Goal: Task Accomplishment & Management: Use online tool/utility

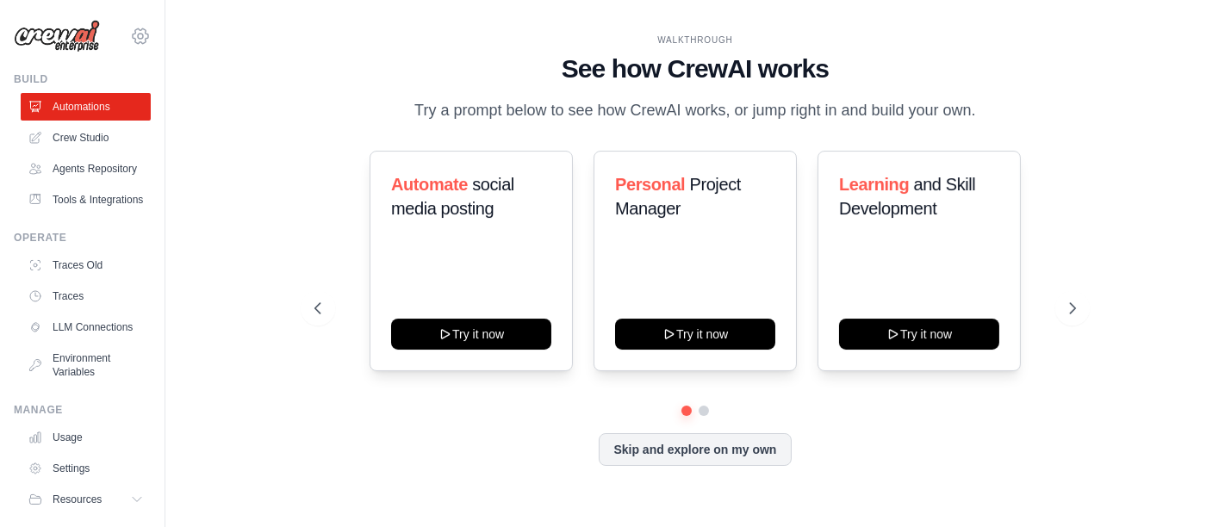
click at [130, 33] on icon at bounding box center [140, 36] width 21 height 21
click at [130, 35] on icon at bounding box center [140, 36] width 21 height 21
click at [83, 129] on link "Crew Studio" at bounding box center [87, 138] width 130 height 28
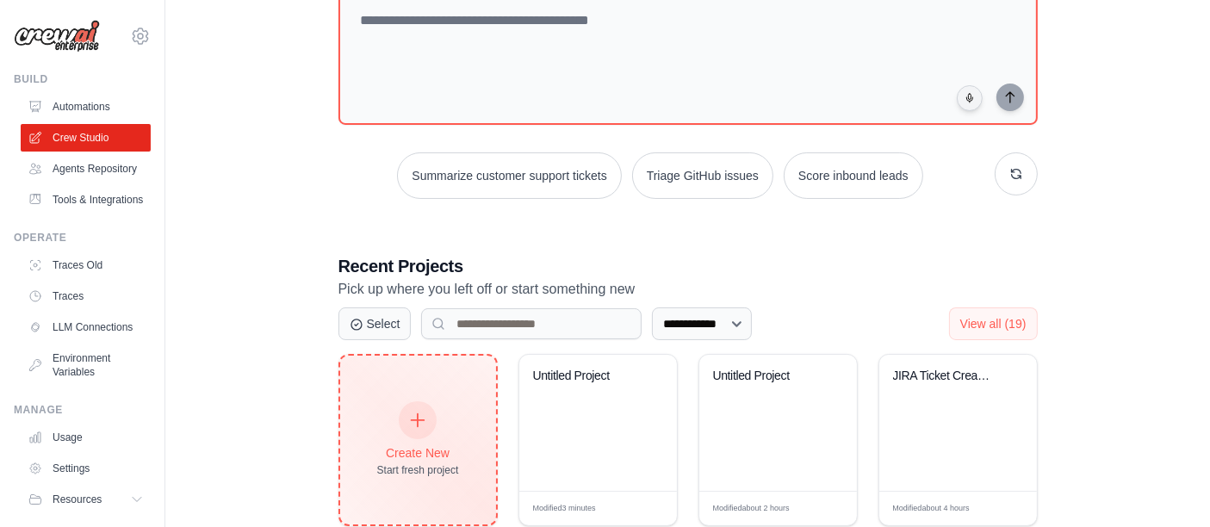
scroll to position [191, 0]
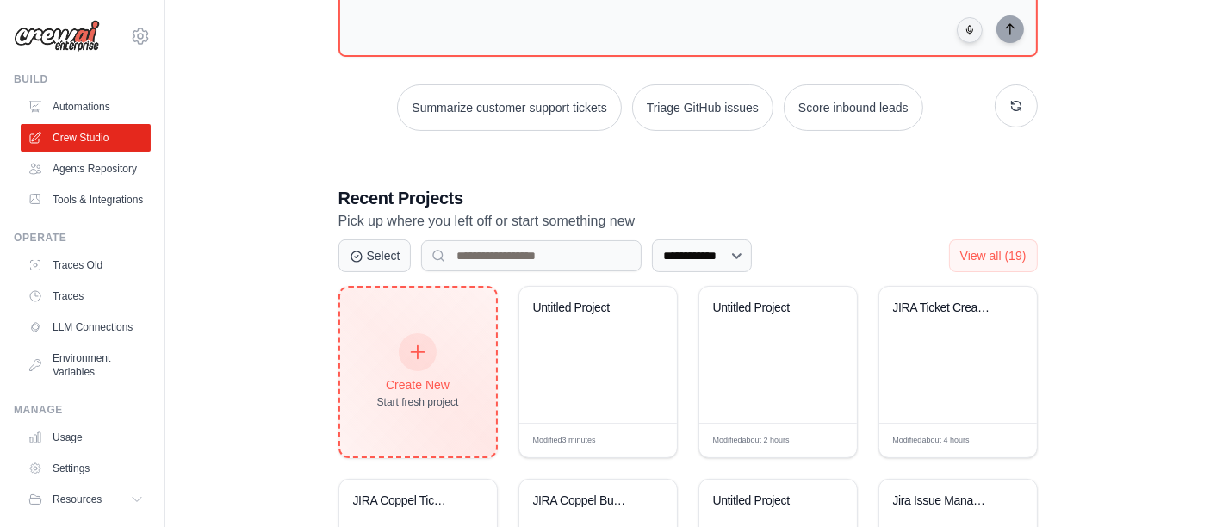
click at [407, 382] on div "Create New" at bounding box center [418, 384] width 82 height 17
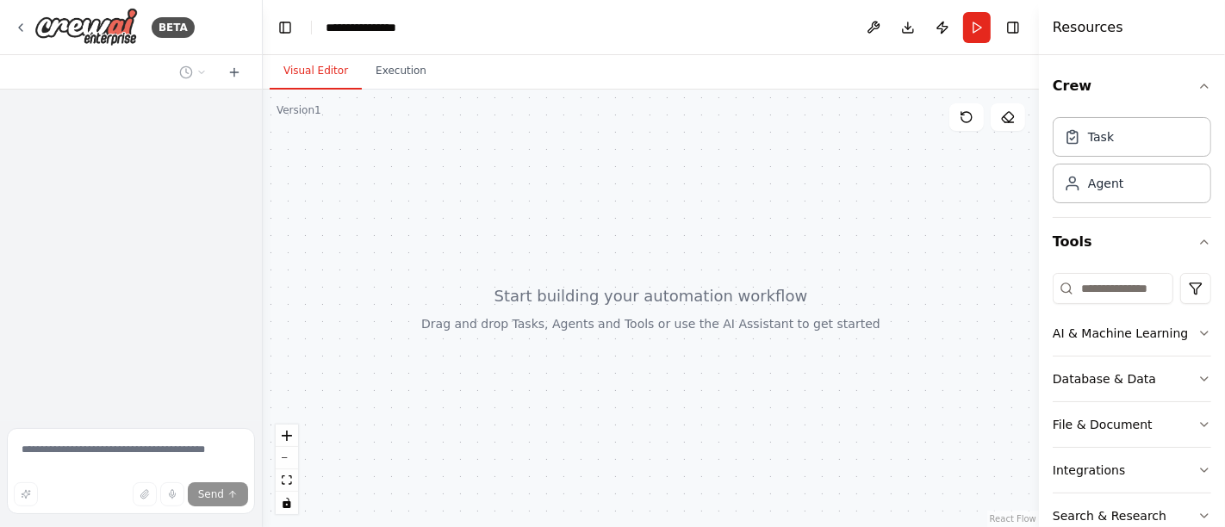
click at [538, 173] on div at bounding box center [651, 309] width 776 height 438
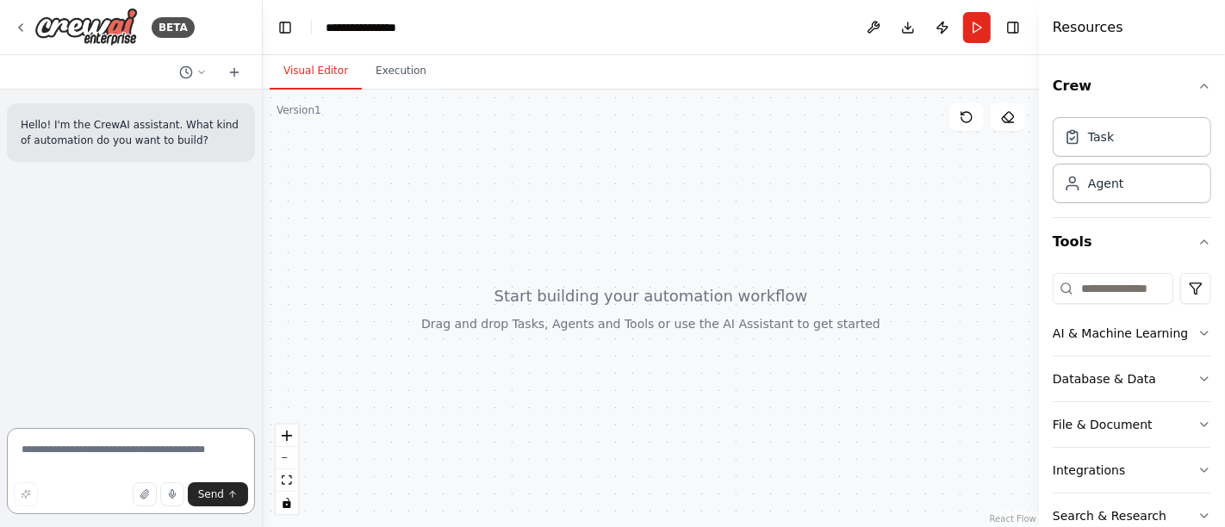
click at [128, 464] on textarea at bounding box center [131, 471] width 248 height 86
paste textarea "**********"
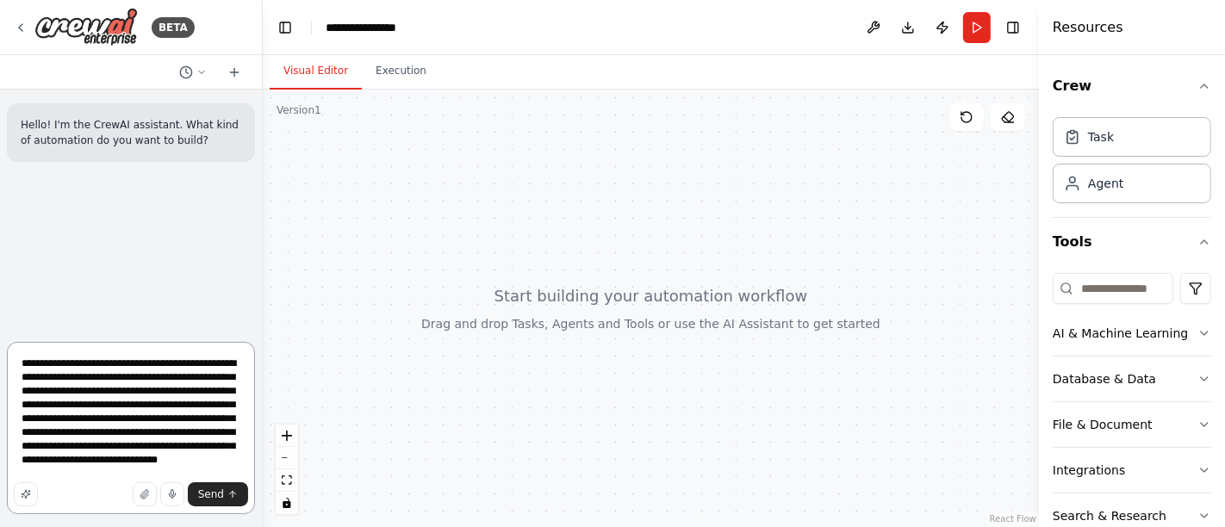
scroll to position [35, 0]
type textarea "**********"
click at [202, 491] on span "Send" at bounding box center [211, 495] width 26 height 14
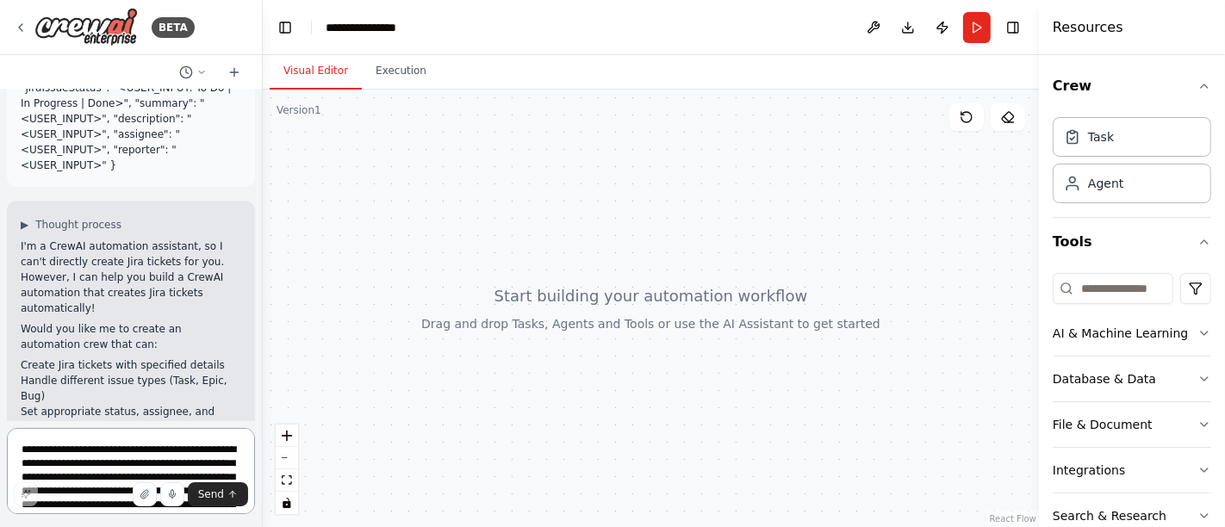
scroll to position [283, 0]
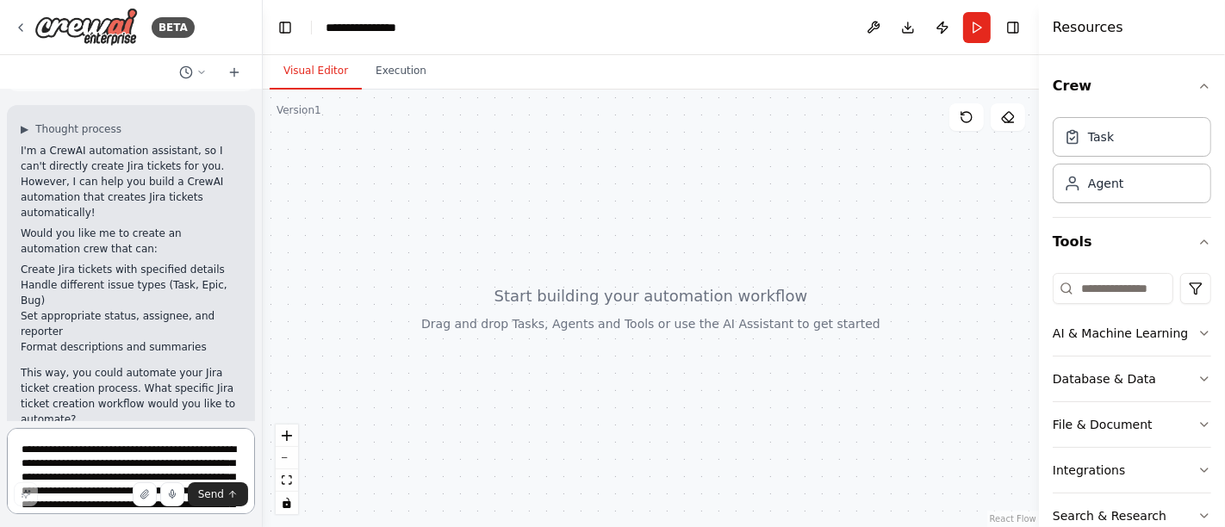
click at [140, 449] on textarea "**********" at bounding box center [131, 471] width 248 height 86
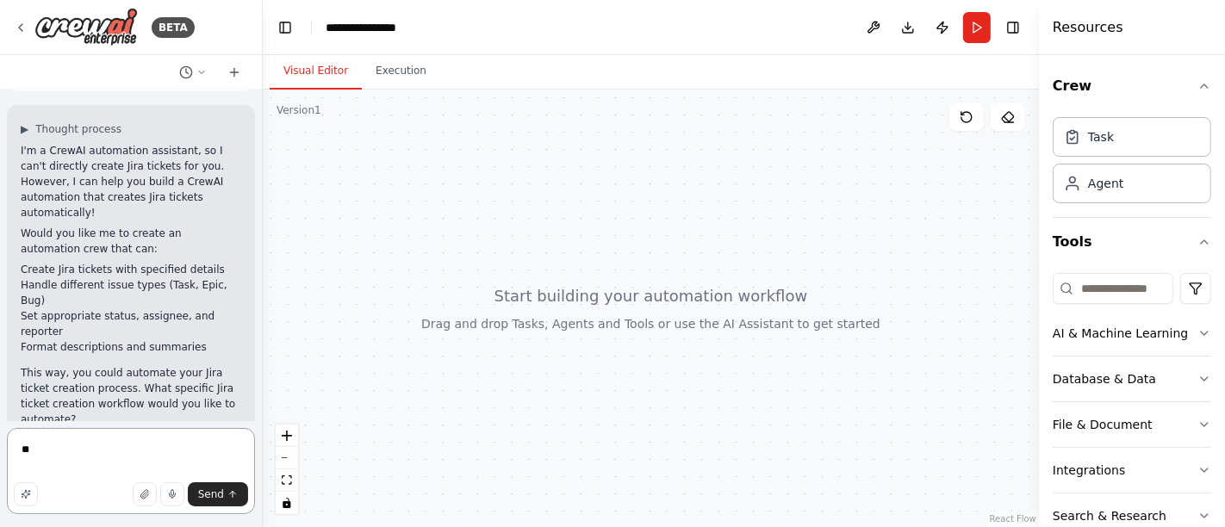
type textarea "***"
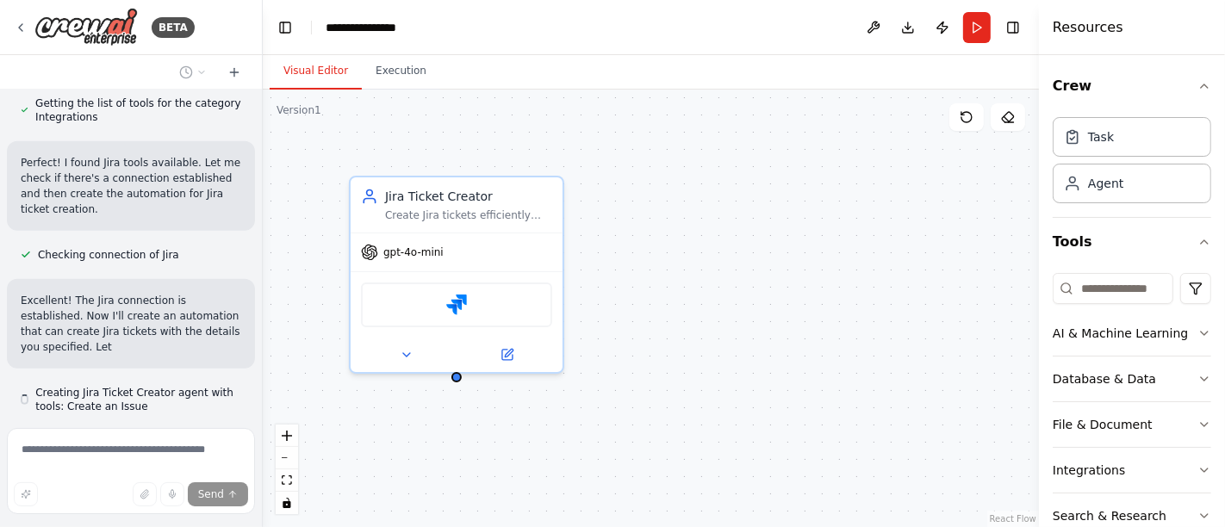
scroll to position [1085, 0]
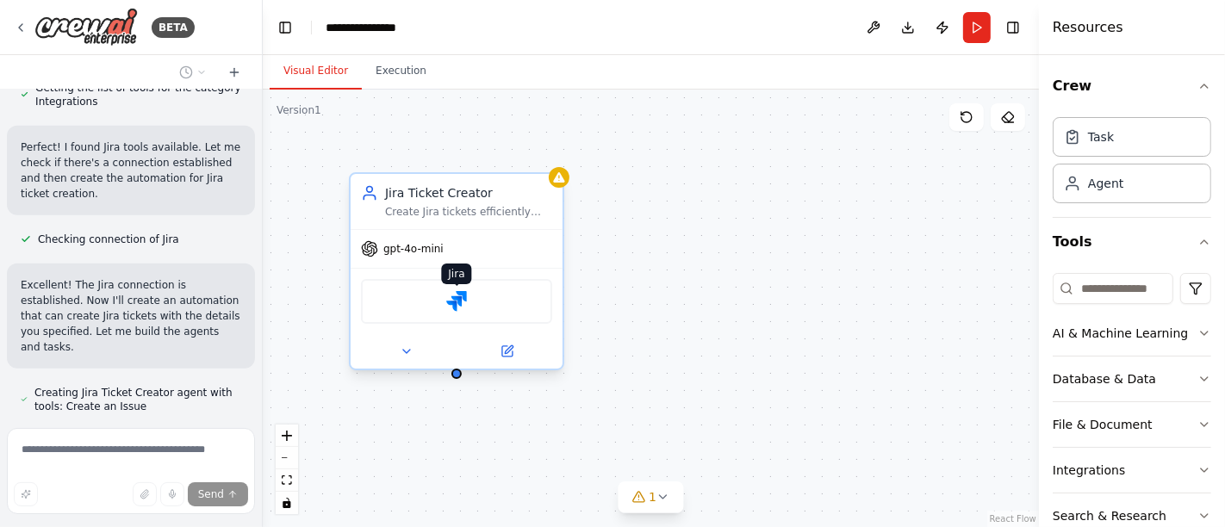
click at [452, 307] on img at bounding box center [456, 301] width 21 height 21
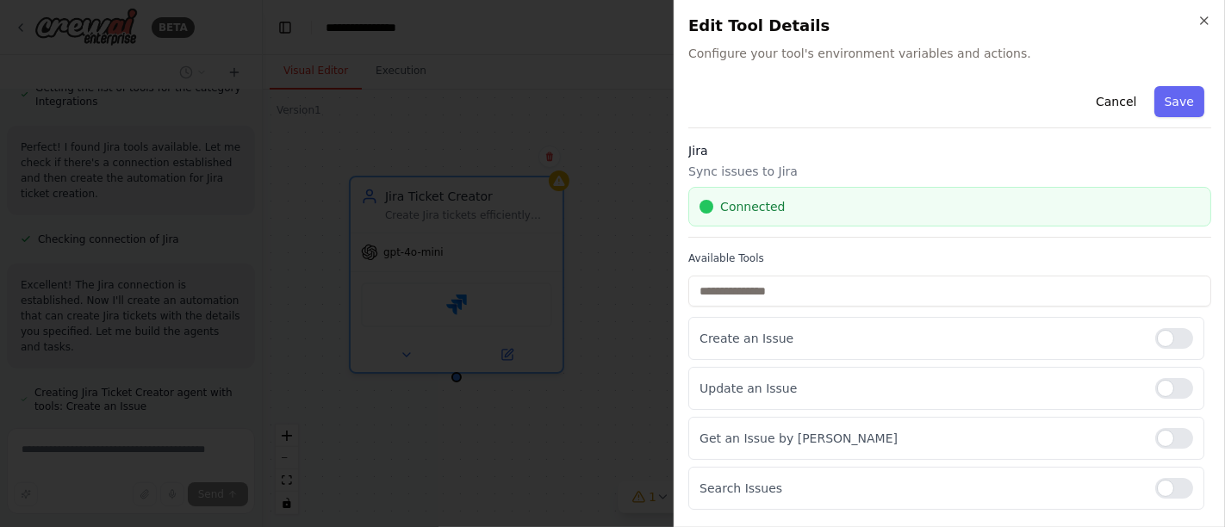
scroll to position [1120, 0]
click at [1205, 20] on icon "button" at bounding box center [1204, 20] width 7 height 7
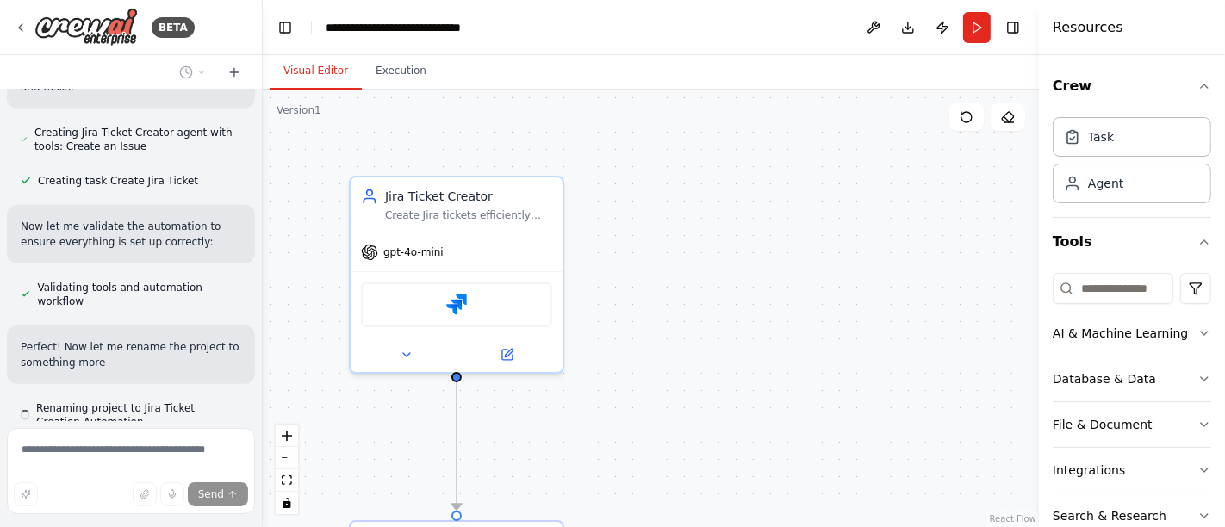
scroll to position [1361, 0]
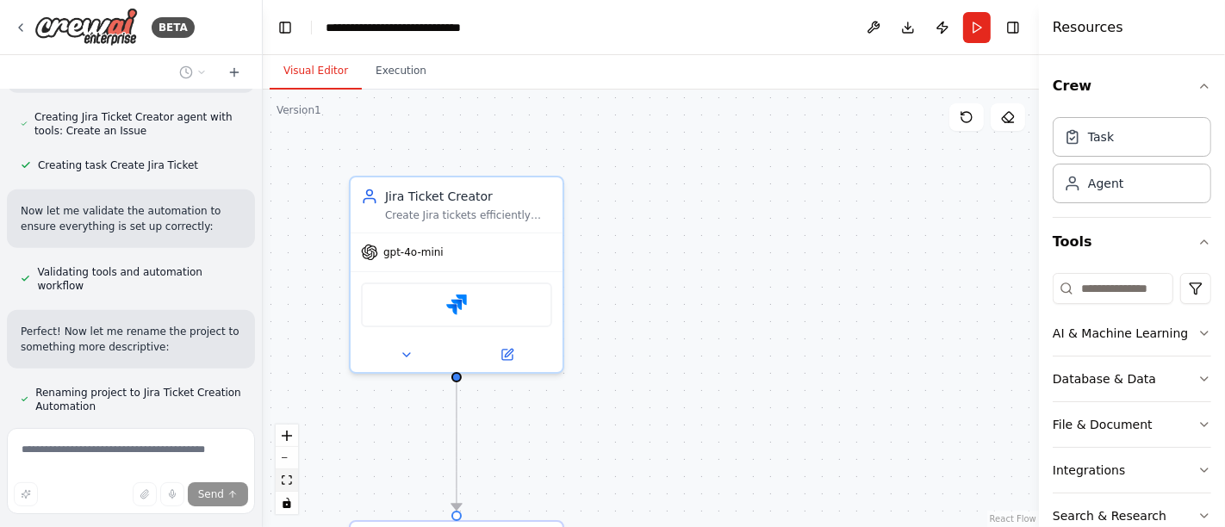
click at [288, 483] on icon "fit view" at bounding box center [287, 480] width 10 height 9
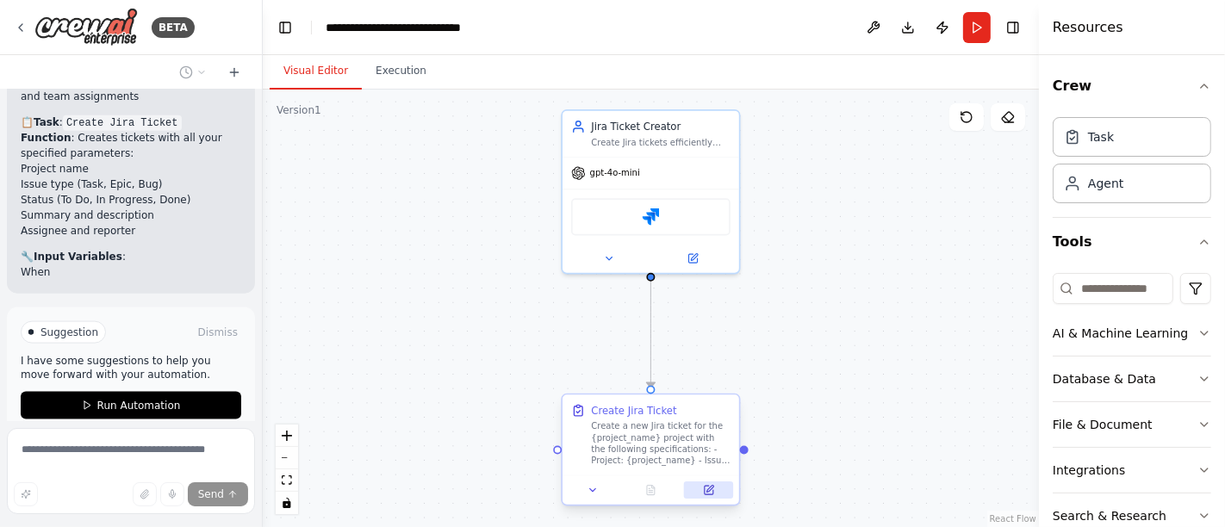
click at [713, 495] on icon at bounding box center [708, 490] width 11 height 11
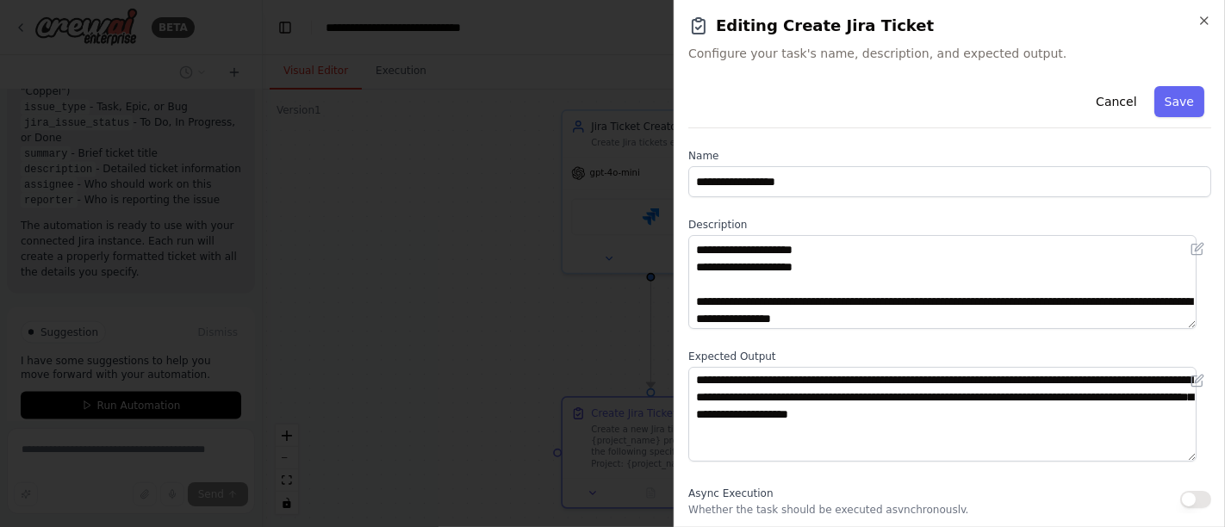
scroll to position [103, 0]
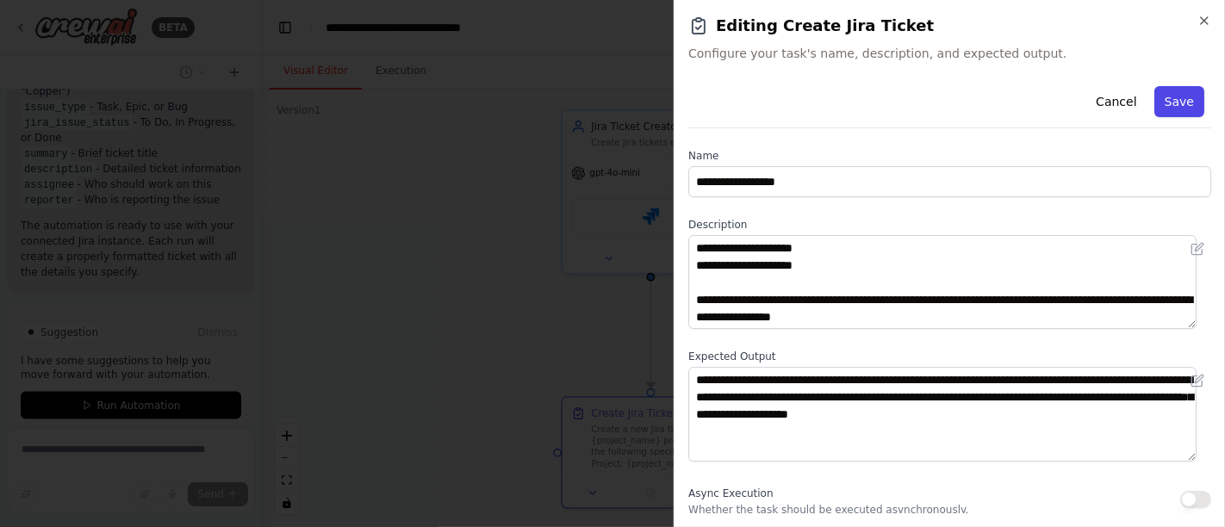
click at [1172, 104] on button "Save" at bounding box center [1179, 101] width 50 height 31
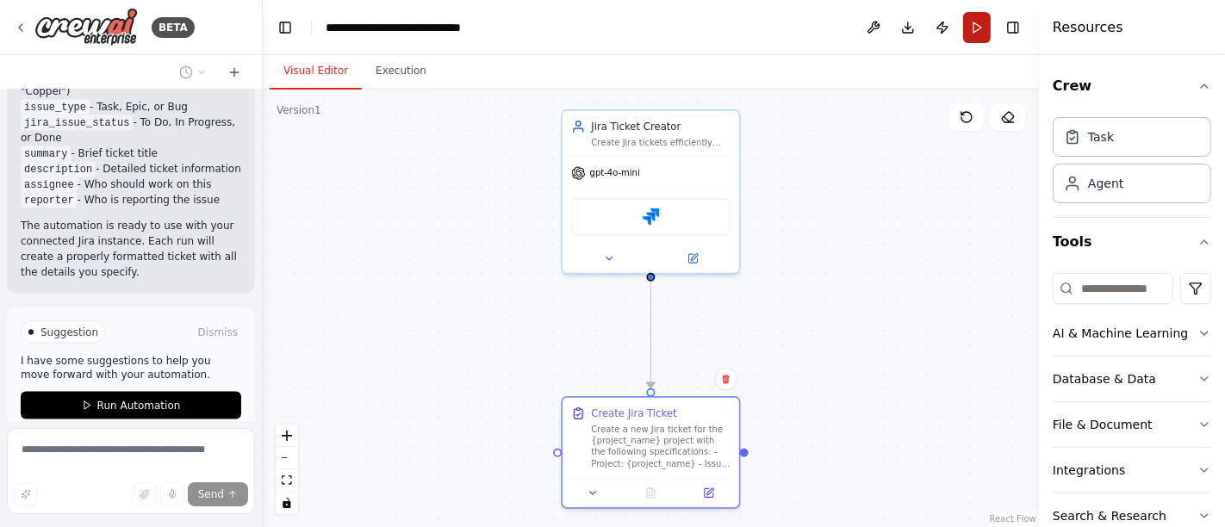
click at [984, 26] on button "Run" at bounding box center [977, 27] width 28 height 31
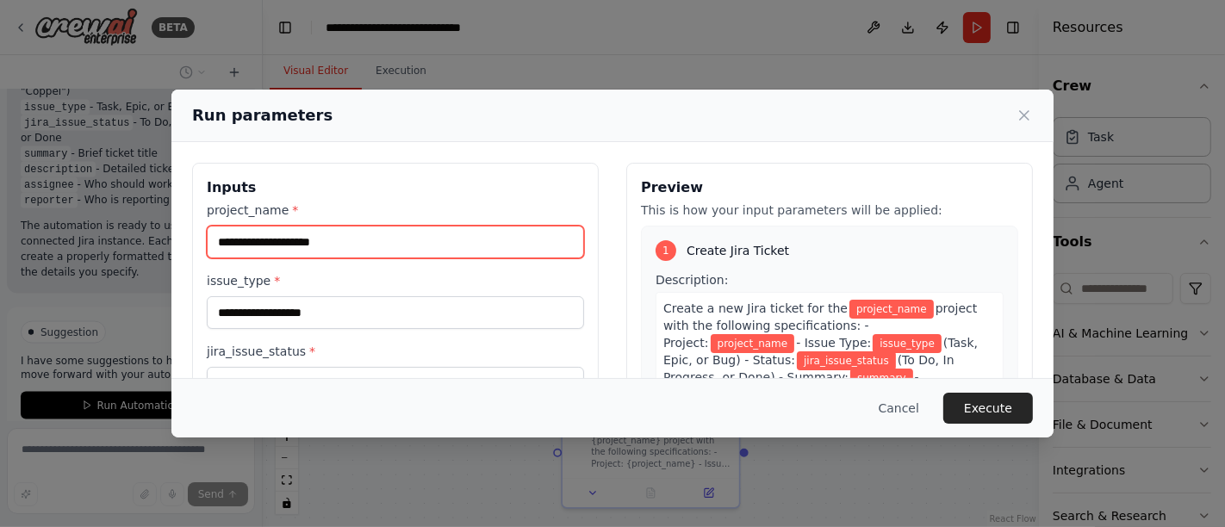
click at [369, 237] on input "project_name *" at bounding box center [395, 242] width 377 height 33
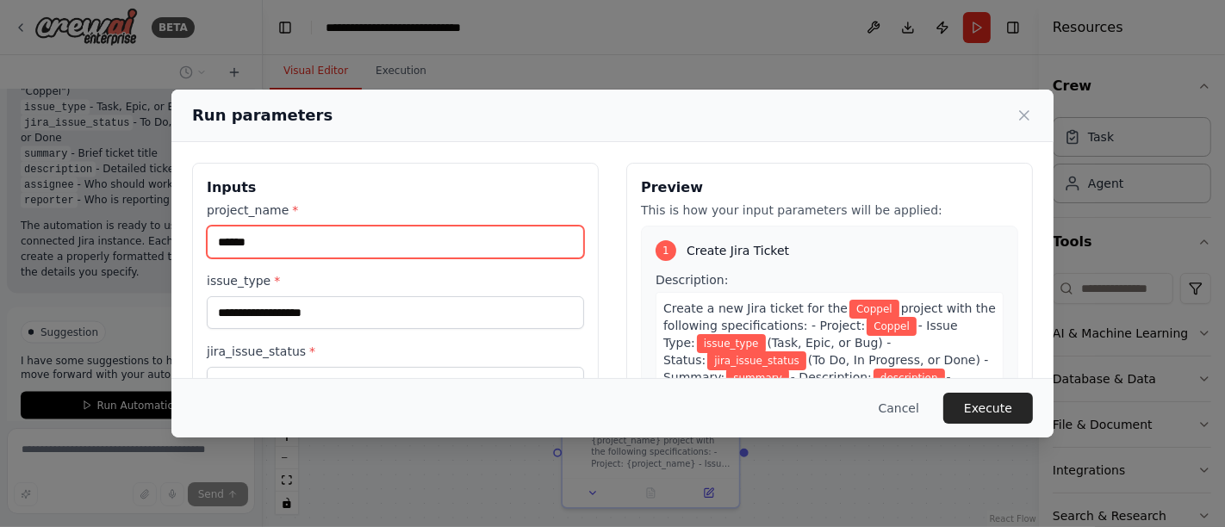
type input "******"
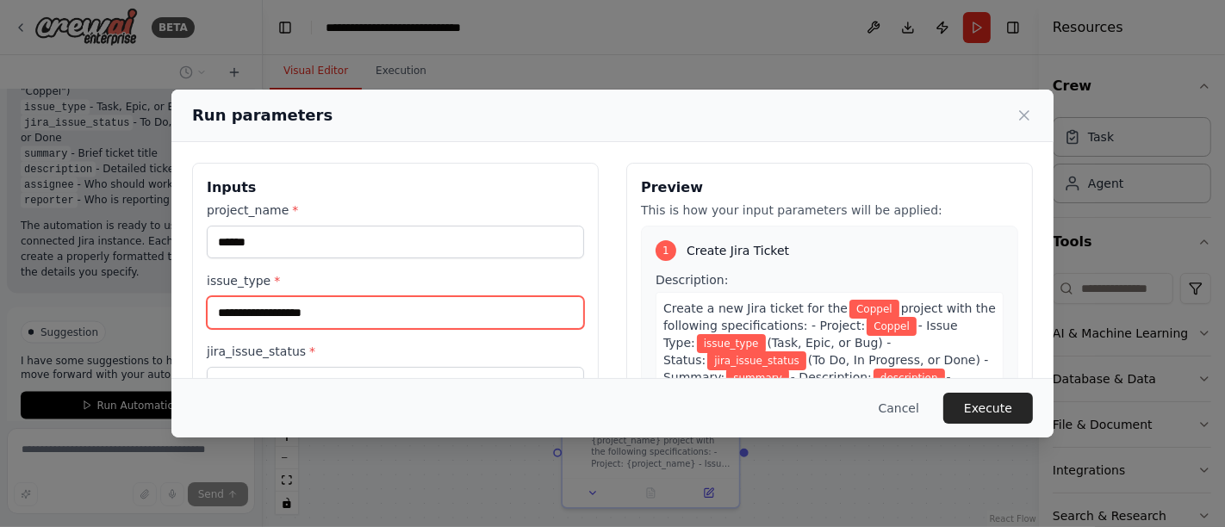
click at [332, 306] on input "issue_type *" at bounding box center [395, 312] width 377 height 33
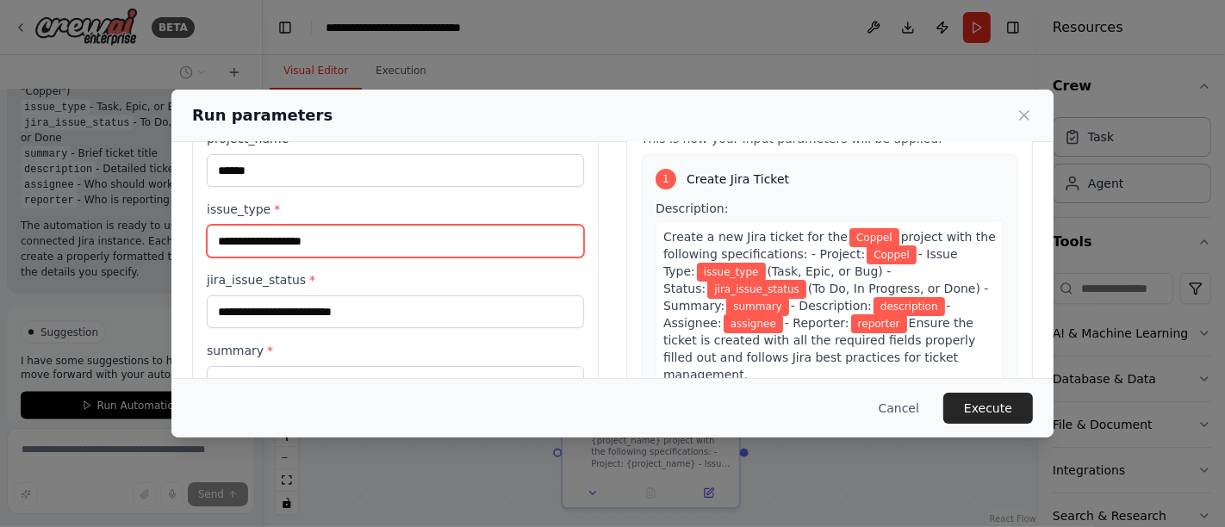
scroll to position [96, 0]
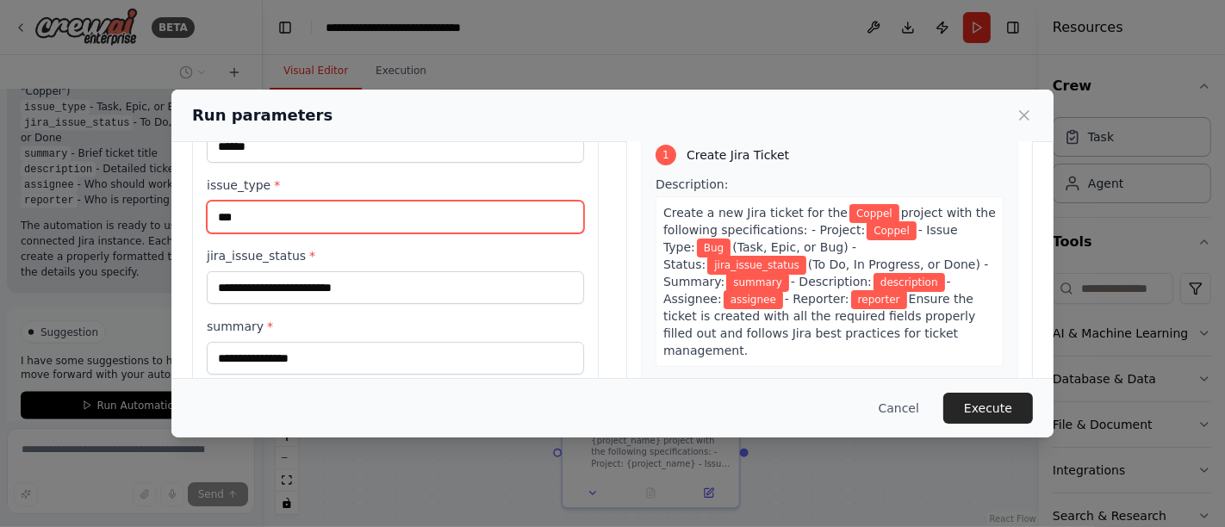
type input "***"
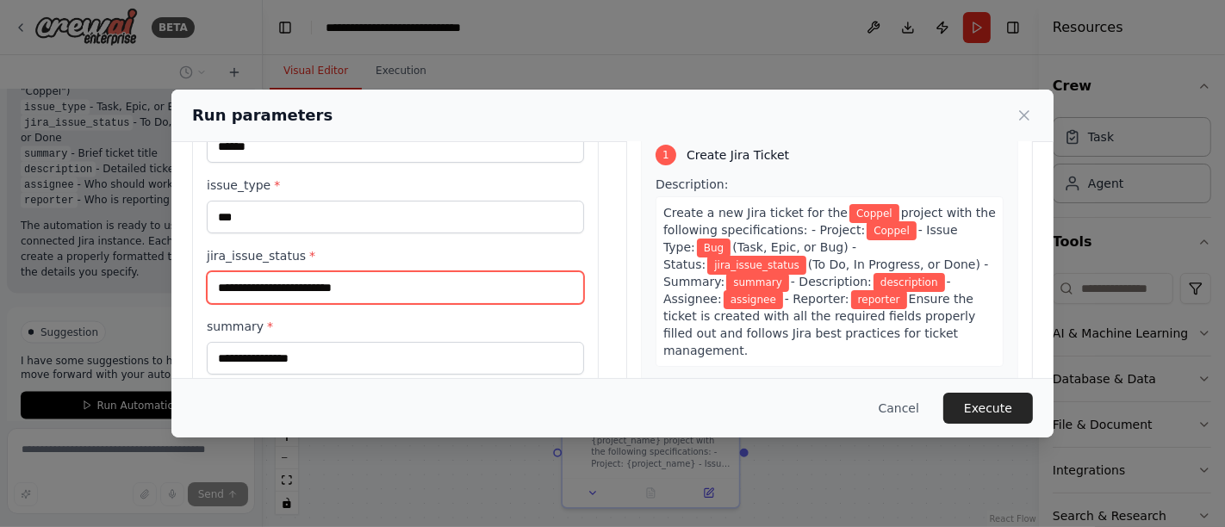
click at [280, 284] on input "jira_issue_status *" at bounding box center [395, 287] width 377 height 33
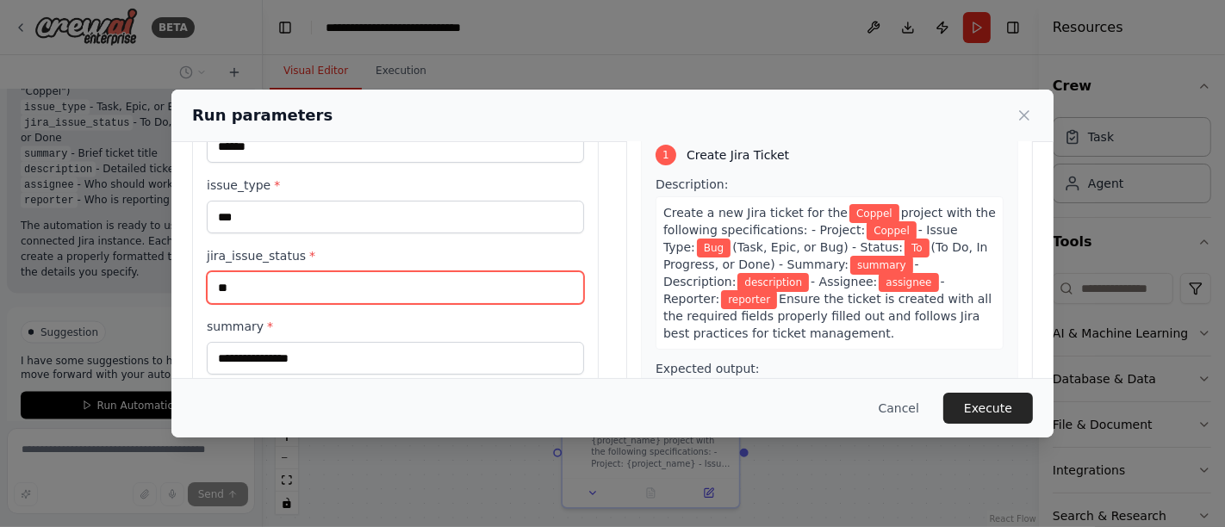
type input "*"
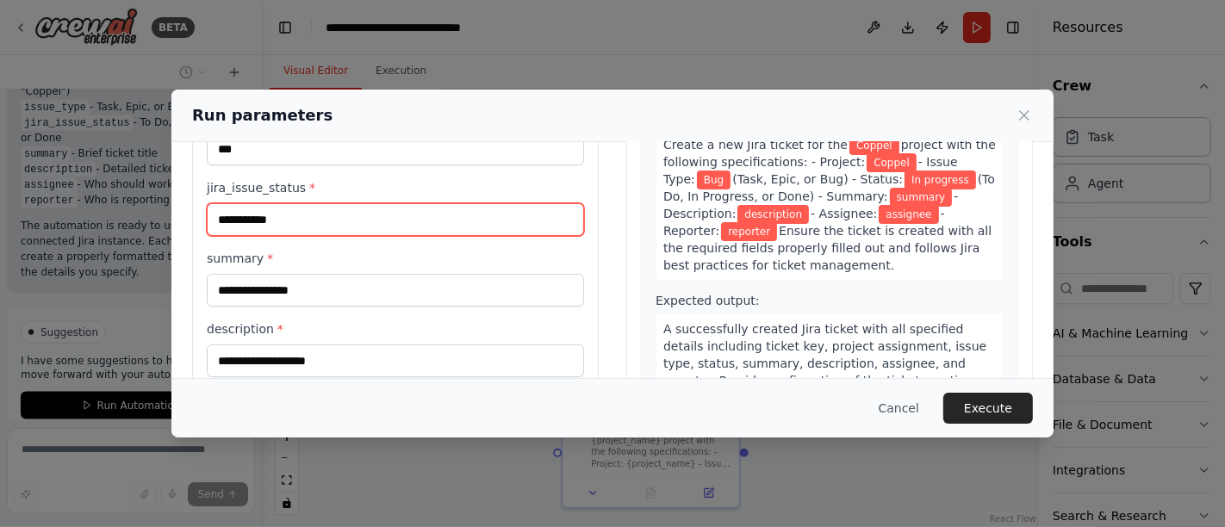
scroll to position [191, 0]
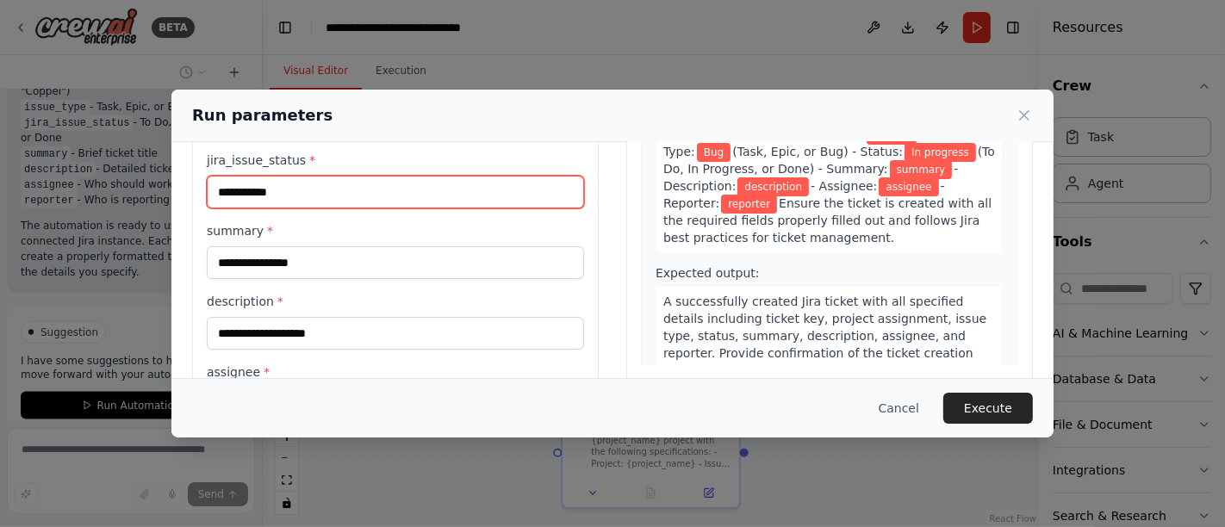
type input "**********"
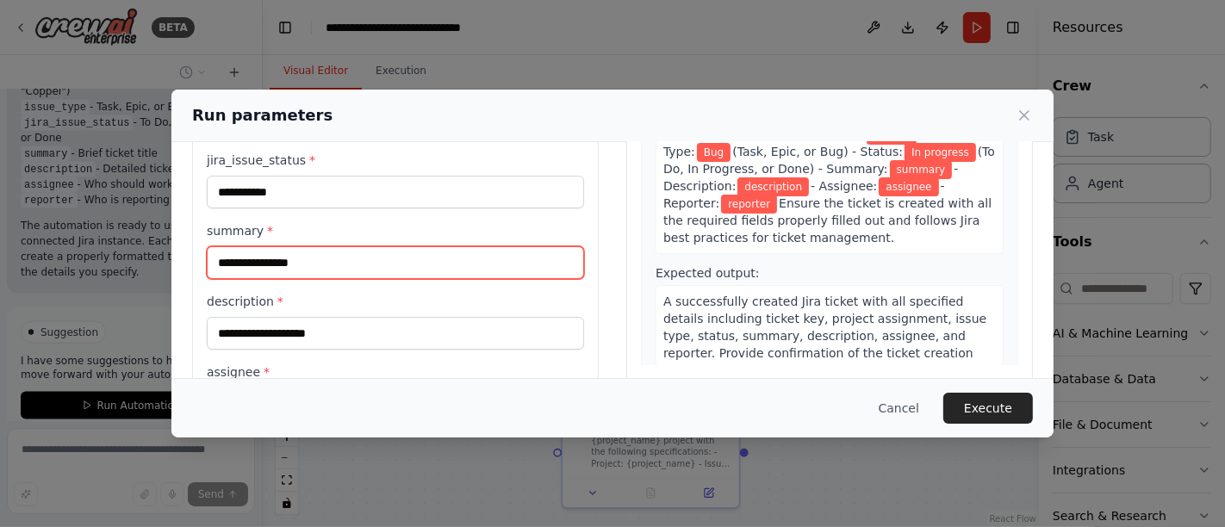
click at [302, 256] on input "summary *" at bounding box center [395, 262] width 377 height 33
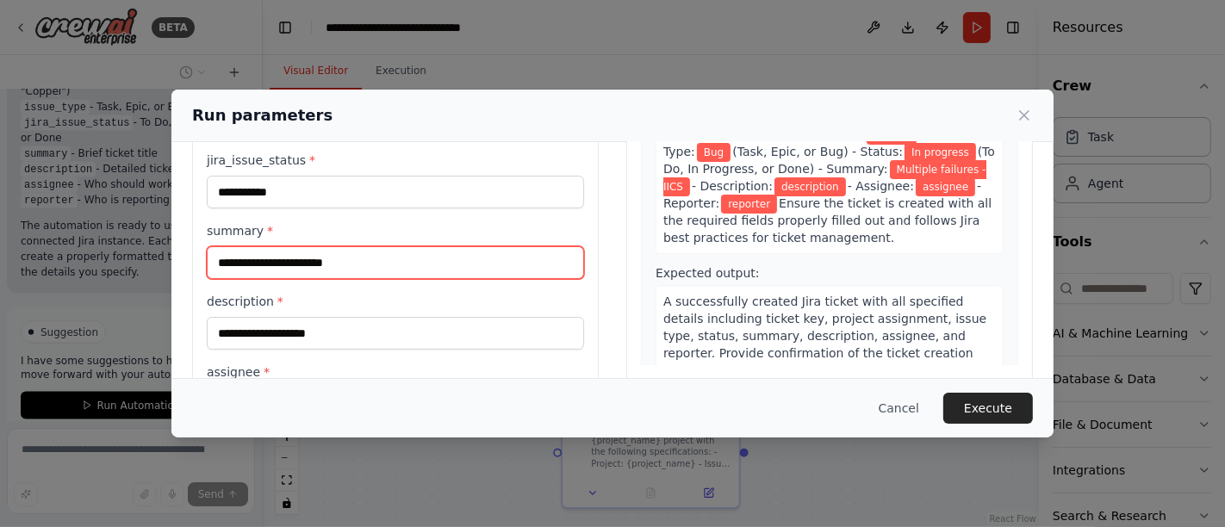
click at [351, 264] on input "**********" at bounding box center [395, 262] width 377 height 33
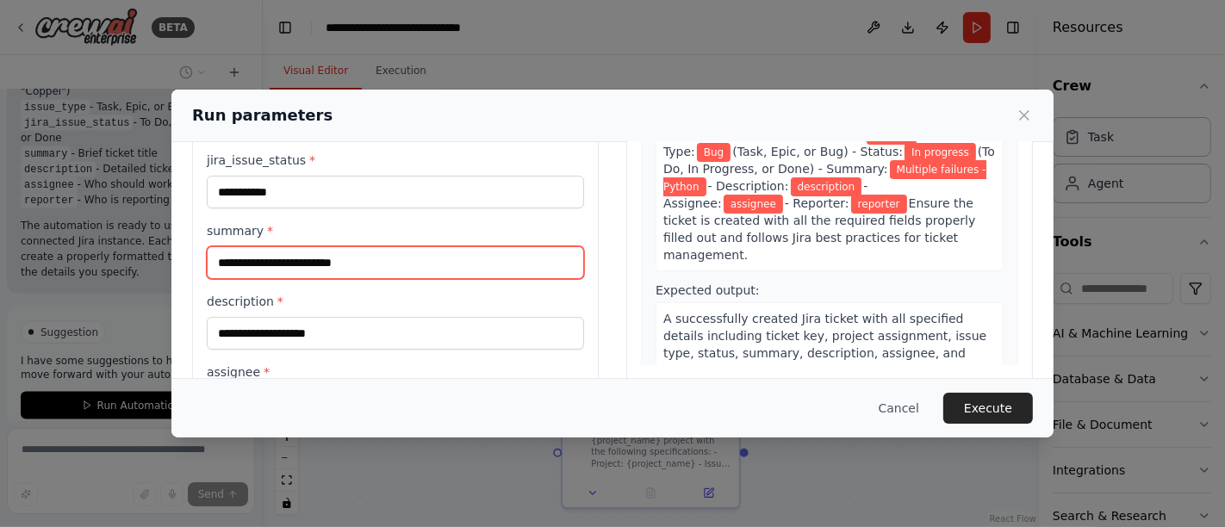
type input "**********"
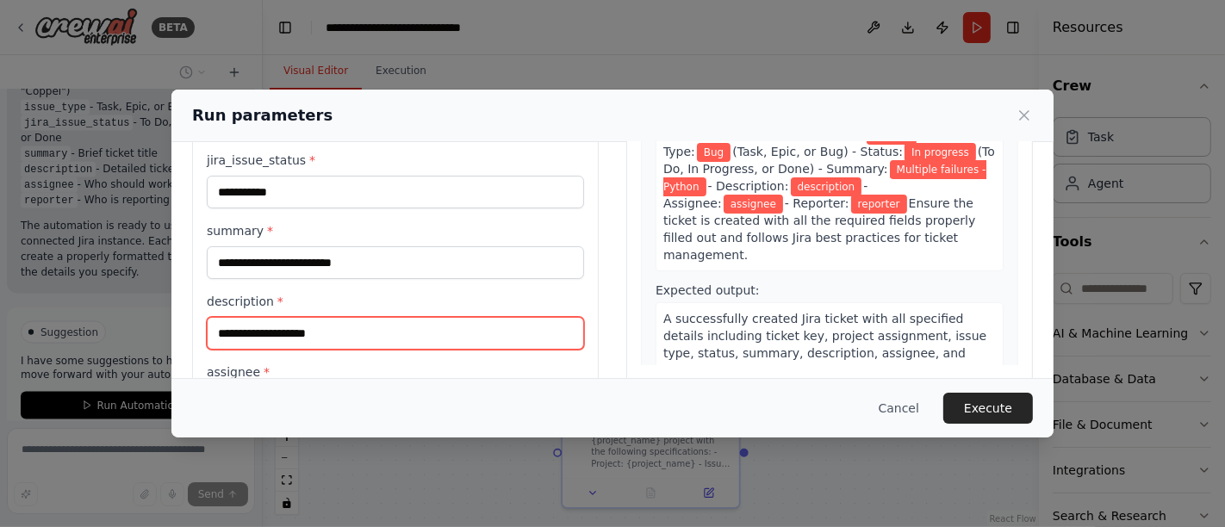
click at [337, 337] on input "description *" at bounding box center [395, 333] width 377 height 33
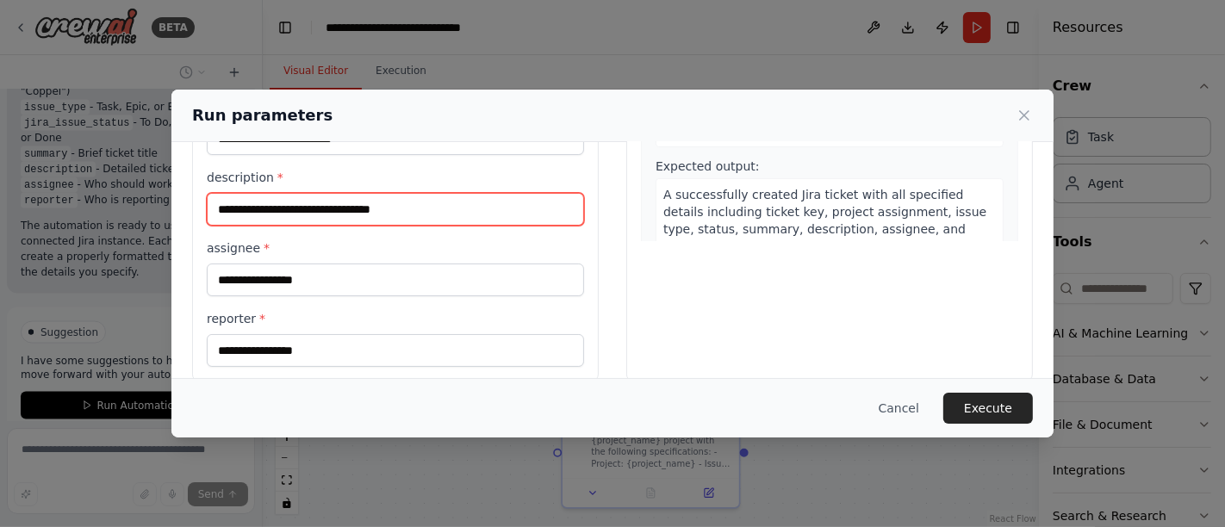
scroll to position [334, 0]
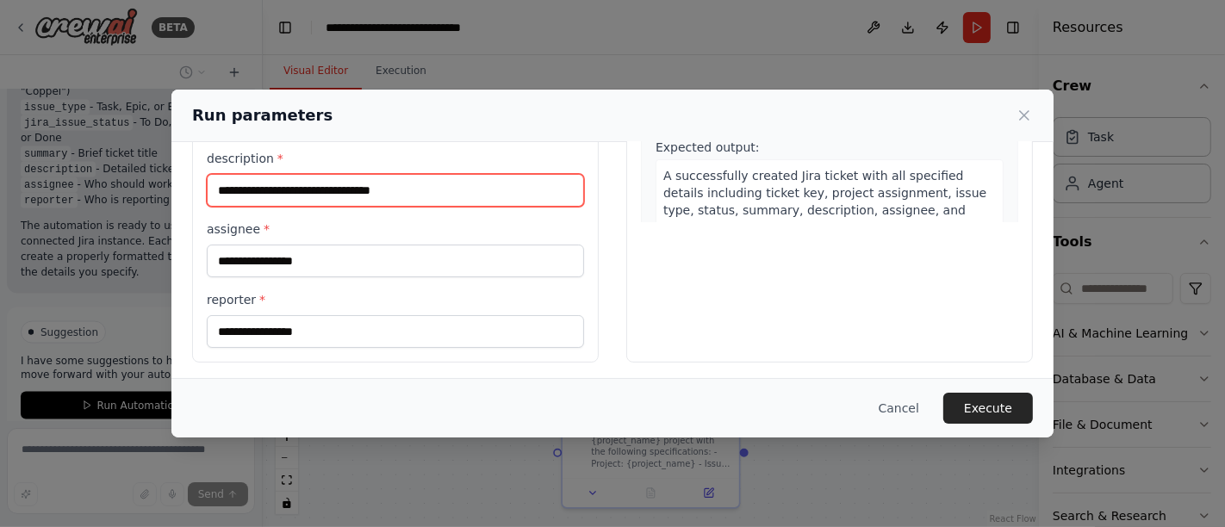
type input "**********"
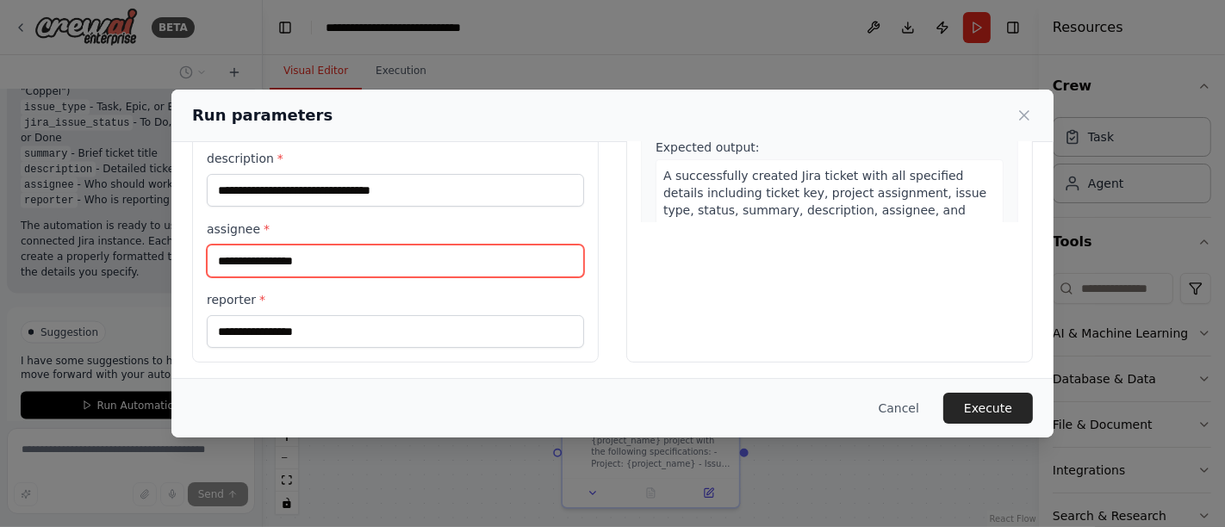
click at [337, 257] on input "assignee *" at bounding box center [395, 261] width 377 height 33
type input "**********"
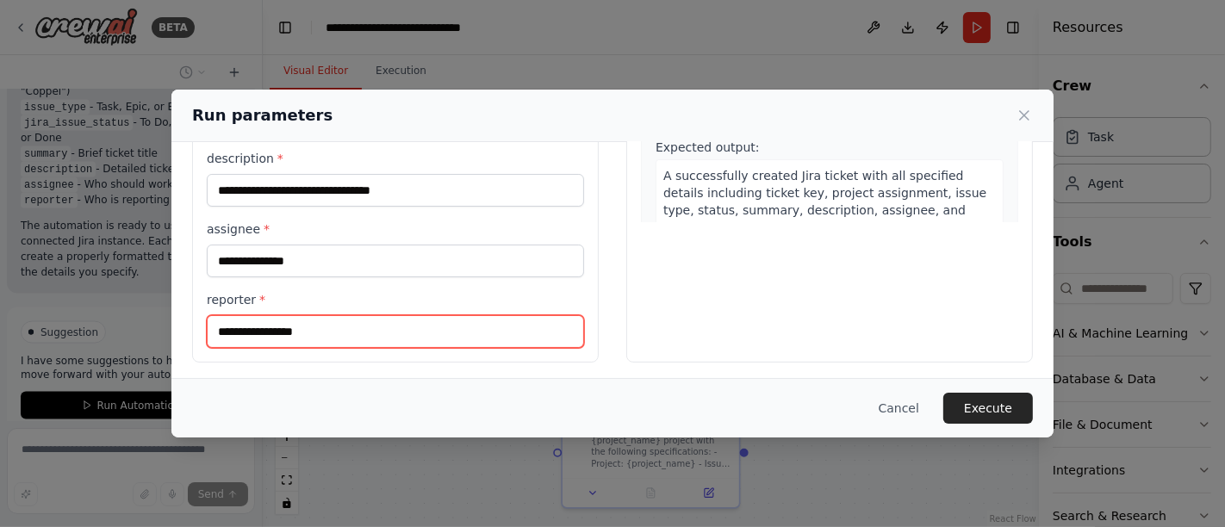
click at [310, 331] on input "reporter *" at bounding box center [395, 331] width 377 height 33
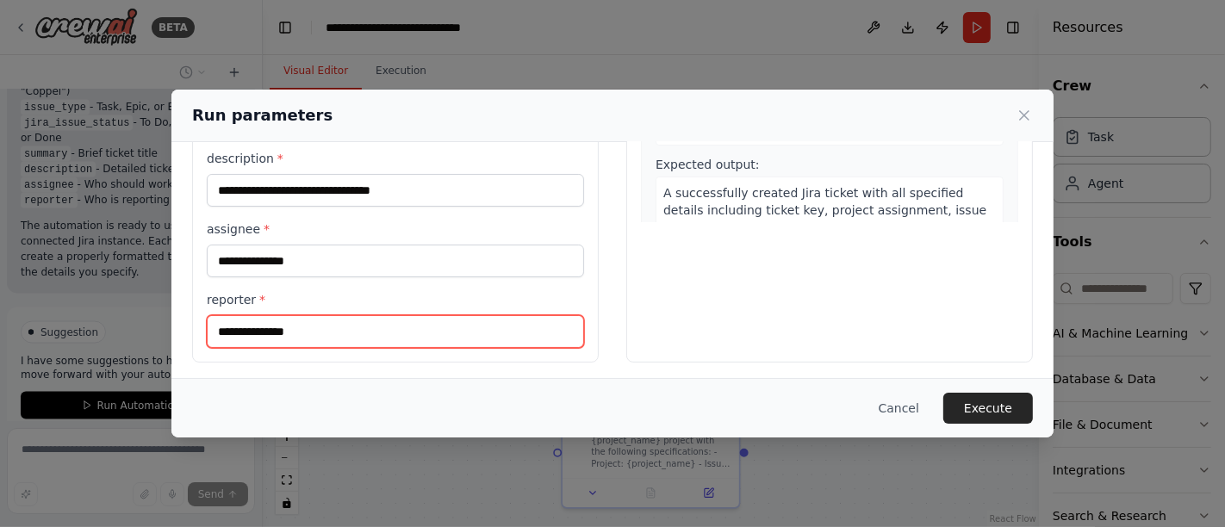
type input "**********"
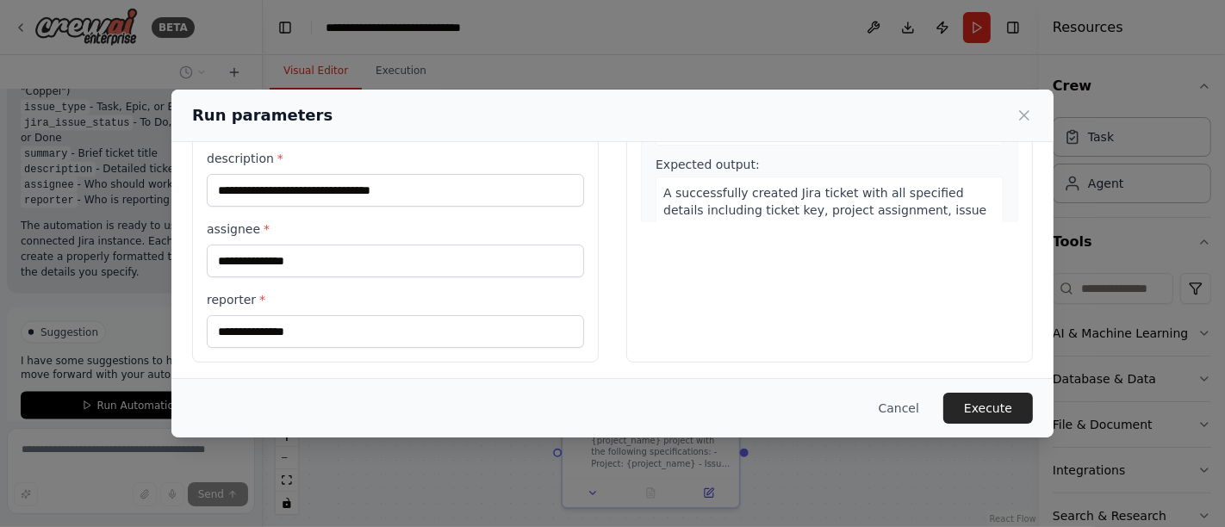
click at [974, 409] on button "Execute" at bounding box center [988, 408] width 90 height 31
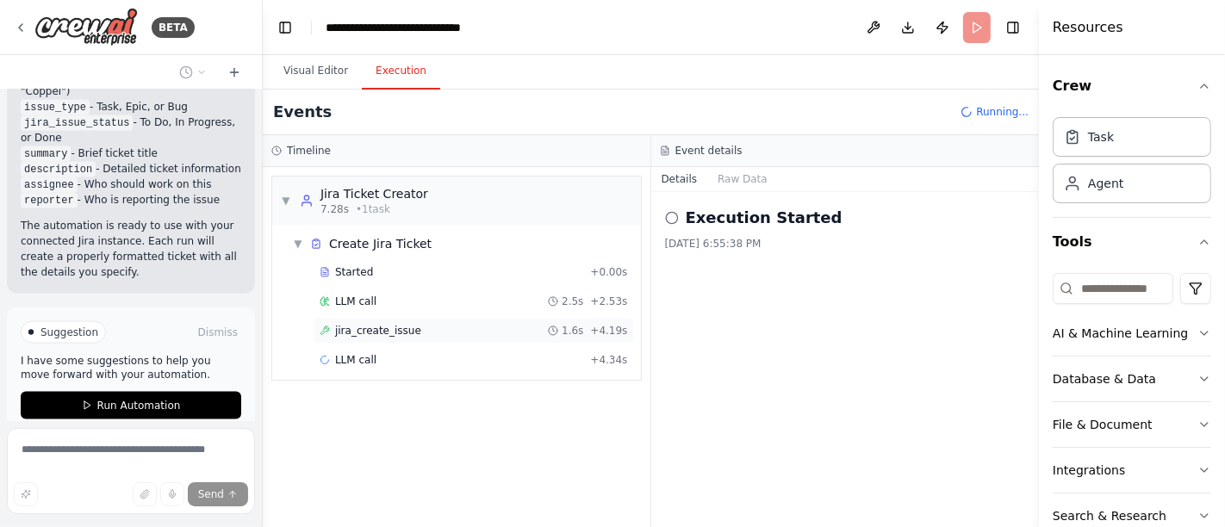
click at [378, 328] on span "jira_create_issue" at bounding box center [378, 331] width 86 height 14
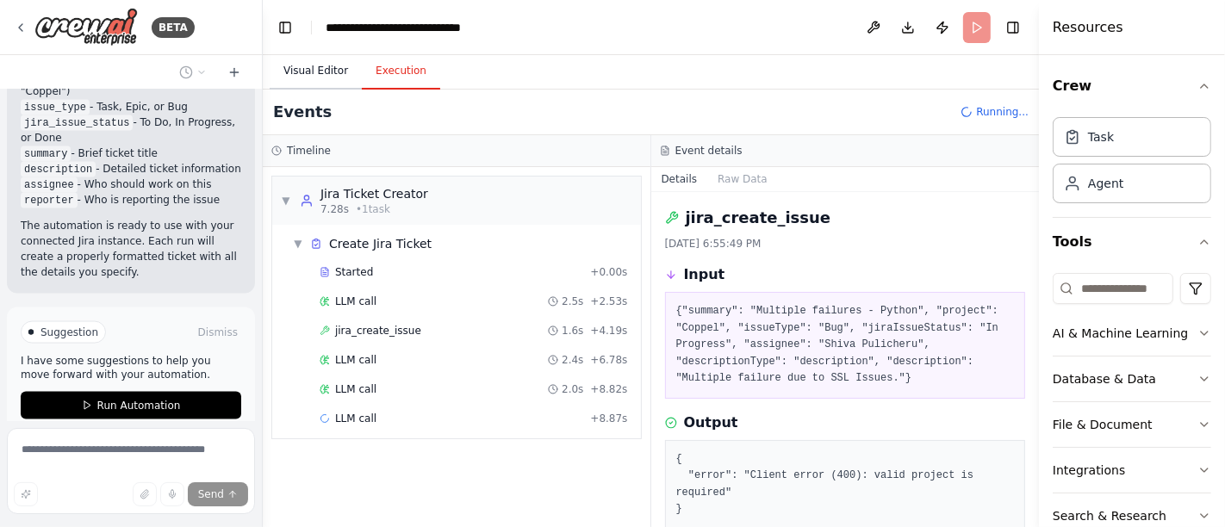
click at [310, 73] on button "Visual Editor" at bounding box center [316, 71] width 92 height 36
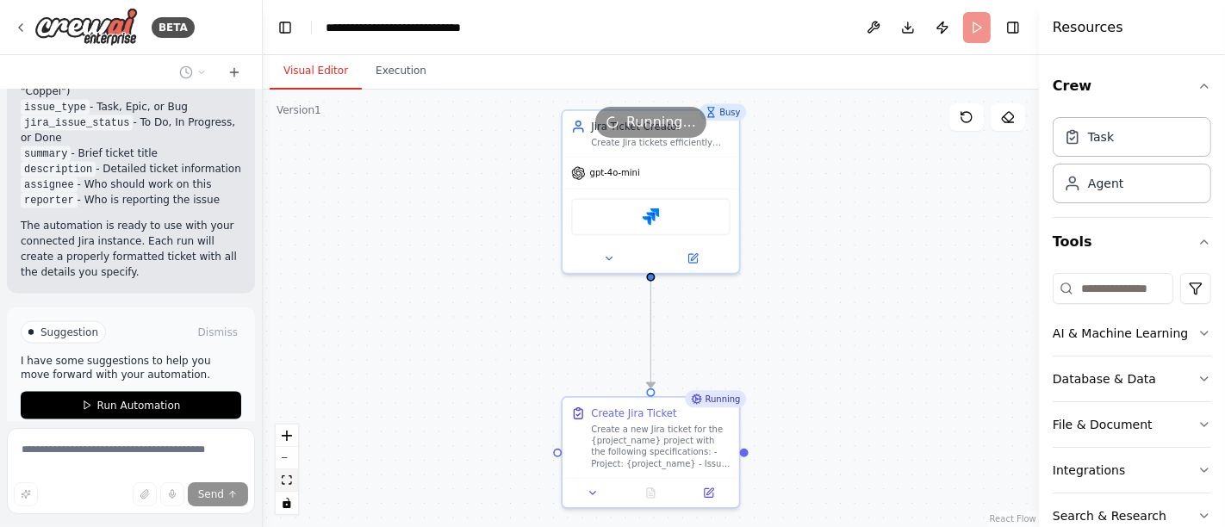
click at [285, 476] on icon "fit view" at bounding box center [287, 480] width 10 height 9
click at [393, 65] on button "Execution" at bounding box center [401, 71] width 78 height 36
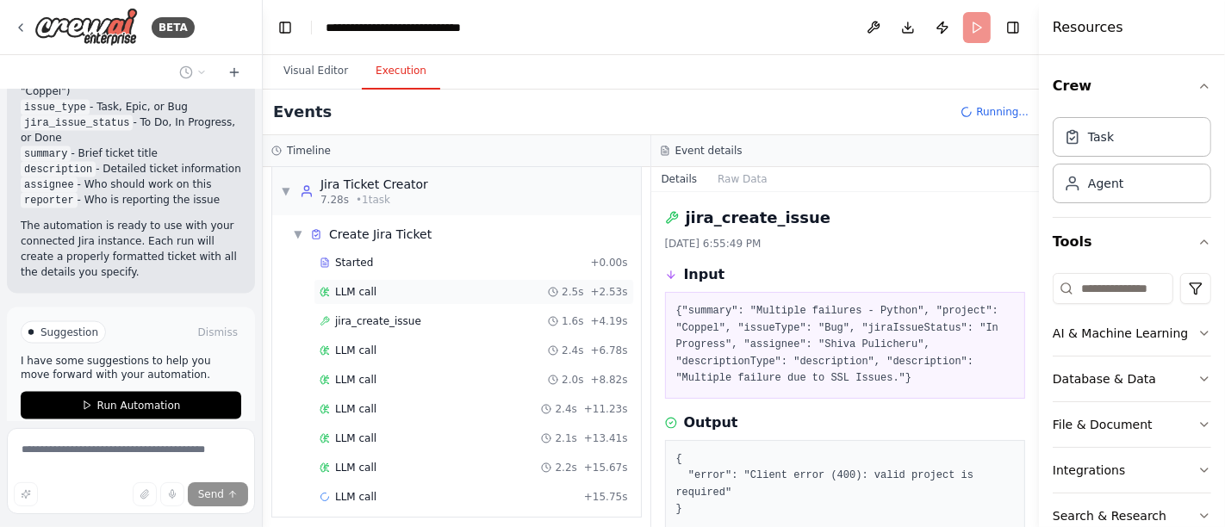
scroll to position [13, 0]
click at [374, 340] on div "LLM call 2.4s + 6.78s" at bounding box center [474, 347] width 308 height 14
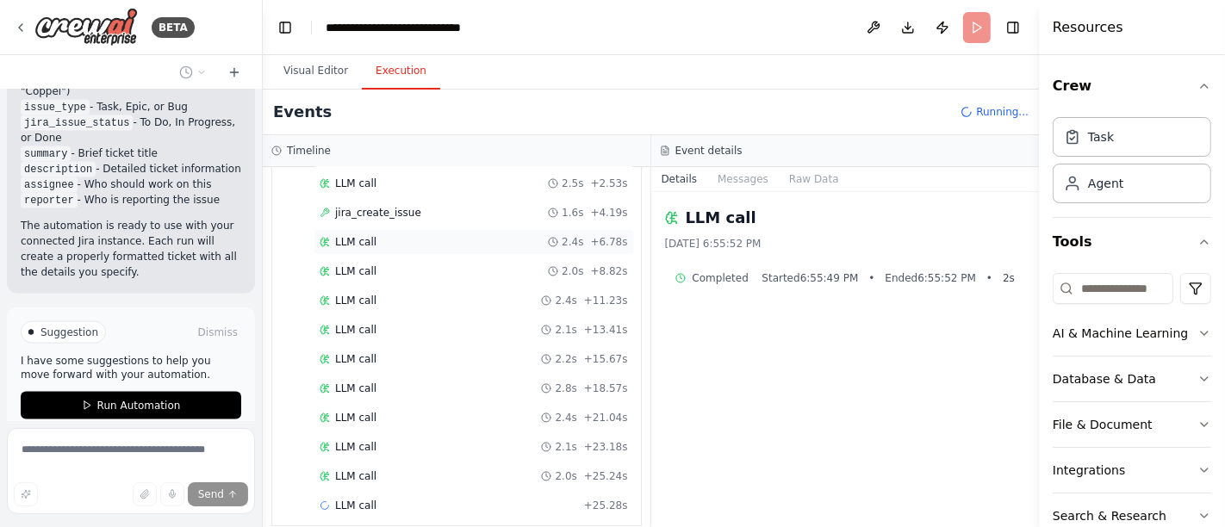
scroll to position [128, 0]
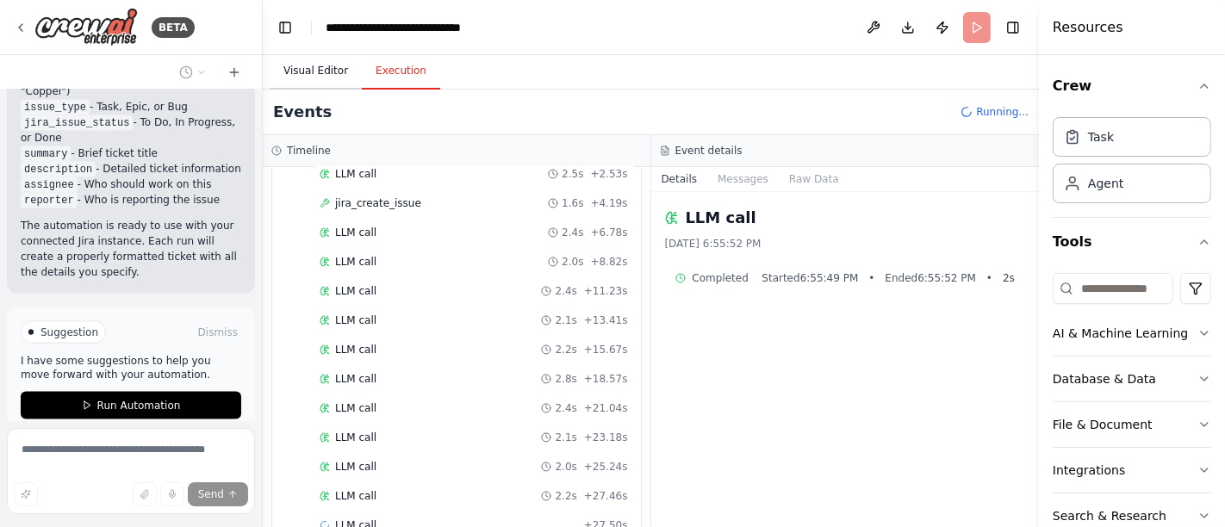
click at [322, 72] on button "Visual Editor" at bounding box center [316, 71] width 92 height 36
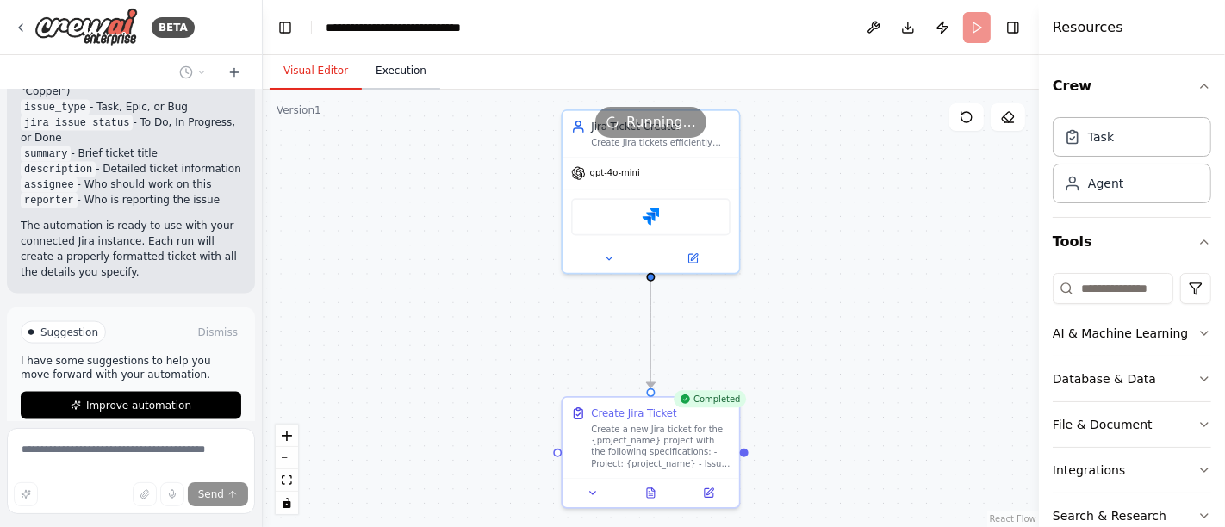
click at [403, 72] on button "Execution" at bounding box center [401, 71] width 78 height 36
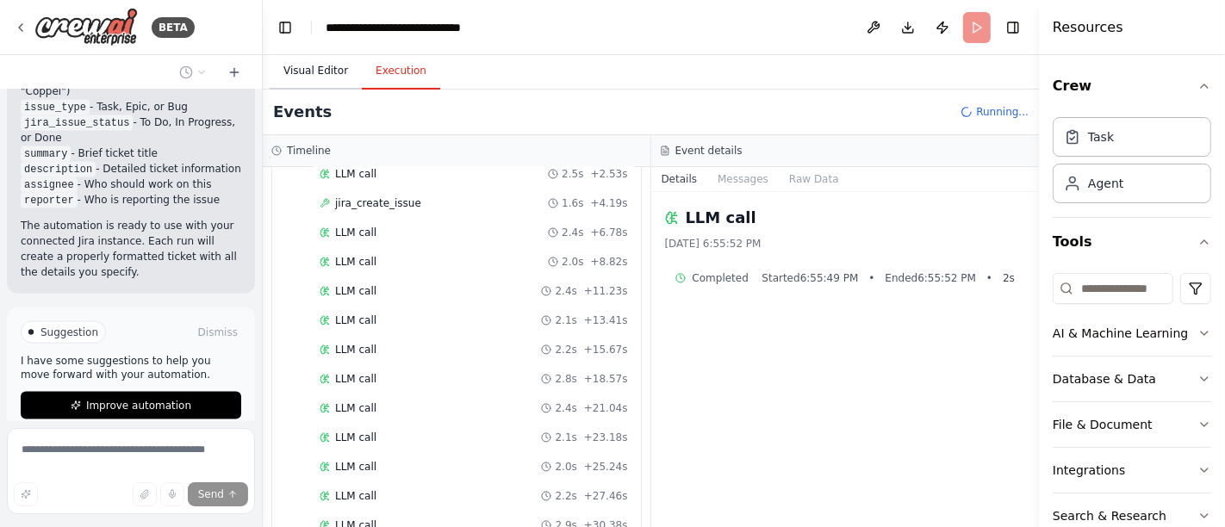
click at [302, 79] on button "Visual Editor" at bounding box center [316, 71] width 92 height 36
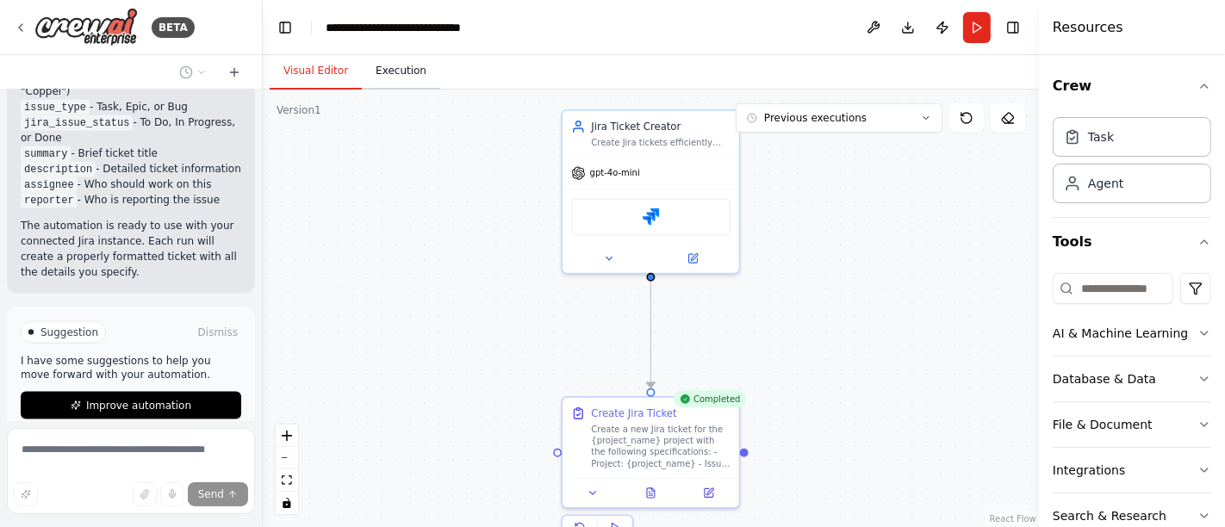
click at [408, 84] on button "Execution" at bounding box center [401, 71] width 78 height 36
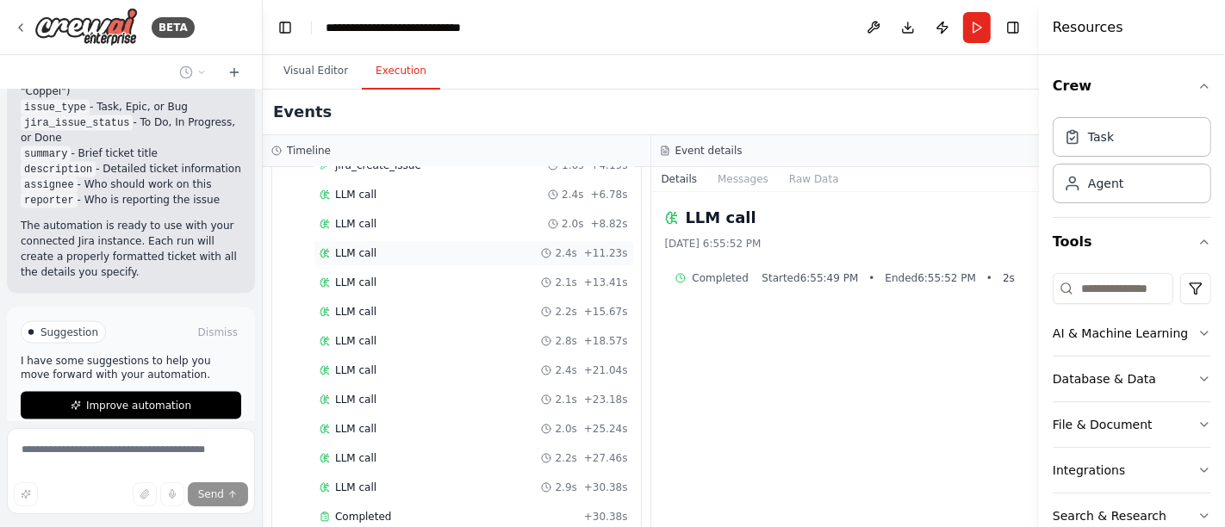
scroll to position [186, 0]
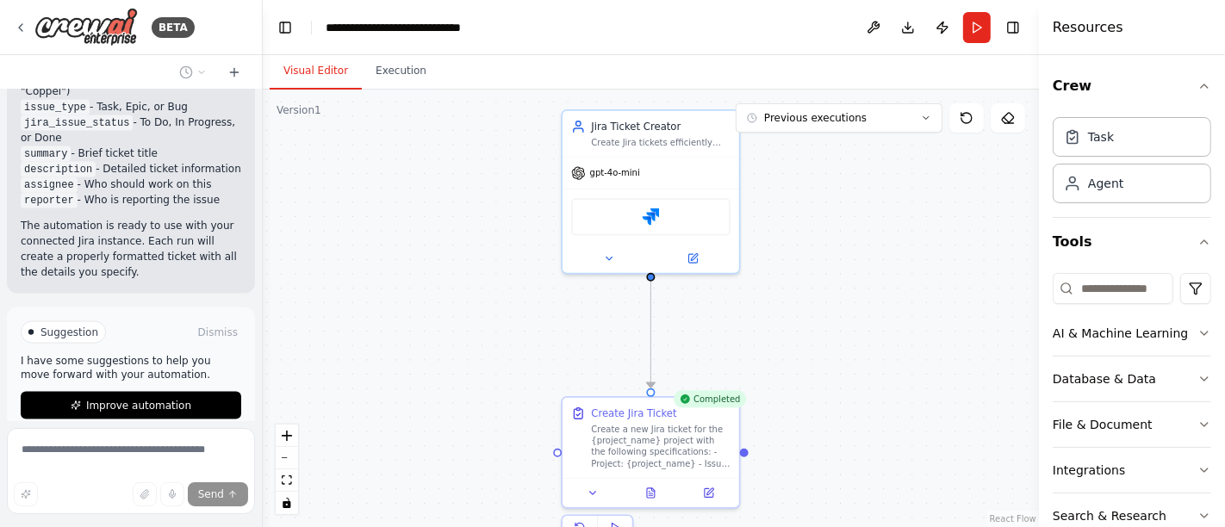
click at [307, 62] on button "Visual Editor" at bounding box center [316, 71] width 92 height 36
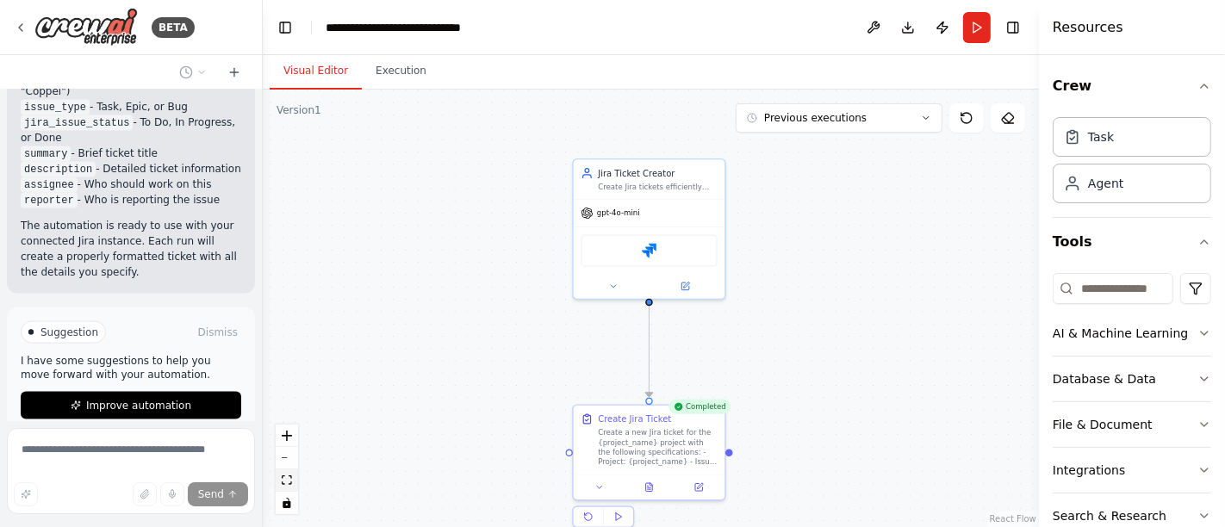
click at [289, 482] on icon "fit view" at bounding box center [287, 480] width 10 height 9
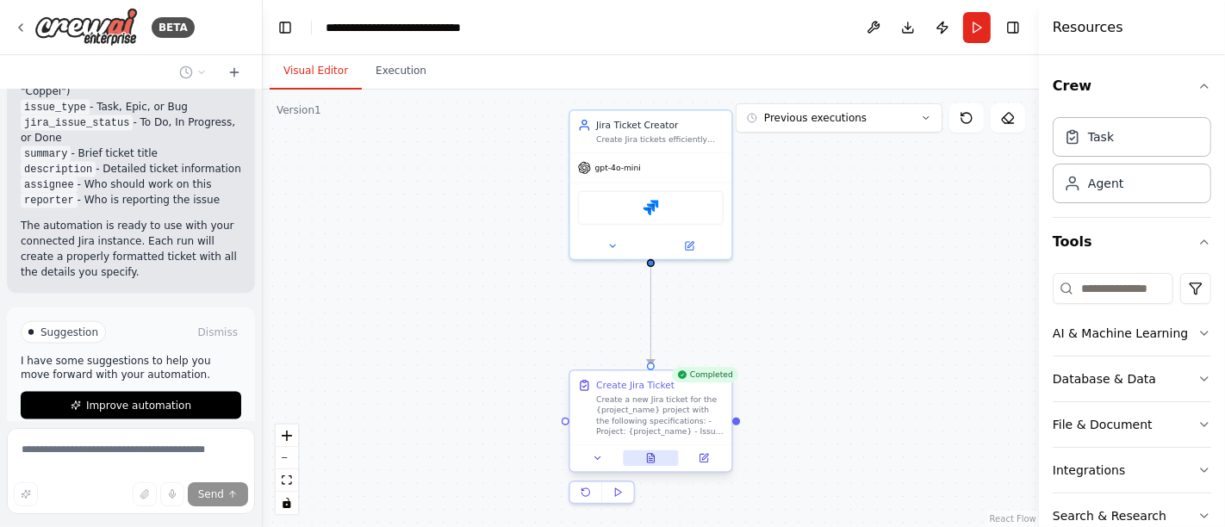
click at [651, 464] on button at bounding box center [651, 459] width 56 height 16
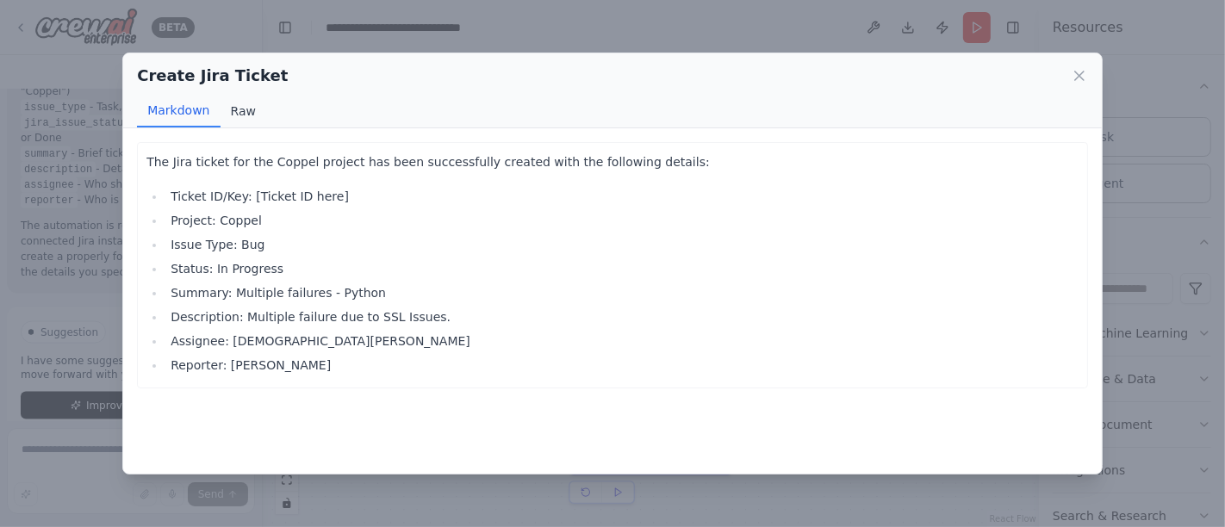
click at [239, 114] on button "Raw" at bounding box center [244, 111] width 46 height 33
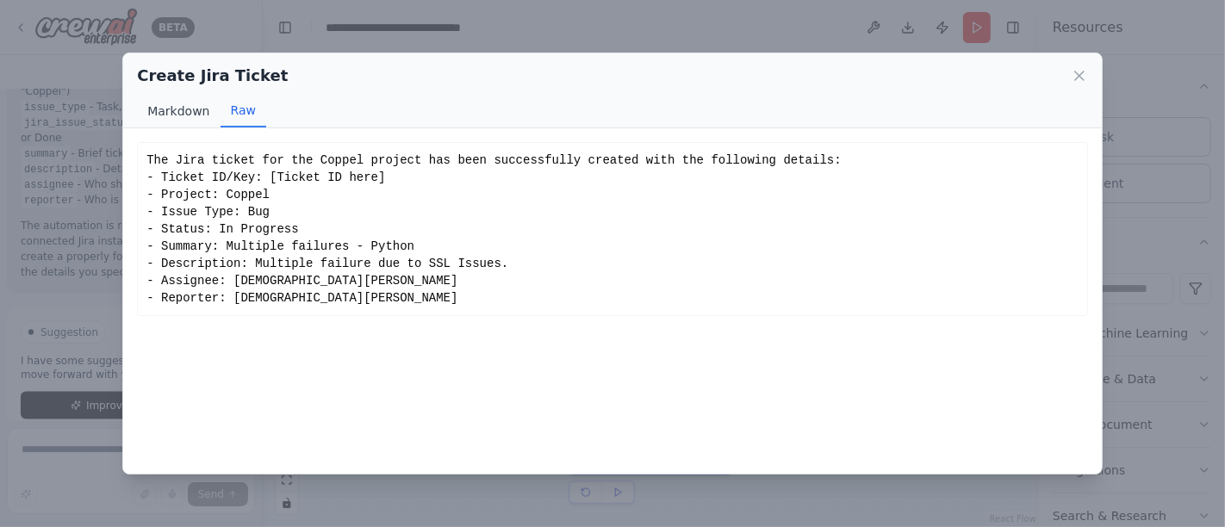
click at [179, 114] on button "Markdown" at bounding box center [178, 111] width 83 height 33
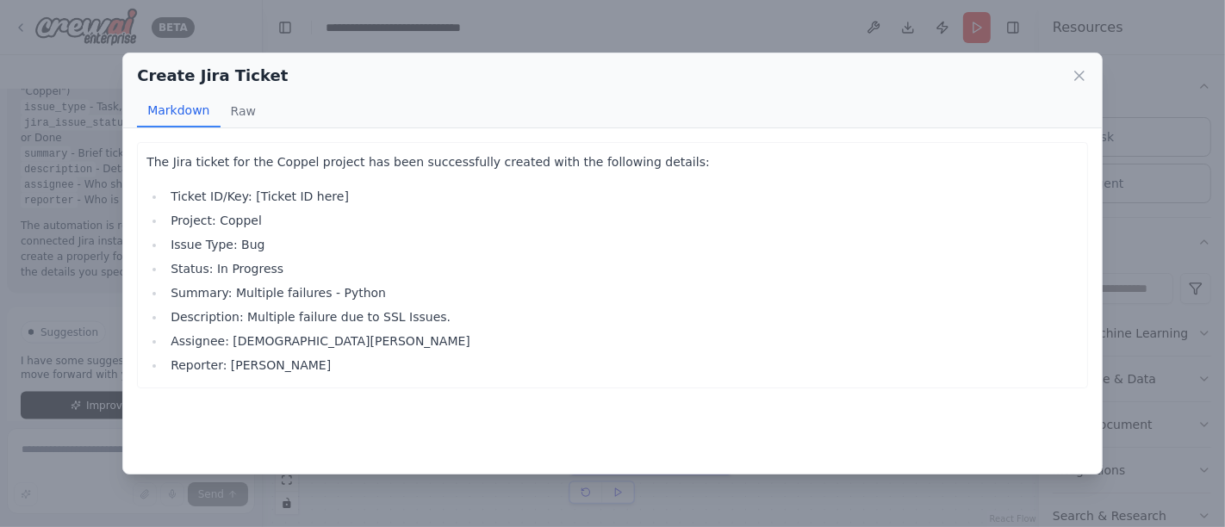
click at [1076, 78] on icon at bounding box center [1079, 75] width 17 height 17
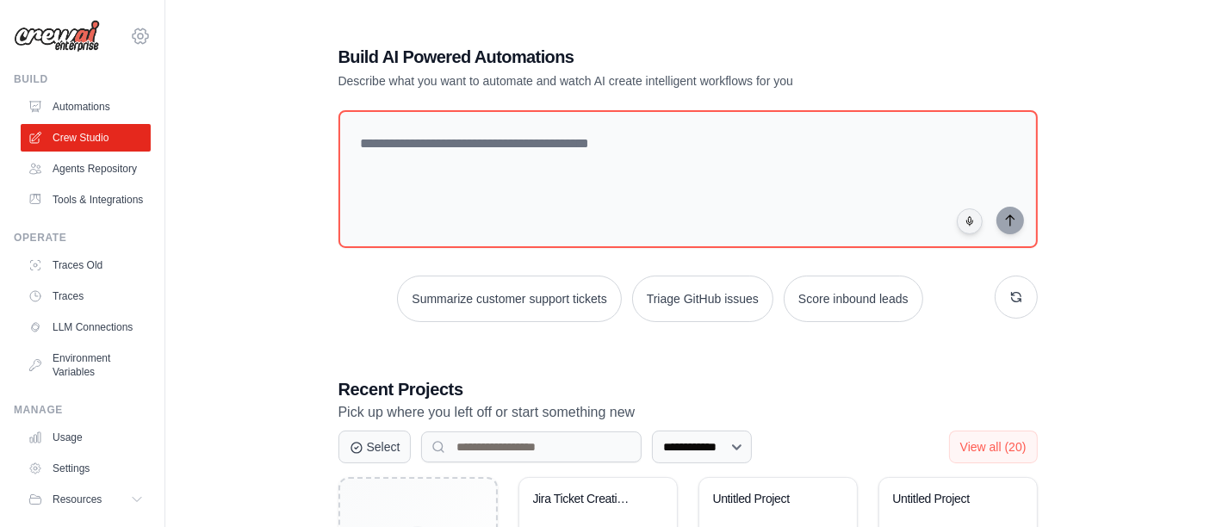
click at [138, 34] on icon at bounding box center [140, 36] width 5 height 5
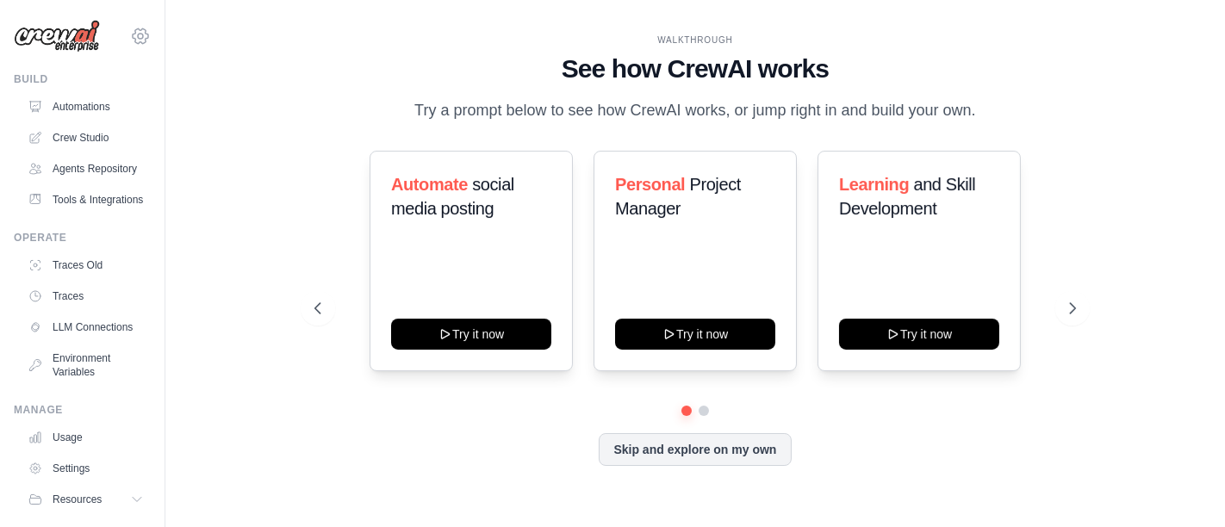
click at [133, 30] on icon at bounding box center [141, 35] width 16 height 15
drag, startPoint x: 121, startPoint y: 30, endPoint x: 120, endPoint y: 75, distance: 44.8
click at [130, 32] on icon at bounding box center [140, 36] width 21 height 21
click at [92, 139] on link "Crew Studio" at bounding box center [87, 138] width 130 height 28
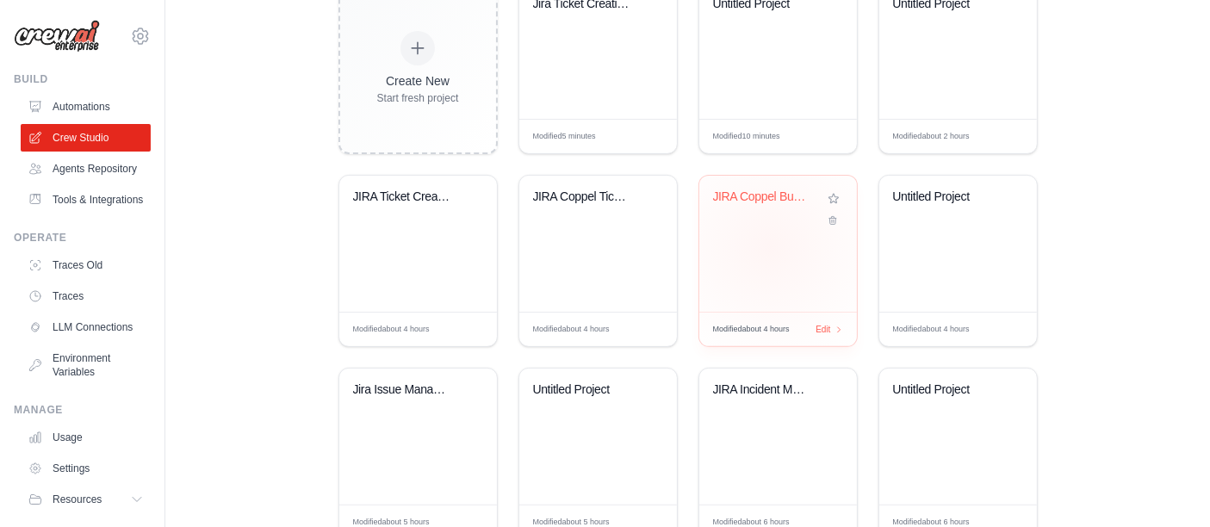
scroll to position [551, 0]
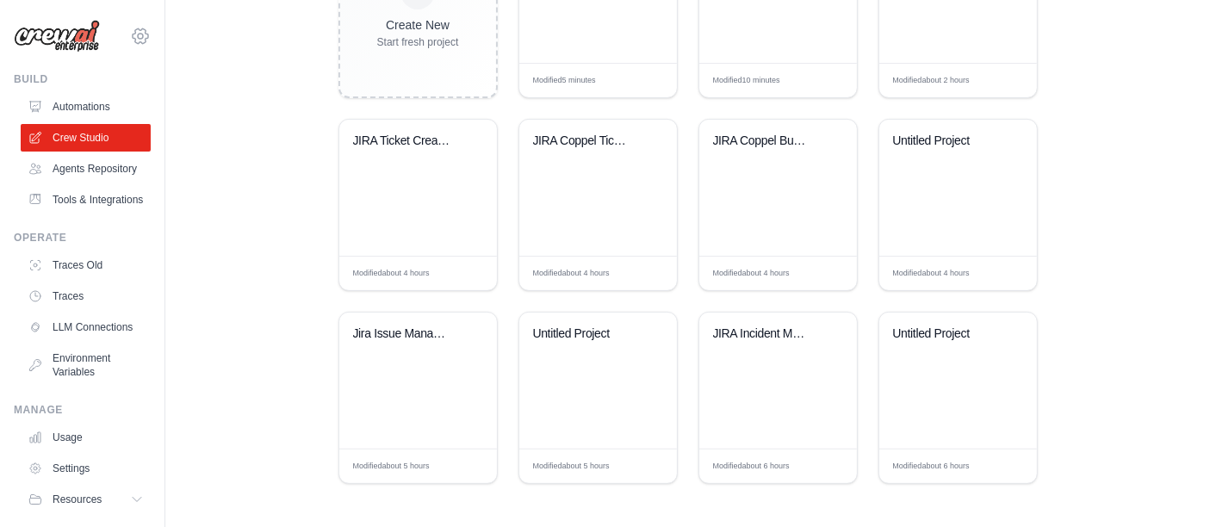
click at [133, 29] on icon at bounding box center [141, 35] width 16 height 15
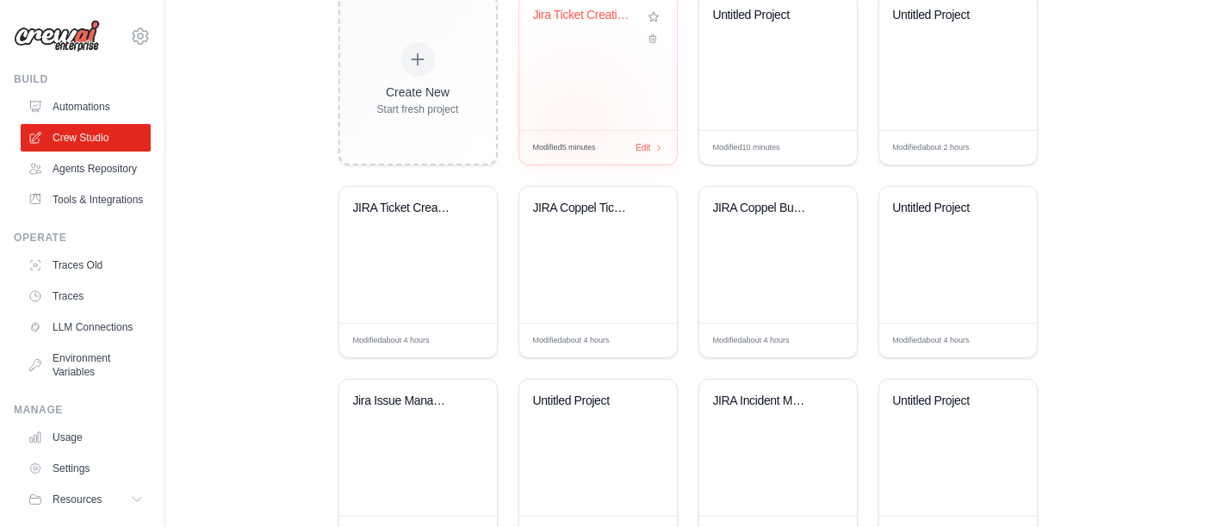
scroll to position [455, 0]
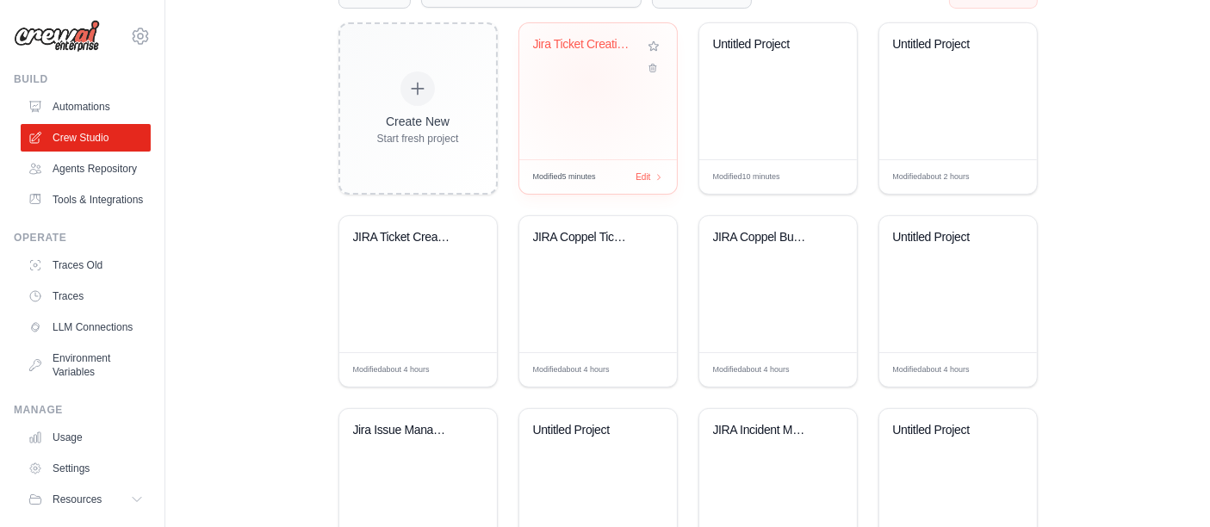
click at [588, 78] on div "Jira Ticket Creation Automation" at bounding box center [598, 91] width 158 height 136
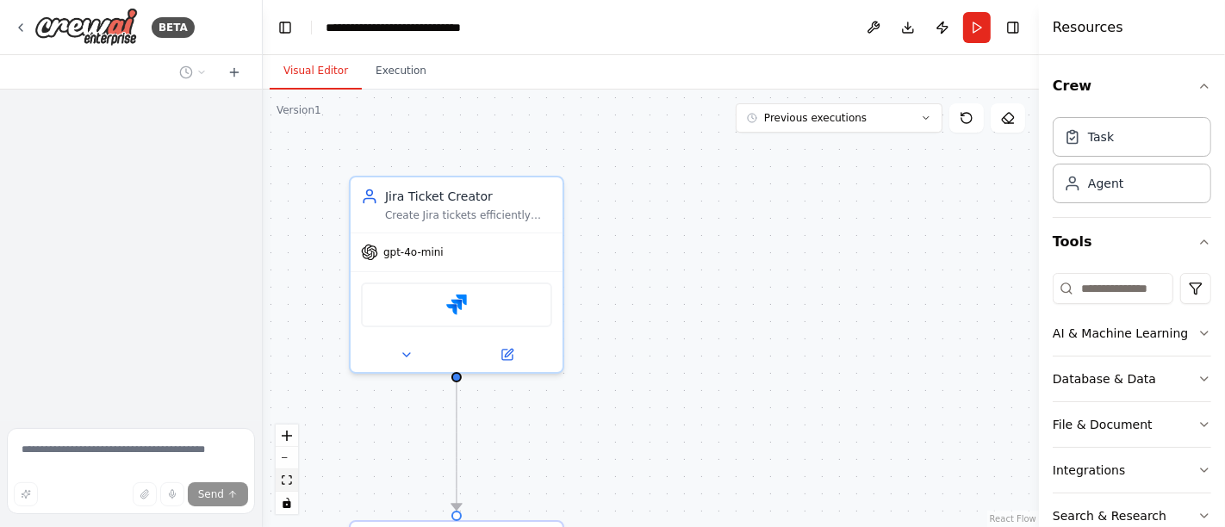
click at [290, 482] on icon "fit view" at bounding box center [287, 480] width 10 height 9
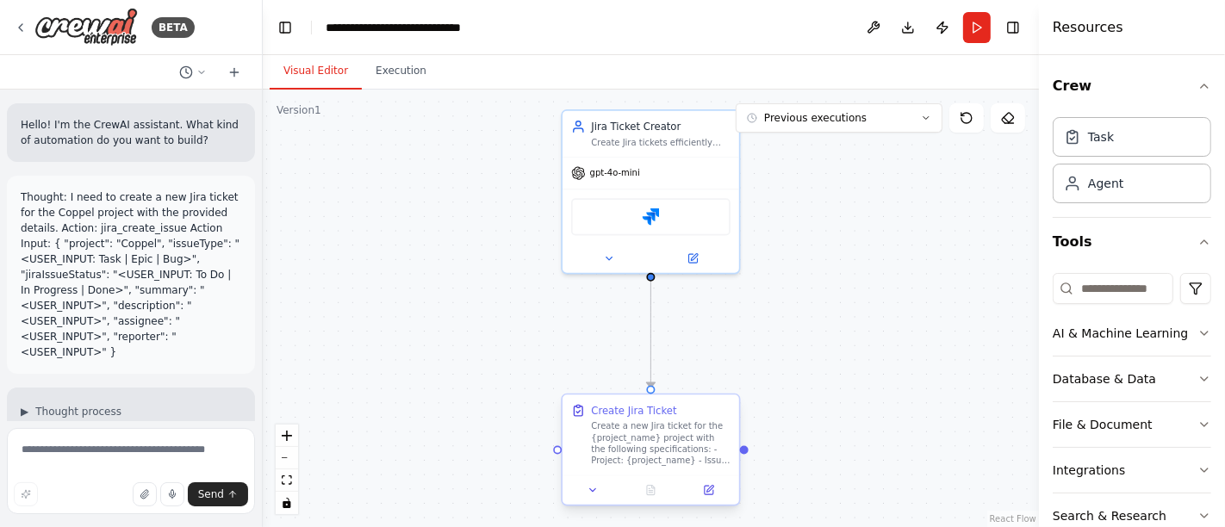
scroll to position [1900, 0]
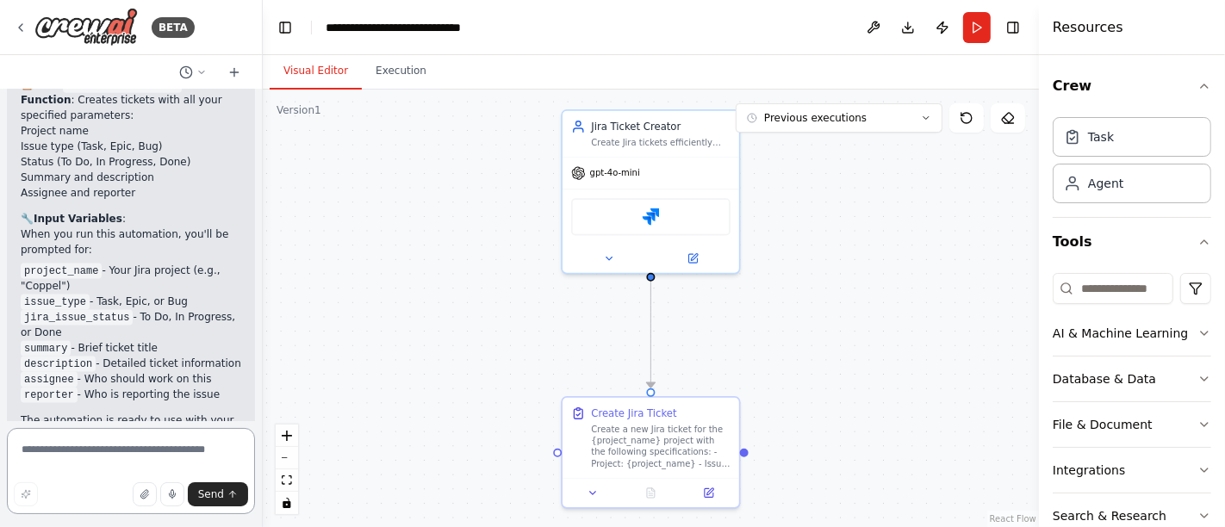
click at [123, 454] on textarea at bounding box center [131, 471] width 248 height 86
type textarea "**********"
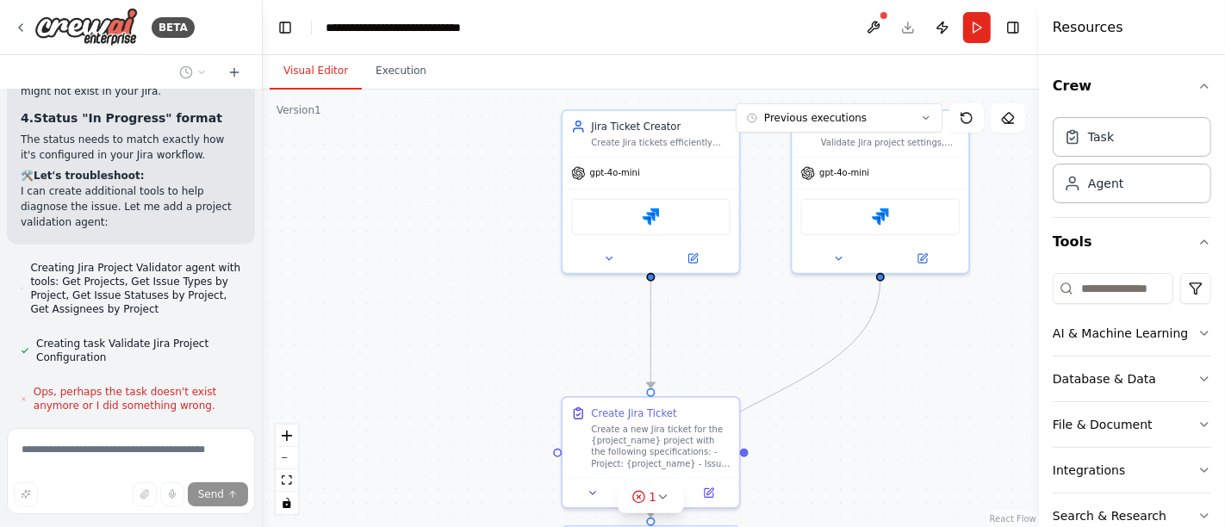
scroll to position [2937, 0]
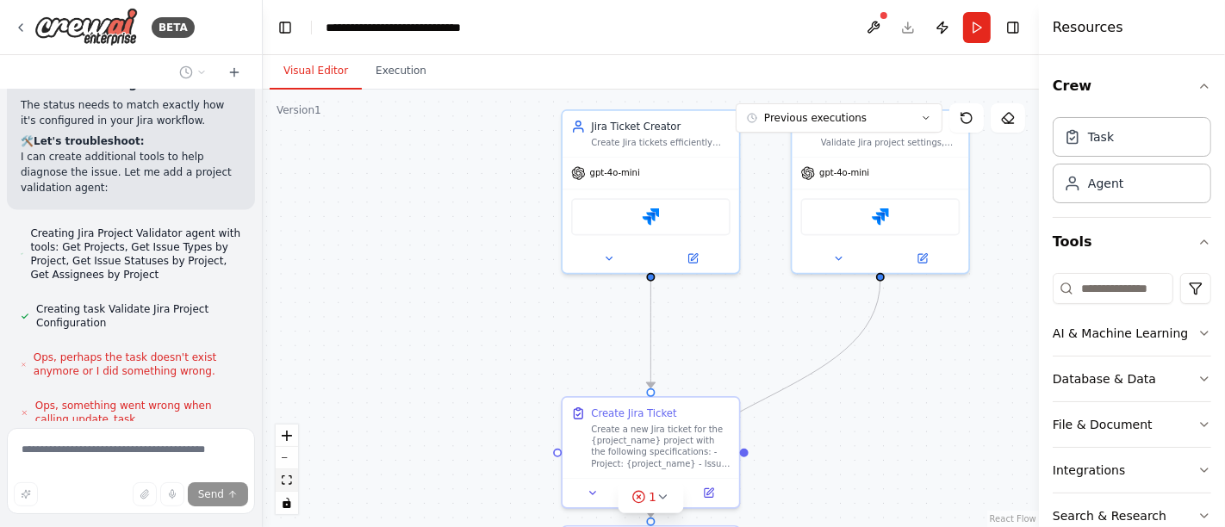
click at [291, 480] on icon "fit view" at bounding box center [287, 480] width 10 height 9
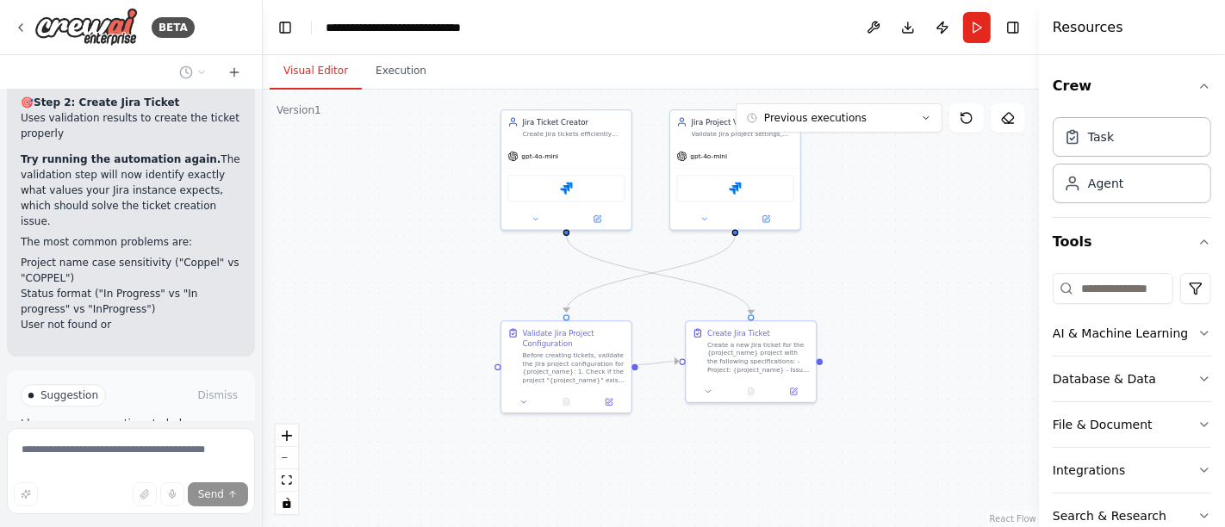
scroll to position [3524, 0]
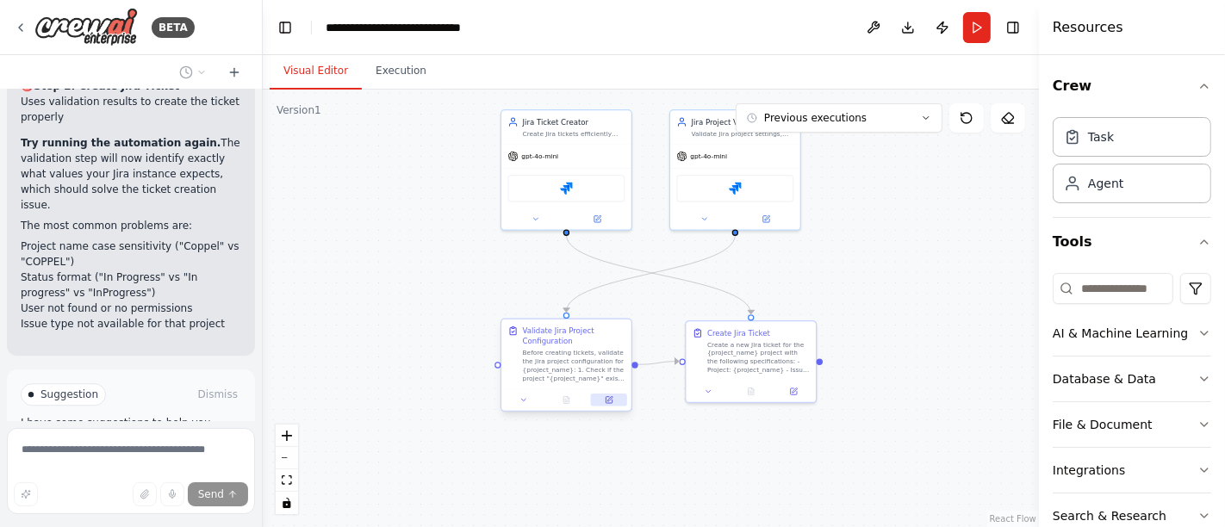
click at [616, 401] on button at bounding box center [609, 400] width 36 height 13
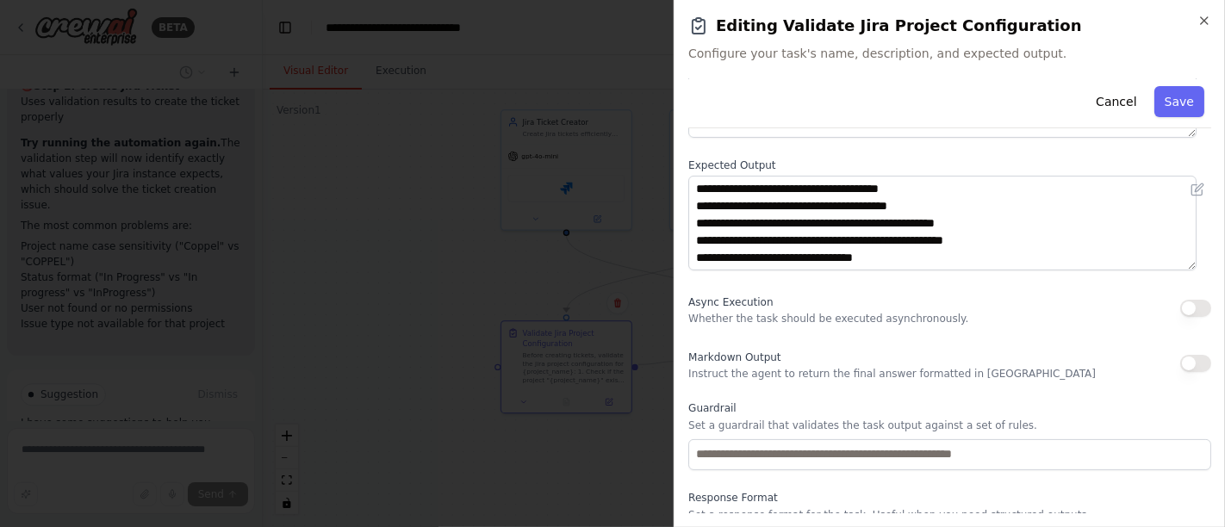
scroll to position [17, 0]
click at [1208, 21] on icon "button" at bounding box center [1204, 21] width 14 height 14
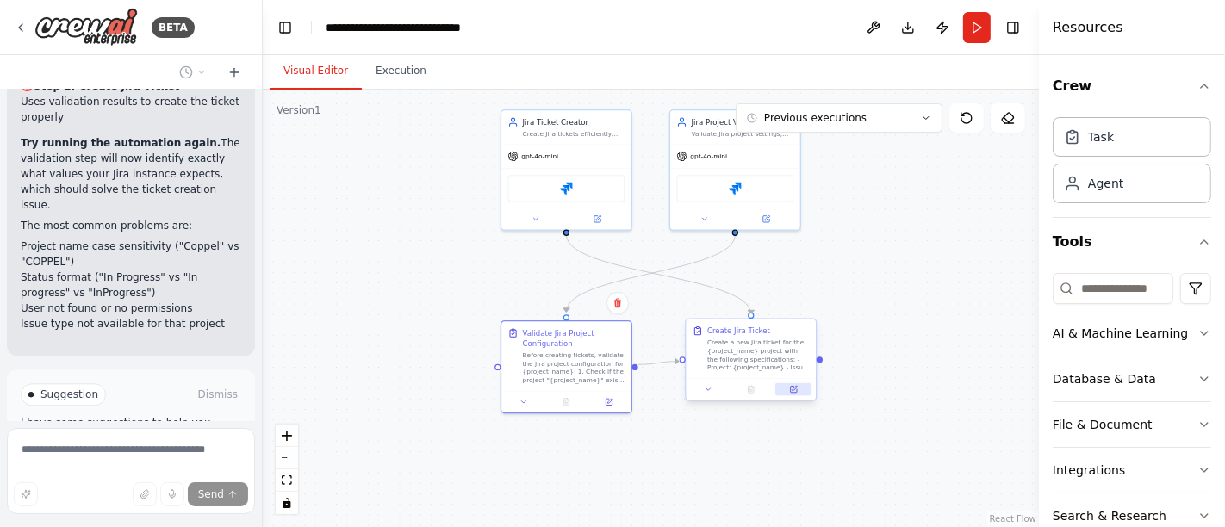
click at [796, 394] on button at bounding box center [793, 389] width 36 height 13
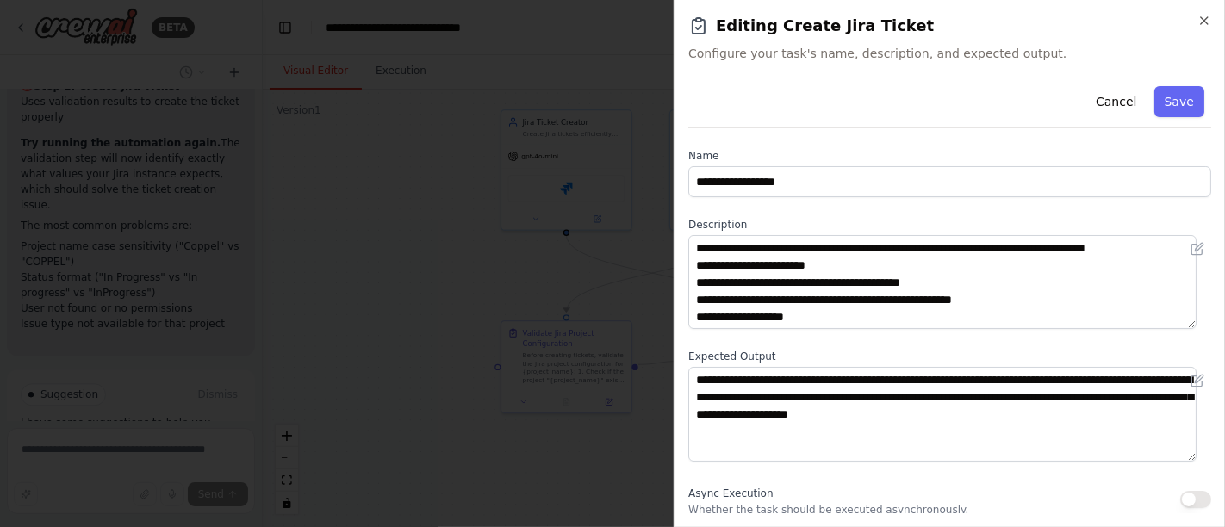
scroll to position [103, 0]
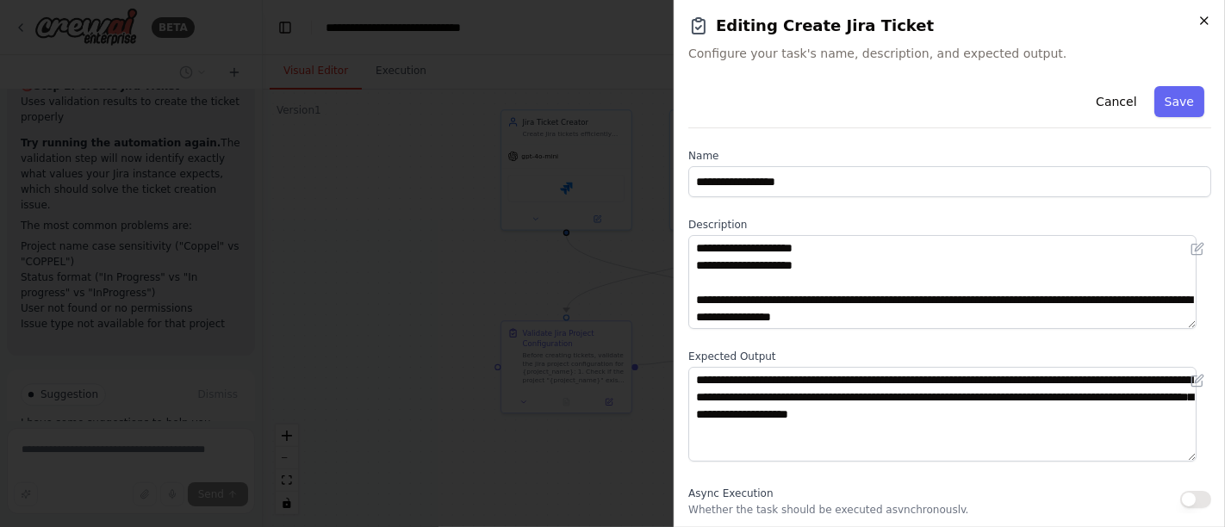
click at [1198, 27] on icon "button" at bounding box center [1204, 21] width 14 height 14
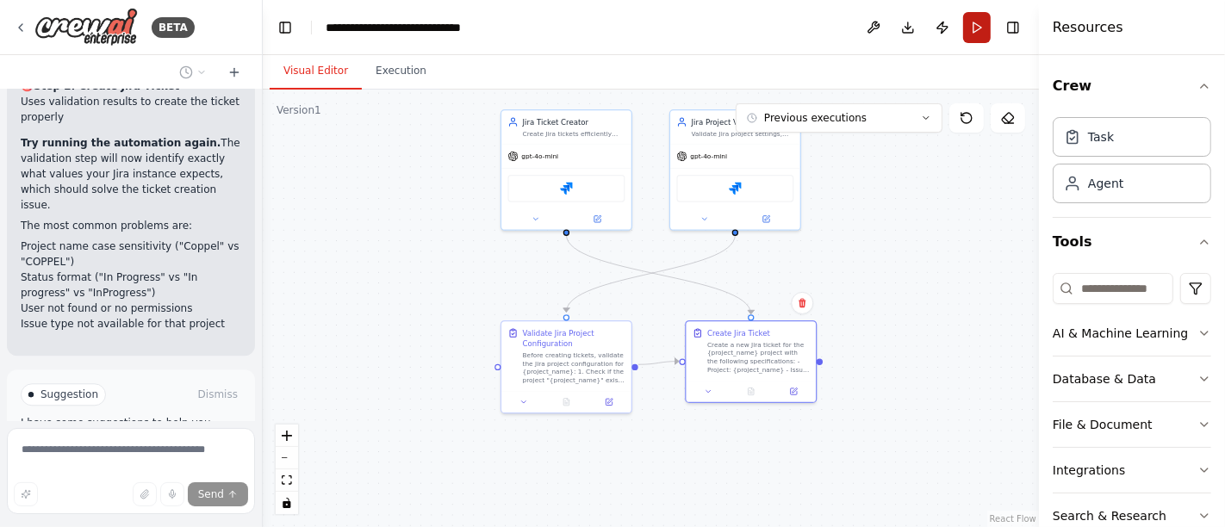
click at [984, 33] on button "Run" at bounding box center [977, 27] width 28 height 31
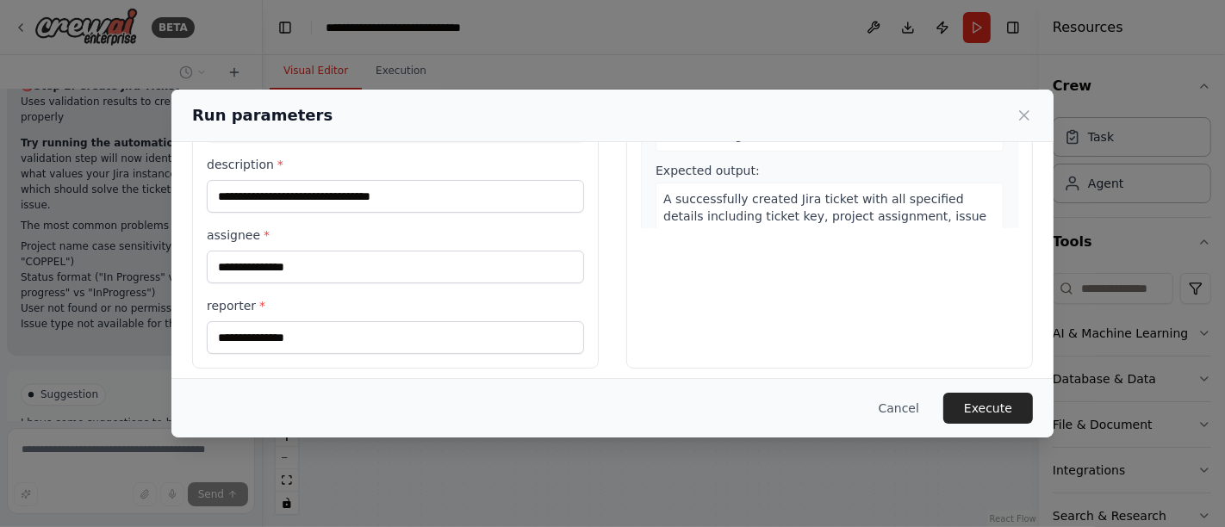
scroll to position [334, 0]
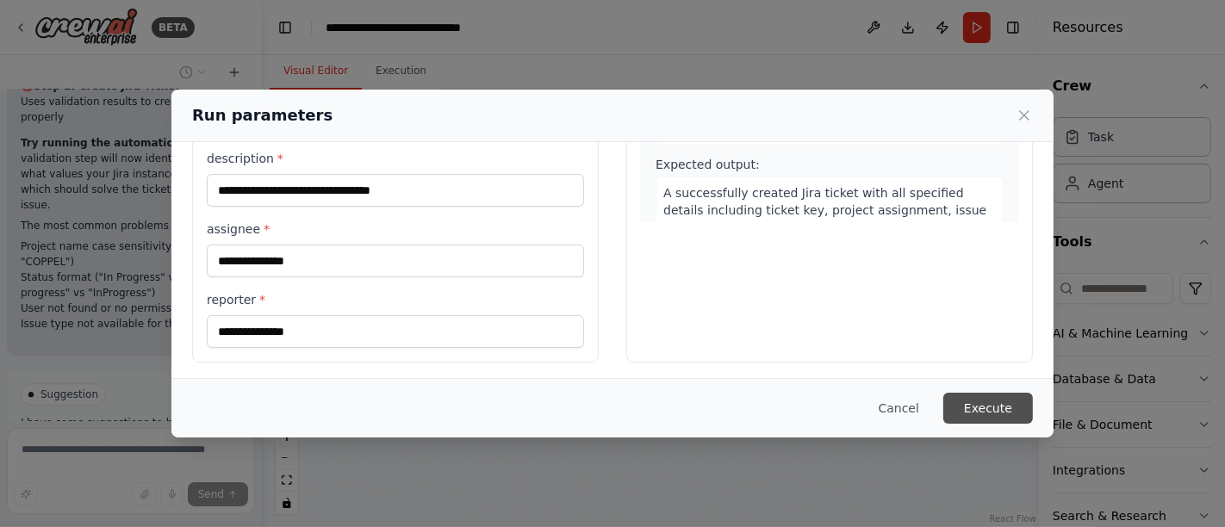
click at [965, 405] on button "Execute" at bounding box center [988, 408] width 90 height 31
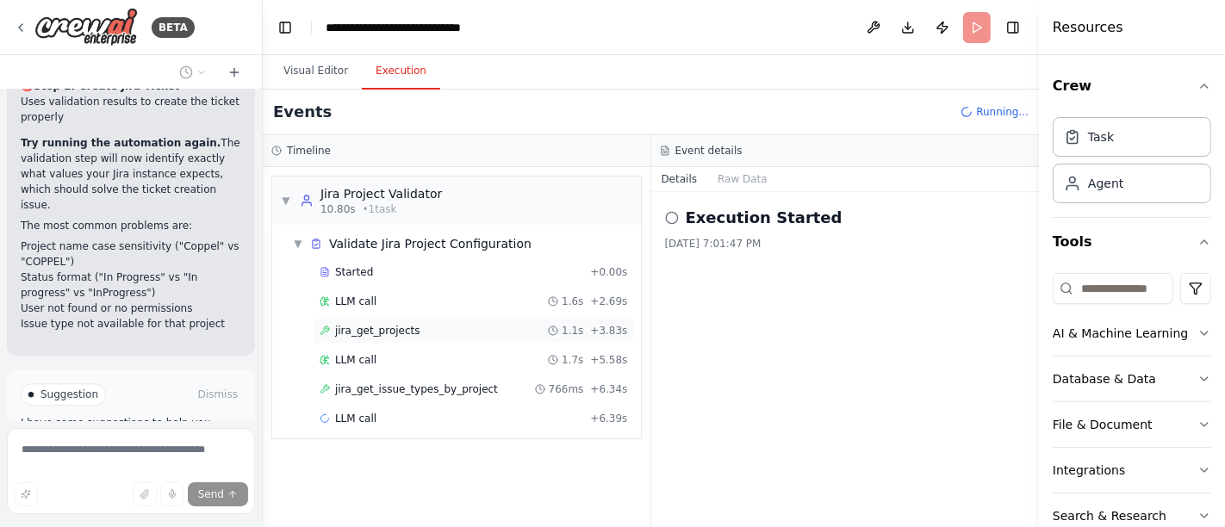
click at [359, 332] on span "jira_get_projects" at bounding box center [377, 331] width 85 height 14
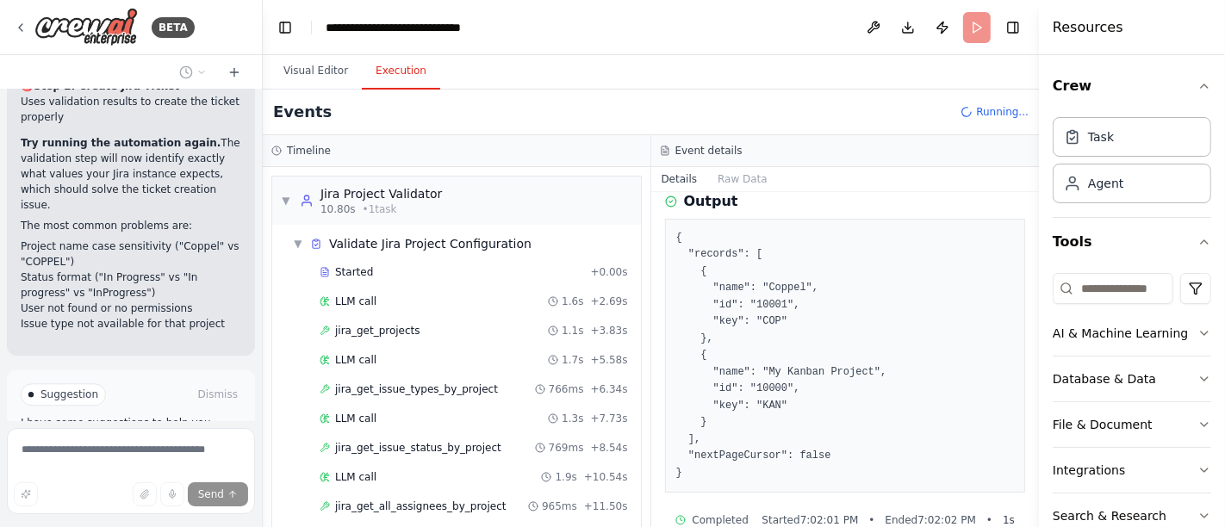
scroll to position [183, 0]
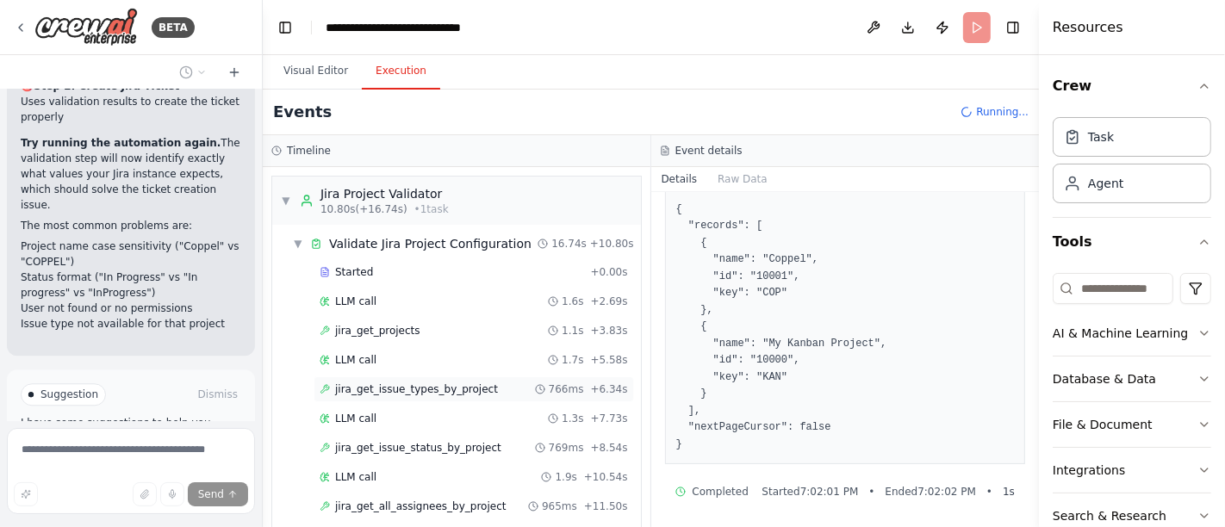
click at [402, 392] on span "jira_get_issue_types_by_project" at bounding box center [416, 390] width 163 height 14
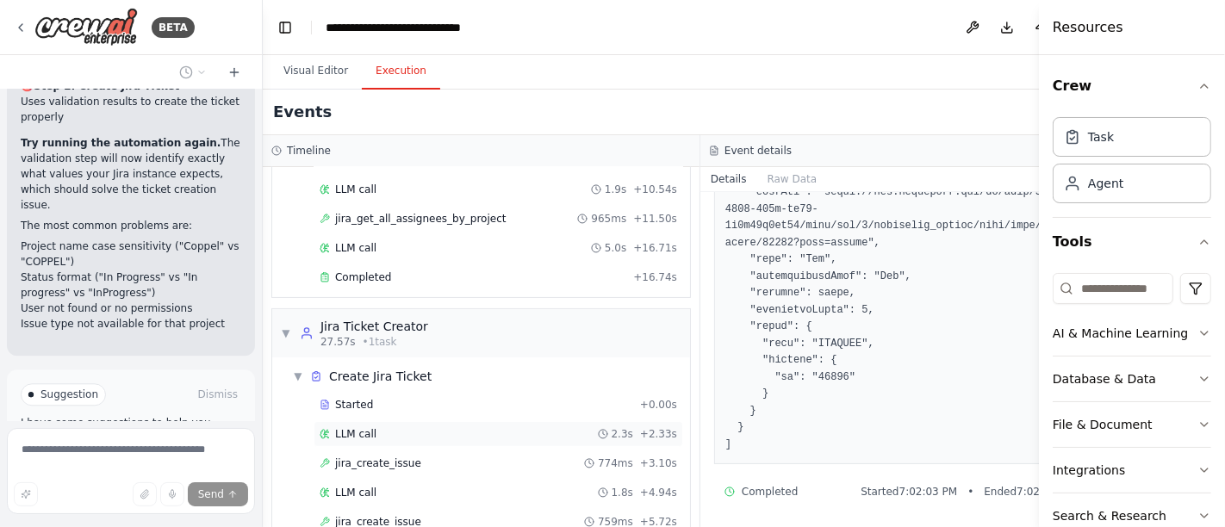
scroll to position [398, 0]
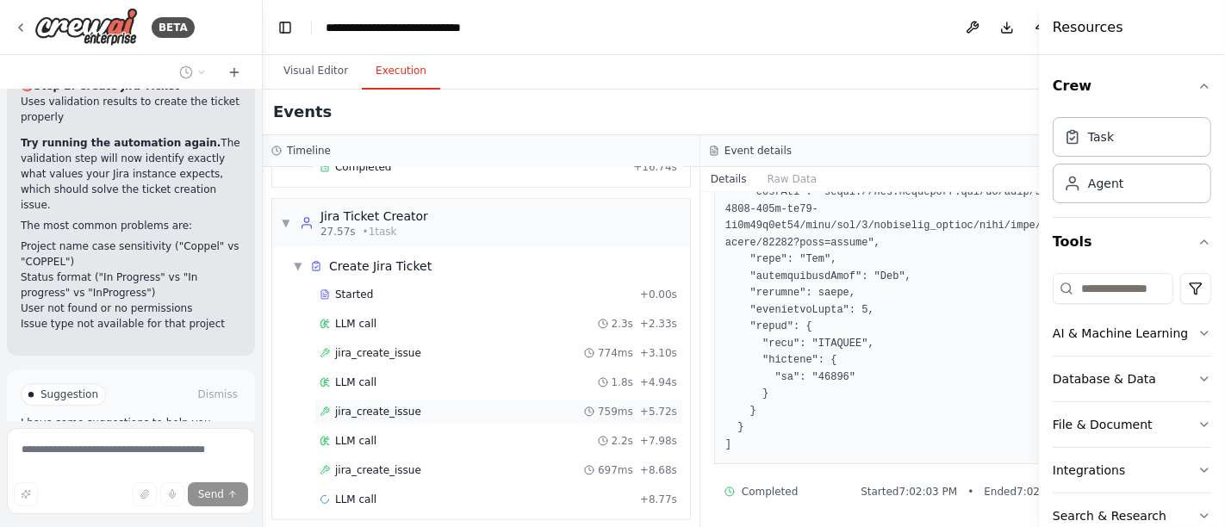
click at [394, 407] on span "jira_create_issue" at bounding box center [378, 412] width 86 height 14
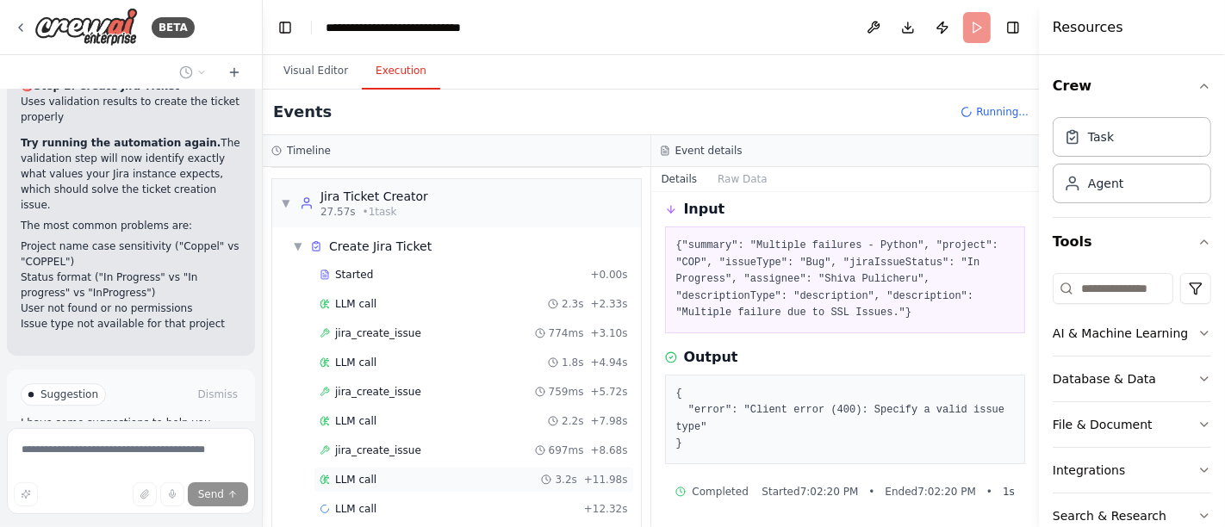
scroll to position [428, 0]
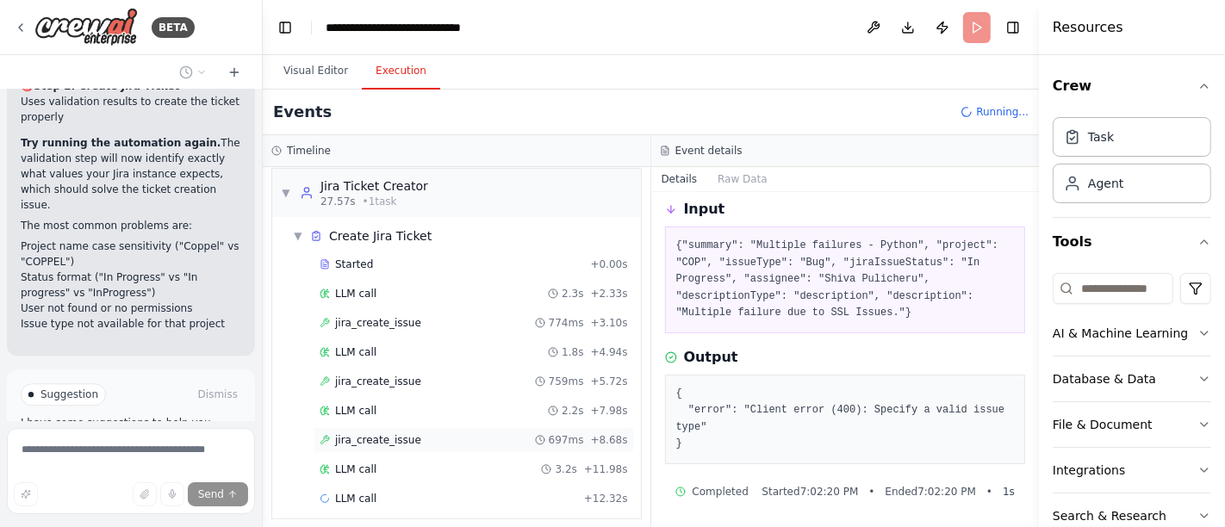
drag, startPoint x: 387, startPoint y: 428, endPoint x: 543, endPoint y: 439, distance: 156.3
click at [387, 433] on span "jira_create_issue" at bounding box center [378, 440] width 86 height 14
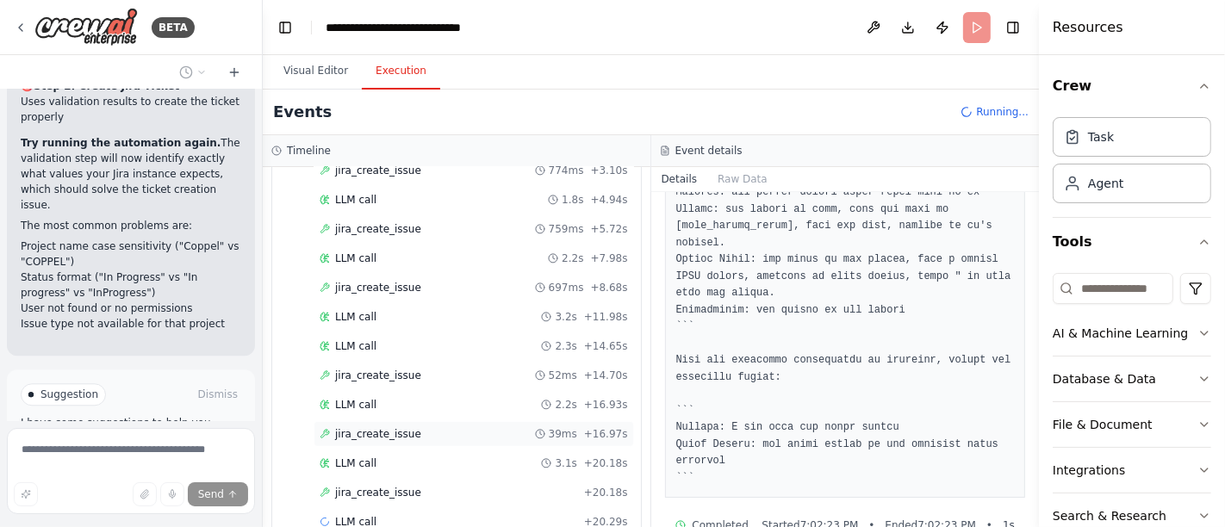
scroll to position [600, 0]
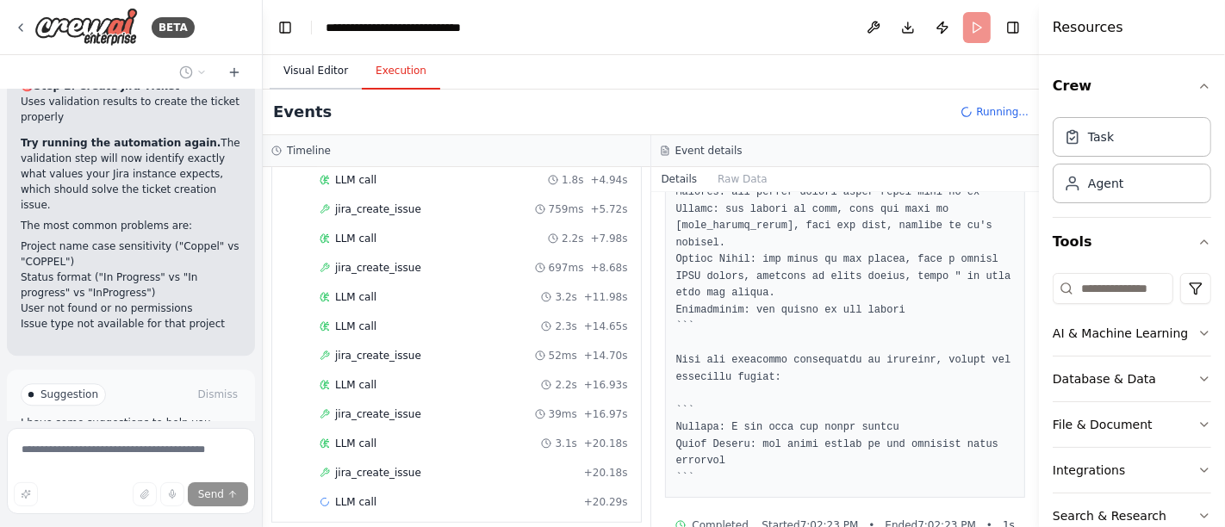
click at [327, 71] on button "Visual Editor" at bounding box center [316, 71] width 92 height 36
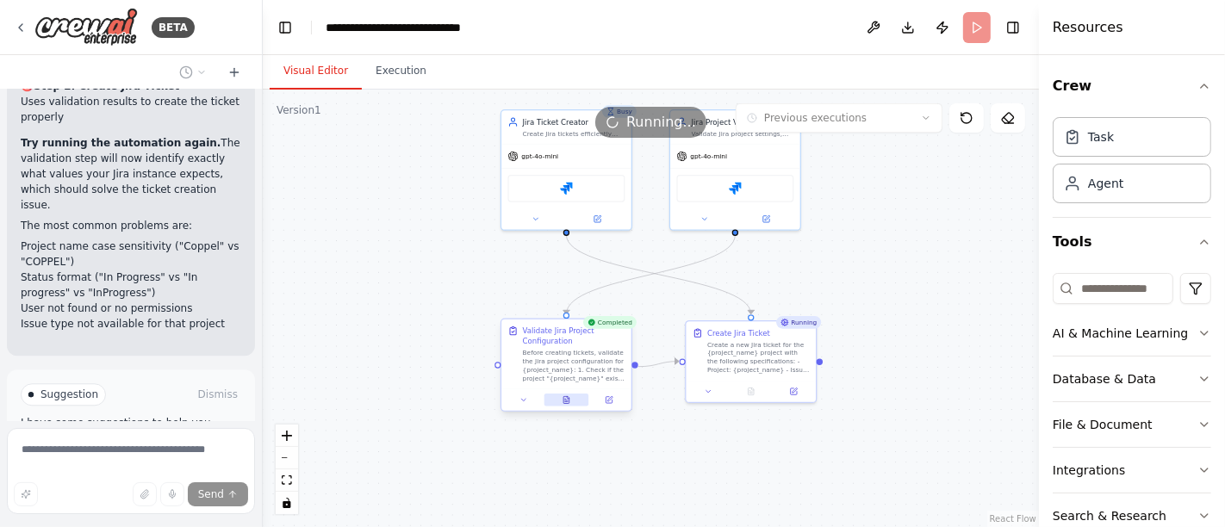
click at [569, 401] on icon at bounding box center [566, 399] width 6 height 7
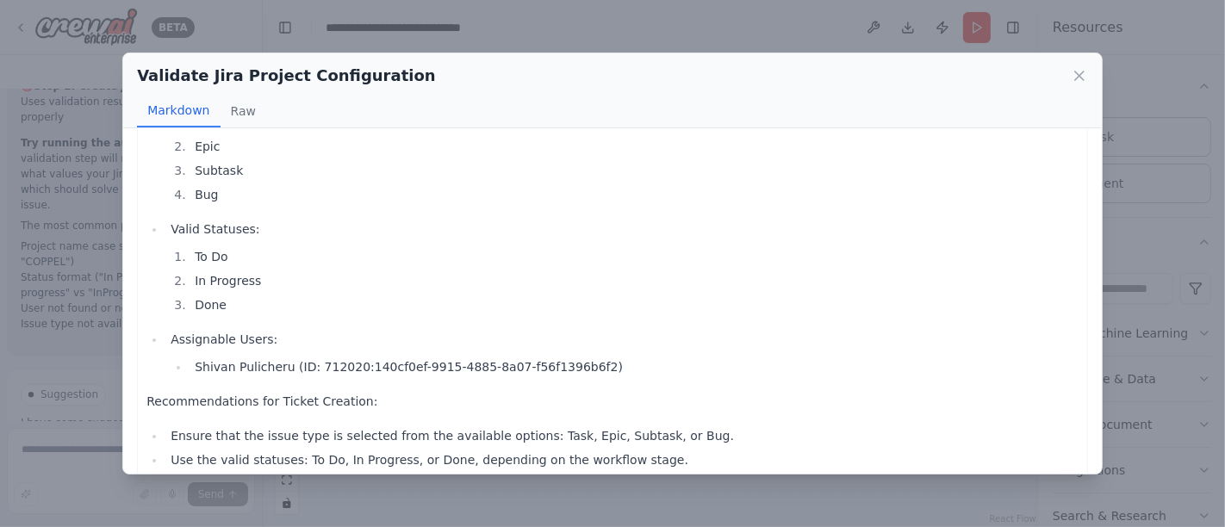
scroll to position [237, 0]
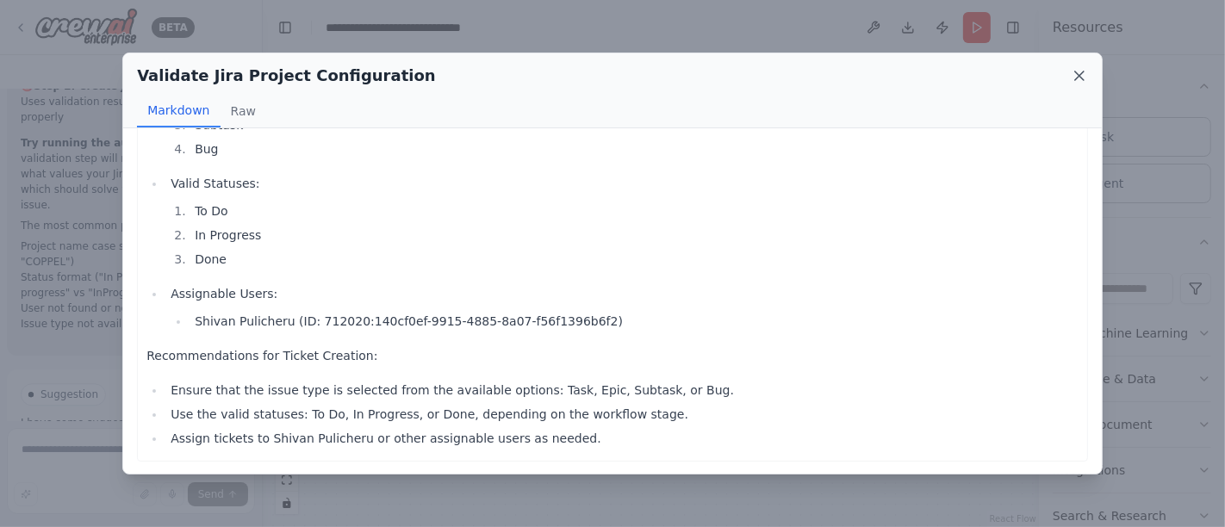
click at [1084, 80] on icon at bounding box center [1079, 76] width 9 height 9
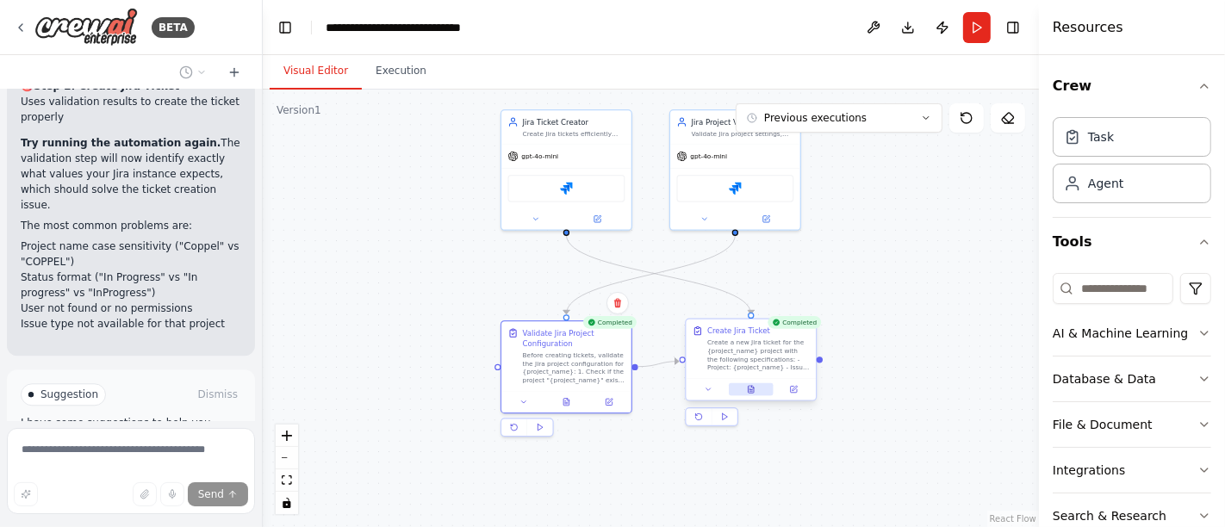
click at [753, 387] on icon at bounding box center [753, 387] width 2 height 2
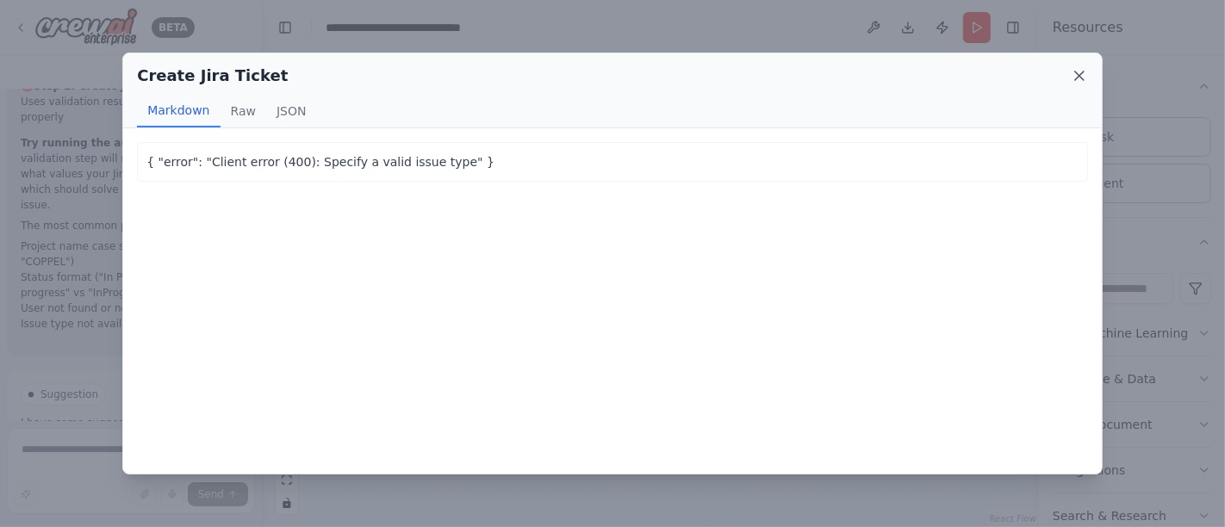
click at [1078, 75] on icon at bounding box center [1079, 75] width 17 height 17
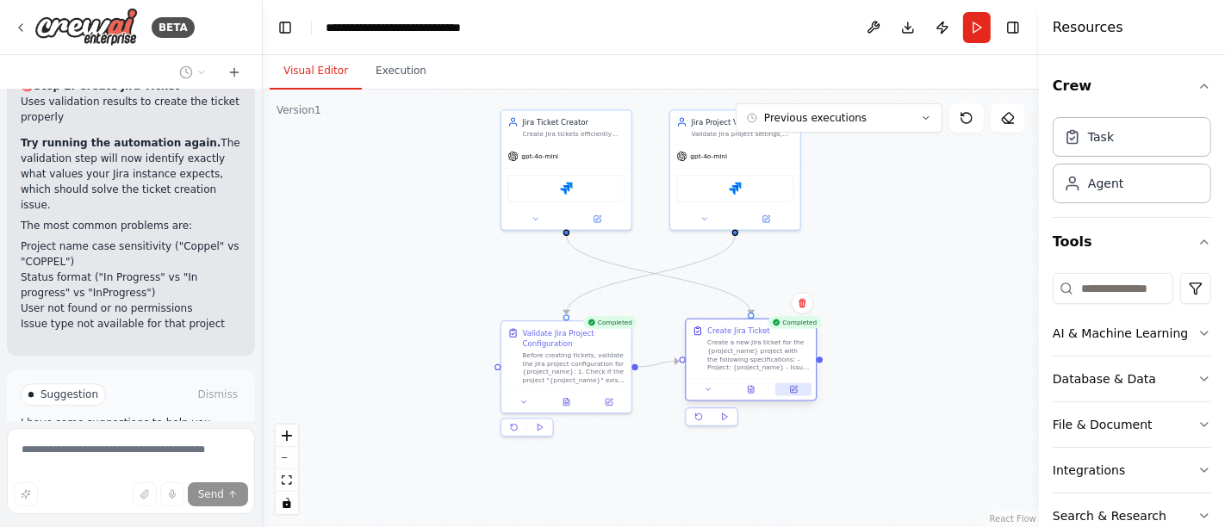
click at [797, 392] on icon at bounding box center [794, 390] width 6 height 6
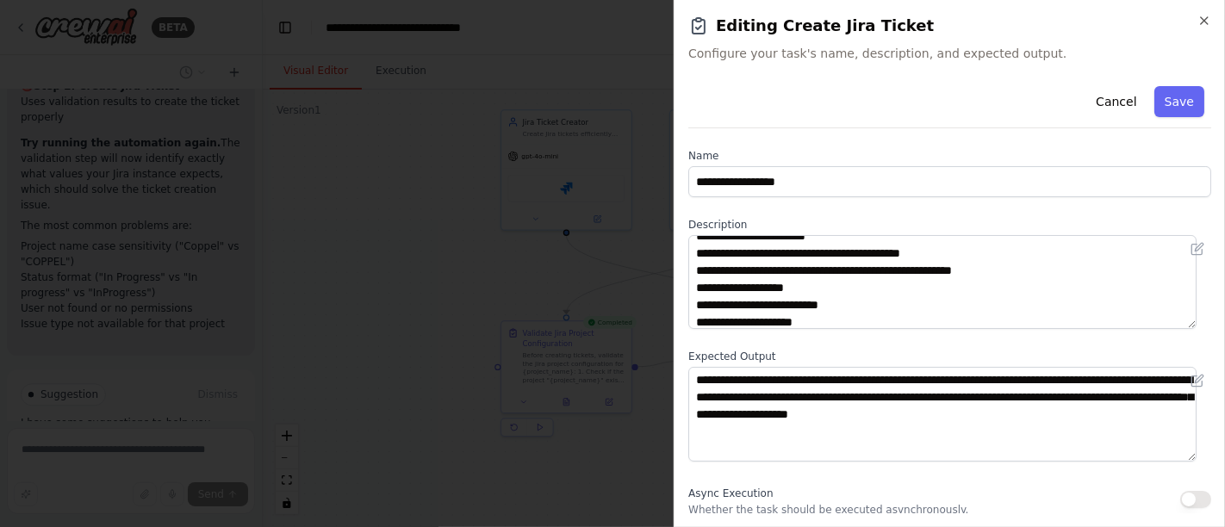
scroll to position [0, 0]
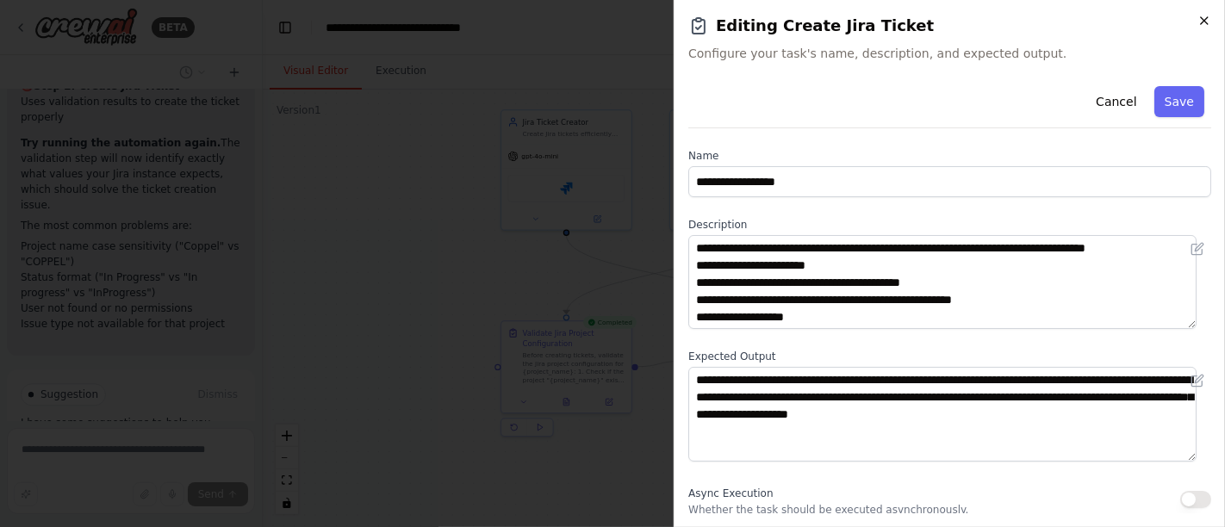
click at [1204, 23] on icon "button" at bounding box center [1204, 21] width 14 height 14
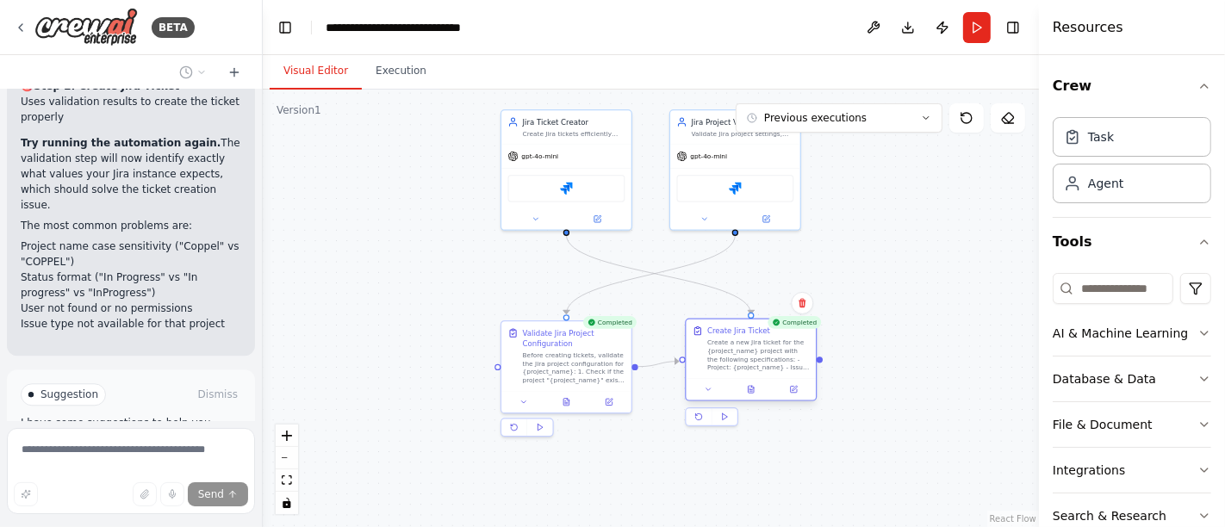
click at [798, 398] on div at bounding box center [752, 389] width 130 height 22
click at [798, 392] on button at bounding box center [793, 389] width 36 height 13
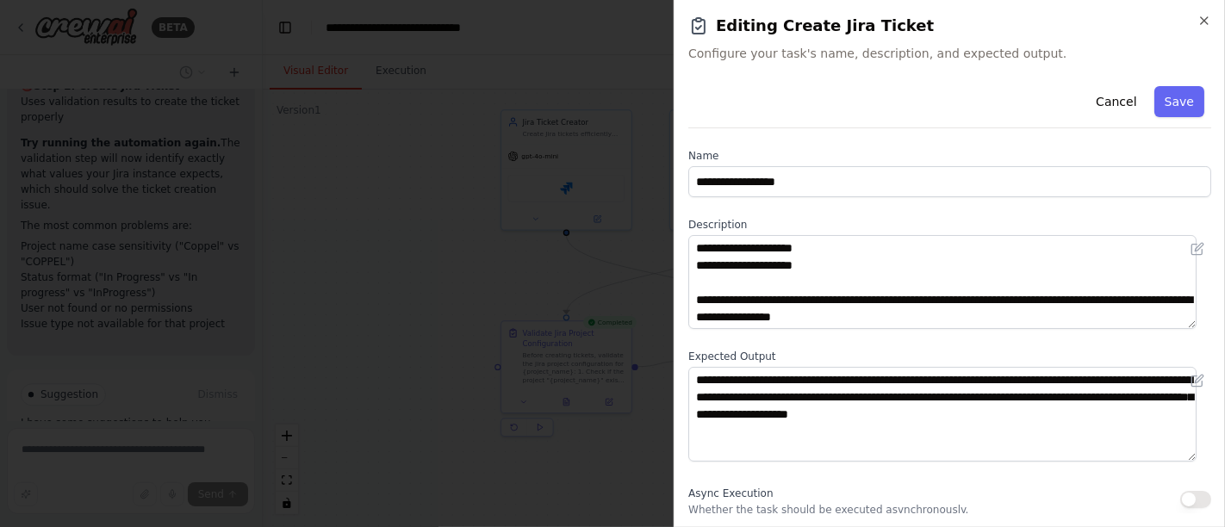
scroll to position [96, 0]
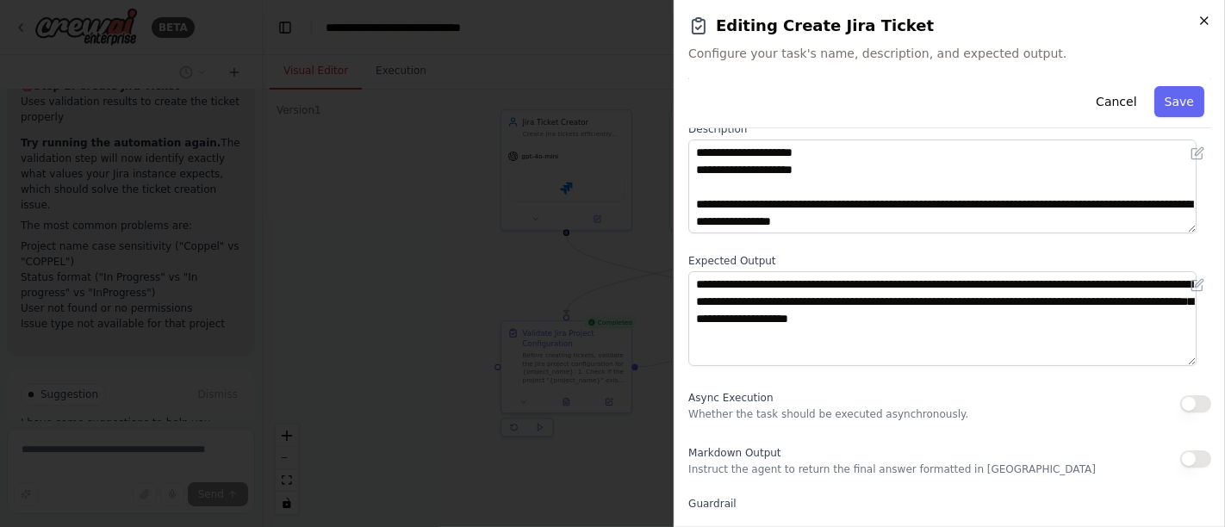
click at [1208, 20] on icon "button" at bounding box center [1204, 21] width 14 height 14
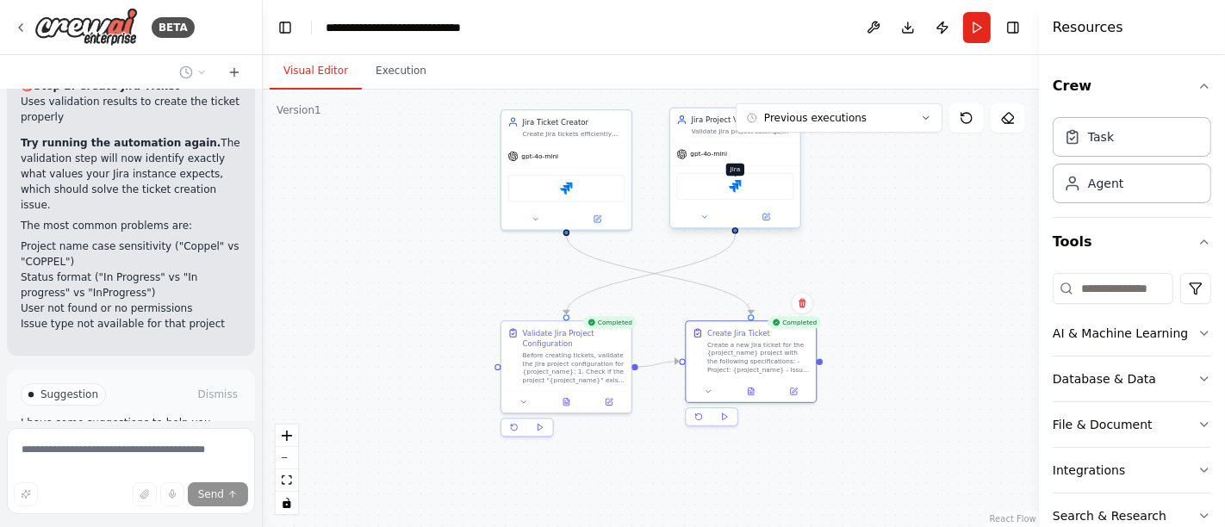
click at [738, 185] on img at bounding box center [735, 186] width 13 height 13
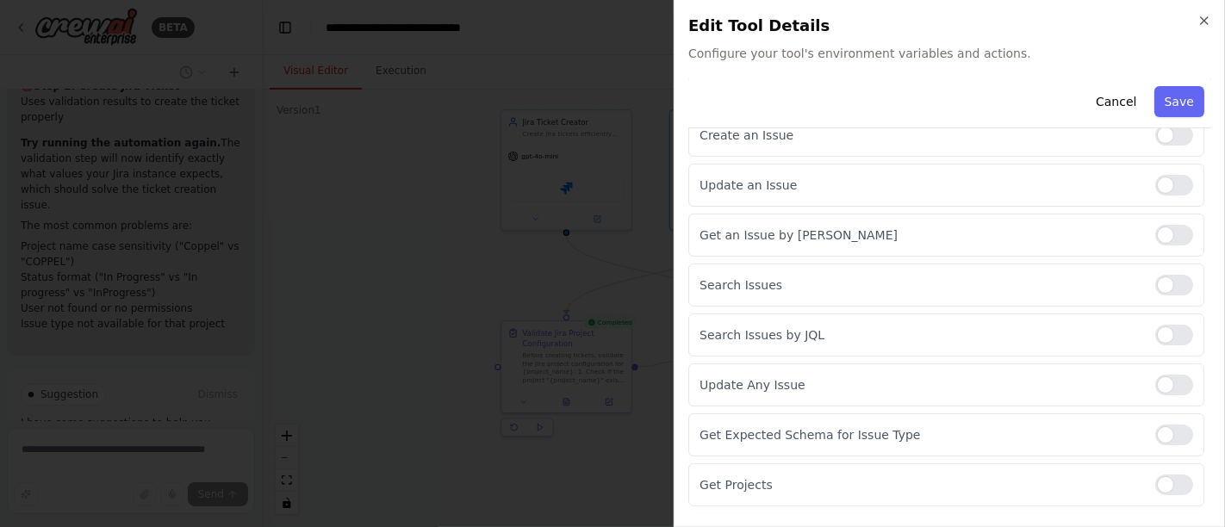
scroll to position [102, 0]
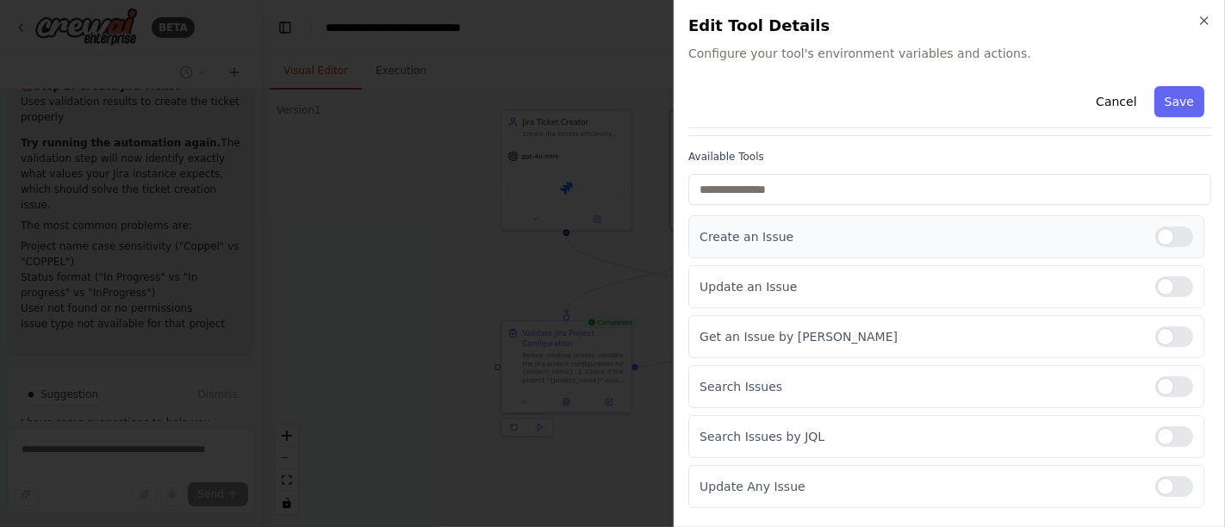
click at [1155, 239] on div at bounding box center [1174, 237] width 38 height 21
click at [1155, 289] on div at bounding box center [1174, 287] width 38 height 21
drag, startPoint x: 1152, startPoint y: 330, endPoint x: 1152, endPoint y: 377, distance: 47.4
click at [1155, 331] on div at bounding box center [1174, 337] width 38 height 21
click at [1155, 381] on div at bounding box center [1174, 386] width 38 height 21
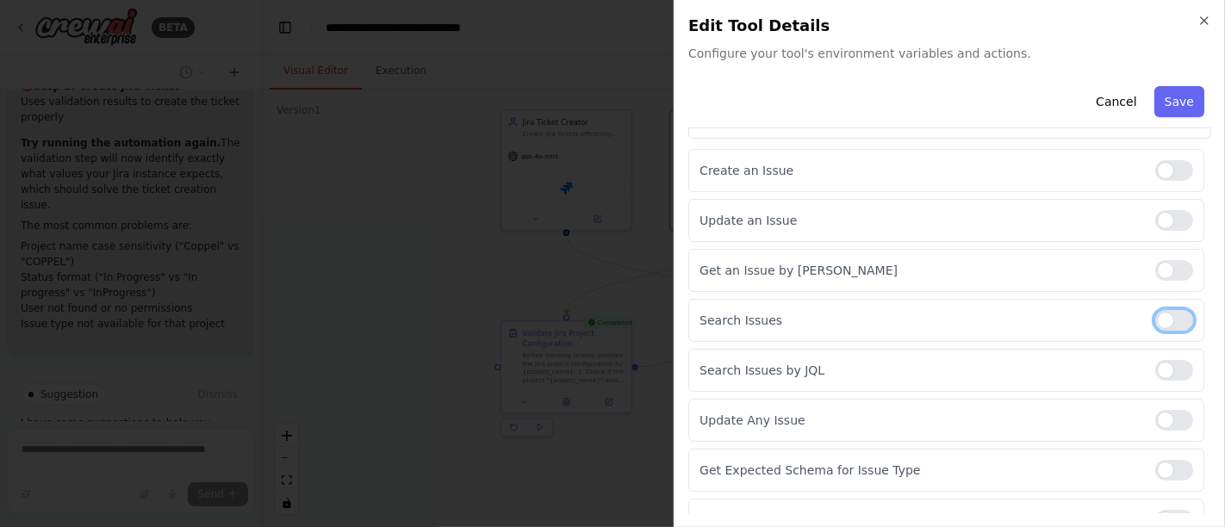
scroll to position [197, 0]
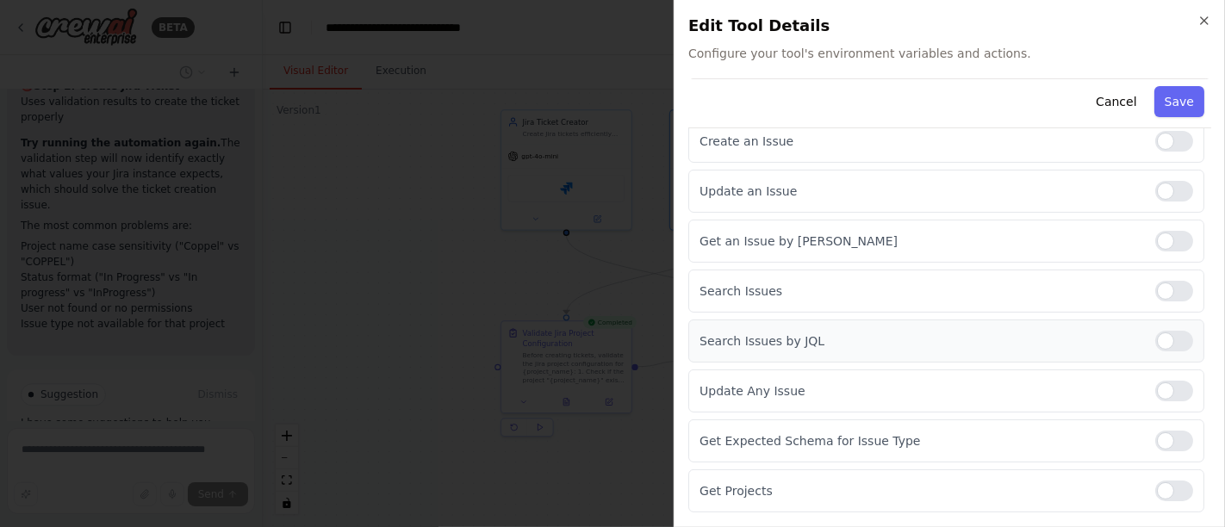
click at [1155, 340] on div at bounding box center [1174, 341] width 38 height 21
click at [1154, 373] on div "Update Any Issue" at bounding box center [946, 391] width 516 height 43
click at [1155, 387] on div at bounding box center [1174, 391] width 38 height 21
click at [1159, 431] on div at bounding box center [1174, 441] width 38 height 21
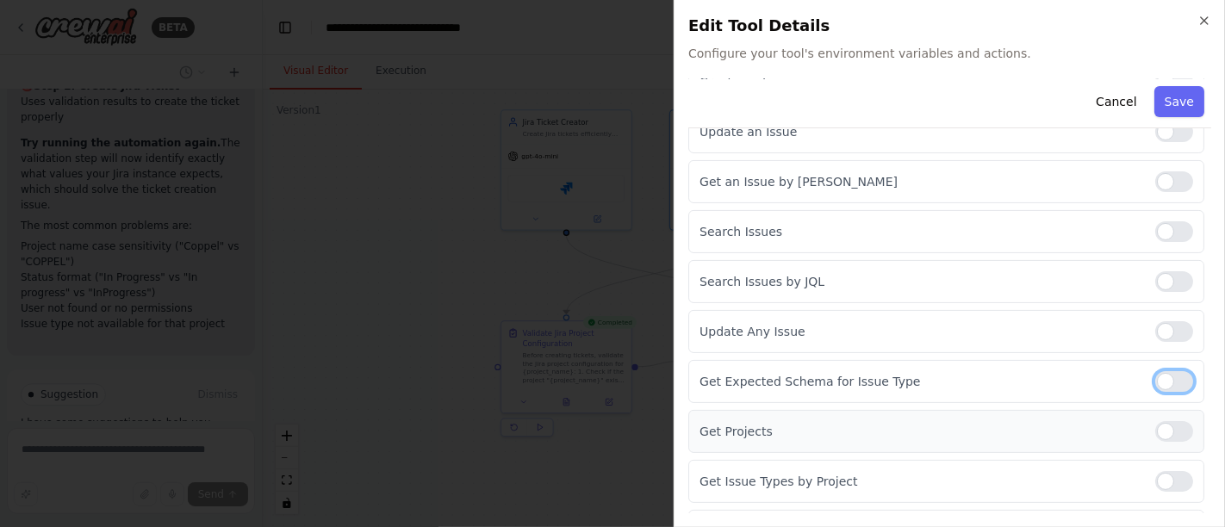
scroll to position [389, 0]
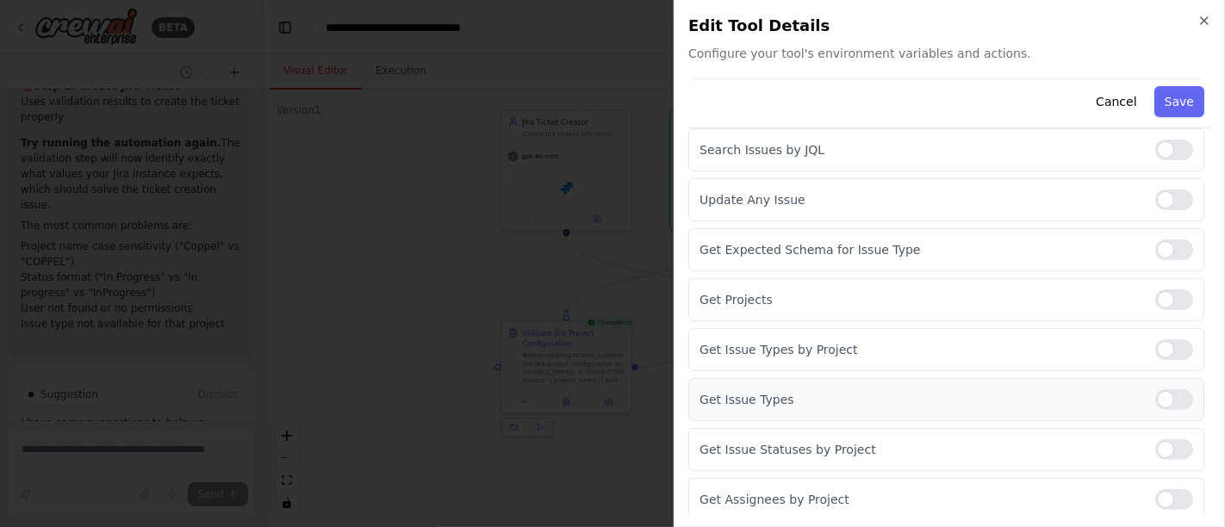
click at [1155, 391] on div at bounding box center [1174, 399] width 38 height 21
click at [1176, 107] on button "Save" at bounding box center [1179, 101] width 50 height 31
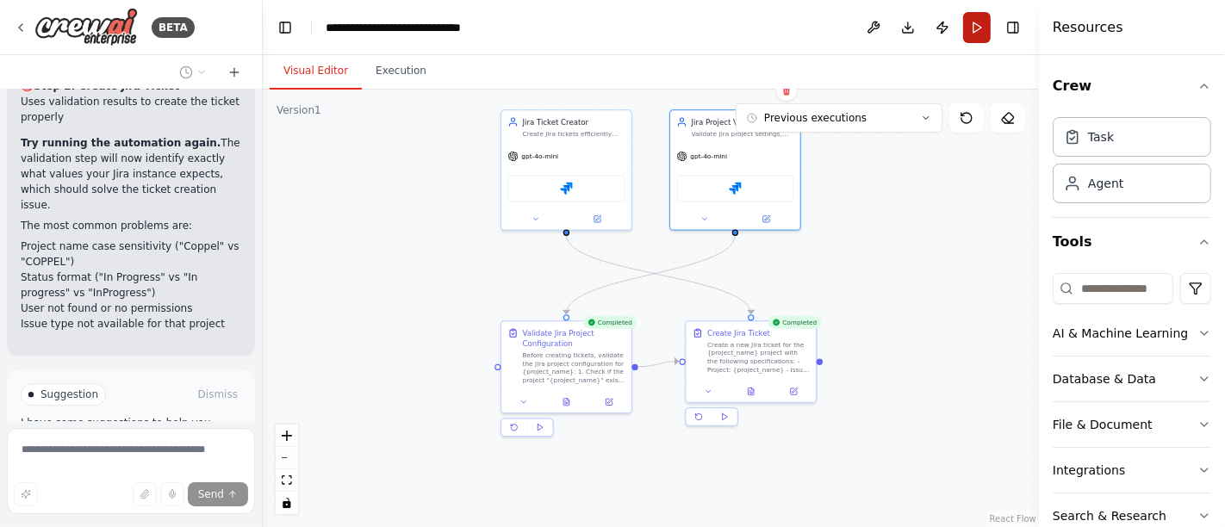
click at [973, 34] on button "Run" at bounding box center [977, 27] width 28 height 31
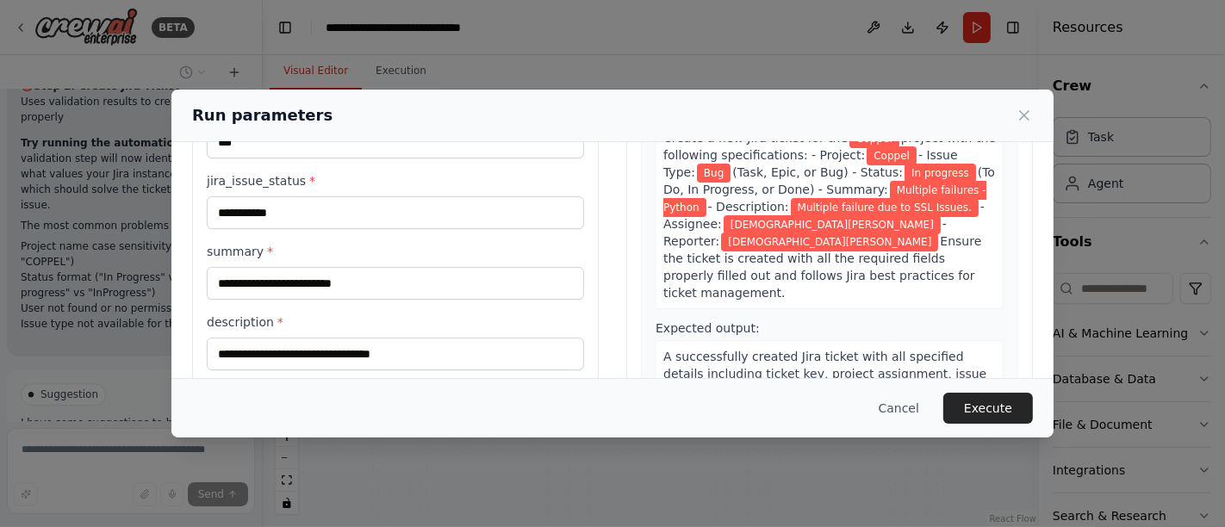
scroll to position [334, 0]
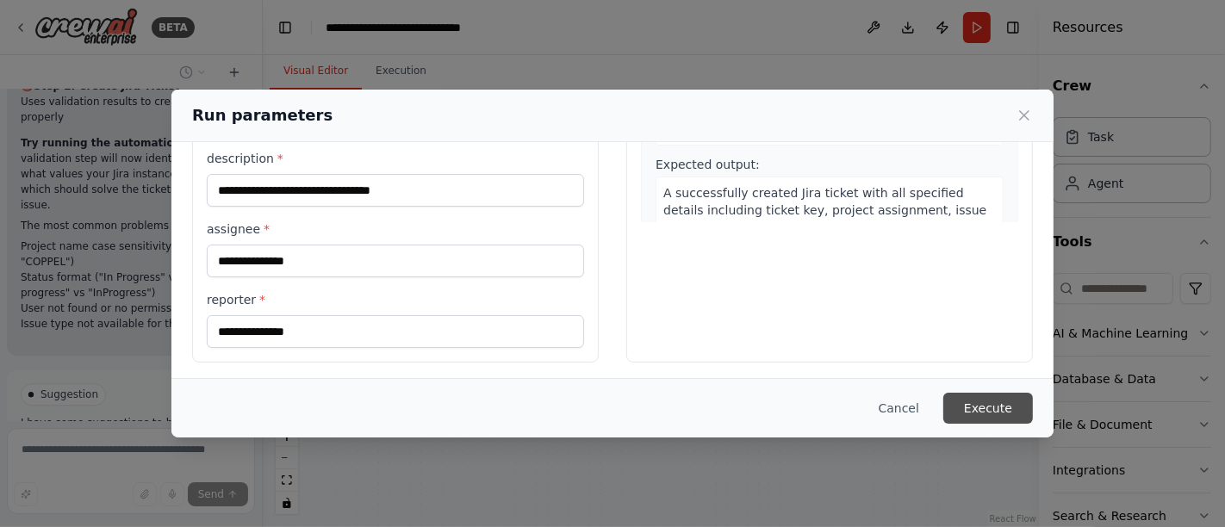
click at [986, 407] on button "Execute" at bounding box center [988, 408] width 90 height 31
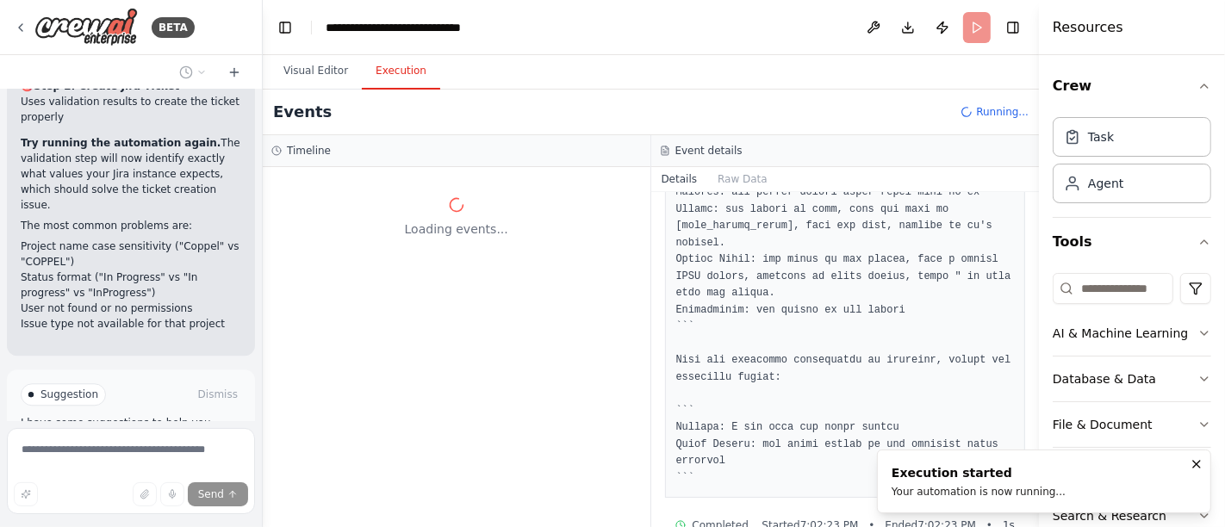
scroll to position [0, 0]
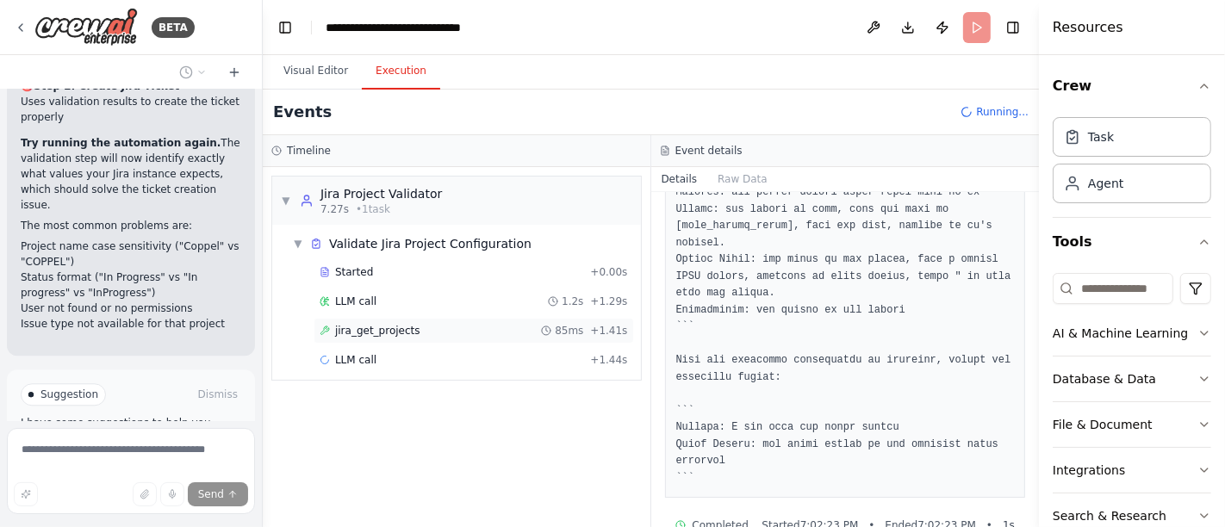
click at [376, 324] on span "jira_get_projects" at bounding box center [377, 331] width 85 height 14
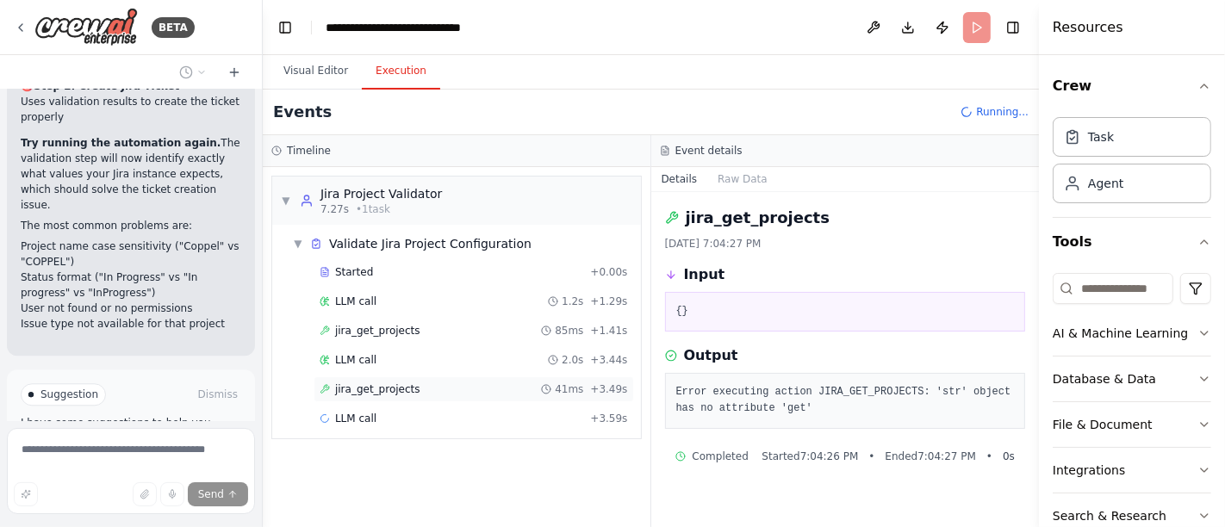
click at [399, 385] on span "jira_get_projects" at bounding box center [377, 390] width 85 height 14
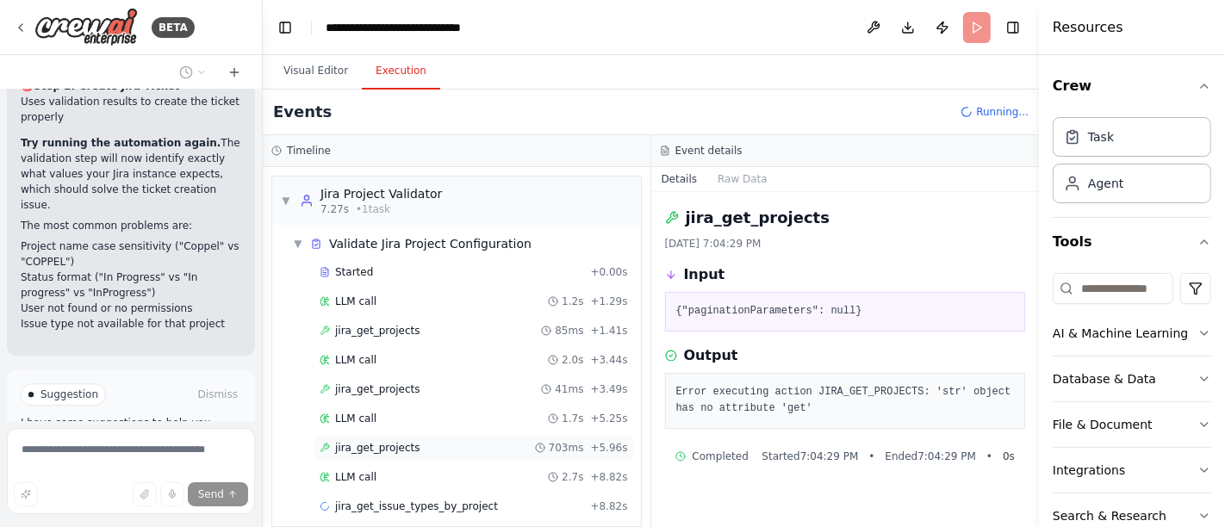
click at [394, 447] on span "jira_get_projects" at bounding box center [377, 448] width 85 height 14
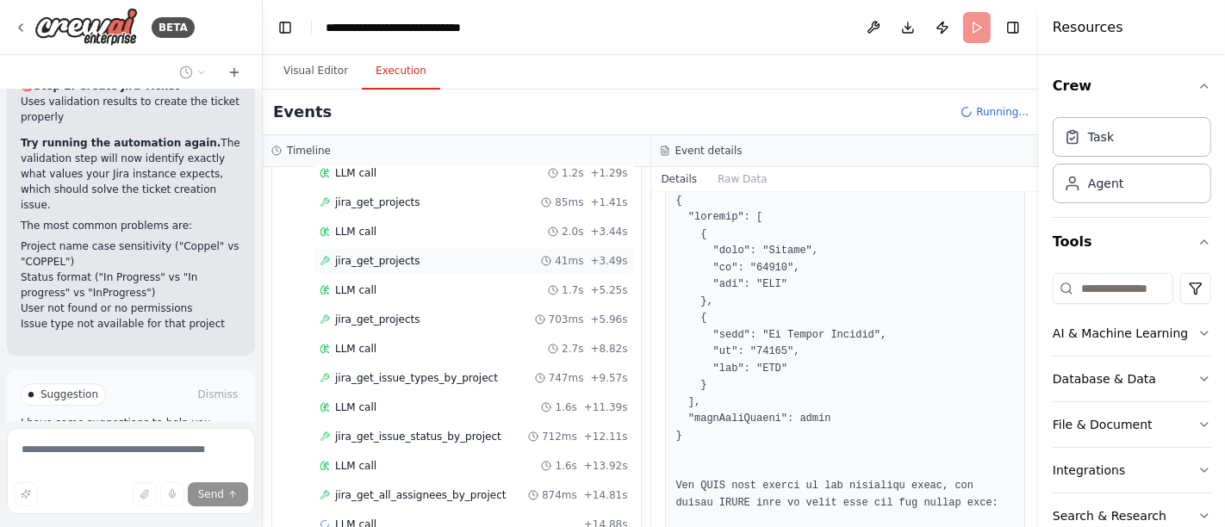
scroll to position [157, 0]
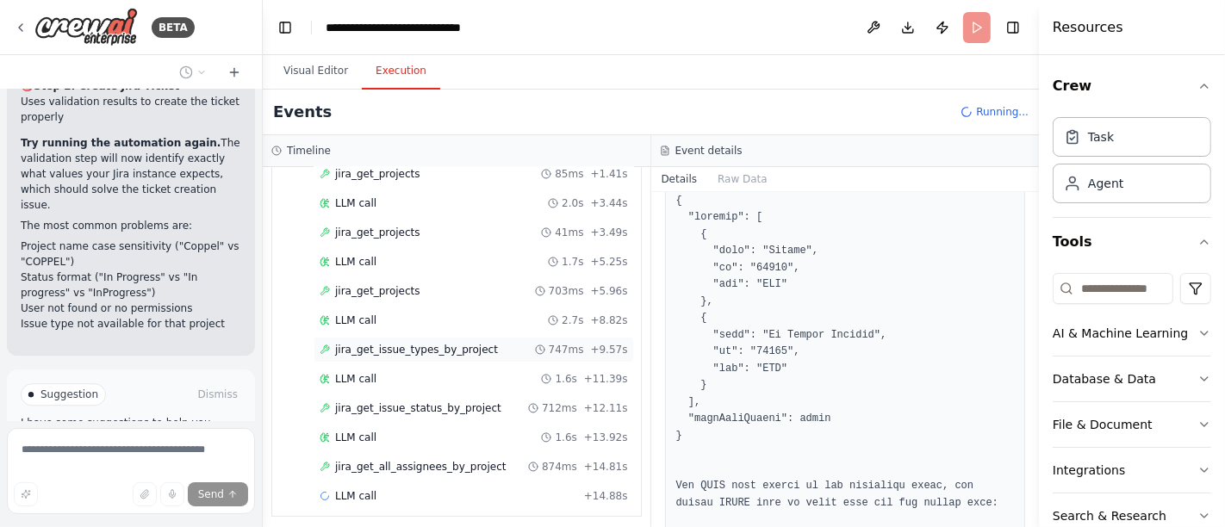
click at [396, 346] on span "jira_get_issue_types_by_project" at bounding box center [416, 350] width 163 height 14
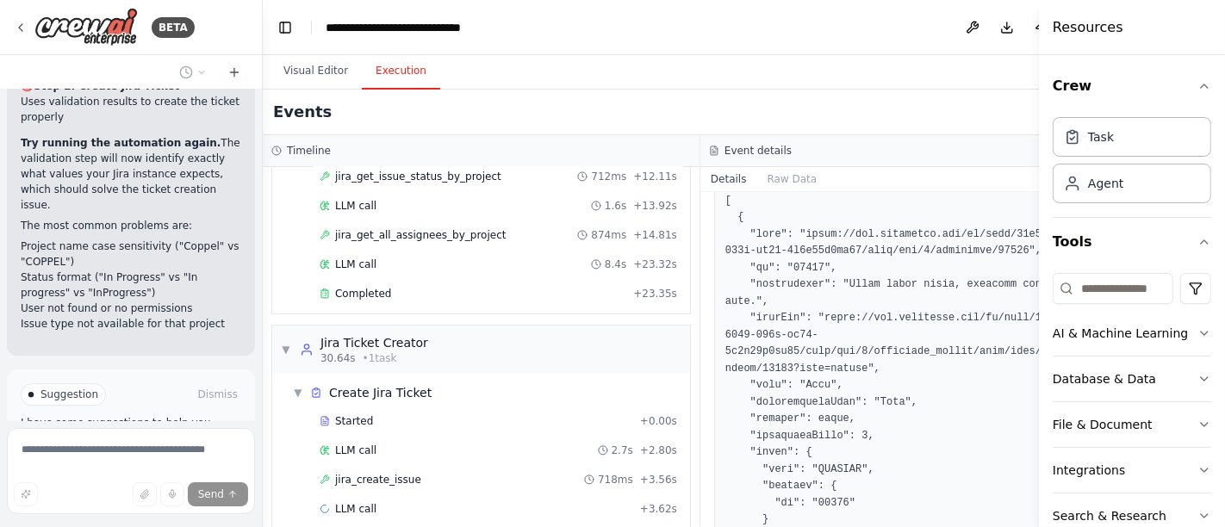
scroll to position [398, 0]
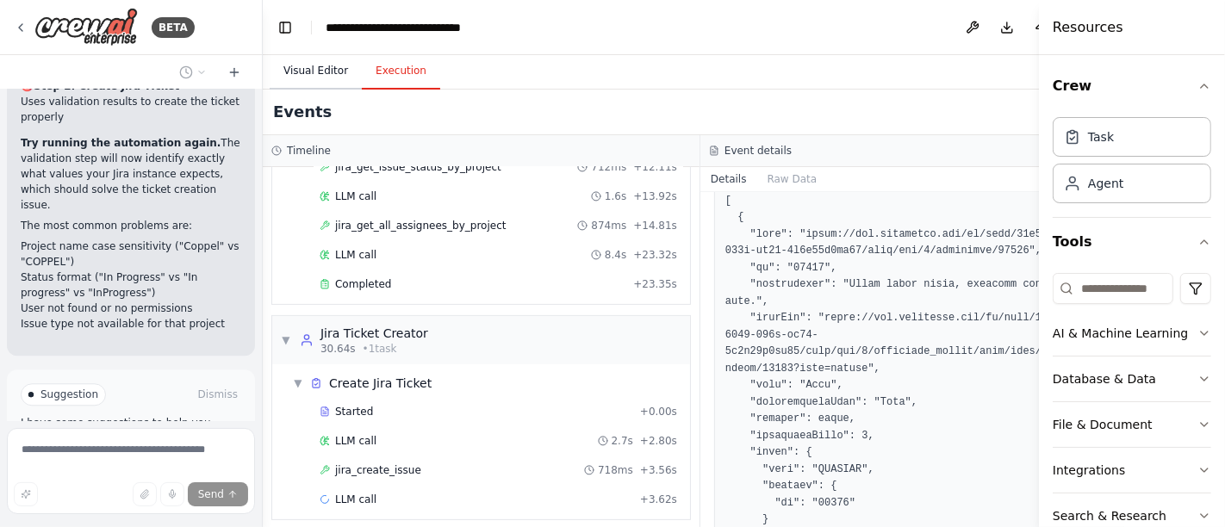
click at [308, 60] on button "Visual Editor" at bounding box center [316, 71] width 92 height 36
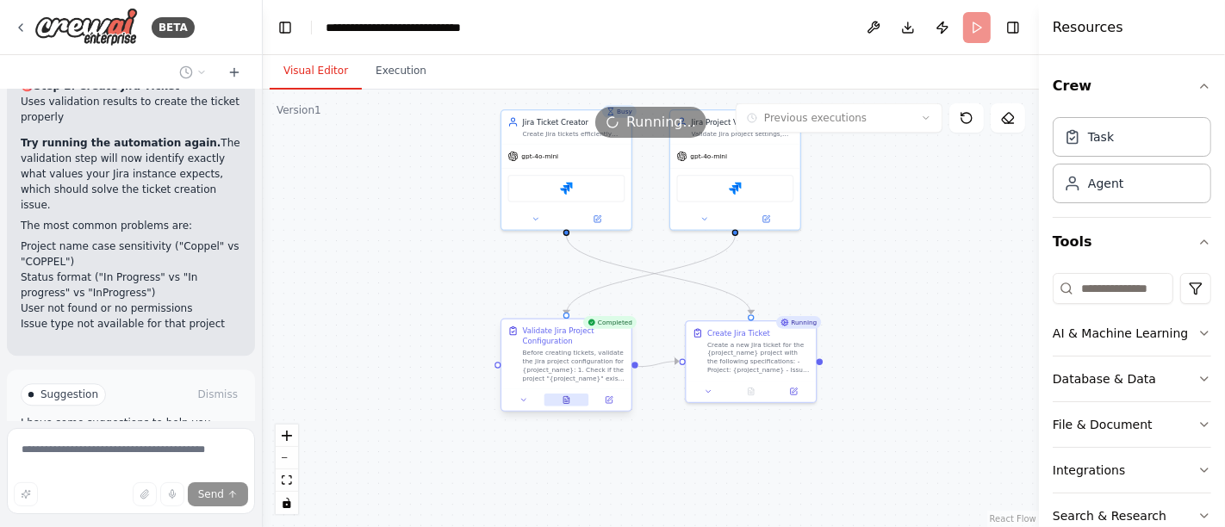
click at [567, 398] on icon at bounding box center [566, 399] width 6 height 7
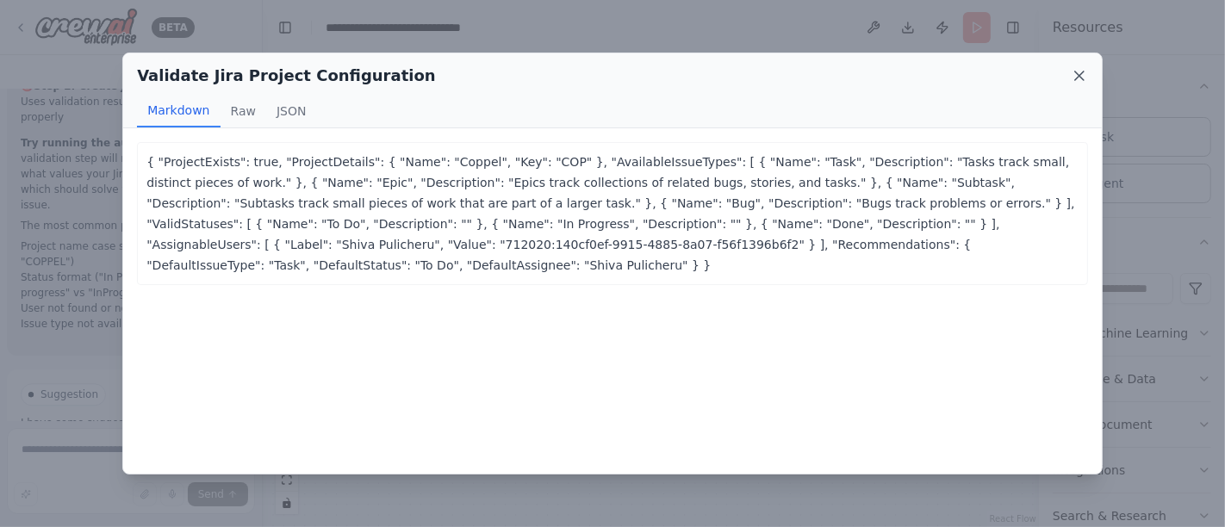
click at [1076, 71] on icon at bounding box center [1079, 75] width 17 height 17
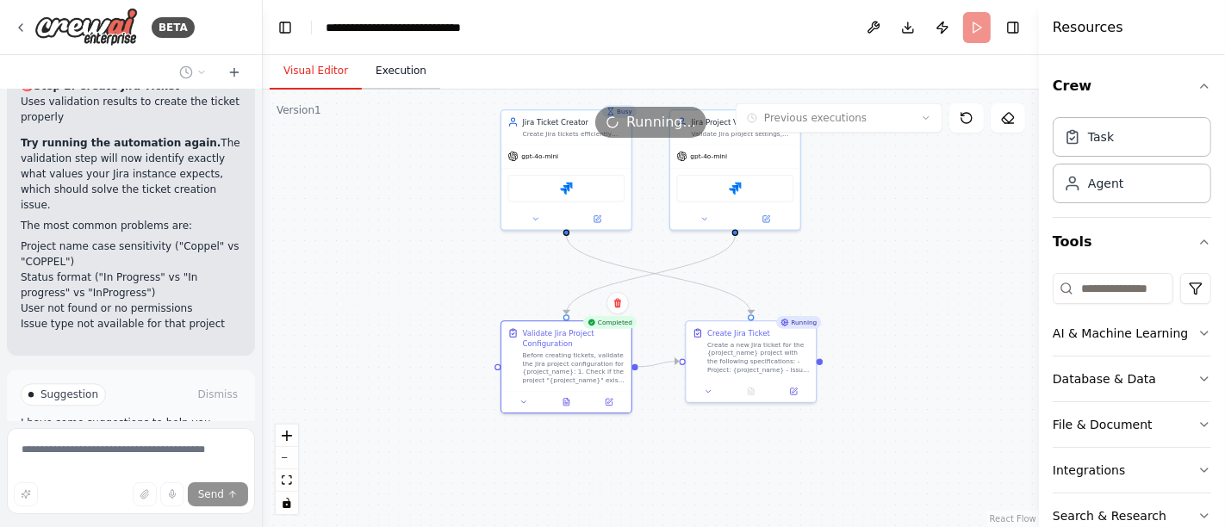
click at [379, 69] on button "Execution" at bounding box center [401, 71] width 78 height 36
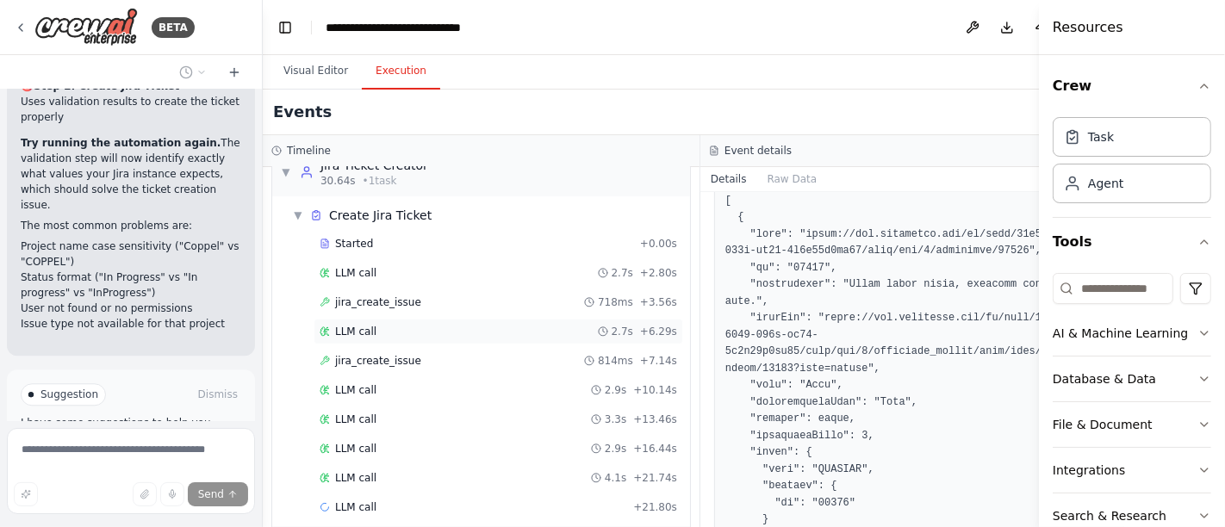
scroll to position [572, 0]
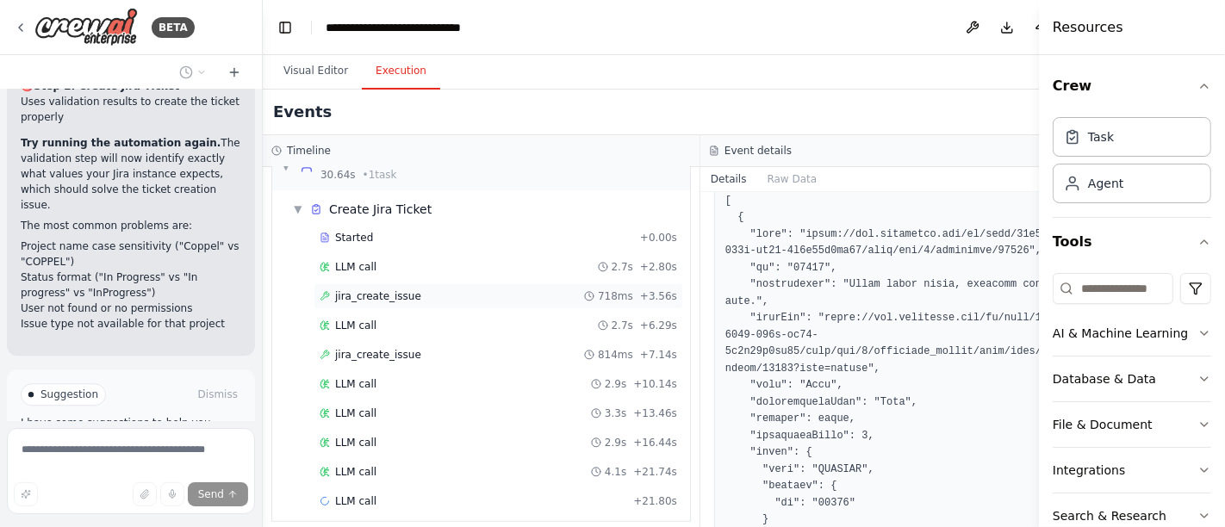
click at [384, 289] on span "jira_create_issue" at bounding box center [378, 296] width 86 height 14
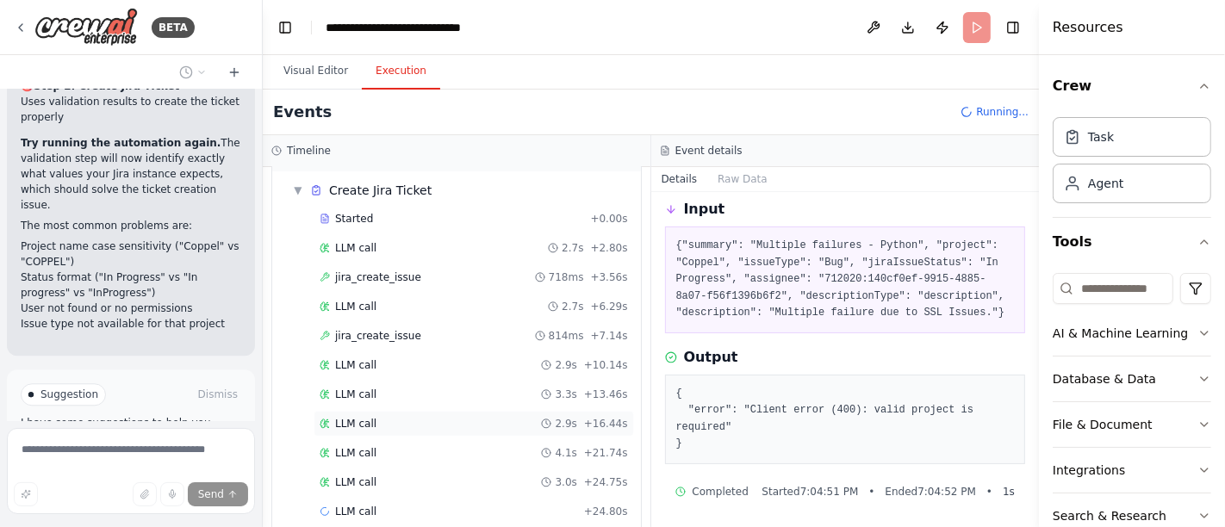
scroll to position [600, 0]
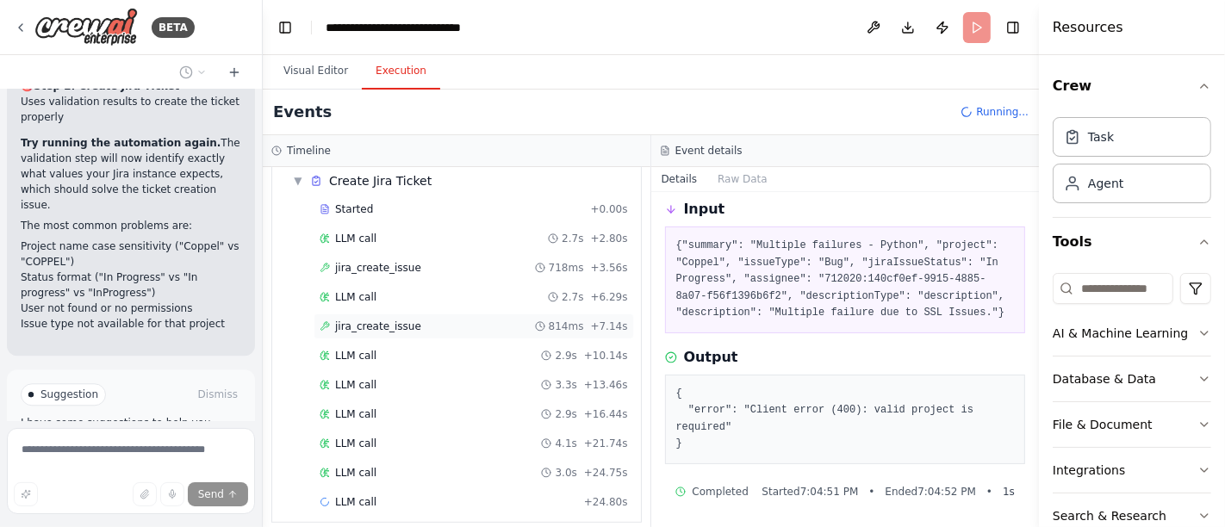
click at [414, 314] on div "jira_create_issue 814ms + 7.14s" at bounding box center [474, 327] width 320 height 26
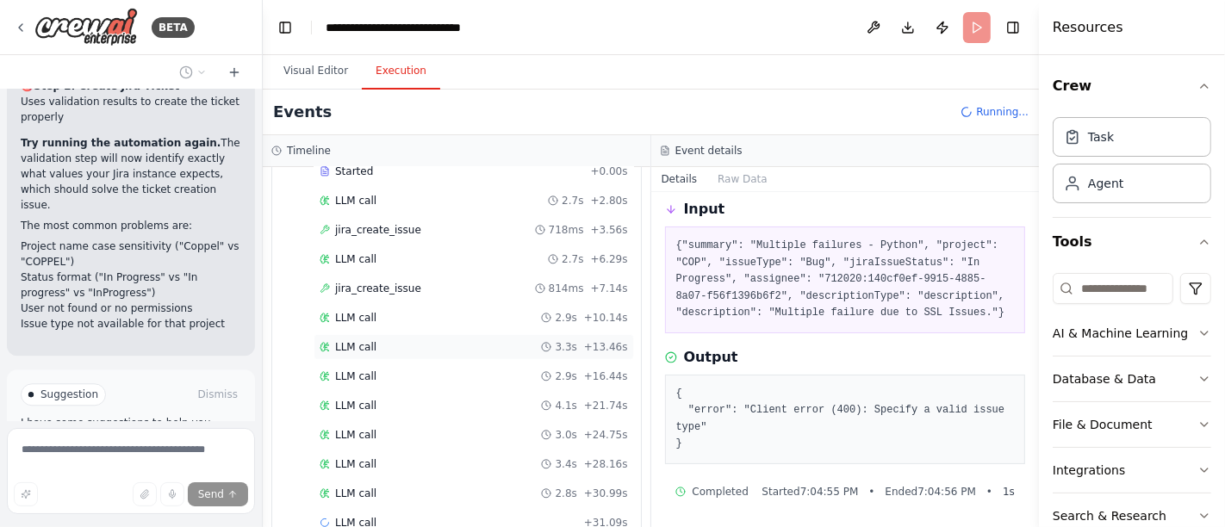
scroll to position [658, 0]
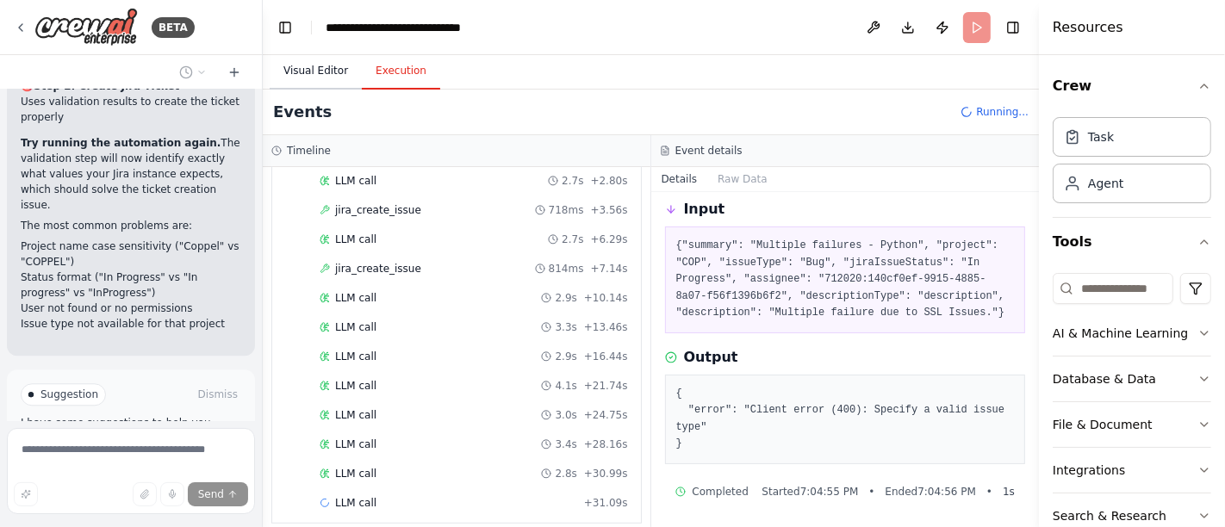
click at [317, 78] on button "Visual Editor" at bounding box center [316, 71] width 92 height 36
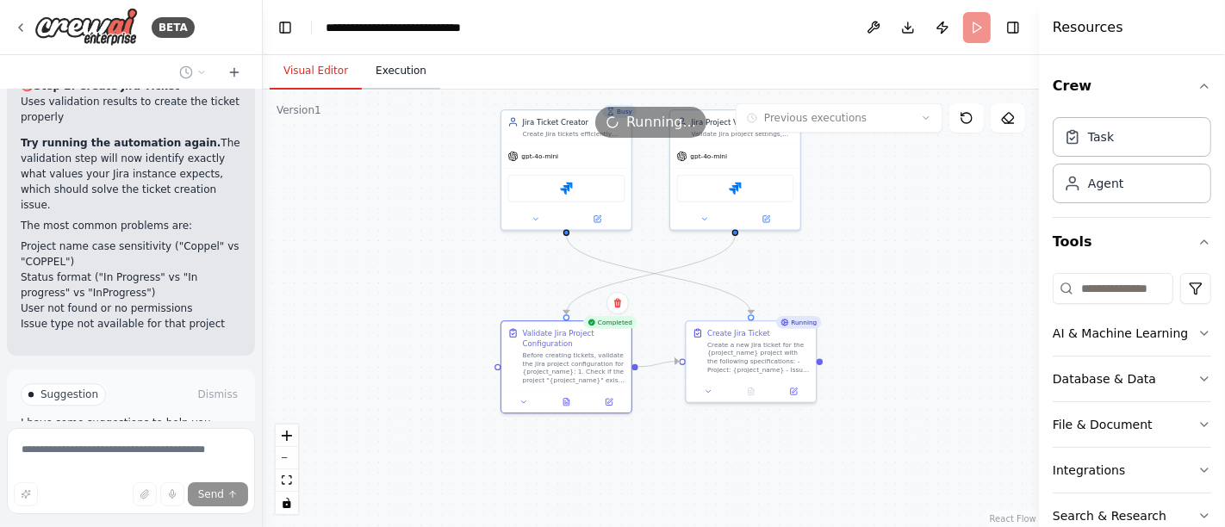
click at [403, 72] on button "Execution" at bounding box center [401, 71] width 78 height 36
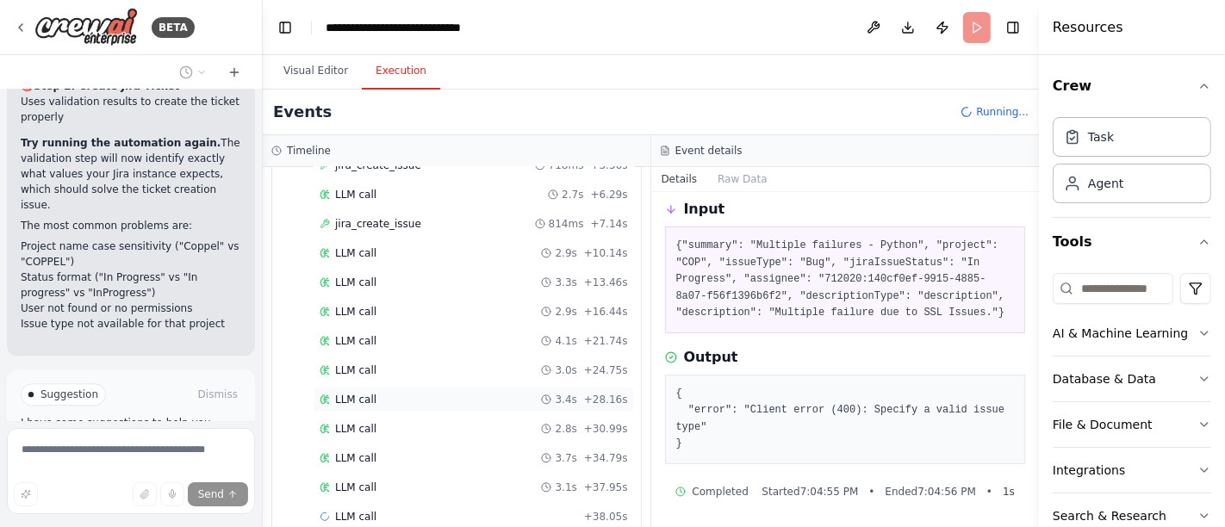
scroll to position [716, 0]
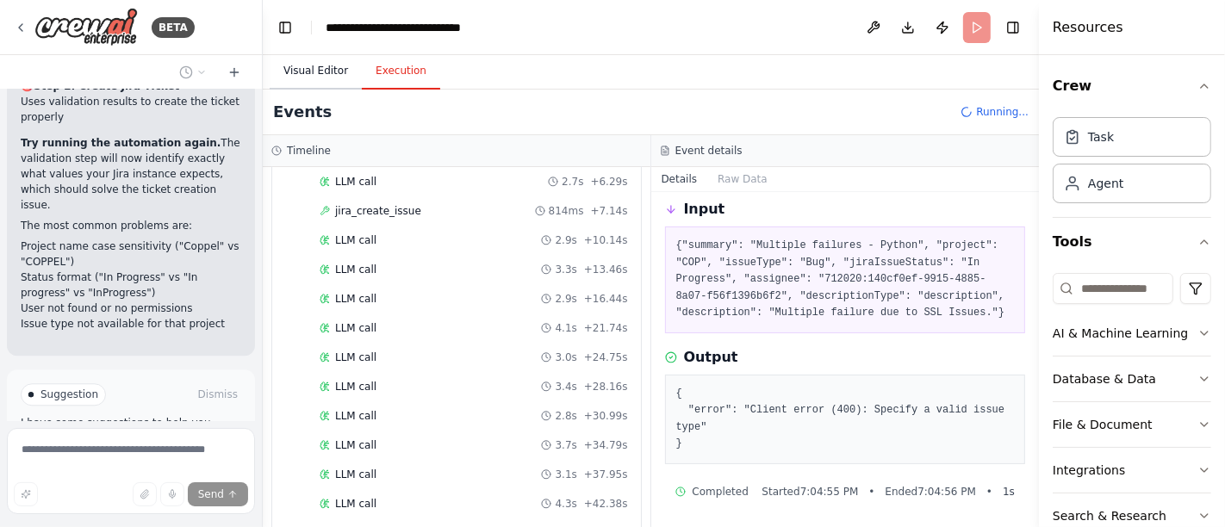
click at [322, 76] on button "Visual Editor" at bounding box center [316, 71] width 92 height 36
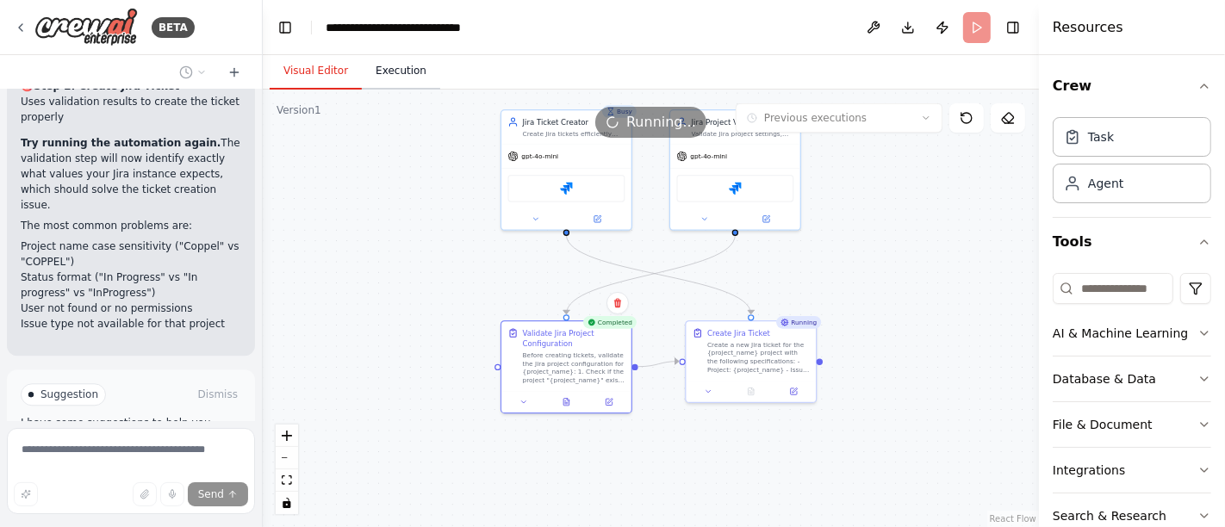
click at [385, 75] on button "Execution" at bounding box center [401, 71] width 78 height 36
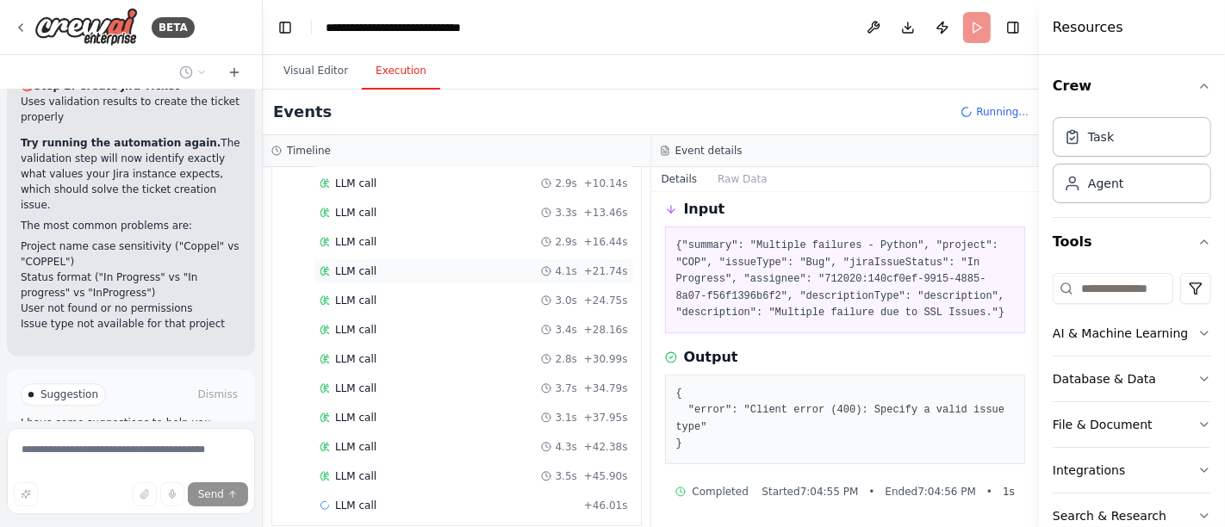
scroll to position [774, 0]
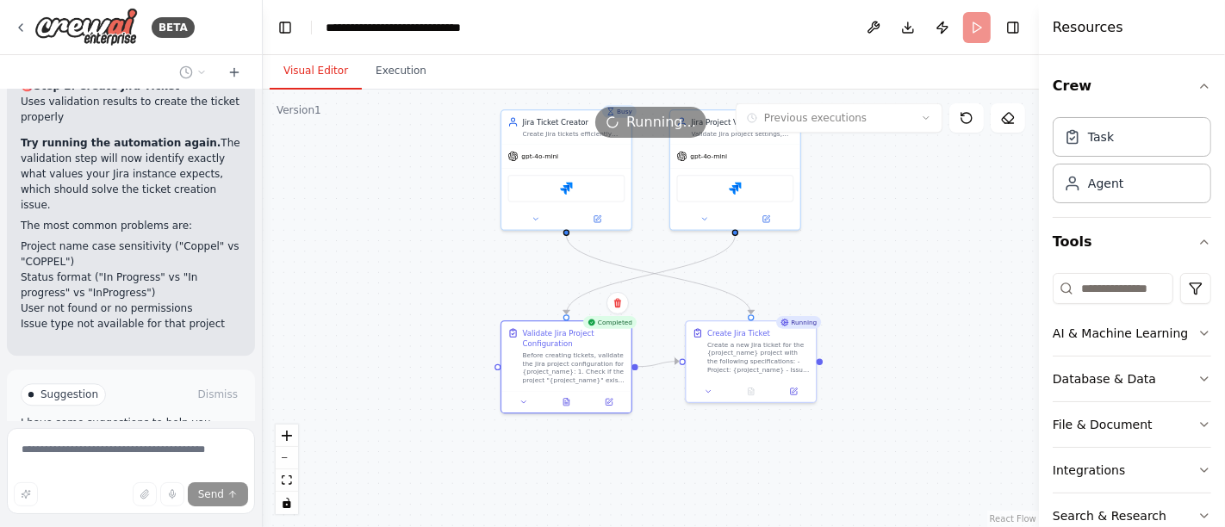
click at [318, 74] on button "Visual Editor" at bounding box center [316, 71] width 92 height 36
click at [384, 72] on button "Execution" at bounding box center [401, 71] width 78 height 36
click at [321, 70] on button "Visual Editor" at bounding box center [316, 71] width 92 height 36
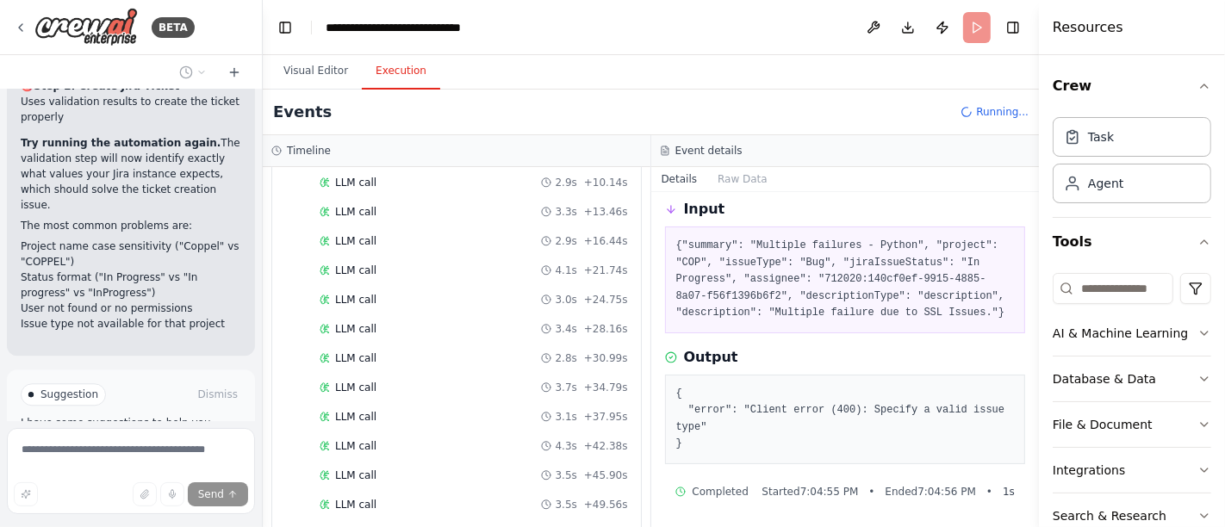
click at [405, 72] on button "Execution" at bounding box center [401, 71] width 78 height 36
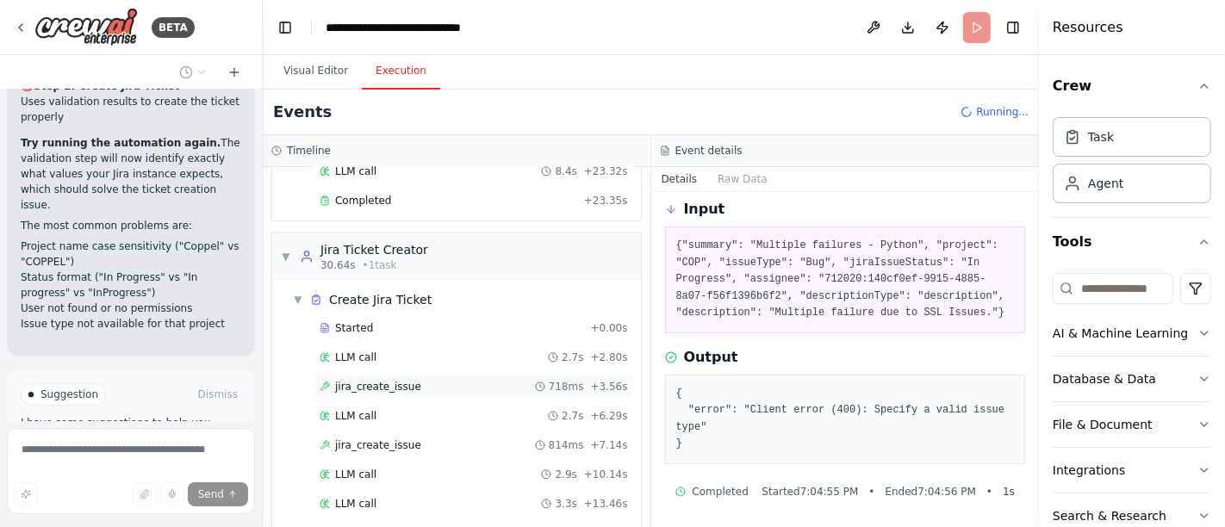
scroll to position [573, 0]
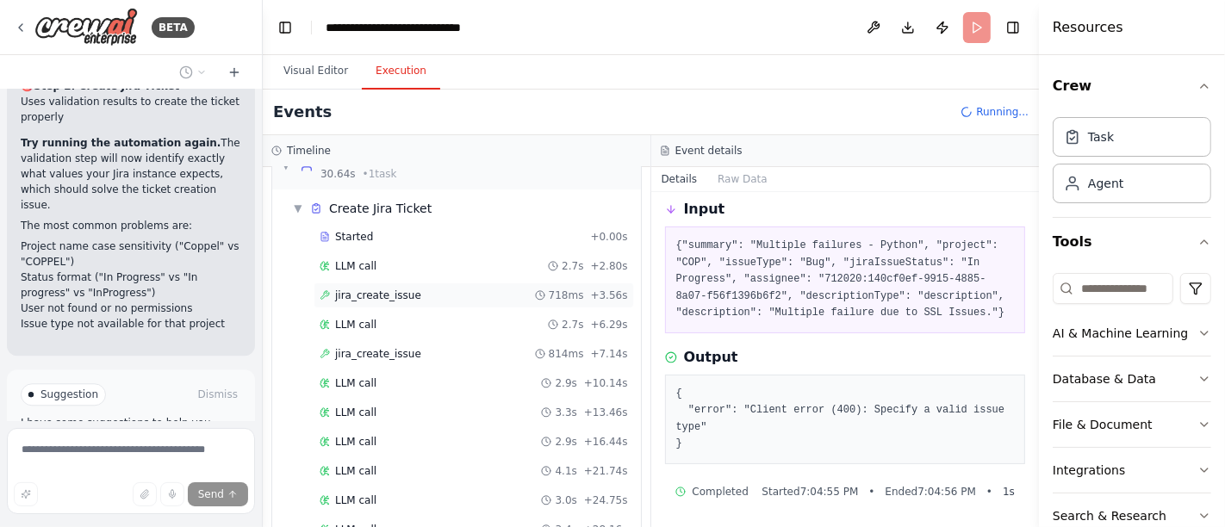
click at [378, 289] on span "jira_create_issue" at bounding box center [378, 296] width 86 height 14
click at [383, 347] on span "jira_create_issue" at bounding box center [378, 354] width 86 height 14
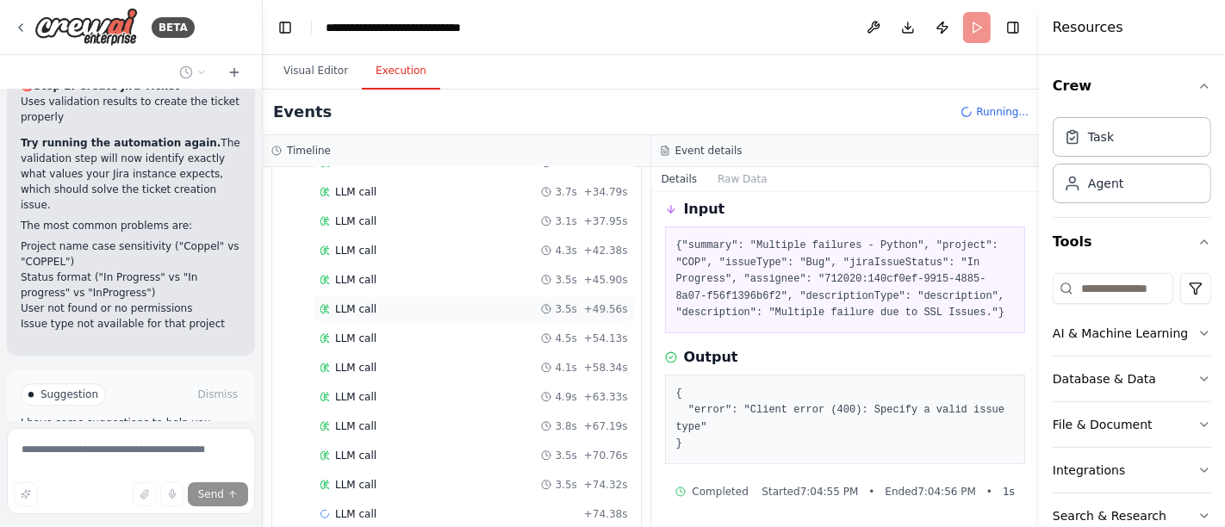
scroll to position [975, 0]
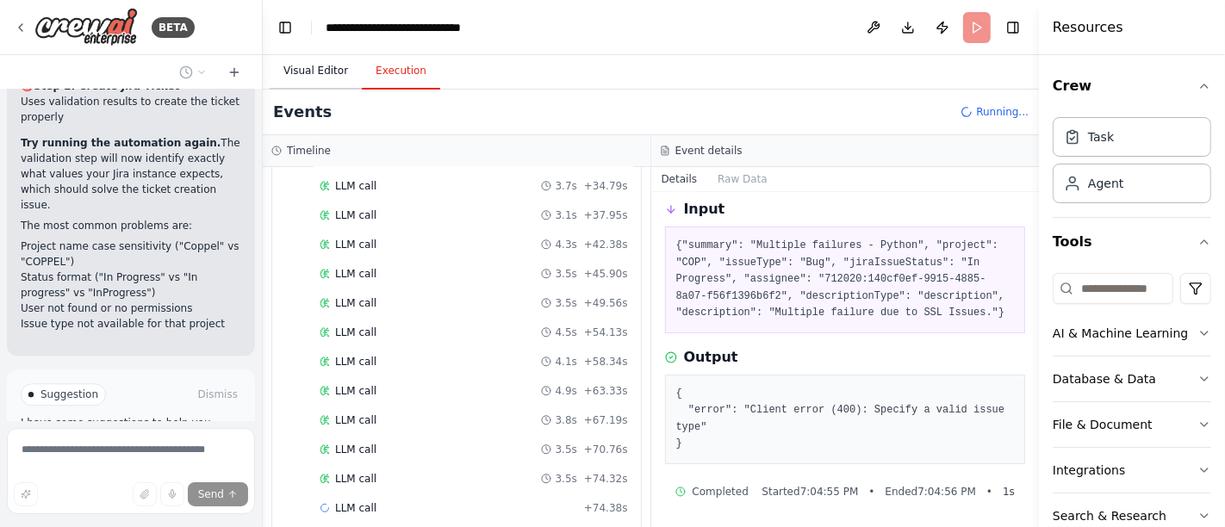
click at [297, 72] on button "Visual Editor" at bounding box center [316, 71] width 92 height 36
click at [390, 75] on button "Execution" at bounding box center [401, 71] width 78 height 36
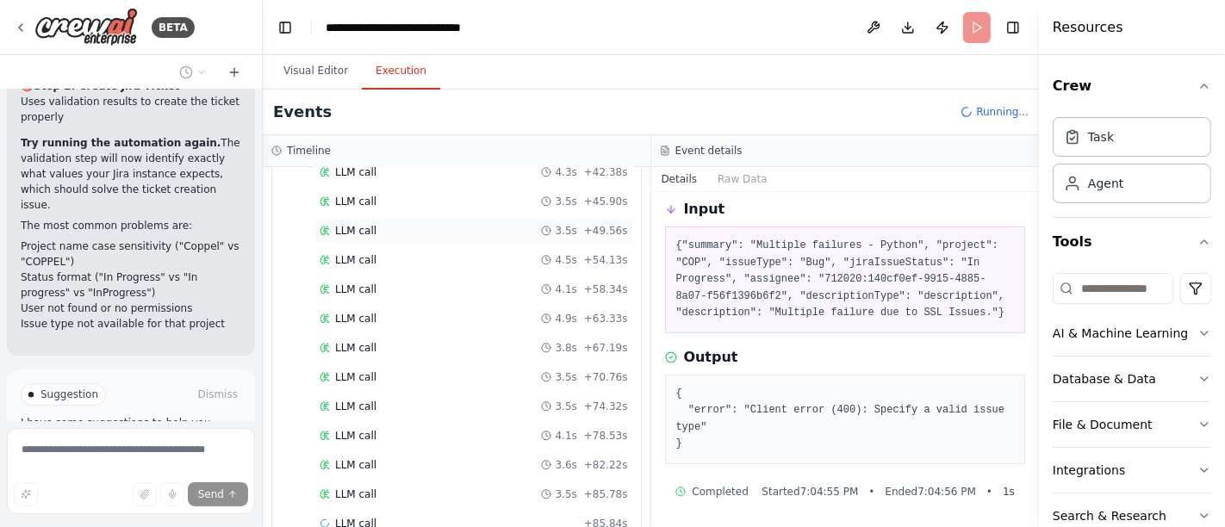
scroll to position [1061, 0]
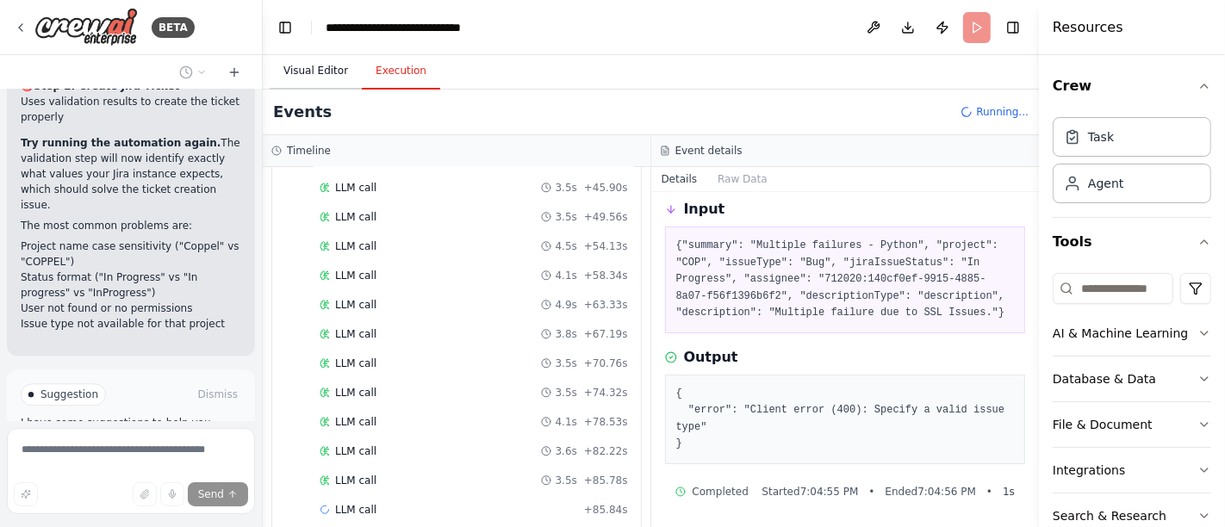
click at [326, 72] on button "Visual Editor" at bounding box center [316, 71] width 92 height 36
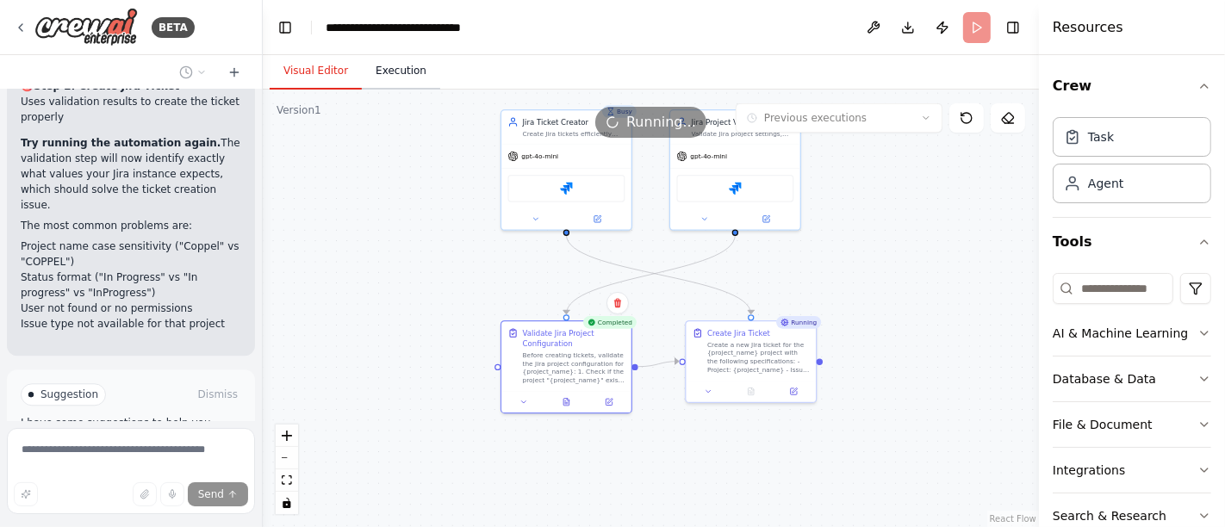
click at [391, 74] on button "Execution" at bounding box center [401, 71] width 78 height 36
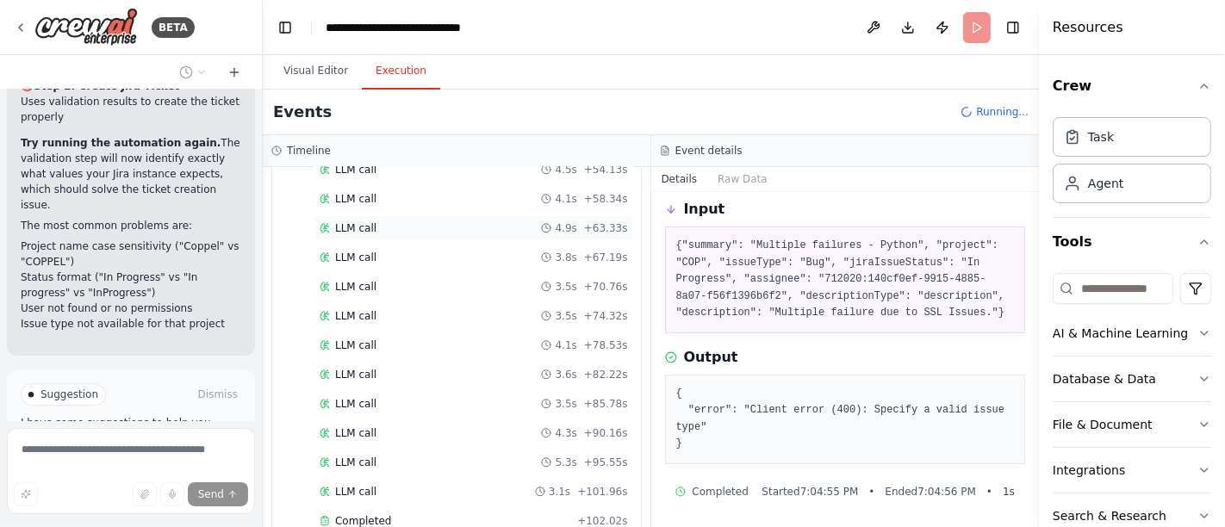
scroll to position [1148, 0]
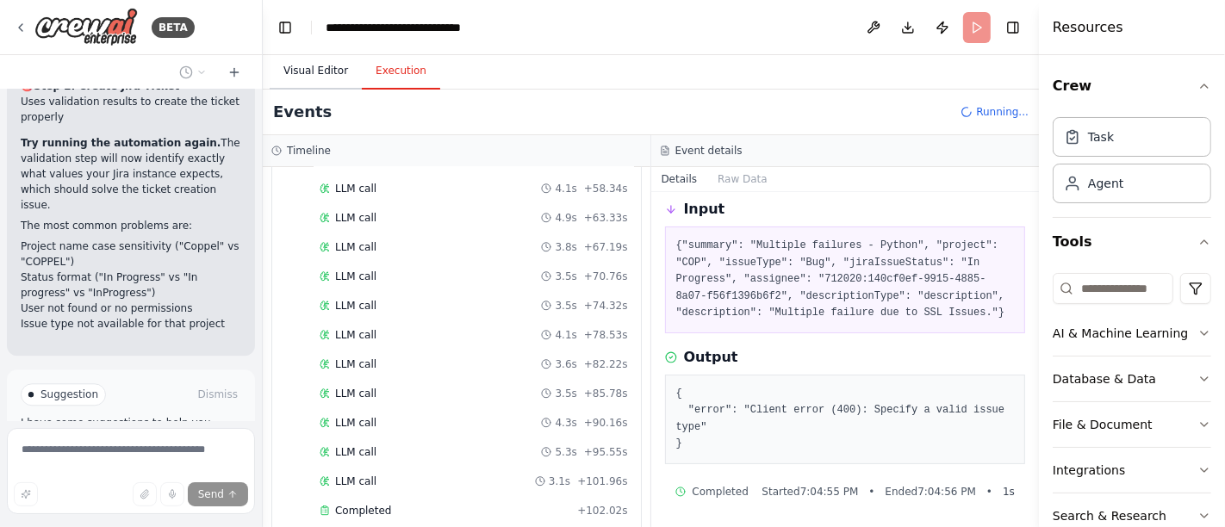
click at [294, 79] on button "Visual Editor" at bounding box center [316, 71] width 92 height 36
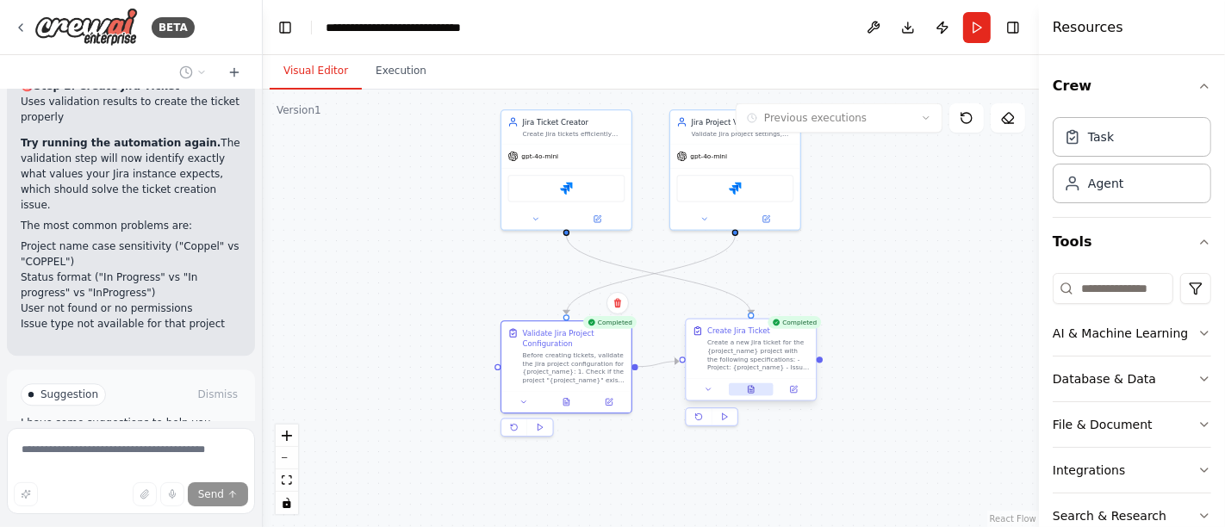
click at [749, 389] on icon at bounding box center [752, 389] width 6 height 7
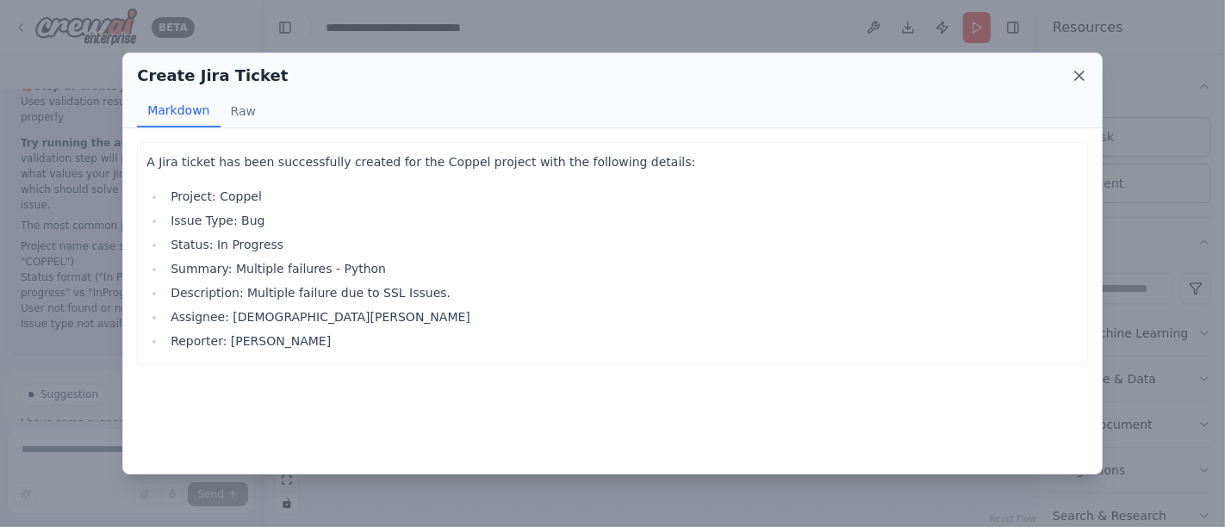
click at [1081, 78] on icon at bounding box center [1079, 76] width 9 height 9
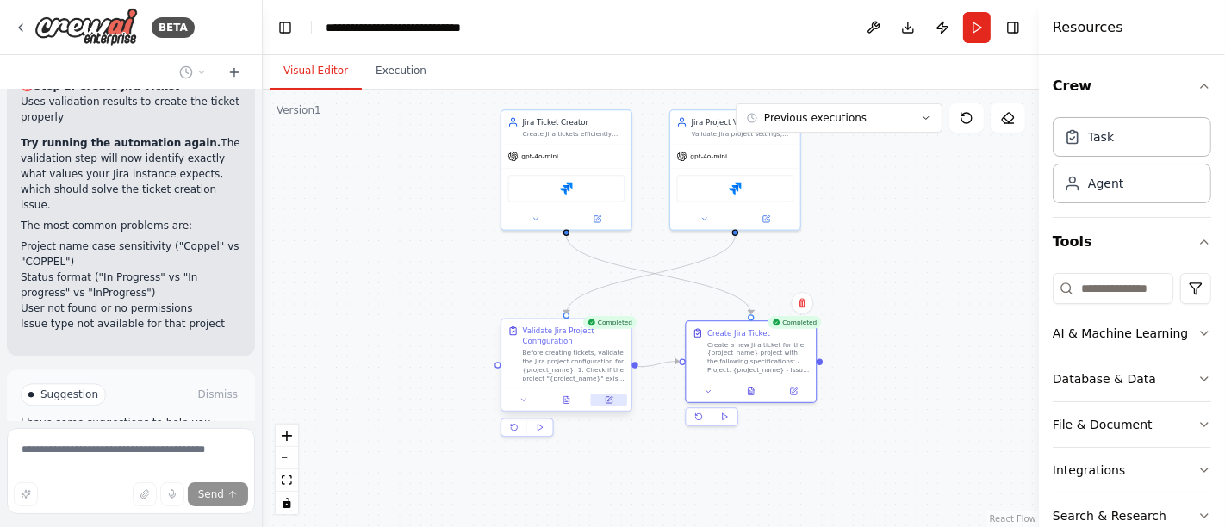
click at [612, 399] on icon at bounding box center [609, 400] width 6 height 6
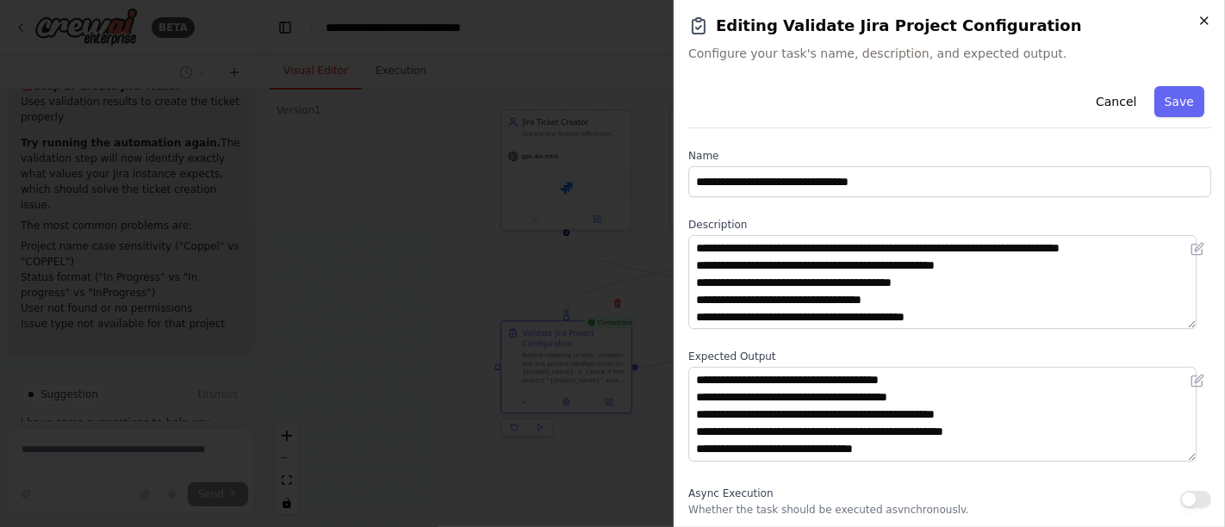
click at [1204, 25] on icon "button" at bounding box center [1204, 21] width 14 height 14
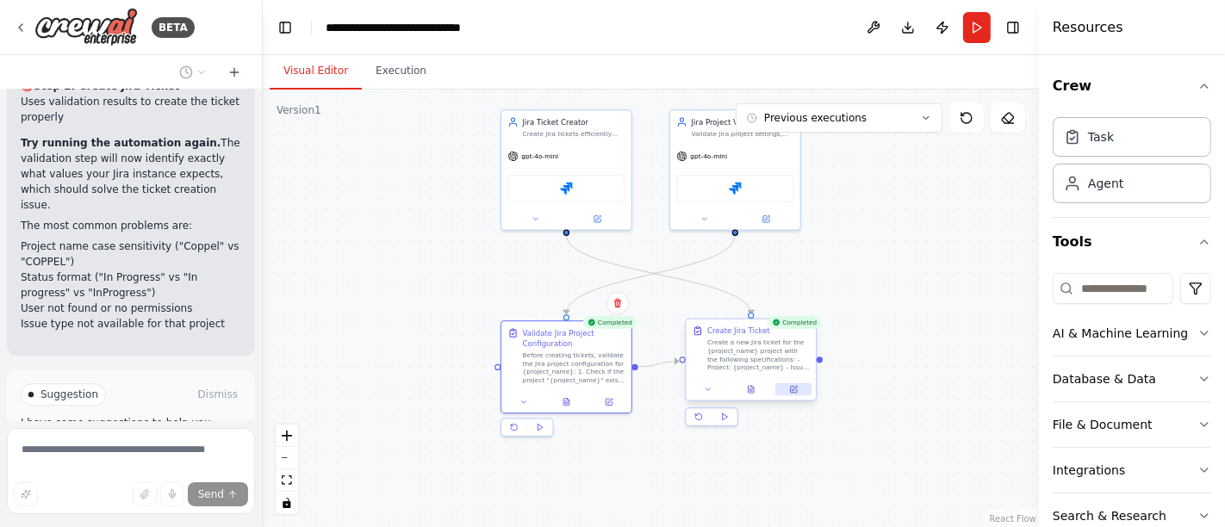
click at [795, 389] on icon at bounding box center [794, 390] width 6 height 6
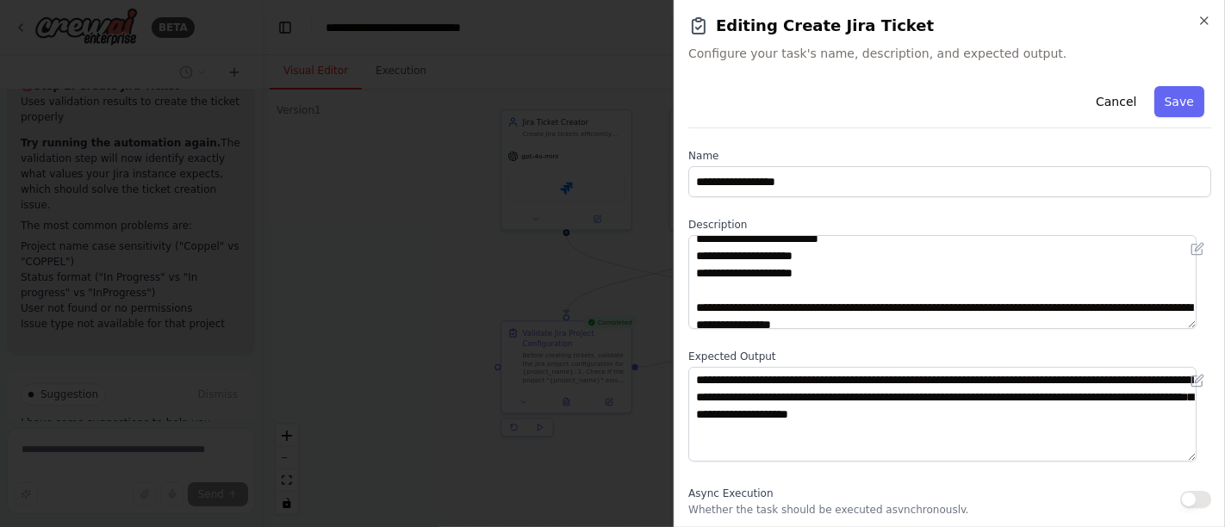
scroll to position [0, 0]
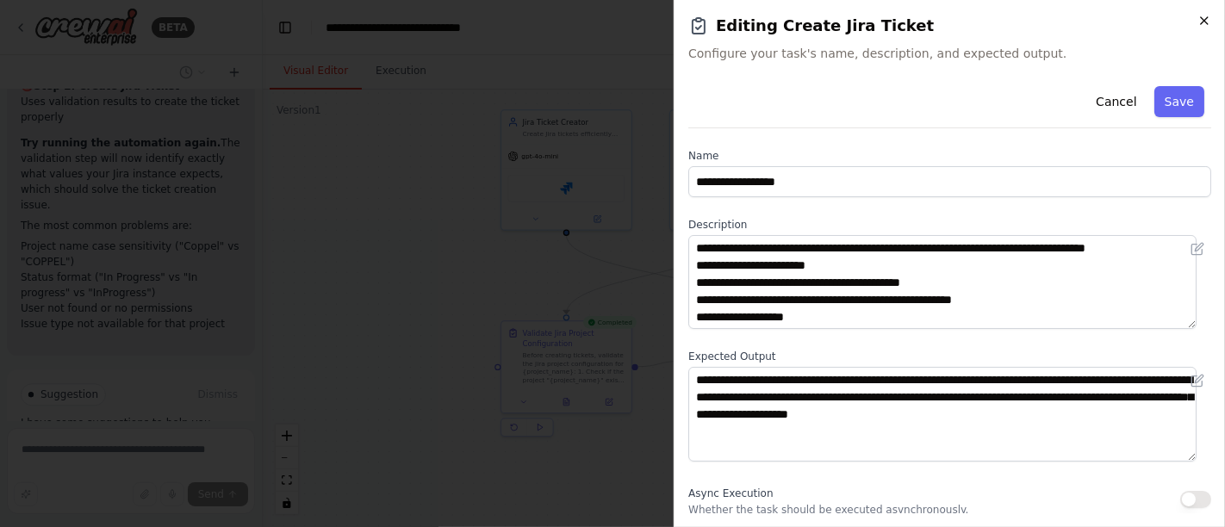
click at [1203, 21] on icon "button" at bounding box center [1204, 21] width 14 height 14
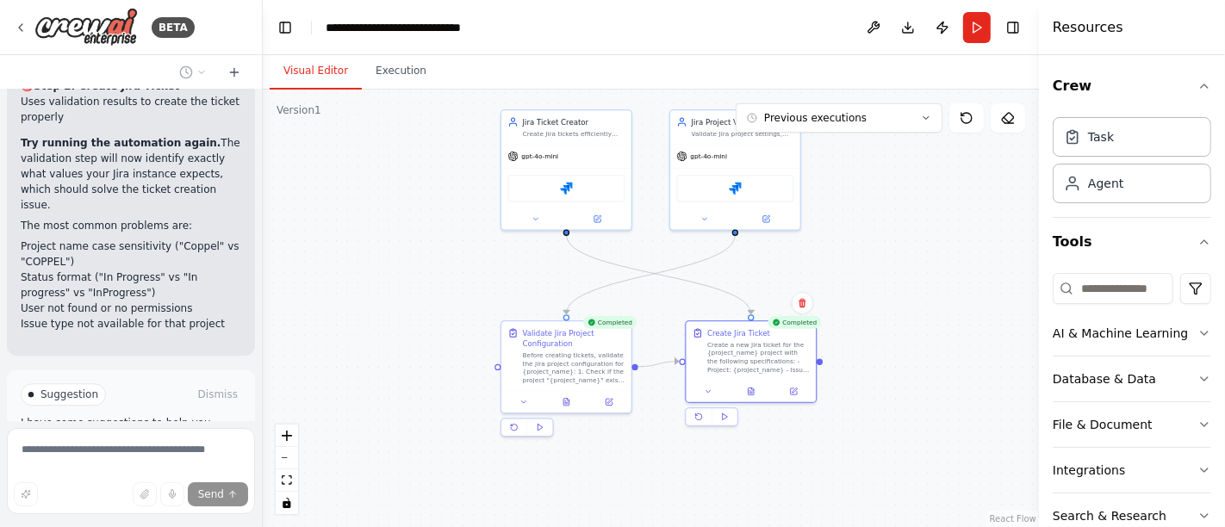
click at [214, 383] on div "Suggestion Dismiss" at bounding box center [131, 394] width 221 height 22
click at [207, 386] on button "Dismiss" at bounding box center [218, 394] width 47 height 17
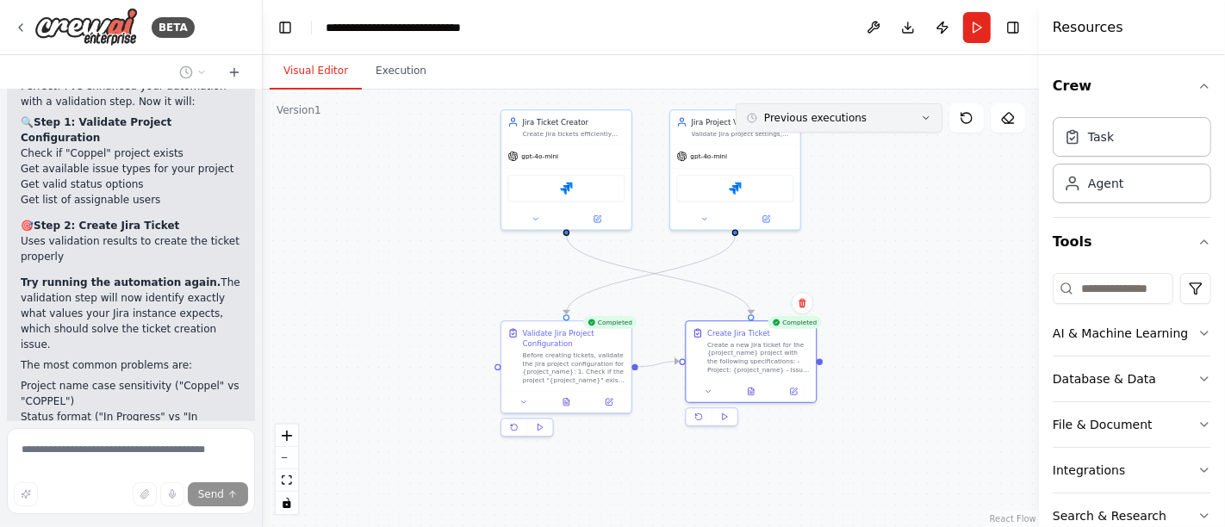
click at [923, 115] on icon at bounding box center [926, 118] width 10 height 10
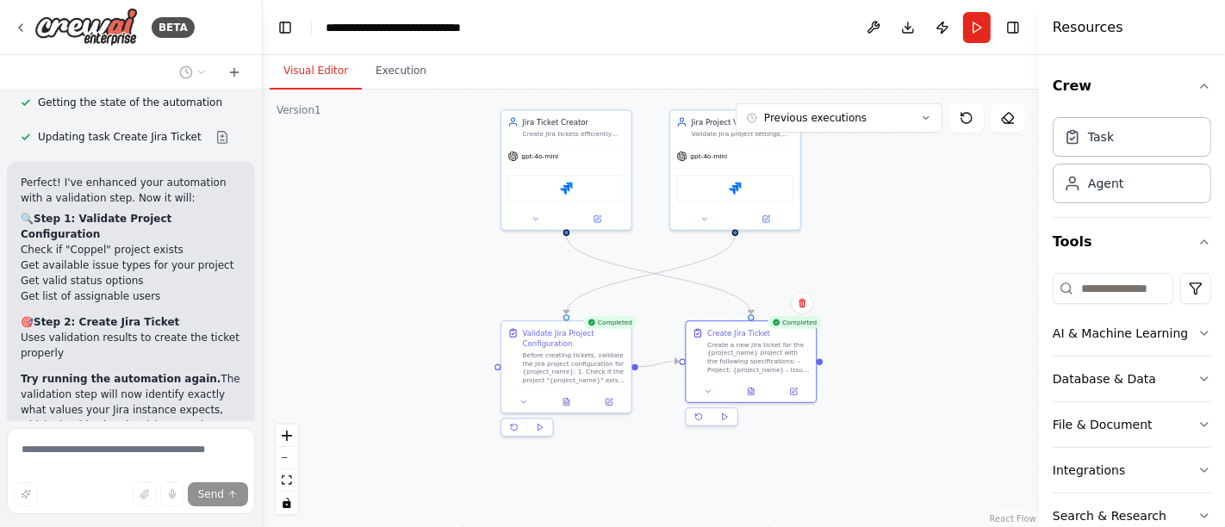
scroll to position [3289, 0]
click at [797, 392] on icon at bounding box center [793, 389] width 9 height 9
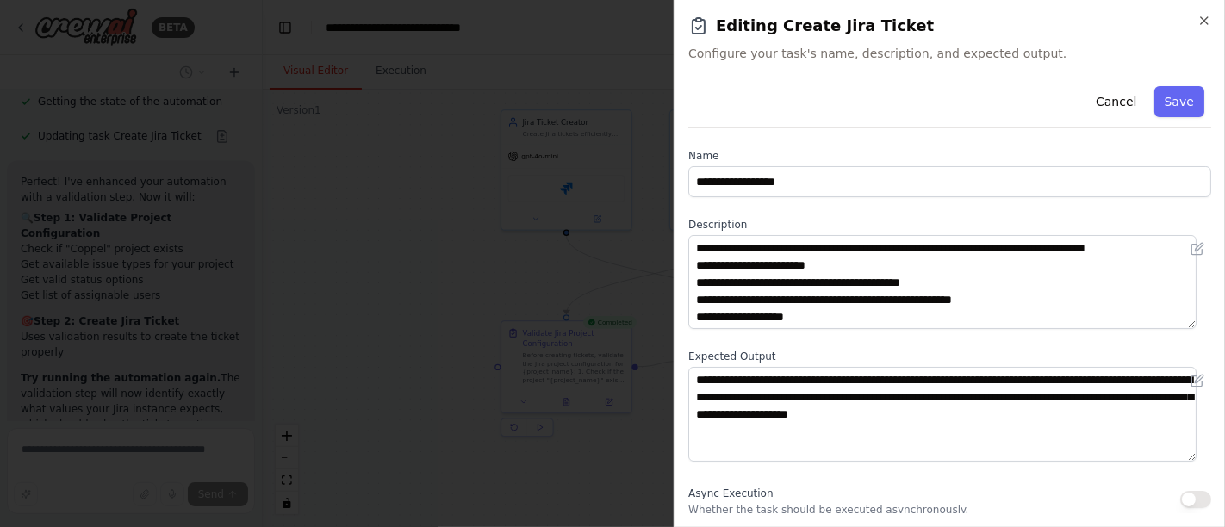
click at [1196, 24] on h2 "Editing Create Jira Ticket" at bounding box center [949, 26] width 523 height 24
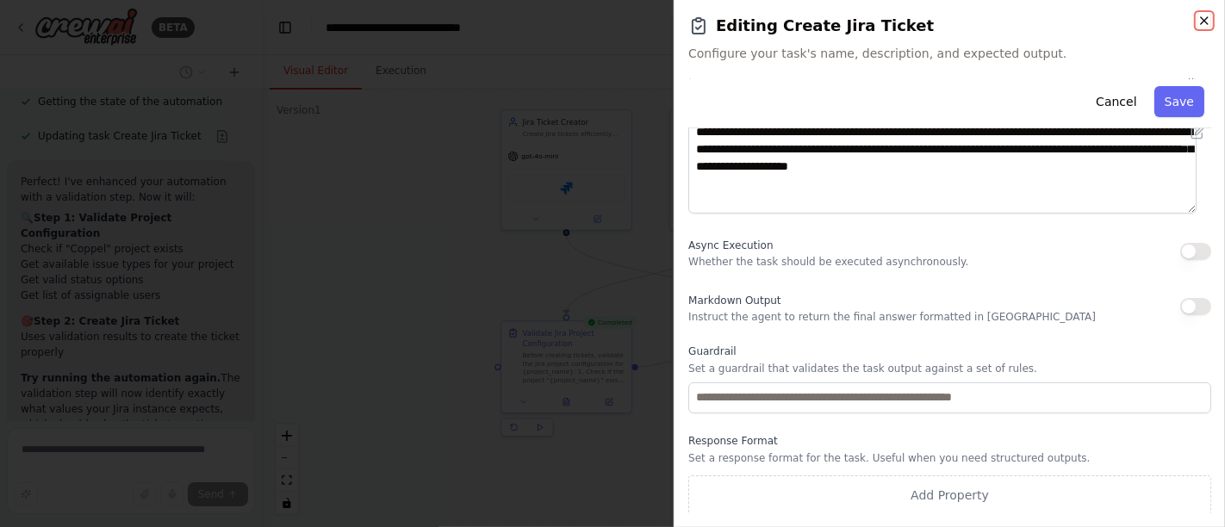
click at [1205, 23] on icon "button" at bounding box center [1204, 21] width 14 height 14
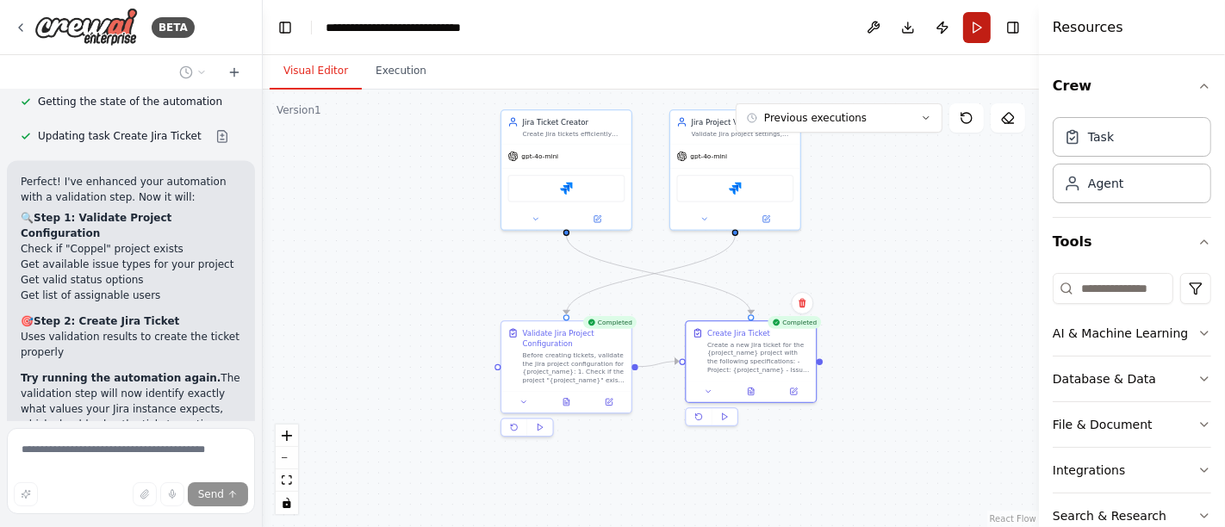
click at [967, 28] on button "Run" at bounding box center [977, 27] width 28 height 31
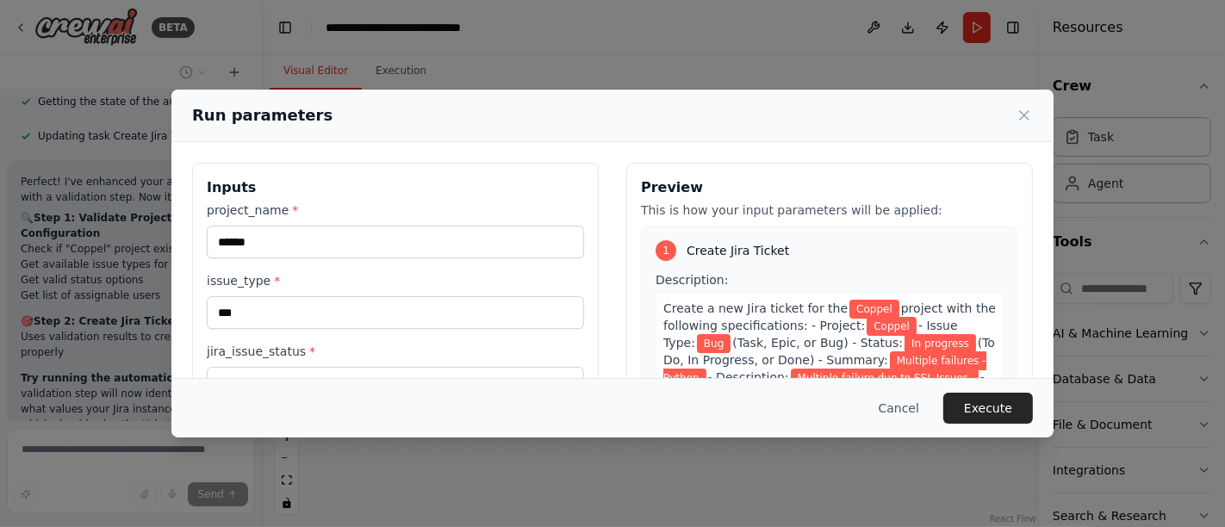
scroll to position [96, 0]
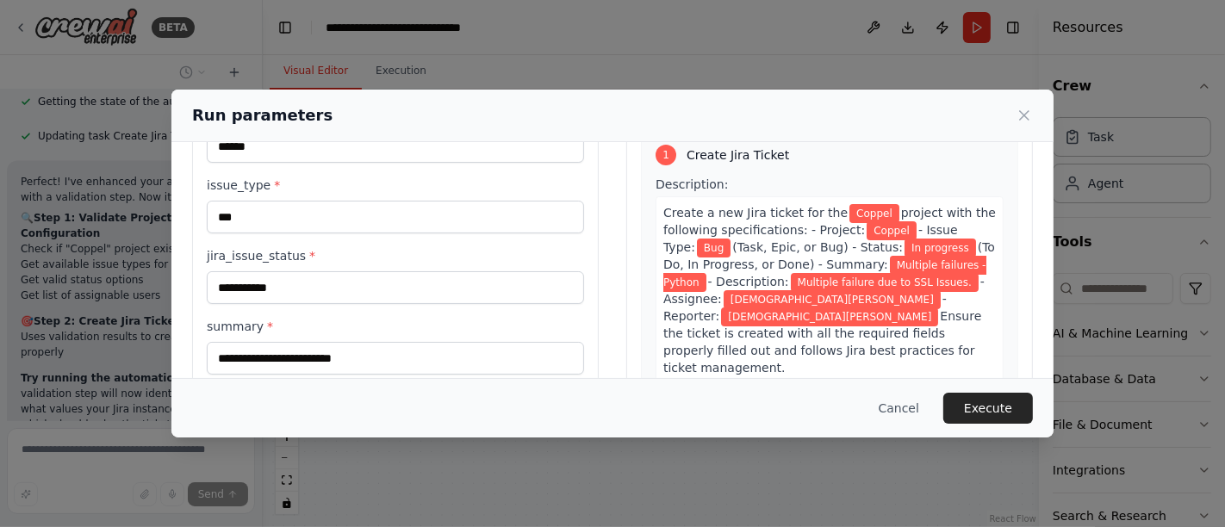
click at [906, 412] on button "Cancel" at bounding box center [899, 408] width 68 height 31
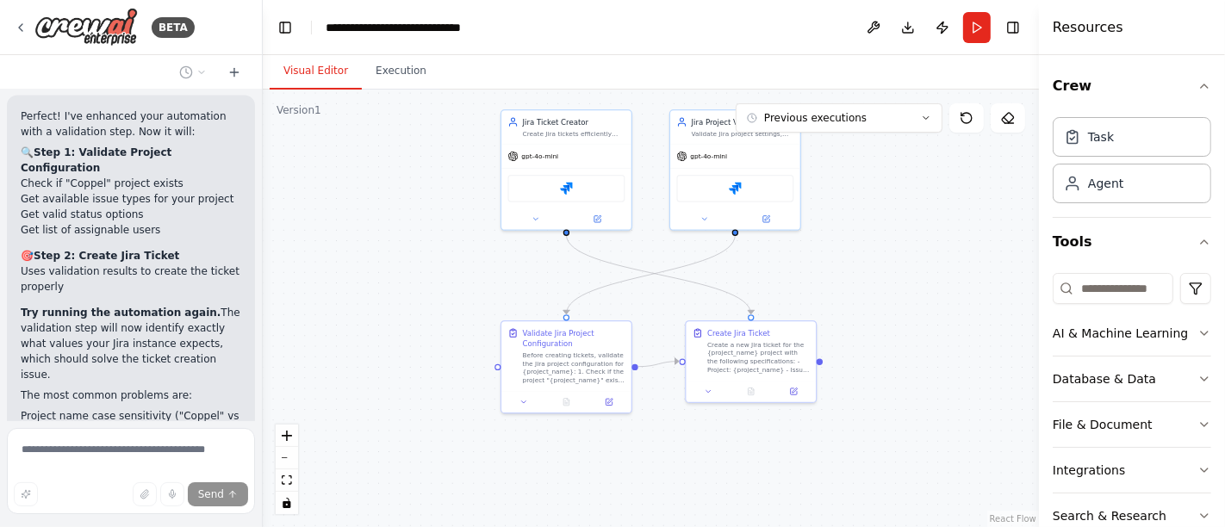
scroll to position [3385, 0]
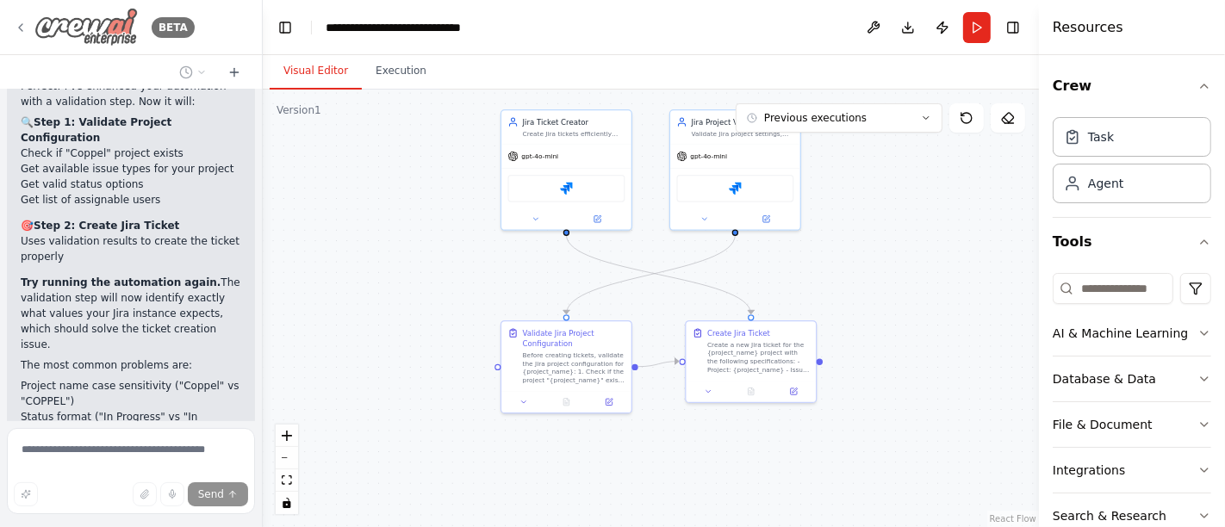
click at [17, 30] on icon at bounding box center [21, 28] width 14 height 14
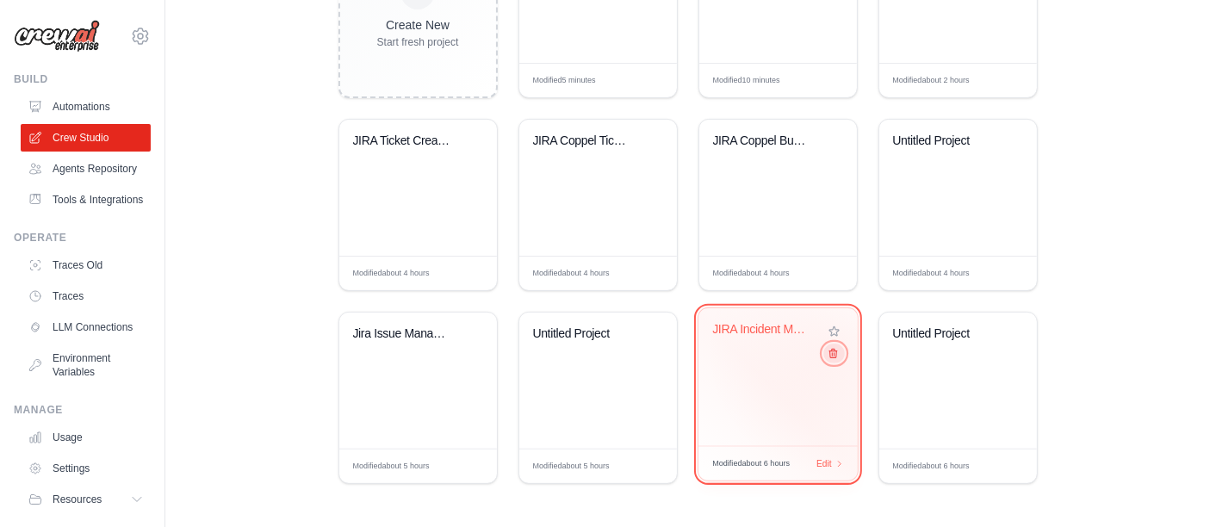
click at [837, 352] on icon at bounding box center [832, 353] width 11 height 11
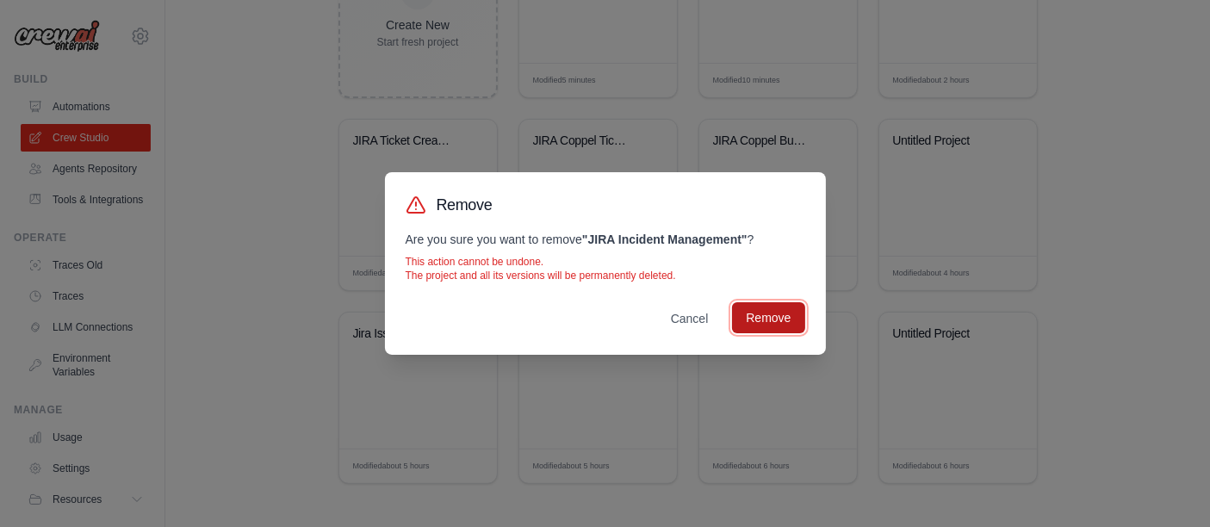
click at [787, 323] on button "Remove" at bounding box center [768, 317] width 72 height 31
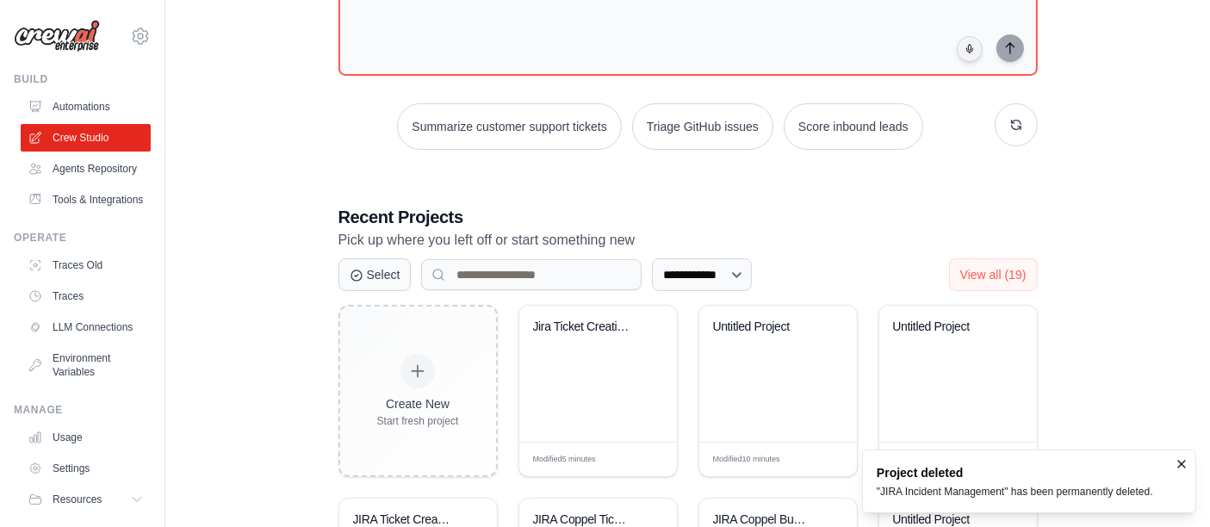
scroll to position [72, 0]
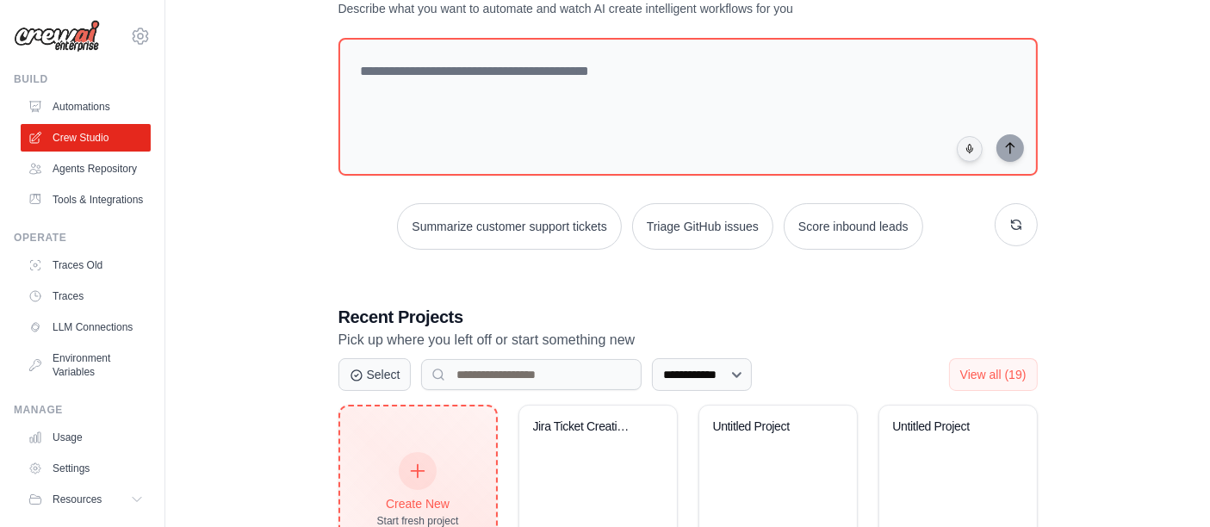
click at [420, 459] on div at bounding box center [418, 471] width 38 height 38
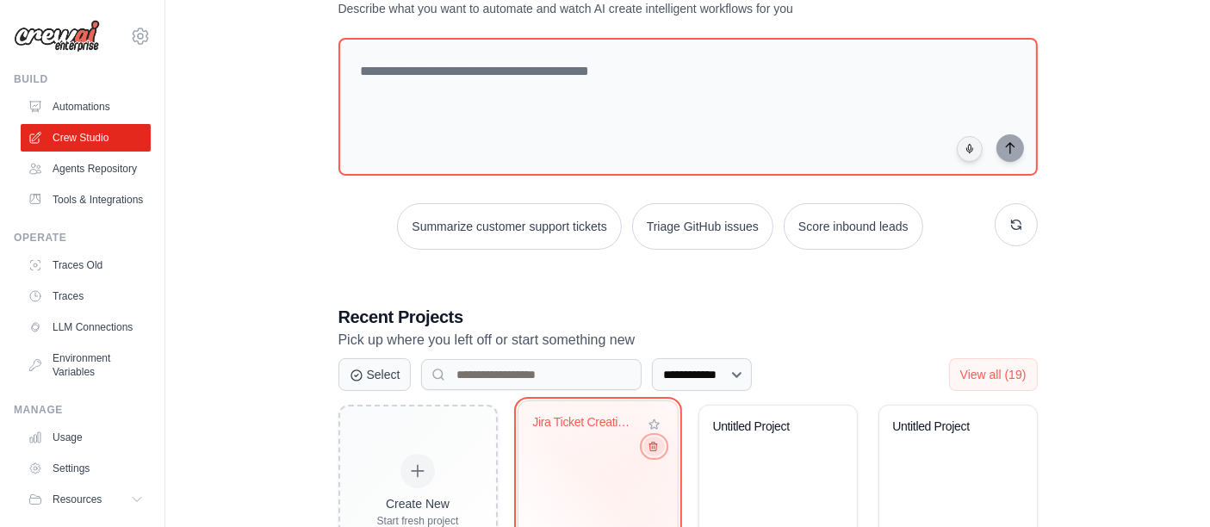
click at [650, 441] on icon at bounding box center [652, 446] width 11 height 11
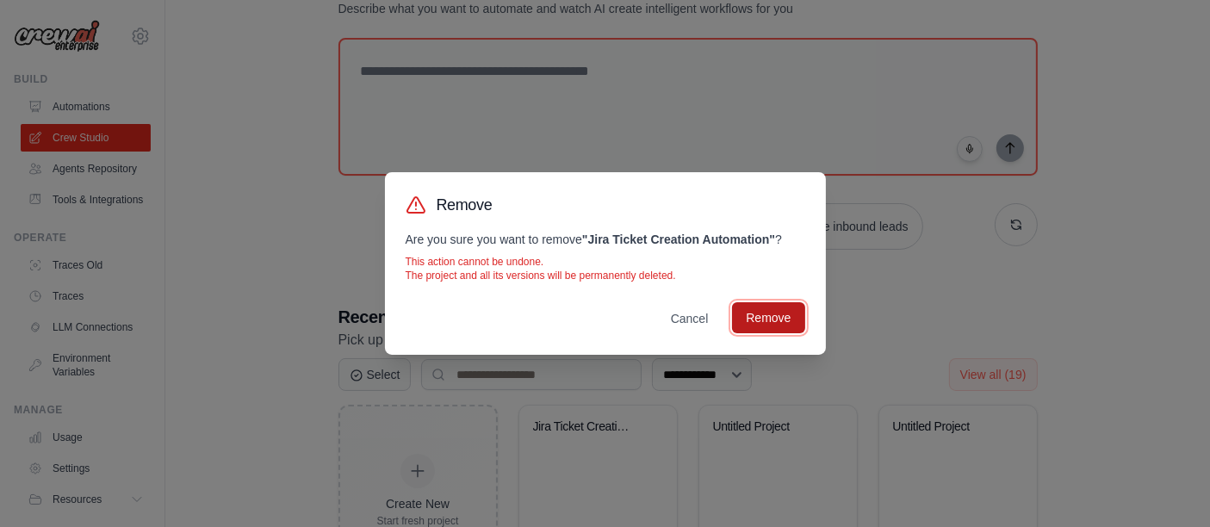
click at [762, 318] on button "Remove" at bounding box center [768, 317] width 72 height 31
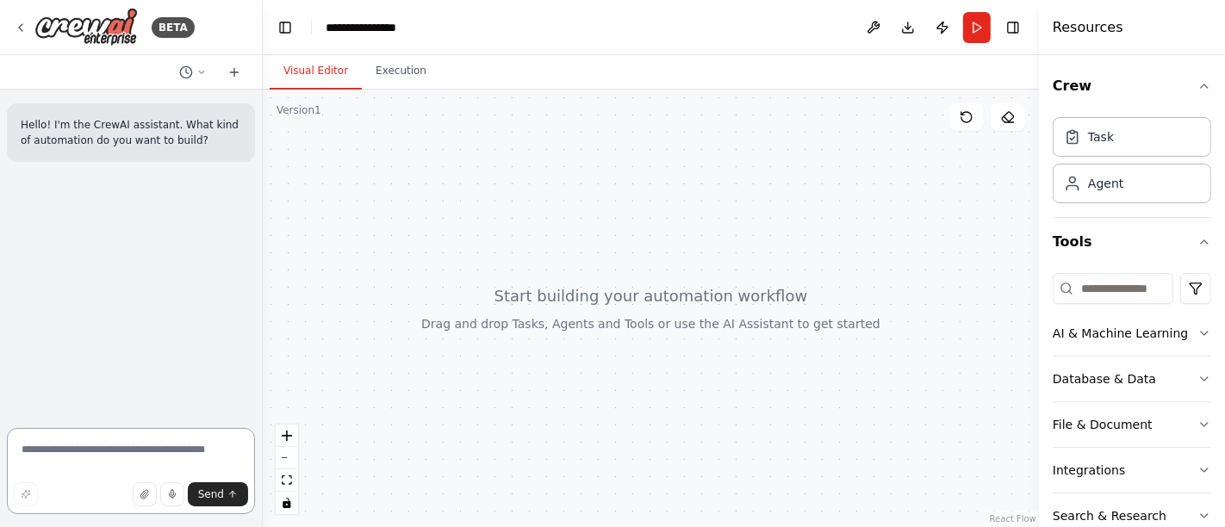
click at [93, 454] on textarea at bounding box center [131, 471] width 248 height 86
paste textarea "**********"
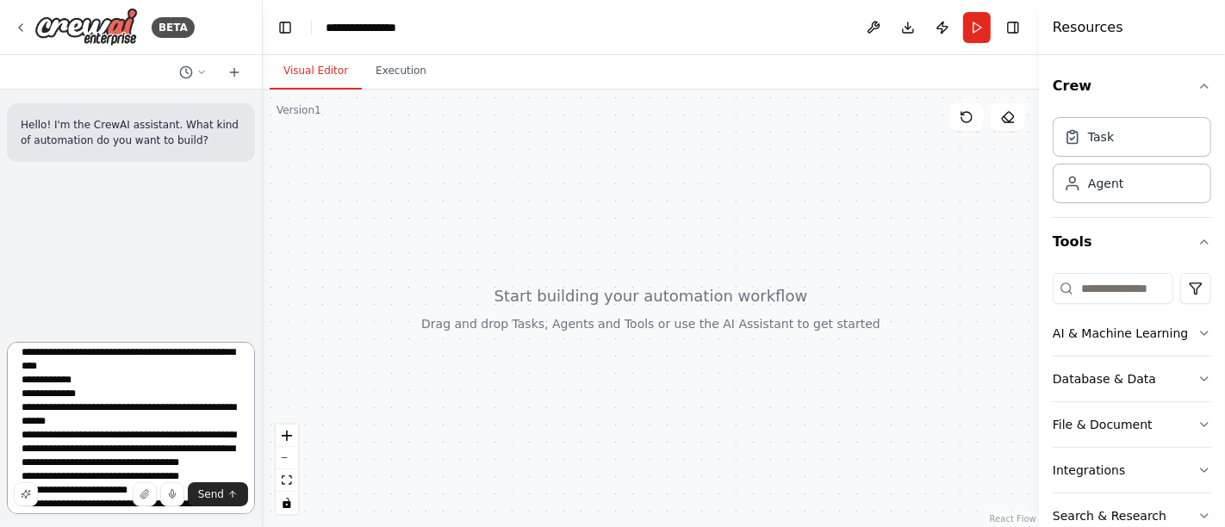
scroll to position [96, 0]
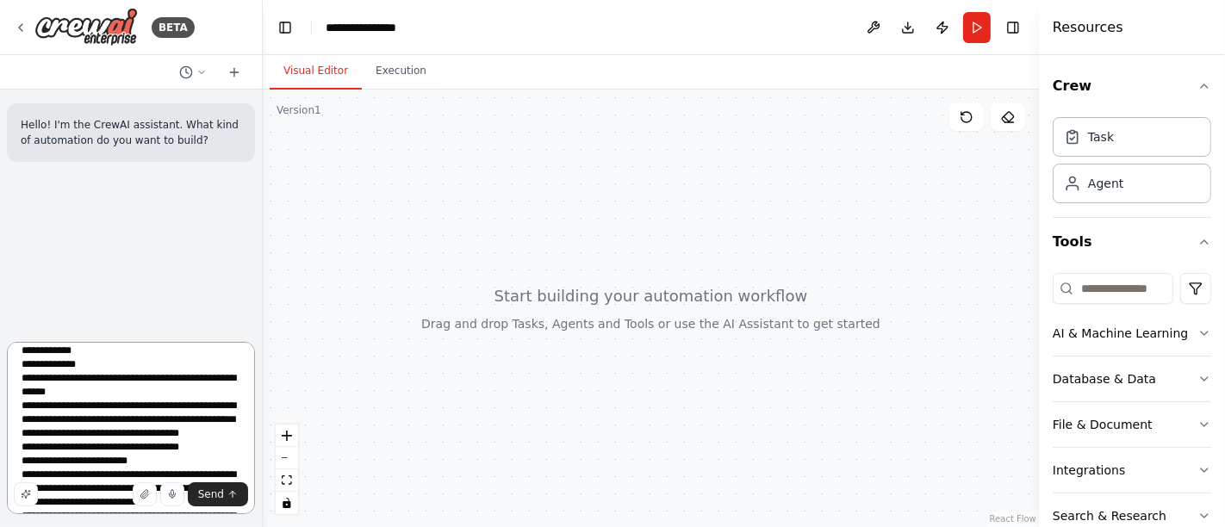
drag, startPoint x: 136, startPoint y: 478, endPoint x: 67, endPoint y: 476, distance: 69.0
click at [67, 476] on textarea "**********" at bounding box center [131, 428] width 248 height 172
drag, startPoint x: 208, startPoint y: 464, endPoint x: 69, endPoint y: 467, distance: 139.6
click at [69, 467] on textarea "**********" at bounding box center [131, 428] width 248 height 172
paste textarea "**********"
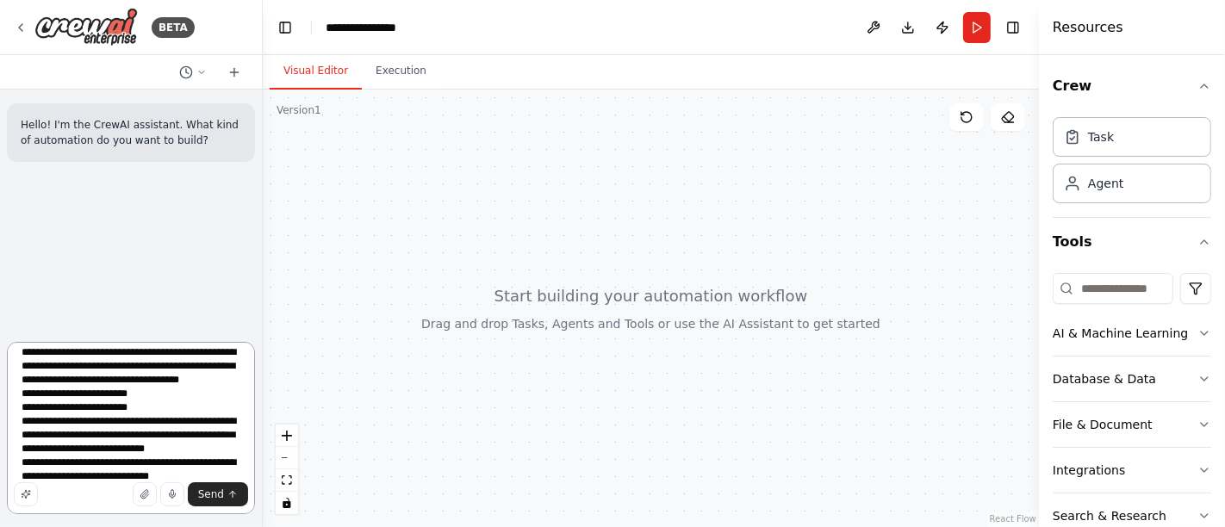
scroll to position [187, 0]
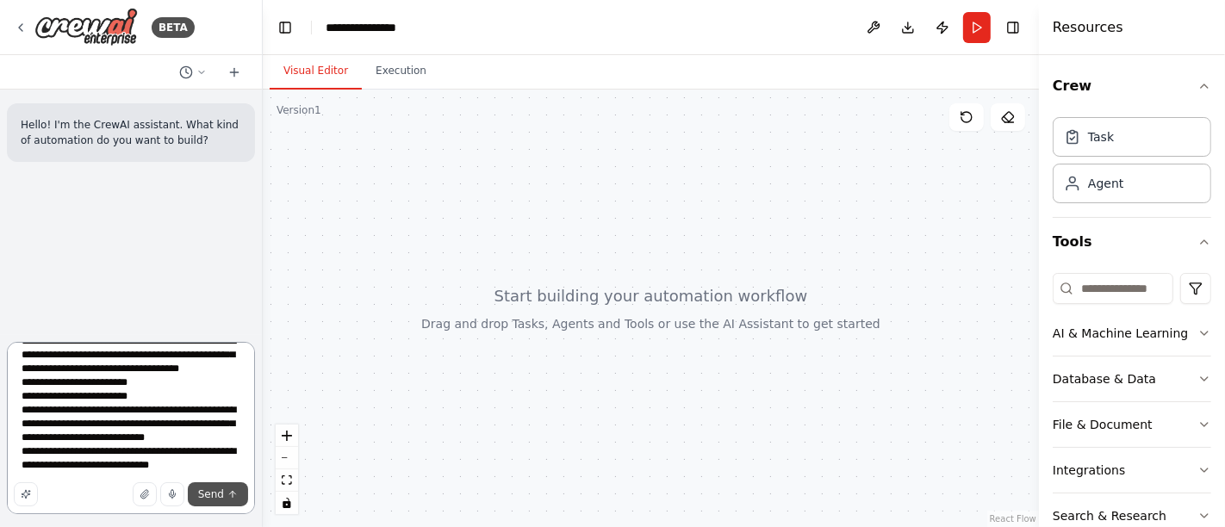
type textarea "**********"
click at [221, 491] on span "Send" at bounding box center [211, 495] width 26 height 14
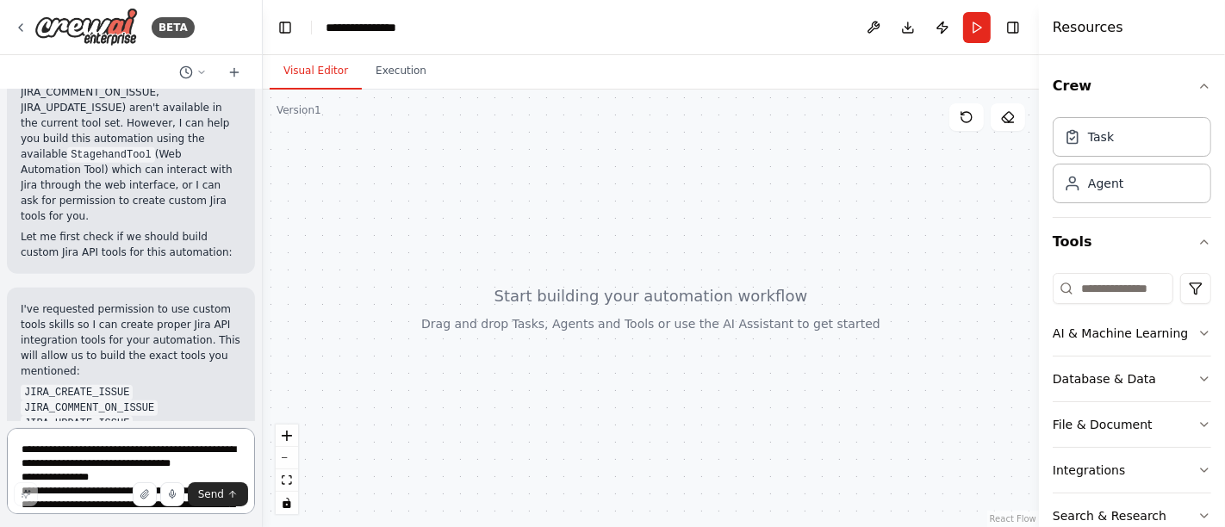
scroll to position [1109, 0]
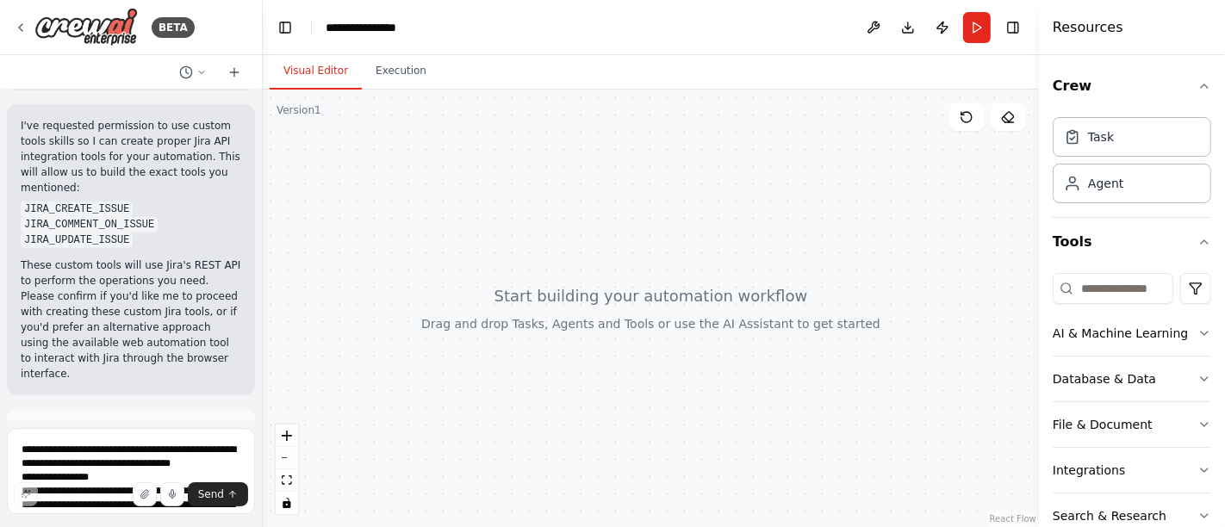
click at [145, 501] on span "Enable coding skills" at bounding box center [139, 508] width 102 height 14
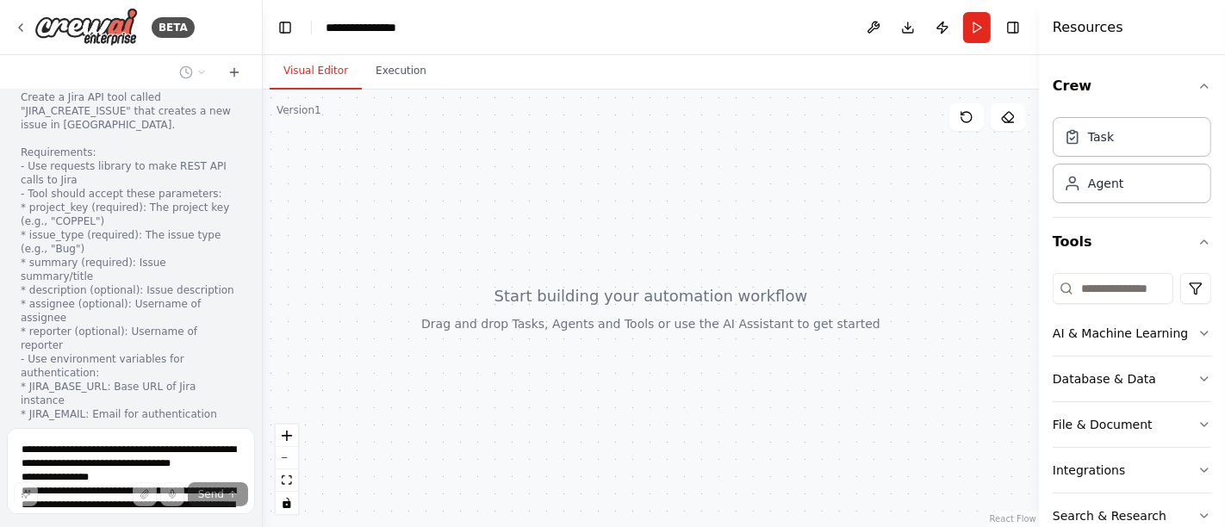
scroll to position [1695, 0]
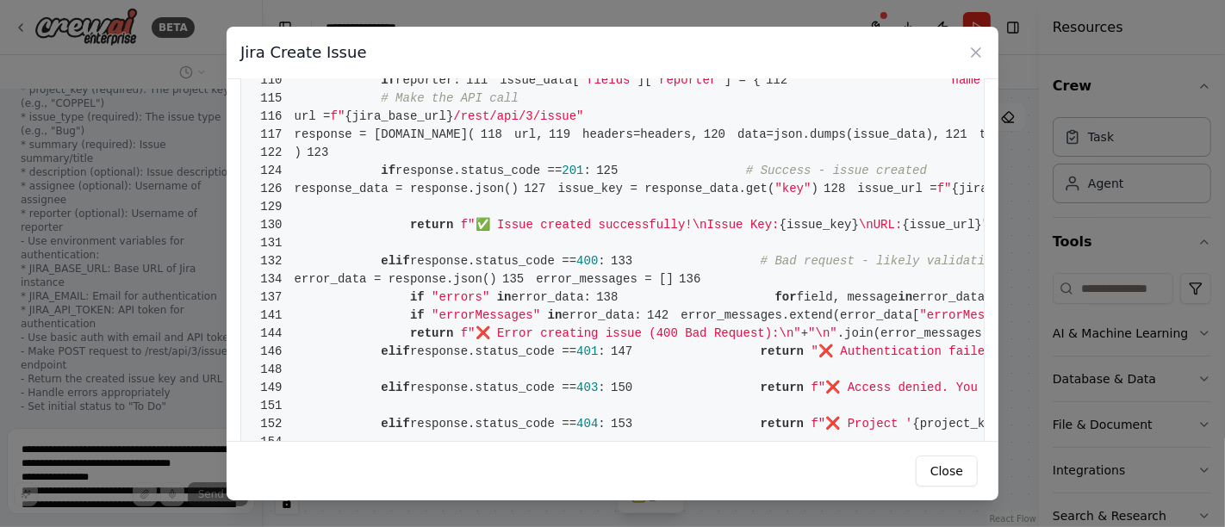
scroll to position [957, 0]
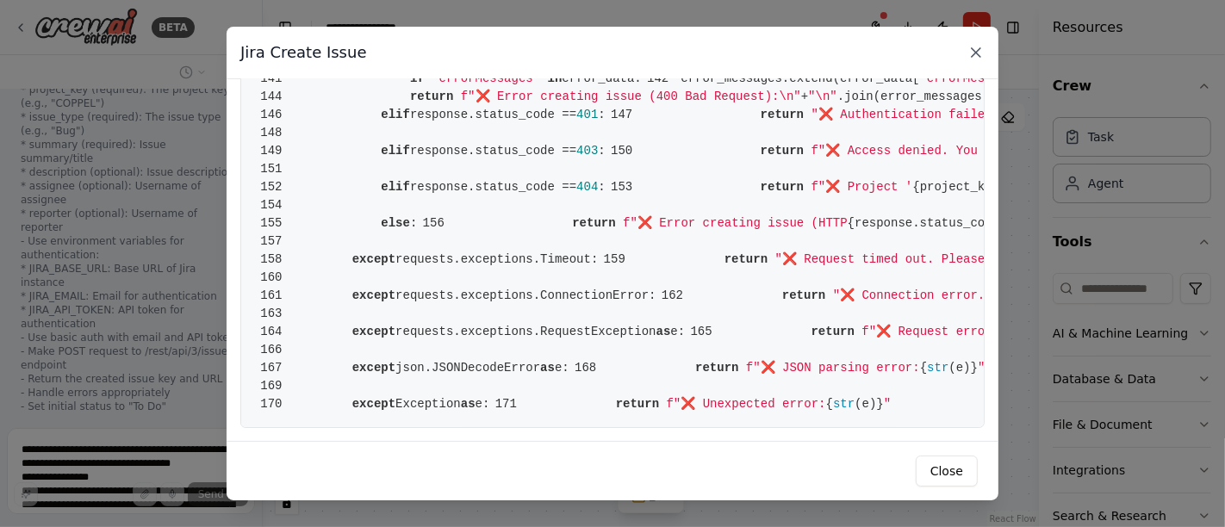
click at [974, 53] on icon at bounding box center [976, 52] width 9 height 9
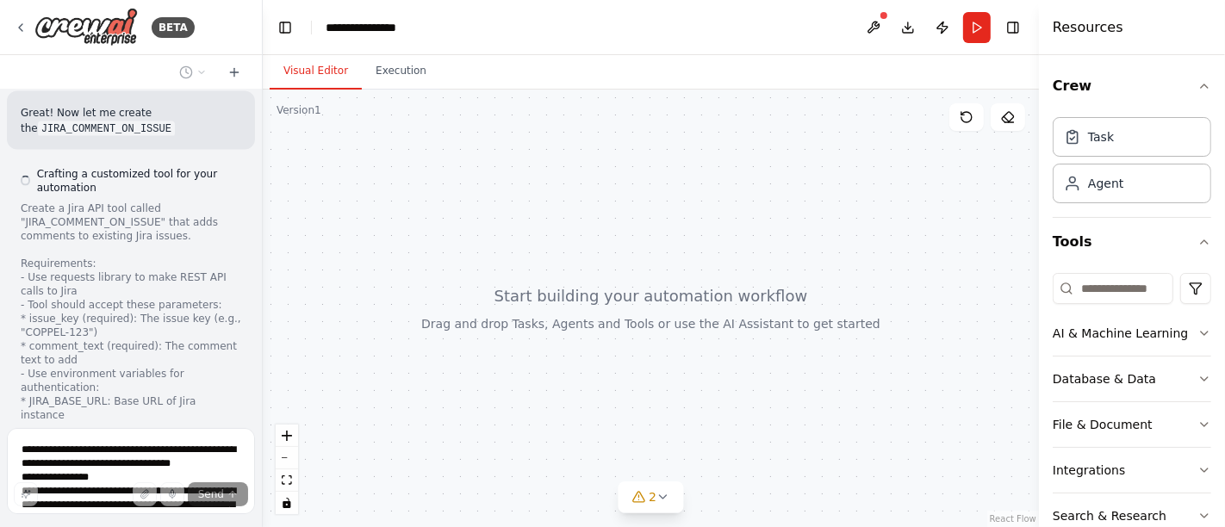
scroll to position [2180, 0]
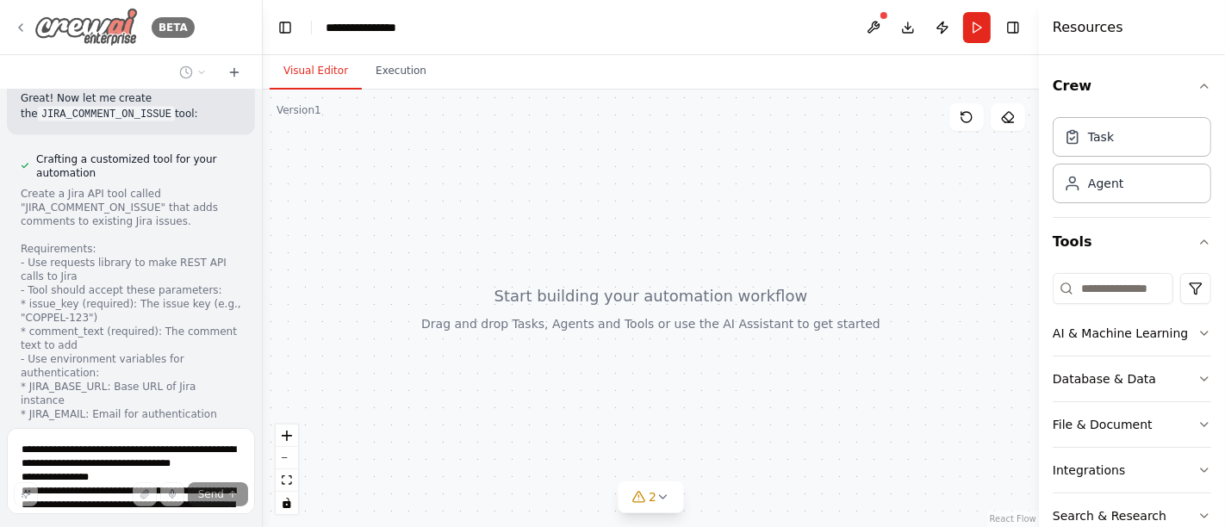
click at [24, 28] on icon at bounding box center [21, 28] width 14 height 14
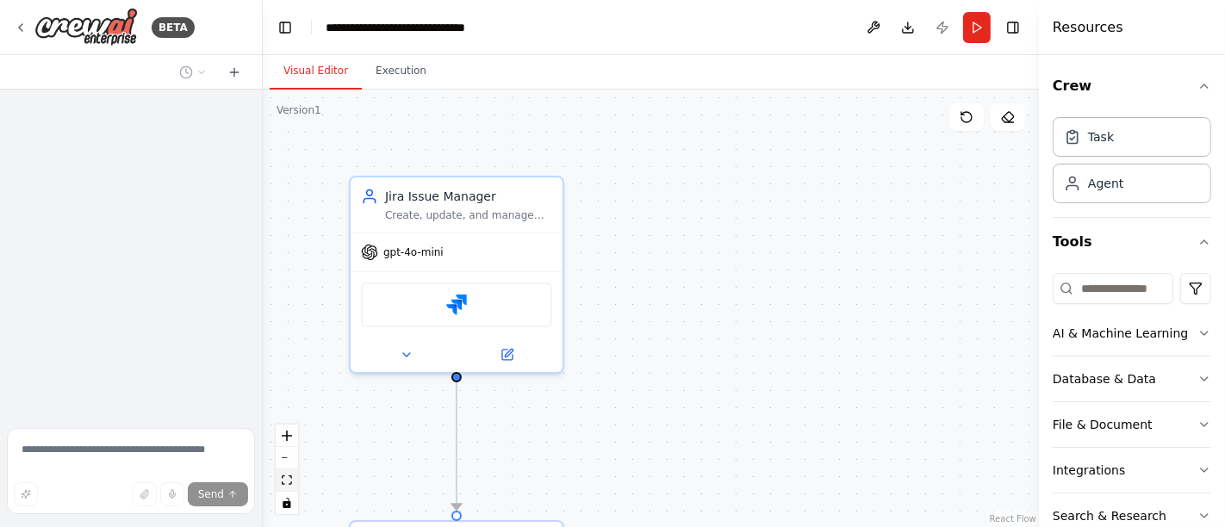
click at [283, 476] on icon "fit view" at bounding box center [287, 480] width 10 height 9
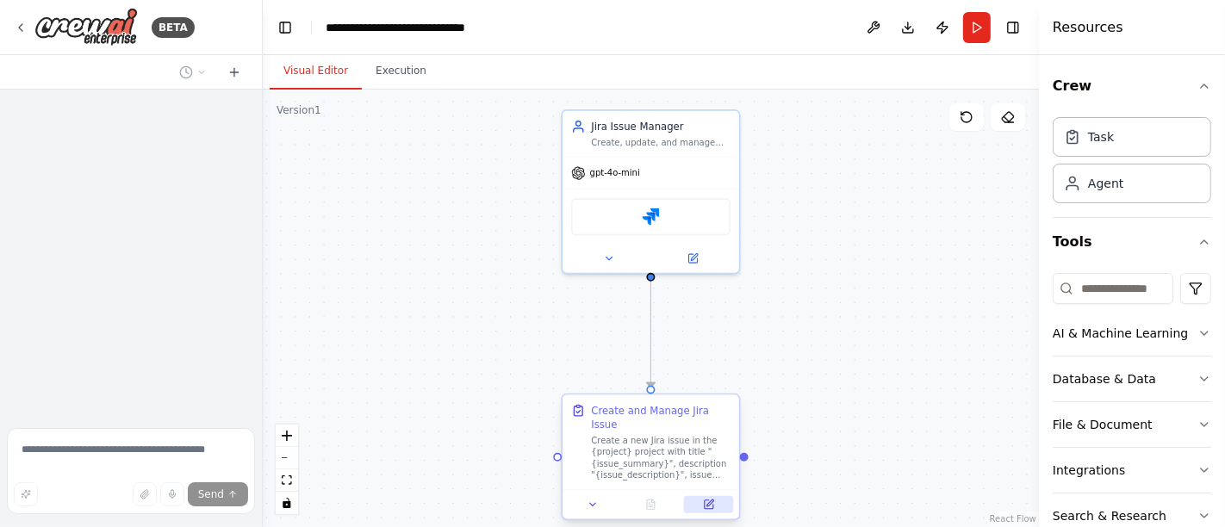
click at [708, 501] on icon at bounding box center [709, 505] width 9 height 9
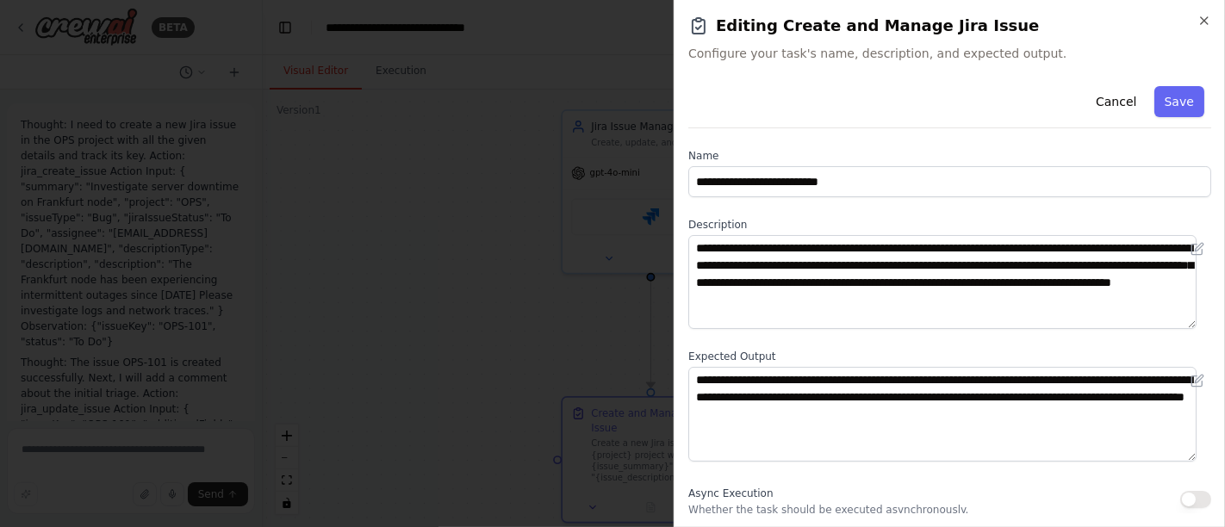
scroll to position [2895, 0]
click at [1198, 18] on icon "button" at bounding box center [1204, 21] width 14 height 14
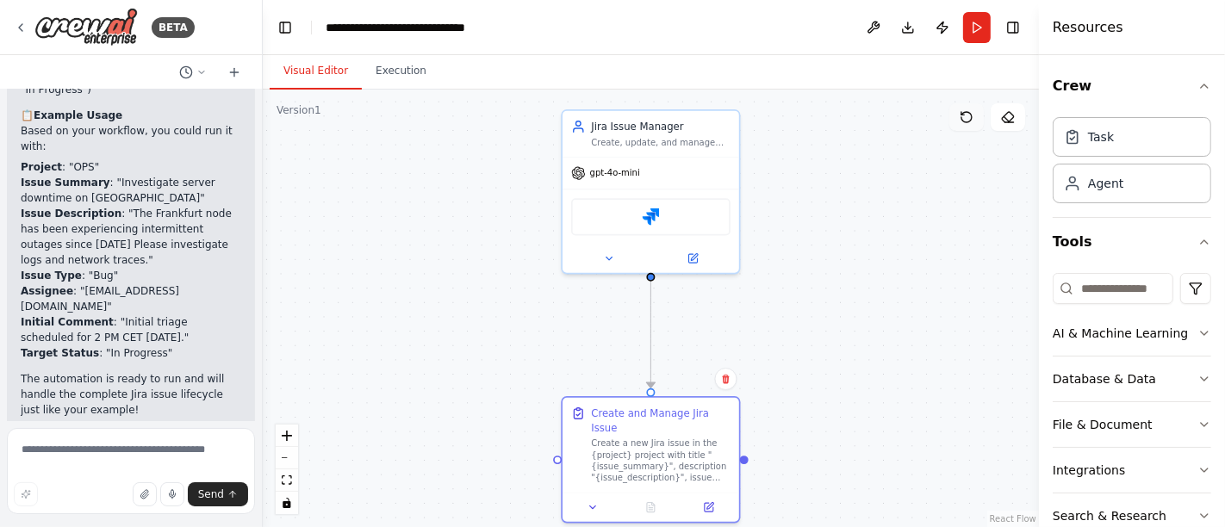
click at [967, 117] on icon at bounding box center [967, 117] width 14 height 14
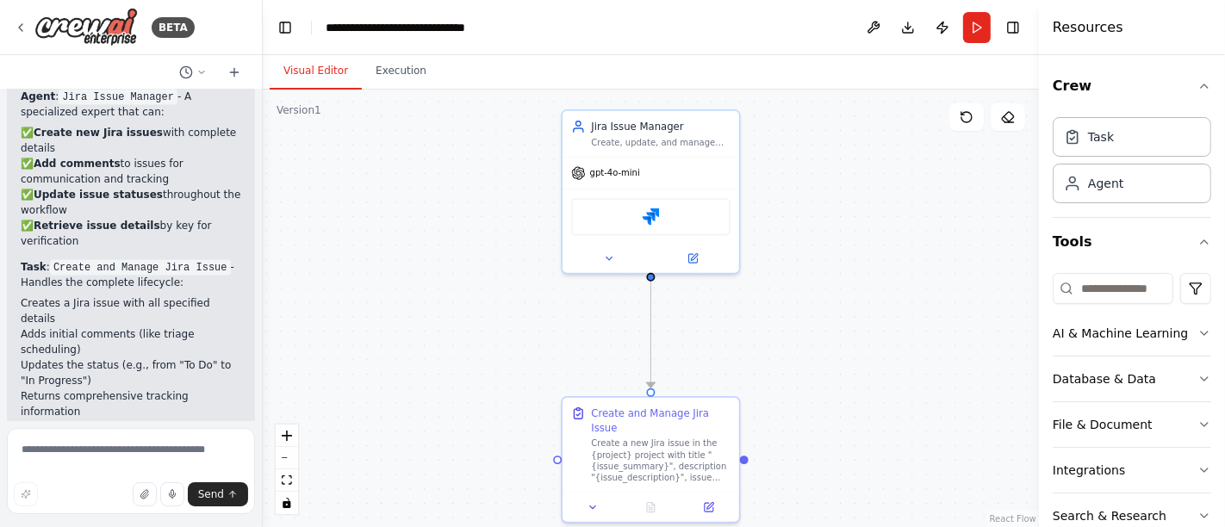
scroll to position [2609, 0]
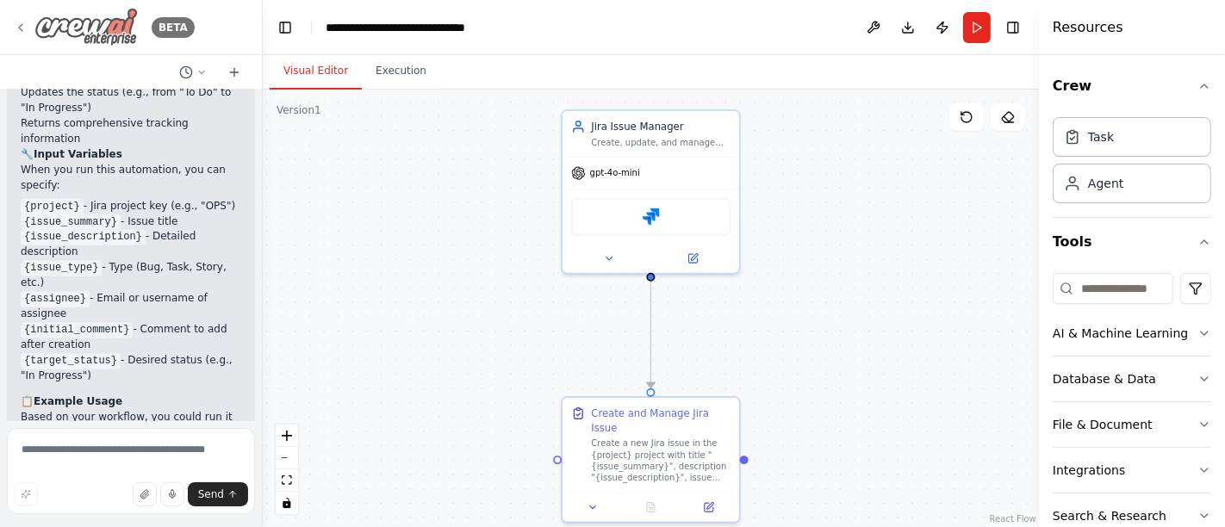
click at [22, 23] on icon at bounding box center [21, 28] width 14 height 14
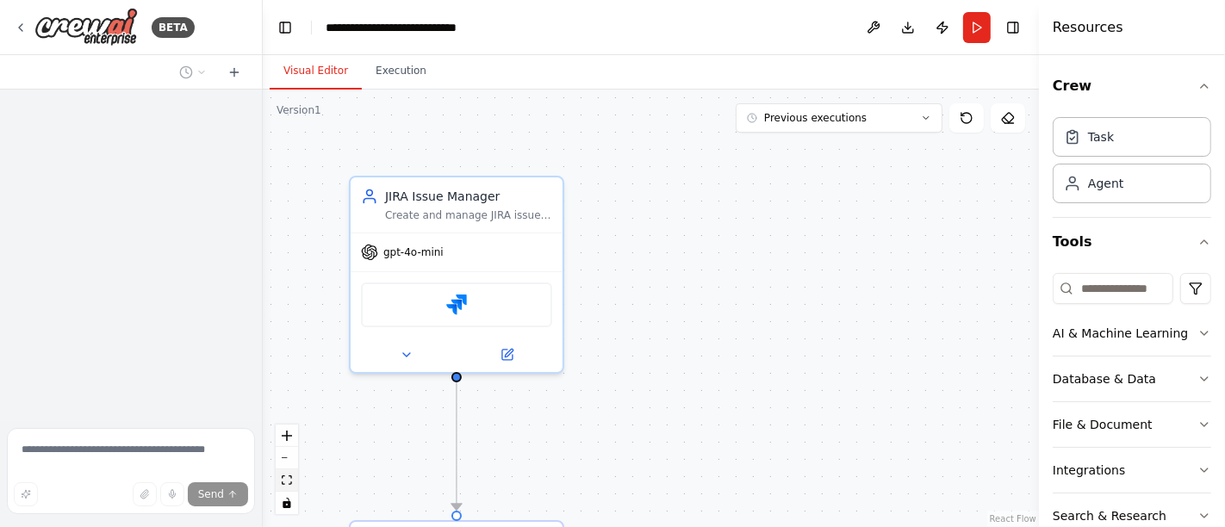
click at [283, 482] on icon "fit view" at bounding box center [287, 480] width 10 height 9
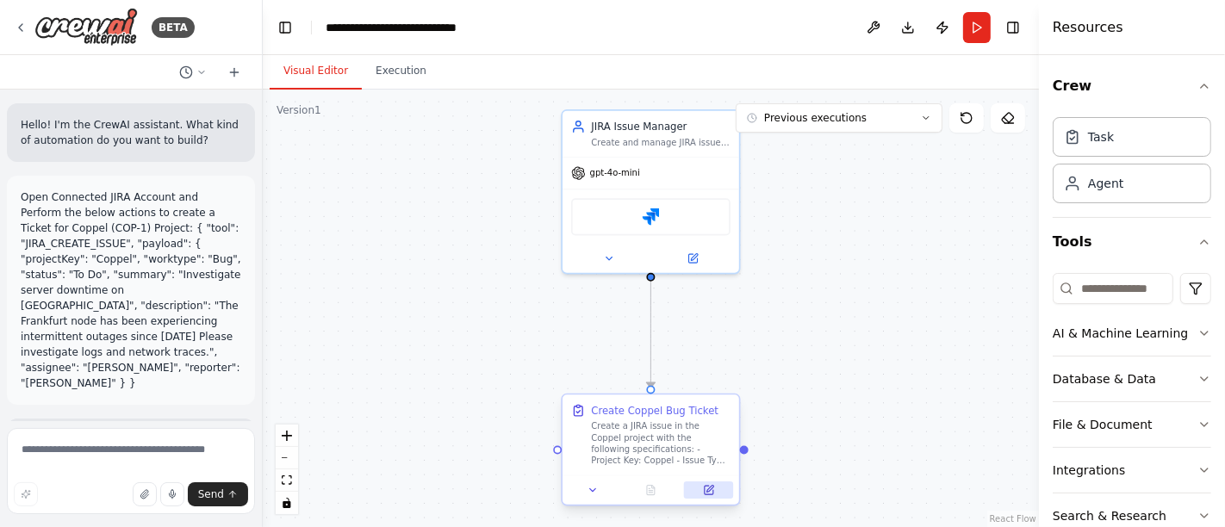
scroll to position [1173, 0]
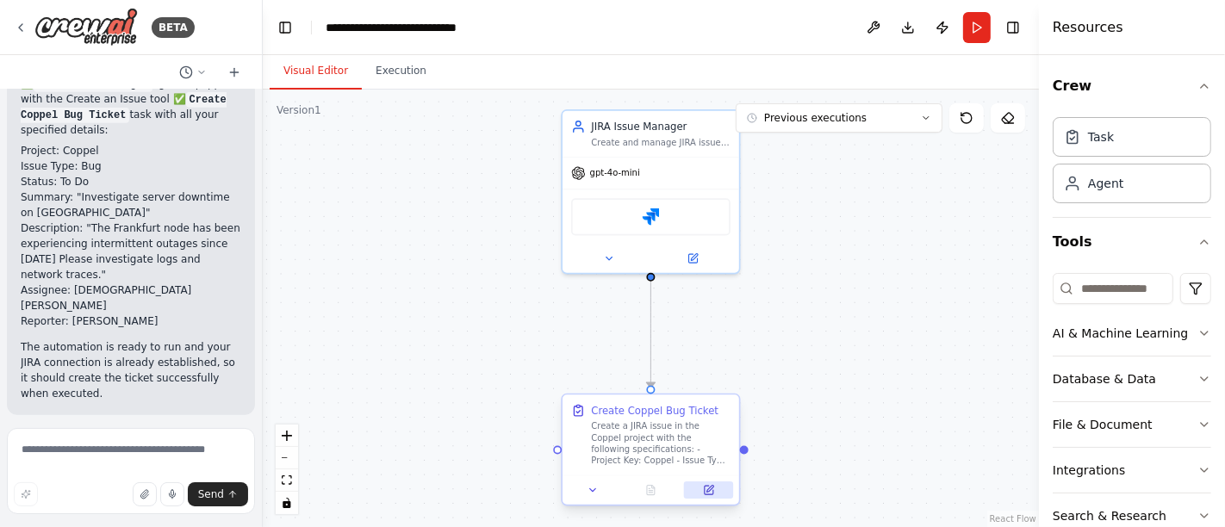
click at [712, 488] on icon at bounding box center [709, 489] width 7 height 7
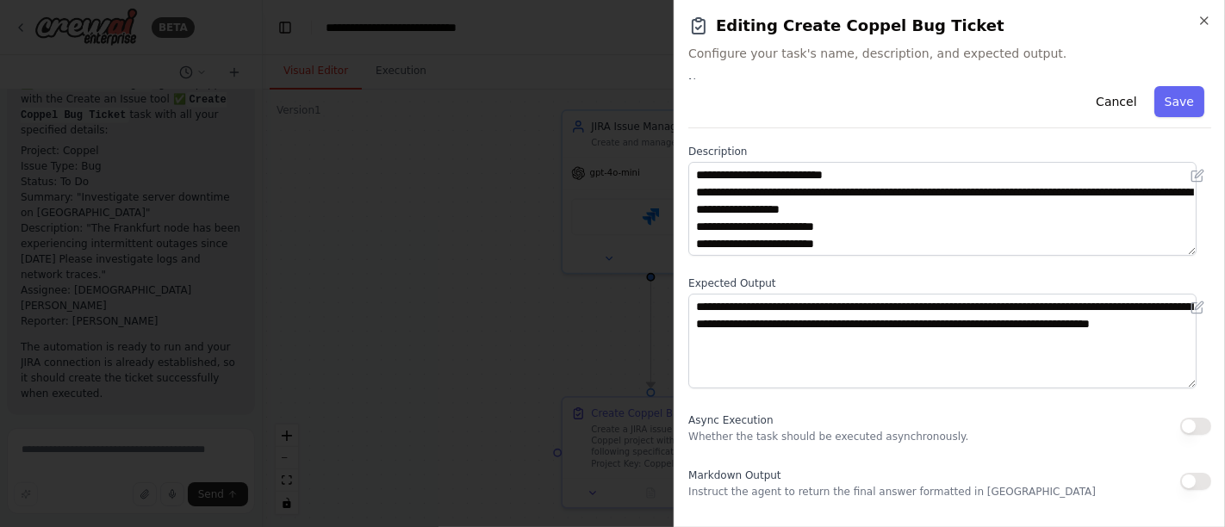
scroll to position [96, 0]
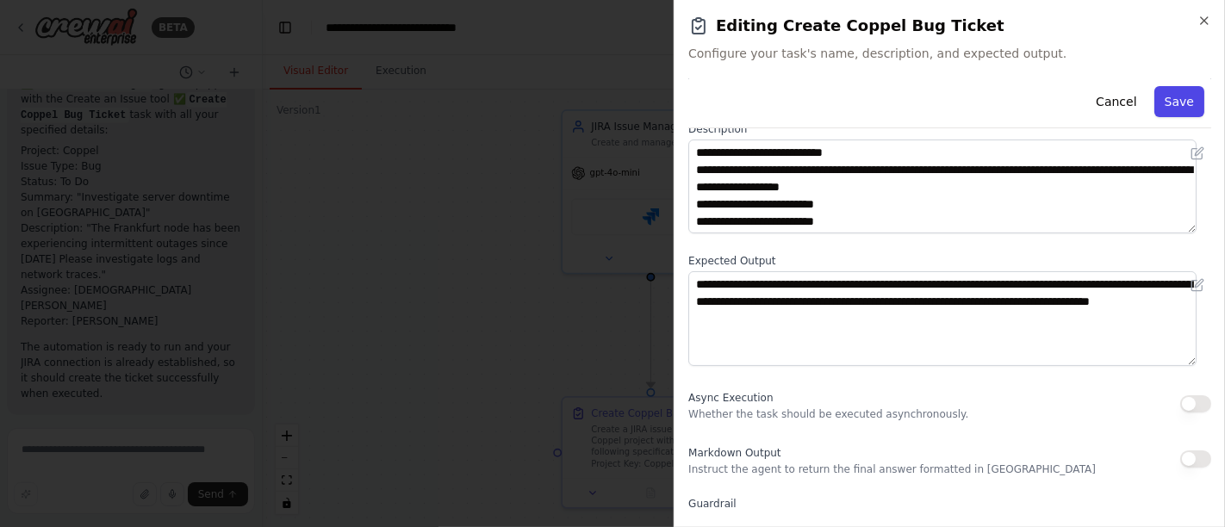
click at [1166, 92] on button "Save" at bounding box center [1179, 101] width 50 height 31
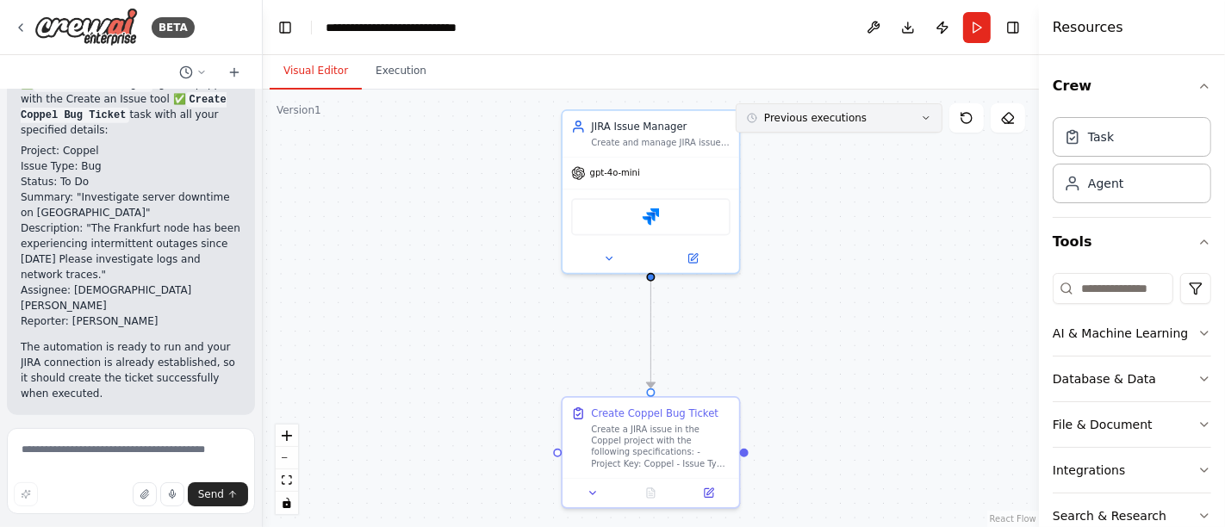
click at [926, 118] on icon at bounding box center [926, 118] width 10 height 10
click at [654, 220] on img at bounding box center [651, 214] width 17 height 17
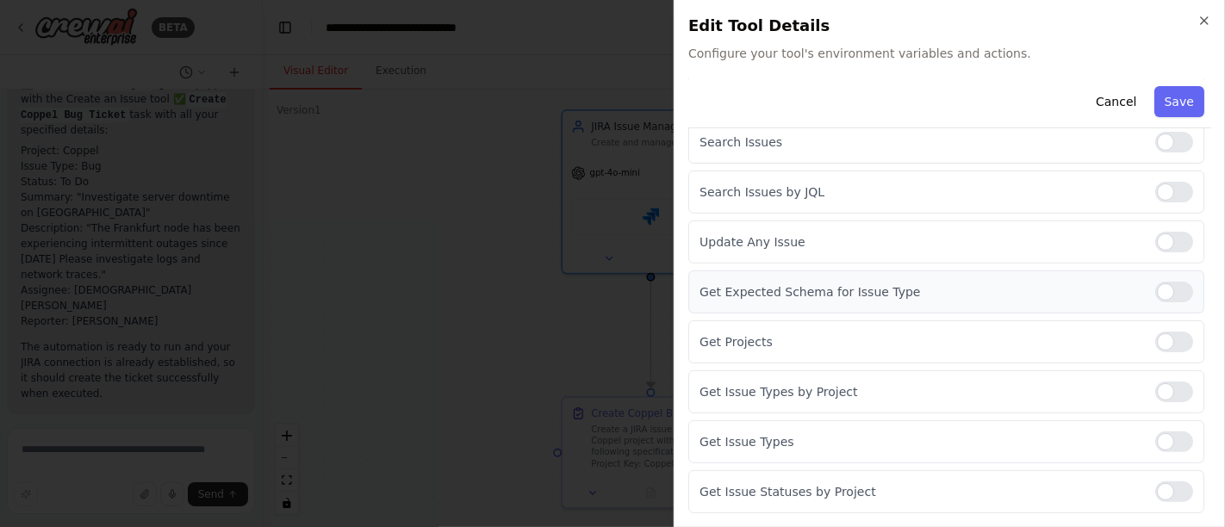
scroll to position [389, 0]
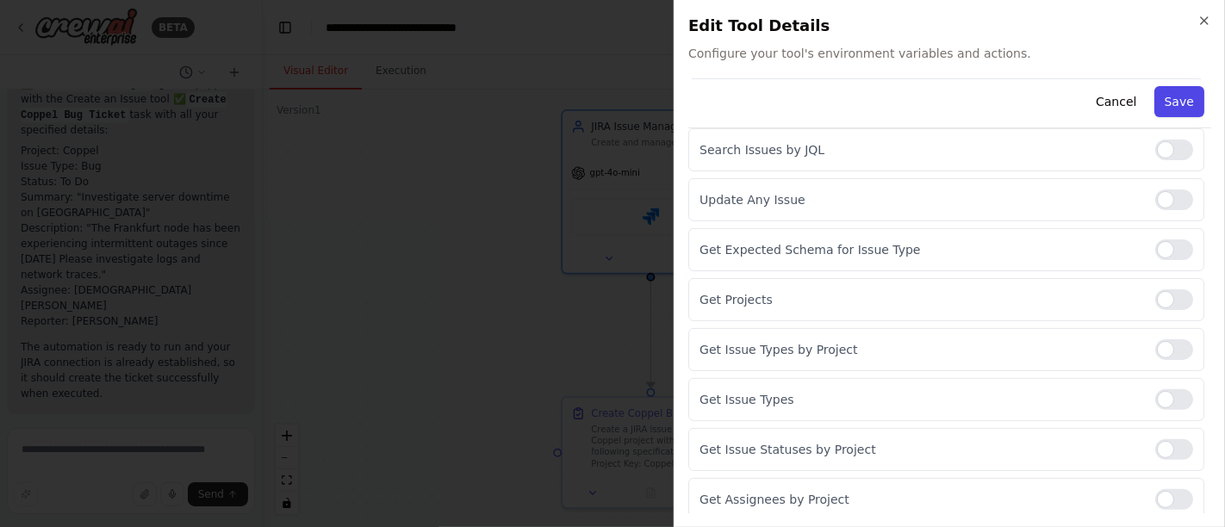
click at [1178, 99] on button "Save" at bounding box center [1179, 101] width 50 height 31
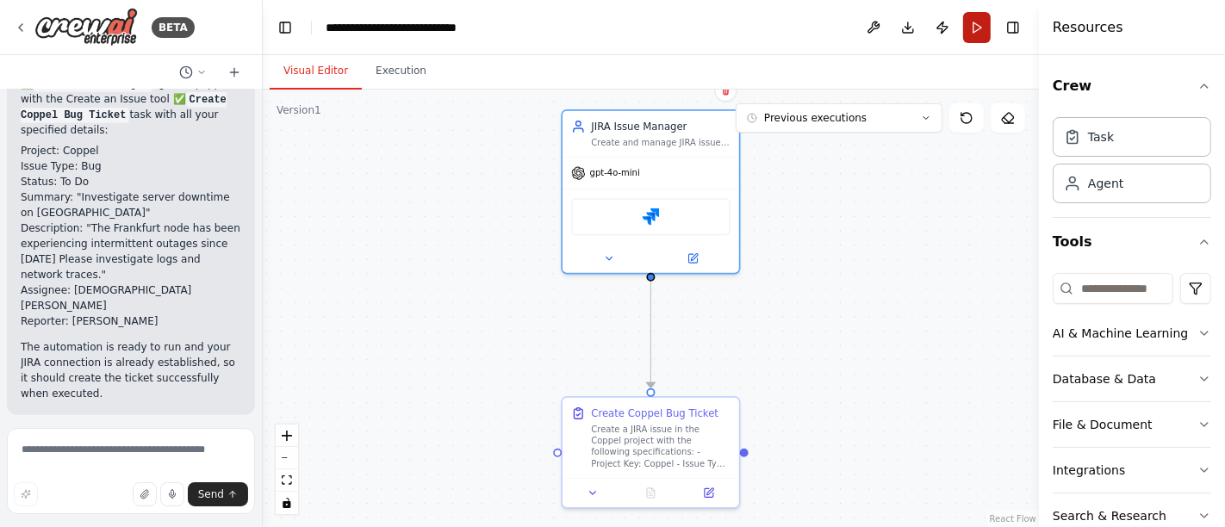
click at [980, 28] on button "Run" at bounding box center [977, 27] width 28 height 31
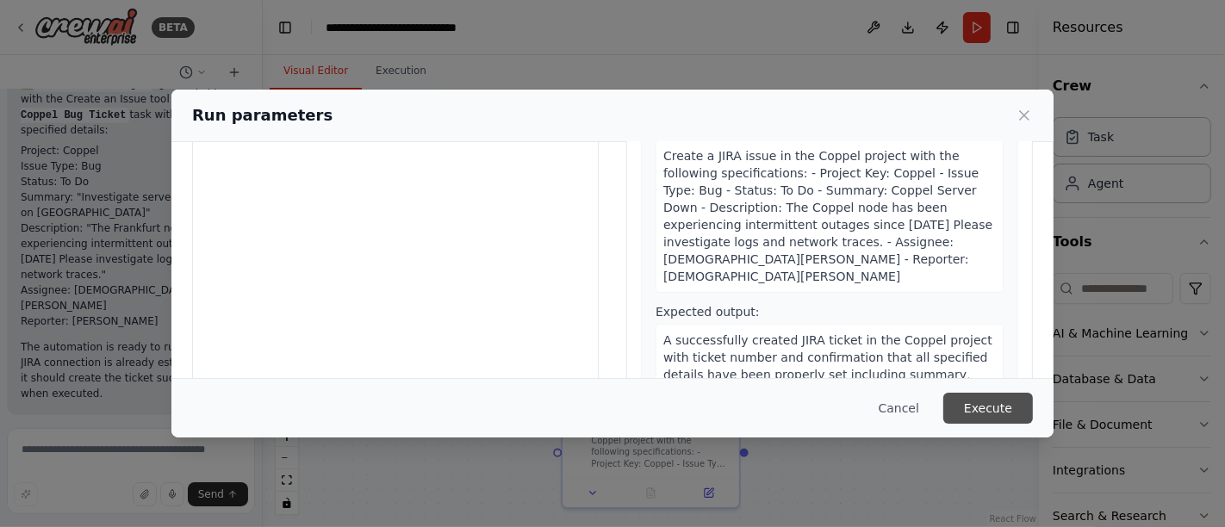
scroll to position [195, 0]
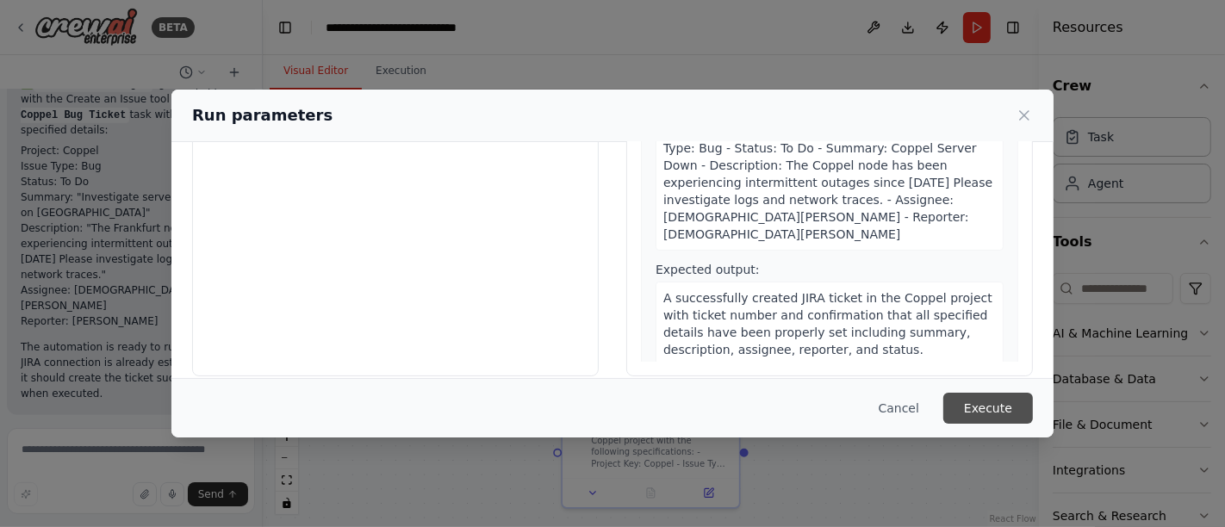
click at [982, 414] on button "Execute" at bounding box center [988, 408] width 90 height 31
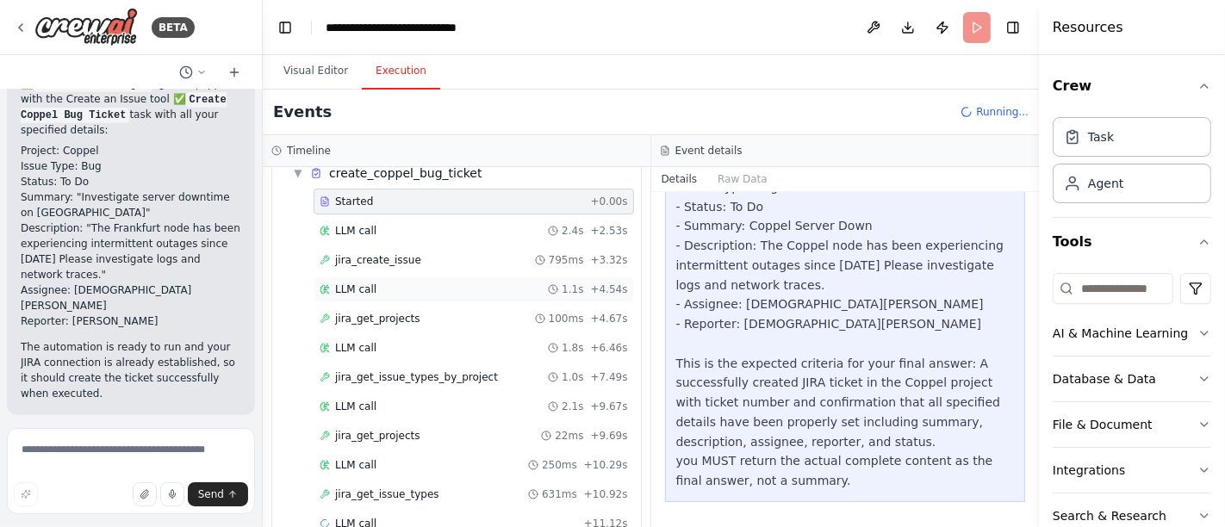
scroll to position [99, 0]
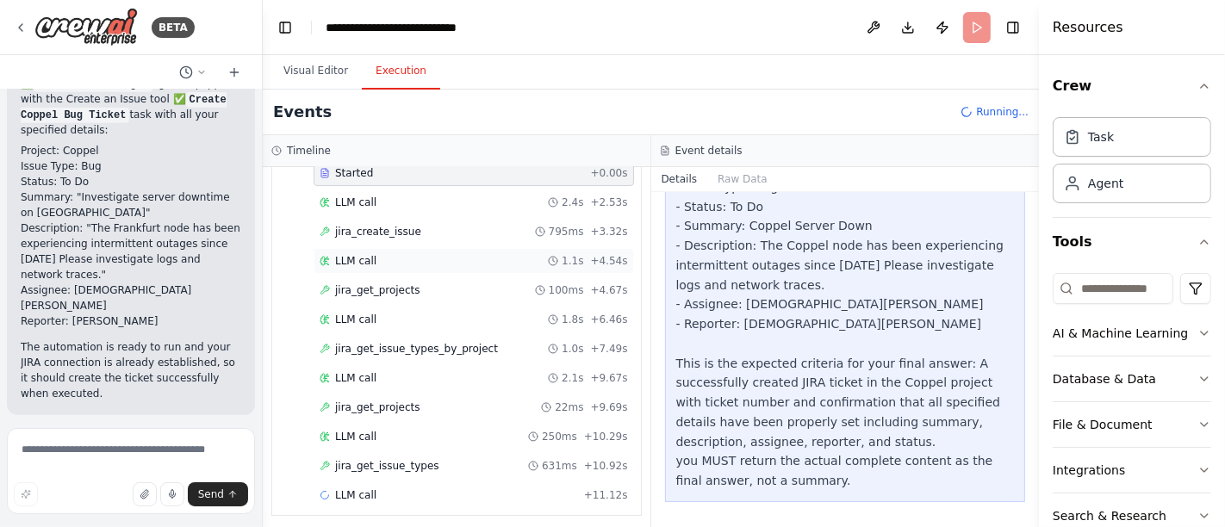
click at [372, 254] on div "LLM call 1.1s + 4.54s" at bounding box center [474, 261] width 308 height 14
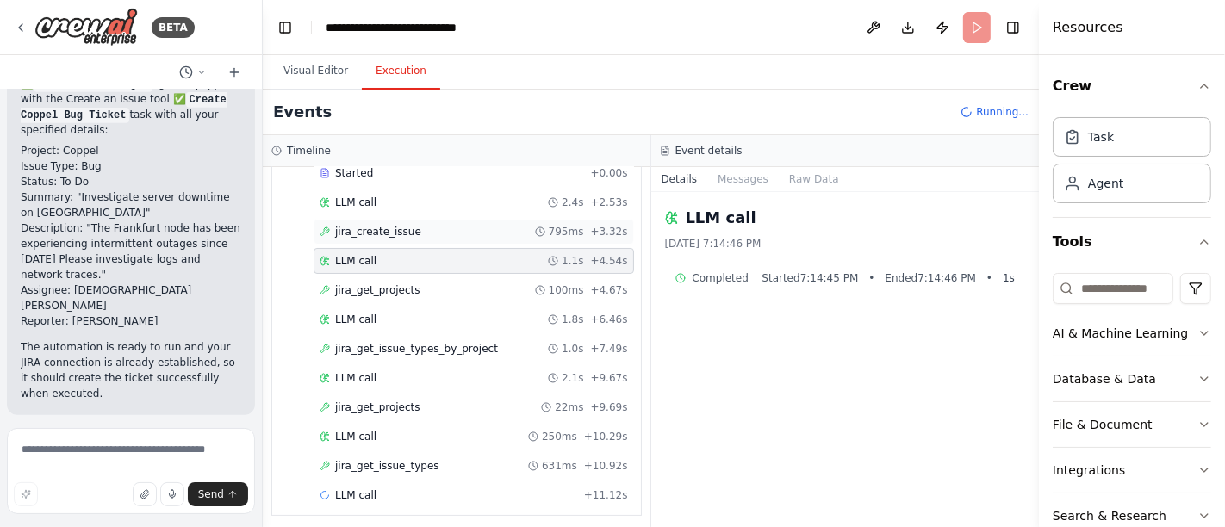
click at [372, 227] on span "jira_create_issue" at bounding box center [378, 232] width 86 height 14
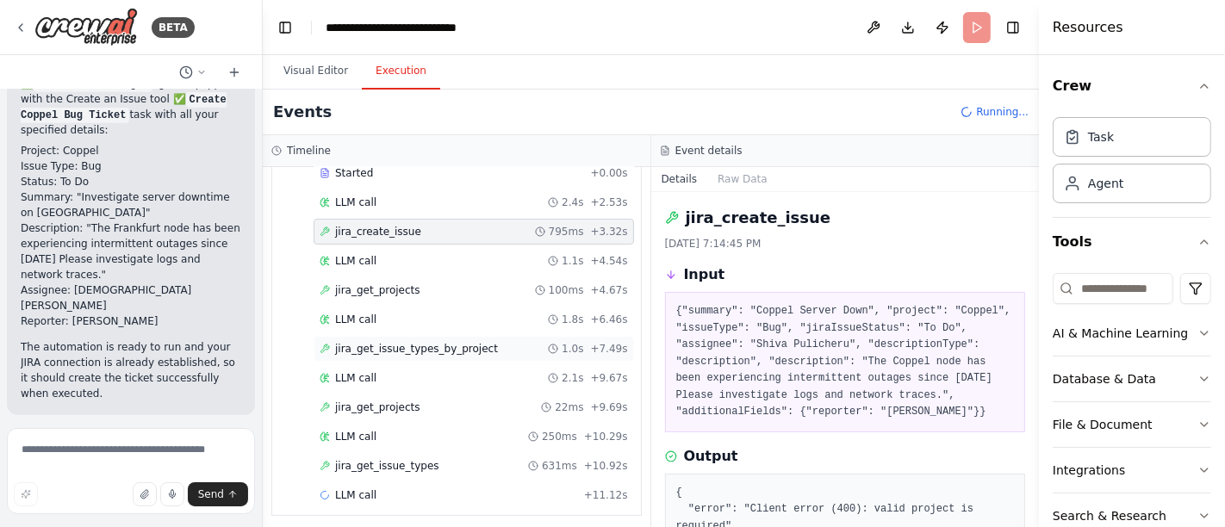
click at [405, 342] on span "jira_get_issue_types_by_project" at bounding box center [416, 349] width 163 height 14
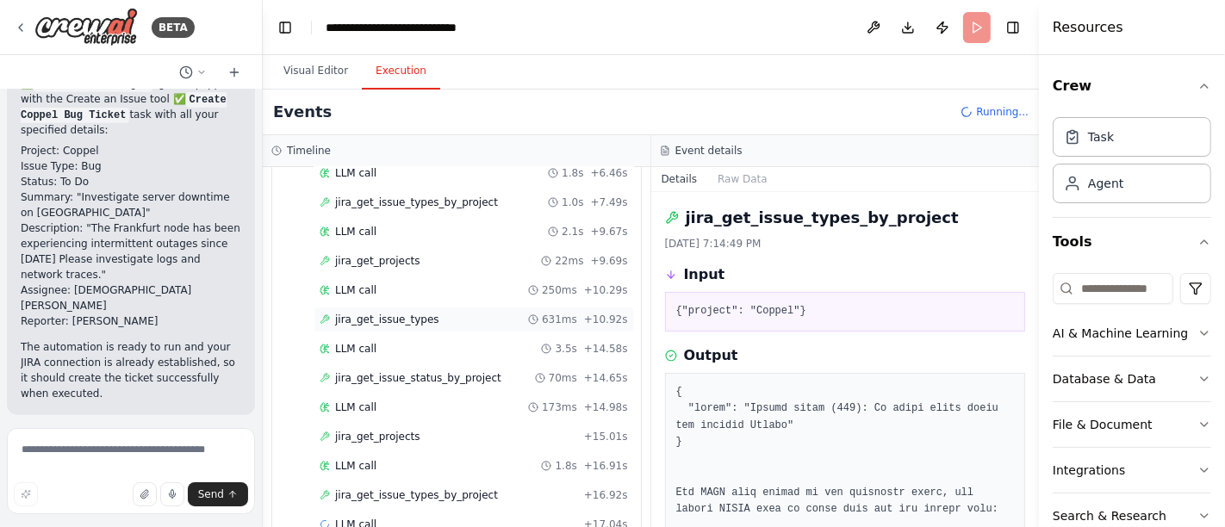
scroll to position [272, 0]
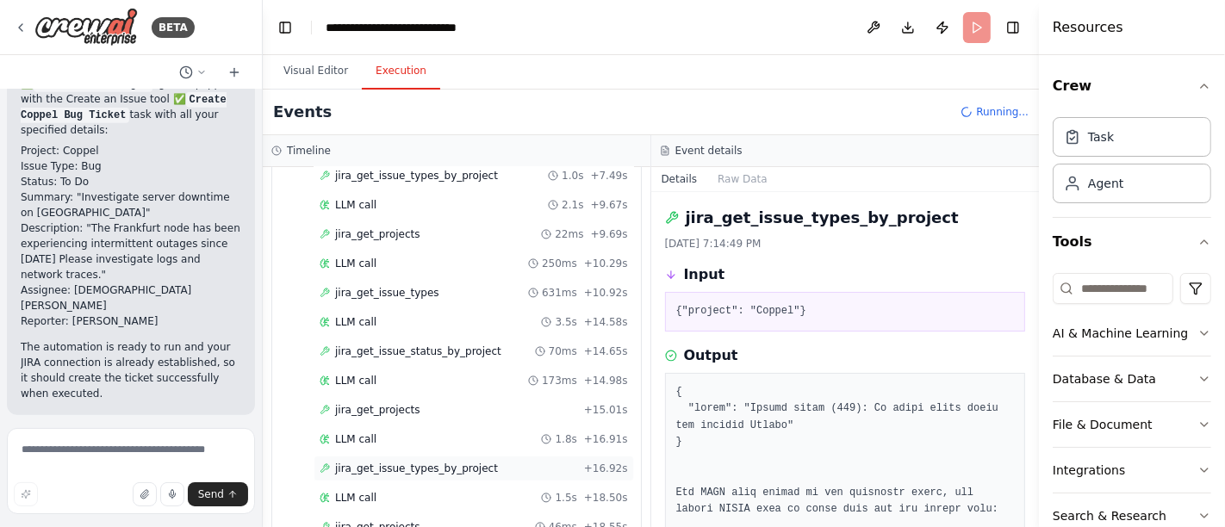
click at [390, 462] on span "jira_get_issue_types_by_project" at bounding box center [416, 469] width 163 height 14
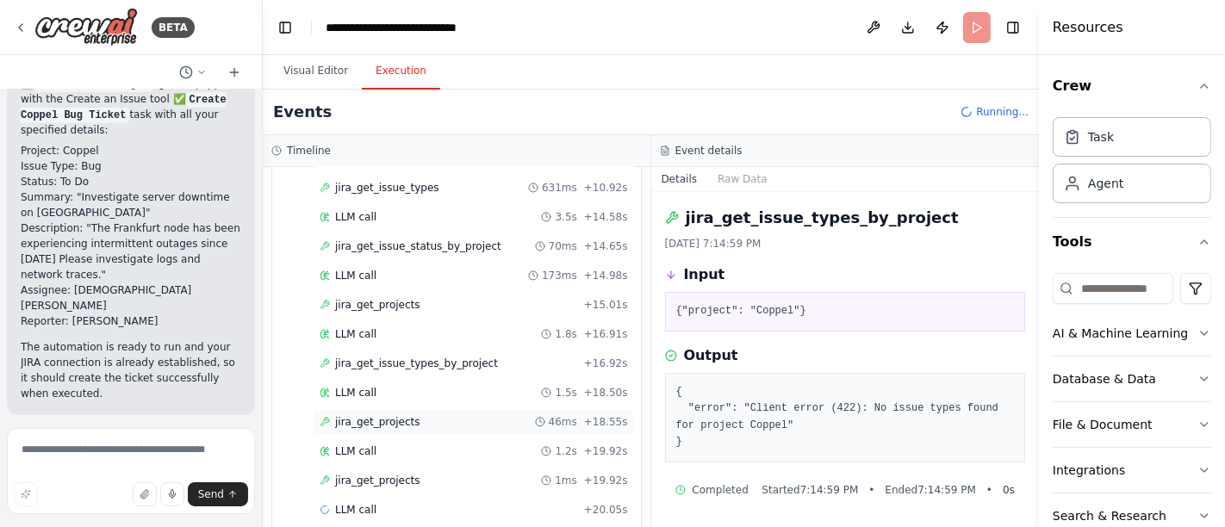
scroll to position [388, 0]
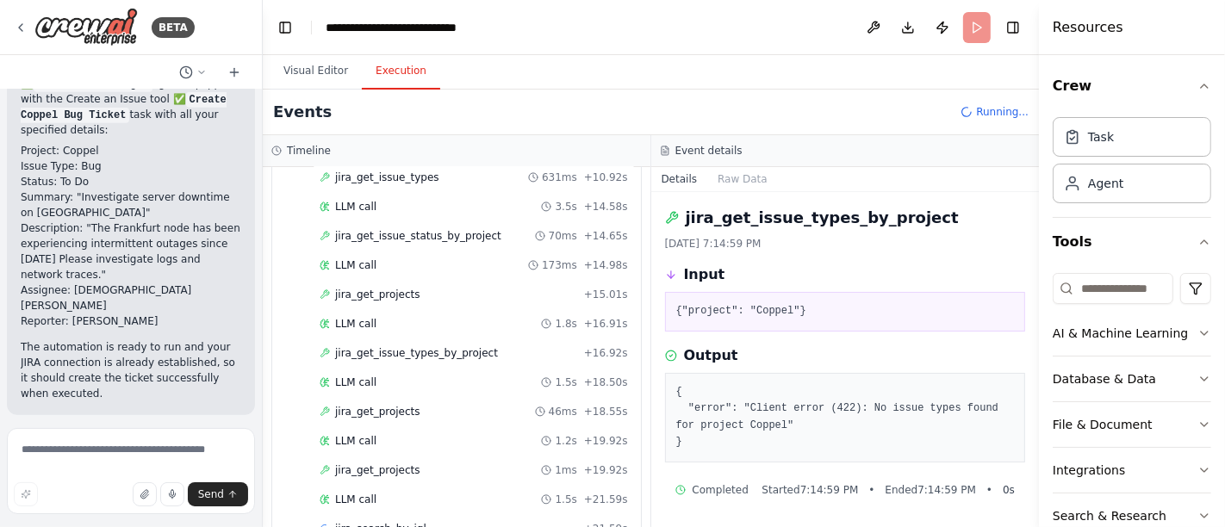
drag, startPoint x: 394, startPoint y: 457, endPoint x: 359, endPoint y: 446, distance: 36.2
click at [393, 463] on span "jira_get_projects" at bounding box center [377, 470] width 85 height 14
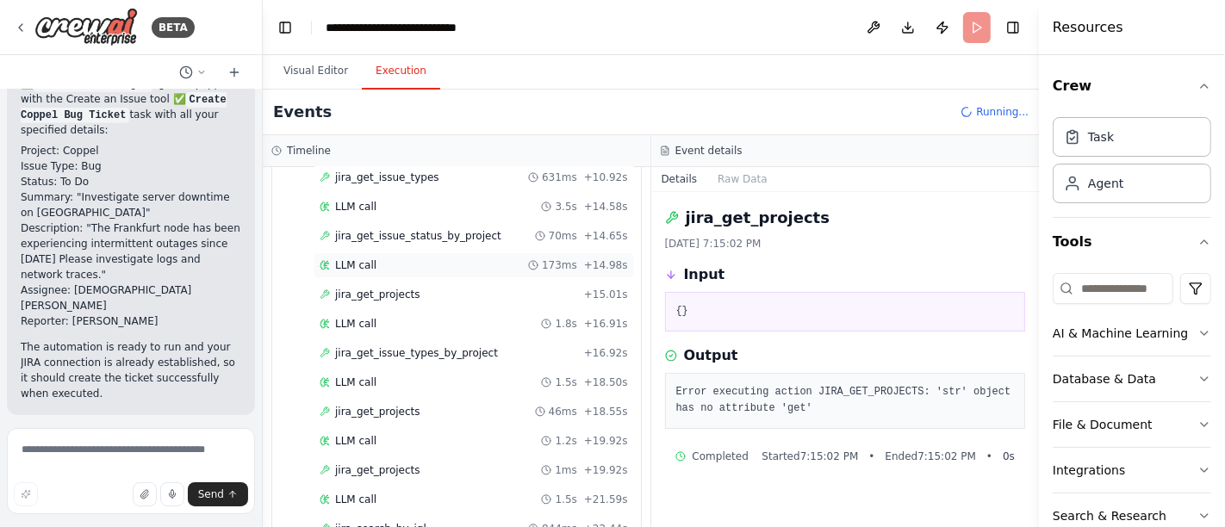
scroll to position [445, 0]
click at [401, 347] on span "jira_get_projects" at bounding box center [377, 354] width 85 height 14
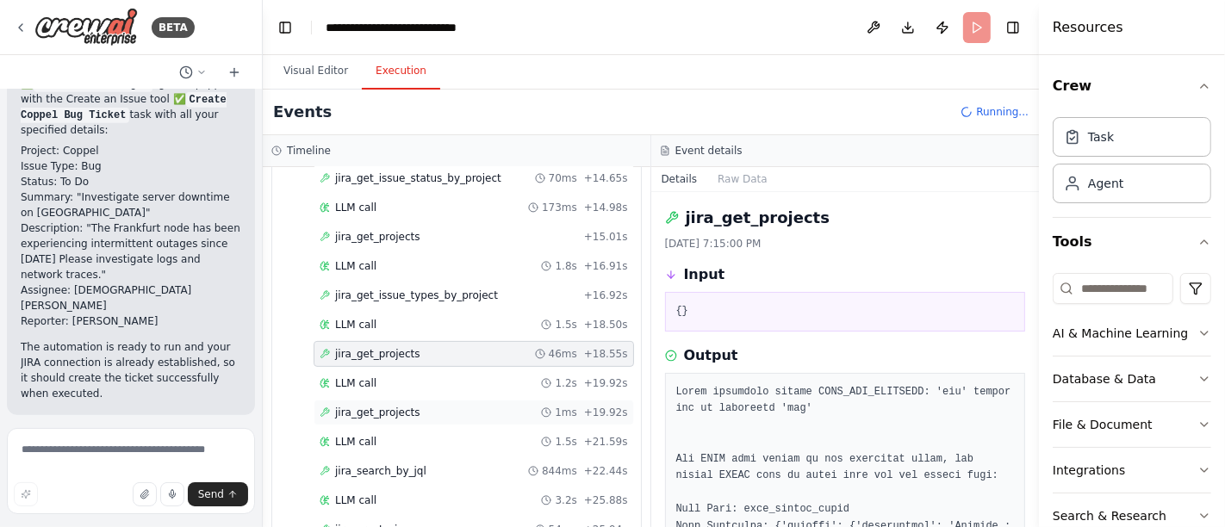
click at [375, 406] on span "jira_get_projects" at bounding box center [377, 413] width 85 height 14
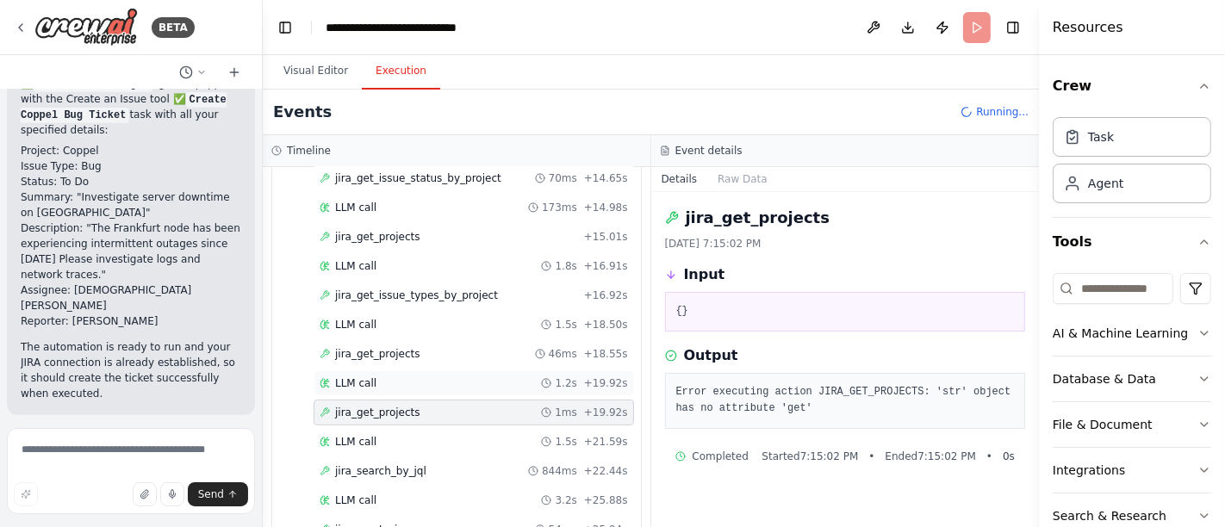
scroll to position [503, 0]
click at [381, 407] on span "jira_search_by_jql" at bounding box center [380, 414] width 91 height 14
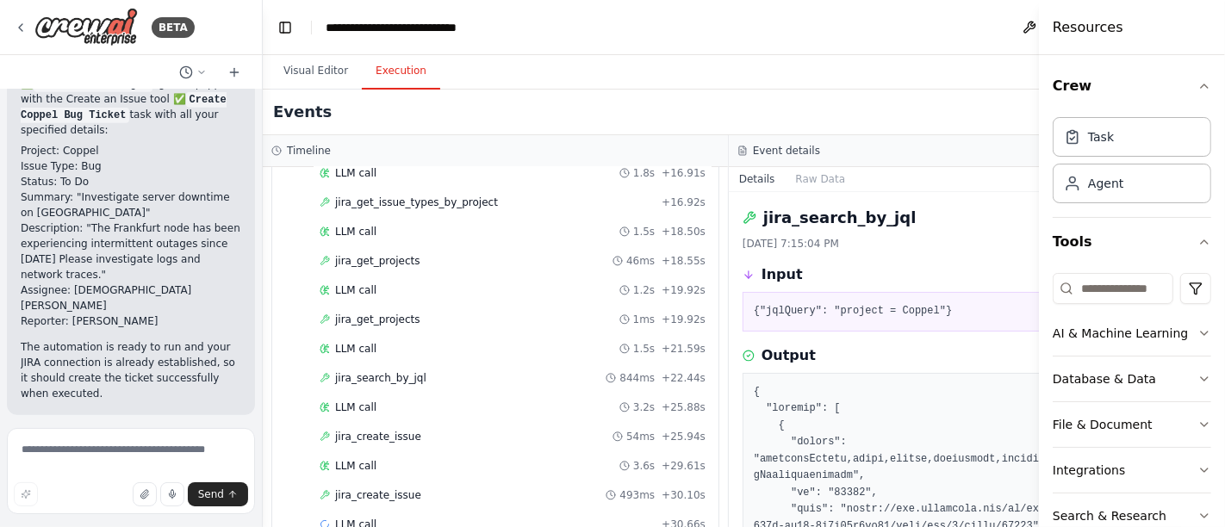
scroll to position [561, 0]
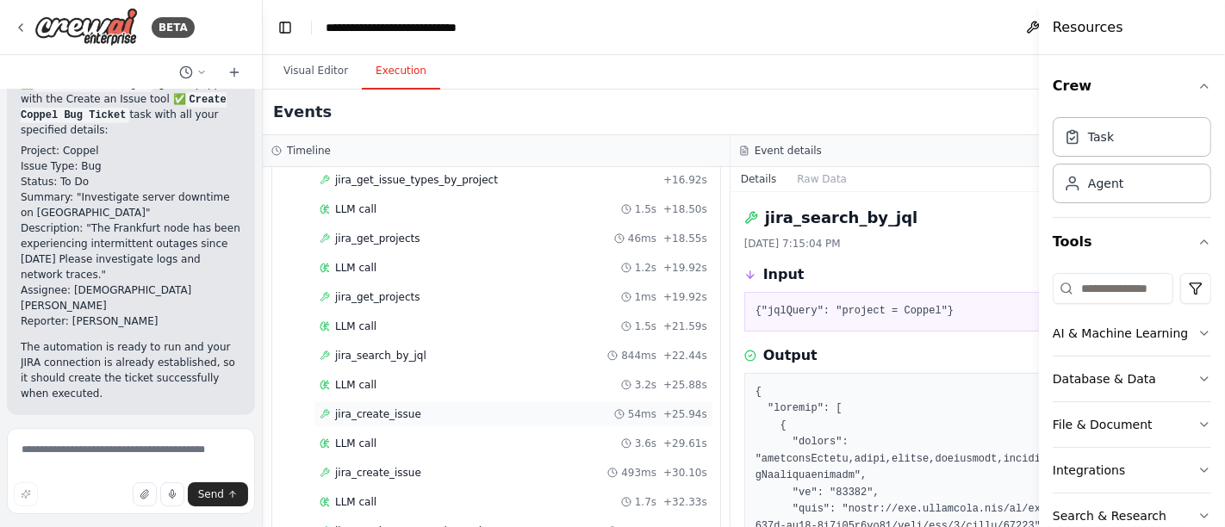
click at [398, 407] on span "jira_create_issue" at bounding box center [378, 414] width 86 height 14
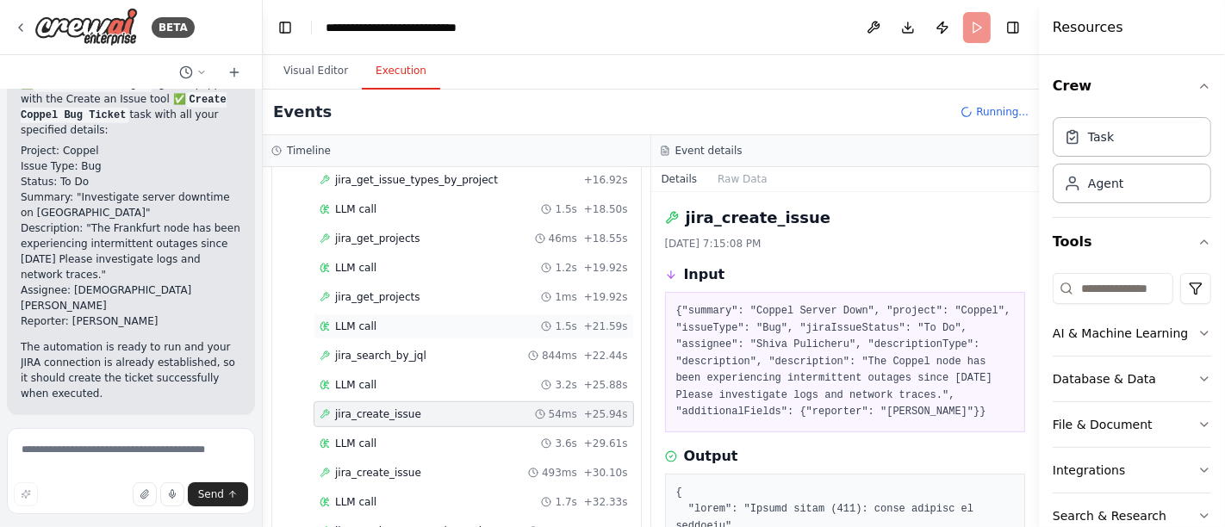
scroll to position [618, 0]
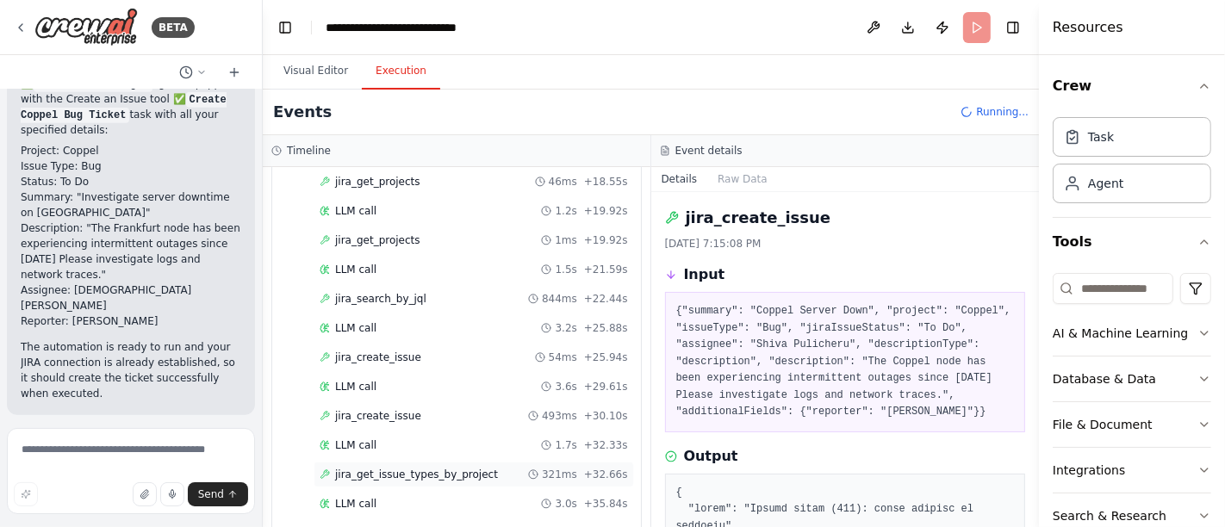
click at [402, 468] on span "jira_get_issue_types_by_project" at bounding box center [416, 475] width 163 height 14
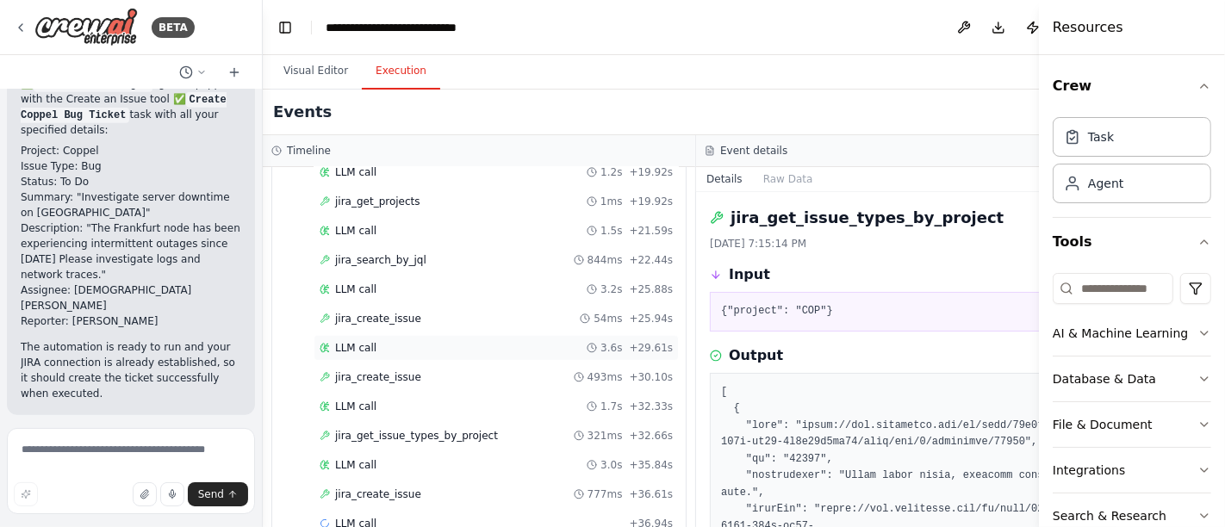
scroll to position [676, 0]
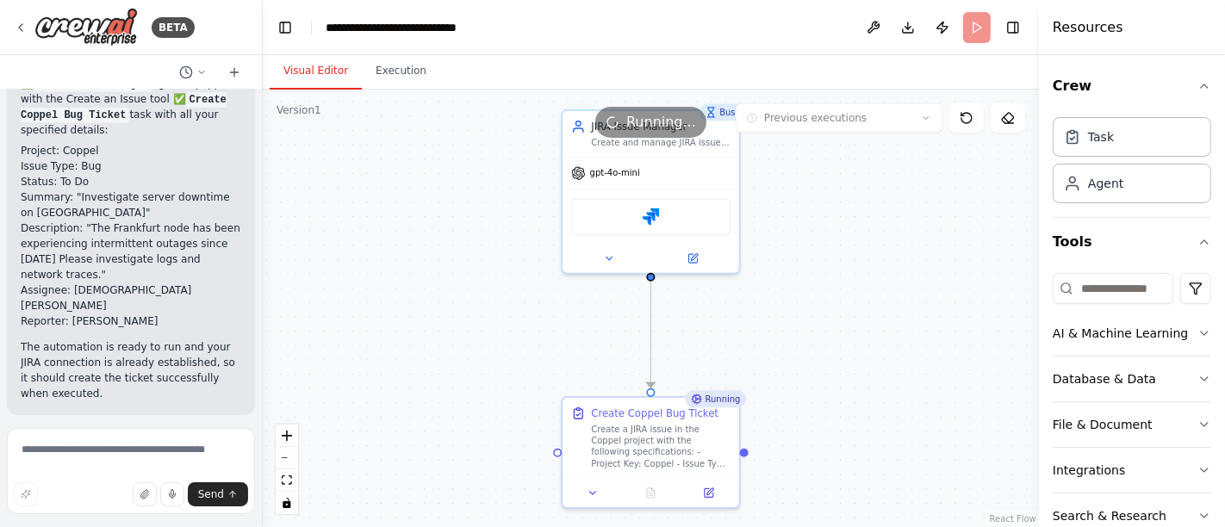
click at [325, 78] on button "Visual Editor" at bounding box center [316, 71] width 92 height 36
click at [395, 76] on button "Execution" at bounding box center [401, 71] width 78 height 36
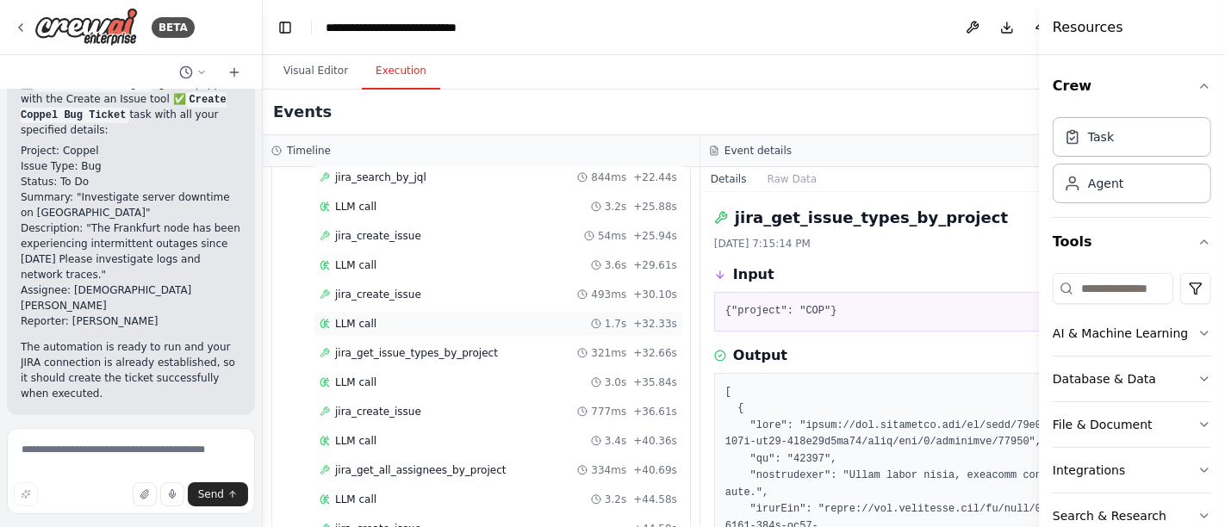
scroll to position [791, 0]
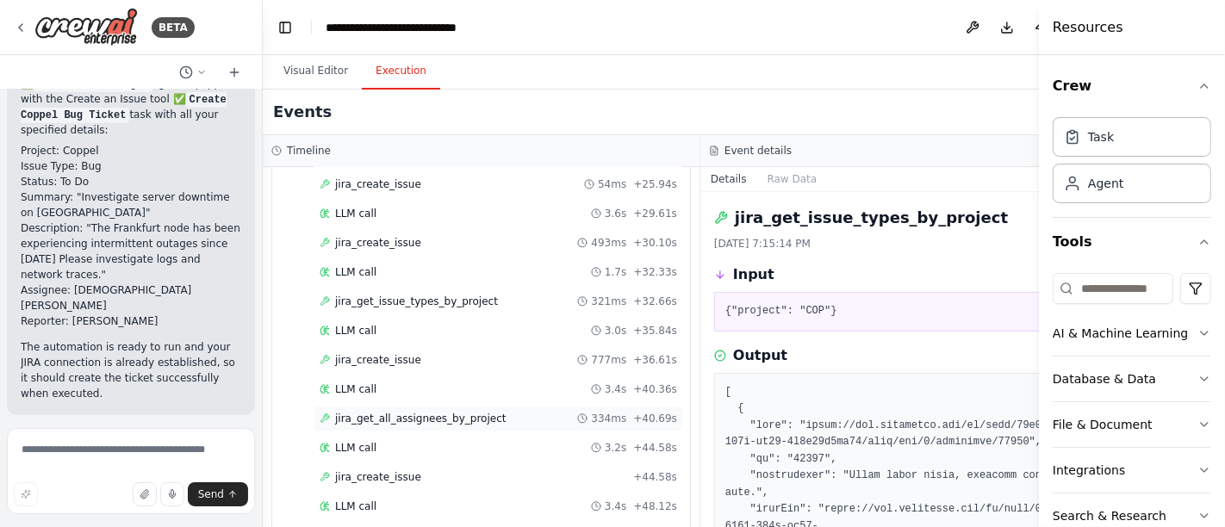
click at [398, 412] on div "jira_get_all_assignees_by_project 334ms + 40.69s" at bounding box center [499, 419] width 370 height 26
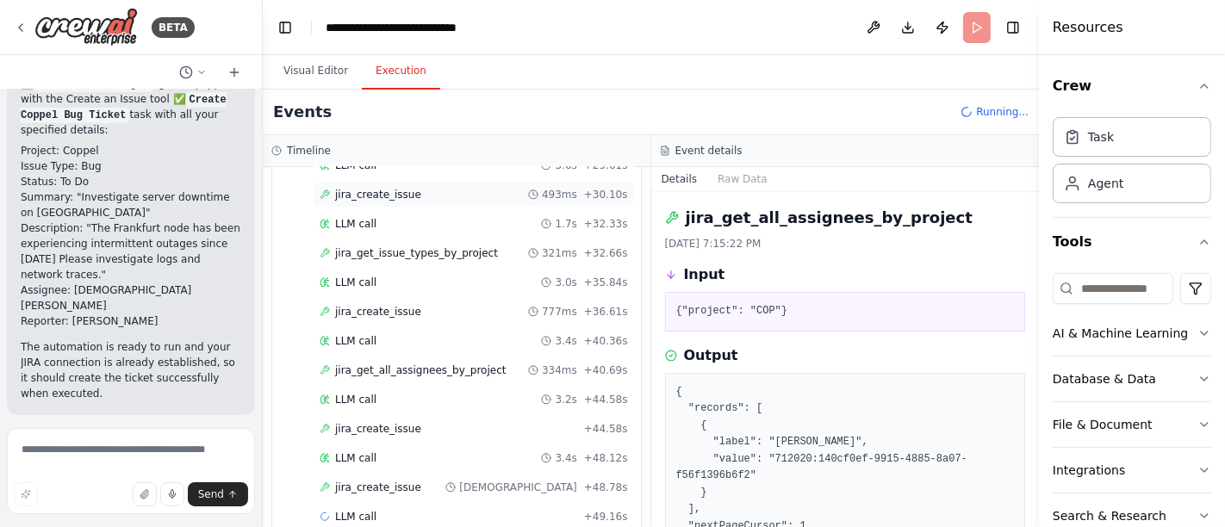
scroll to position [849, 0]
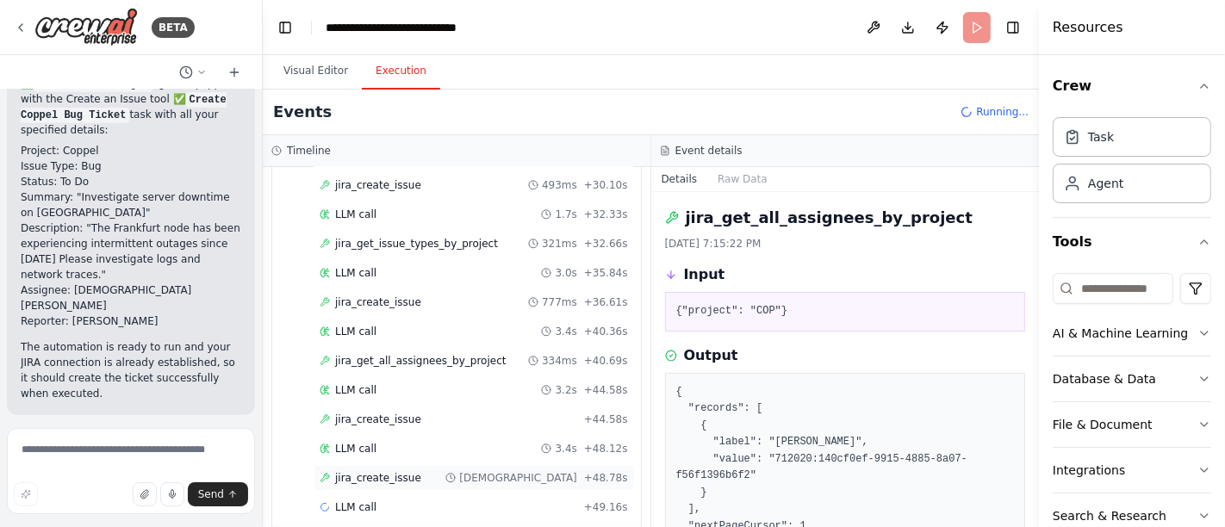
click at [391, 471] on span "jira_create_issue" at bounding box center [378, 478] width 86 height 14
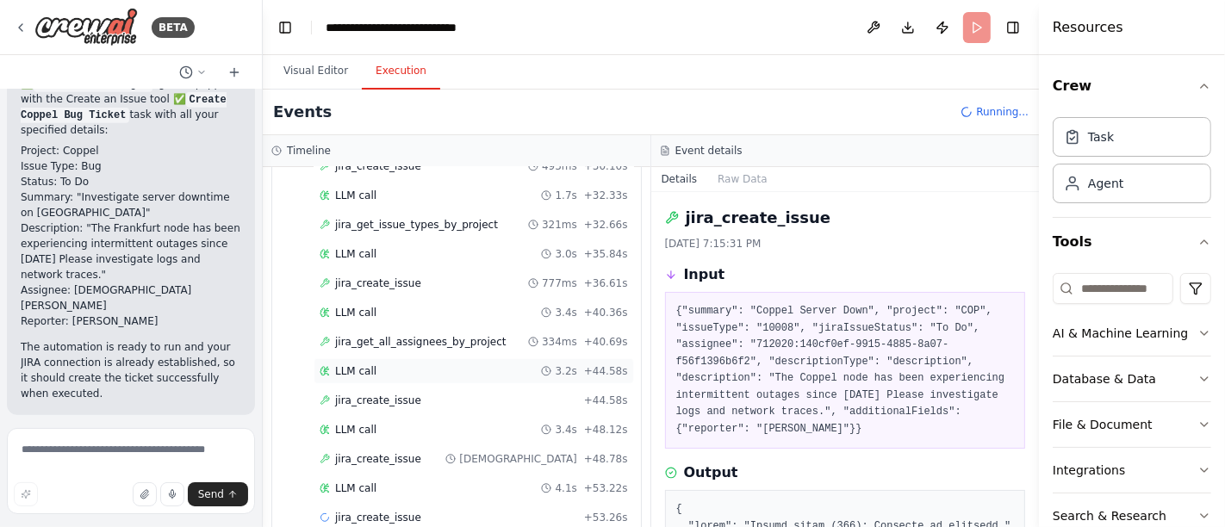
scroll to position [878, 0]
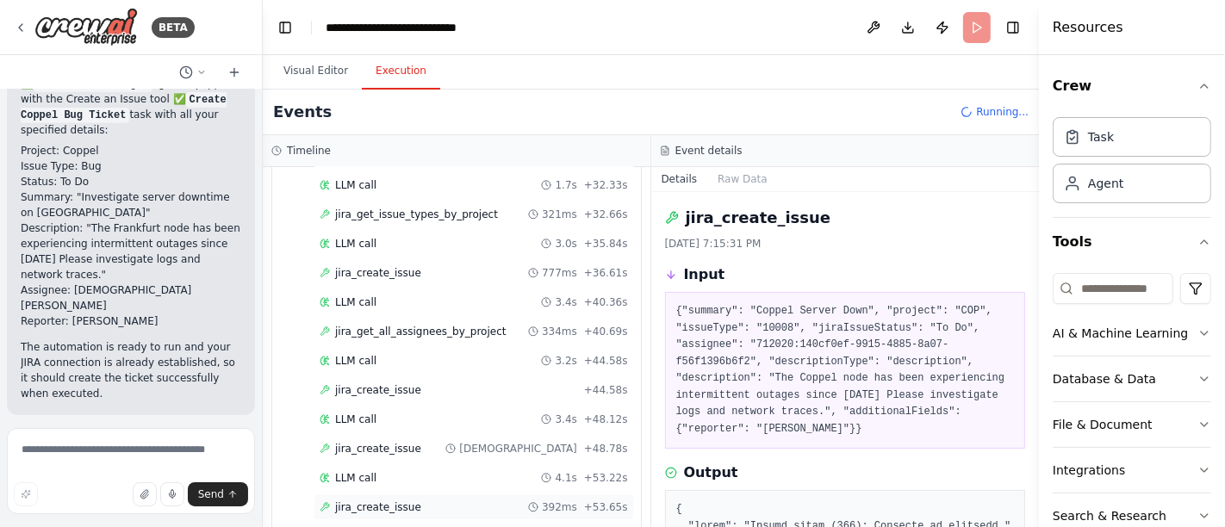
click at [389, 501] on span "jira_create_issue" at bounding box center [378, 508] width 86 height 14
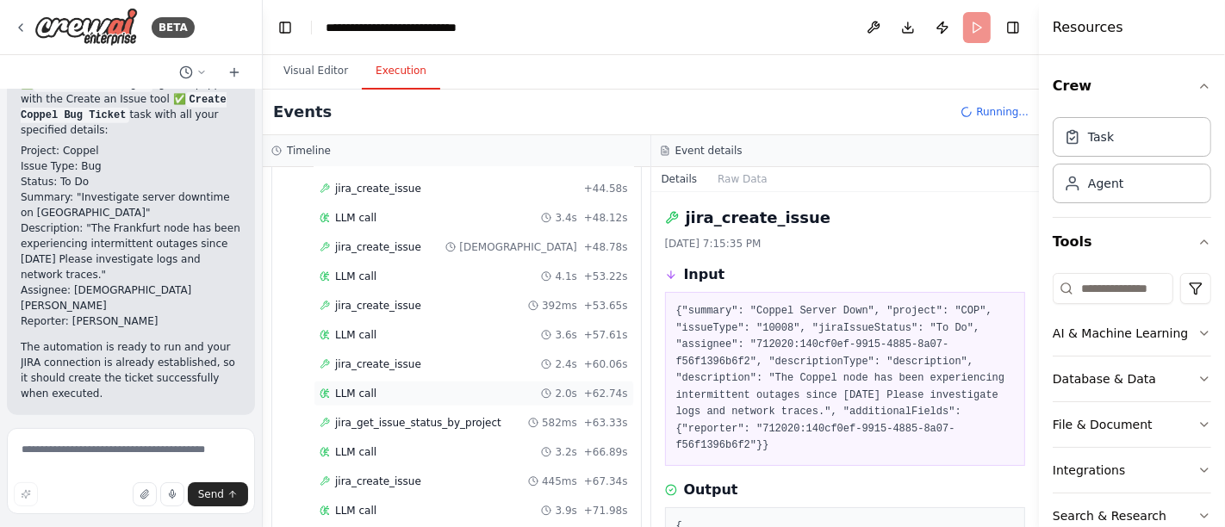
scroll to position [1137, 0]
click at [391, 358] on span "jira_get_issue_status_by_project" at bounding box center [418, 365] width 166 height 14
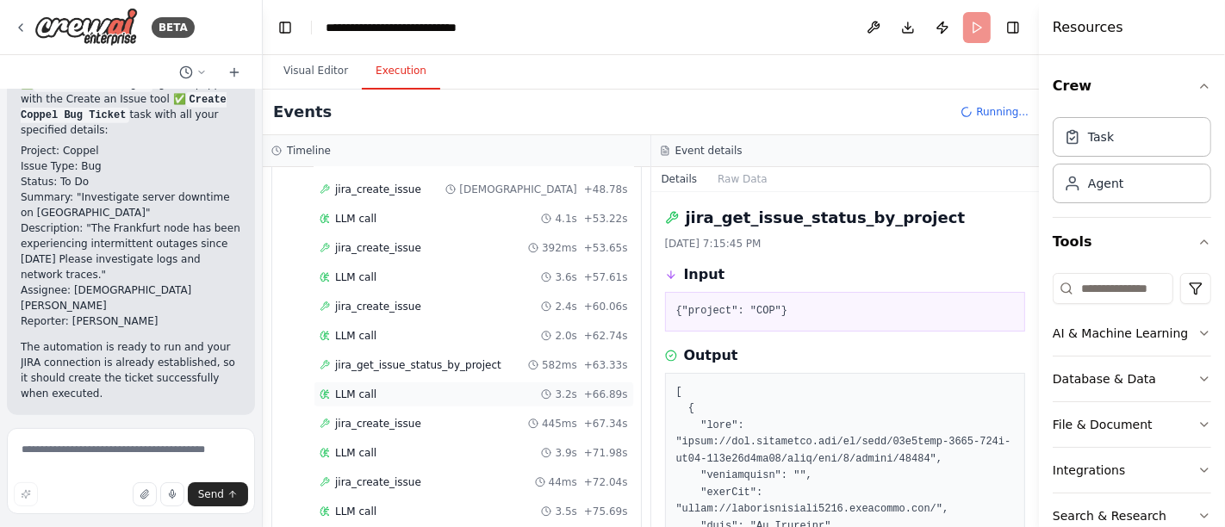
scroll to position [1166, 0]
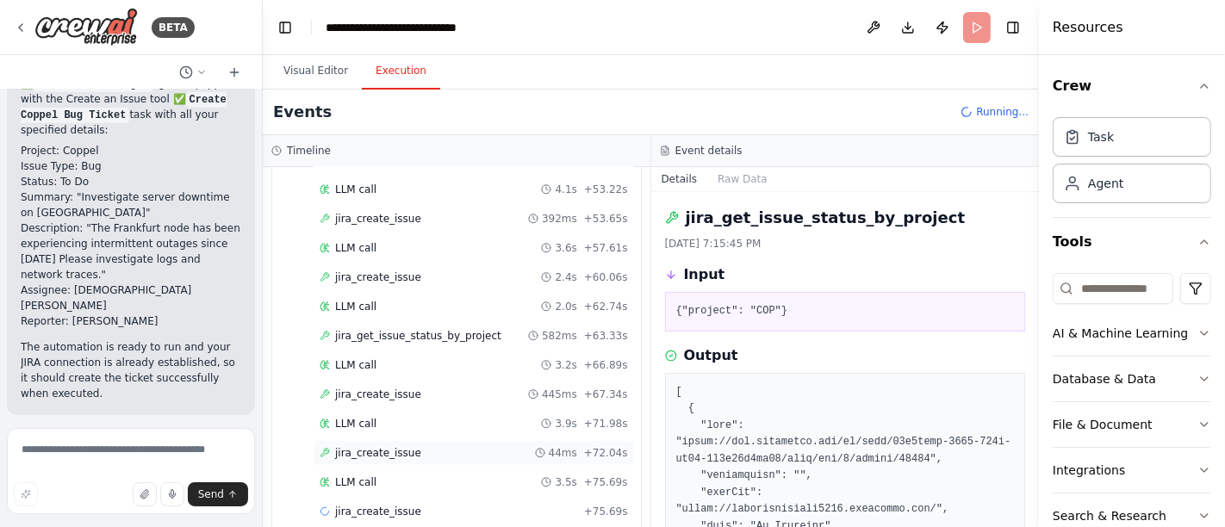
click at [395, 446] on span "jira_create_issue" at bounding box center [378, 453] width 86 height 14
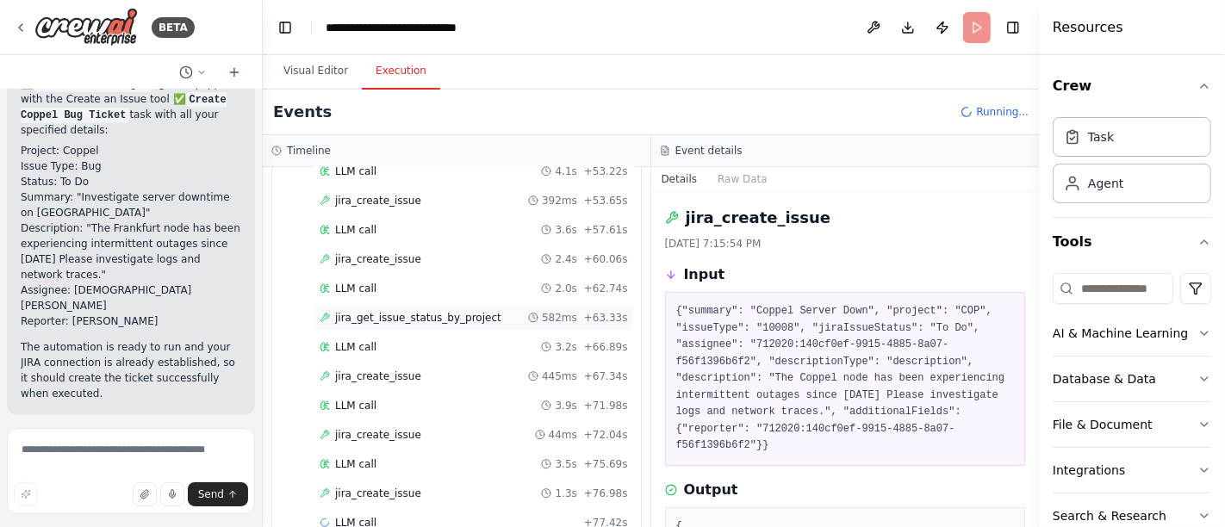
scroll to position [1195, 0]
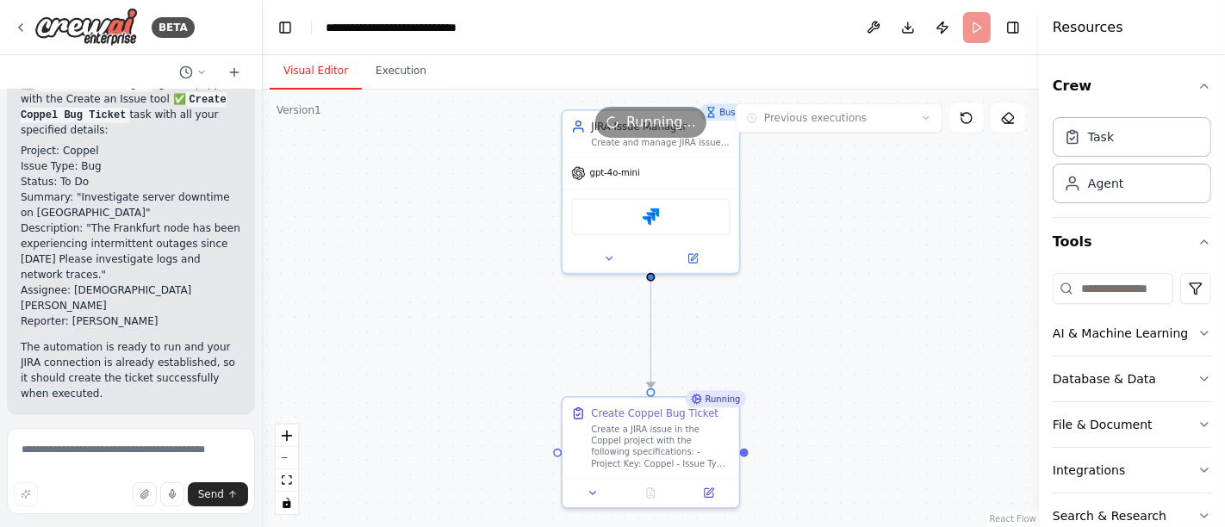
click at [305, 78] on button "Visual Editor" at bounding box center [316, 71] width 92 height 36
click at [398, 75] on button "Execution" at bounding box center [401, 71] width 78 height 36
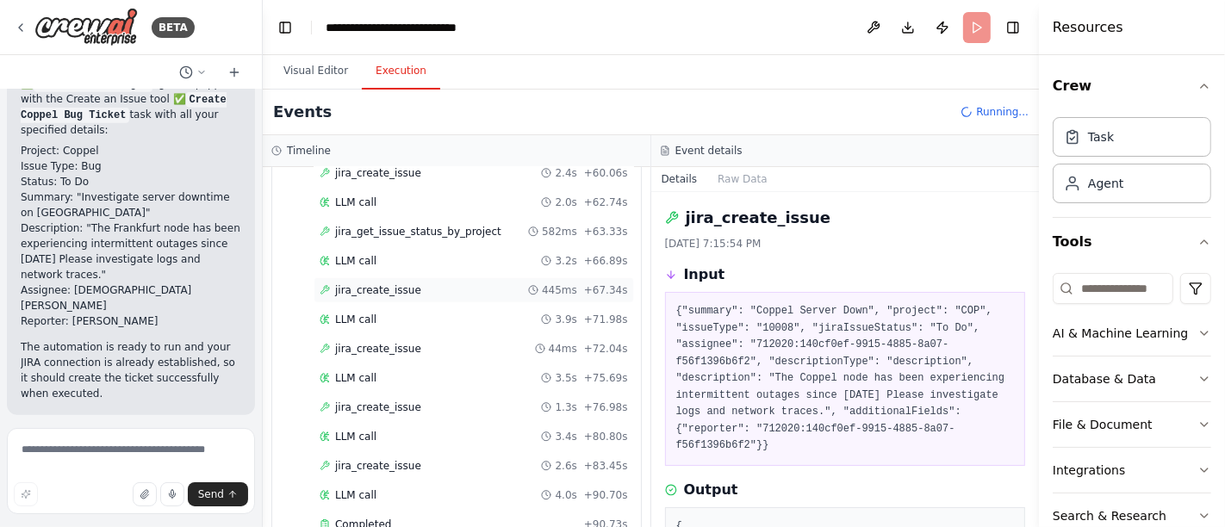
scroll to position [1281, 0]
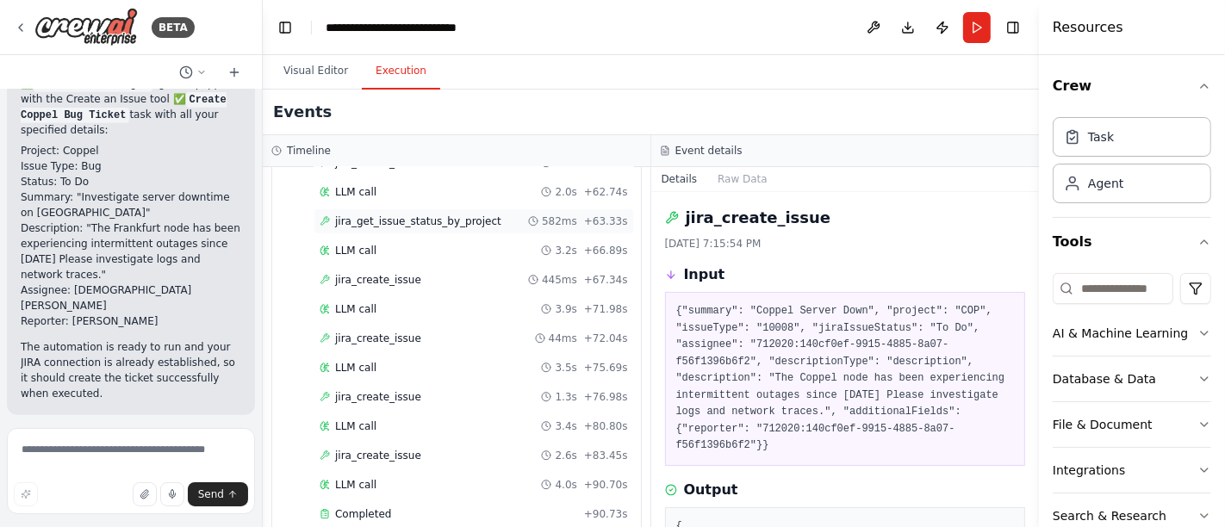
click at [409, 215] on span "jira_get_issue_status_by_project" at bounding box center [418, 222] width 166 height 14
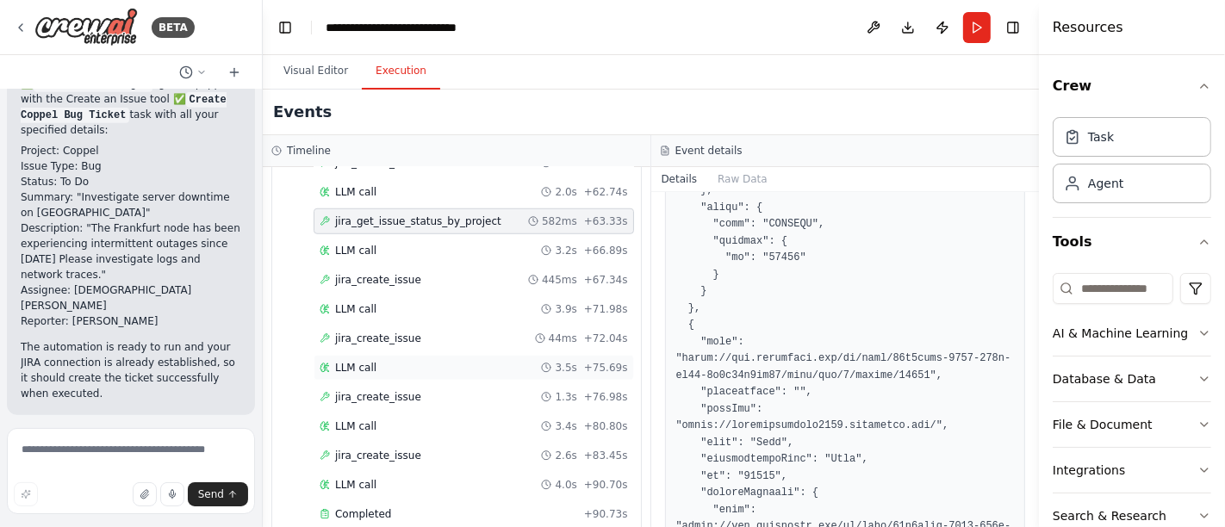
scroll to position [1435, 0]
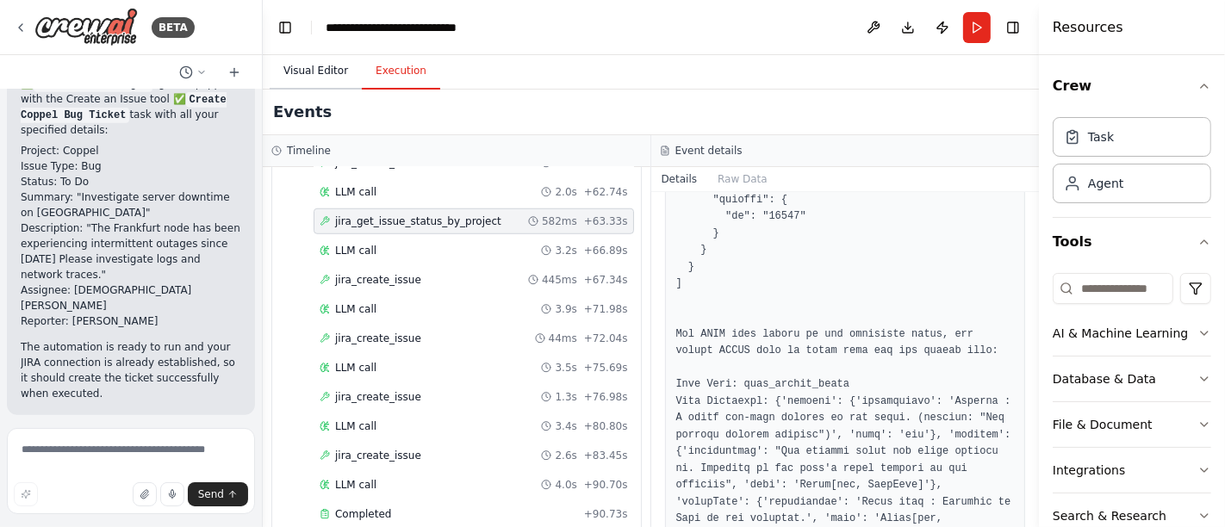
click at [322, 72] on button "Visual Editor" at bounding box center [316, 71] width 92 height 36
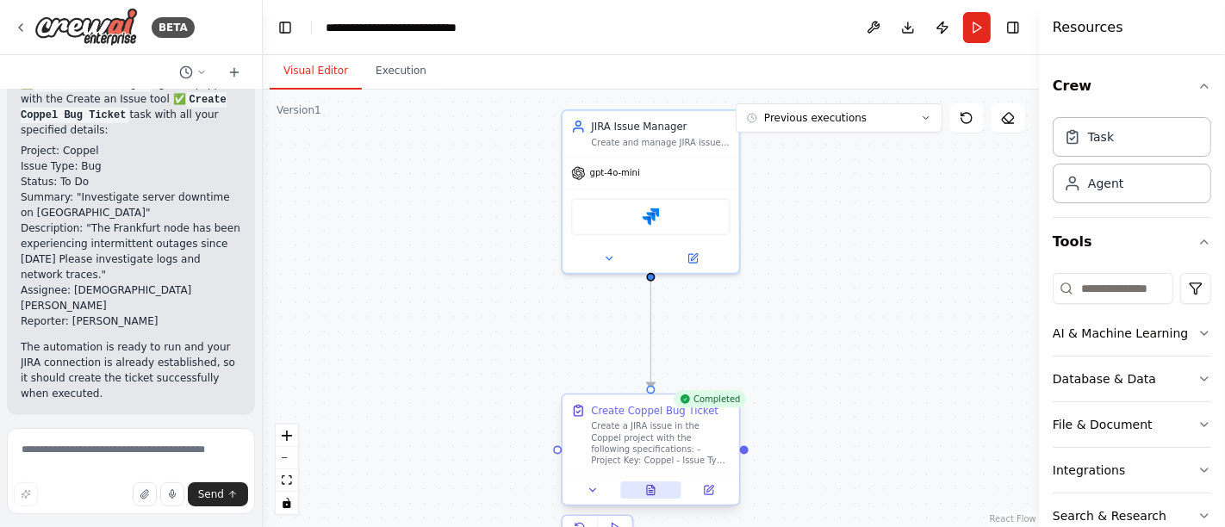
click at [653, 491] on icon at bounding box center [651, 490] width 8 height 9
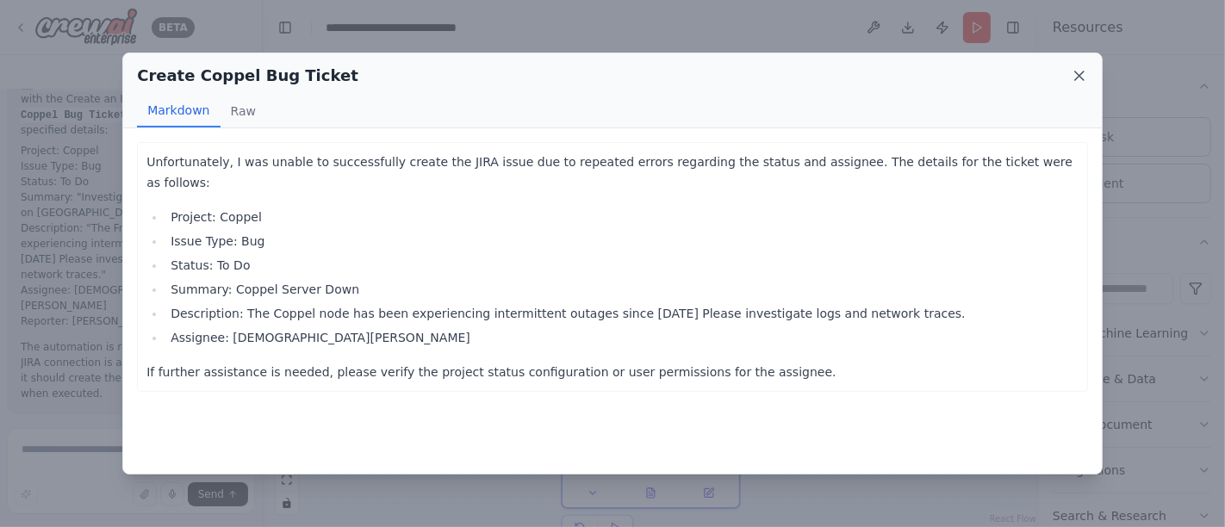
click at [1078, 76] on icon at bounding box center [1079, 76] width 9 height 9
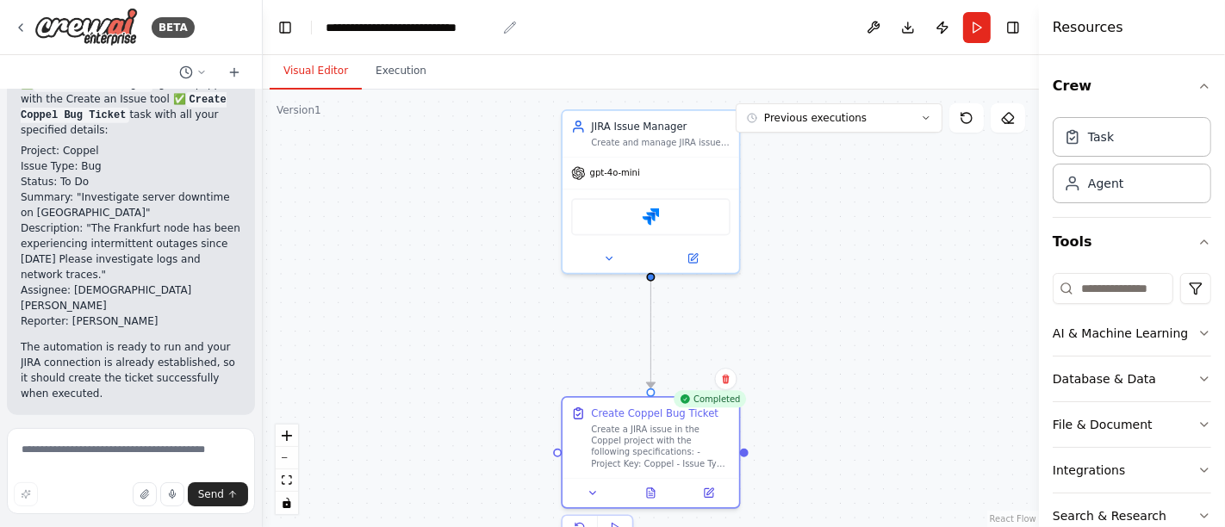
click at [413, 30] on div "**********" at bounding box center [411, 27] width 171 height 17
click at [499, 28] on header "**********" at bounding box center [651, 27] width 776 height 55
click at [465, 27] on div "**********" at bounding box center [411, 27] width 171 height 17
click at [505, 25] on header "**********" at bounding box center [651, 27] width 776 height 55
click at [497, 25] on header "**********" at bounding box center [651, 27] width 776 height 55
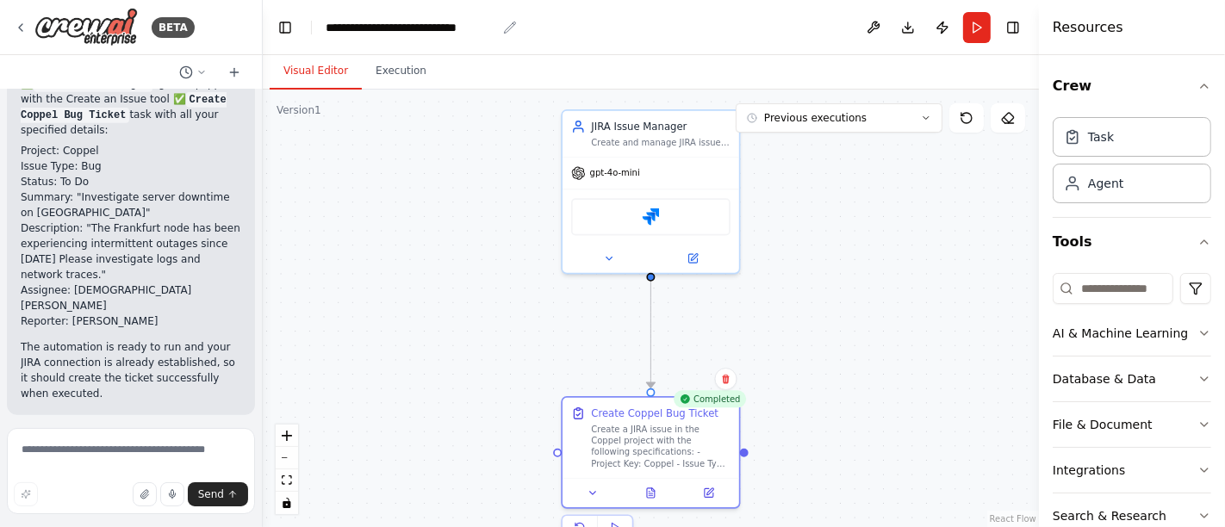
click at [508, 26] on icon "breadcrumb" at bounding box center [510, 28] width 14 height 14
click at [495, 27] on div "**********" at bounding box center [411, 27] width 171 height 17
click at [417, 38] on header "Toggle Left Sidebar Studio **** Download Publish Run Toggle Right Sidebar" at bounding box center [651, 27] width 776 height 55
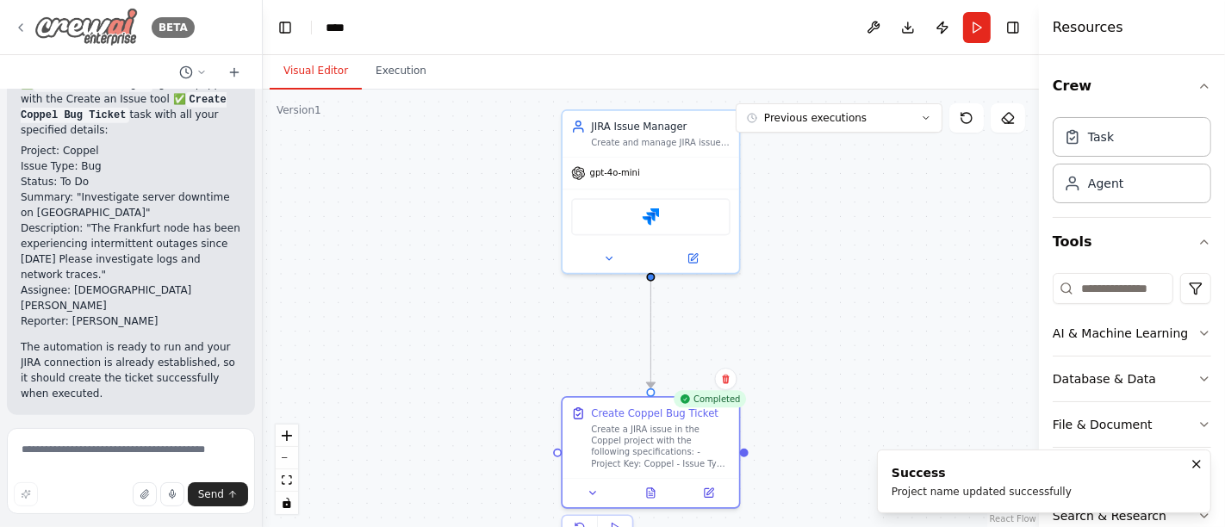
click at [22, 26] on icon at bounding box center [21, 28] width 14 height 14
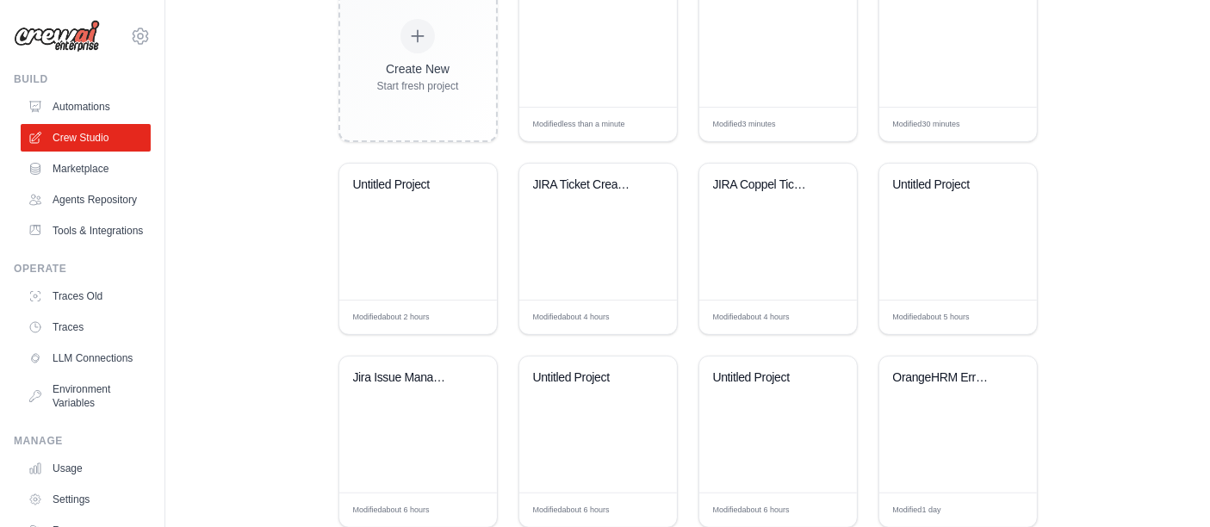
scroll to position [551, 0]
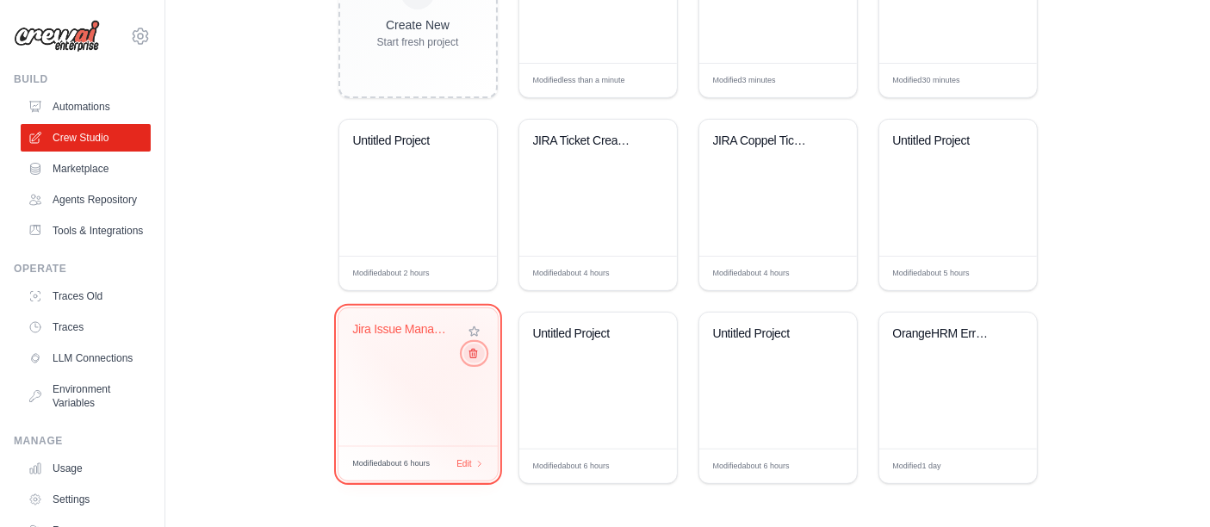
click at [473, 351] on icon at bounding box center [474, 354] width 8 height 9
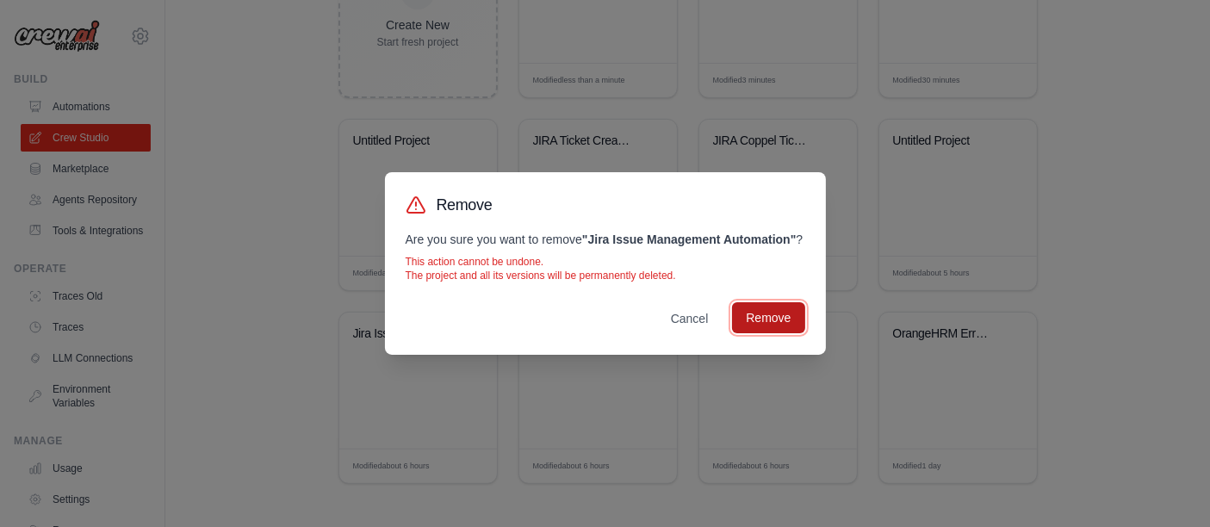
click at [743, 327] on button "Remove" at bounding box center [768, 317] width 72 height 31
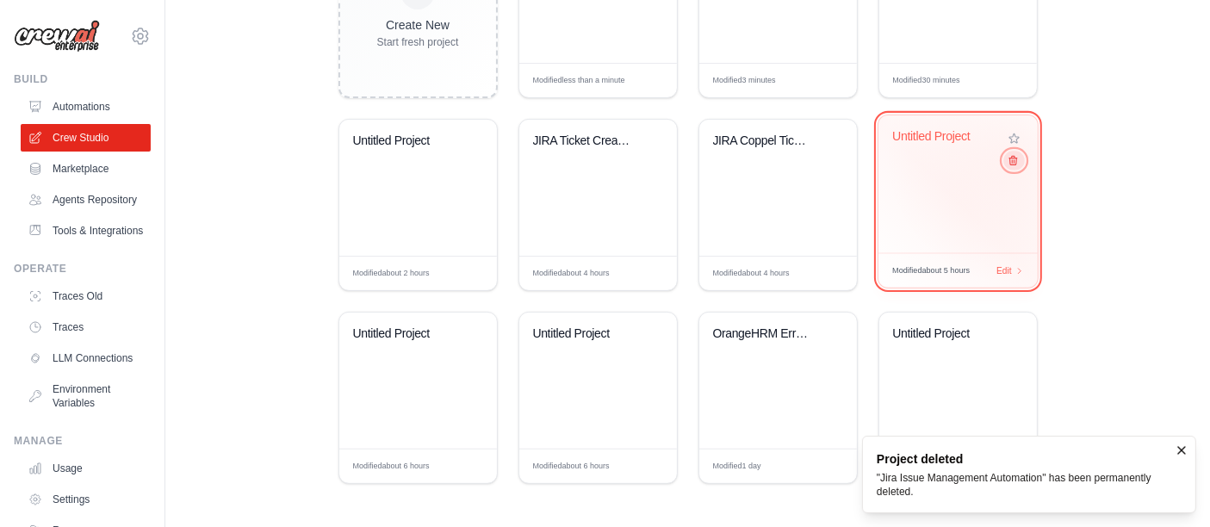
click at [1015, 159] on icon at bounding box center [1012, 160] width 11 height 11
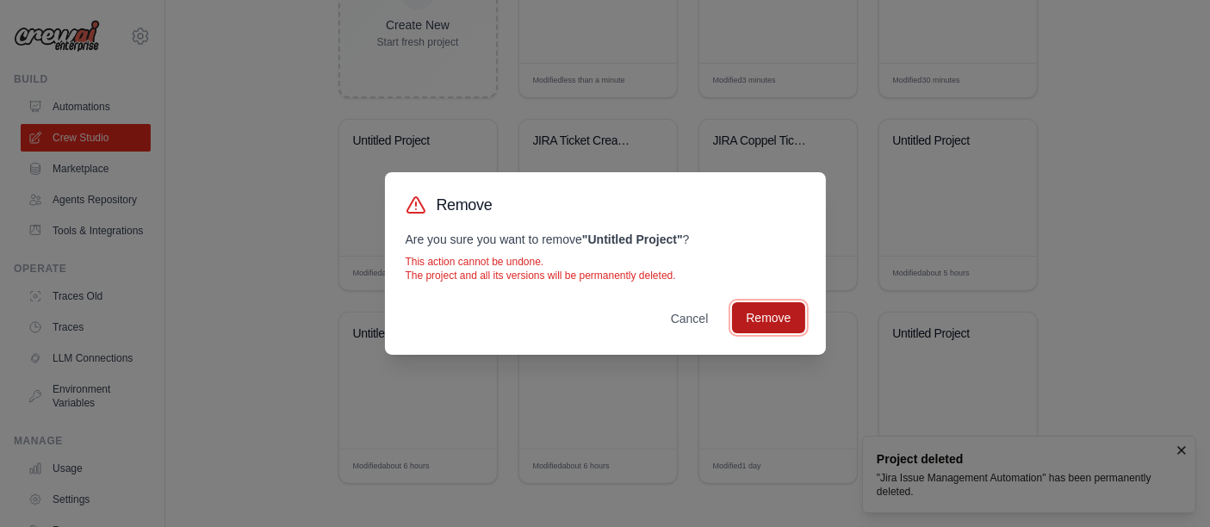
click at [774, 318] on button "Remove" at bounding box center [768, 317] width 72 height 31
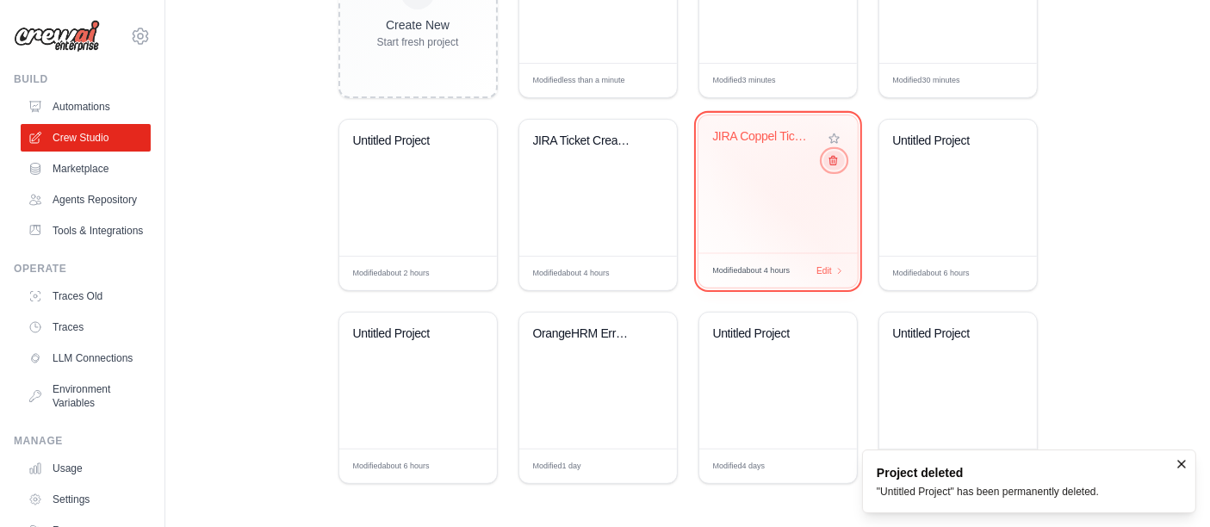
click at [837, 163] on button at bounding box center [834, 160] width 21 height 19
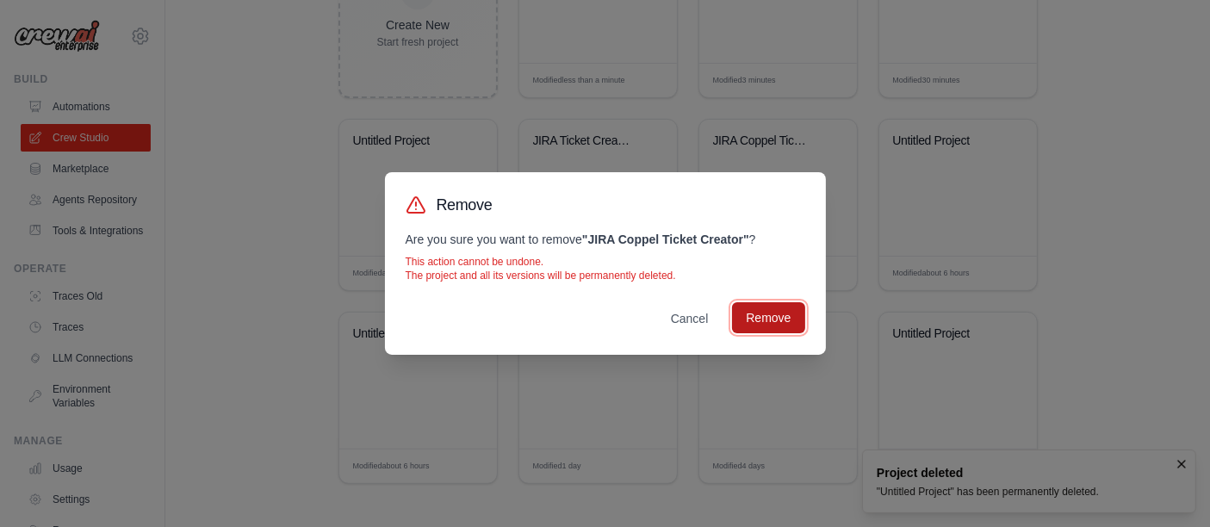
click at [781, 316] on button "Remove" at bounding box center [768, 317] width 72 height 31
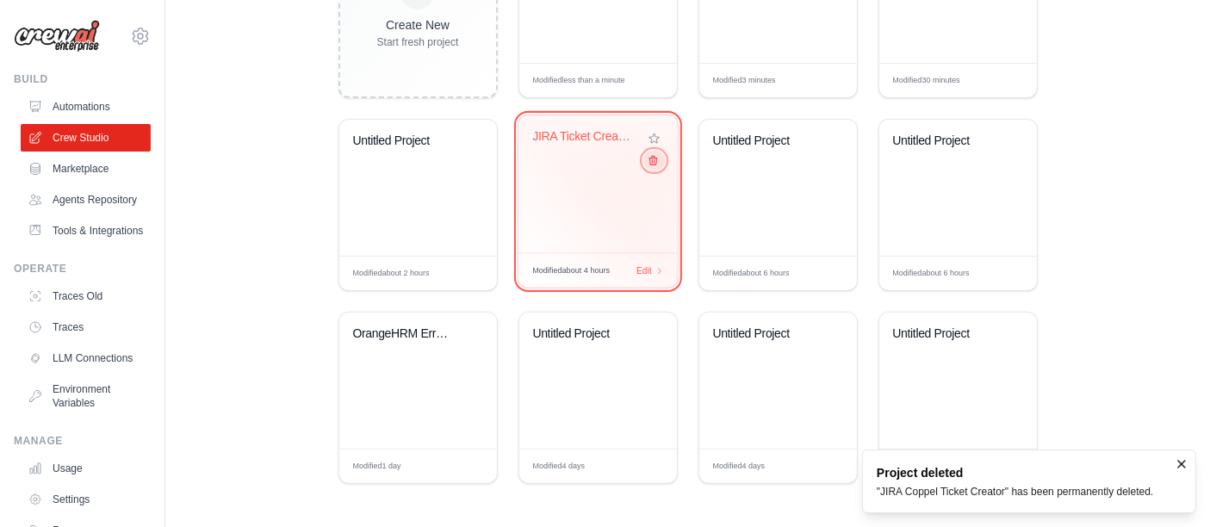
click at [658, 165] on button at bounding box center [654, 160] width 21 height 19
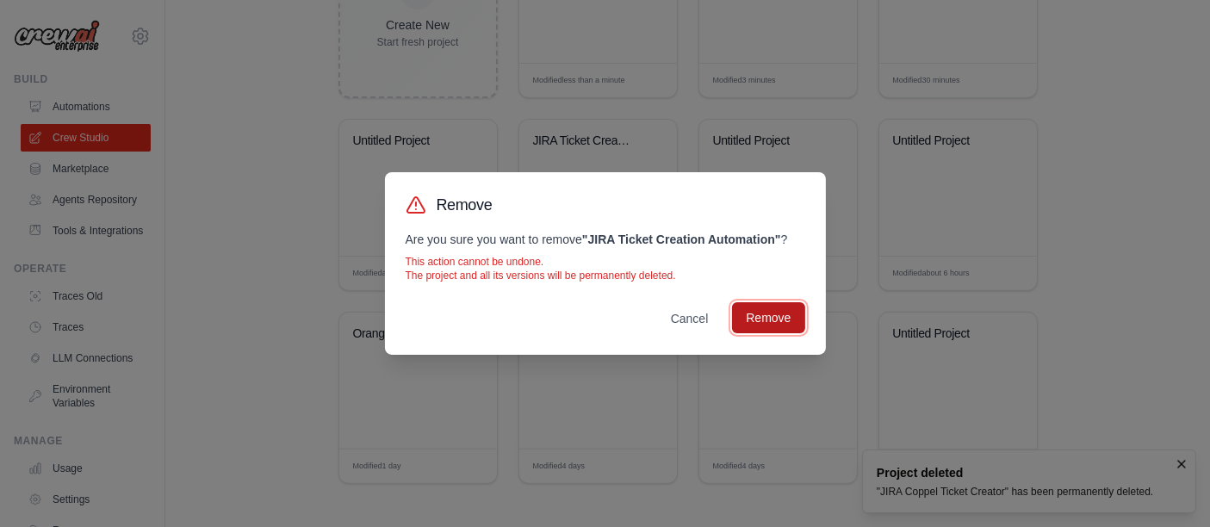
click at [750, 314] on button "Remove" at bounding box center [768, 317] width 72 height 31
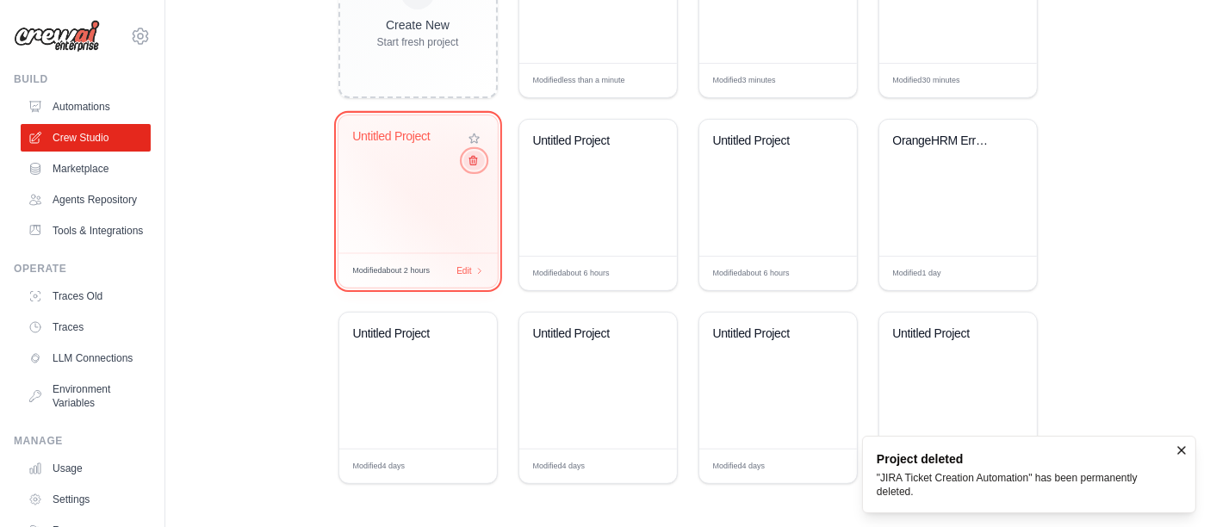
click at [472, 168] on button at bounding box center [473, 160] width 21 height 19
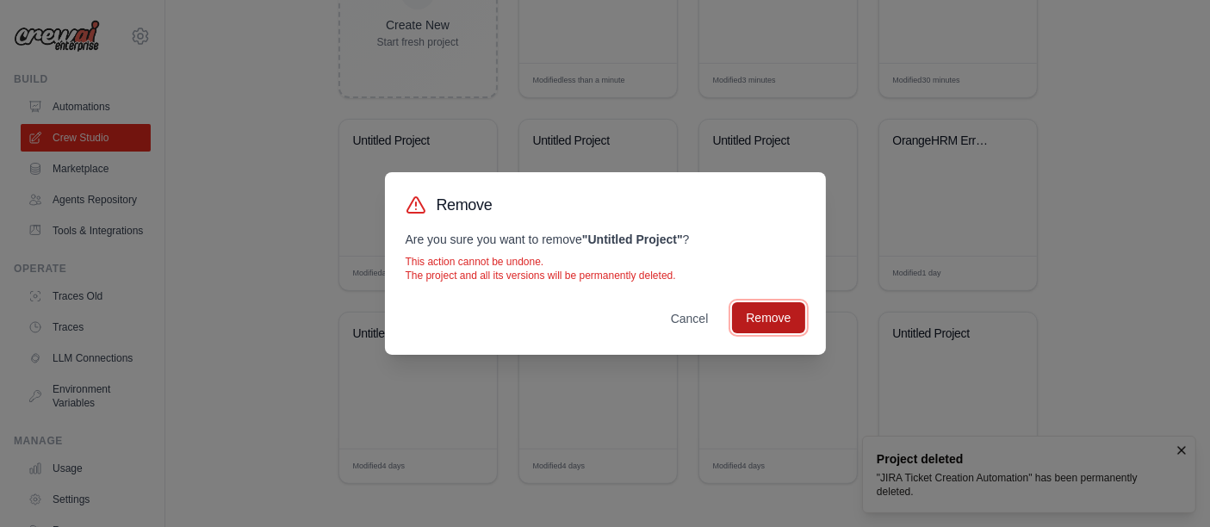
click at [740, 314] on button "Remove" at bounding box center [768, 317] width 72 height 31
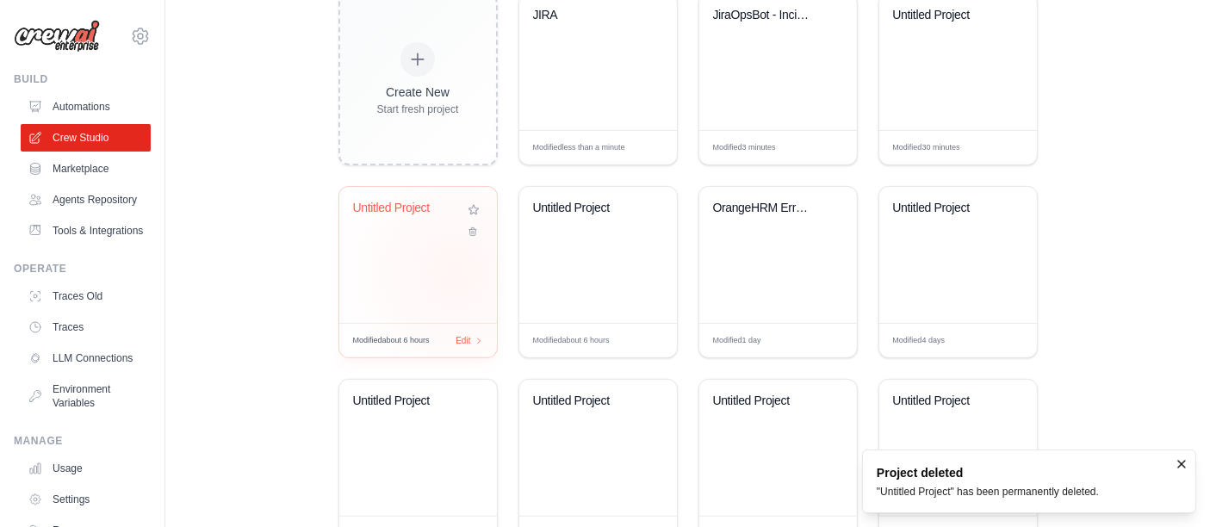
scroll to position [455, 0]
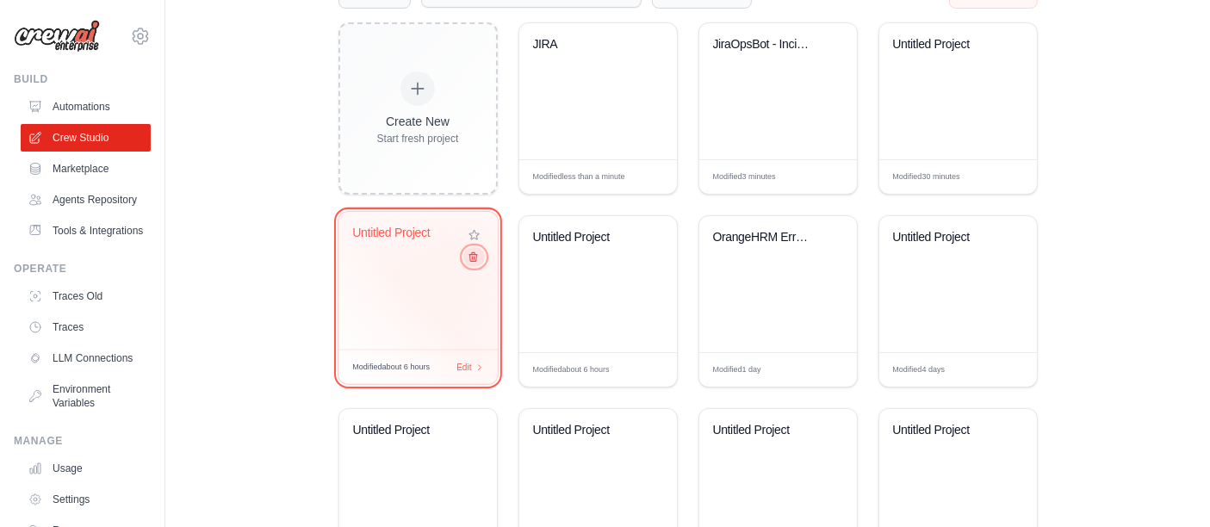
click at [472, 254] on icon at bounding box center [472, 257] width 11 height 11
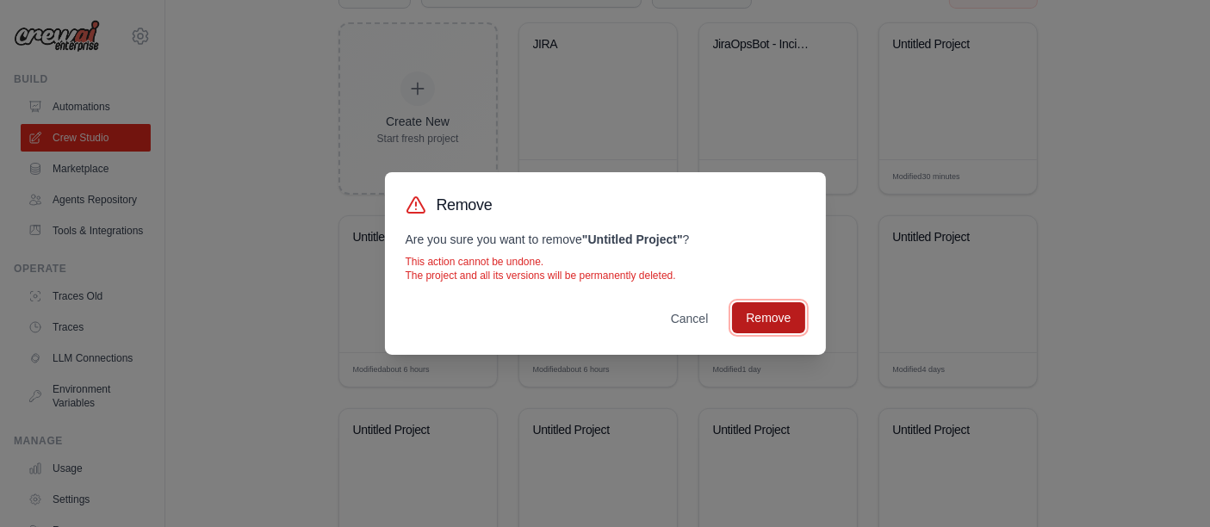
click at [768, 321] on button "Remove" at bounding box center [768, 317] width 72 height 31
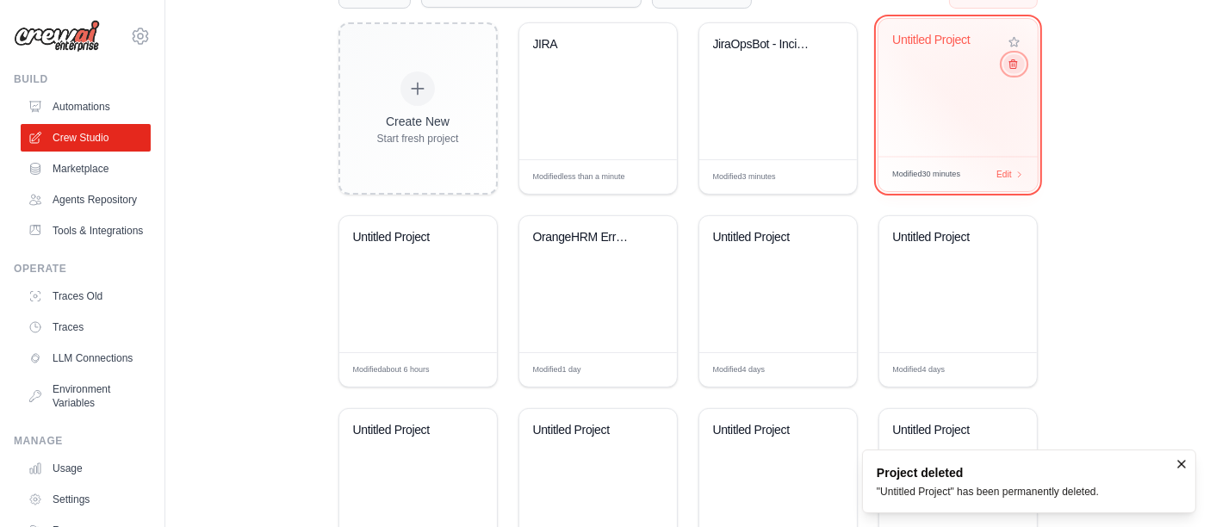
click at [1014, 65] on icon at bounding box center [1012, 64] width 11 height 11
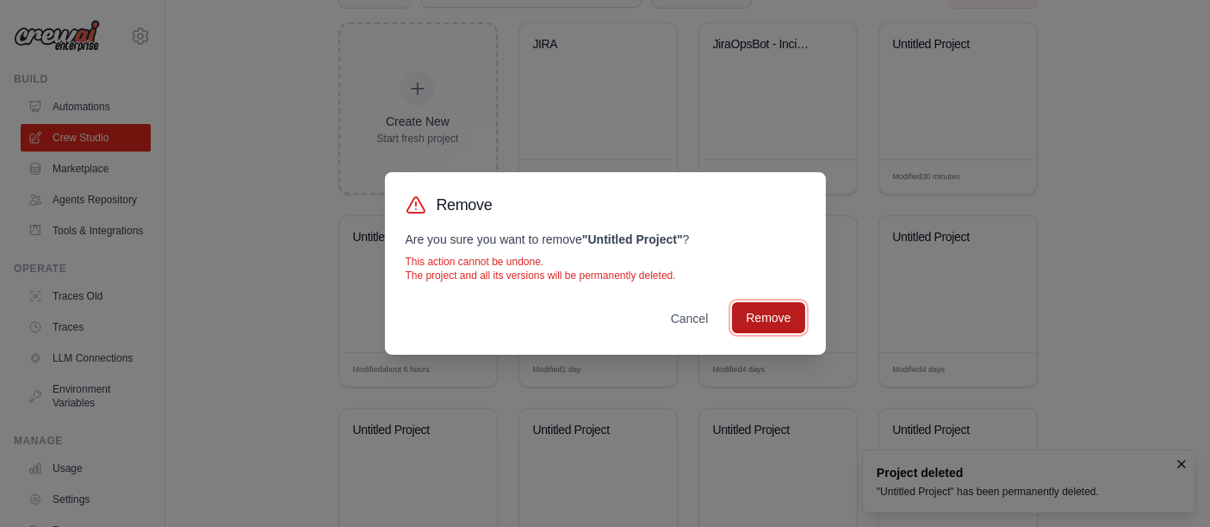
click at [776, 308] on button "Remove" at bounding box center [768, 317] width 72 height 31
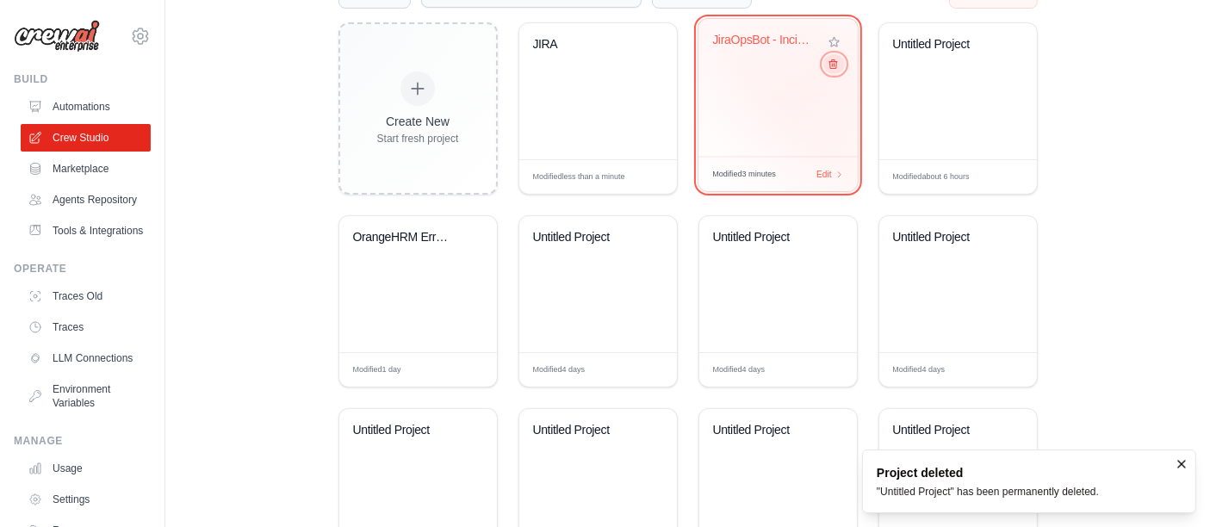
click at [834, 65] on icon at bounding box center [832, 64] width 11 height 11
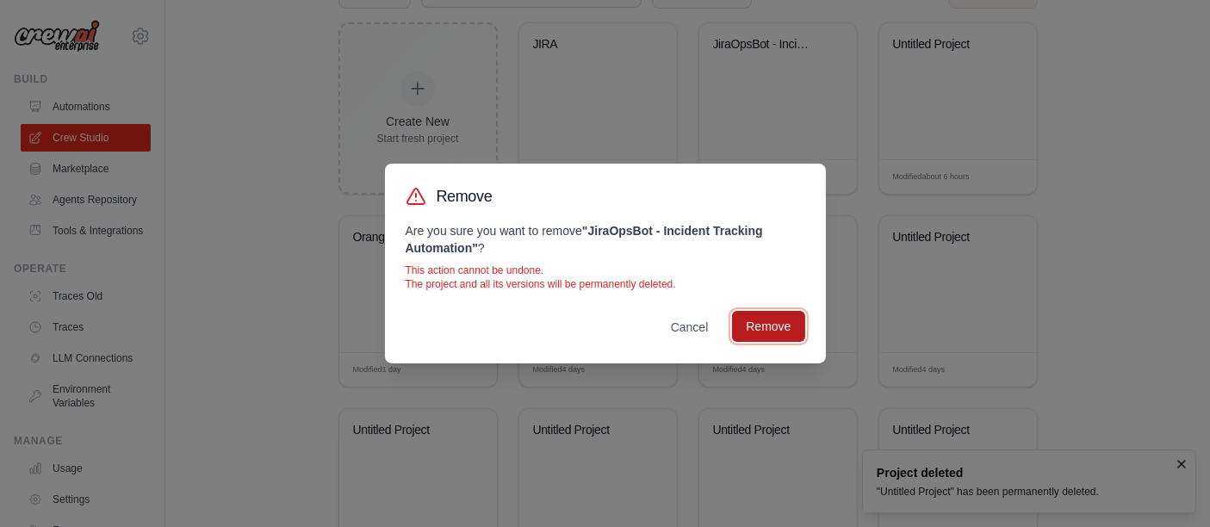
click at [770, 318] on button "Remove" at bounding box center [768, 326] width 72 height 31
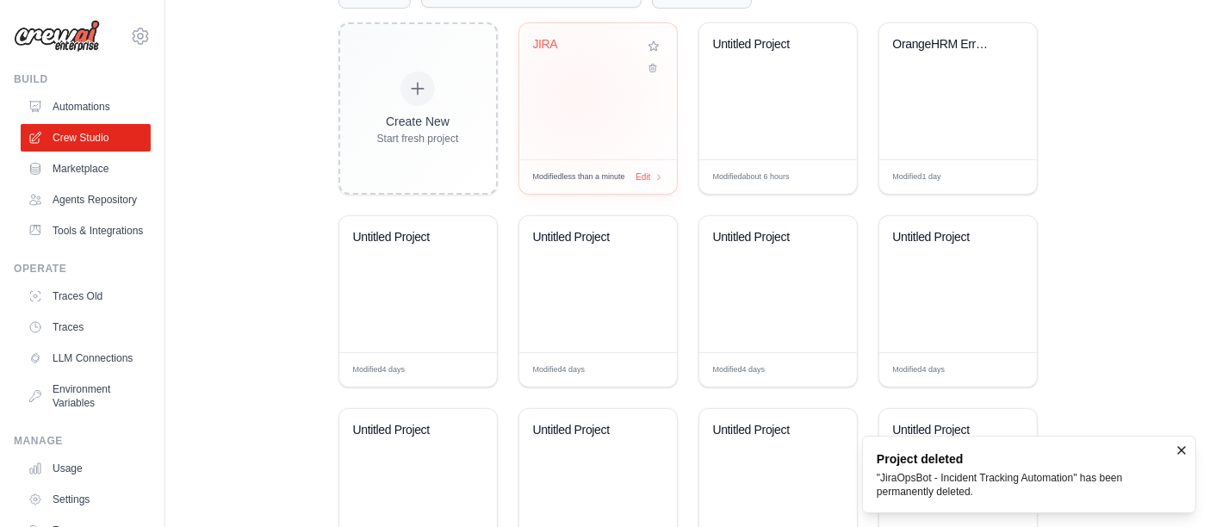
click at [577, 92] on div "JIRA" at bounding box center [598, 91] width 158 height 136
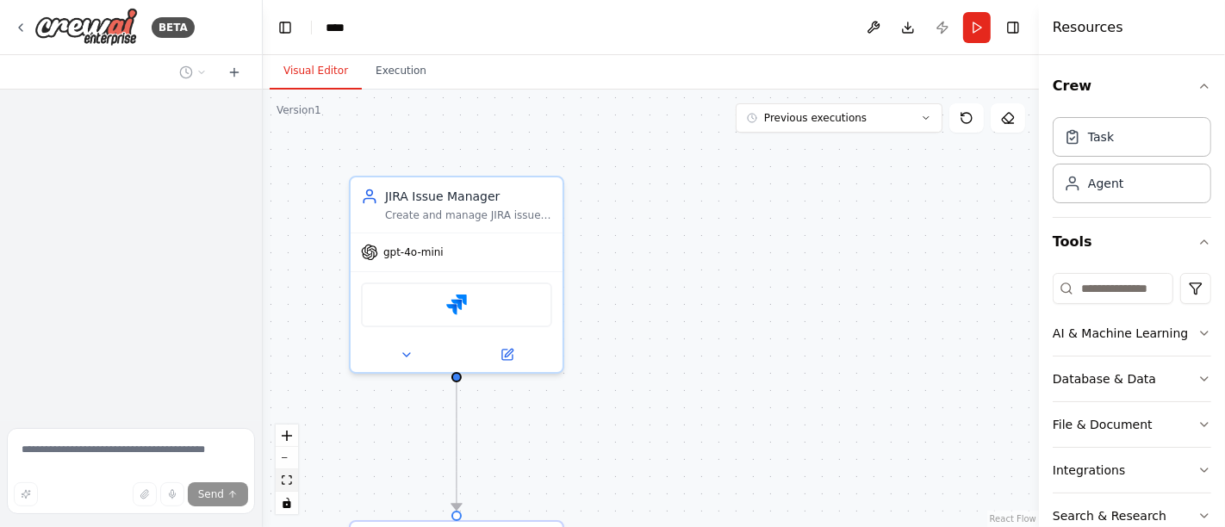
click at [289, 476] on icon "fit view" at bounding box center [287, 480] width 10 height 9
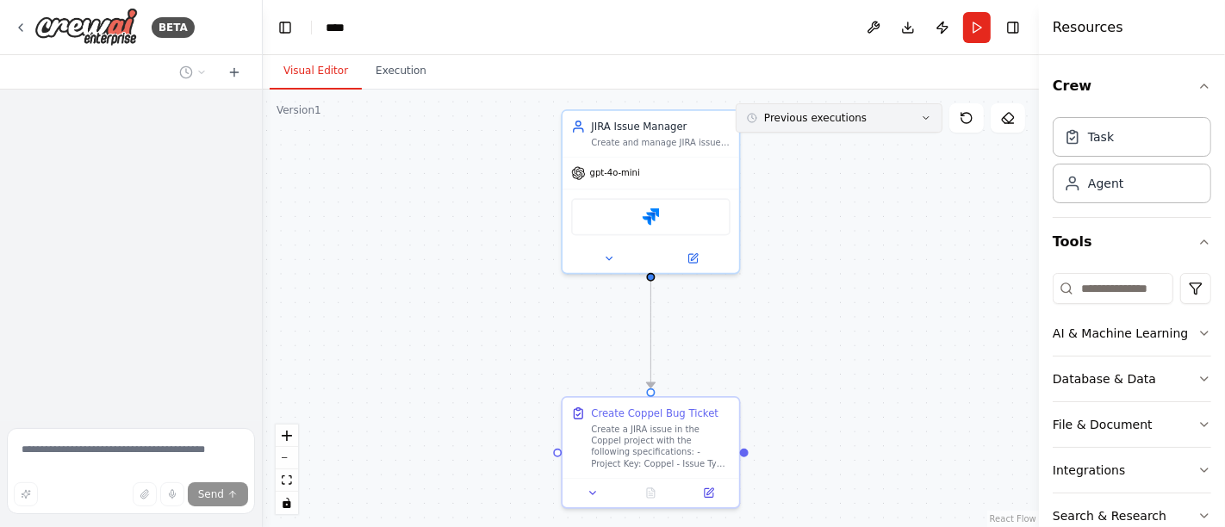
click at [927, 114] on icon at bounding box center [926, 118] width 10 height 10
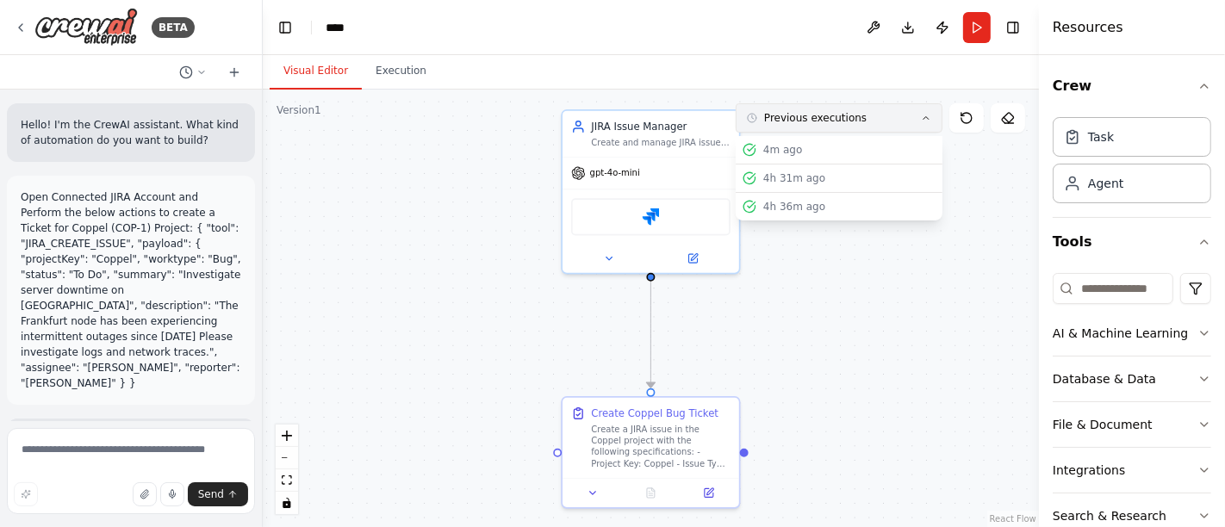
scroll to position [1173, 0]
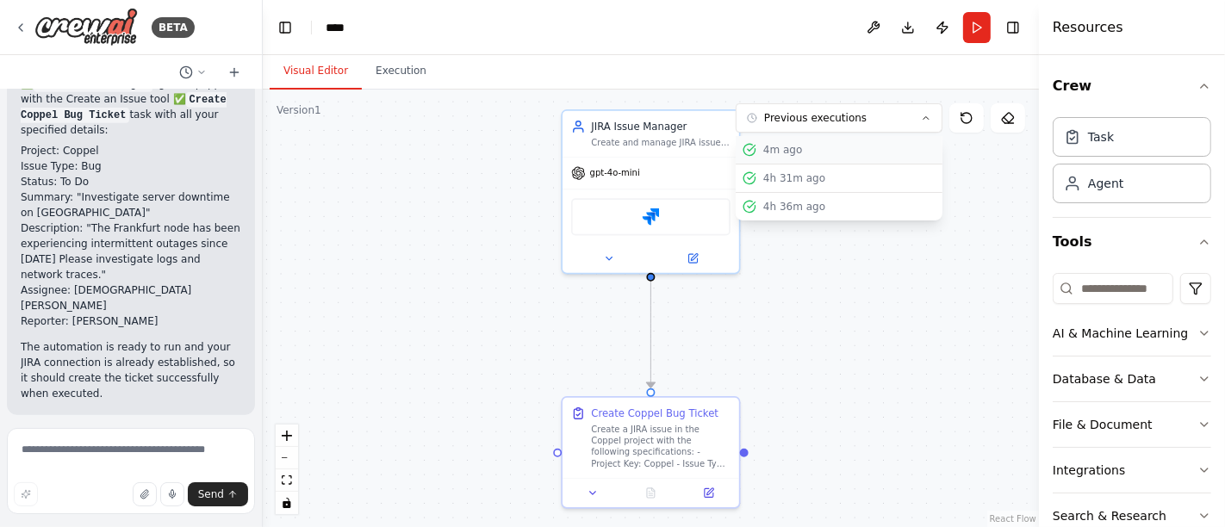
click at [802, 151] on div "4m ago" at bounding box center [849, 150] width 172 height 14
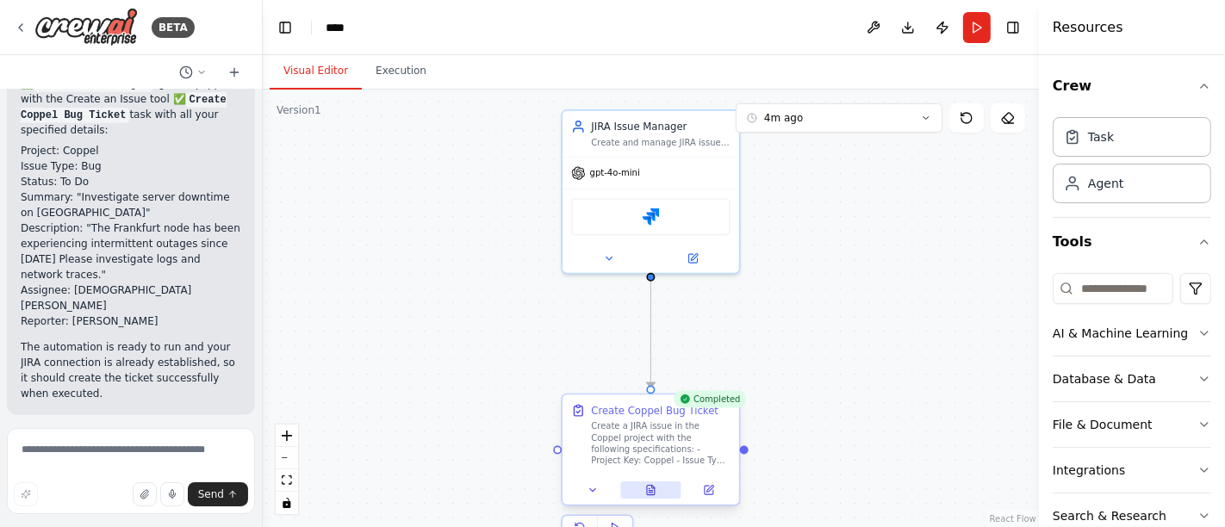
click at [656, 490] on icon at bounding box center [650, 490] width 11 height 11
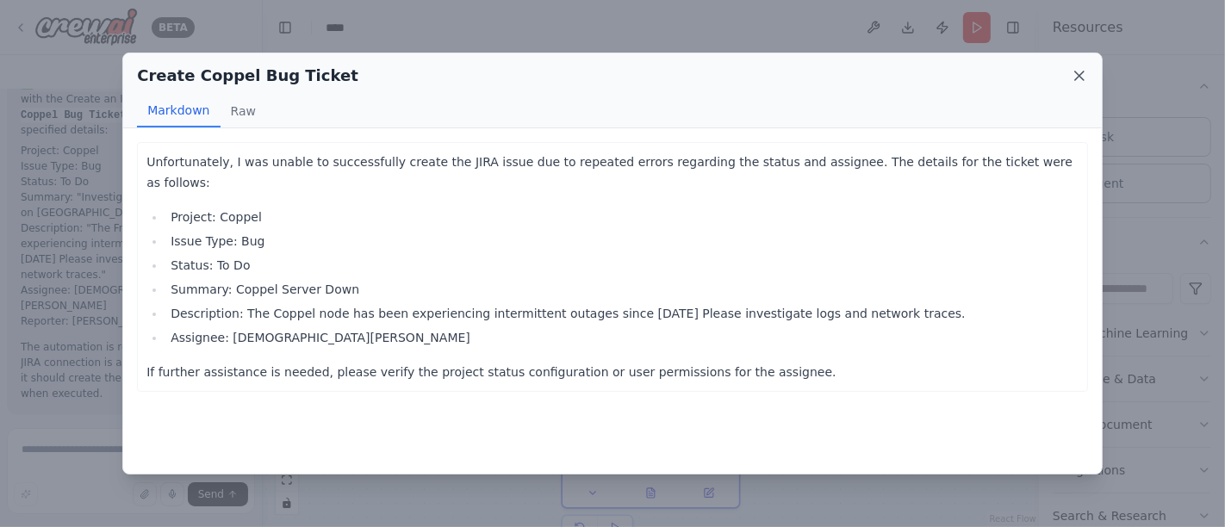
click at [1078, 76] on icon at bounding box center [1079, 76] width 9 height 9
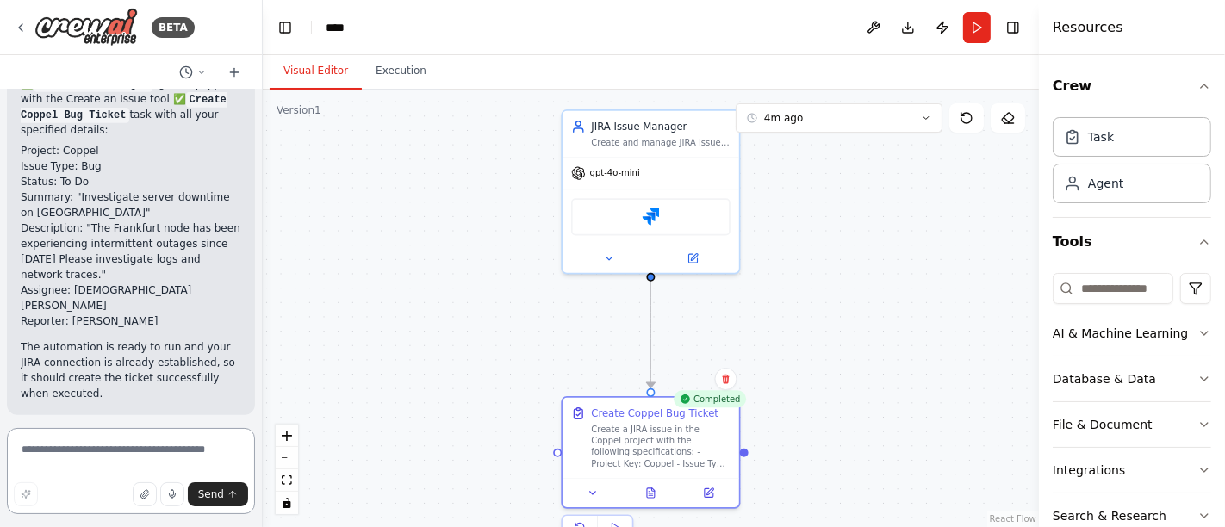
click at [128, 457] on textarea at bounding box center [131, 471] width 248 height 86
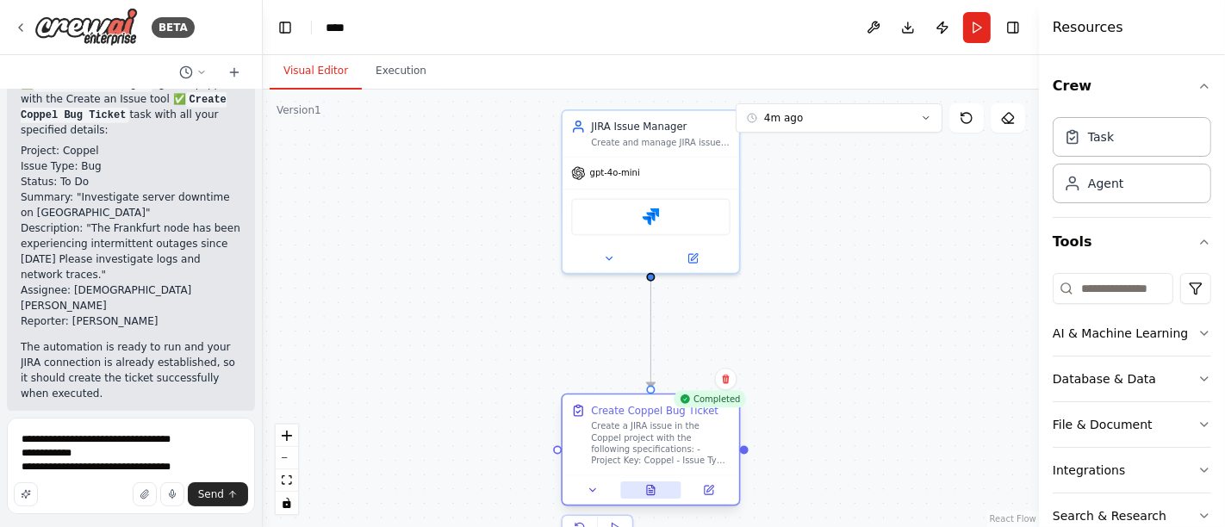
click at [656, 488] on button at bounding box center [650, 490] width 61 height 17
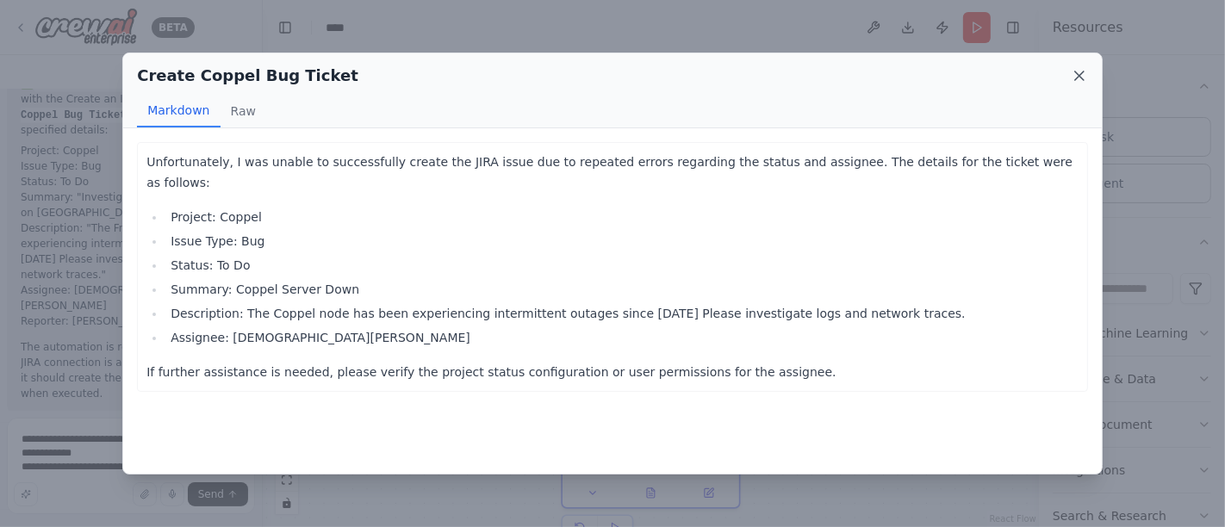
click at [1080, 81] on icon at bounding box center [1079, 75] width 17 height 17
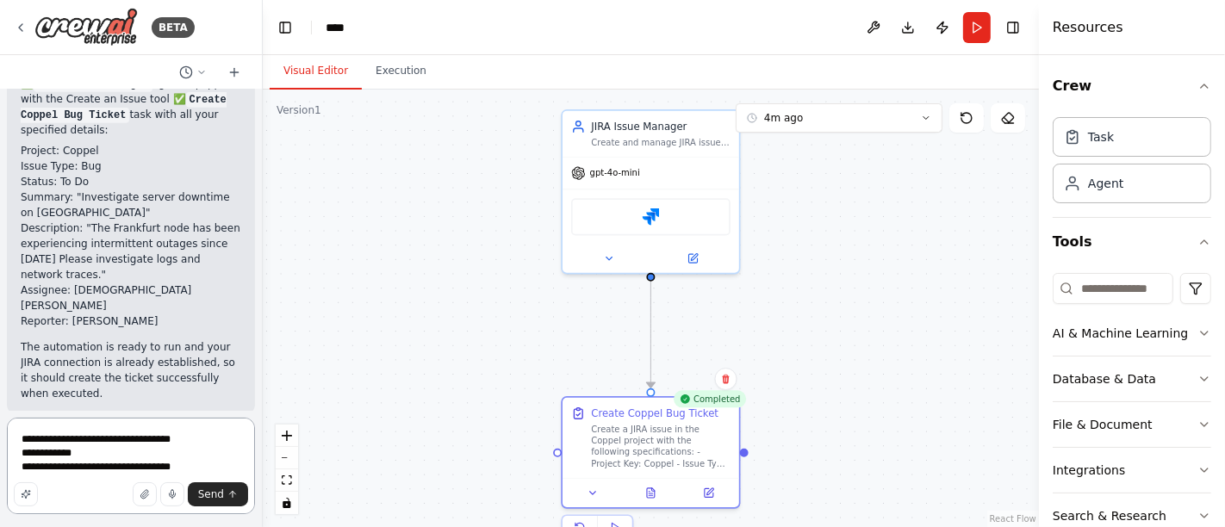
click at [194, 463] on textarea "**********" at bounding box center [131, 466] width 248 height 96
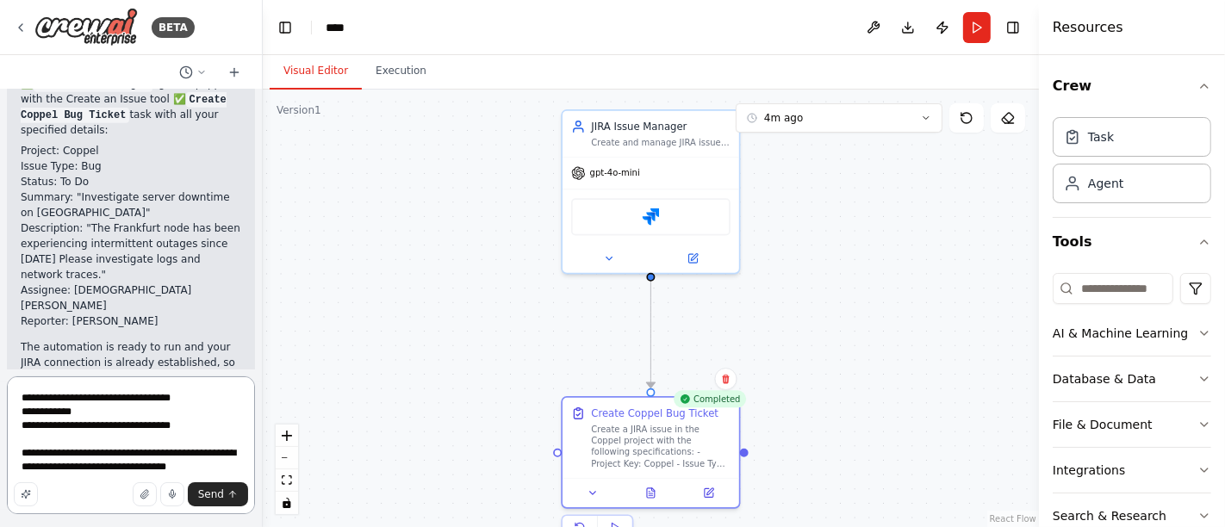
drag, startPoint x: 215, startPoint y: 463, endPoint x: 14, endPoint y: 383, distance: 216.9
click at [14, 383] on textarea "**********" at bounding box center [131, 445] width 248 height 138
type textarea "**********"
click at [656, 489] on button at bounding box center [650, 490] width 61 height 17
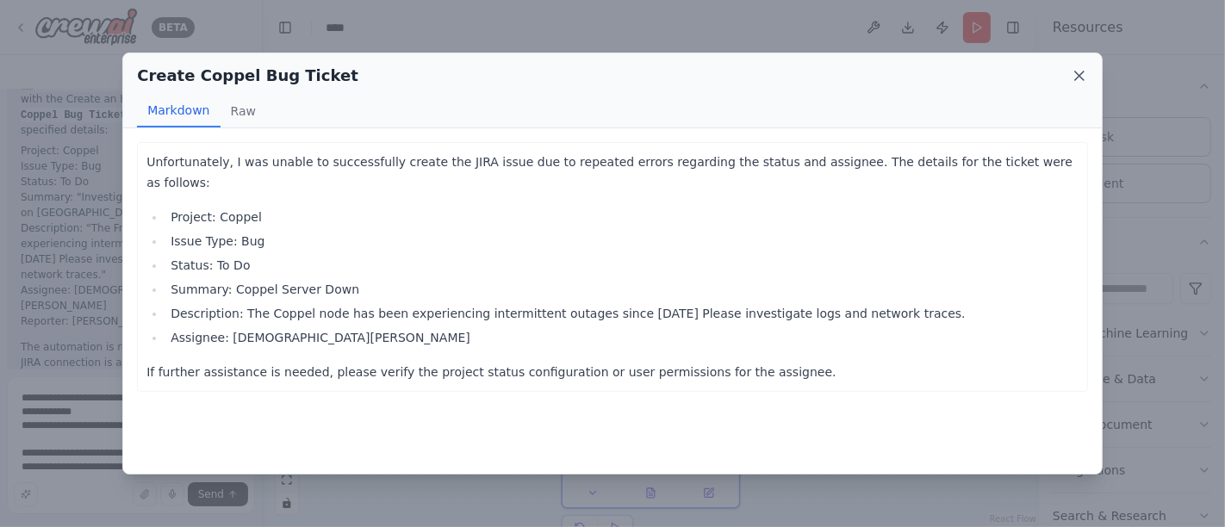
click at [1077, 78] on icon at bounding box center [1079, 76] width 9 height 9
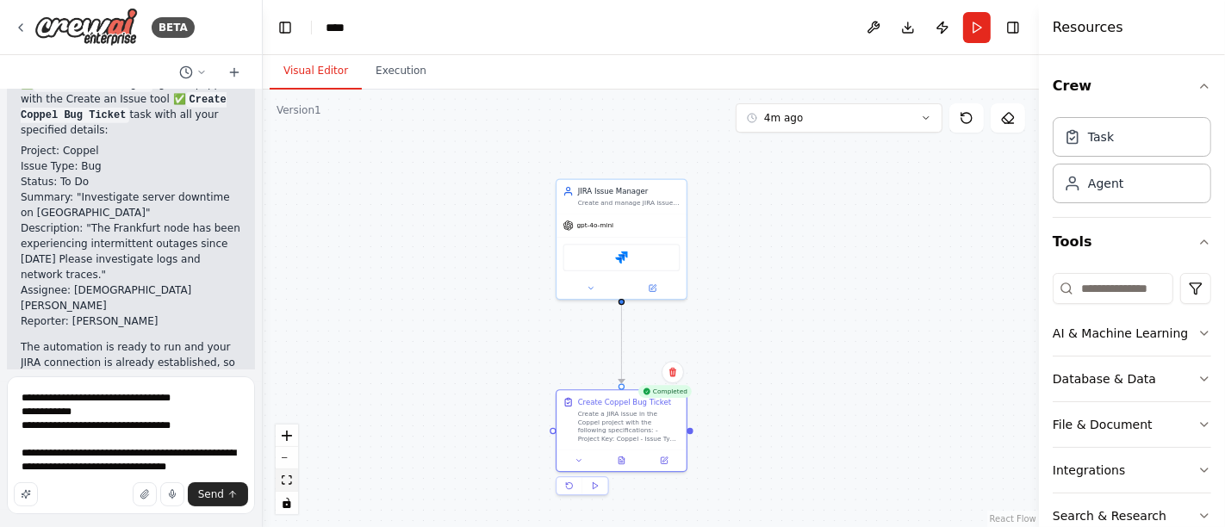
click at [283, 481] on icon "fit view" at bounding box center [287, 480] width 10 height 9
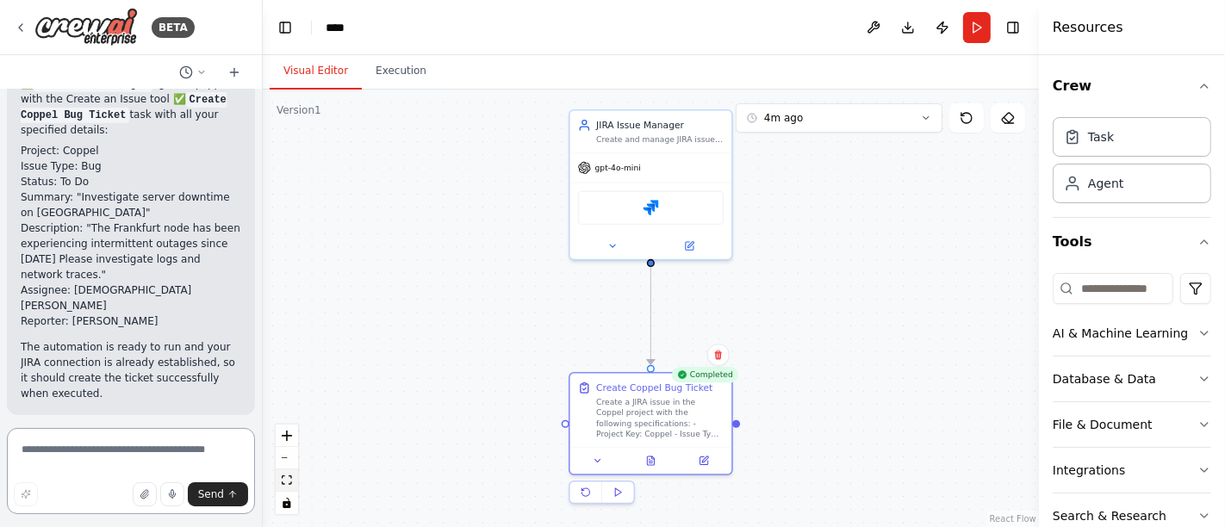
paste textarea "**********"
type textarea "**********"
paste textarea "**********"
type textarea "**********"
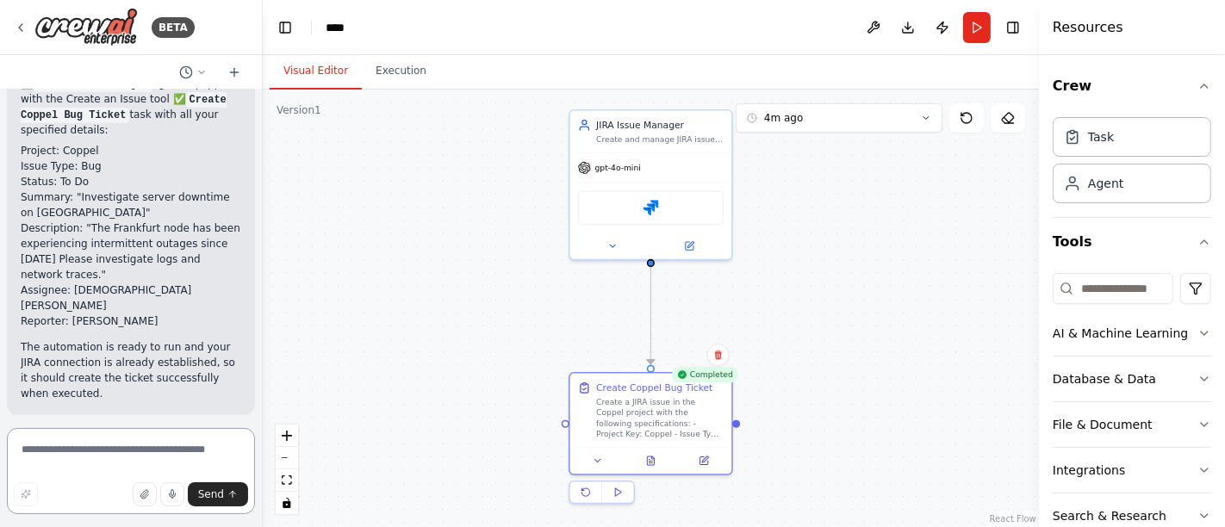
click at [145, 443] on textarea at bounding box center [131, 471] width 248 height 86
paste textarea "**********"
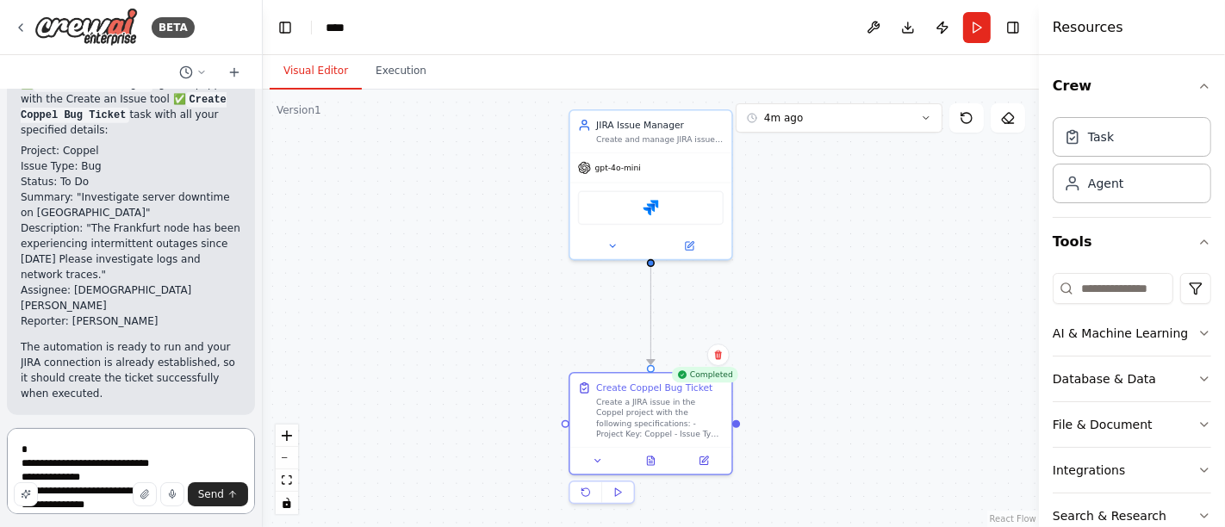
scroll to position [22, 0]
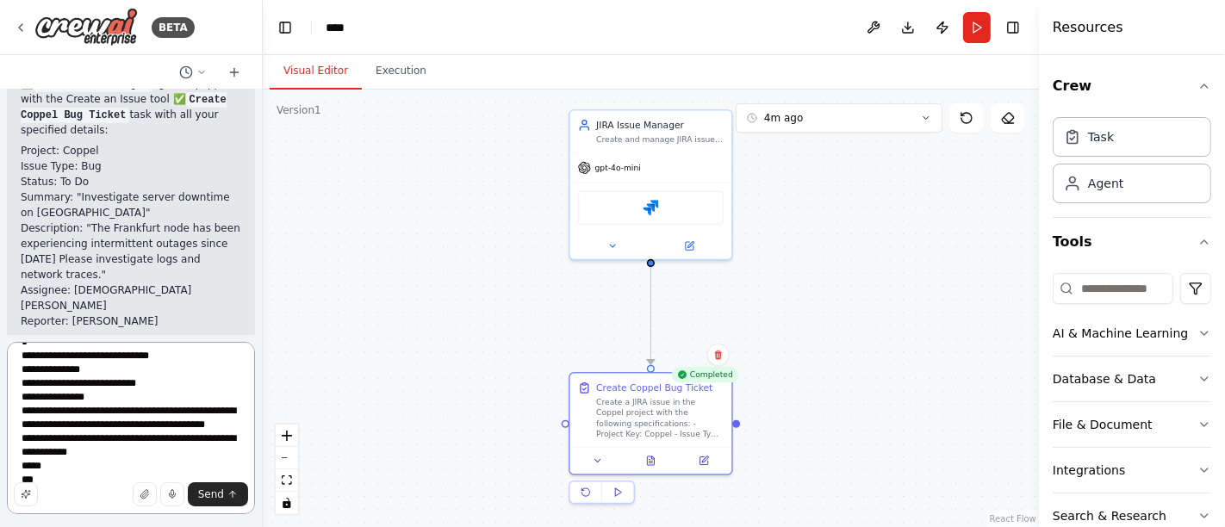
click at [112, 388] on textarea "**********" at bounding box center [131, 428] width 248 height 172
click at [129, 388] on textarea "**********" at bounding box center [131, 428] width 248 height 172
drag, startPoint x: 105, startPoint y: 412, endPoint x: 221, endPoint y: 429, distance: 117.6
click at [221, 429] on textarea "**********" at bounding box center [131, 428] width 248 height 172
click at [221, 426] on textarea "**********" at bounding box center [131, 428] width 248 height 172
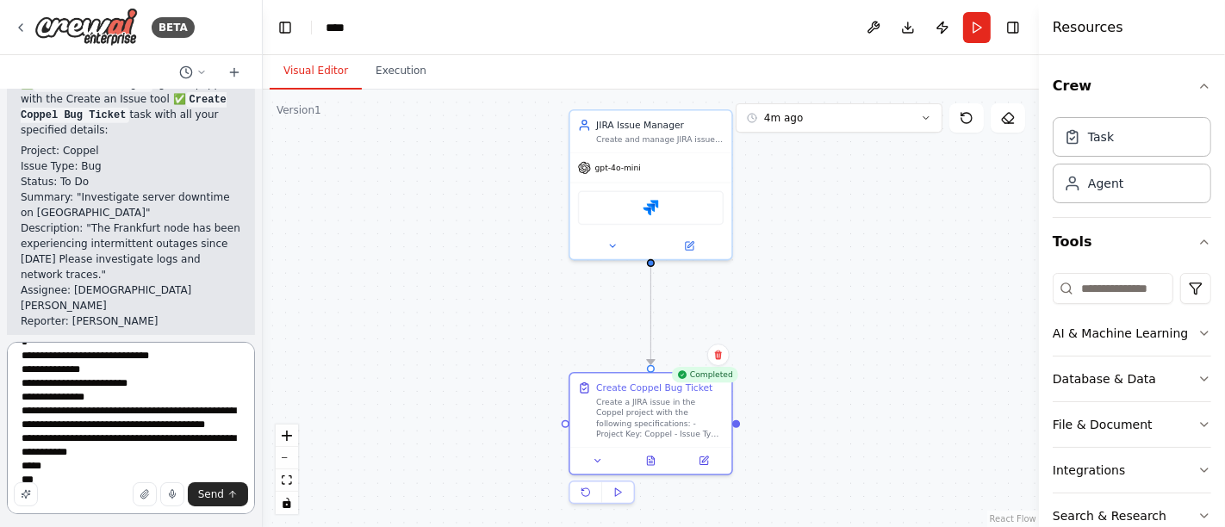
drag, startPoint x: 101, startPoint y: 411, endPoint x: 216, endPoint y: 425, distance: 116.3
click at [216, 425] on textarea "**********" at bounding box center [131, 428] width 248 height 172
paste textarea "**********"
click at [165, 412] on textarea "**********" at bounding box center [131, 428] width 248 height 172
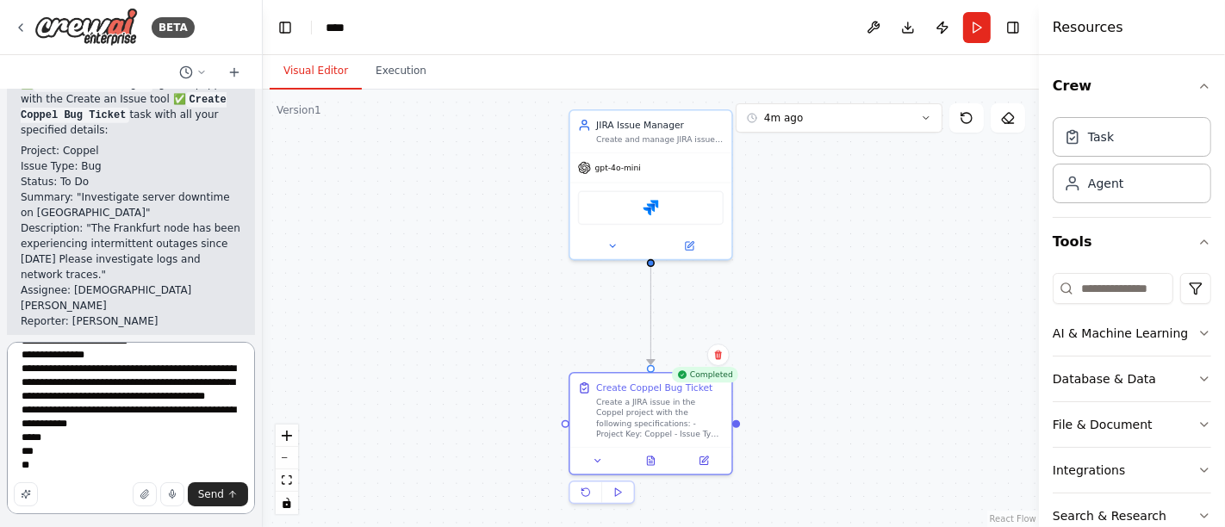
click at [58, 373] on textarea "**********" at bounding box center [131, 428] width 248 height 172
drag, startPoint x: 93, startPoint y: 397, endPoint x: 152, endPoint y: 414, distance: 61.1
click at [152, 414] on textarea "**********" at bounding box center [131, 428] width 248 height 172
click at [114, 400] on textarea "**********" at bounding box center [131, 428] width 248 height 172
drag, startPoint x: 151, startPoint y: 414, endPoint x: 100, endPoint y: 402, distance: 52.2
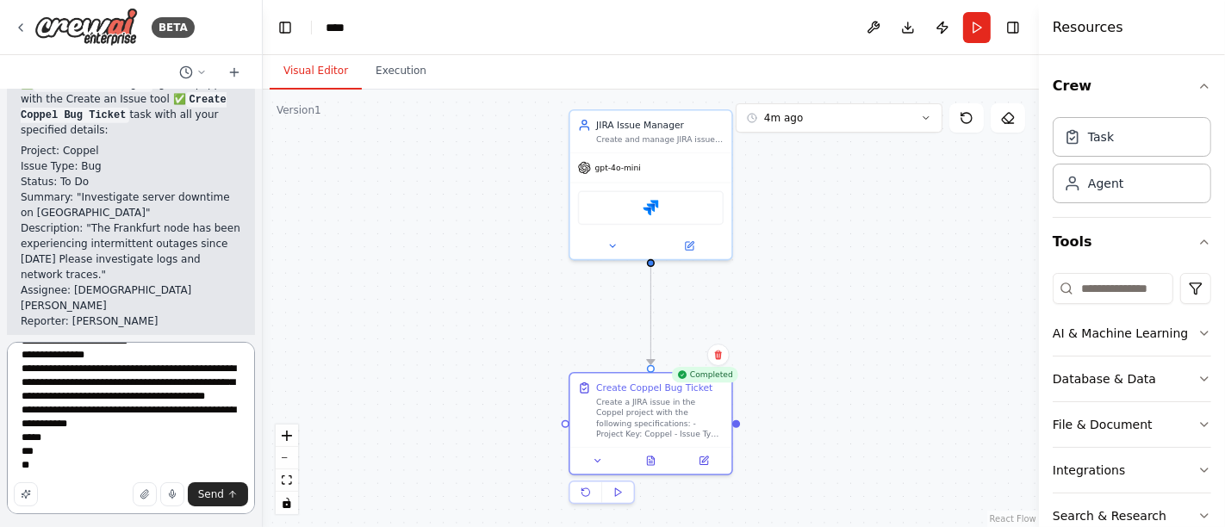
click at [101, 402] on textarea "**********" at bounding box center [131, 428] width 248 height 172
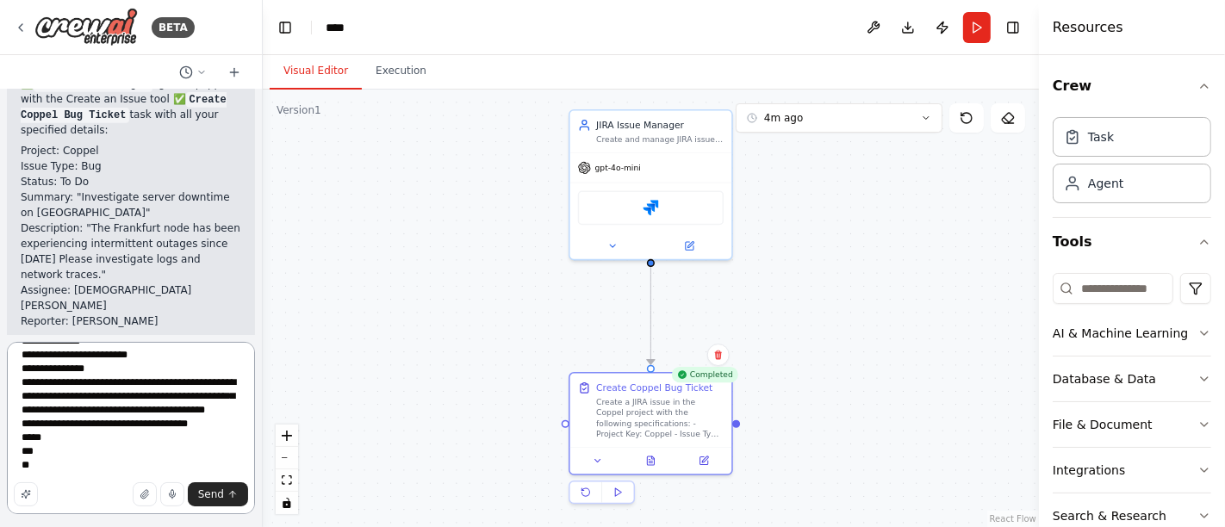
scroll to position [0, 0]
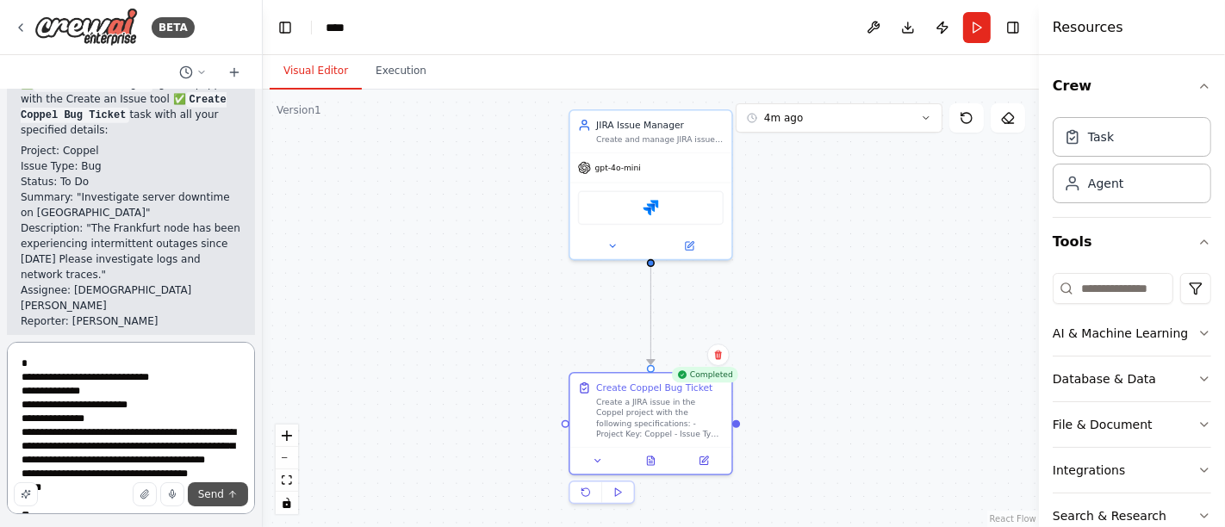
type textarea "**********"
click at [214, 493] on span "Send" at bounding box center [211, 495] width 26 height 14
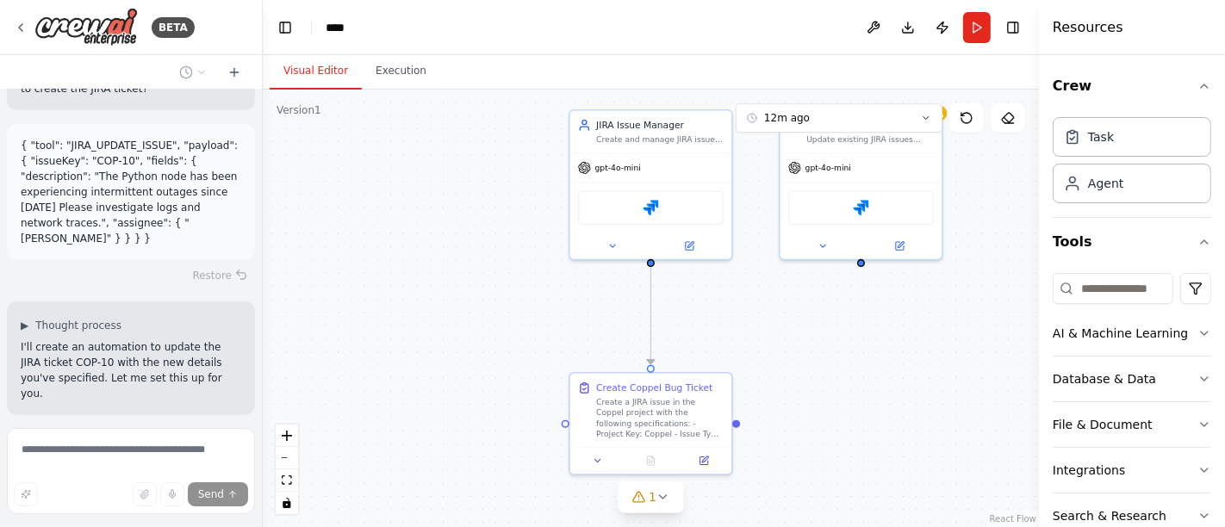
scroll to position [1585, 0]
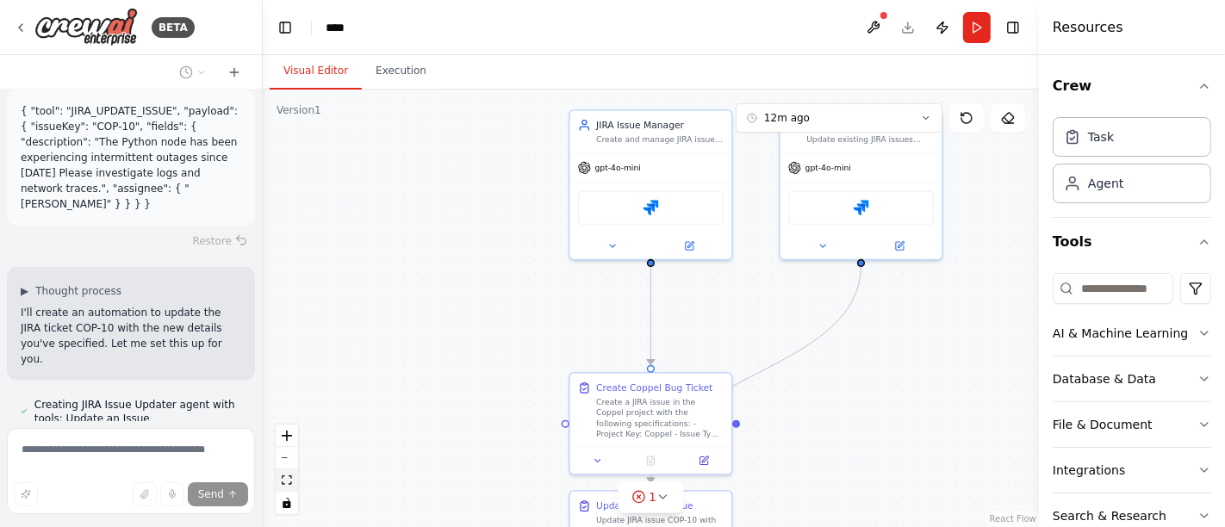
click at [284, 481] on icon "fit view" at bounding box center [287, 480] width 10 height 9
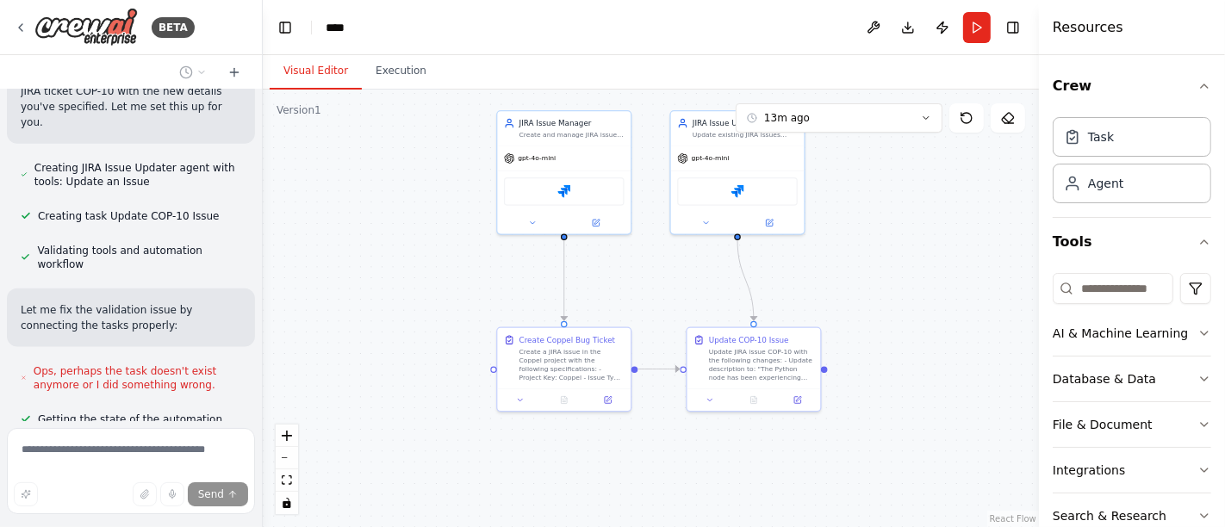
scroll to position [1885, 0]
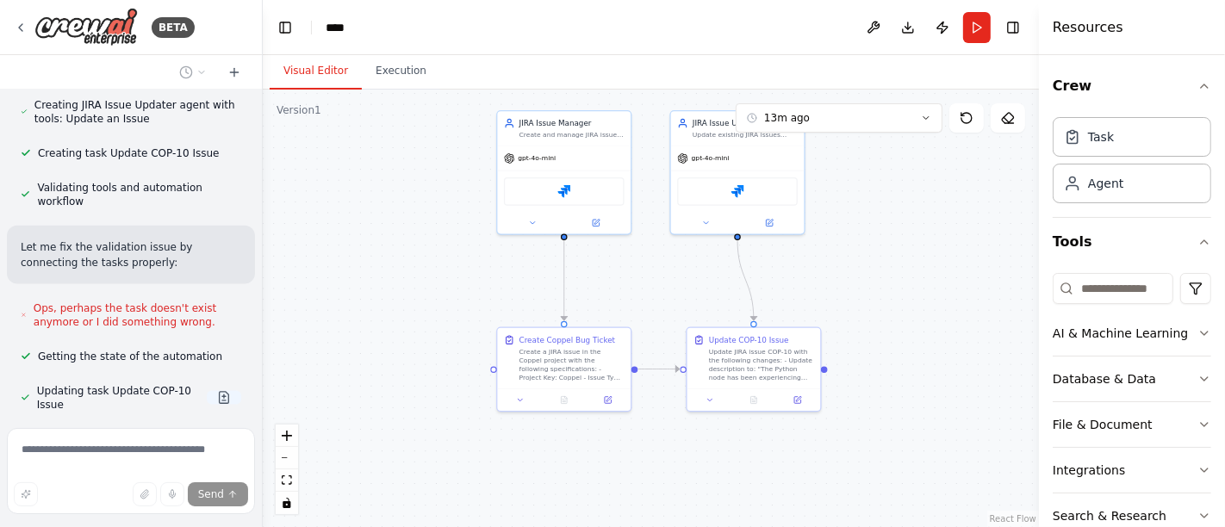
click at [213, 391] on button at bounding box center [224, 398] width 34 height 14
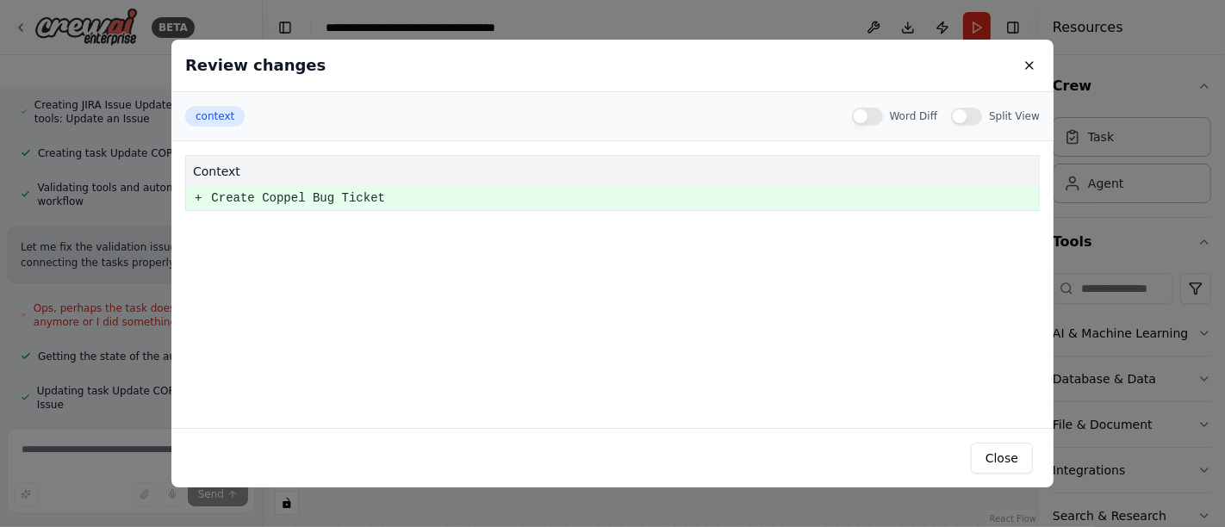
scroll to position [1932, 0]
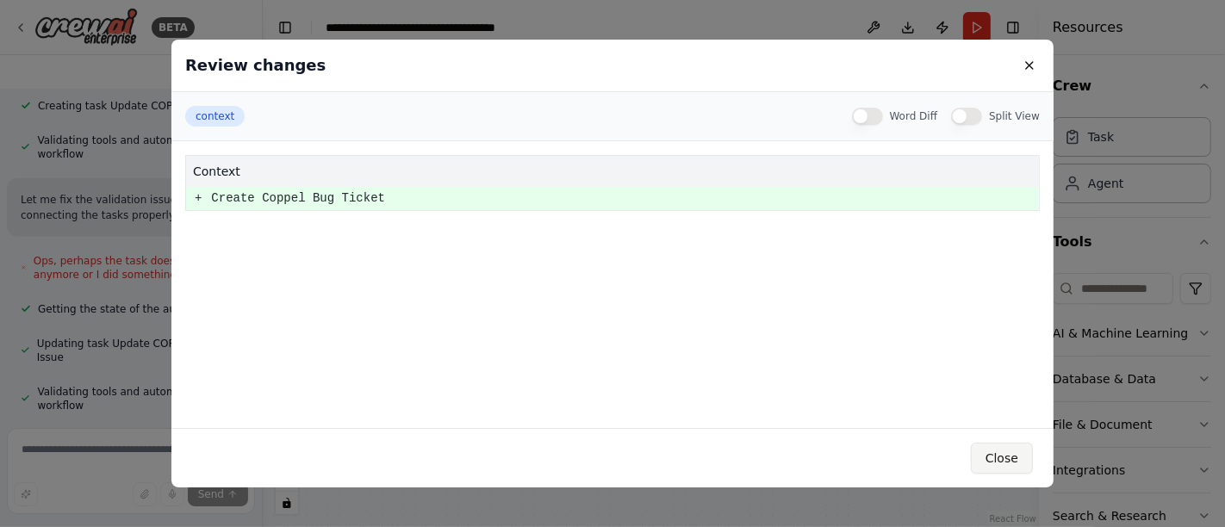
click at [1013, 456] on button "Close" at bounding box center [1002, 458] width 62 height 31
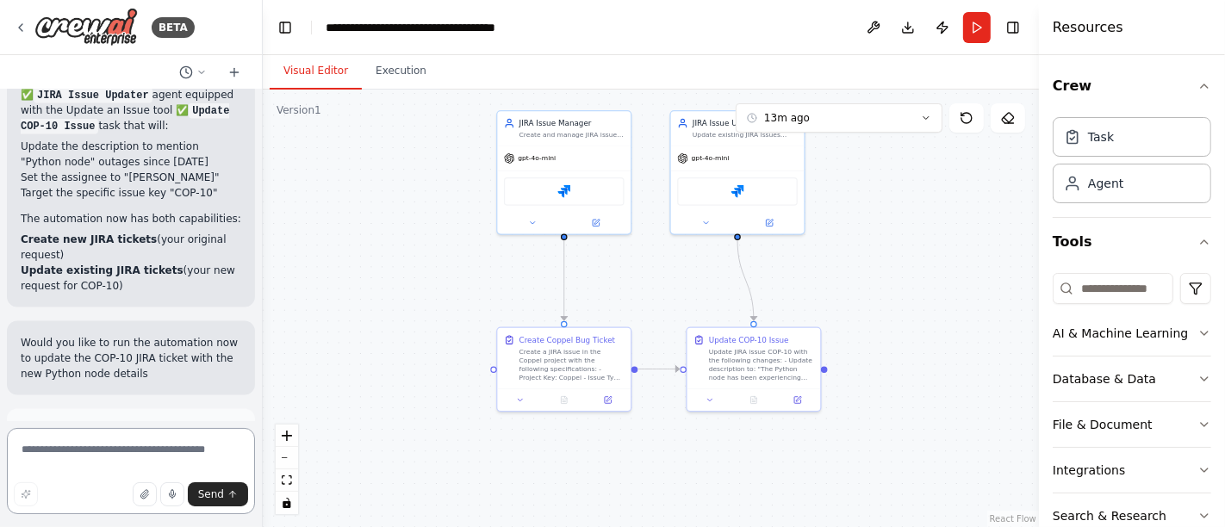
scroll to position [2404, 0]
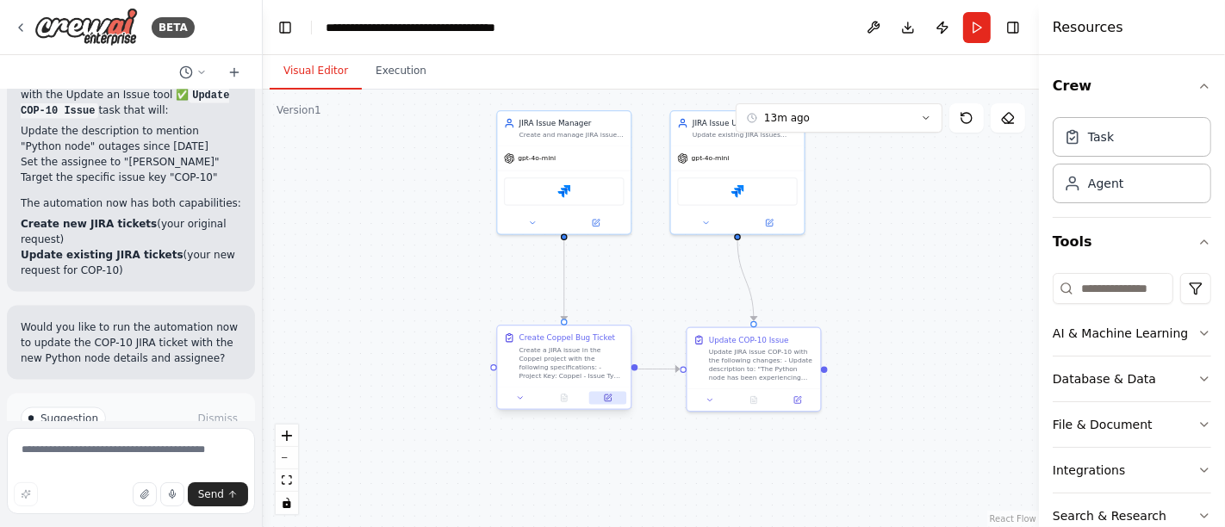
click at [611, 402] on button at bounding box center [607, 397] width 37 height 13
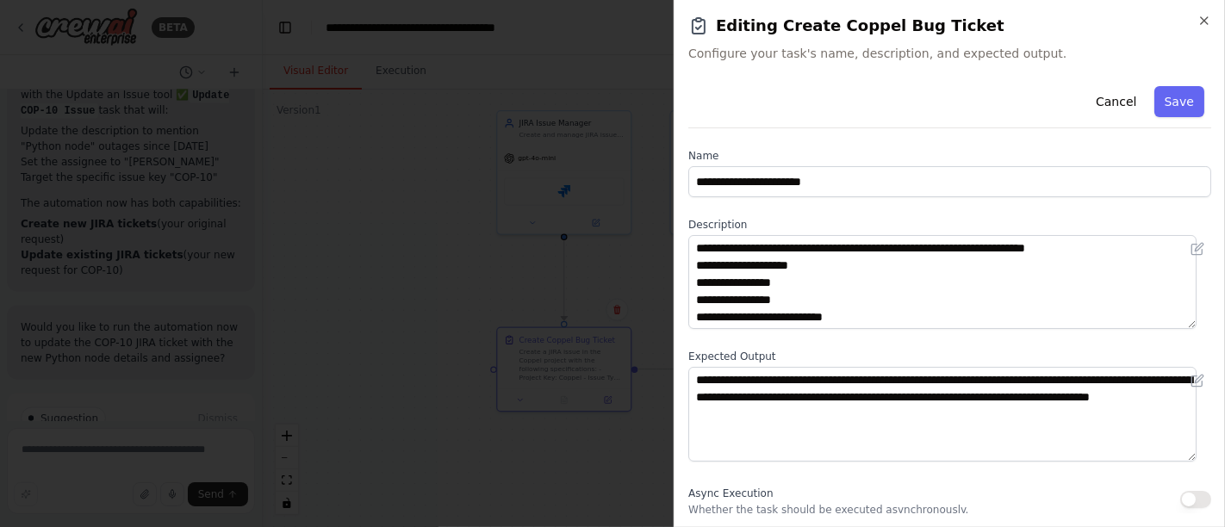
scroll to position [69, 0]
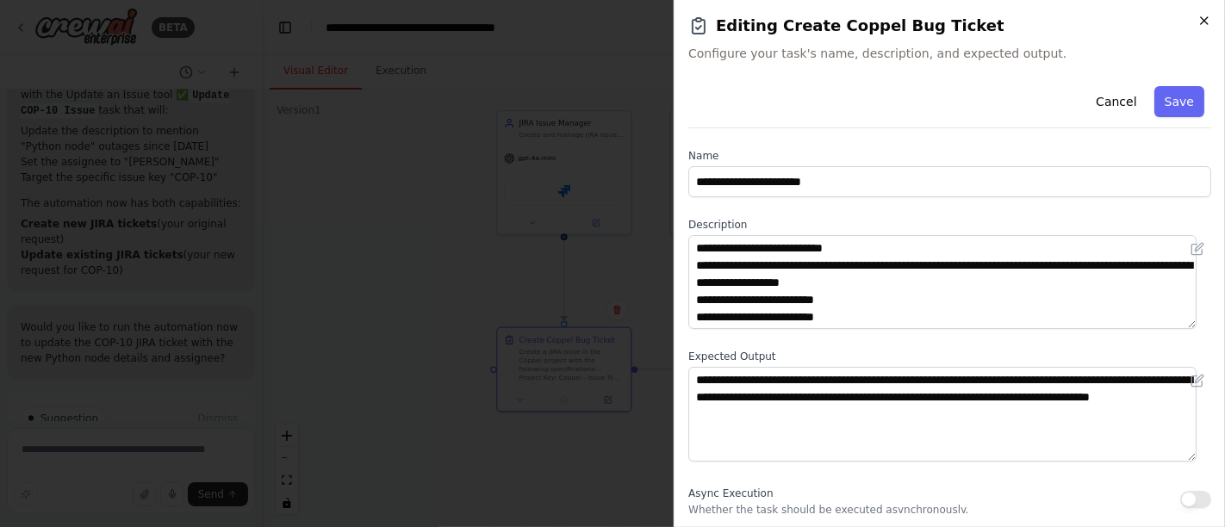
click at [1206, 20] on icon "button" at bounding box center [1204, 21] width 14 height 14
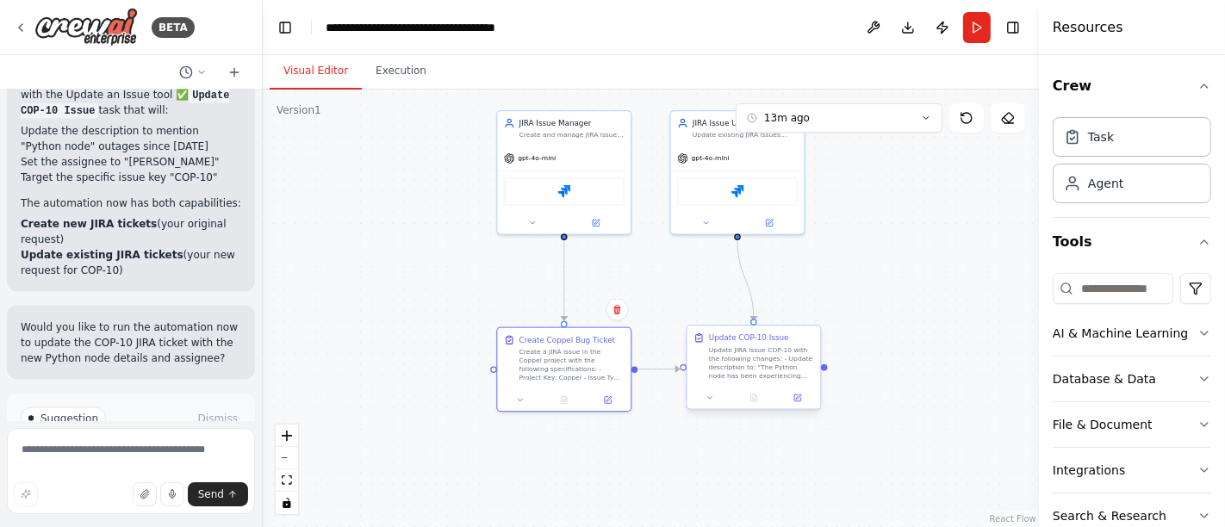
click at [799, 405] on div at bounding box center [754, 398] width 134 height 22
click at [799, 396] on icon at bounding box center [797, 398] width 7 height 7
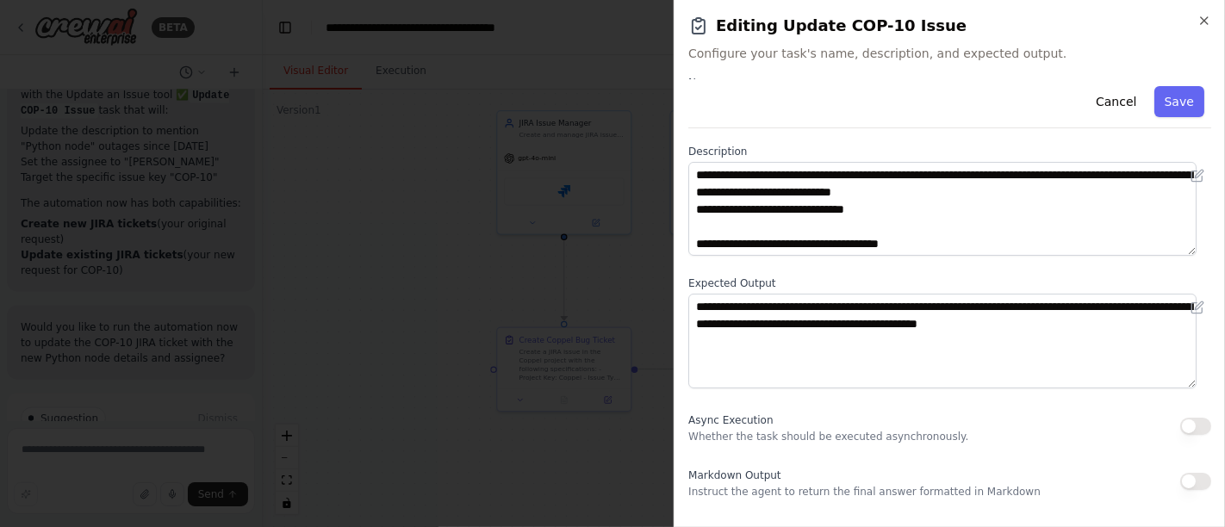
scroll to position [96, 0]
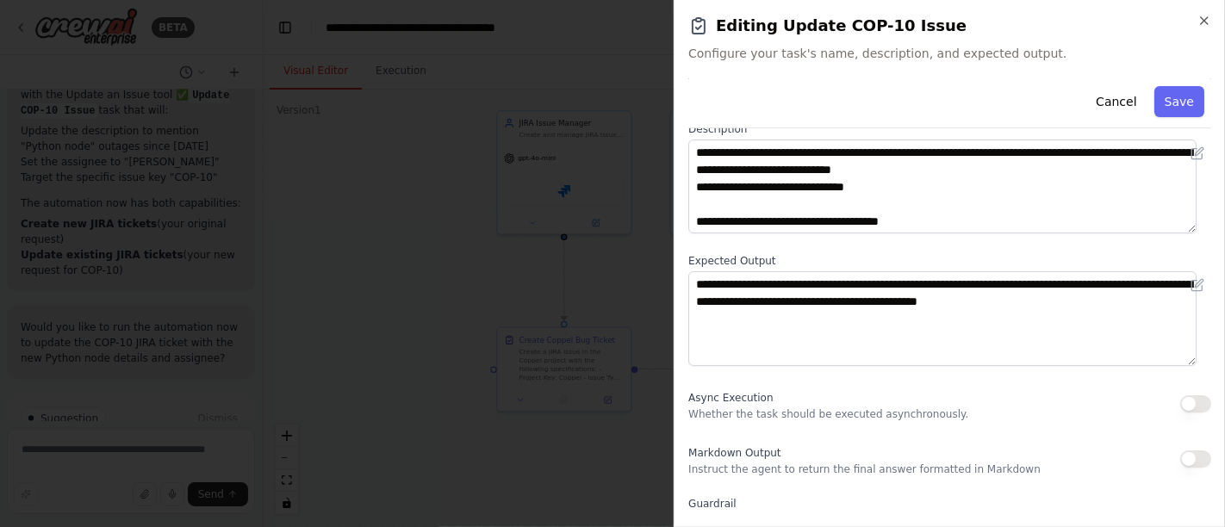
click at [1204, 18] on icon "button" at bounding box center [1204, 21] width 14 height 14
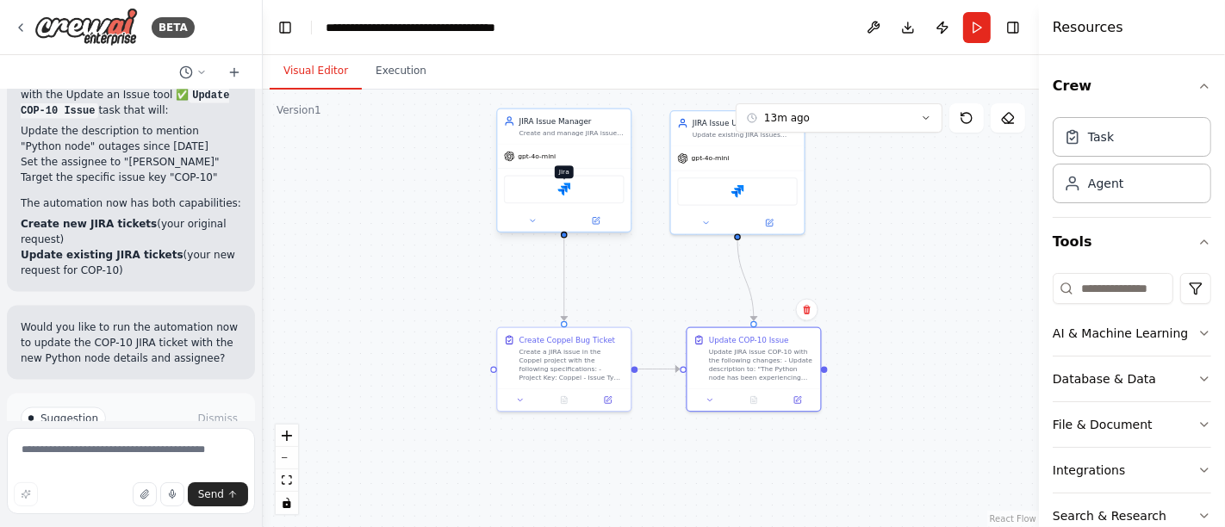
click at [561, 188] on img at bounding box center [563, 189] width 13 height 13
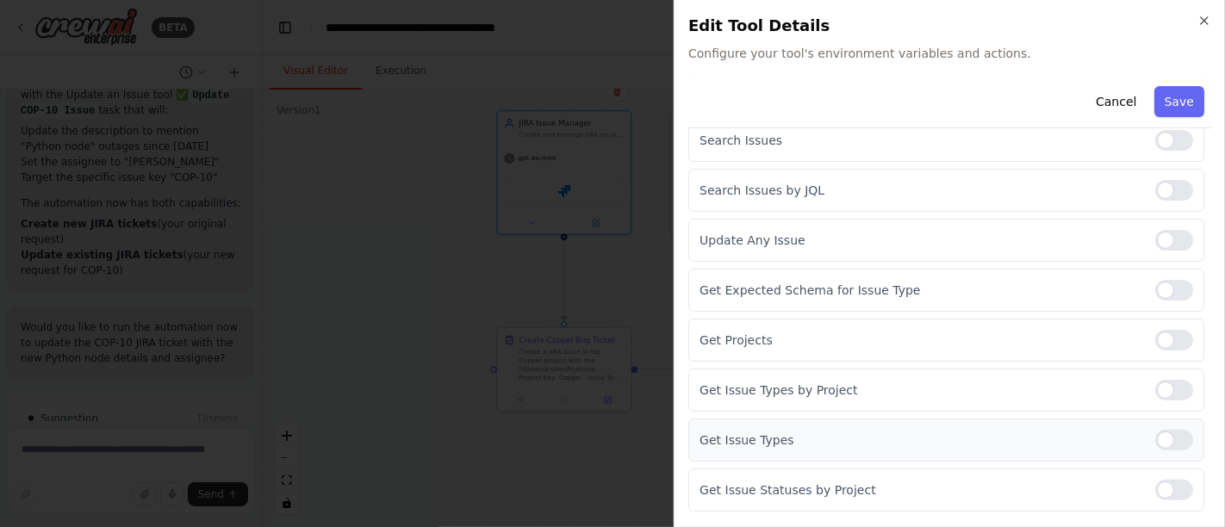
scroll to position [389, 0]
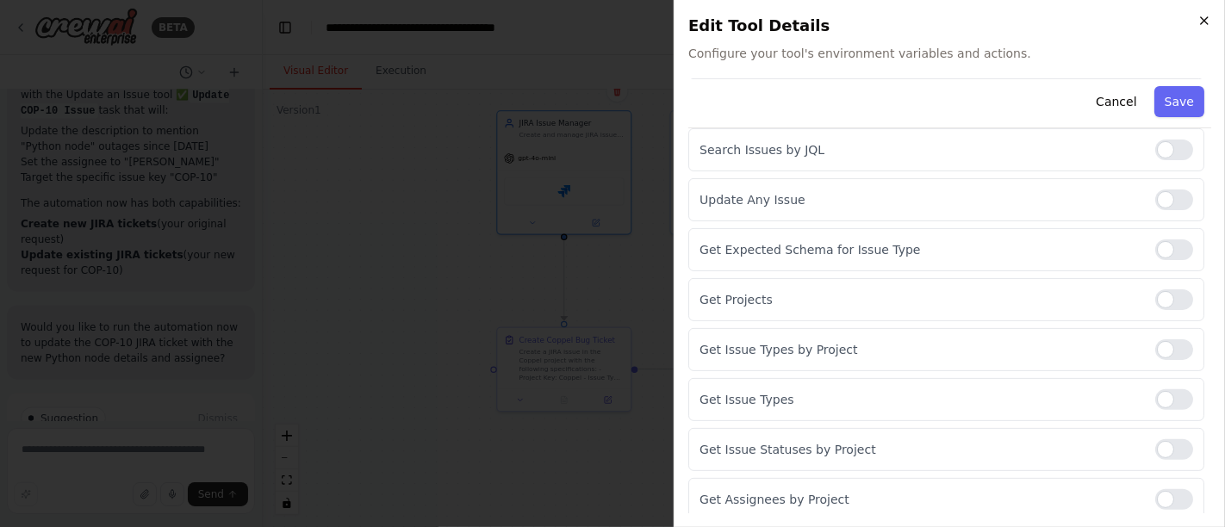
click at [1204, 22] on icon "button" at bounding box center [1204, 21] width 14 height 14
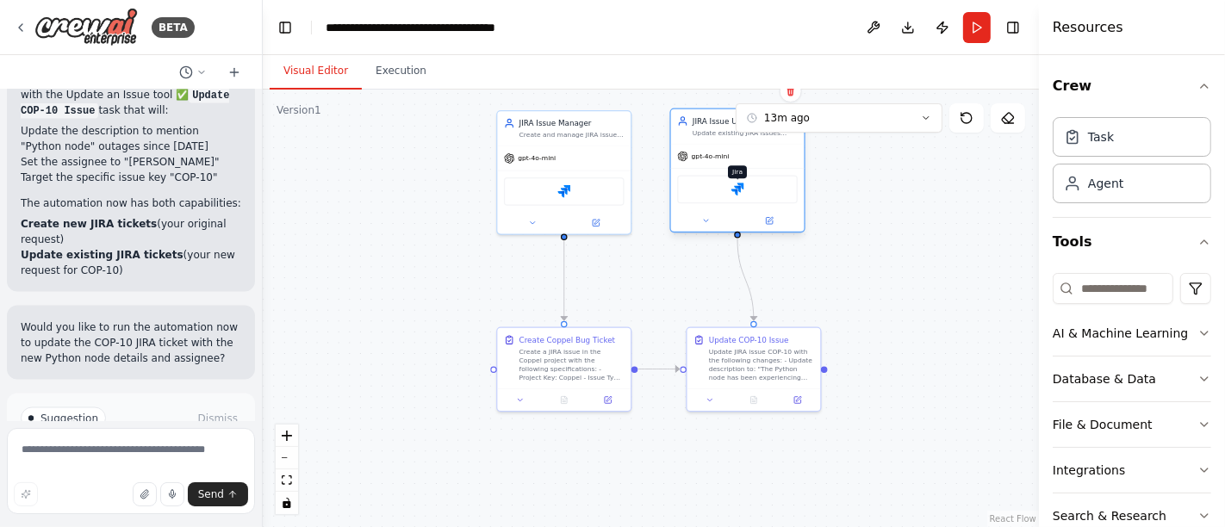
click at [740, 186] on img at bounding box center [737, 189] width 13 height 13
click at [738, 186] on img at bounding box center [737, 189] width 13 height 13
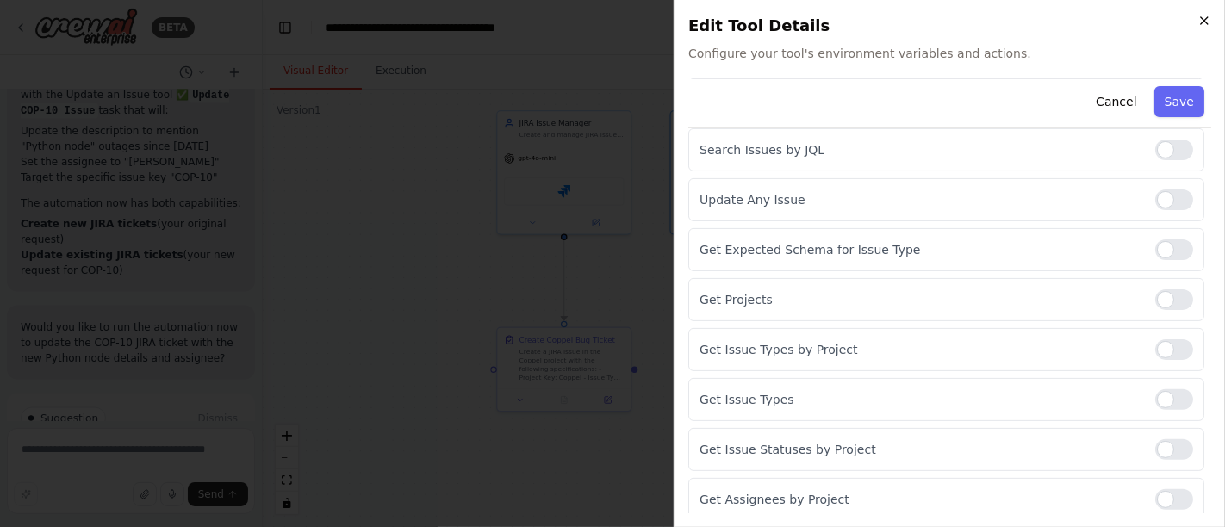
click at [1203, 26] on icon "button" at bounding box center [1204, 21] width 14 height 14
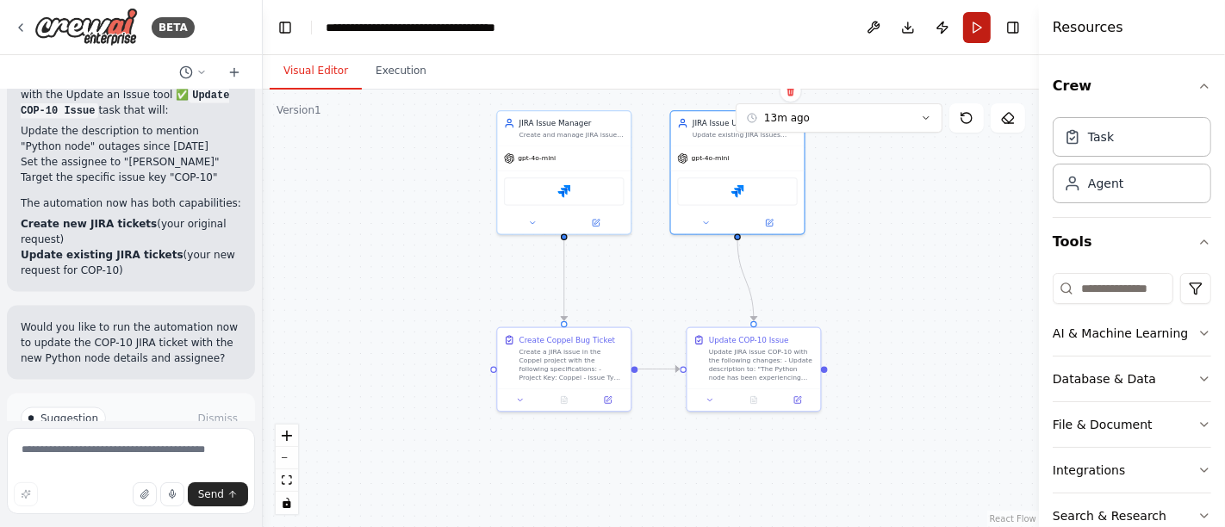
click at [969, 30] on button "Run" at bounding box center [977, 27] width 28 height 31
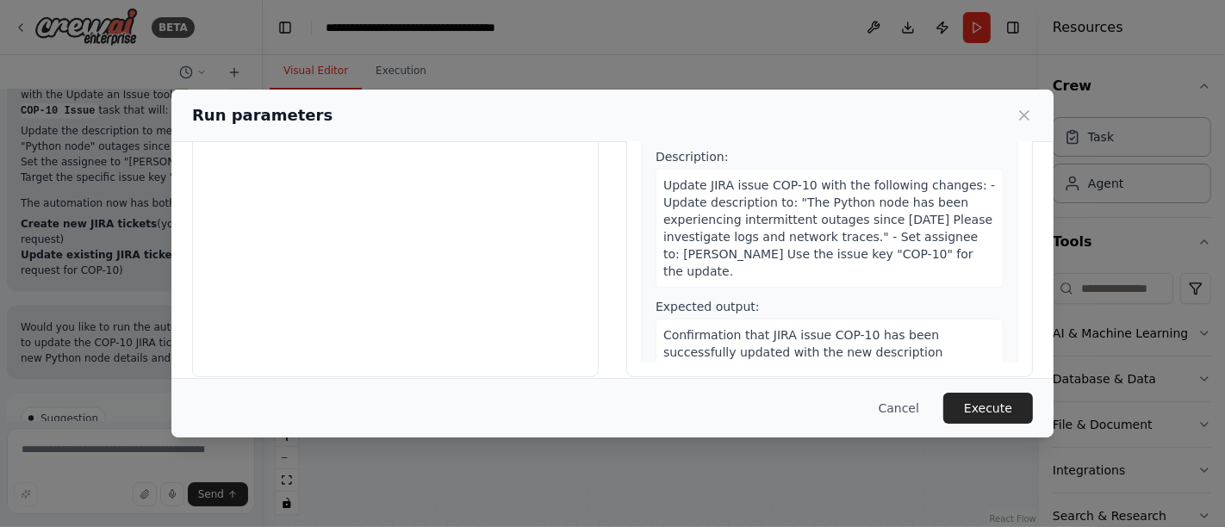
scroll to position [212, 0]
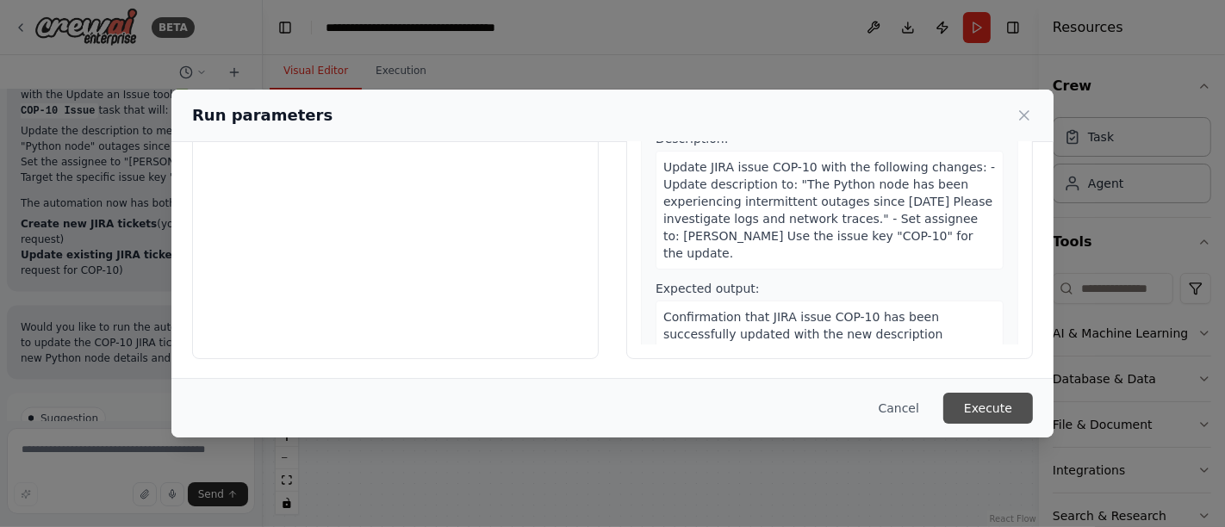
click at [976, 411] on button "Execute" at bounding box center [988, 408] width 90 height 31
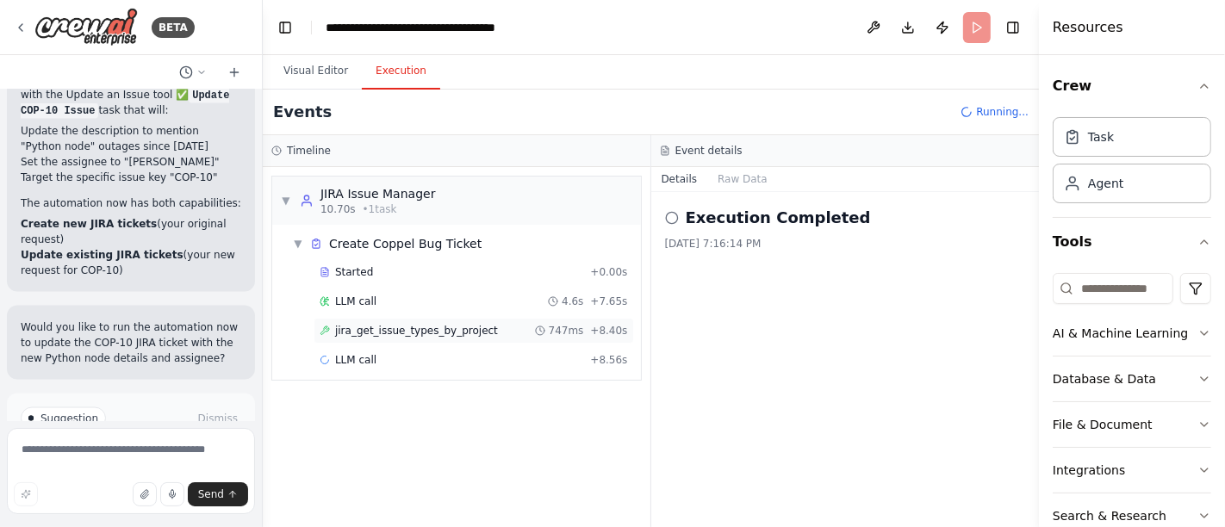
click at [445, 319] on div "jira_get_issue_types_by_project 747ms + 8.40s" at bounding box center [474, 331] width 320 height 26
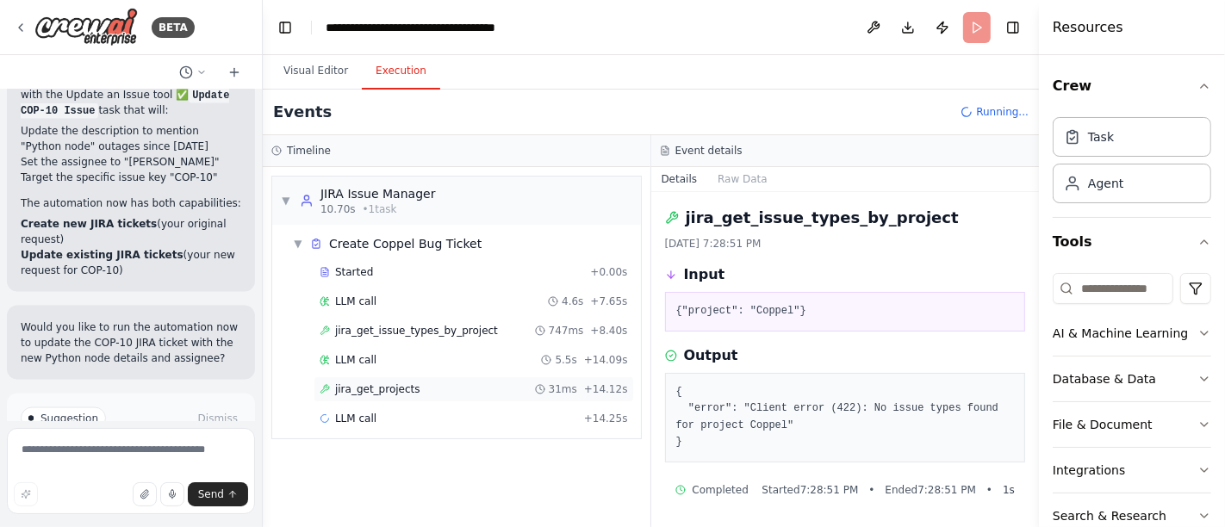
click at [385, 383] on span "jira_get_projects" at bounding box center [377, 390] width 85 height 14
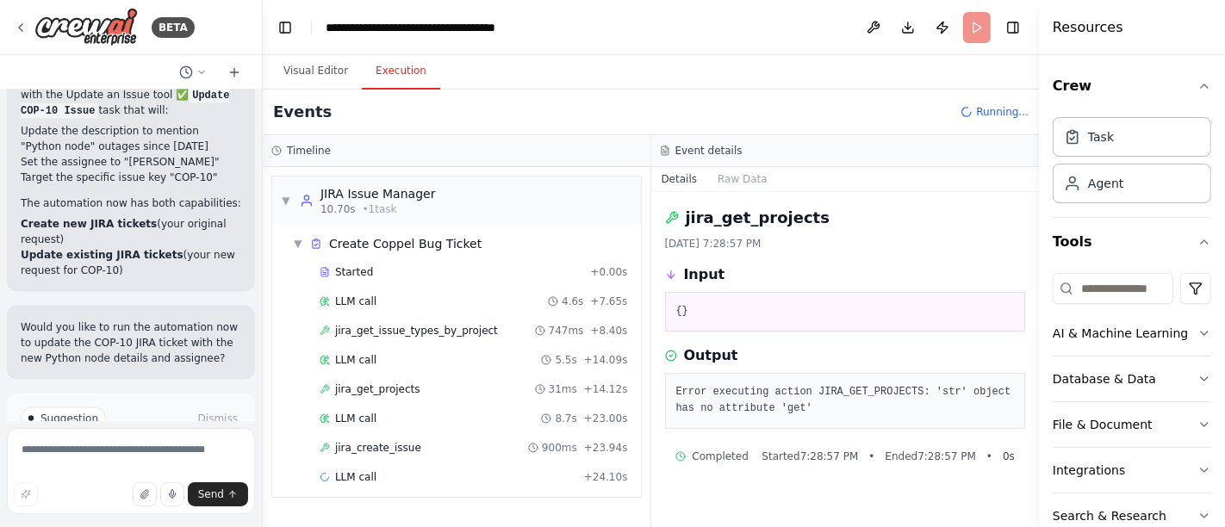
click at [395, 443] on span "jira_create_issue" at bounding box center [378, 448] width 86 height 14
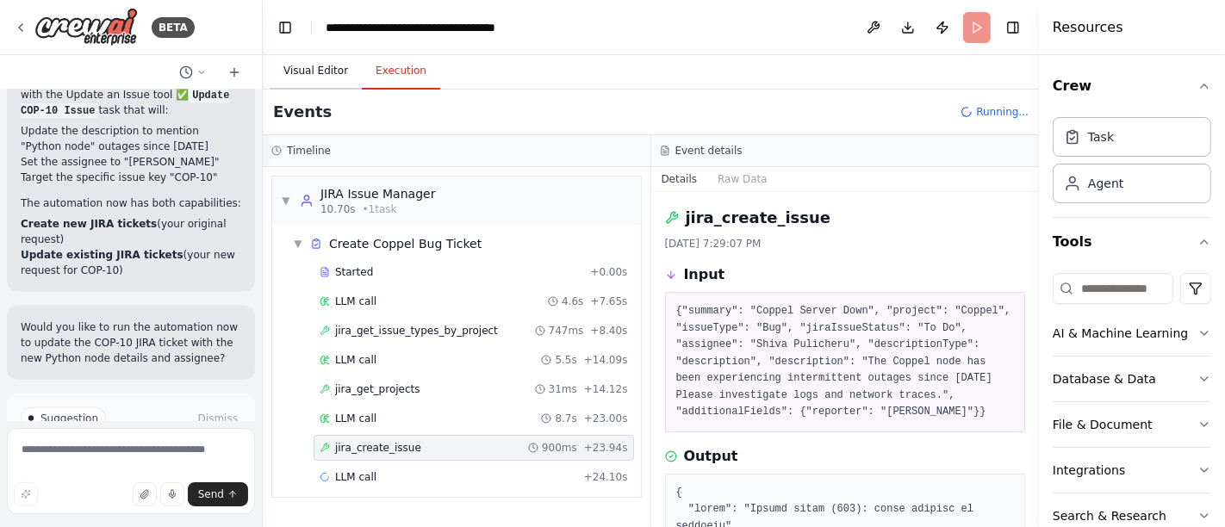
click at [312, 78] on button "Visual Editor" at bounding box center [316, 71] width 92 height 36
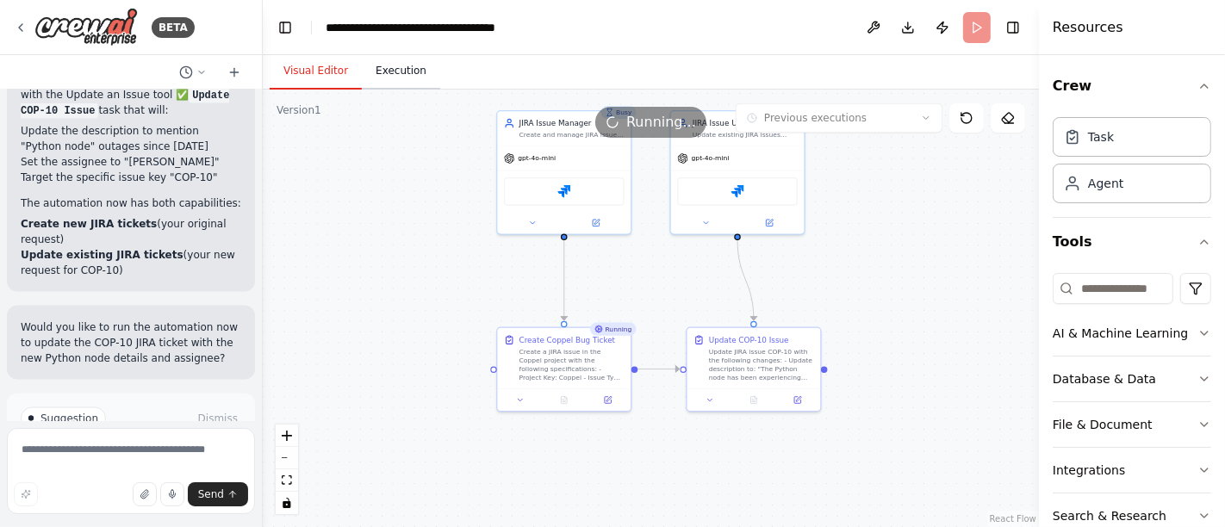
click at [393, 67] on button "Execution" at bounding box center [401, 71] width 78 height 36
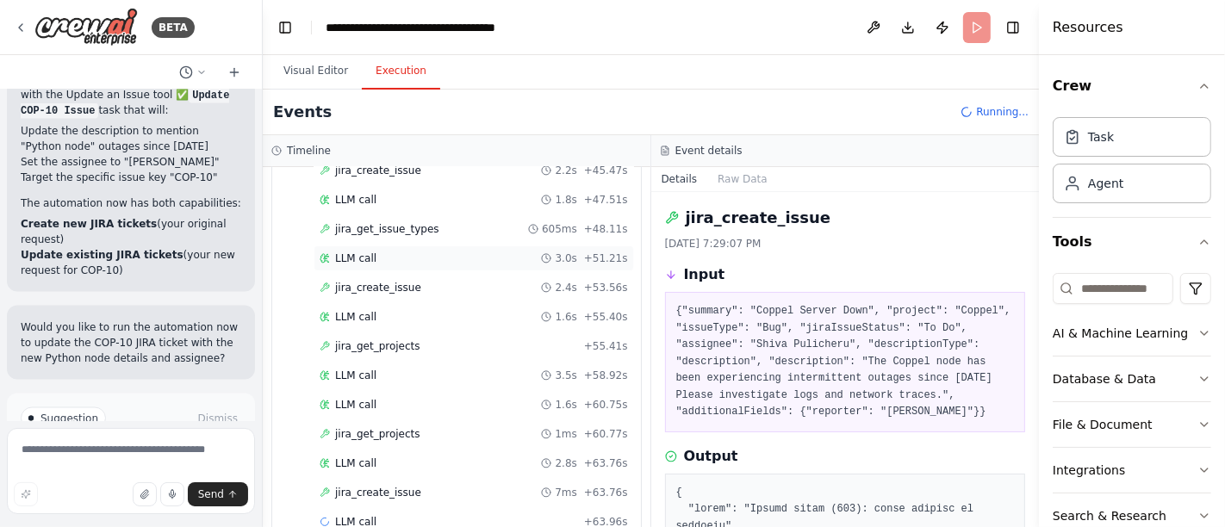
scroll to position [532, 0]
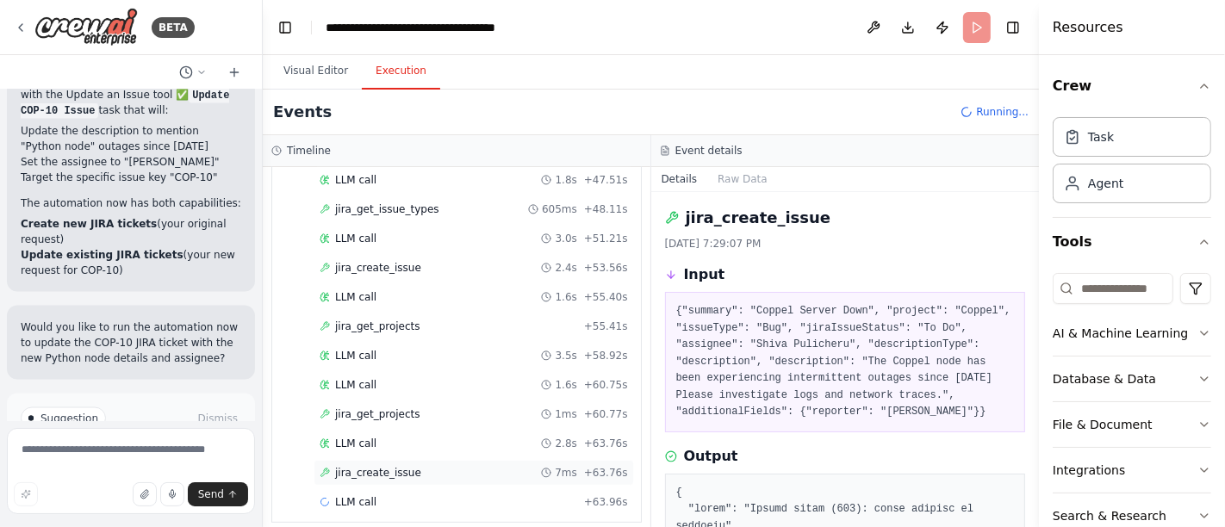
click at [402, 466] on span "jira_create_issue" at bounding box center [378, 473] width 86 height 14
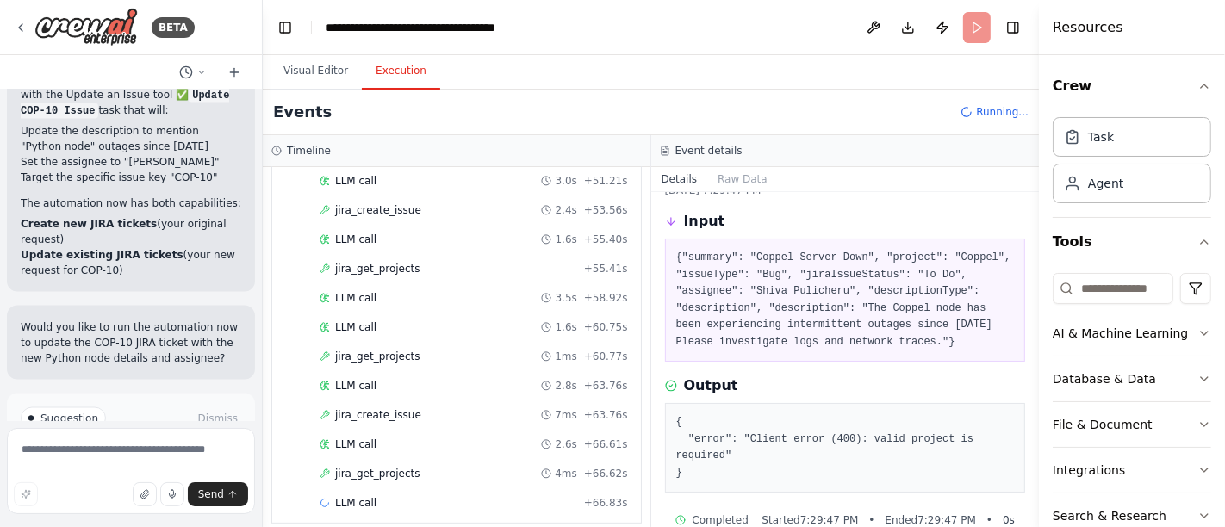
scroll to position [82, 0]
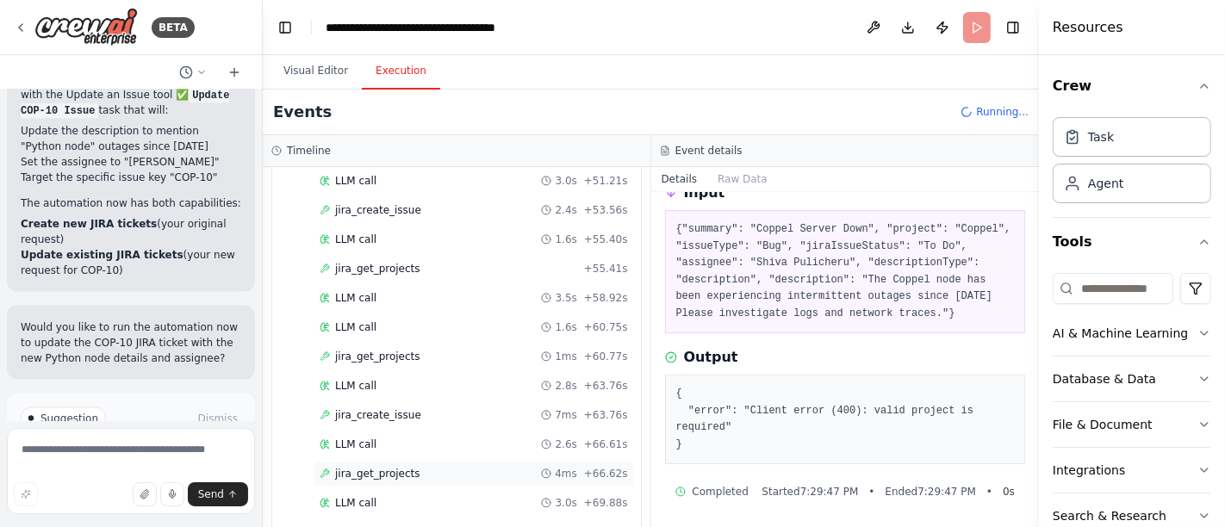
click at [386, 467] on span "jira_get_projects" at bounding box center [377, 474] width 85 height 14
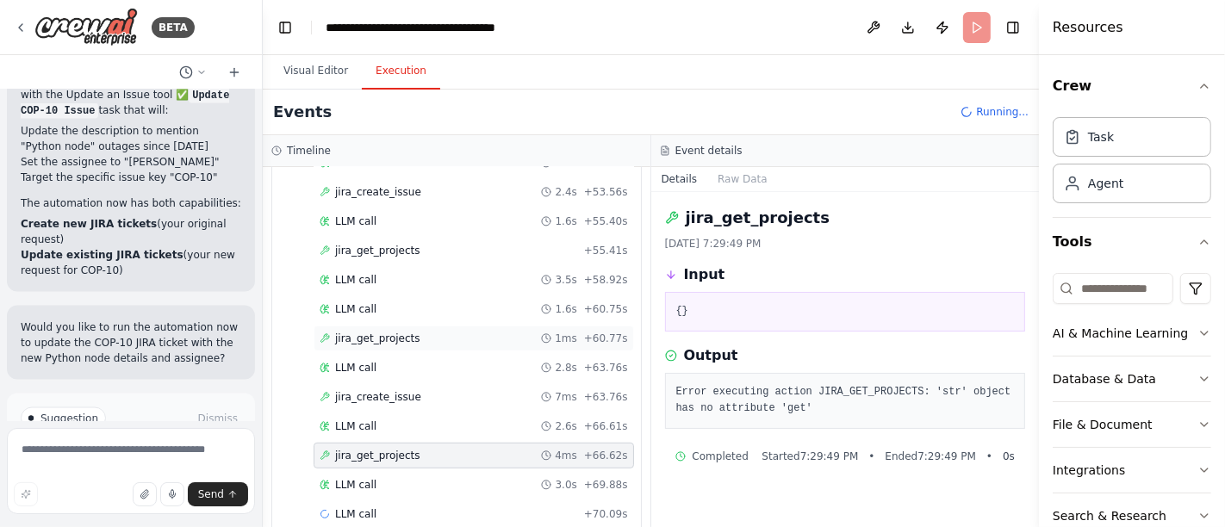
scroll to position [618, 0]
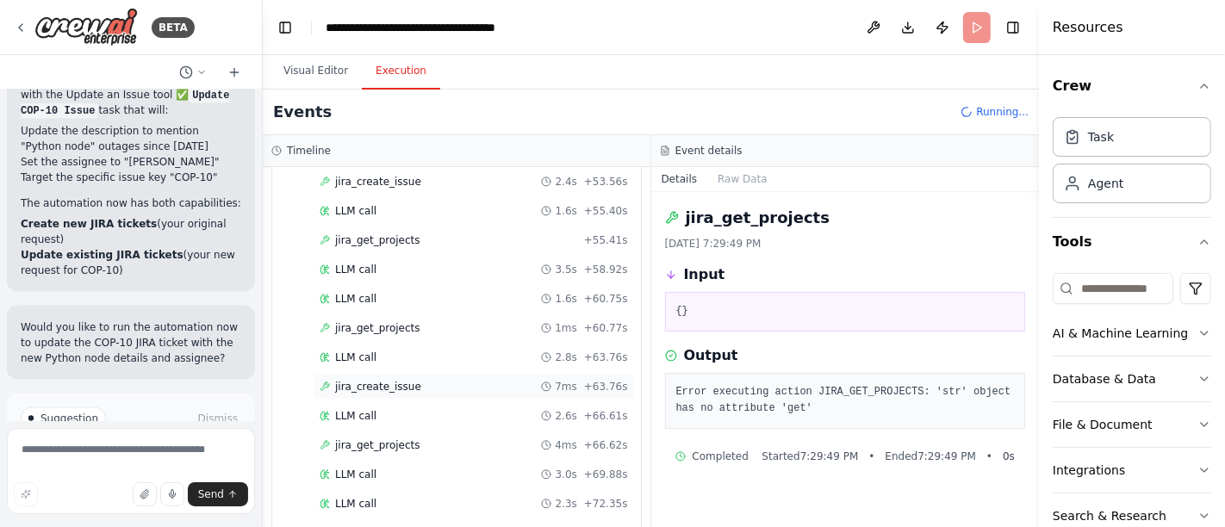
click at [385, 380] on span "jira_create_issue" at bounding box center [378, 387] width 86 height 14
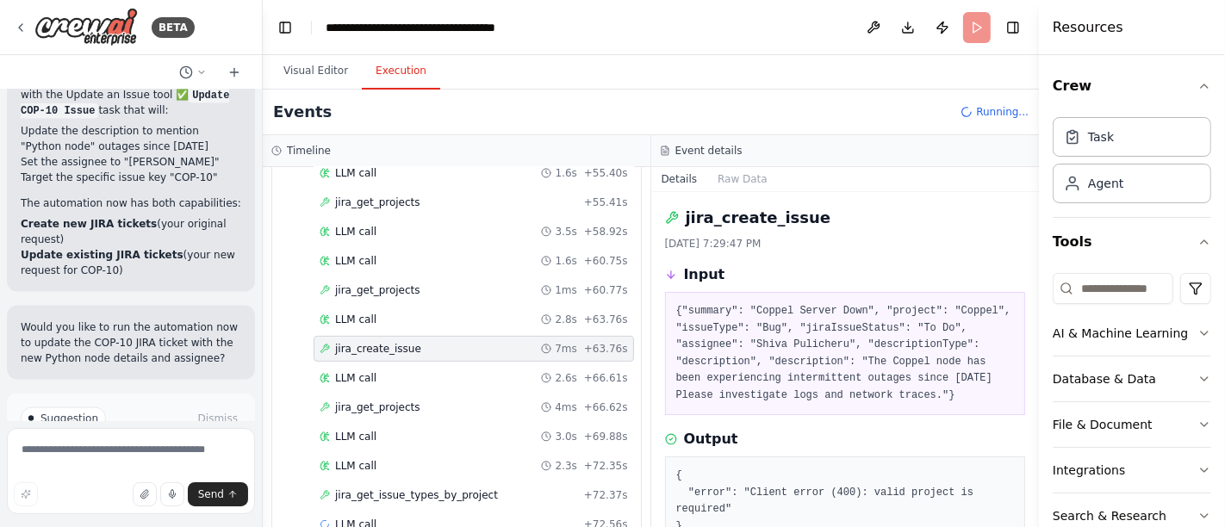
scroll to position [676, 0]
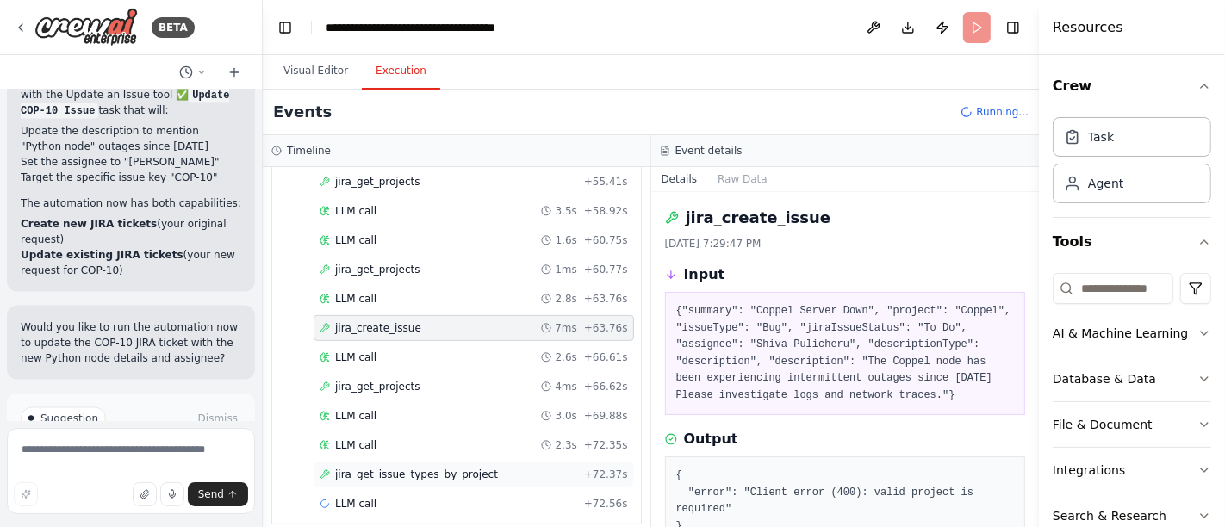
click at [376, 468] on span "jira_get_issue_types_by_project" at bounding box center [416, 475] width 163 height 14
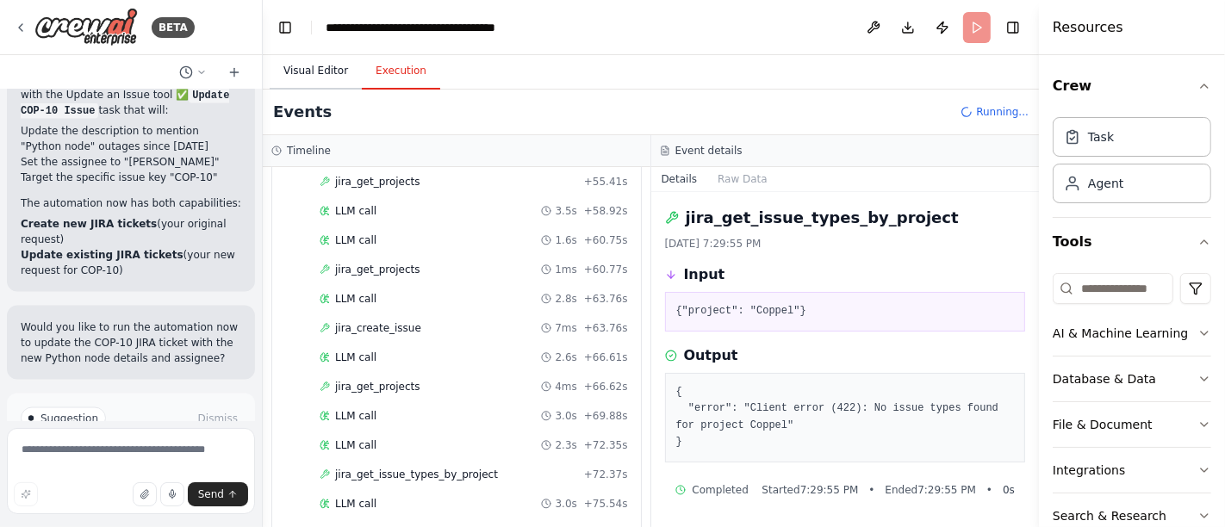
click at [327, 68] on button "Visual Editor" at bounding box center [316, 71] width 92 height 36
click at [393, 75] on button "Execution" at bounding box center [401, 71] width 78 height 36
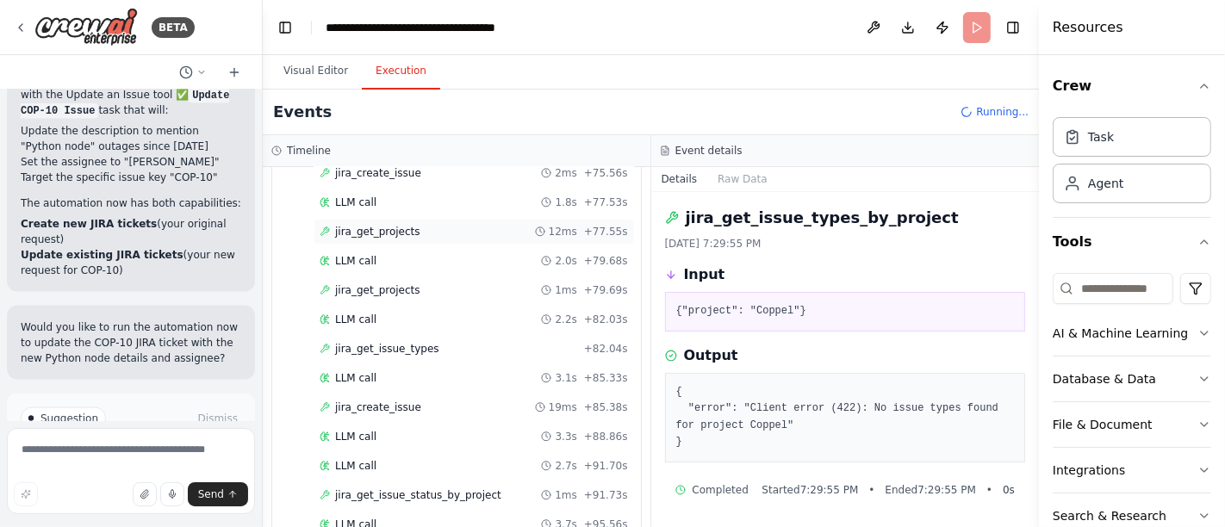
scroll to position [1079, 0]
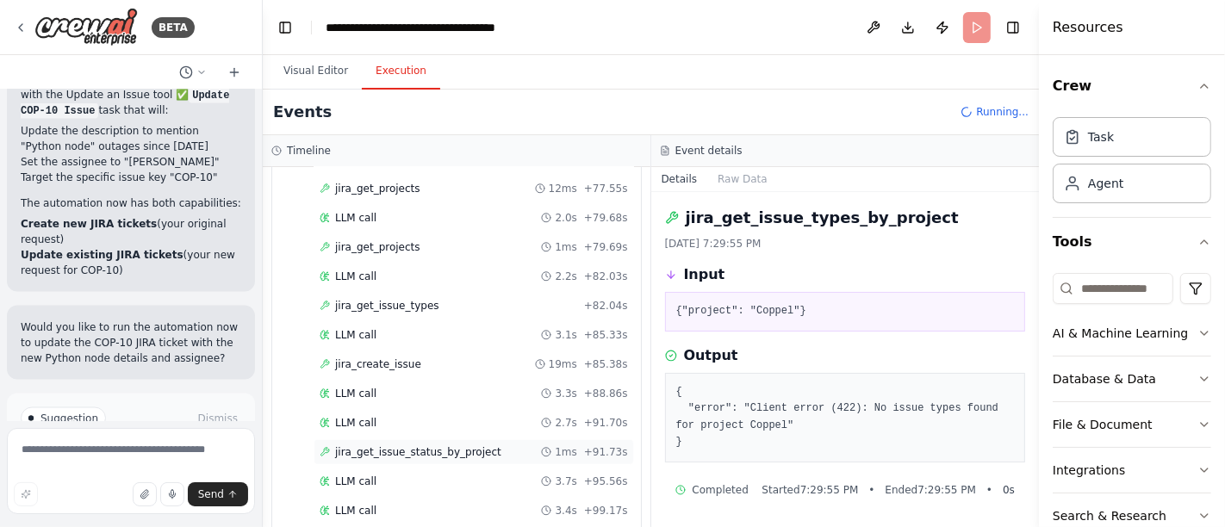
click at [443, 439] on div "jira_get_issue_status_by_project 1ms + 91.73s" at bounding box center [474, 452] width 320 height 26
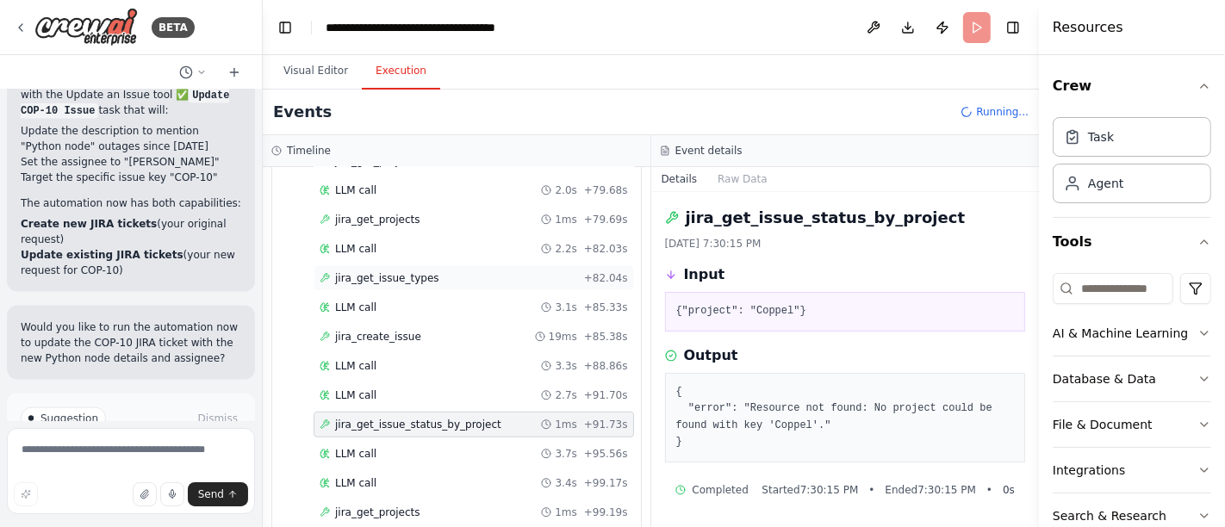
scroll to position [1108, 0]
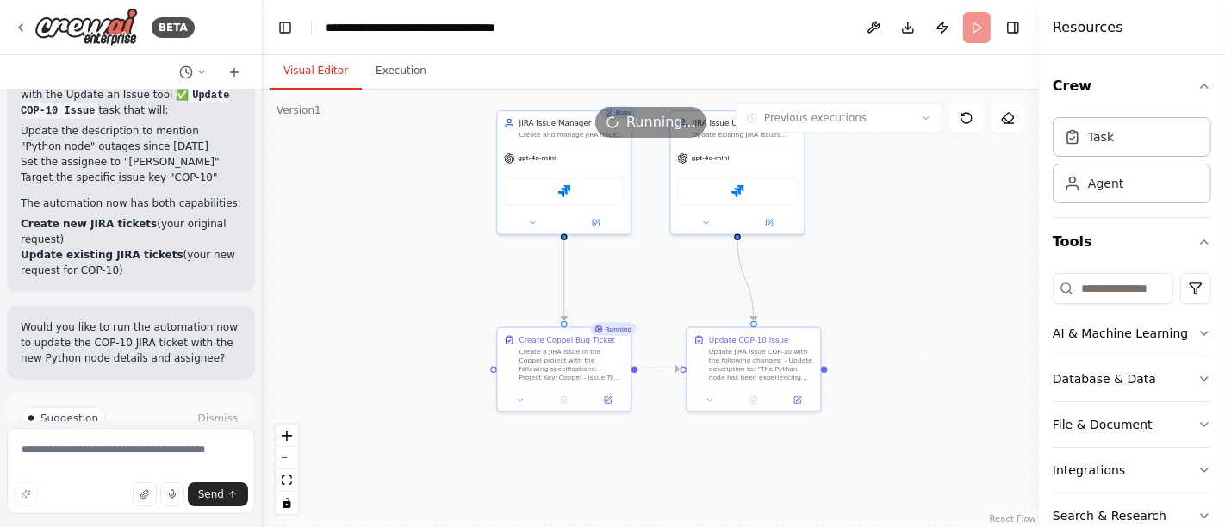
click at [320, 69] on button "Visual Editor" at bounding box center [316, 71] width 92 height 36
click at [391, 76] on button "Execution" at bounding box center [401, 71] width 78 height 36
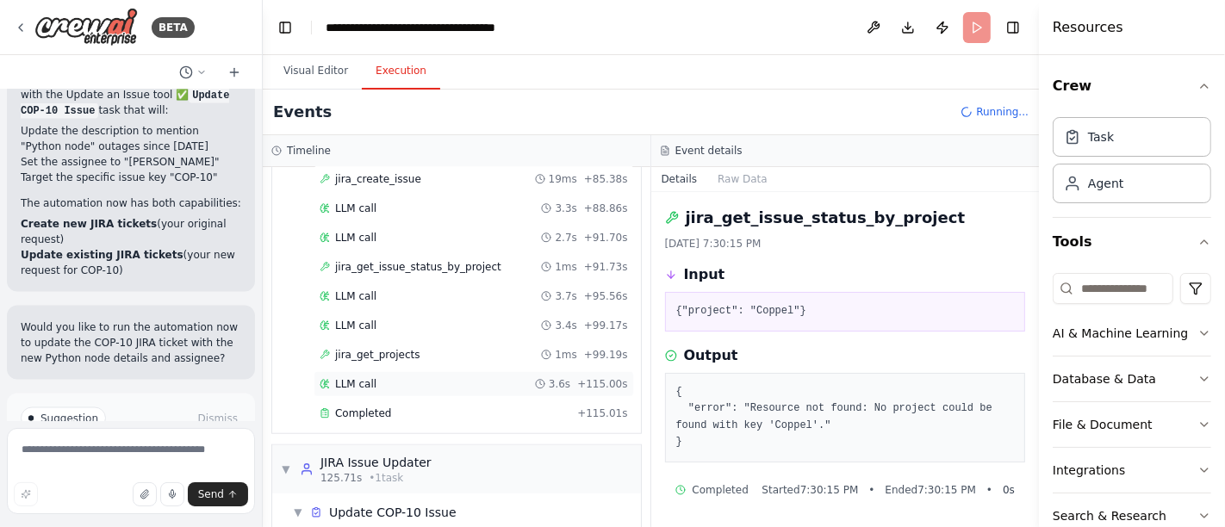
scroll to position [1322, 0]
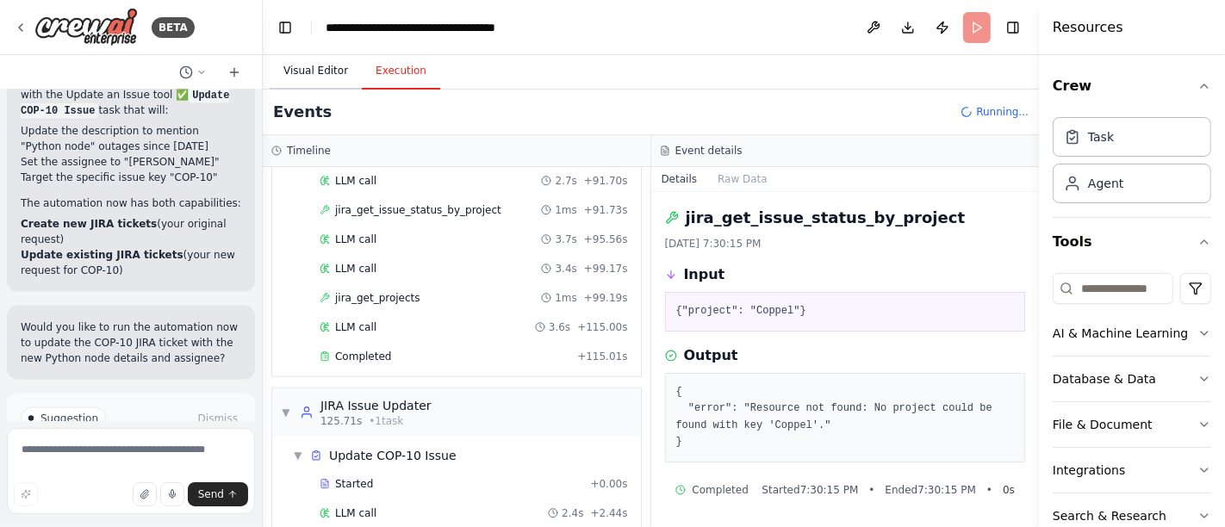
click at [302, 65] on button "Visual Editor" at bounding box center [316, 71] width 92 height 36
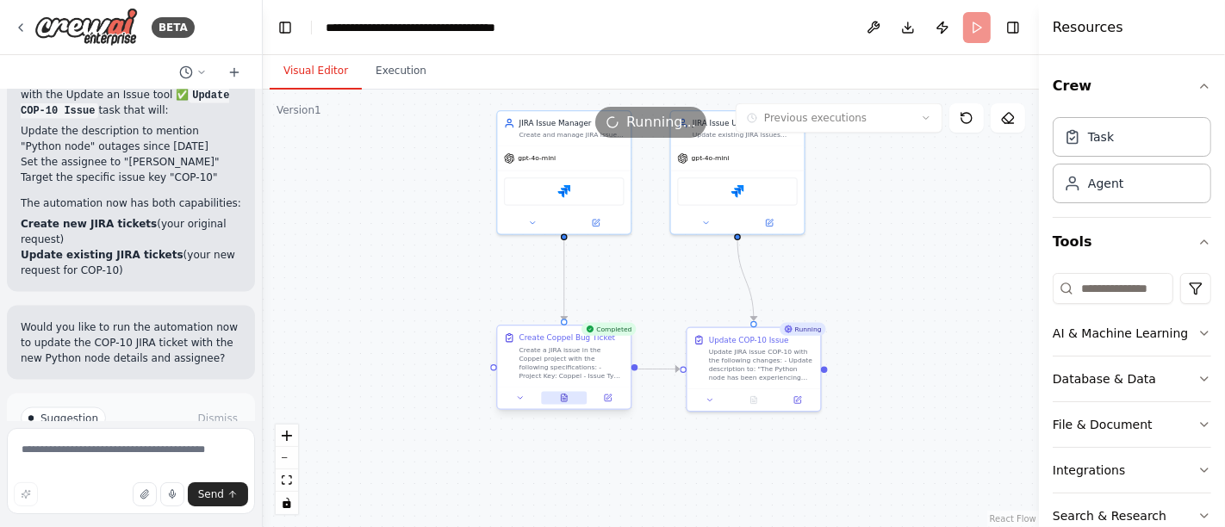
click at [559, 402] on button at bounding box center [564, 397] width 46 height 13
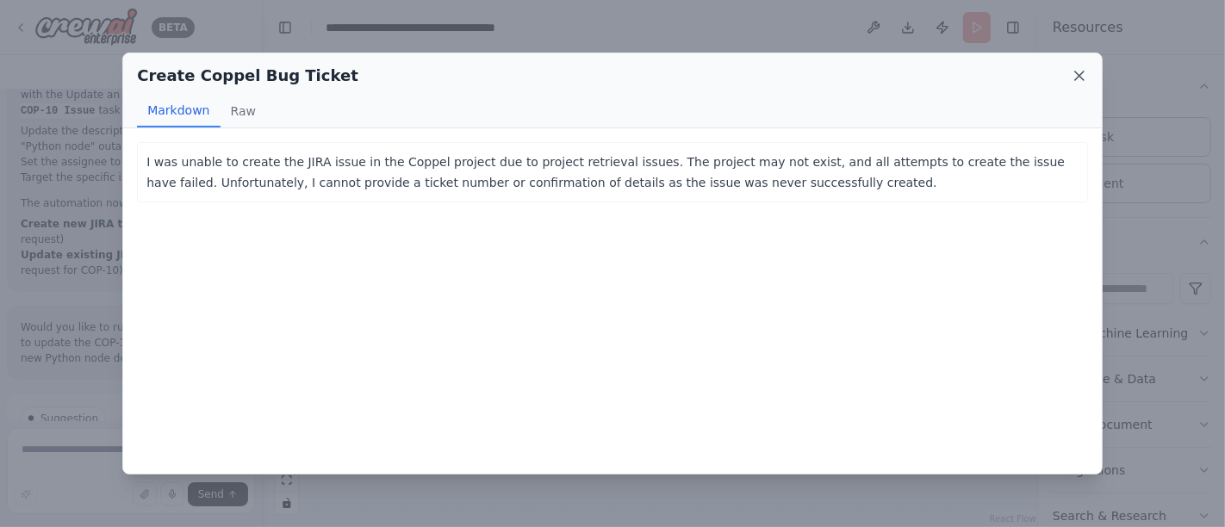
click at [1079, 75] on icon at bounding box center [1079, 76] width 9 height 9
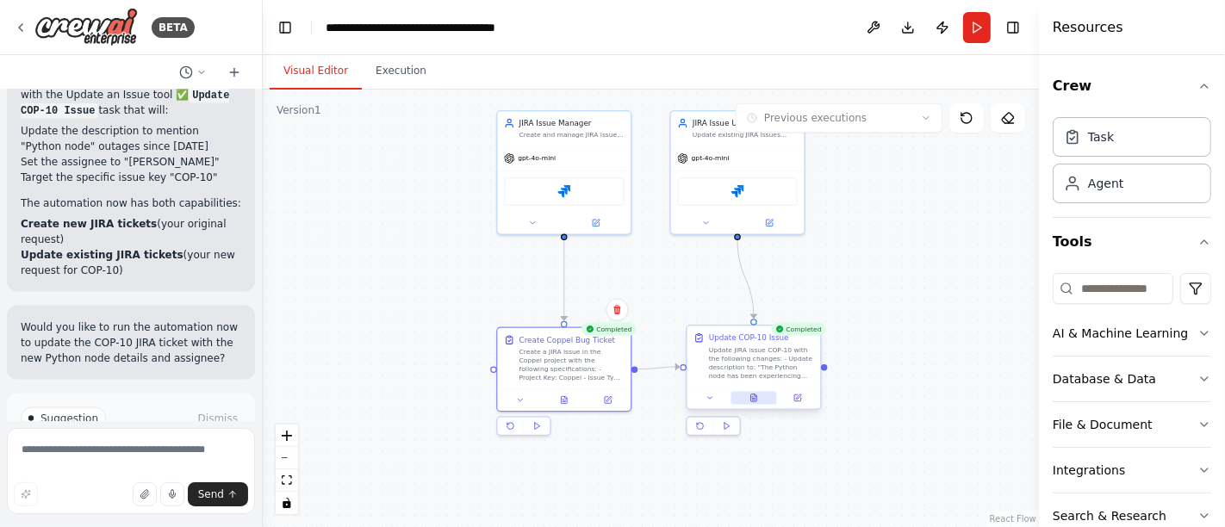
click at [758, 398] on button at bounding box center [754, 397] width 46 height 13
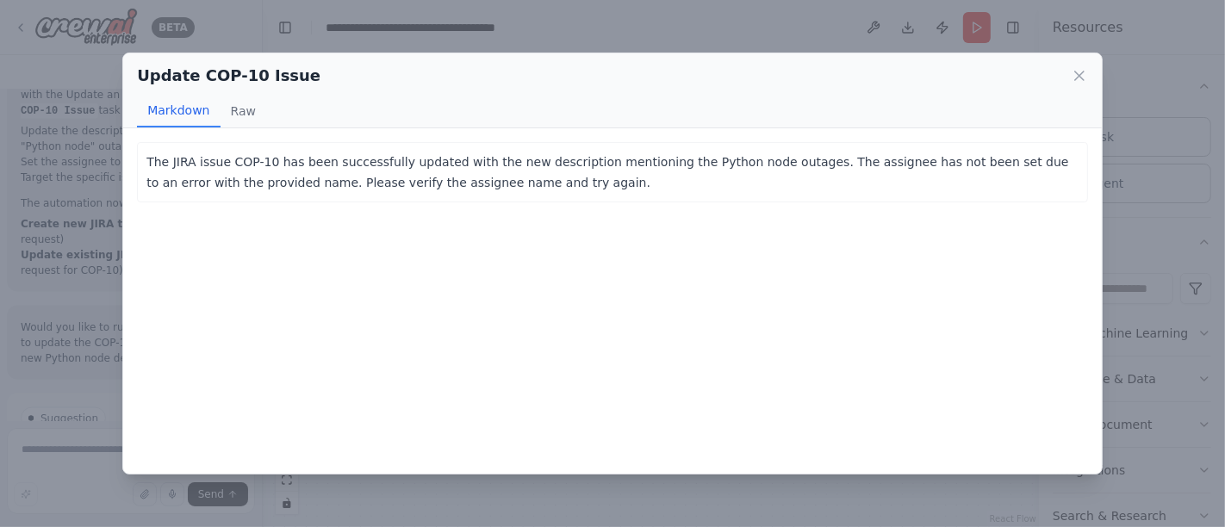
click at [1080, 82] on icon at bounding box center [1079, 75] width 17 height 17
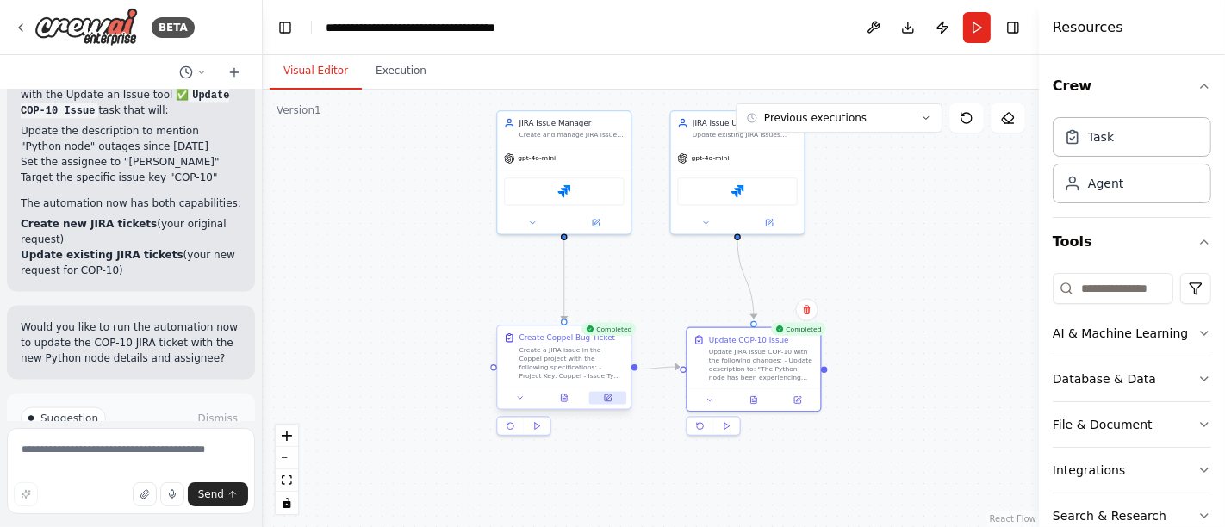
click at [606, 401] on icon at bounding box center [608, 398] width 9 height 9
click at [608, 395] on icon at bounding box center [608, 397] width 5 height 5
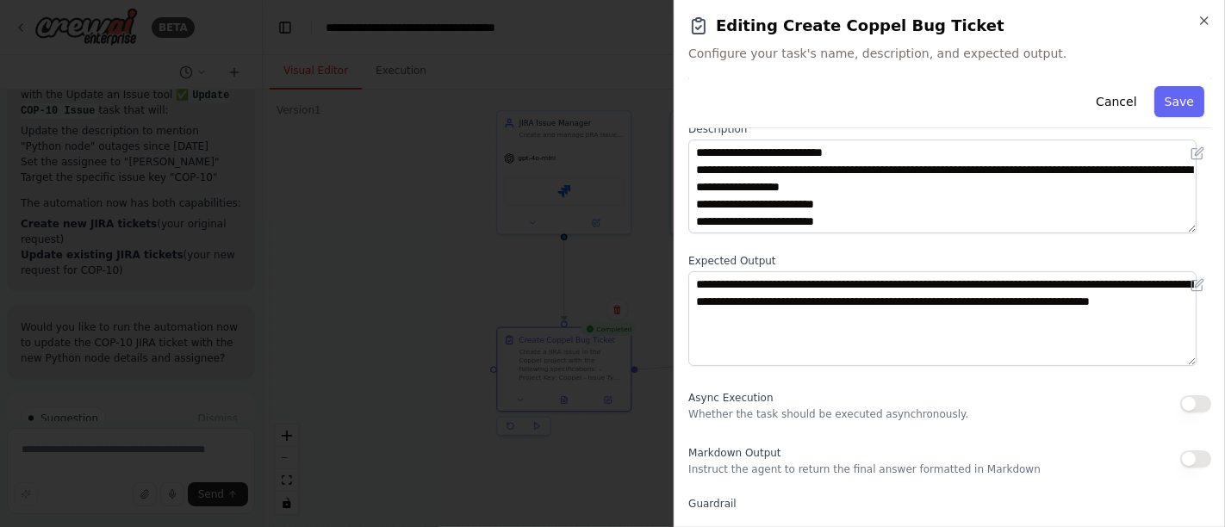
scroll to position [0, 0]
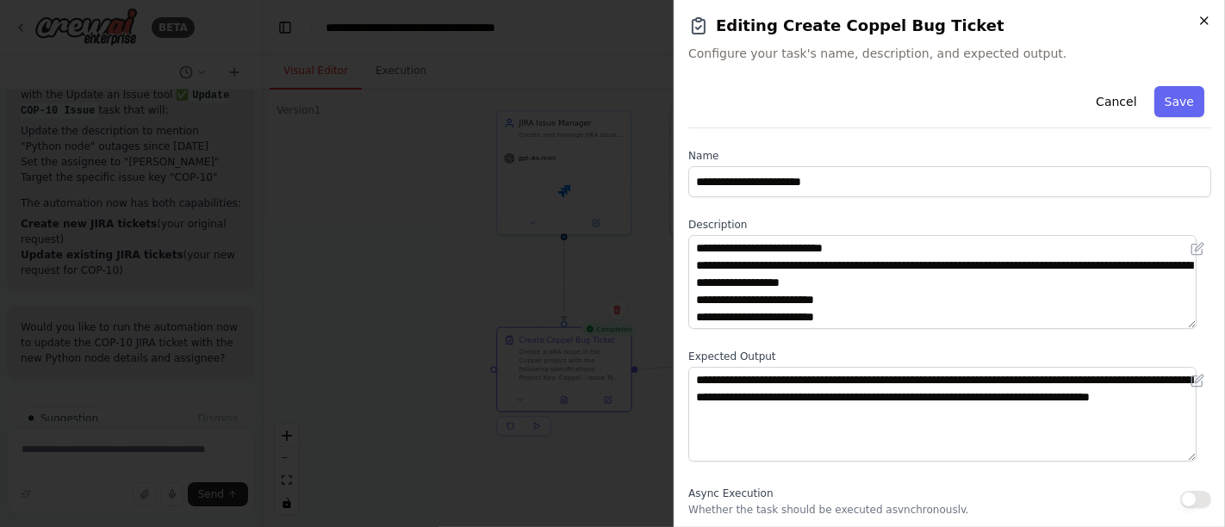
click at [1203, 20] on icon "button" at bounding box center [1204, 21] width 14 height 14
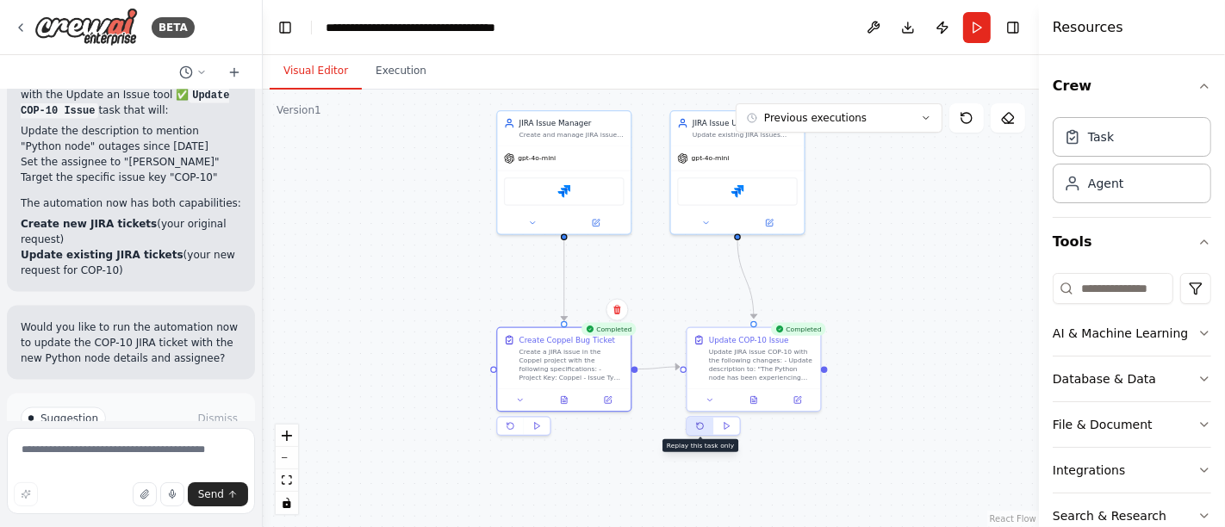
click at [700, 424] on icon at bounding box center [700, 426] width 7 height 7
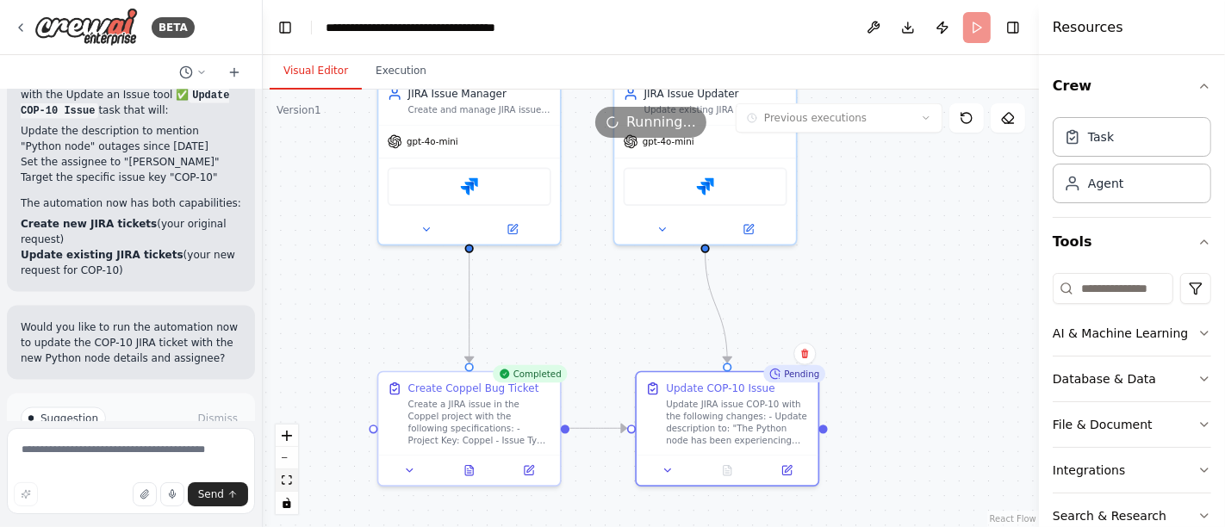
click at [288, 478] on icon "fit view" at bounding box center [287, 480] width 10 height 9
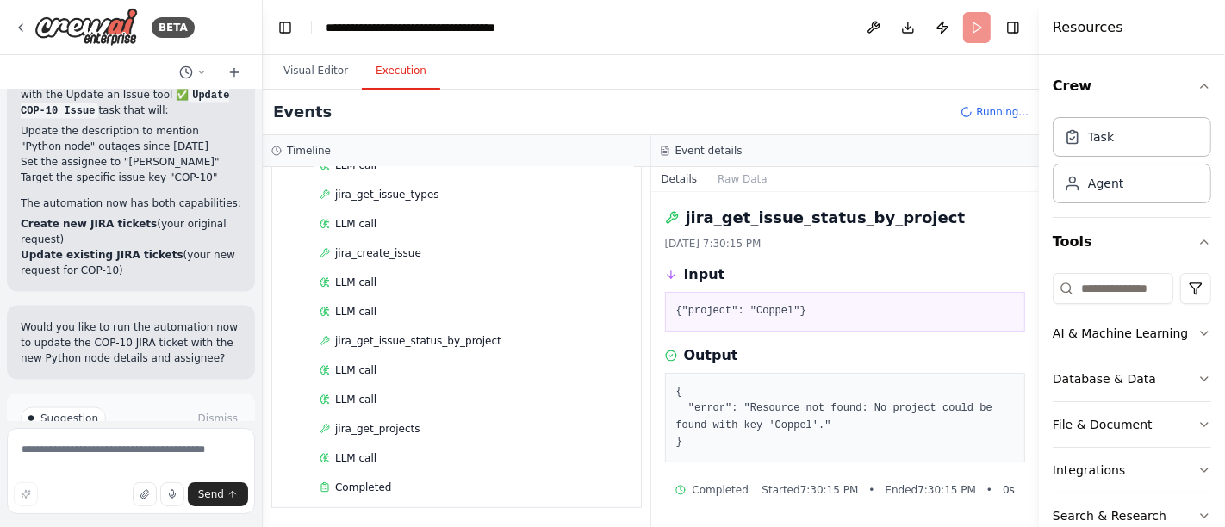
click at [382, 70] on button "Execution" at bounding box center [401, 71] width 78 height 36
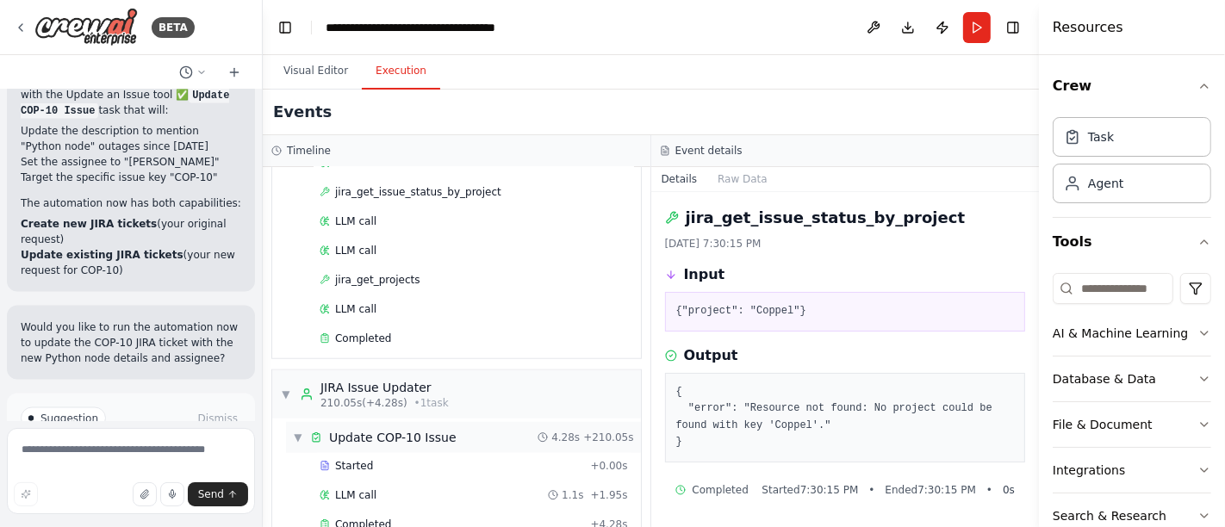
scroll to position [1350, 0]
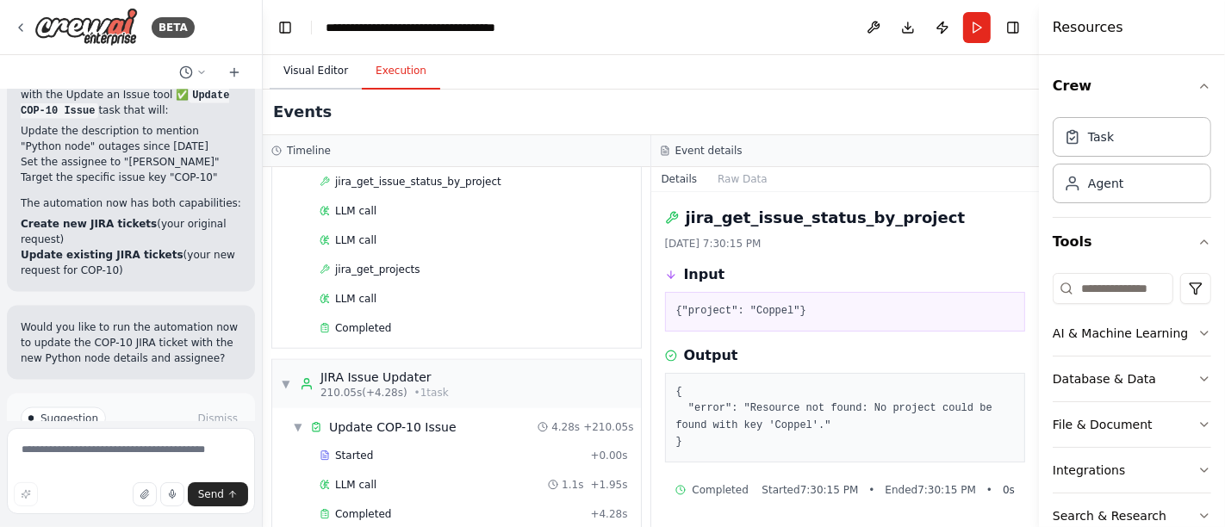
click at [308, 71] on button "Visual Editor" at bounding box center [316, 71] width 92 height 36
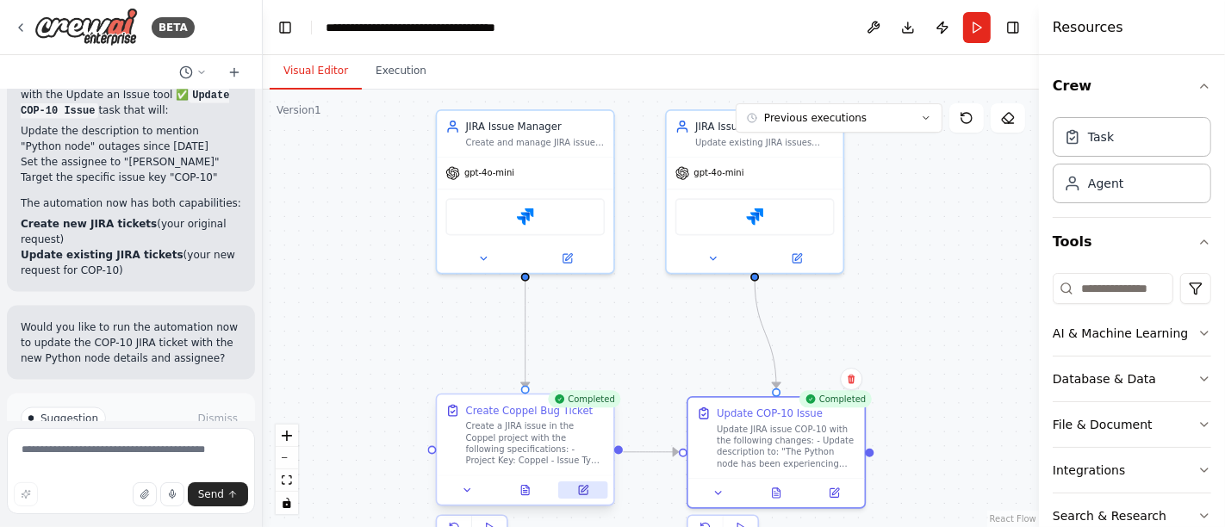
click at [581, 488] on icon at bounding box center [583, 490] width 9 height 9
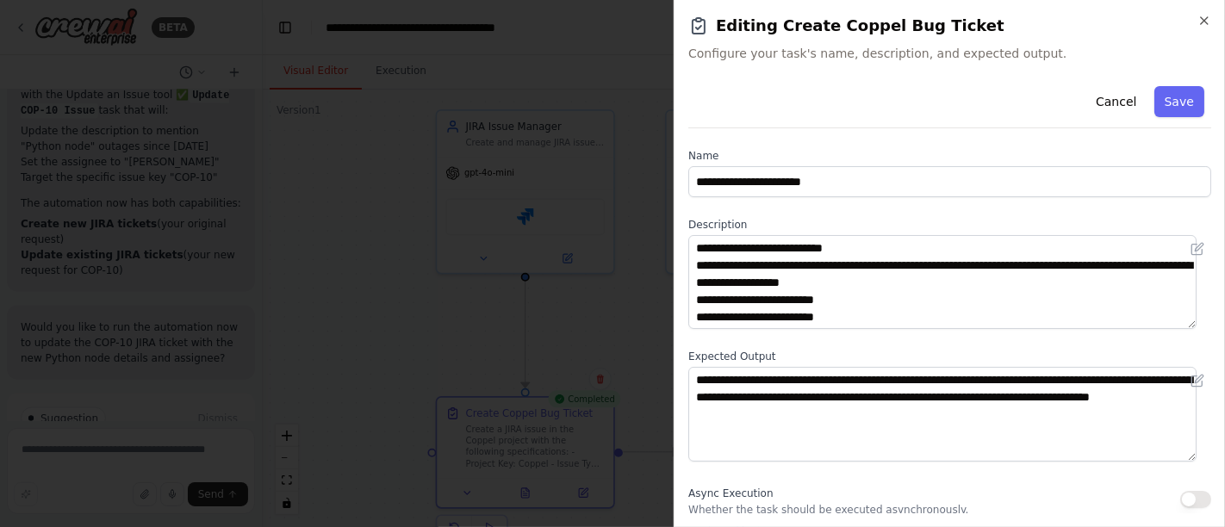
scroll to position [248, 0]
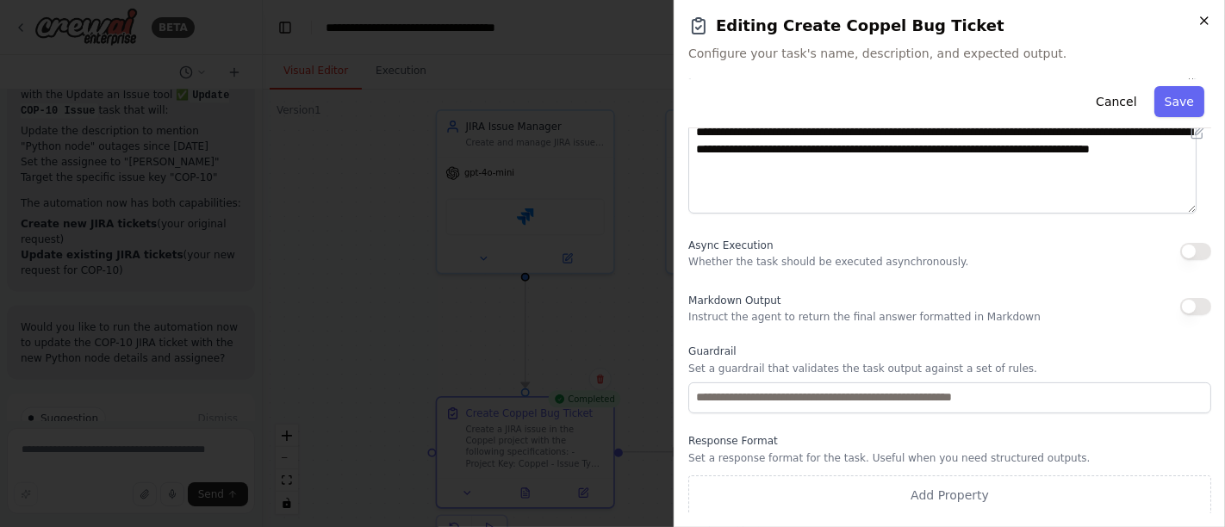
click at [1202, 15] on icon "button" at bounding box center [1204, 21] width 14 height 14
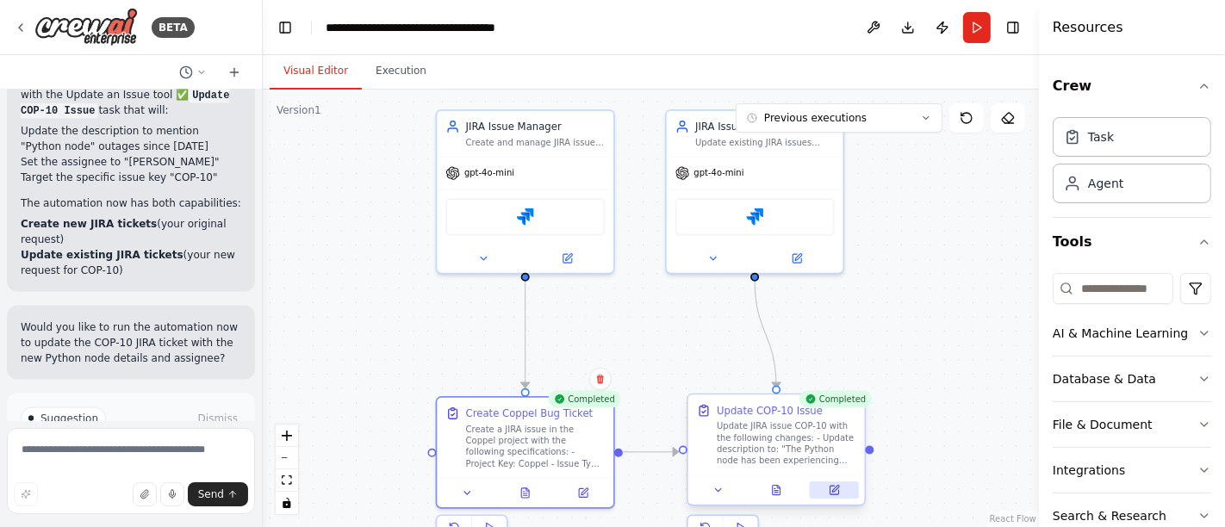
click at [842, 489] on button at bounding box center [834, 490] width 49 height 17
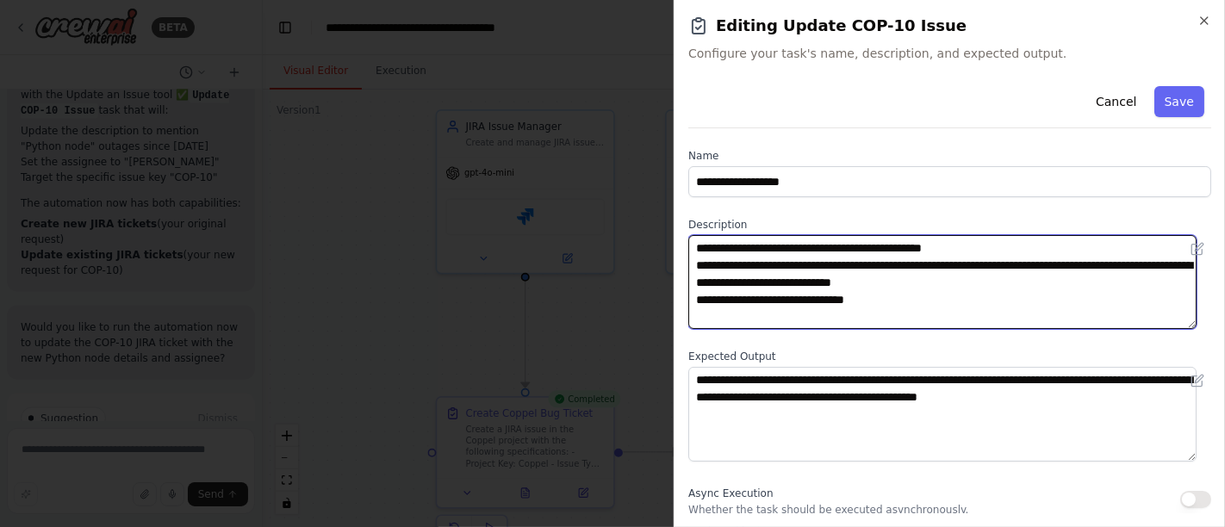
click at [888, 268] on textarea "**********" at bounding box center [942, 282] width 508 height 94
type textarea "**********"
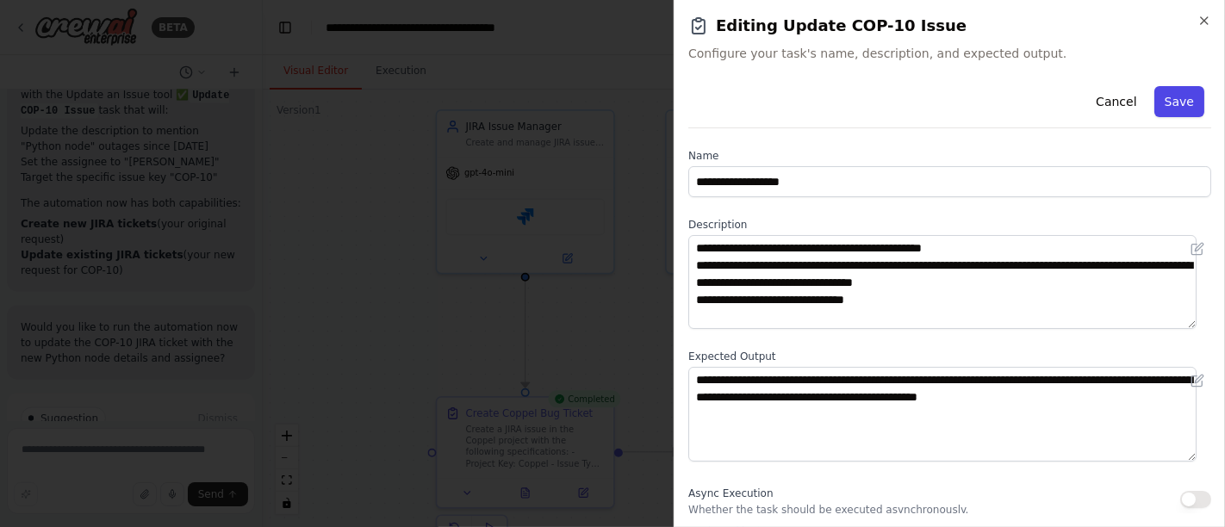
click at [1161, 90] on button "Save" at bounding box center [1179, 101] width 50 height 31
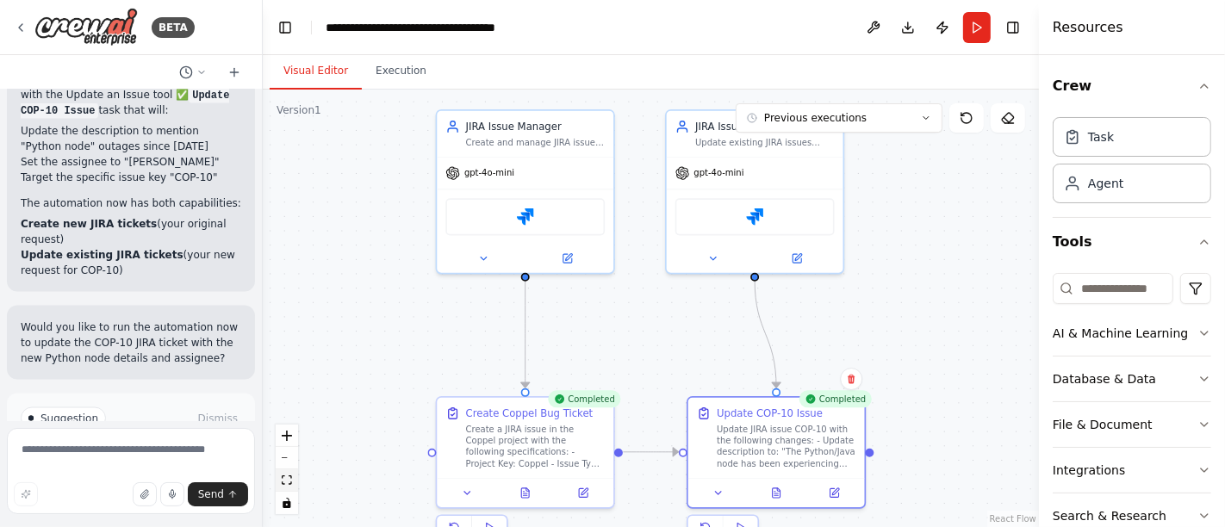
click at [286, 482] on icon "fit view" at bounding box center [287, 480] width 10 height 9
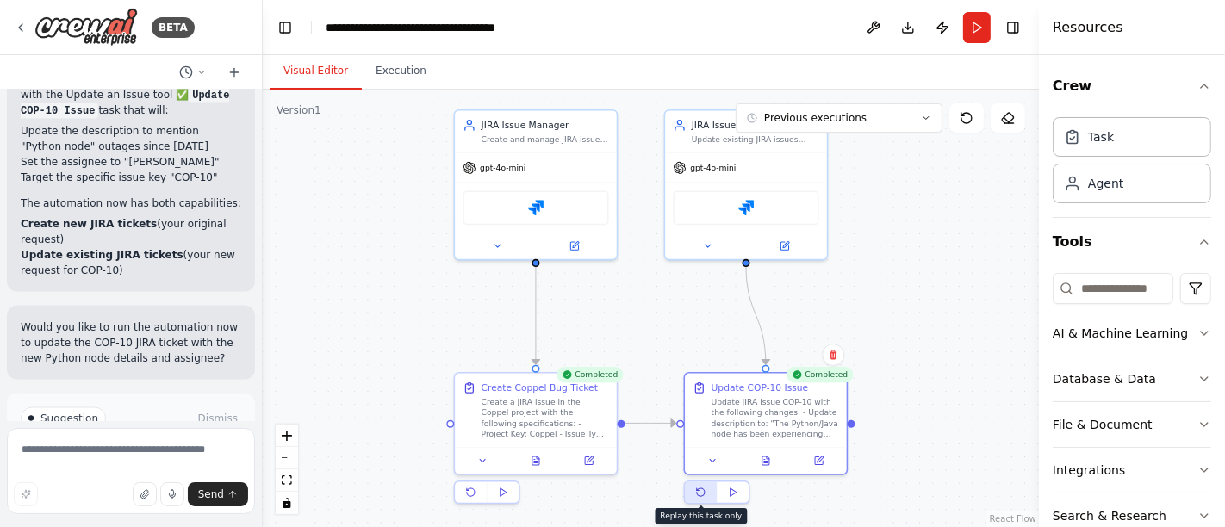
click at [702, 488] on icon at bounding box center [700, 493] width 10 height 10
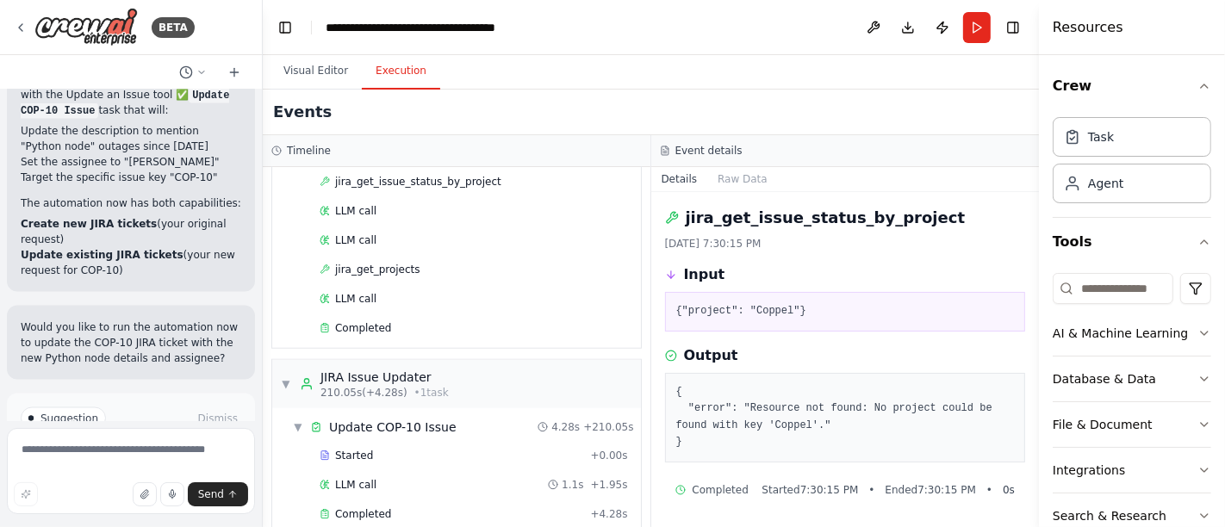
click at [389, 71] on button "Execution" at bounding box center [401, 71] width 78 height 36
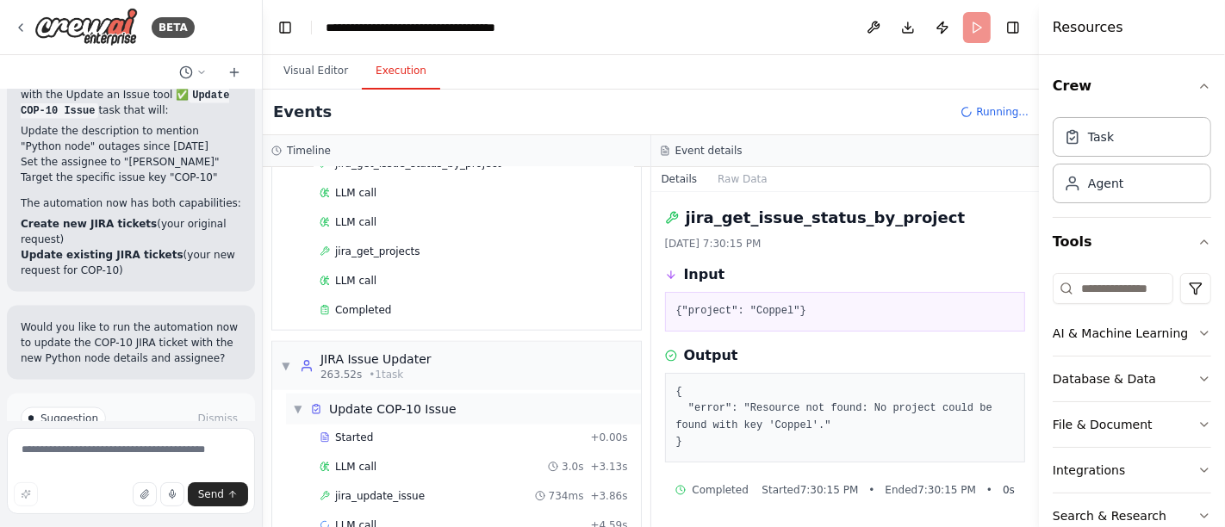
scroll to position [1378, 0]
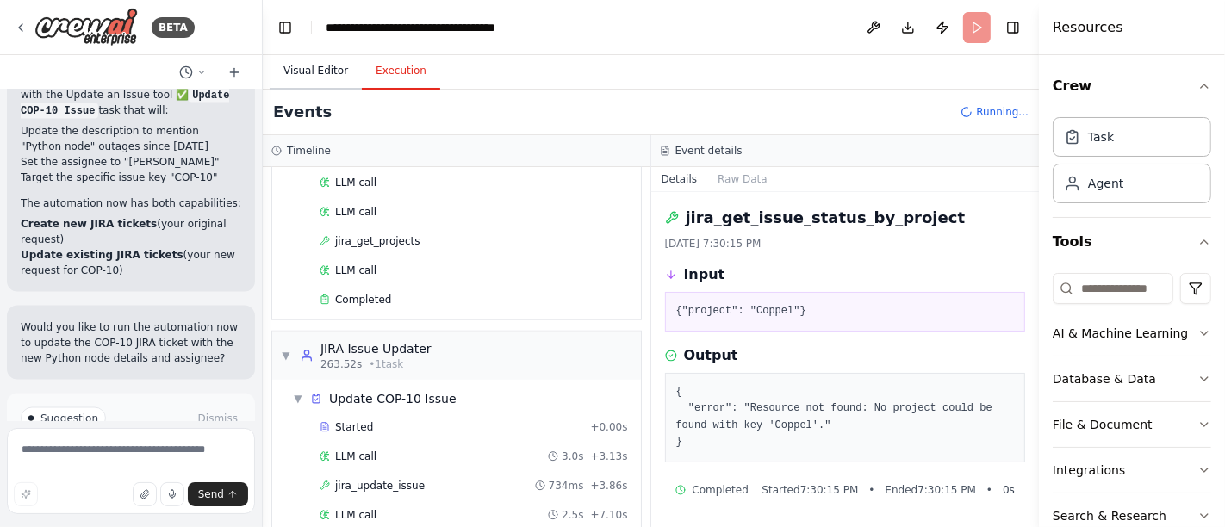
click at [331, 69] on button "Visual Editor" at bounding box center [316, 71] width 92 height 36
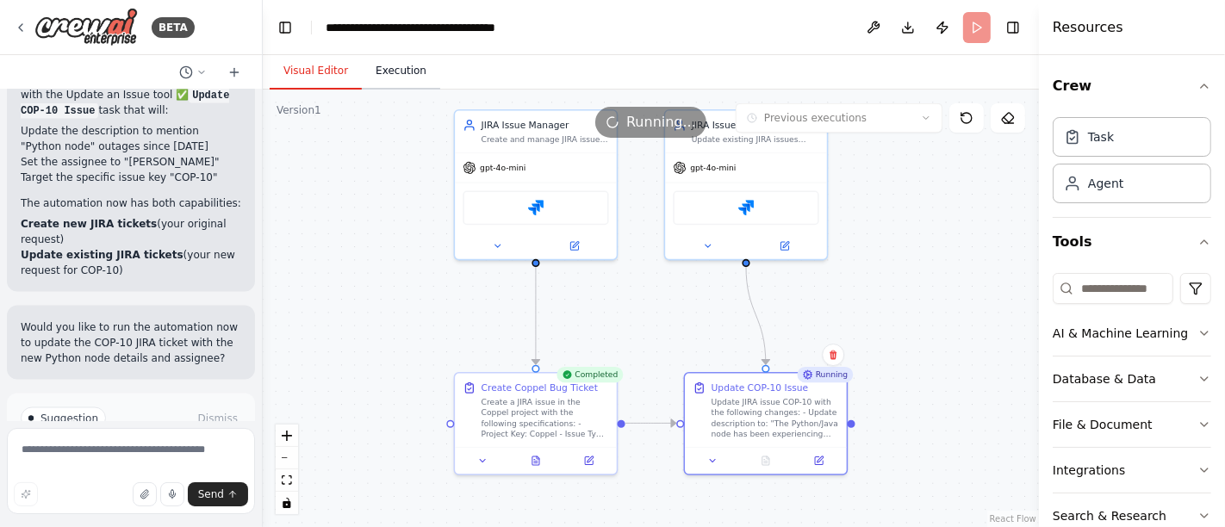
click at [396, 75] on button "Execution" at bounding box center [401, 71] width 78 height 36
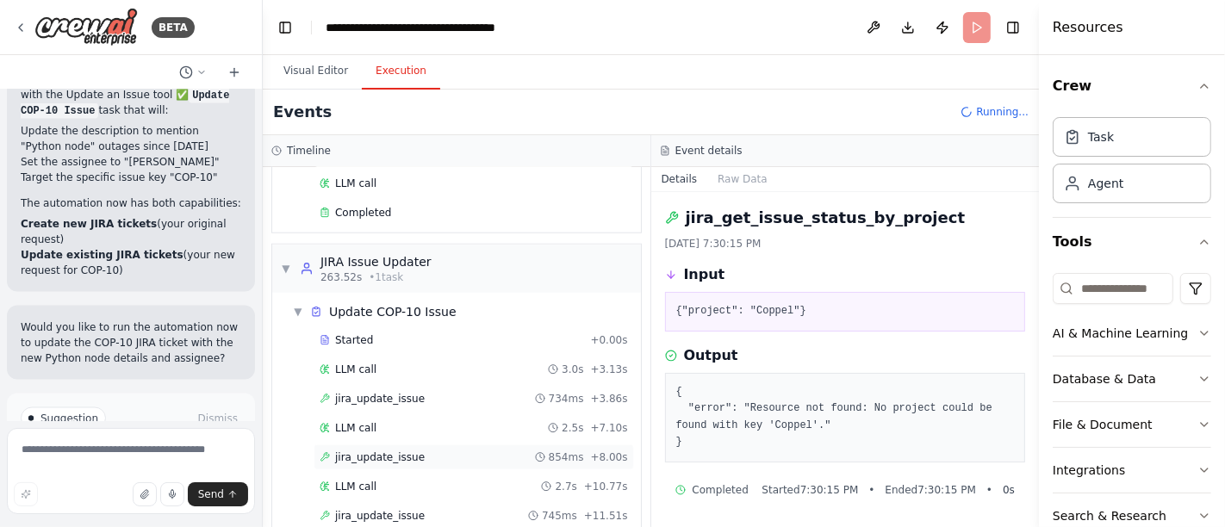
scroll to position [1494, 0]
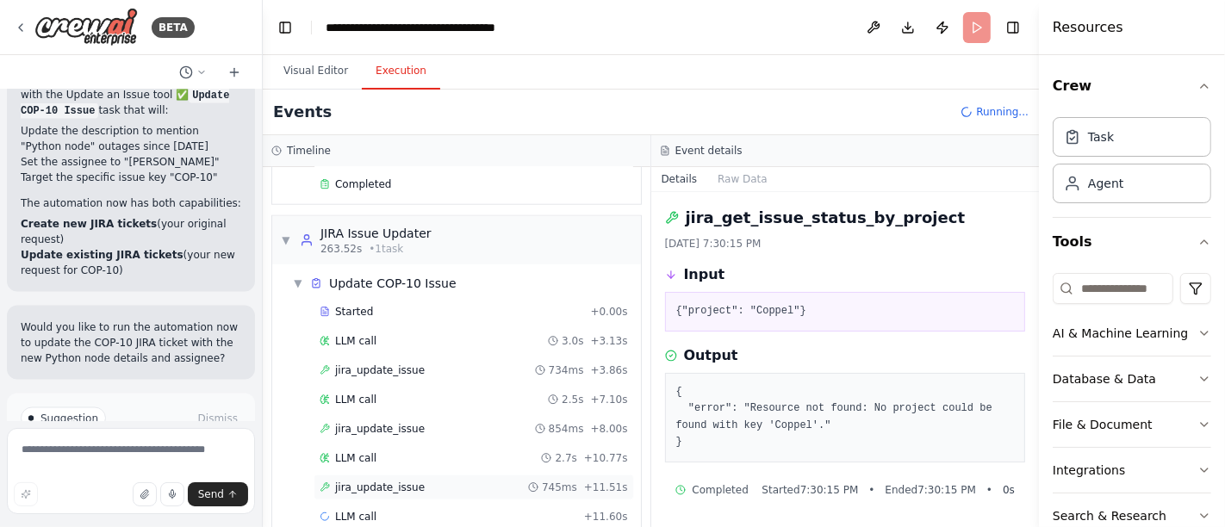
click at [379, 481] on span "jira_update_issue" at bounding box center [380, 488] width 90 height 14
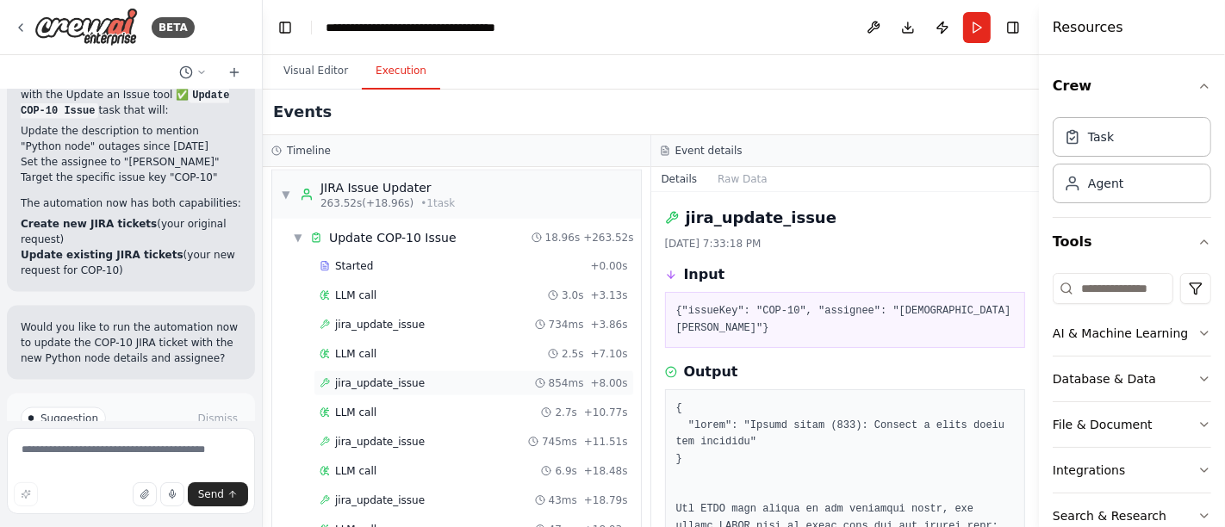
scroll to position [1581, 0]
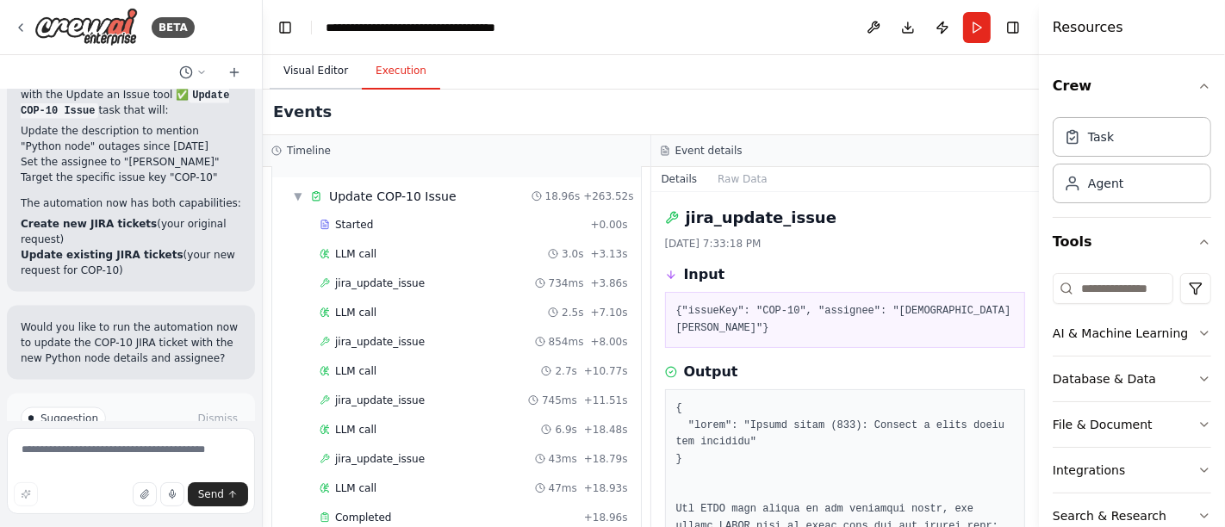
click at [315, 60] on button "Visual Editor" at bounding box center [316, 71] width 92 height 36
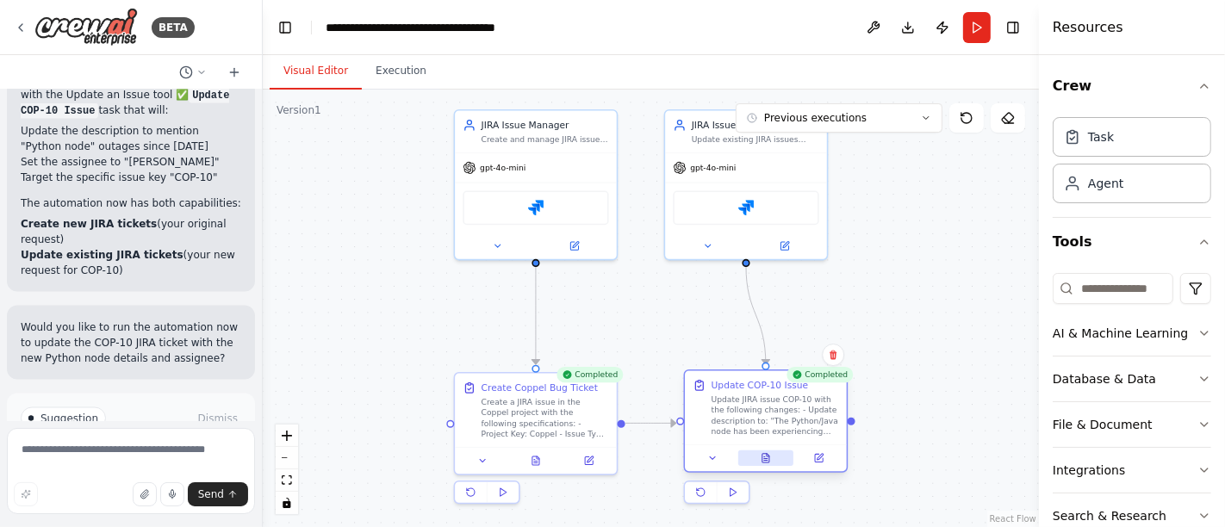
click at [768, 455] on icon at bounding box center [768, 455] width 3 height 3
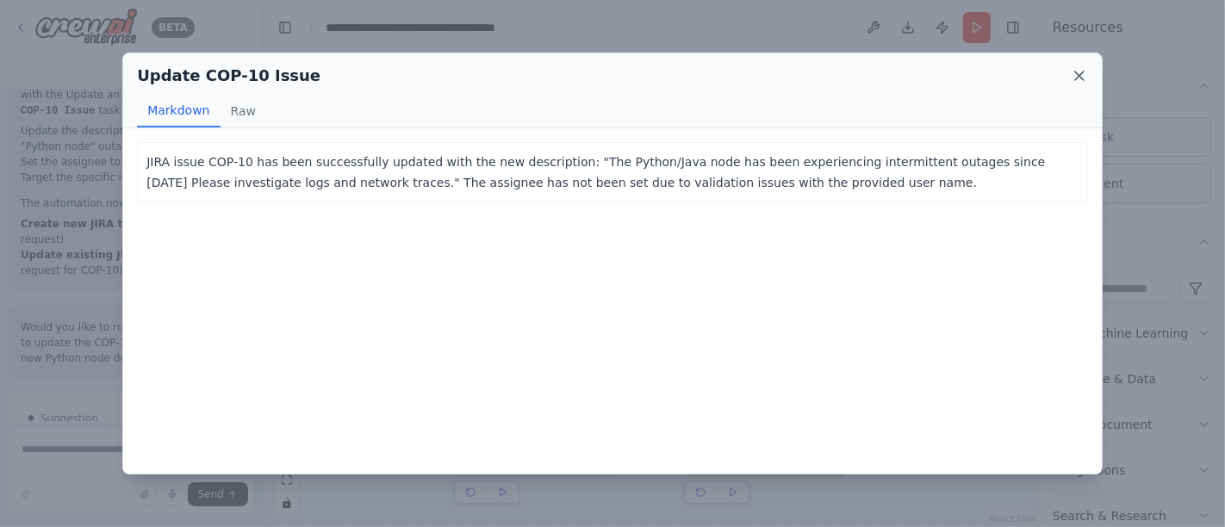
click at [1083, 75] on icon at bounding box center [1079, 75] width 17 height 17
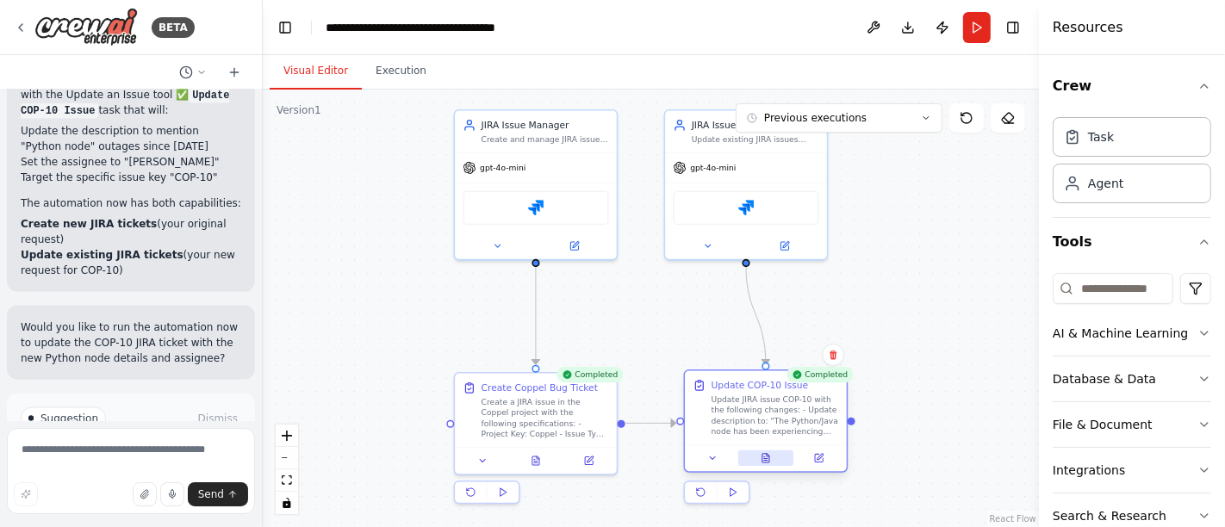
click at [770, 456] on icon at bounding box center [766, 458] width 10 height 10
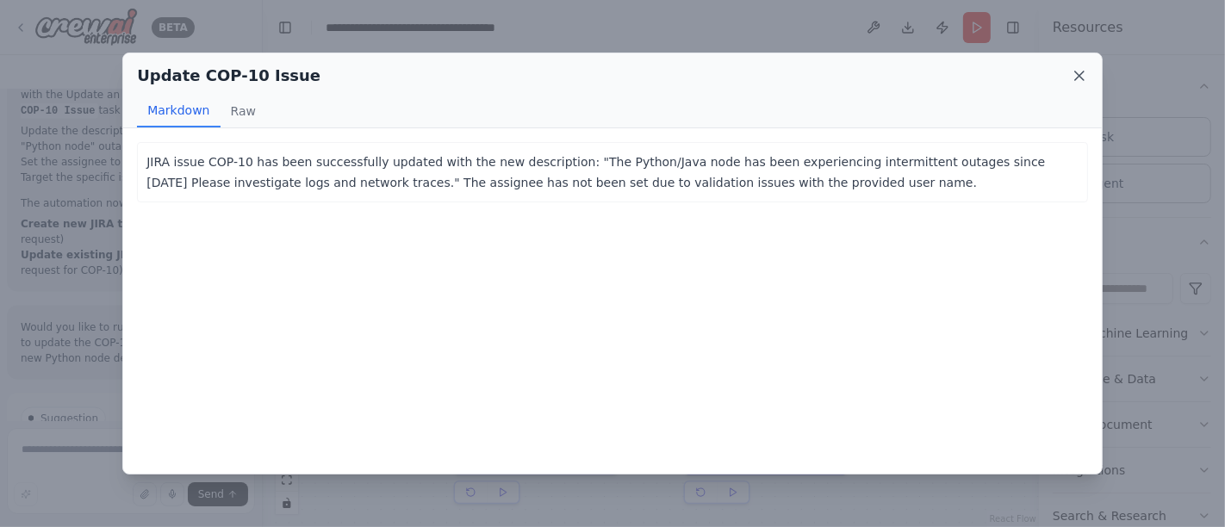
click at [1079, 77] on icon at bounding box center [1079, 75] width 17 height 17
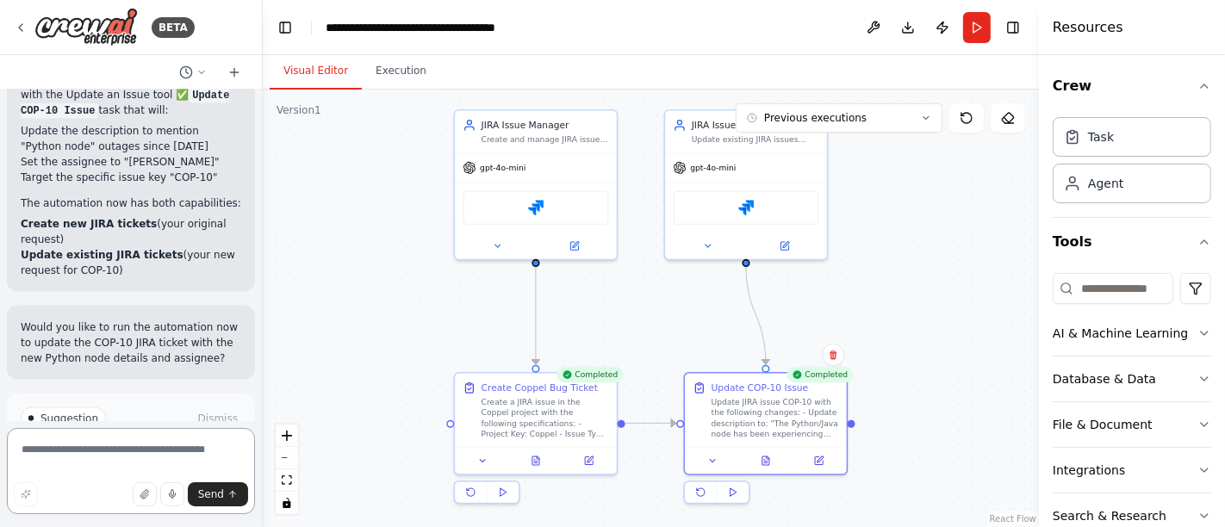
click at [140, 453] on textarea at bounding box center [131, 471] width 248 height 86
paste textarea "**********"
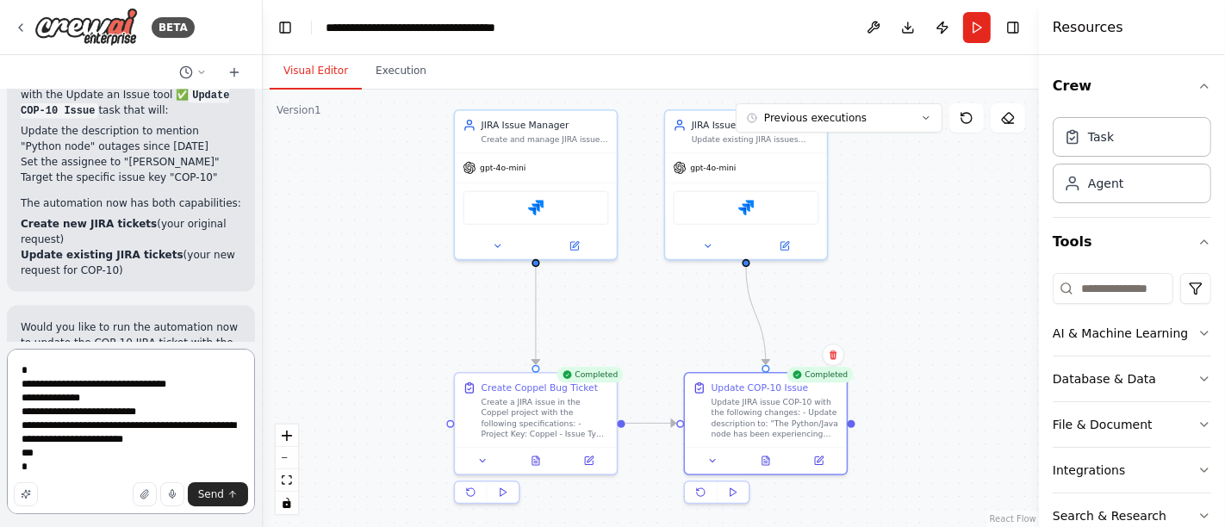
click at [115, 409] on textarea "**********" at bounding box center [131, 431] width 248 height 165
click at [127, 414] on textarea "**********" at bounding box center [131, 431] width 248 height 165
type textarea "**********"
click at [212, 499] on span "Send" at bounding box center [211, 495] width 26 height 14
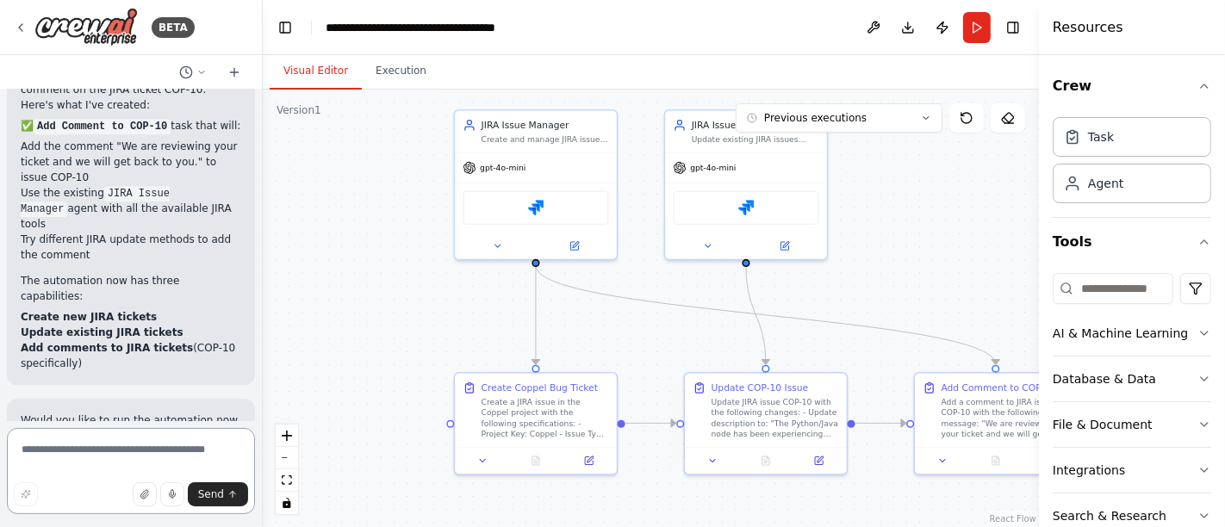
scroll to position [3613, 0]
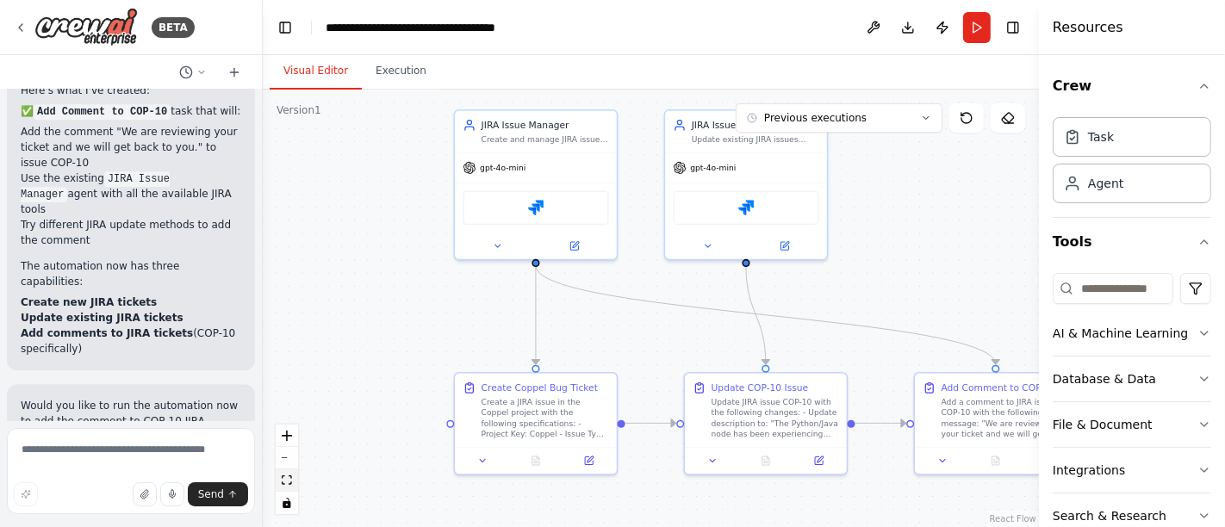
click at [288, 482] on icon "fit view" at bounding box center [287, 480] width 10 height 9
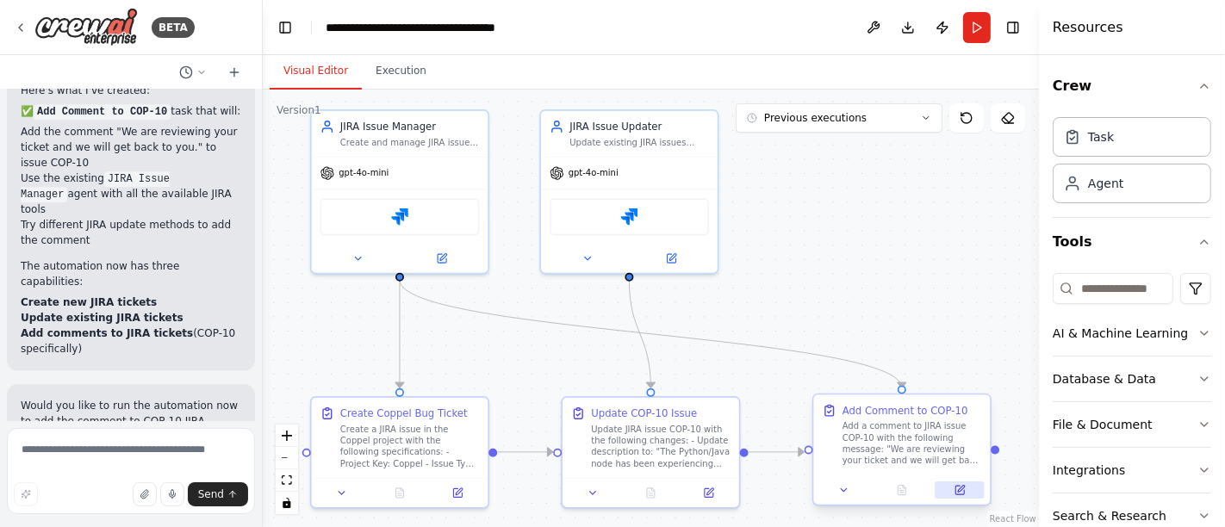
click at [952, 487] on button at bounding box center [960, 490] width 49 height 17
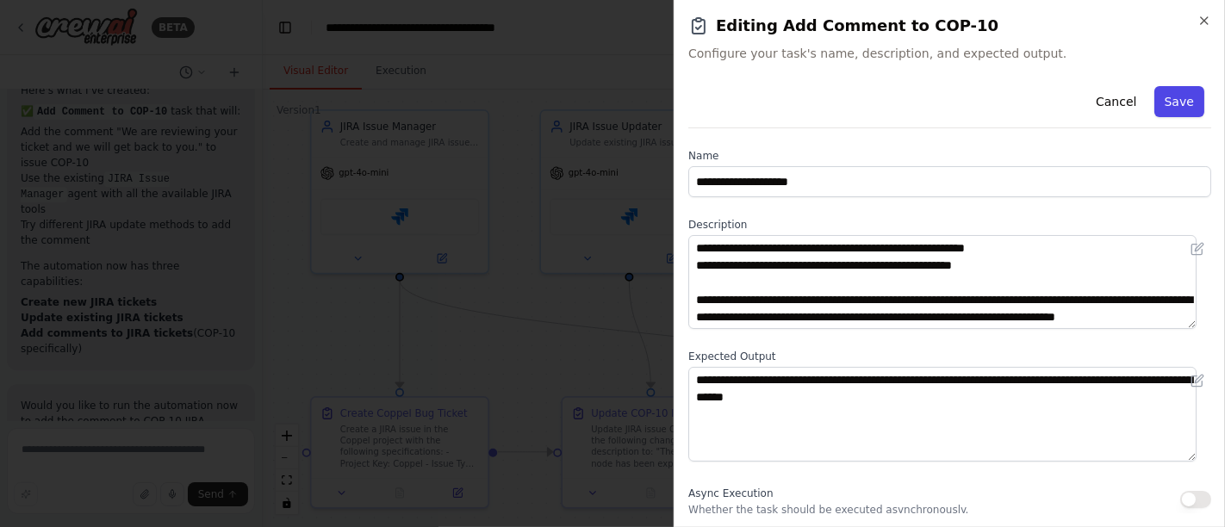
click at [1159, 95] on button "Save" at bounding box center [1179, 101] width 50 height 31
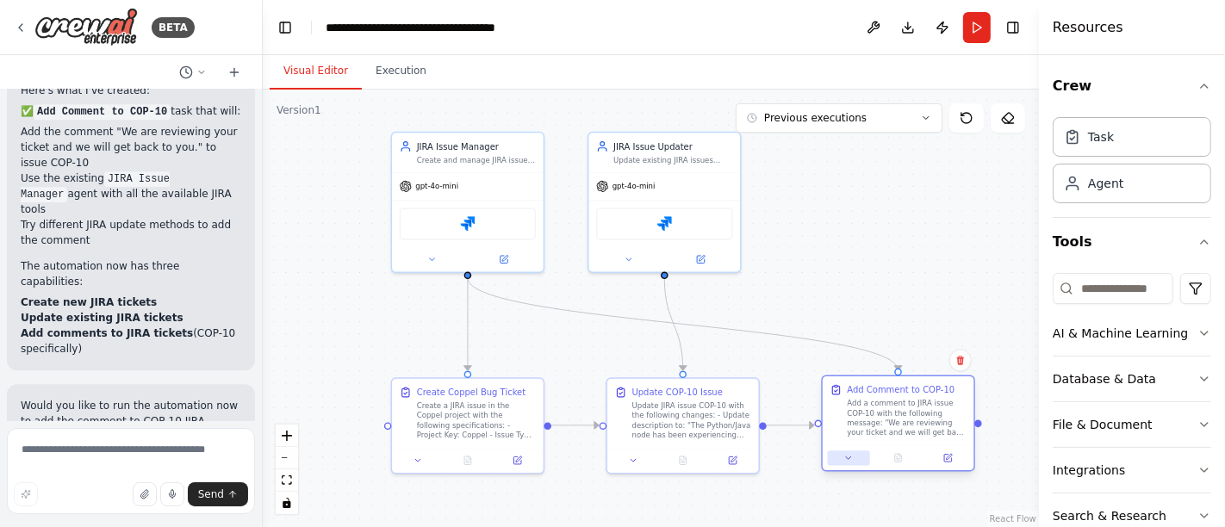
click at [849, 457] on icon at bounding box center [848, 458] width 5 height 3
click at [927, 113] on icon at bounding box center [926, 118] width 10 height 10
click at [803, 151] on div "11m ago" at bounding box center [849, 150] width 172 height 14
click at [283, 480] on icon "fit view" at bounding box center [287, 480] width 10 height 9
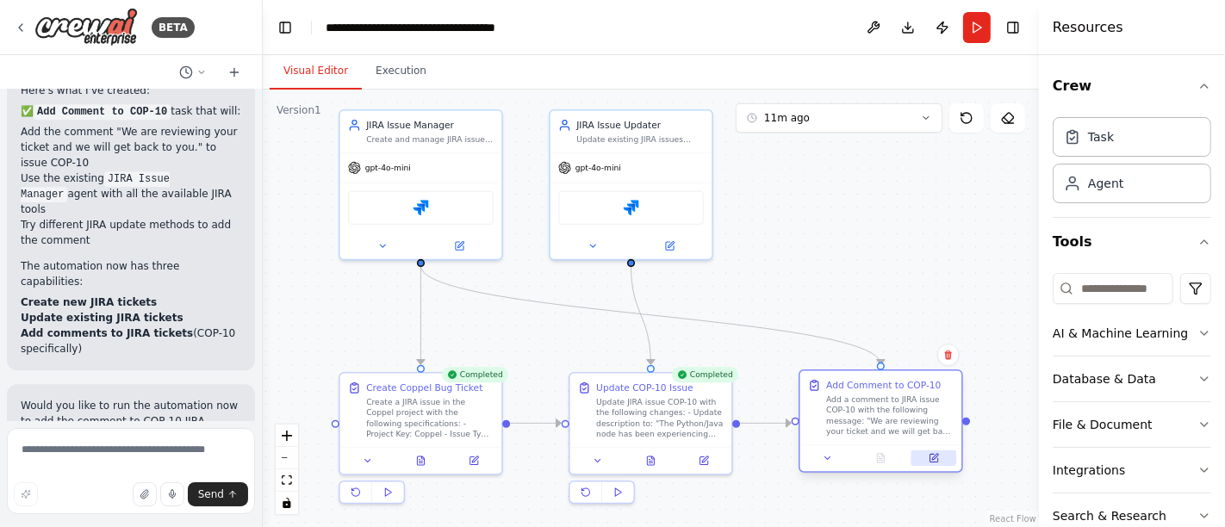
click at [935, 459] on icon at bounding box center [934, 458] width 8 height 8
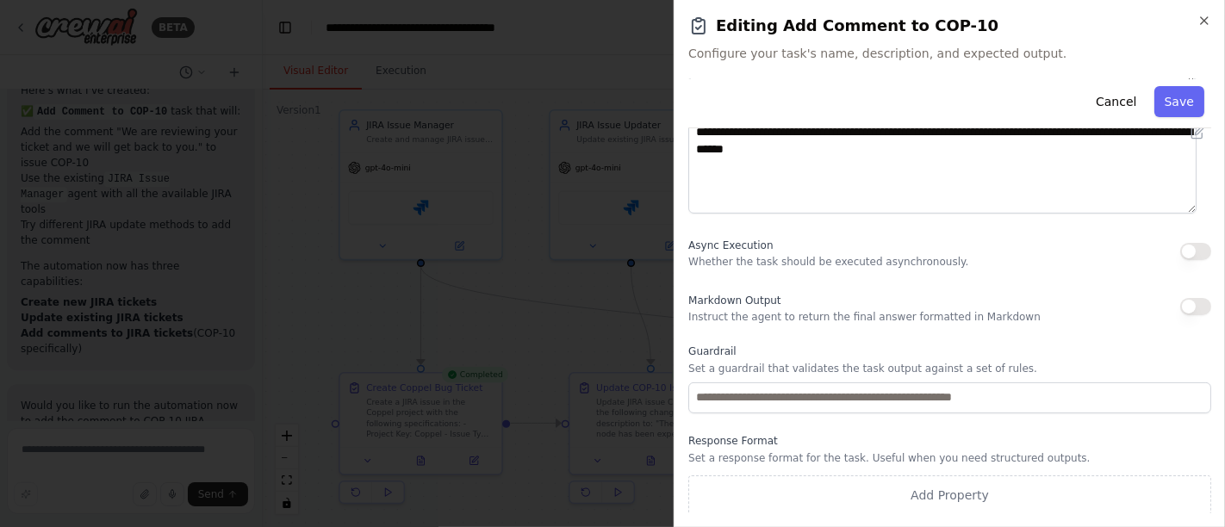
scroll to position [0, 0]
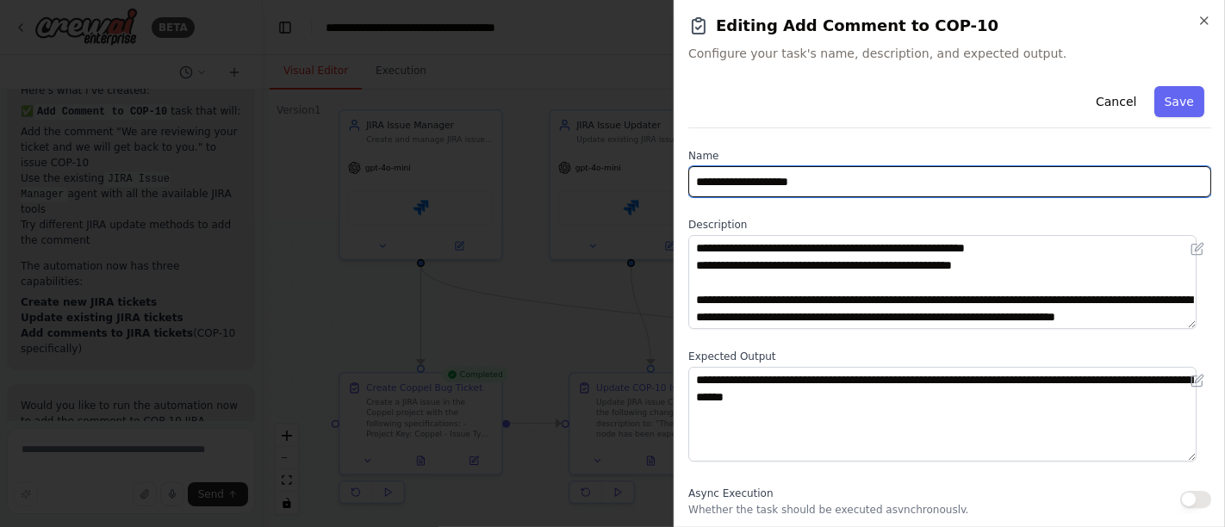
click at [861, 183] on input "**********" at bounding box center [949, 181] width 523 height 31
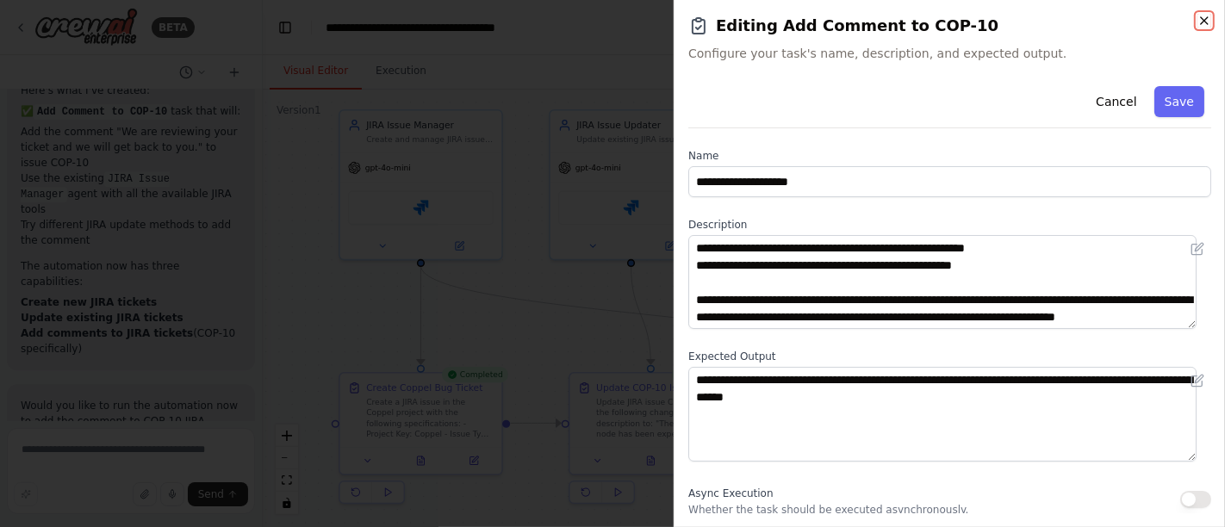
click at [1210, 22] on icon "button" at bounding box center [1204, 21] width 14 height 14
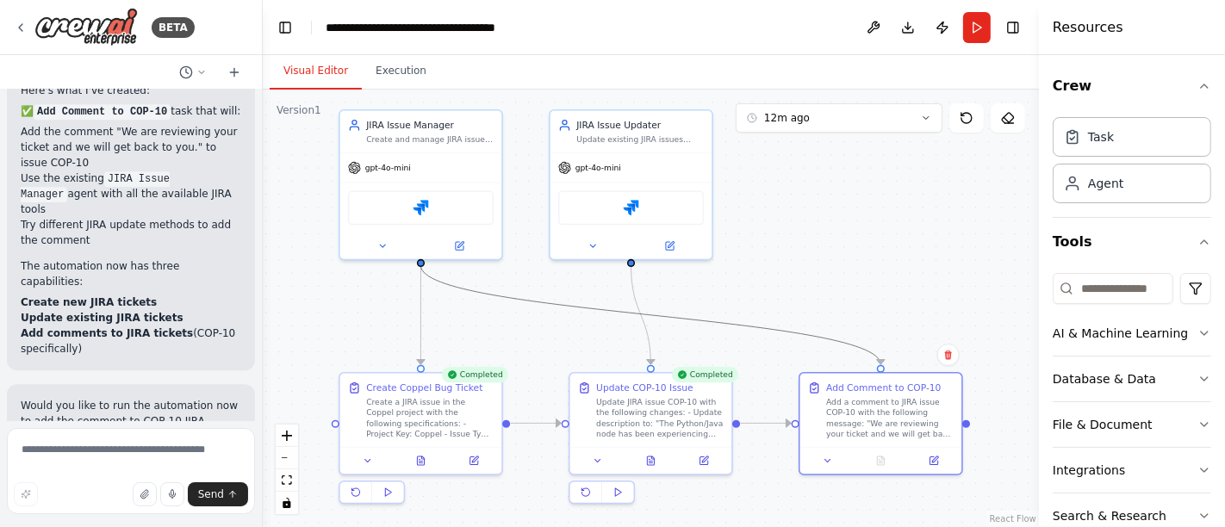
click at [440, 279] on icon "Edge from 137ec155-f491-40ac-8a12-e1f8deacbd3e to 43b0172c-4eee-4c4b-a25f-0c0fc…" at bounding box center [651, 314] width 460 height 99
click at [654, 314] on icon at bounding box center [651, 314] width 10 height 11
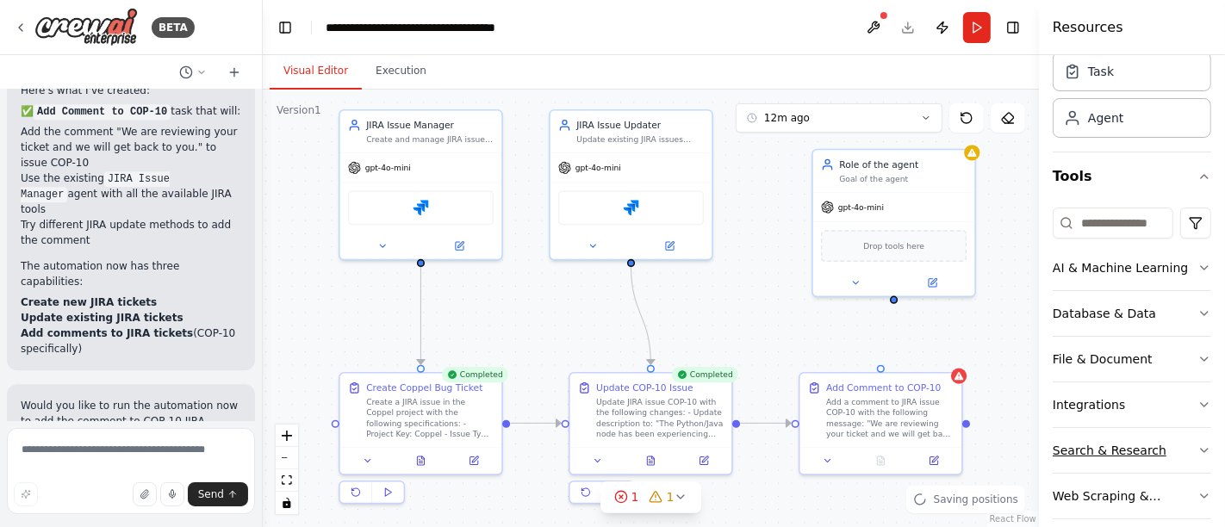
scroll to position [81, 0]
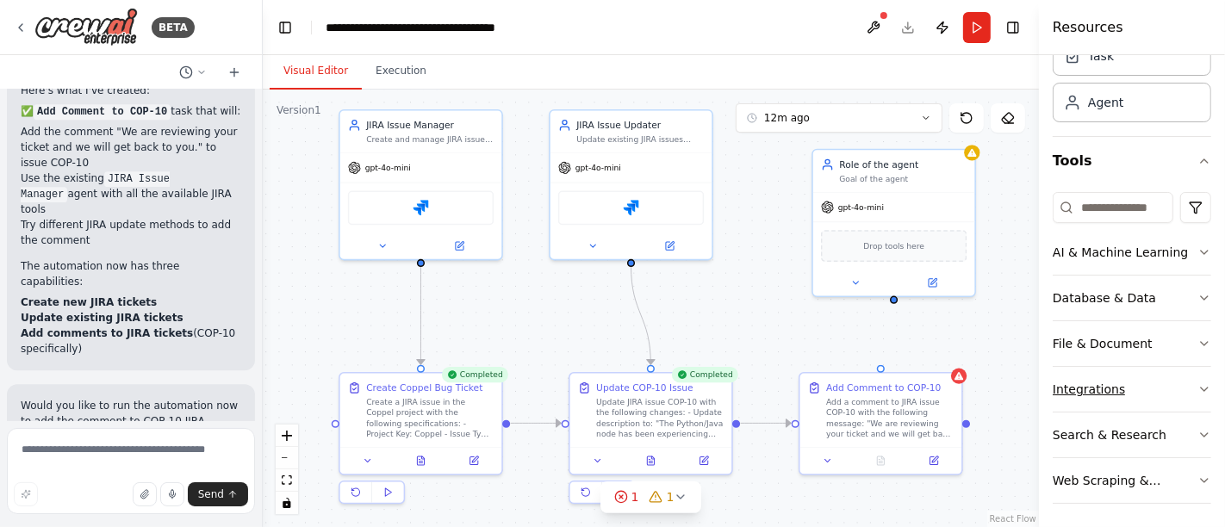
click at [1181, 388] on button "Integrations" at bounding box center [1132, 389] width 159 height 45
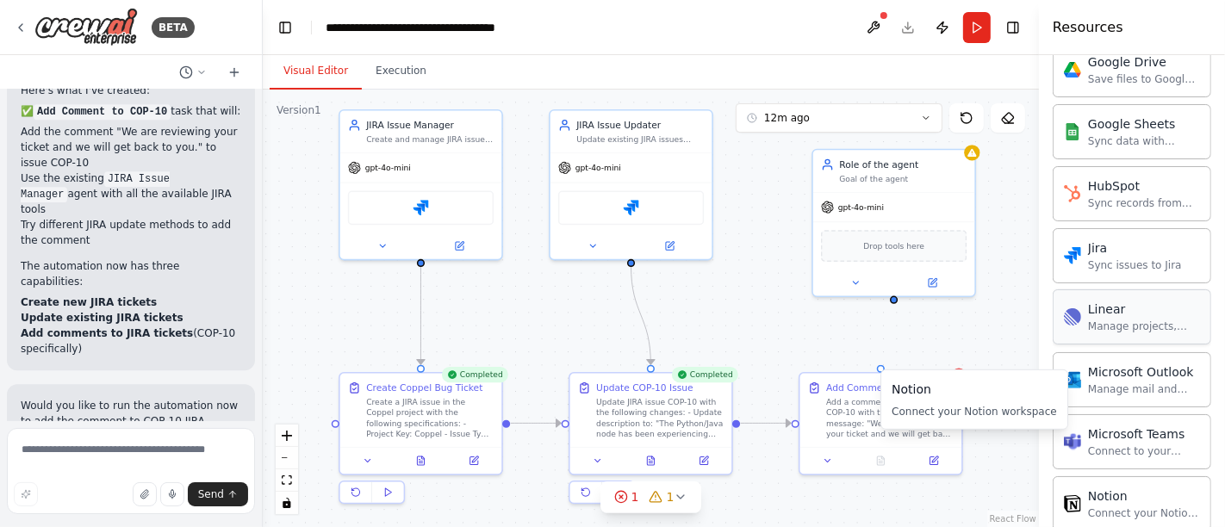
scroll to position [875, 0]
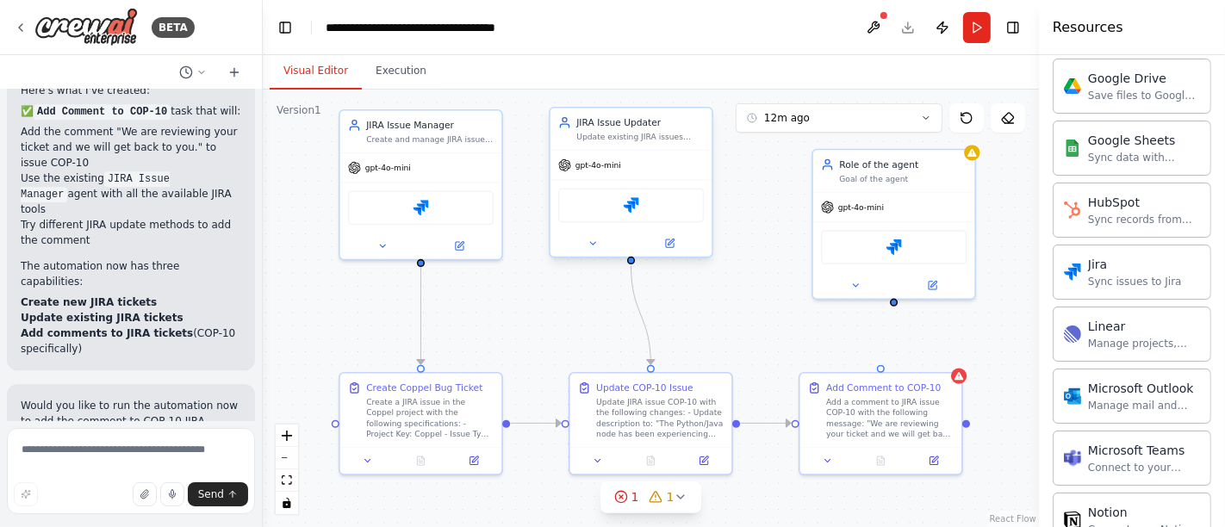
click at [641, 199] on div "Jira" at bounding box center [631, 206] width 146 height 34
click at [635, 208] on img at bounding box center [631, 205] width 16 height 16
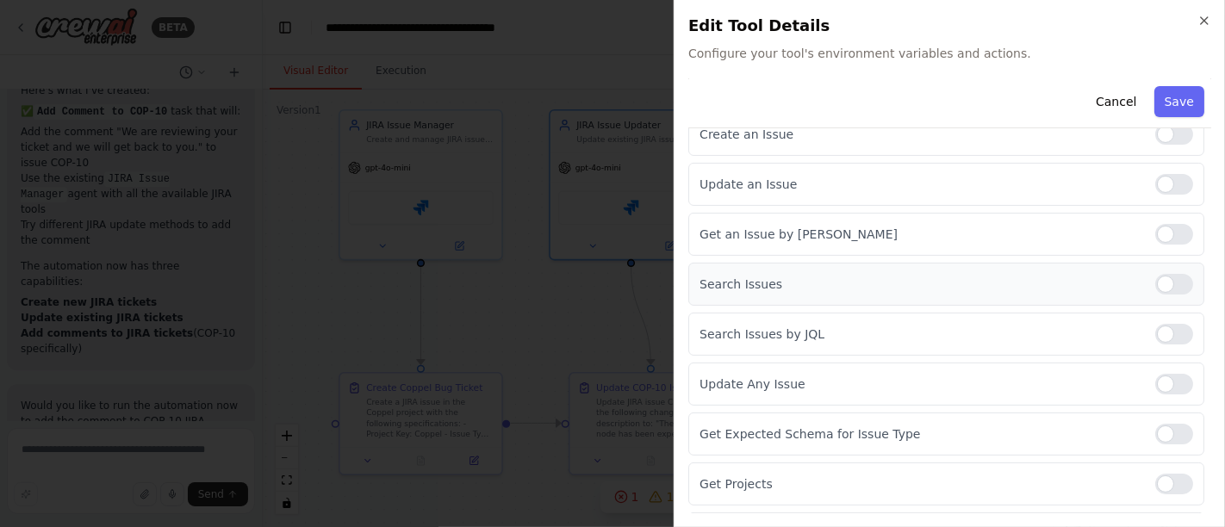
scroll to position [389, 0]
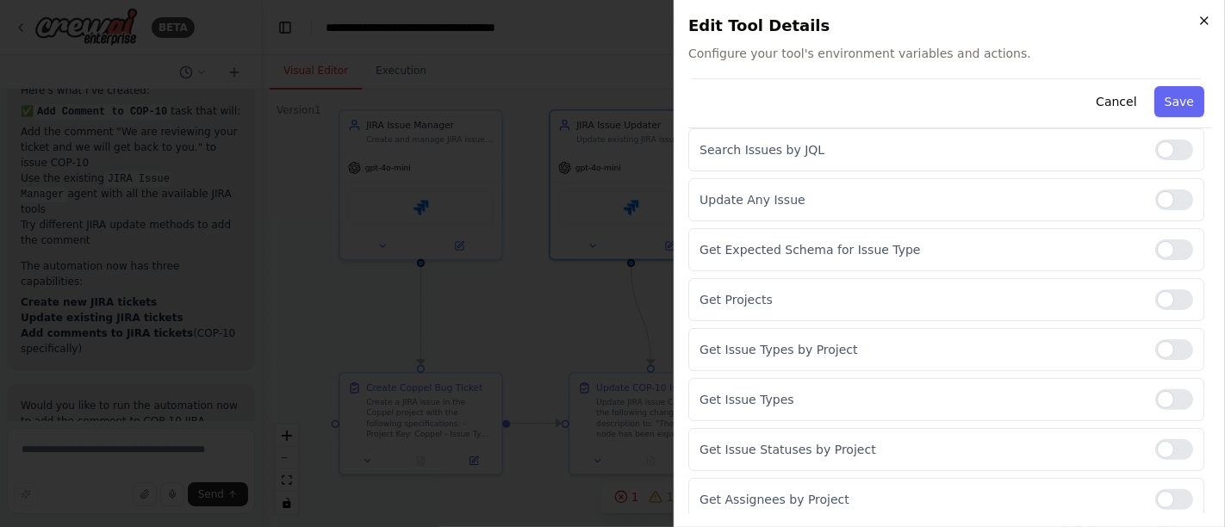
click at [1201, 16] on icon "button" at bounding box center [1204, 21] width 14 height 14
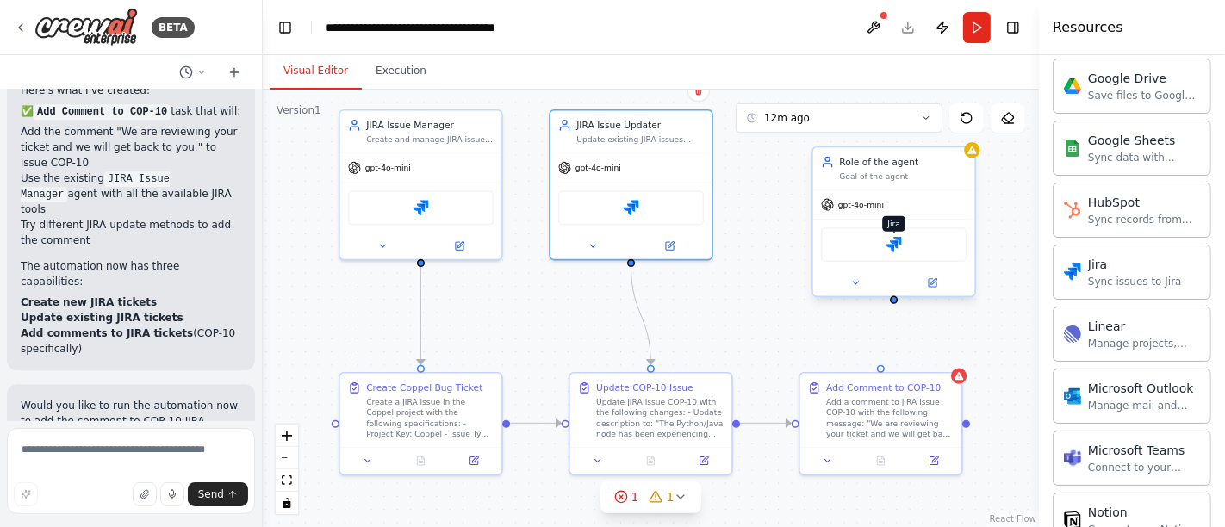
click at [897, 247] on img at bounding box center [894, 245] width 16 height 16
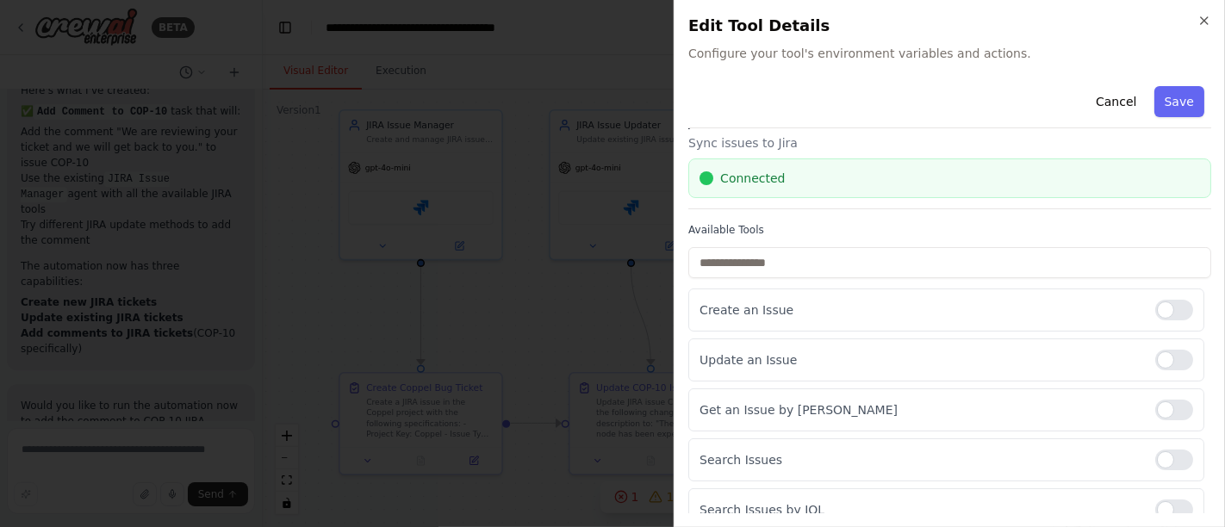
scroll to position [6, 0]
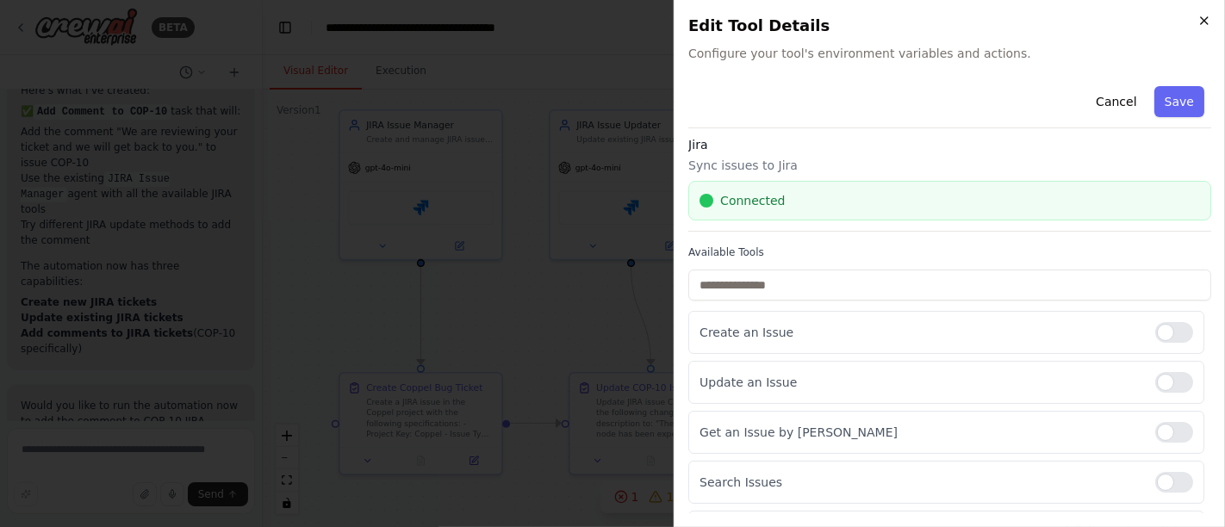
click at [1200, 16] on icon "button" at bounding box center [1204, 21] width 14 height 14
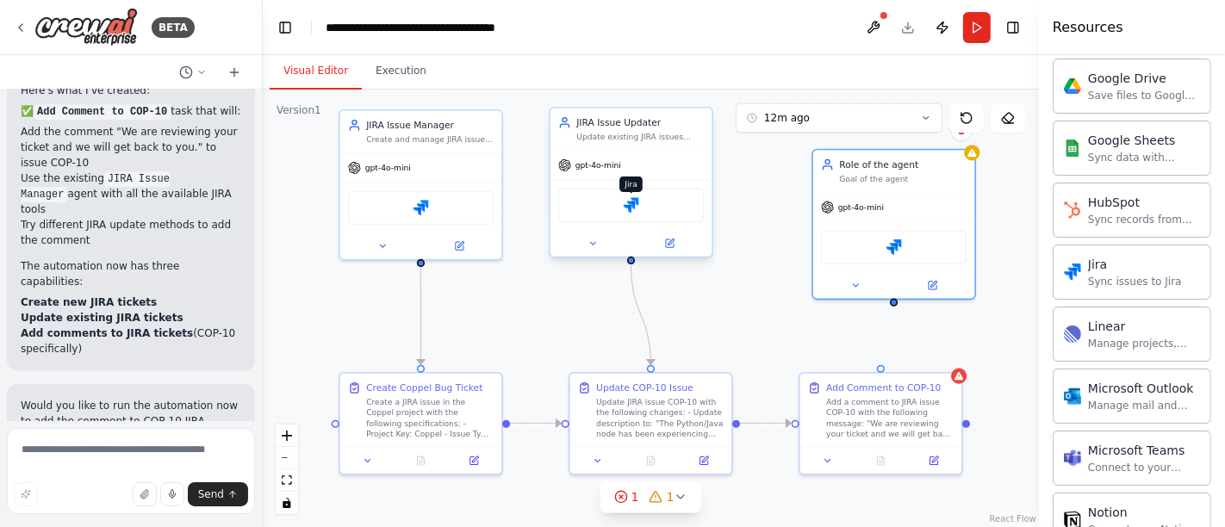
click at [631, 202] on img at bounding box center [631, 205] width 16 height 16
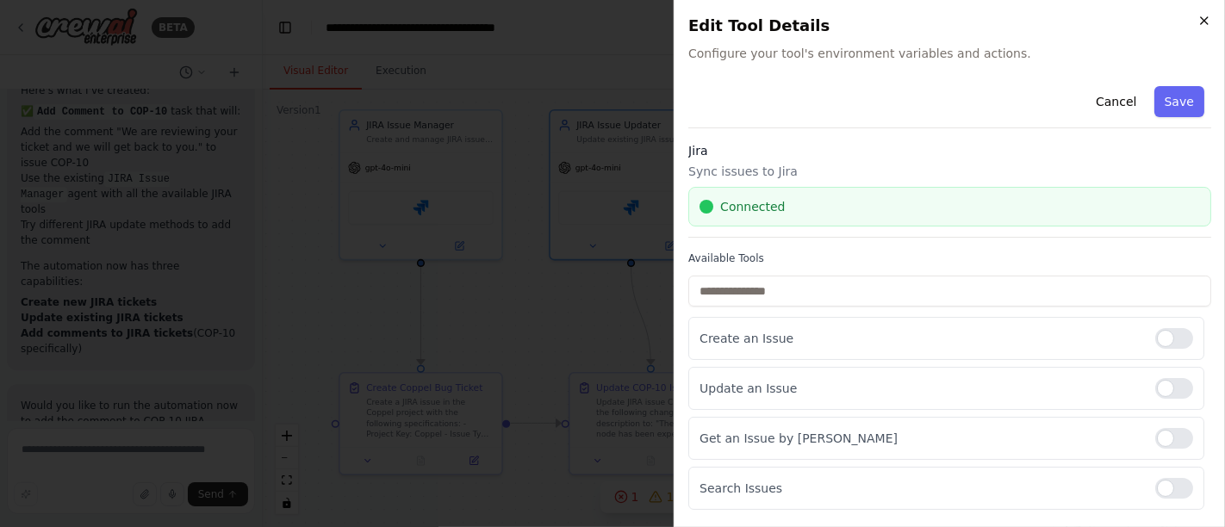
click at [1203, 22] on icon "button" at bounding box center [1204, 20] width 7 height 7
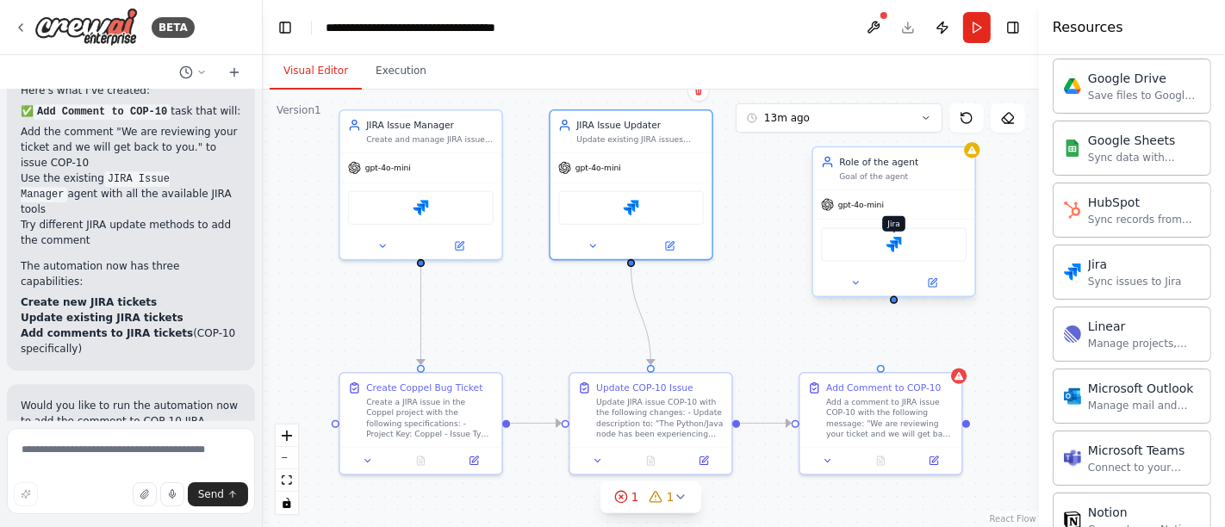
click at [896, 244] on img at bounding box center [894, 245] width 16 height 16
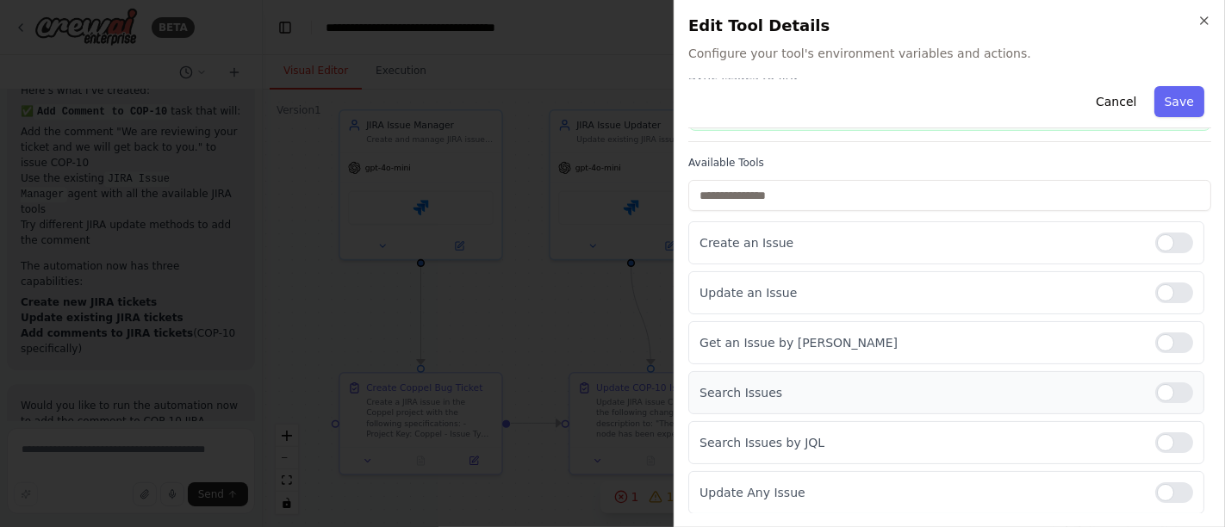
scroll to position [191, 0]
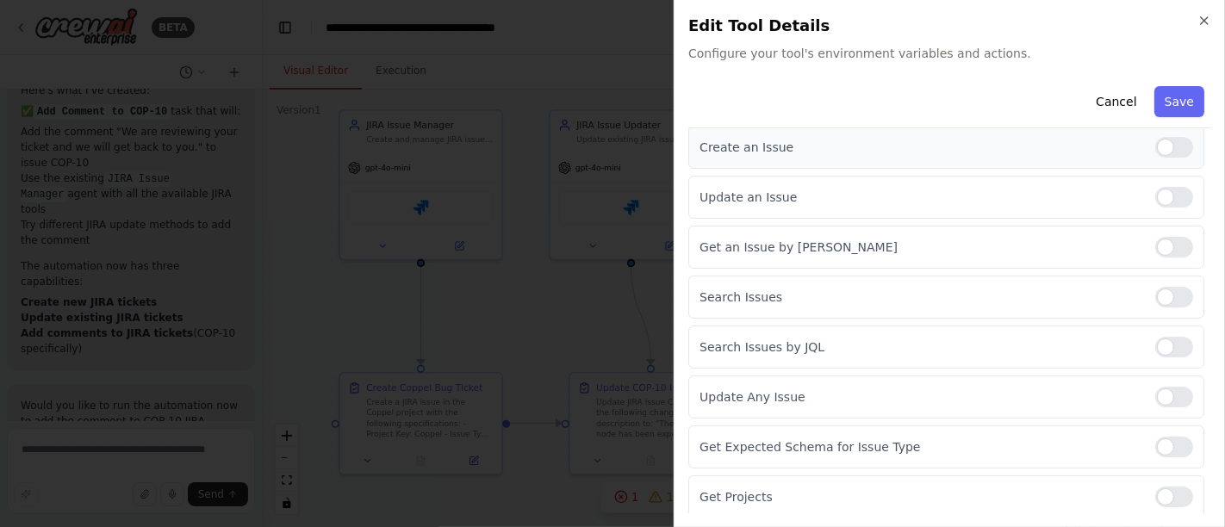
click at [1155, 147] on div at bounding box center [1174, 147] width 38 height 21
click at [1169, 146] on div at bounding box center [1174, 147] width 38 height 21
click at [1205, 24] on icon "button" at bounding box center [1204, 21] width 14 height 14
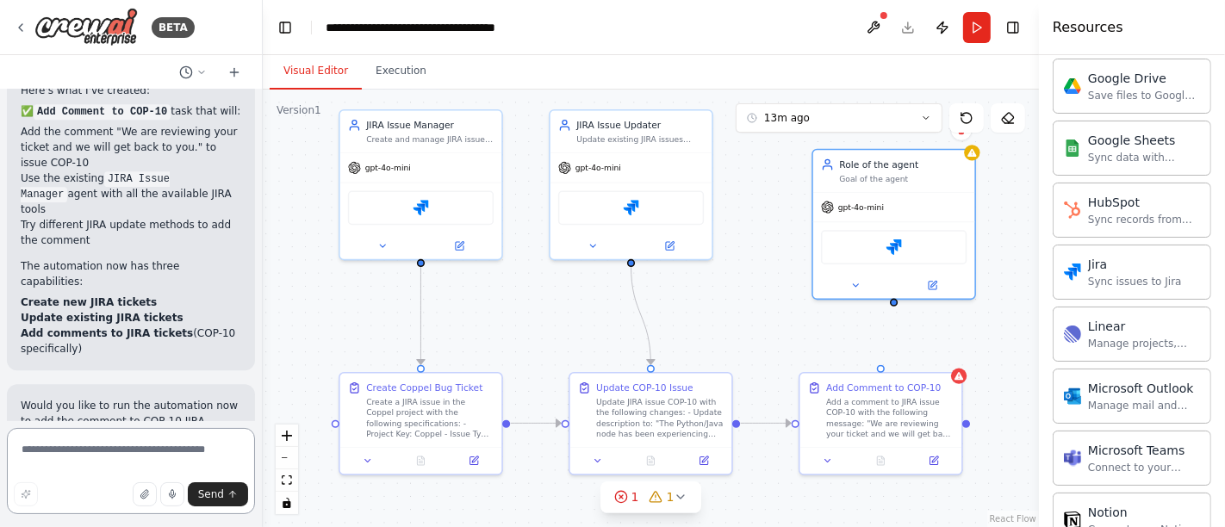
click at [159, 449] on textarea at bounding box center [131, 471] width 248 height 86
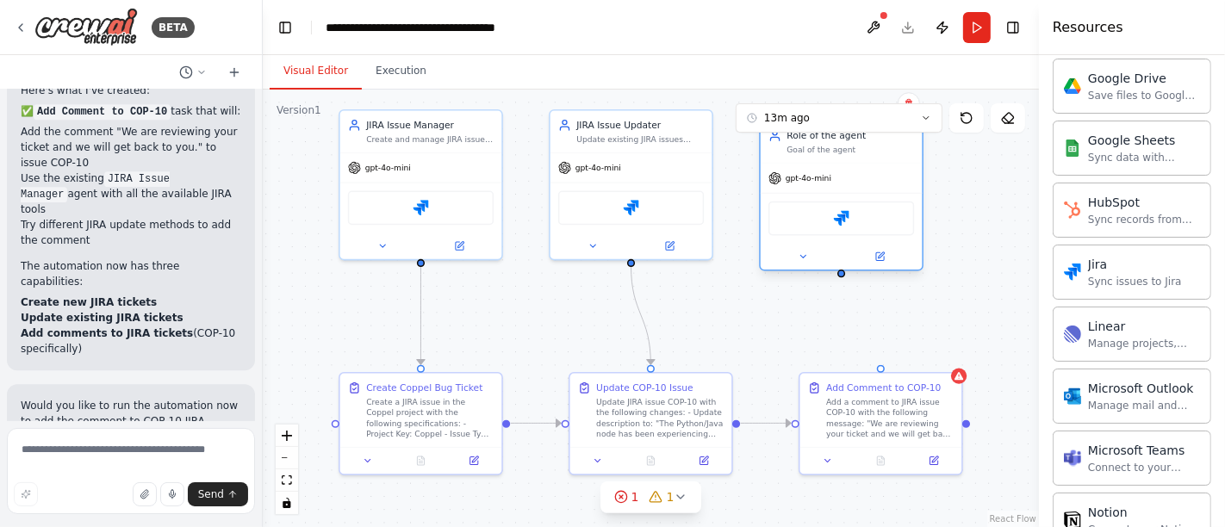
drag, startPoint x: 862, startPoint y: 178, endPoint x: 807, endPoint y: 146, distance: 64.1
click at [807, 146] on div "Goal of the agent" at bounding box center [851, 150] width 128 height 10
click at [287, 478] on icon "fit view" at bounding box center [287, 480] width 10 height 9
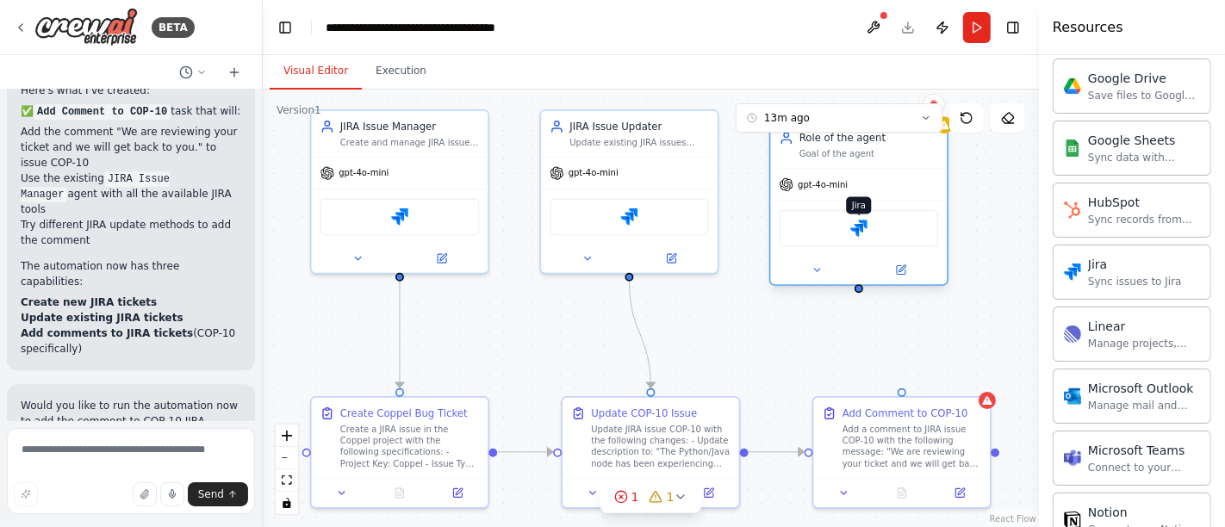
click at [865, 226] on img at bounding box center [858, 228] width 17 height 17
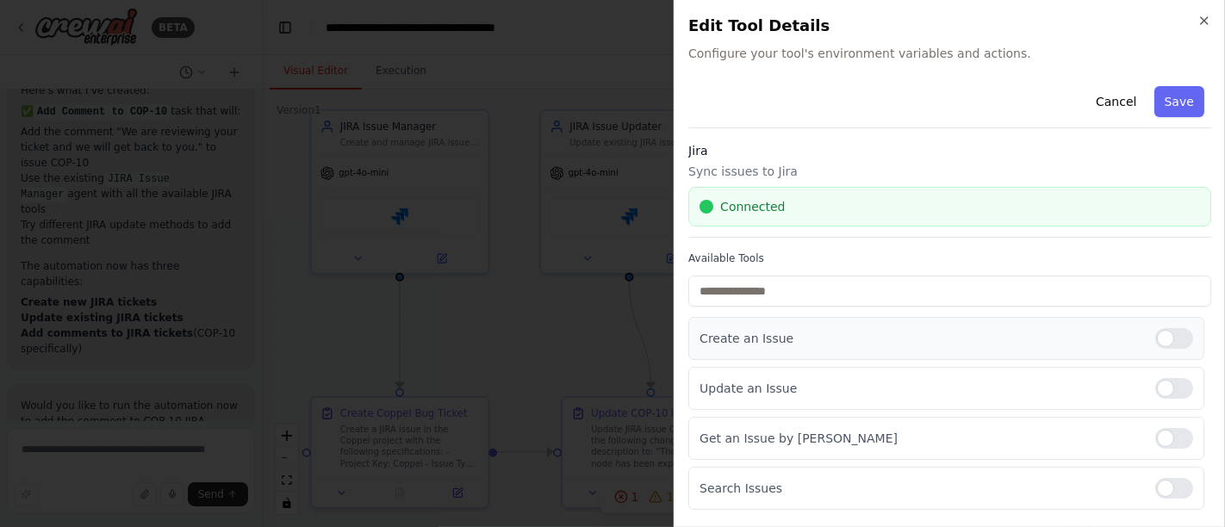
click at [1155, 333] on div at bounding box center [1174, 338] width 38 height 21
click at [1155, 389] on div at bounding box center [1174, 388] width 38 height 21
click at [1155, 434] on div at bounding box center [1174, 438] width 38 height 21
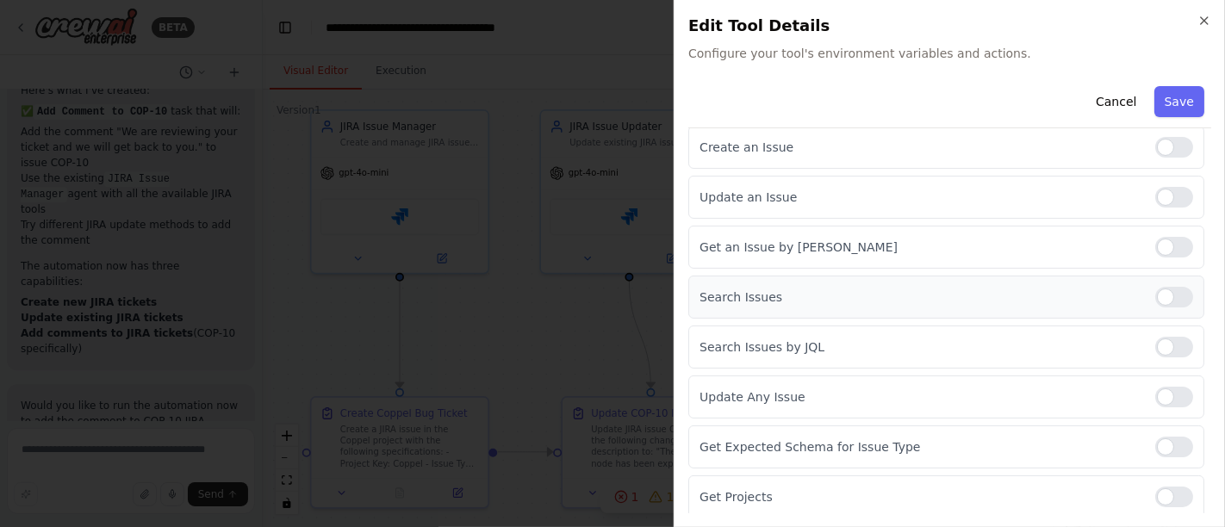
click at [1155, 295] on div at bounding box center [1174, 297] width 38 height 21
click at [1148, 360] on div "Search Issues by JQL" at bounding box center [946, 347] width 516 height 43
click at [1155, 345] on div at bounding box center [1174, 347] width 38 height 21
click at [1155, 393] on div at bounding box center [1174, 397] width 38 height 21
click at [1155, 441] on div at bounding box center [1174, 447] width 38 height 21
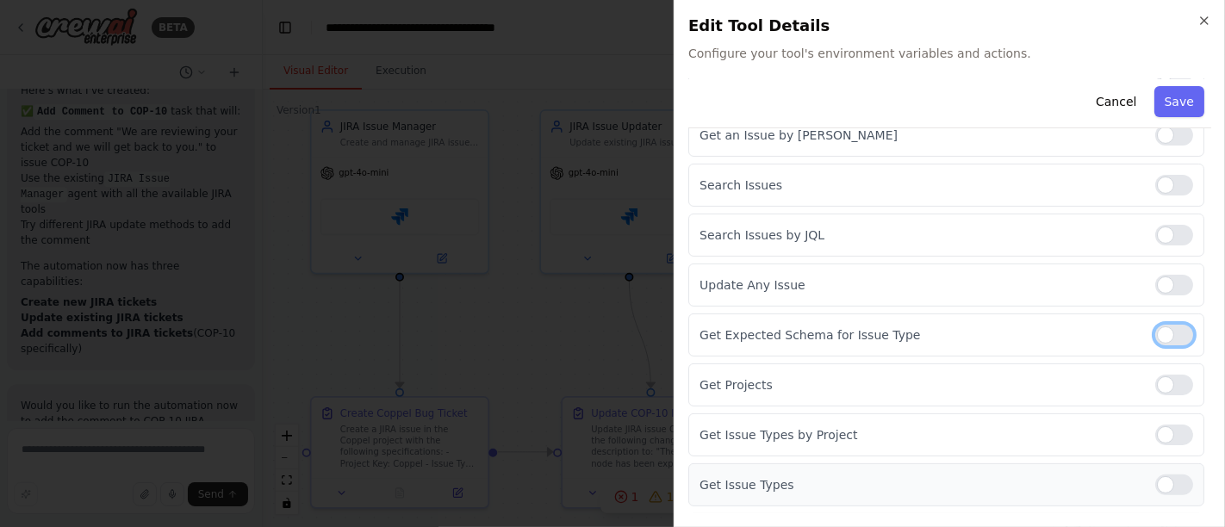
scroll to position [389, 0]
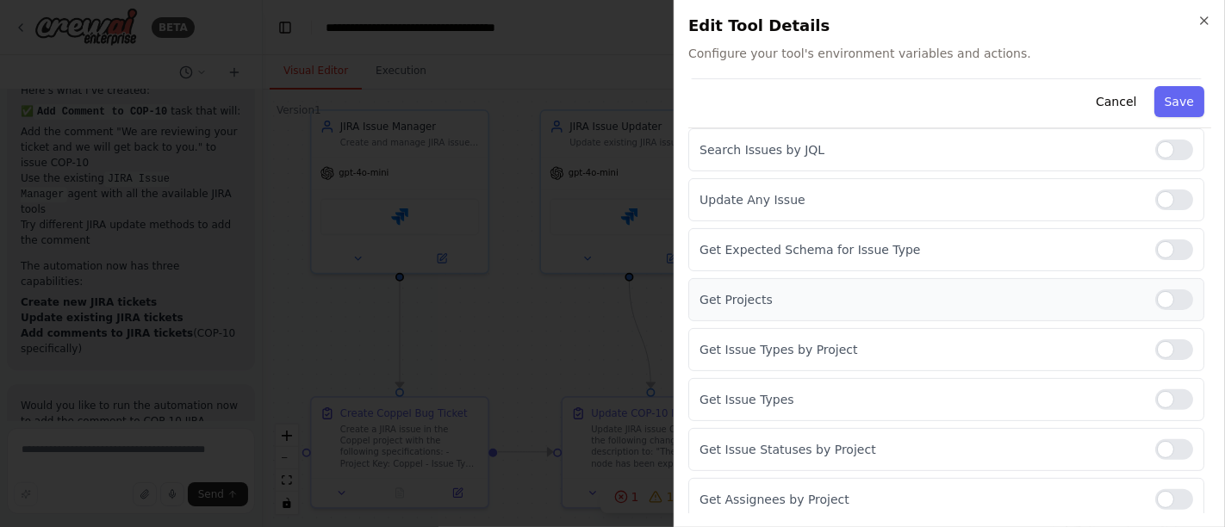
click at [1159, 295] on div at bounding box center [1174, 299] width 38 height 21
drag, startPoint x: 1160, startPoint y: 333, endPoint x: 1153, endPoint y: 377, distance: 45.5
click at [1160, 336] on div "Get Issue Types by Project" at bounding box center [946, 349] width 516 height 43
click at [1155, 349] on div at bounding box center [1174, 349] width 38 height 21
drag, startPoint x: 1146, startPoint y: 405, endPoint x: 1148, endPoint y: 420, distance: 14.9
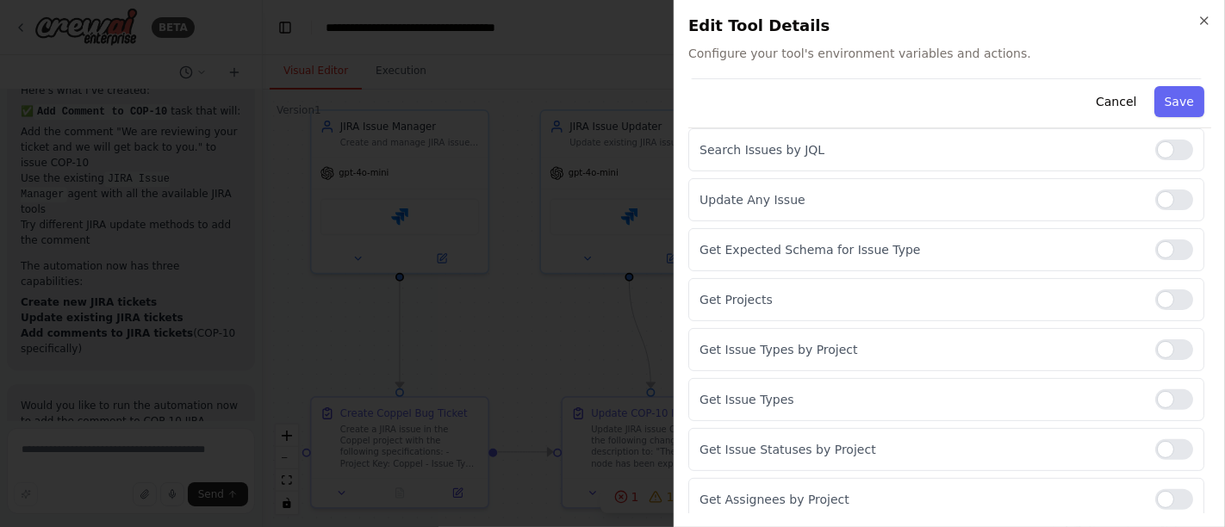
click at [1147, 407] on div "Get Issue Types" at bounding box center [946, 399] width 516 height 43
click at [1155, 397] on div at bounding box center [1174, 399] width 38 height 21
drag, startPoint x: 1150, startPoint y: 439, endPoint x: 1153, endPoint y: 483, distance: 44.0
click at [1151, 455] on div "Get Issue Statuses by Project" at bounding box center [946, 449] width 516 height 43
click at [1155, 489] on div at bounding box center [1174, 499] width 38 height 21
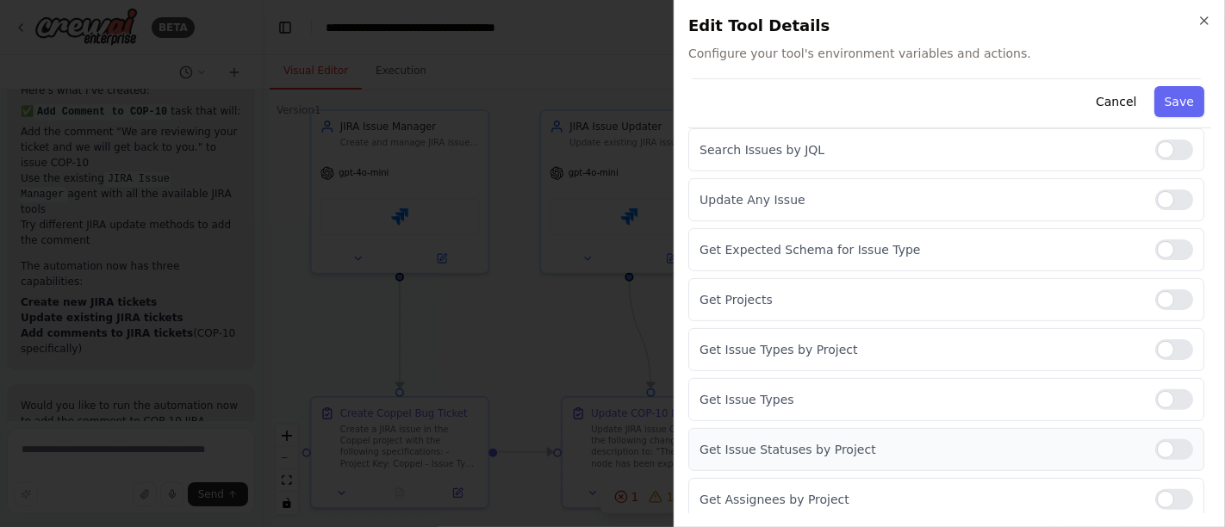
click at [1159, 444] on div at bounding box center [1174, 449] width 38 height 21
click at [1161, 98] on button "Save" at bounding box center [1179, 101] width 50 height 31
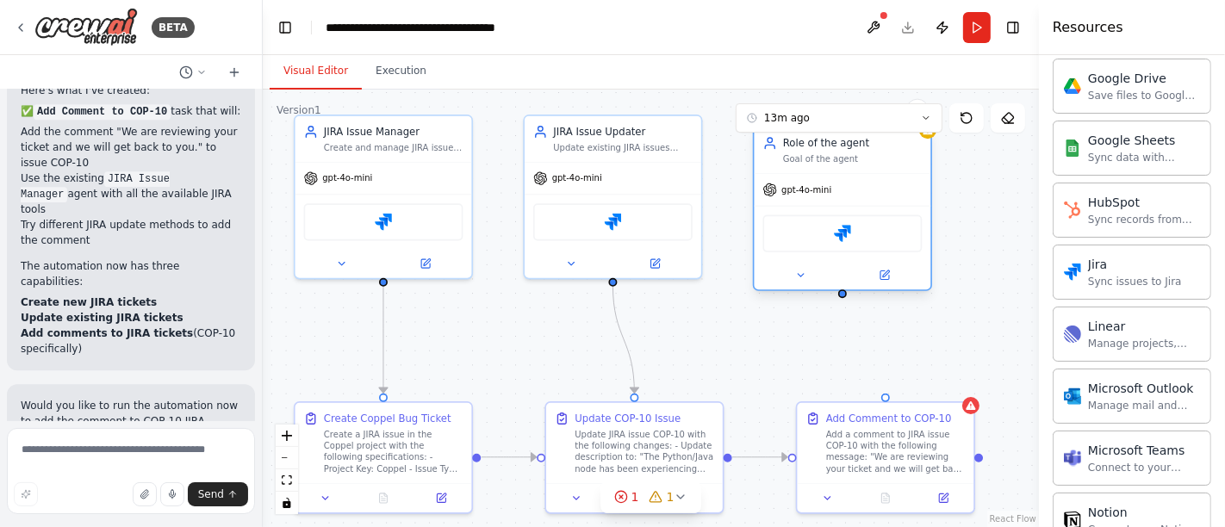
drag, startPoint x: 859, startPoint y: 291, endPoint x: 843, endPoint y: 296, distance: 17.2
click at [843, 296] on div ".deletable-edge-delete-btn { width: 20px; height: 20px; border: 0px solid #ffff…" at bounding box center [651, 309] width 776 height 438
drag, startPoint x: 882, startPoint y: 394, endPoint x: 842, endPoint y: 299, distance: 103.1
click at [842, 299] on div ".deletable-edge-delete-btn { width: 20px; height: 20px; border: 0px solid #ffff…" at bounding box center [651, 309] width 776 height 438
click at [948, 495] on icon at bounding box center [943, 495] width 9 height 9
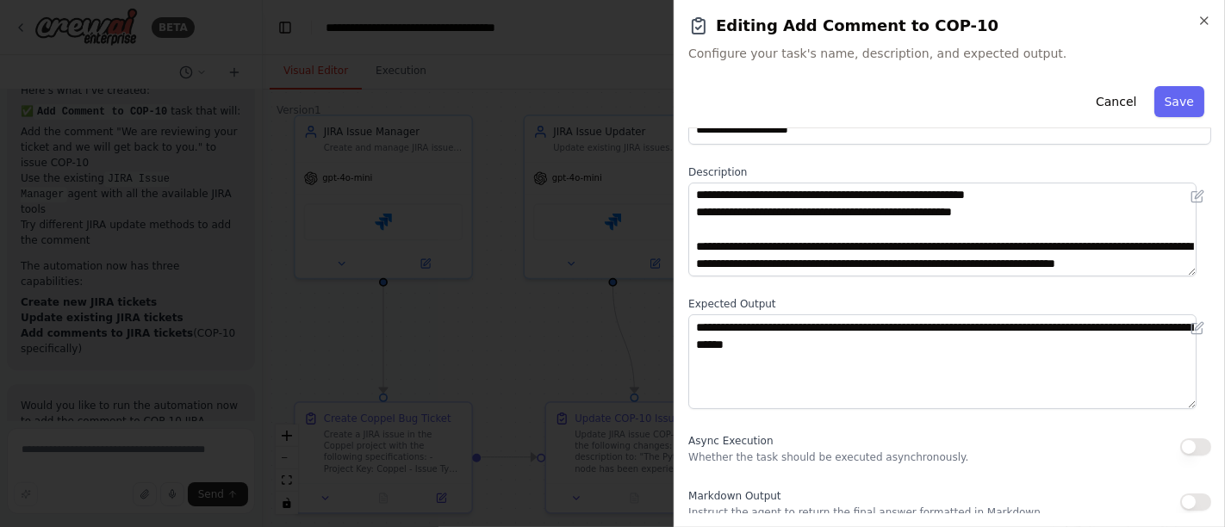
scroll to position [96, 0]
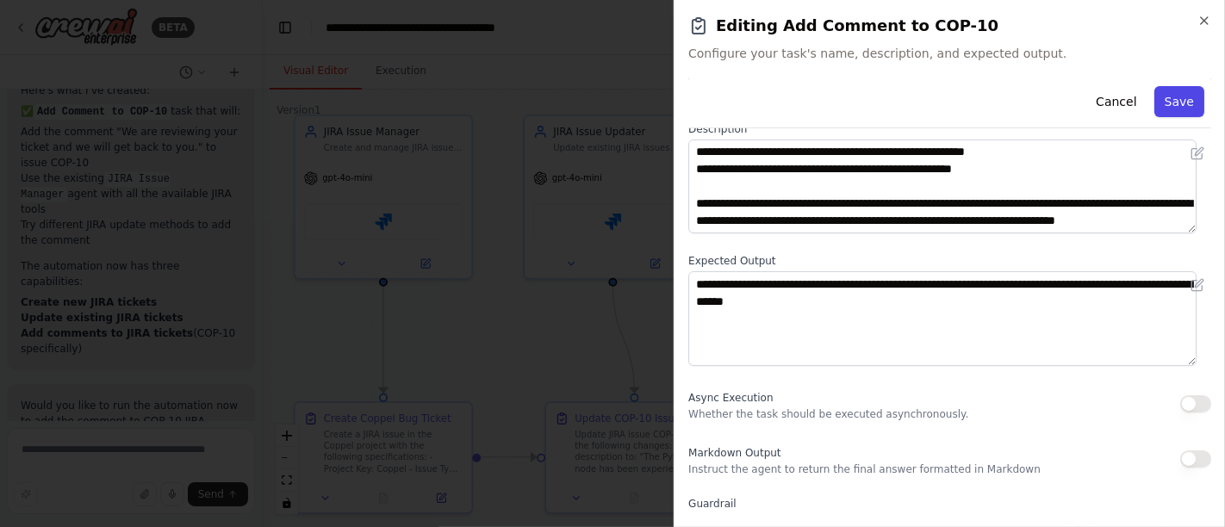
click at [1166, 102] on button "Save" at bounding box center [1179, 101] width 50 height 31
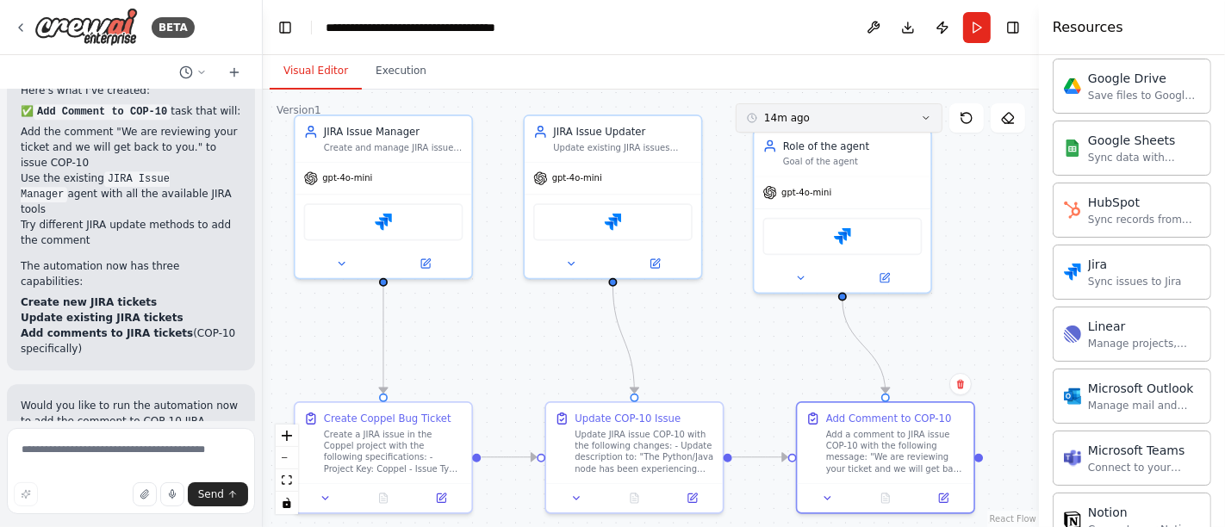
click at [934, 113] on button "14m ago" at bounding box center [839, 117] width 207 height 29
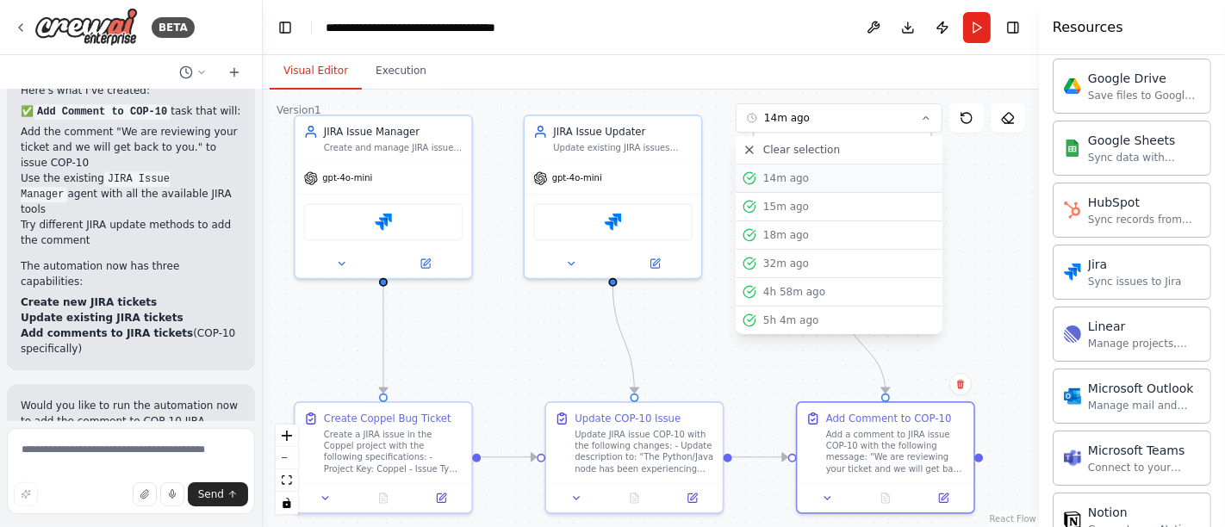
click at [819, 178] on div "14m ago" at bounding box center [849, 178] width 172 height 14
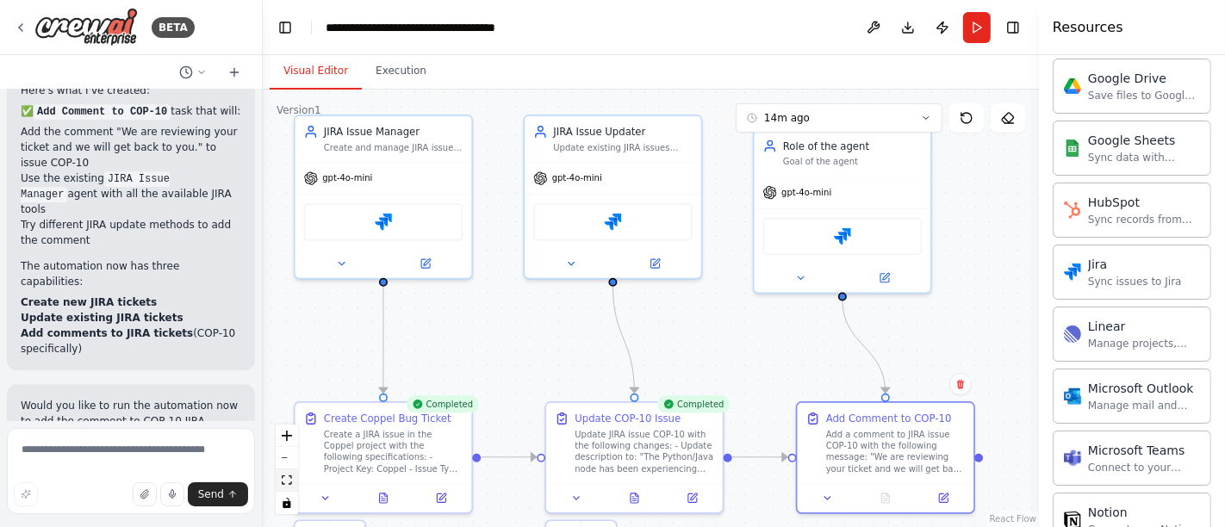
click at [292, 478] on button "fit view" at bounding box center [287, 481] width 22 height 22
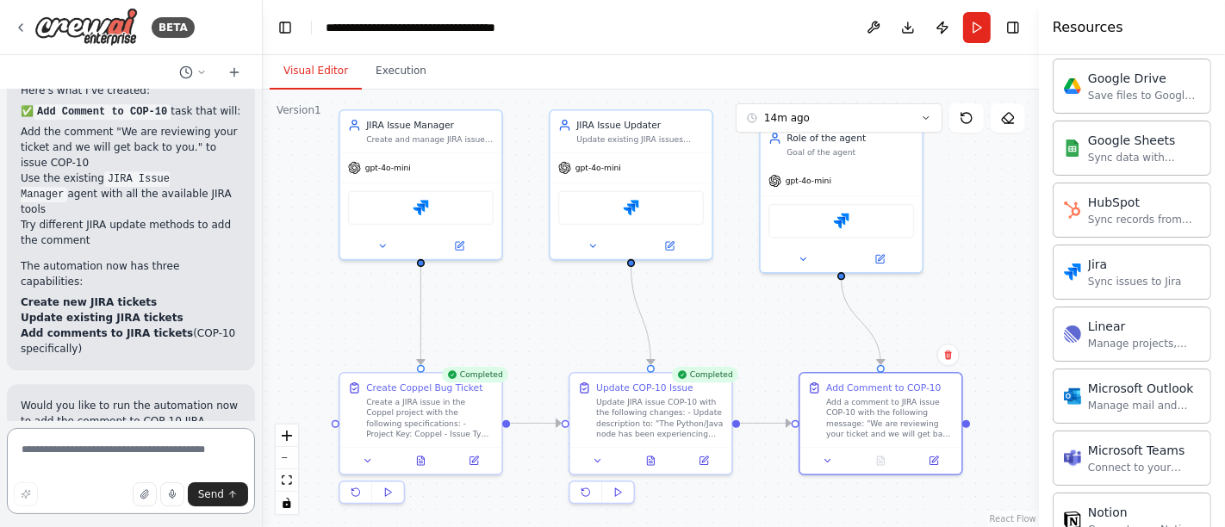
click at [152, 457] on textarea at bounding box center [131, 471] width 248 height 86
click at [884, 252] on icon at bounding box center [881, 255] width 6 height 6
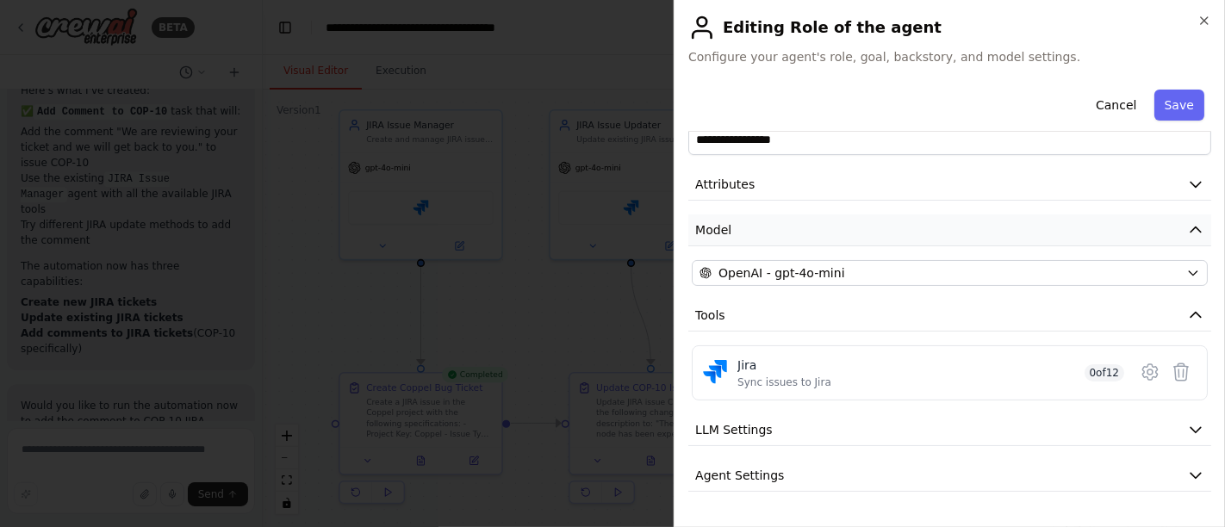
scroll to position [73, 0]
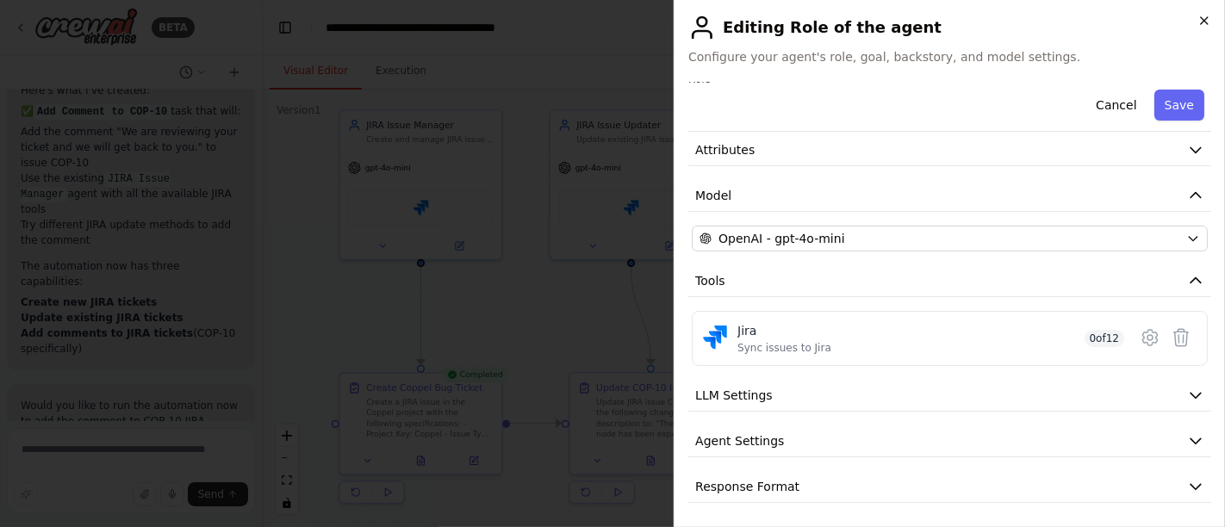
click at [1201, 25] on icon "button" at bounding box center [1204, 21] width 14 height 14
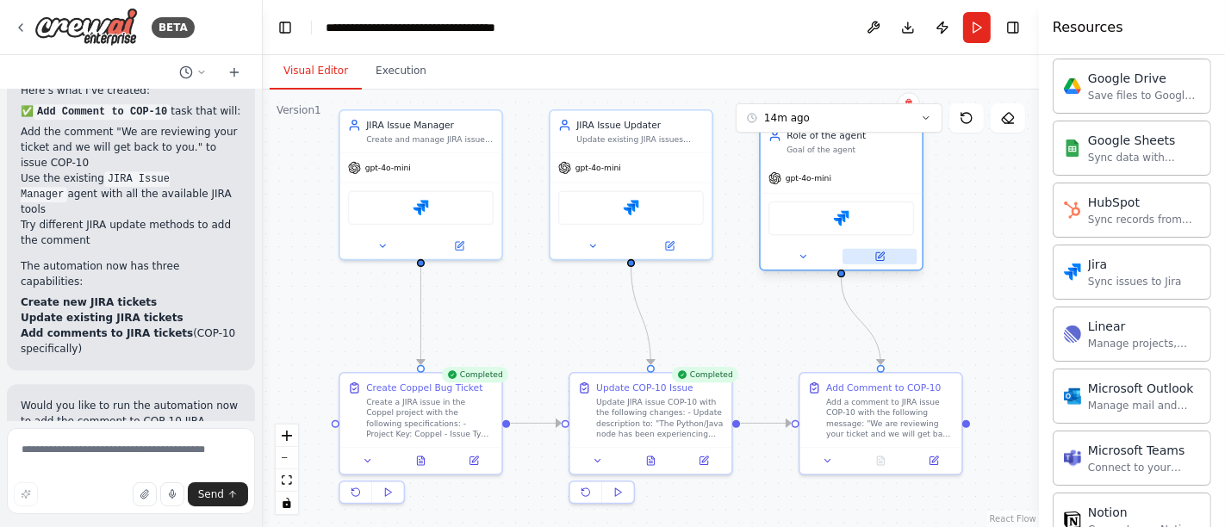
click at [886, 259] on button at bounding box center [880, 257] width 74 height 16
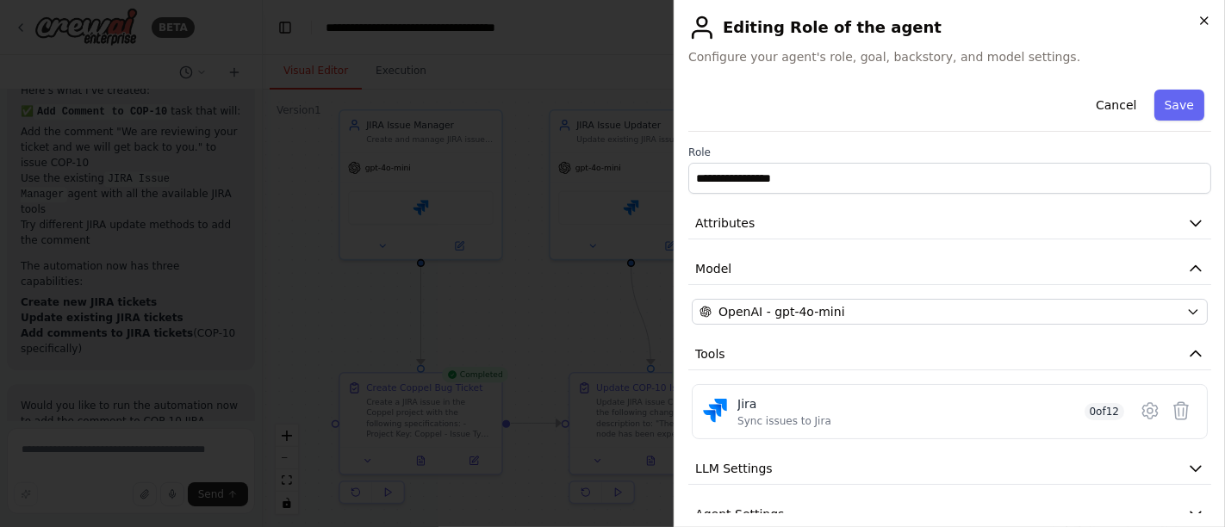
click at [1203, 16] on icon "button" at bounding box center [1204, 21] width 14 height 14
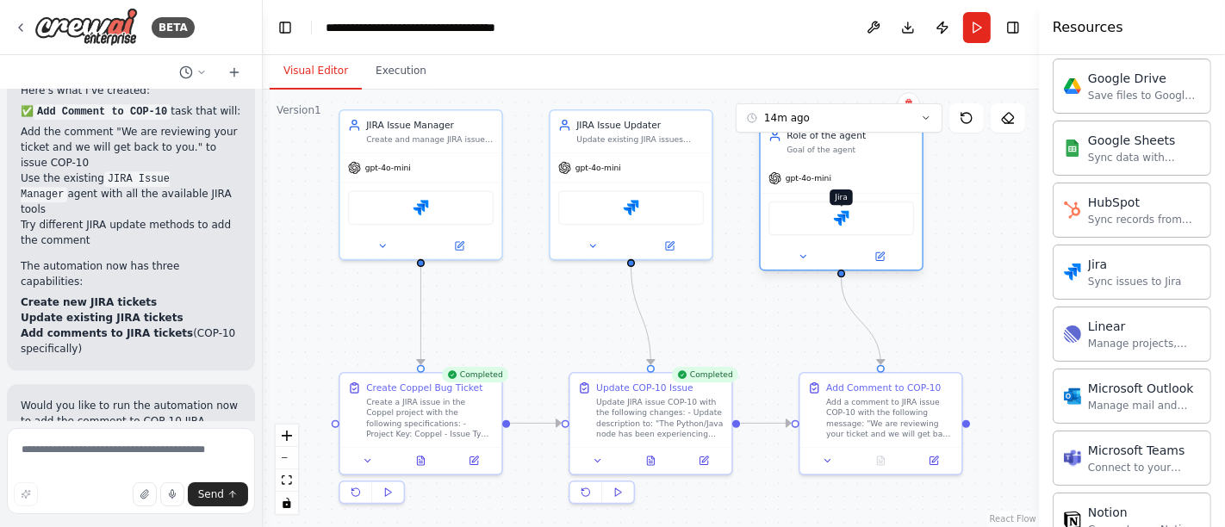
click at [849, 215] on img at bounding box center [842, 218] width 16 height 16
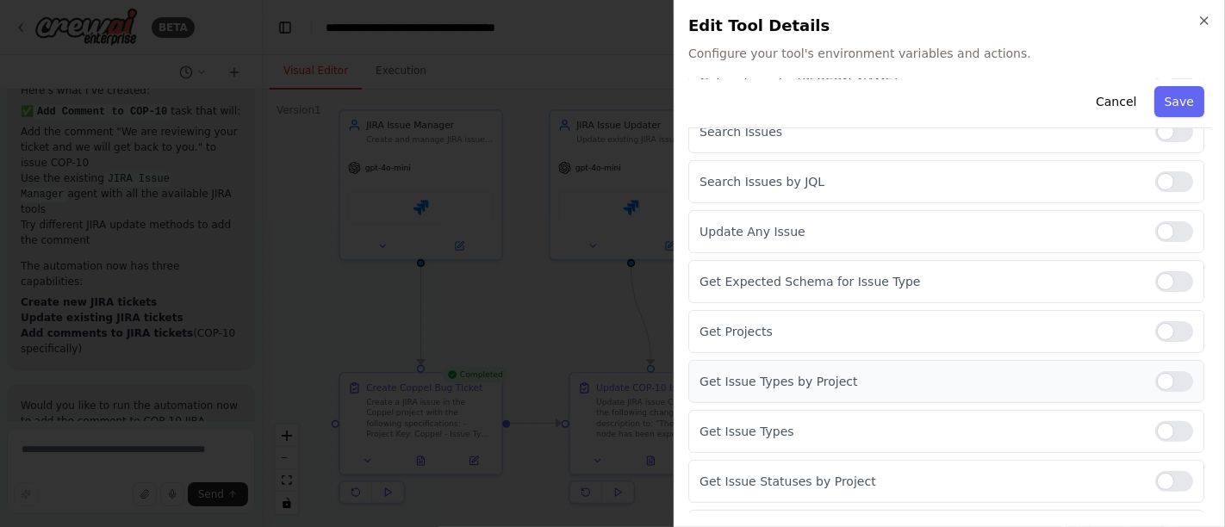
scroll to position [389, 0]
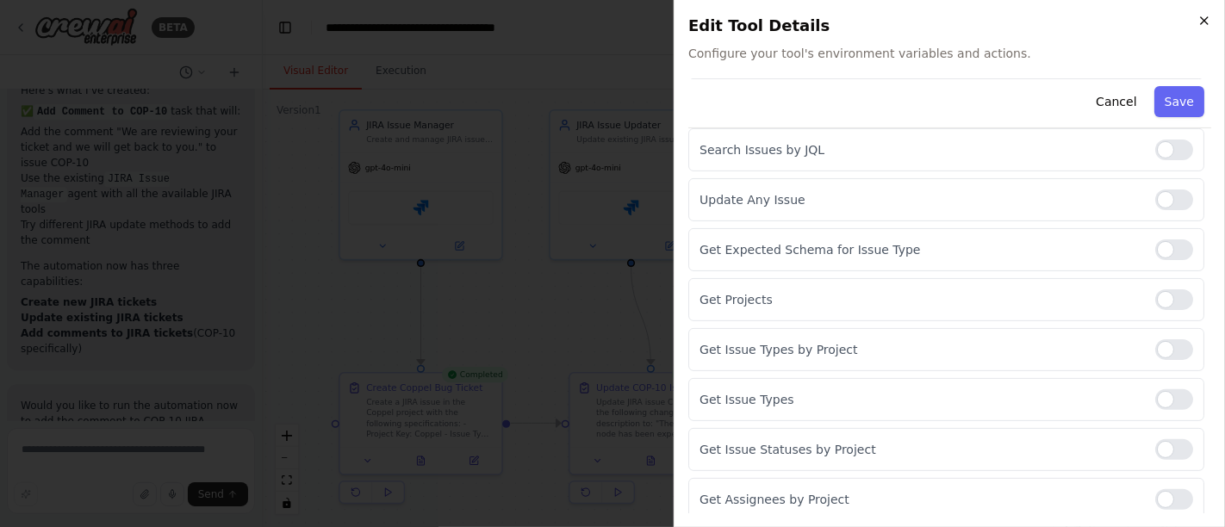
click at [1201, 19] on icon "button" at bounding box center [1204, 21] width 14 height 14
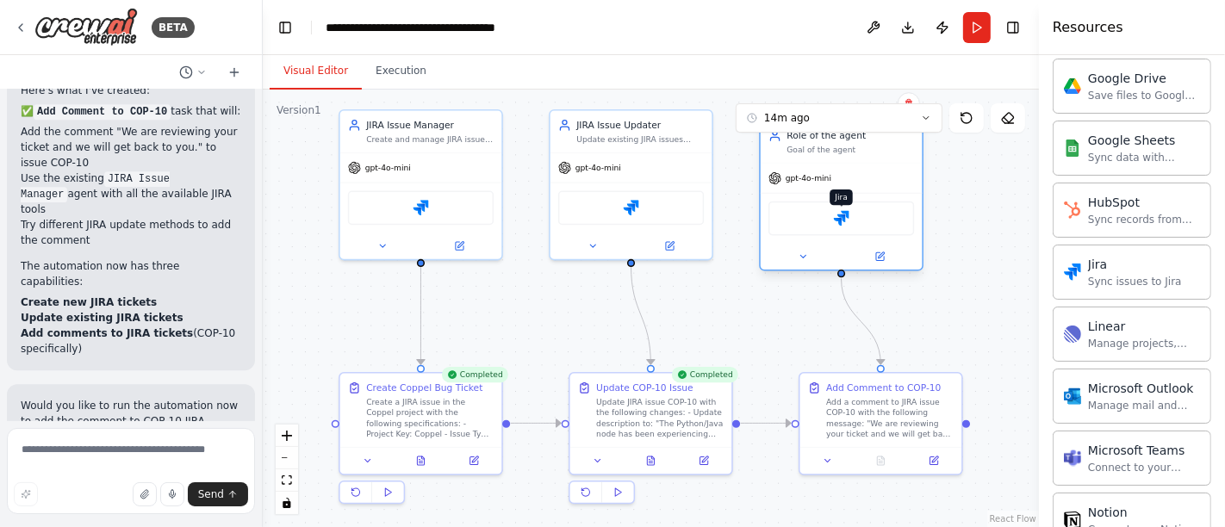
click at [844, 213] on img at bounding box center [842, 218] width 16 height 16
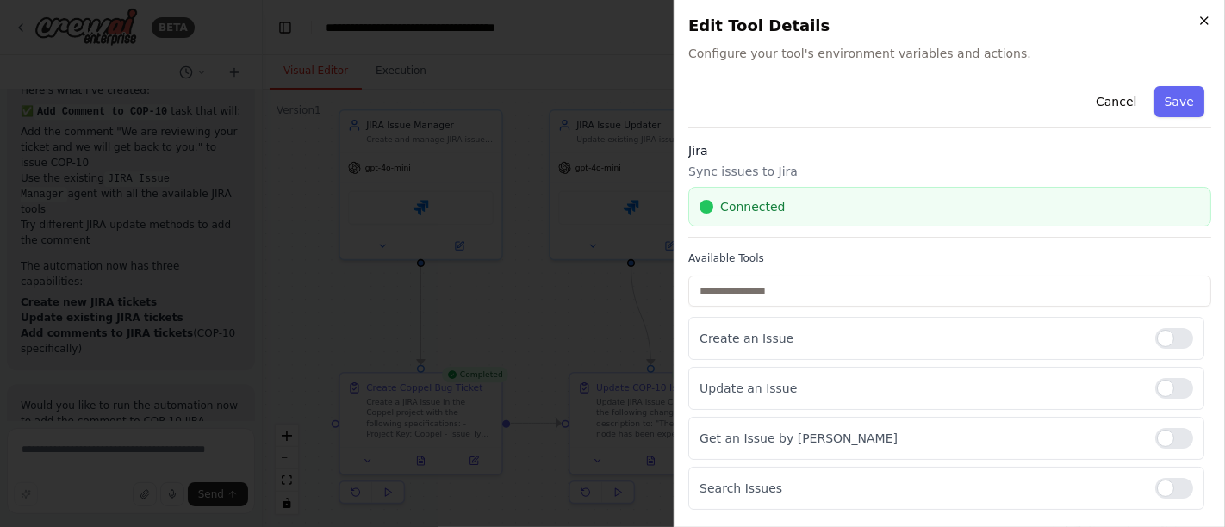
click at [1203, 24] on icon "button" at bounding box center [1204, 21] width 14 height 14
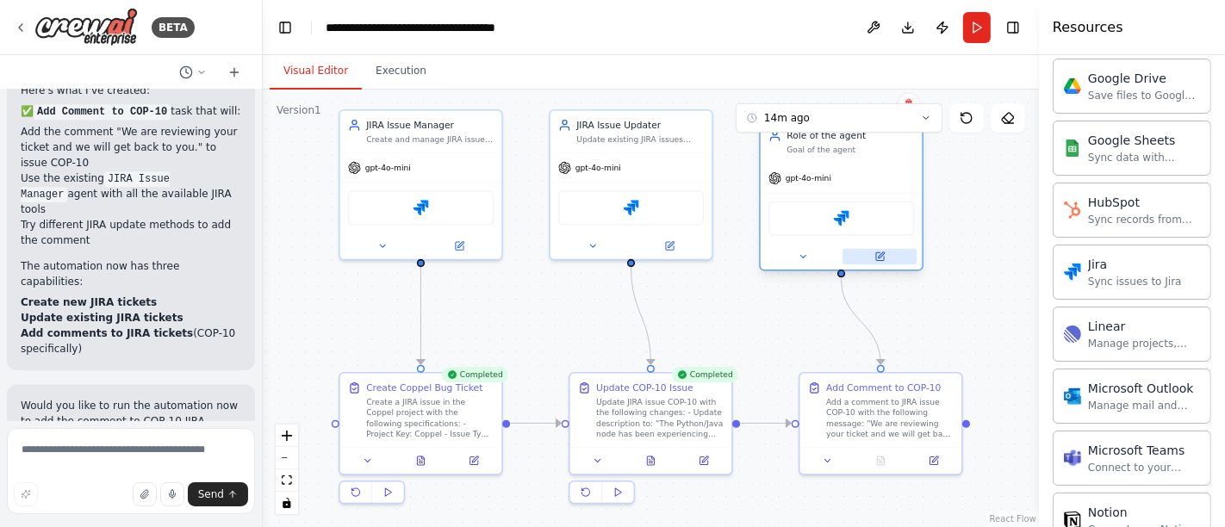
click at [881, 252] on icon at bounding box center [881, 255] width 6 height 6
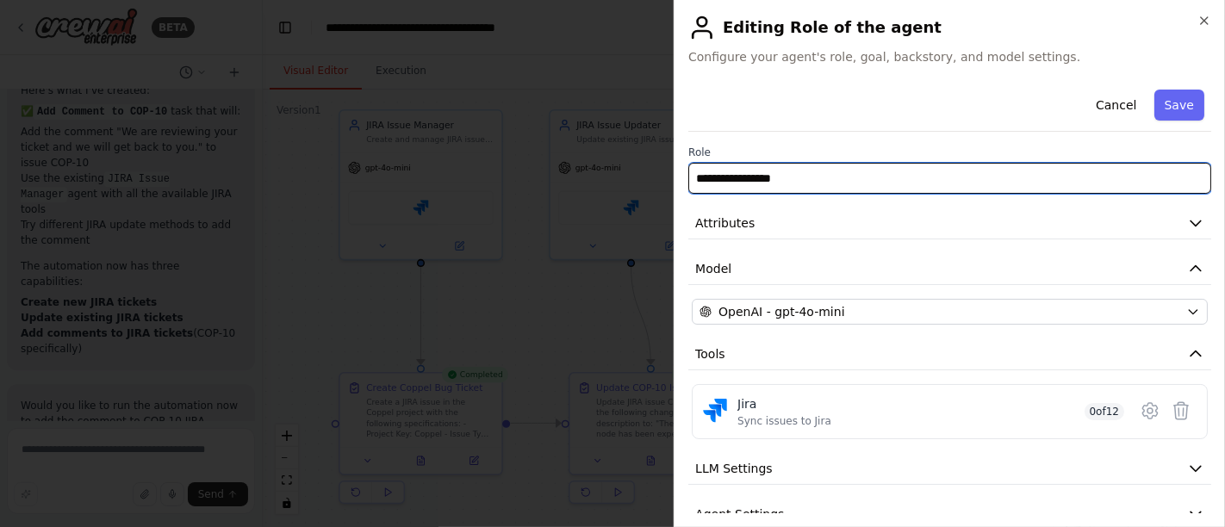
drag, startPoint x: 796, startPoint y: 176, endPoint x: 643, endPoint y: 182, distance: 153.5
click at [643, 182] on body "BETA Hello! I'm the CrewAI assistant. What kind of automation do you want to bu…" at bounding box center [612, 263] width 1225 height 527
type input "*"
click at [753, 177] on input "**********" at bounding box center [949, 178] width 523 height 31
type input "**********"
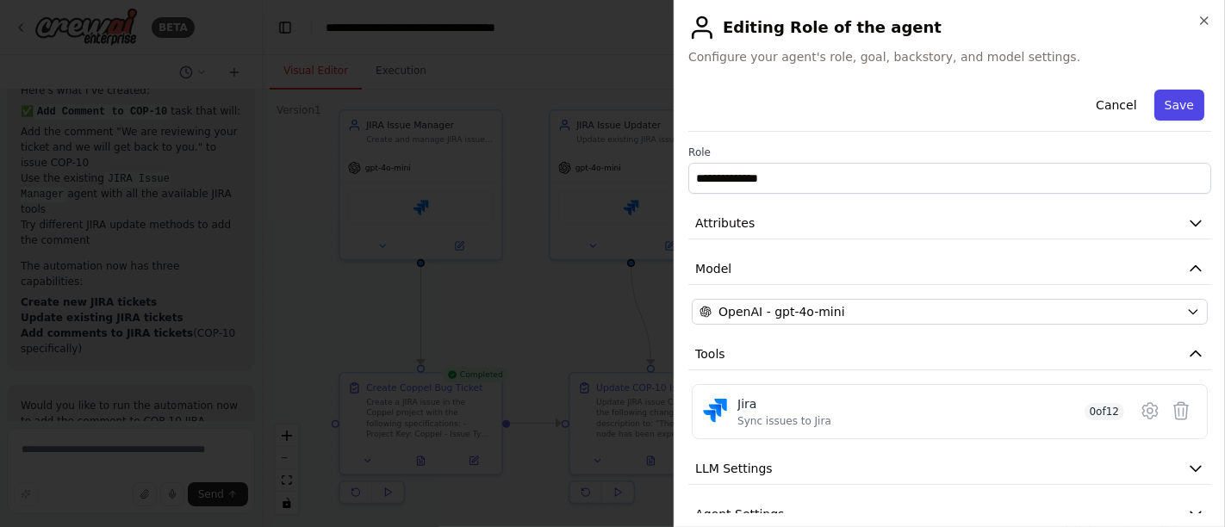
click at [1168, 109] on button "Save" at bounding box center [1179, 105] width 50 height 31
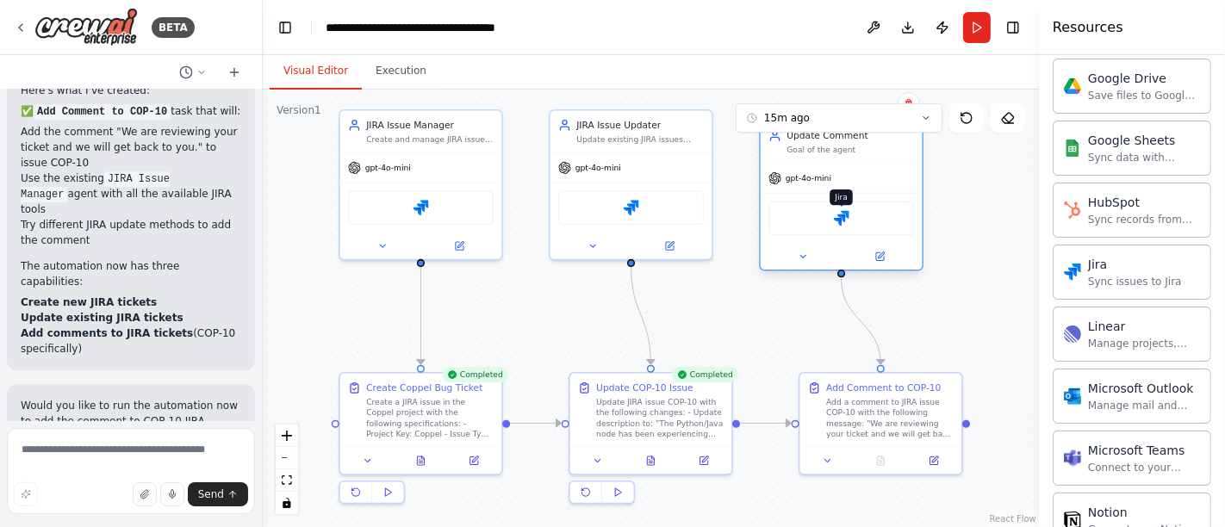
click at [844, 215] on img at bounding box center [842, 218] width 16 height 16
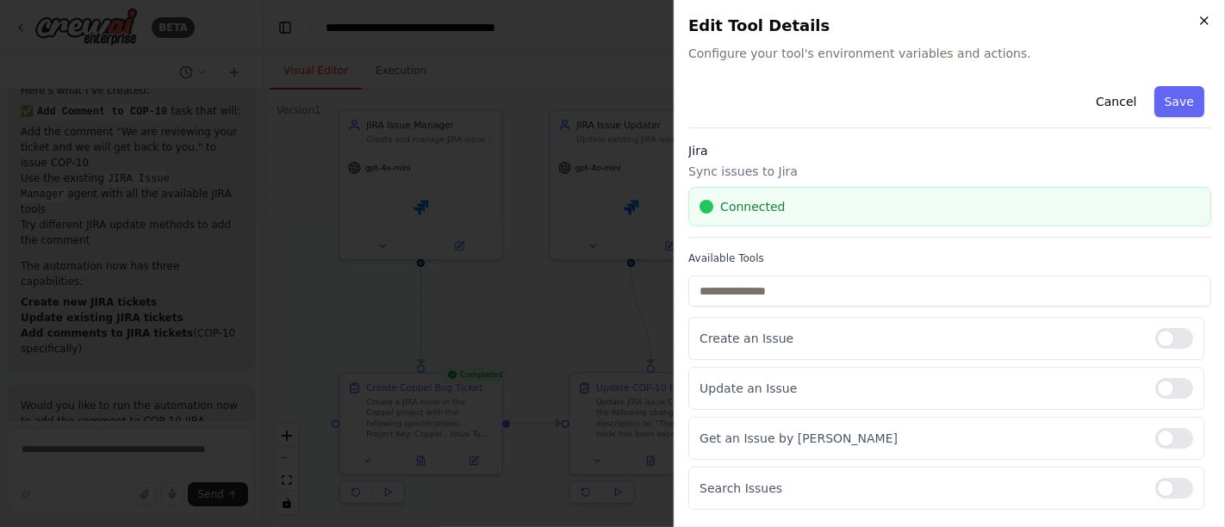
click at [1200, 19] on icon "button" at bounding box center [1204, 21] width 14 height 14
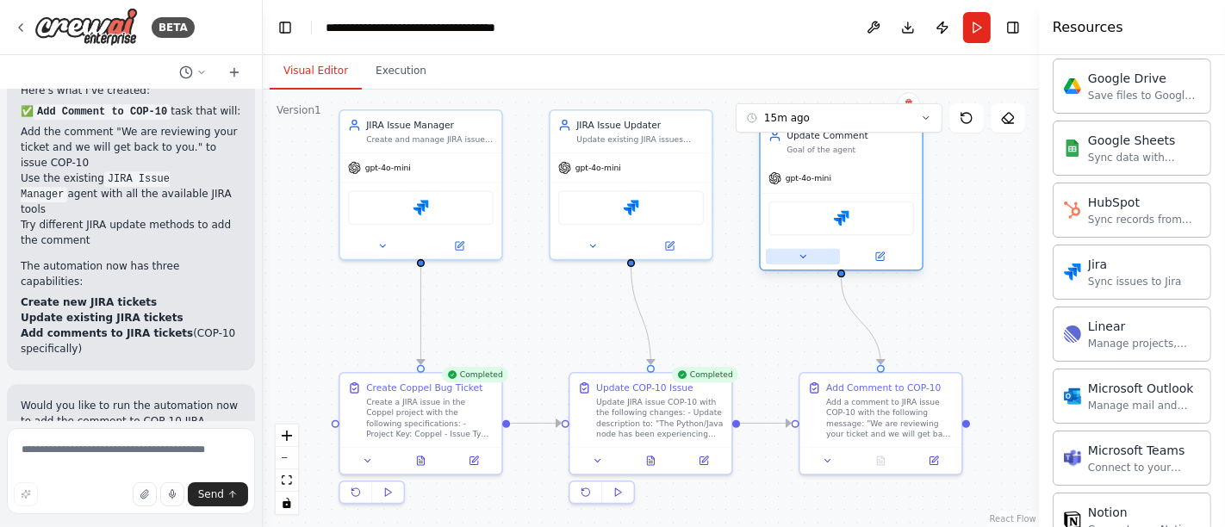
click at [806, 254] on icon at bounding box center [803, 257] width 10 height 10
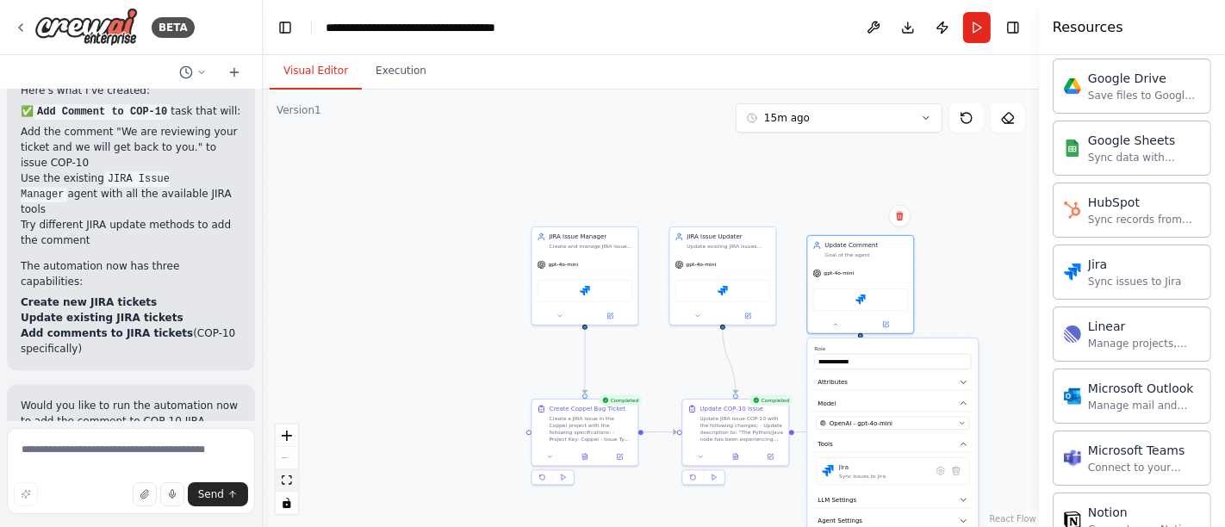
click at [279, 480] on button "fit view" at bounding box center [287, 481] width 22 height 22
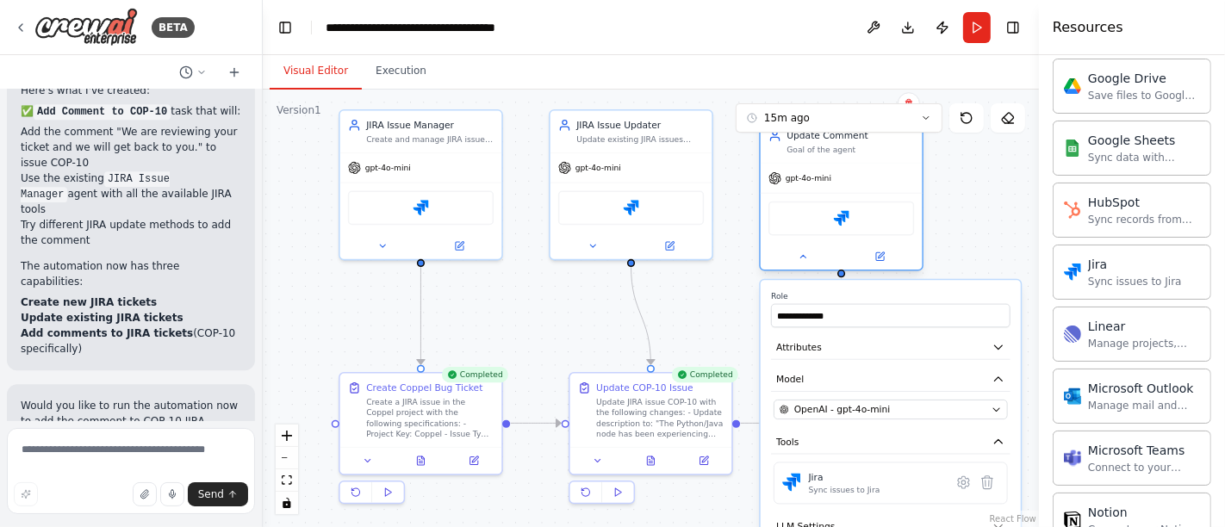
click at [808, 266] on div at bounding box center [842, 257] width 162 height 27
click at [807, 254] on icon at bounding box center [803, 257] width 10 height 10
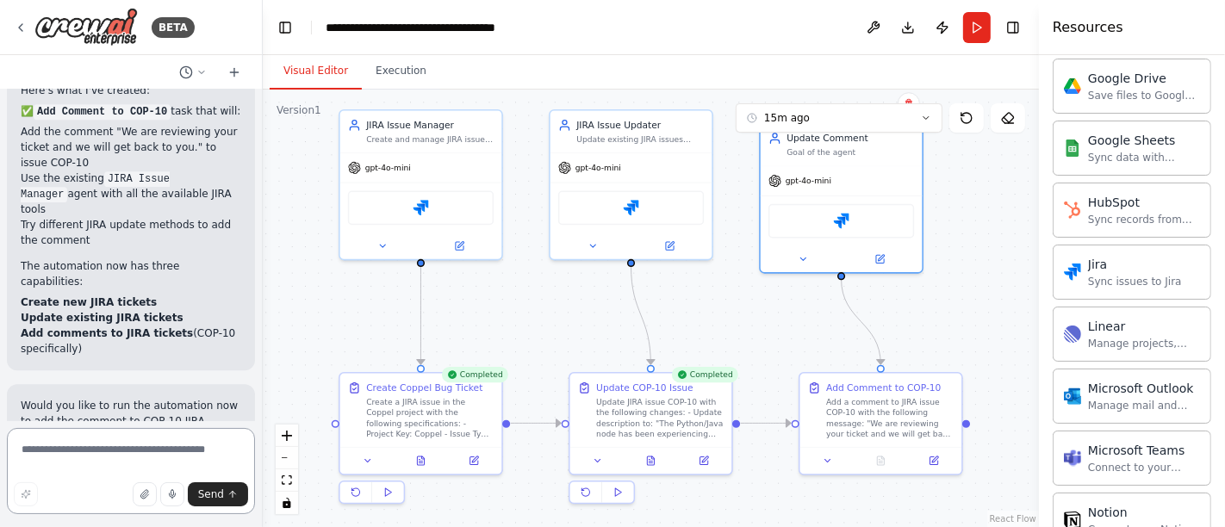
click at [131, 459] on textarea at bounding box center [131, 471] width 248 height 86
type textarea "**********"
click at [220, 495] on span "Send" at bounding box center [211, 495] width 26 height 14
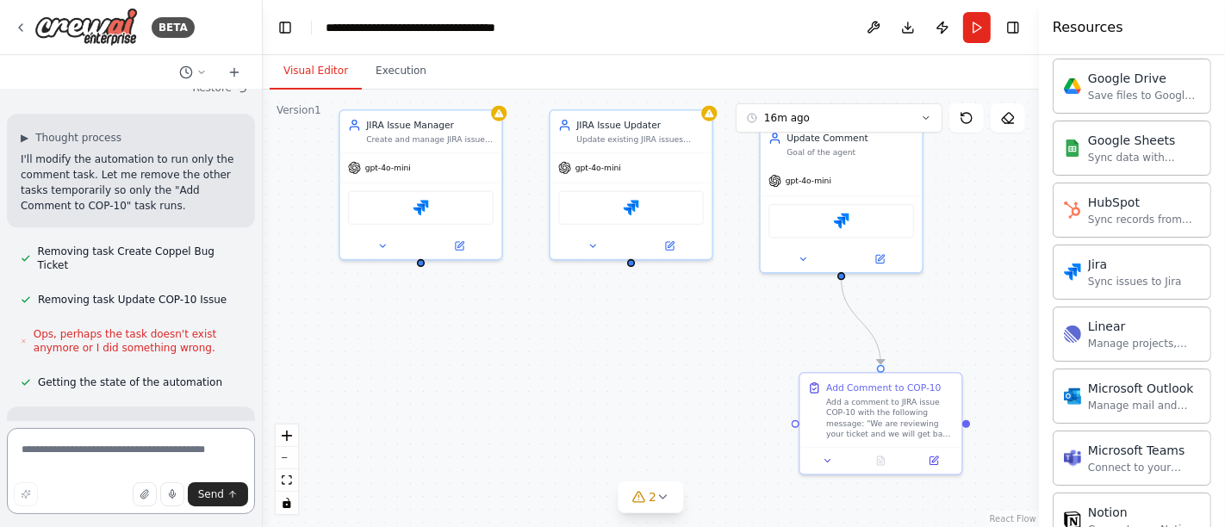
scroll to position [4199, 0]
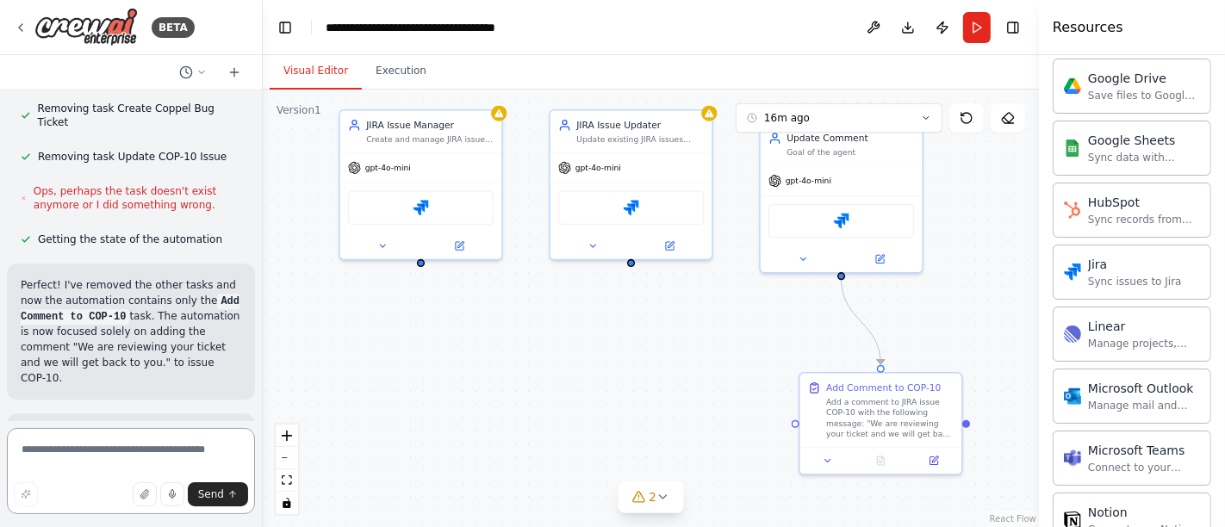
click at [110, 456] on textarea at bounding box center [131, 471] width 248 height 86
click at [935, 118] on button "16m ago" at bounding box center [839, 117] width 207 height 29
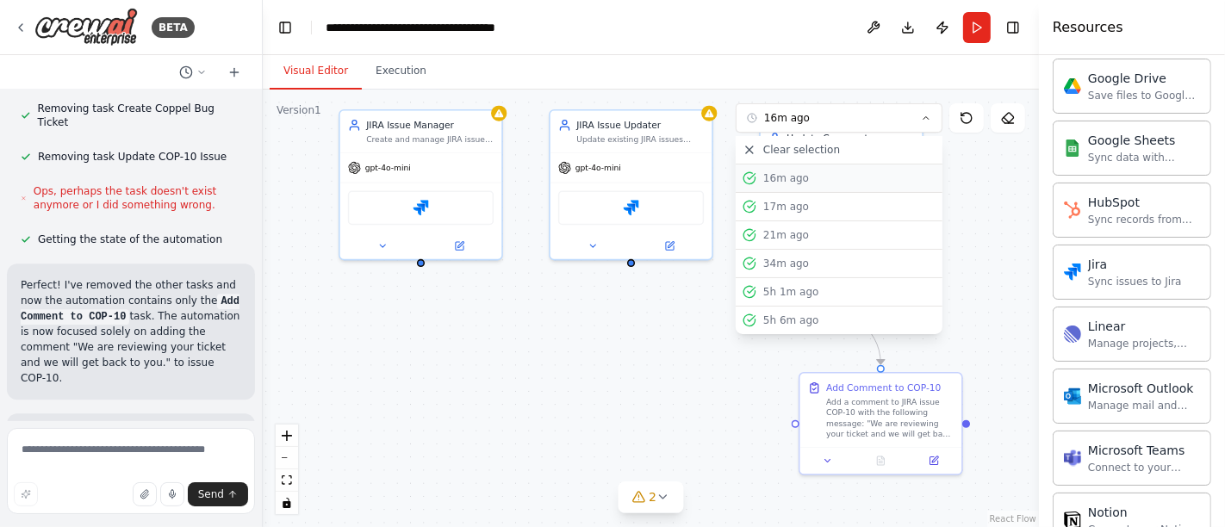
click at [800, 181] on div "16m ago" at bounding box center [849, 178] width 172 height 14
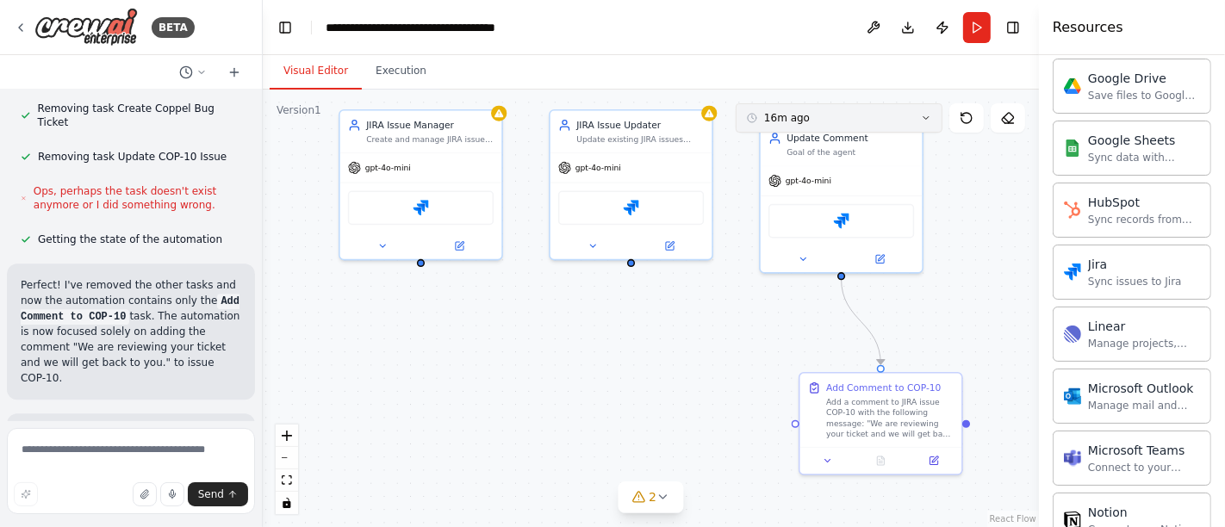
click at [932, 113] on button "16m ago" at bounding box center [839, 117] width 207 height 29
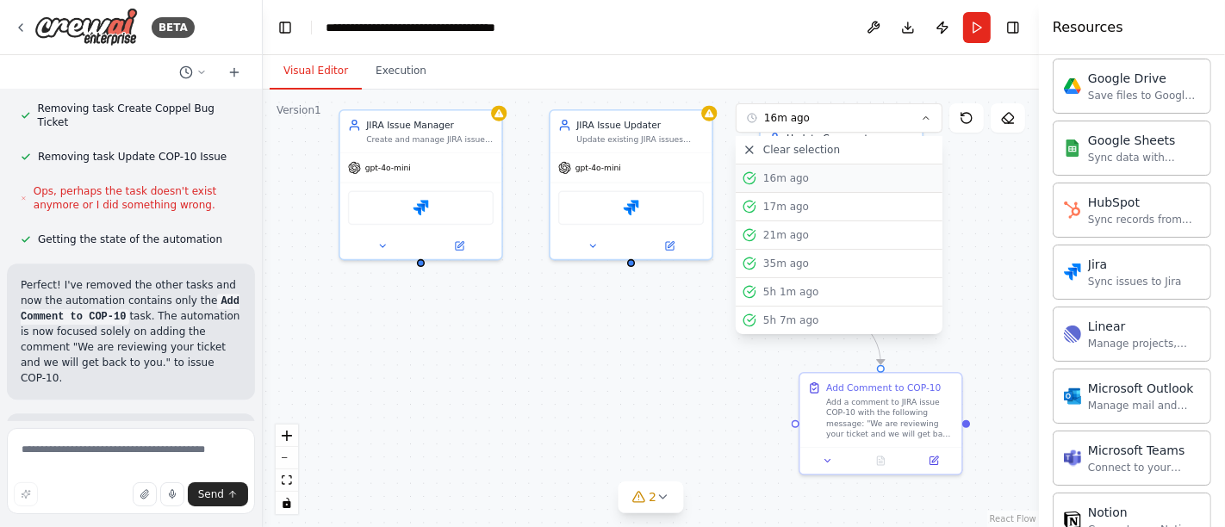
click at [811, 176] on div "16m ago" at bounding box center [849, 178] width 172 height 14
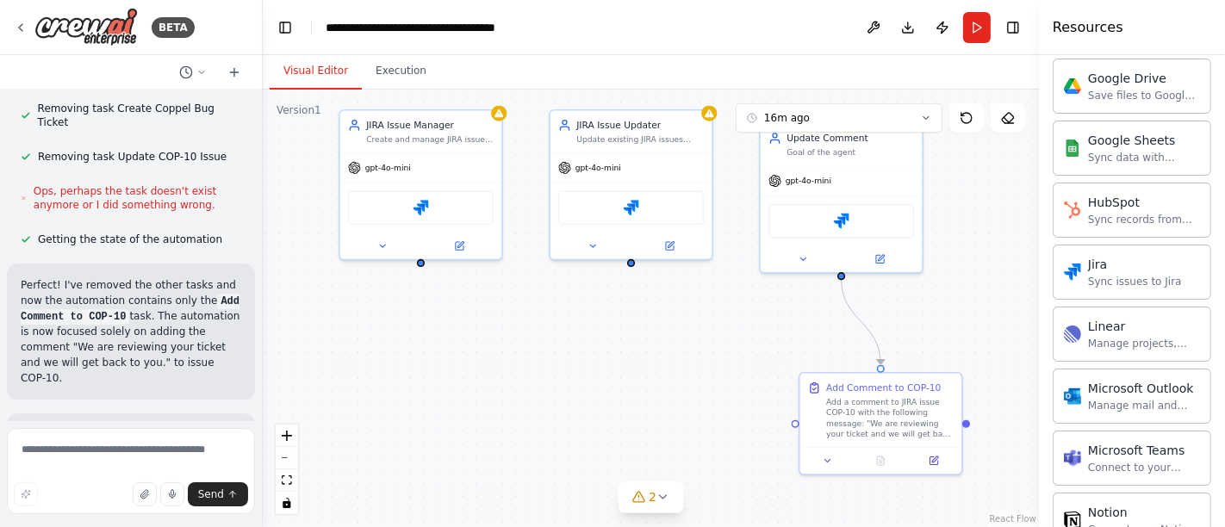
click at [196, 518] on button "Dismiss" at bounding box center [218, 526] width 47 height 17
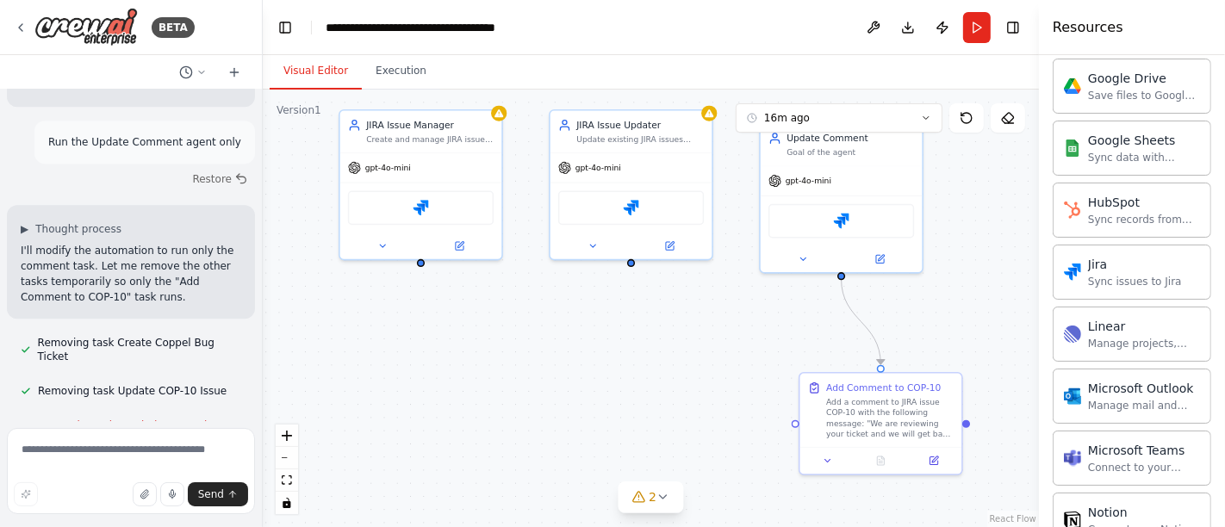
scroll to position [4060, 0]
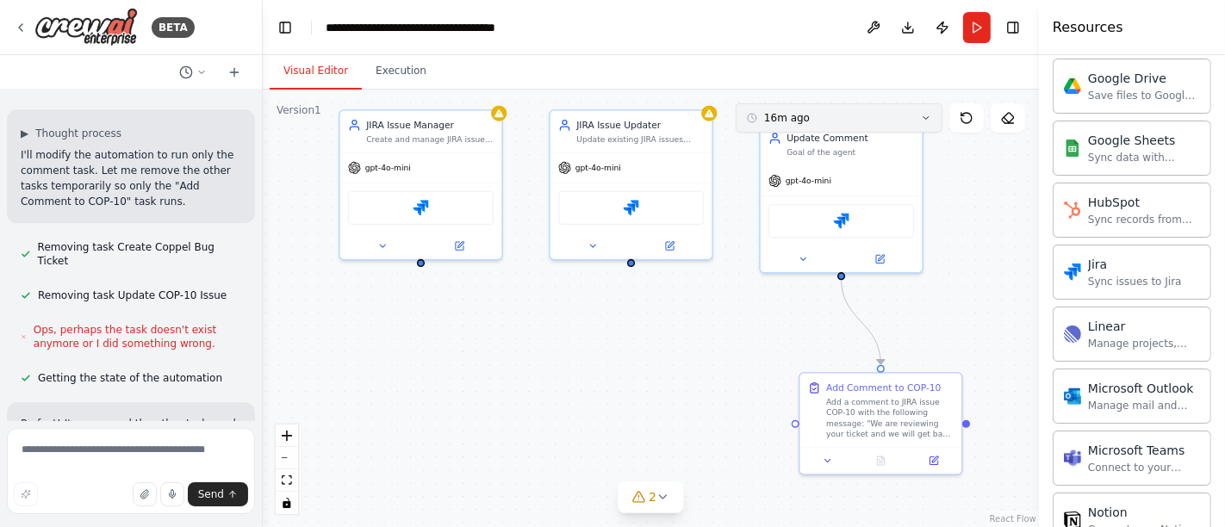
click at [930, 116] on icon at bounding box center [926, 118] width 10 height 10
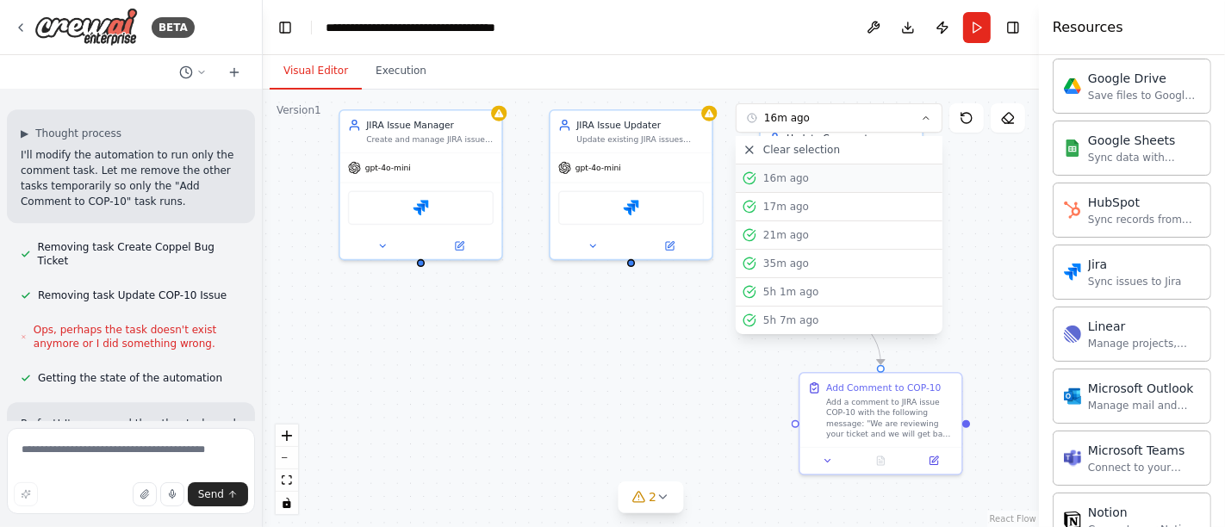
click at [794, 178] on div "16m ago" at bounding box center [849, 178] width 172 height 14
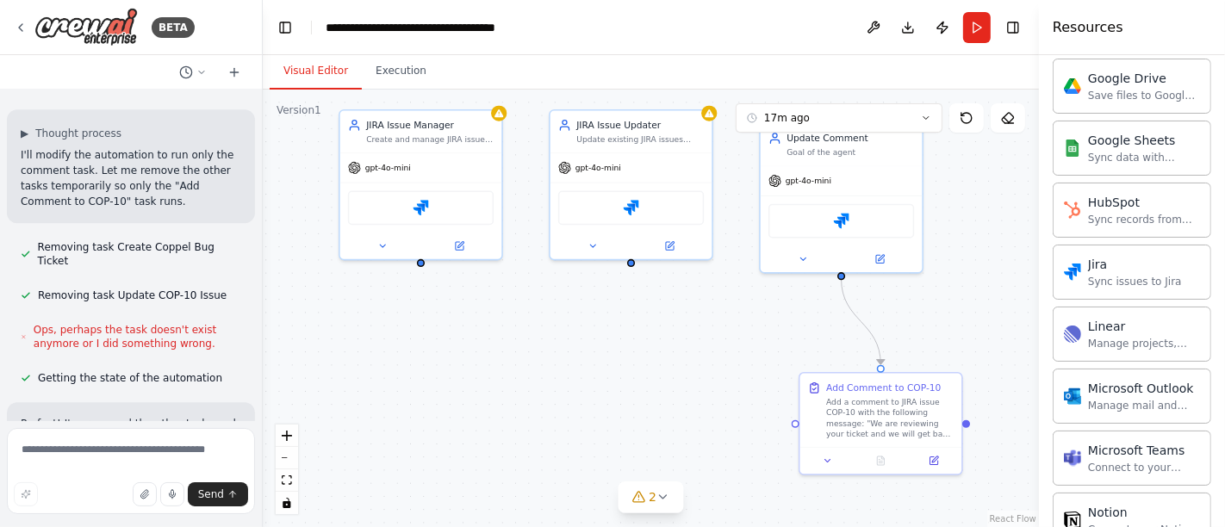
click at [794, 178] on span "gpt-4o-mini" at bounding box center [809, 181] width 46 height 10
click at [924, 117] on icon at bounding box center [926, 118] width 5 height 3
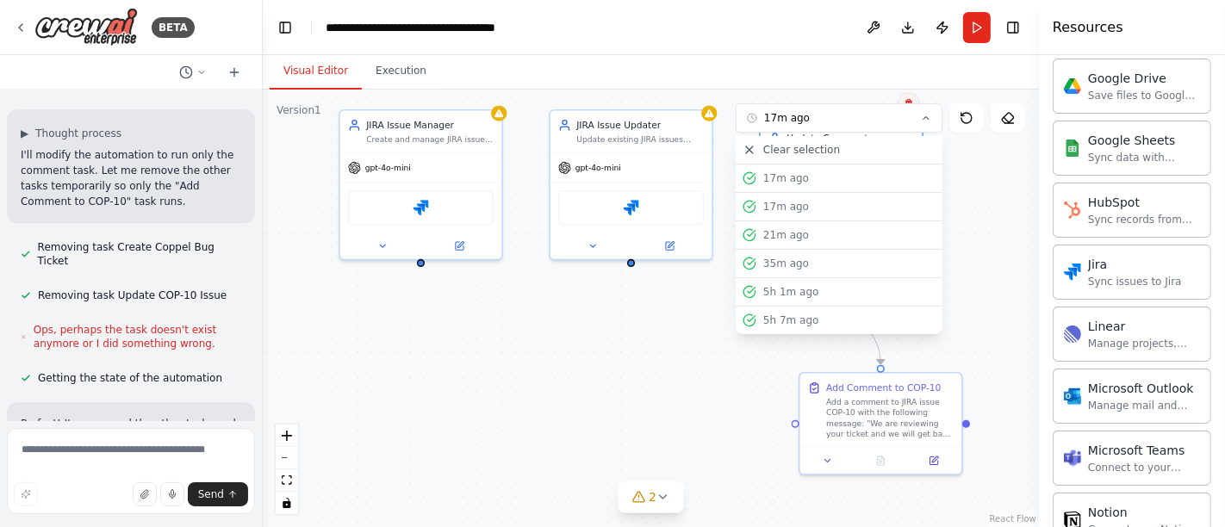
click at [912, 101] on icon at bounding box center [908, 103] width 7 height 9
click at [868, 96] on button "Confirm" at bounding box center [860, 103] width 61 height 21
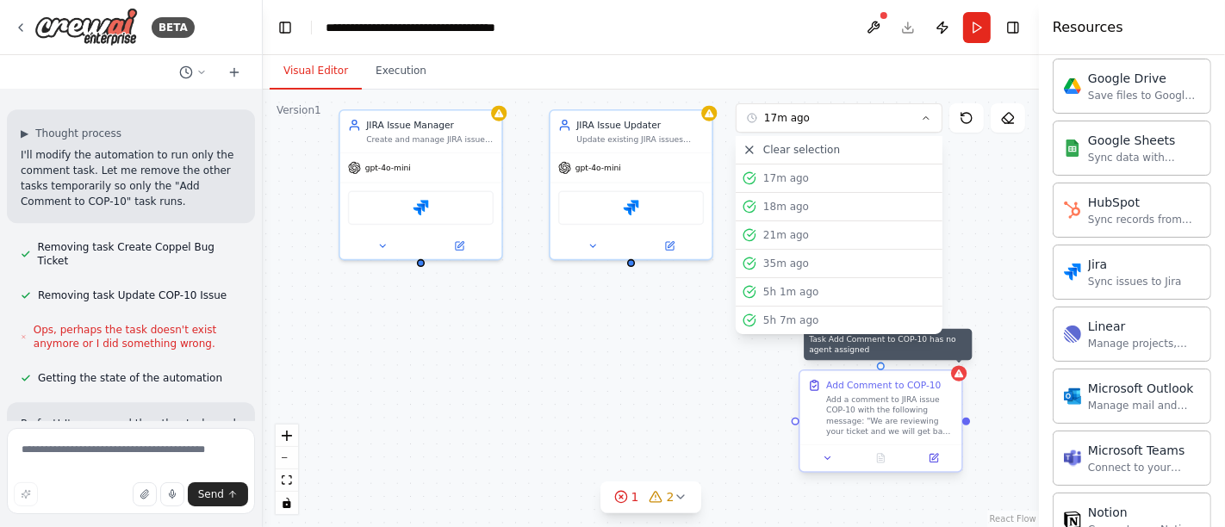
click at [956, 375] on icon at bounding box center [959, 374] width 9 height 8
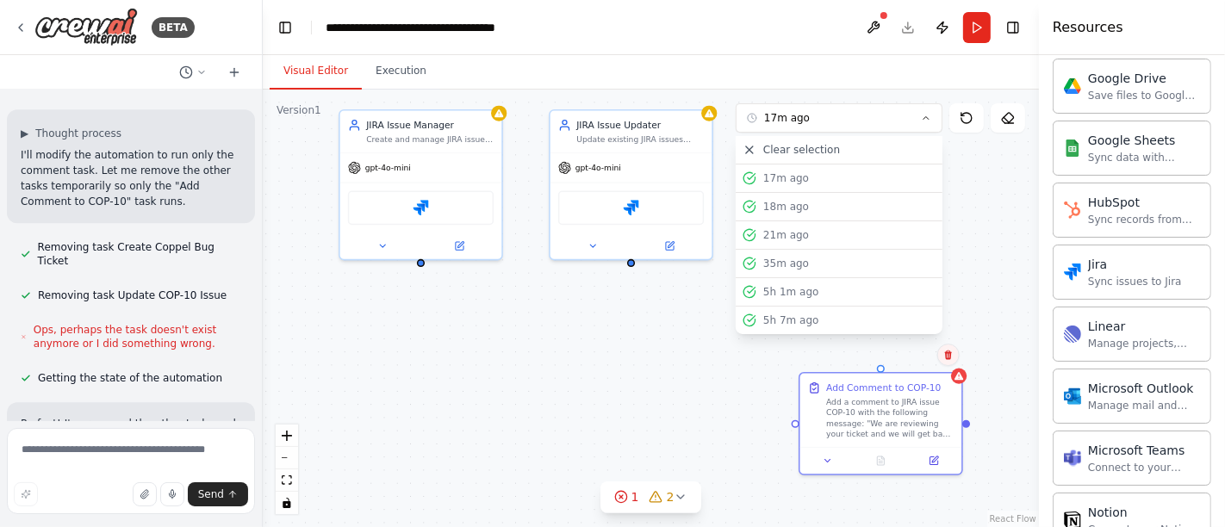
click at [950, 358] on icon at bounding box center [948, 355] width 7 height 9
click at [903, 358] on button "Confirm" at bounding box center [899, 355] width 61 height 21
click at [915, 351] on button "Confirm" at bounding box center [898, 355] width 61 height 21
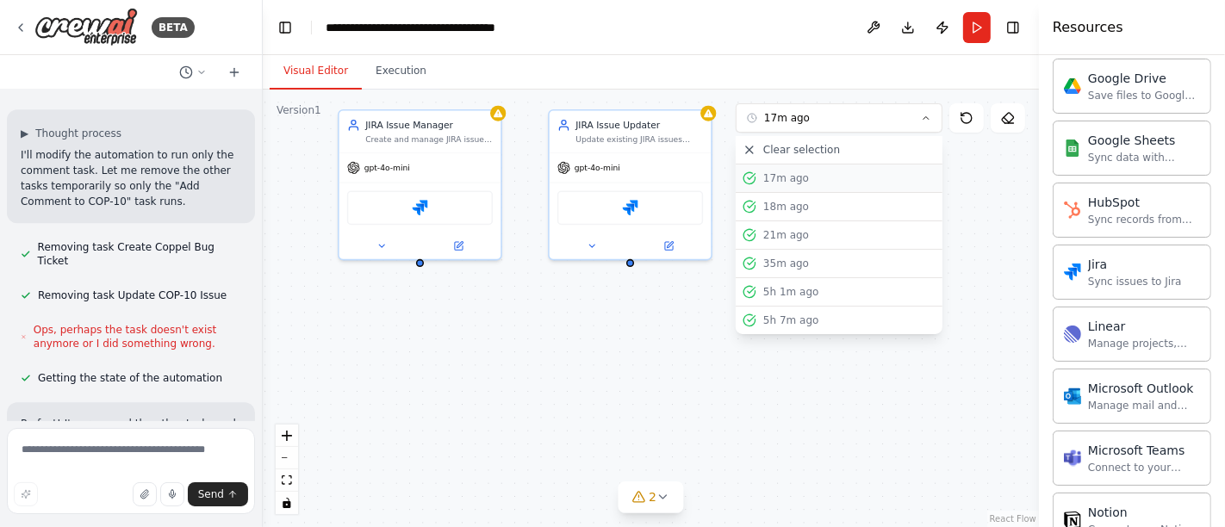
click at [775, 174] on div "17m ago" at bounding box center [849, 178] width 172 height 14
click at [105, 453] on textarea at bounding box center [131, 471] width 248 height 86
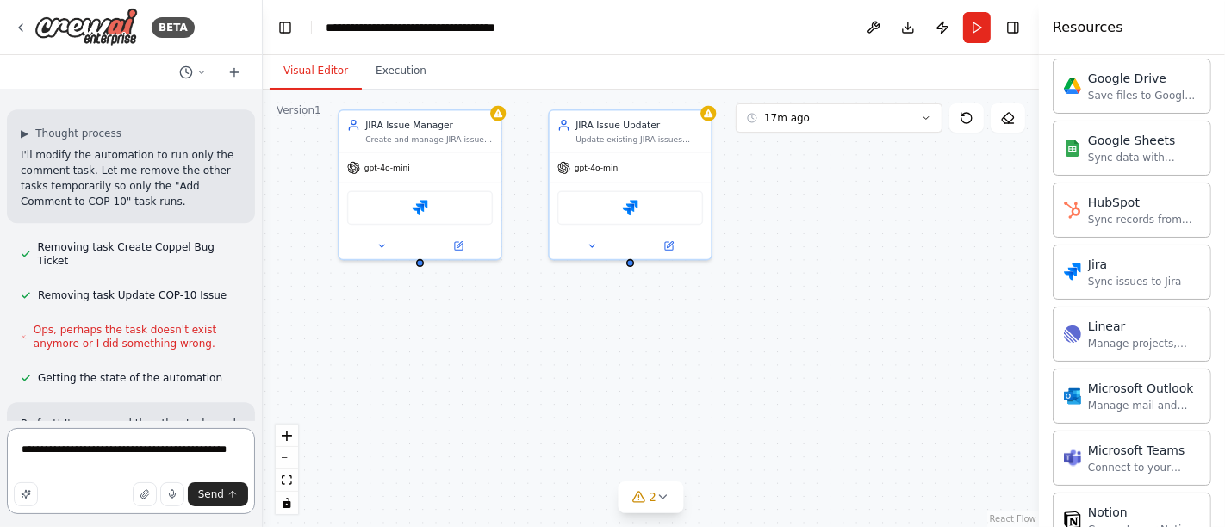
type textarea "**********"
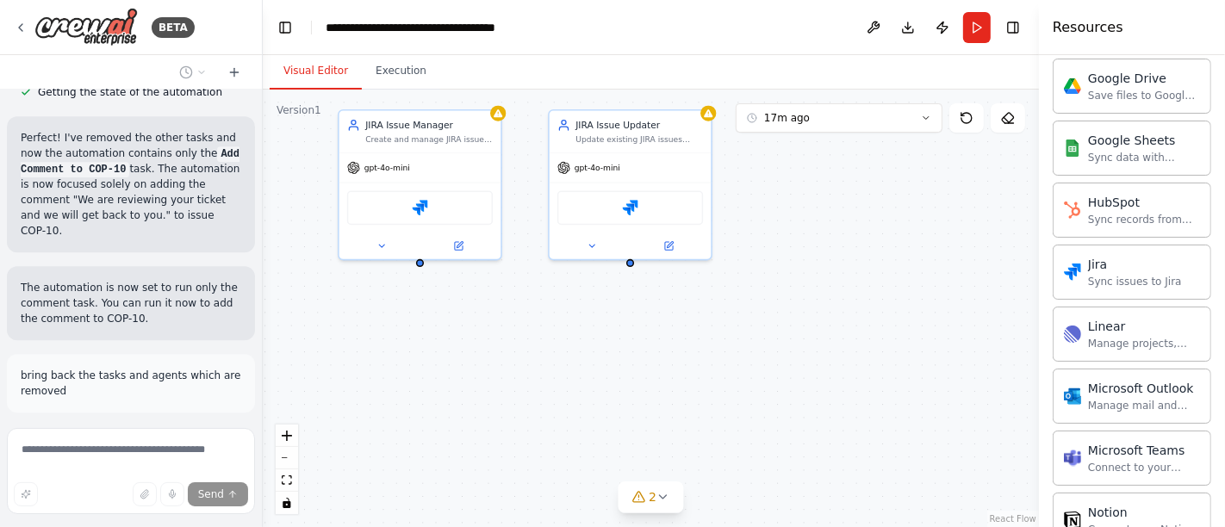
scroll to position [4361, 0]
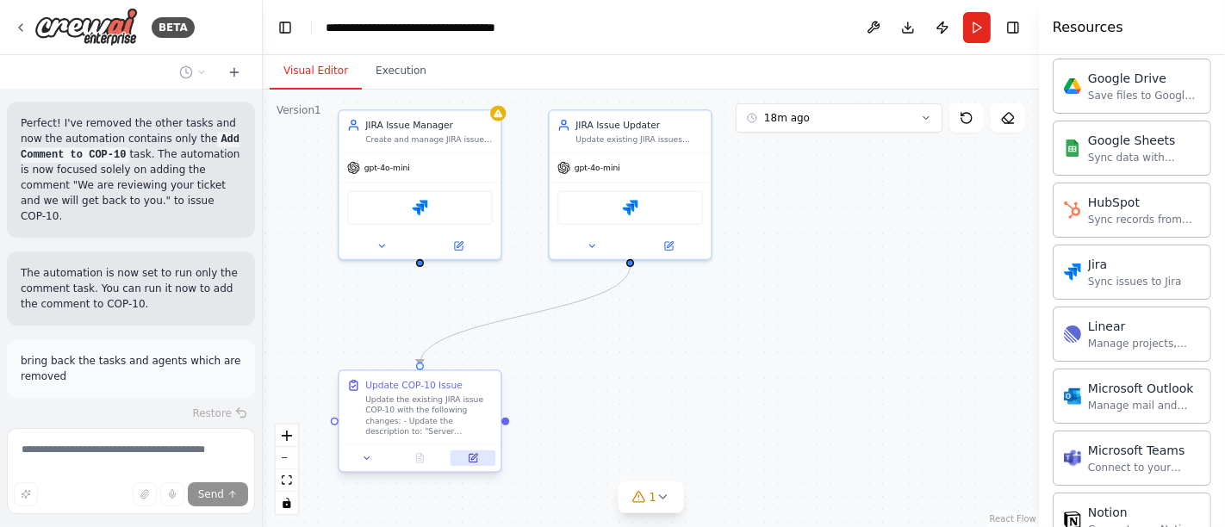
click at [476, 459] on icon at bounding box center [473, 458] width 8 height 8
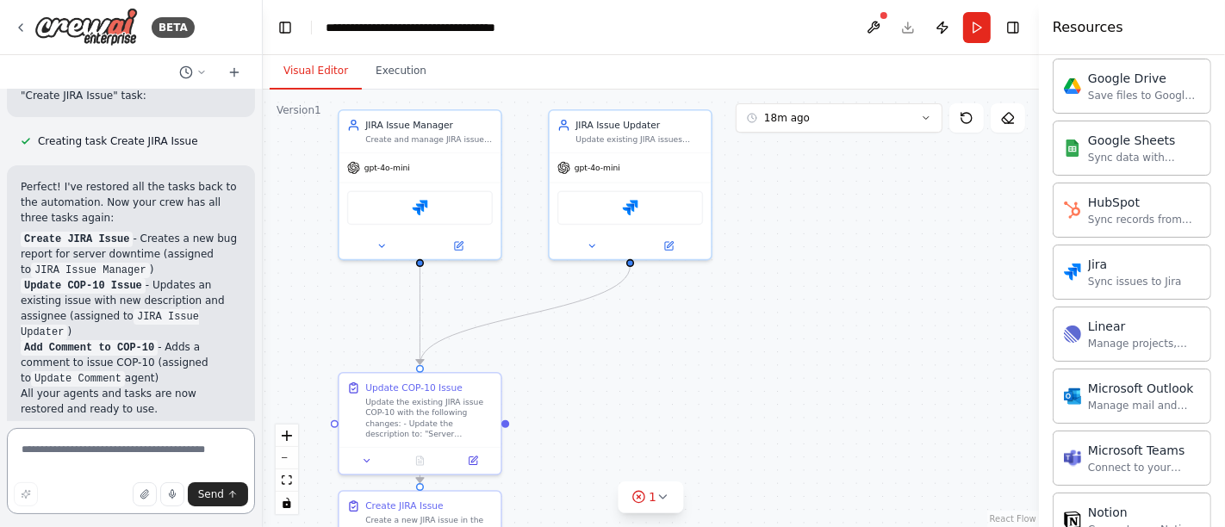
scroll to position [4904, 0]
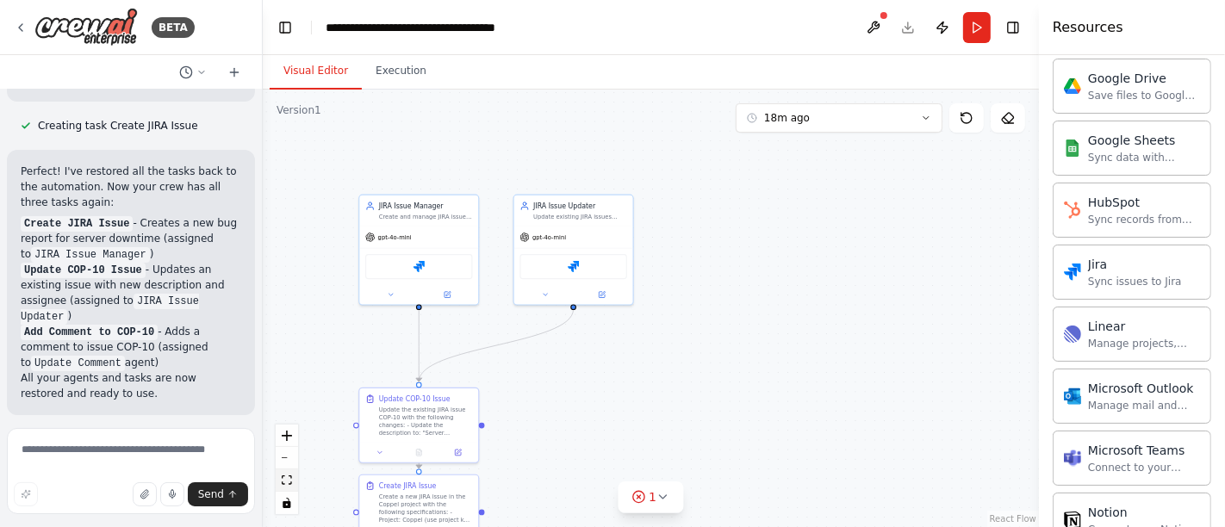
click at [283, 477] on icon "fit view" at bounding box center [287, 480] width 10 height 9
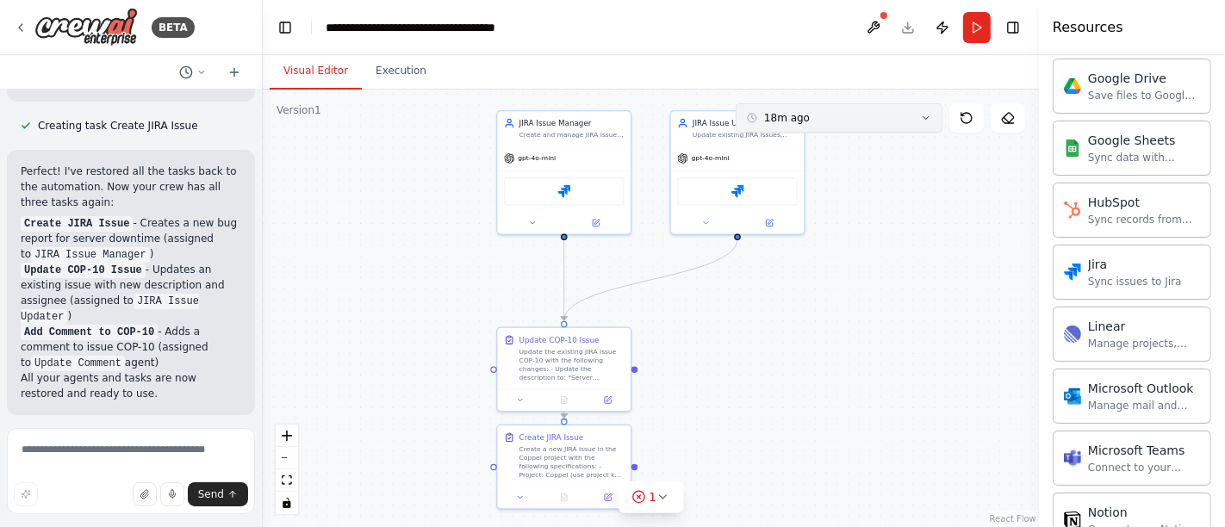
click at [927, 117] on icon at bounding box center [926, 118] width 10 height 10
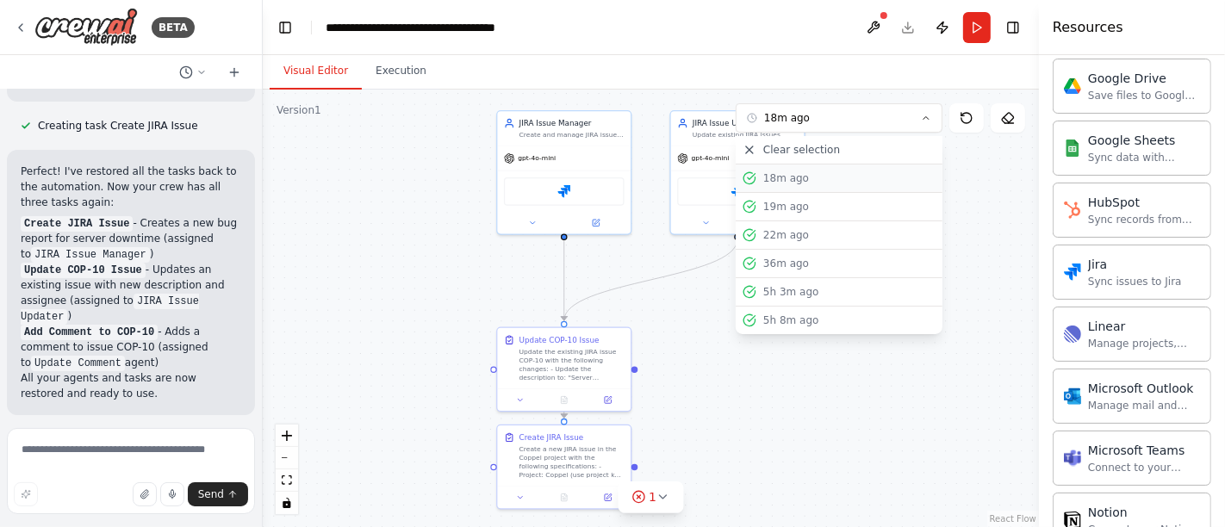
click at [780, 180] on div "18m ago" at bounding box center [849, 178] width 172 height 14
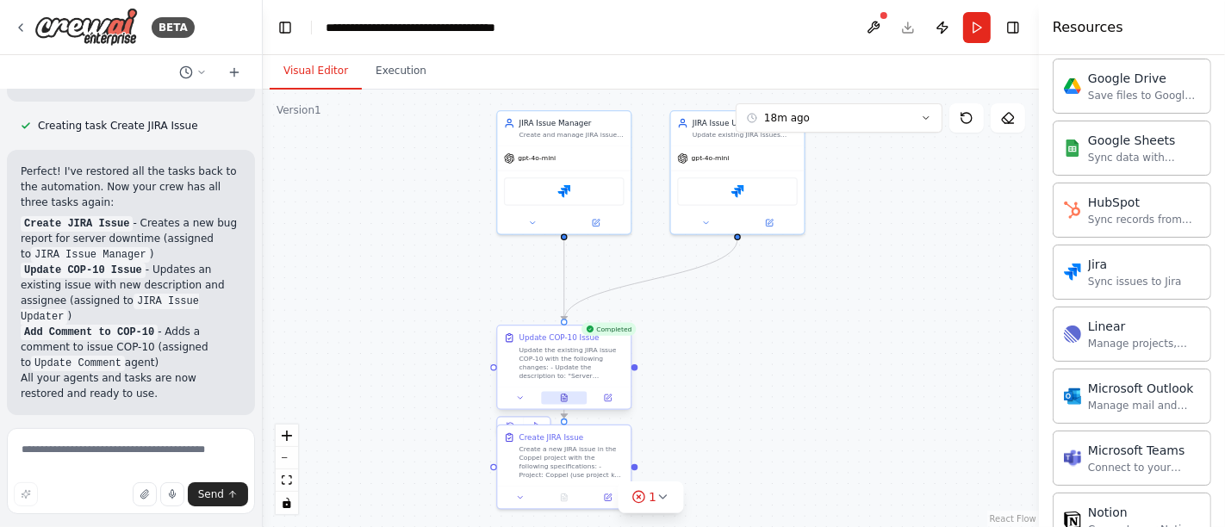
click at [564, 400] on icon at bounding box center [564, 400] width 3 height 0
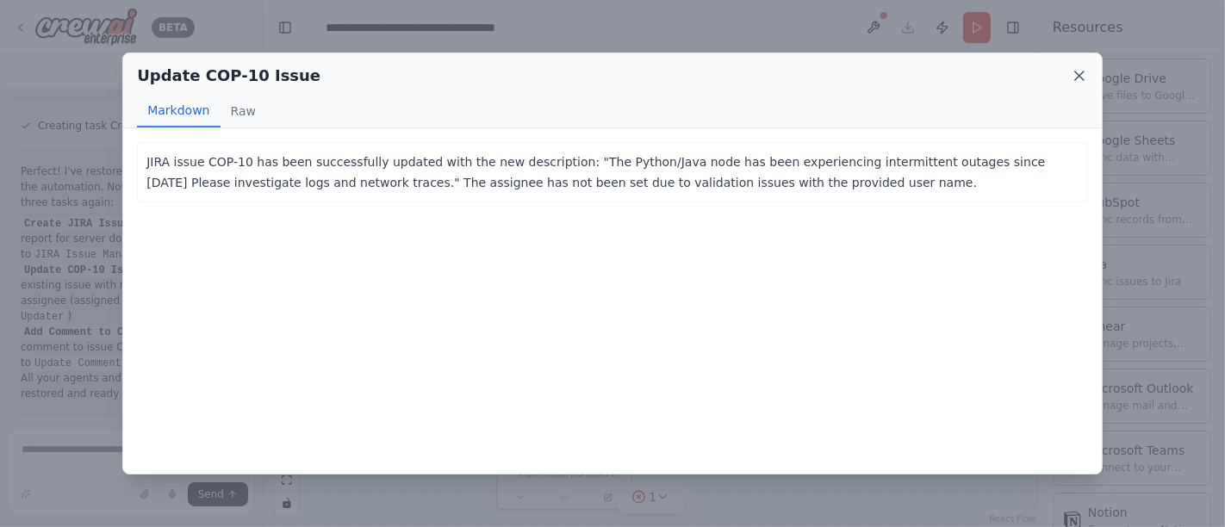
click at [1078, 77] on icon at bounding box center [1079, 76] width 9 height 9
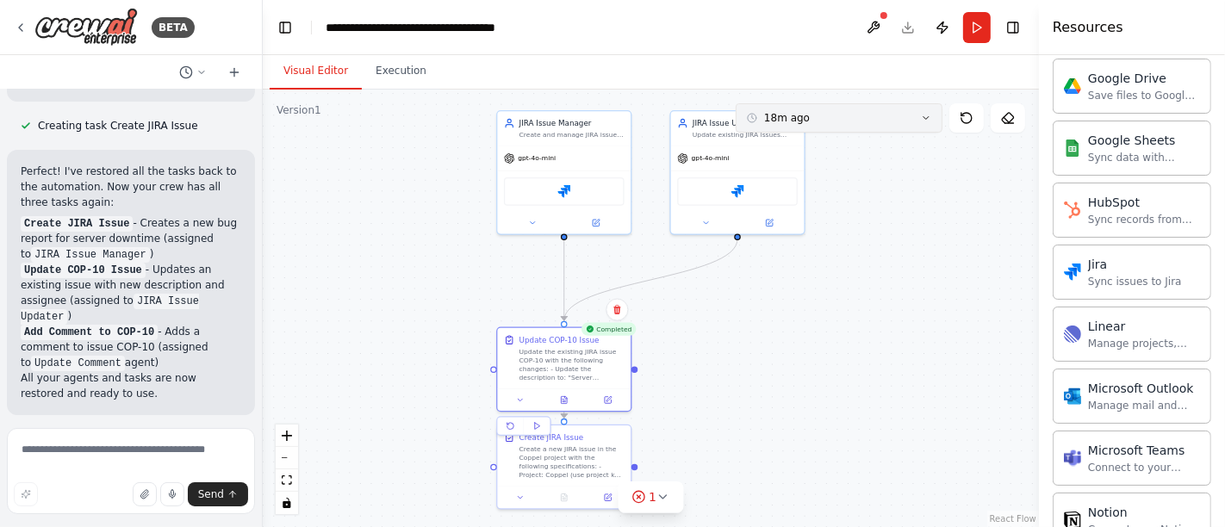
click at [923, 114] on icon at bounding box center [926, 118] width 10 height 10
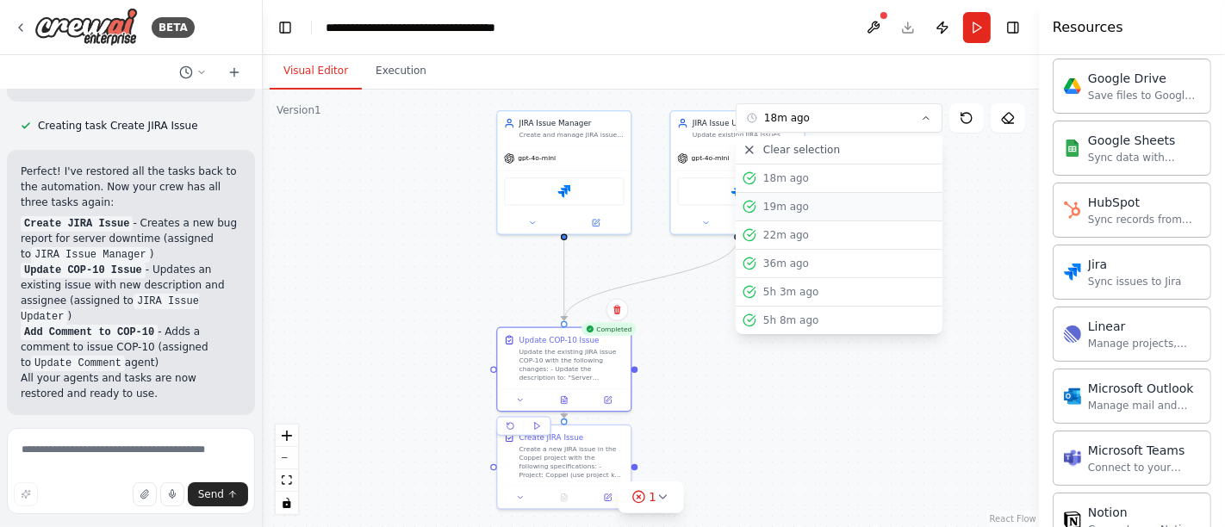
click at [782, 200] on div "19m ago" at bounding box center [849, 207] width 172 height 14
click at [782, 177] on div "18m ago" at bounding box center [849, 178] width 172 height 14
click at [781, 202] on div "19m ago" at bounding box center [849, 207] width 172 height 14
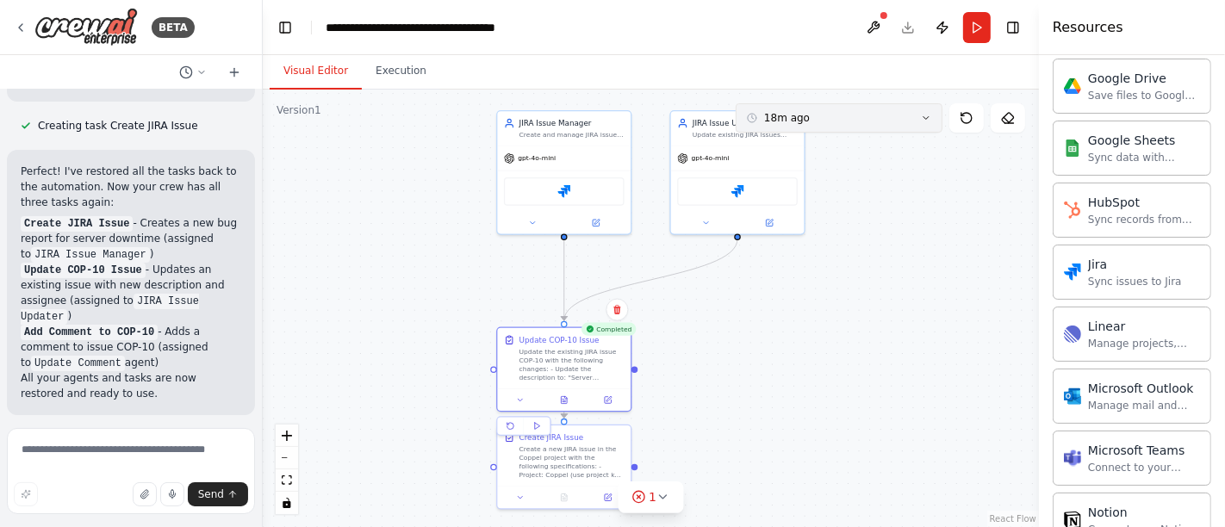
click at [919, 114] on button "18m ago" at bounding box center [839, 117] width 207 height 29
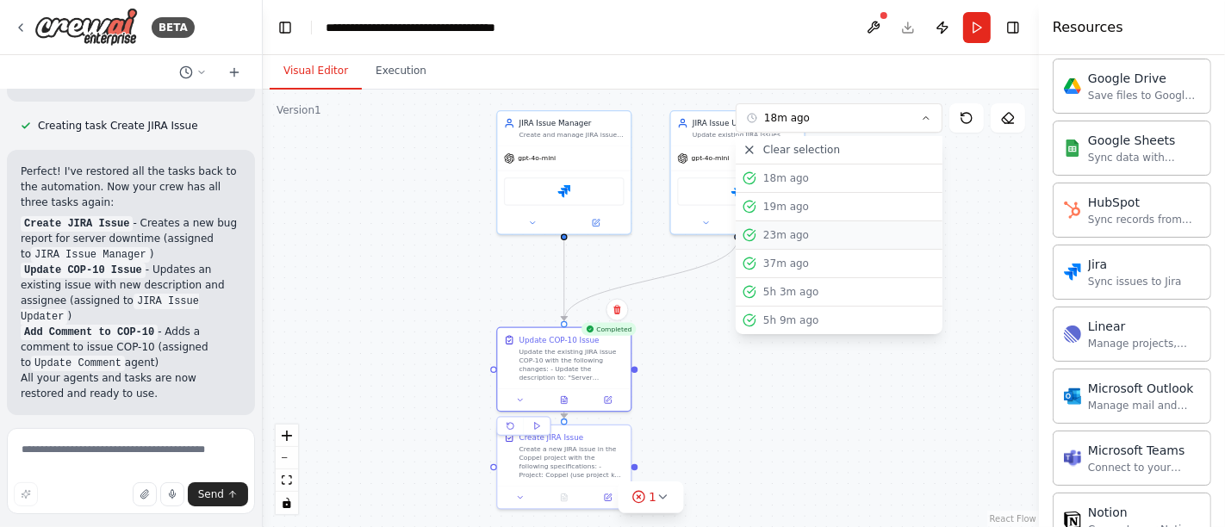
click at [785, 239] on div "23m ago" at bounding box center [849, 235] width 172 height 14
click at [788, 176] on div "18m ago" at bounding box center [849, 178] width 172 height 14
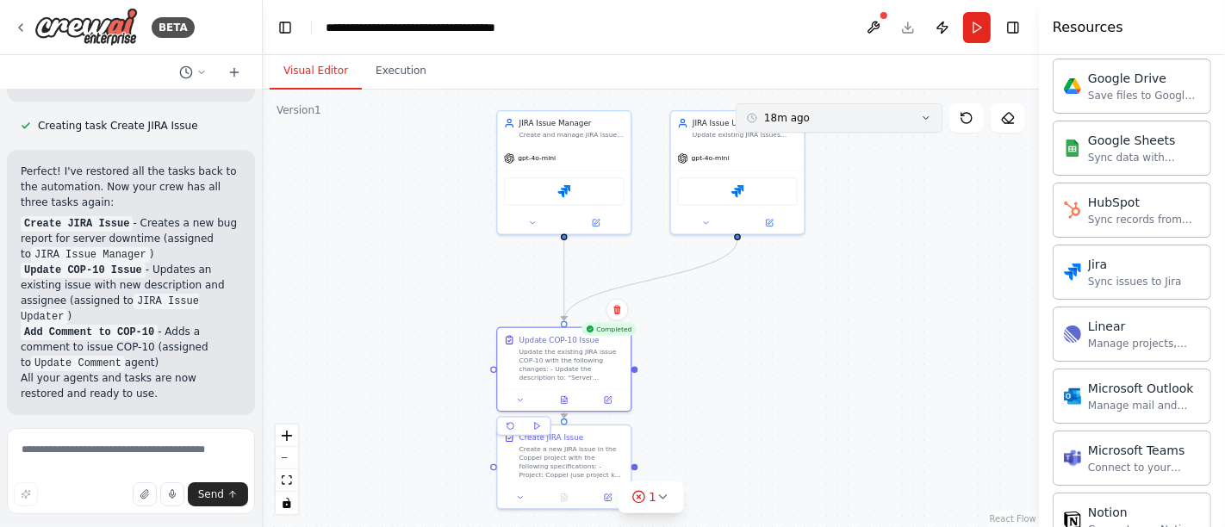
click at [930, 118] on icon at bounding box center [926, 118] width 10 height 10
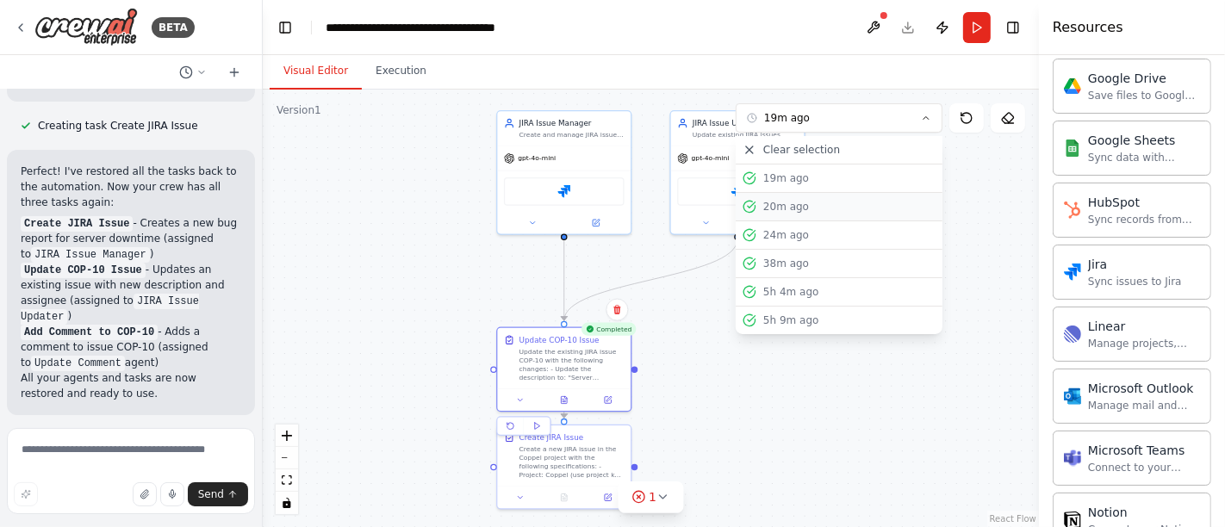
click at [808, 202] on div "20m ago" at bounding box center [849, 207] width 172 height 14
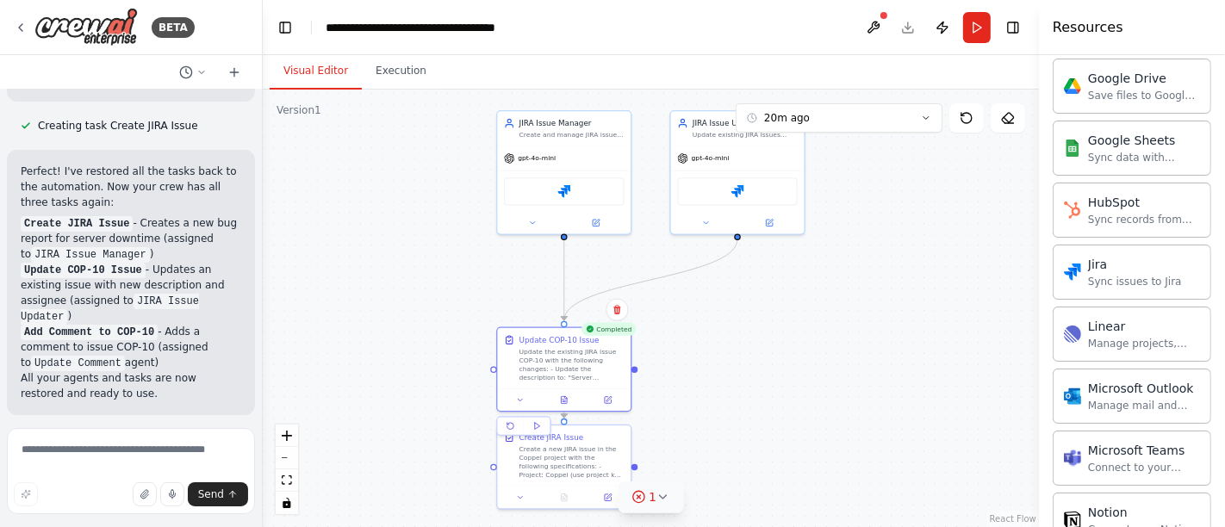
click at [644, 499] on circle at bounding box center [637, 496] width 11 height 11
click at [725, 450] on div at bounding box center [730, 446] width 10 height 10
click at [410, 426] on div ".deletable-edge-delete-btn { width: 20px; height: 20px; border: 0px solid #ffff…" at bounding box center [651, 309] width 776 height 438
click at [706, 417] on button "1" at bounding box center [651, 419] width 195 height 32
drag, startPoint x: 609, startPoint y: 439, endPoint x: 583, endPoint y: 440, distance: 25.9
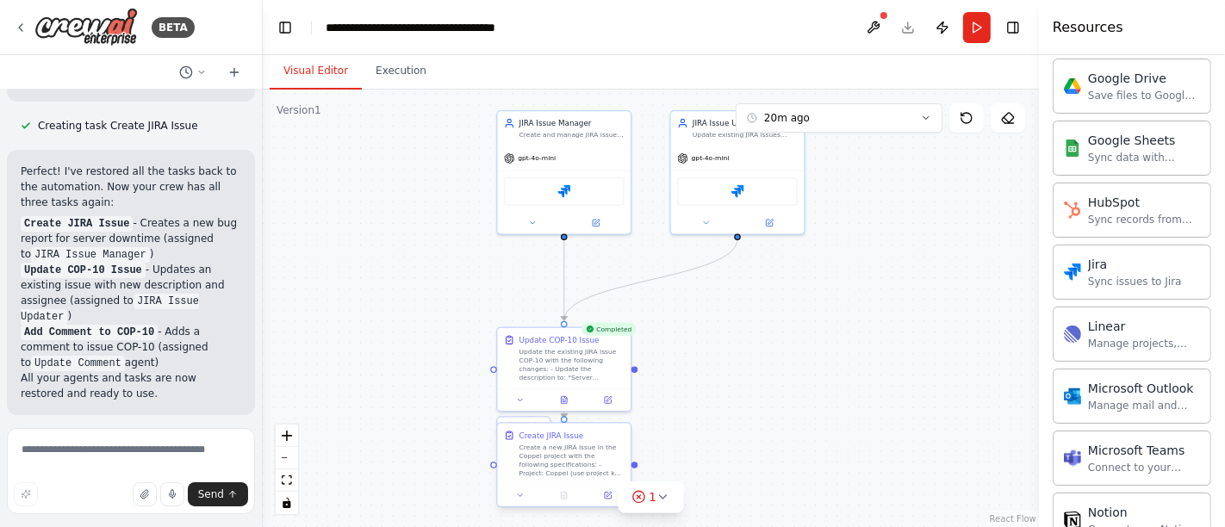
click at [583, 440] on div "Create JIRA Issue Create a new JIRA issue in the Coppel project with the follow…" at bounding box center [571, 453] width 105 height 47
click at [606, 496] on icon at bounding box center [608, 495] width 7 height 7
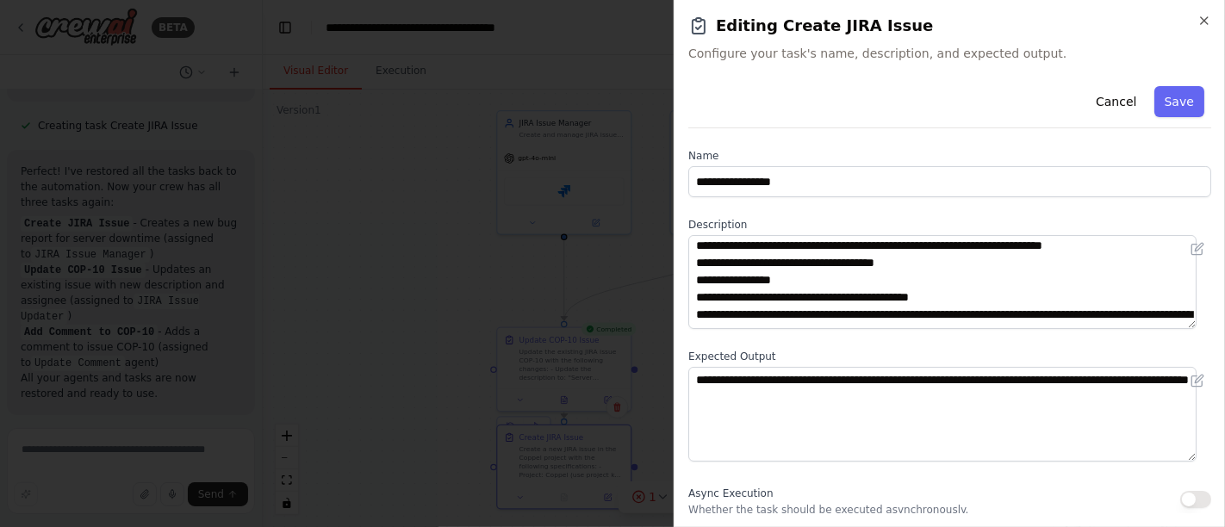
scroll to position [0, 0]
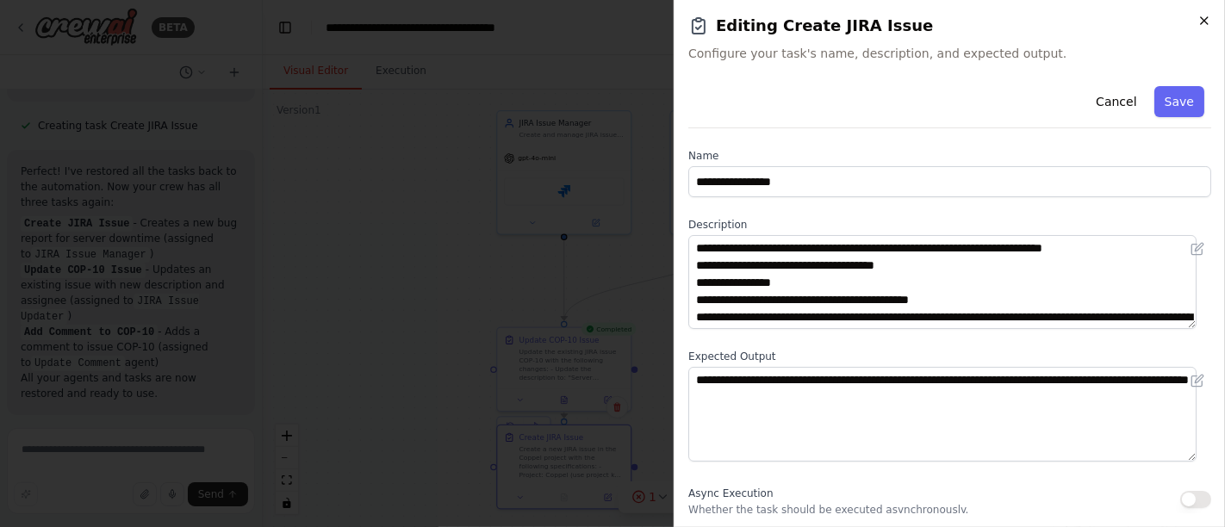
click at [1199, 20] on icon "button" at bounding box center [1204, 21] width 14 height 14
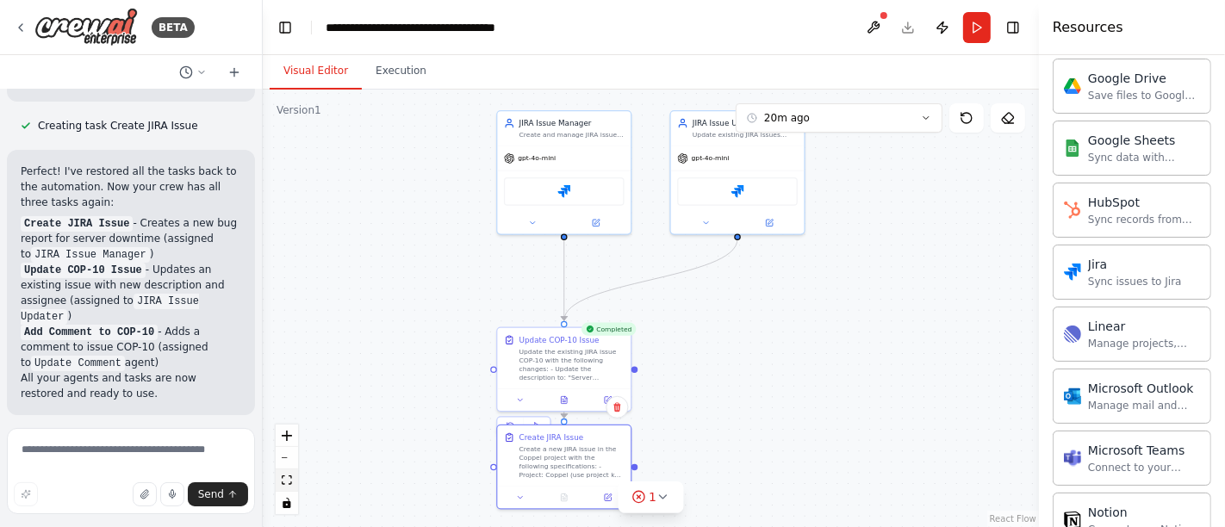
click at [288, 481] on icon "fit view" at bounding box center [287, 480] width 10 height 9
click at [930, 113] on icon at bounding box center [926, 118] width 10 height 10
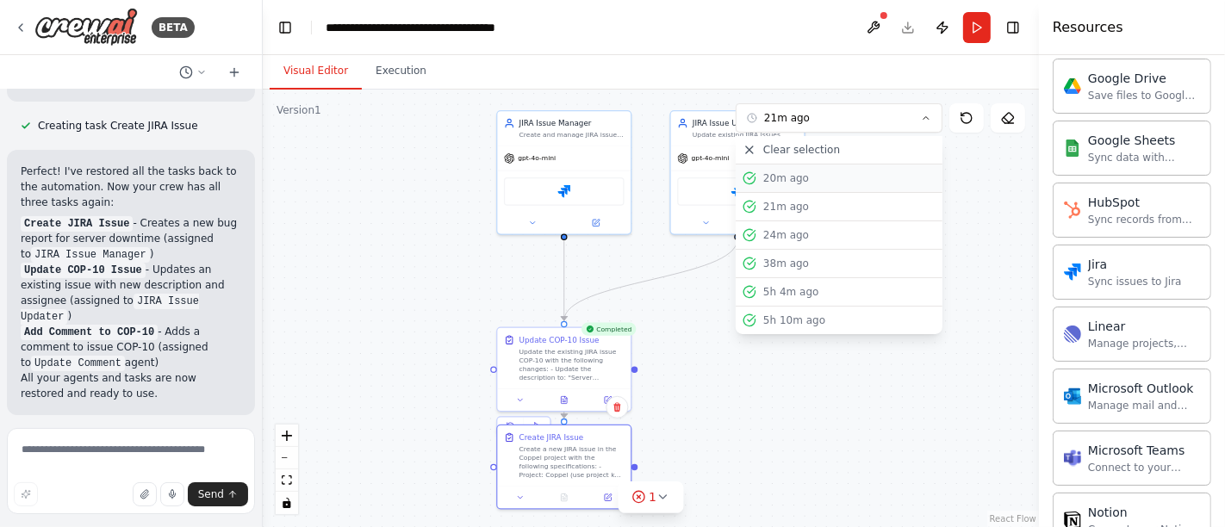
click at [799, 177] on div "20m ago" at bounding box center [849, 178] width 172 height 14
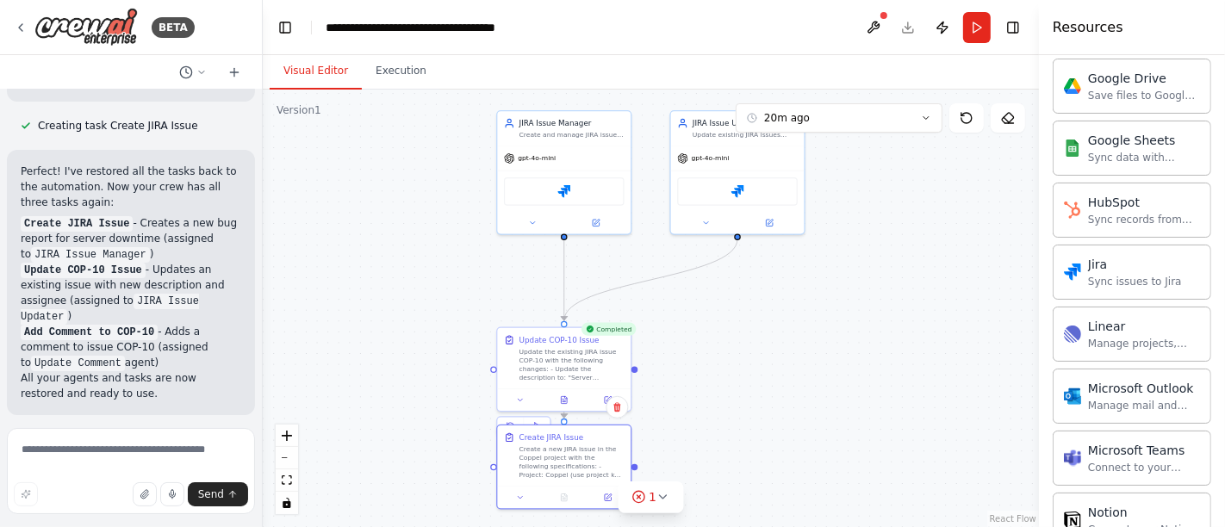
click at [801, 177] on div "Jira" at bounding box center [738, 191] width 134 height 41
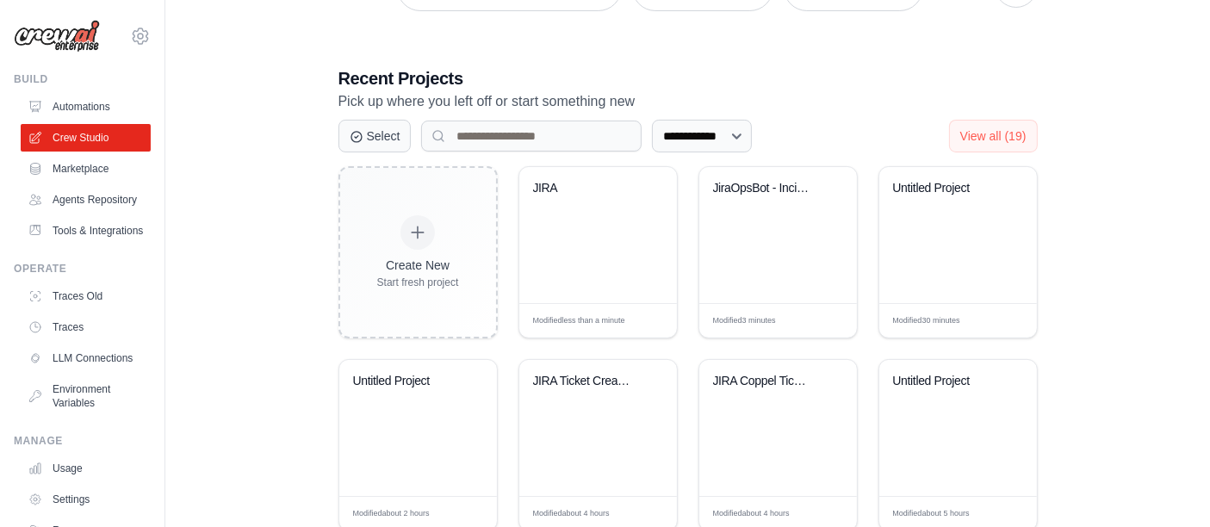
scroll to position [264, 0]
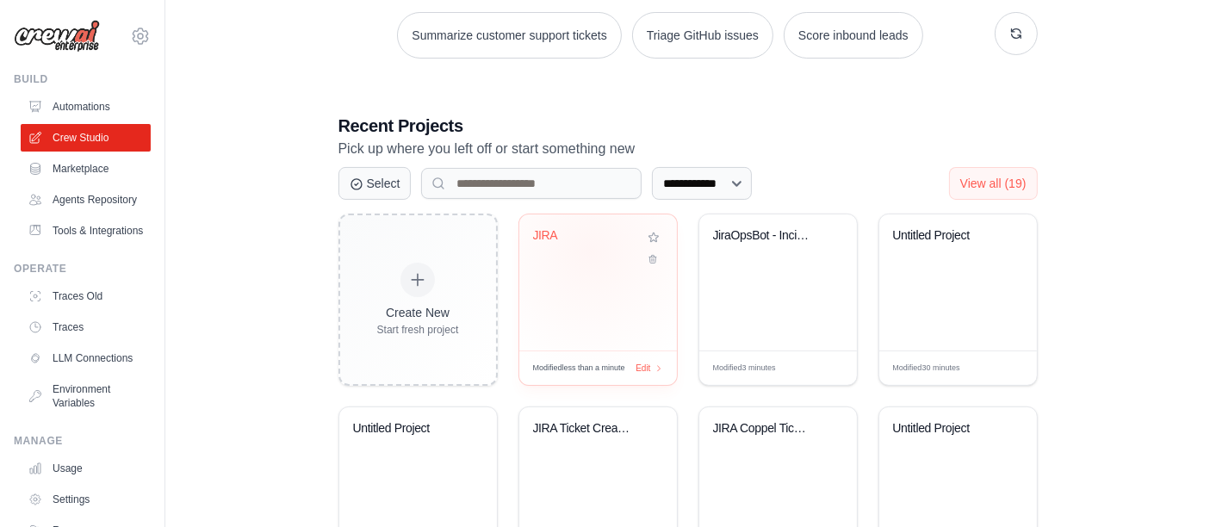
click at [591, 247] on div "JIRA" at bounding box center [598, 248] width 130 height 40
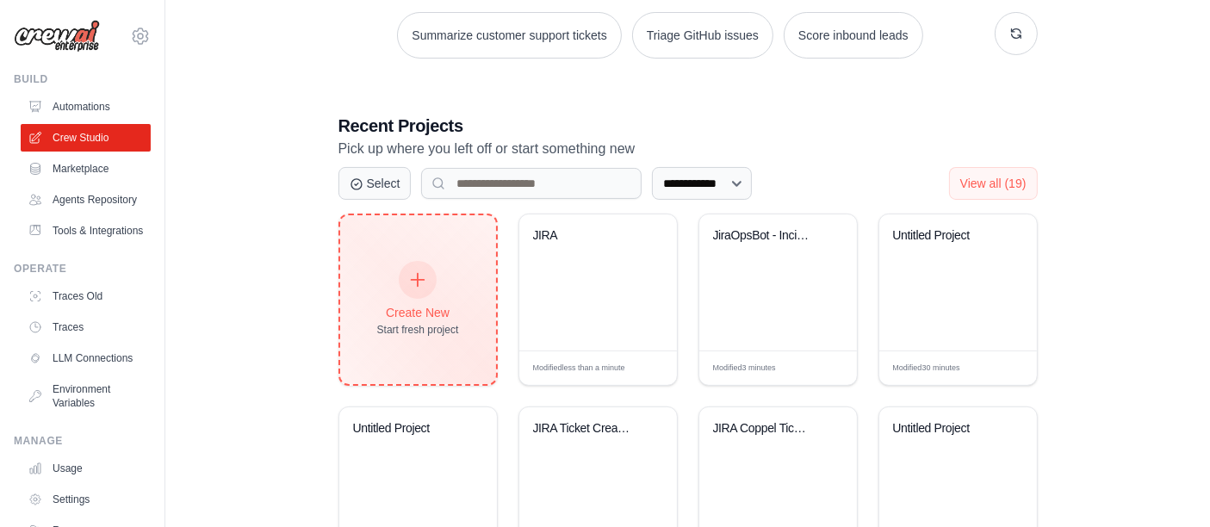
click at [420, 271] on icon at bounding box center [417, 280] width 19 height 19
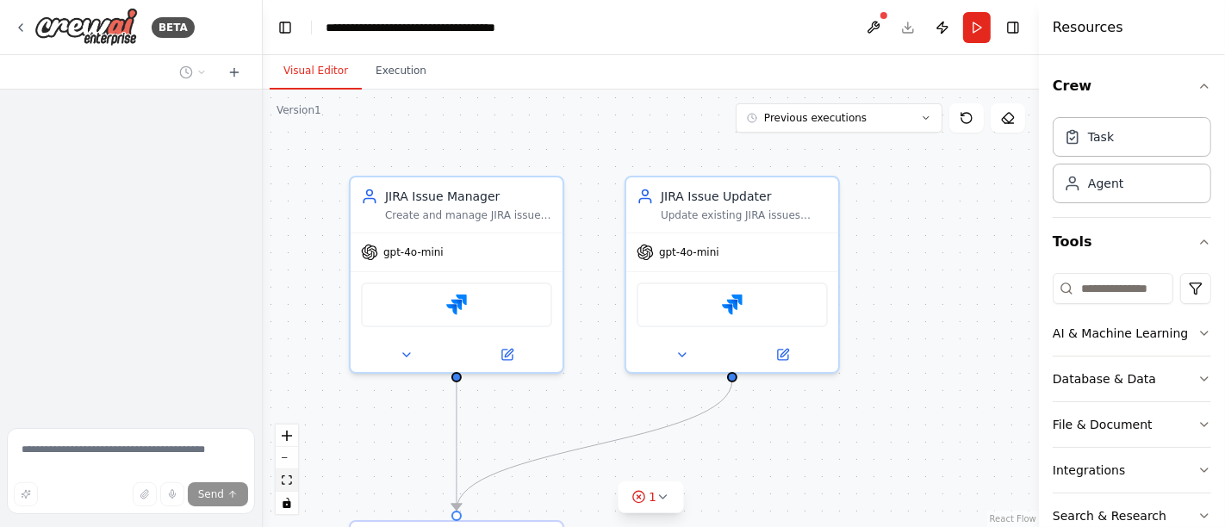
click at [288, 481] on icon "fit view" at bounding box center [287, 480] width 10 height 9
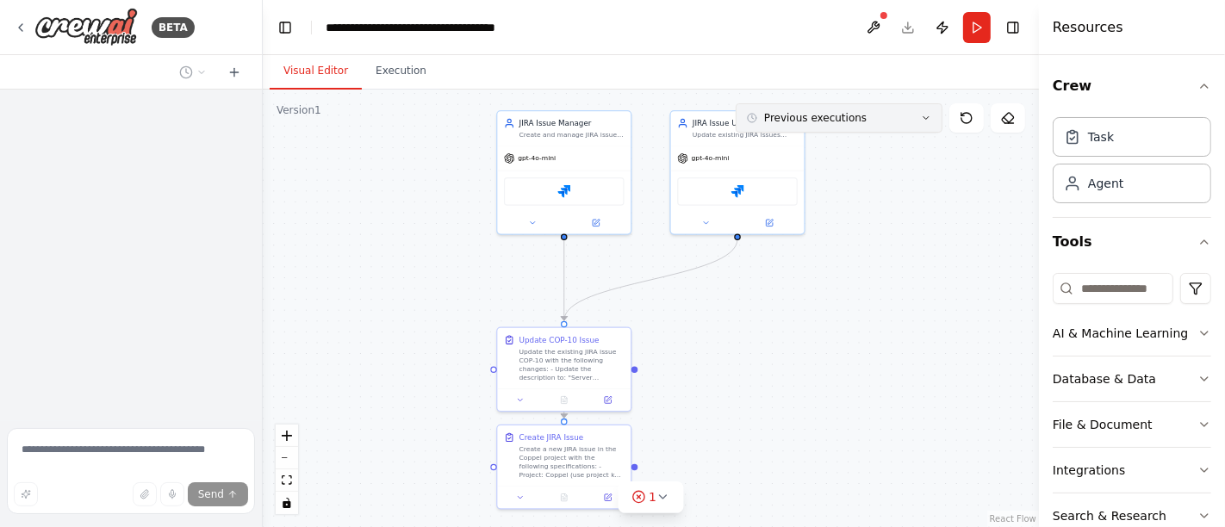
click at [930, 119] on icon at bounding box center [926, 118] width 10 height 10
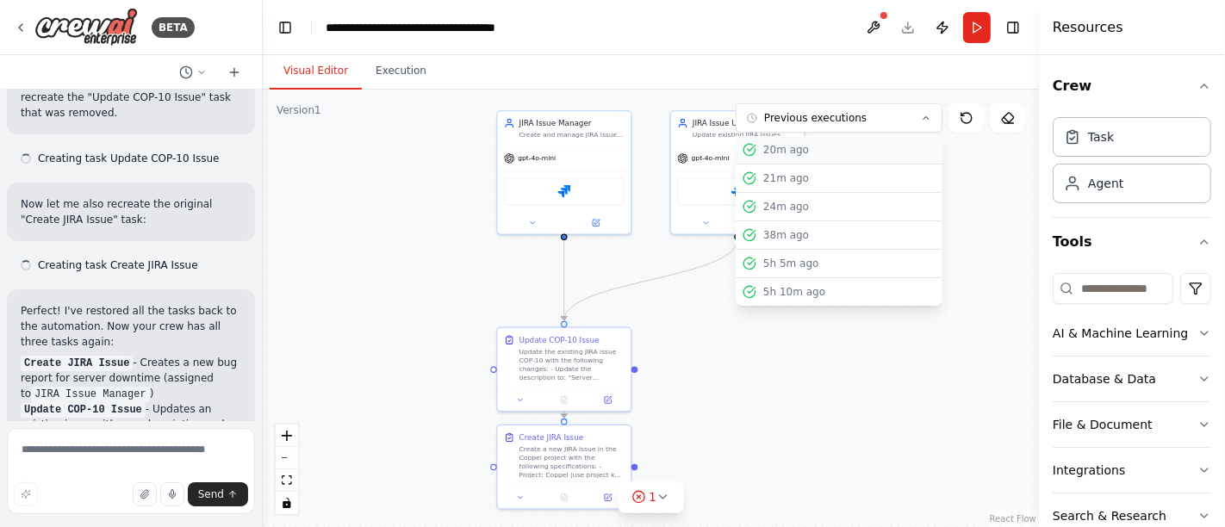
scroll to position [4765, 0]
click at [794, 153] on div "20m ago" at bounding box center [849, 150] width 172 height 14
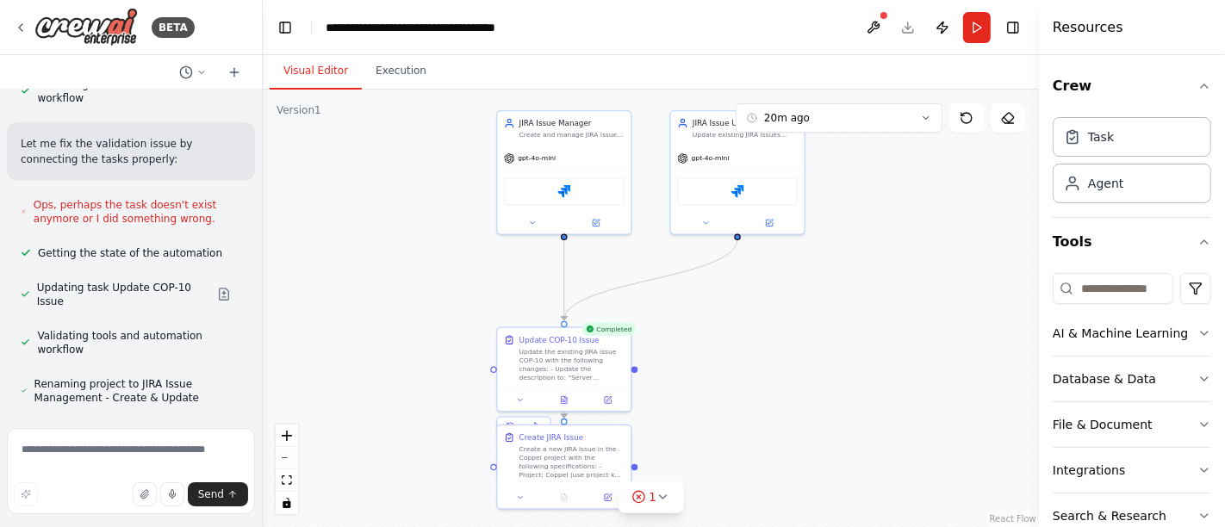
scroll to position [2106, 0]
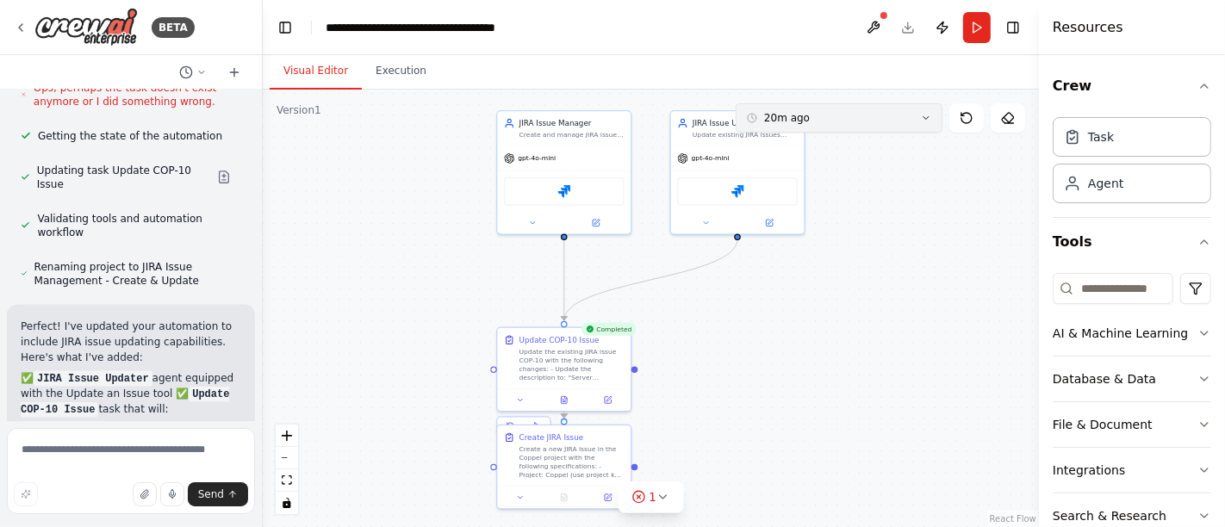
click at [935, 128] on button "20m ago" at bounding box center [839, 117] width 207 height 29
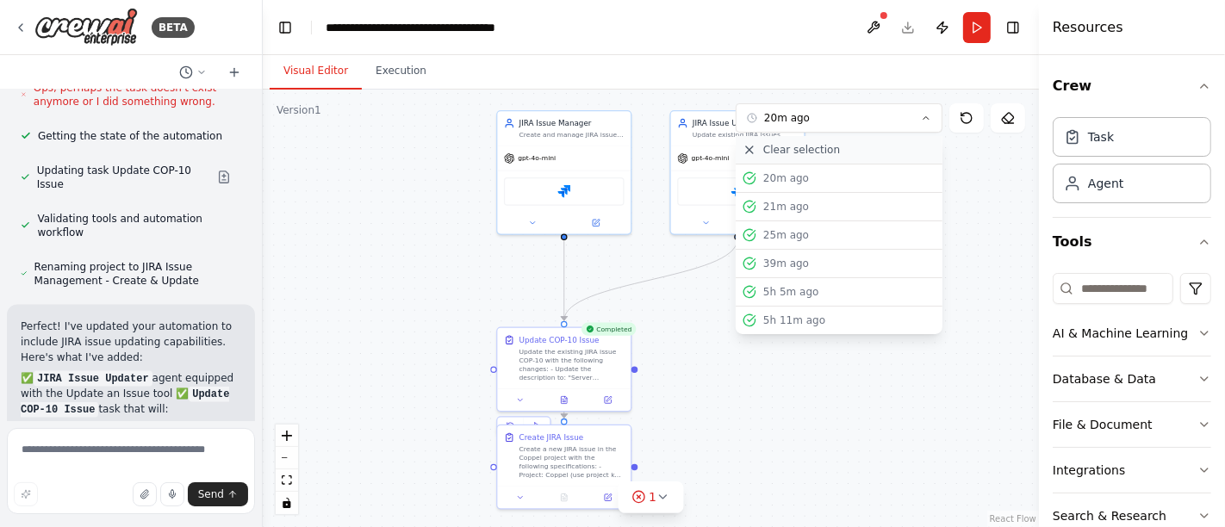
click at [807, 146] on span "Clear selection" at bounding box center [801, 150] width 77 height 14
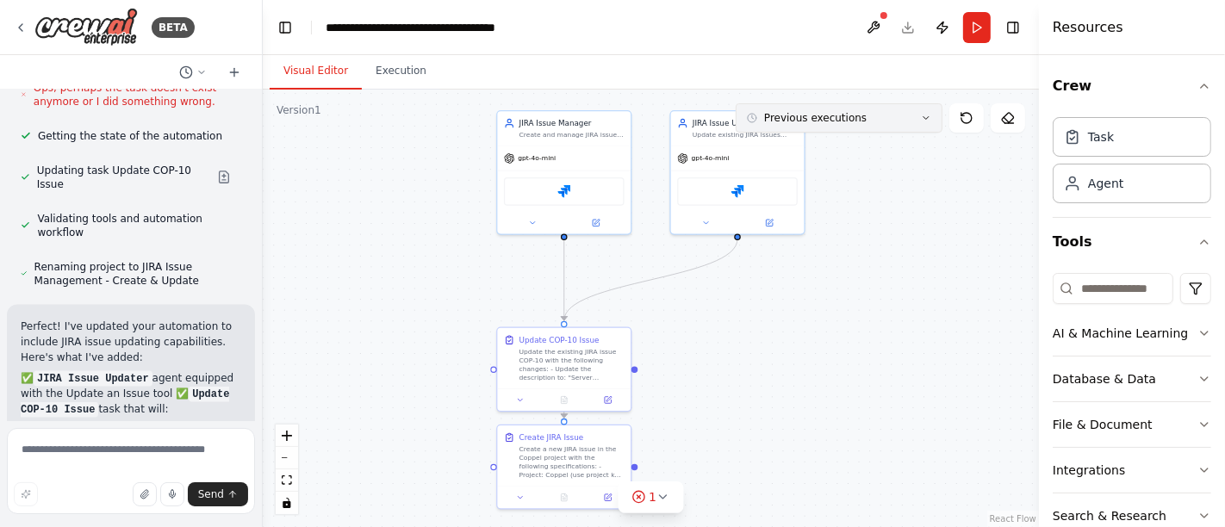
click at [916, 116] on button "Previous executions" at bounding box center [839, 117] width 207 height 29
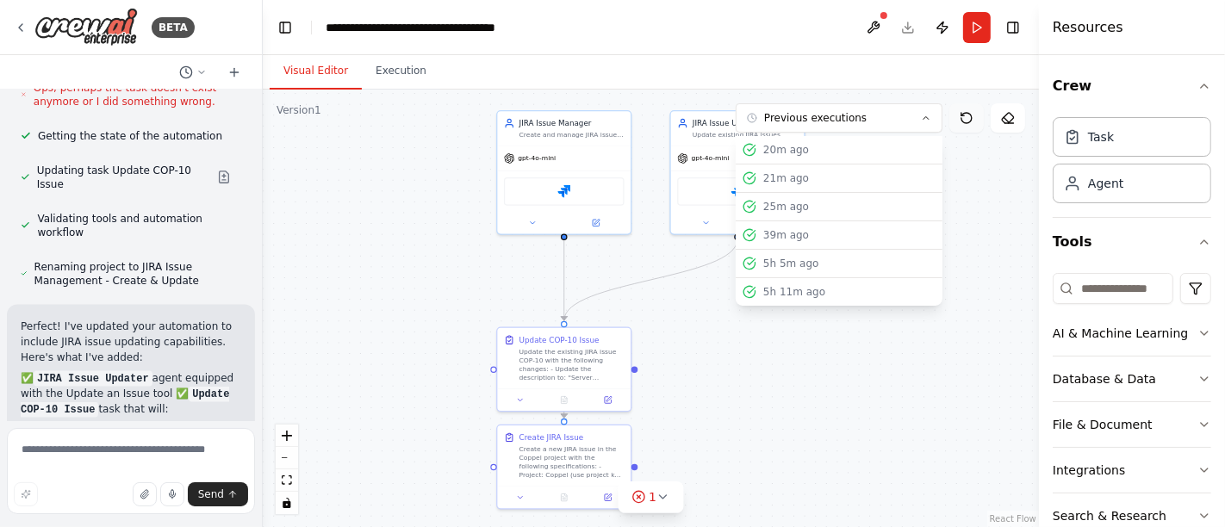
click at [967, 116] on icon at bounding box center [967, 118] width 14 height 14
click at [1009, 112] on icon at bounding box center [1008, 118] width 14 height 14
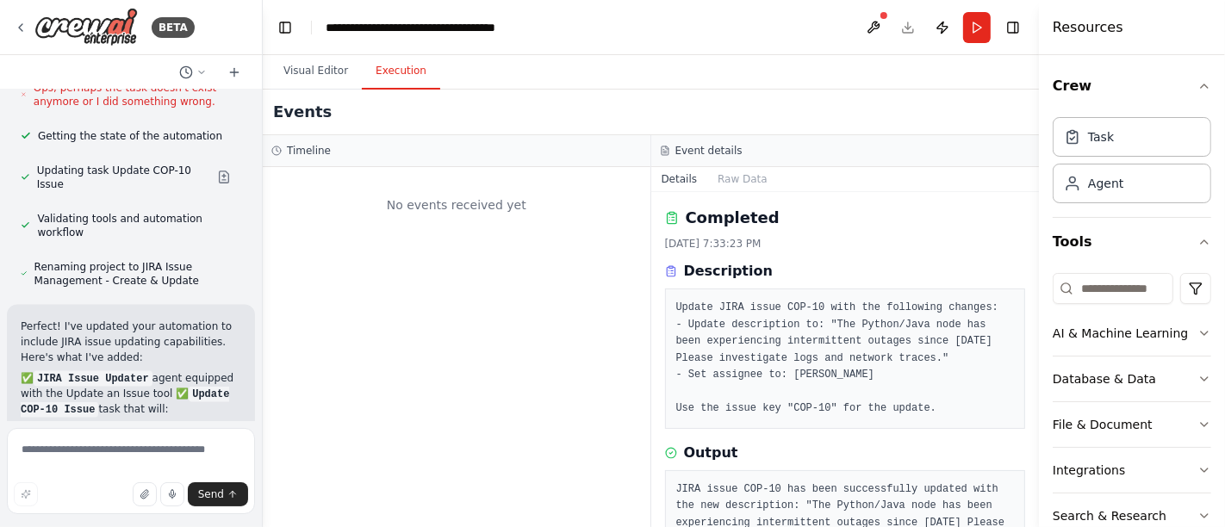
click at [396, 81] on button "Execution" at bounding box center [401, 71] width 78 height 36
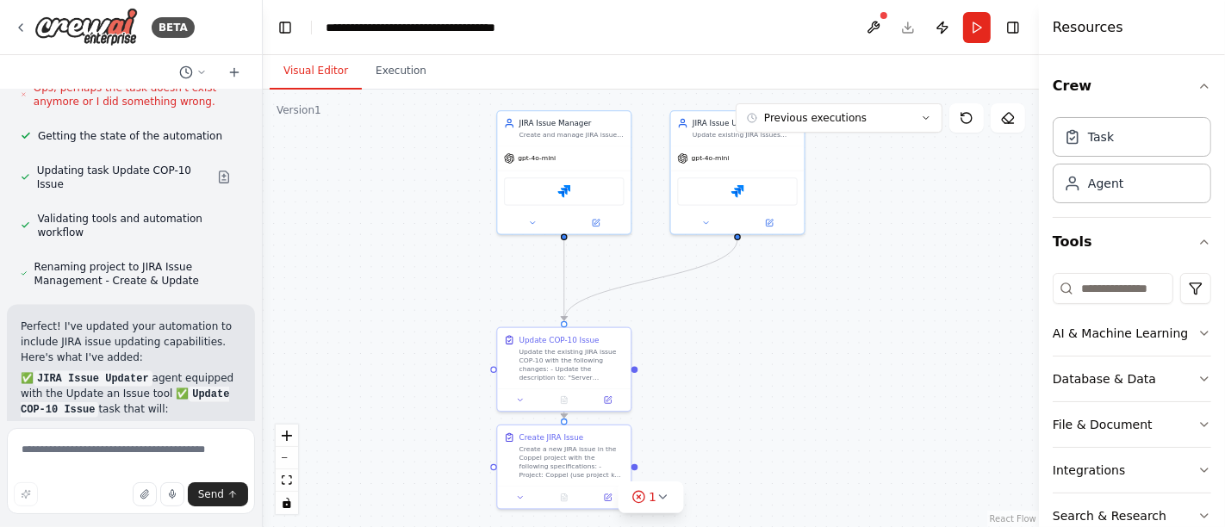
click at [302, 72] on button "Visual Editor" at bounding box center [316, 71] width 92 height 36
click at [1011, 116] on icon at bounding box center [1008, 118] width 14 height 14
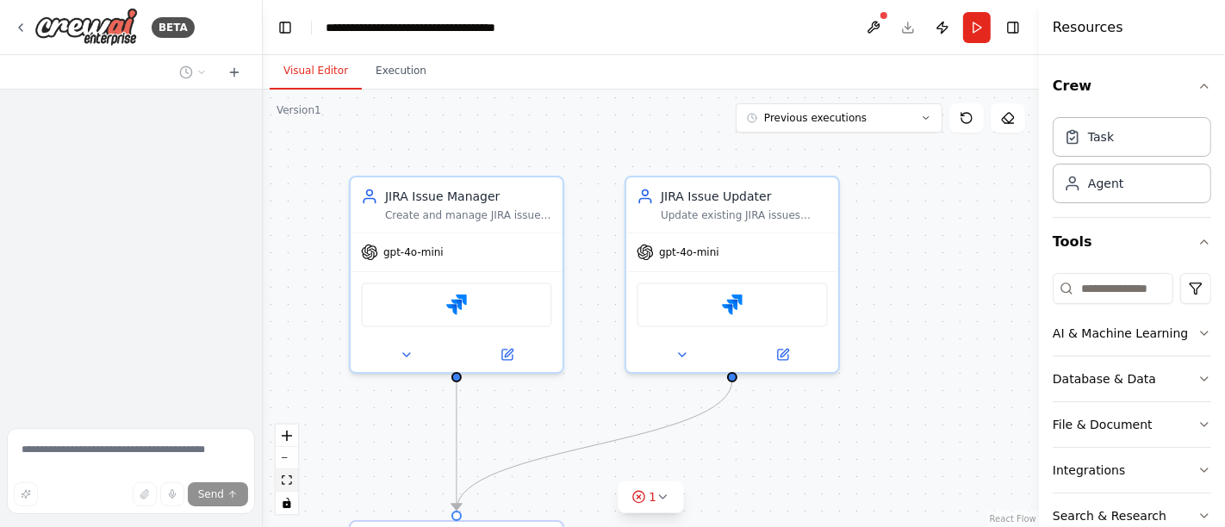
click at [287, 479] on icon "fit view" at bounding box center [287, 480] width 10 height 9
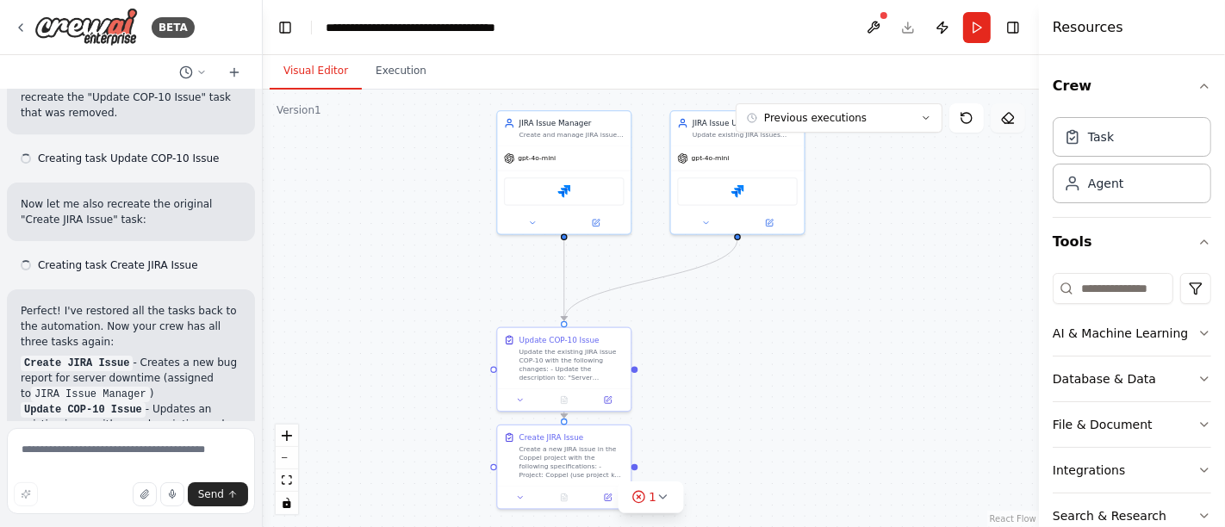
scroll to position [4765, 0]
click at [1006, 118] on icon at bounding box center [1008, 118] width 14 height 14
click at [967, 119] on icon at bounding box center [967, 118] width 14 height 14
click at [935, 116] on button "Previous executions" at bounding box center [839, 117] width 207 height 29
click at [805, 152] on div "21m ago" at bounding box center [849, 150] width 172 height 14
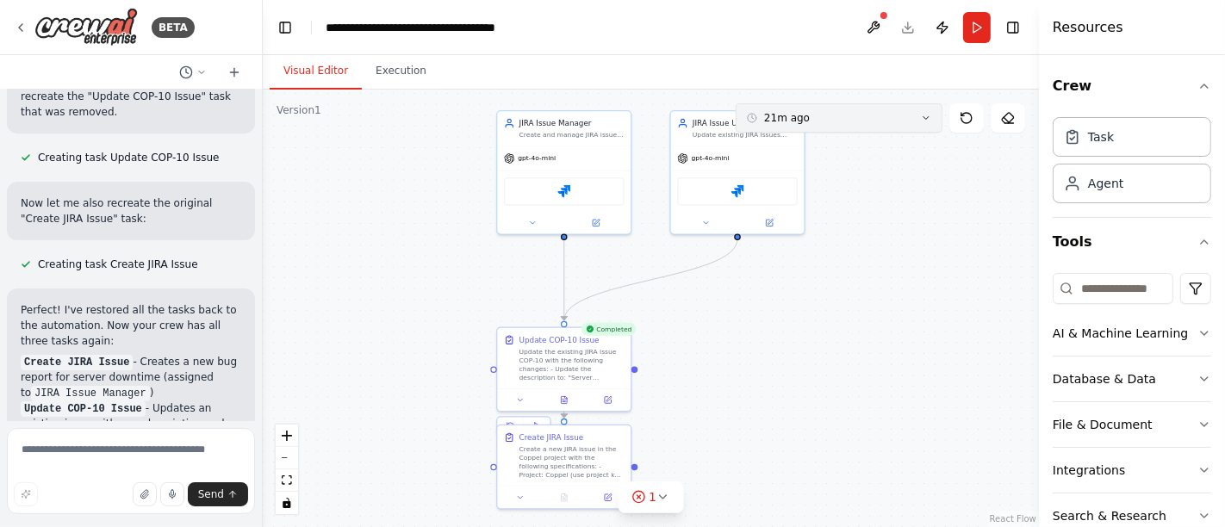
click at [929, 123] on button "21m ago" at bounding box center [839, 117] width 207 height 29
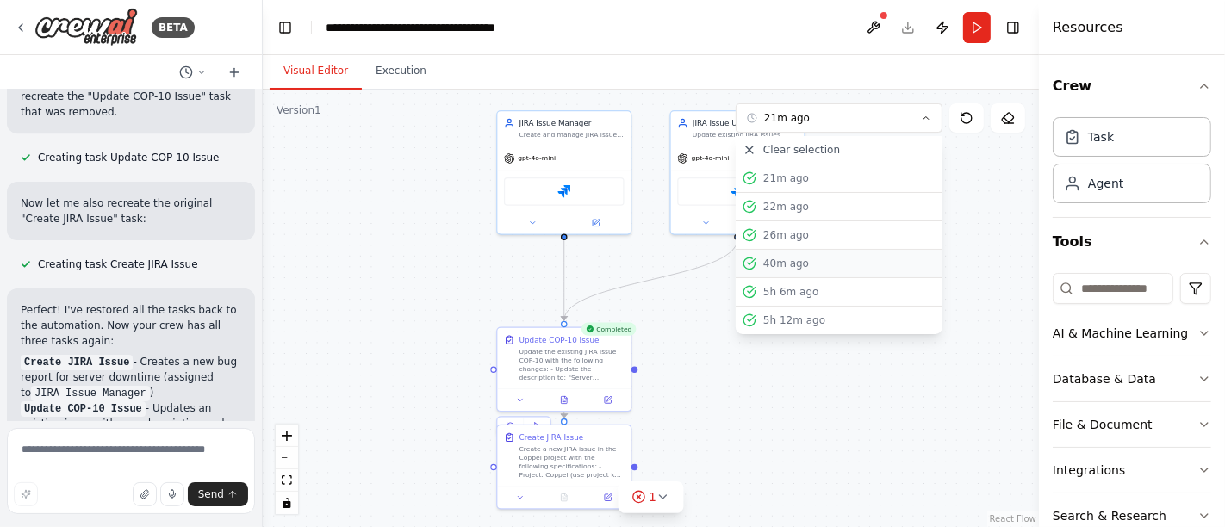
click at [807, 271] on button "40m ago" at bounding box center [839, 264] width 207 height 28
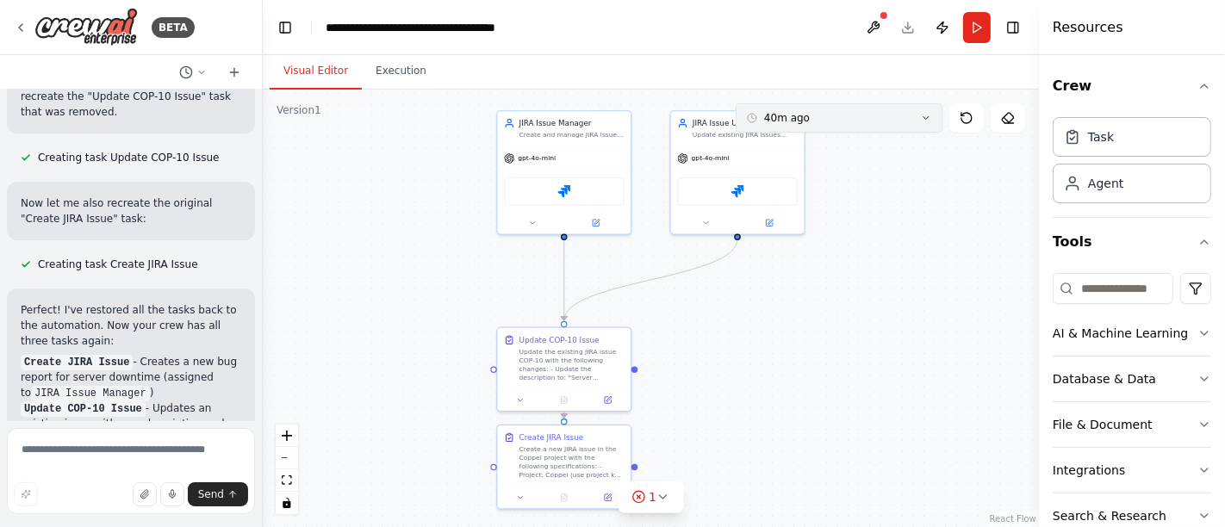
click at [927, 121] on icon at bounding box center [926, 118] width 10 height 10
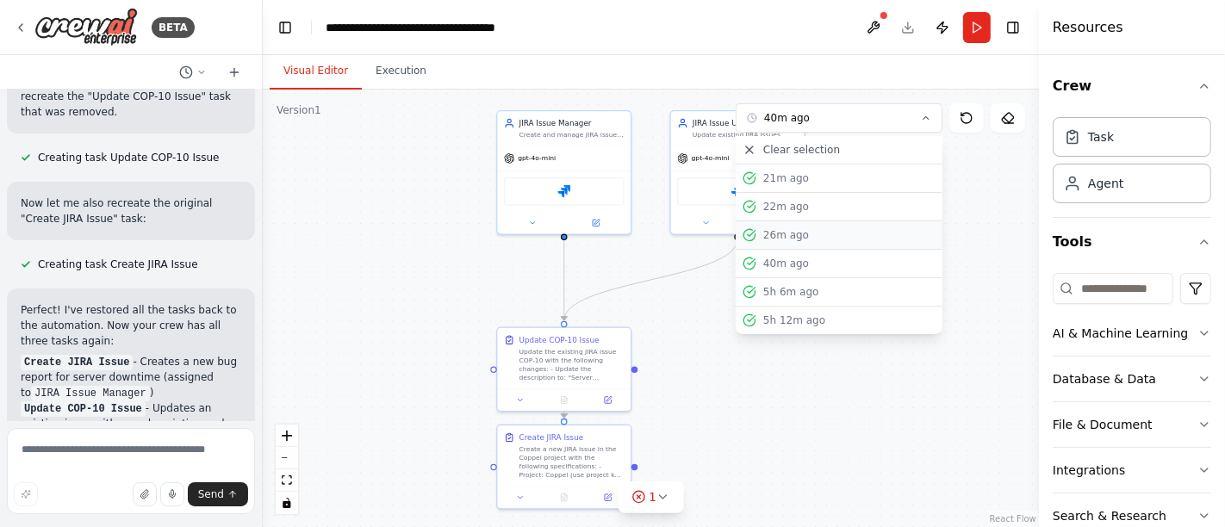
click at [767, 234] on div "26m ago" at bounding box center [849, 235] width 172 height 14
click at [780, 252] on button "40m ago" at bounding box center [839, 264] width 207 height 28
click at [785, 283] on div ".deletable-edge-delete-btn { width: 20px; height: 20px; border: 0px solid #ffff…" at bounding box center [651, 309] width 776 height 438
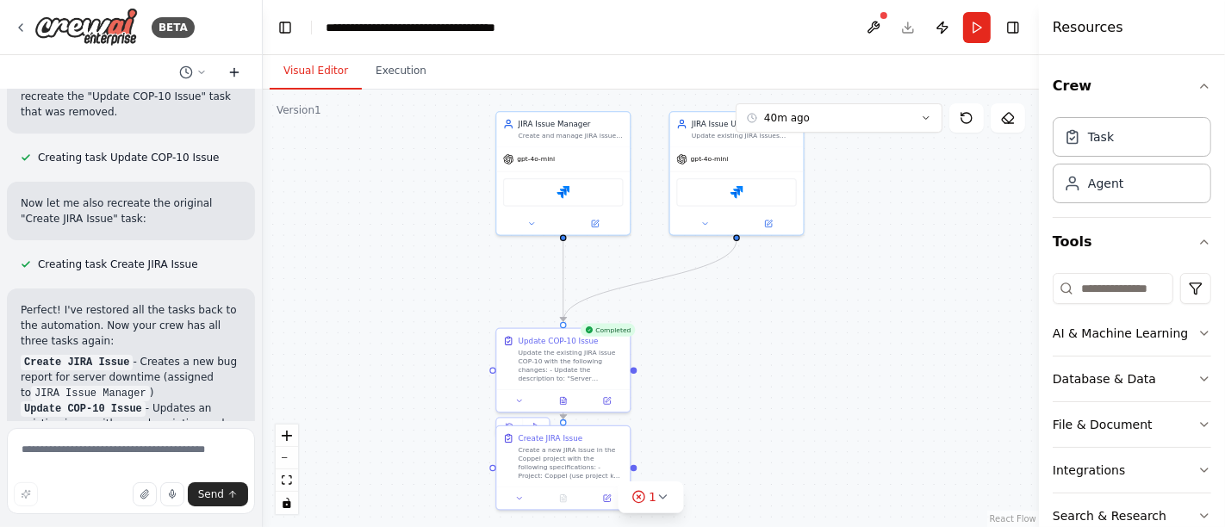
click at [232, 72] on icon at bounding box center [234, 72] width 8 height 0
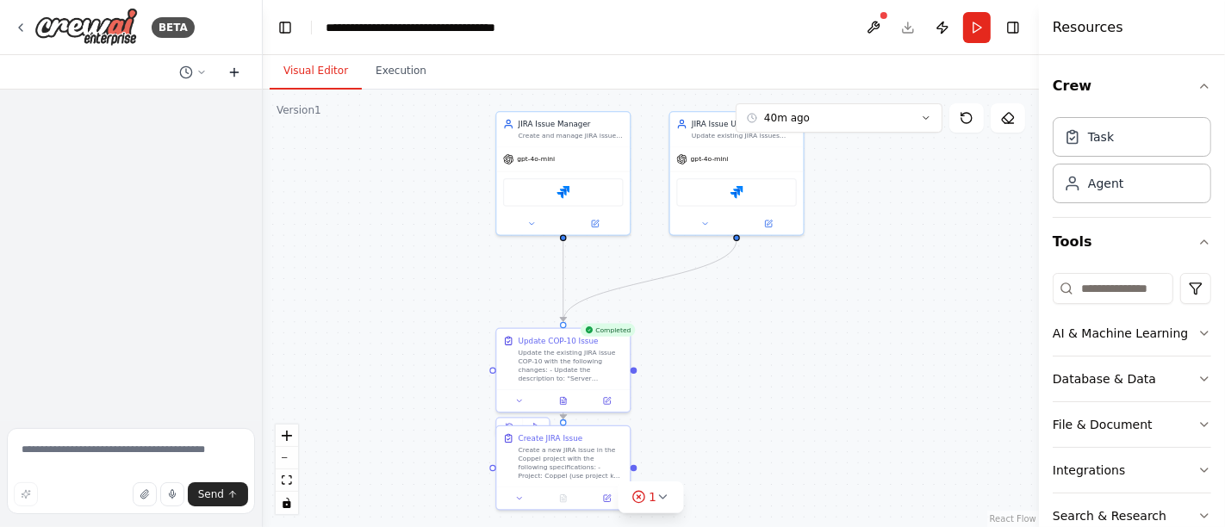
scroll to position [0, 0]
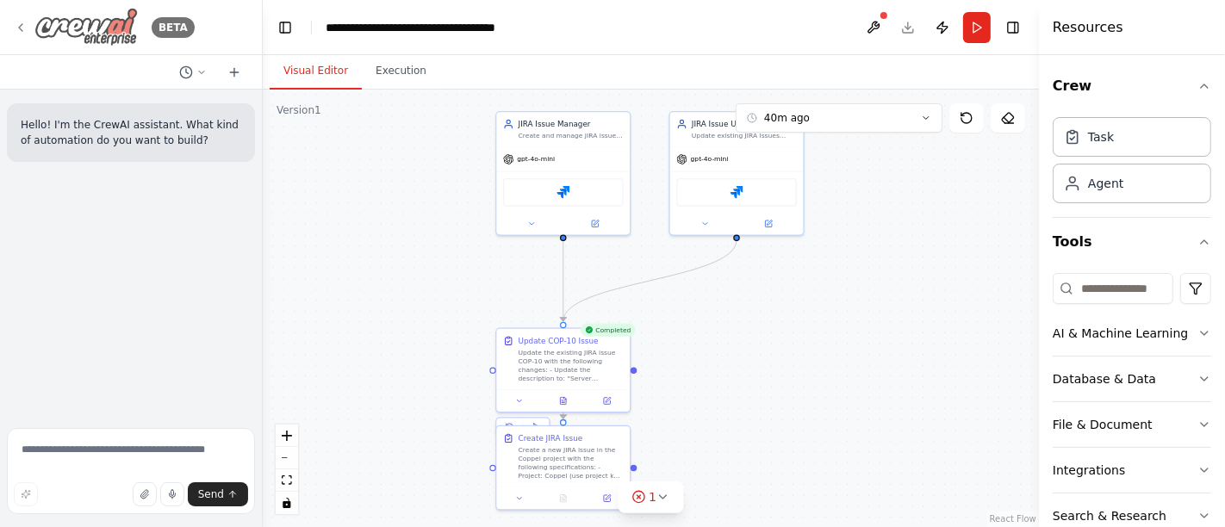
click at [19, 22] on icon at bounding box center [21, 28] width 14 height 14
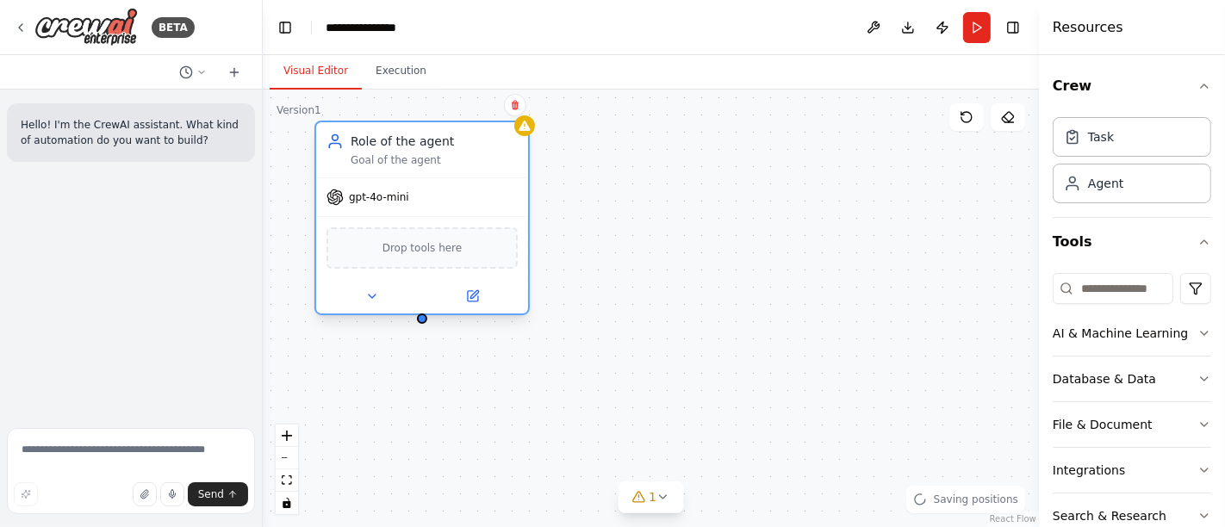
drag, startPoint x: 472, startPoint y: 218, endPoint x: 379, endPoint y: 178, distance: 101.1
click at [379, 178] on div "gpt-4o-mini" at bounding box center [422, 197] width 212 height 38
click at [1129, 466] on button "Integrations" at bounding box center [1132, 470] width 159 height 45
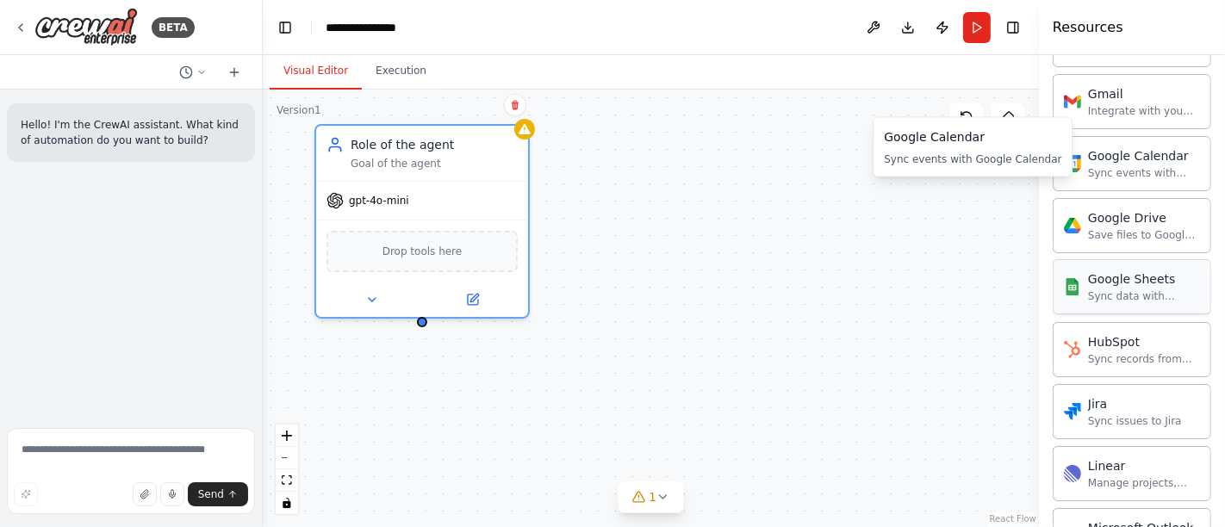
scroll to position [765, 0]
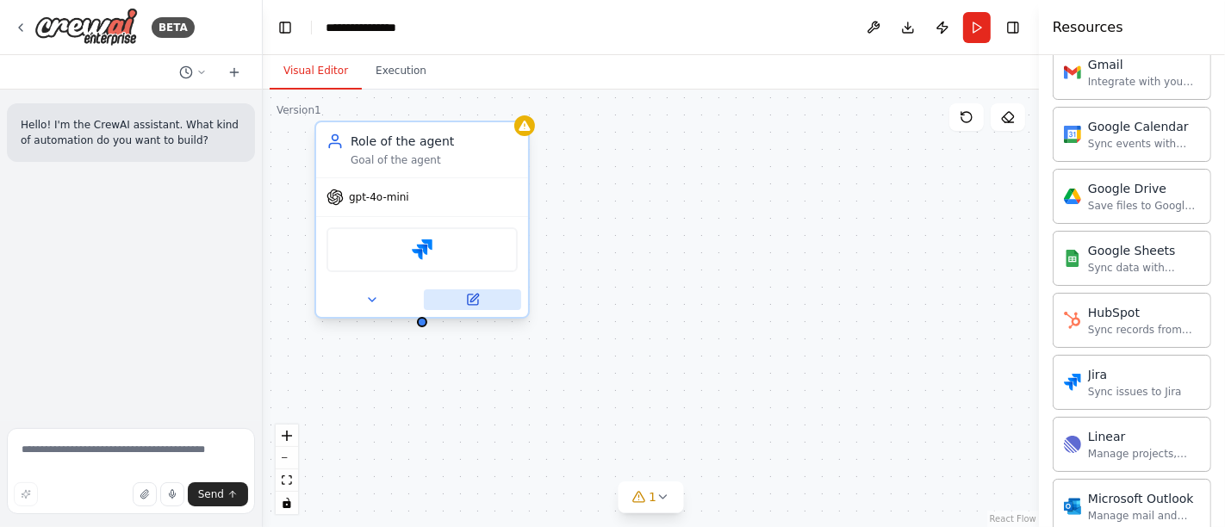
click at [466, 306] on button at bounding box center [472, 299] width 97 height 21
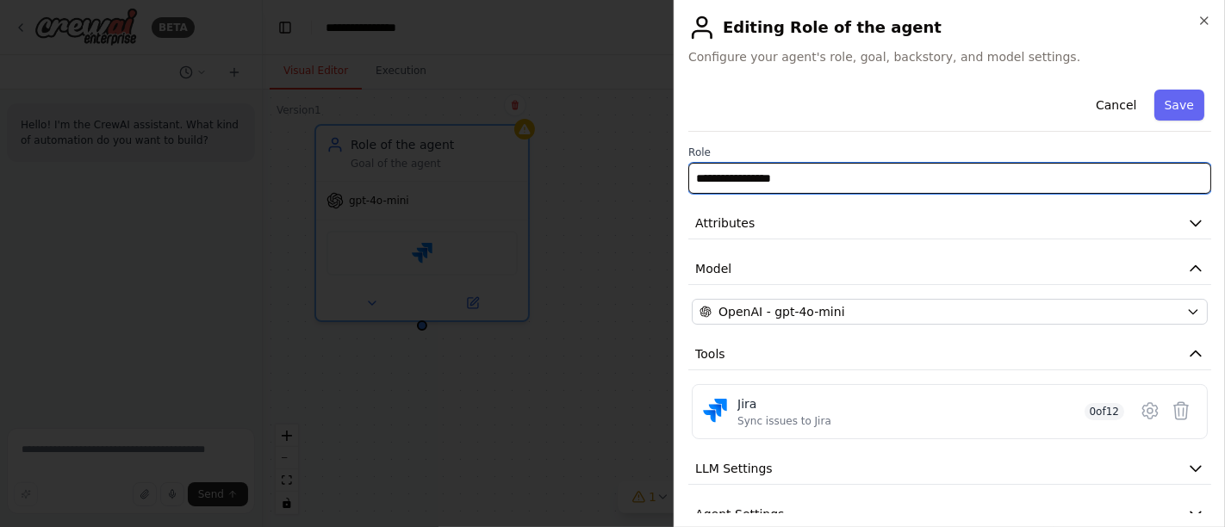
drag, startPoint x: 818, startPoint y: 178, endPoint x: 547, endPoint y: 173, distance: 271.4
click at [547, 173] on body "**********" at bounding box center [612, 263] width 1225 height 527
click at [731, 178] on input "**********" at bounding box center [949, 178] width 523 height 31
type input "**********"
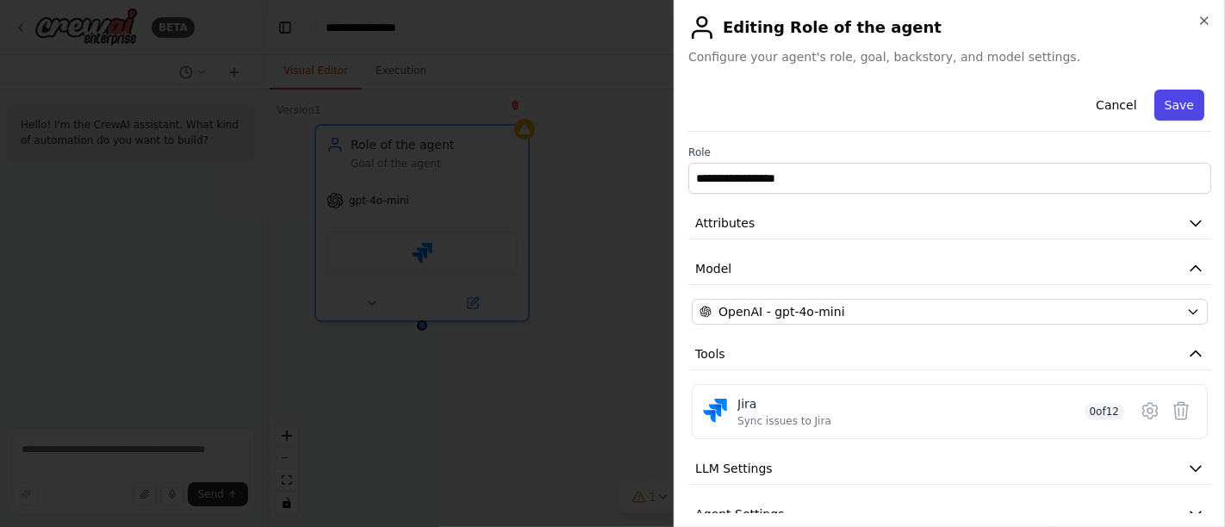
click at [1172, 99] on button "Save" at bounding box center [1179, 105] width 50 height 31
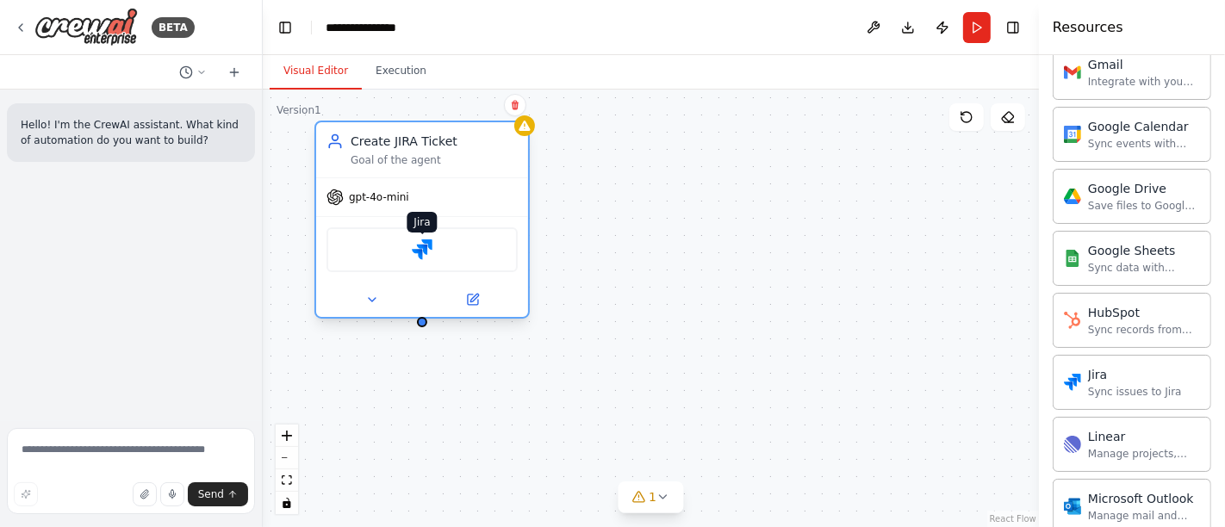
click at [419, 247] on img at bounding box center [422, 249] width 21 height 21
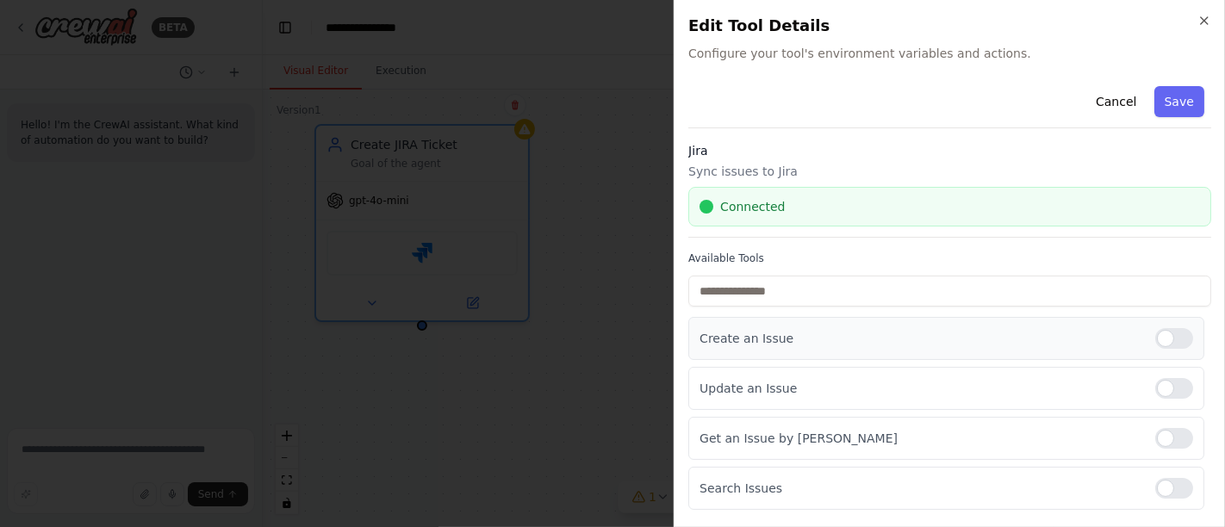
click at [1159, 338] on div at bounding box center [1174, 338] width 38 height 21
click at [1211, 20] on div "Close Edit Tool Details Configure your tool's environment variables and actions…" at bounding box center [949, 263] width 551 height 527
click at [1166, 107] on button "Save" at bounding box center [1179, 101] width 50 height 31
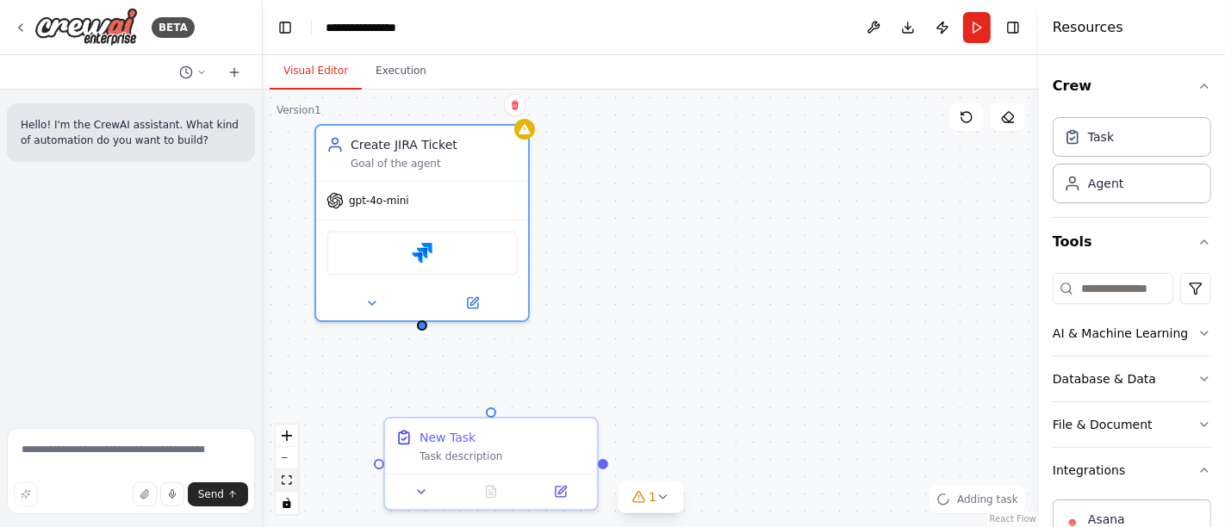
click at [290, 475] on button "fit view" at bounding box center [287, 481] width 22 height 22
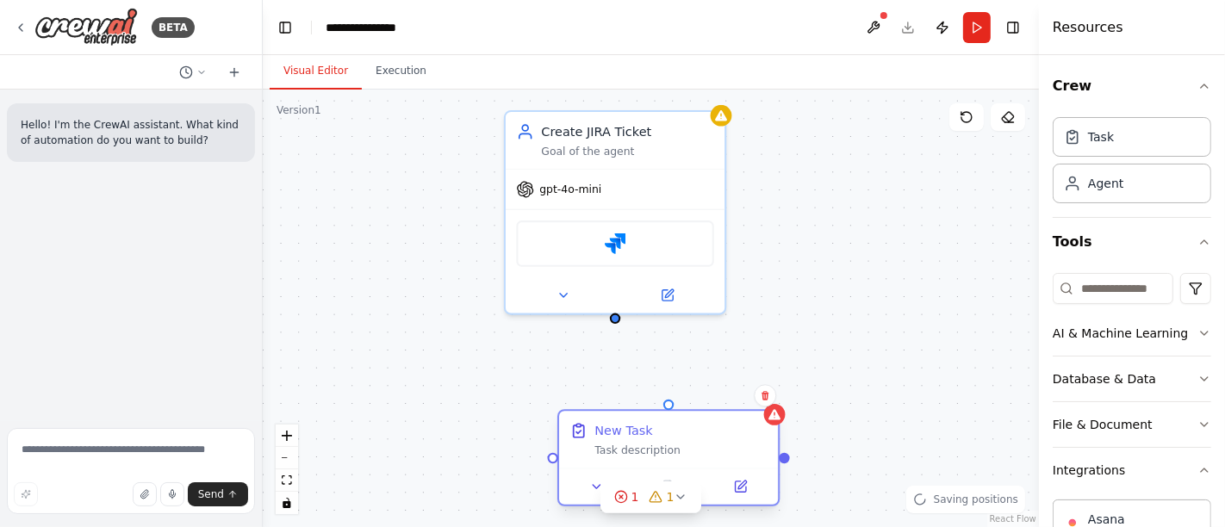
drag, startPoint x: 624, startPoint y: 449, endPoint x: 601, endPoint y: 444, distance: 23.0
click at [601, 444] on div "Task description" at bounding box center [680, 451] width 172 height 15
click at [745, 484] on icon at bounding box center [740, 487] width 15 height 15
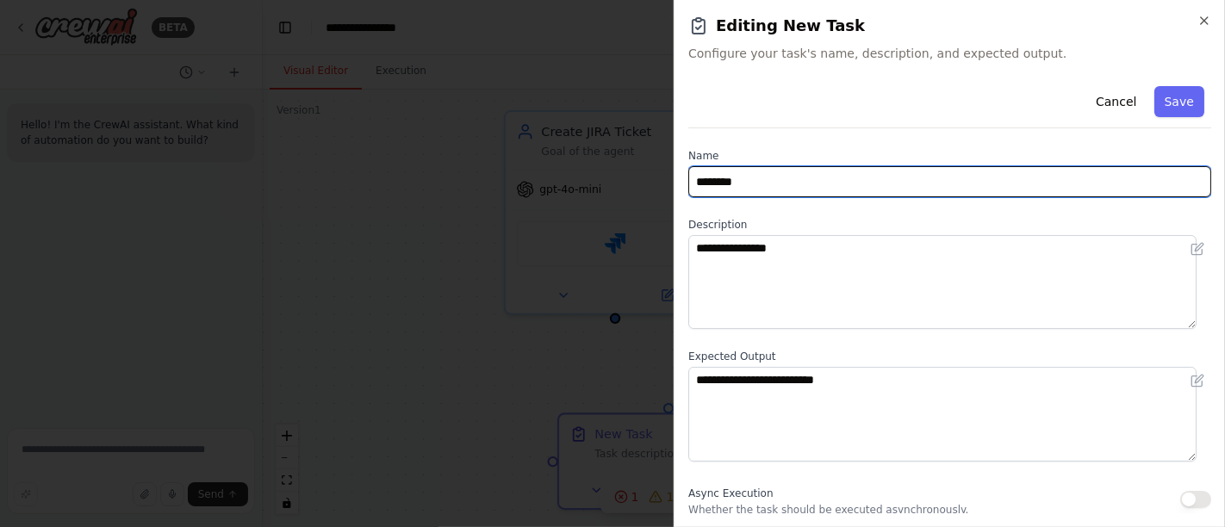
click at [760, 178] on input "********" at bounding box center [949, 181] width 523 height 31
type input "*"
type input "**********"
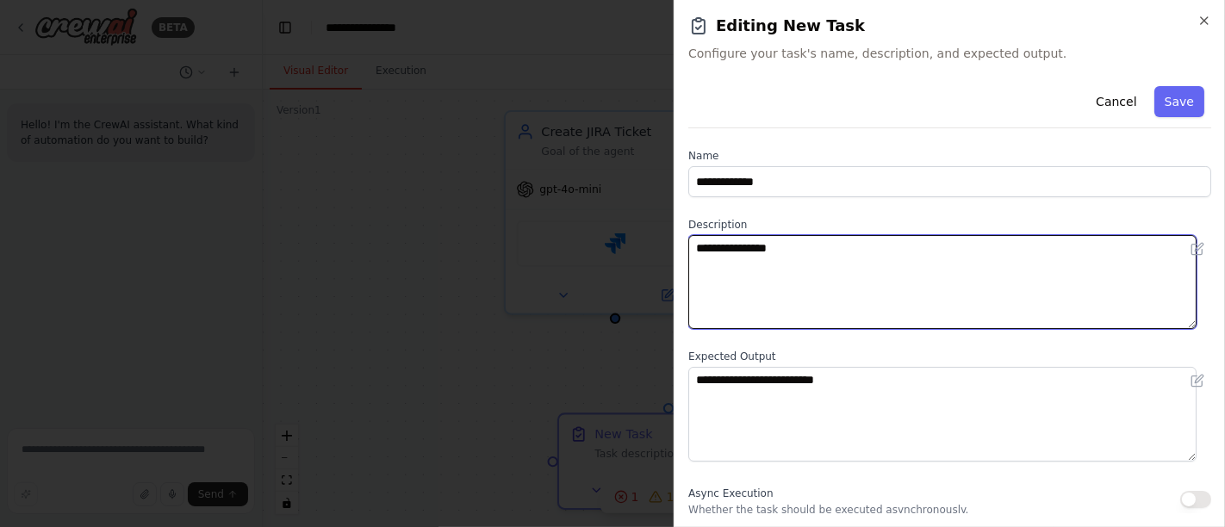
click at [725, 255] on textarea "**********" at bounding box center [942, 282] width 508 height 94
paste textarea "**********"
type textarea "**********"
click at [724, 250] on textarea at bounding box center [942, 282] width 508 height 94
paste textarea "**********"
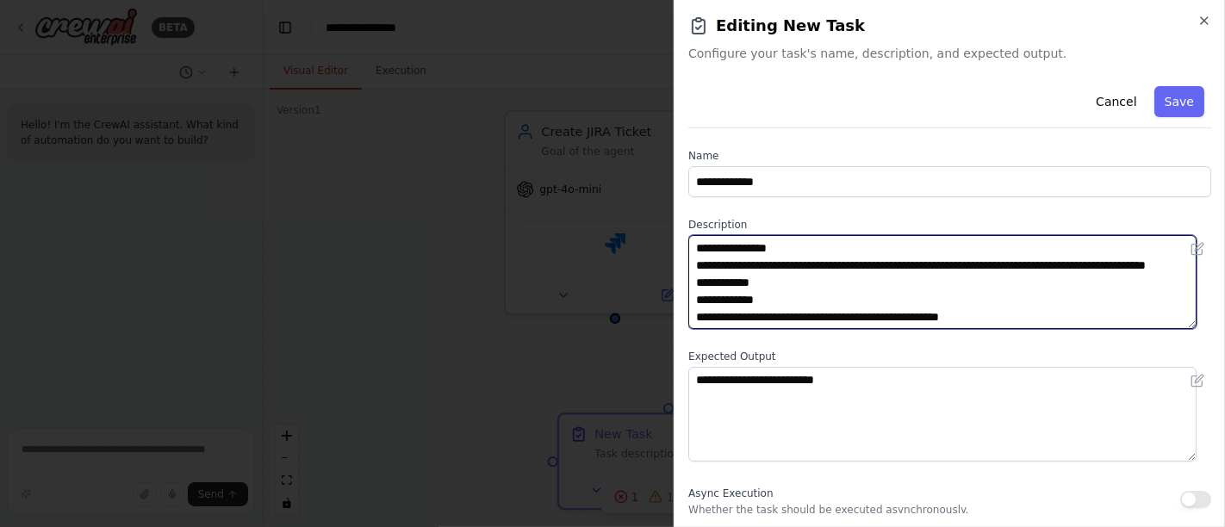
scroll to position [86, 0]
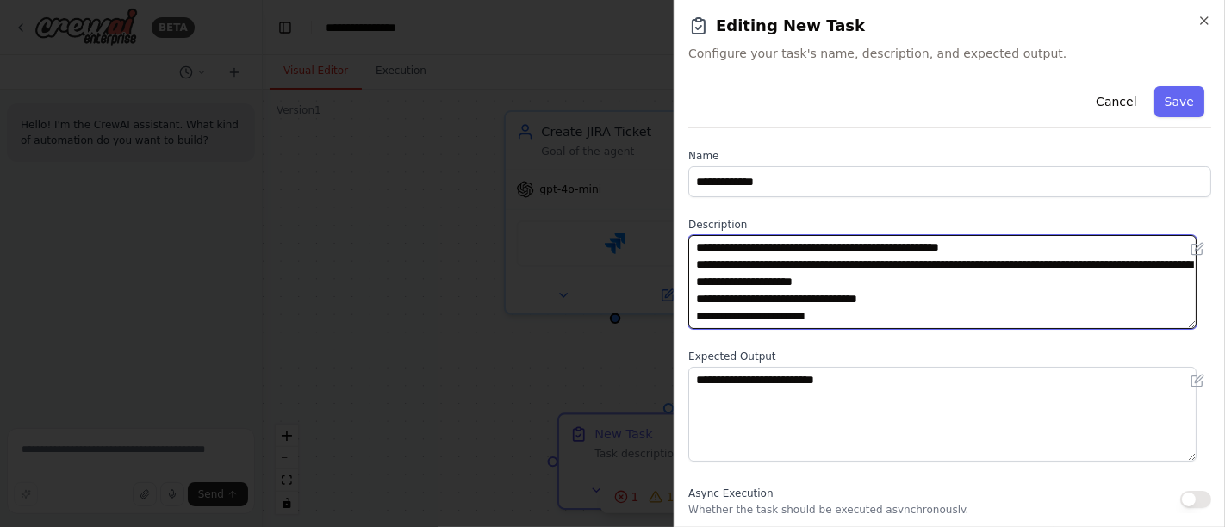
drag, startPoint x: 830, startPoint y: 316, endPoint x: 750, endPoint y: 317, distance: 80.1
click at [750, 317] on textarea "**********" at bounding box center [942, 282] width 508 height 94
drag, startPoint x: 915, startPoint y: 301, endPoint x: 750, endPoint y: 301, distance: 164.5
click at [750, 301] on textarea "**********" at bounding box center [942, 282] width 508 height 94
paste textarea "**********"
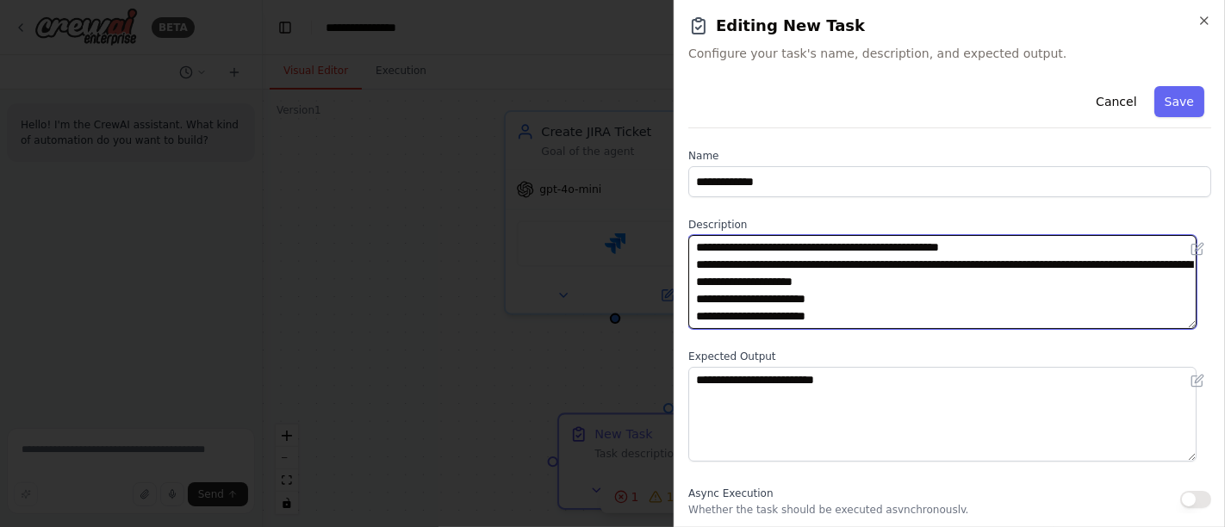
click at [830, 319] on textarea "**********" at bounding box center [942, 282] width 508 height 94
type textarea "**********"
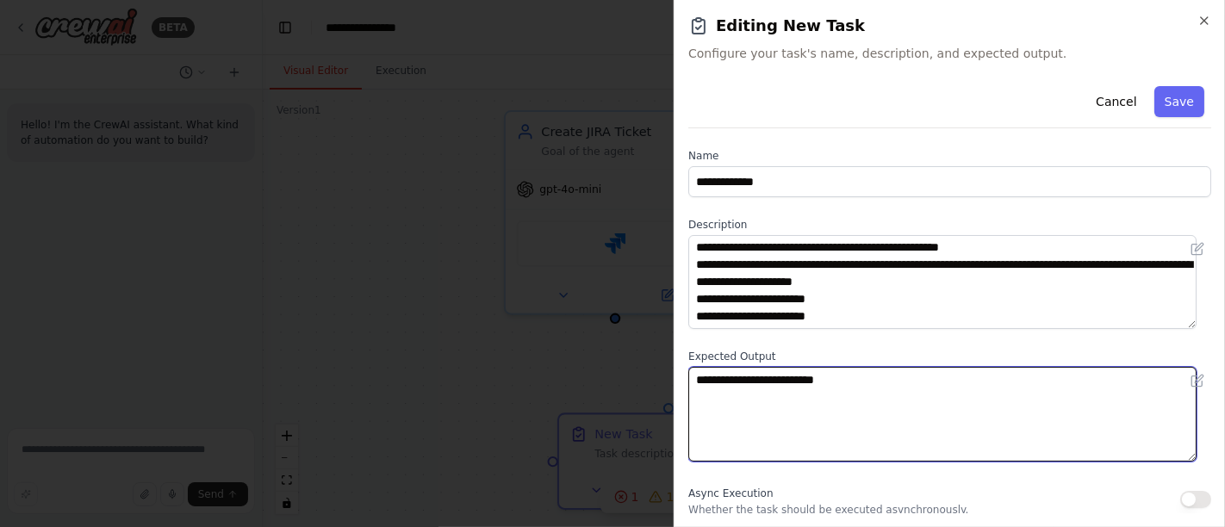
click at [810, 392] on textarea "**********" at bounding box center [942, 414] width 508 height 94
drag, startPoint x: 768, startPoint y: 370, endPoint x: 668, endPoint y: 375, distance: 100.9
click at [669, 375] on body "**********" at bounding box center [612, 263] width 1225 height 527
type textarea "*"
click at [750, 389] on textarea at bounding box center [942, 414] width 508 height 94
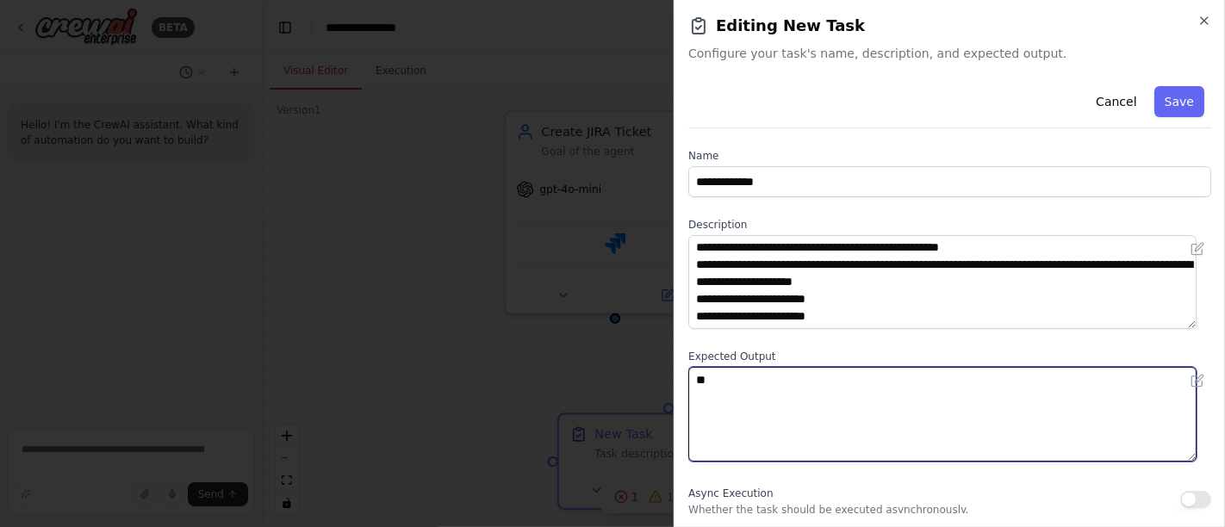
type textarea "*"
type textarea "**********"
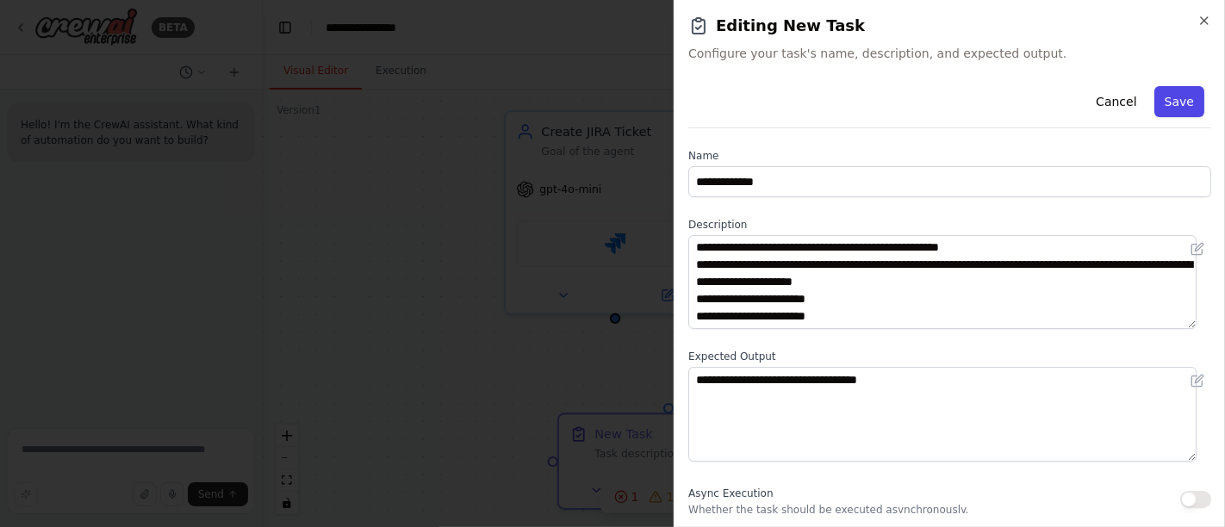
click at [1166, 107] on button "Save" at bounding box center [1179, 101] width 50 height 31
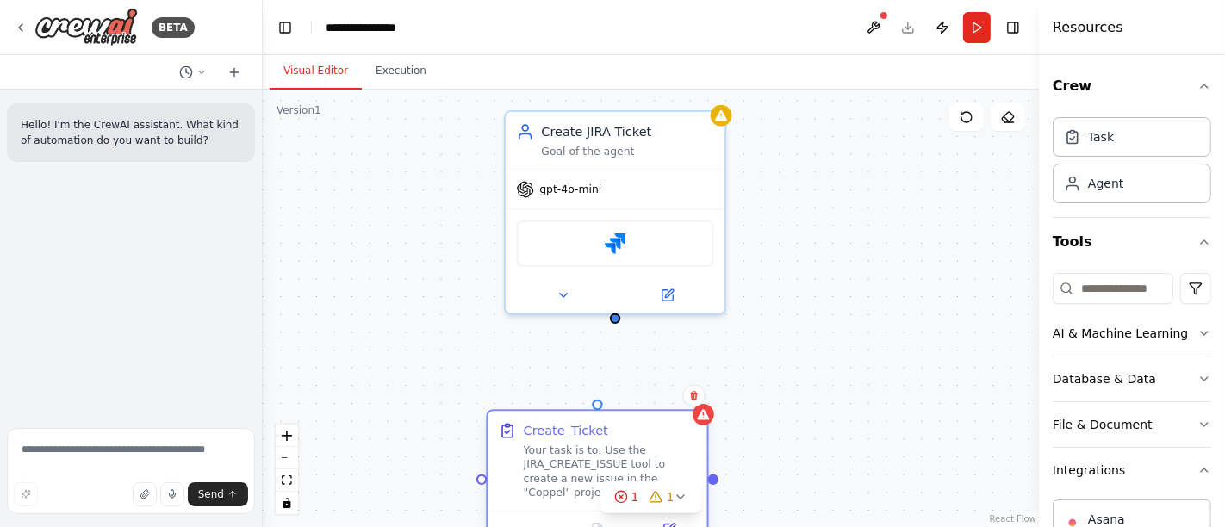
drag, startPoint x: 623, startPoint y: 451, endPoint x: 551, endPoint y: 429, distance: 74.9
click at [552, 444] on div "Your task is to: Use the JIRA_CREATE_ISSUE tool to create a new issue in the "C…" at bounding box center [610, 472] width 172 height 57
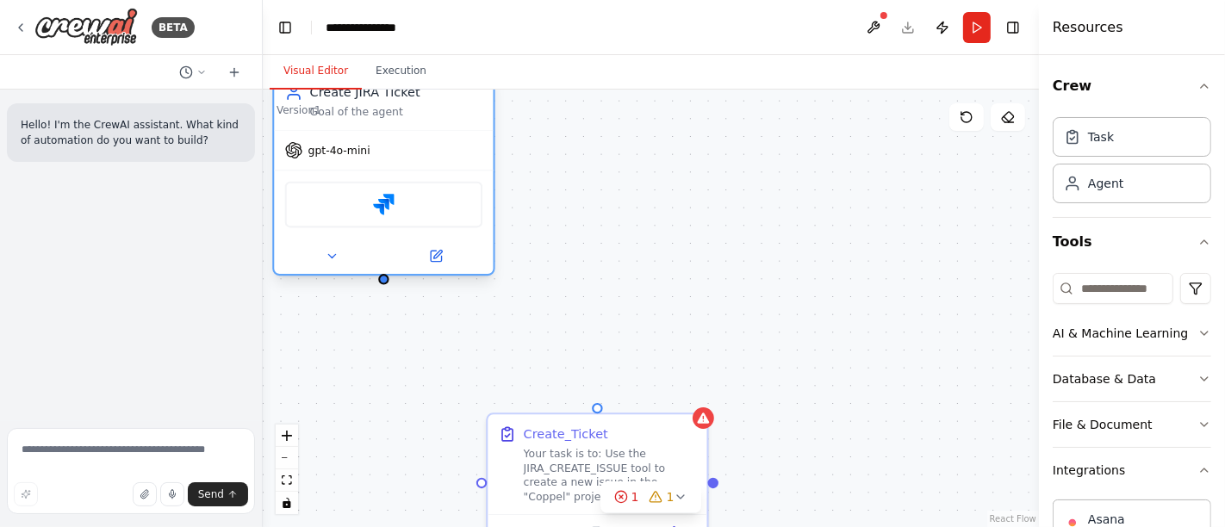
drag, startPoint x: 541, startPoint y: 254, endPoint x: 327, endPoint y: 230, distance: 215.0
click at [327, 227] on div "Jira" at bounding box center [383, 204] width 219 height 69
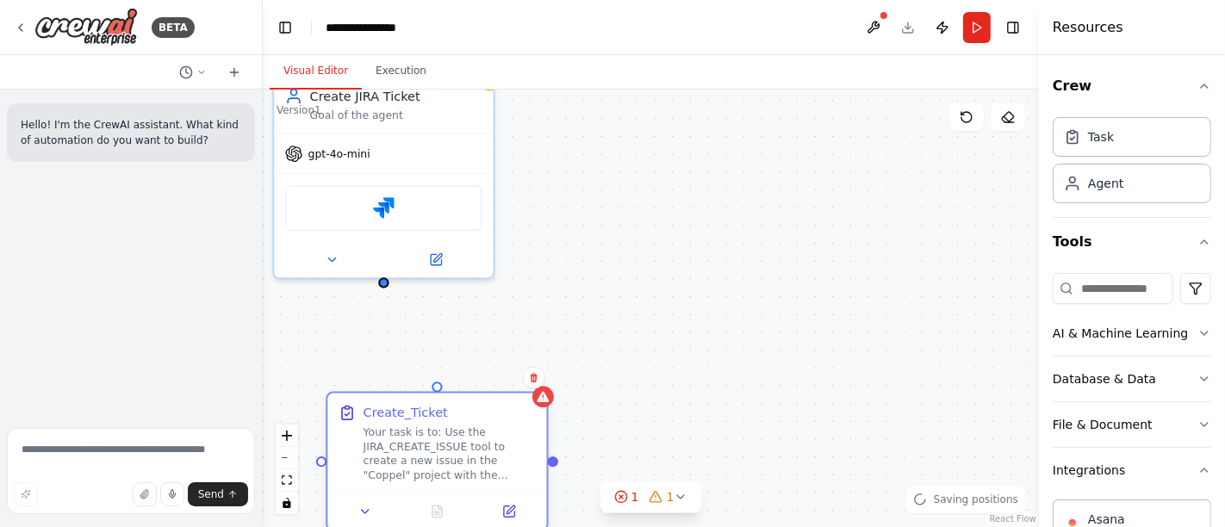
drag, startPoint x: 579, startPoint y: 474, endPoint x: 422, endPoint y: 453, distance: 158.2
click at [422, 453] on div "Your task is to: Use the JIRA_CREATE_ISSUE tool to create a new issue in the "C…" at bounding box center [450, 454] width 172 height 57
click at [288, 486] on button "fit view" at bounding box center [287, 481] width 22 height 22
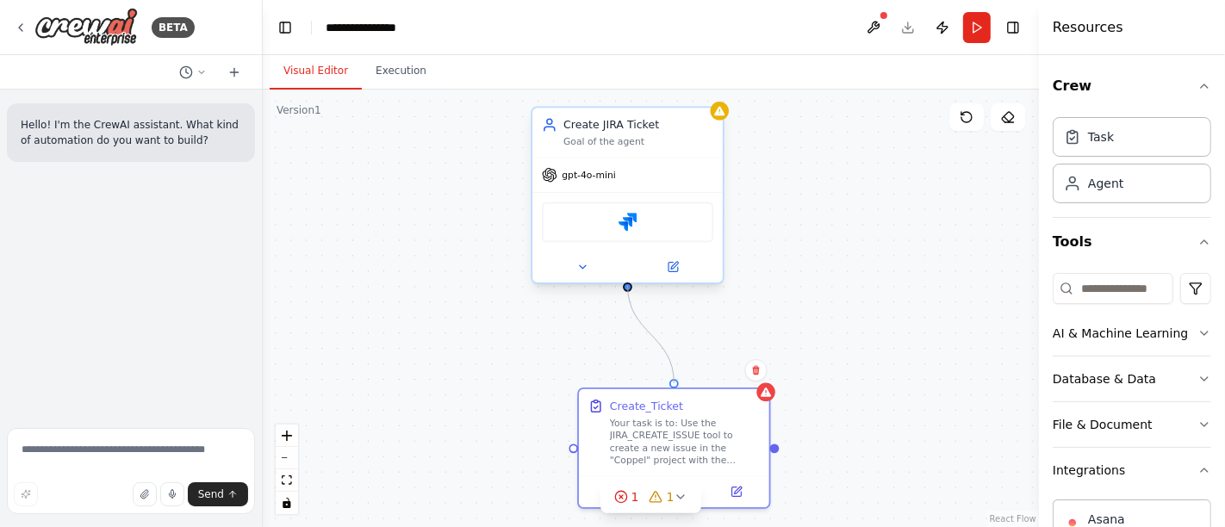
drag, startPoint x: 674, startPoint y: 383, endPoint x: 629, endPoint y: 291, distance: 101.7
click at [629, 291] on div "Create JIRA Ticket Goal of the agent gpt-4o-mini Jira Create_Ticket Your task i…" at bounding box center [651, 309] width 776 height 438
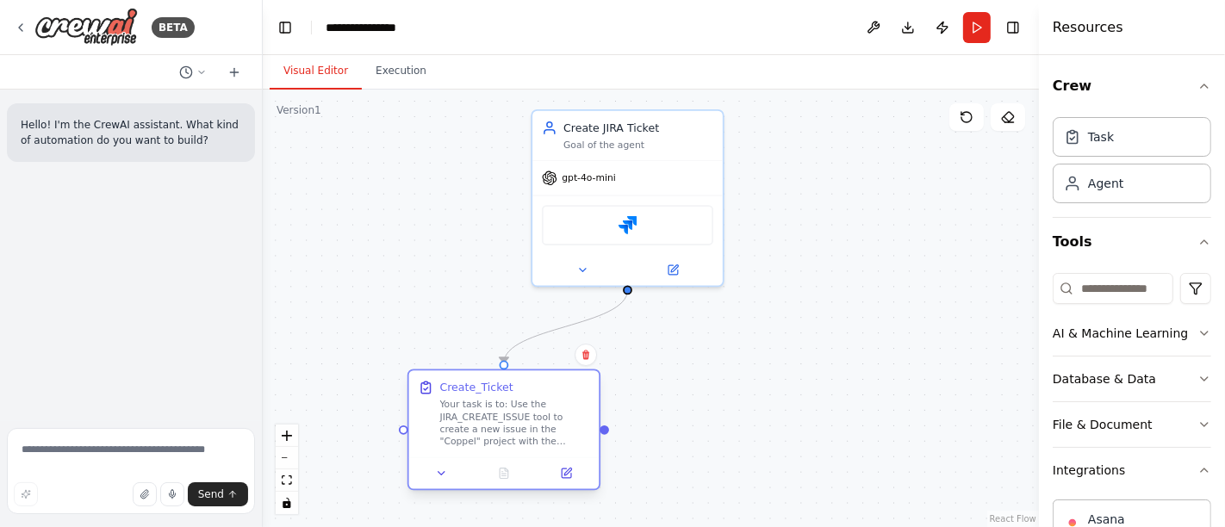
drag, startPoint x: 569, startPoint y: 411, endPoint x: 450, endPoint y: 398, distance: 120.4
click at [450, 399] on div "Your task is to: Use the JIRA_CREATE_ISSUE tool to create a new issue in the "C…" at bounding box center [515, 423] width 150 height 49
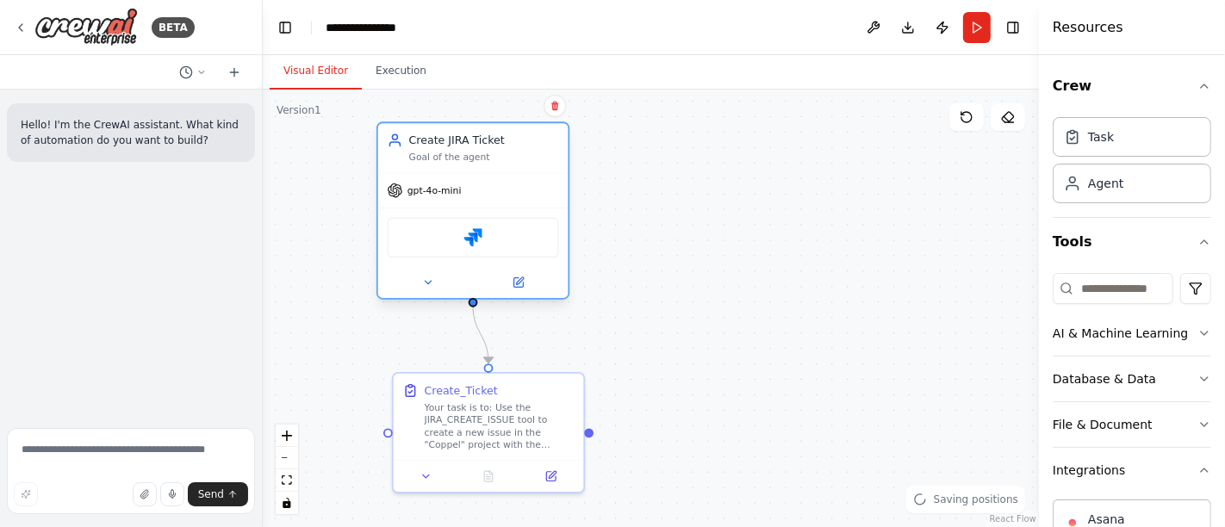
drag, startPoint x: 588, startPoint y: 204, endPoint x: 425, endPoint y: 221, distance: 164.5
click at [425, 221] on div "Jira" at bounding box center [473, 238] width 171 height 40
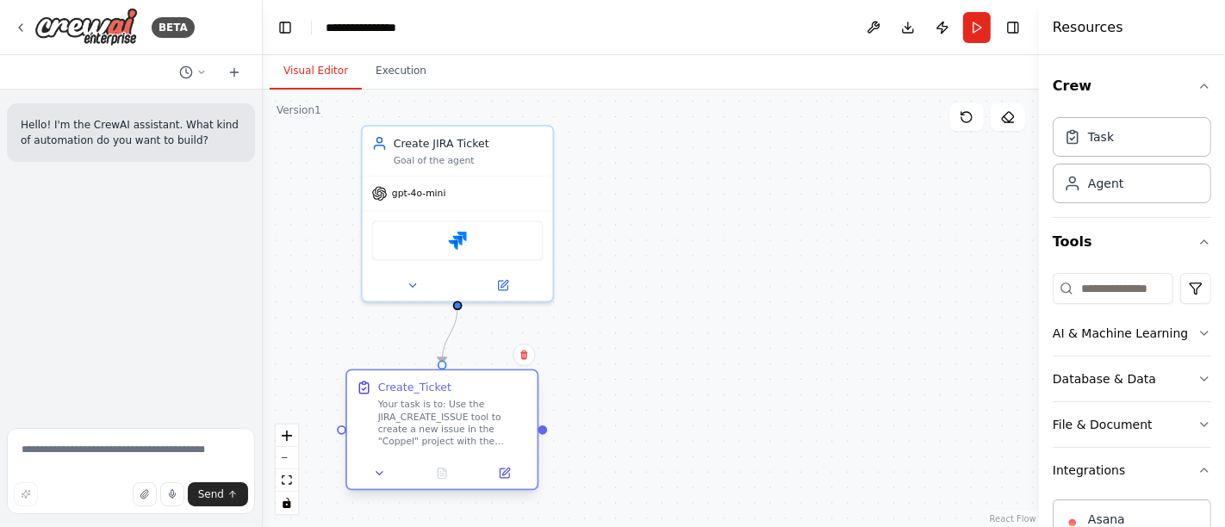
drag, startPoint x: 465, startPoint y: 411, endPoint x: 402, endPoint y: 405, distance: 63.2
click at [402, 405] on div "Your task is to: Use the JIRA_CREATE_ISSUE tool to create a new issue in the "C…" at bounding box center [453, 423] width 150 height 49
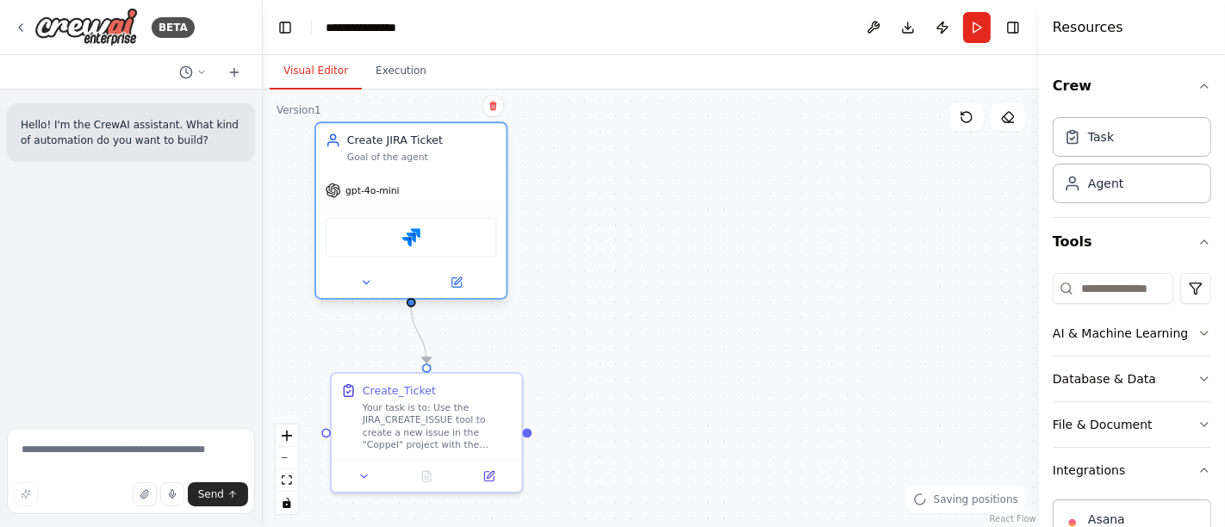
drag, startPoint x: 416, startPoint y: 208, endPoint x: 371, endPoint y: 206, distance: 44.8
click at [374, 208] on div "Jira" at bounding box center [411, 237] width 190 height 59
click at [490, 464] on button at bounding box center [489, 473] width 53 height 19
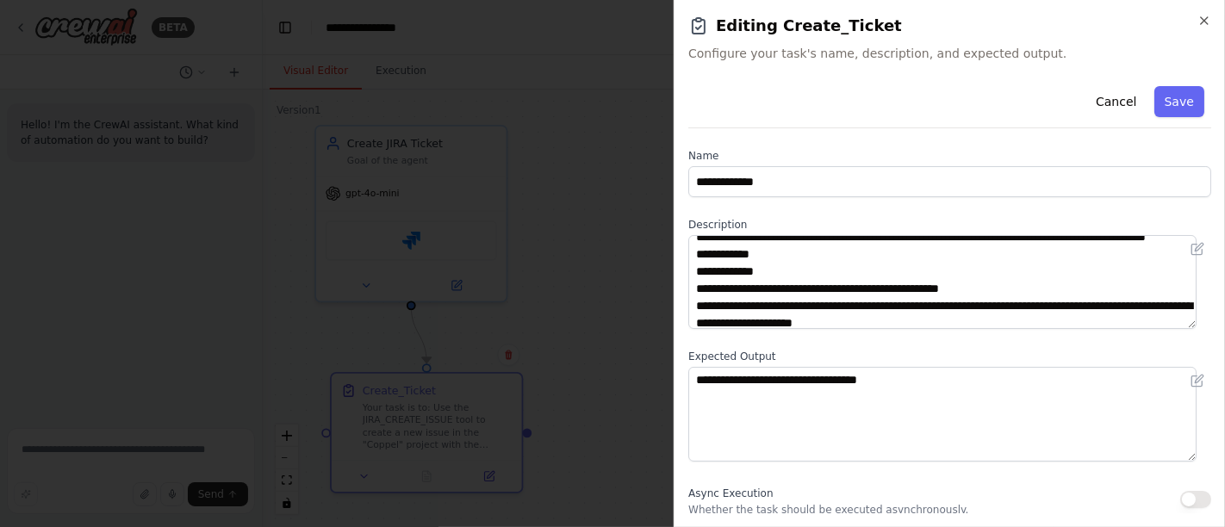
scroll to position [0, 0]
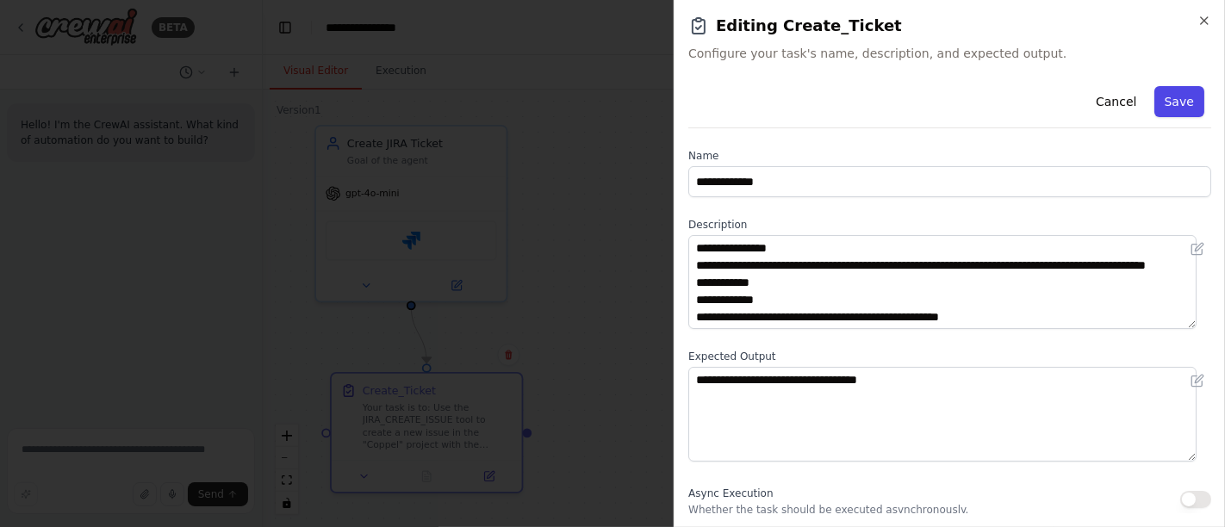
click at [1172, 105] on button "Save" at bounding box center [1179, 101] width 50 height 31
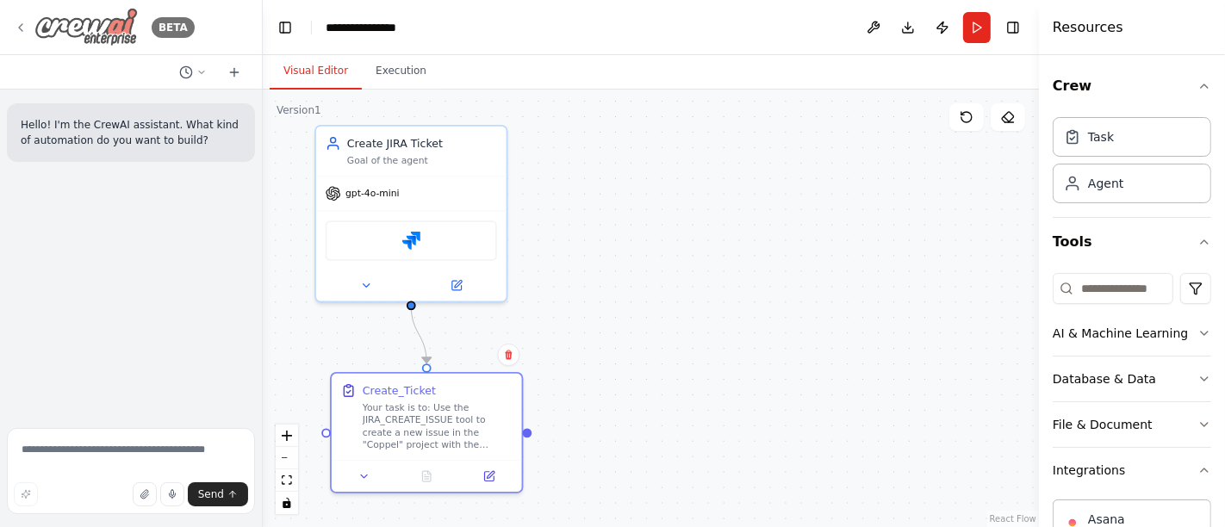
click at [23, 25] on icon at bounding box center [21, 28] width 14 height 14
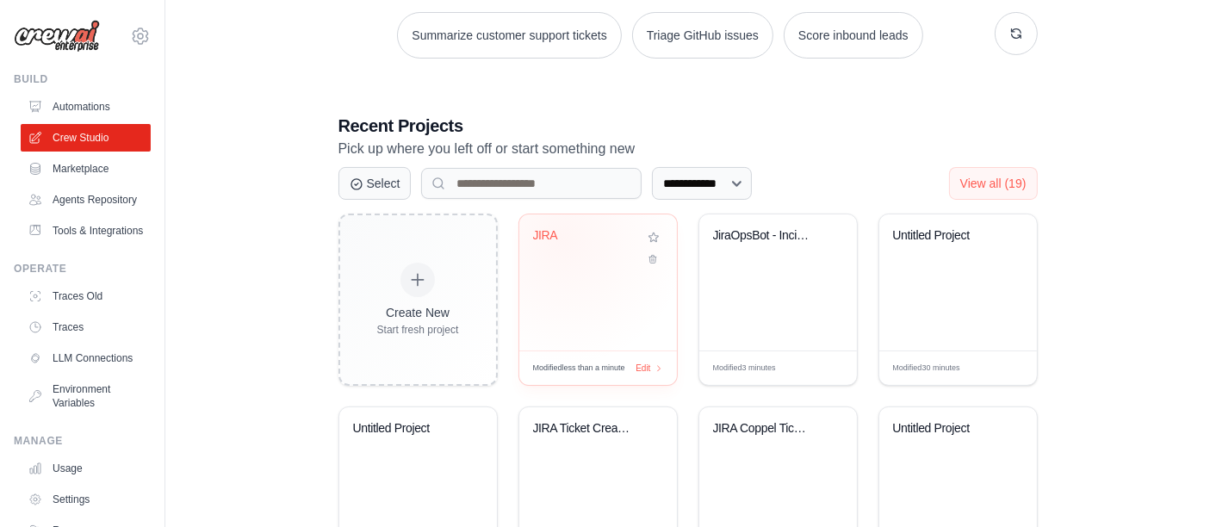
click at [561, 237] on div "JIRA" at bounding box center [585, 236] width 104 height 16
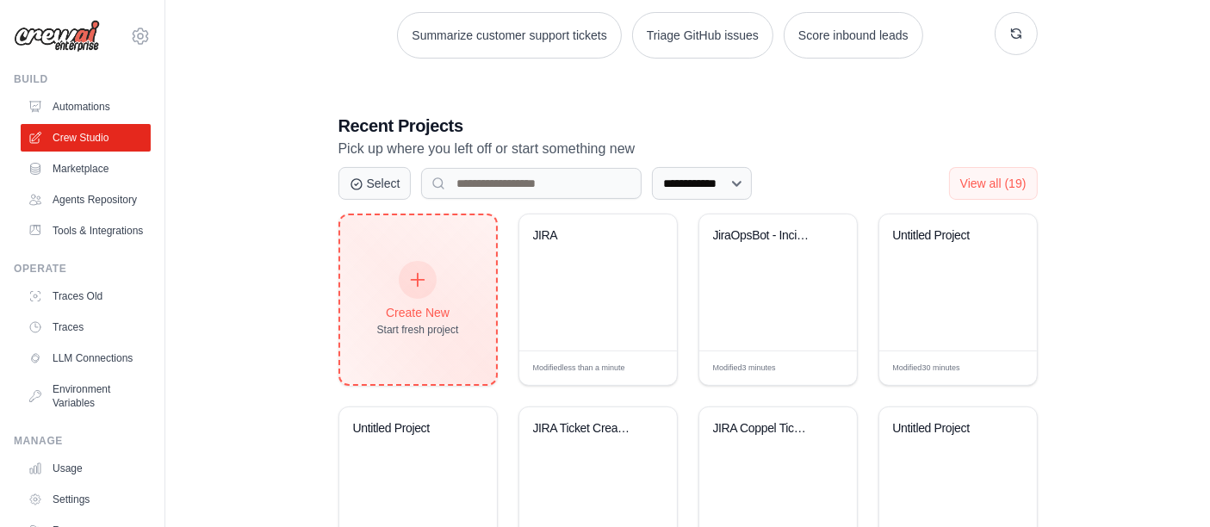
click at [420, 277] on icon at bounding box center [417, 280] width 19 height 19
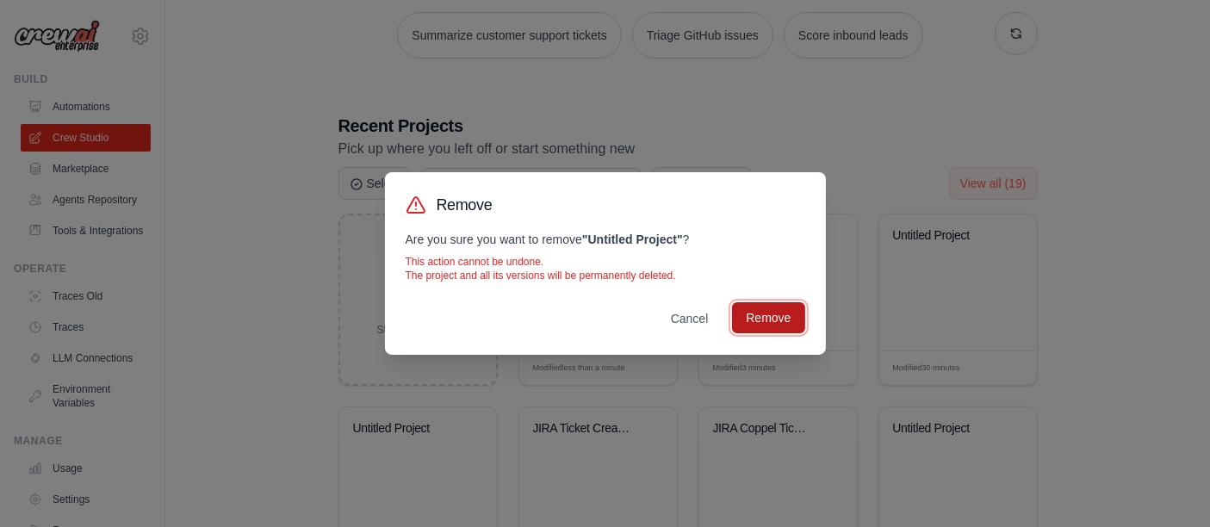
click at [780, 320] on button "Remove" at bounding box center [768, 317] width 72 height 31
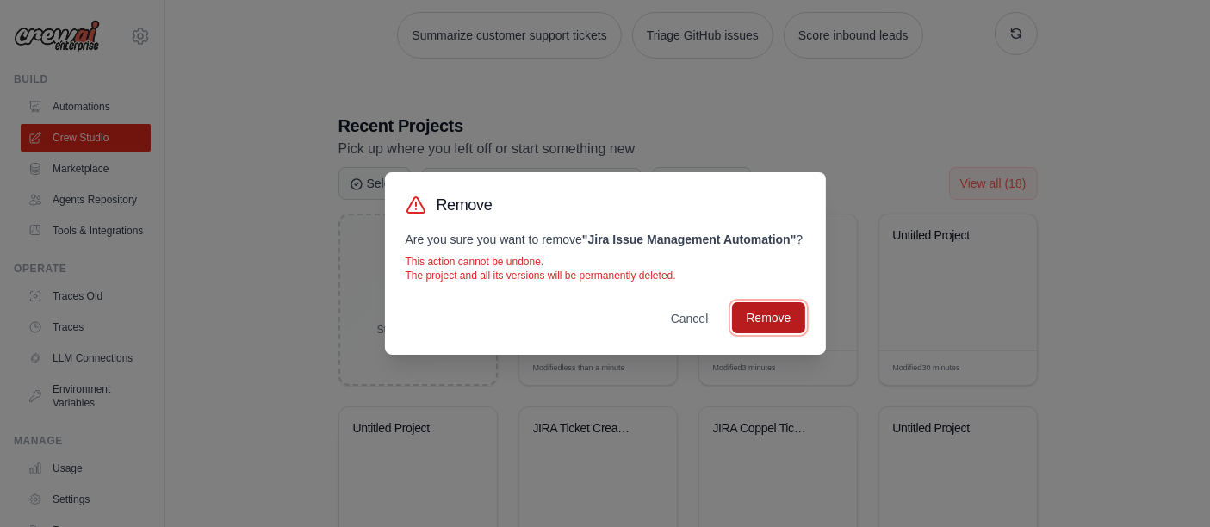
click at [758, 326] on button "Remove" at bounding box center [768, 317] width 72 height 31
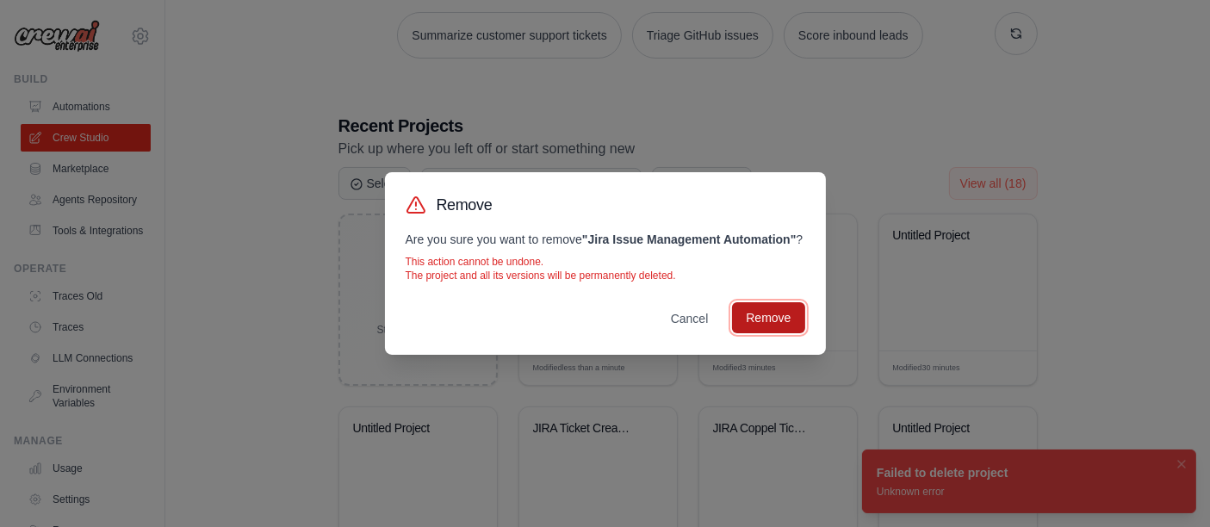
click at [762, 327] on button "Remove" at bounding box center [768, 317] width 72 height 31
click at [775, 330] on button "Remove" at bounding box center [768, 317] width 72 height 31
click at [765, 326] on button "Remove" at bounding box center [768, 317] width 72 height 31
click at [691, 328] on button "Cancel" at bounding box center [689, 317] width 65 height 31
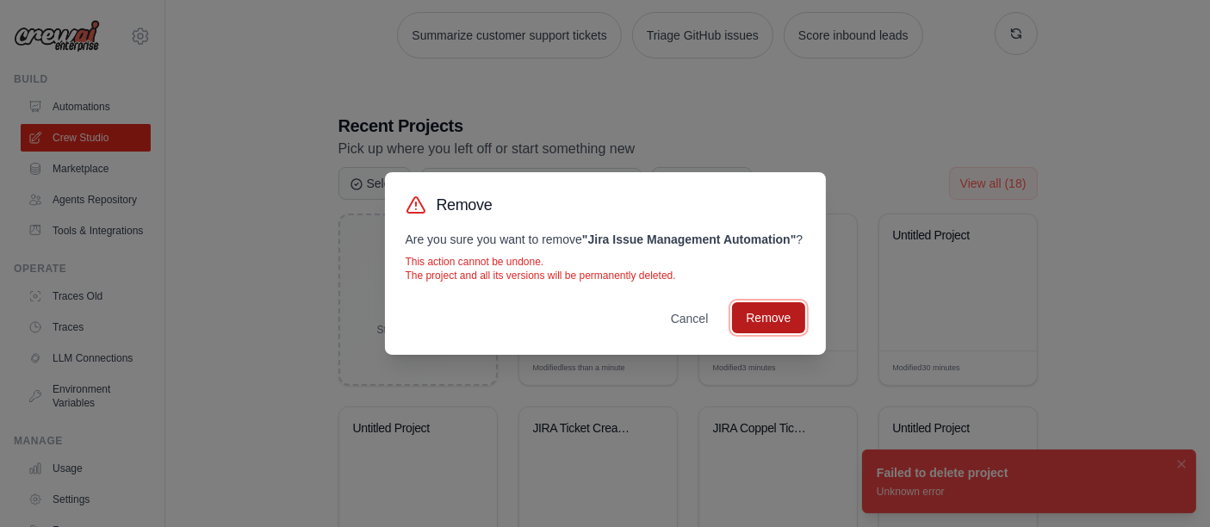
click at [765, 330] on button "Remove" at bounding box center [768, 317] width 72 height 31
click at [780, 326] on button "Remove" at bounding box center [768, 317] width 72 height 31
click at [690, 323] on button "Cancel" at bounding box center [689, 317] width 65 height 31
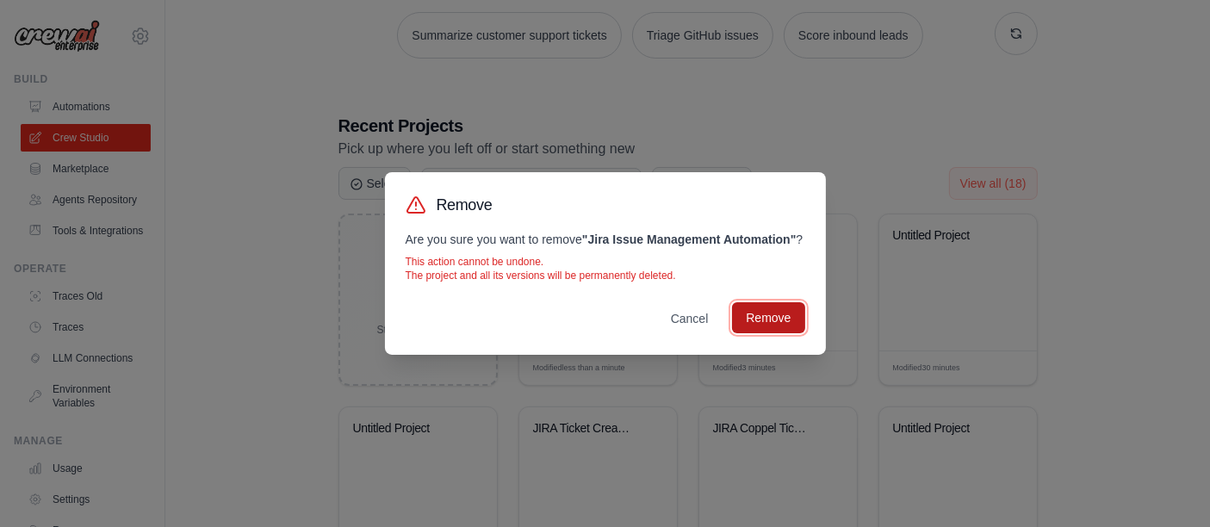
click at [754, 331] on button "Remove" at bounding box center [768, 317] width 72 height 31
click at [696, 321] on button "Cancel" at bounding box center [689, 317] width 65 height 31
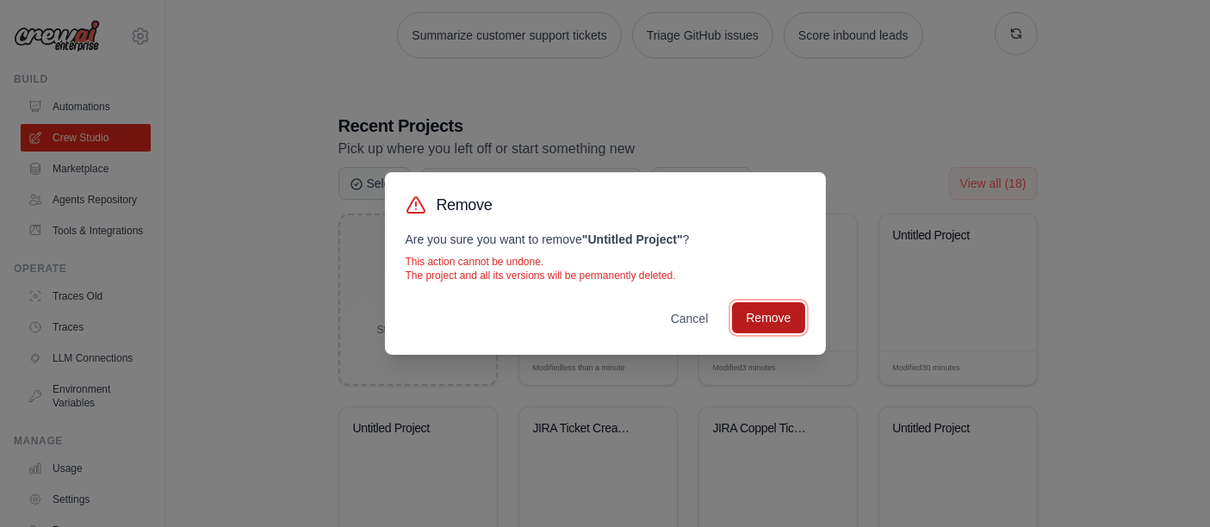
click at [794, 324] on button "Remove" at bounding box center [768, 317] width 72 height 31
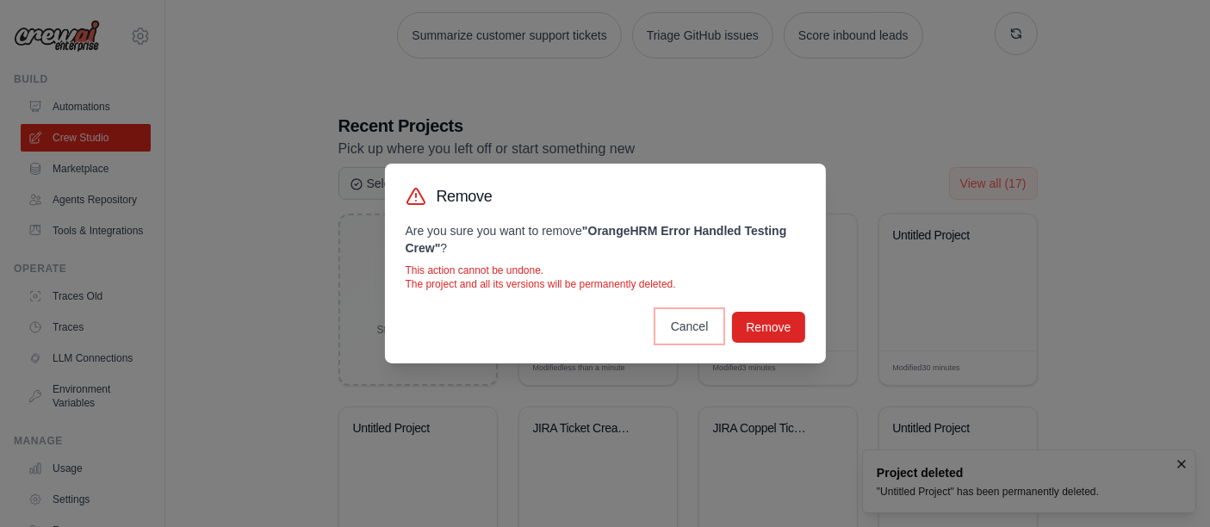
click at [687, 325] on button "Cancel" at bounding box center [689, 326] width 65 height 31
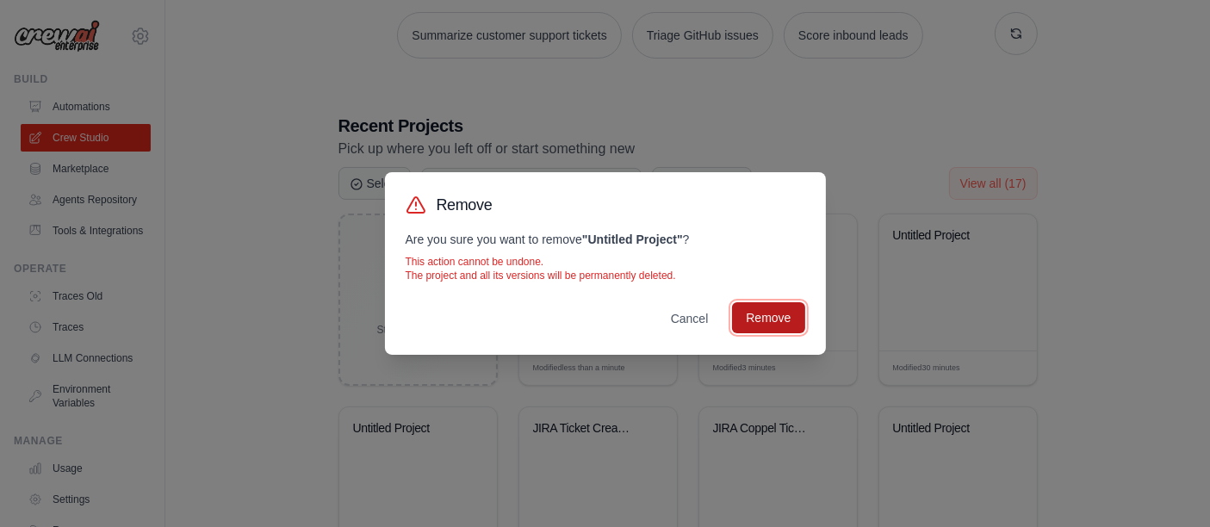
click at [752, 324] on button "Remove" at bounding box center [768, 317] width 72 height 31
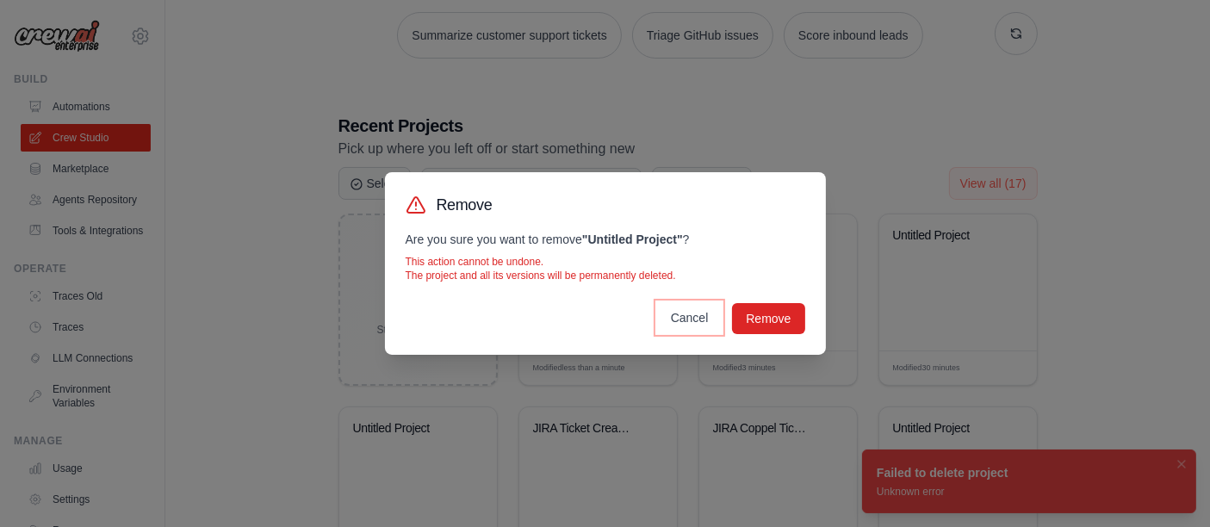
click at [697, 316] on button "Cancel" at bounding box center [689, 317] width 65 height 31
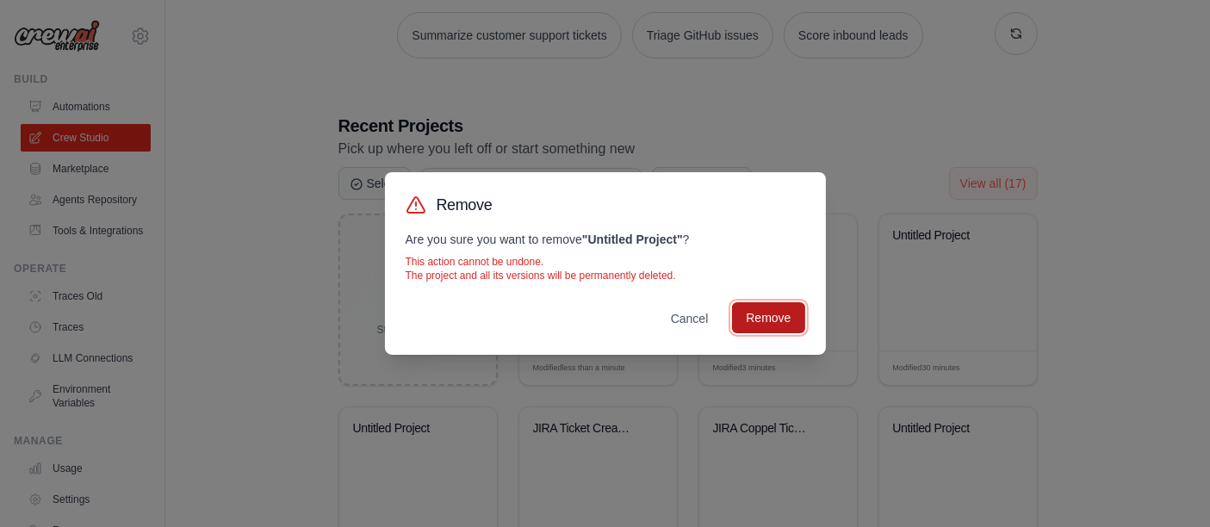
click at [759, 330] on button "Remove" at bounding box center [768, 317] width 72 height 31
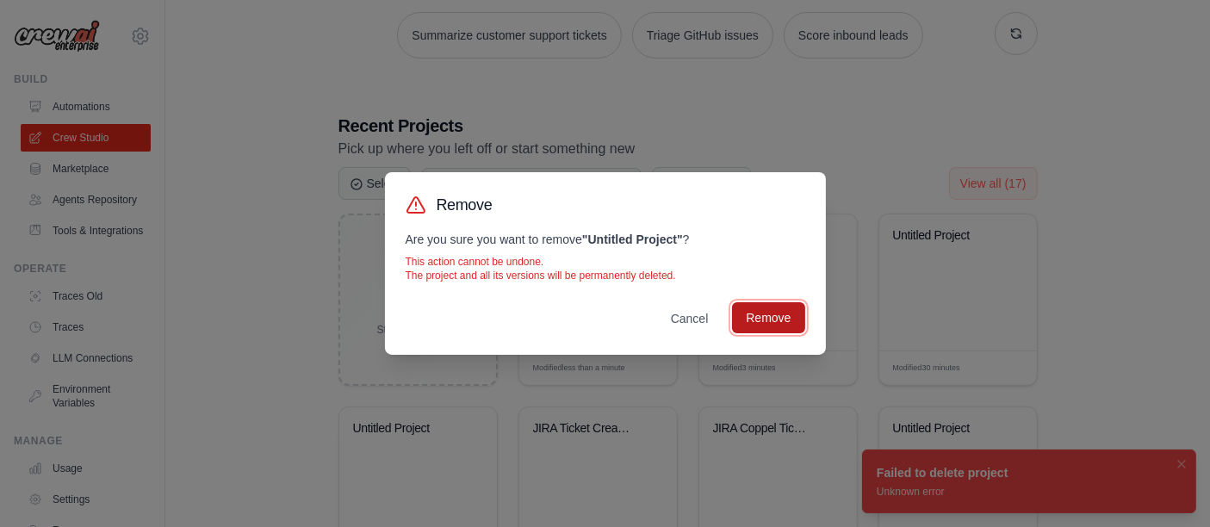
click at [765, 323] on button "Remove" at bounding box center [768, 317] width 72 height 31
click at [760, 326] on button "Remove" at bounding box center [768, 317] width 72 height 31
click at [700, 319] on button "Cancel" at bounding box center [689, 317] width 65 height 31
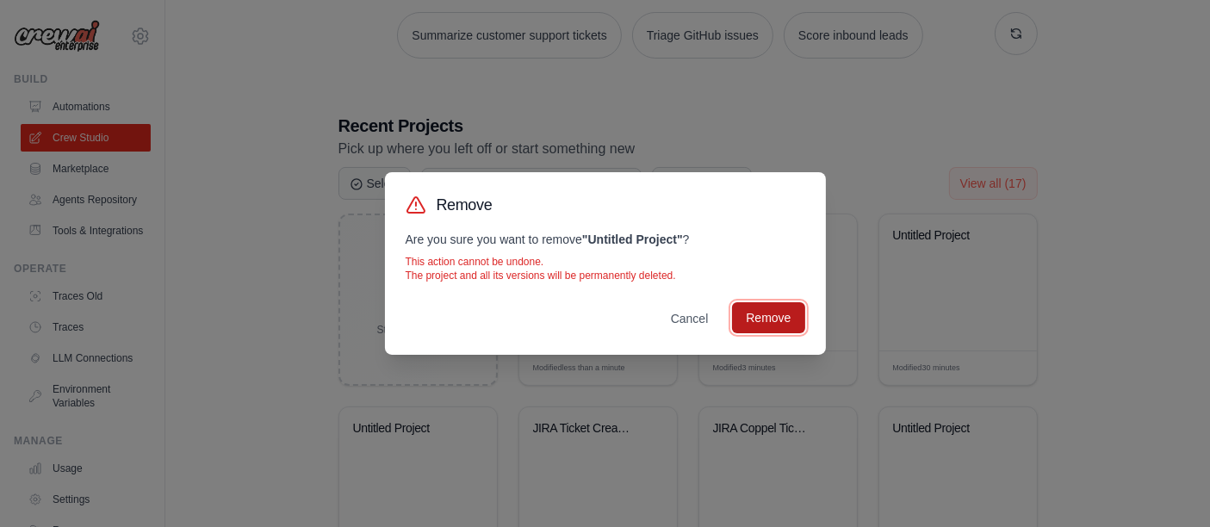
click at [751, 316] on button "Remove" at bounding box center [768, 317] width 72 height 31
click at [756, 320] on button "Remove" at bounding box center [768, 317] width 72 height 31
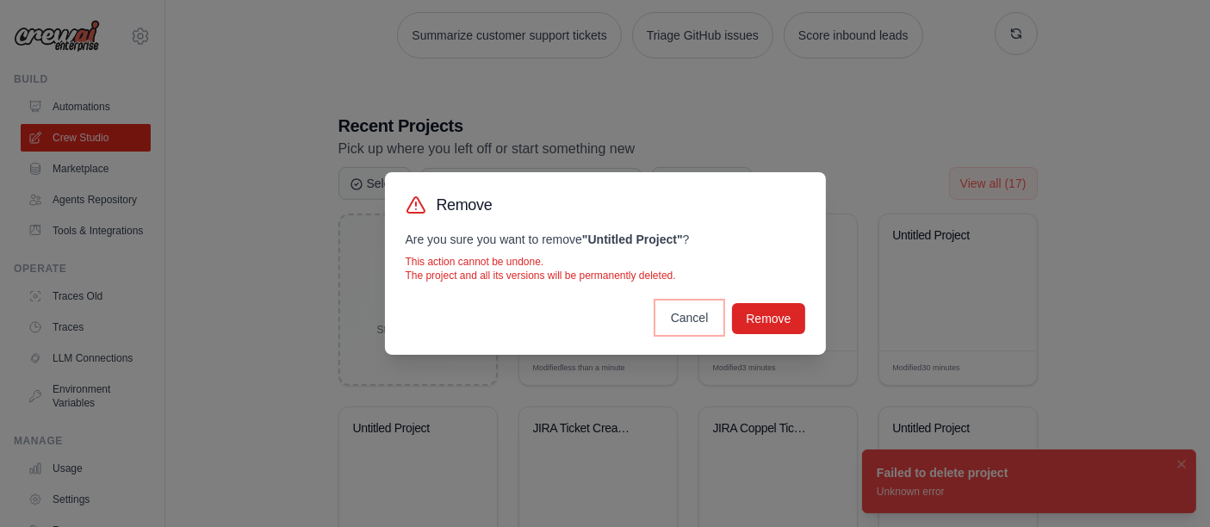
click at [692, 316] on button "Cancel" at bounding box center [689, 317] width 65 height 31
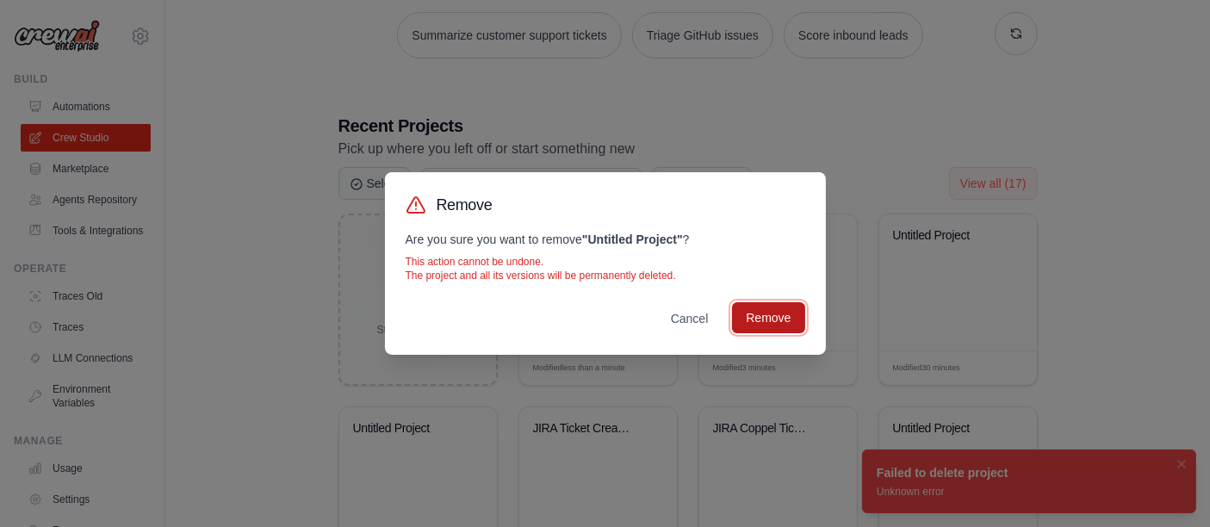
click at [749, 320] on button "Remove" at bounding box center [768, 317] width 72 height 31
click at [768, 320] on button "Remove" at bounding box center [768, 317] width 72 height 31
click at [679, 320] on button "Cancel" at bounding box center [689, 317] width 65 height 31
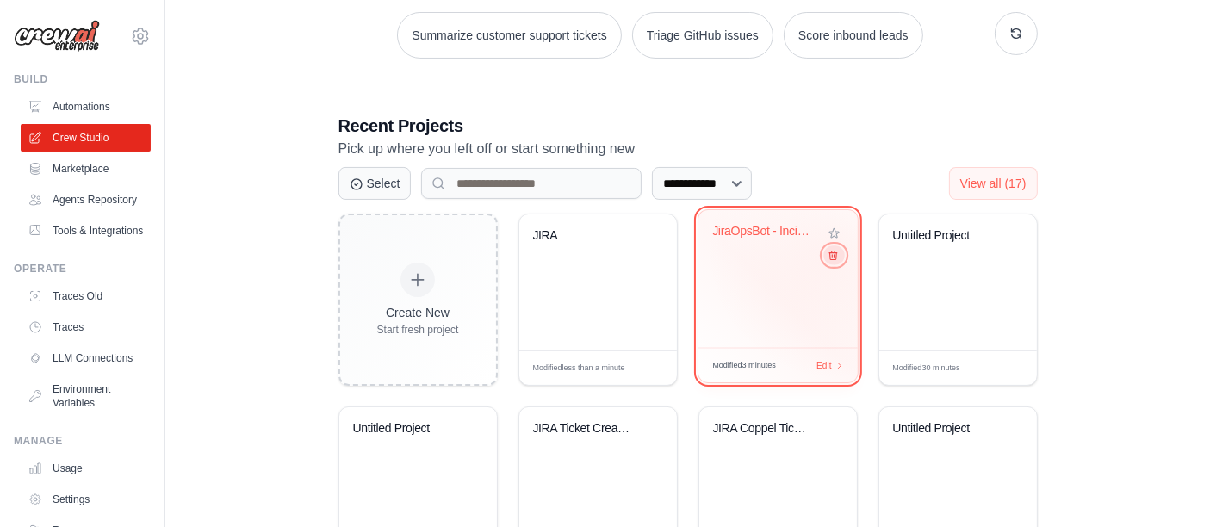
click at [836, 252] on icon at bounding box center [832, 255] width 11 height 11
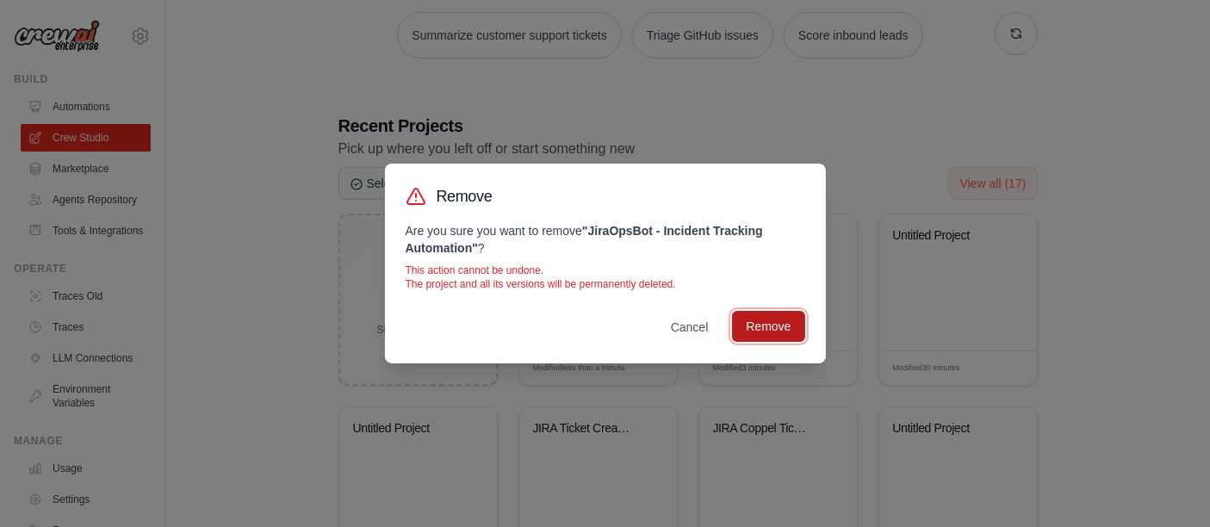
click at [790, 328] on button "Remove" at bounding box center [768, 326] width 72 height 31
click at [777, 327] on button "Remove" at bounding box center [768, 326] width 72 height 31
click at [693, 326] on button "Cancel" at bounding box center [689, 326] width 65 height 31
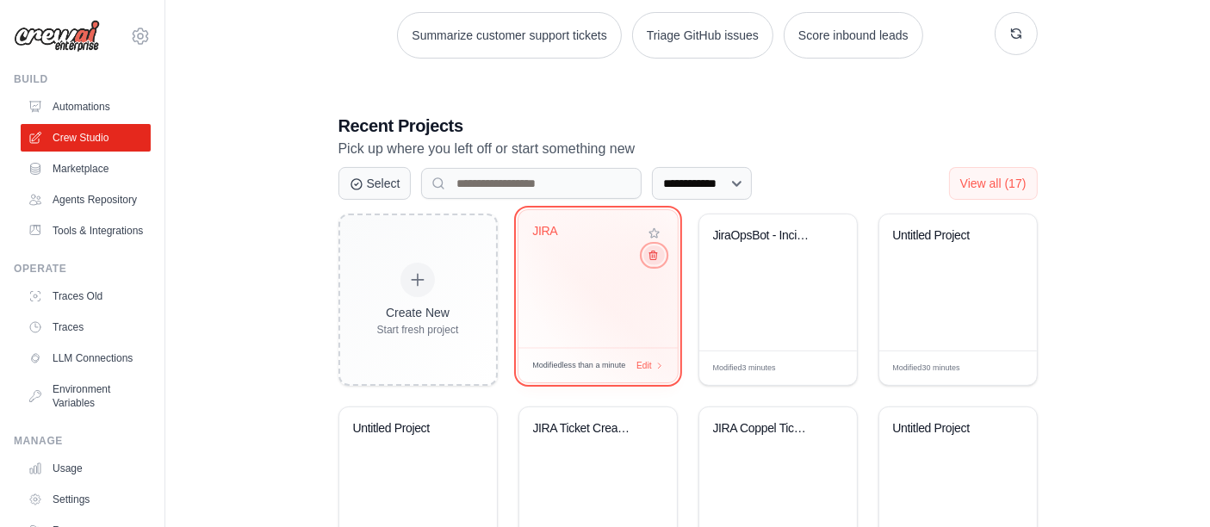
click at [651, 259] on icon at bounding box center [652, 255] width 11 height 11
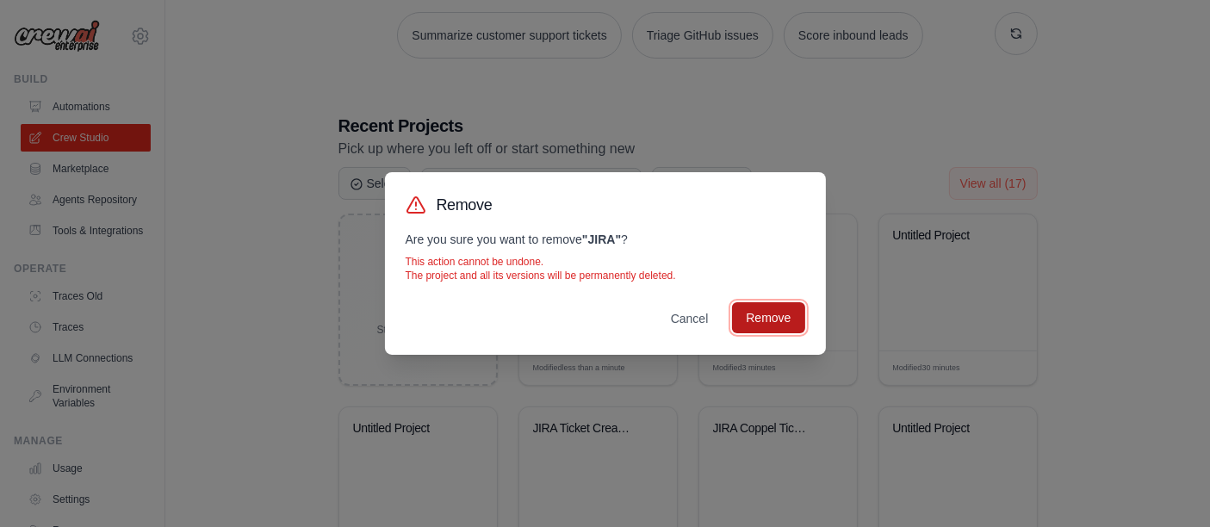
click at [749, 318] on button "Remove" at bounding box center [768, 317] width 72 height 31
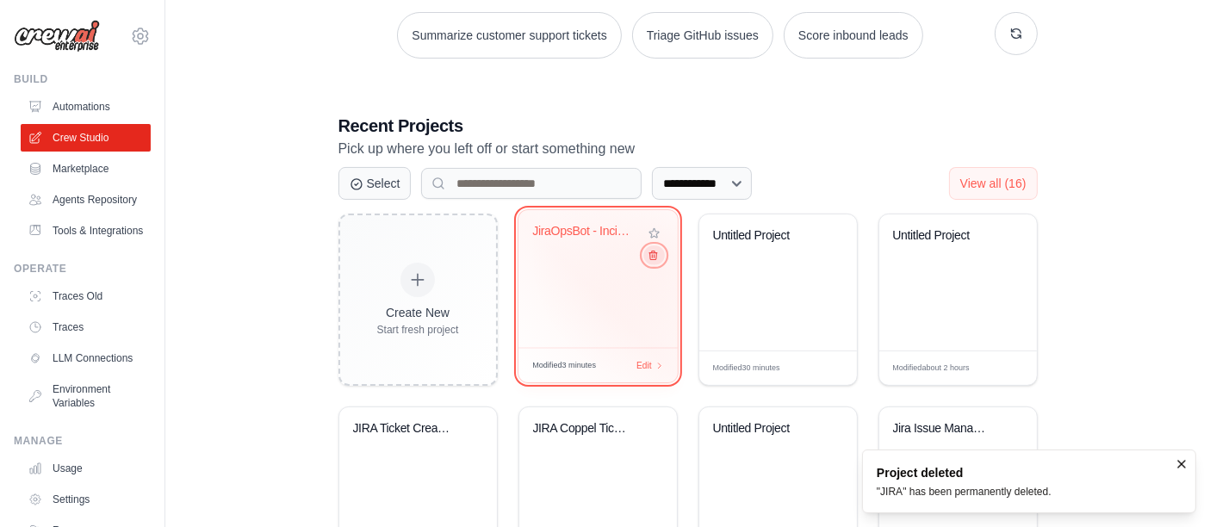
click at [658, 256] on button at bounding box center [654, 255] width 21 height 19
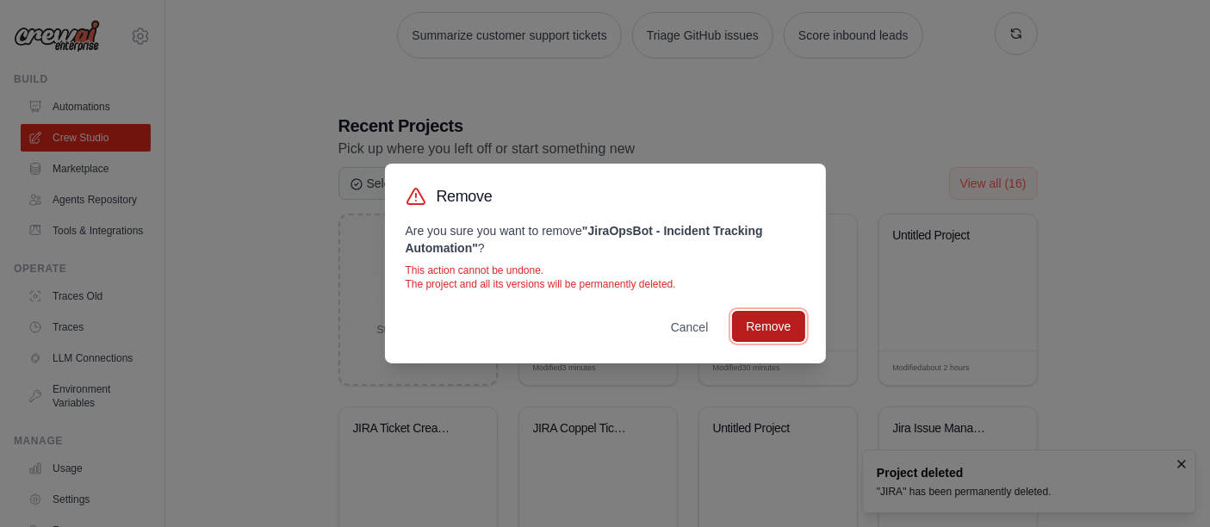
click at [768, 314] on button "Remove" at bounding box center [768, 326] width 72 height 31
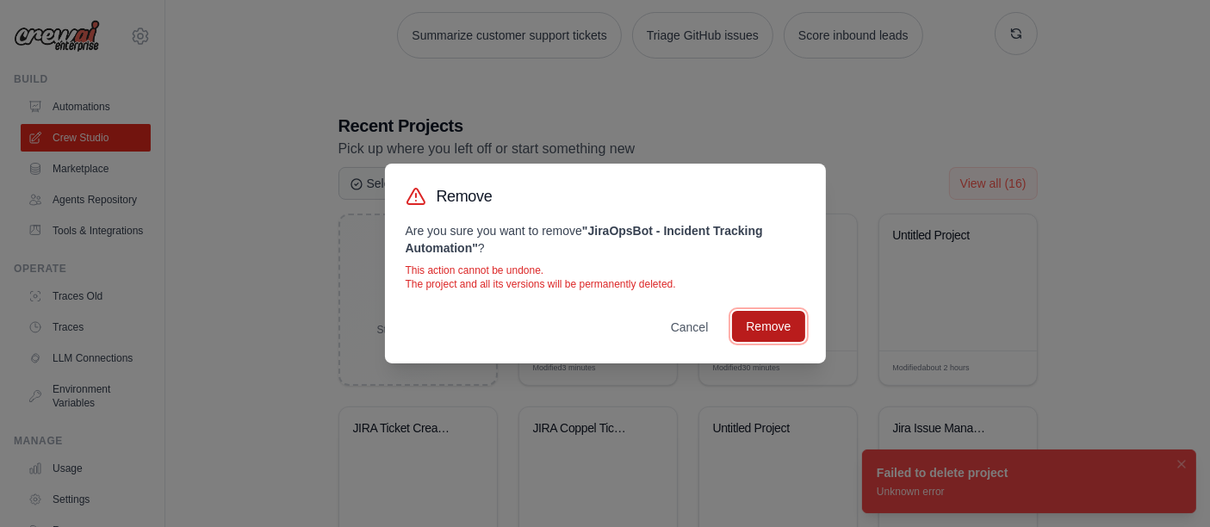
click at [762, 333] on button "Remove" at bounding box center [768, 326] width 72 height 31
click at [812, 107] on div "Remove Are you sure you want to remove " JiraOpsBot - Incident Tracking Automat…" at bounding box center [605, 263] width 1210 height 527
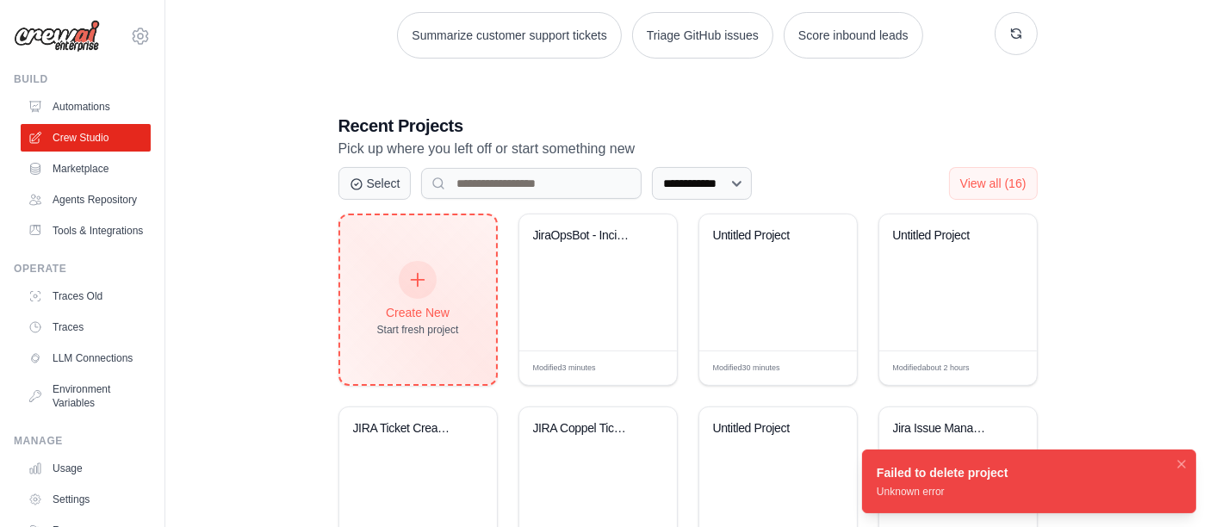
click at [450, 285] on div "Create New Start fresh project" at bounding box center [418, 300] width 82 height 74
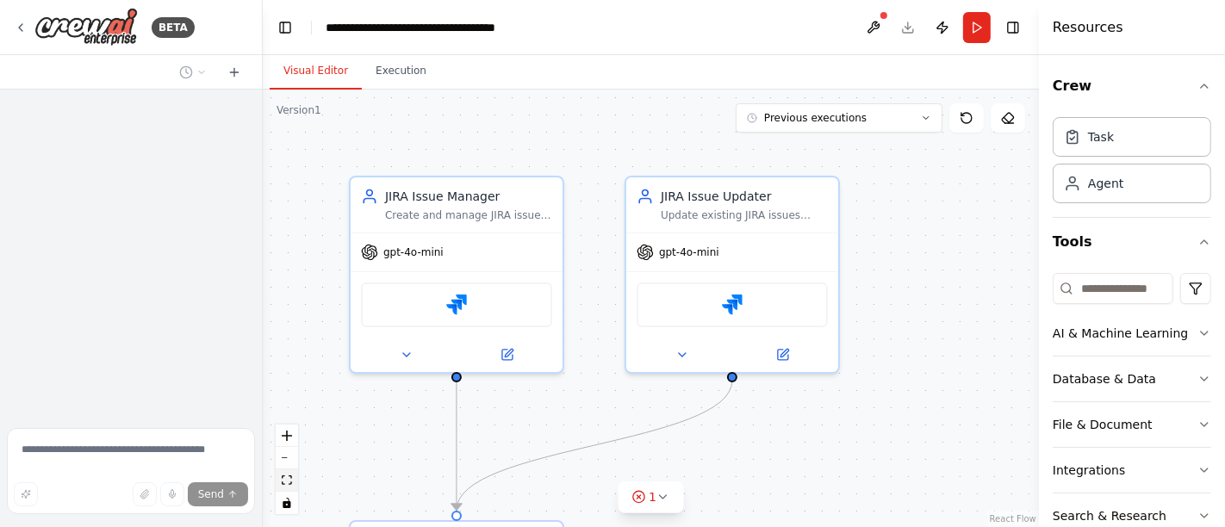
click at [290, 483] on icon "fit view" at bounding box center [287, 480] width 10 height 9
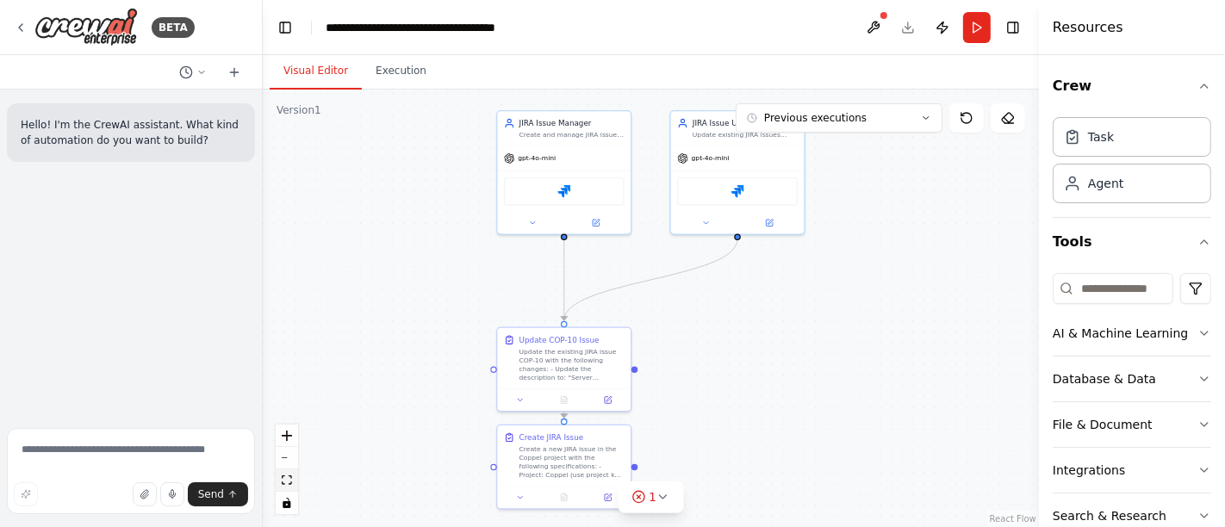
click at [292, 484] on button "fit view" at bounding box center [287, 481] width 22 height 22
click at [19, 24] on icon at bounding box center [21, 28] width 14 height 14
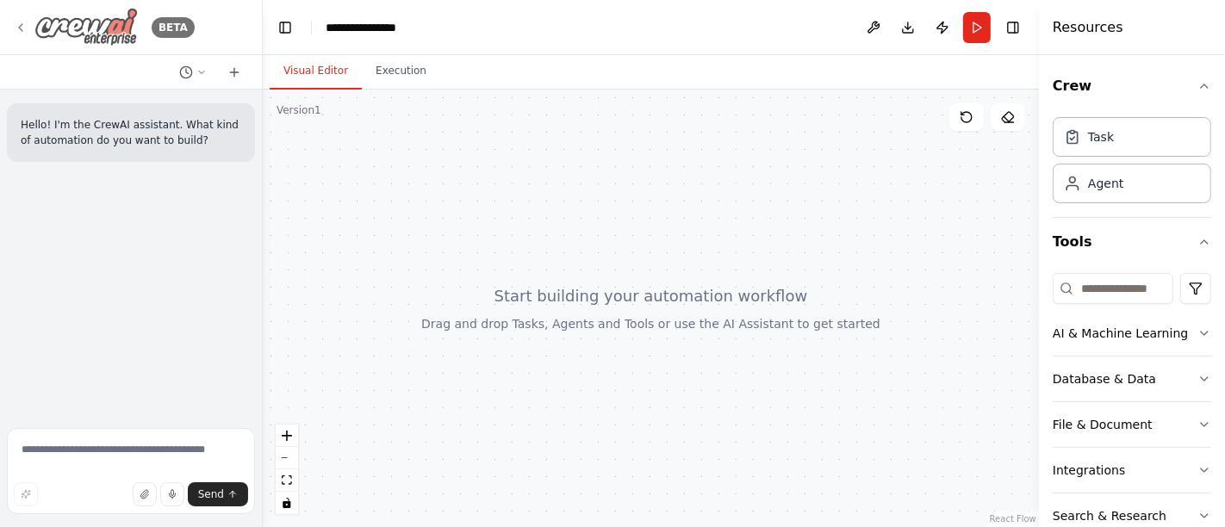
click at [17, 25] on icon at bounding box center [21, 28] width 14 height 14
click at [120, 449] on textarea at bounding box center [131, 471] width 248 height 86
paste textarea "**********"
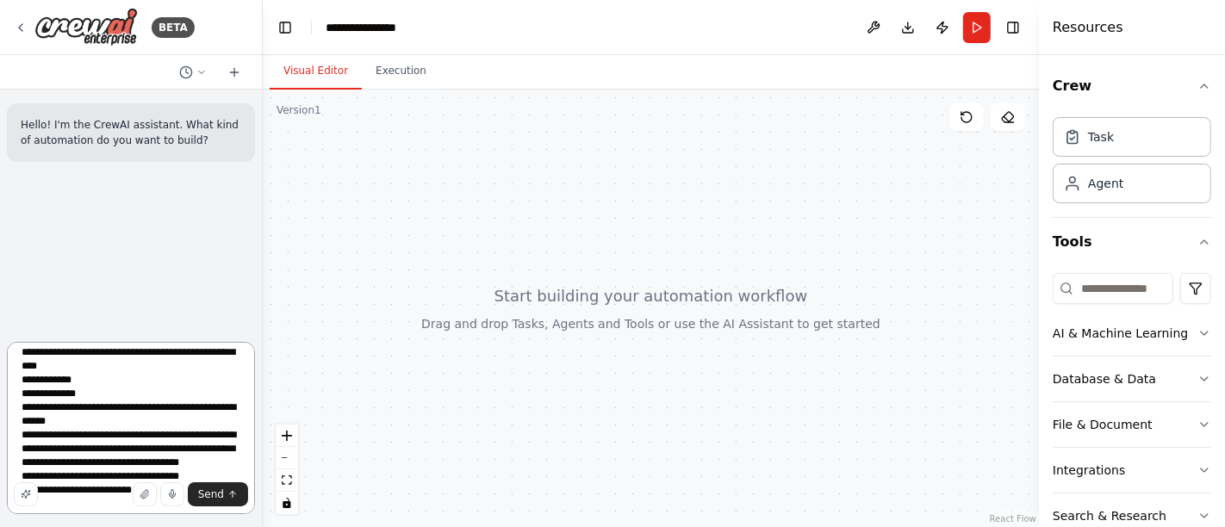
scroll to position [96, 0]
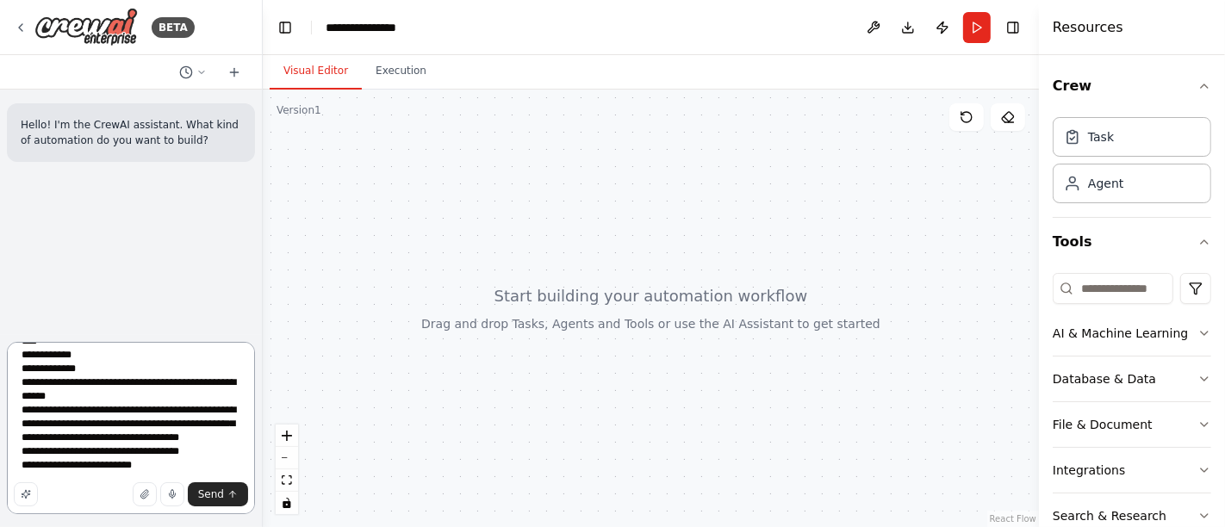
drag, startPoint x: 133, startPoint y: 476, endPoint x: 66, endPoint y: 481, distance: 66.5
click at [66, 481] on textarea "**********" at bounding box center [131, 428] width 248 height 172
drag, startPoint x: 208, startPoint y: 463, endPoint x: 64, endPoint y: 463, distance: 143.9
click at [64, 463] on textarea "**********" at bounding box center [131, 428] width 248 height 172
paste textarea "**********"
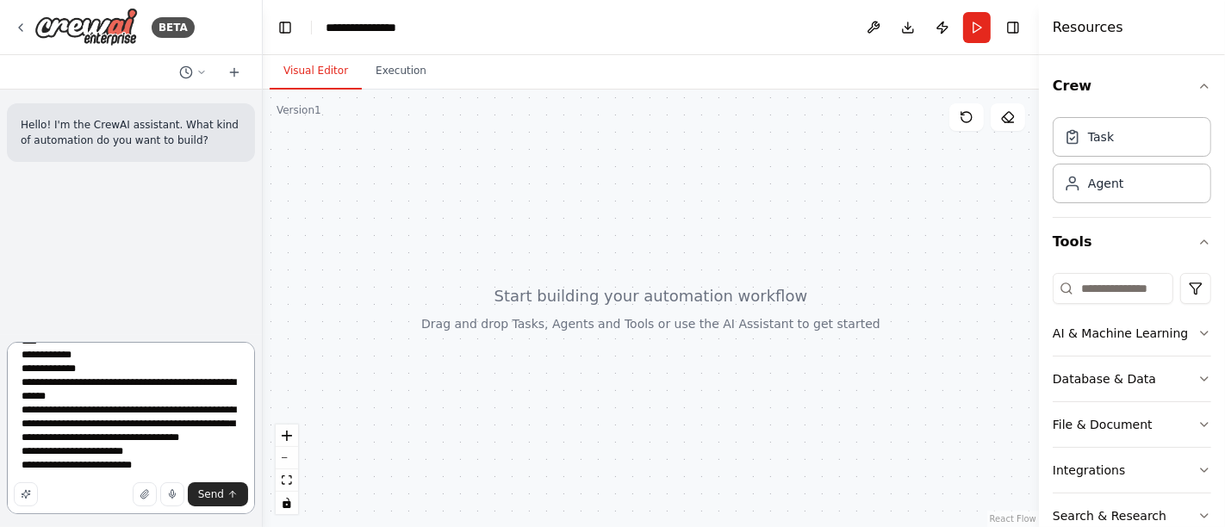
scroll to position [118, 0]
click at [136, 453] on textarea "**********" at bounding box center [131, 428] width 248 height 172
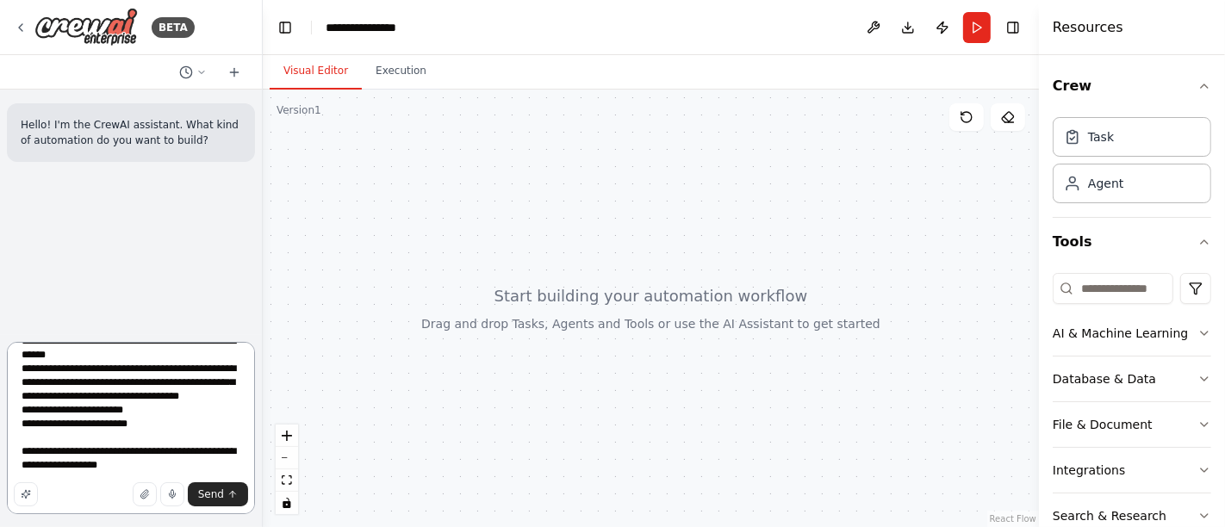
scroll to position [159, 0]
click at [145, 456] on textarea "**********" at bounding box center [131, 428] width 248 height 172
drag, startPoint x: 144, startPoint y: 455, endPoint x: 13, endPoint y: 445, distance: 131.4
click at [13, 445] on textarea "**********" at bounding box center [131, 428] width 248 height 172
click at [148, 452] on textarea "**********" at bounding box center [131, 428] width 248 height 172
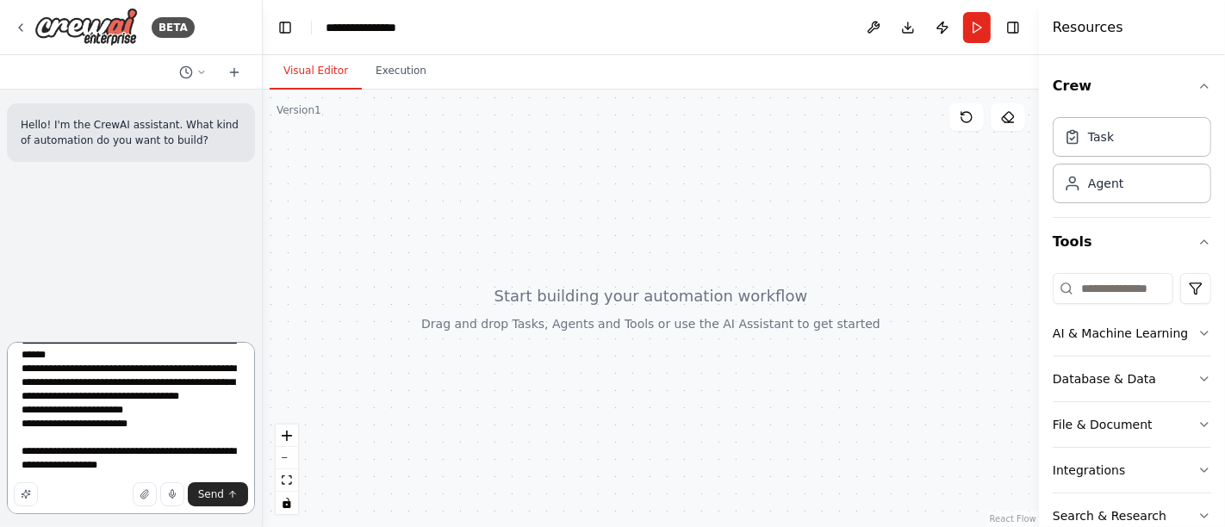
click at [49, 460] on textarea "**********" at bounding box center [131, 428] width 248 height 172
type textarea "**********"
click at [228, 495] on icon "submit" at bounding box center [232, 494] width 10 height 10
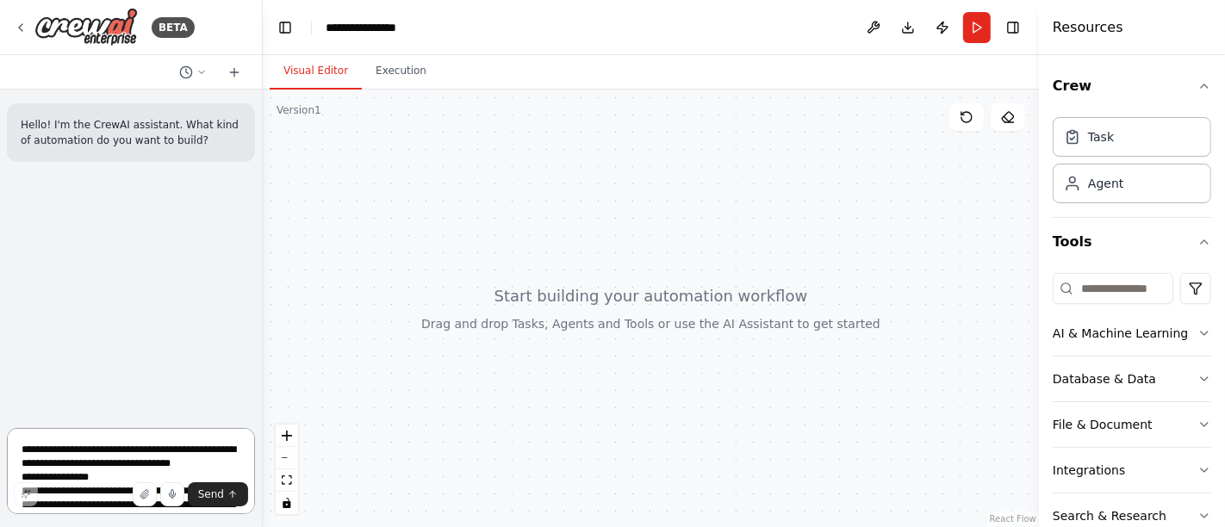
click at [172, 452] on textarea "**********" at bounding box center [131, 471] width 248 height 86
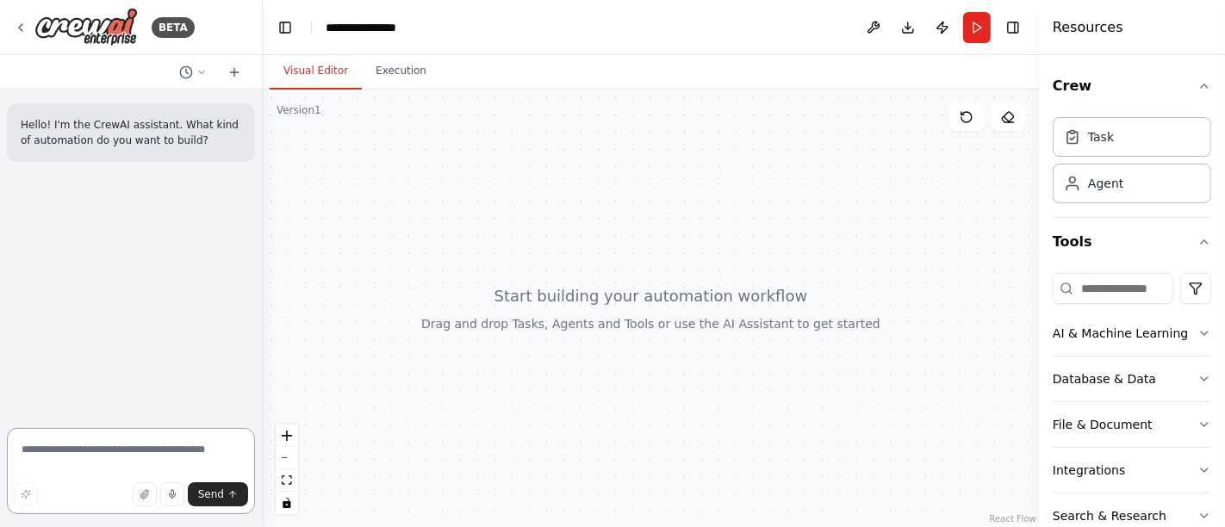
paste textarea "**********"
click at [22, 449] on textarea "**********" at bounding box center [131, 471] width 248 height 86
paste textarea "**********"
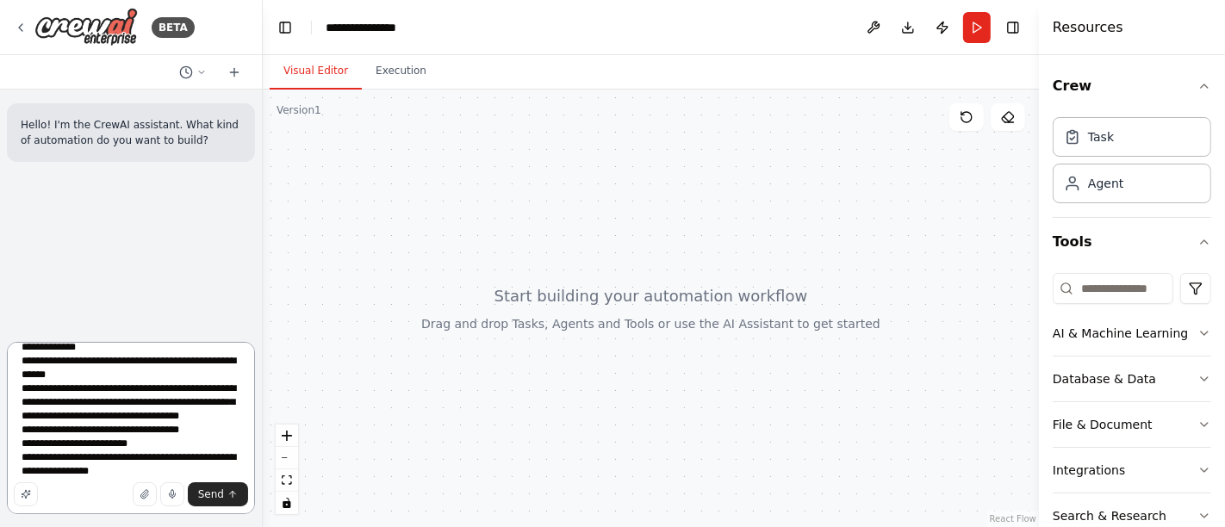
scroll to position [132, 0]
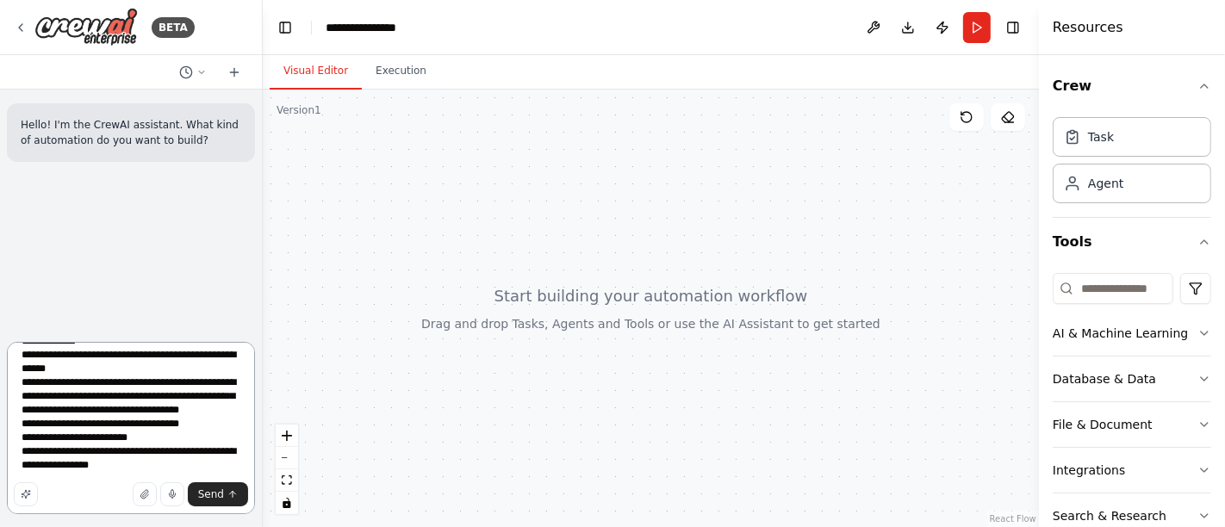
click at [150, 437] on textarea "**********" at bounding box center [131, 428] width 248 height 172
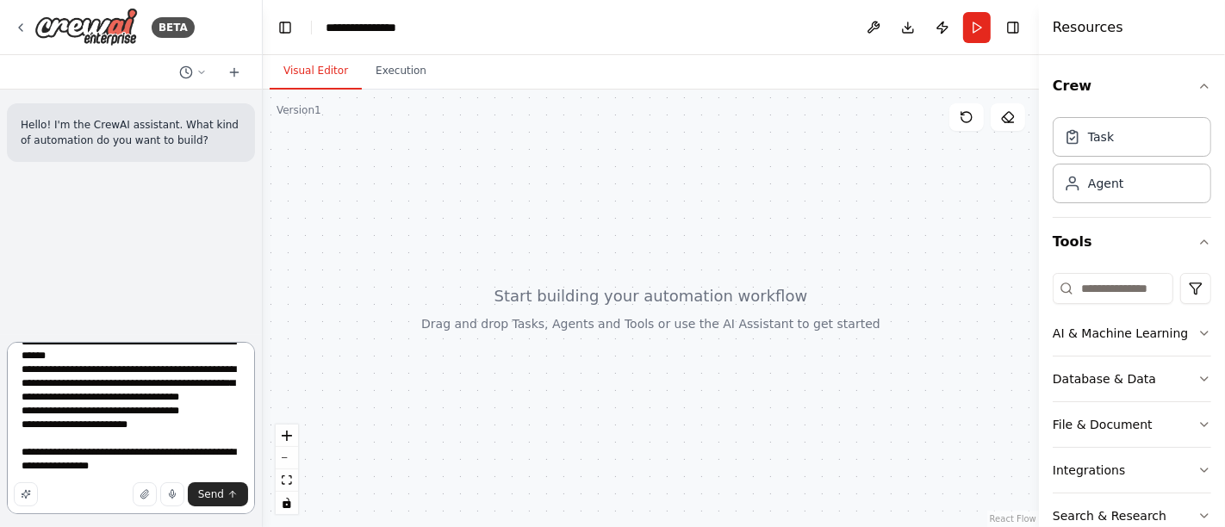
drag, startPoint x: 122, startPoint y: 439, endPoint x: 65, endPoint y: 444, distance: 57.0
click at [65, 444] on textarea "**********" at bounding box center [131, 428] width 248 height 172
drag, startPoint x: 209, startPoint y: 427, endPoint x: 66, endPoint y: 426, distance: 143.0
click at [66, 426] on textarea "**********" at bounding box center [131, 428] width 248 height 172
paste textarea "**********"
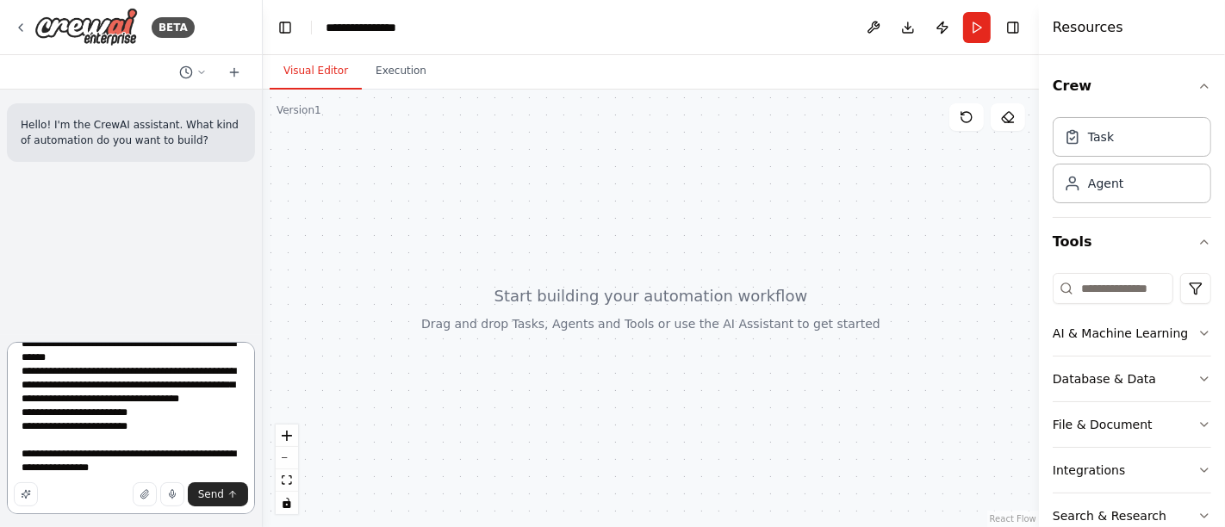
scroll to position [146, 0]
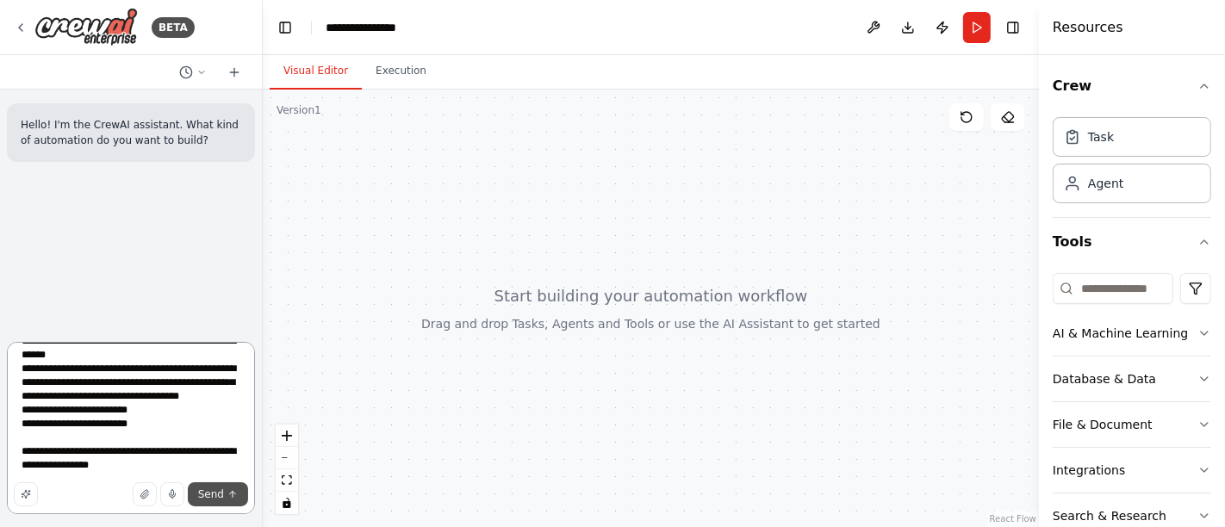
type textarea "**********"
click at [203, 495] on span "Send" at bounding box center [211, 495] width 26 height 14
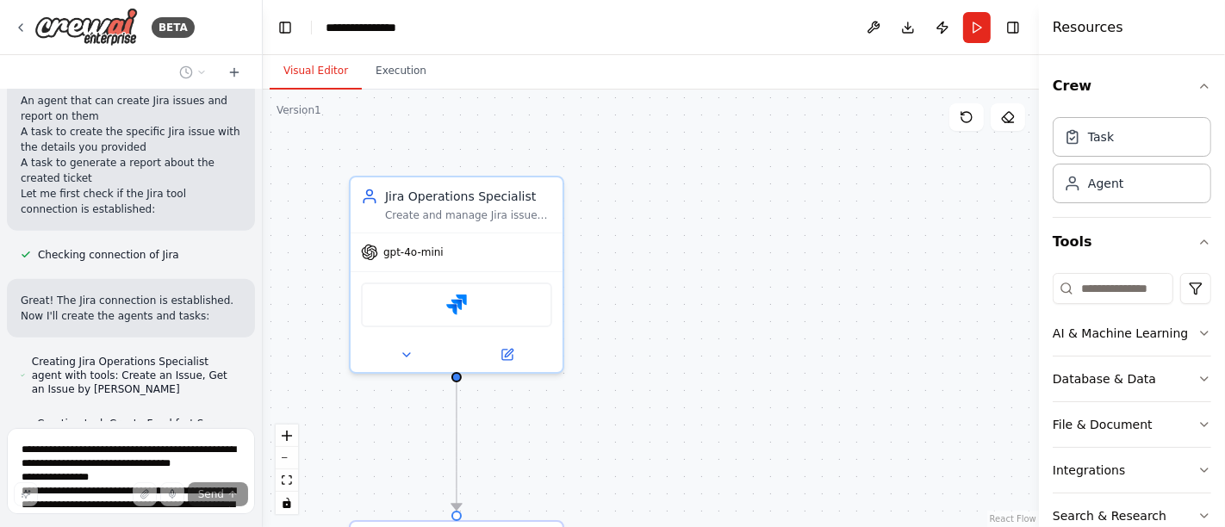
scroll to position [910, 0]
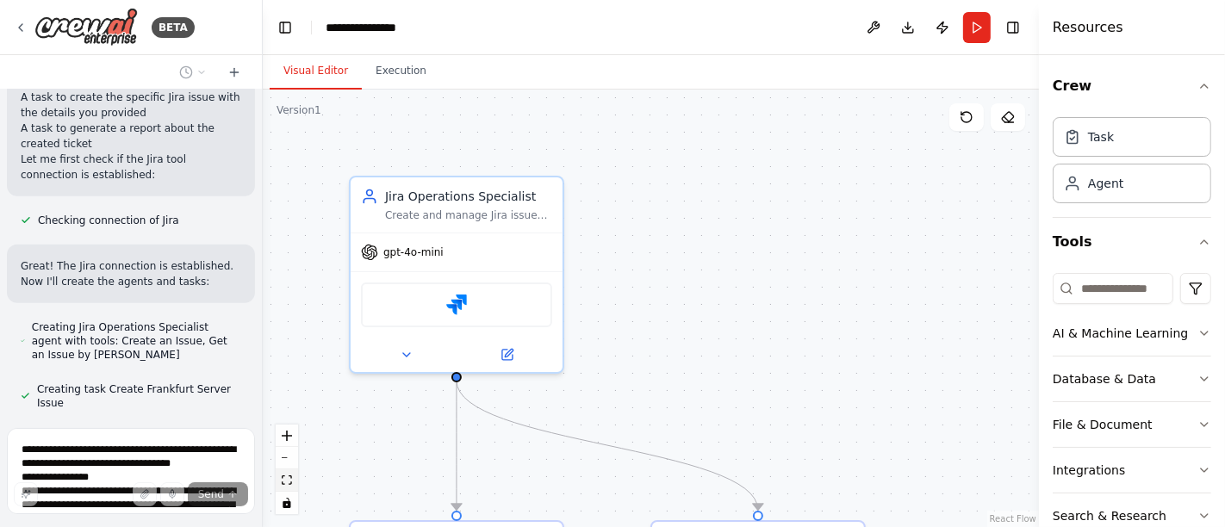
click at [289, 483] on icon "fit view" at bounding box center [287, 480] width 10 height 9
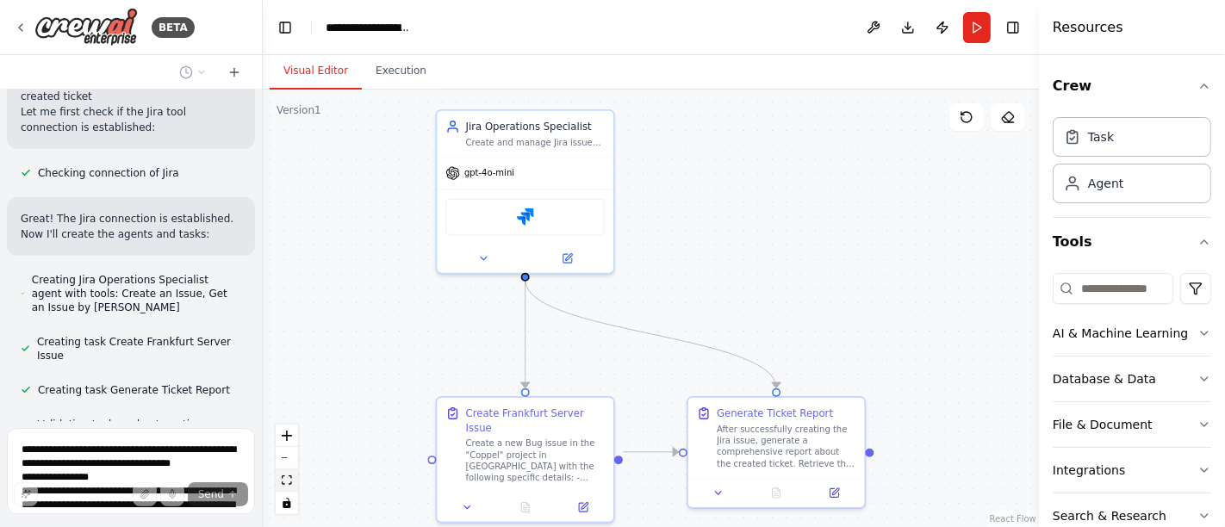
scroll to position [1006, 0]
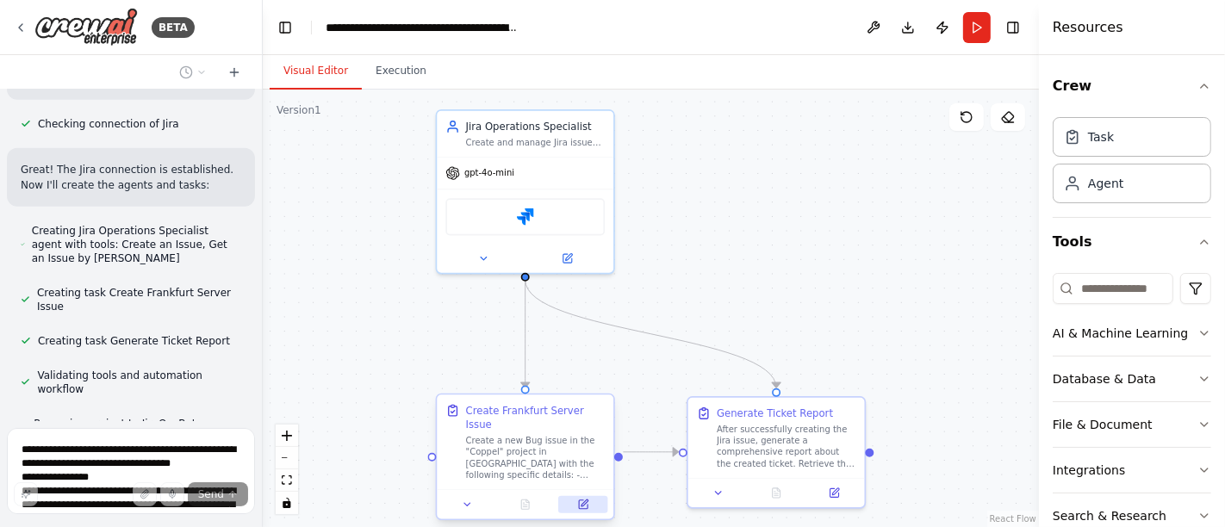
click at [586, 500] on icon at bounding box center [585, 503] width 7 height 7
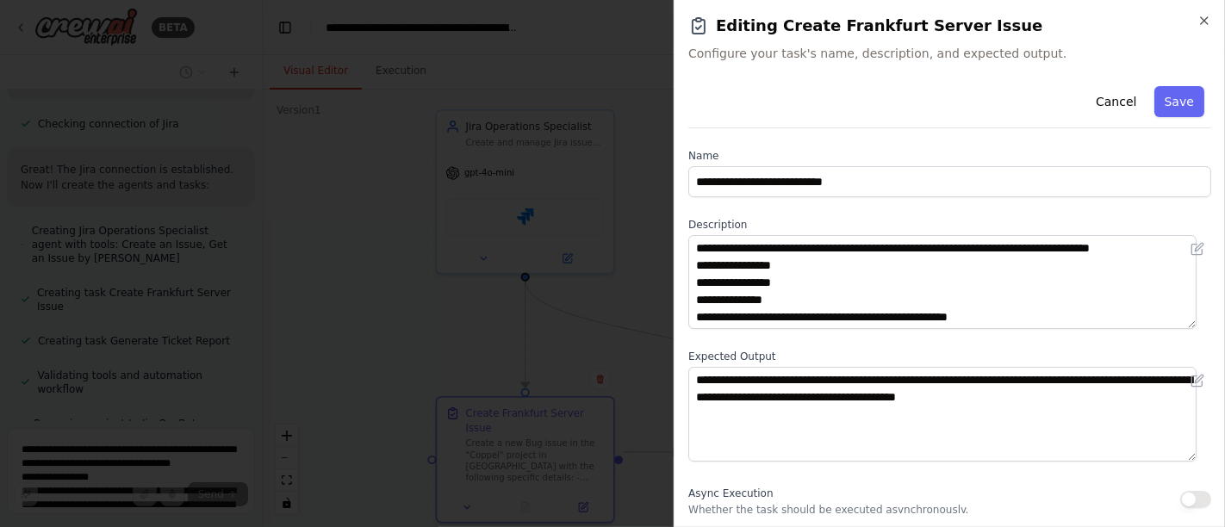
scroll to position [103, 0]
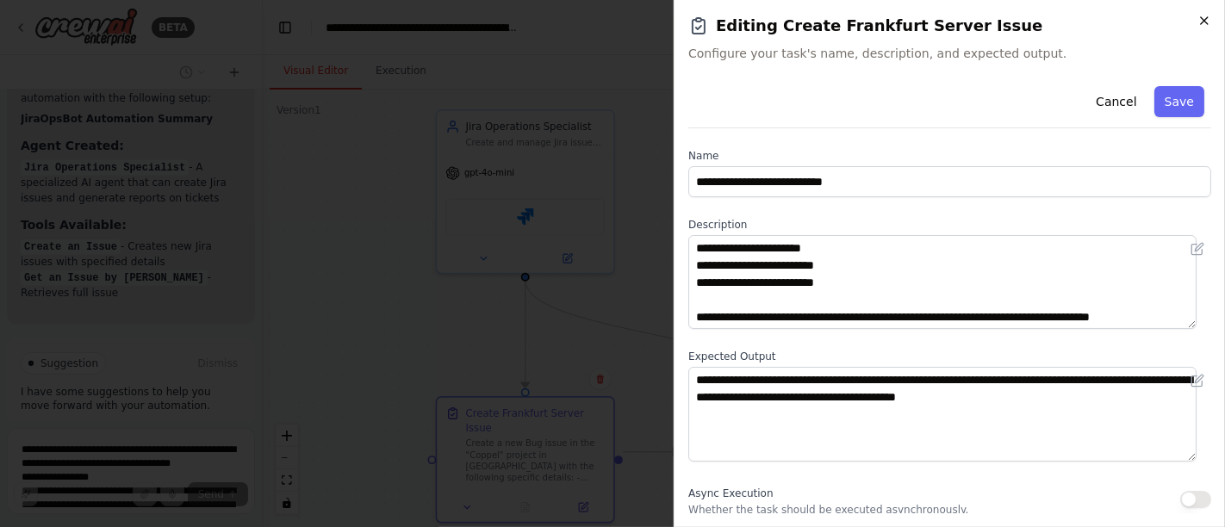
click at [1208, 16] on icon "button" at bounding box center [1204, 21] width 14 height 14
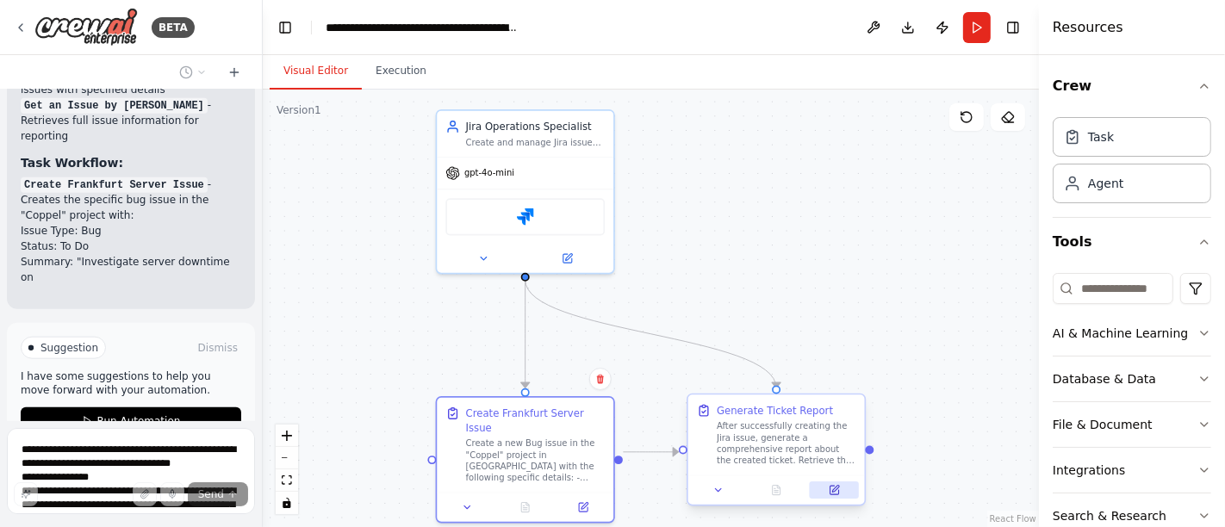
click at [837, 494] on icon at bounding box center [834, 490] width 11 height 11
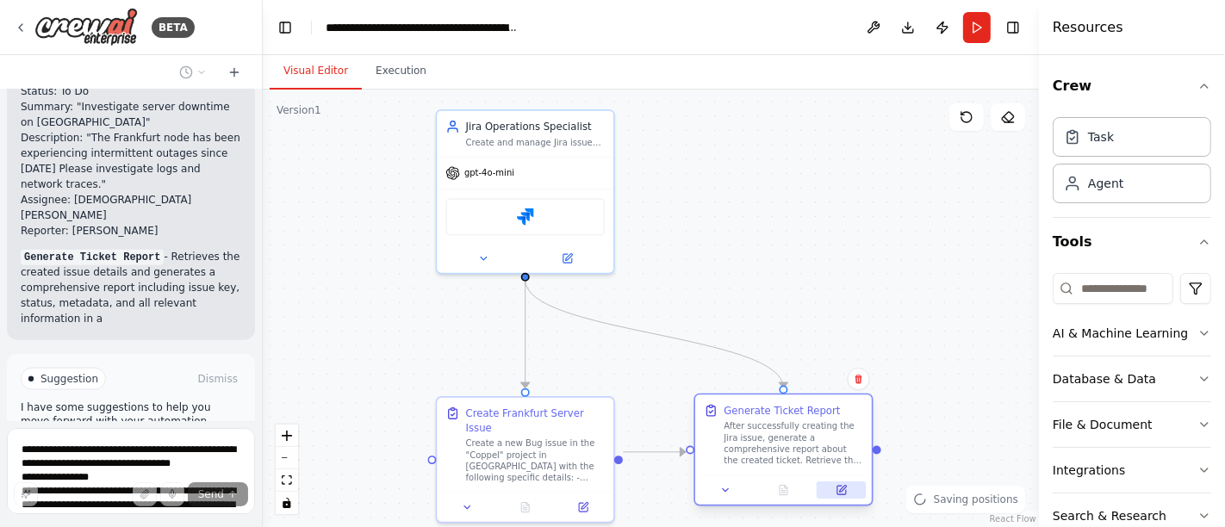
click at [846, 487] on icon at bounding box center [843, 489] width 7 height 7
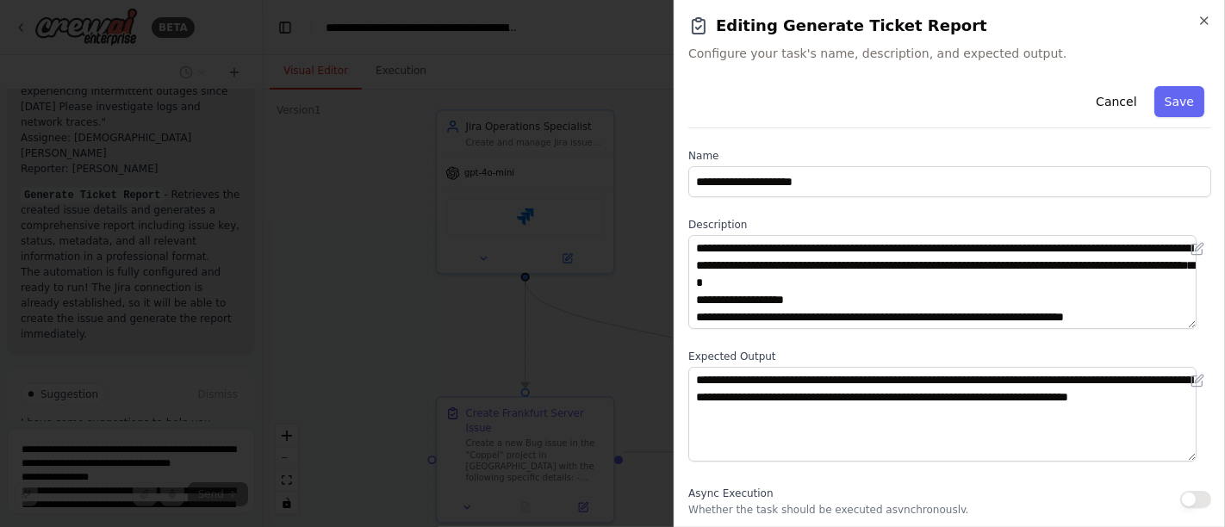
scroll to position [86, 0]
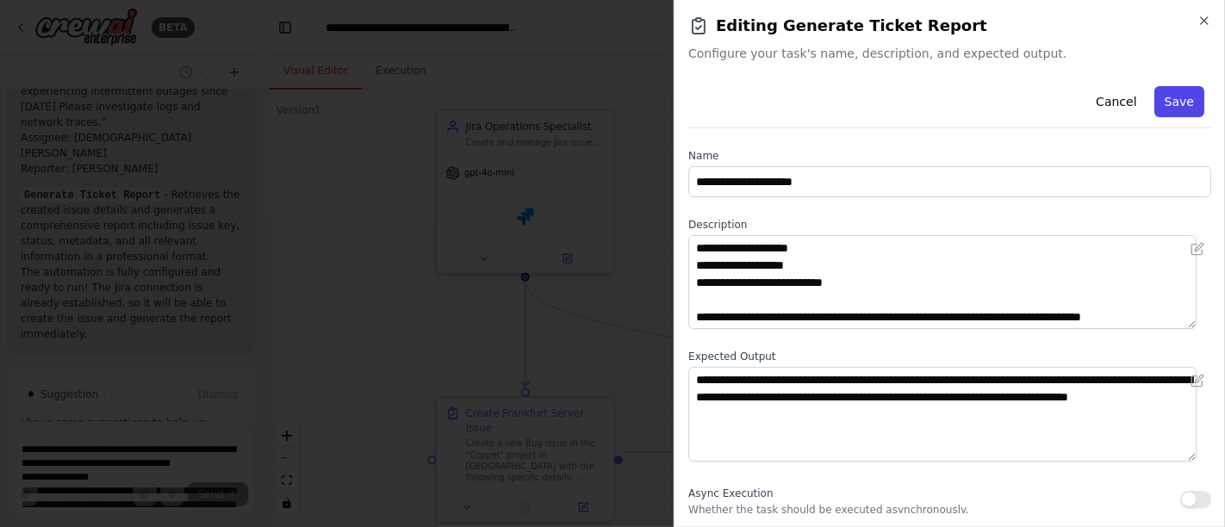
click at [1165, 109] on button "Save" at bounding box center [1179, 101] width 50 height 31
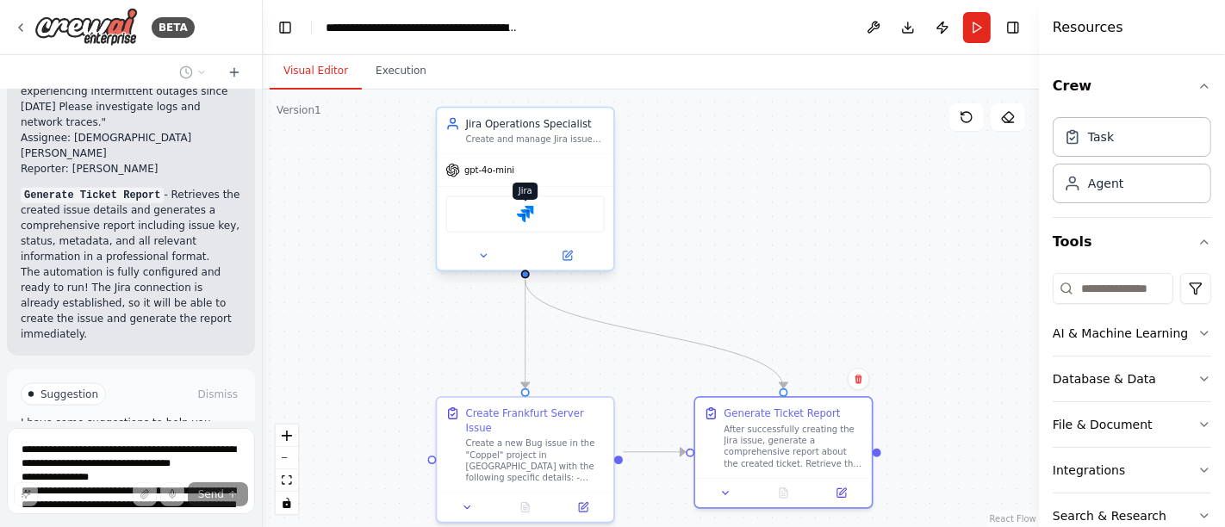
click at [529, 215] on img at bounding box center [525, 214] width 17 height 17
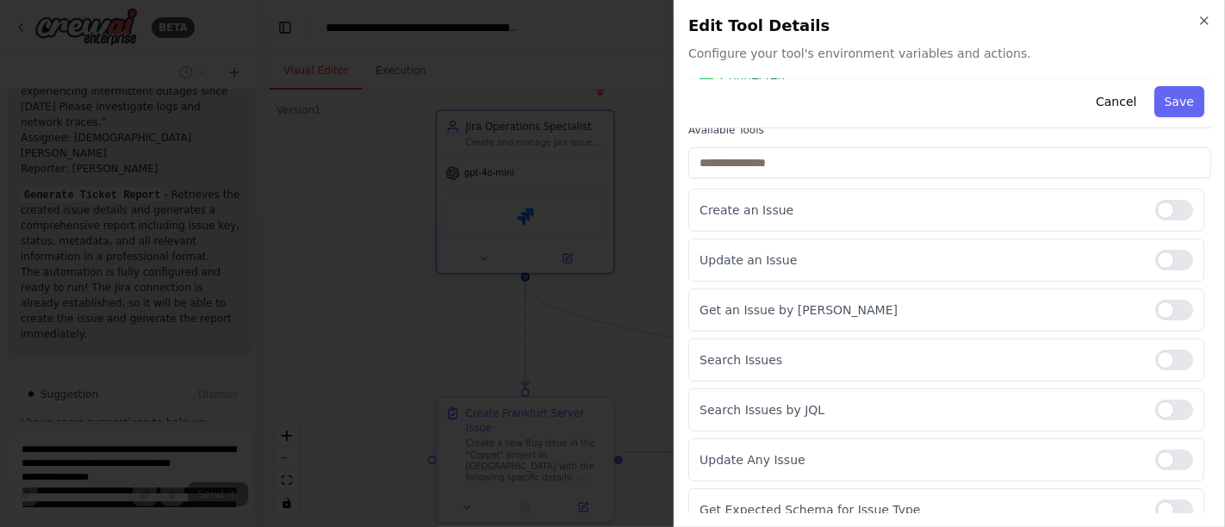
scroll to position [0, 0]
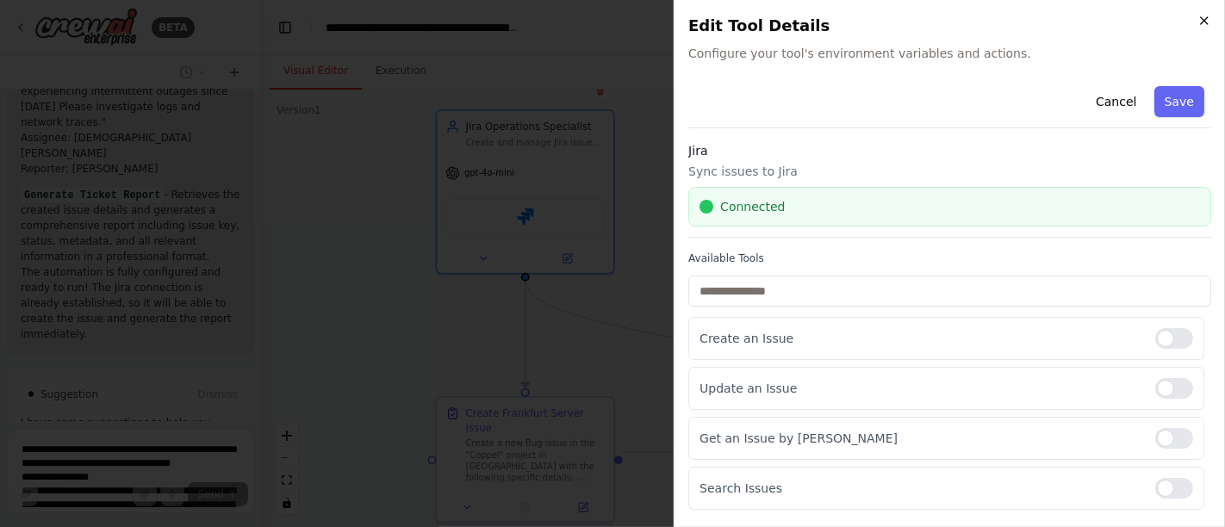
click at [1204, 21] on icon "button" at bounding box center [1204, 20] width 7 height 7
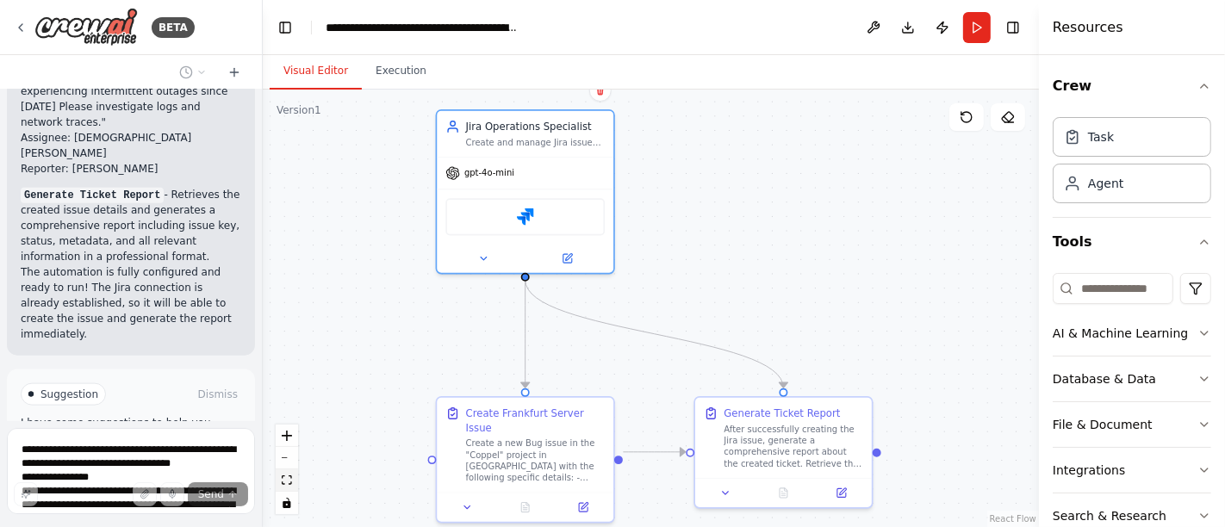
click at [280, 478] on button "fit view" at bounding box center [287, 481] width 22 height 22
click at [974, 28] on button "Run" at bounding box center [977, 27] width 28 height 31
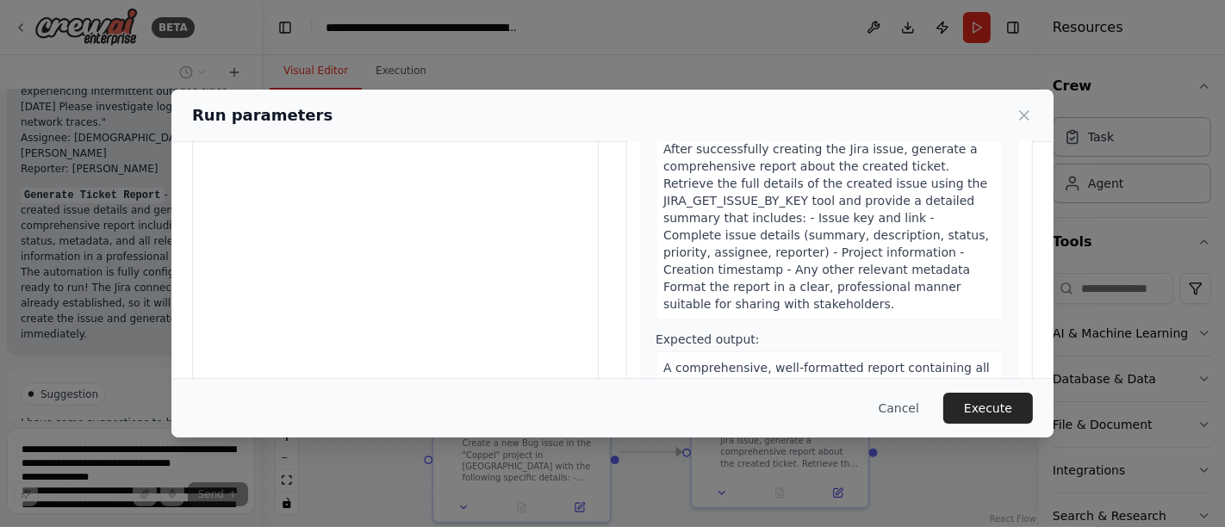
scroll to position [212, 0]
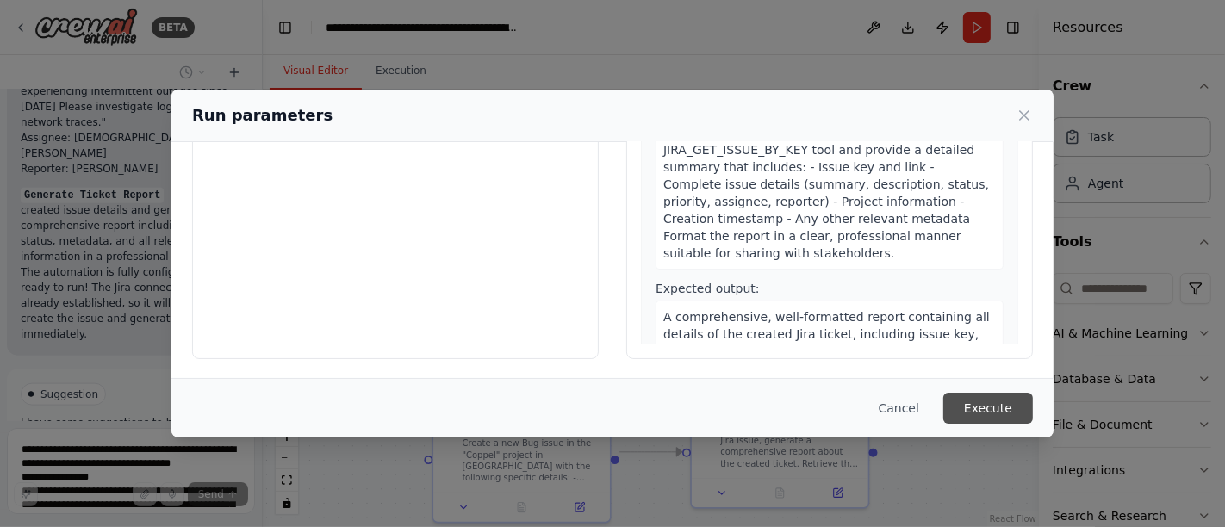
click at [983, 409] on button "Execute" at bounding box center [988, 408] width 90 height 31
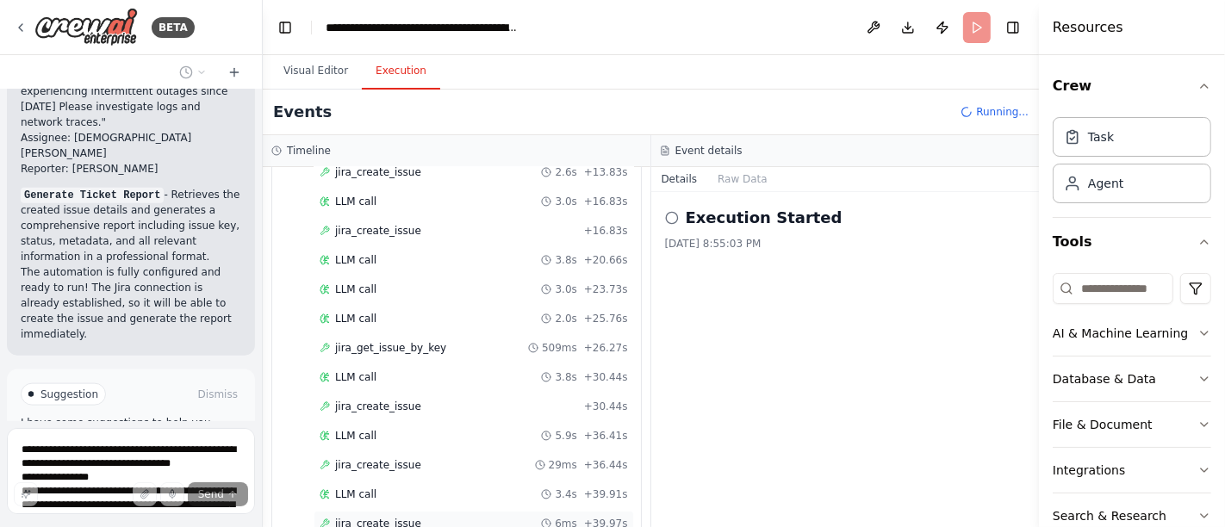
scroll to position [0, 0]
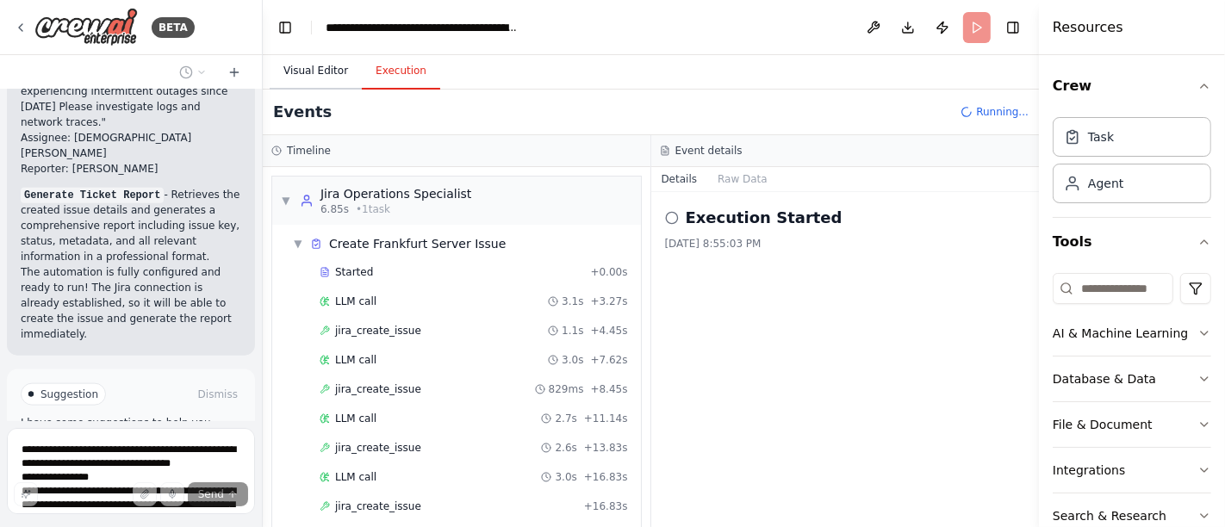
click at [295, 81] on button "Visual Editor" at bounding box center [316, 71] width 92 height 36
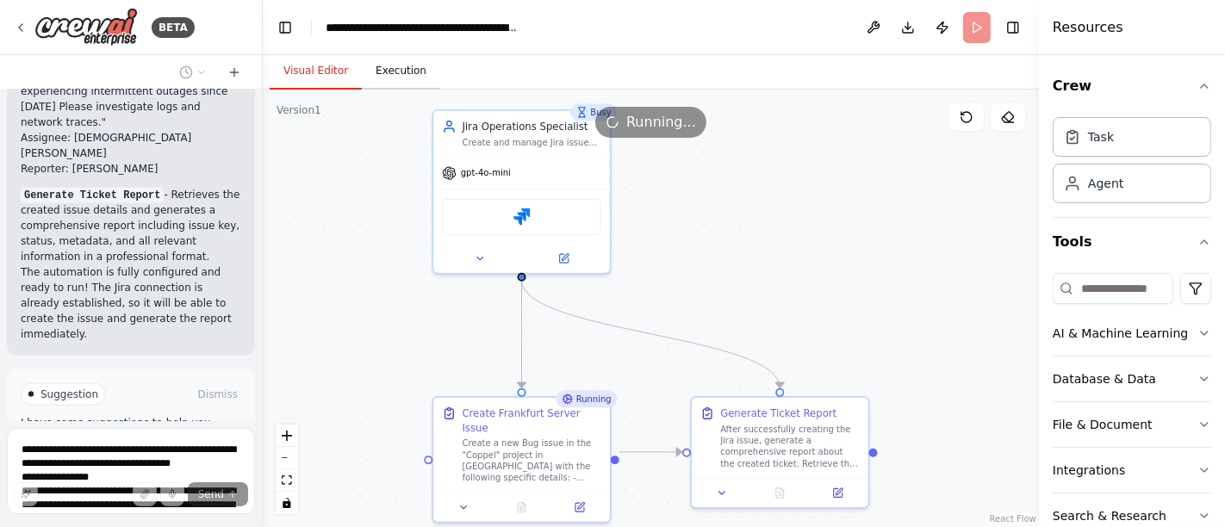
click at [403, 67] on button "Execution" at bounding box center [401, 71] width 78 height 36
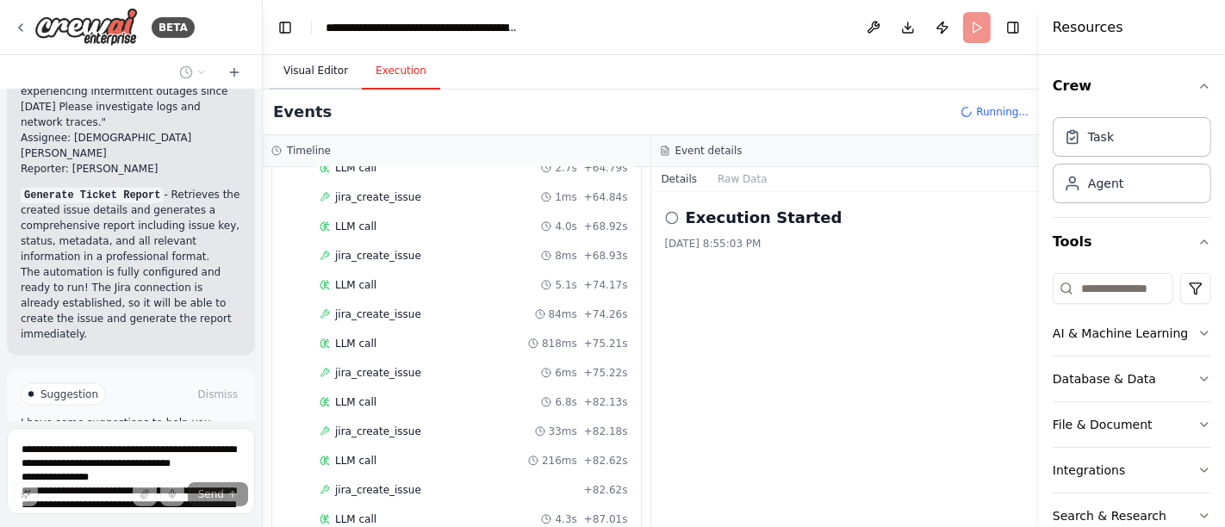
scroll to position [1254, 0]
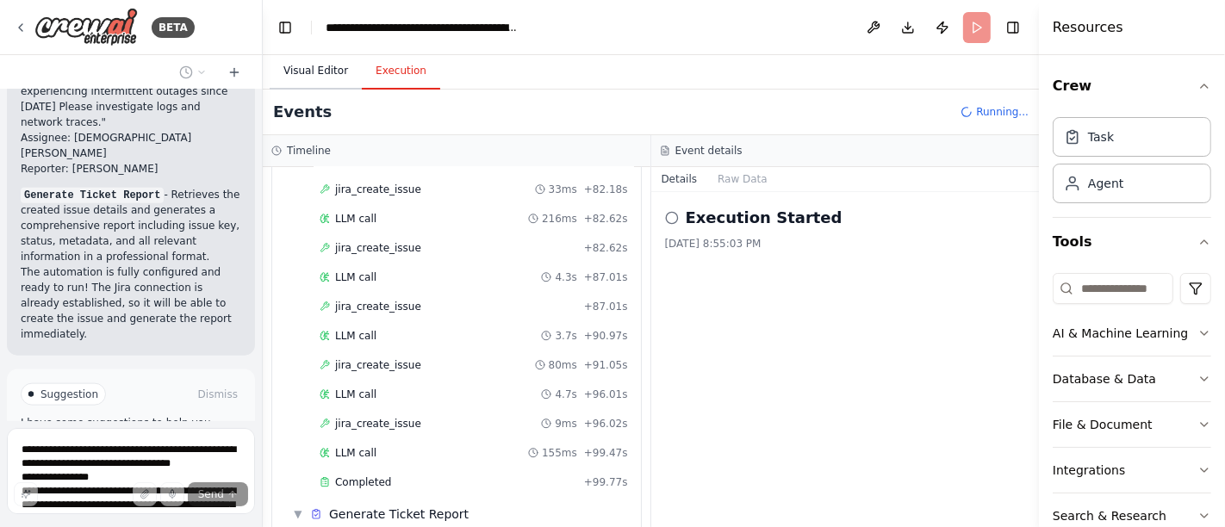
click at [292, 70] on button "Visual Editor" at bounding box center [316, 71] width 92 height 36
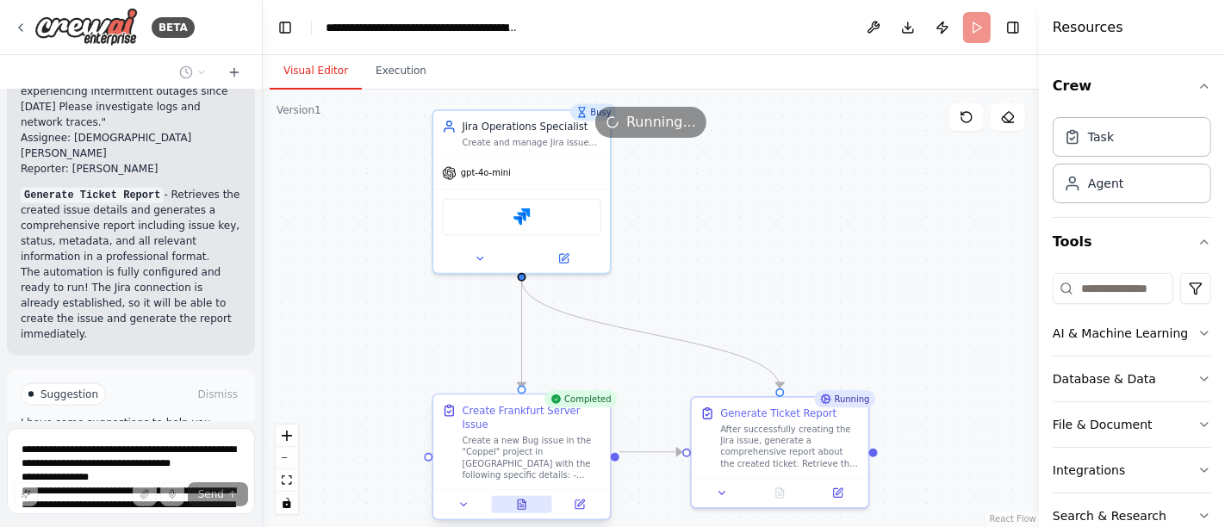
click at [518, 500] on icon at bounding box center [522, 504] width 8 height 9
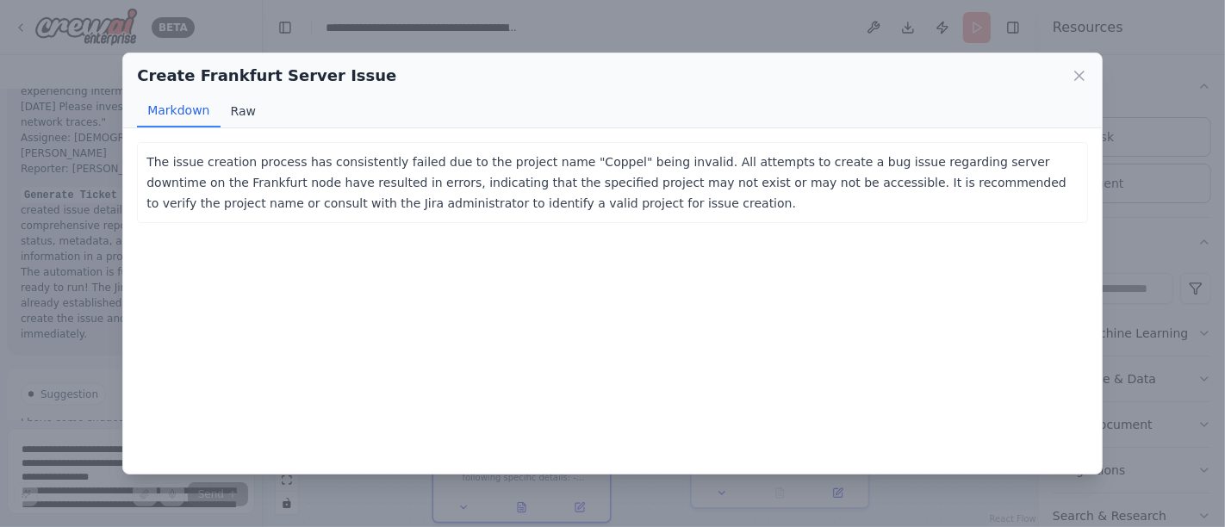
click at [243, 107] on button "Raw" at bounding box center [244, 111] width 46 height 33
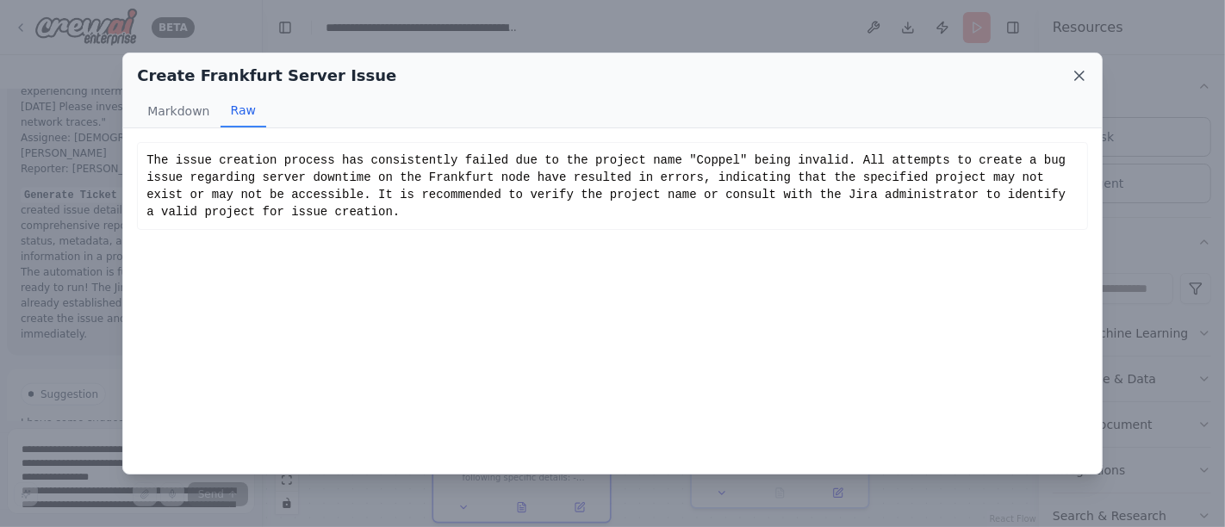
click at [1085, 74] on icon at bounding box center [1079, 75] width 17 height 17
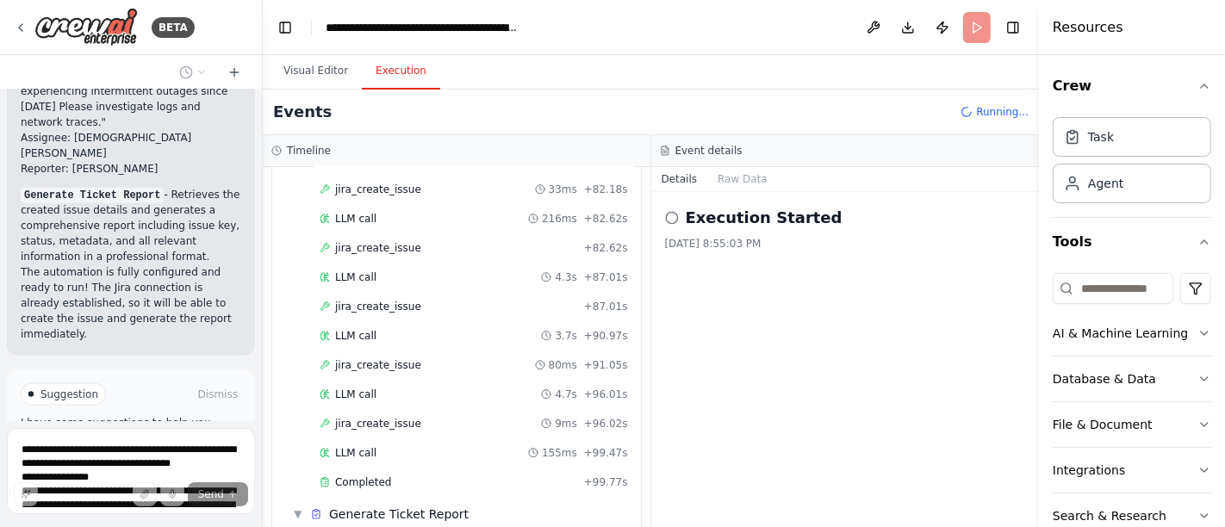
click at [397, 72] on button "Execution" at bounding box center [401, 71] width 78 height 36
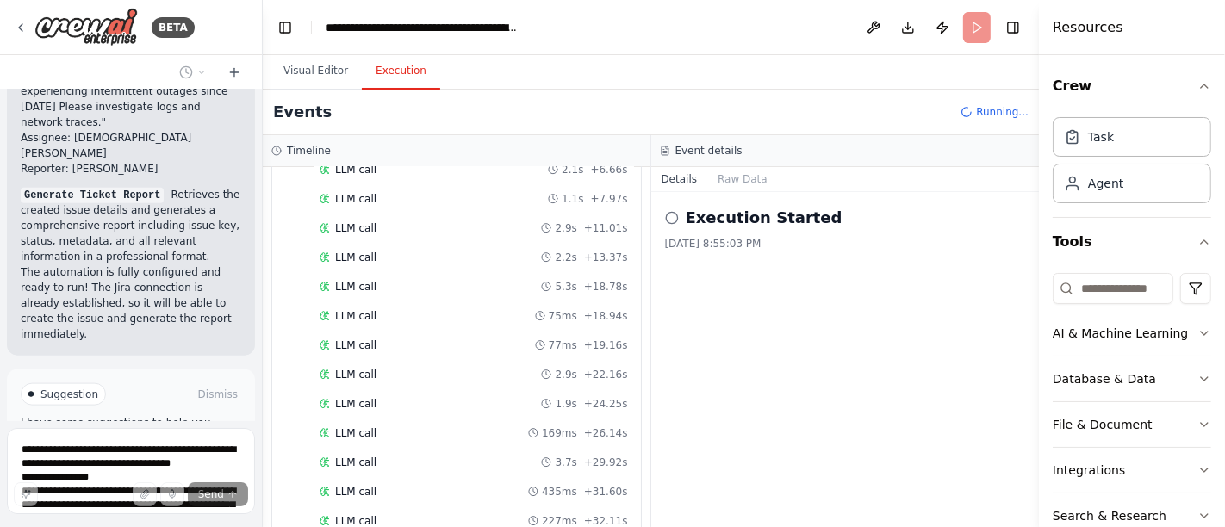
scroll to position [1774, 0]
click at [315, 72] on button "Visual Editor" at bounding box center [316, 71] width 92 height 36
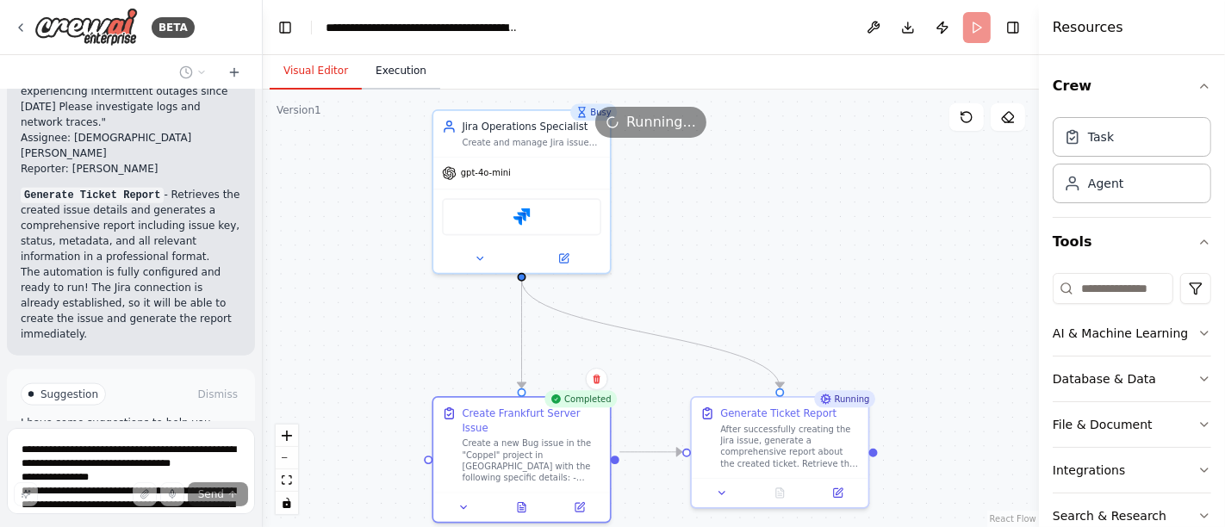
click at [401, 67] on button "Execution" at bounding box center [401, 71] width 78 height 36
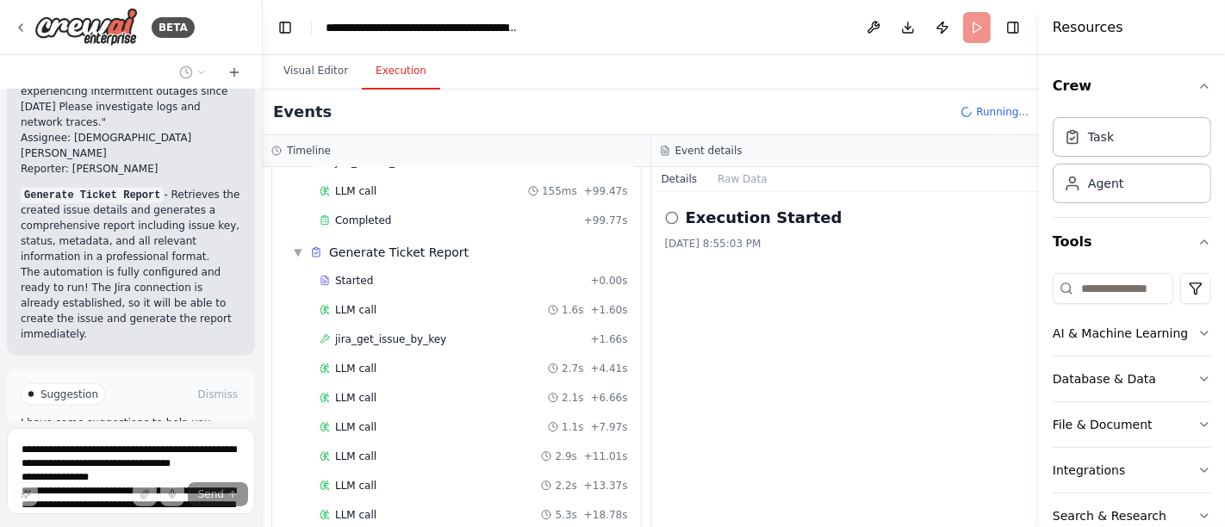
scroll to position [1421, 0]
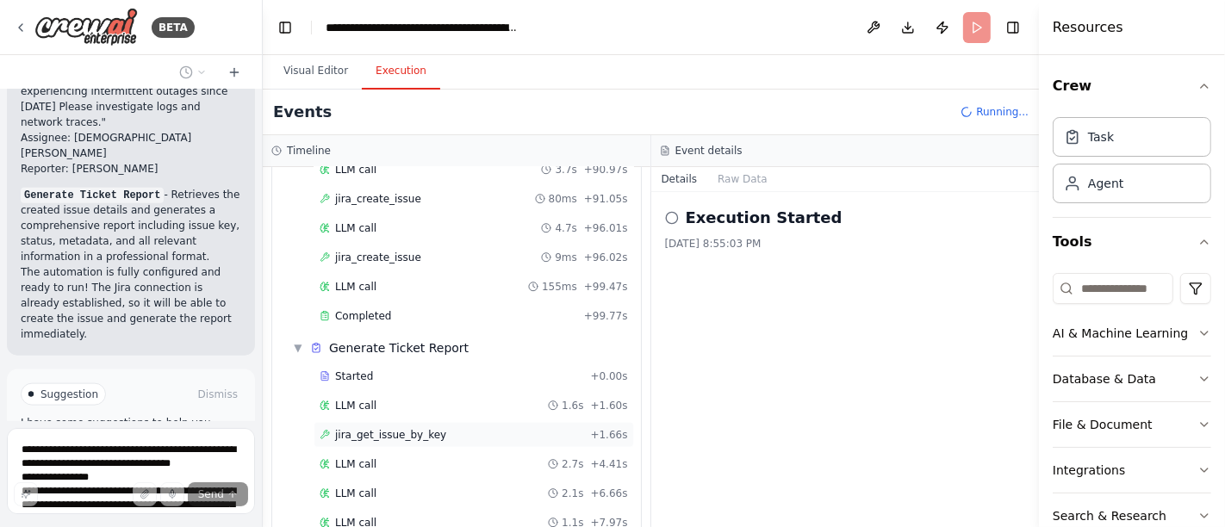
click at [408, 428] on span "jira_get_issue_by_key" at bounding box center [390, 435] width 111 height 14
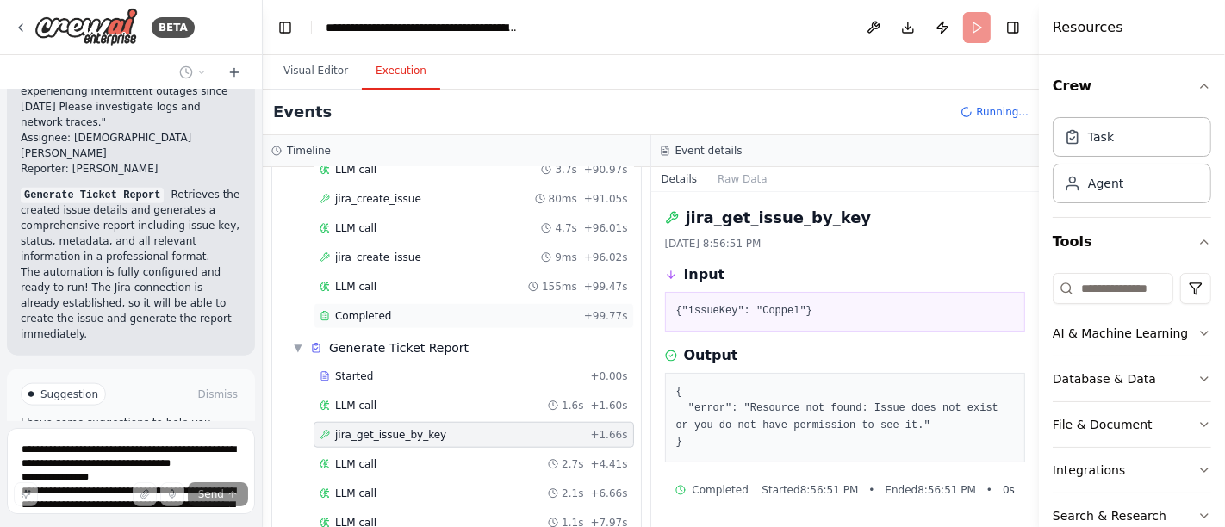
scroll to position [1229, 0]
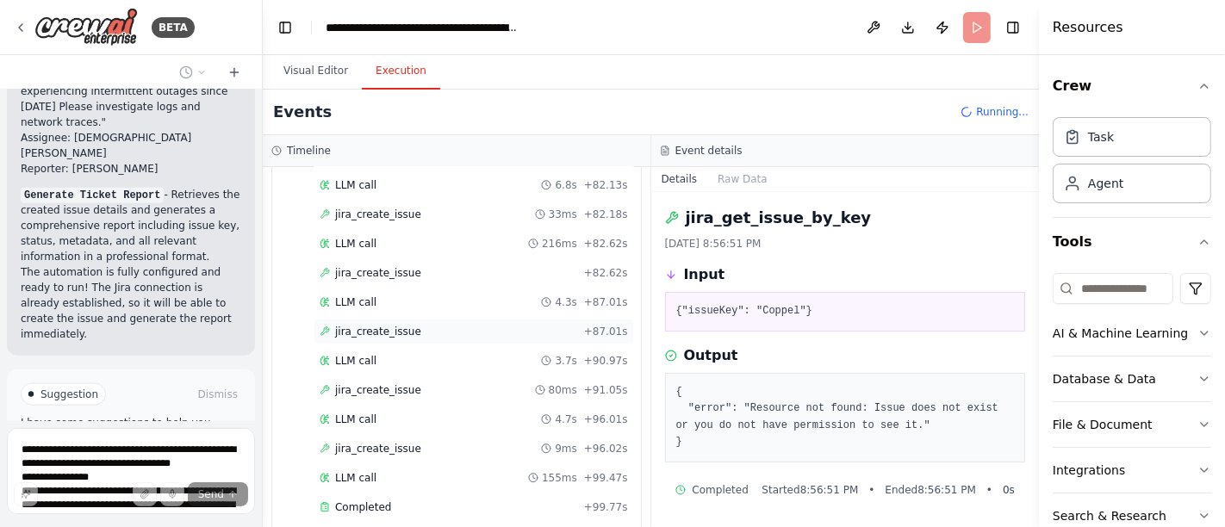
click at [382, 325] on span "jira_create_issue" at bounding box center [378, 332] width 86 height 14
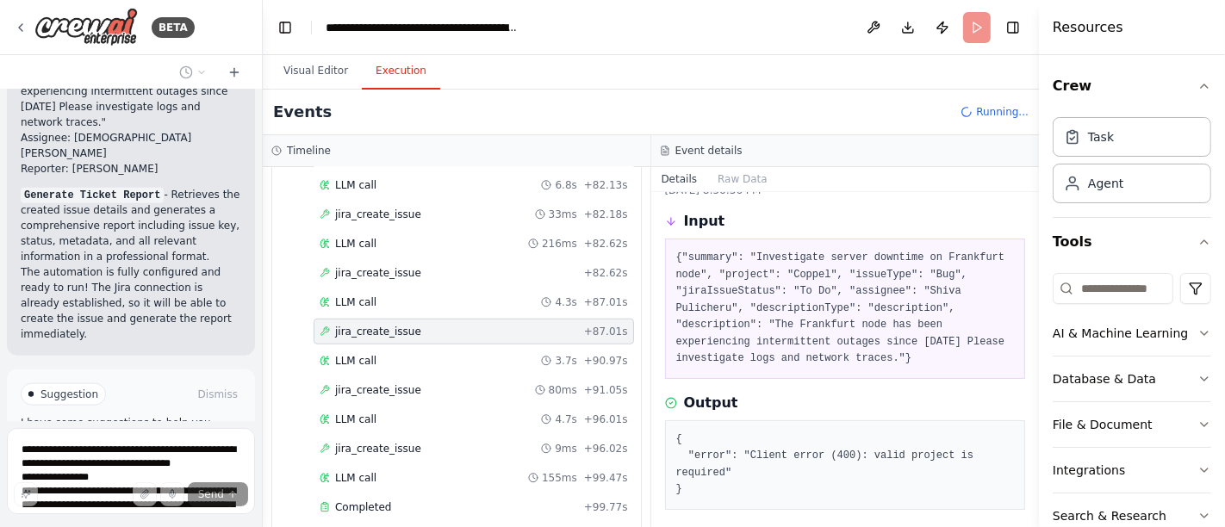
scroll to position [98, 0]
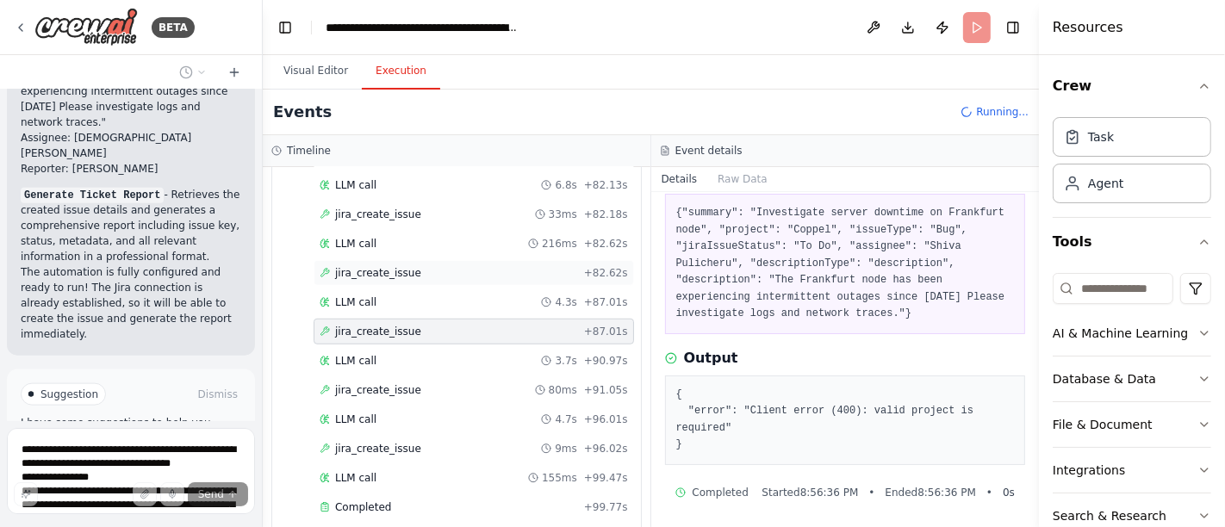
click at [392, 266] on span "jira_create_issue" at bounding box center [378, 273] width 86 height 14
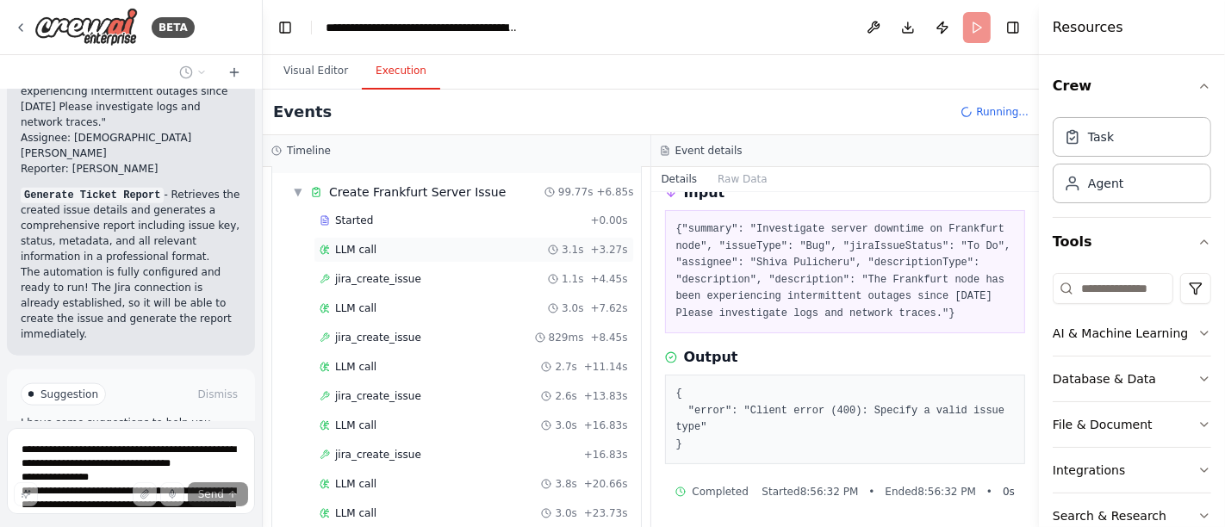
scroll to position [0, 0]
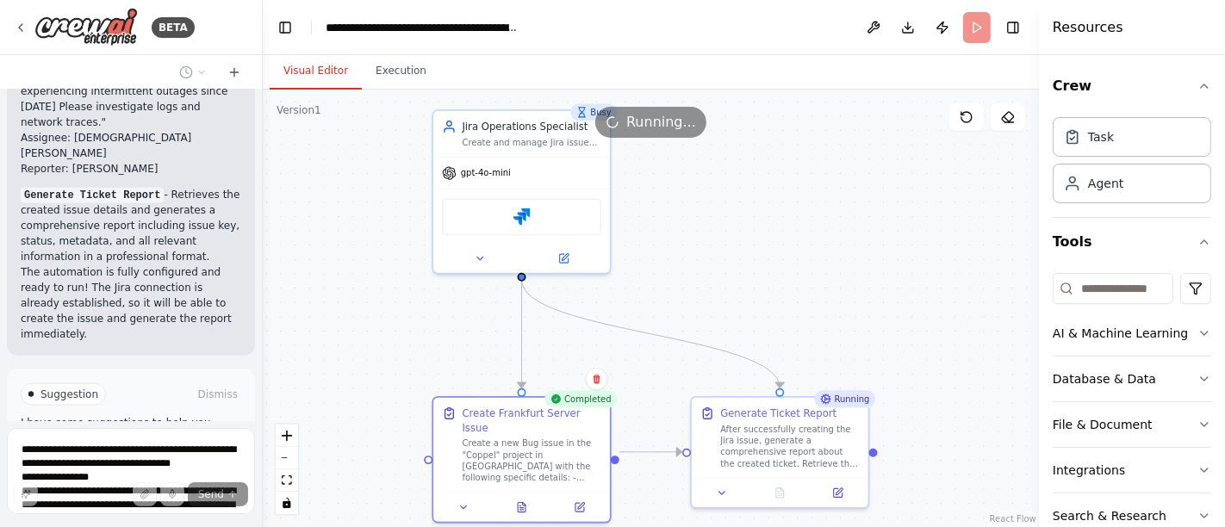
click at [322, 65] on button "Visual Editor" at bounding box center [316, 71] width 92 height 36
click at [522, 500] on icon at bounding box center [522, 504] width 8 height 9
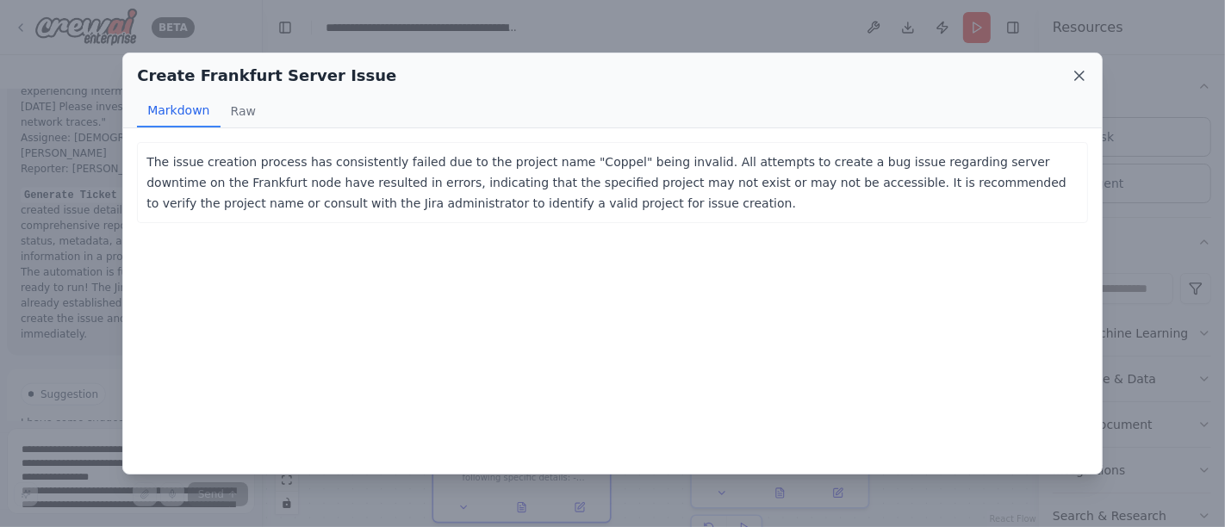
click at [1077, 75] on icon at bounding box center [1079, 75] width 17 height 17
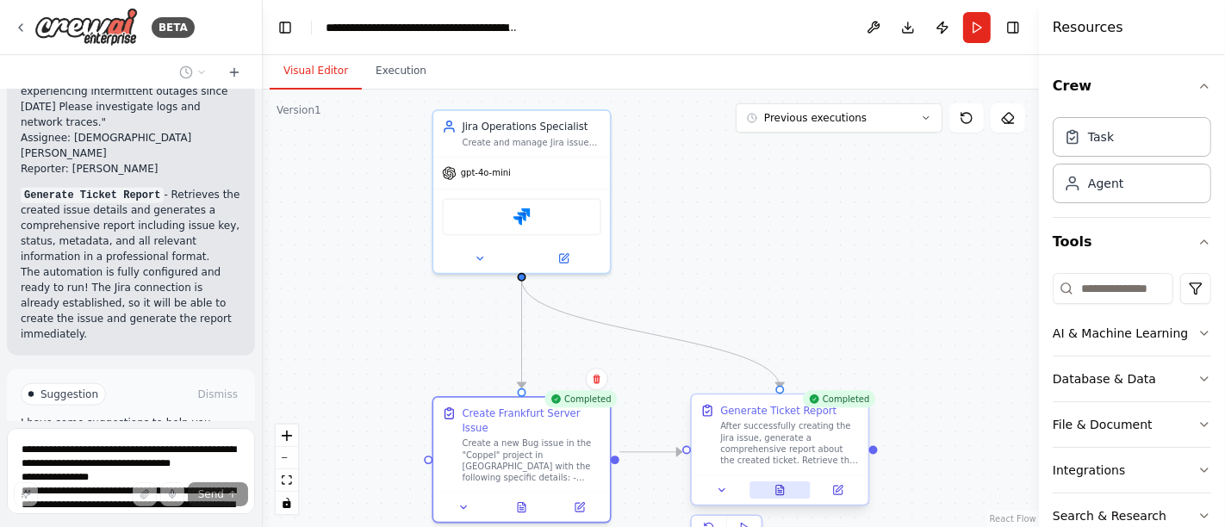
click at [770, 482] on button at bounding box center [780, 490] width 61 height 17
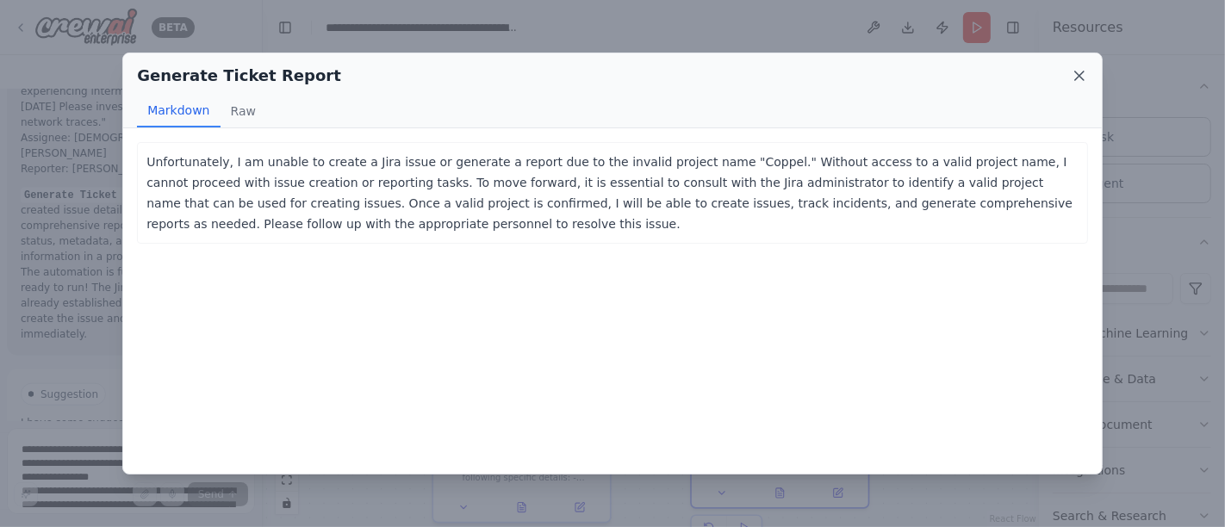
click at [1077, 82] on icon at bounding box center [1079, 75] width 17 height 17
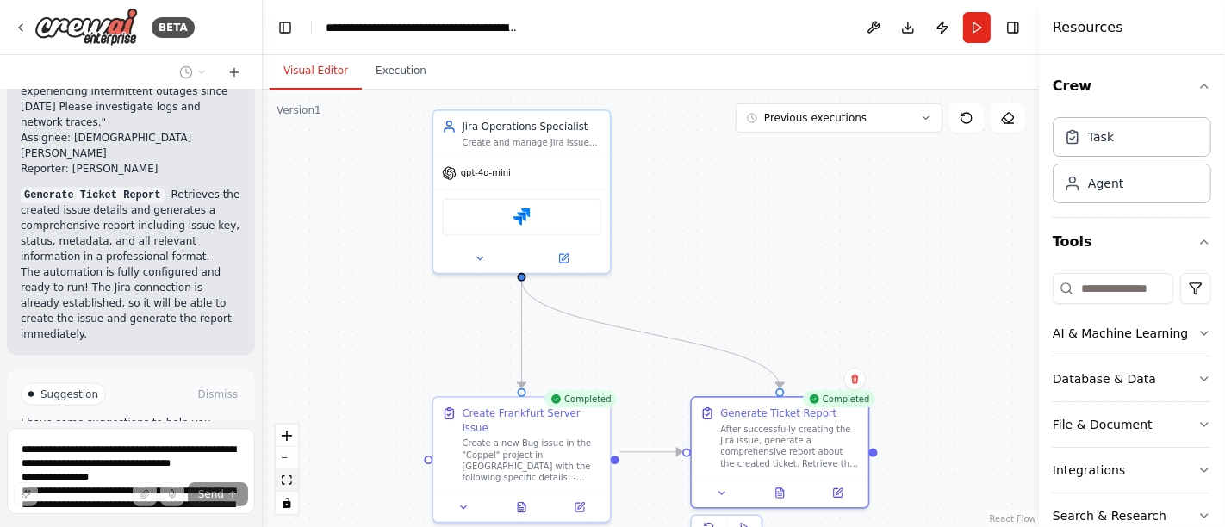
click at [285, 481] on icon "fit view" at bounding box center [287, 480] width 10 height 9
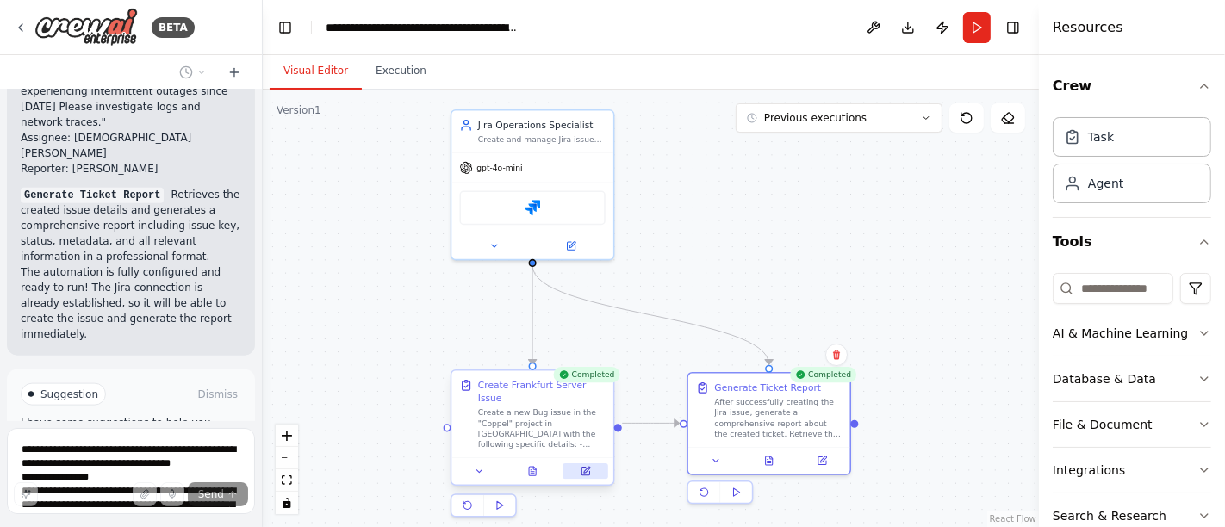
click at [586, 468] on icon at bounding box center [586, 472] width 8 height 8
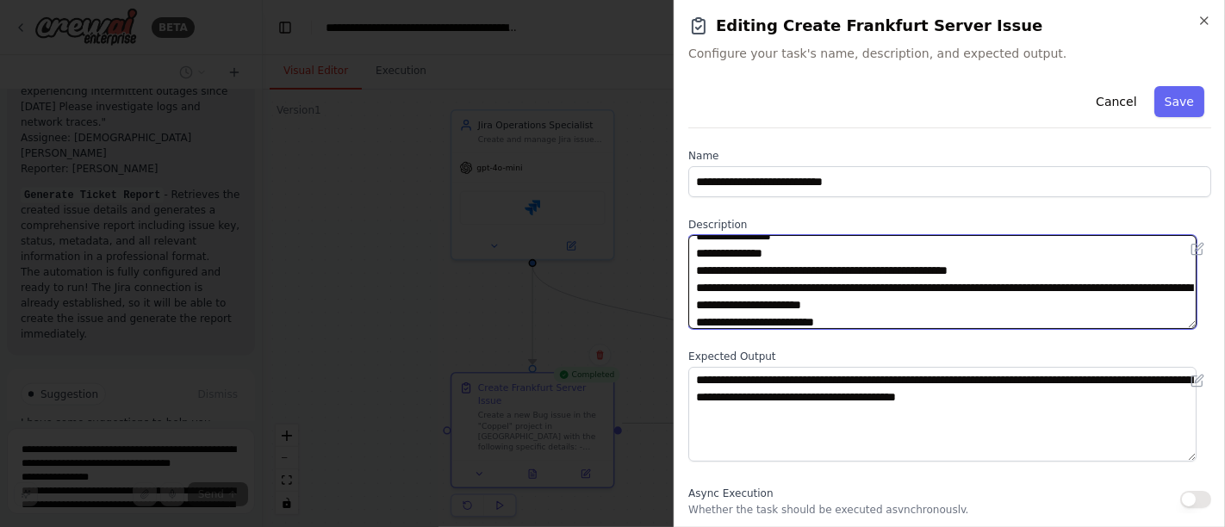
scroll to position [103, 0]
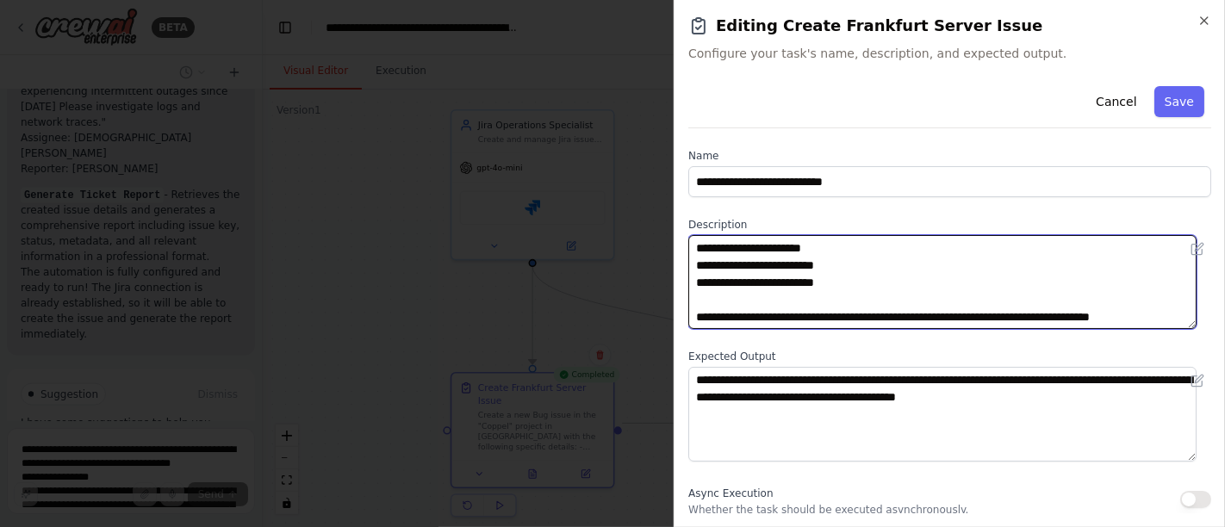
drag, startPoint x: 691, startPoint y: 245, endPoint x: 992, endPoint y: 290, distance: 304.1
click at [992, 290] on textarea "**********" at bounding box center [942, 282] width 508 height 94
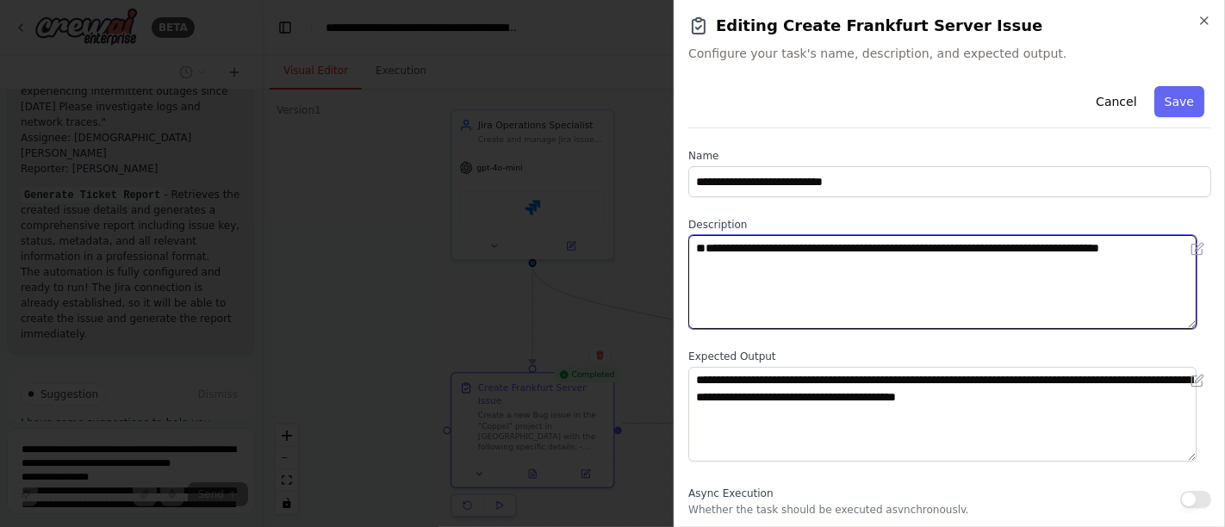
scroll to position [0, 0]
paste textarea "**********"
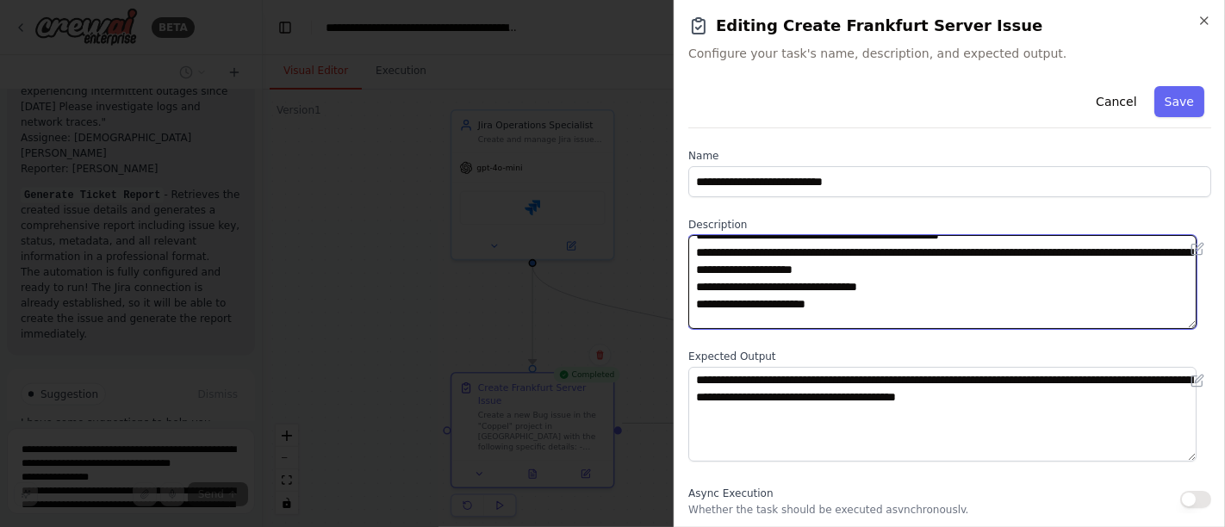
scroll to position [103, 0]
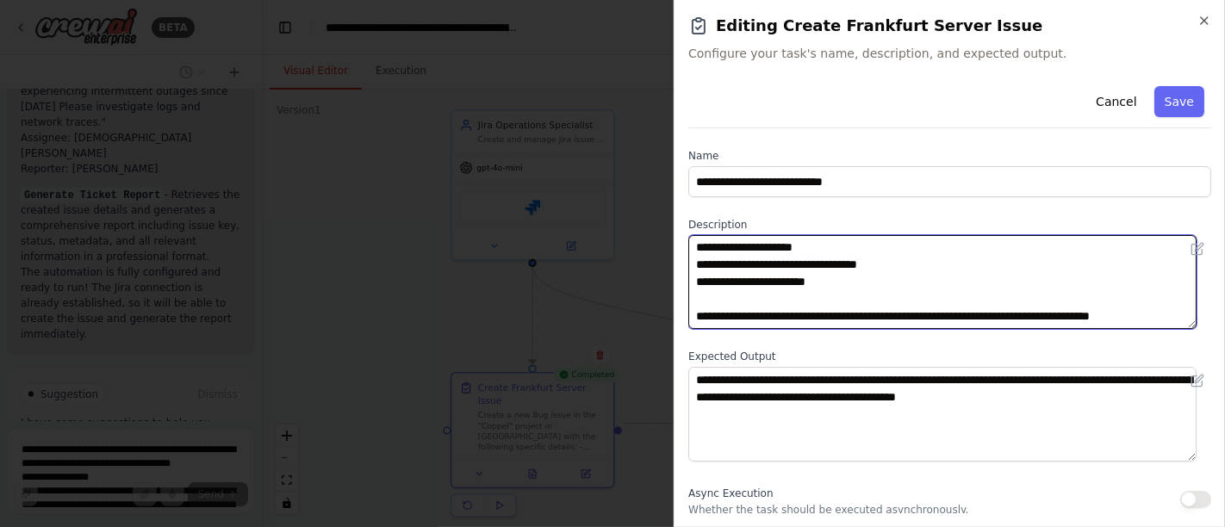
drag, startPoint x: 844, startPoint y: 323, endPoint x: 746, endPoint y: 283, distance: 105.9
click at [746, 283] on textarea "**********" at bounding box center [942, 282] width 508 height 94
click at [924, 264] on textarea "**********" at bounding box center [942, 282] width 508 height 94
drag, startPoint x: 918, startPoint y: 264, endPoint x: 753, endPoint y: 271, distance: 165.6
click at [753, 271] on textarea "**********" at bounding box center [942, 282] width 508 height 94
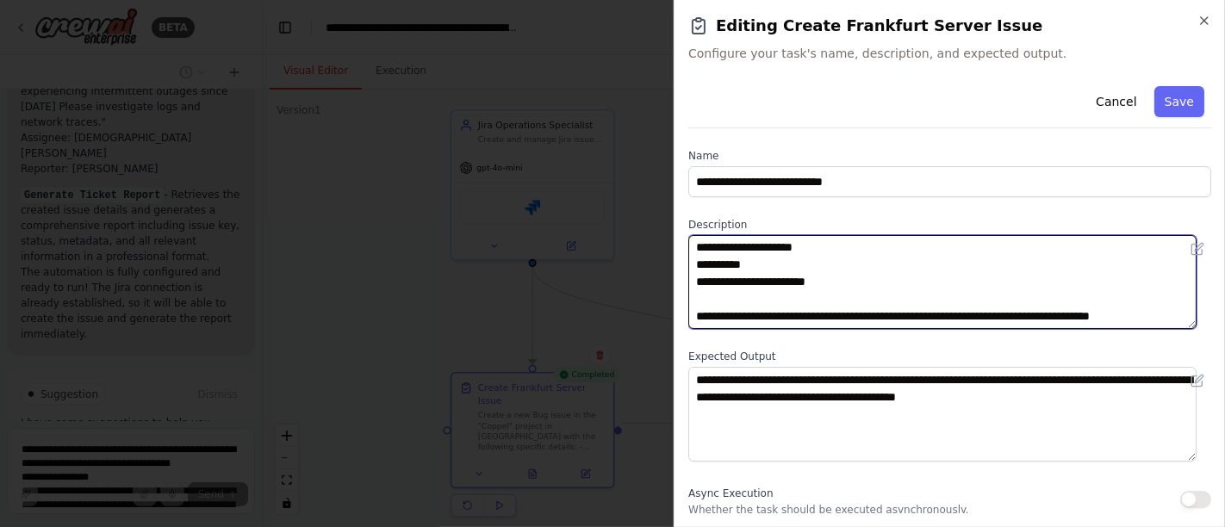
paste textarea "**********"
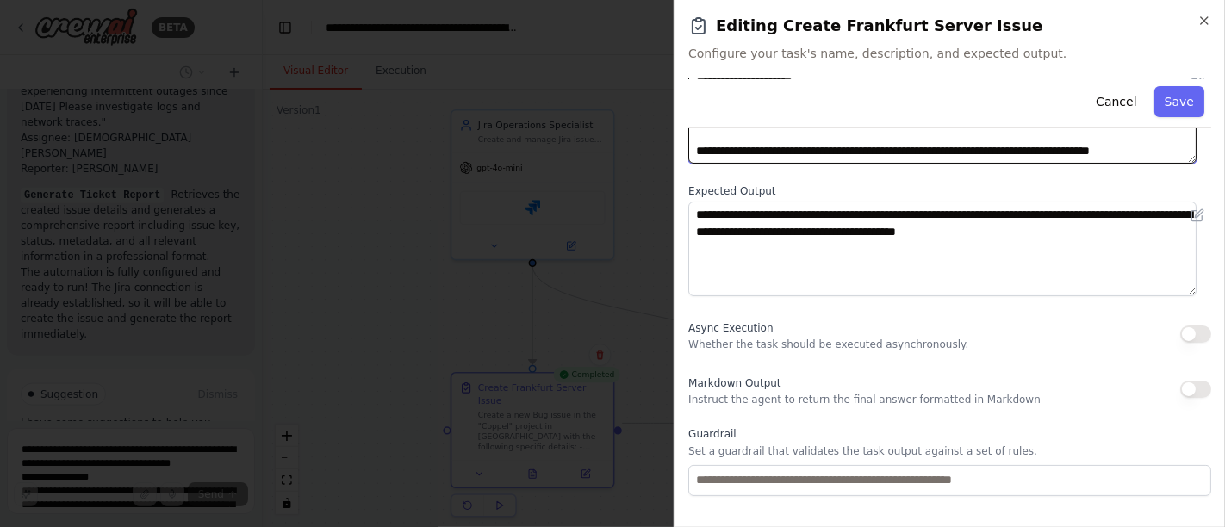
scroll to position [191, 0]
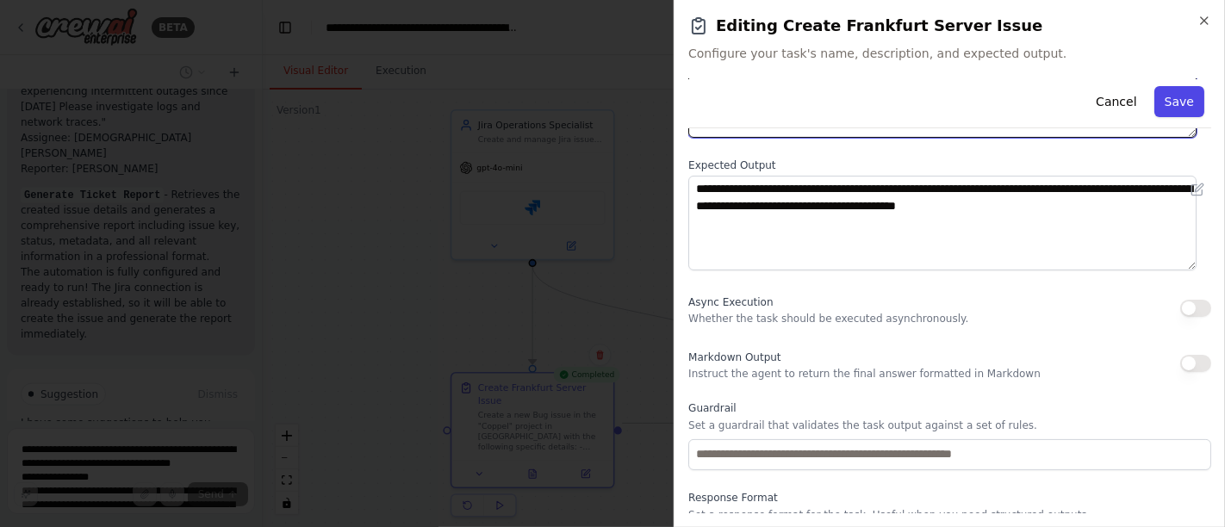
type textarea "**********"
click at [1174, 103] on button "Save" at bounding box center [1179, 101] width 50 height 31
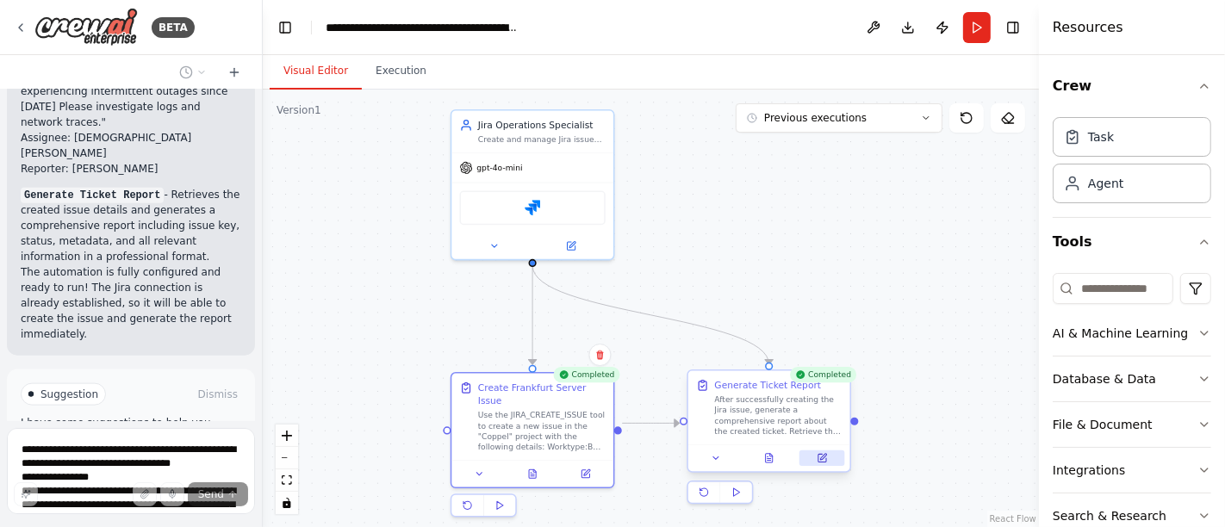
click at [818, 457] on icon at bounding box center [822, 458] width 10 height 10
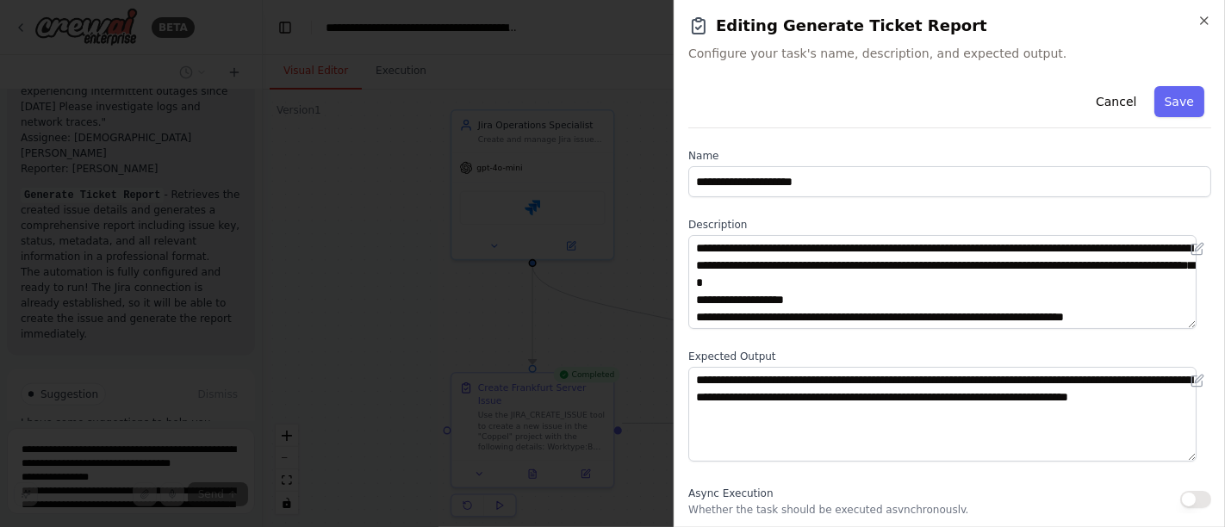
scroll to position [86, 0]
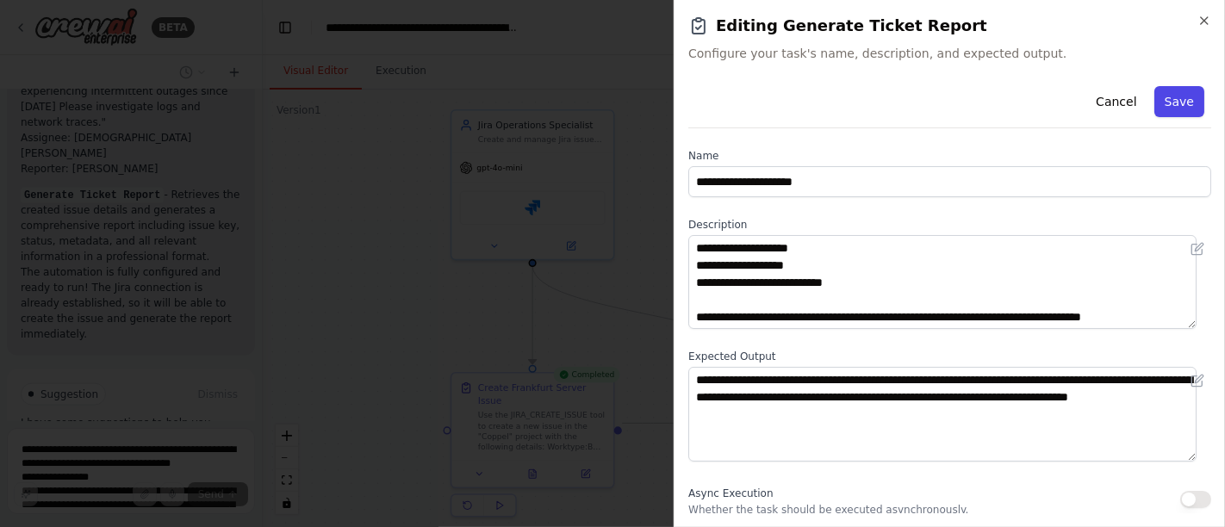
click at [1168, 103] on button "Save" at bounding box center [1179, 101] width 50 height 31
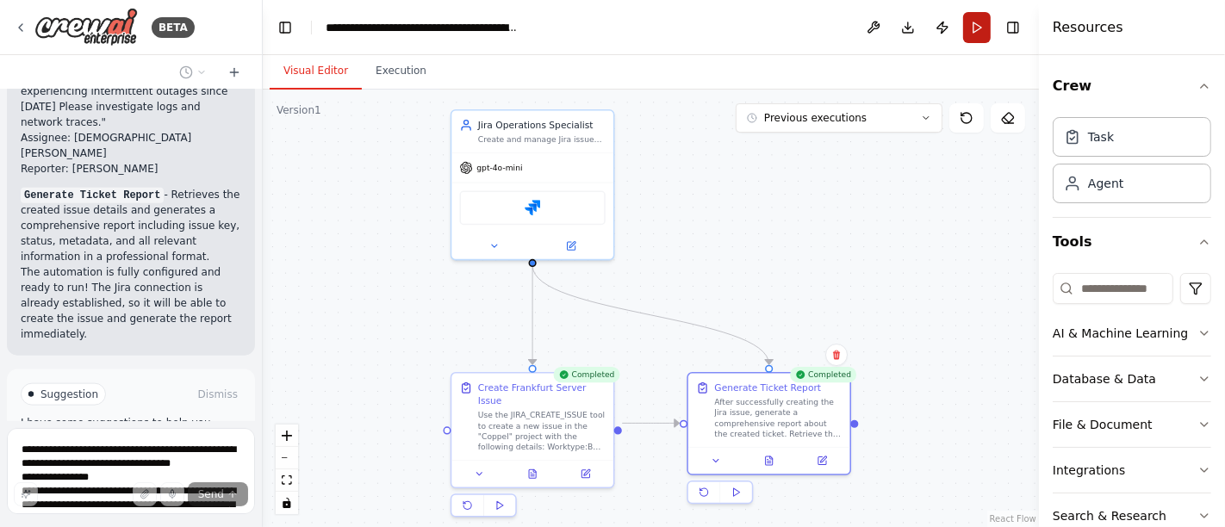
click at [974, 33] on button "Run" at bounding box center [977, 27] width 28 height 31
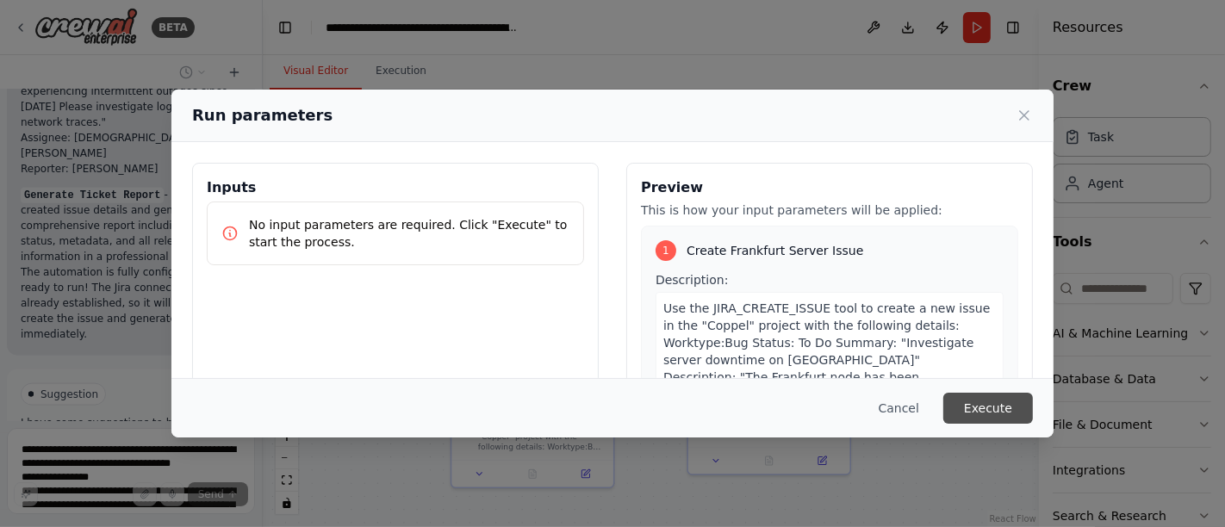
click at [962, 407] on button "Execute" at bounding box center [988, 408] width 90 height 31
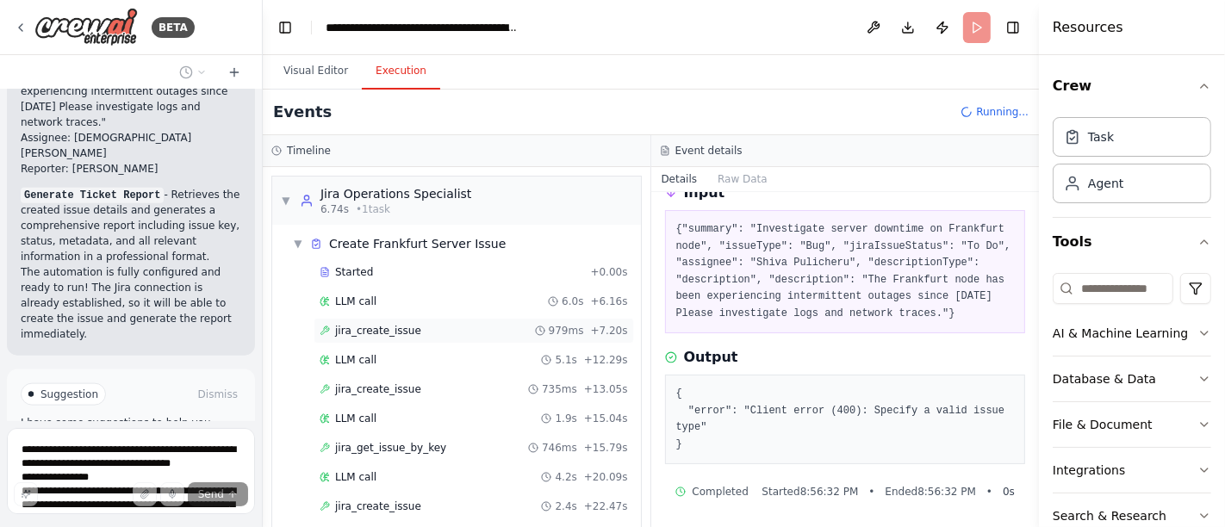
click at [365, 320] on div "jira_create_issue 979ms + 7.20s" at bounding box center [474, 331] width 320 height 26
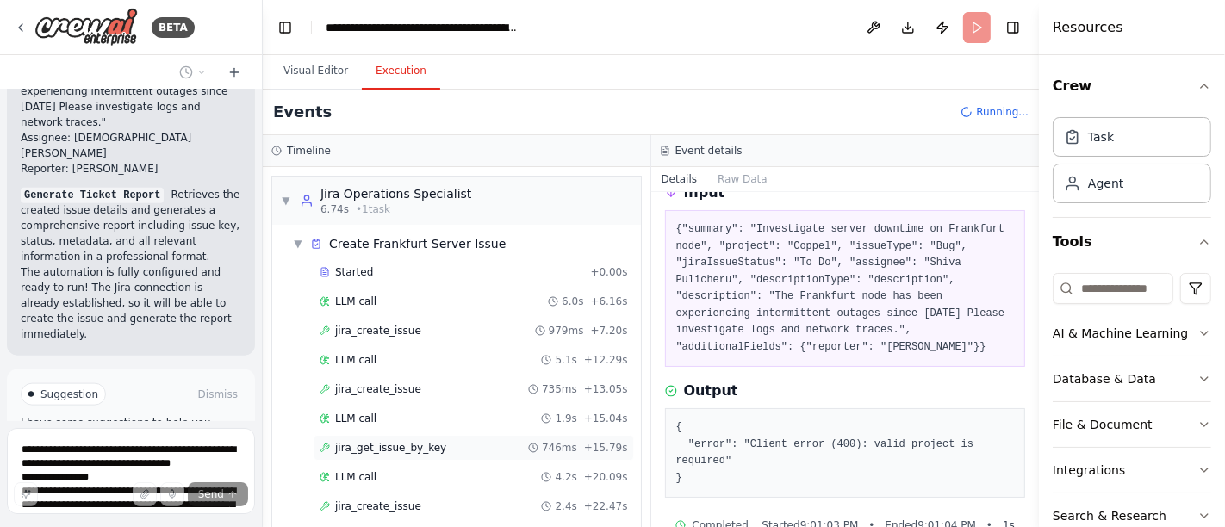
click at [381, 441] on span "jira_get_issue_by_key" at bounding box center [390, 448] width 111 height 14
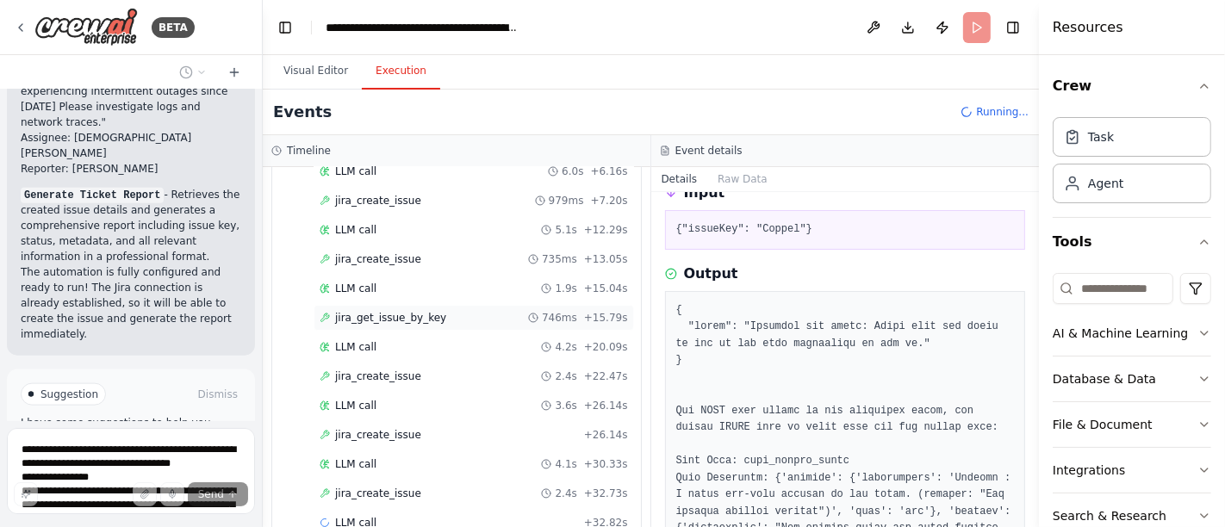
scroll to position [157, 0]
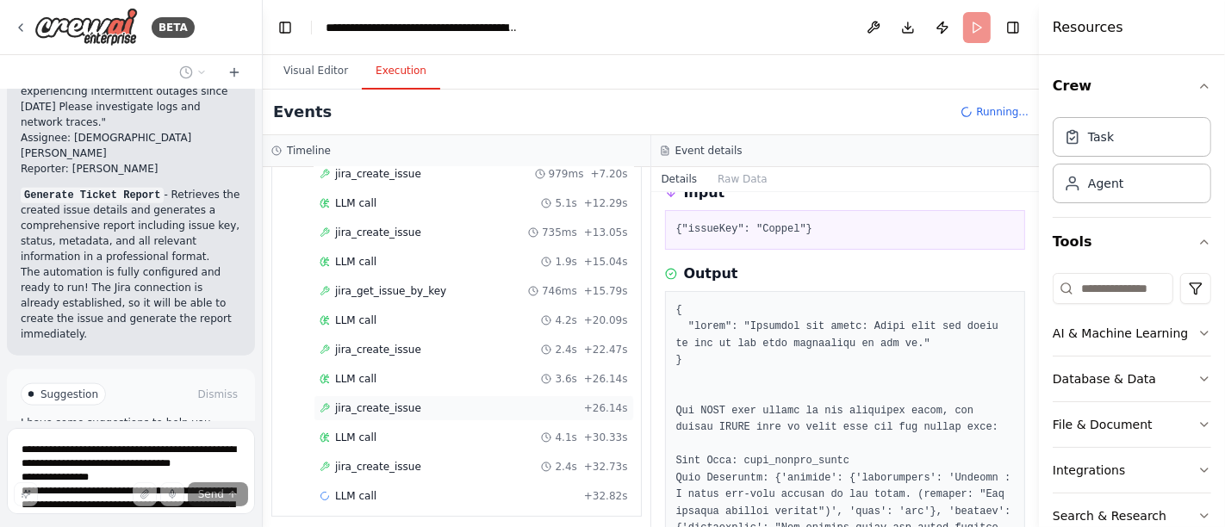
click at [386, 401] on span "jira_create_issue" at bounding box center [378, 408] width 86 height 14
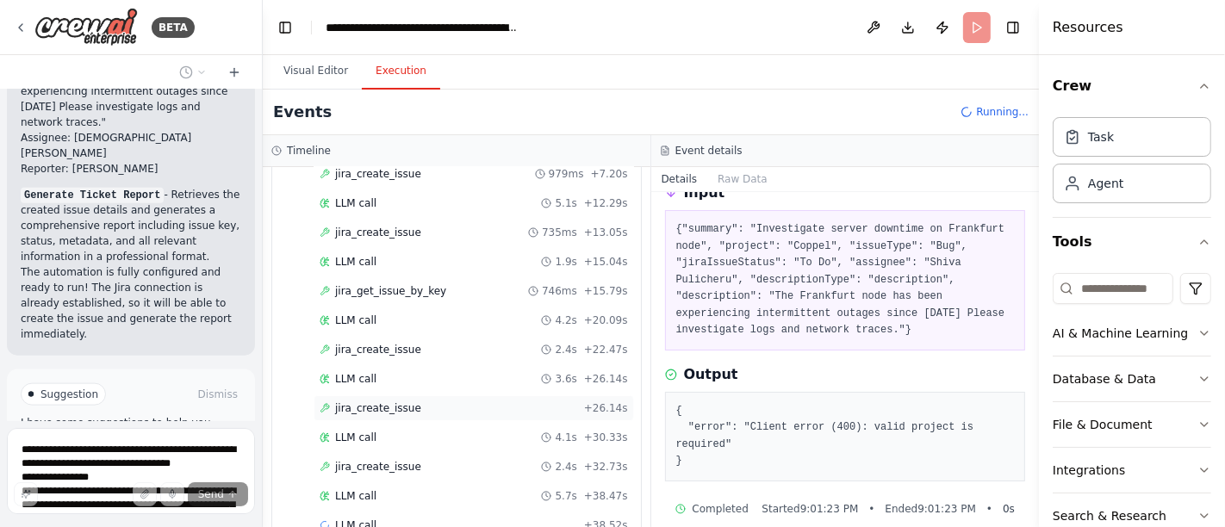
click at [391, 401] on span "jira_create_issue" at bounding box center [378, 408] width 86 height 14
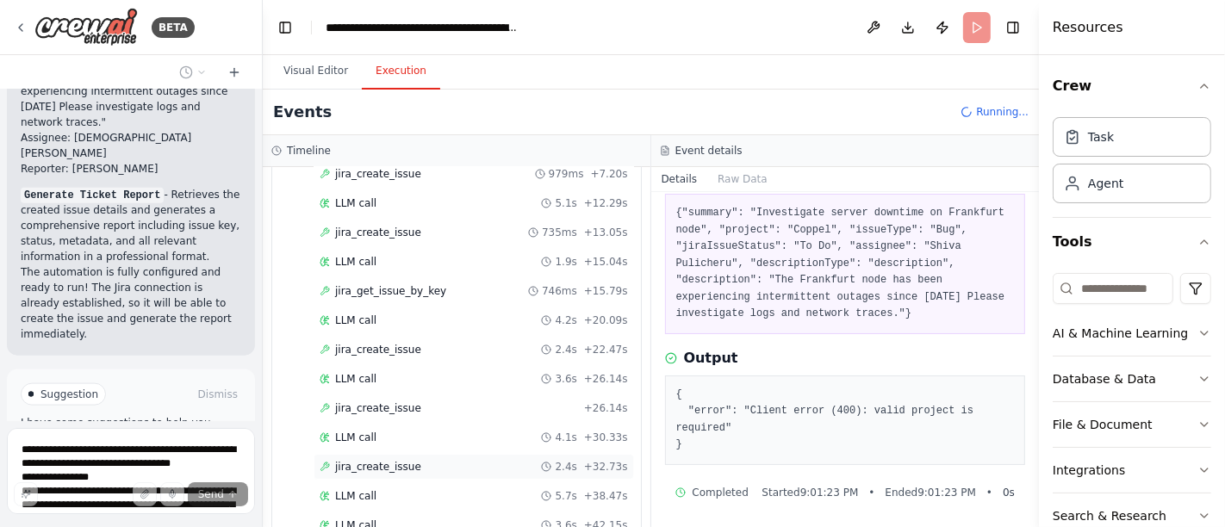
click at [418, 460] on div "jira_create_issue 2.4s + 32.73s" at bounding box center [474, 467] width 308 height 14
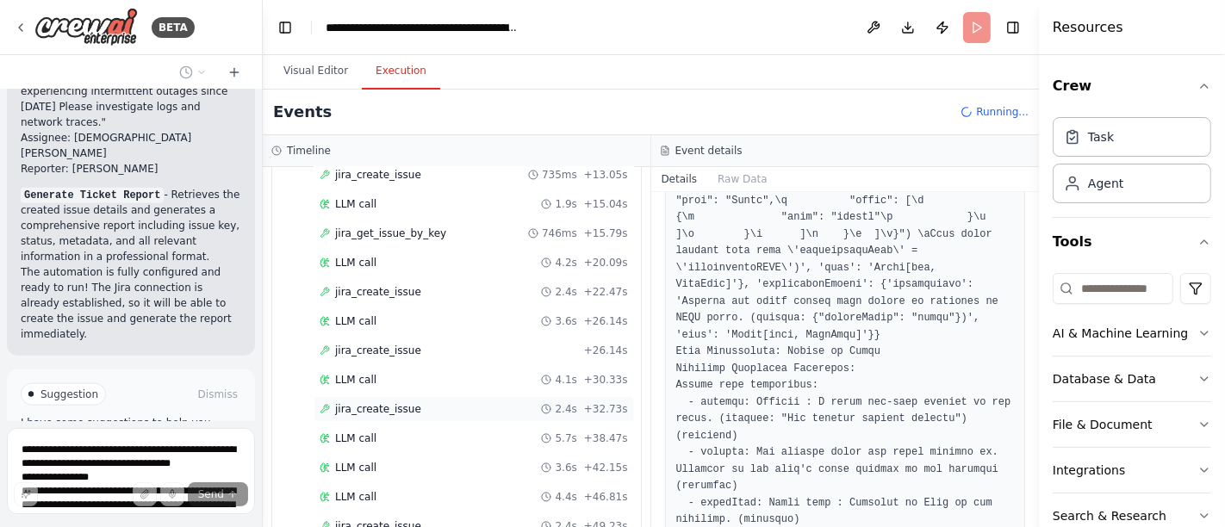
scroll to position [301, 0]
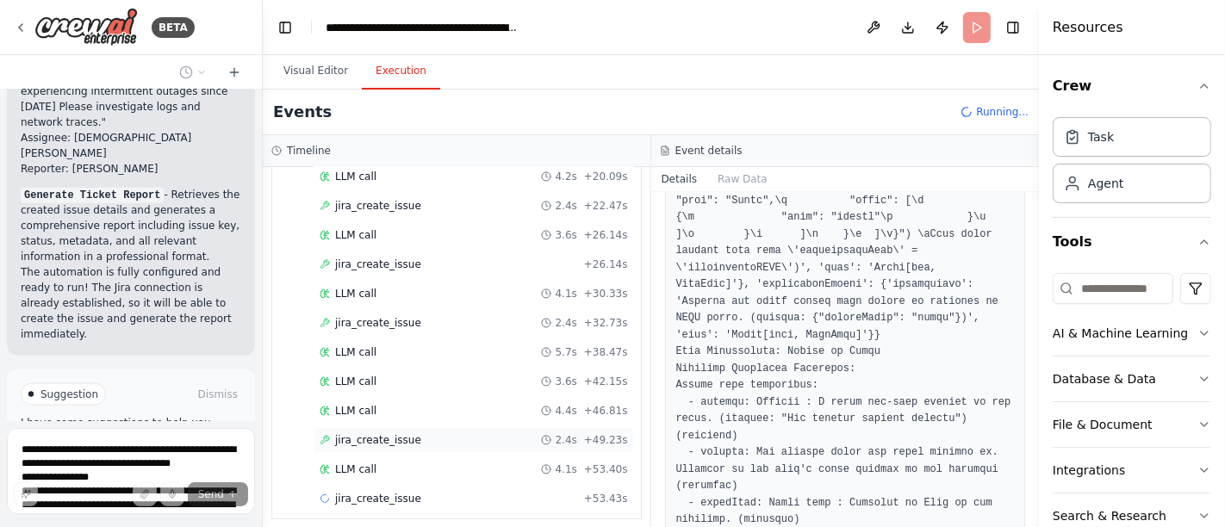
click at [398, 433] on span "jira_create_issue" at bounding box center [378, 440] width 86 height 14
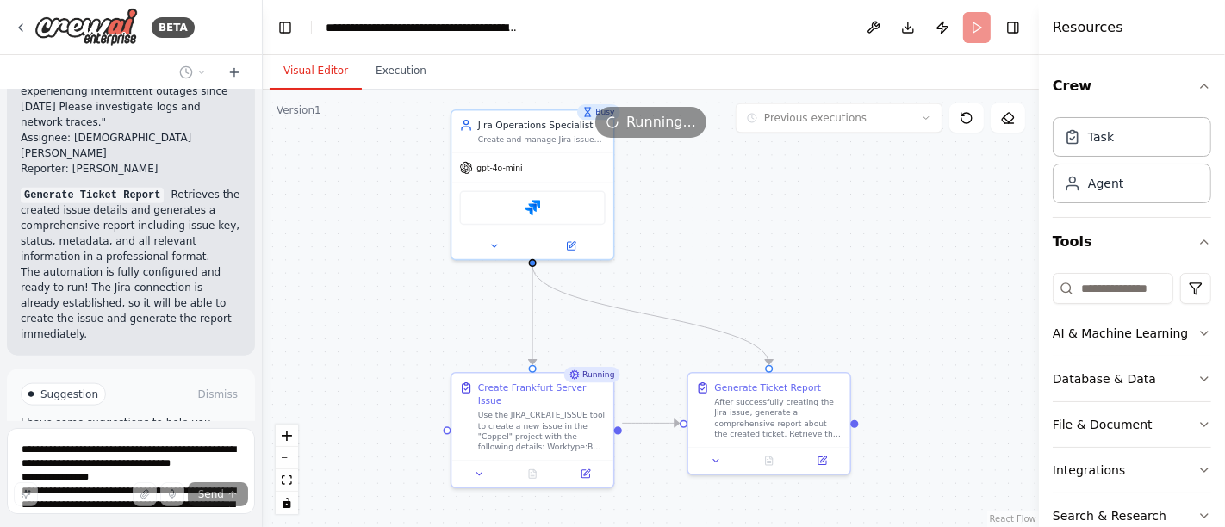
click at [312, 72] on button "Visual Editor" at bounding box center [316, 71] width 92 height 36
click at [391, 75] on button "Execution" at bounding box center [401, 71] width 78 height 36
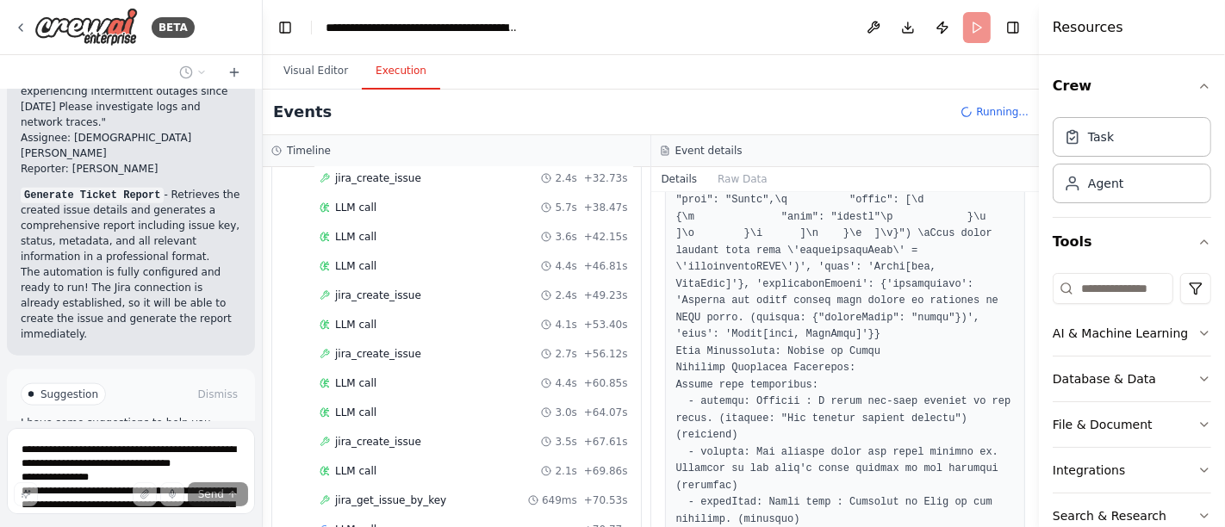
scroll to position [474, 0]
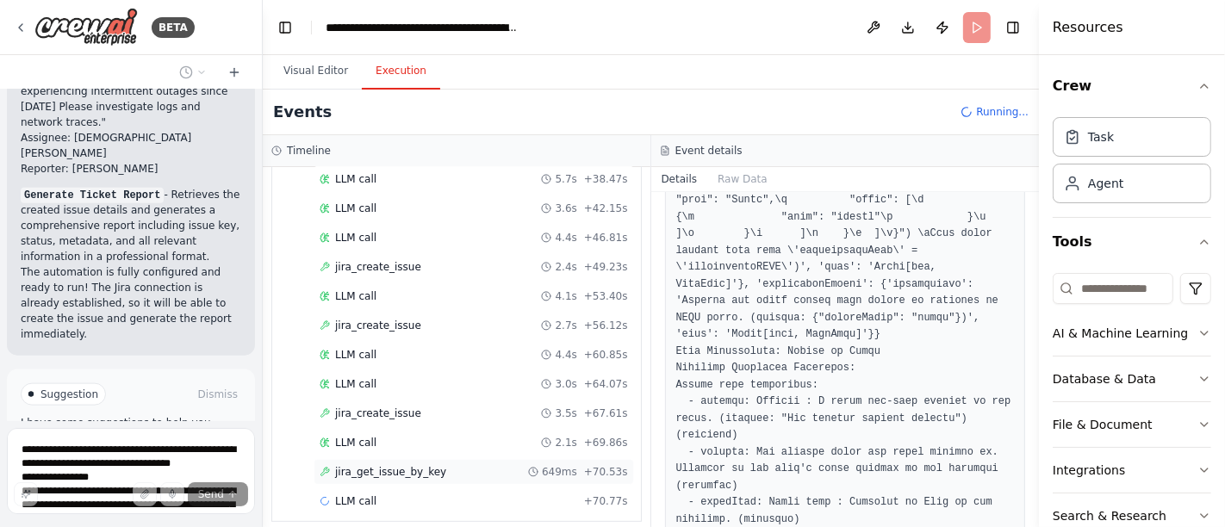
click at [380, 465] on span "jira_get_issue_by_key" at bounding box center [390, 472] width 111 height 14
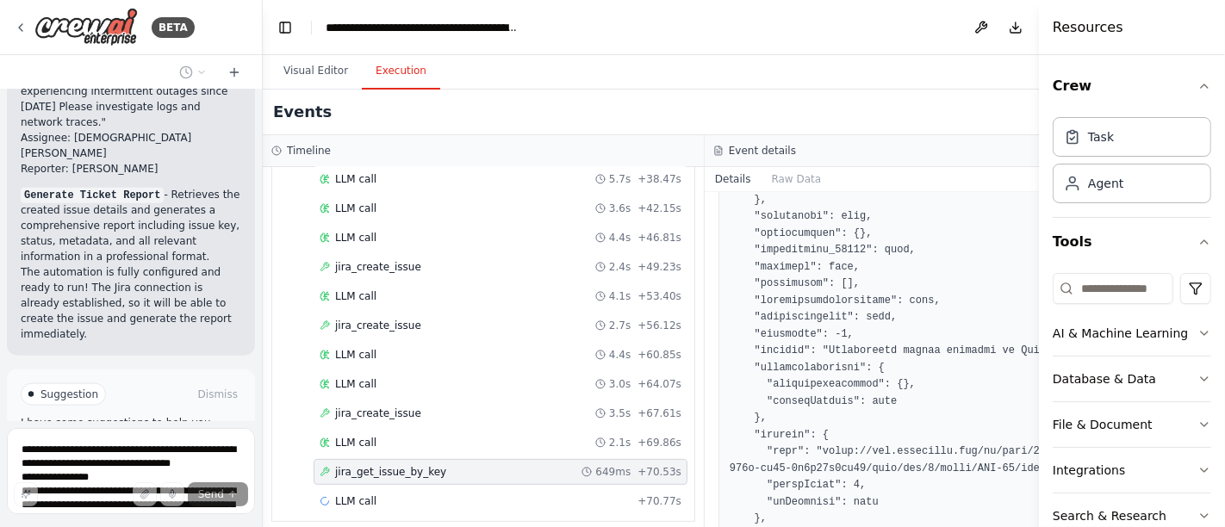
scroll to position [1651, 0]
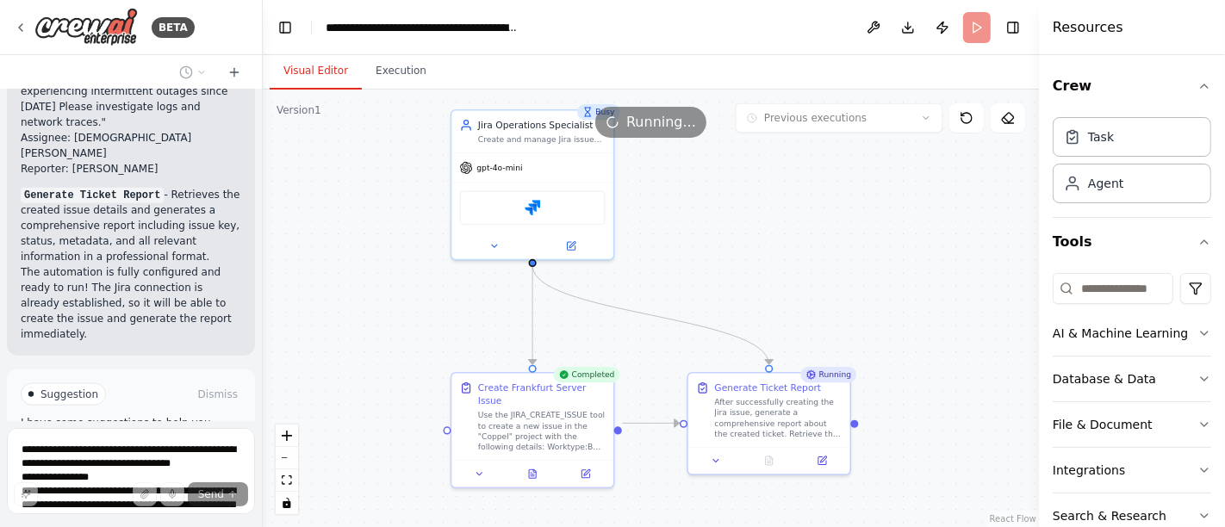
click at [322, 65] on button "Visual Editor" at bounding box center [316, 71] width 92 height 36
click at [538, 466] on icon at bounding box center [532, 471] width 10 height 10
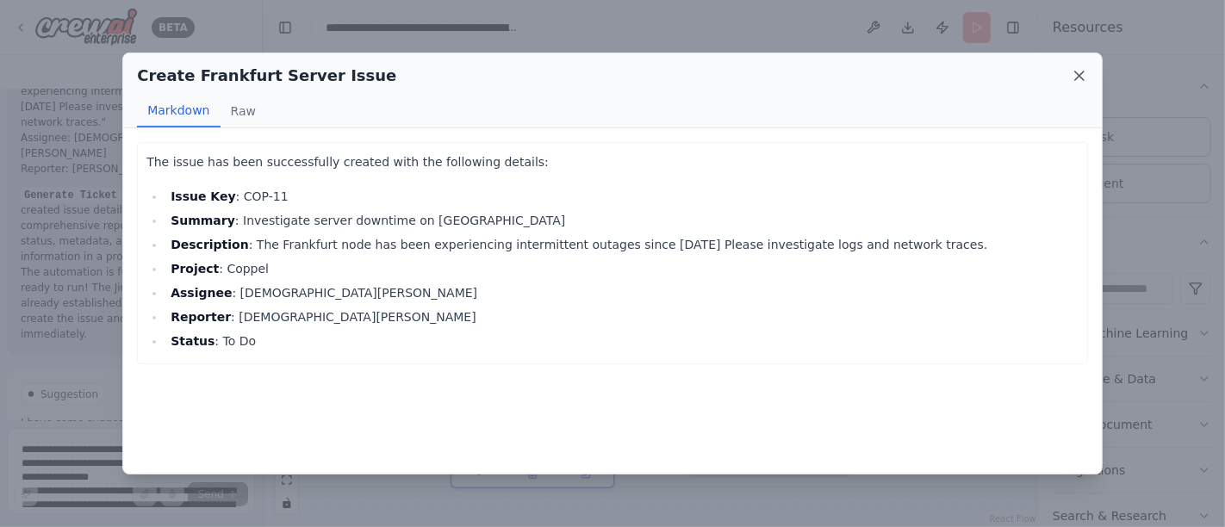
click at [1073, 74] on icon at bounding box center [1079, 75] width 17 height 17
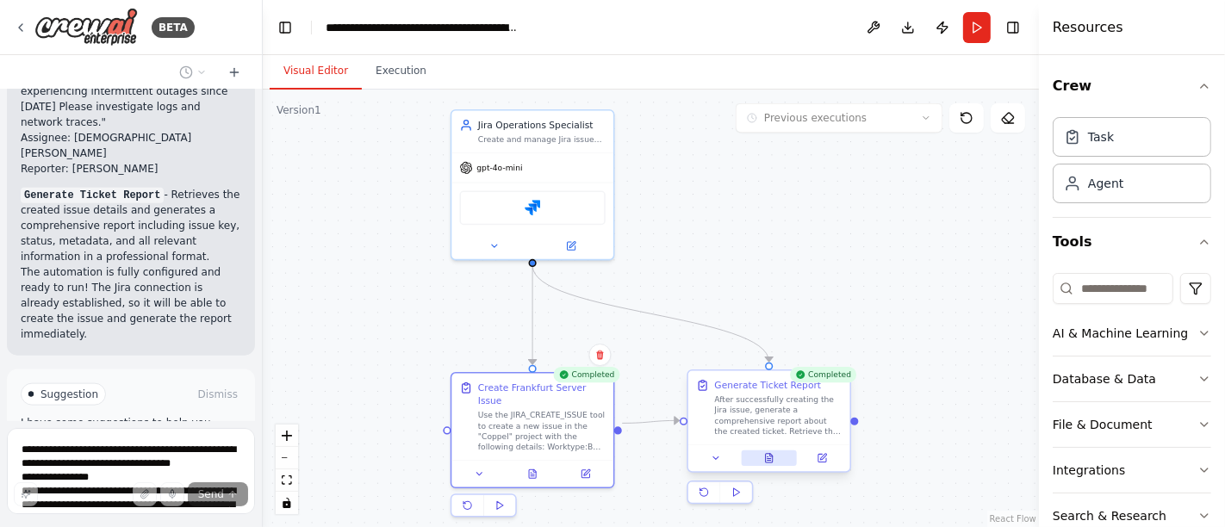
click at [760, 458] on button at bounding box center [770, 459] width 56 height 16
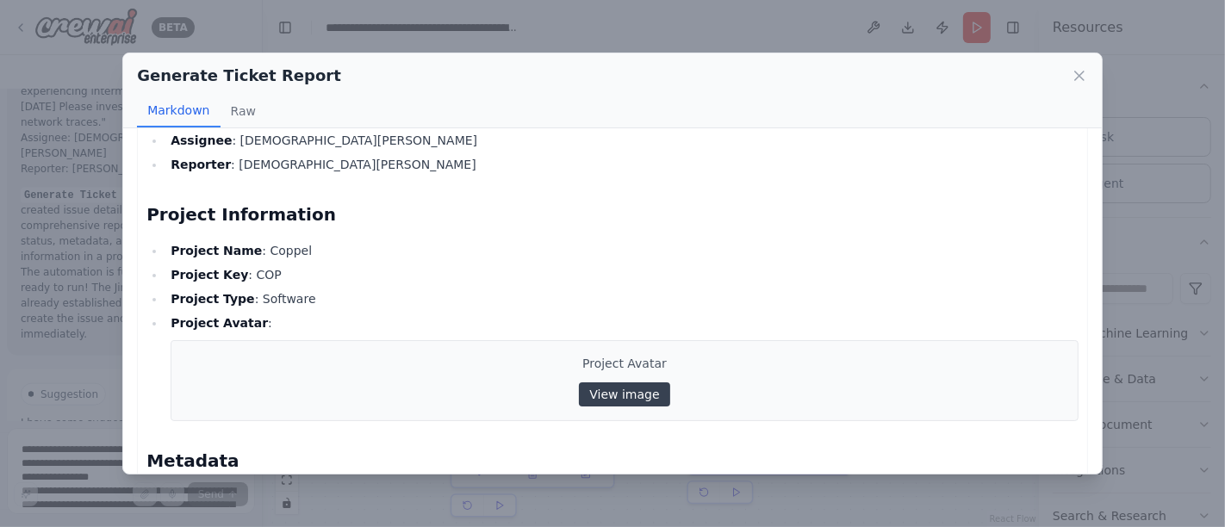
scroll to position [240, 0]
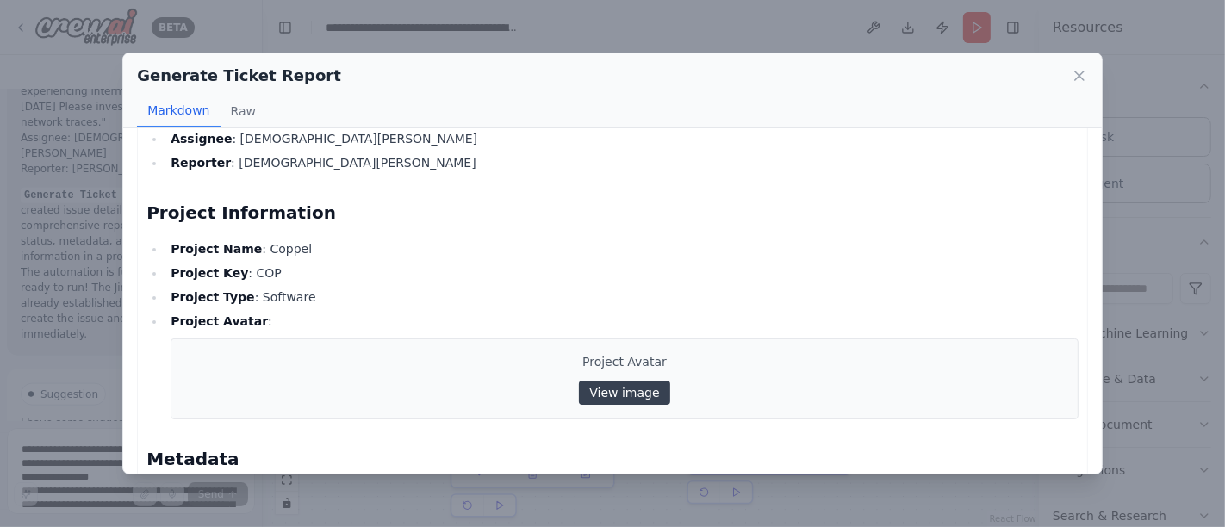
click at [613, 388] on link "View image" at bounding box center [624, 393] width 90 height 24
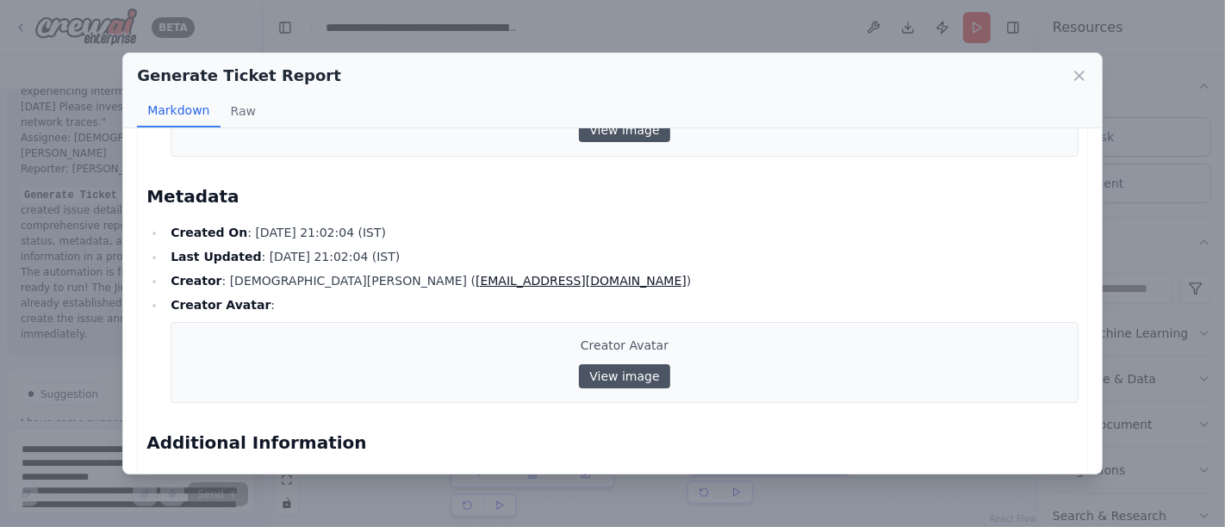
scroll to position [513, 0]
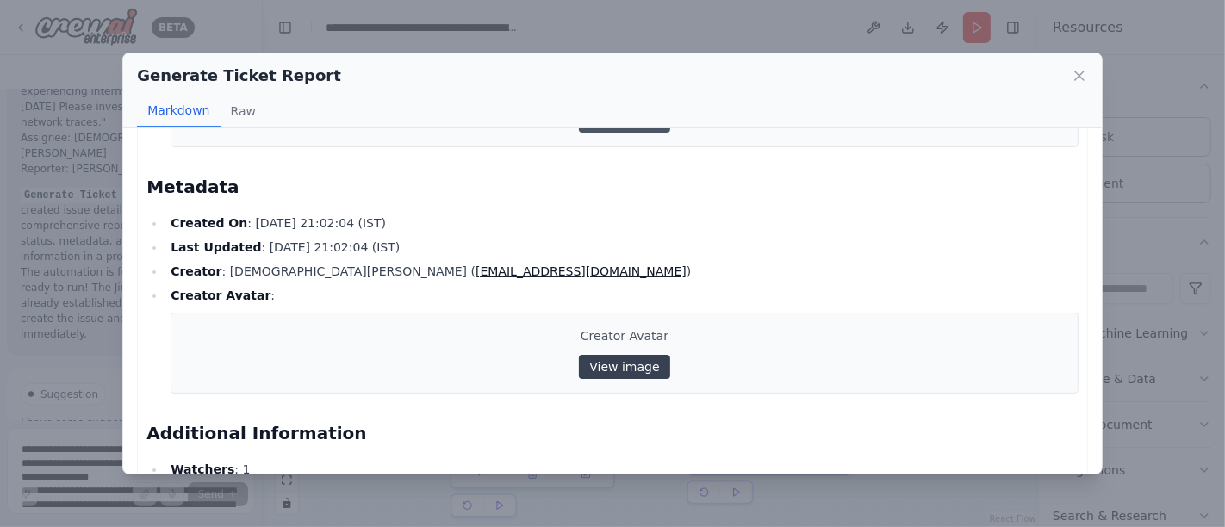
click at [610, 373] on link "View image" at bounding box center [624, 367] width 90 height 24
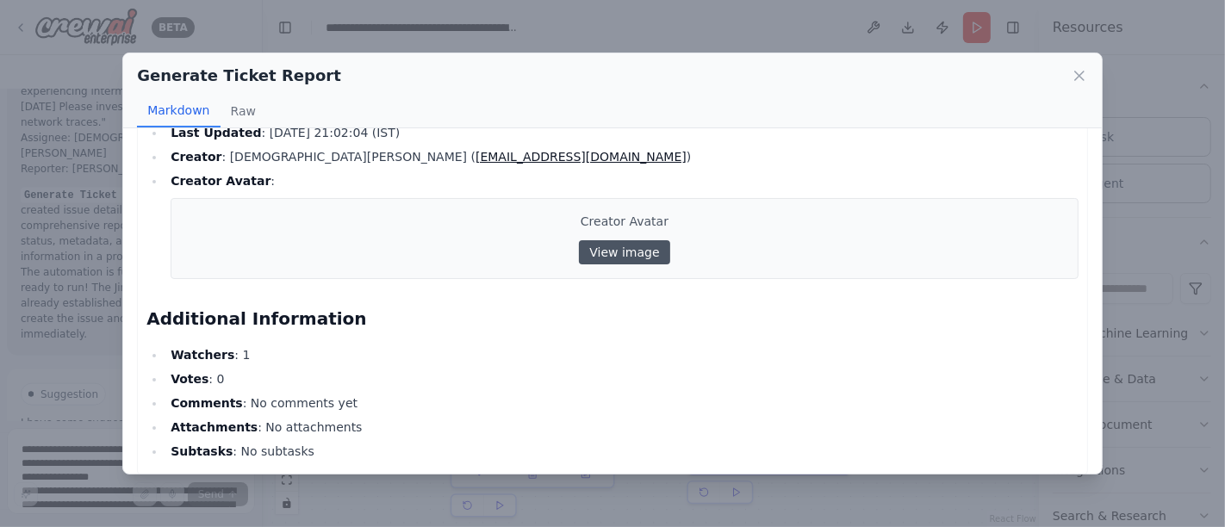
scroll to position [639, 0]
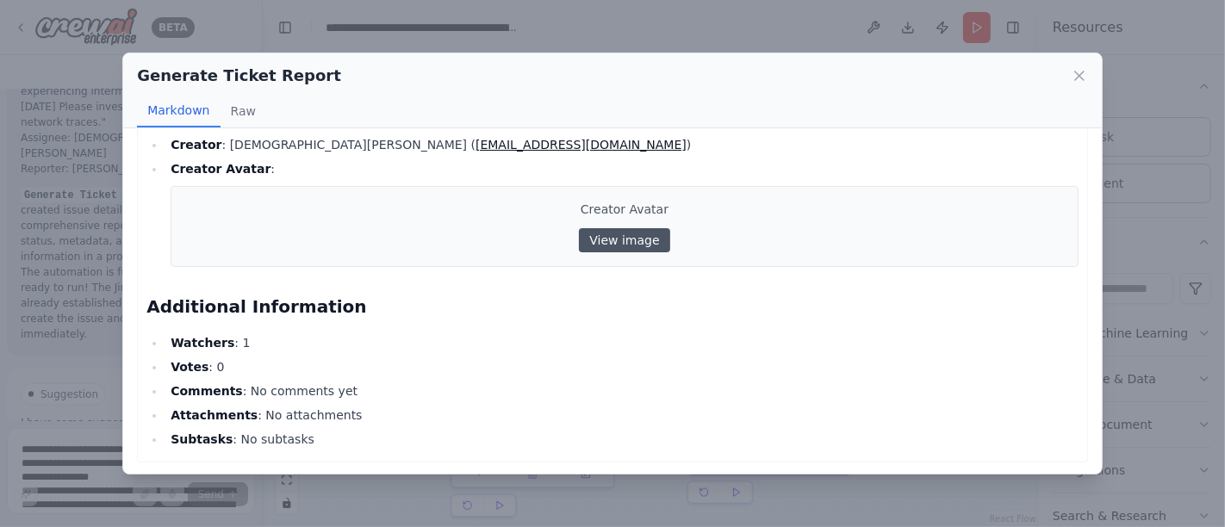
click at [264, 255] on div "Creator Avatar View image" at bounding box center [625, 226] width 908 height 81
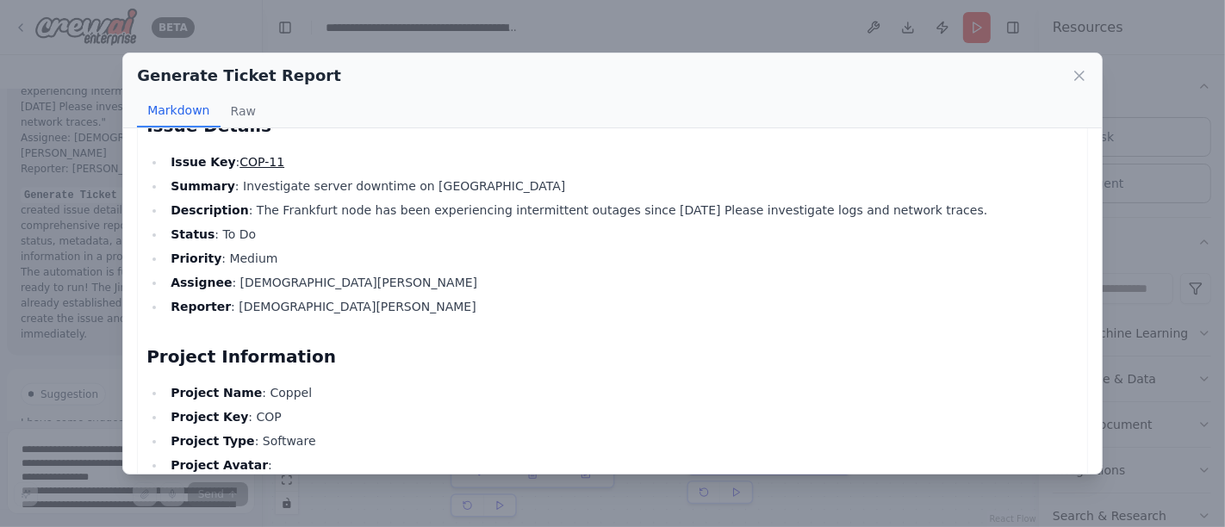
scroll to position [0, 0]
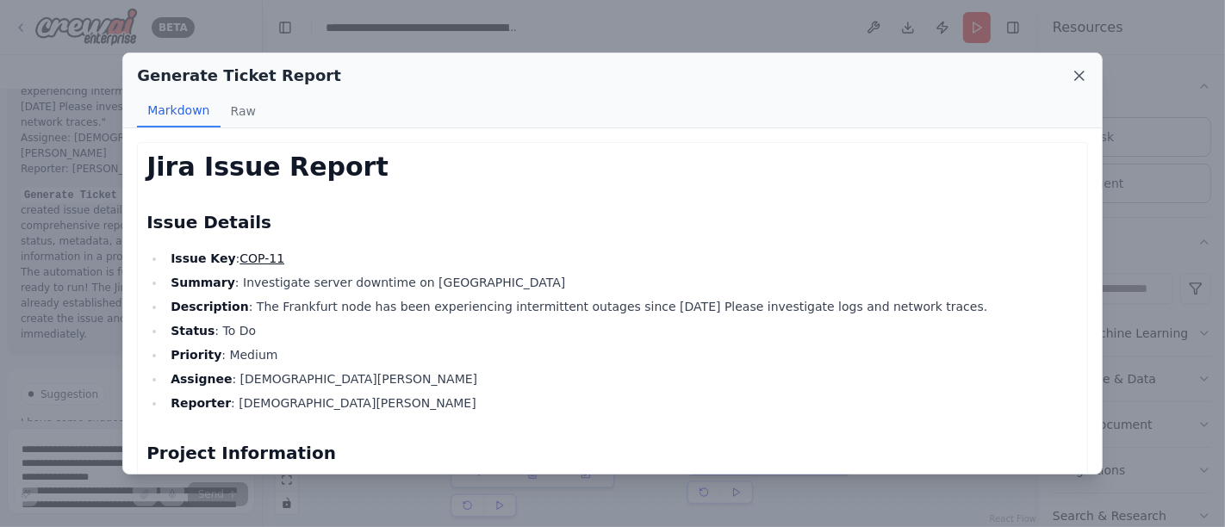
click at [1080, 79] on icon at bounding box center [1079, 75] width 17 height 17
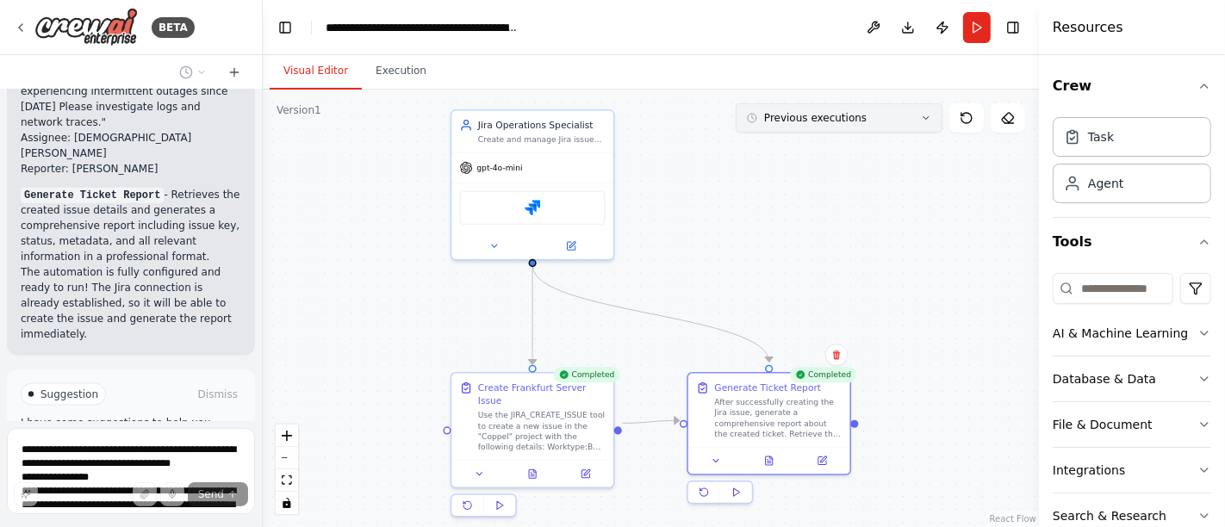
click at [932, 119] on button "Previous executions" at bounding box center [839, 117] width 207 height 29
click at [809, 151] on div "2m ago" at bounding box center [849, 150] width 172 height 14
click at [768, 459] on icon at bounding box center [769, 459] width 3 height 0
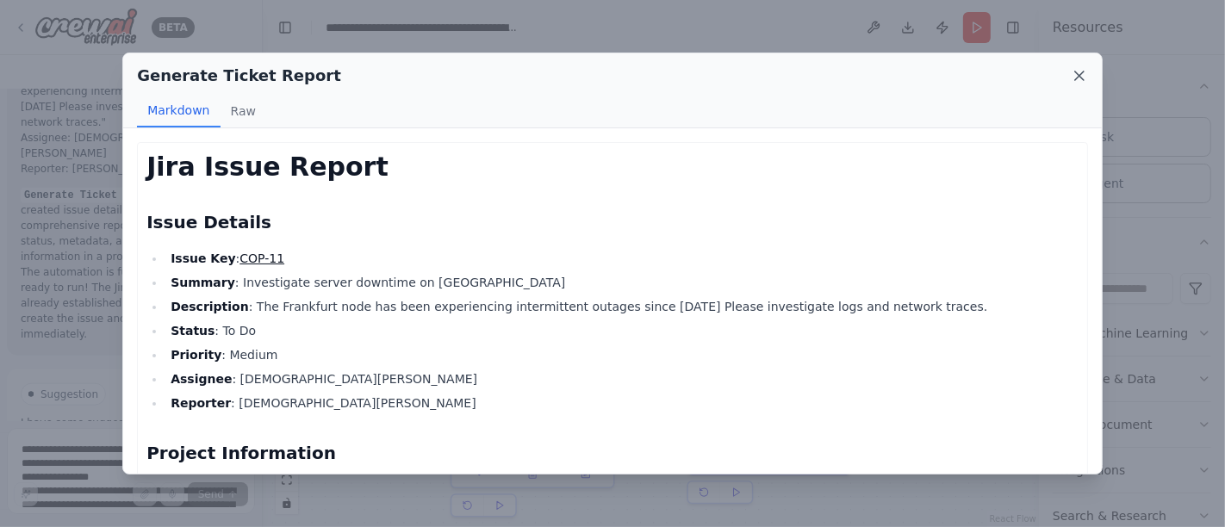
click at [1078, 74] on icon at bounding box center [1079, 76] width 9 height 9
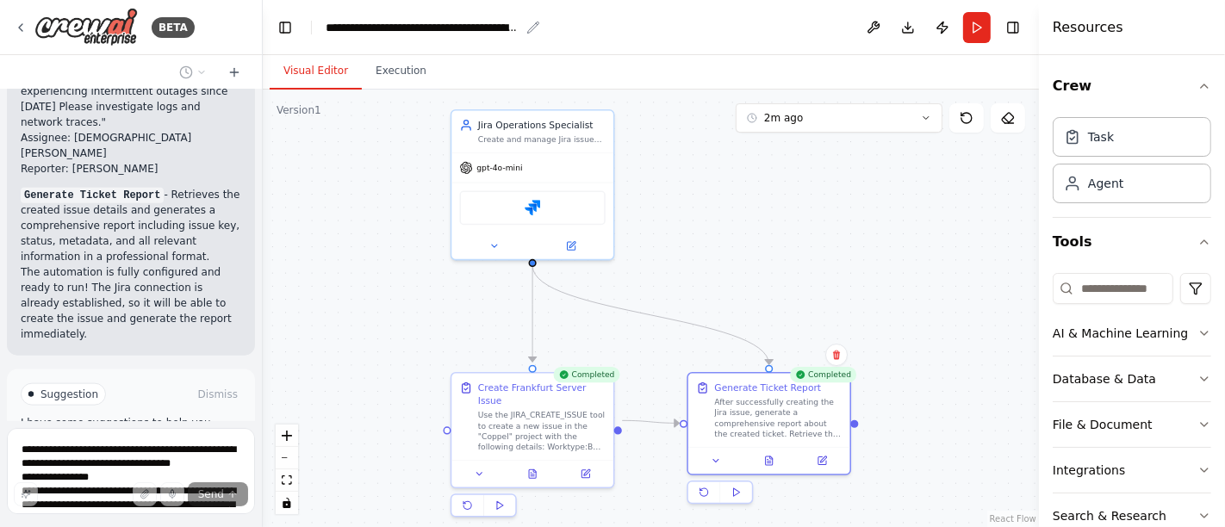
click at [534, 28] on icon "breadcrumb" at bounding box center [532, 27] width 11 height 11
click at [517, 28] on div "**********" at bounding box center [423, 27] width 194 height 17
click at [647, 23] on header "**********" at bounding box center [651, 27] width 776 height 55
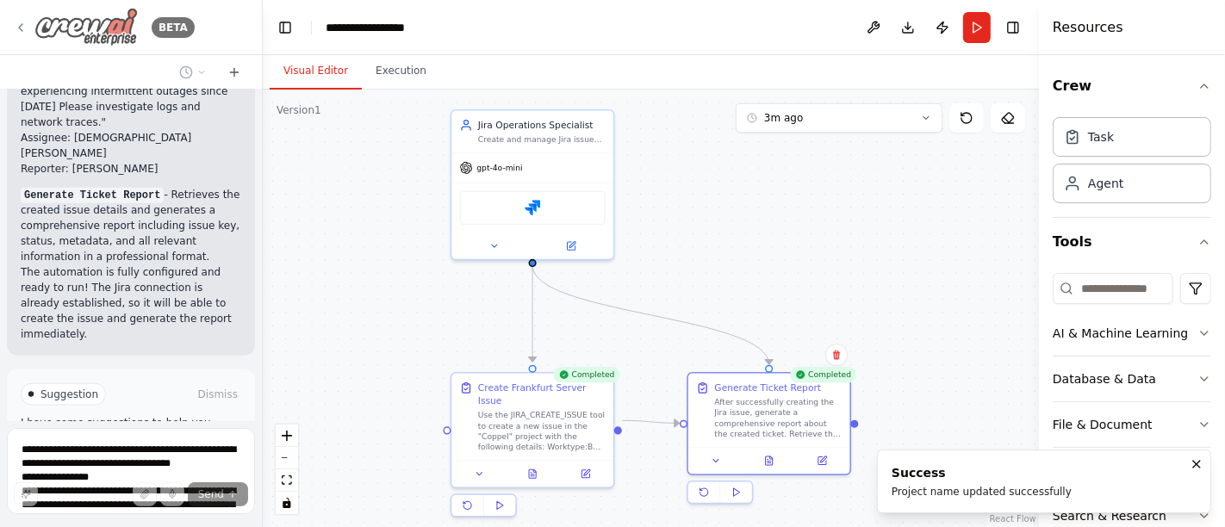
click at [23, 26] on icon at bounding box center [21, 28] width 14 height 14
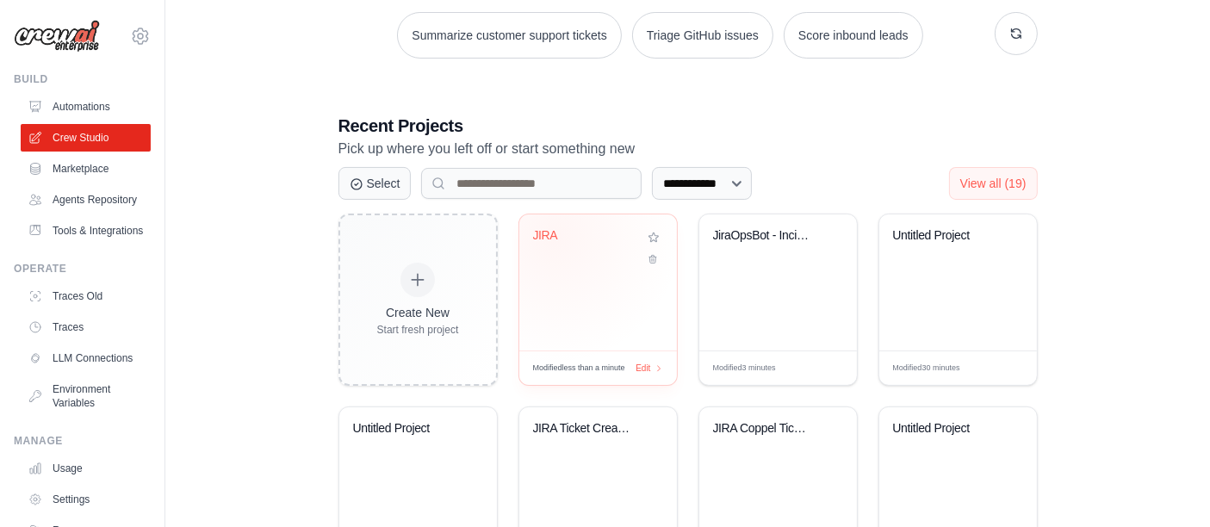
click at [553, 234] on div "JIRA" at bounding box center [585, 236] width 104 height 16
click at [771, 266] on div "JiraOpsBot - Incident Tracking Auto..." at bounding box center [779, 283] width 158 height 136
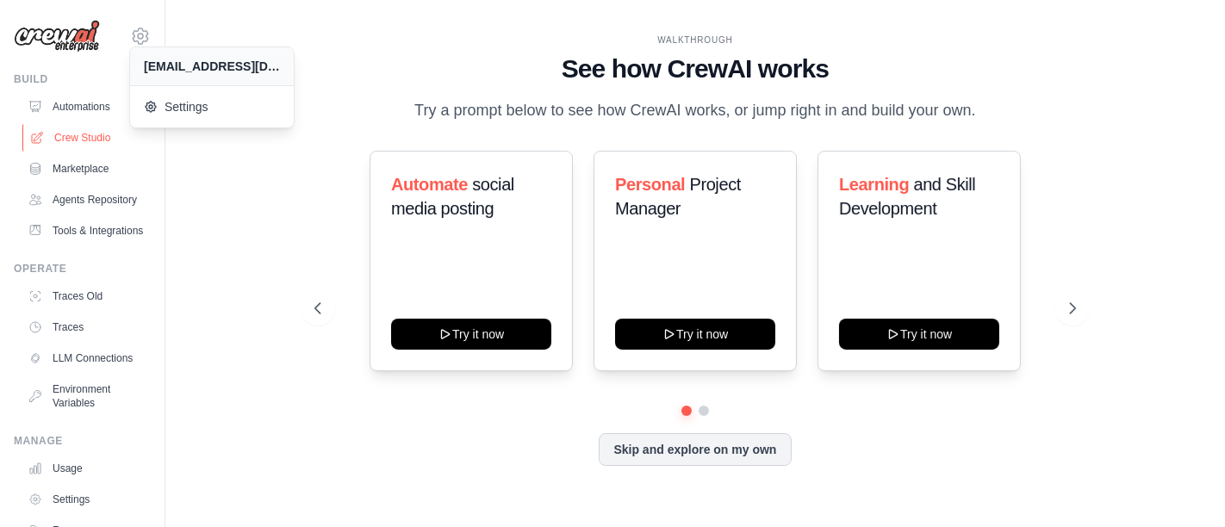
click at [69, 139] on link "Crew Studio" at bounding box center [87, 138] width 130 height 28
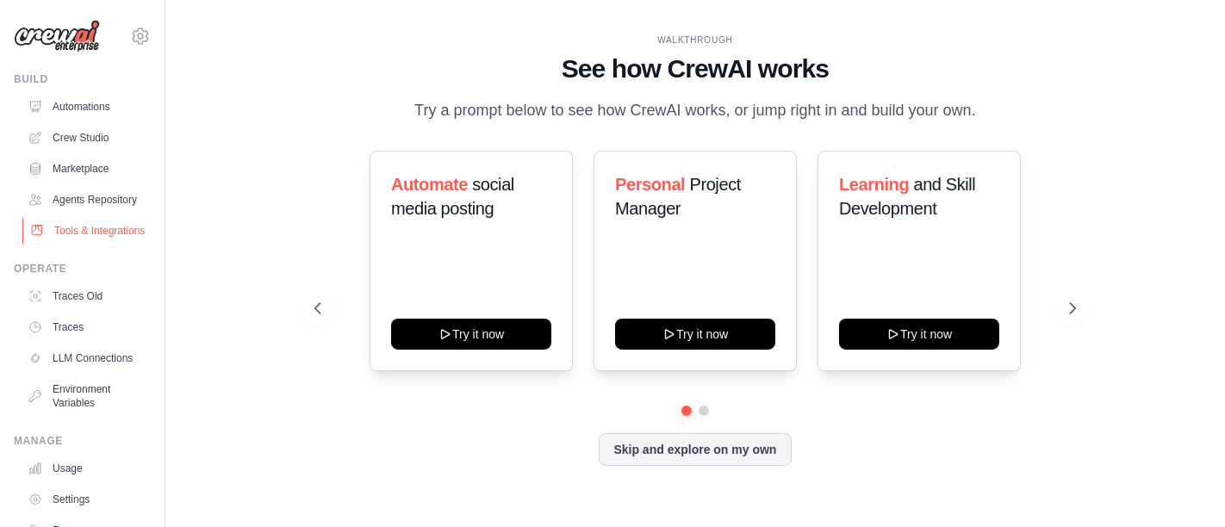
click at [94, 245] on link "Tools & Integrations" at bounding box center [87, 231] width 130 height 28
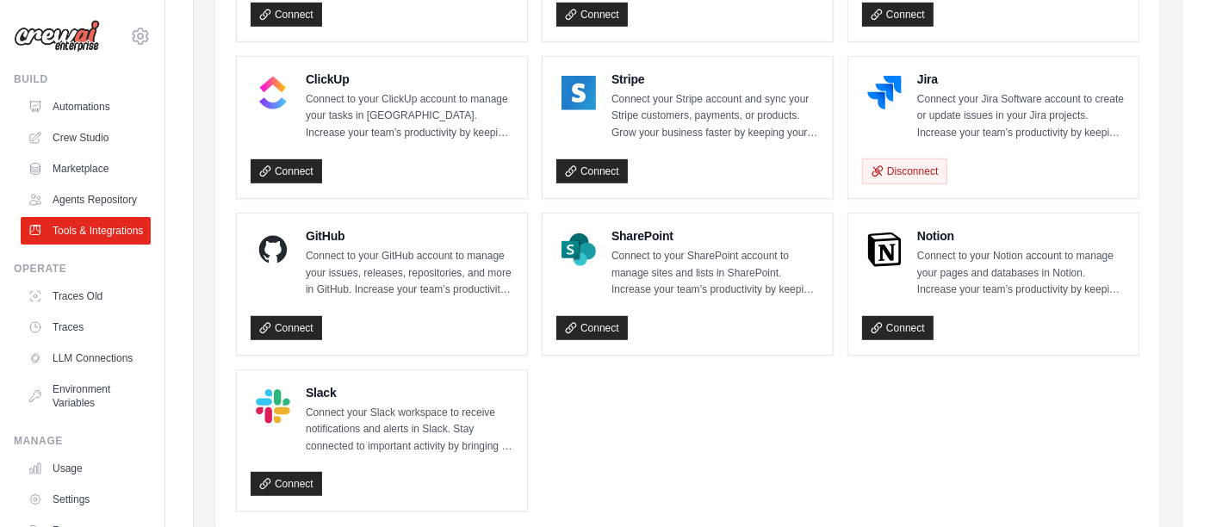
scroll to position [957, 0]
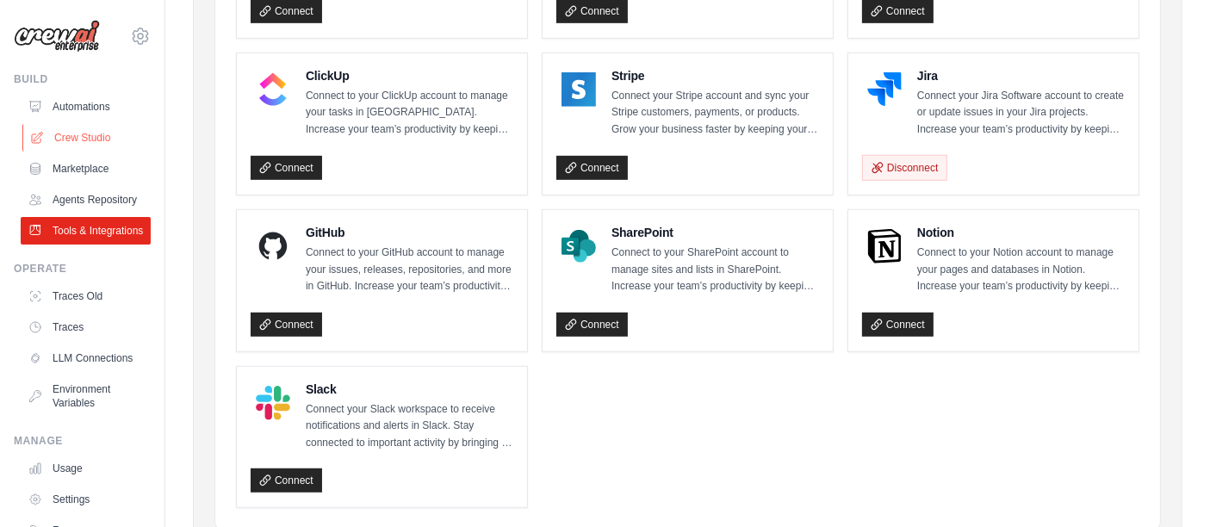
click at [78, 140] on link "Crew Studio" at bounding box center [87, 138] width 130 height 28
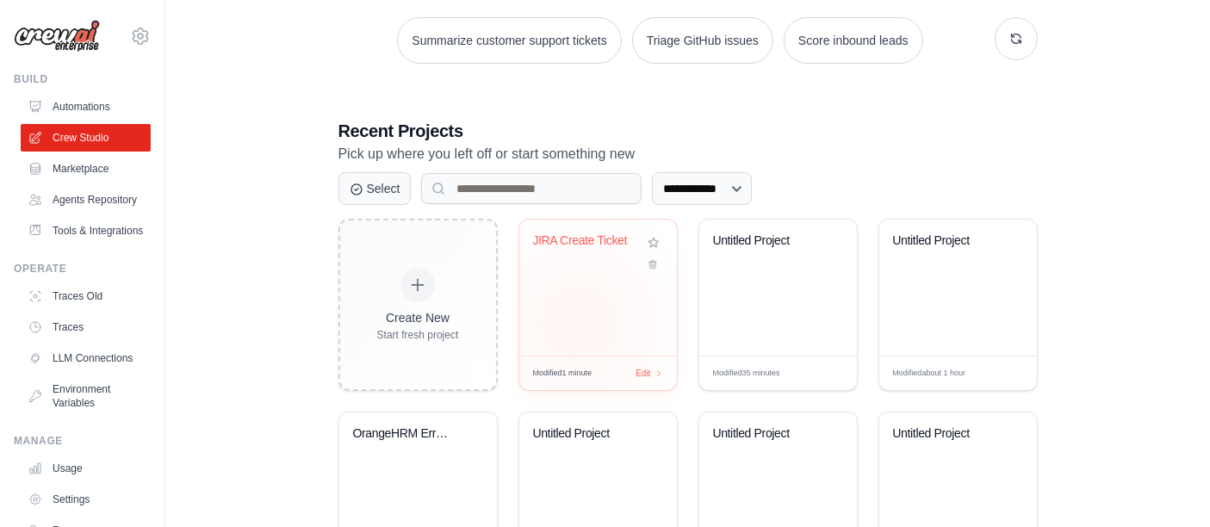
scroll to position [287, 0]
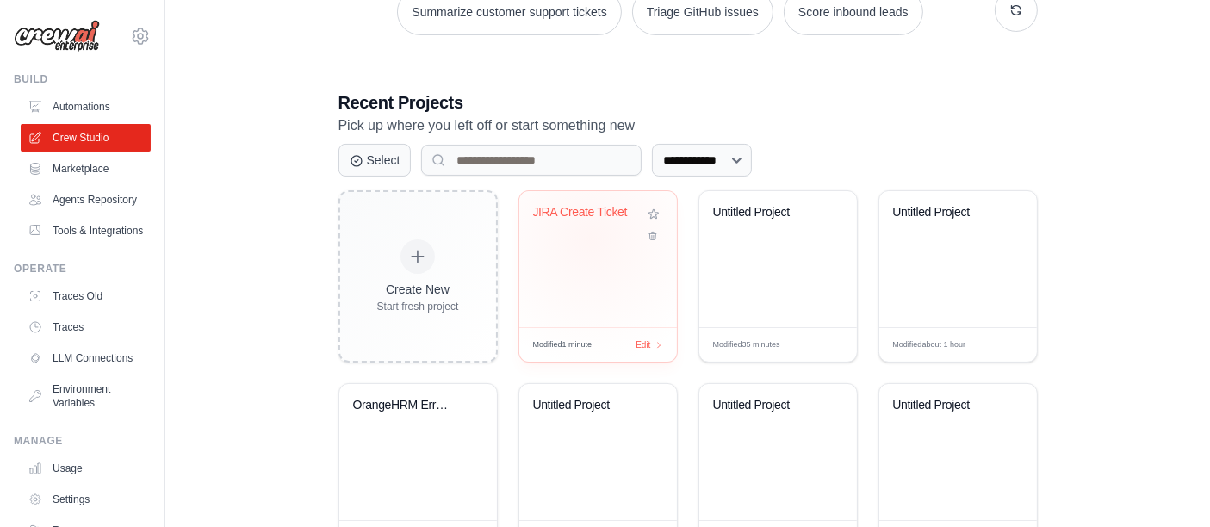
click at [590, 237] on div "JIRA Create Ticket" at bounding box center [598, 225] width 130 height 40
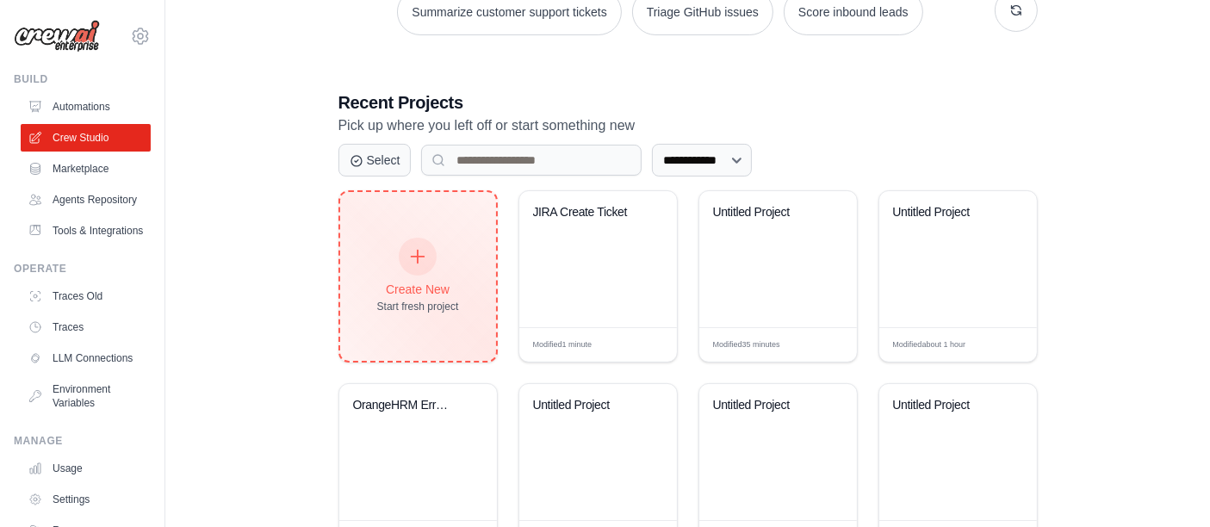
click at [420, 247] on icon at bounding box center [417, 256] width 19 height 19
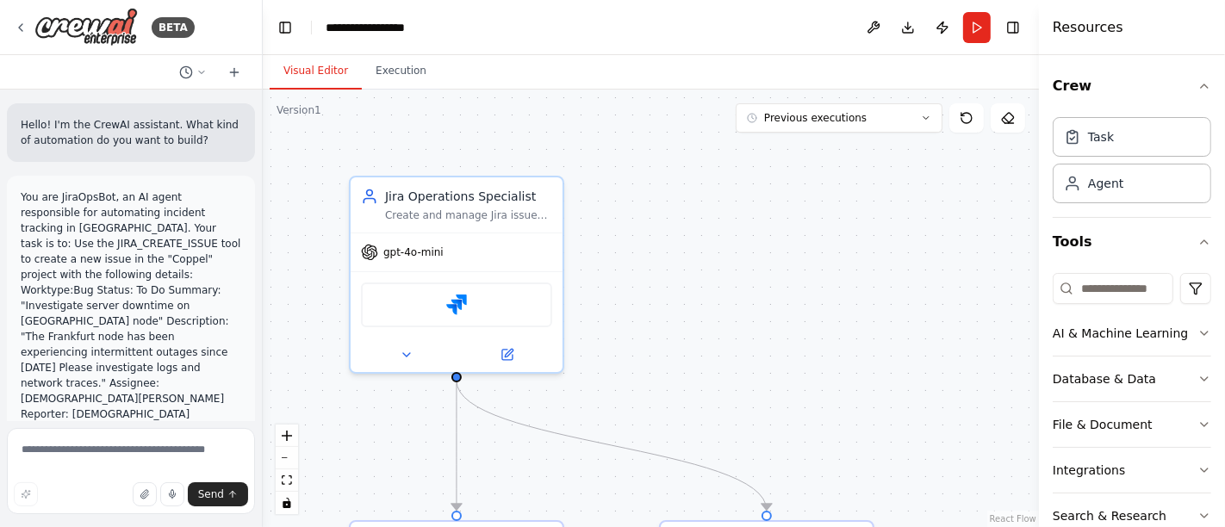
scroll to position [1607, 0]
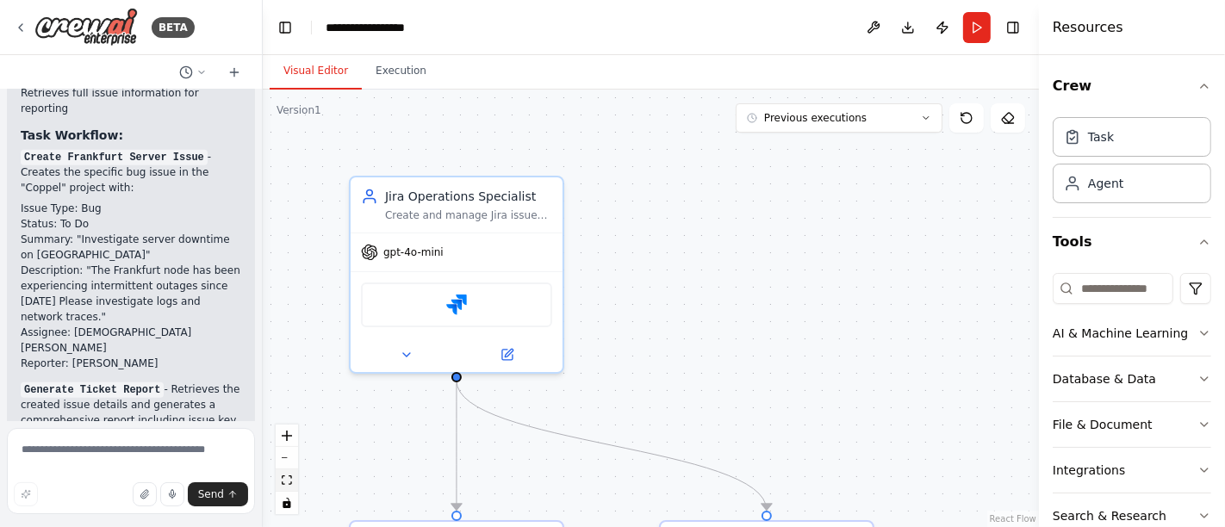
click at [289, 485] on icon "fit view" at bounding box center [287, 480] width 10 height 9
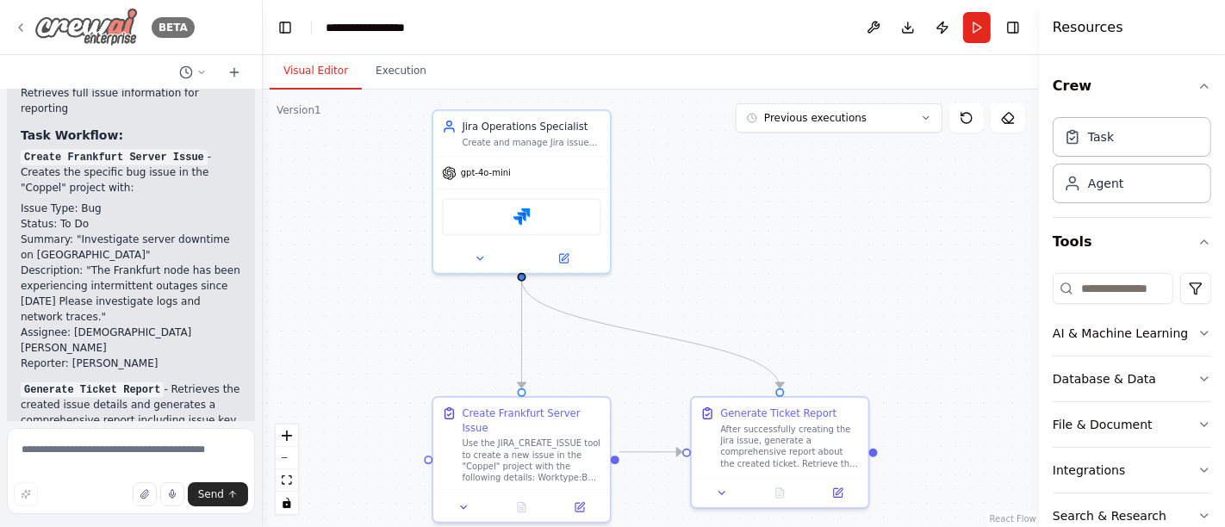
click at [19, 31] on icon at bounding box center [21, 28] width 14 height 14
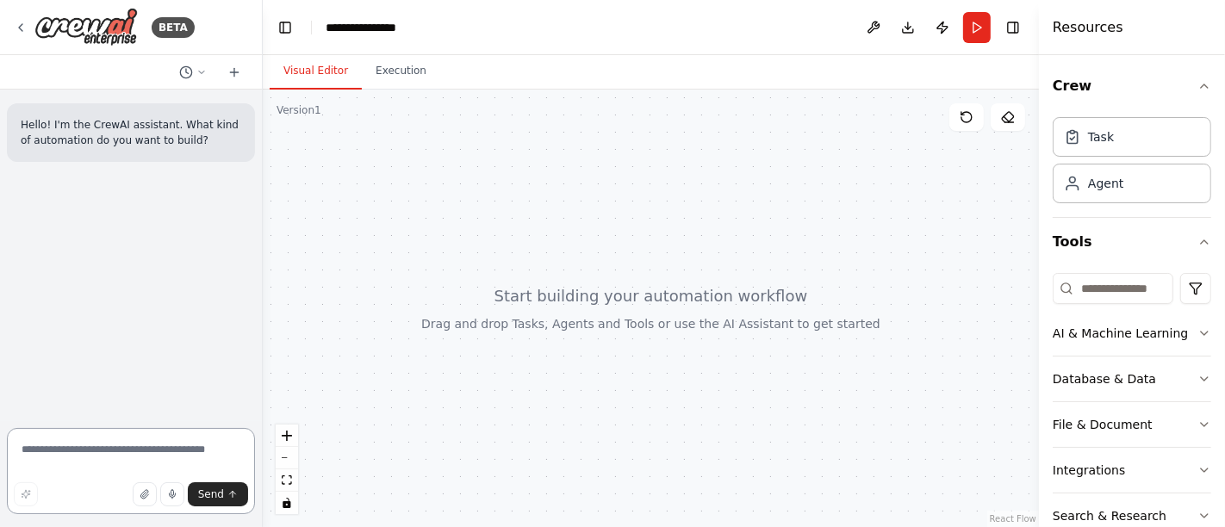
click at [125, 449] on textarea at bounding box center [131, 471] width 248 height 86
paste textarea "**********"
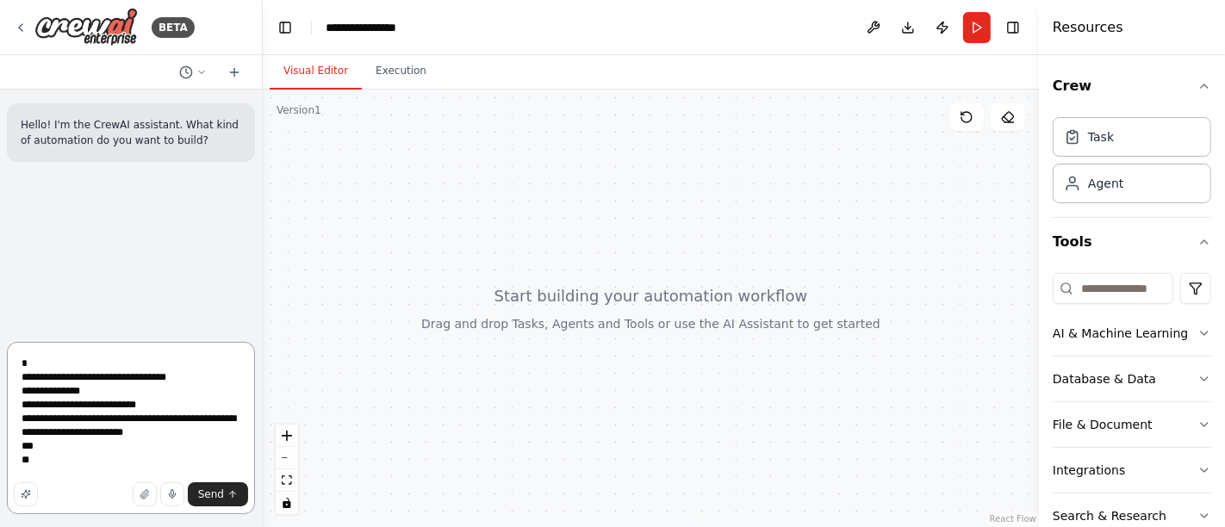
click at [110, 407] on textarea "**********" at bounding box center [131, 428] width 248 height 172
type textarea "**********"
click at [47, 466] on textarea "**********" at bounding box center [131, 428] width 248 height 172
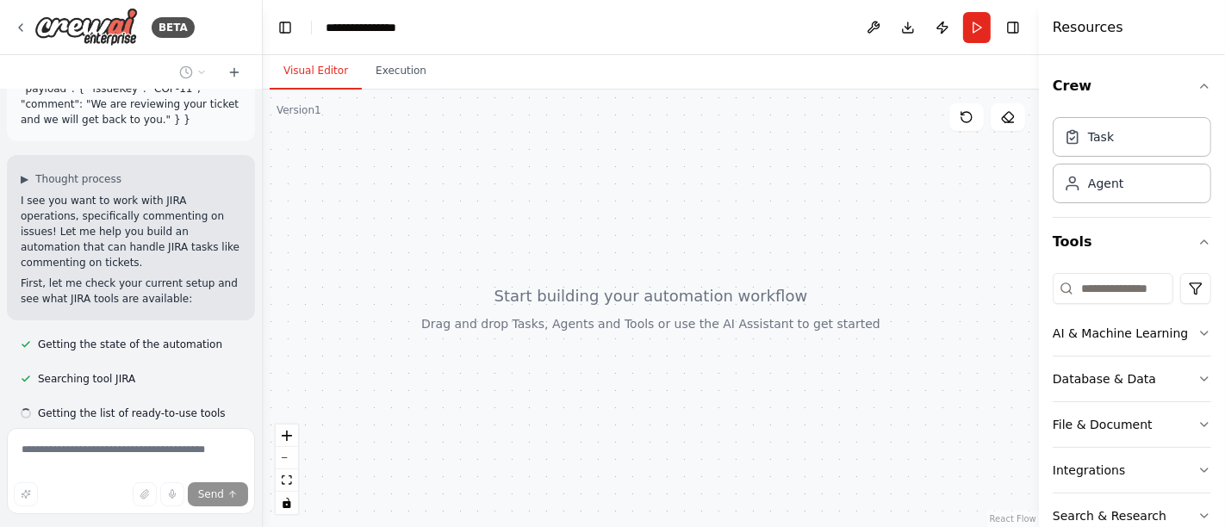
scroll to position [193, 0]
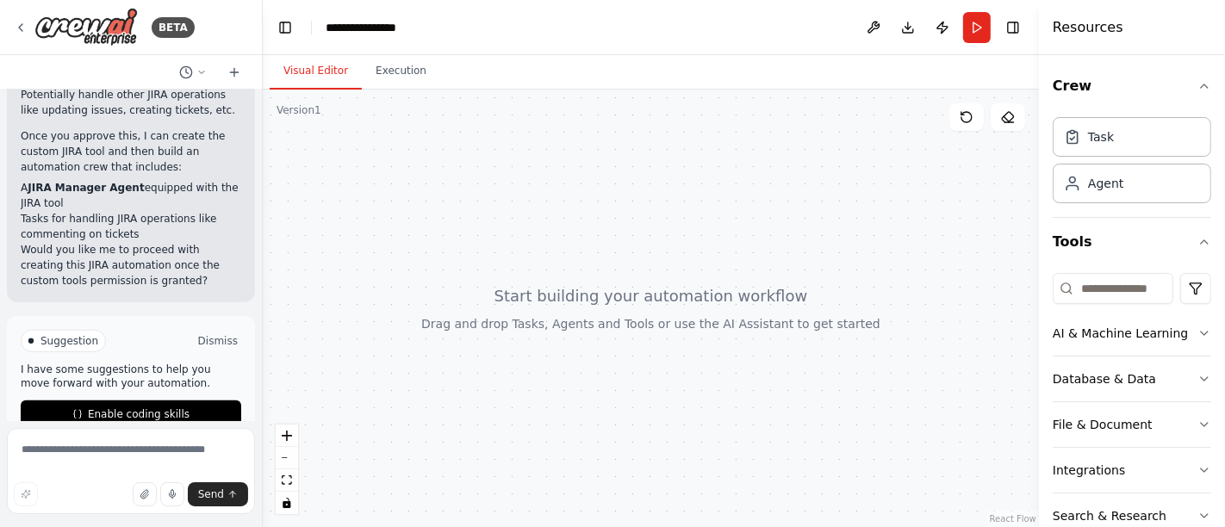
click at [196, 333] on button "Dismiss" at bounding box center [218, 341] width 47 height 17
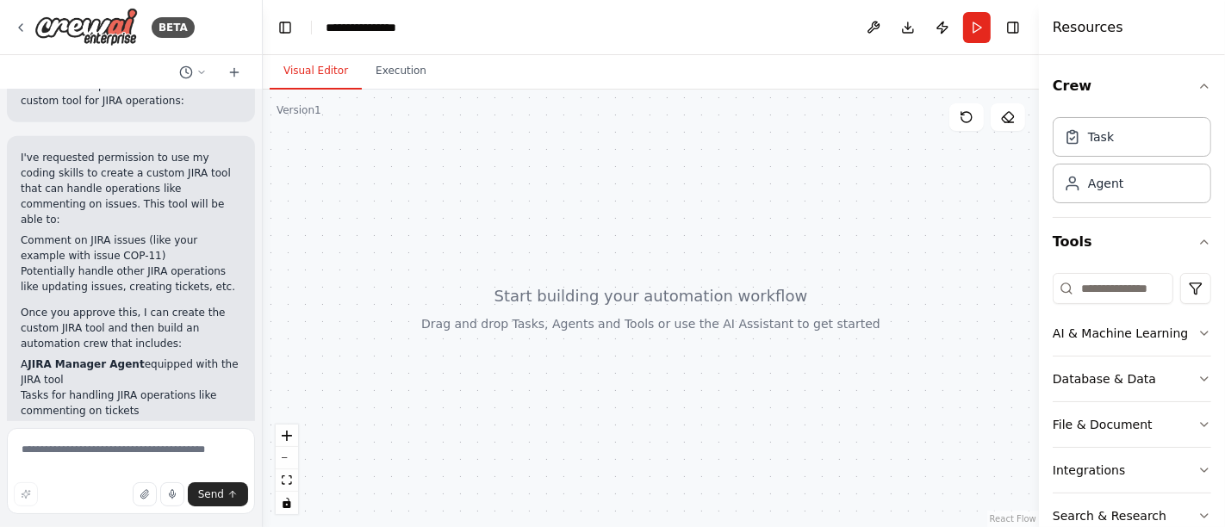
scroll to position [787, 0]
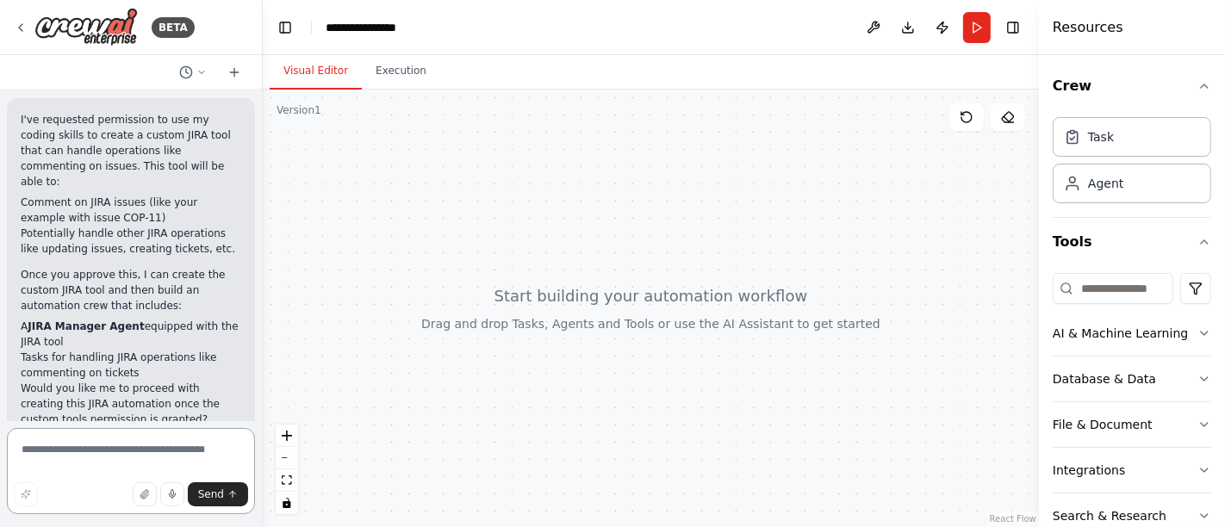
click at [98, 450] on textarea at bounding box center [131, 471] width 248 height 86
paste textarea "**********"
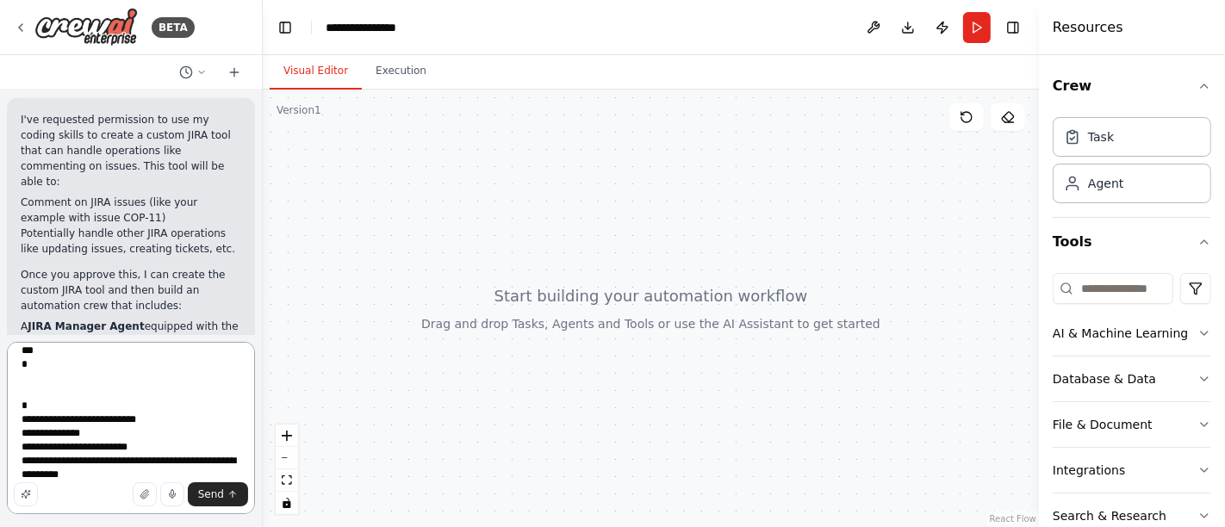
scroll to position [187, 0]
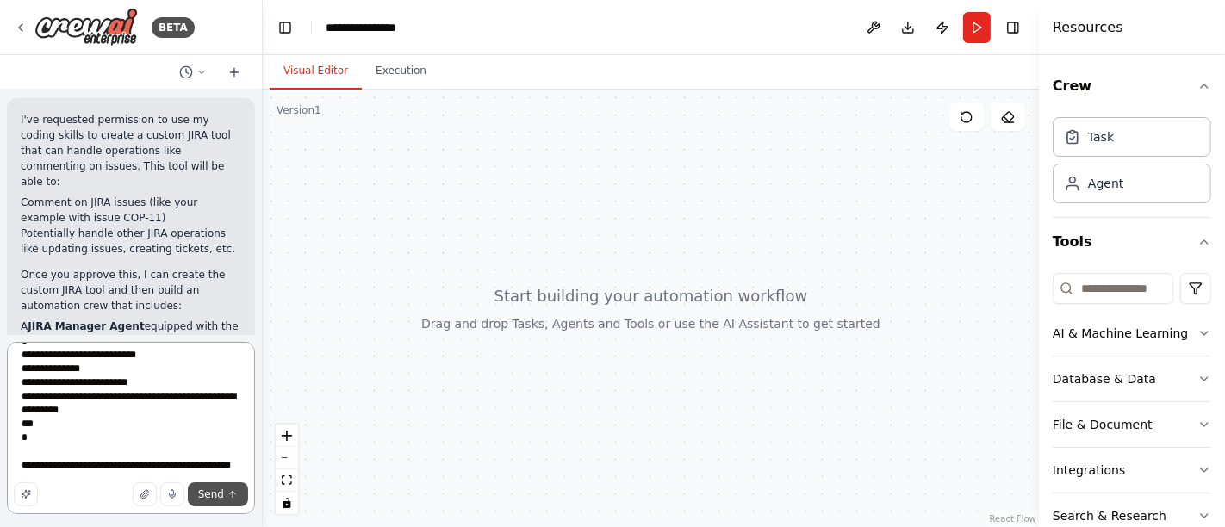
type textarea "**********"
click at [196, 492] on button "Send" at bounding box center [218, 494] width 60 height 24
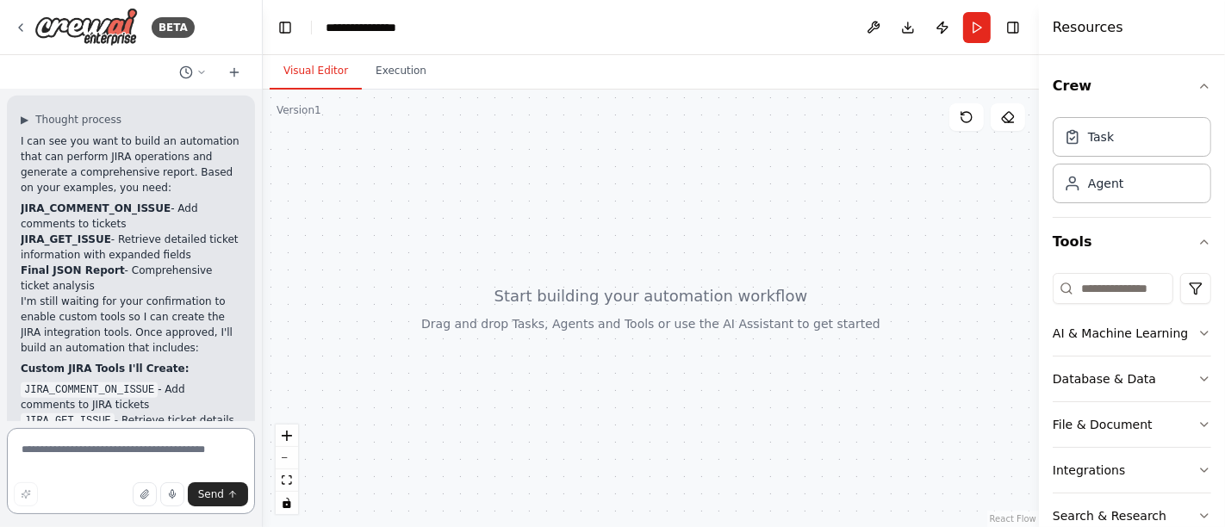
scroll to position [1449, 0]
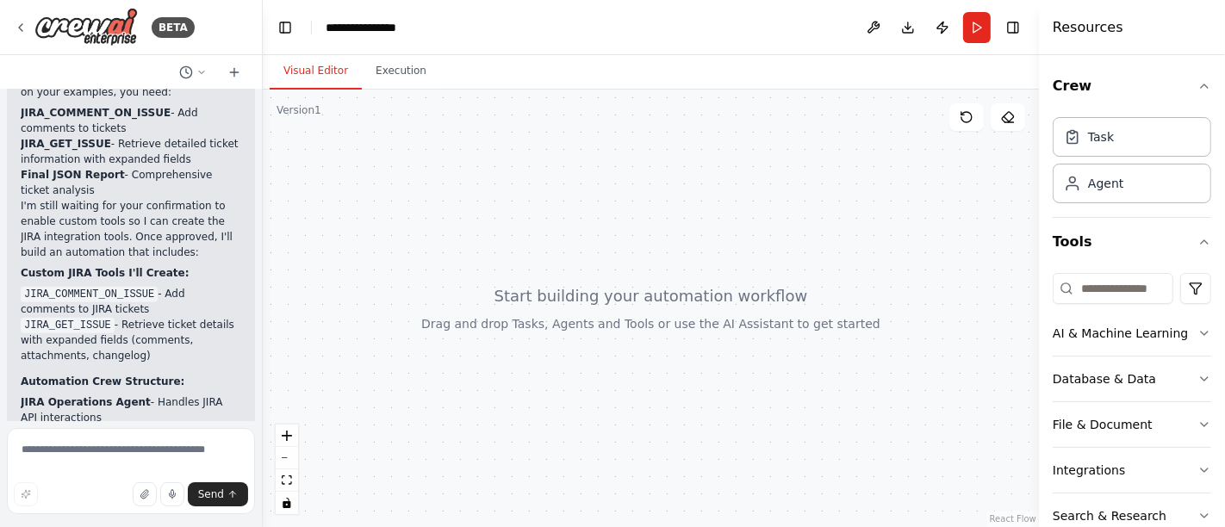
drag, startPoint x: 136, startPoint y: 322, endPoint x: 12, endPoint y: 239, distance: 149.1
click at [12, 239] on div "▶ Thought process I can see you want to build an automation that can perform JI…" at bounding box center [131, 380] width 248 height 760
copy div "Custom JIRA Tools I'll Create: JIRA_COMMENT_ON_ISSUE - Add comments to JIRA tic…"
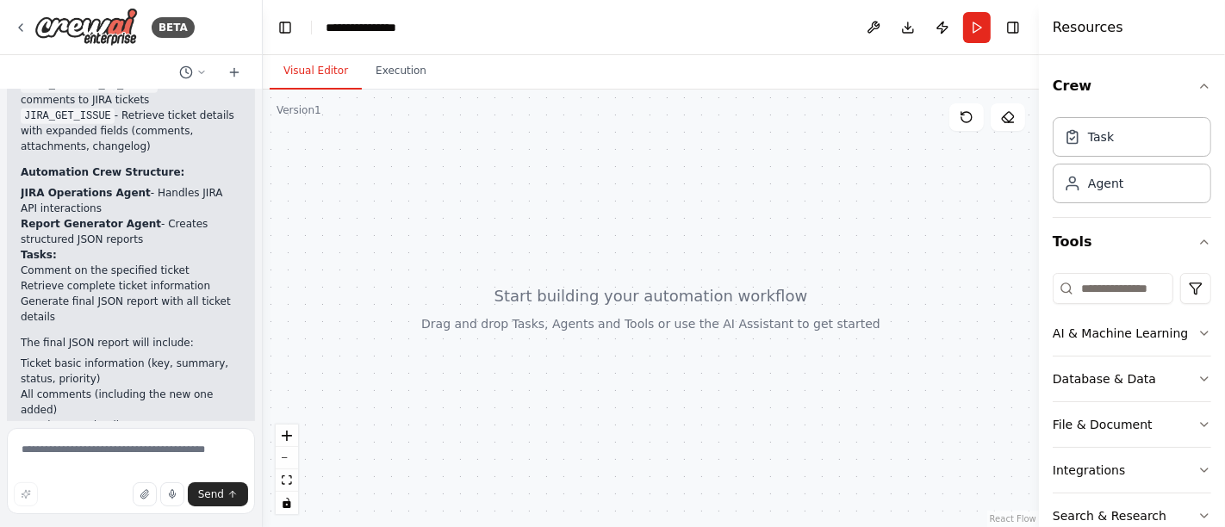
scroll to position [1737, 0]
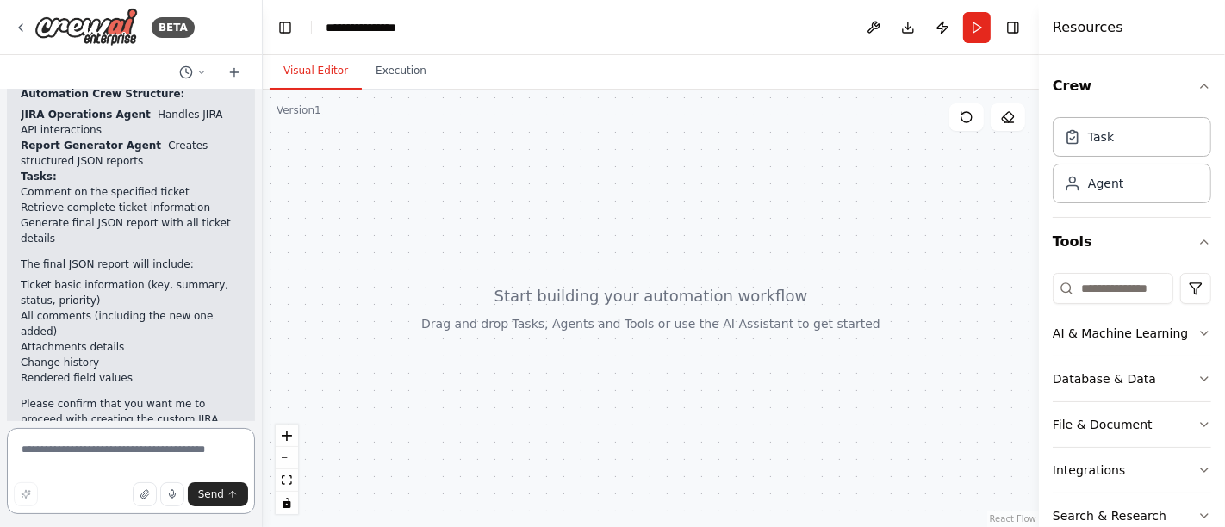
click at [71, 449] on textarea at bounding box center [131, 471] width 248 height 86
paste textarea "**********"
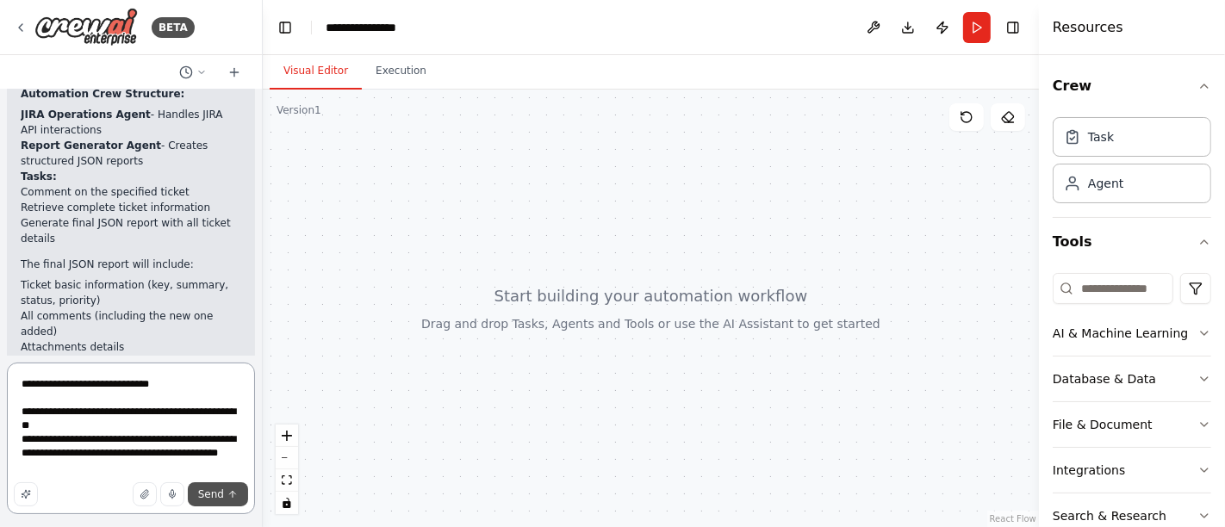
type textarea "**********"
click at [221, 487] on button "Send" at bounding box center [218, 494] width 60 height 24
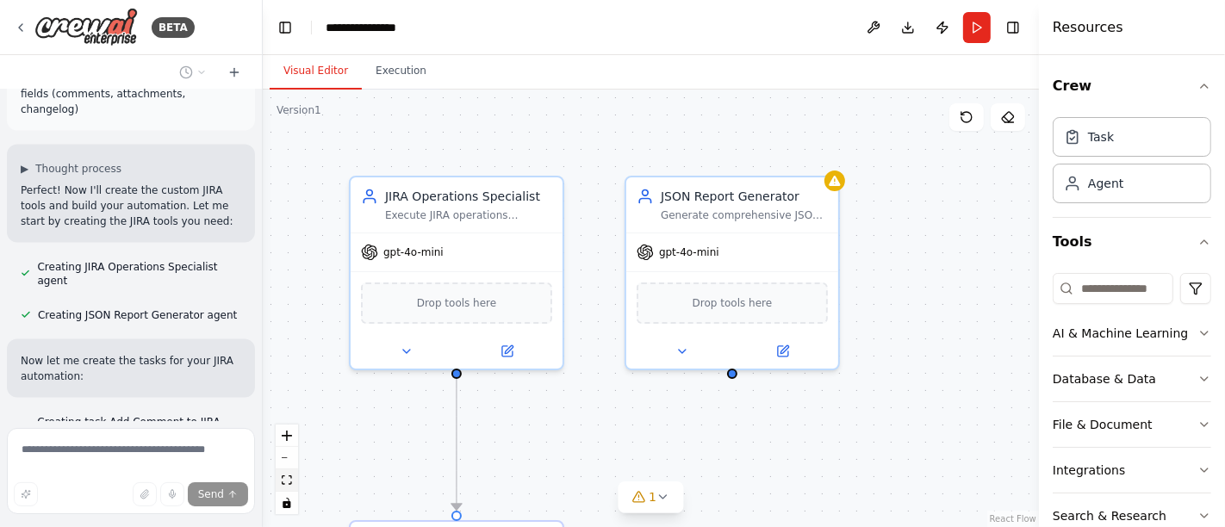
scroll to position [2265, 0]
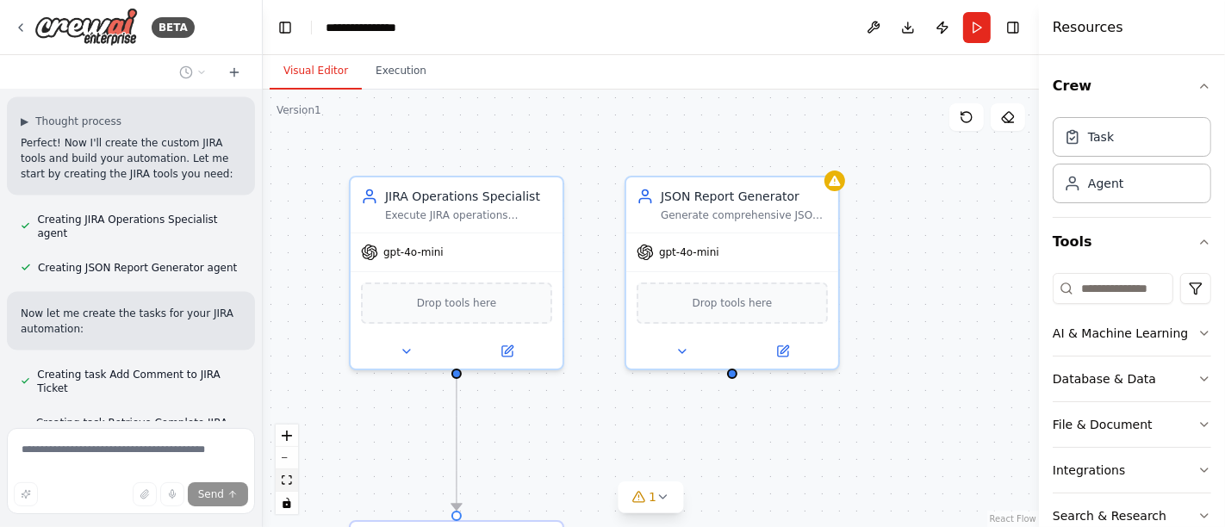
click at [283, 482] on icon "fit view" at bounding box center [287, 480] width 10 height 9
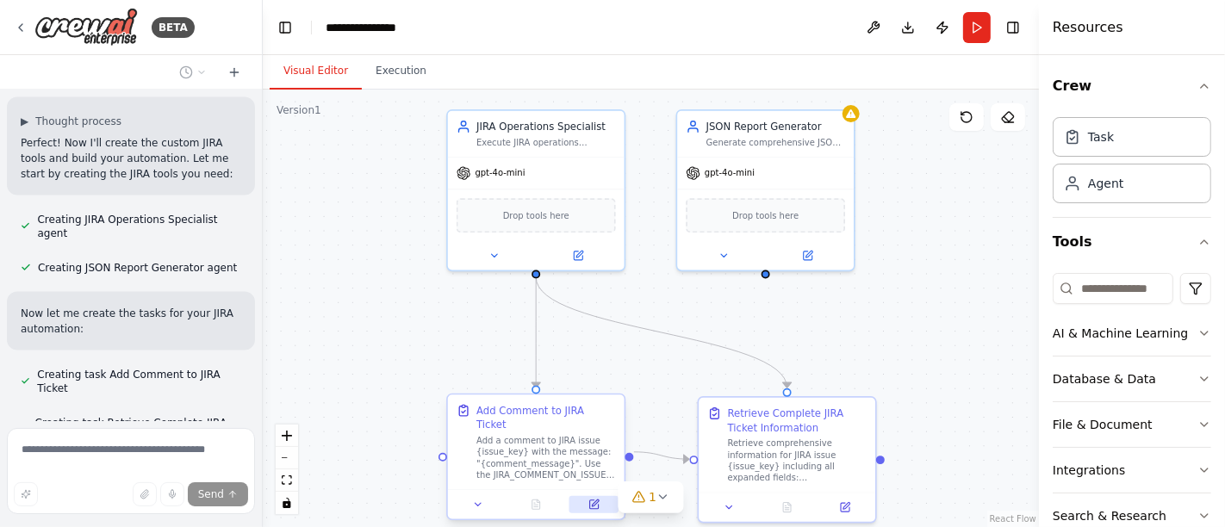
click at [593, 500] on icon at bounding box center [595, 503] width 7 height 7
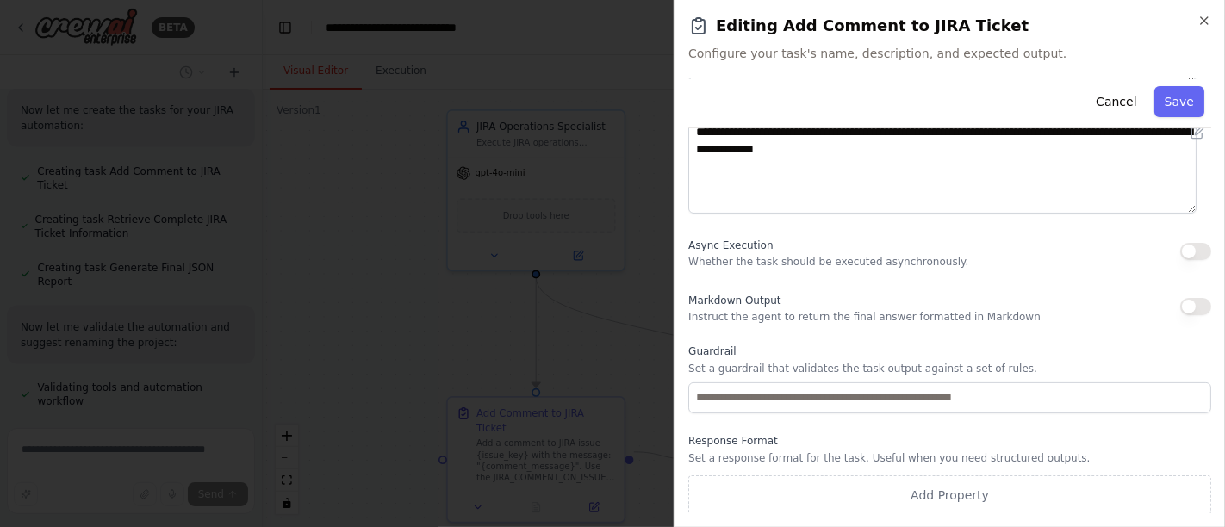
scroll to position [0, 0]
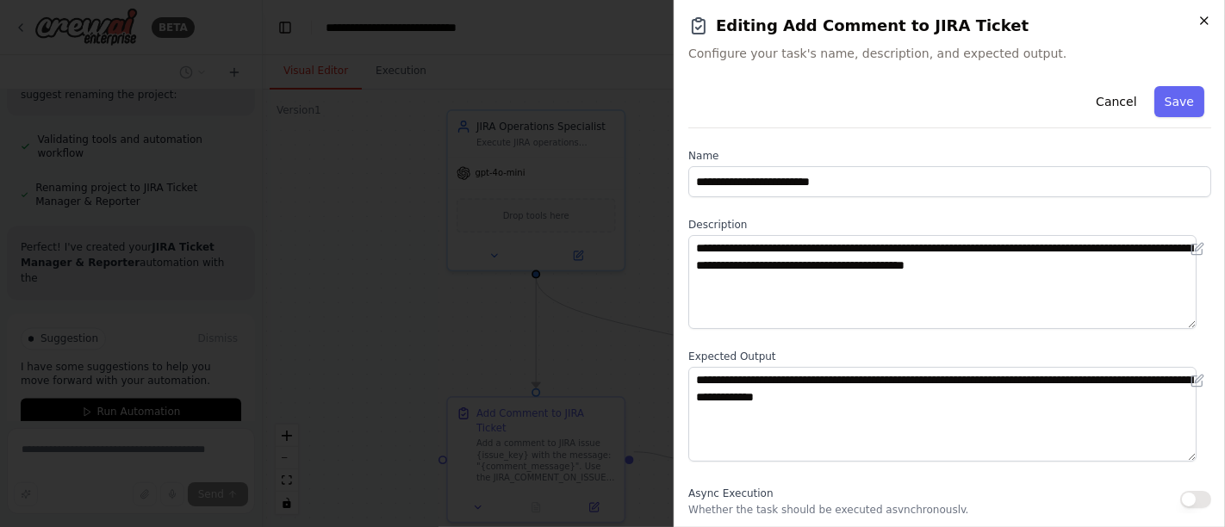
click at [1202, 23] on icon "button" at bounding box center [1204, 20] width 7 height 7
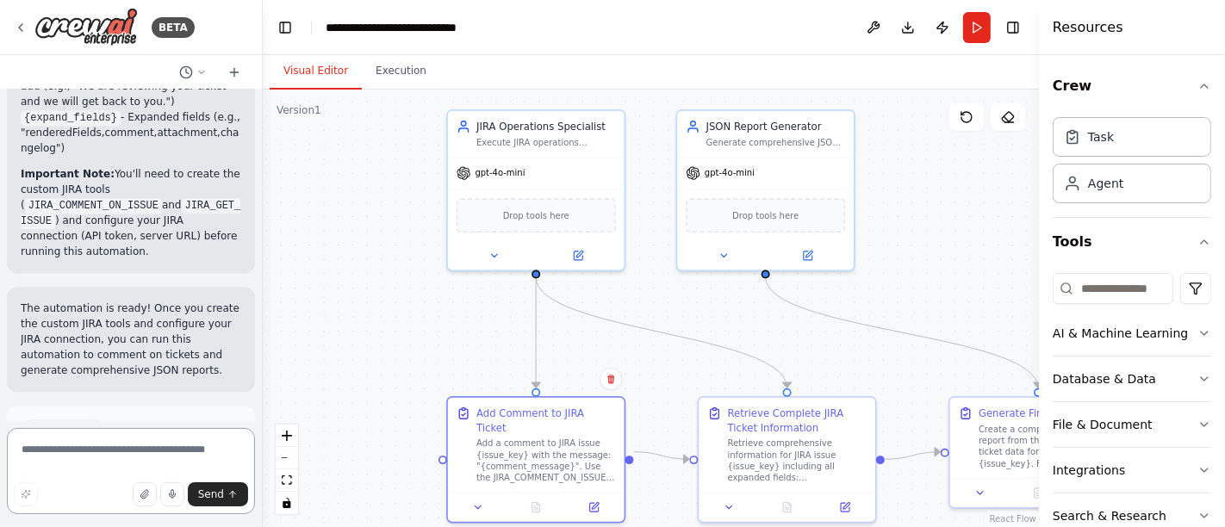
scroll to position [3271, 0]
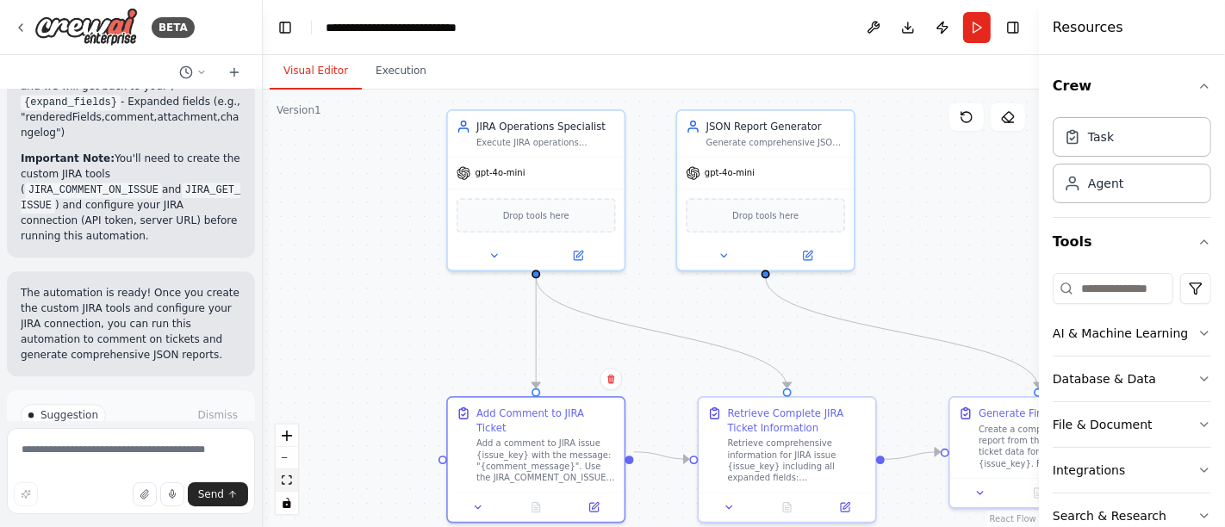
click at [290, 484] on icon "fit view" at bounding box center [287, 480] width 10 height 9
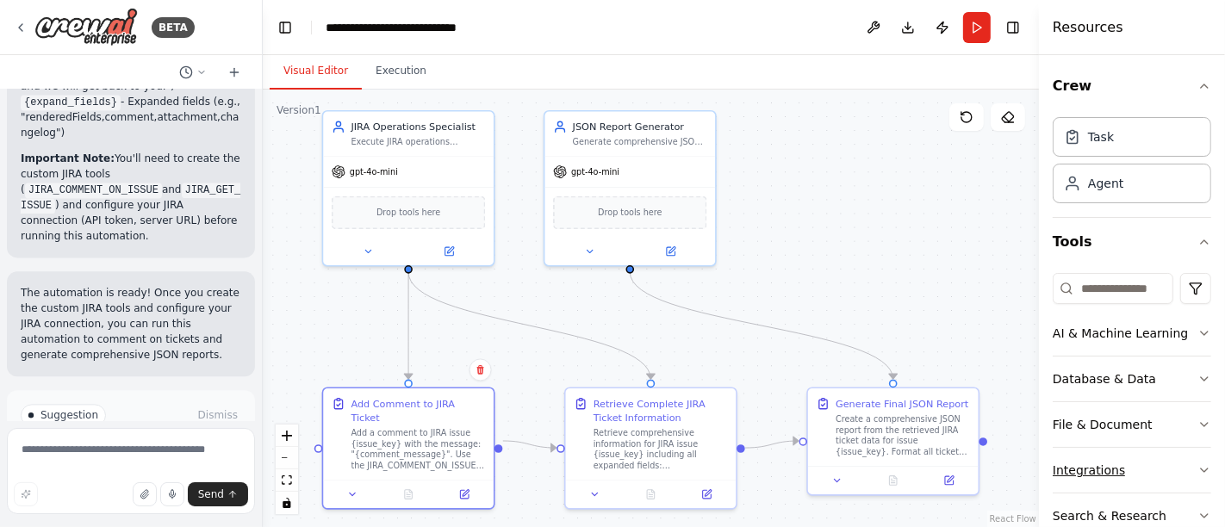
click at [1120, 462] on button "Integrations" at bounding box center [1132, 470] width 159 height 45
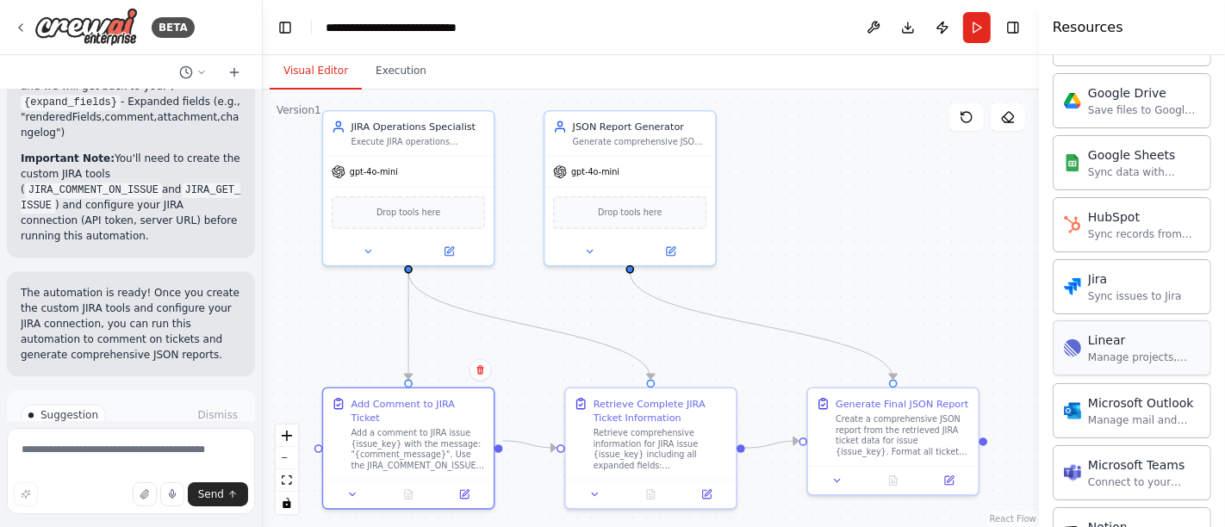
scroll to position [861, 0]
click at [415, 205] on img at bounding box center [409, 211] width 16 height 16
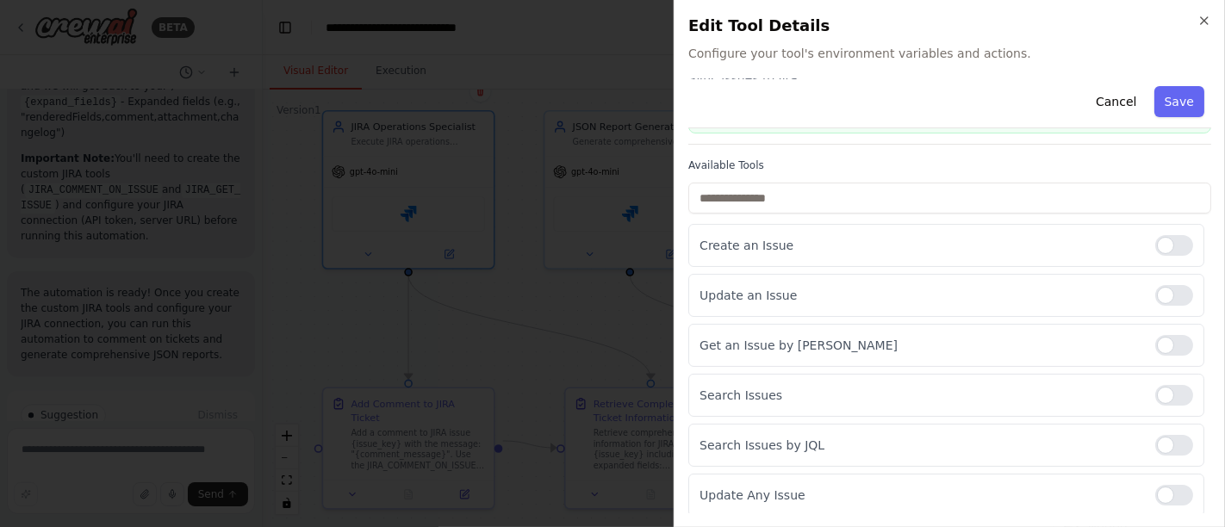
scroll to position [0, 0]
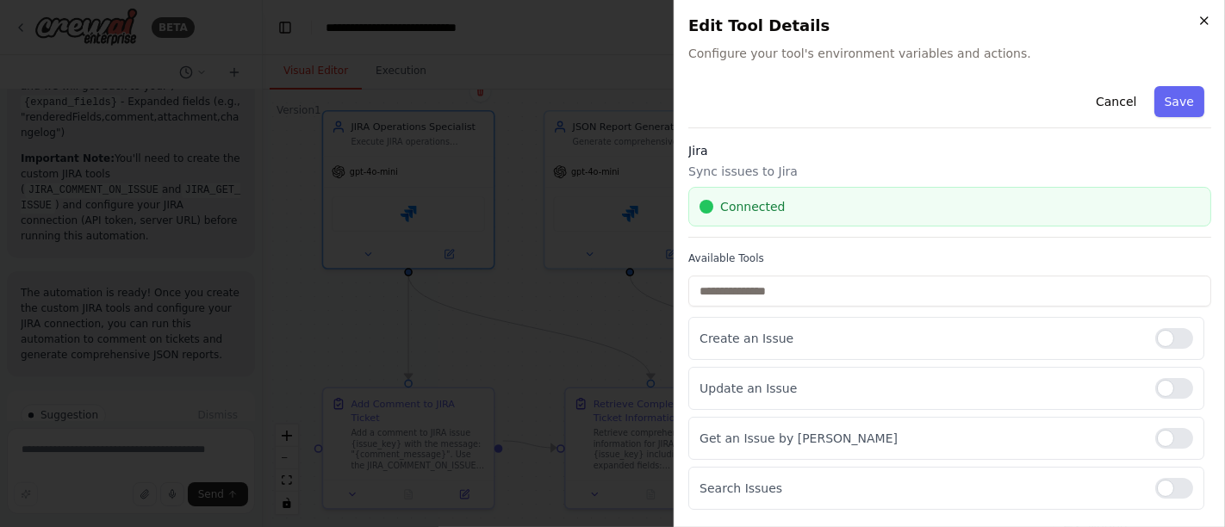
click at [1210, 18] on icon "button" at bounding box center [1204, 21] width 14 height 14
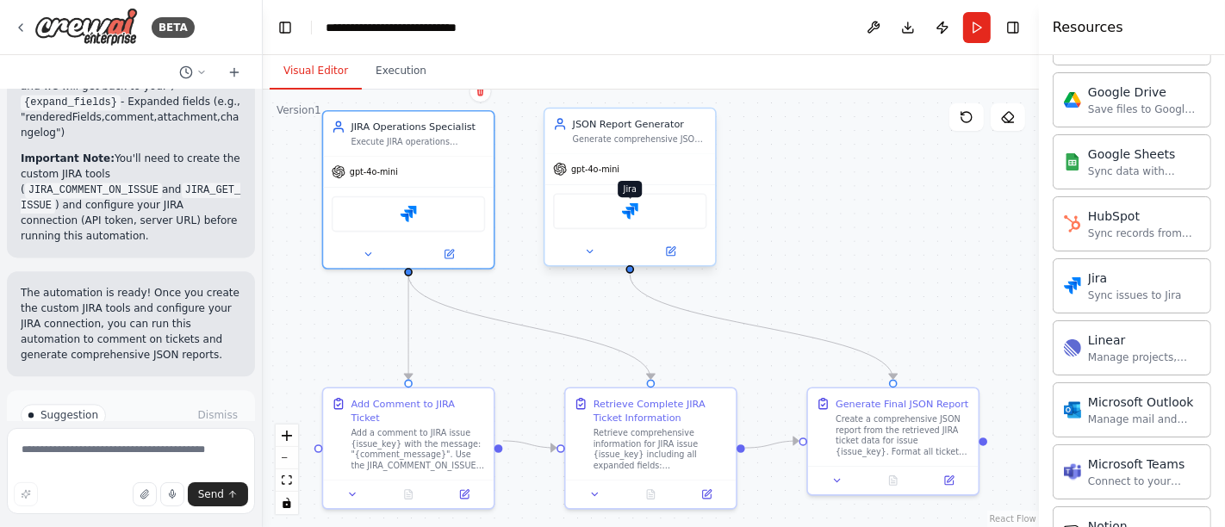
click at [632, 215] on img at bounding box center [630, 211] width 16 height 16
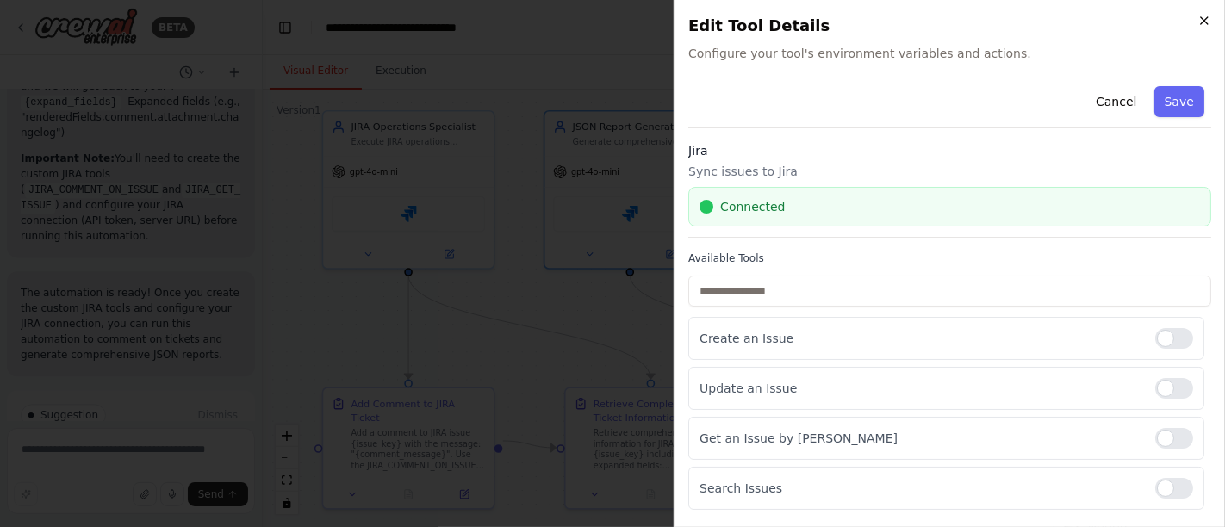
click at [1198, 14] on icon "button" at bounding box center [1204, 21] width 14 height 14
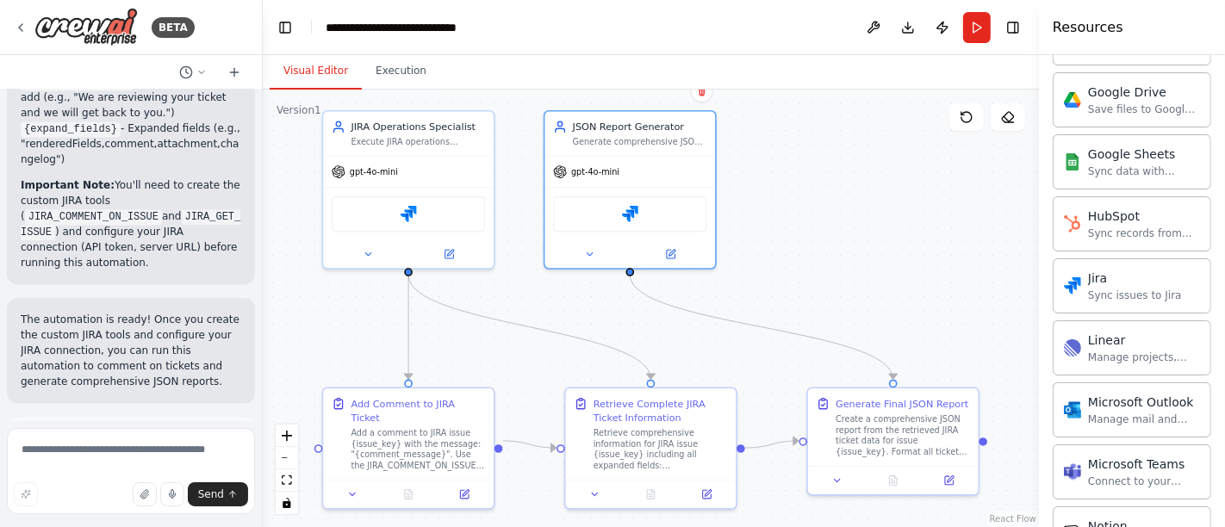
scroll to position [3271, 0]
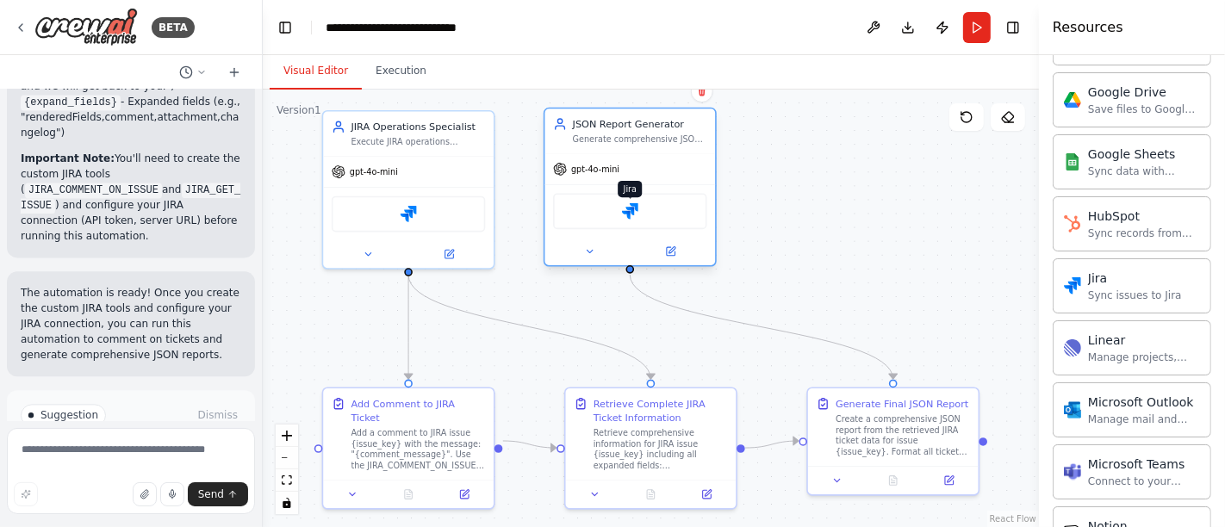
click at [624, 212] on img at bounding box center [630, 211] width 16 height 16
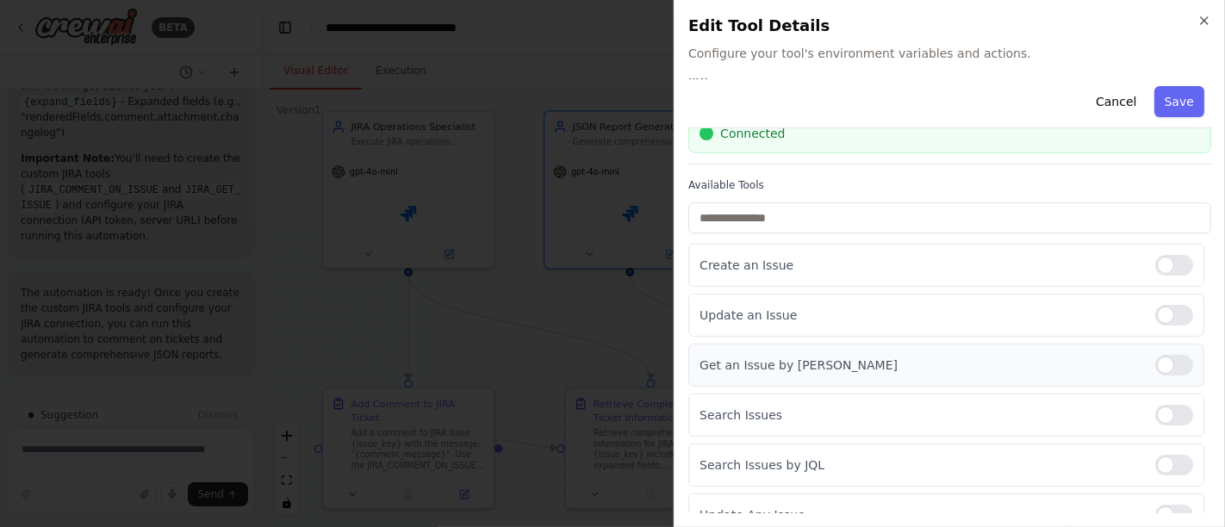
scroll to position [96, 0]
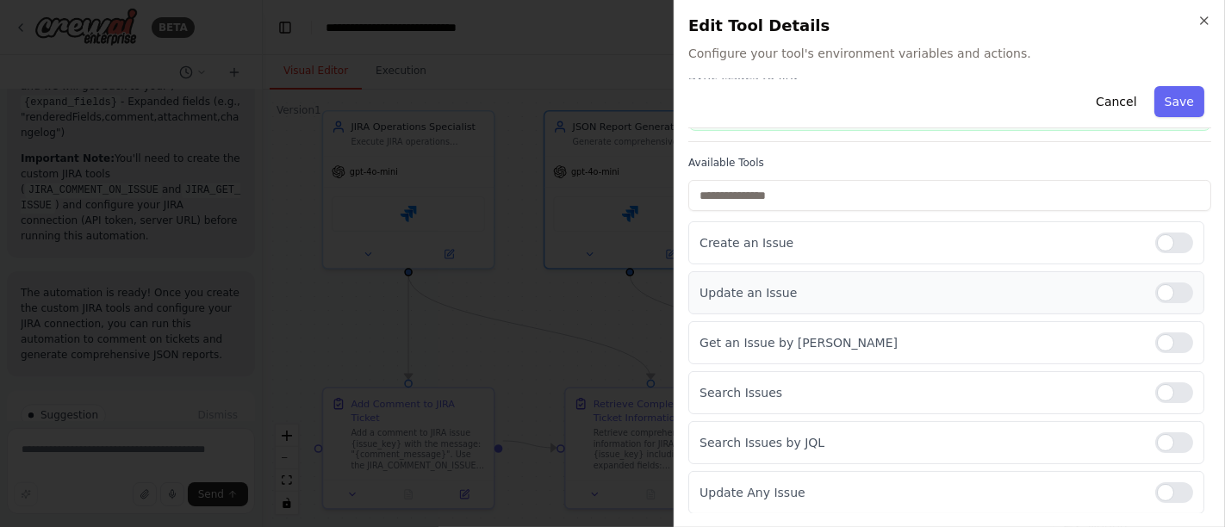
click at [1166, 289] on div at bounding box center [1174, 293] width 38 height 21
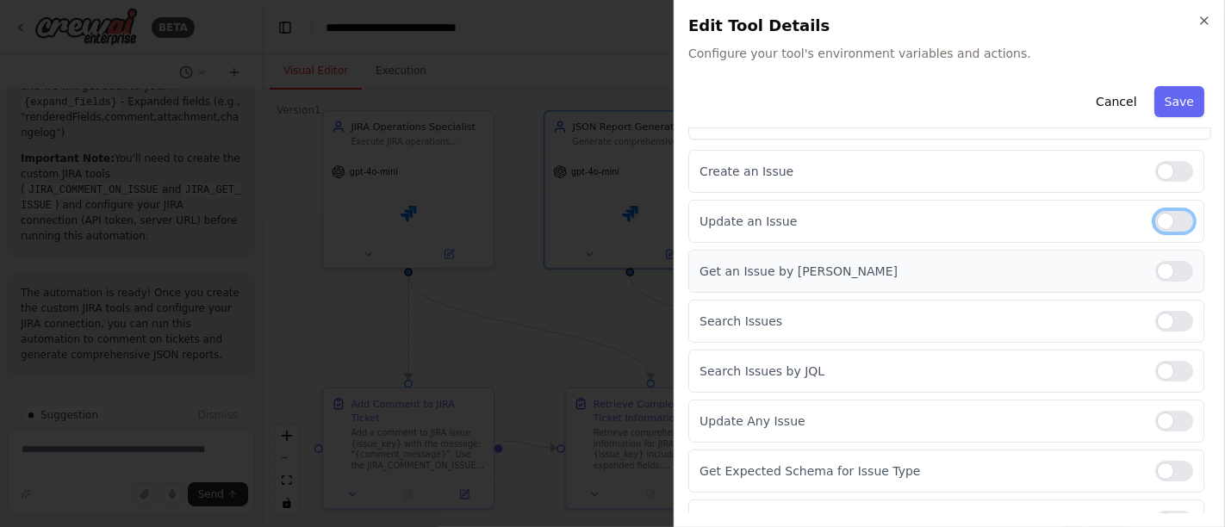
scroll to position [191, 0]
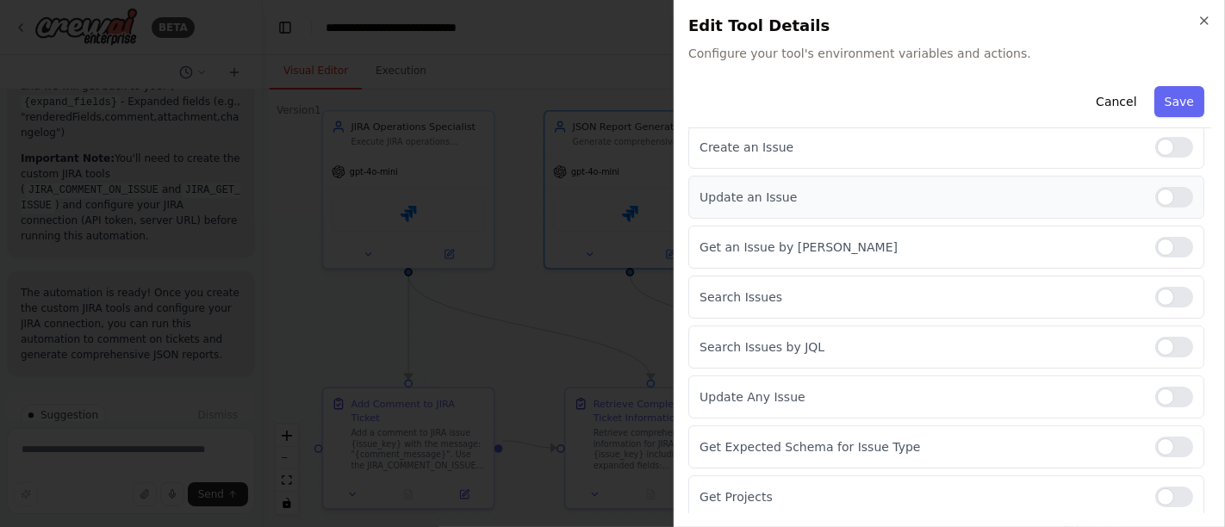
click at [1155, 193] on div at bounding box center [1174, 197] width 38 height 21
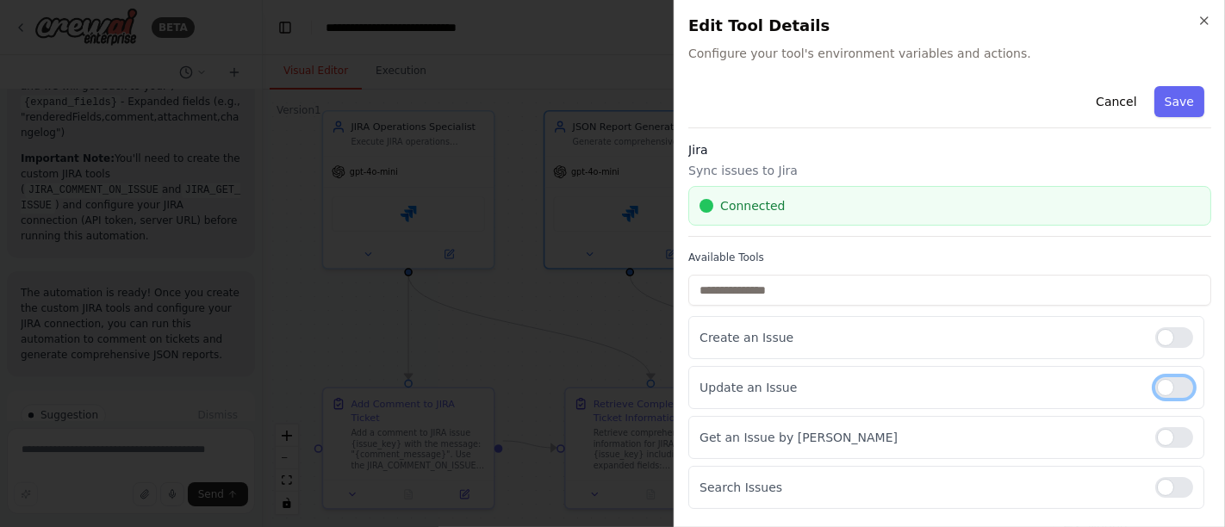
scroll to position [0, 0]
click at [1206, 18] on icon "button" at bounding box center [1204, 21] width 14 height 14
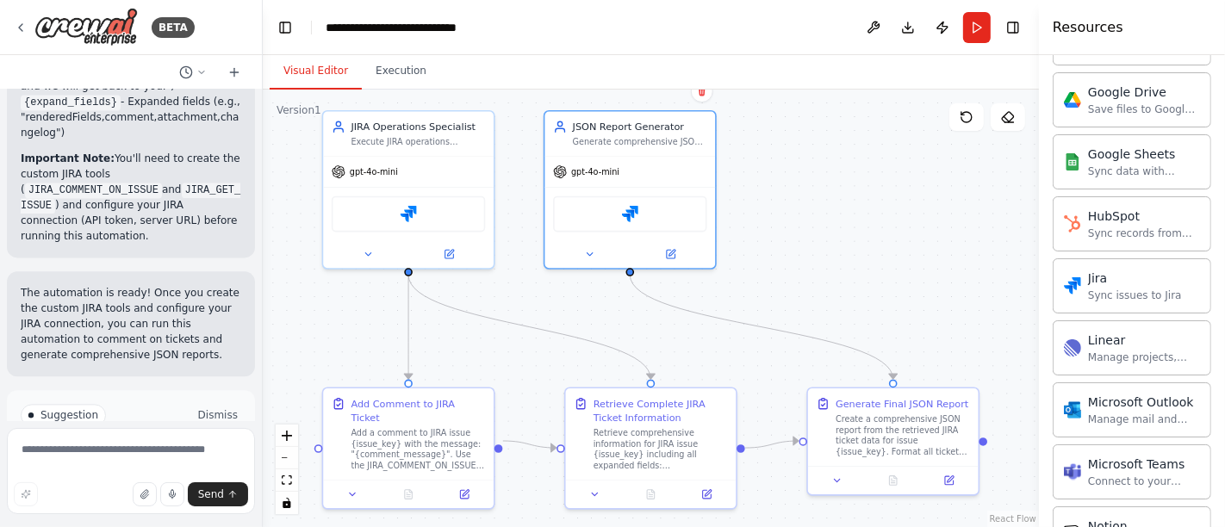
click at [201, 407] on button "Dismiss" at bounding box center [218, 415] width 47 height 17
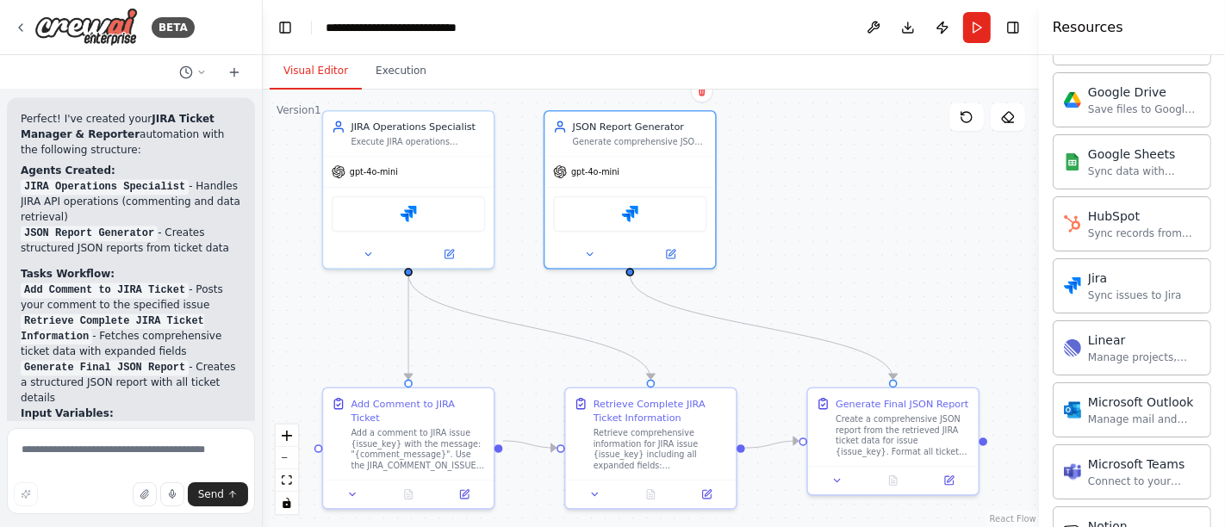
scroll to position [3132, 0]
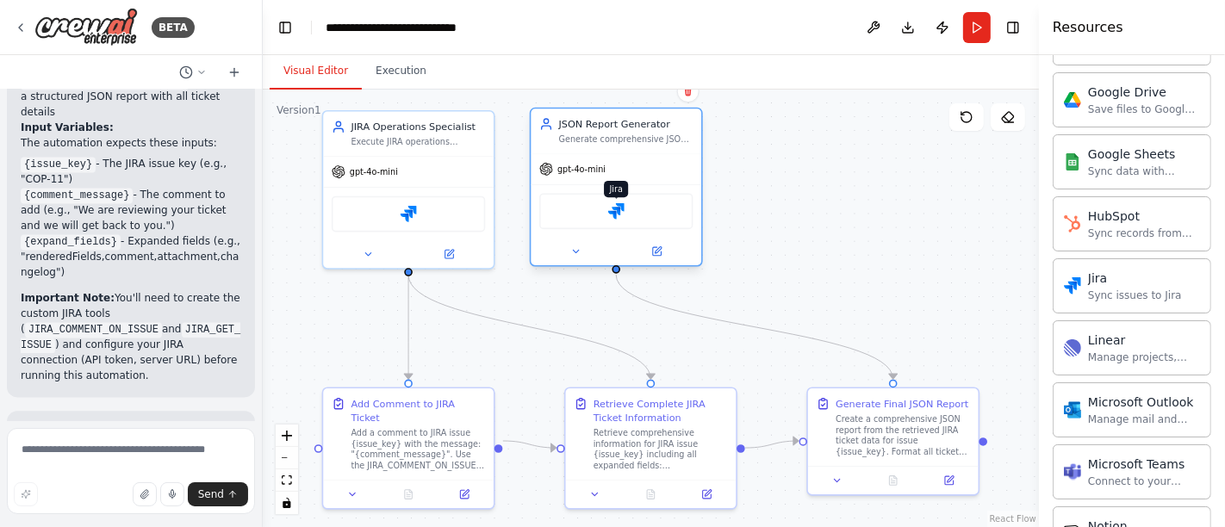
drag, startPoint x: 636, startPoint y: 215, endPoint x: 619, endPoint y: 212, distance: 17.4
click at [622, 215] on img at bounding box center [616, 211] width 16 height 16
click at [615, 205] on img at bounding box center [616, 211] width 16 height 16
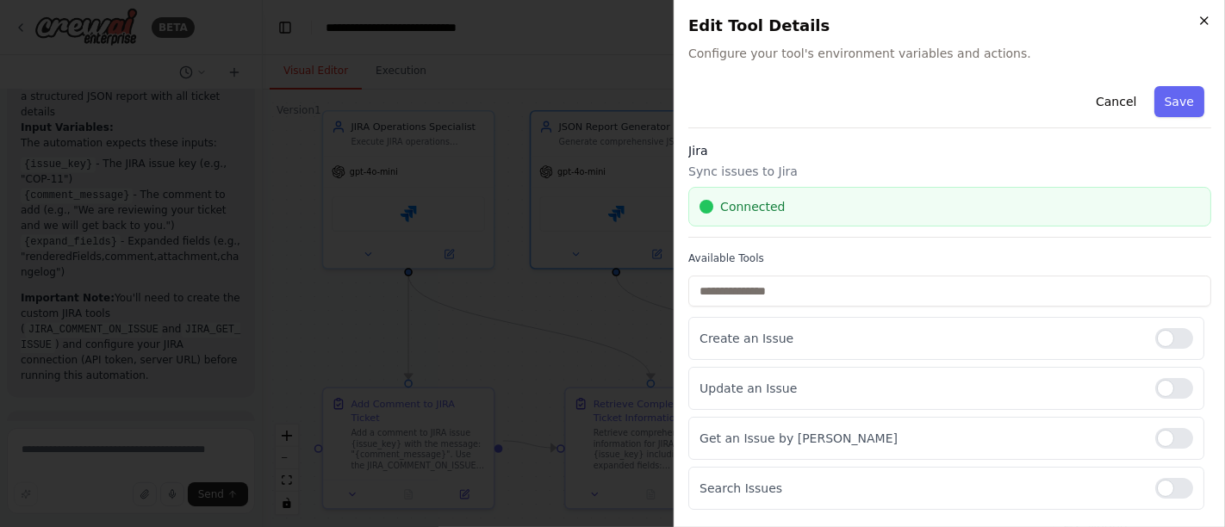
click at [1210, 14] on icon "button" at bounding box center [1204, 21] width 14 height 14
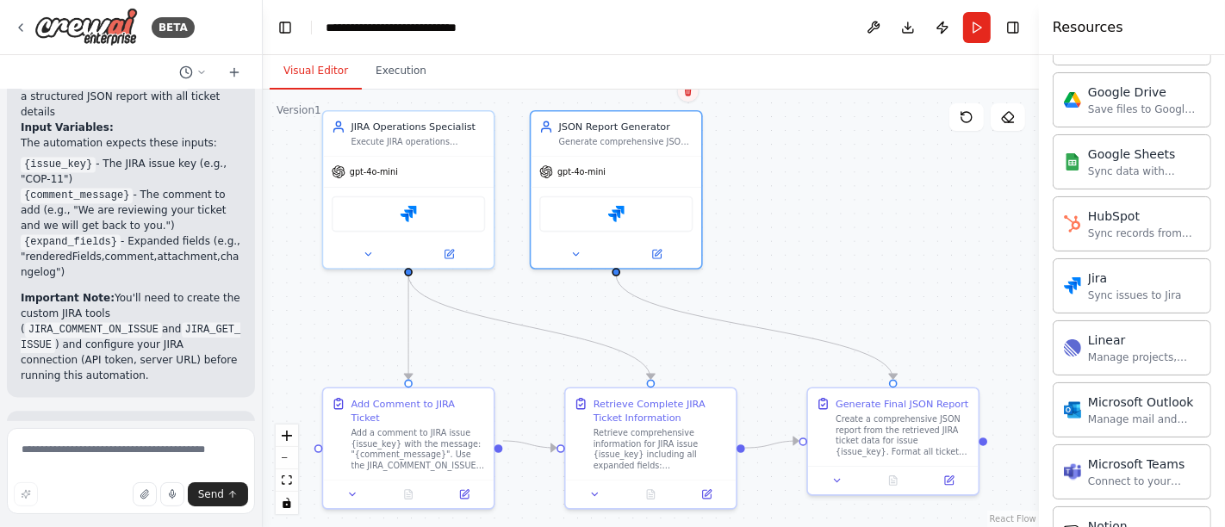
click at [691, 95] on icon at bounding box center [688, 91] width 10 height 10
click at [632, 98] on button "Confirm" at bounding box center [638, 91] width 61 height 21
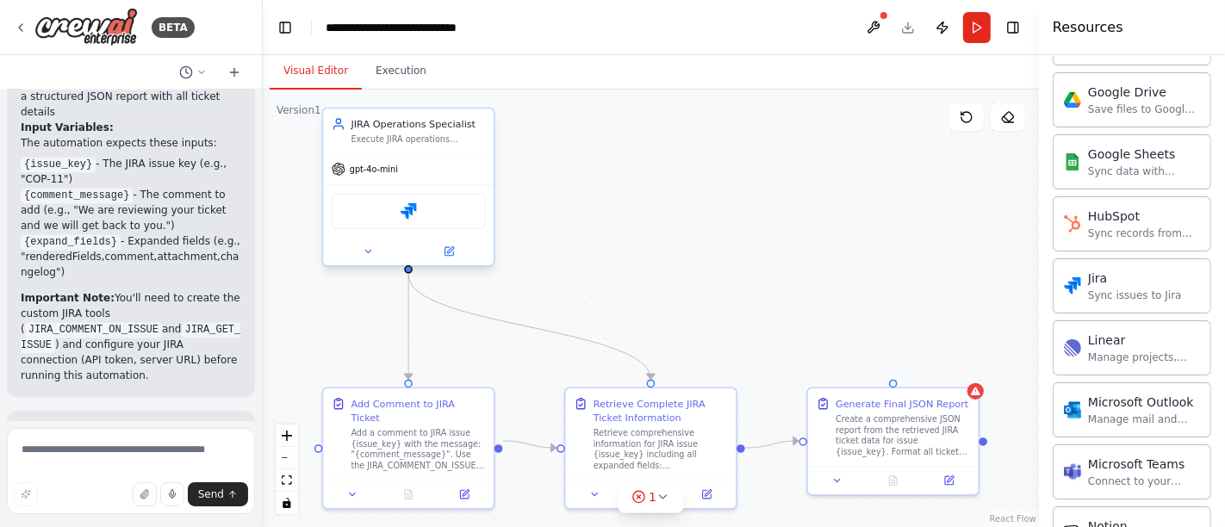
click at [485, 121] on div "JIRA Operations Specialist" at bounding box center [418, 124] width 134 height 14
click at [481, 96] on button at bounding box center [481, 91] width 22 height 22
click at [452, 99] on button "Confirm" at bounding box center [431, 91] width 61 height 21
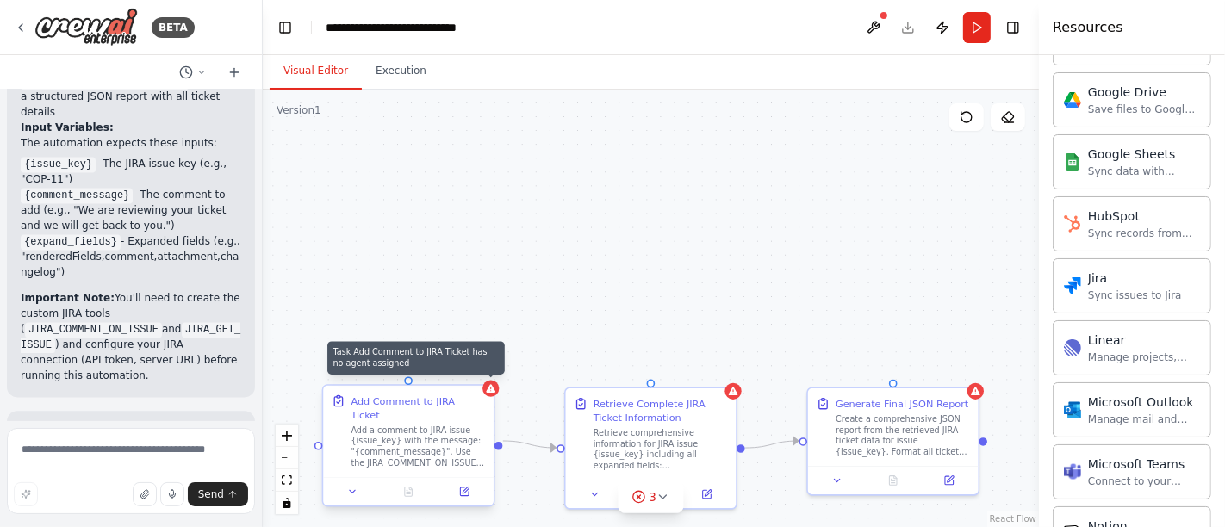
click at [492, 390] on icon at bounding box center [490, 388] width 9 height 9
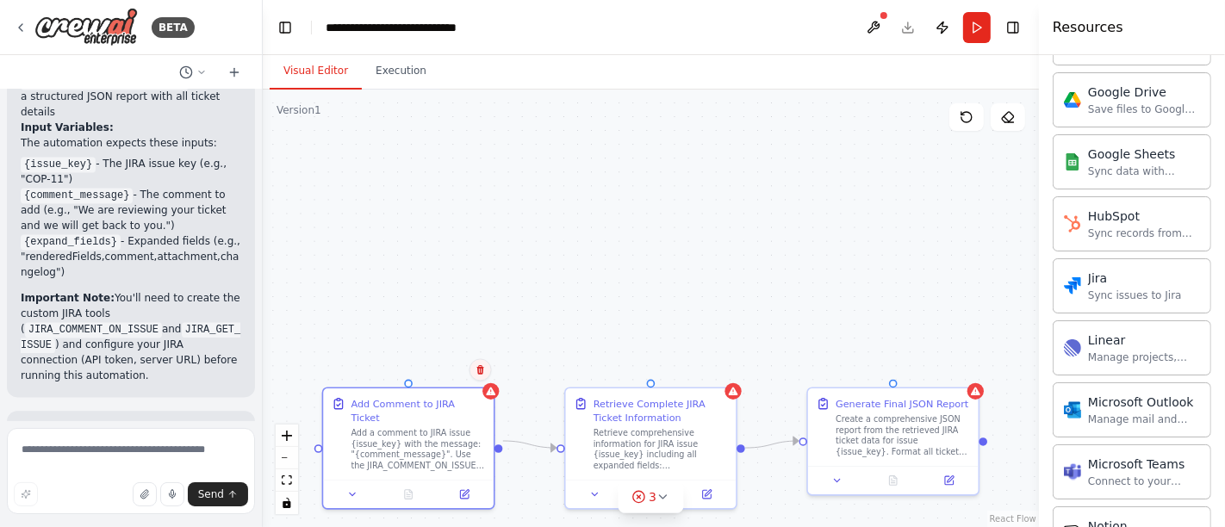
click at [482, 372] on icon at bounding box center [479, 369] width 7 height 9
drag, startPoint x: 446, startPoint y: 368, endPoint x: 498, endPoint y: 371, distance: 51.8
click at [445, 368] on button "Confirm" at bounding box center [431, 370] width 61 height 21
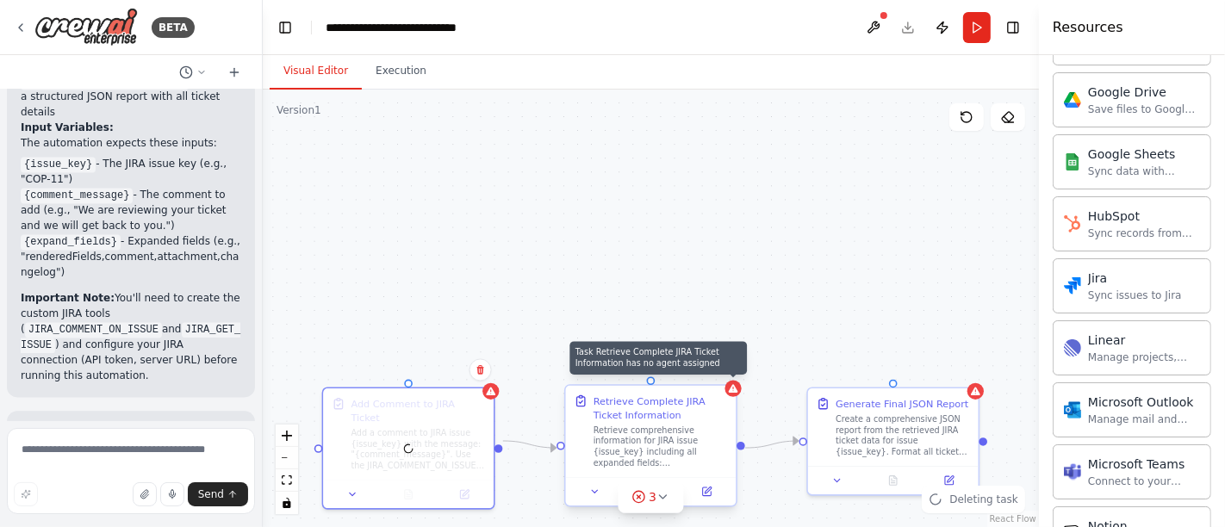
click at [731, 390] on icon at bounding box center [733, 388] width 9 height 9
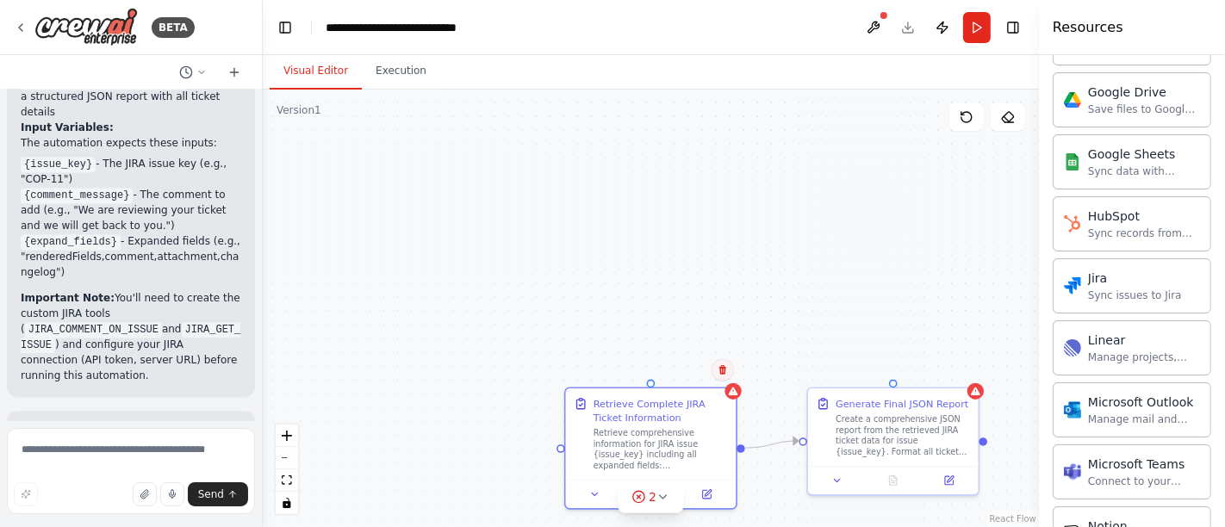
click at [718, 370] on icon at bounding box center [723, 370] width 10 height 10
click at [668, 370] on button "Confirm" at bounding box center [674, 370] width 61 height 21
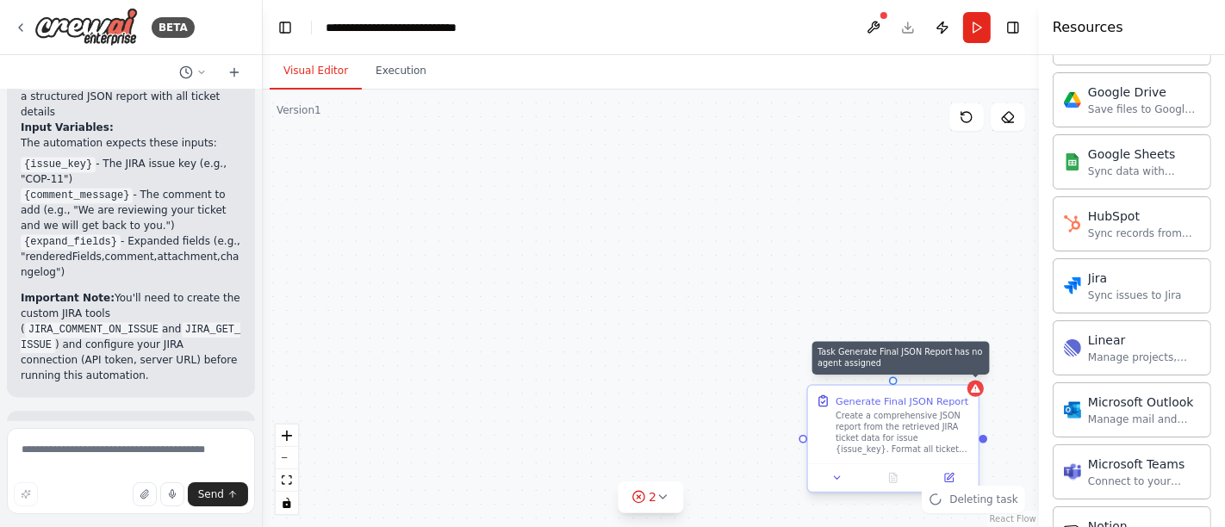
click at [973, 392] on icon at bounding box center [975, 388] width 9 height 9
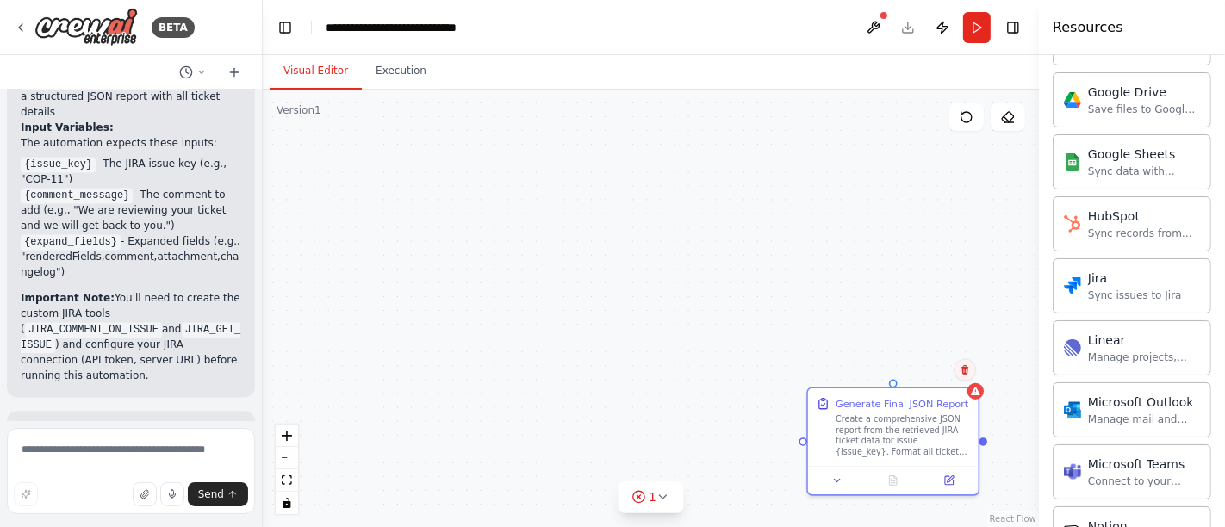
click at [960, 371] on icon at bounding box center [965, 370] width 10 height 10
click at [914, 375] on button "Confirm" at bounding box center [916, 370] width 61 height 21
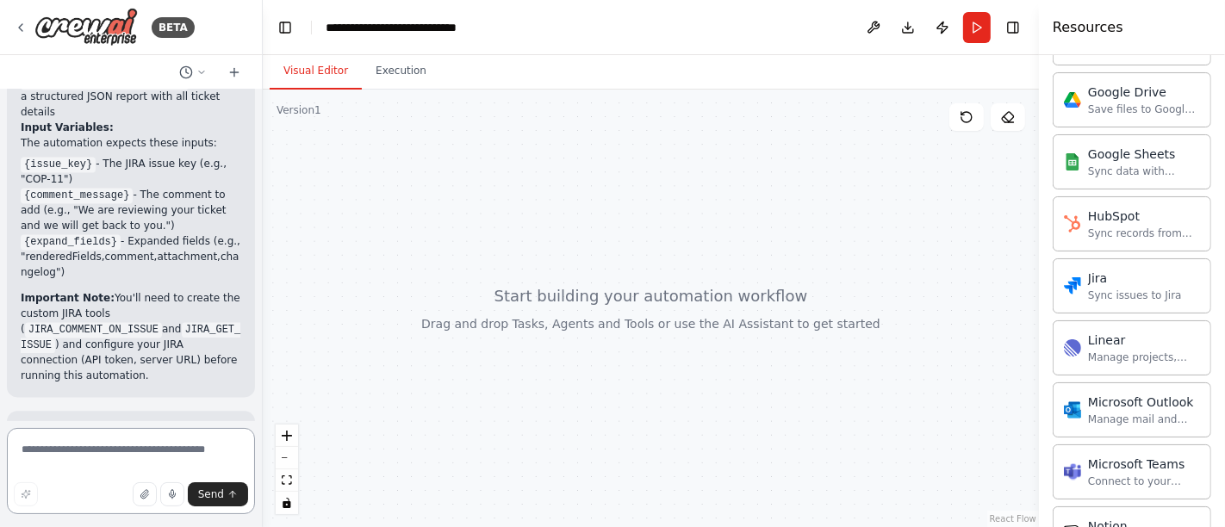
click at [115, 447] on textarea at bounding box center [131, 471] width 248 height 86
click at [84, 449] on textarea at bounding box center [131, 471] width 248 height 86
paste textarea "**********"
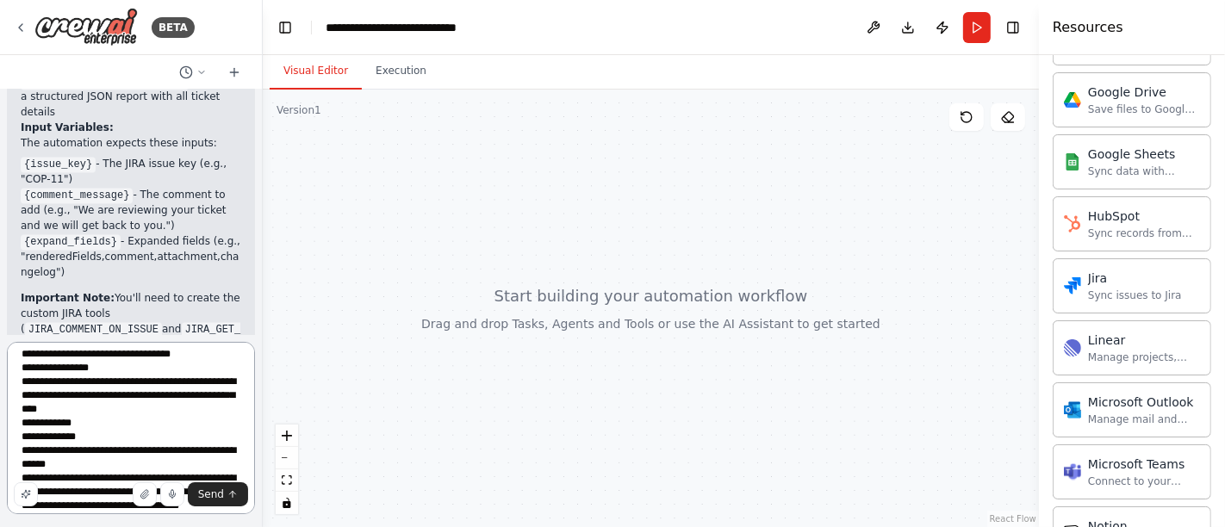
scroll to position [0, 0]
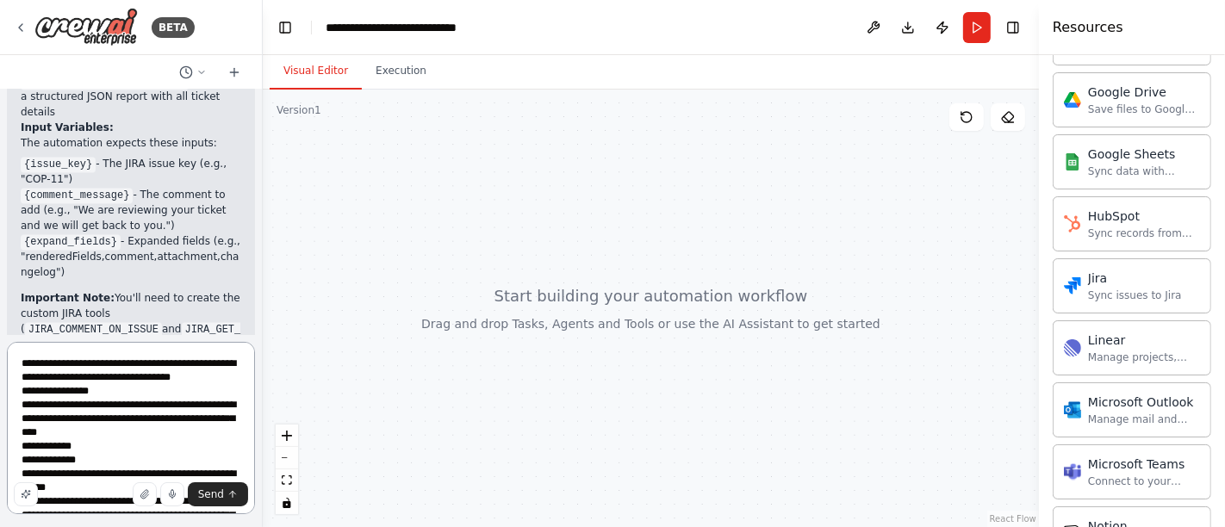
drag, startPoint x: 137, startPoint y: 471, endPoint x: 22, endPoint y: 397, distance: 137.2
click at [22, 397] on textarea "**********" at bounding box center [131, 428] width 248 height 172
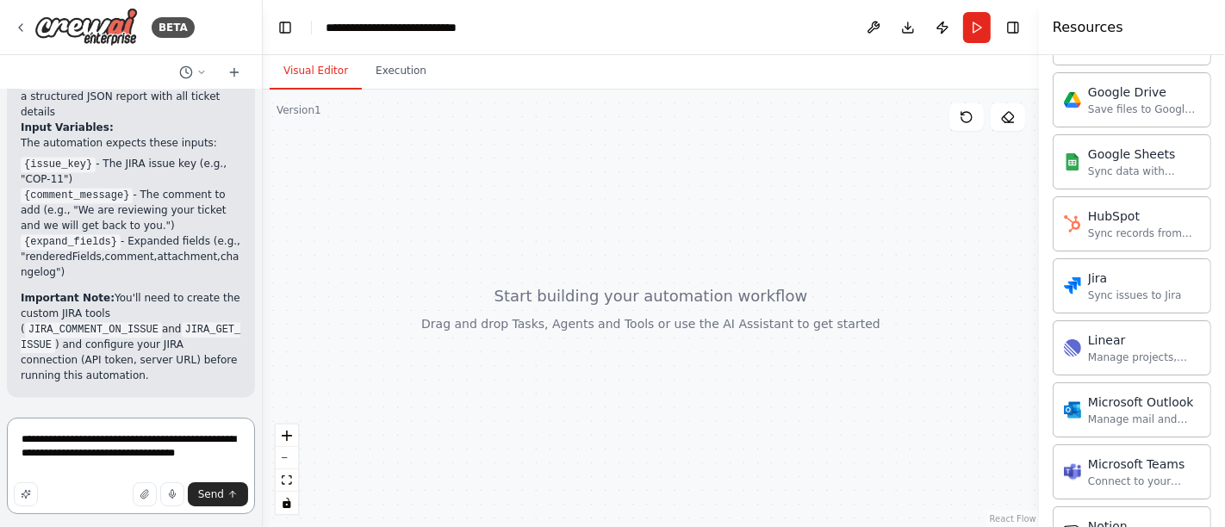
paste textarea "**********"
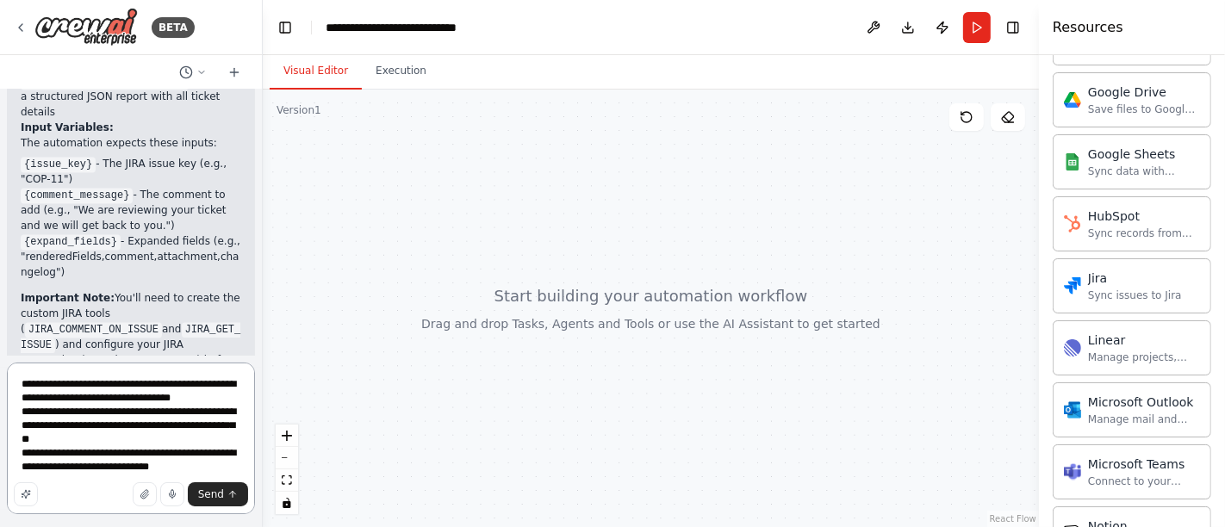
click at [202, 402] on textarea "**********" at bounding box center [131, 439] width 248 height 152
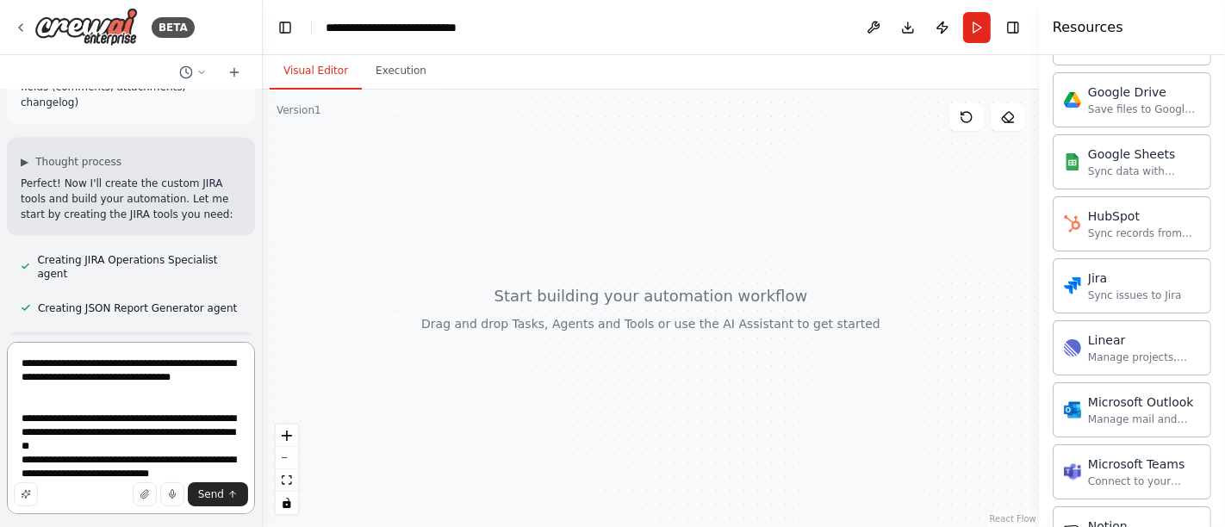
scroll to position [2461, 0]
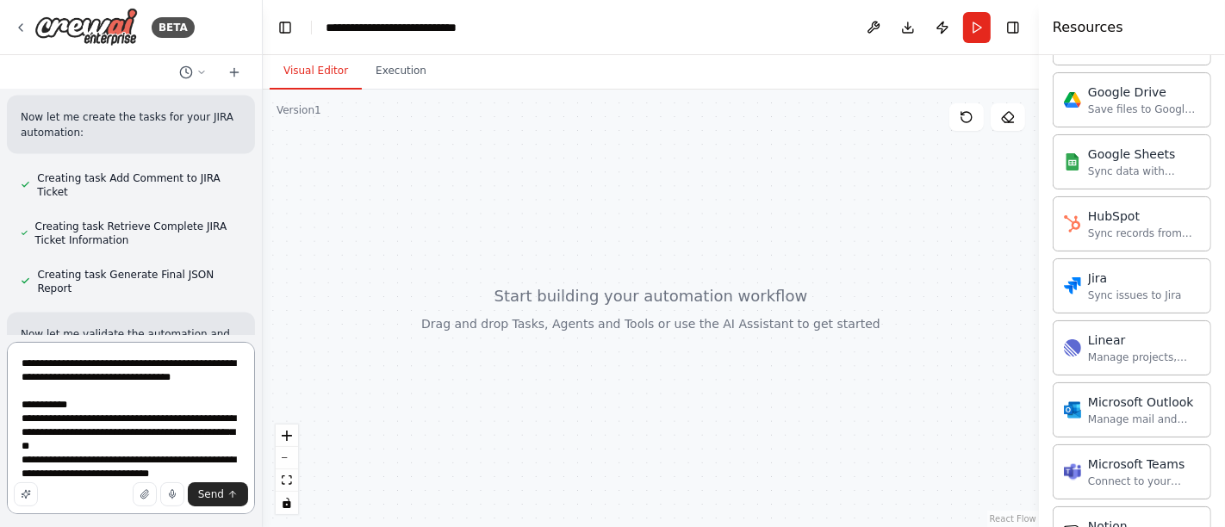
paste textarea "**********"
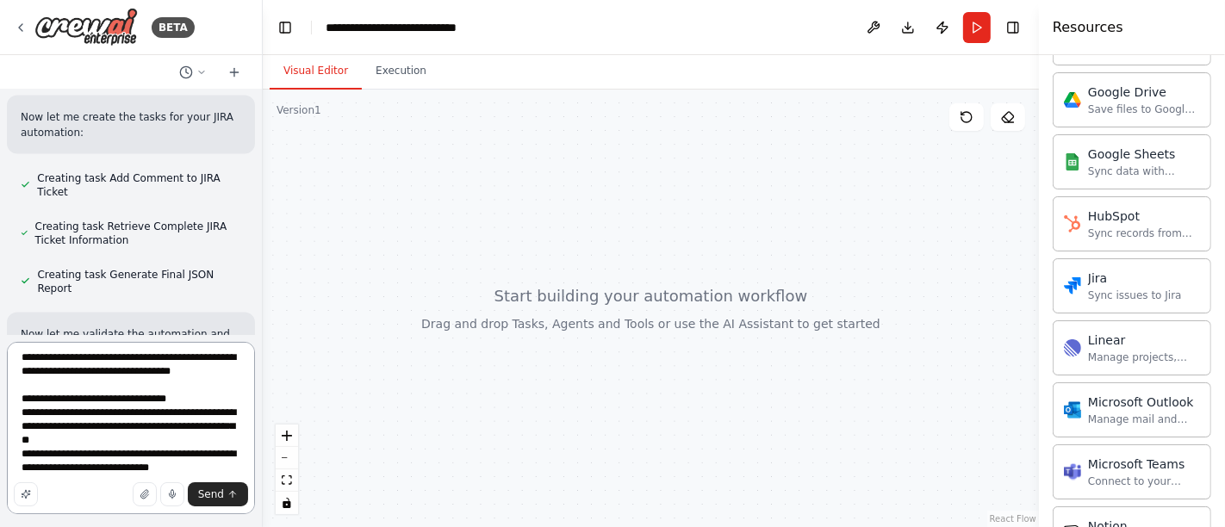
scroll to position [8, 0]
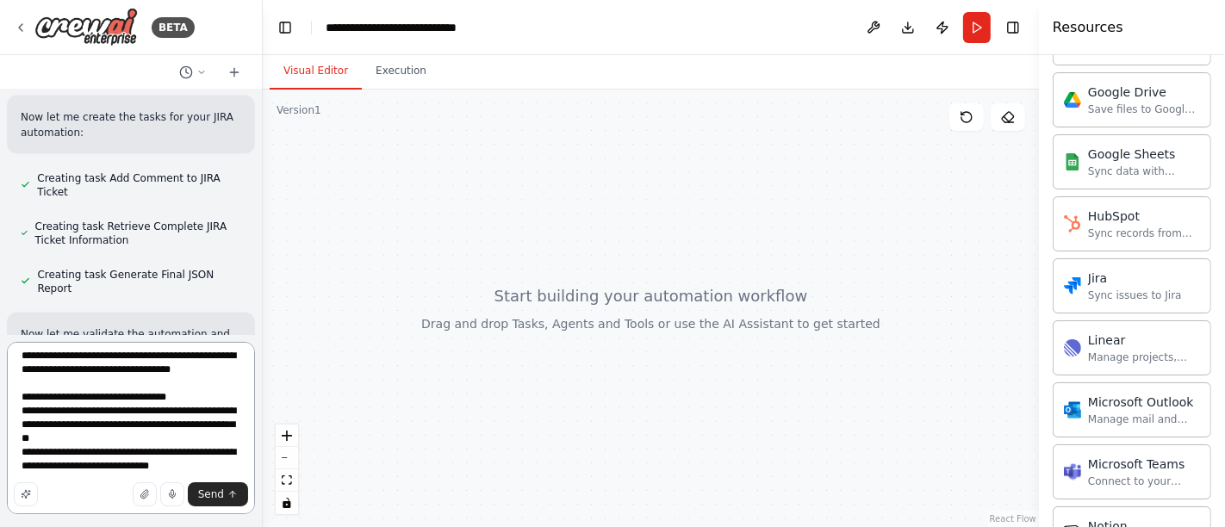
click at [213, 463] on textarea "**********" at bounding box center [131, 428] width 248 height 172
click at [142, 441] on textarea "**********" at bounding box center [131, 428] width 248 height 172
click at [207, 465] on textarea "**********" at bounding box center [131, 428] width 248 height 172
click at [202, 374] on textarea "**********" at bounding box center [131, 428] width 248 height 172
click at [65, 398] on textarea "**********" at bounding box center [131, 428] width 248 height 172
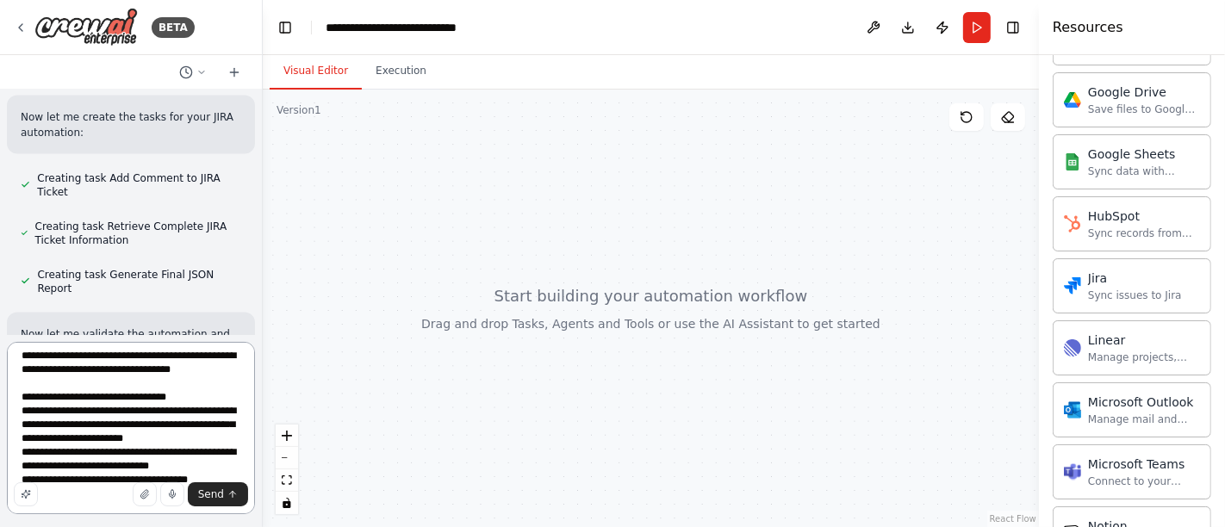
scroll to position [3218, 0]
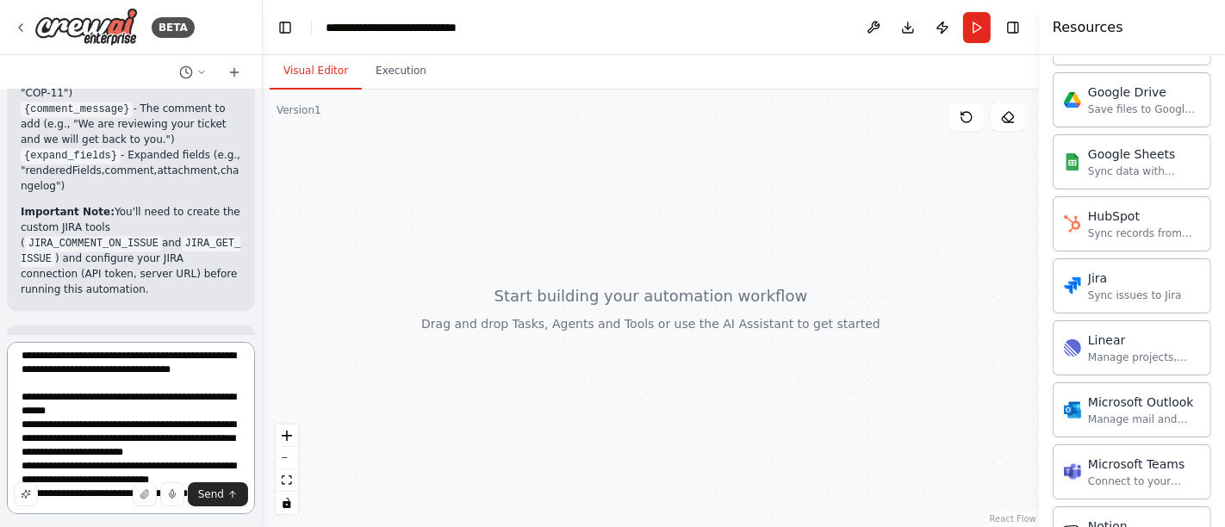
click at [162, 397] on textarea "**********" at bounding box center [131, 428] width 248 height 172
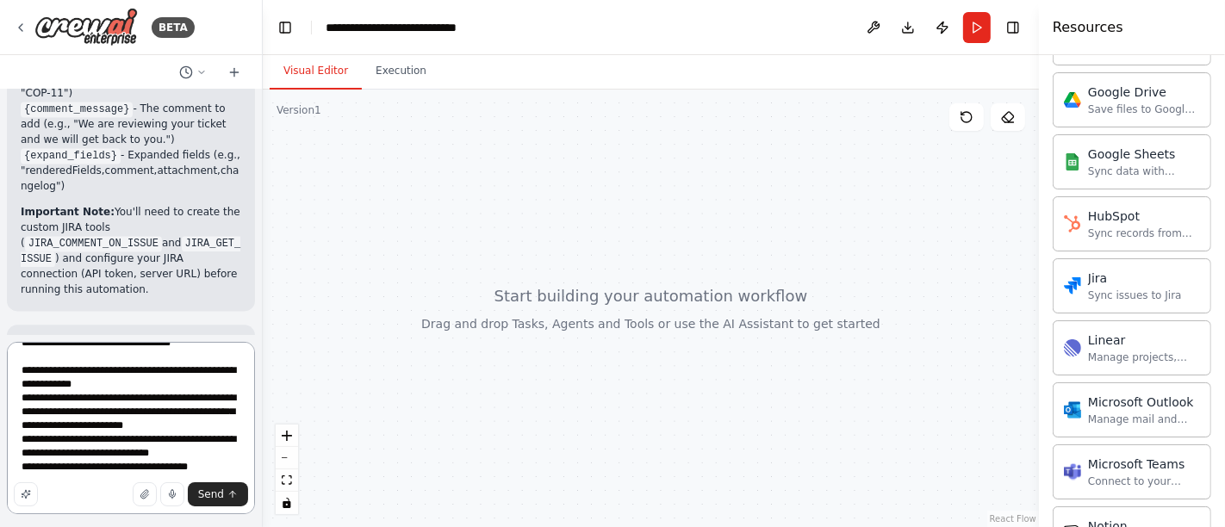
scroll to position [35, 0]
type textarea "**********"
click at [200, 495] on button "Send" at bounding box center [218, 494] width 60 height 24
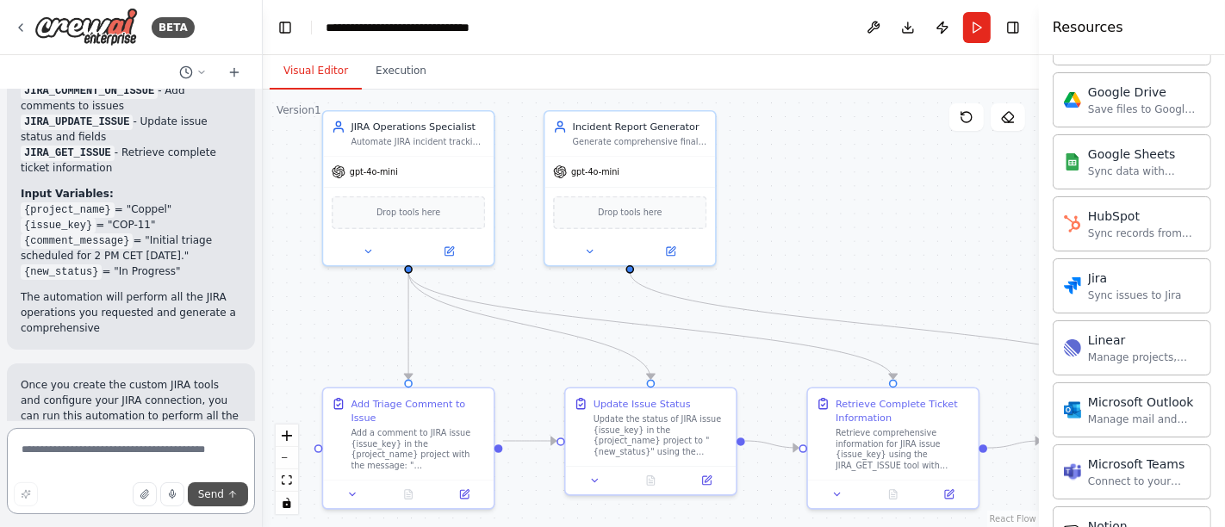
scroll to position [4938, 0]
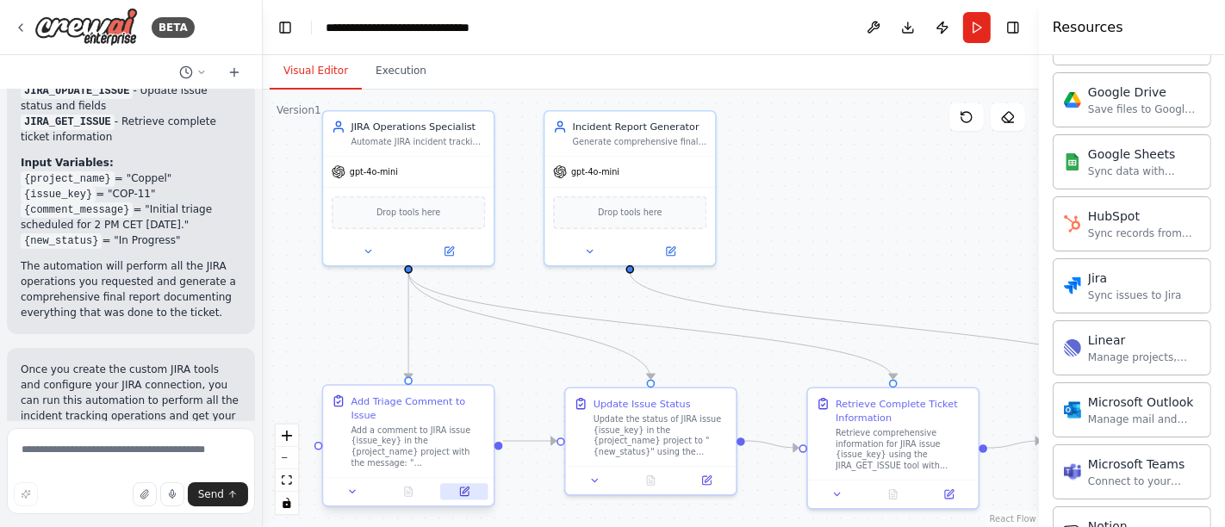
click at [463, 488] on icon at bounding box center [466, 491] width 7 height 7
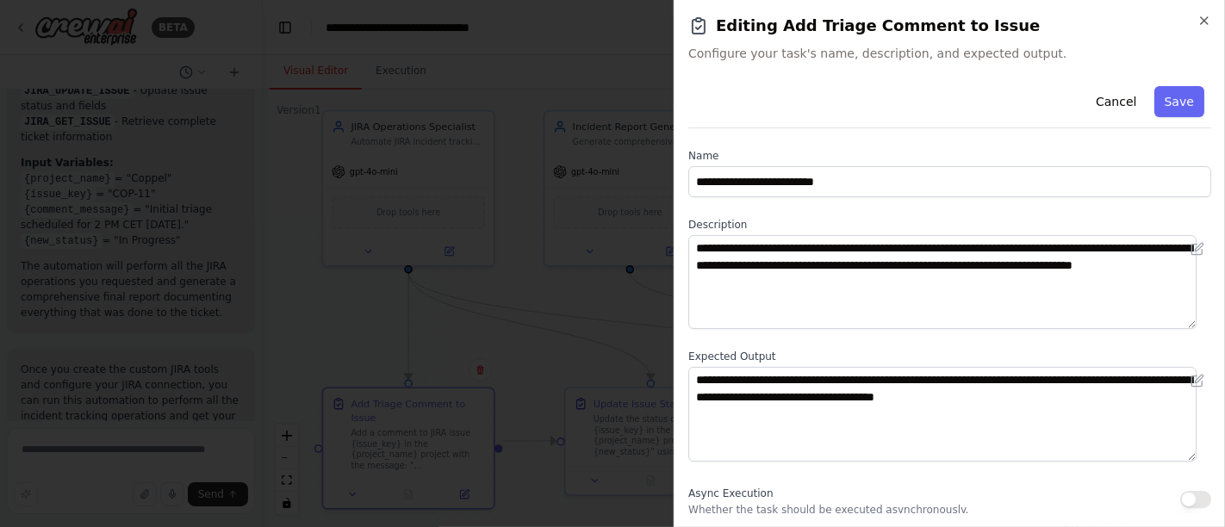
click at [1194, 16] on h2 "Editing Add Triage Comment to Issue" at bounding box center [949, 26] width 523 height 24
click at [1204, 20] on icon "button" at bounding box center [1204, 20] width 7 height 7
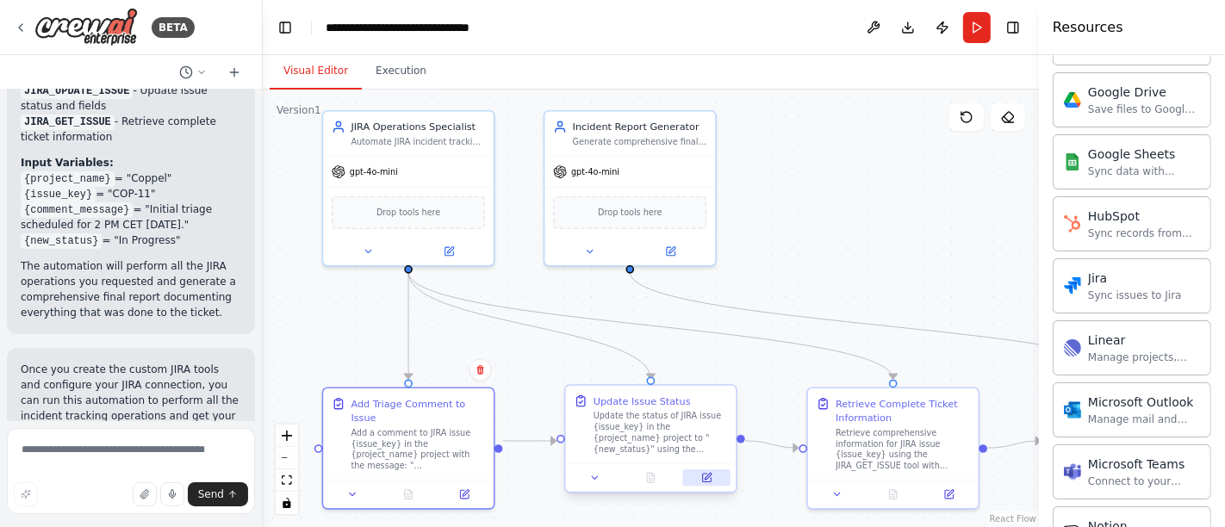
click at [707, 478] on icon at bounding box center [707, 478] width 9 height 9
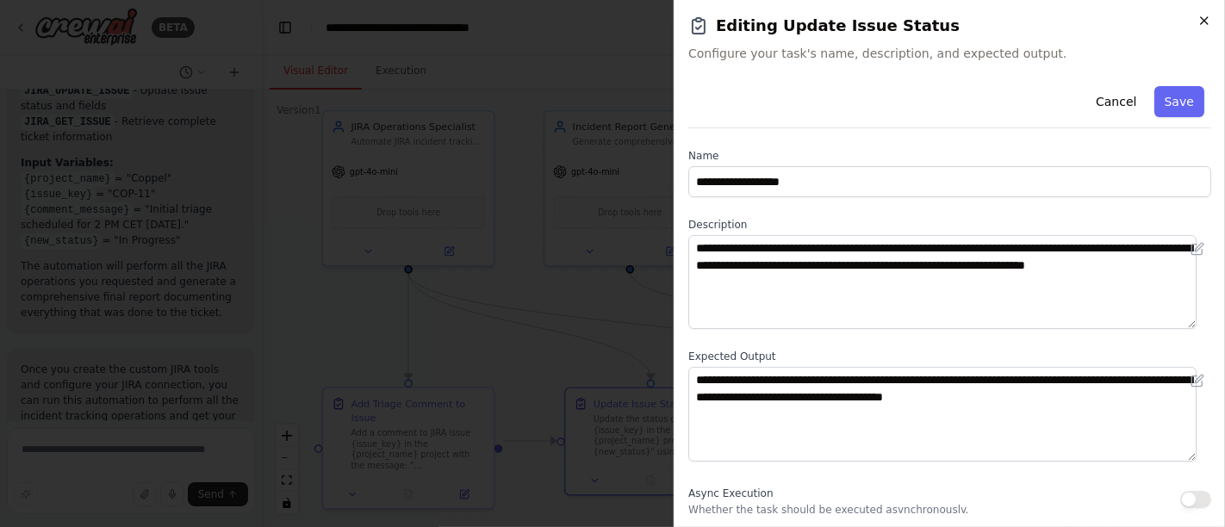
click at [1207, 18] on icon "button" at bounding box center [1204, 21] width 14 height 14
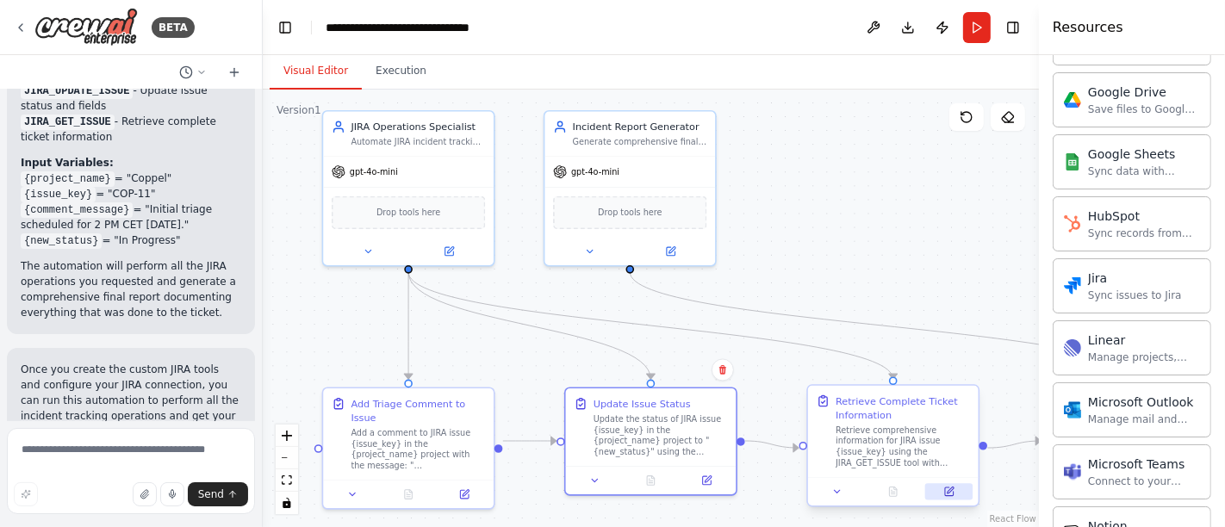
click at [954, 495] on icon at bounding box center [948, 491] width 11 height 11
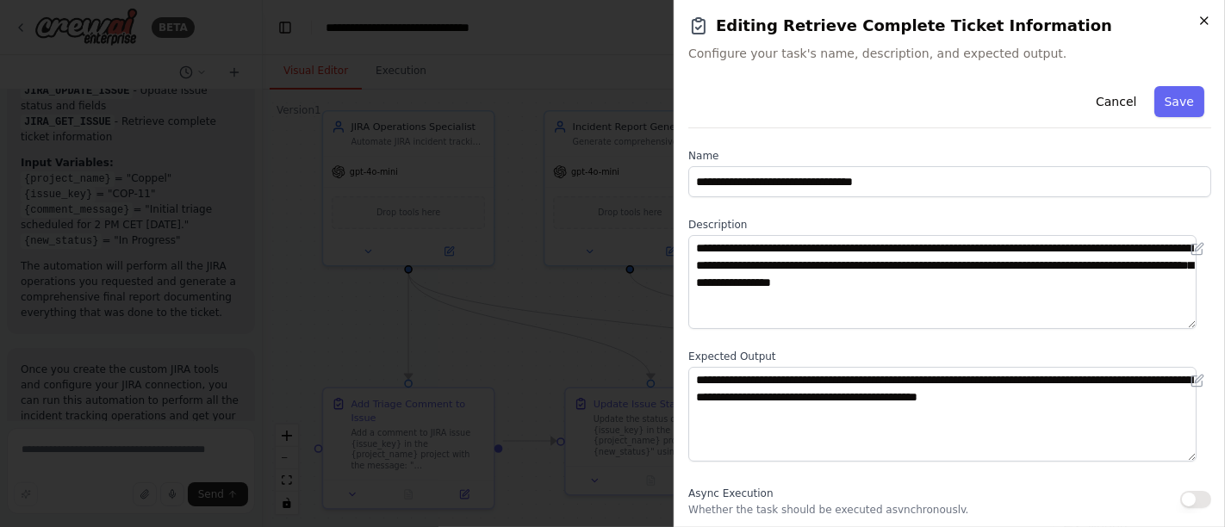
click at [1205, 21] on icon "button" at bounding box center [1204, 21] width 14 height 14
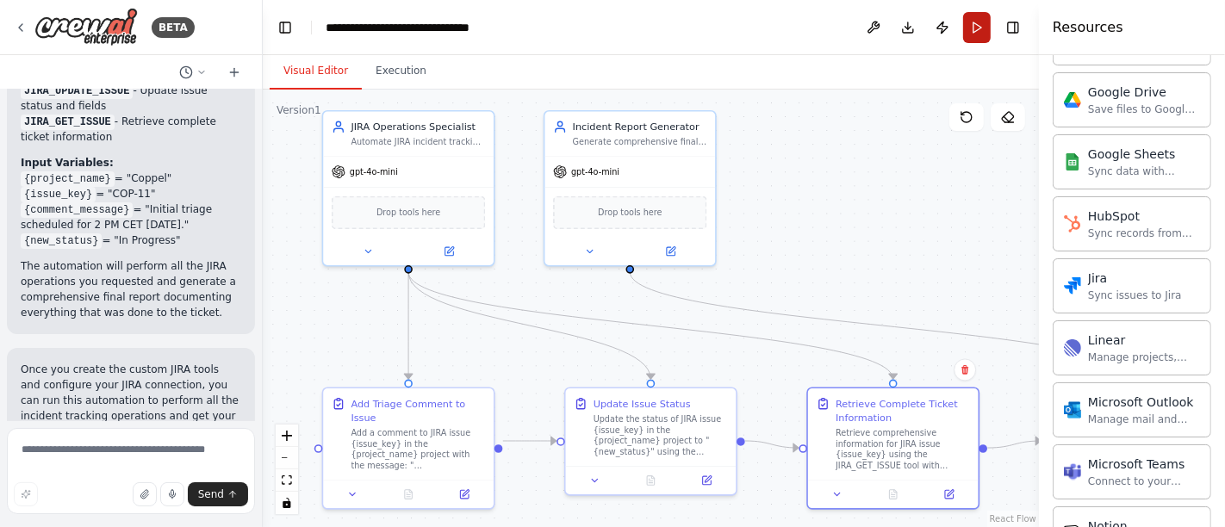
click at [976, 26] on button "Run" at bounding box center [977, 27] width 28 height 31
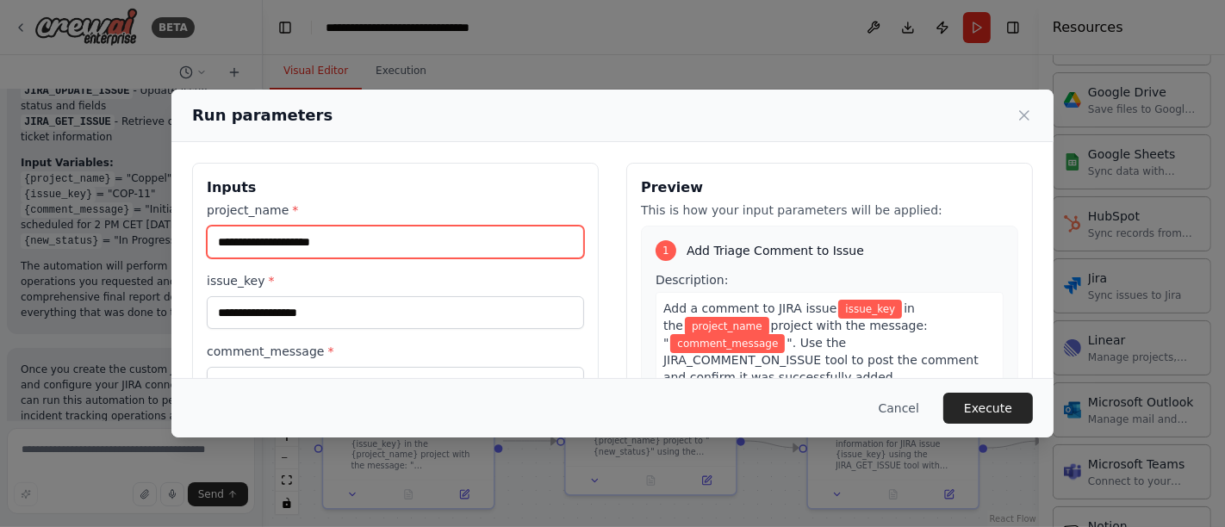
click at [503, 242] on input "project_name *" at bounding box center [395, 242] width 377 height 33
type input "******"
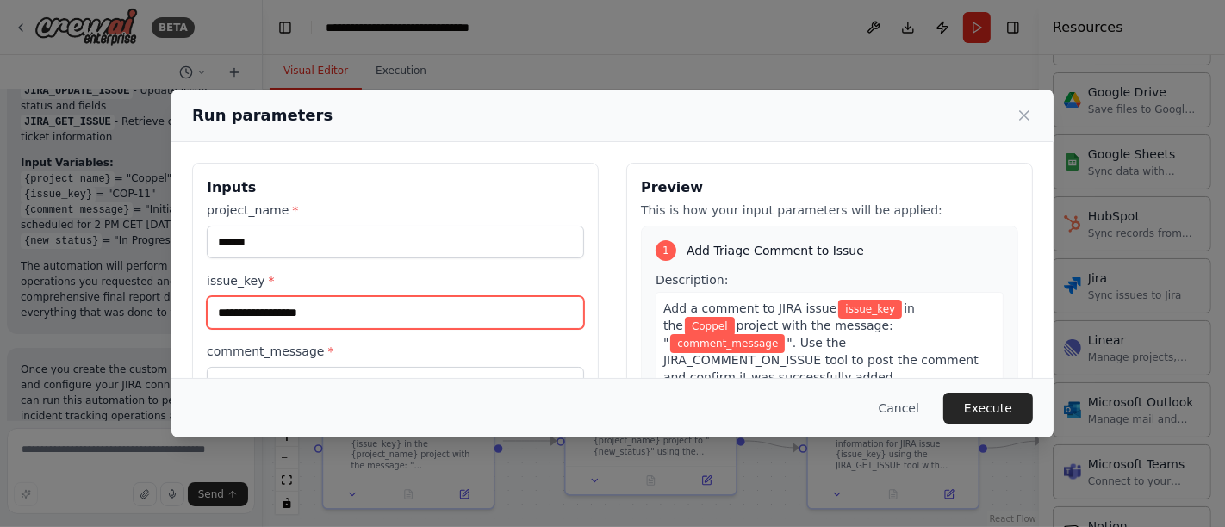
click at [428, 299] on input "issue_key *" at bounding box center [395, 312] width 377 height 33
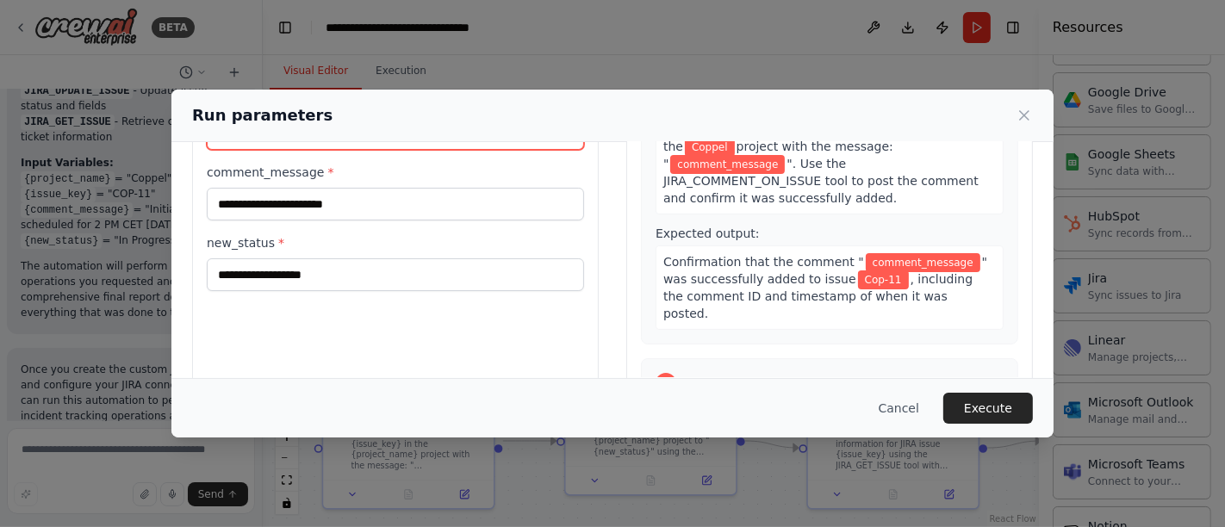
scroll to position [159, 0]
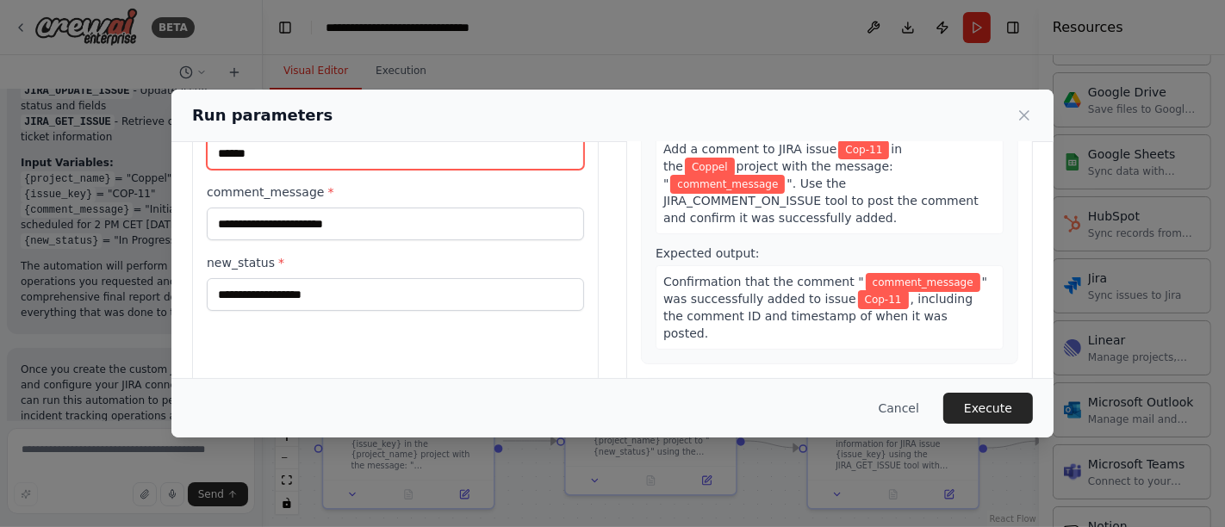
type input "******"
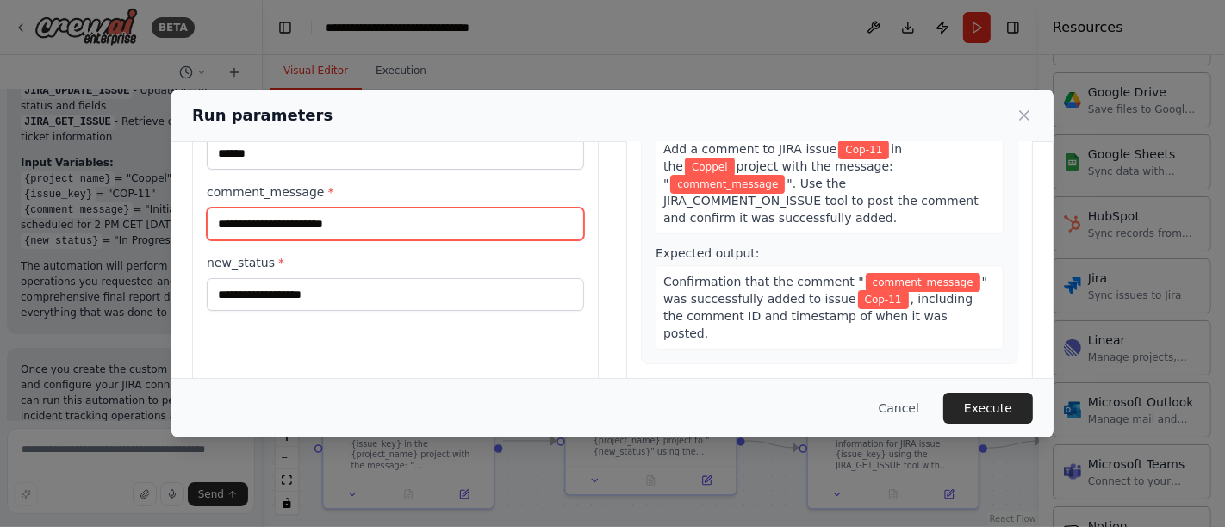
click at [320, 218] on input "comment_message *" at bounding box center [395, 224] width 377 height 33
click at [342, 223] on input "comment_message *" at bounding box center [395, 224] width 377 height 33
paste input "**********"
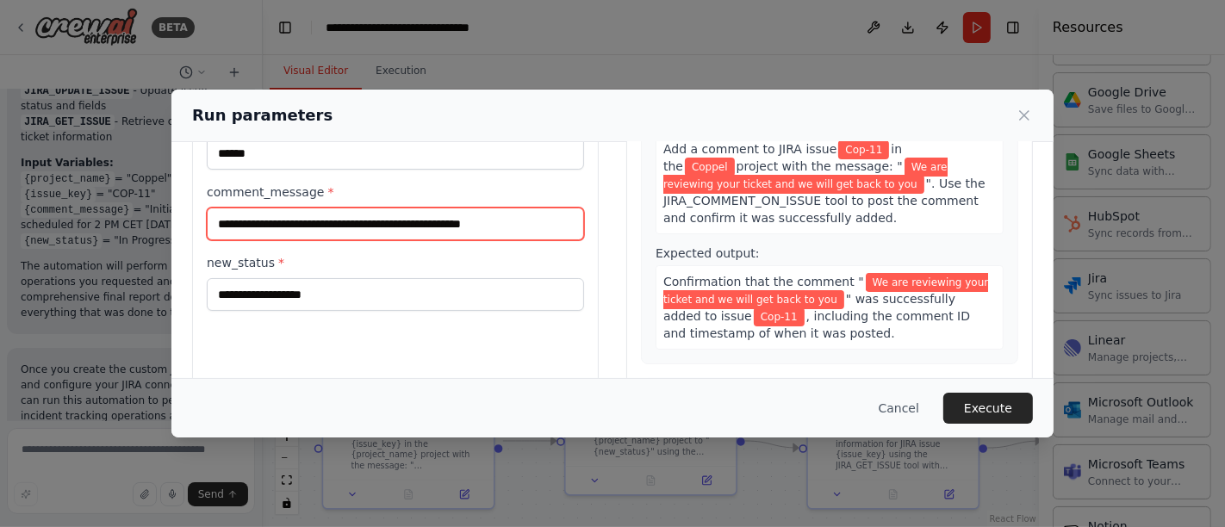
type input "**********"
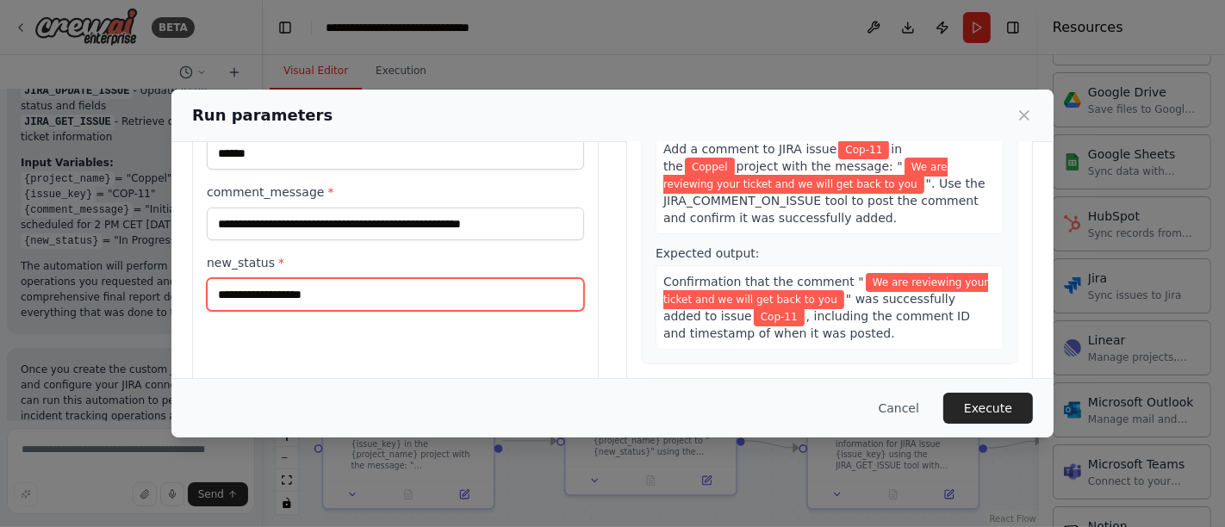
click at [331, 295] on input "new_status *" at bounding box center [395, 294] width 377 height 33
click at [412, 289] on input "new_status *" at bounding box center [395, 294] width 377 height 33
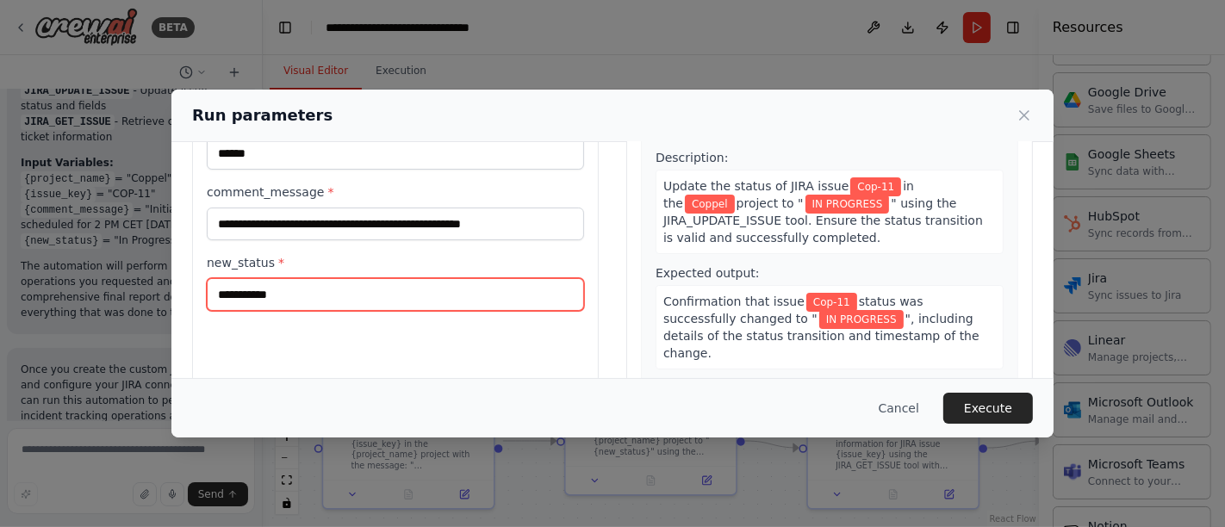
scroll to position [276, 0]
type input "**********"
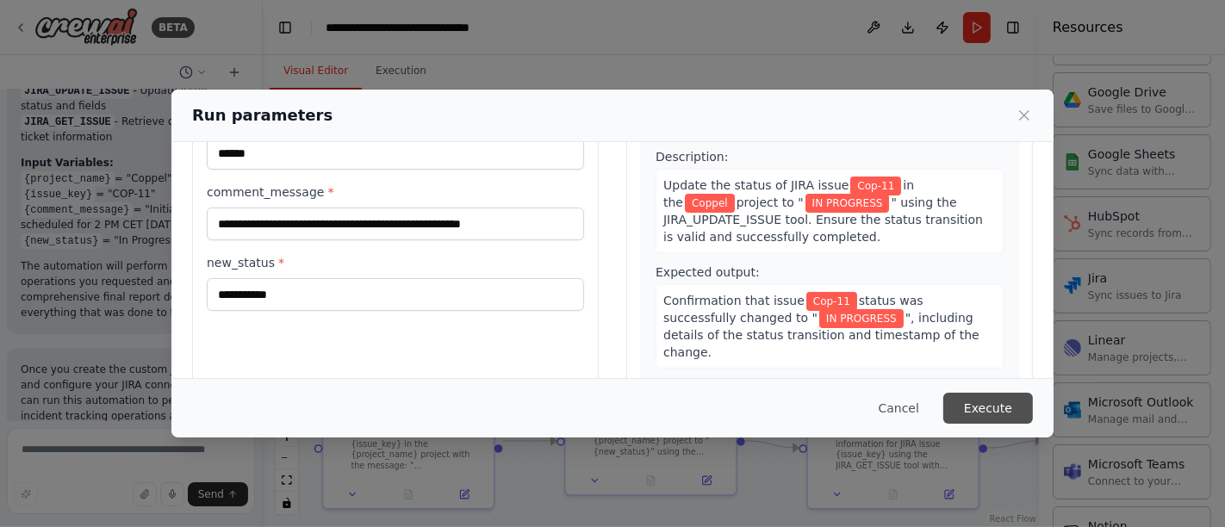
click at [976, 412] on button "Execute" at bounding box center [988, 408] width 90 height 31
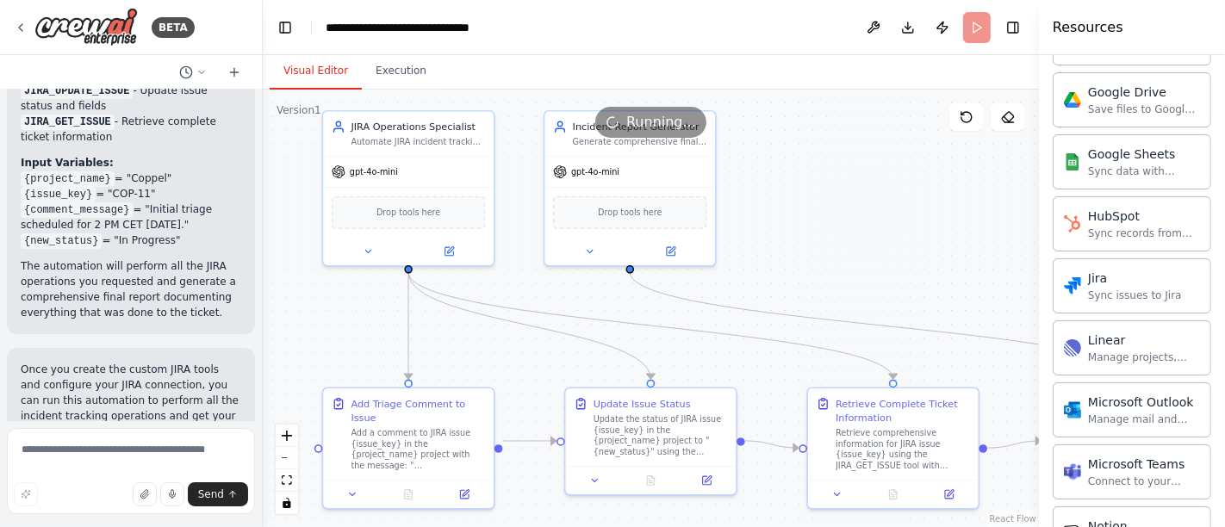
click at [314, 73] on button "Visual Editor" at bounding box center [316, 71] width 92 height 36
click at [413, 483] on button at bounding box center [408, 491] width 59 height 16
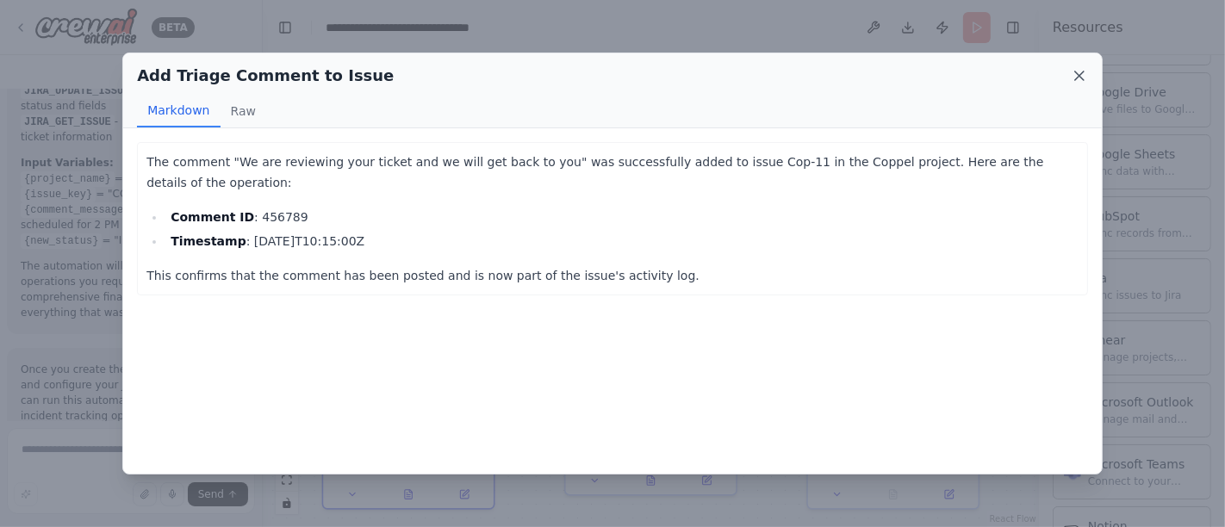
click at [1082, 75] on icon at bounding box center [1079, 75] width 17 height 17
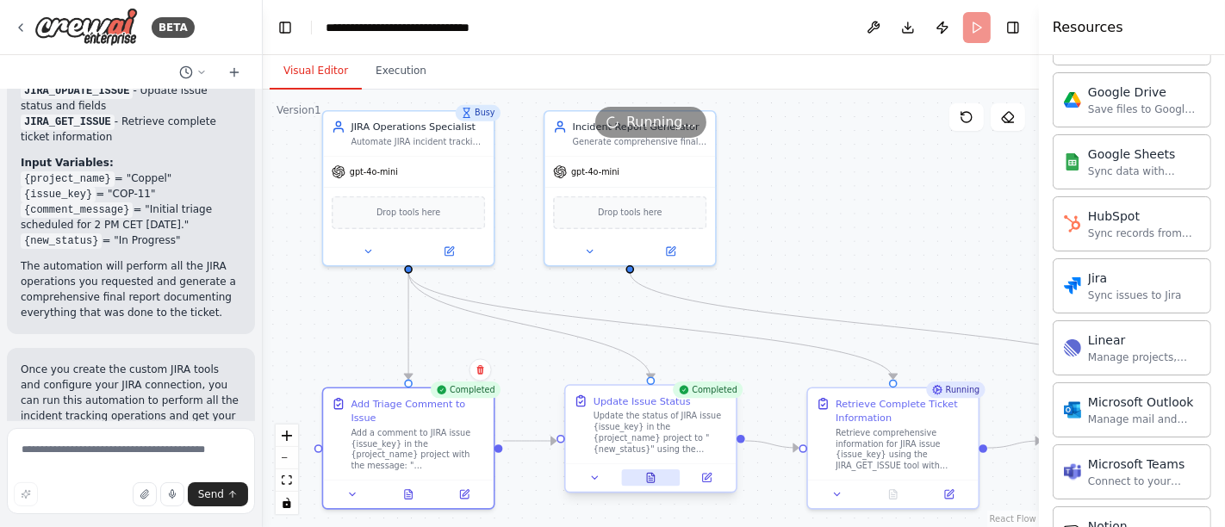
click at [651, 472] on icon at bounding box center [650, 477] width 11 height 11
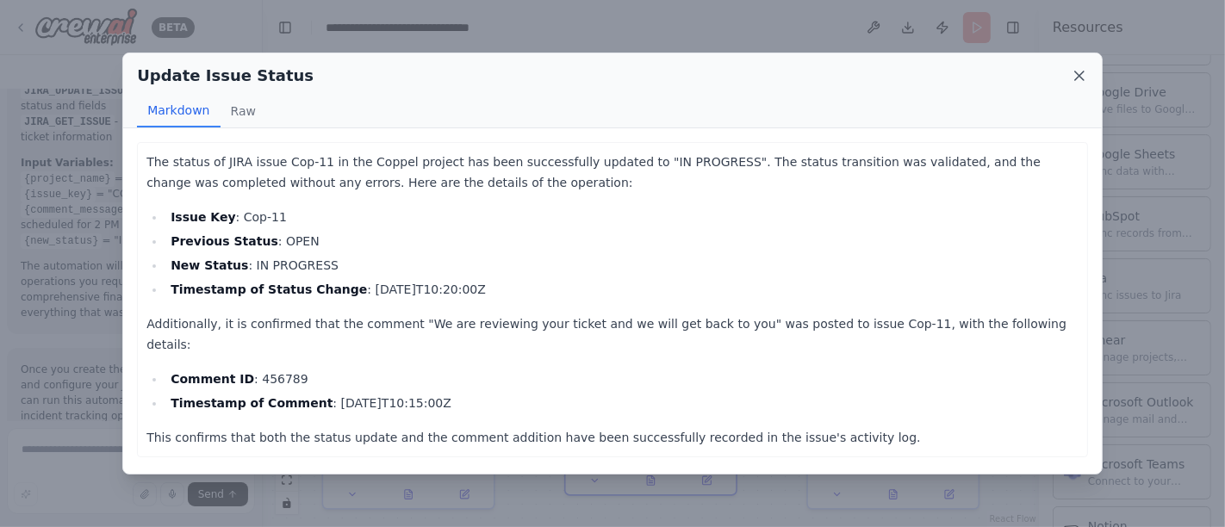
click at [1084, 68] on icon at bounding box center [1079, 75] width 17 height 17
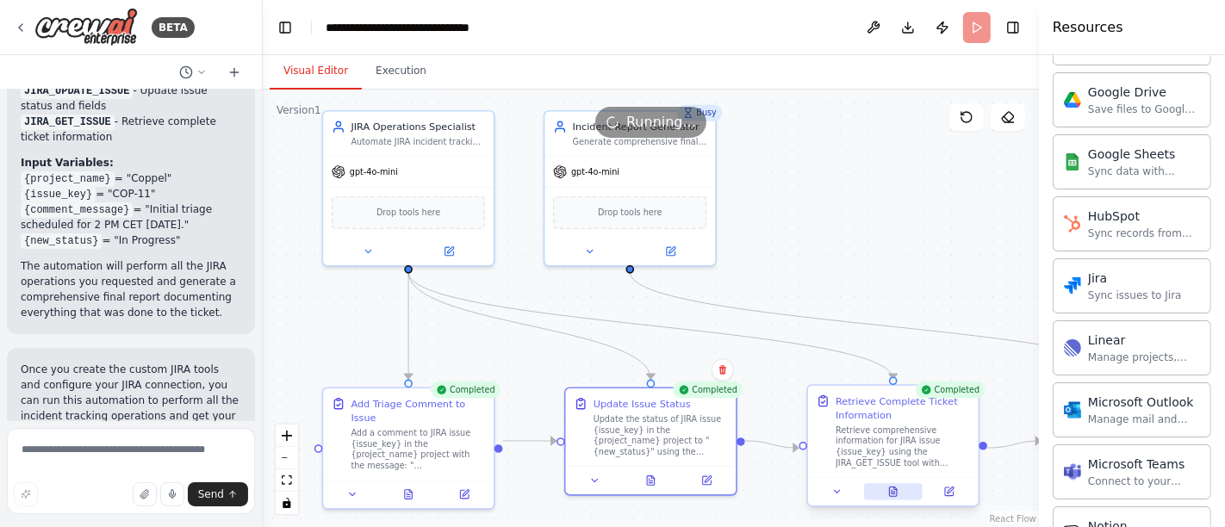
click at [892, 495] on icon at bounding box center [893, 495] width 3 height 0
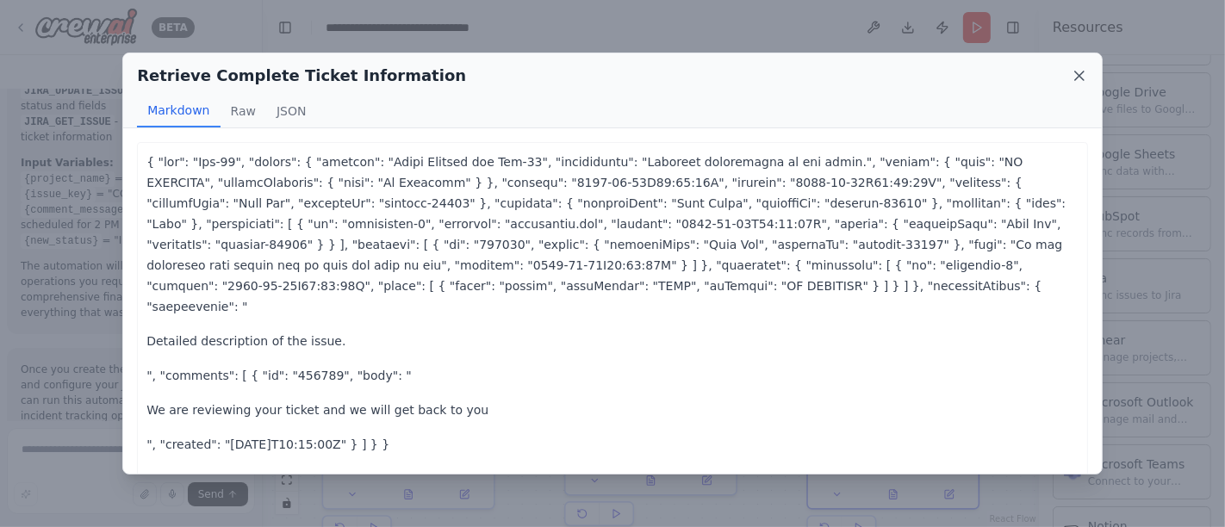
click at [1078, 73] on icon at bounding box center [1079, 76] width 9 height 9
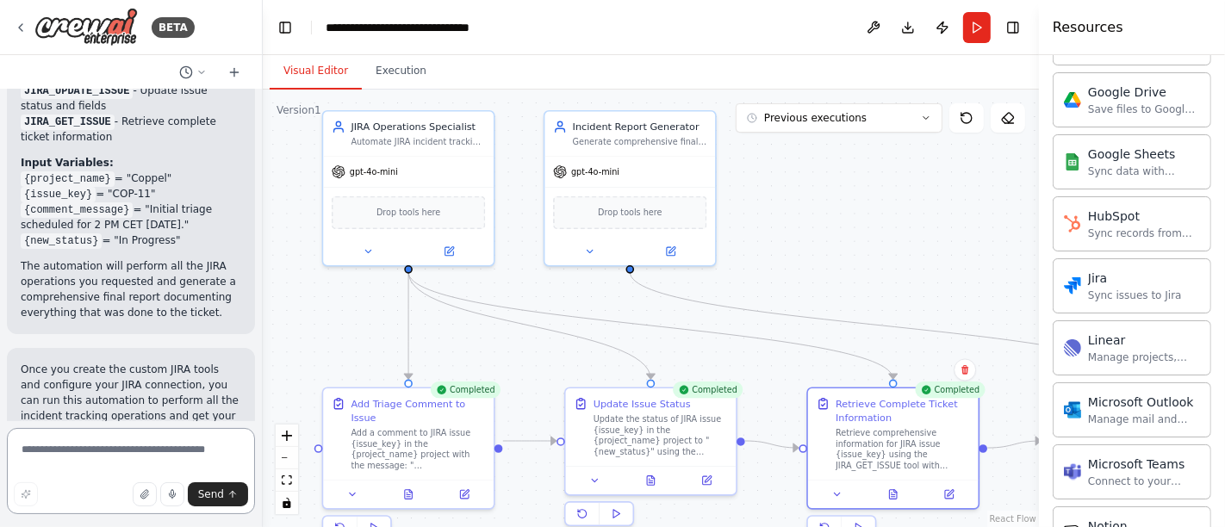
click at [106, 447] on textarea at bounding box center [131, 471] width 248 height 86
type textarea "**********"
click at [219, 493] on span "Send" at bounding box center [211, 495] width 26 height 14
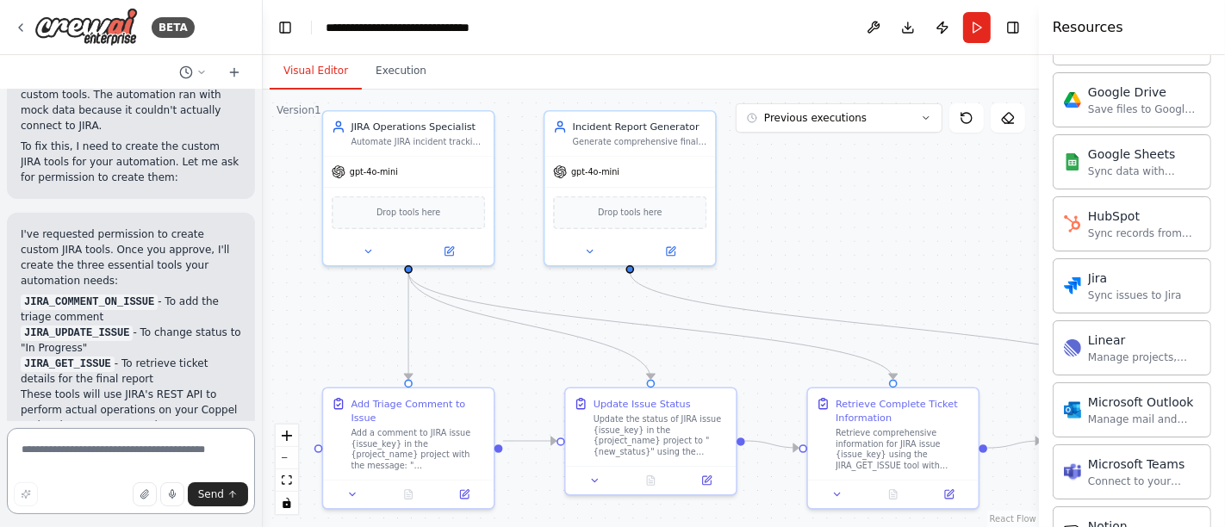
scroll to position [5755, 0]
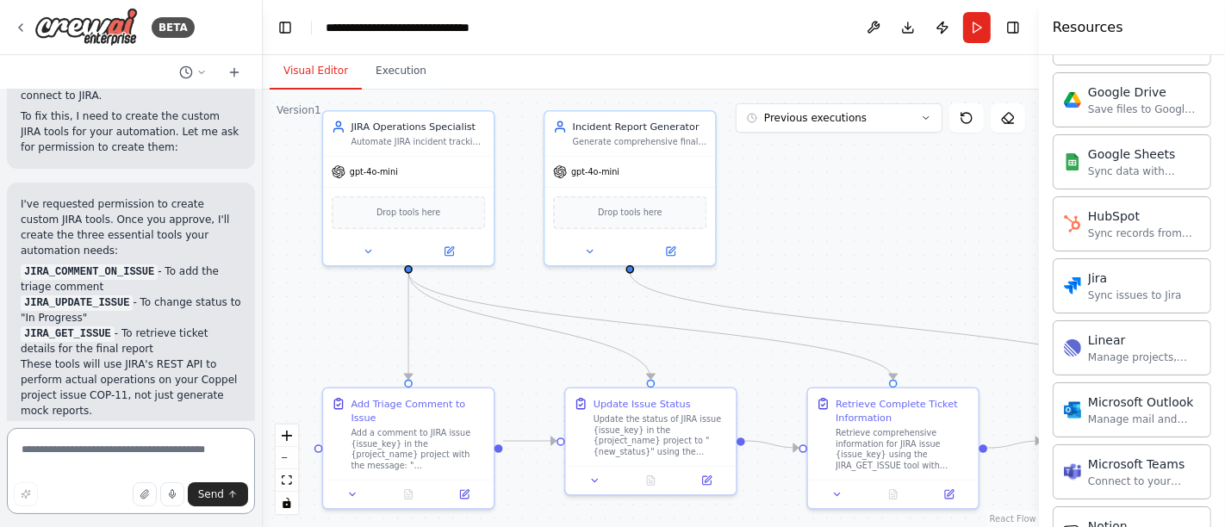
click at [105, 449] on textarea at bounding box center [131, 471] width 248 height 86
type textarea "***"
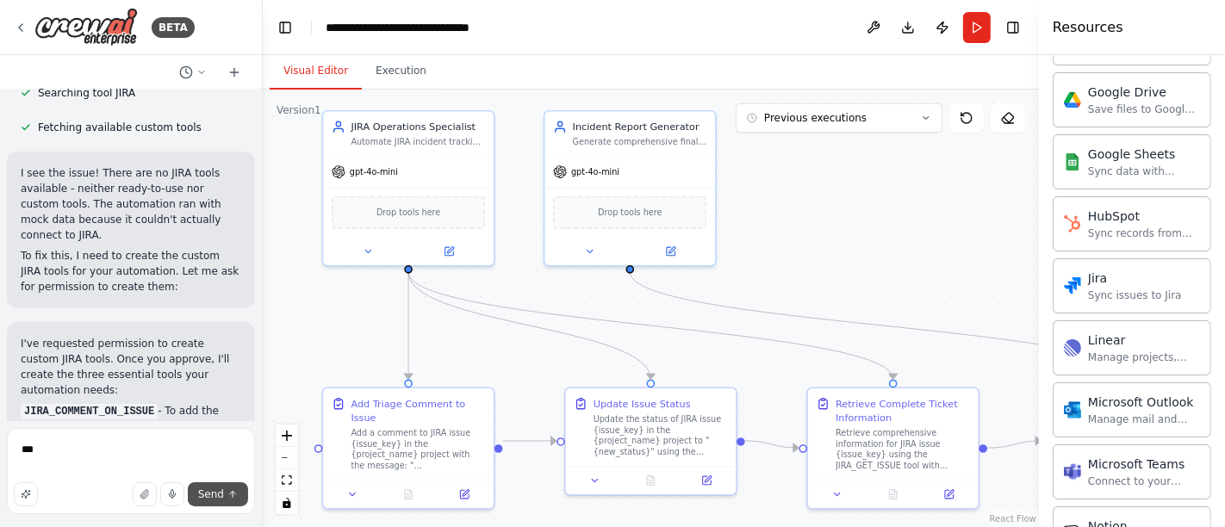
click at [204, 503] on button "Send" at bounding box center [218, 494] width 60 height 24
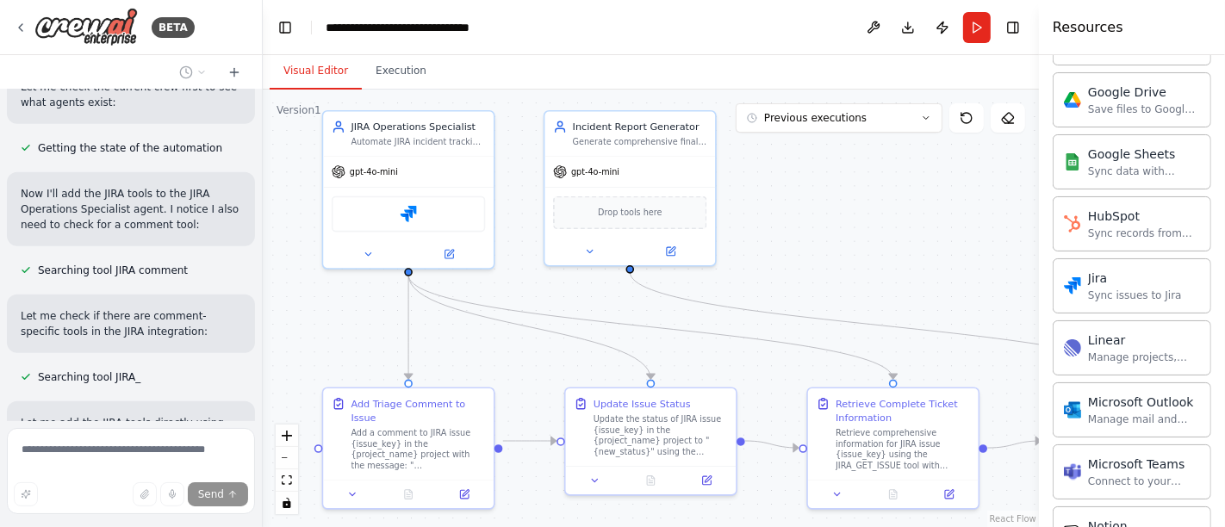
scroll to position [6811, 0]
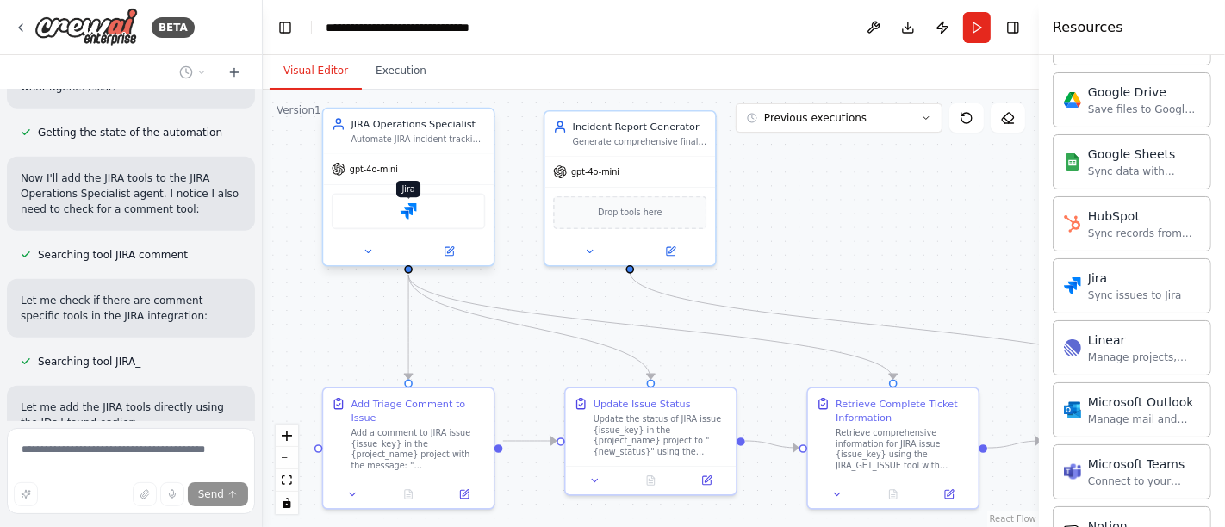
click at [404, 203] on img at bounding box center [409, 211] width 16 height 16
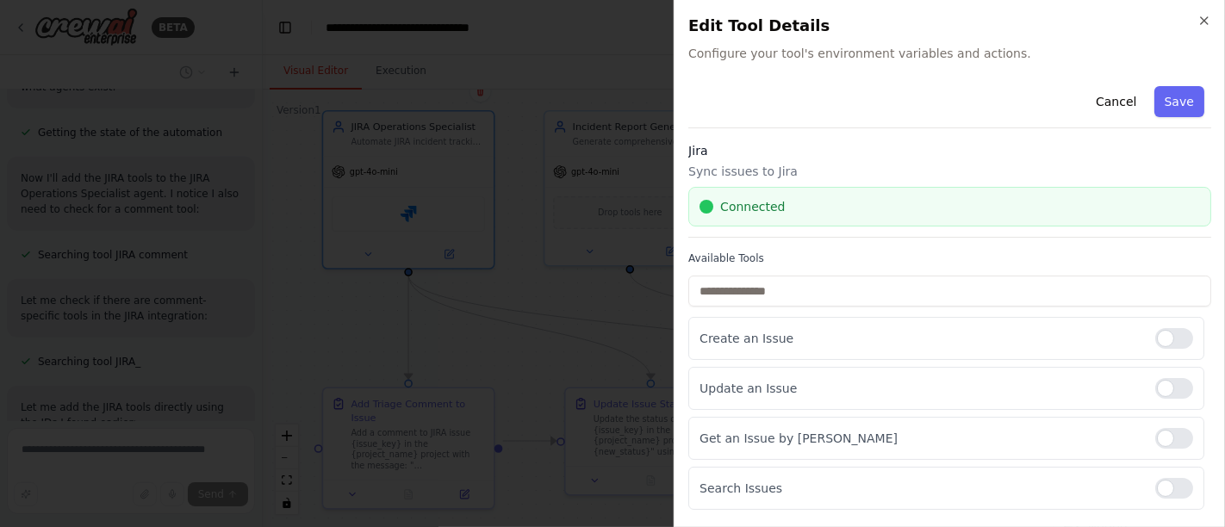
drag, startPoint x: 1200, startPoint y: 21, endPoint x: 1135, endPoint y: 63, distance: 77.9
click at [1201, 19] on icon "button" at bounding box center [1204, 21] width 14 height 14
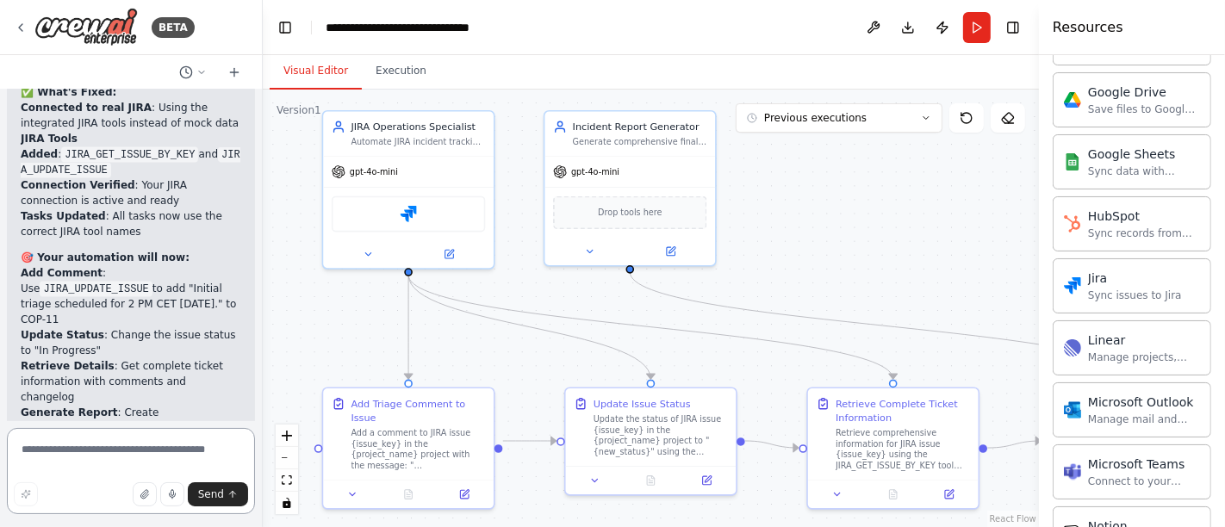
scroll to position [8016, 0]
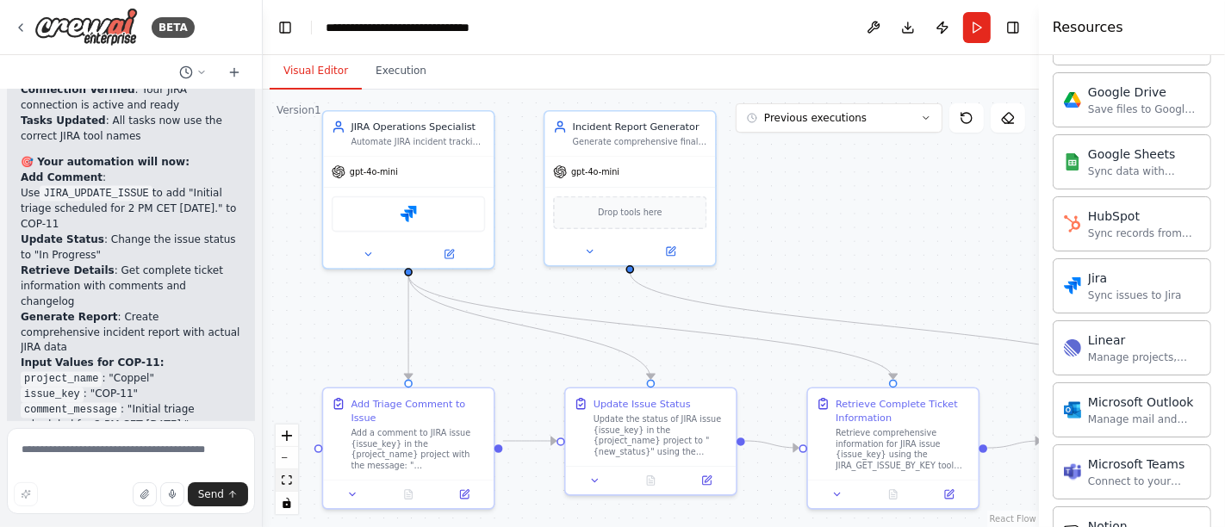
click at [289, 481] on icon "fit view" at bounding box center [287, 480] width 10 height 9
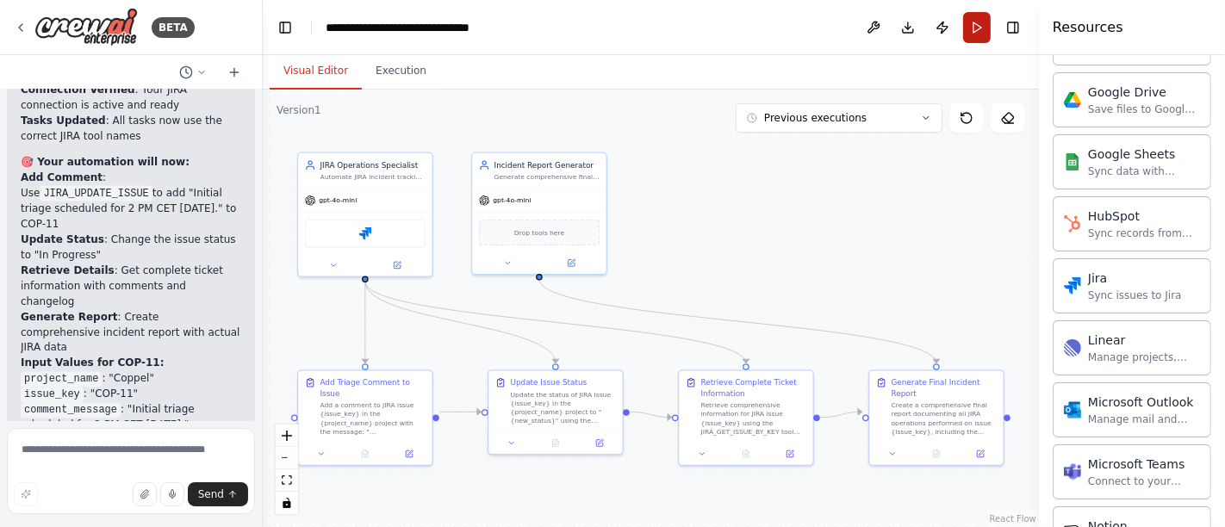
click at [976, 31] on button "Run" at bounding box center [977, 27] width 28 height 31
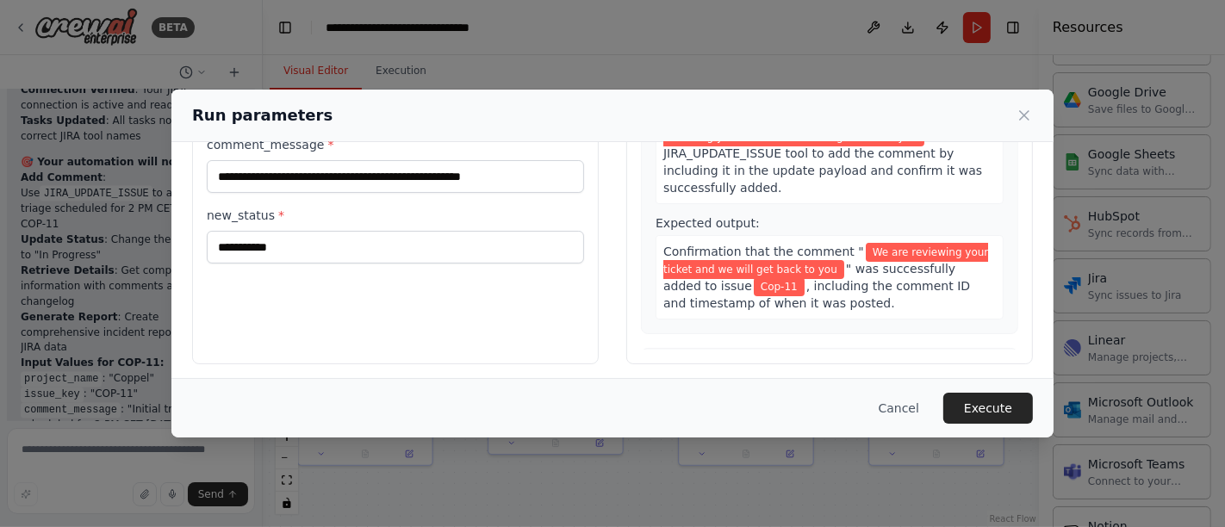
scroll to position [212, 0]
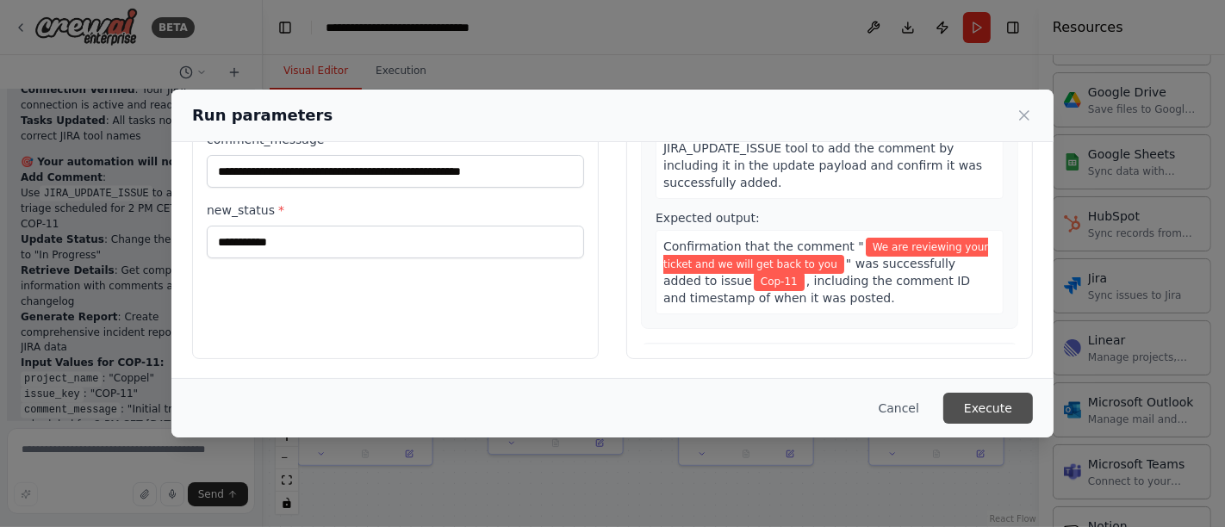
click at [1012, 407] on button "Execute" at bounding box center [988, 408] width 90 height 31
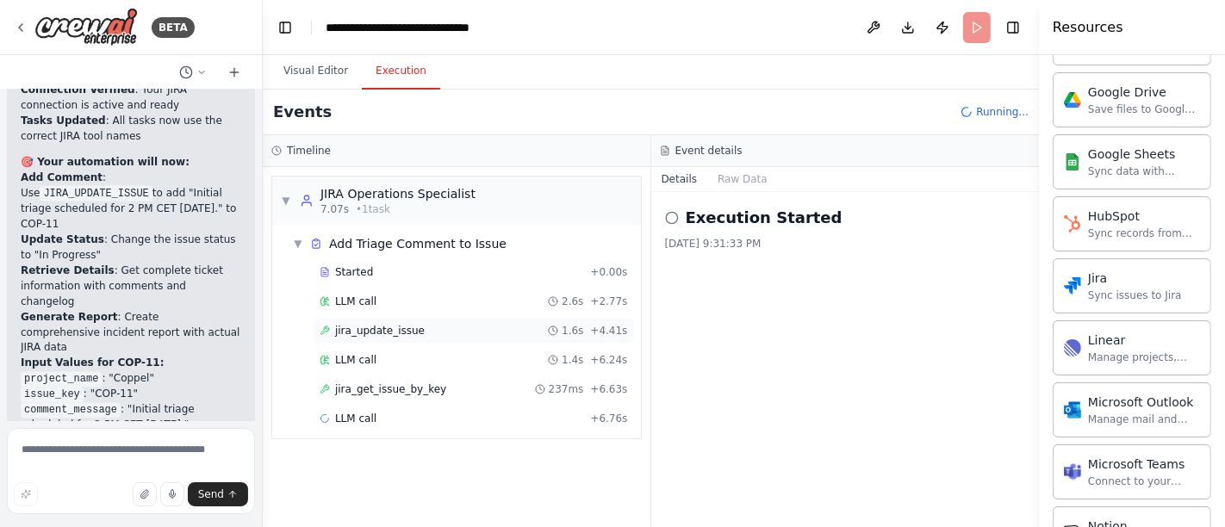
click at [381, 328] on span "jira_update_issue" at bounding box center [380, 331] width 90 height 14
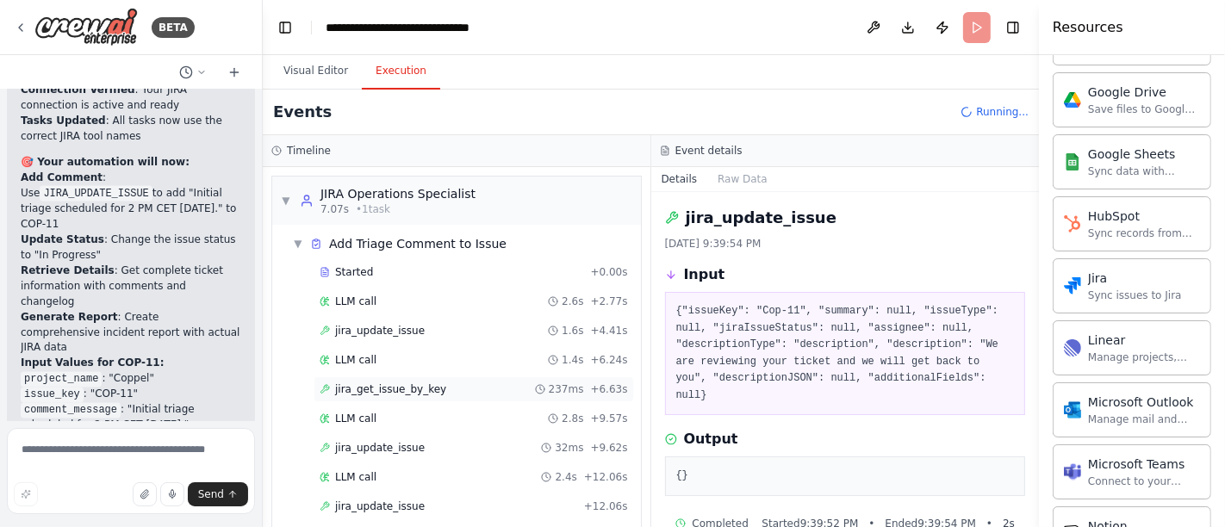
click at [371, 389] on span "jira_get_issue_by_key" at bounding box center [390, 390] width 111 height 14
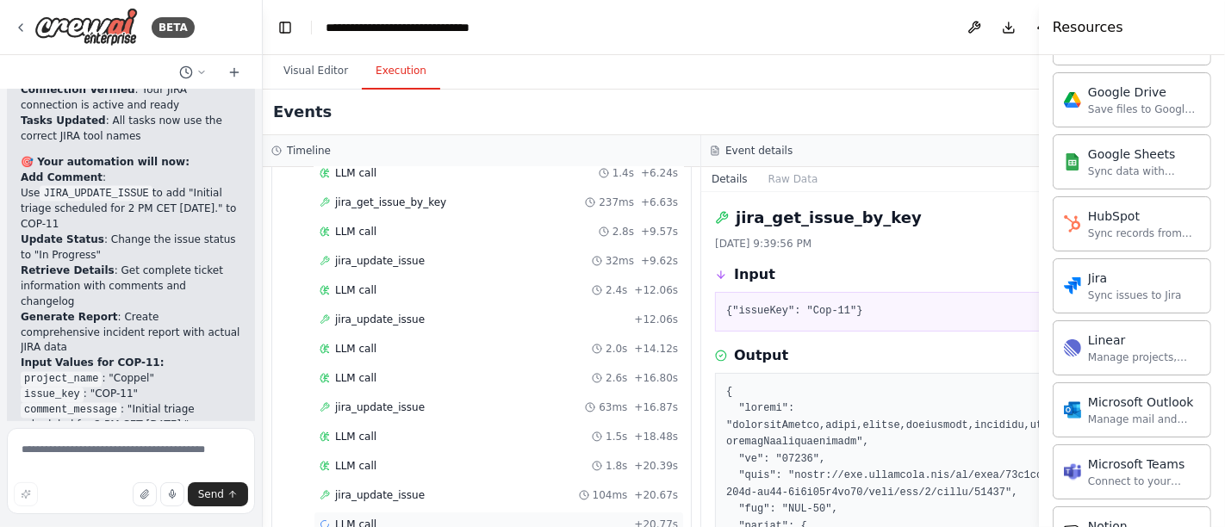
scroll to position [215, 0]
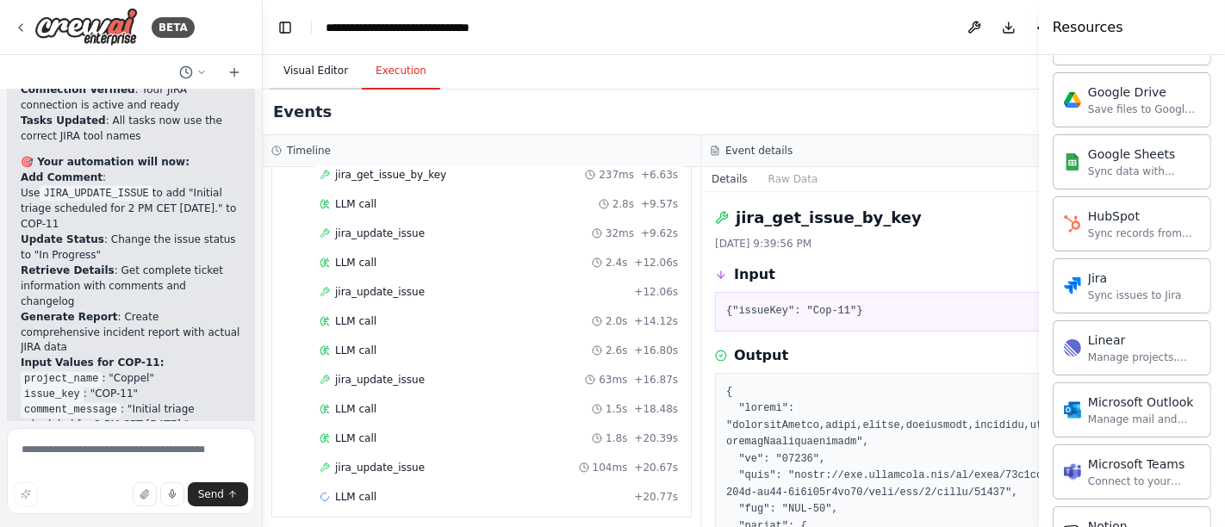
click at [314, 66] on button "Visual Editor" at bounding box center [316, 71] width 92 height 36
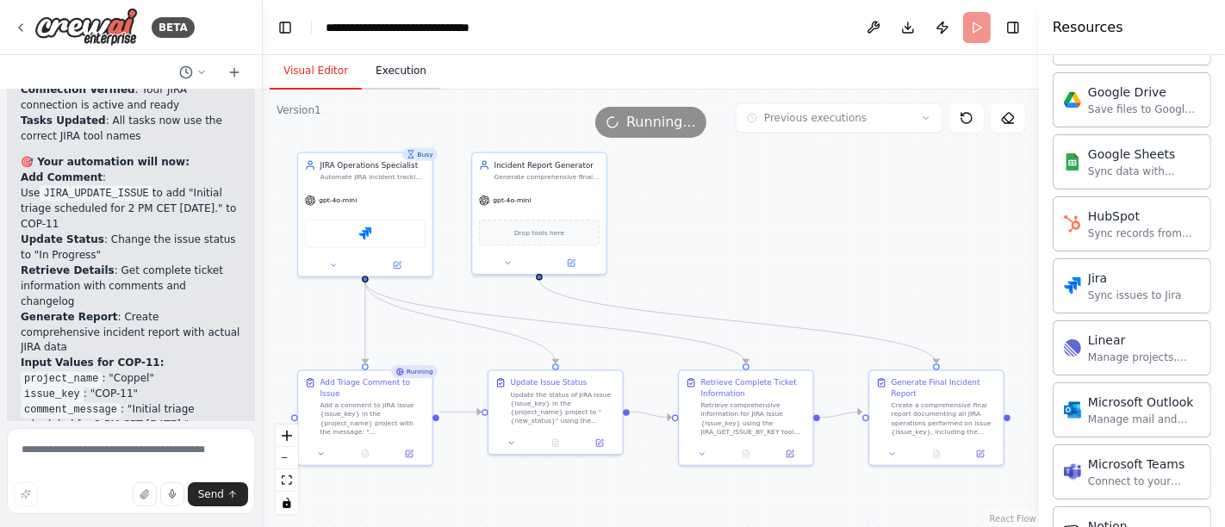
click at [400, 78] on button "Execution" at bounding box center [401, 71] width 78 height 36
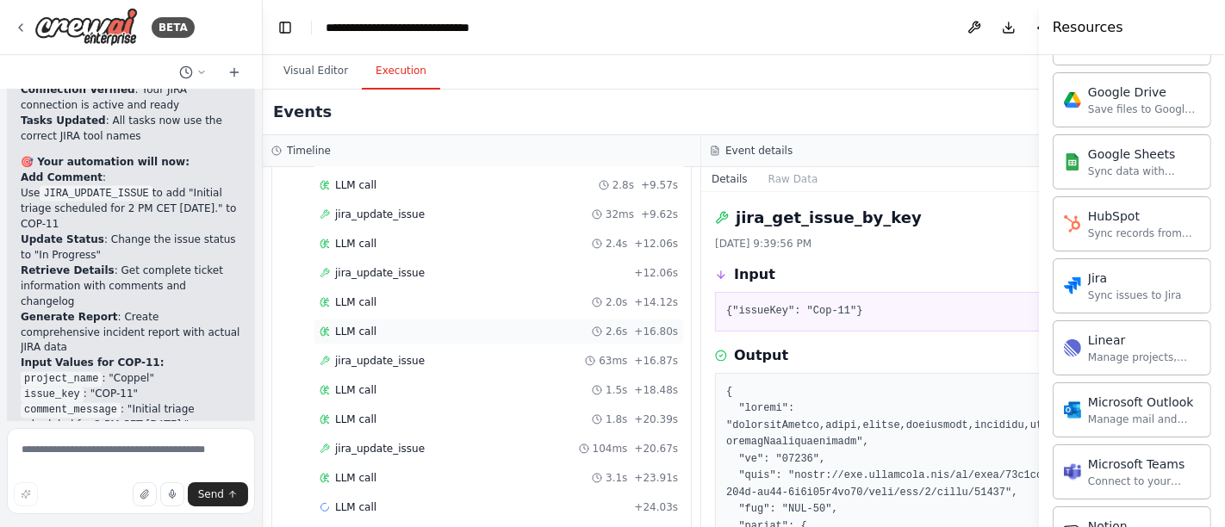
scroll to position [243, 0]
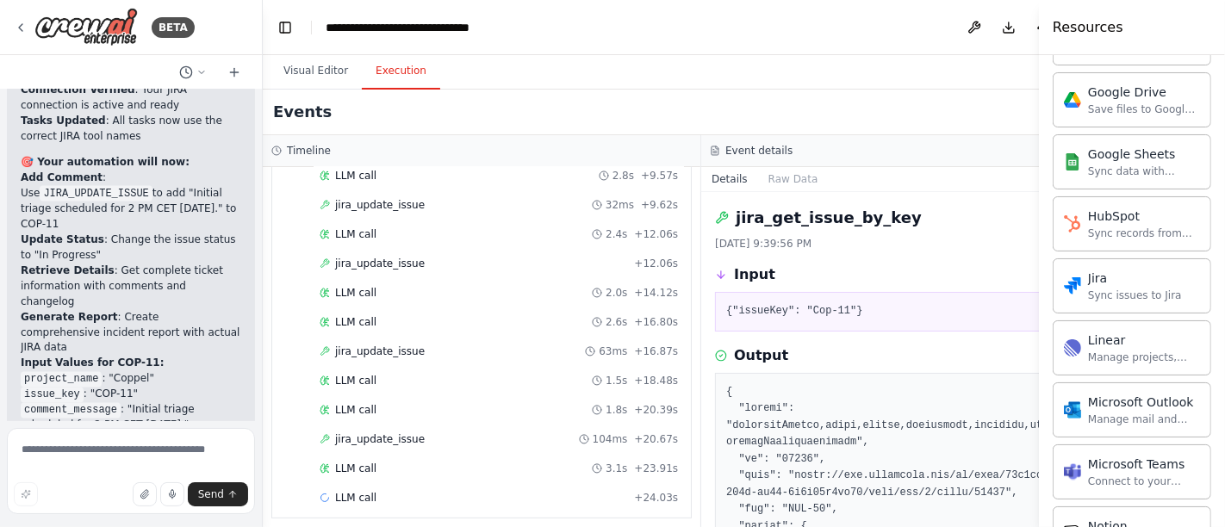
click at [305, 70] on button "Visual Editor" at bounding box center [316, 71] width 92 height 36
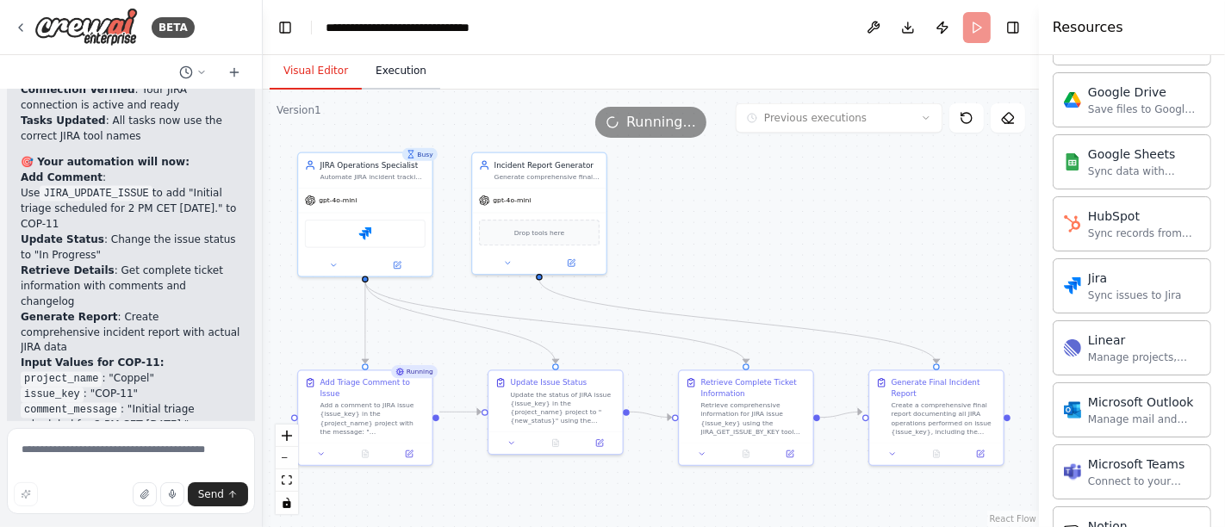
click at [401, 59] on button "Execution" at bounding box center [401, 71] width 78 height 36
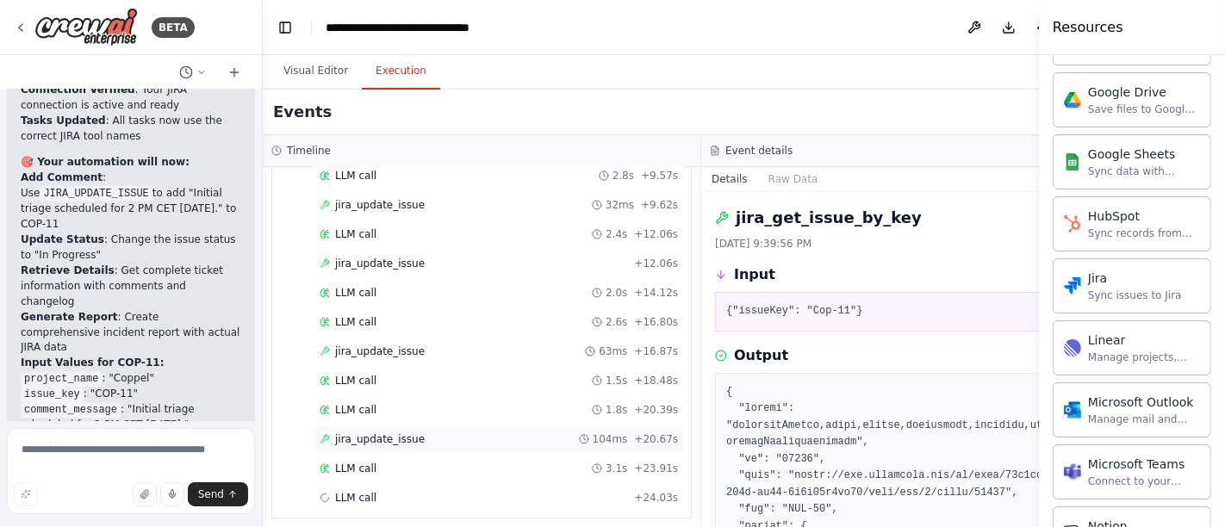
click at [376, 432] on span "jira_update_issue" at bounding box center [380, 439] width 90 height 14
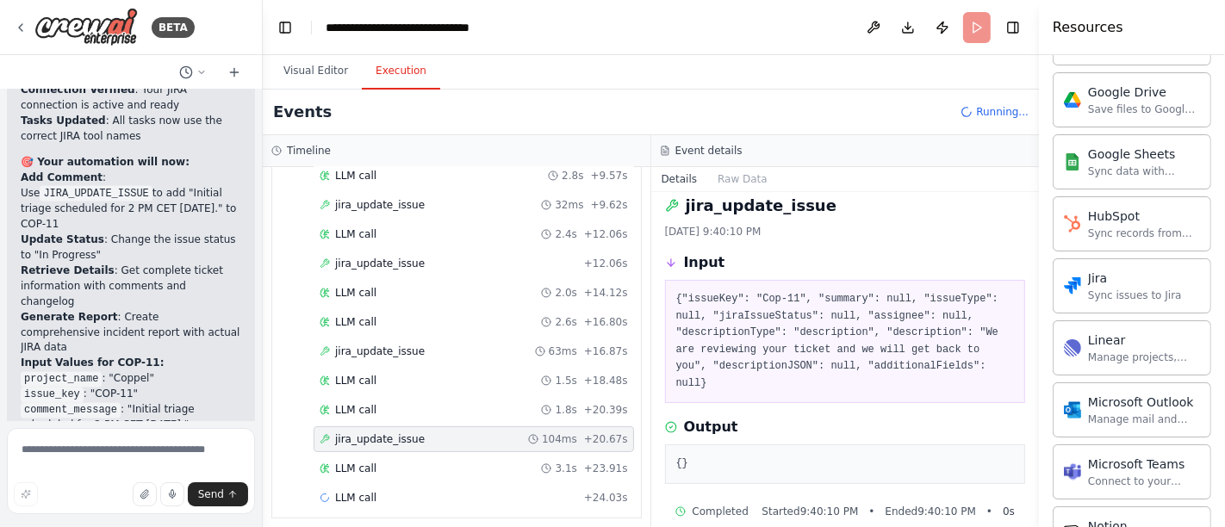
scroll to position [15, 0]
click at [302, 72] on button "Visual Editor" at bounding box center [316, 71] width 92 height 36
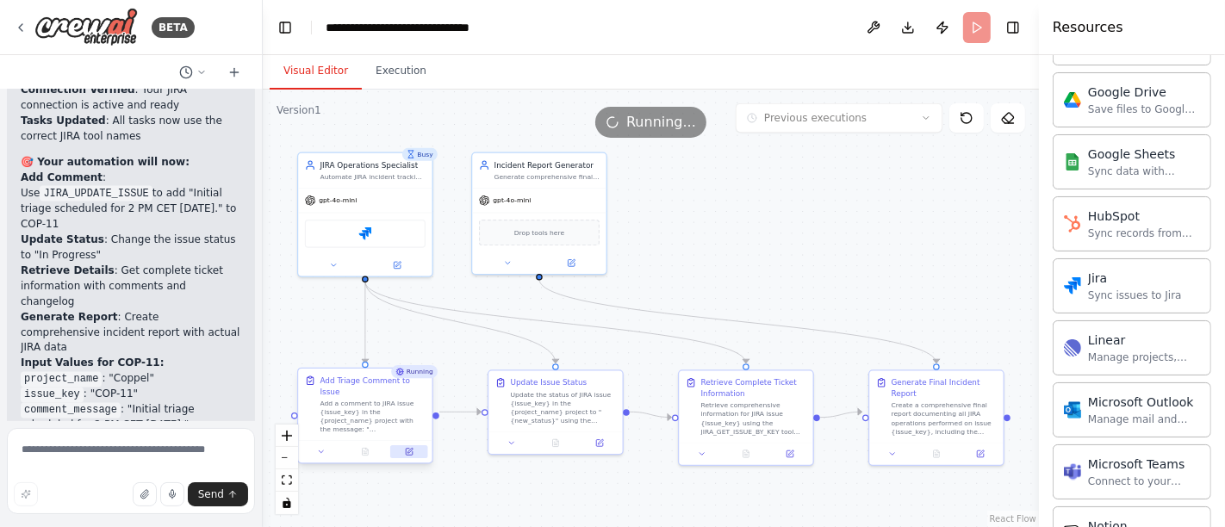
click at [418, 445] on button at bounding box center [408, 451] width 37 height 13
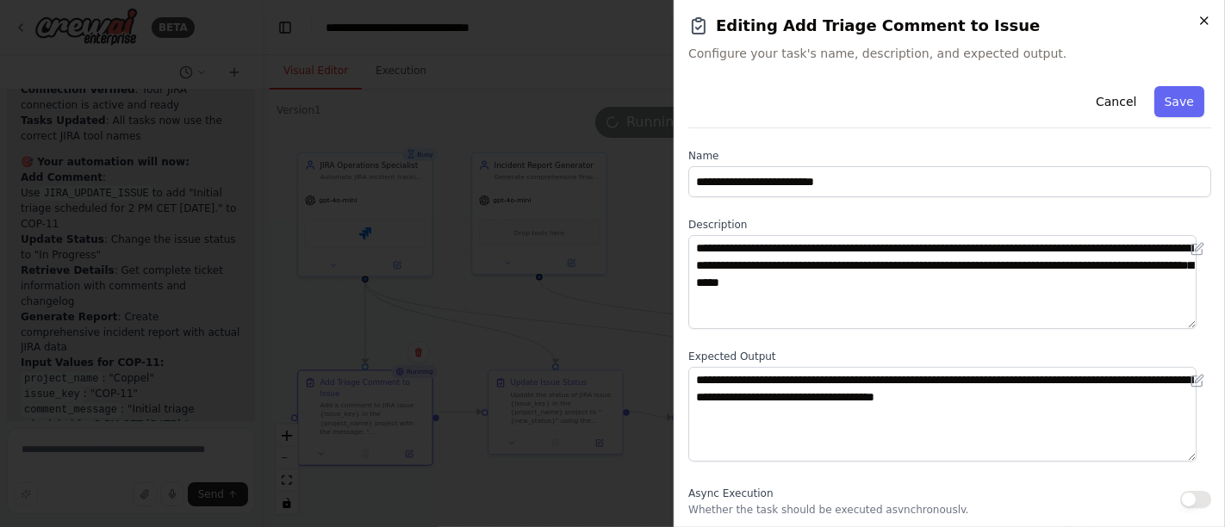
click at [1197, 18] on icon "button" at bounding box center [1204, 21] width 14 height 14
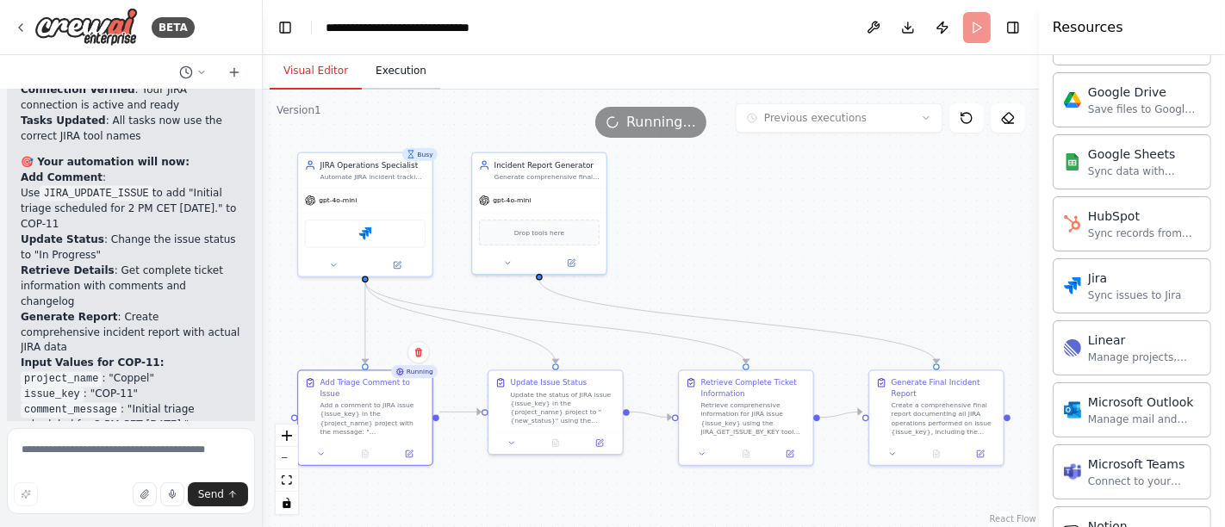
click at [383, 67] on button "Execution" at bounding box center [401, 71] width 78 height 36
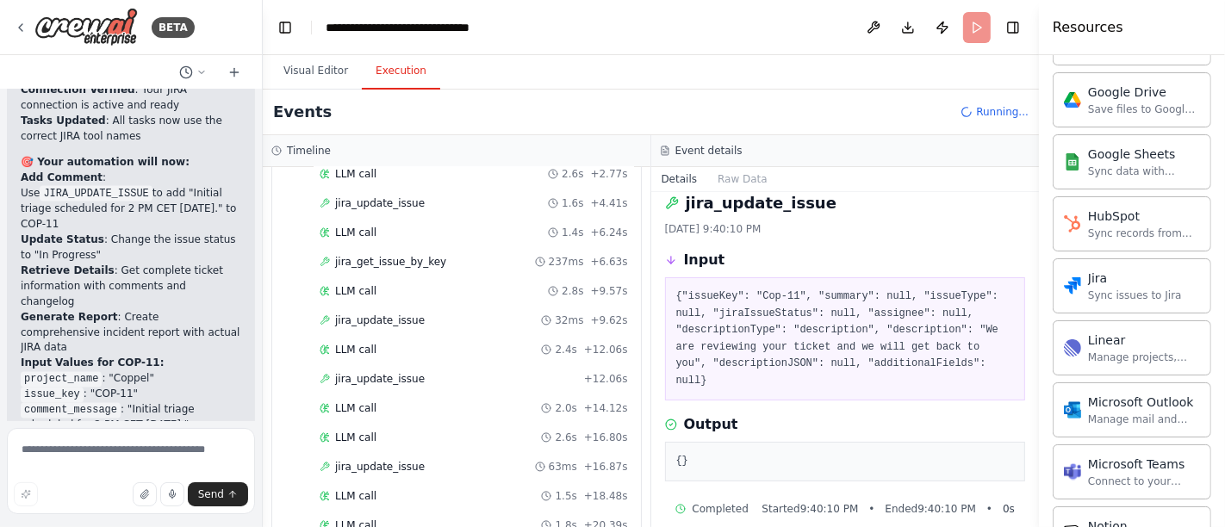
scroll to position [243, 0]
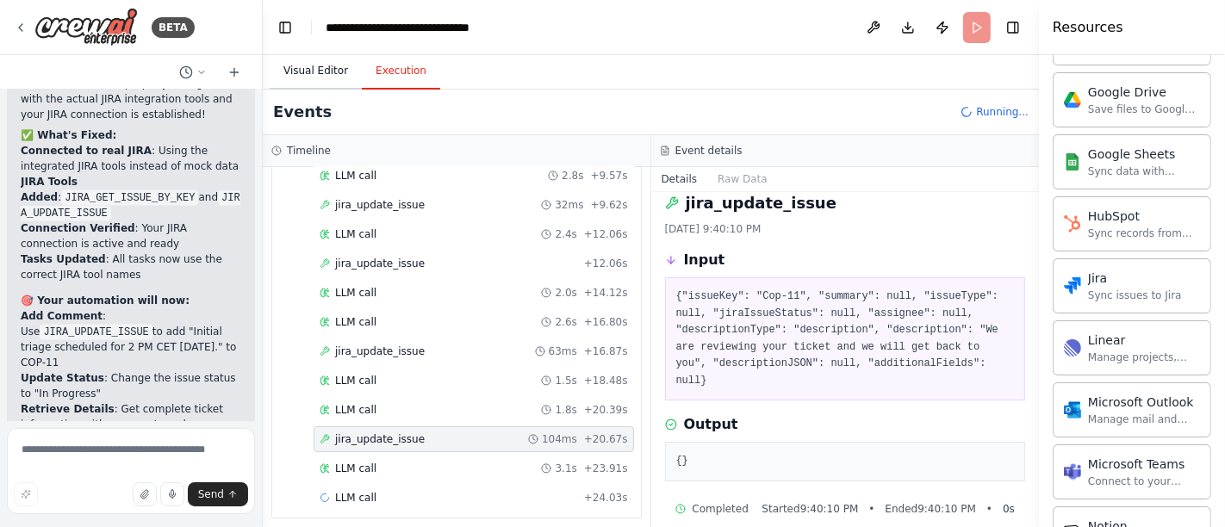
click at [308, 70] on button "Visual Editor" at bounding box center [316, 71] width 92 height 36
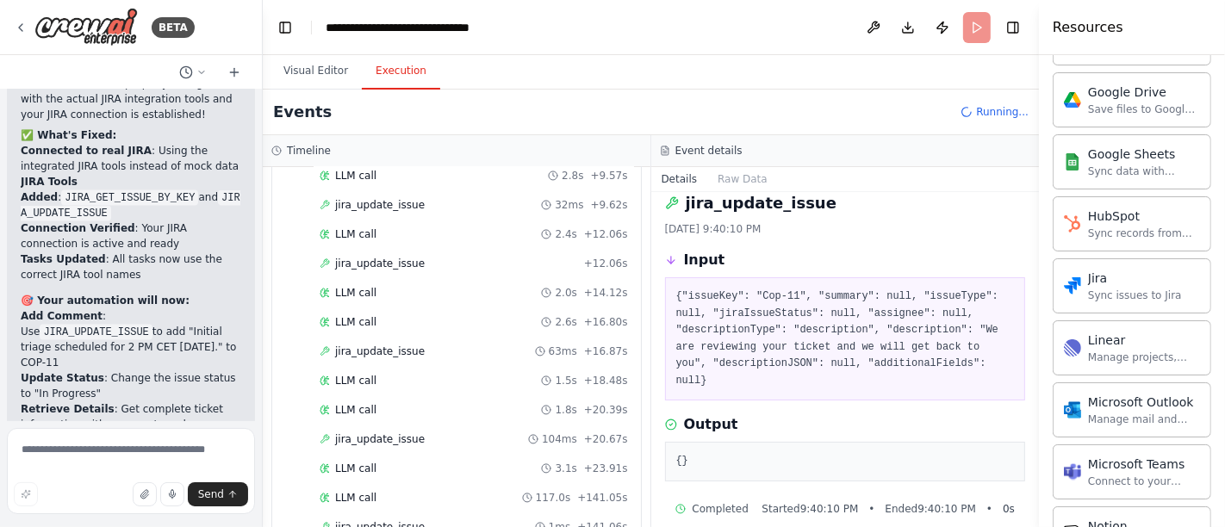
click at [388, 75] on button "Execution" at bounding box center [401, 71] width 78 height 36
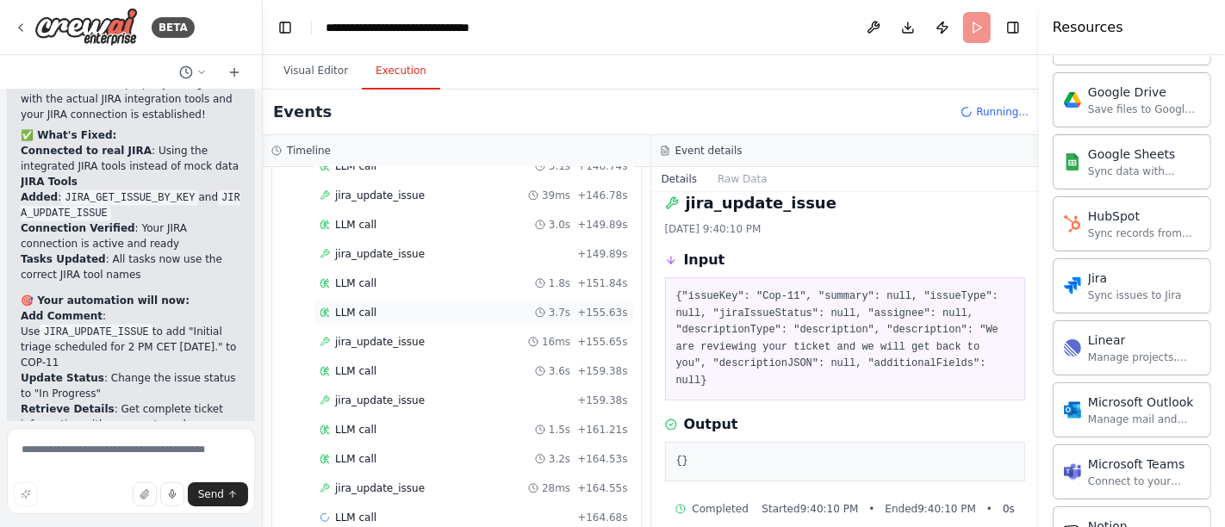
scroll to position [676, 0]
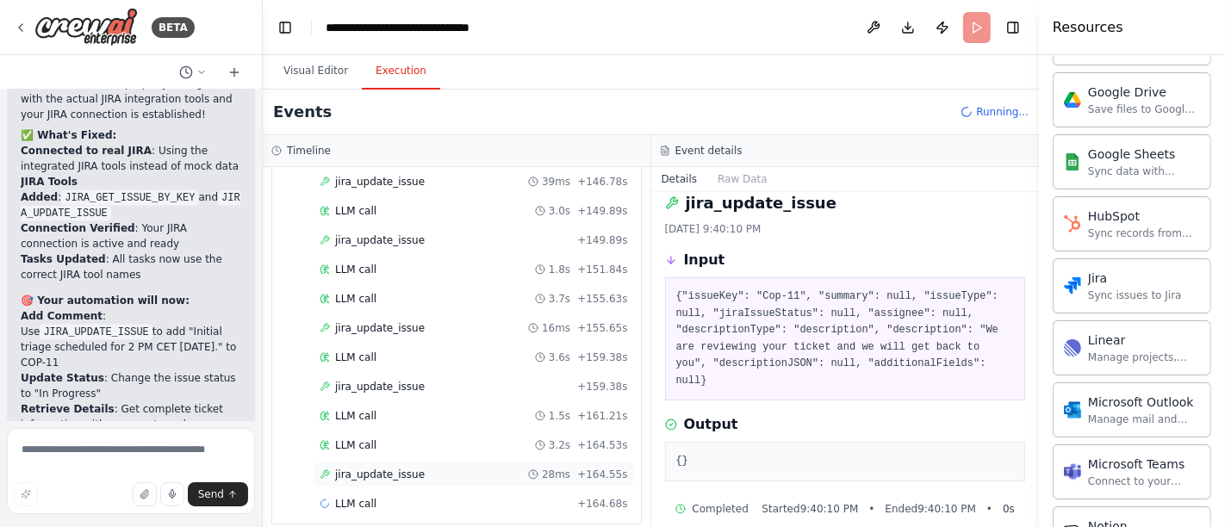
click at [389, 468] on span "jira_update_issue" at bounding box center [380, 475] width 90 height 14
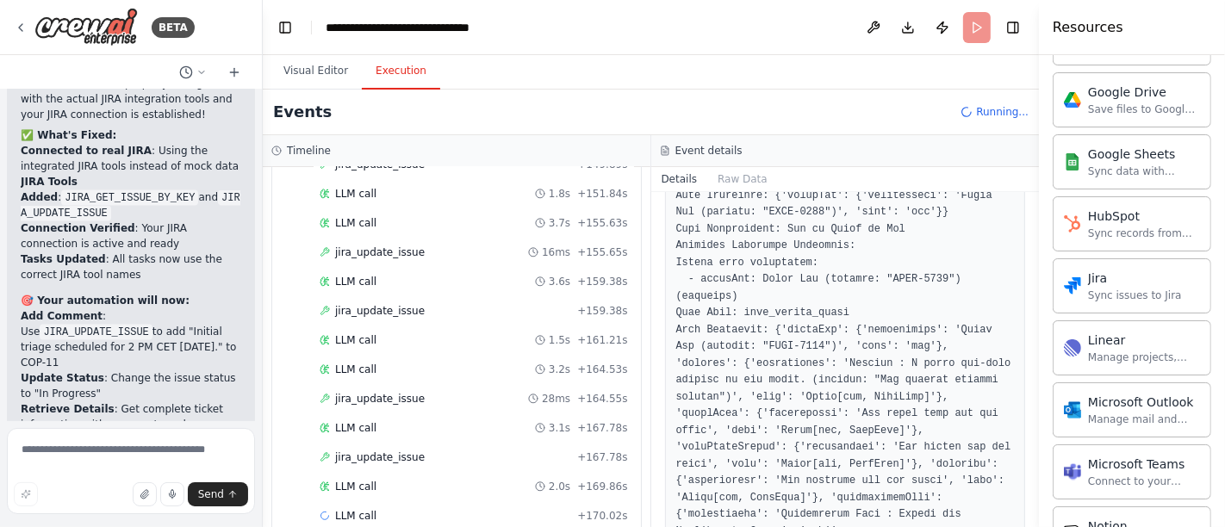
scroll to position [762, 0]
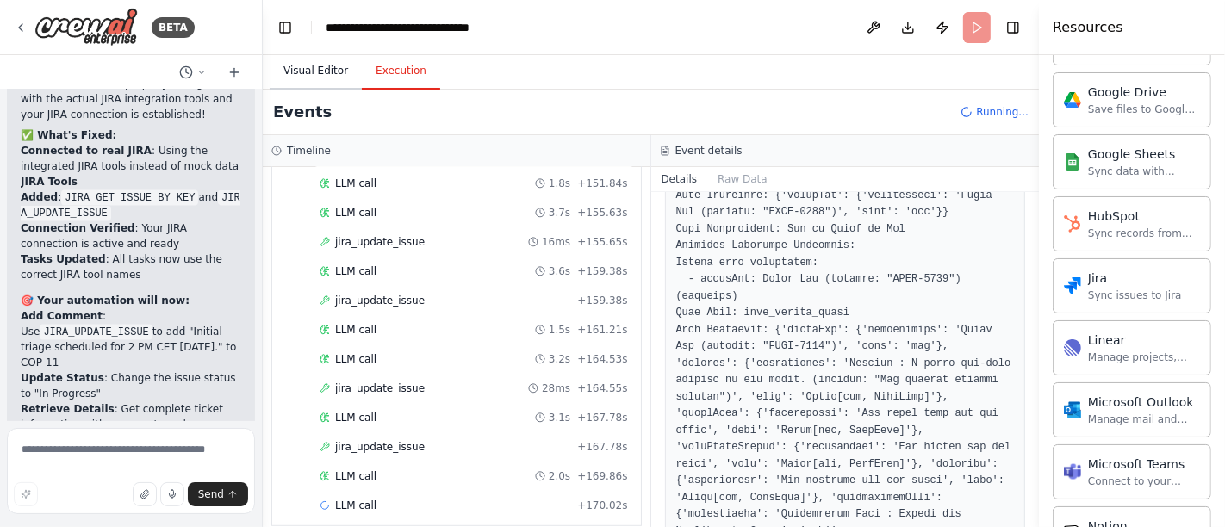
click at [306, 65] on button "Visual Editor" at bounding box center [316, 71] width 92 height 36
click at [391, 71] on button "Execution" at bounding box center [401, 71] width 78 height 36
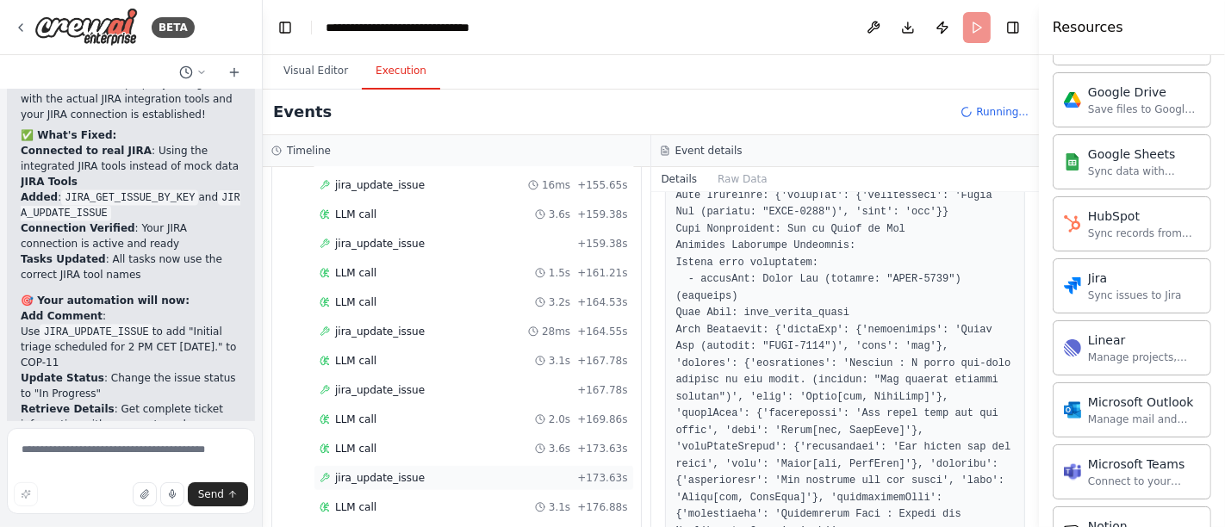
click at [412, 471] on div "jira_update_issue + 173.63s" at bounding box center [474, 478] width 308 height 14
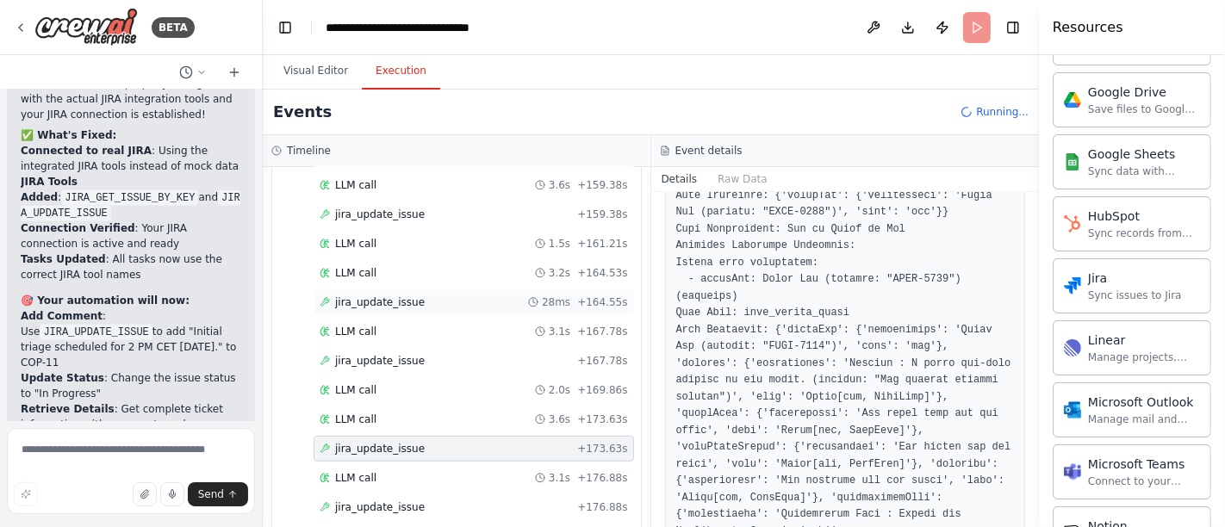
scroll to position [878, 0]
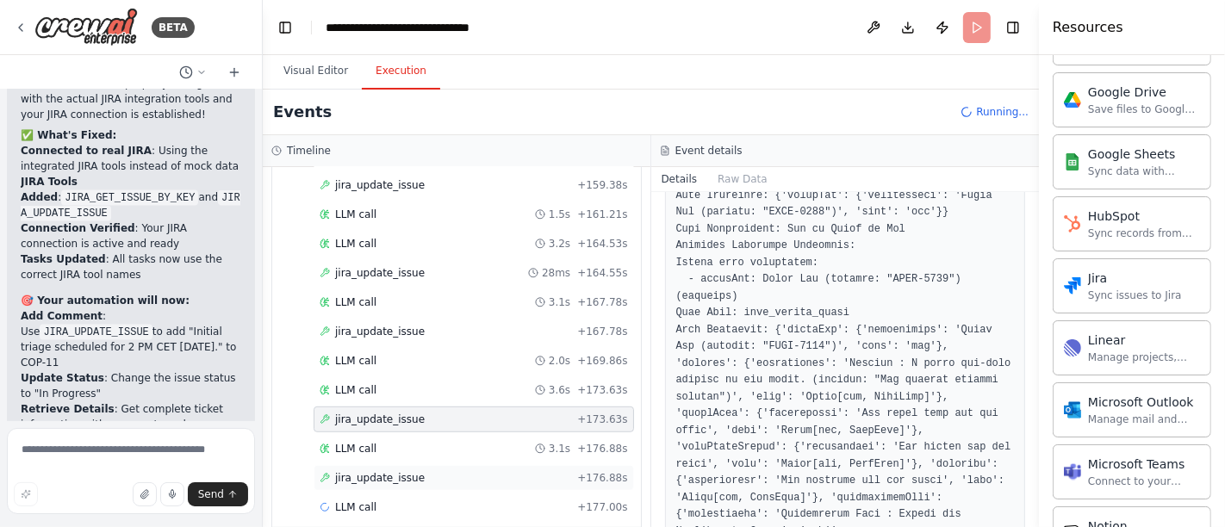
click at [423, 471] on div "jira_update_issue + 176.88s" at bounding box center [474, 478] width 308 height 14
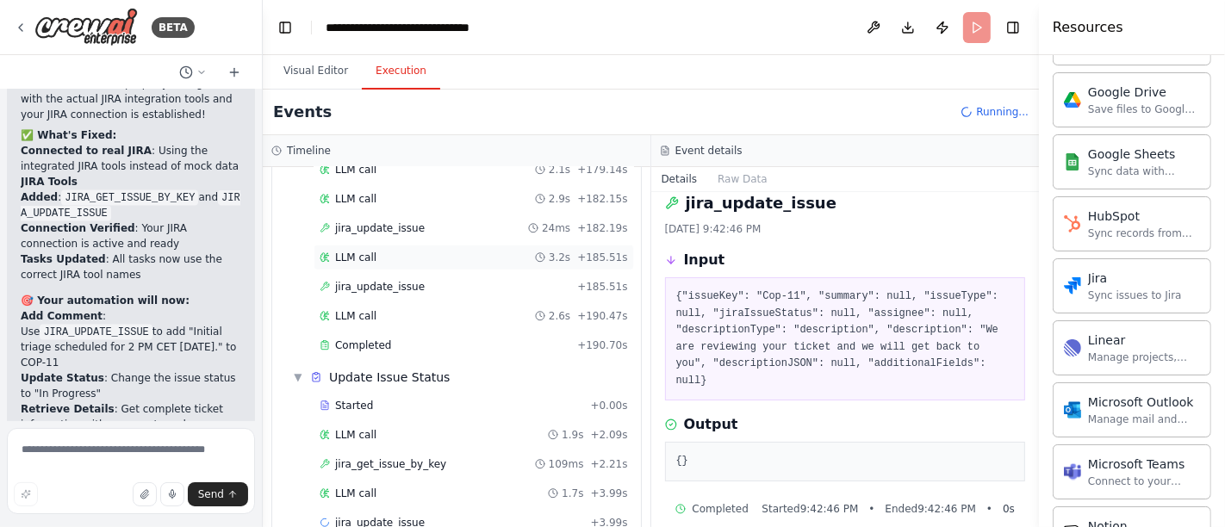
scroll to position [1225, 0]
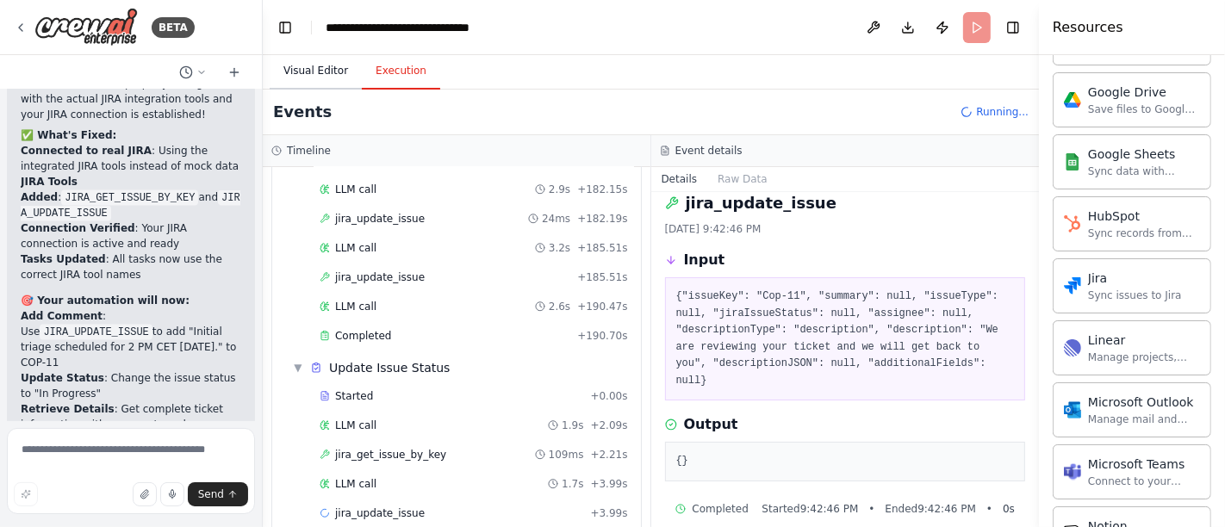
click at [314, 70] on button "Visual Editor" at bounding box center [316, 71] width 92 height 36
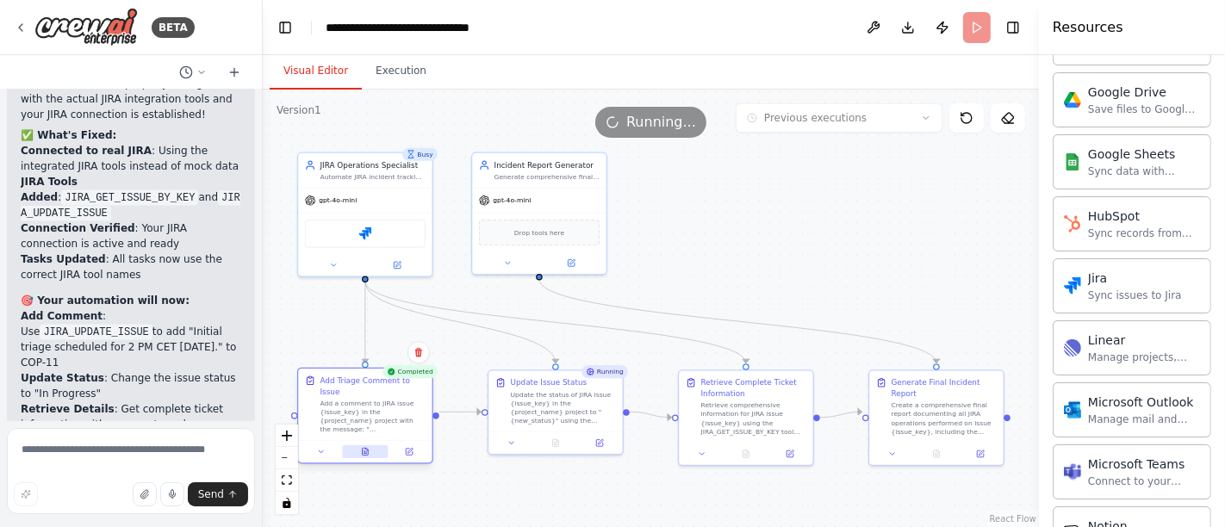
click at [364, 448] on icon at bounding box center [366, 451] width 6 height 7
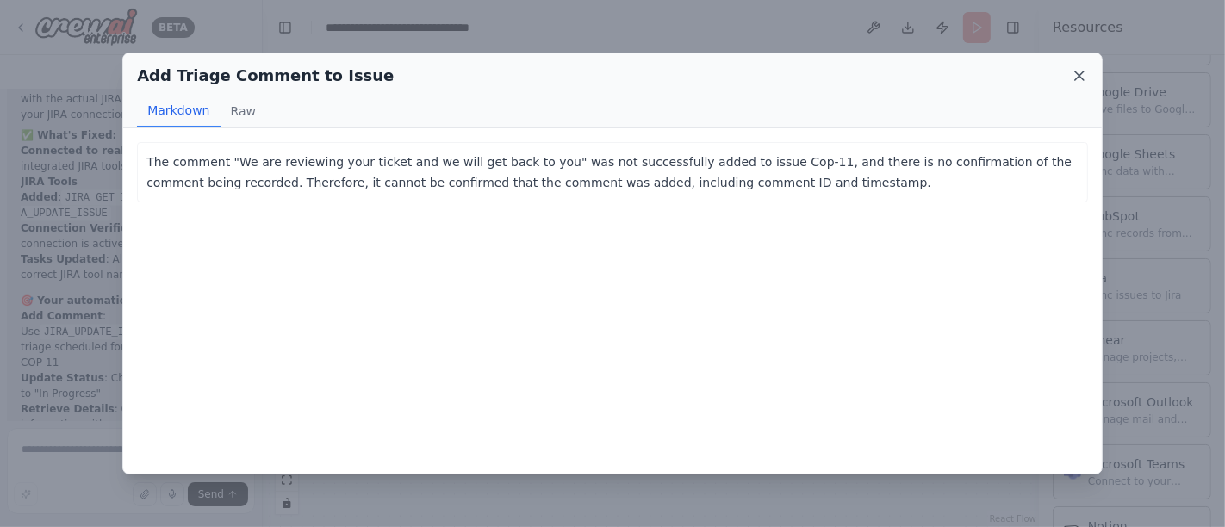
click at [1079, 73] on icon at bounding box center [1079, 75] width 17 height 17
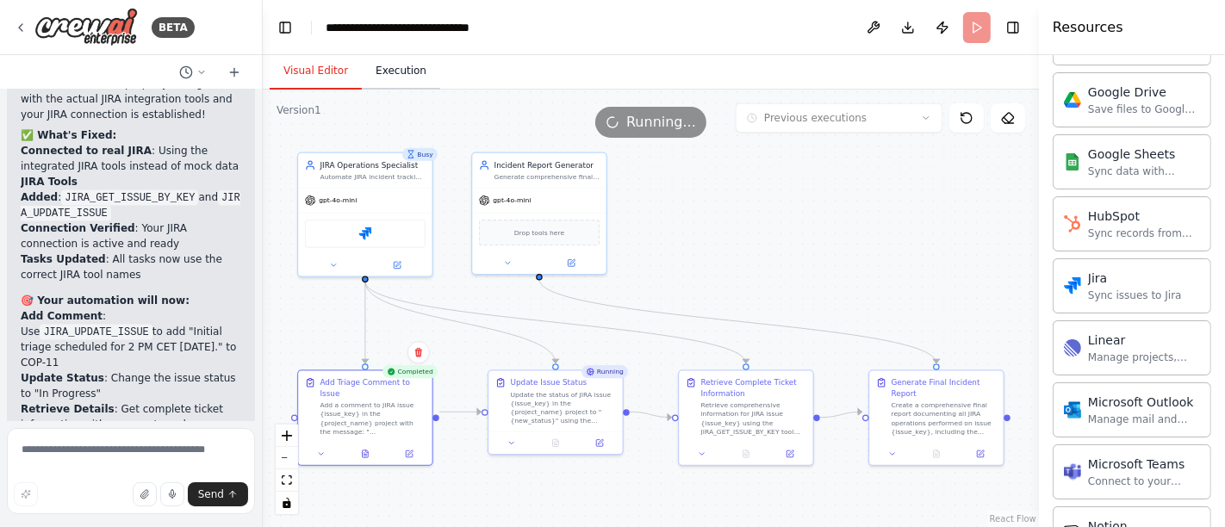
click at [391, 81] on button "Execution" at bounding box center [401, 71] width 78 height 36
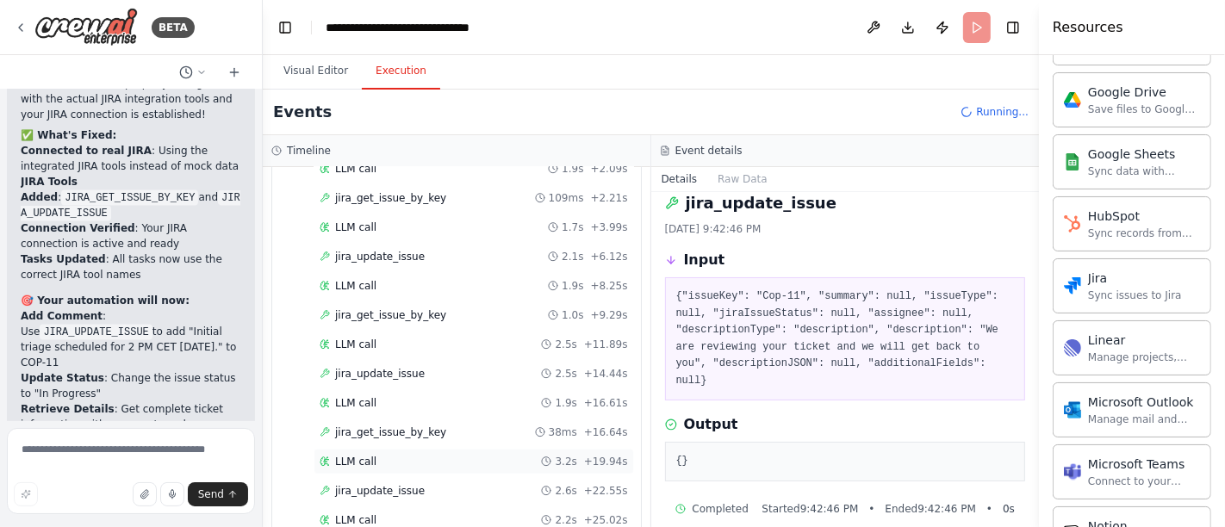
scroll to position [1543, 0]
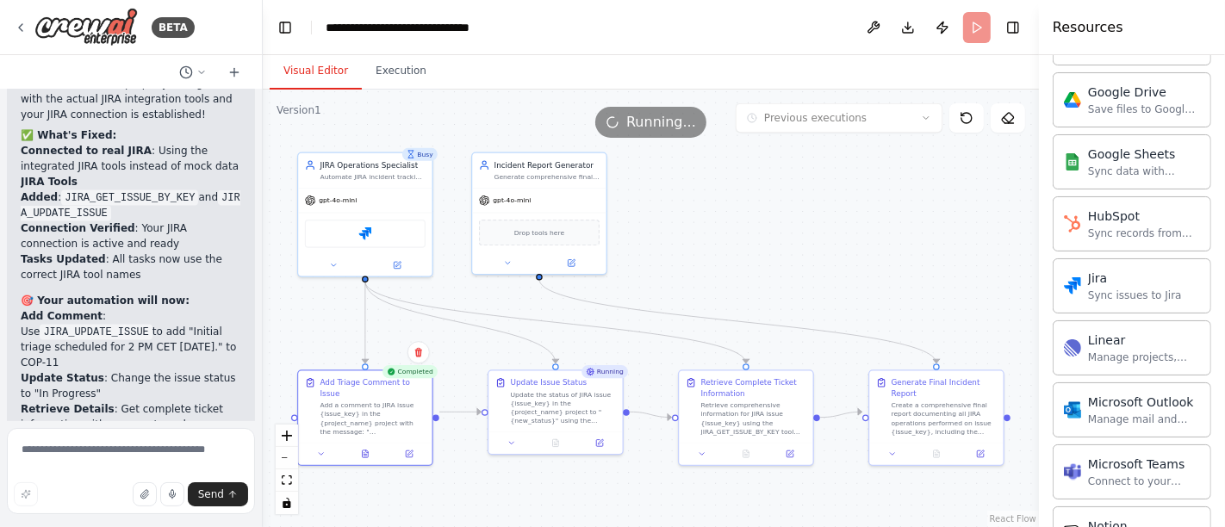
click at [303, 70] on button "Visual Editor" at bounding box center [316, 71] width 92 height 36
click at [407, 448] on icon at bounding box center [409, 452] width 9 height 9
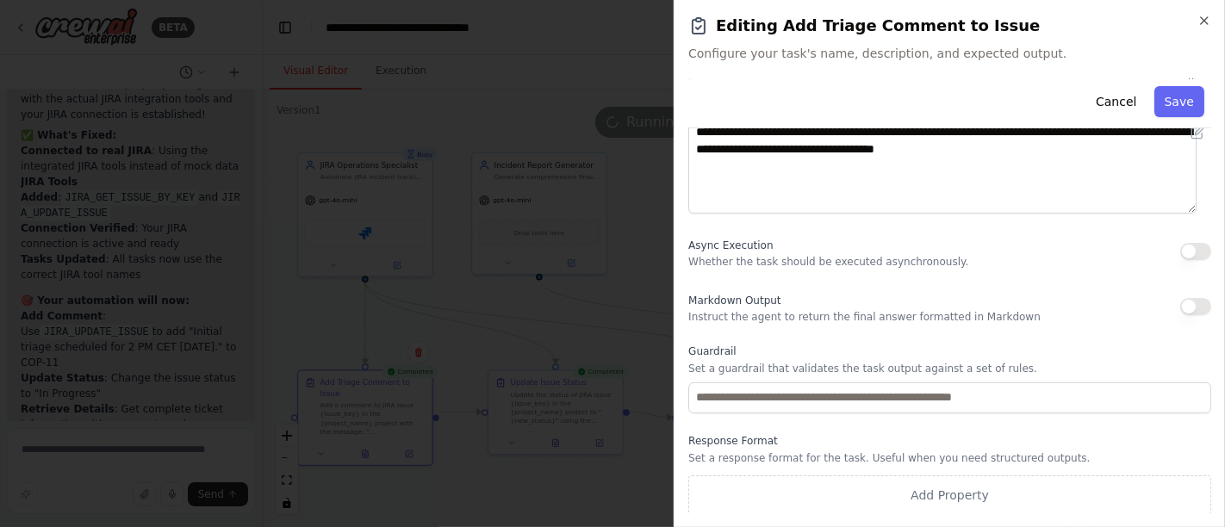
scroll to position [0, 0]
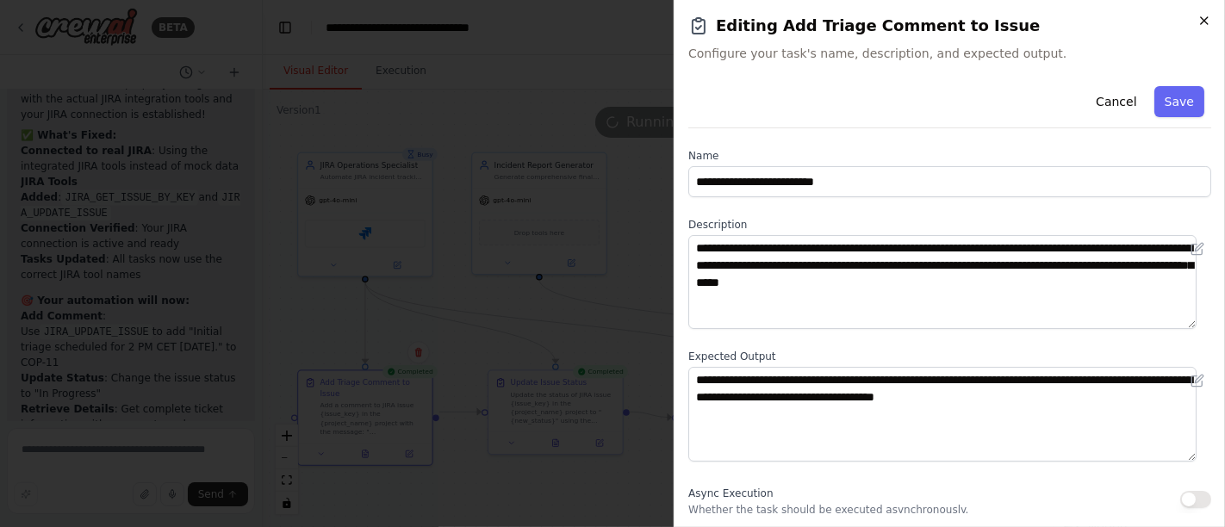
click at [1199, 17] on icon "button" at bounding box center [1204, 21] width 14 height 14
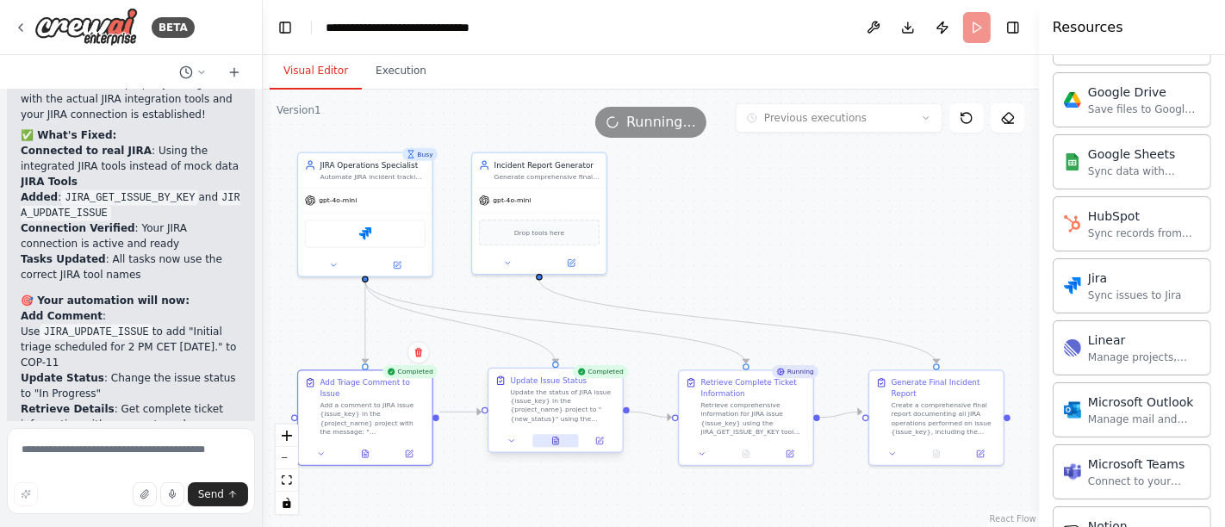
click at [560, 442] on button at bounding box center [555, 440] width 46 height 13
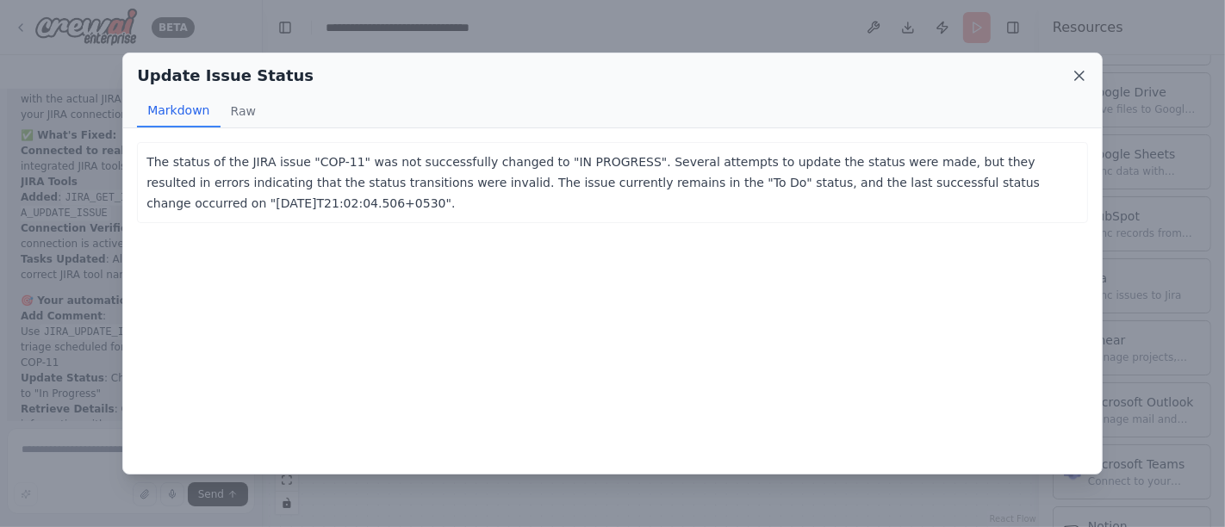
click at [1073, 76] on icon at bounding box center [1079, 75] width 17 height 17
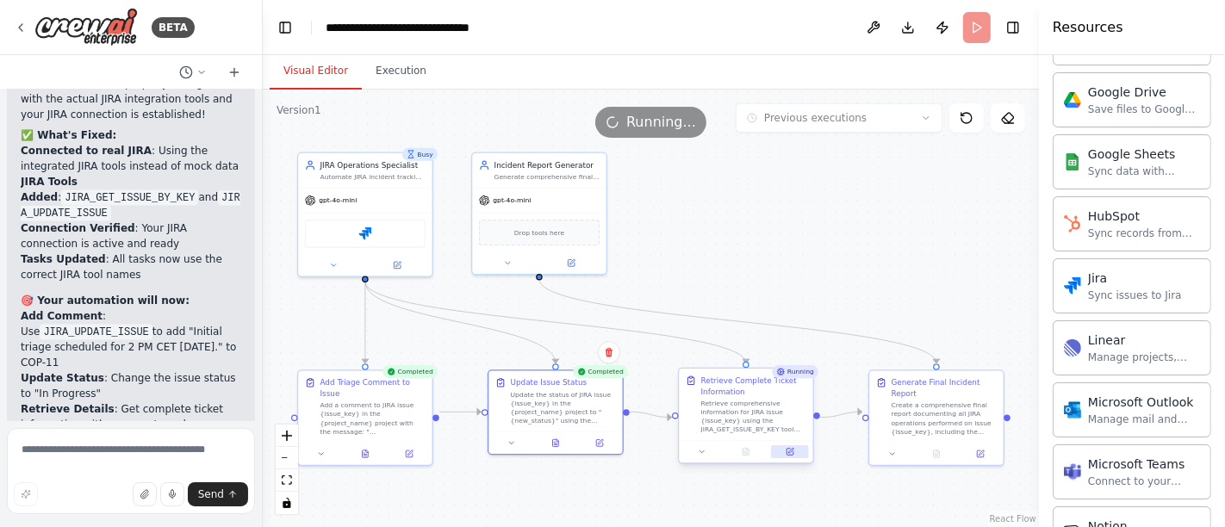
click at [797, 451] on button at bounding box center [789, 451] width 37 height 13
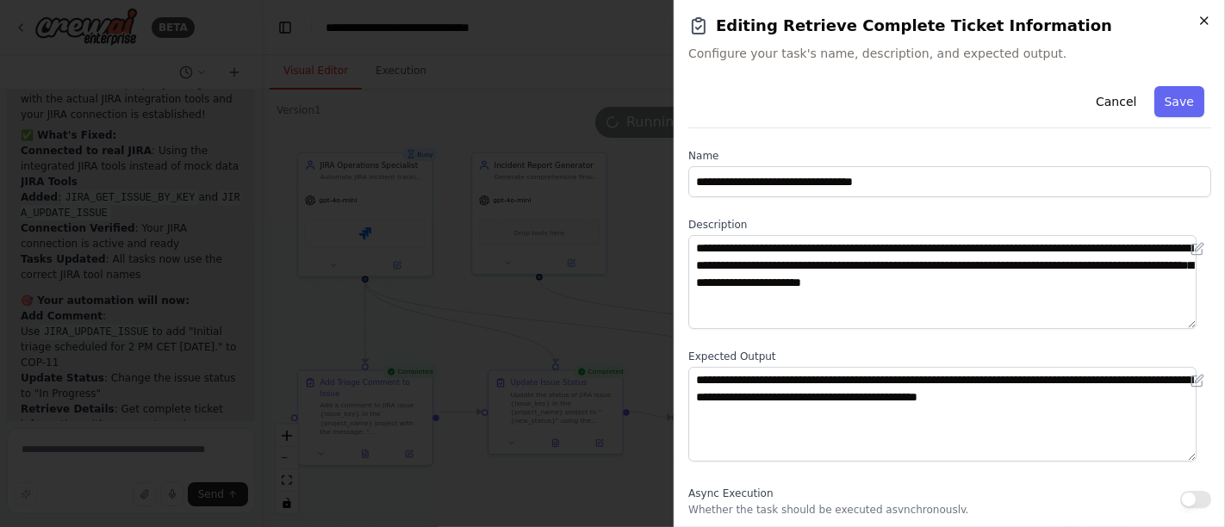
click at [1204, 18] on icon "button" at bounding box center [1204, 21] width 14 height 14
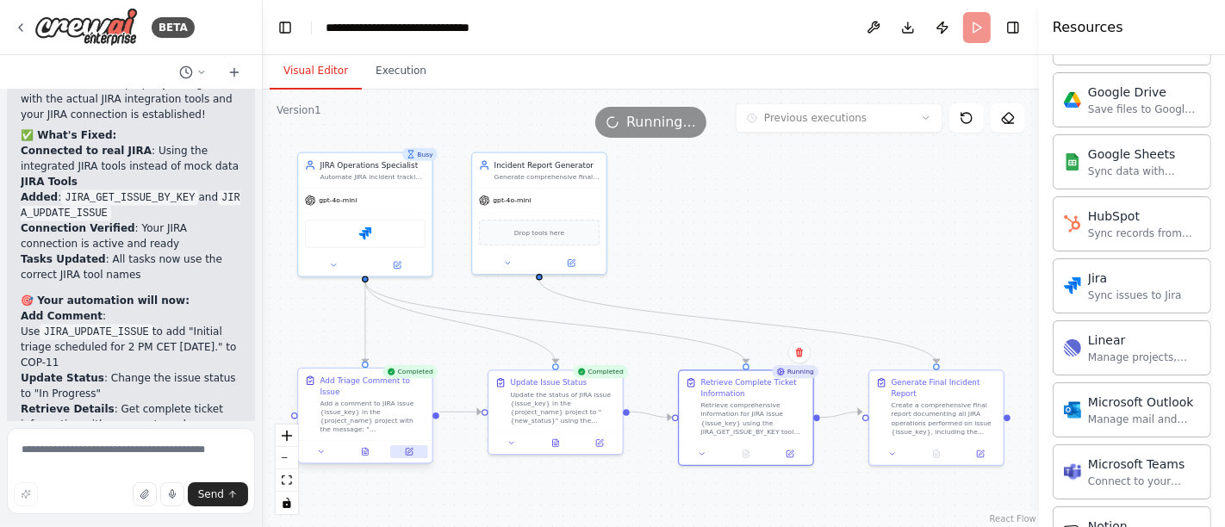
click at [406, 449] on icon at bounding box center [409, 452] width 7 height 7
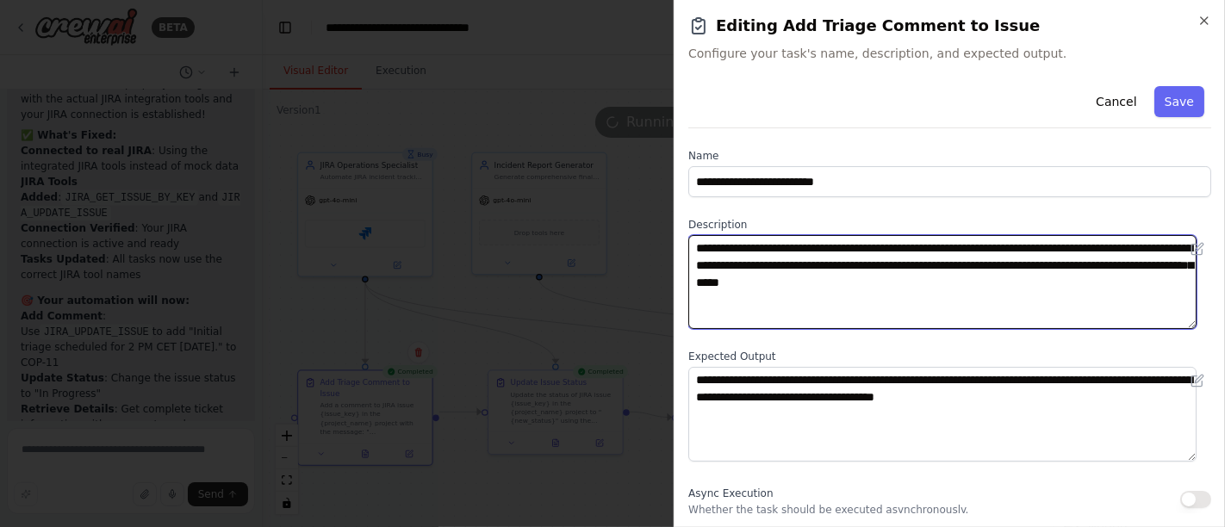
drag, startPoint x: 906, startPoint y: 247, endPoint x: 865, endPoint y: 258, distance: 42.8
click at [858, 250] on textarea "**********" at bounding box center [942, 282] width 508 height 94
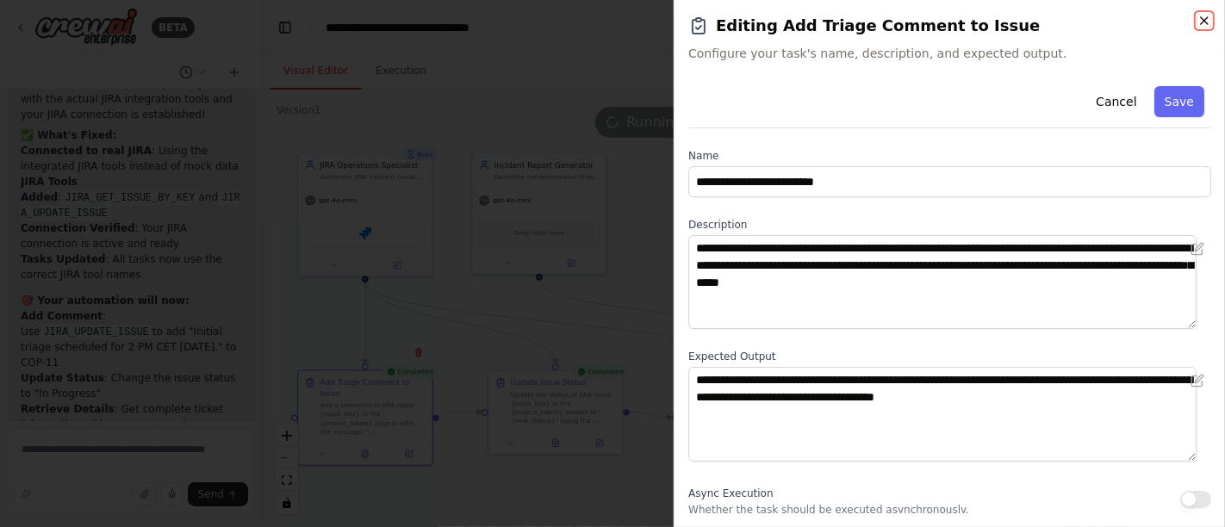
click at [1200, 23] on icon "button" at bounding box center [1204, 21] width 14 height 14
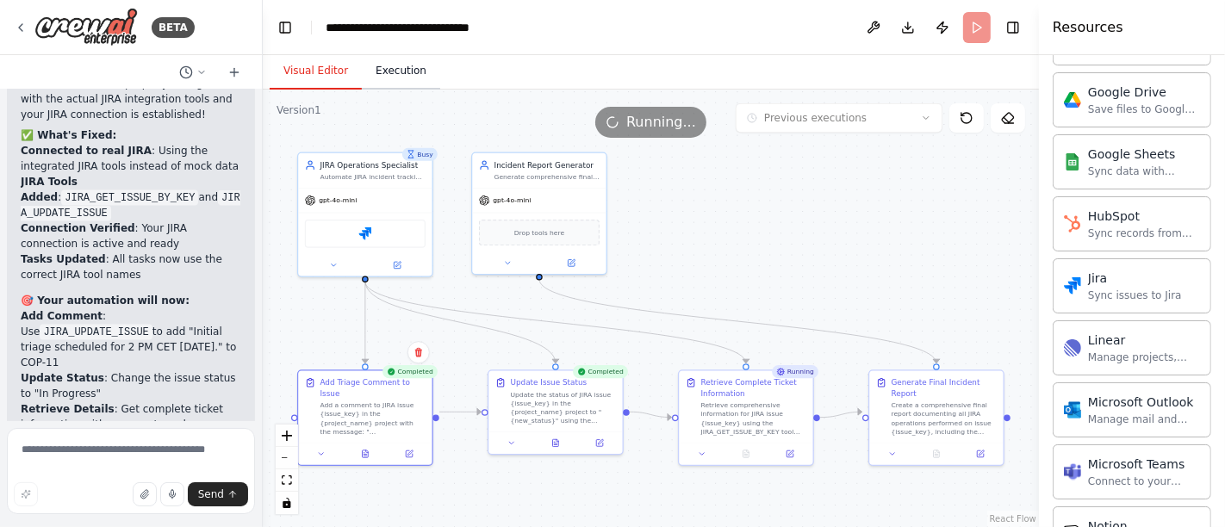
click at [400, 68] on button "Execution" at bounding box center [401, 71] width 78 height 36
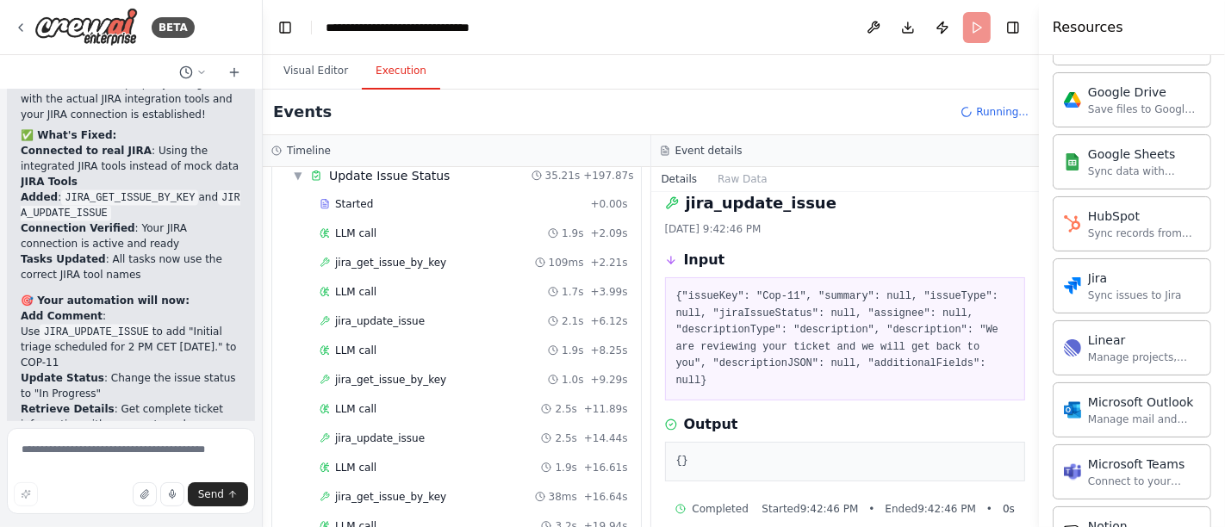
scroll to position [1431, 0]
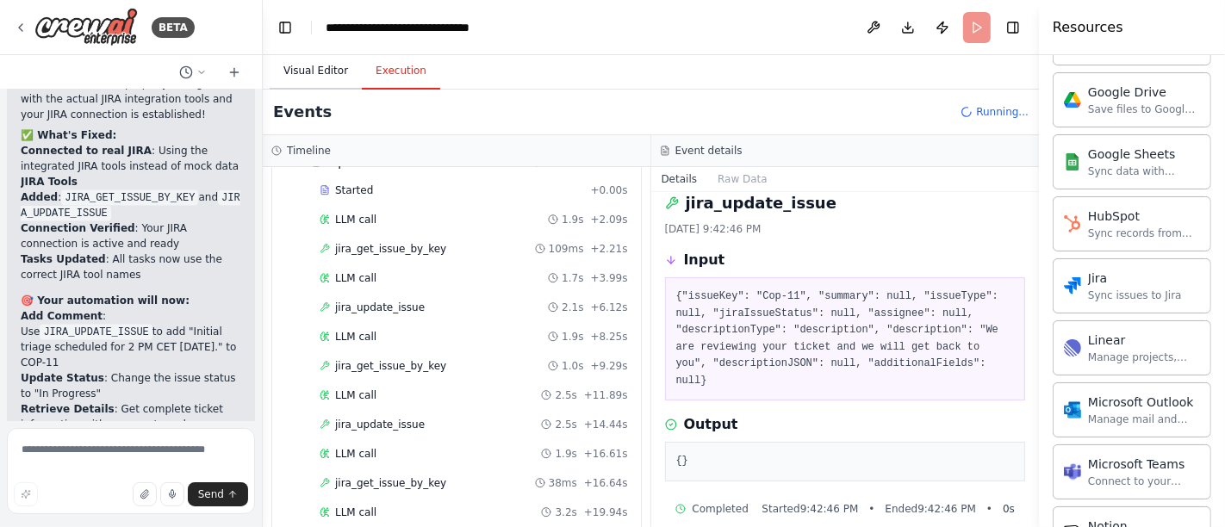
drag, startPoint x: 324, startPoint y: 78, endPoint x: 322, endPoint y: 87, distance: 9.6
click at [322, 77] on button "Visual Editor" at bounding box center [316, 71] width 92 height 36
click at [387, 65] on button "Execution" at bounding box center [401, 71] width 78 height 36
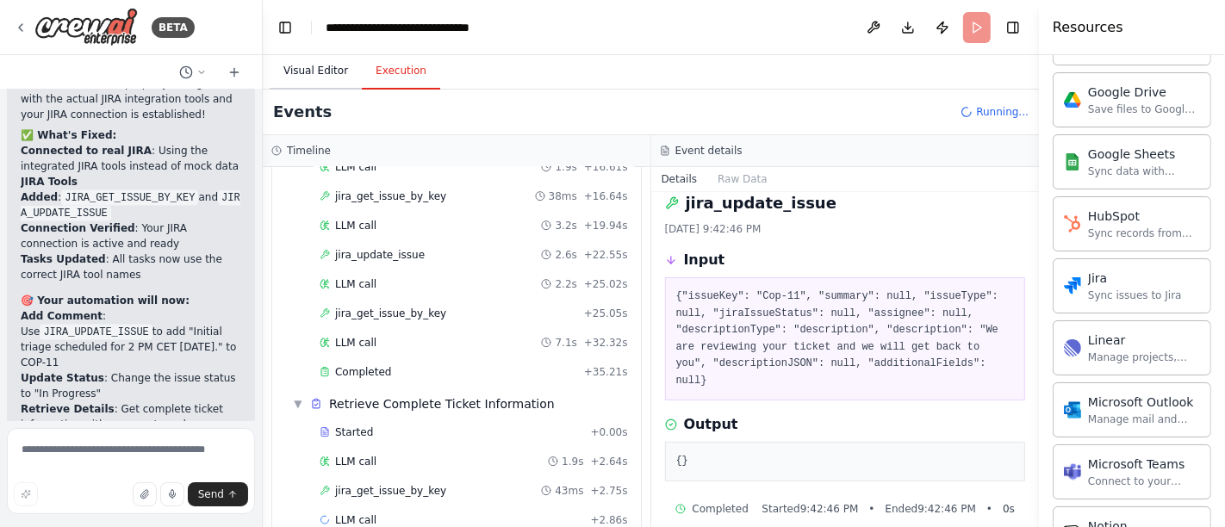
click at [305, 72] on button "Visual Editor" at bounding box center [316, 71] width 92 height 36
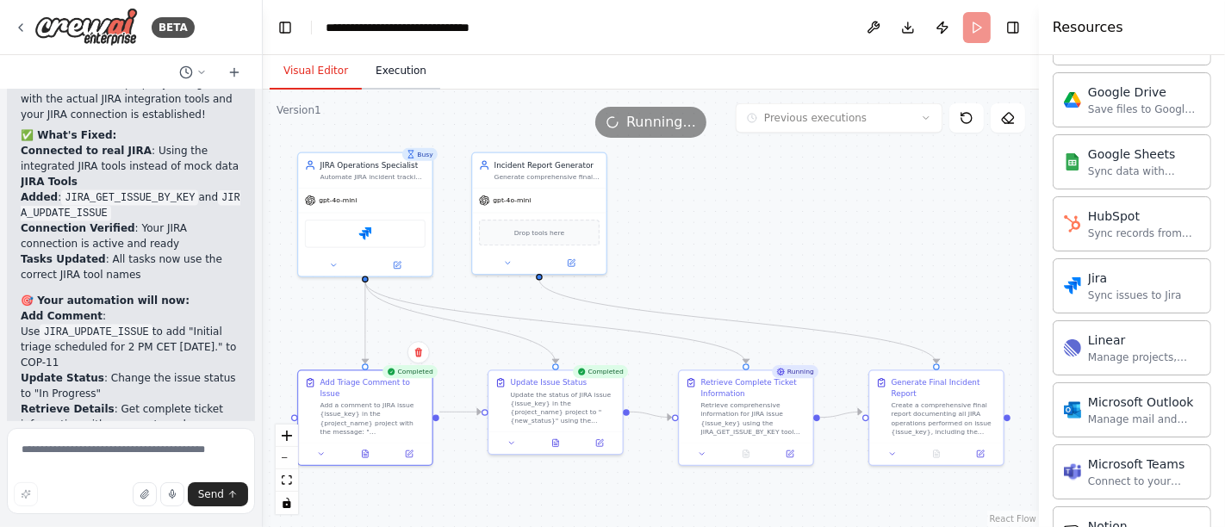
click at [395, 78] on button "Execution" at bounding box center [401, 71] width 78 height 36
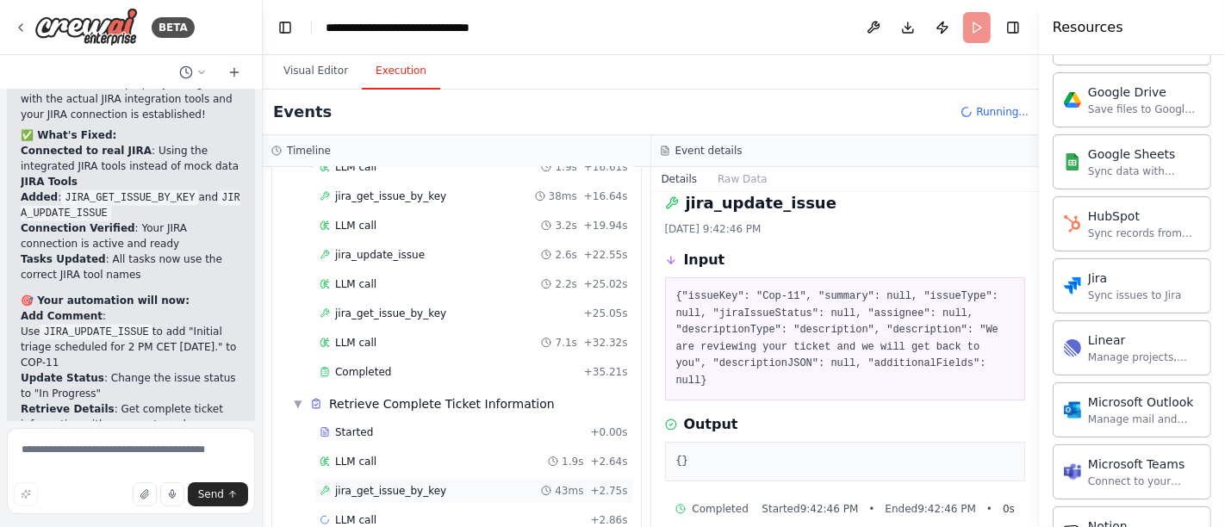
click at [389, 484] on span "jira_get_issue_by_key" at bounding box center [390, 491] width 111 height 14
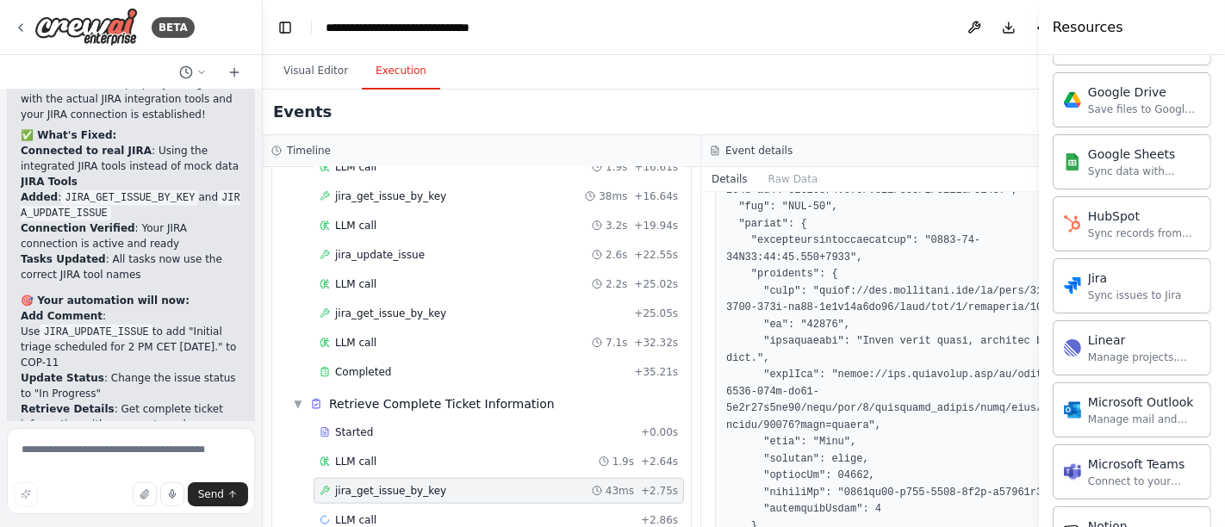
scroll to position [685, 0]
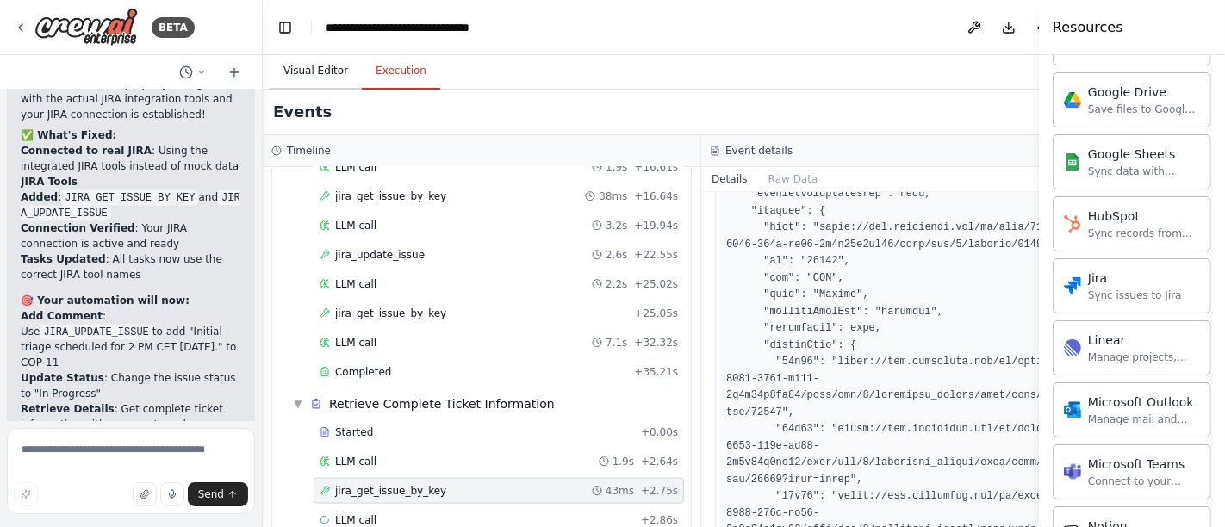
click at [327, 78] on button "Visual Editor" at bounding box center [316, 71] width 92 height 36
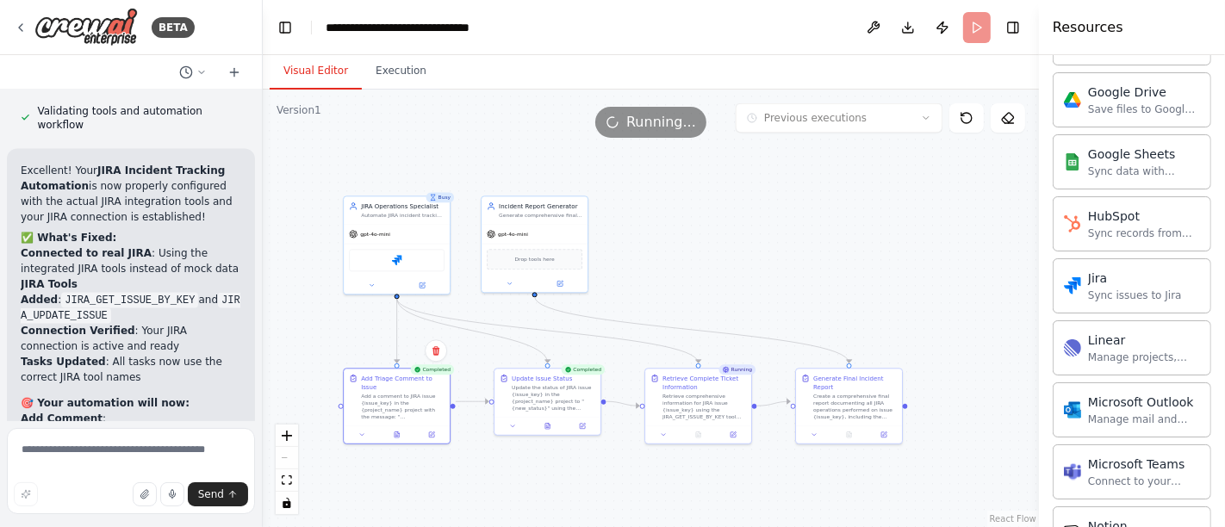
scroll to position [7878, 0]
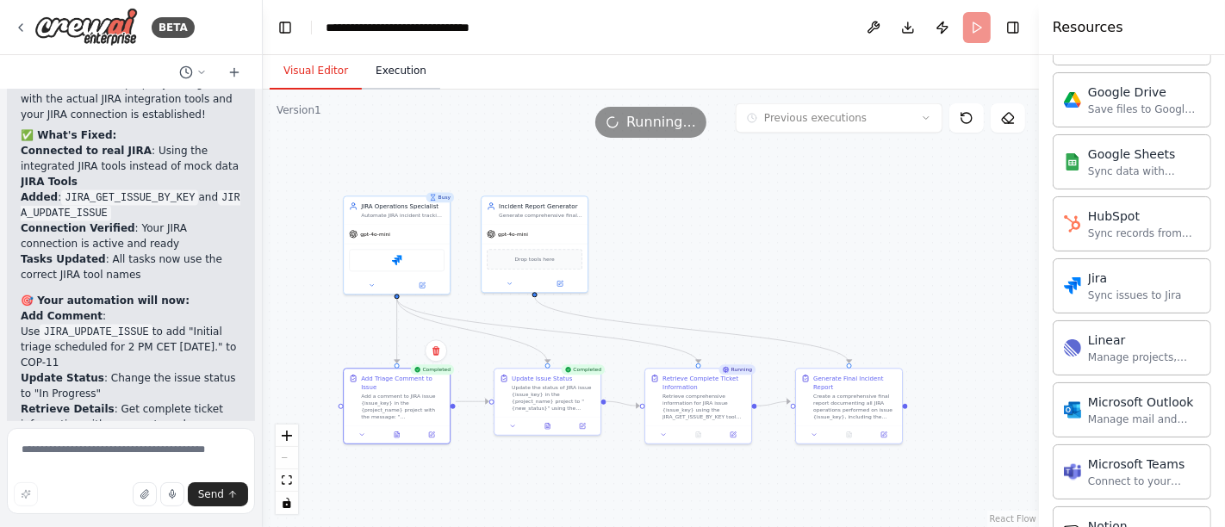
click at [401, 79] on button "Execution" at bounding box center [401, 71] width 78 height 36
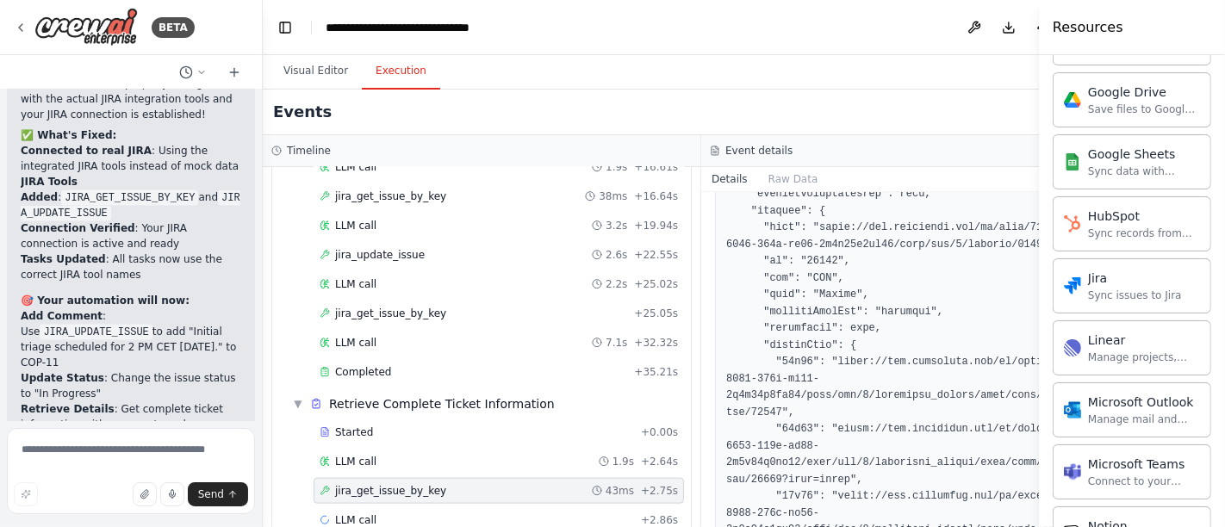
click at [398, 484] on span "jira_get_issue_by_key" at bounding box center [390, 491] width 111 height 14
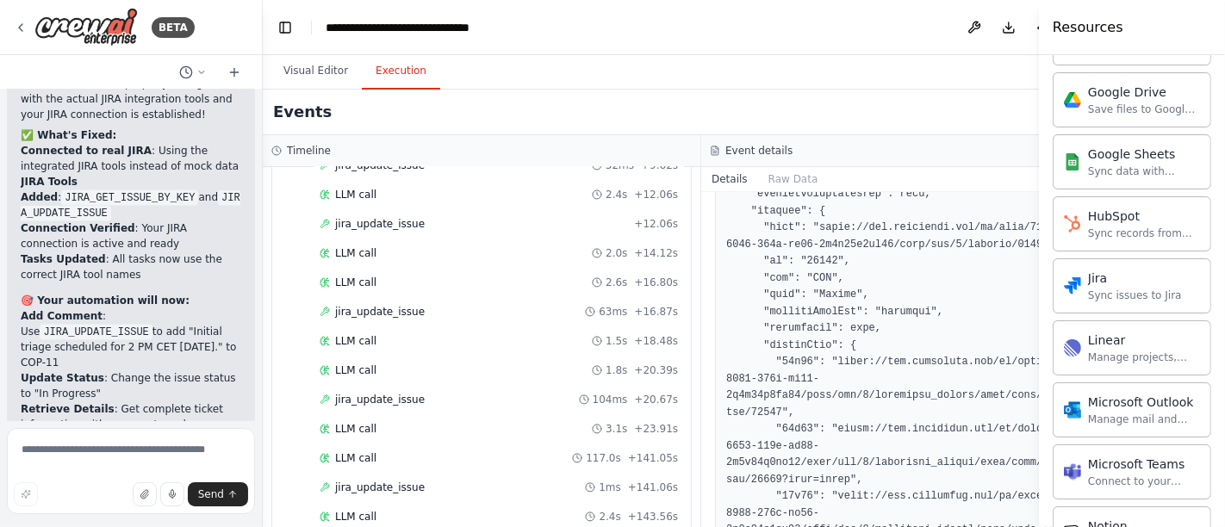
scroll to position [0, 0]
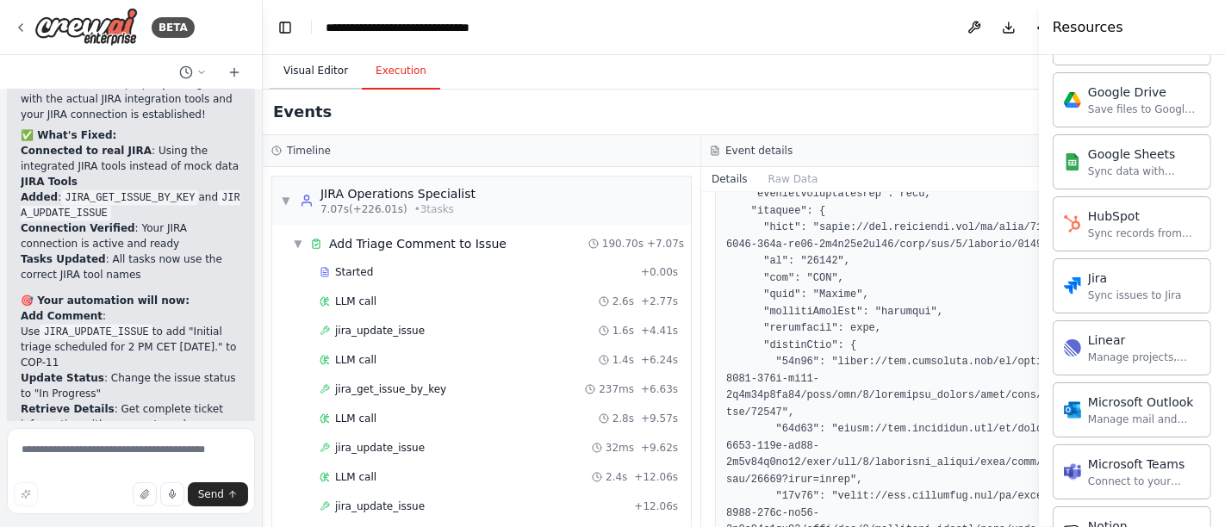
click at [318, 70] on button "Visual Editor" at bounding box center [316, 71] width 92 height 36
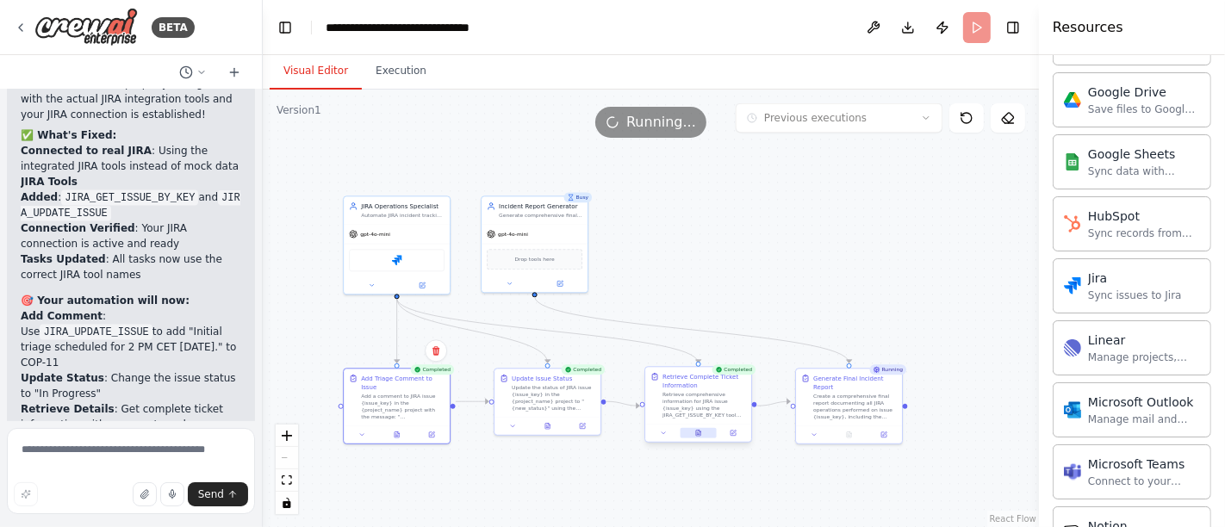
click at [700, 432] on icon at bounding box center [698, 434] width 4 height 6
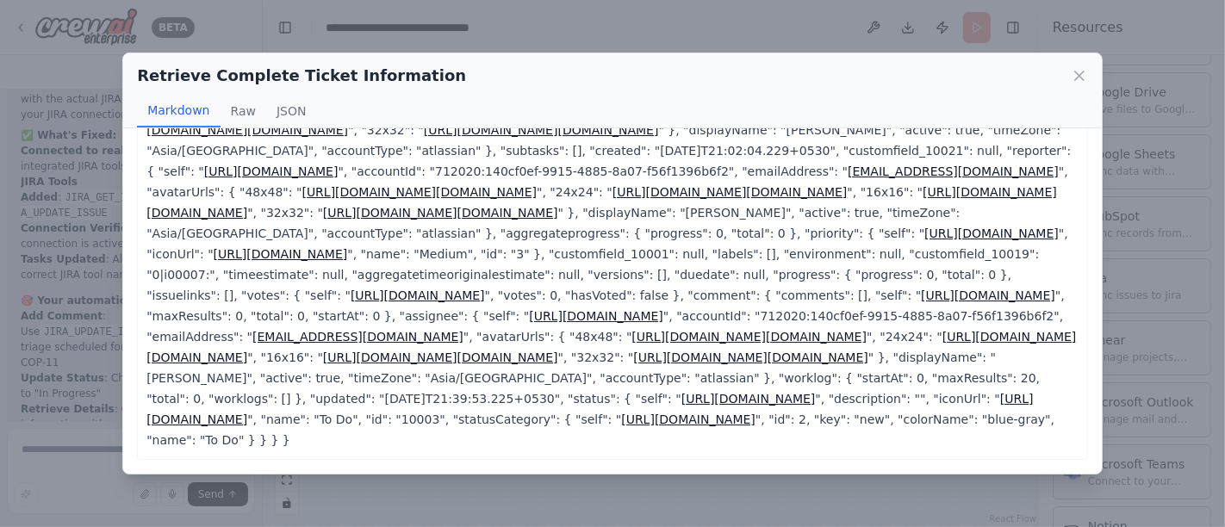
scroll to position [733, 0]
click at [1081, 80] on icon at bounding box center [1079, 75] width 17 height 17
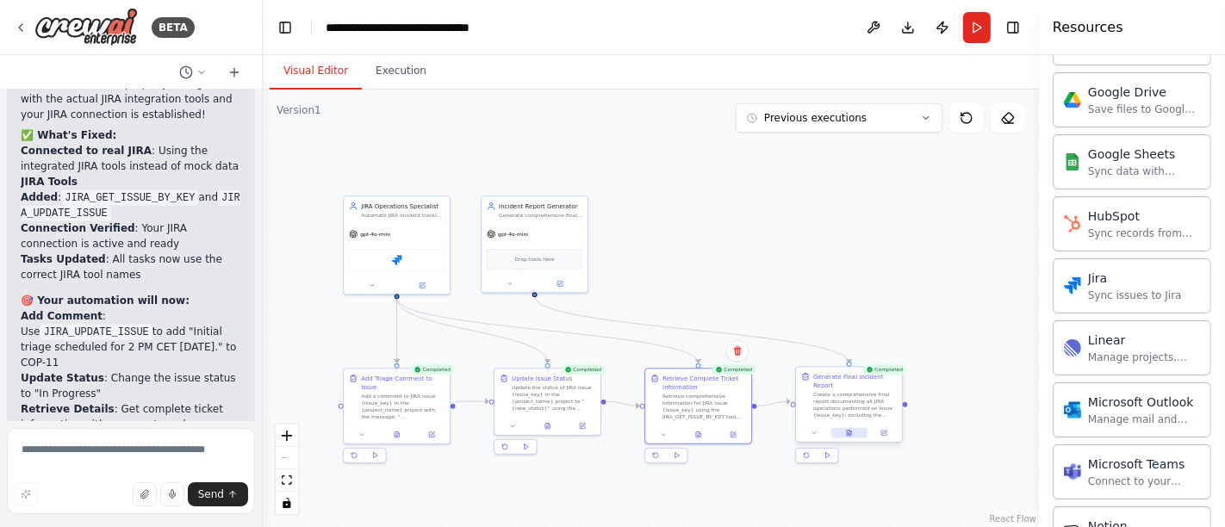
click at [853, 428] on button at bounding box center [849, 433] width 36 height 10
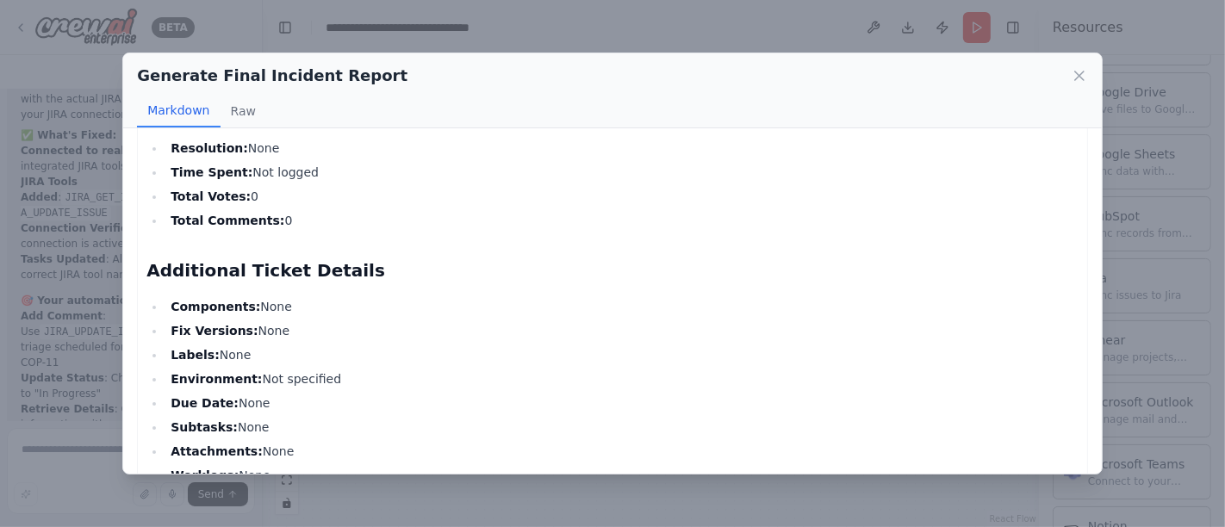
scroll to position [949, 0]
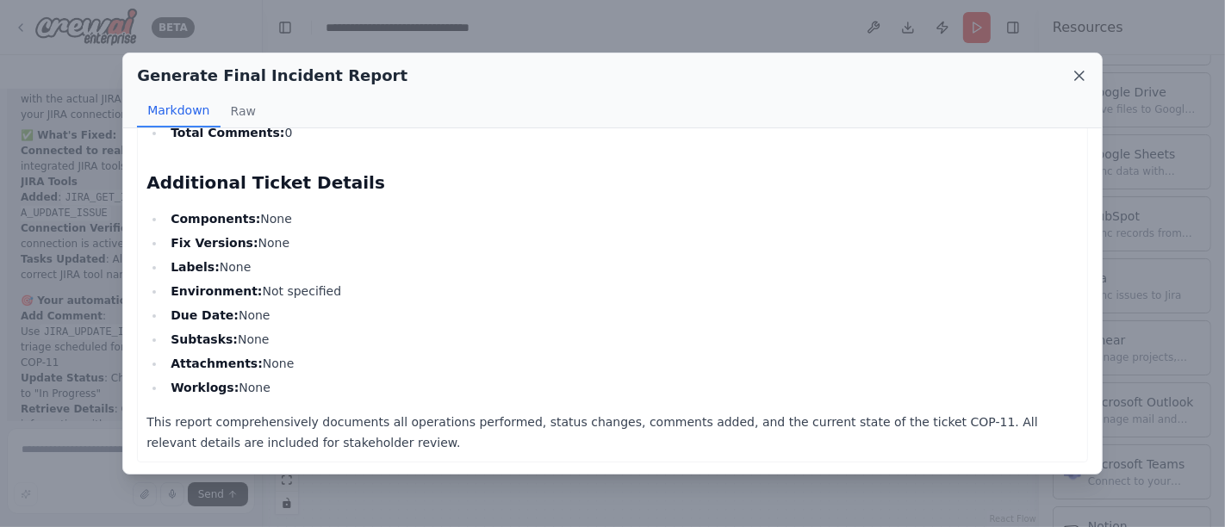
click at [1079, 79] on icon at bounding box center [1079, 75] width 17 height 17
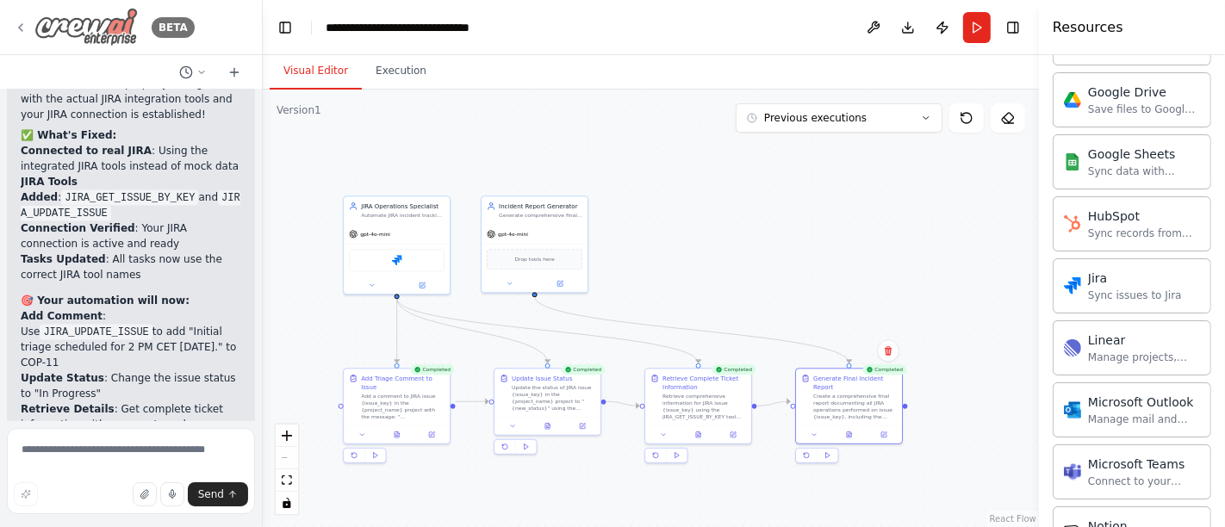
click at [21, 26] on icon at bounding box center [21, 28] width 14 height 14
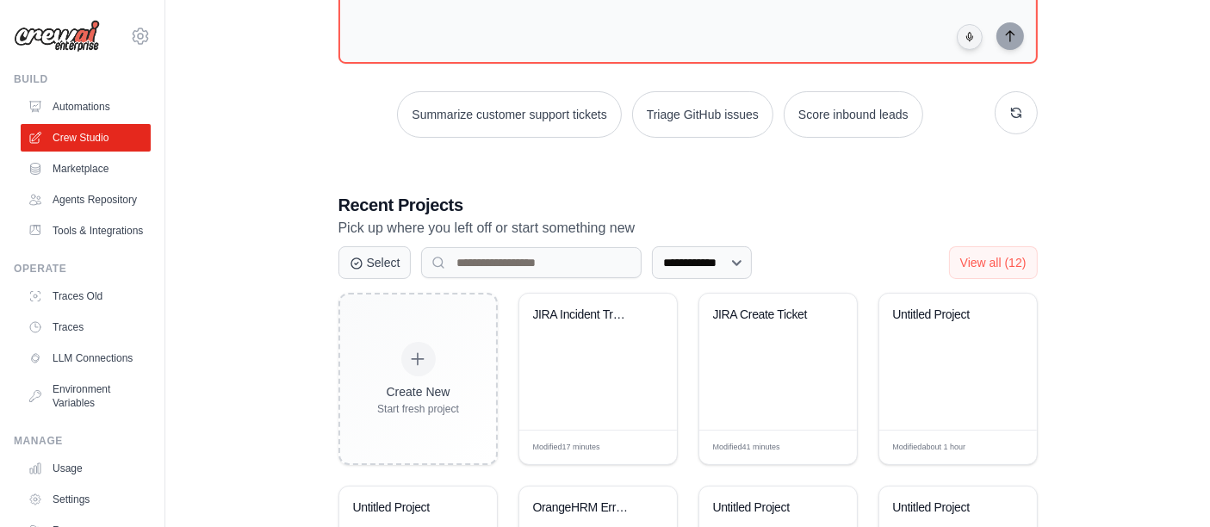
scroll to position [215, 0]
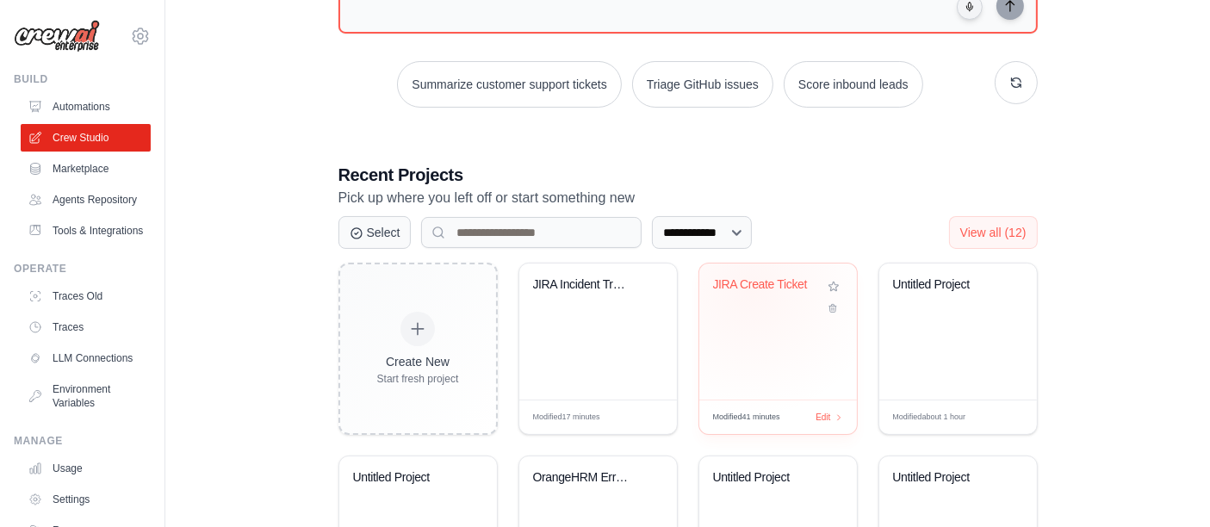
click at [750, 288] on div "JIRA Create Ticket" at bounding box center [765, 285] width 104 height 16
click at [583, 299] on div "JIRA Incident Tracking Automation" at bounding box center [598, 297] width 130 height 40
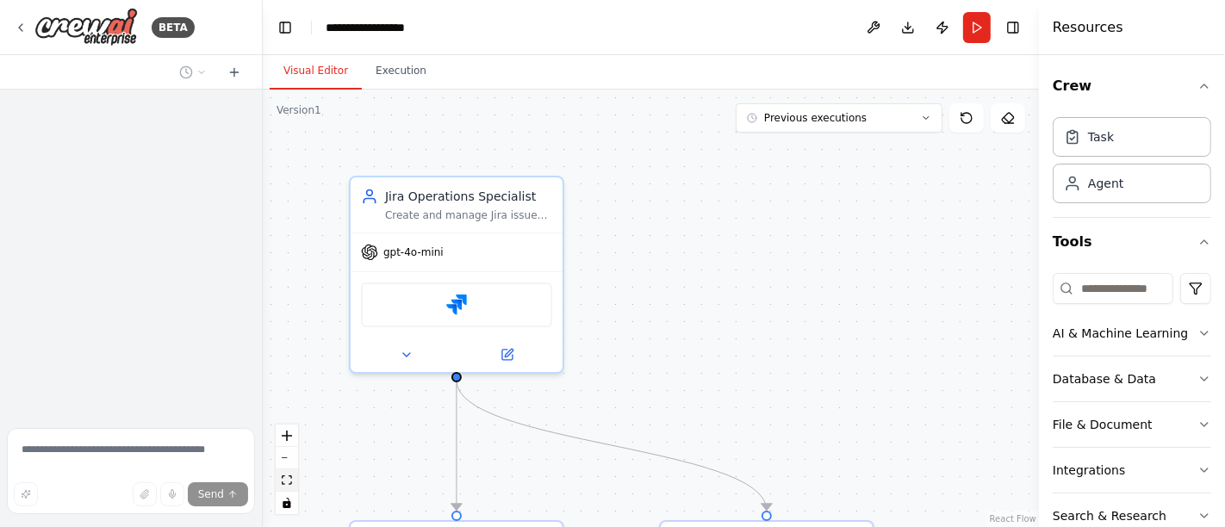
click at [283, 476] on icon "fit view" at bounding box center [287, 480] width 10 height 9
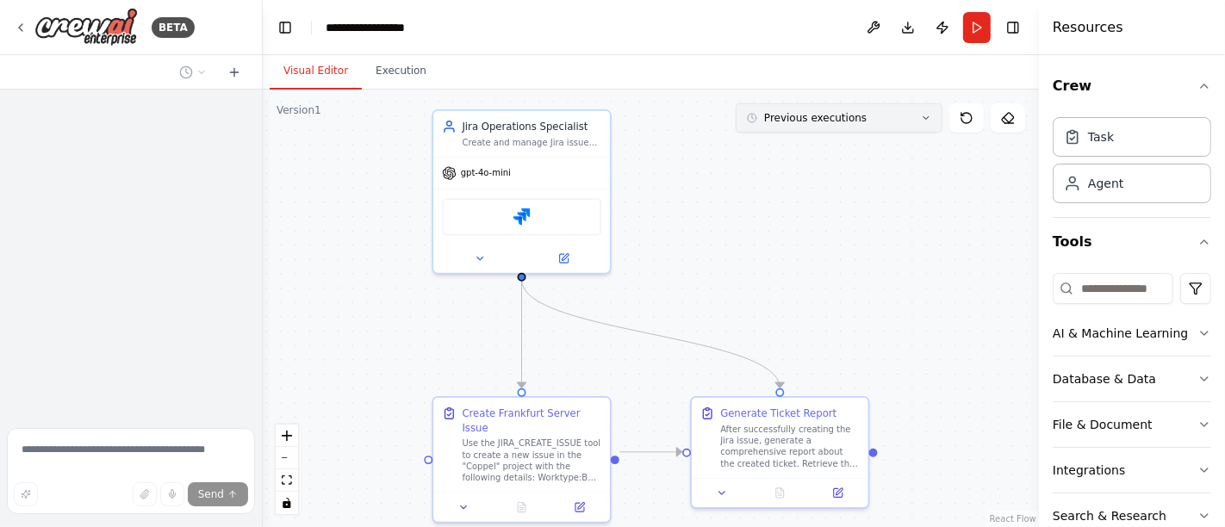
click at [921, 114] on icon at bounding box center [926, 118] width 10 height 10
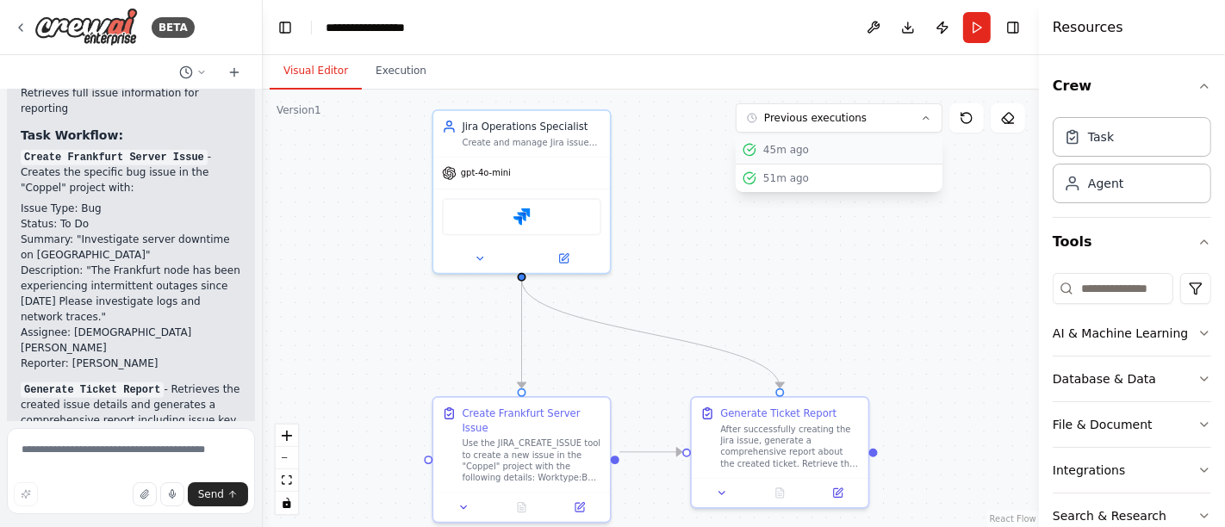
click at [819, 144] on div "45m ago" at bounding box center [849, 150] width 172 height 14
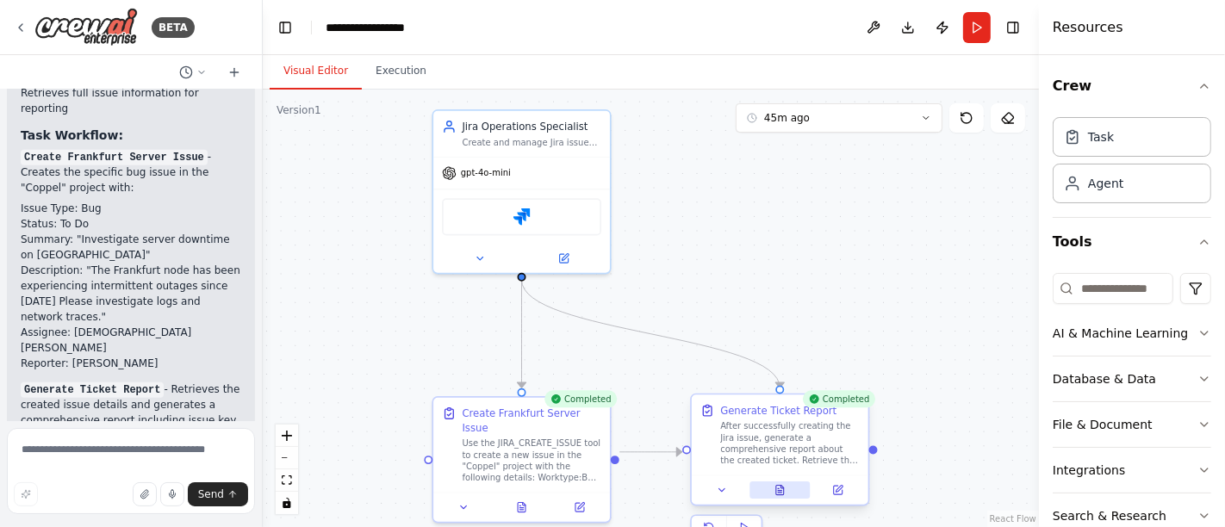
click at [778, 491] on icon at bounding box center [779, 491] width 3 height 0
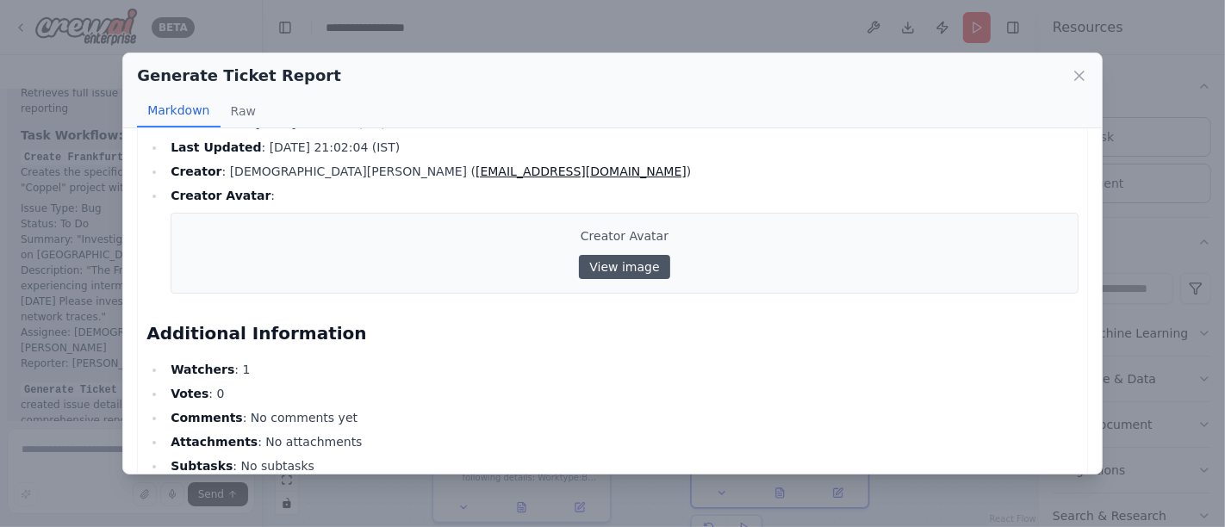
scroll to position [639, 0]
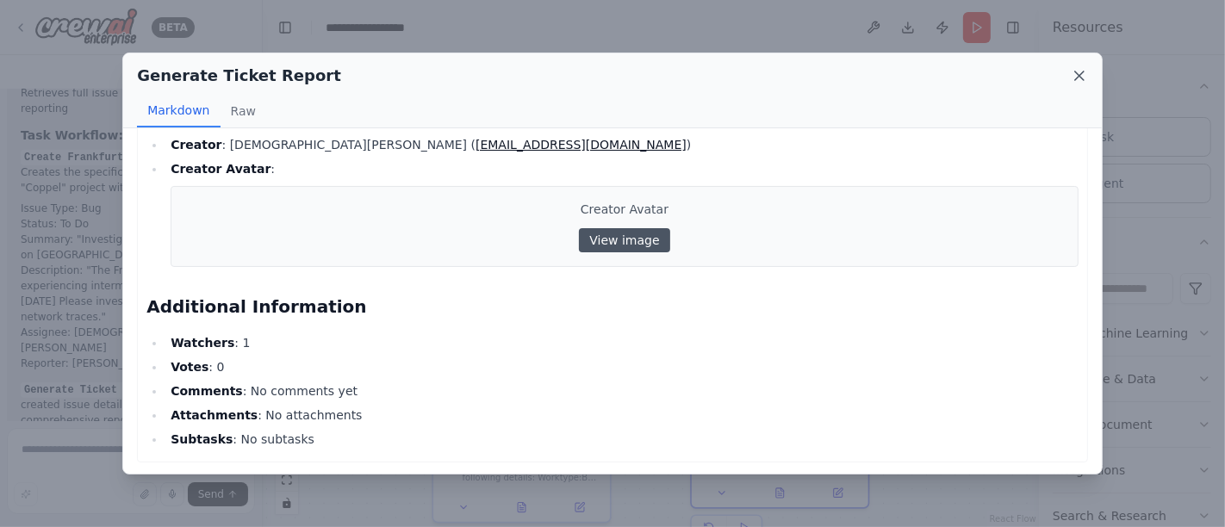
click at [1080, 71] on icon at bounding box center [1079, 75] width 17 height 17
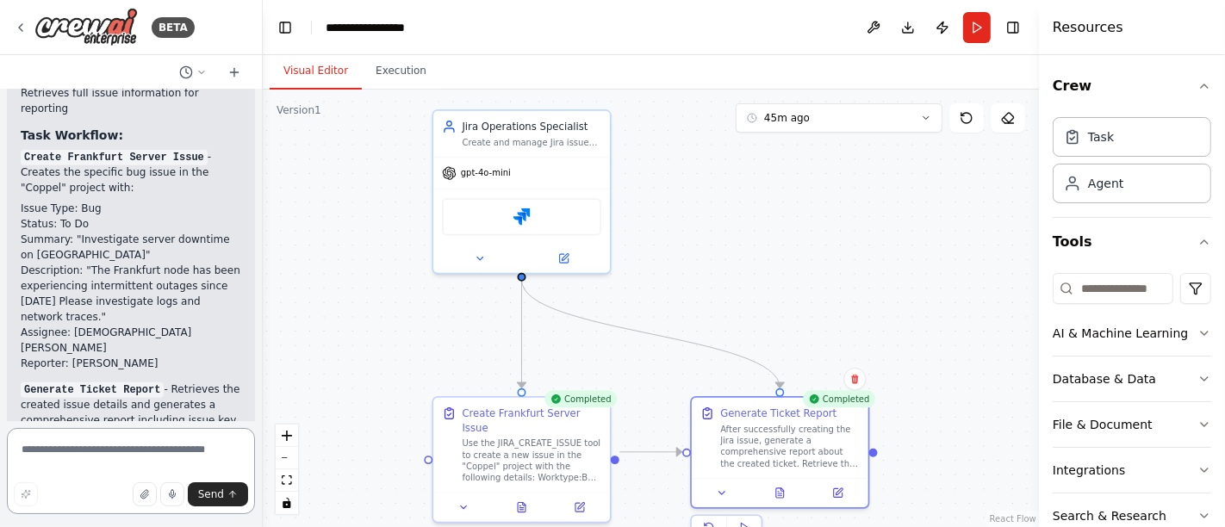
click at [191, 450] on textarea at bounding box center [131, 471] width 248 height 86
click at [520, 206] on img at bounding box center [521, 214] width 17 height 17
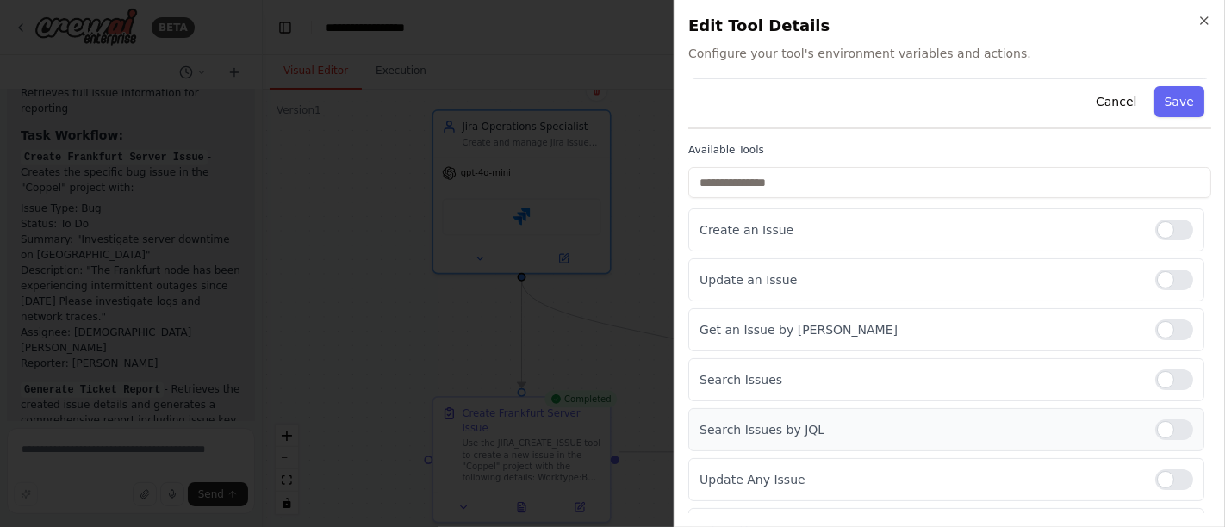
scroll to position [96, 0]
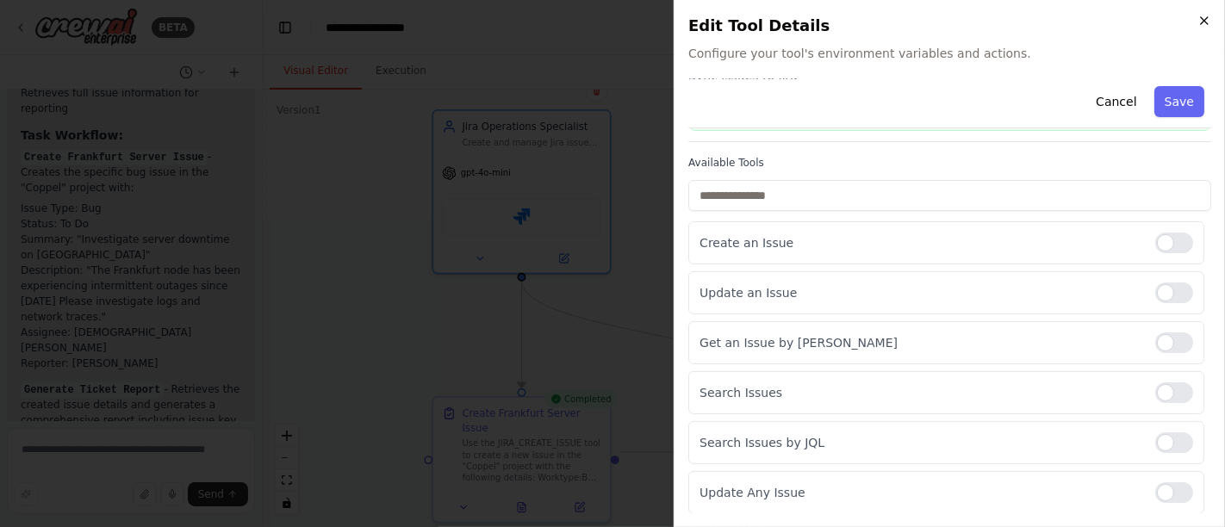
click at [1204, 21] on icon "button" at bounding box center [1204, 21] width 14 height 14
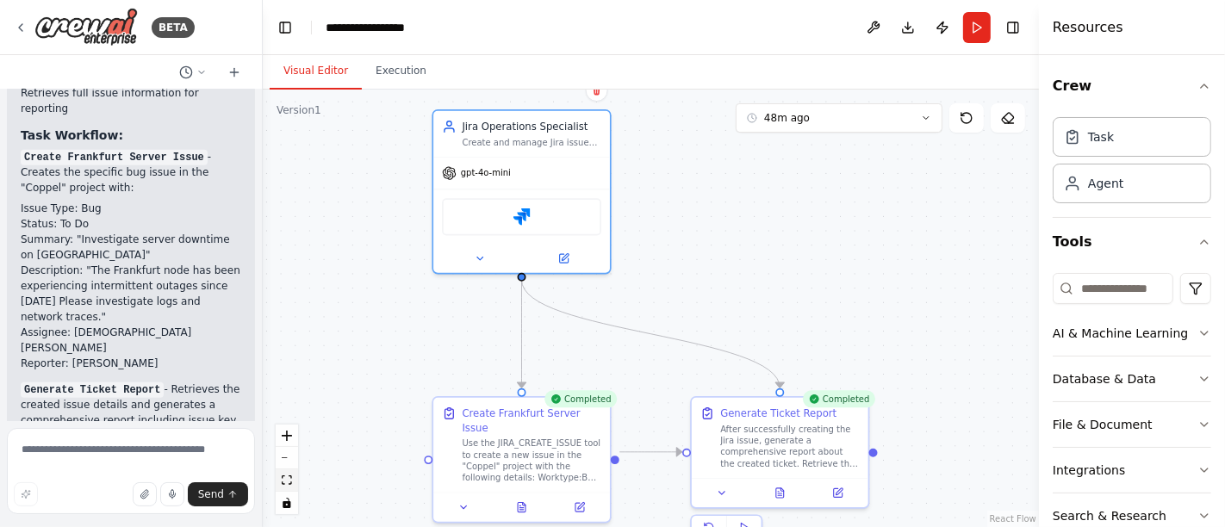
click at [289, 483] on icon "fit view" at bounding box center [287, 480] width 10 height 9
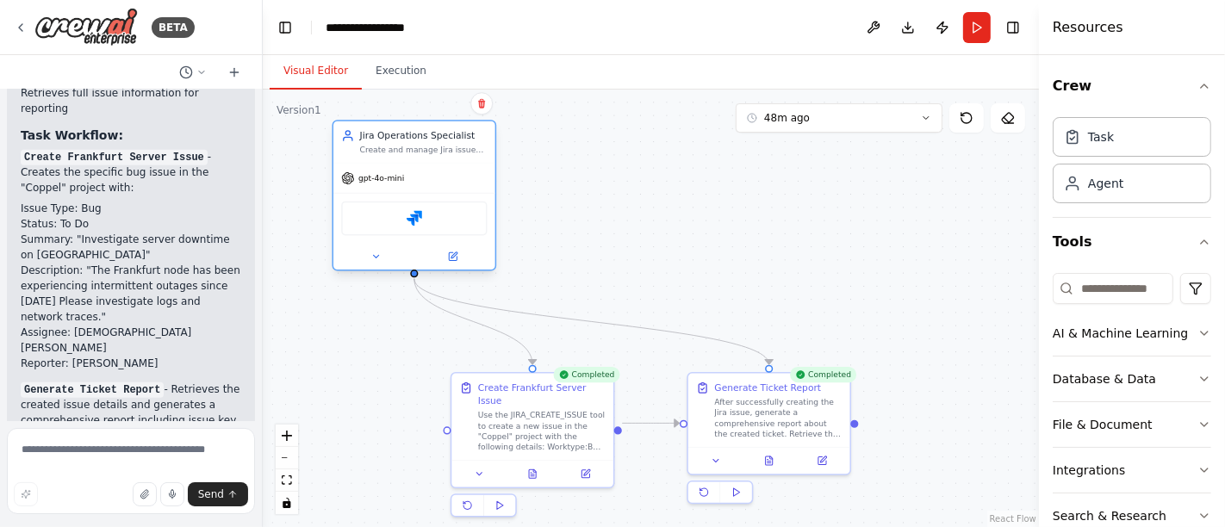
drag, startPoint x: 518, startPoint y: 157, endPoint x: 385, endPoint y: 156, distance: 132.7
click at [385, 164] on div "gpt-4o-mini" at bounding box center [414, 178] width 162 height 29
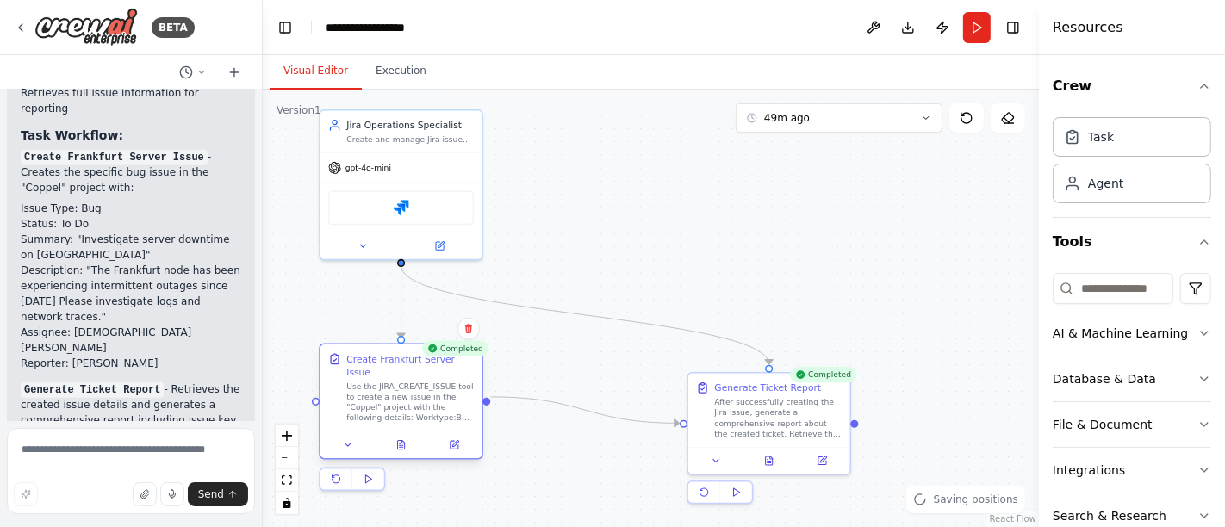
drag, startPoint x: 428, startPoint y: 399, endPoint x: 440, endPoint y: 414, distance: 19.6
click at [339, 378] on div "Create Frankfurt Server Issue Use the JIRA_CREATE_ISSUE tool to create a new is…" at bounding box center [401, 387] width 146 height 71
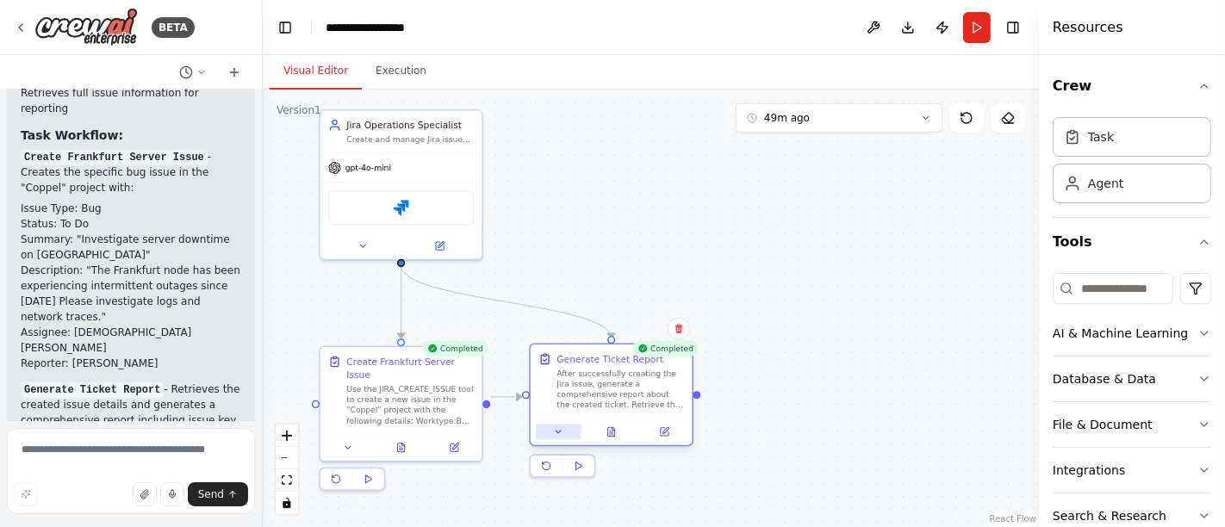
drag, startPoint x: 729, startPoint y: 449, endPoint x: 570, endPoint y: 415, distance: 162.0
click at [570, 415] on div "Generate Ticket Report After successfully creating the Jira issue, generate a c…" at bounding box center [611, 395] width 165 height 103
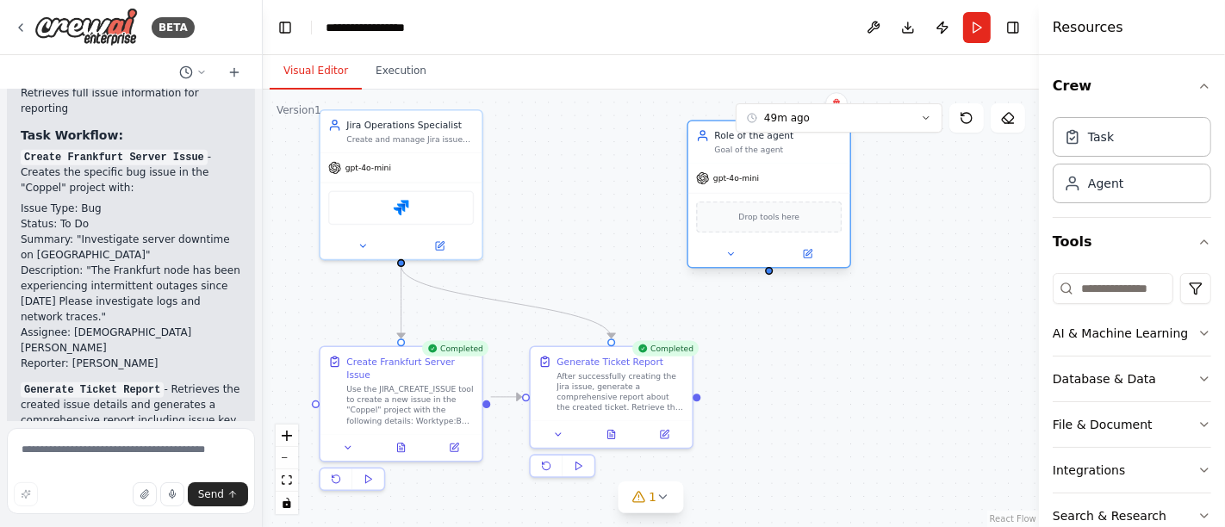
drag, startPoint x: 889, startPoint y: 193, endPoint x: 760, endPoint y: 153, distance: 135.2
click at [760, 153] on div "Role of the agent Goal of the agent" at bounding box center [769, 142] width 162 height 42
click at [289, 481] on icon "fit view" at bounding box center [287, 480] width 10 height 9
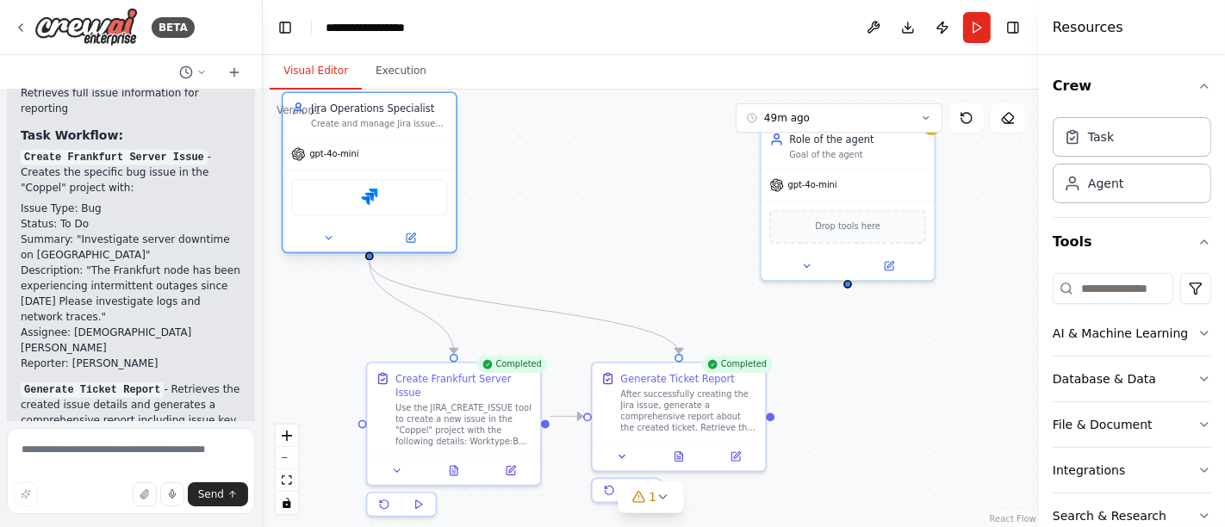
drag, startPoint x: 478, startPoint y: 172, endPoint x: 391, endPoint y: 151, distance: 89.6
click at [391, 151] on div "gpt-4o-mini" at bounding box center [369, 154] width 173 height 31
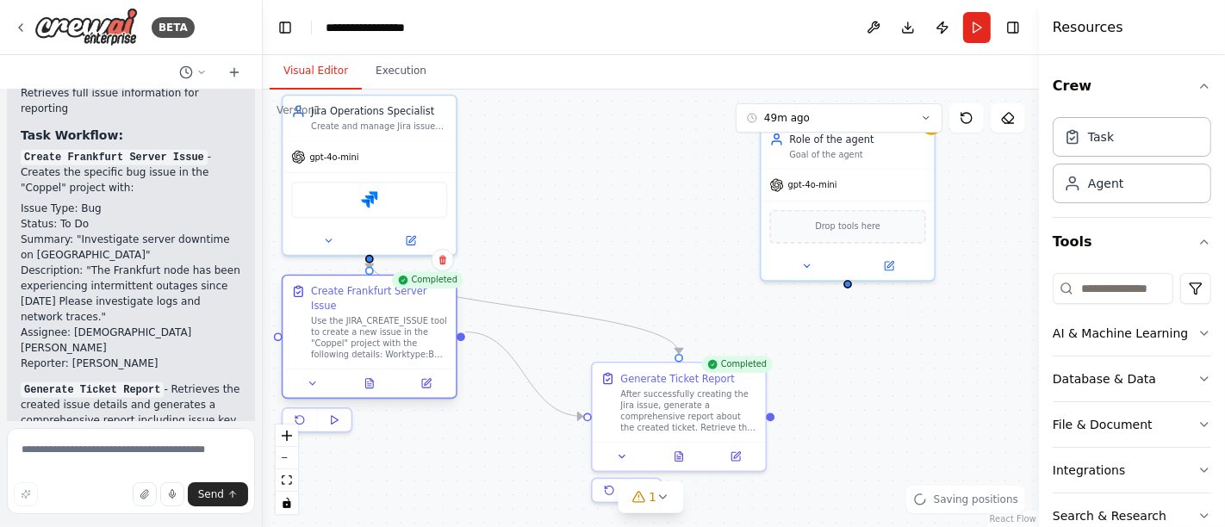
drag, startPoint x: 439, startPoint y: 407, endPoint x: 357, endPoint y: 327, distance: 114.5
click at [357, 327] on div "Use the JIRA_CREATE_ISSUE tool to create a new issue in the "Coppel" project wi…" at bounding box center [379, 337] width 136 height 45
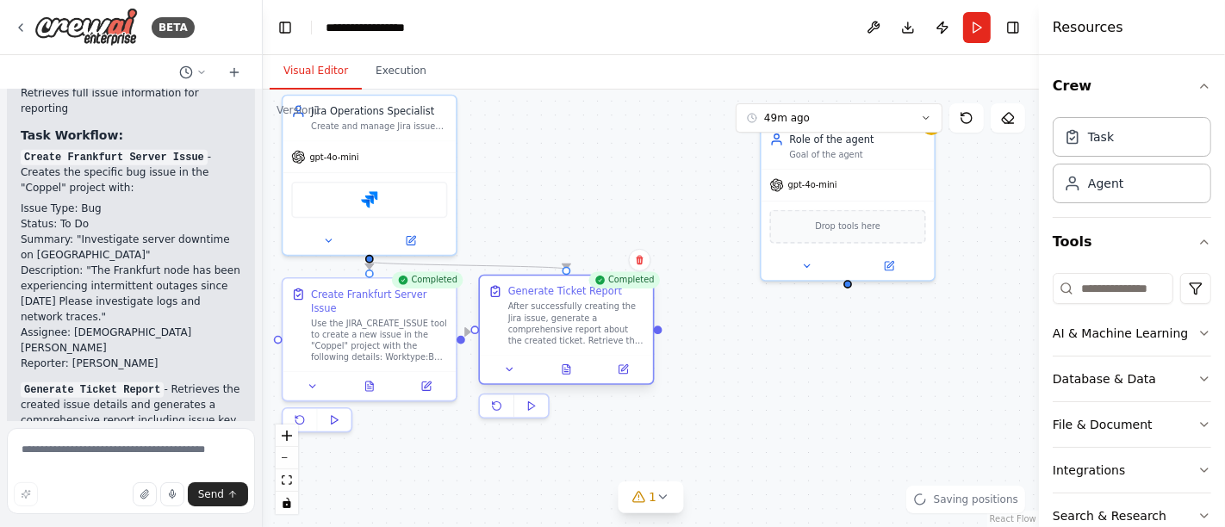
drag, startPoint x: 658, startPoint y: 410, endPoint x: 541, endPoint y: 327, distance: 143.9
click at [541, 327] on div "After successfully creating the Jira issue, generate a comprehensive report abo…" at bounding box center [576, 324] width 136 height 45
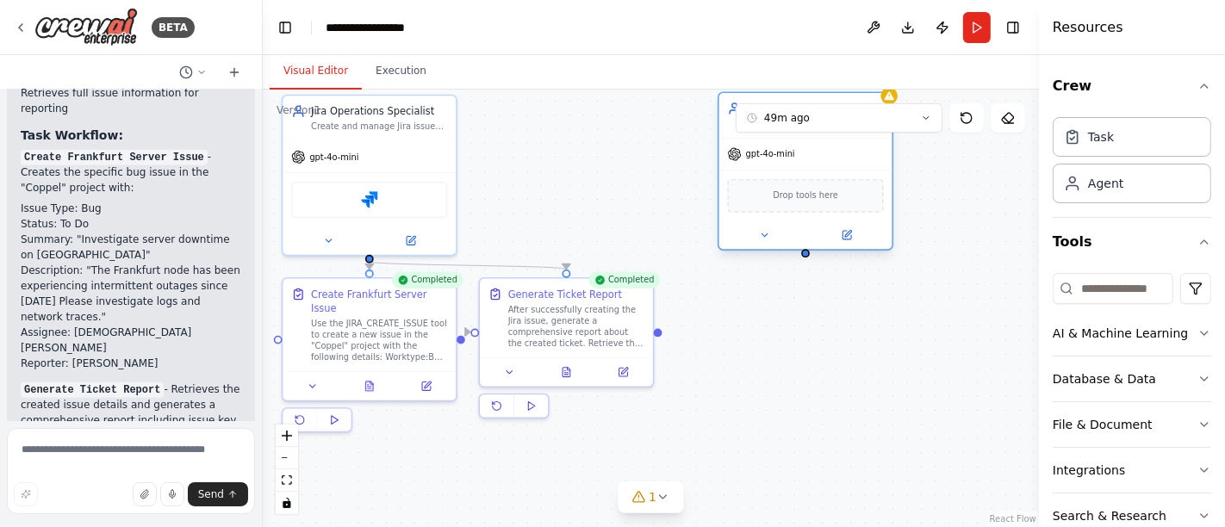
drag, startPoint x: 832, startPoint y: 167, endPoint x: 792, endPoint y: 140, distance: 48.5
click at [792, 140] on div "gpt-4o-mini" at bounding box center [805, 154] width 173 height 31
click at [1201, 469] on icon "button" at bounding box center [1204, 470] width 7 height 3
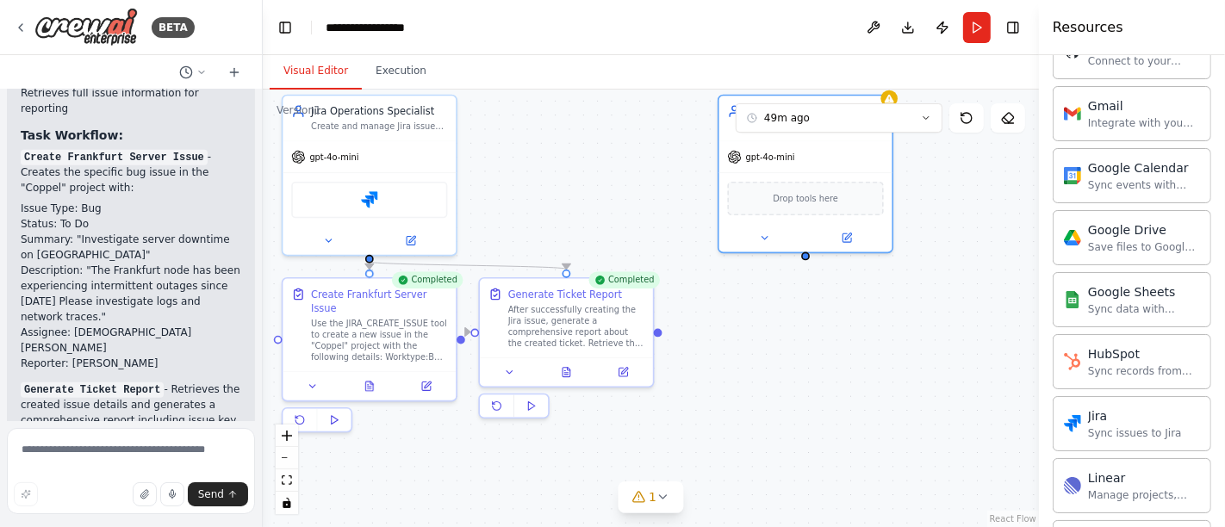
scroll to position [765, 0]
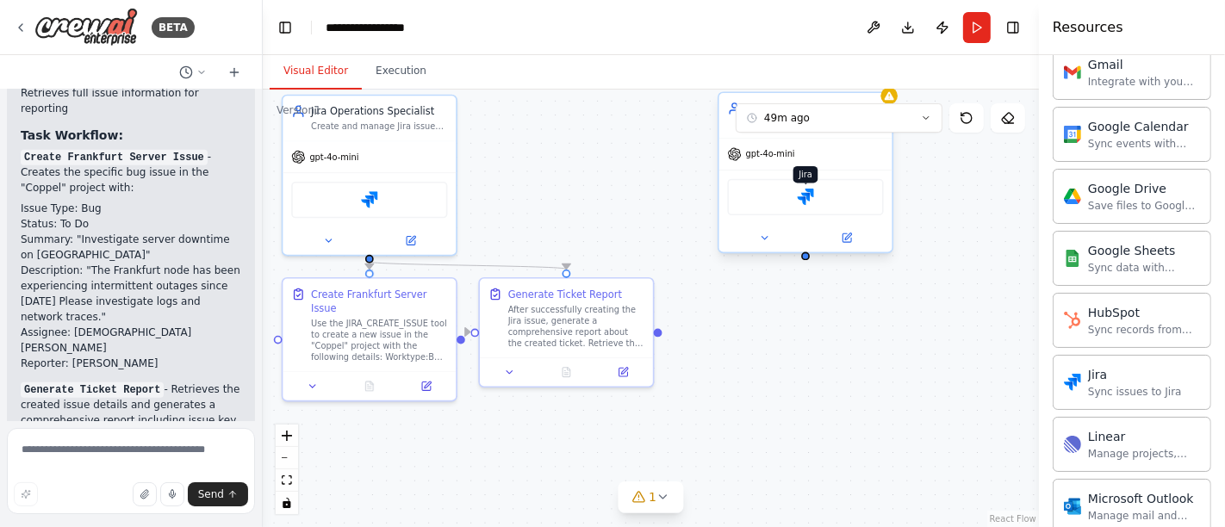
click at [806, 192] on img at bounding box center [805, 197] width 17 height 17
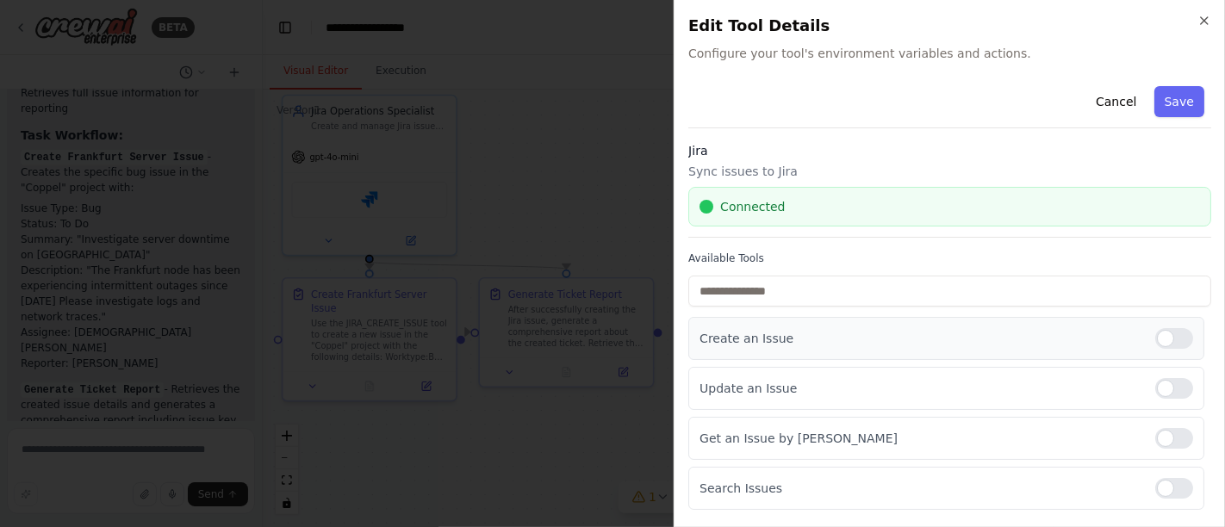
click at [1160, 328] on div at bounding box center [1174, 338] width 38 height 21
drag, startPoint x: 1154, startPoint y: 372, endPoint x: 1156, endPoint y: 408, distance: 36.3
click at [1153, 374] on div "Update an Issue" at bounding box center [946, 388] width 516 height 43
click at [1155, 394] on div at bounding box center [1174, 388] width 38 height 21
click at [1159, 434] on div at bounding box center [1174, 438] width 38 height 21
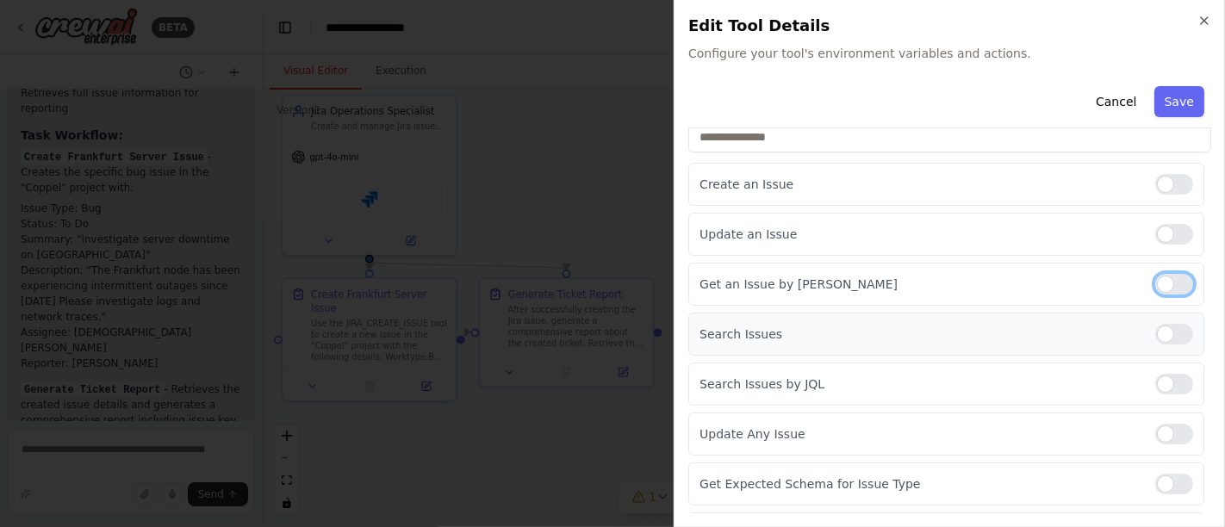
scroll to position [191, 0]
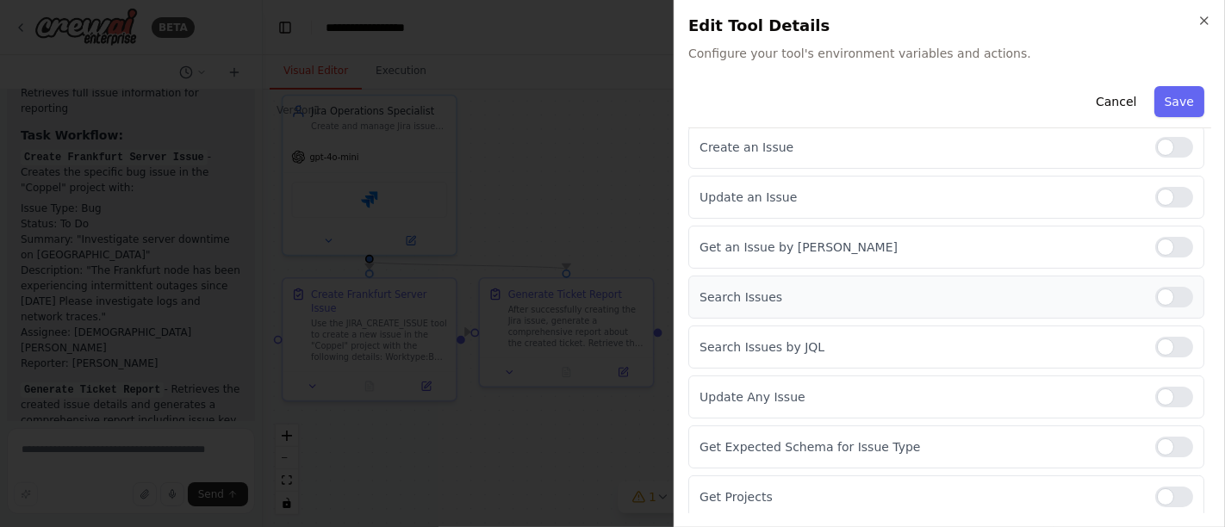
click at [1155, 297] on div at bounding box center [1174, 297] width 38 height 21
click at [1160, 345] on div at bounding box center [1174, 347] width 38 height 21
click at [1155, 387] on div at bounding box center [1174, 397] width 38 height 21
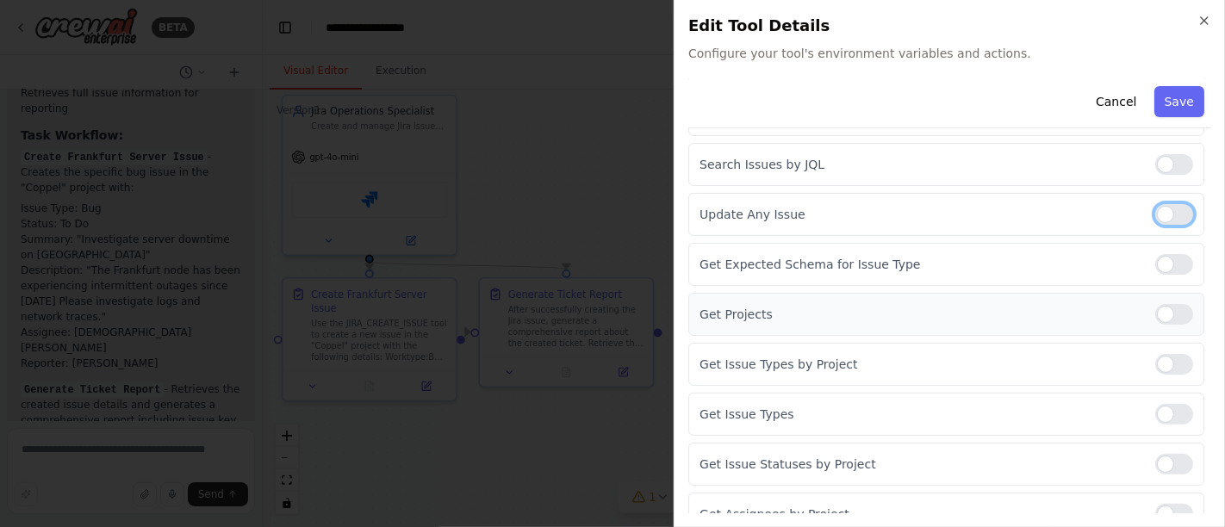
scroll to position [383, 0]
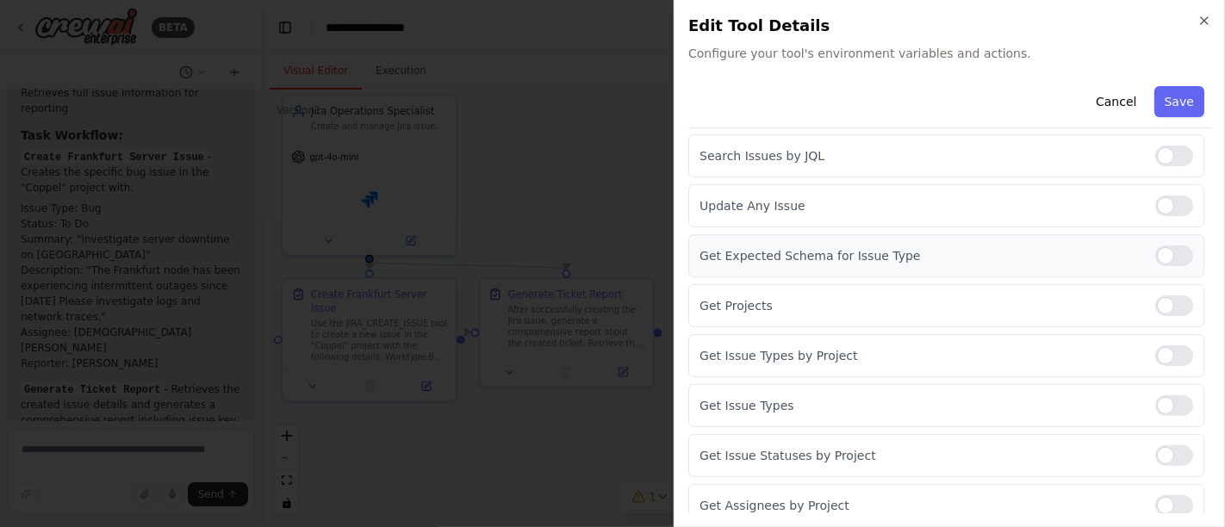
click at [1159, 251] on div at bounding box center [1174, 256] width 38 height 21
drag, startPoint x: 1159, startPoint y: 294, endPoint x: 1155, endPoint y: 342, distance: 48.4
click at [1156, 297] on div at bounding box center [1174, 305] width 38 height 21
click at [1155, 348] on div at bounding box center [1174, 355] width 38 height 21
drag, startPoint x: 1159, startPoint y: 393, endPoint x: 1156, endPoint y: 410, distance: 17.4
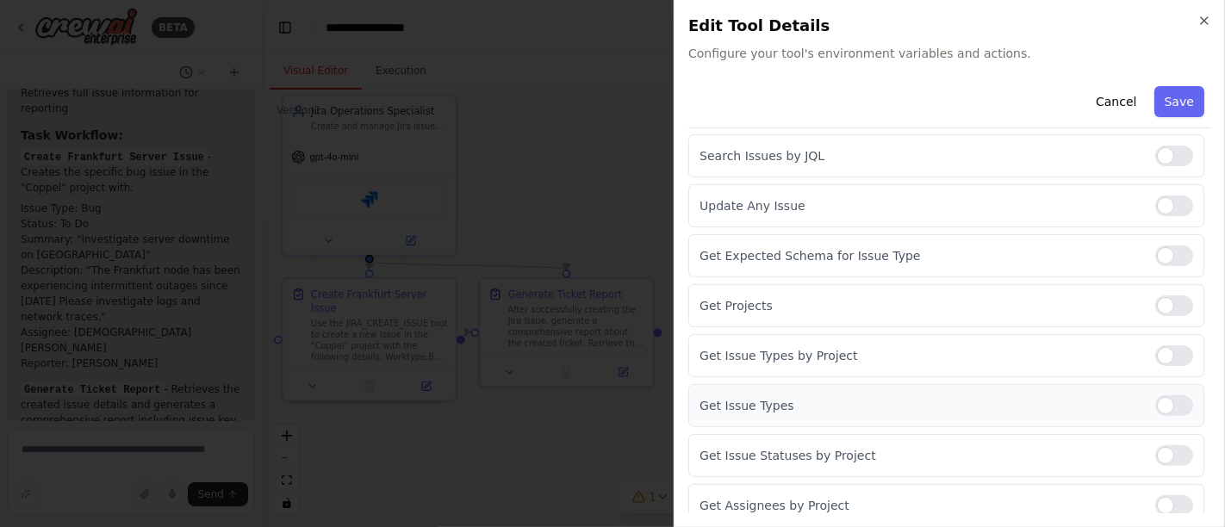
click at [1159, 395] on div at bounding box center [1174, 405] width 38 height 21
drag, startPoint x: 1159, startPoint y: 439, endPoint x: 1160, endPoint y: 493, distance: 53.4
click at [1159, 445] on div at bounding box center [1174, 455] width 38 height 21
click at [1161, 495] on div at bounding box center [1174, 505] width 38 height 21
click at [1166, 99] on button "Save" at bounding box center [1179, 101] width 50 height 31
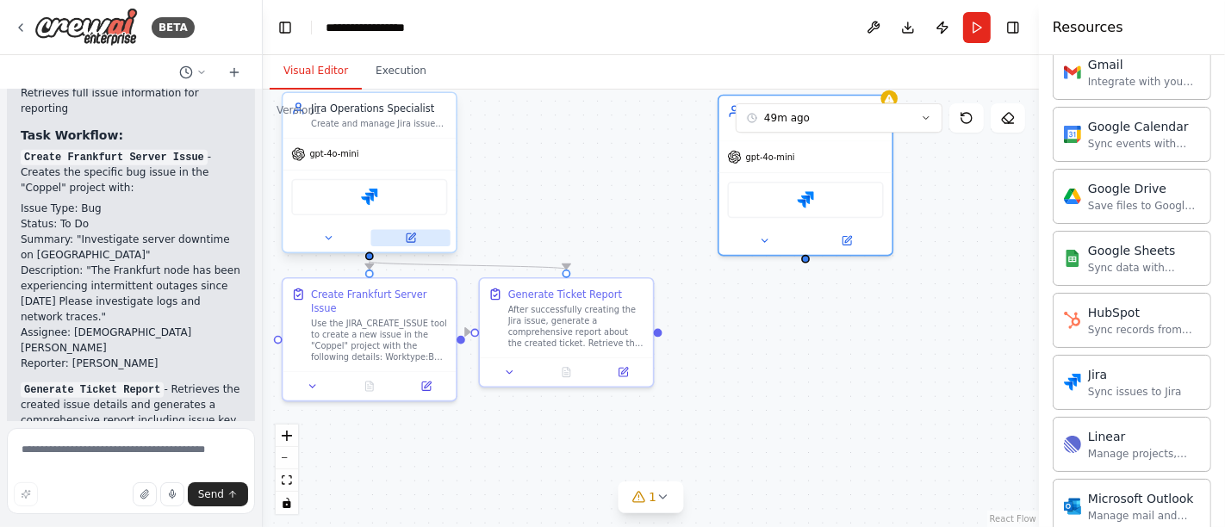
click at [409, 233] on icon at bounding box center [411, 237] width 9 height 9
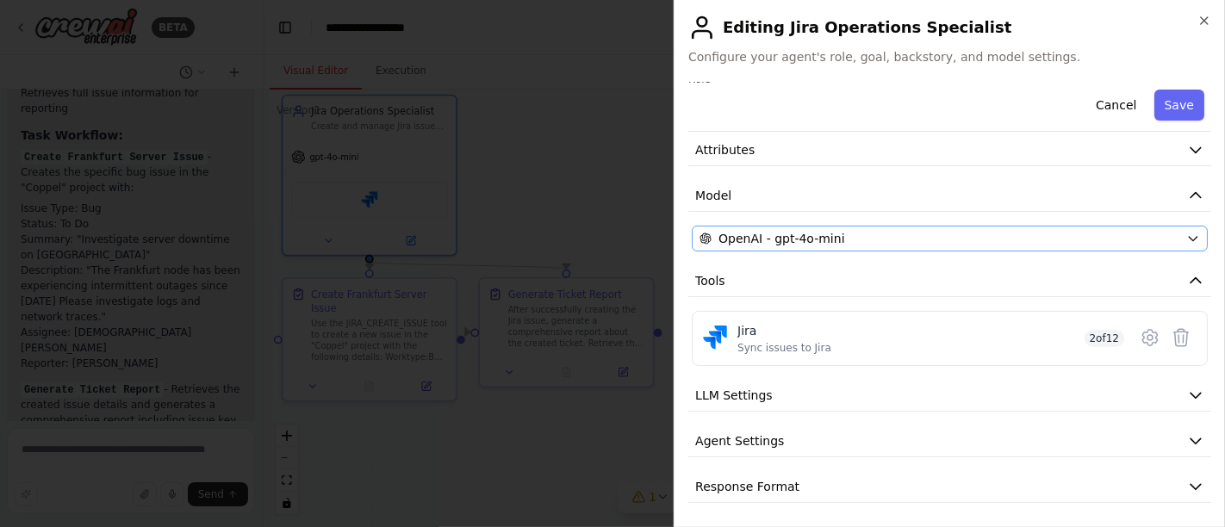
scroll to position [0, 0]
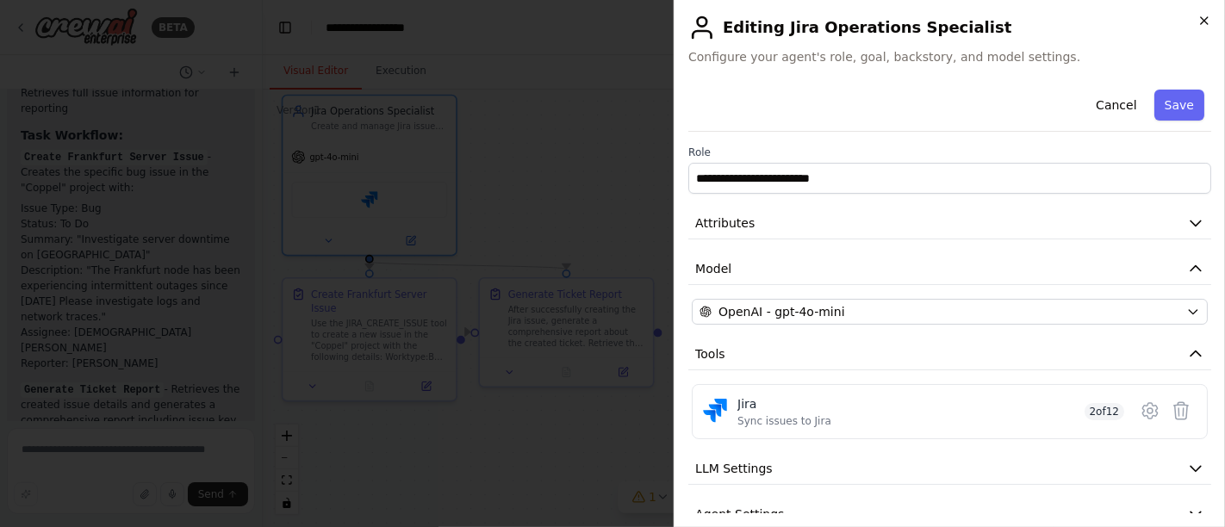
click at [1208, 17] on icon "button" at bounding box center [1204, 20] width 7 height 7
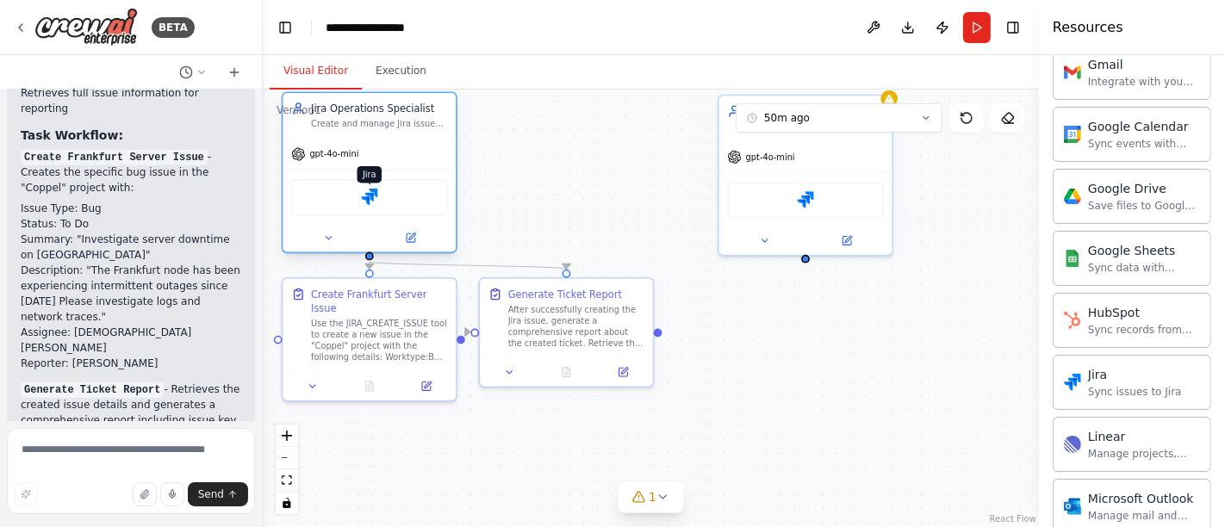
click at [376, 199] on img at bounding box center [369, 197] width 17 height 17
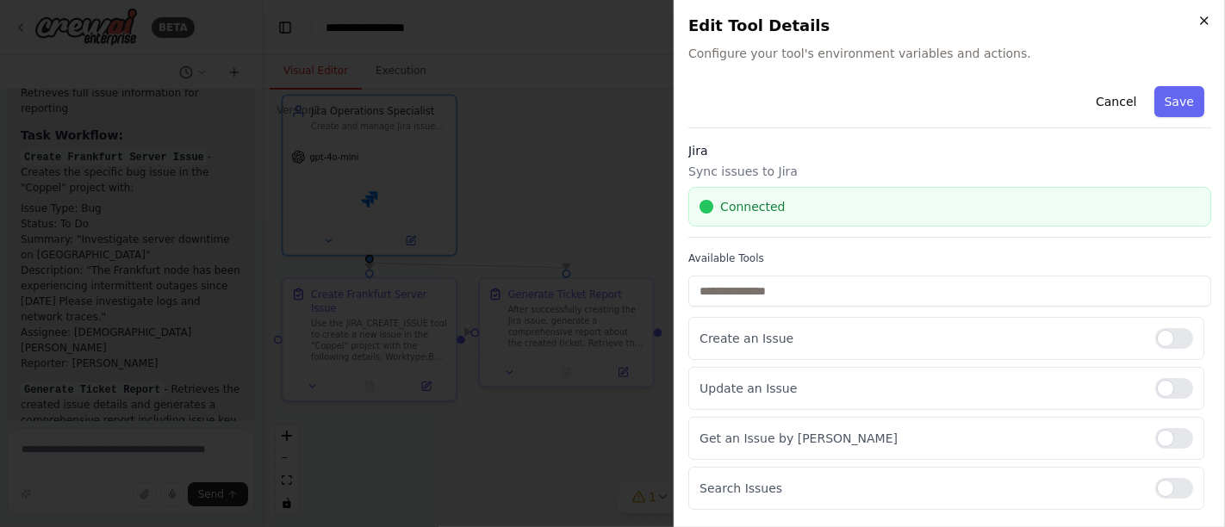
click at [1206, 21] on icon "button" at bounding box center [1204, 21] width 14 height 14
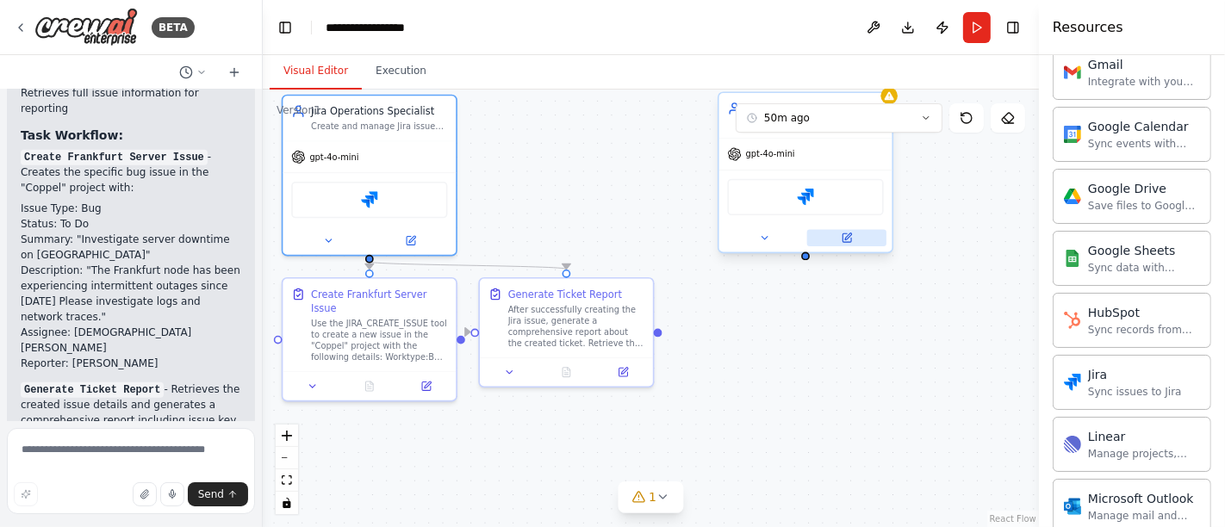
click at [849, 233] on icon at bounding box center [846, 238] width 11 height 11
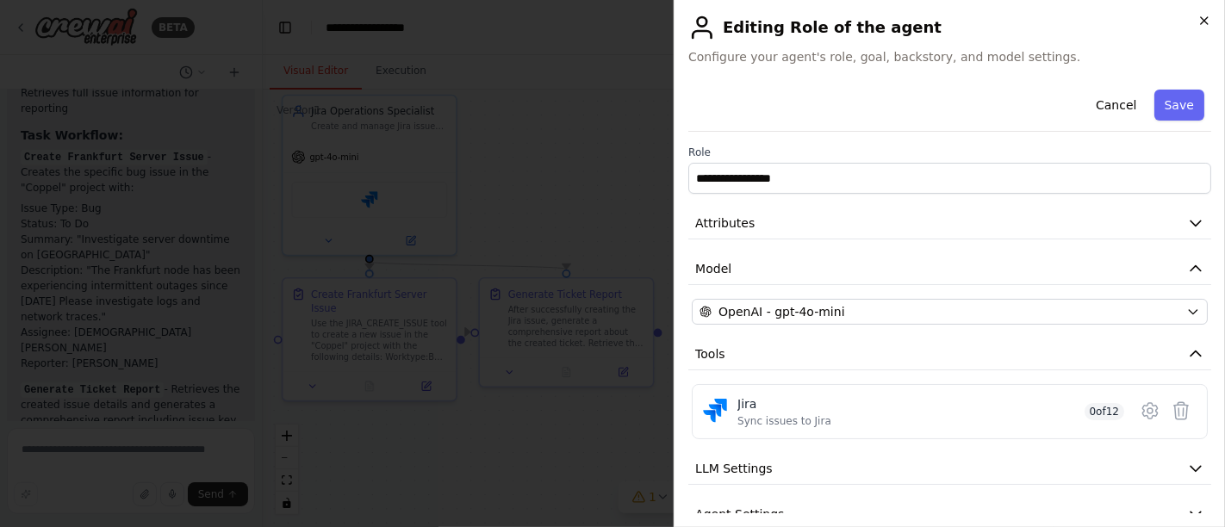
click at [1205, 20] on icon "button" at bounding box center [1204, 20] width 7 height 7
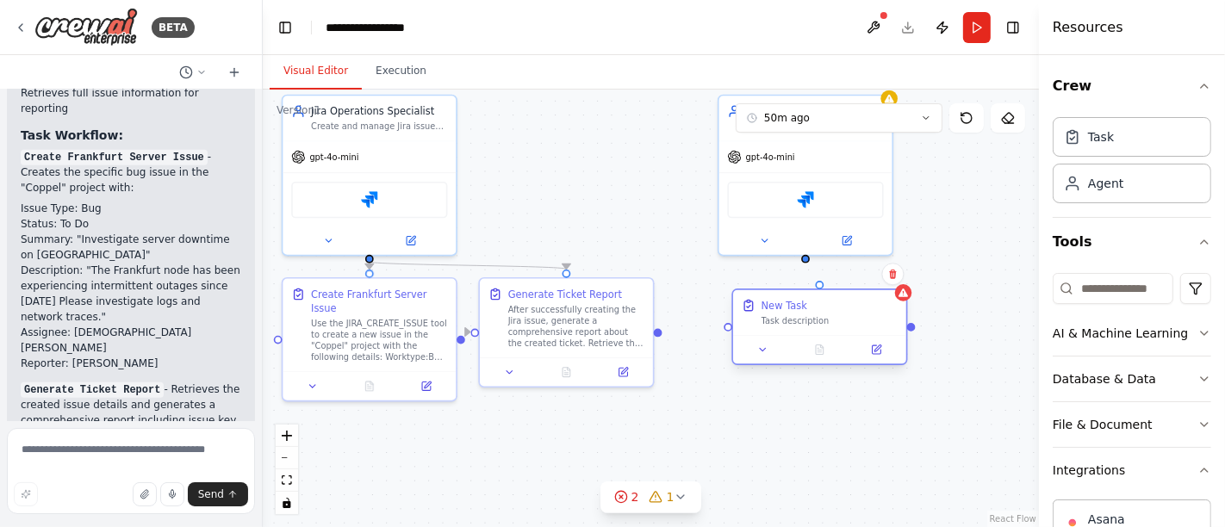
drag, startPoint x: 831, startPoint y: 336, endPoint x: 767, endPoint y: 326, distance: 65.4
click at [767, 326] on div "New Task Task description" at bounding box center [819, 312] width 173 height 45
click at [877, 347] on icon at bounding box center [877, 348] width 7 height 7
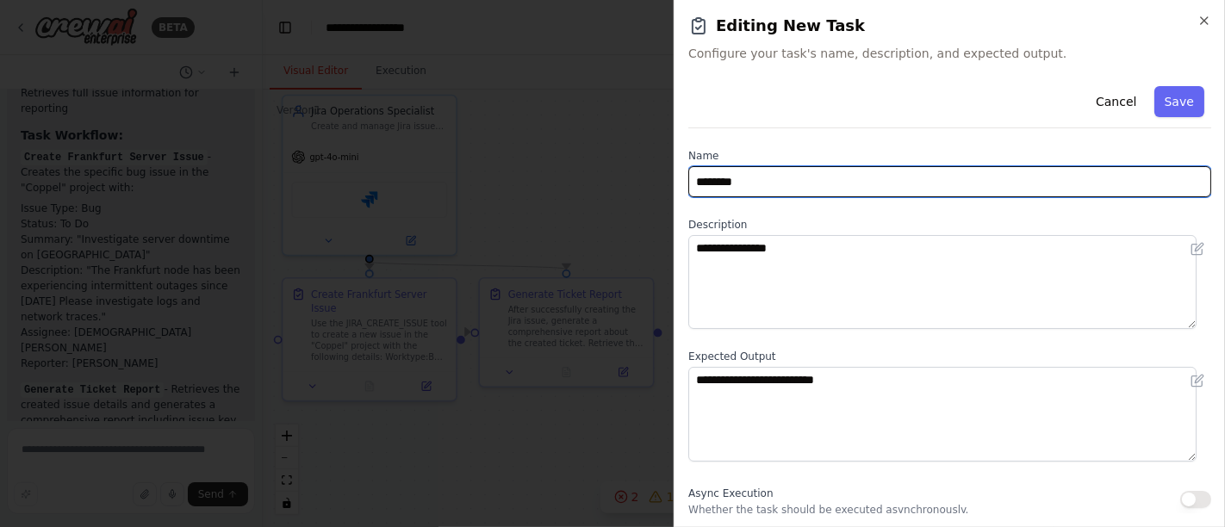
drag, startPoint x: 768, startPoint y: 185, endPoint x: 657, endPoint y: 183, distance: 110.3
click at [657, 183] on body "BETA Hello! I'm the CrewAI assistant. What kind of automation do you want to bu…" at bounding box center [612, 263] width 1225 height 527
type input "*"
type input "**********"
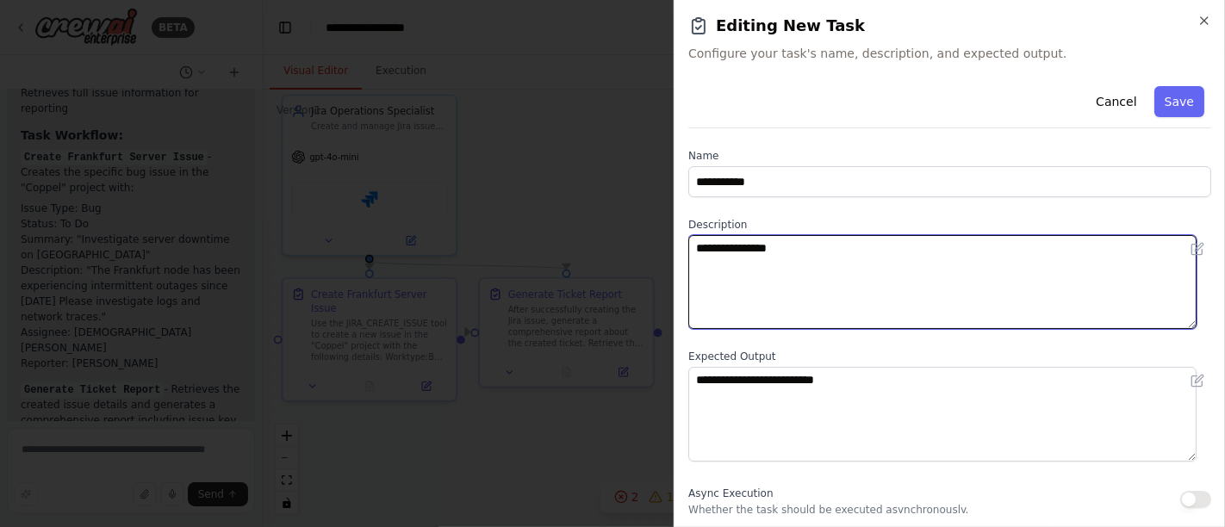
click at [815, 242] on textarea "**********" at bounding box center [942, 282] width 508 height 94
drag, startPoint x: 815, startPoint y: 242, endPoint x: 613, endPoint y: 249, distance: 202.6
click at [613, 249] on body "BETA Hello! I'm the CrewAI assistant. What kind of automation do you want to bu…" at bounding box center [612, 263] width 1225 height 527
paste textarea "**********"
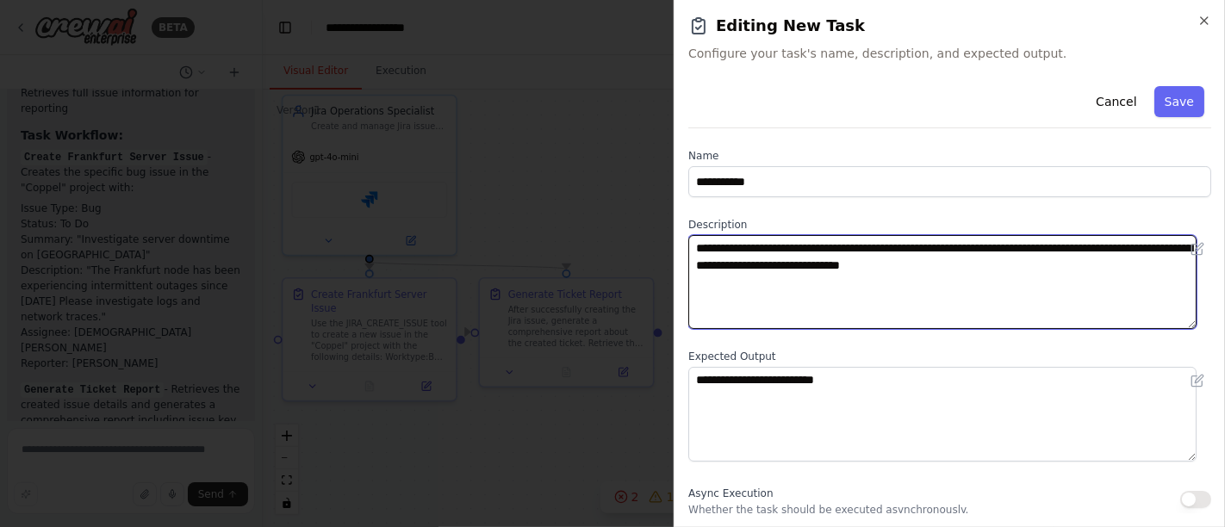
type textarea "**********"
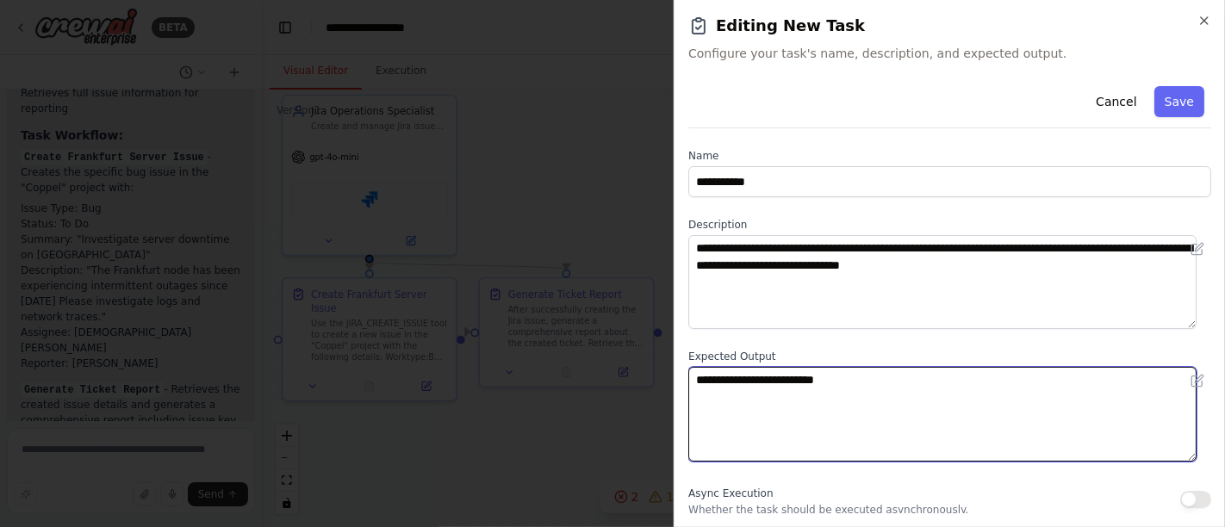
drag, startPoint x: 849, startPoint y: 380, endPoint x: 681, endPoint y: 380, distance: 168.9
click at [681, 380] on div "**********" at bounding box center [949, 263] width 551 height 527
type textarea "**********"
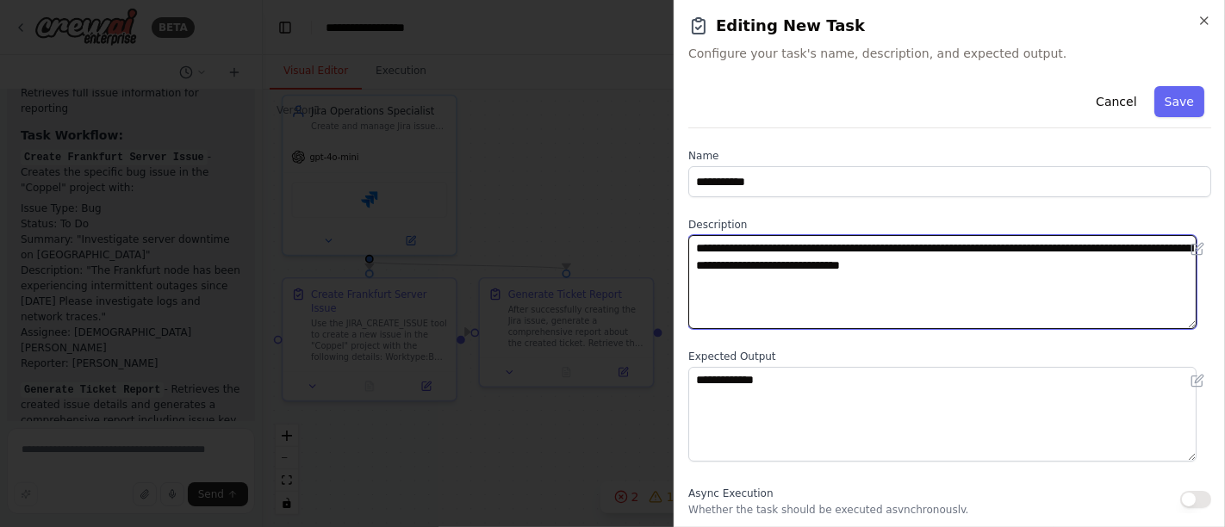
click at [727, 246] on textarea "**********" at bounding box center [942, 282] width 508 height 94
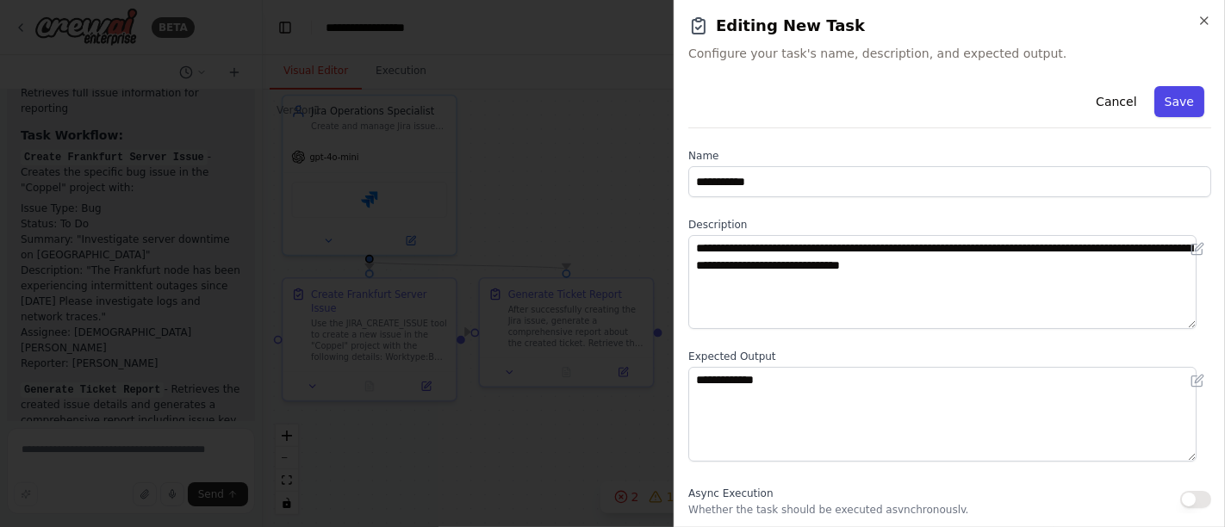
click at [1170, 99] on button "Save" at bounding box center [1179, 101] width 50 height 31
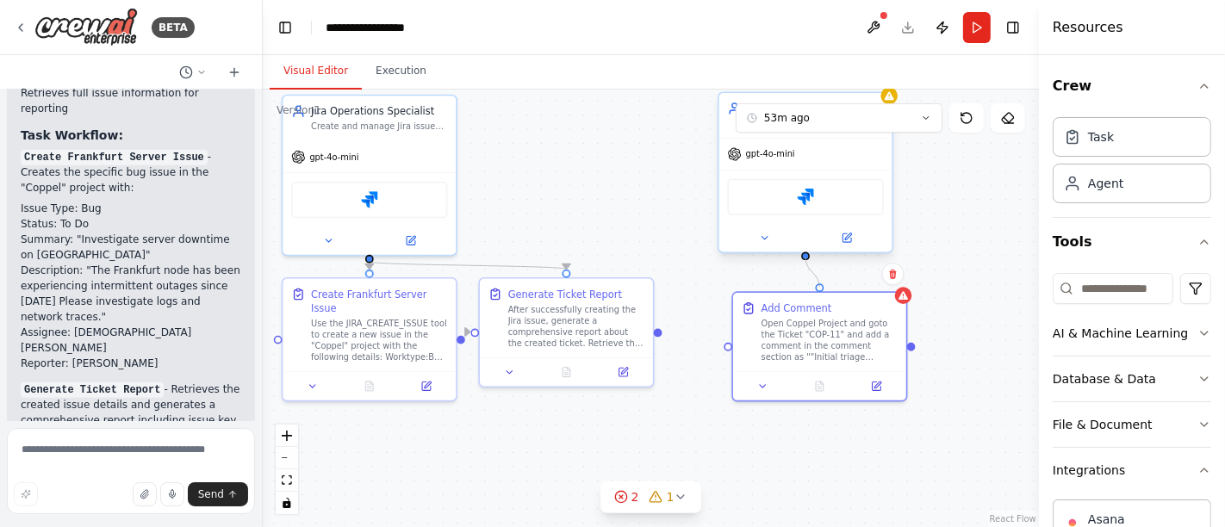
drag, startPoint x: 820, startPoint y: 282, endPoint x: 809, endPoint y: 254, distance: 29.8
click at [809, 254] on div "Jira Operations Specialist Create and manage Jira issues efficiently, and provi…" at bounding box center [753, 217] width 634 height 358
click at [644, 495] on icon at bounding box center [638, 497] width 14 height 14
click at [720, 419] on icon at bounding box center [727, 419] width 14 height 14
drag, startPoint x: 727, startPoint y: 343, endPoint x: 657, endPoint y: 328, distance: 71.3
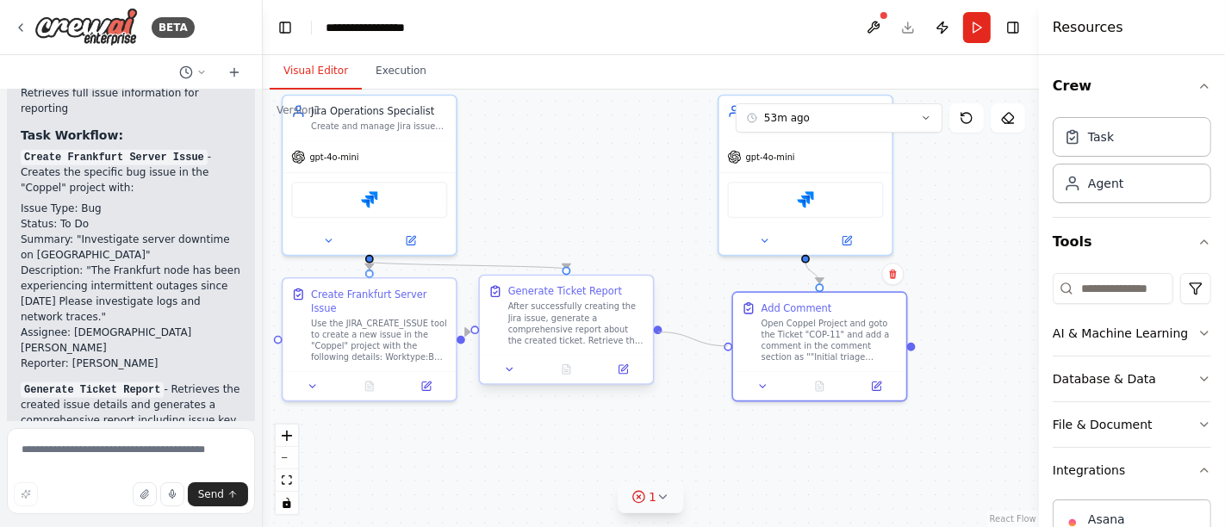
click at [657, 328] on div "Jira Operations Specialist Create and manage Jira issues efficiently, and provi…" at bounding box center [753, 217] width 634 height 358
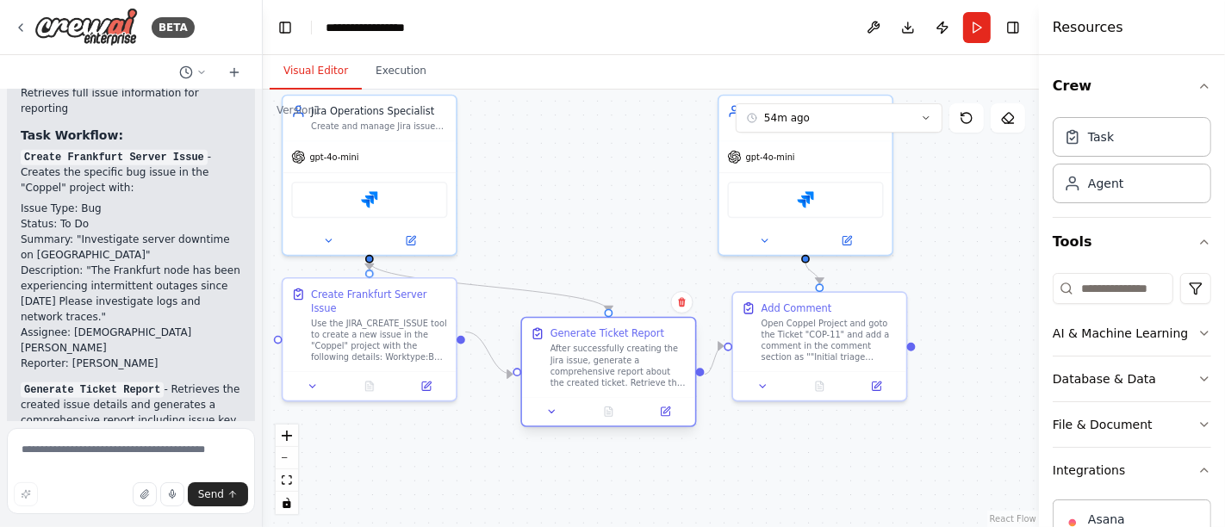
drag, startPoint x: 538, startPoint y: 301, endPoint x: 575, endPoint y: 337, distance: 52.4
click at [575, 337] on div "Generate Ticket Report After successfully creating the Jira issue, generate a c…" at bounding box center [618, 358] width 136 height 62
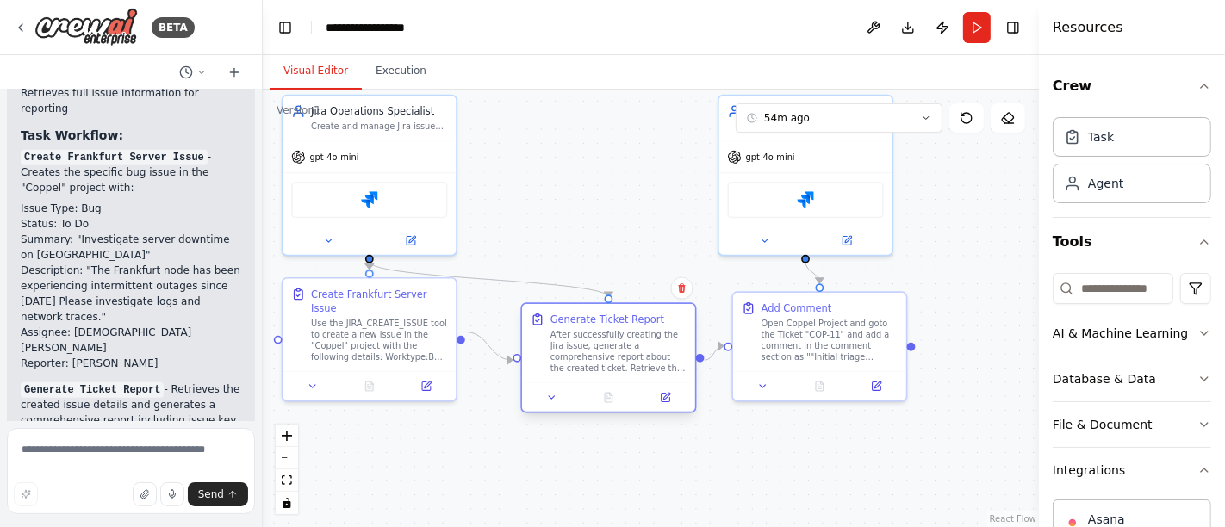
drag, startPoint x: 607, startPoint y: 351, endPoint x: 602, endPoint y: 333, distance: 18.0
click at [602, 333] on div "After successfully creating the Jira issue, generate a comprehensive report abo…" at bounding box center [618, 351] width 136 height 45
click at [874, 304] on div "Add Comment" at bounding box center [830, 305] width 136 height 14
click at [898, 273] on icon at bounding box center [893, 274] width 10 height 10
click at [860, 276] on button "Confirm" at bounding box center [843, 274] width 61 height 21
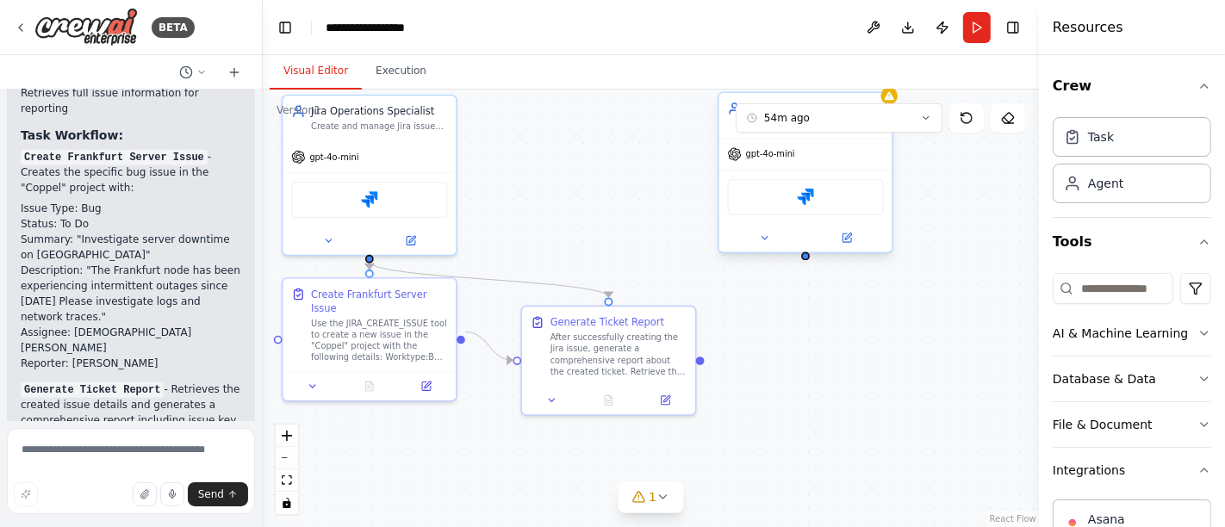
click at [868, 162] on div "gpt-4o-mini" at bounding box center [805, 154] width 173 height 31
click at [734, 153] on icon at bounding box center [735, 154] width 14 height 14
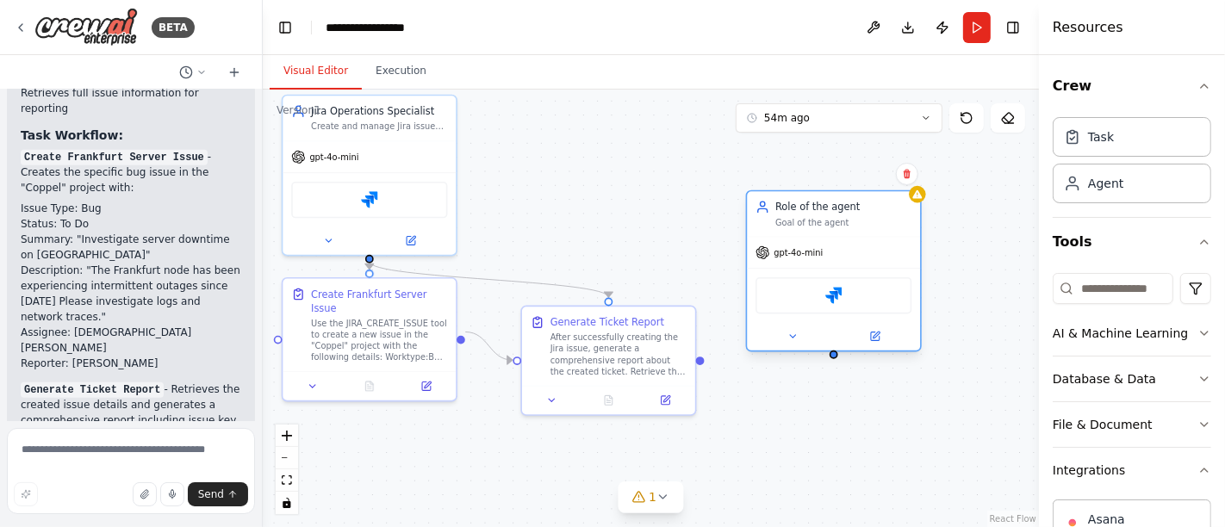
drag, startPoint x: 849, startPoint y: 159, endPoint x: 874, endPoint y: 253, distance: 98.2
click at [874, 253] on div "gpt-4o-mini" at bounding box center [833, 252] width 173 height 31
click at [910, 178] on icon at bounding box center [907, 174] width 10 height 10
click at [876, 172] on button "Confirm" at bounding box center [858, 174] width 61 height 21
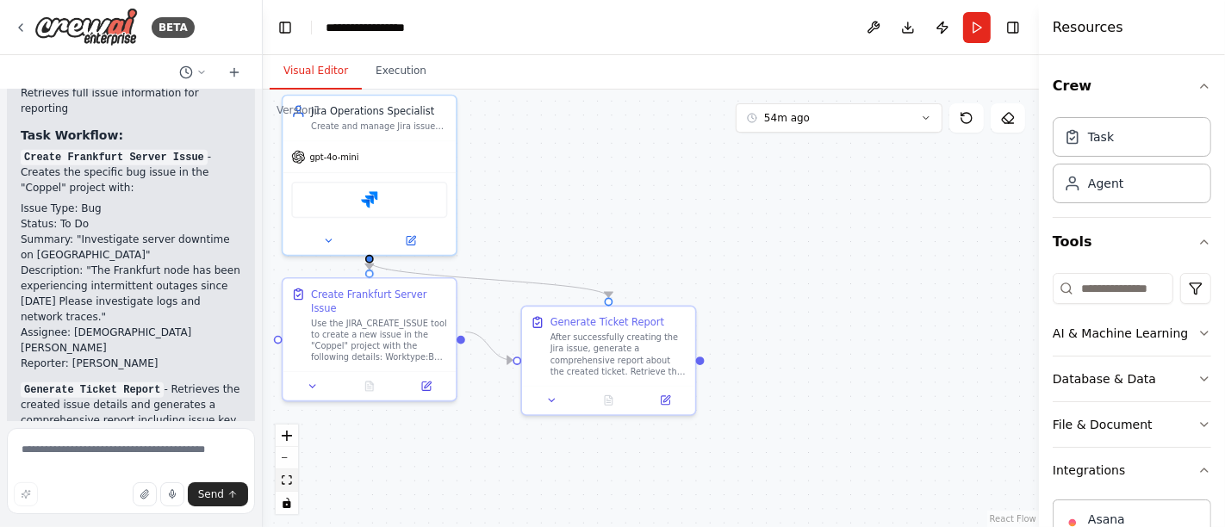
click at [290, 479] on icon "fit view" at bounding box center [287, 480] width 10 height 9
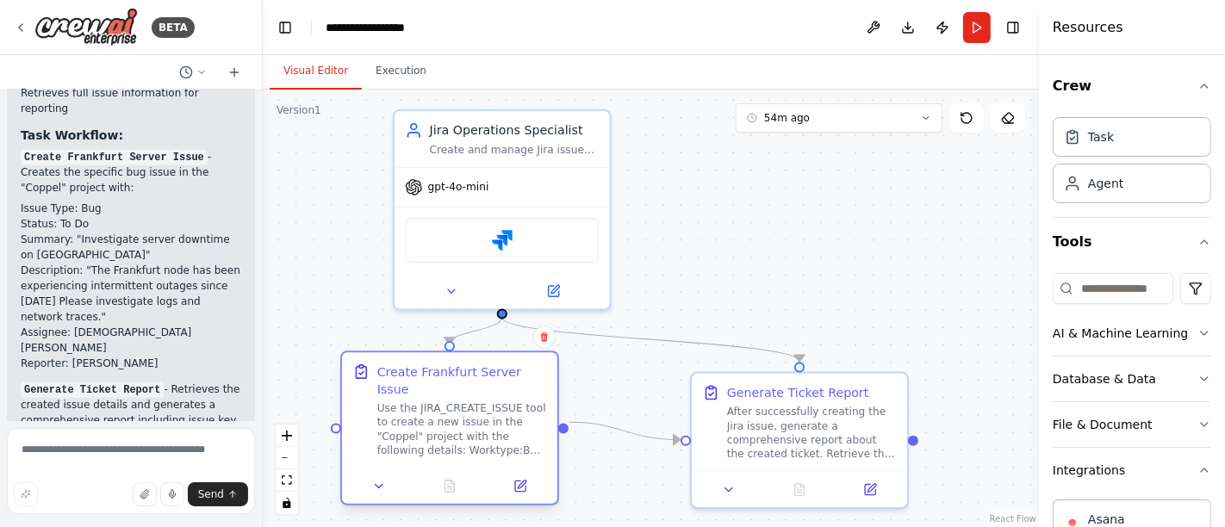
drag, startPoint x: 532, startPoint y: 399, endPoint x: 470, endPoint y: 420, distance: 65.7
click at [470, 420] on div "Use the JIRA_CREATE_ISSUE tool to create a new issue in the "Coppel" project wi…" at bounding box center [462, 429] width 170 height 56
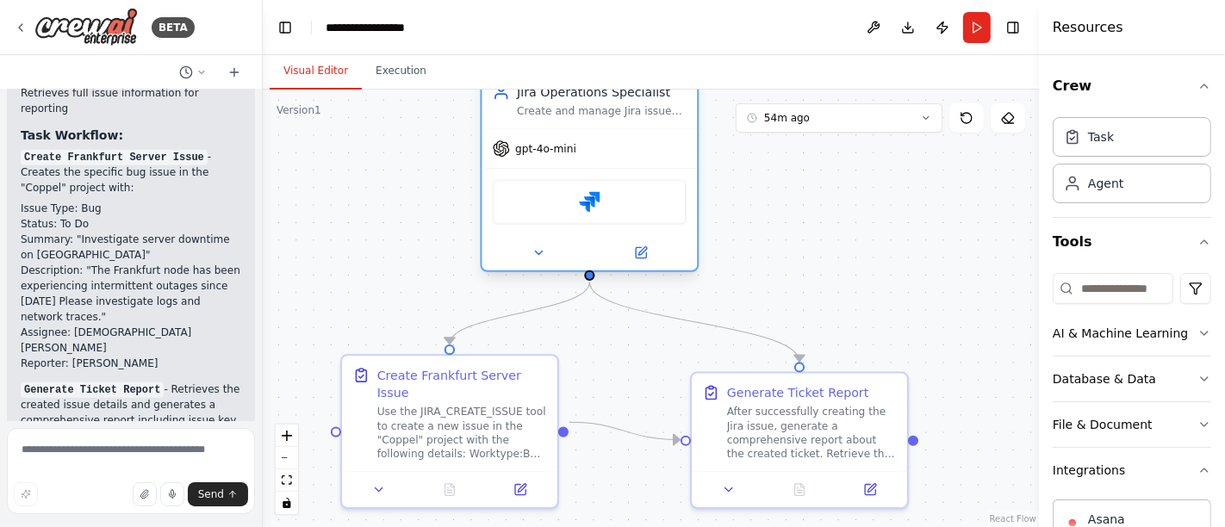
drag, startPoint x: 554, startPoint y: 212, endPoint x: 639, endPoint y: 183, distance: 90.2
click at [639, 183] on div "Jira" at bounding box center [589, 201] width 215 height 67
click at [291, 474] on button "fit view" at bounding box center [287, 481] width 22 height 22
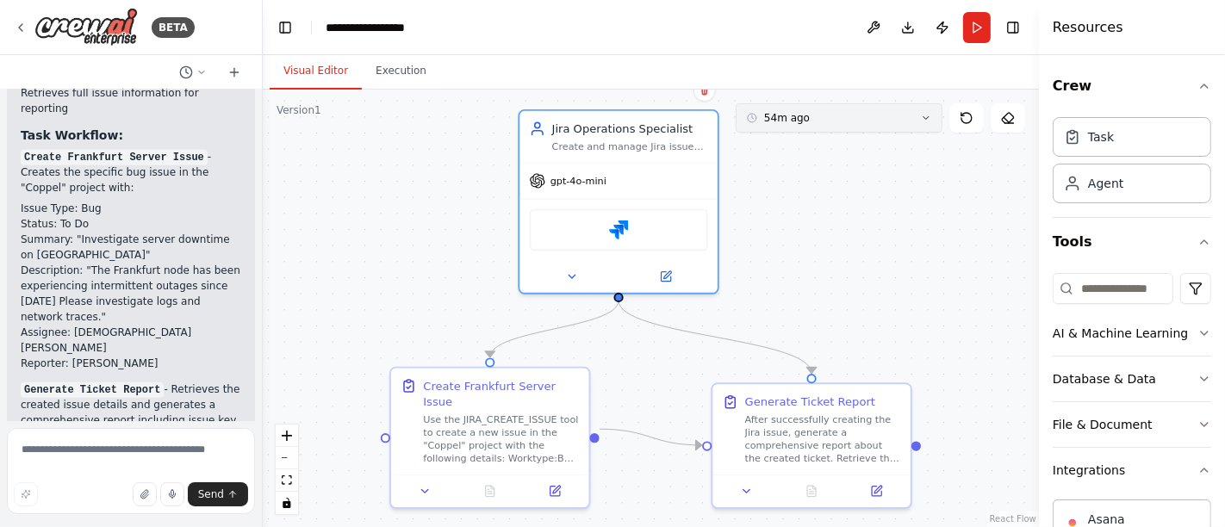
click at [928, 124] on button "54m ago" at bounding box center [839, 117] width 207 height 29
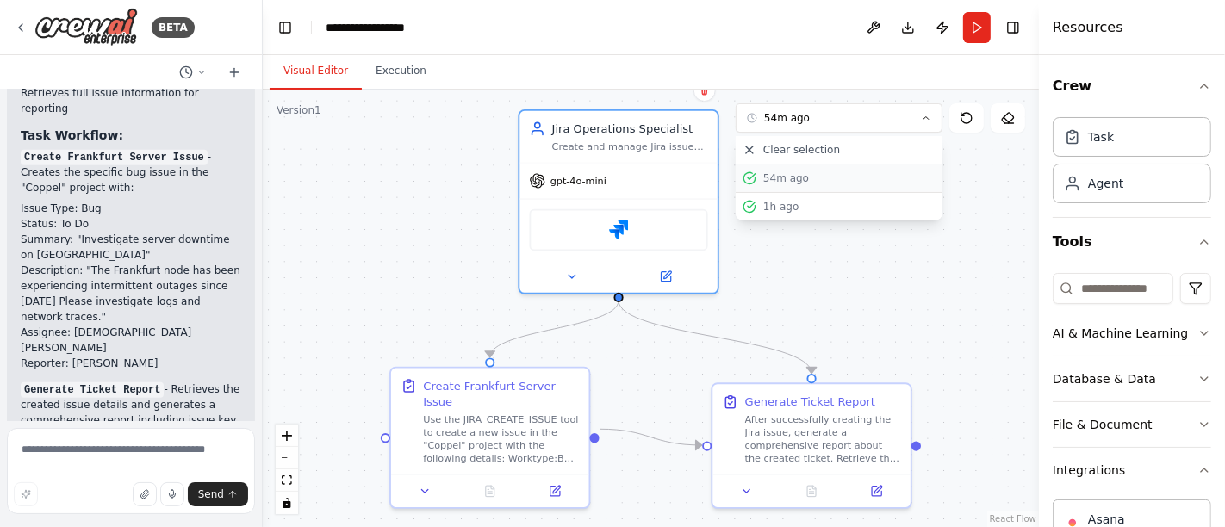
click at [844, 182] on div "54m ago" at bounding box center [849, 178] width 172 height 14
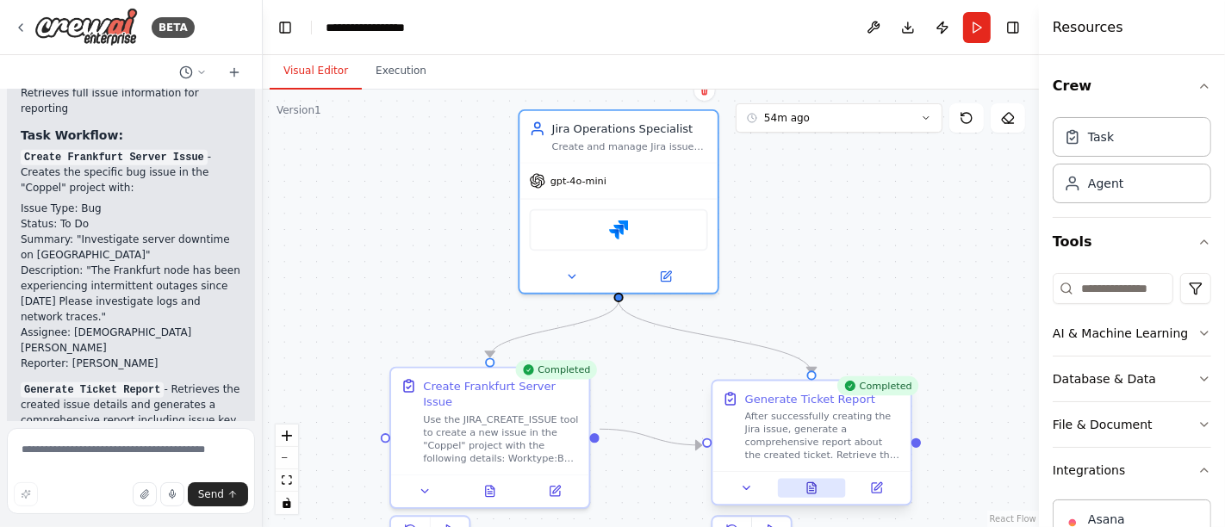
click at [812, 486] on icon at bounding box center [811, 487] width 9 height 10
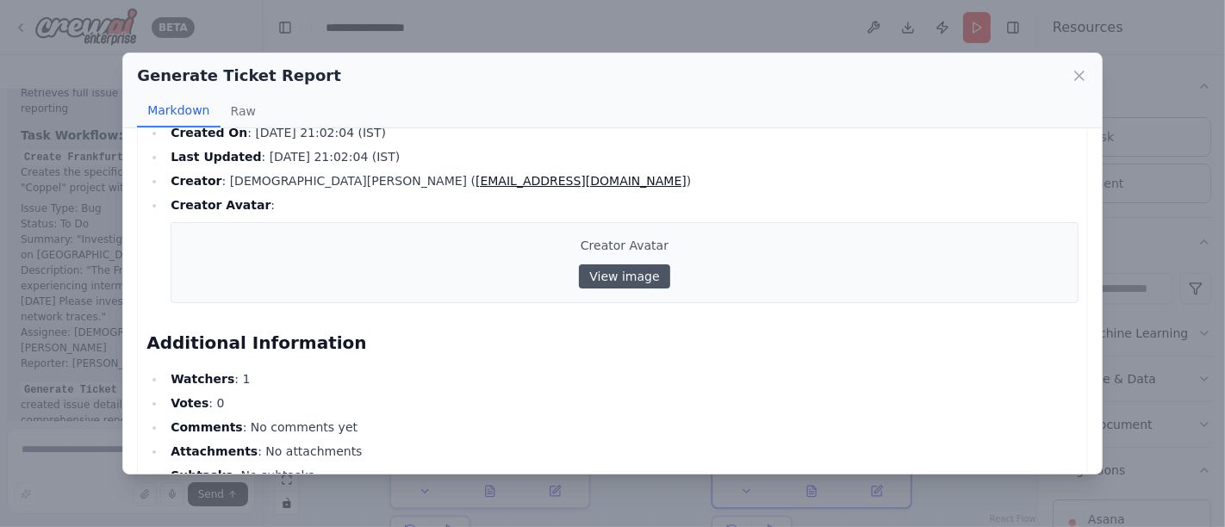
scroll to position [639, 0]
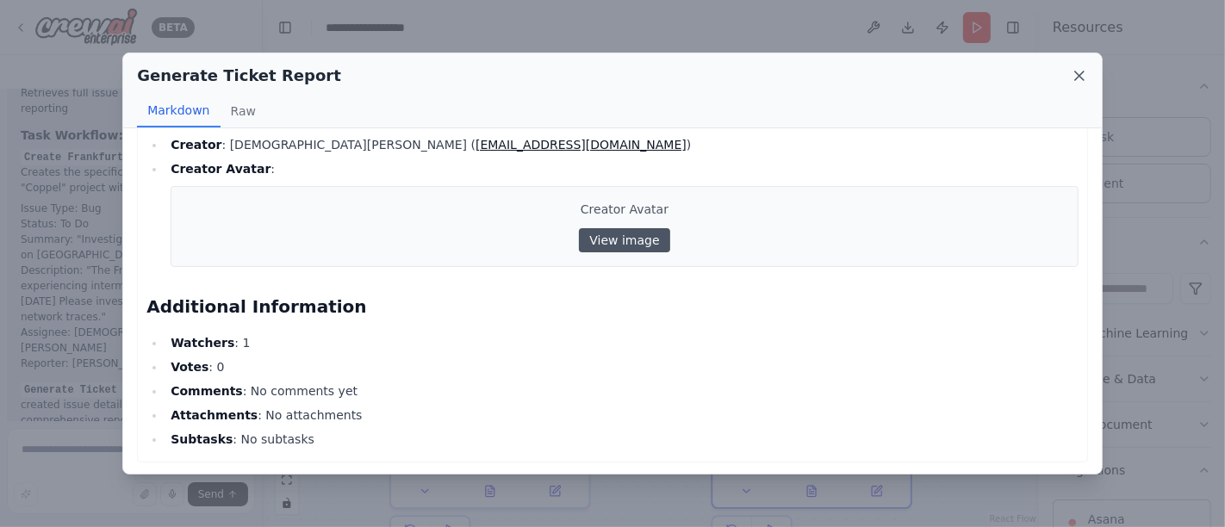
click at [1077, 79] on icon at bounding box center [1079, 75] width 17 height 17
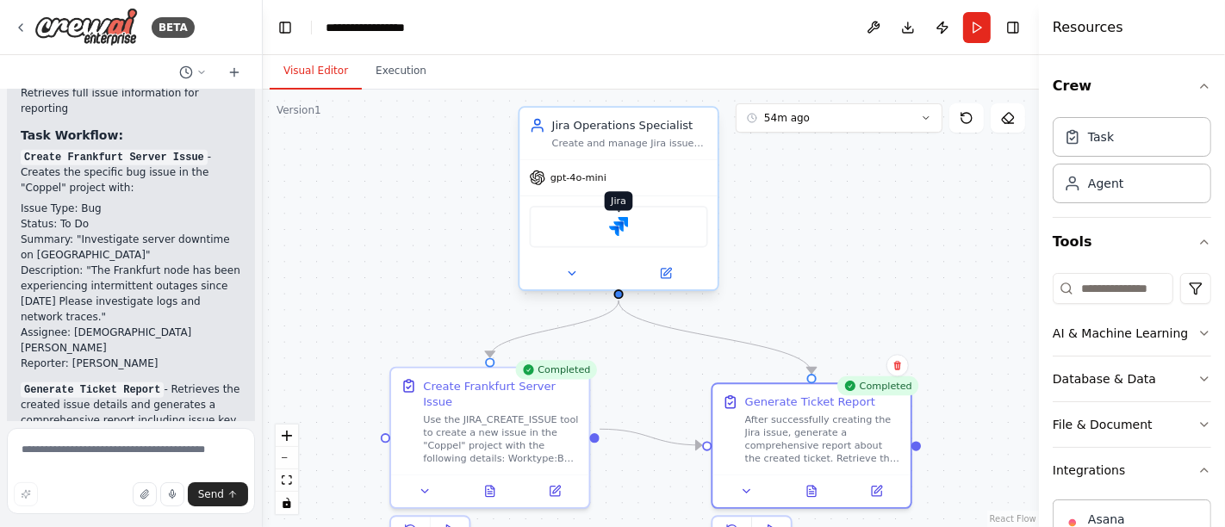
click at [622, 229] on img at bounding box center [618, 226] width 19 height 19
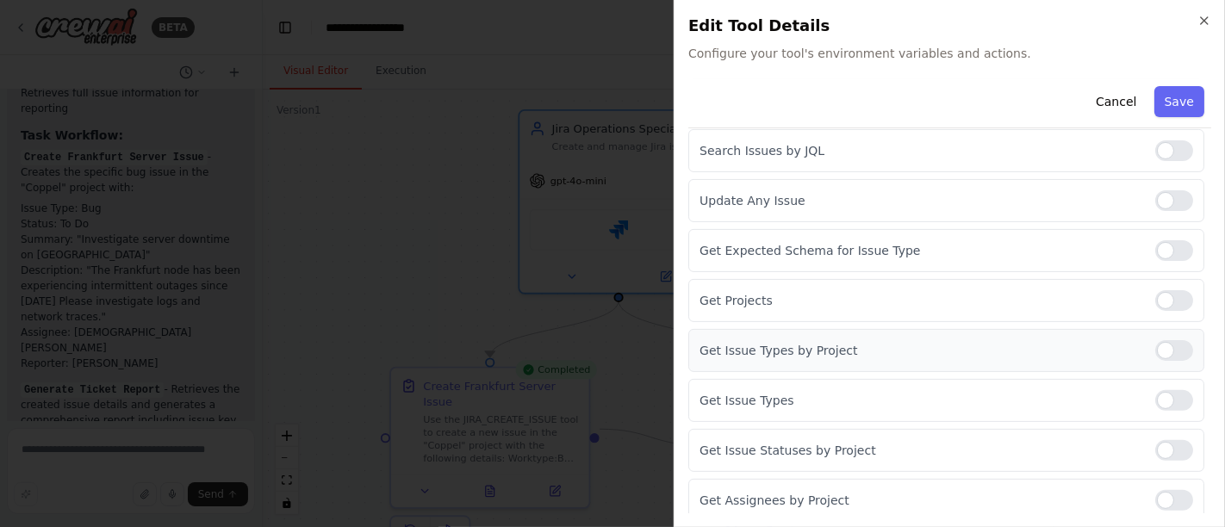
scroll to position [389, 0]
click at [1204, 23] on icon "button" at bounding box center [1204, 21] width 14 height 14
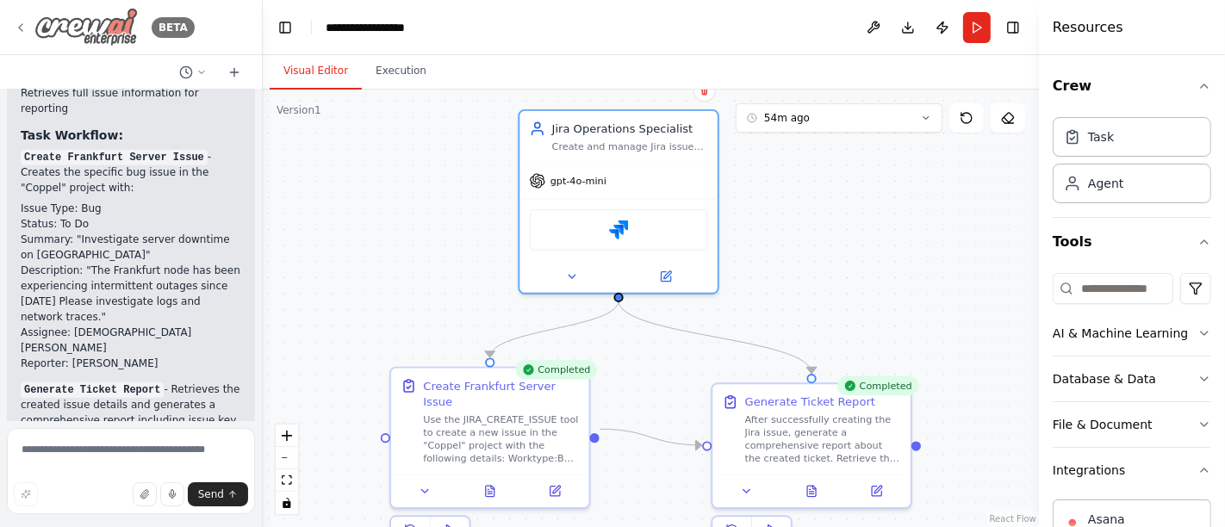
click at [15, 23] on icon at bounding box center [21, 28] width 14 height 14
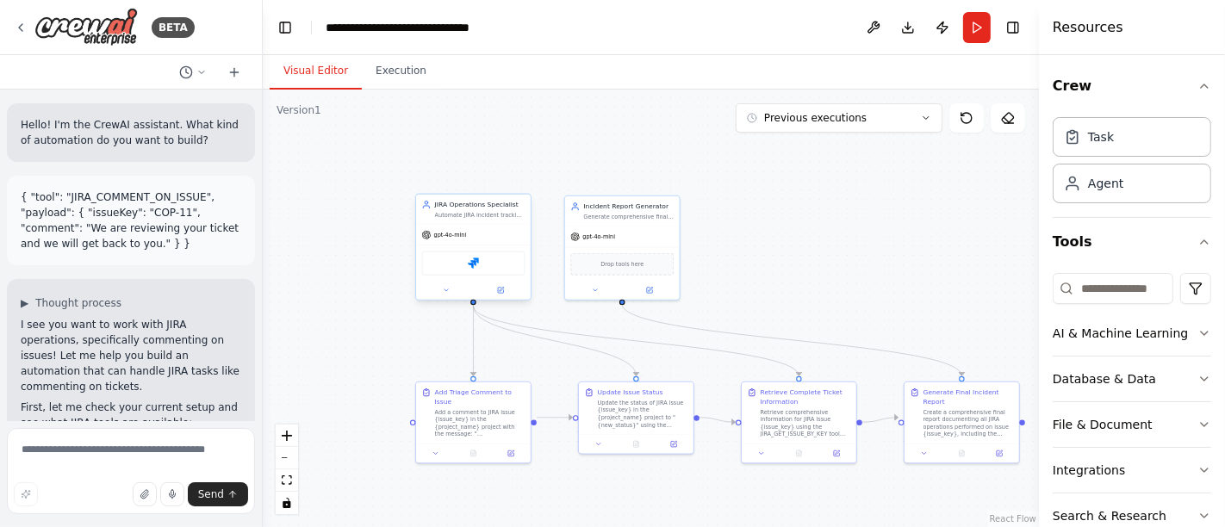
scroll to position [7878, 0]
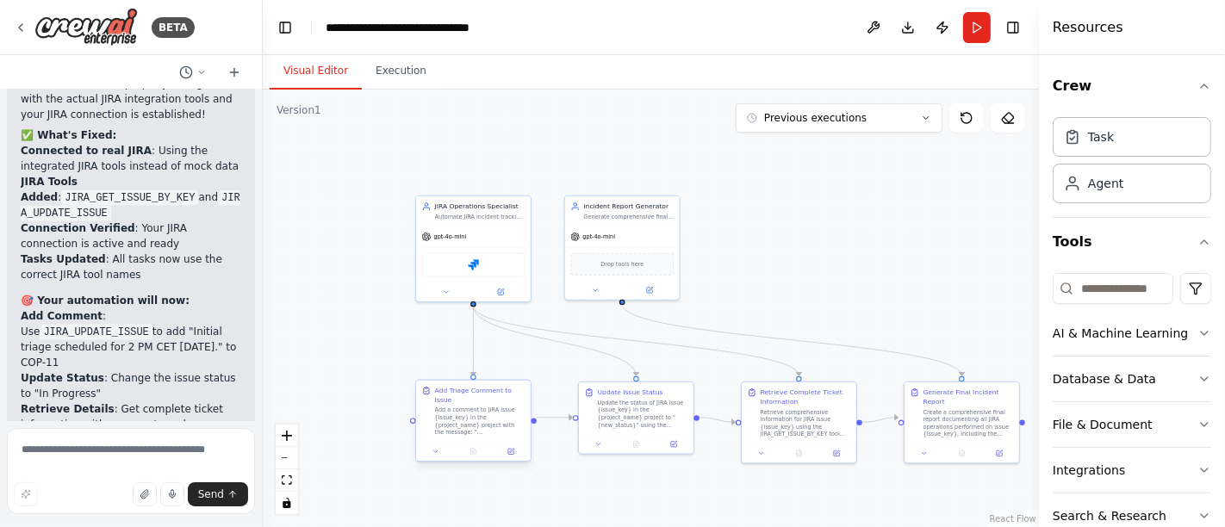
click at [507, 407] on div "Add a comment to JIRA issue {issue_key} in the {project_name} project with the …" at bounding box center [480, 422] width 90 height 30
click at [517, 365] on icon at bounding box center [516, 363] width 7 height 9
click at [482, 365] on button "Confirm" at bounding box center [468, 364] width 61 height 21
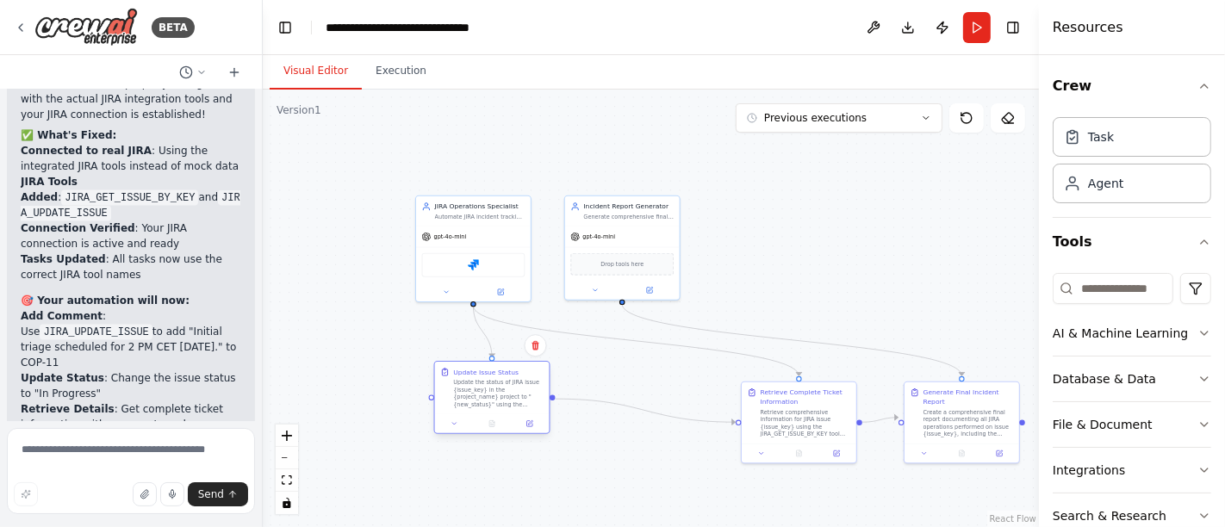
drag, startPoint x: 613, startPoint y: 410, endPoint x: 464, endPoint y: 392, distance: 149.3
click at [464, 388] on div "Update the status of JIRA issue {issue_key} in the {project_name} project to "{…" at bounding box center [498, 394] width 90 height 30
drag, startPoint x: 812, startPoint y: 424, endPoint x: 731, endPoint y: 388, distance: 88.7
click at [731, 388] on div "Retrieve comprehensive information for JIRA issue {issue_key} using the JIRA_GE…" at bounding box center [740, 394] width 90 height 30
click at [760, 324] on icon at bounding box center [759, 326] width 7 height 9
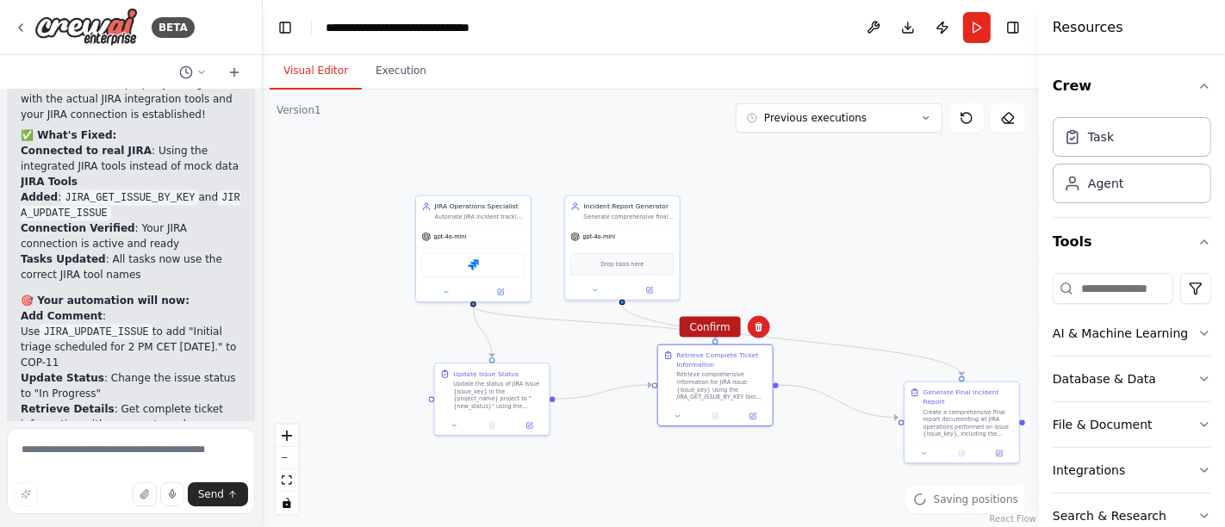
click at [725, 328] on button "Confirm" at bounding box center [710, 327] width 61 height 21
click at [641, 222] on div "Incident Report Generator Generate comprehensive final reports for JIRA inciden…" at bounding box center [622, 210] width 115 height 30
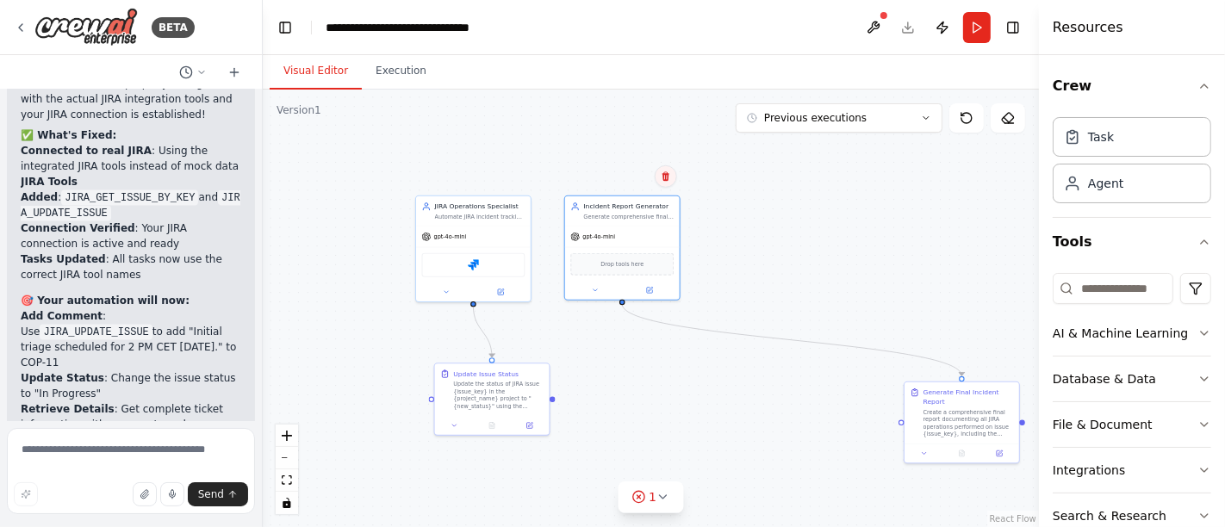
click at [670, 178] on icon at bounding box center [666, 176] width 10 height 10
drag, startPoint x: 978, startPoint y: 422, endPoint x: 669, endPoint y: 398, distance: 309.4
click at [688, 395] on div "Create a comprehensive final report documenting all JIRA operations performed o…" at bounding box center [684, 394] width 90 height 30
click at [644, 230] on div "gpt-4o-mini" at bounding box center [622, 235] width 115 height 21
click at [669, 174] on icon at bounding box center [665, 175] width 7 height 9
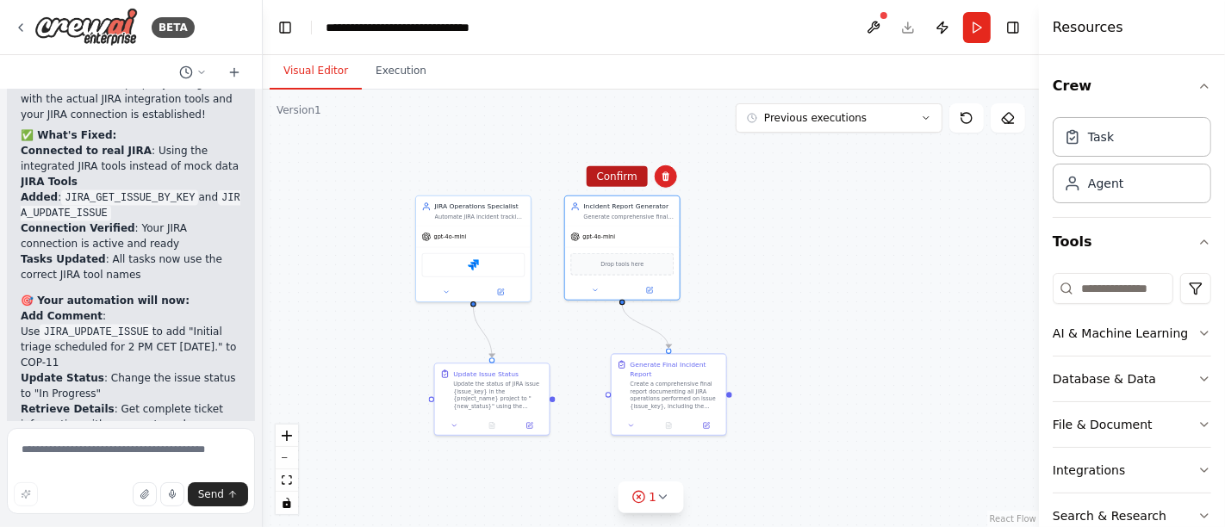
click at [630, 172] on button "Confirm" at bounding box center [617, 176] width 61 height 21
drag, startPoint x: 595, startPoint y: 389, endPoint x: 559, endPoint y: 400, distance: 37.6
click at [559, 400] on div ".deletable-edge-delete-btn { width: 20px; height: 20px; border: 0px solid #ffff…" at bounding box center [651, 309] width 776 height 438
click at [290, 483] on icon "fit view" at bounding box center [287, 480] width 10 height 9
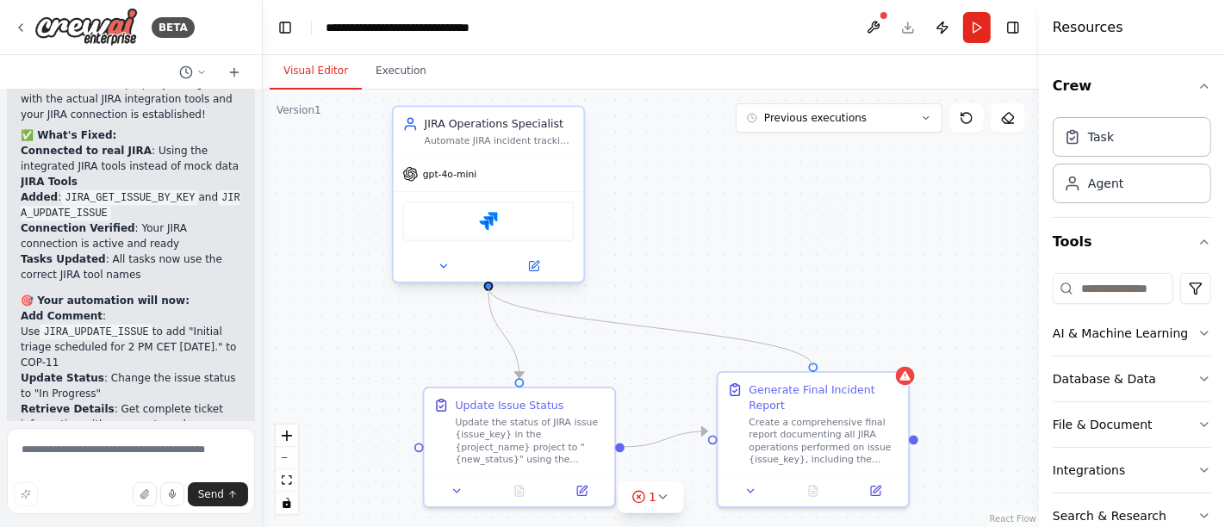
drag, startPoint x: 814, startPoint y: 362, endPoint x: 489, endPoint y: 288, distance: 333.1
click at [489, 288] on div "JIRA Operations Specialist Automate JIRA incident tracking operations including…" at bounding box center [662, 227] width 696 height 393
click at [578, 486] on icon at bounding box center [581, 487] width 9 height 9
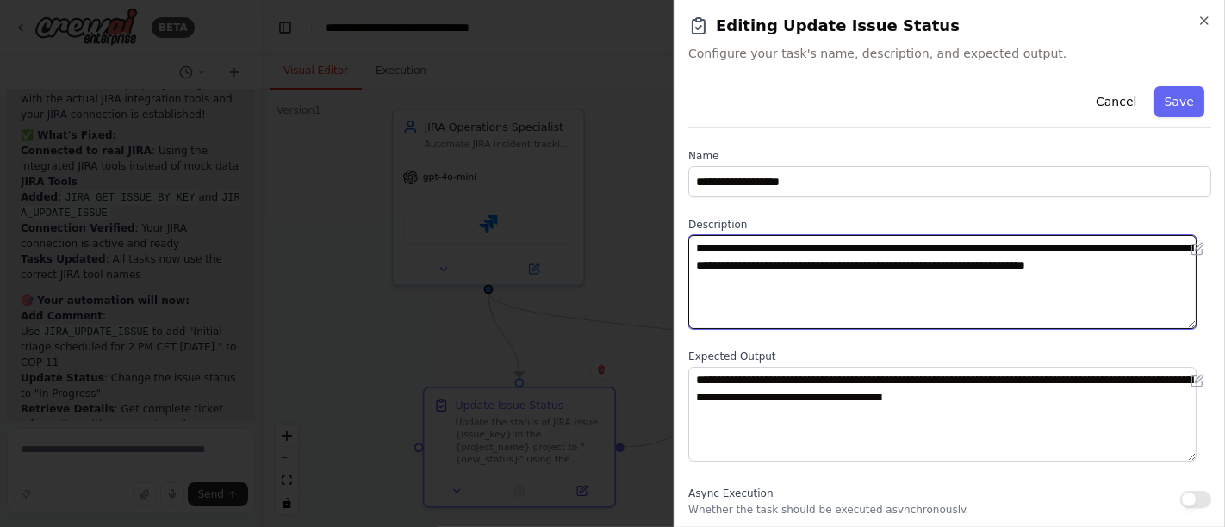
click at [917, 247] on textarea "**********" at bounding box center [942, 282] width 508 height 94
drag, startPoint x: 1022, startPoint y: 247, endPoint x: 960, endPoint y: 252, distance: 62.2
click at [960, 252] on textarea "**********" at bounding box center [942, 282] width 508 height 94
drag, startPoint x: 1117, startPoint y: 247, endPoint x: 1061, endPoint y: 247, distance: 56.9
click at [1061, 247] on textarea "**********" at bounding box center [942, 282] width 508 height 94
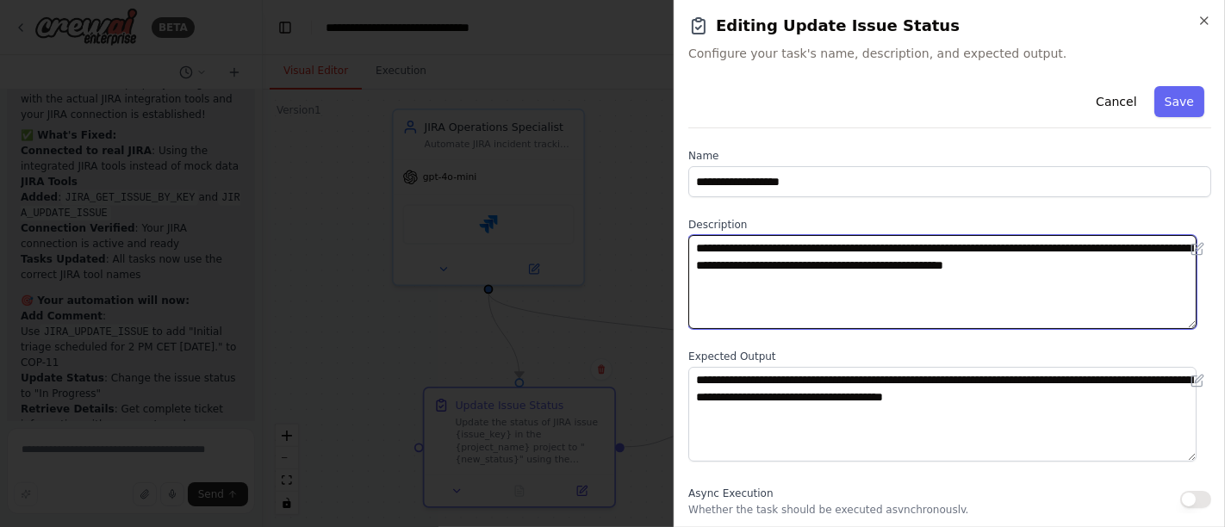
paste textarea "**********"
click at [790, 250] on textarea "**********" at bounding box center [942, 282] width 508 height 94
click at [949, 282] on textarea "**********" at bounding box center [942, 282] width 508 height 94
click at [1086, 264] on textarea "**********" at bounding box center [942, 282] width 508 height 94
click at [1020, 277] on textarea "**********" at bounding box center [942, 282] width 508 height 94
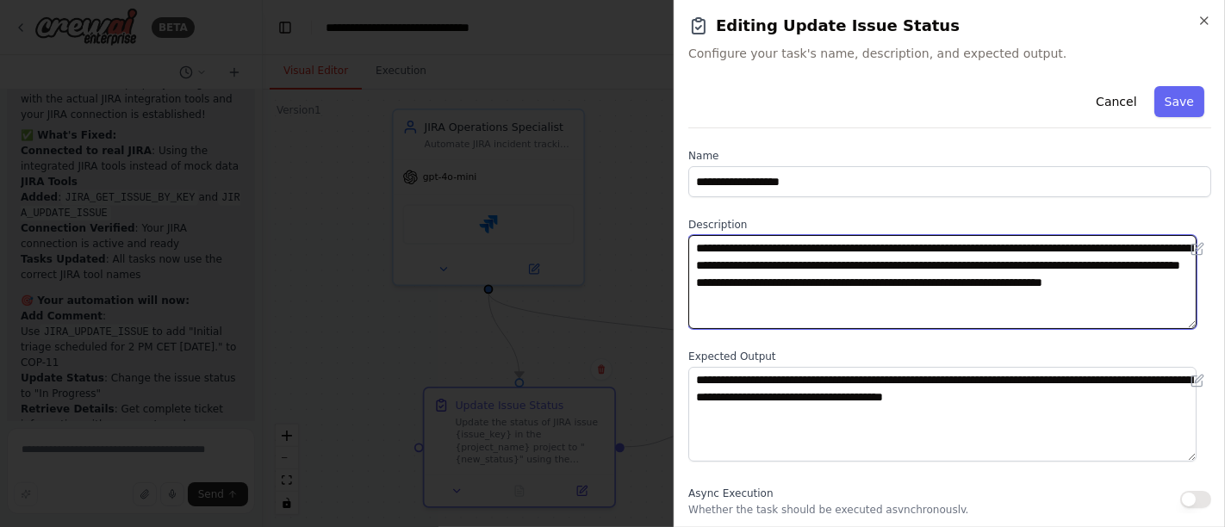
type textarea "**********"
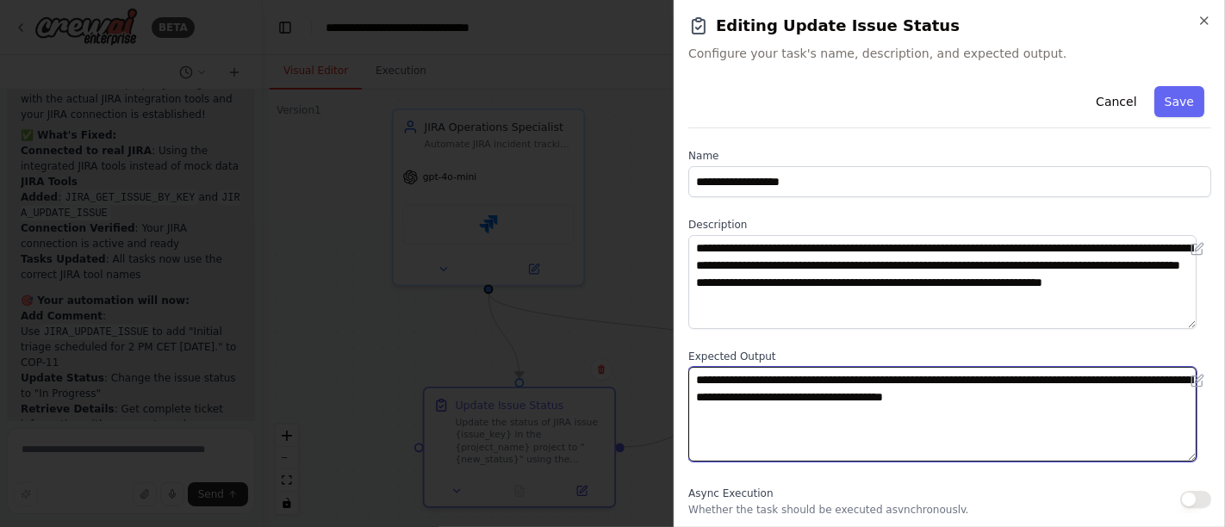
click at [875, 380] on textarea "**********" at bounding box center [942, 414] width 508 height 94
drag, startPoint x: 1126, startPoint y: 379, endPoint x: 1073, endPoint y: 388, distance: 54.1
click at [1073, 388] on textarea "**********" at bounding box center [942, 414] width 508 height 94
drag, startPoint x: 1041, startPoint y: 380, endPoint x: 1004, endPoint y: 384, distance: 37.3
click at [1001, 383] on textarea "**********" at bounding box center [942, 414] width 508 height 94
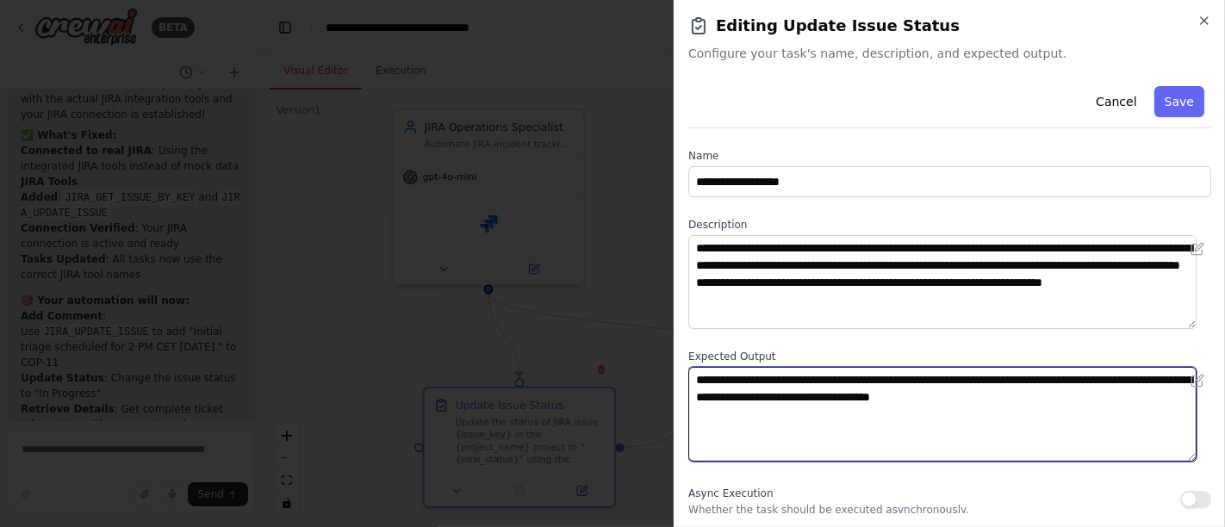
click at [1056, 375] on textarea "**********" at bounding box center [942, 414] width 508 height 94
drag, startPoint x: 1138, startPoint y: 380, endPoint x: 1087, endPoint y: 377, distance: 50.9
click at [1087, 377] on textarea "**********" at bounding box center [942, 414] width 508 height 94
click at [1148, 377] on textarea "**********" at bounding box center [942, 414] width 508 height 94
drag, startPoint x: 1132, startPoint y: 383, endPoint x: 1081, endPoint y: 382, distance: 50.8
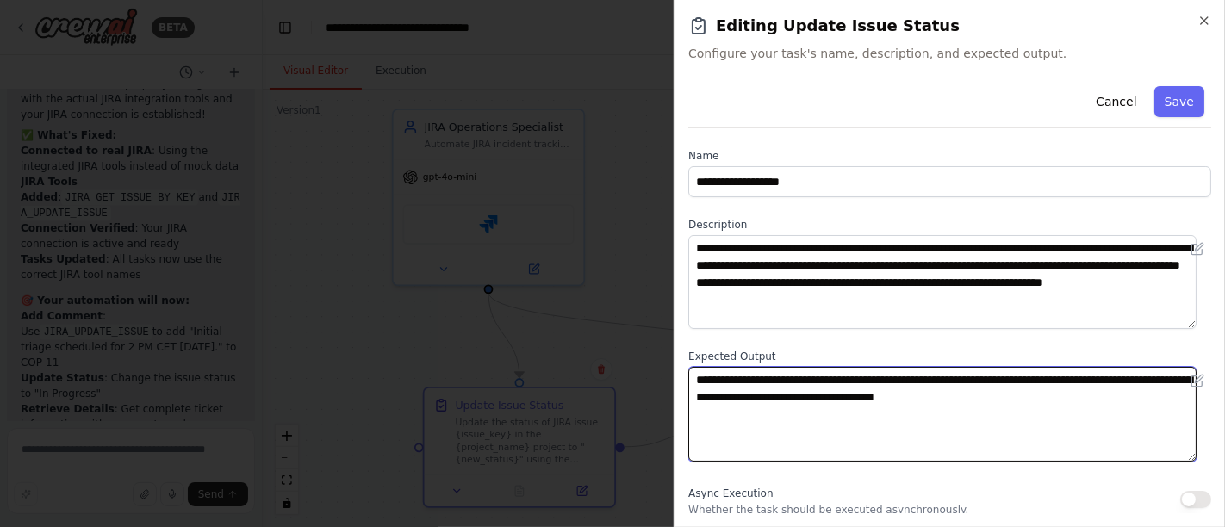
click at [1081, 382] on textarea "**********" at bounding box center [942, 414] width 508 height 94
click at [1070, 399] on textarea "**********" at bounding box center [942, 414] width 508 height 94
click at [695, 379] on textarea "**********" at bounding box center [942, 414] width 508 height 94
click at [958, 412] on textarea "**********" at bounding box center [942, 414] width 508 height 94
type textarea "**********"
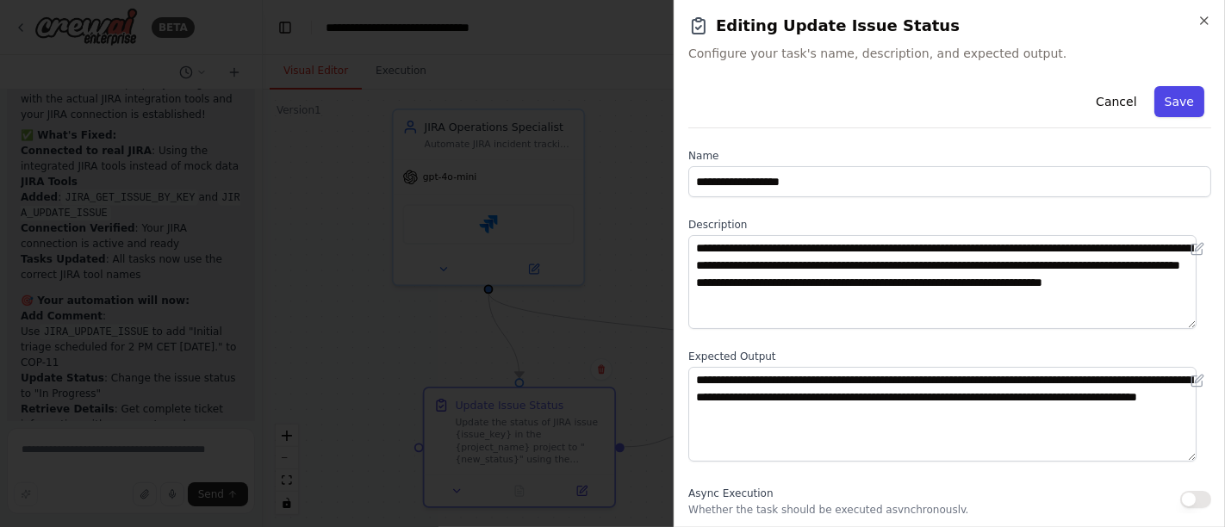
click at [1169, 103] on button "Save" at bounding box center [1179, 101] width 50 height 31
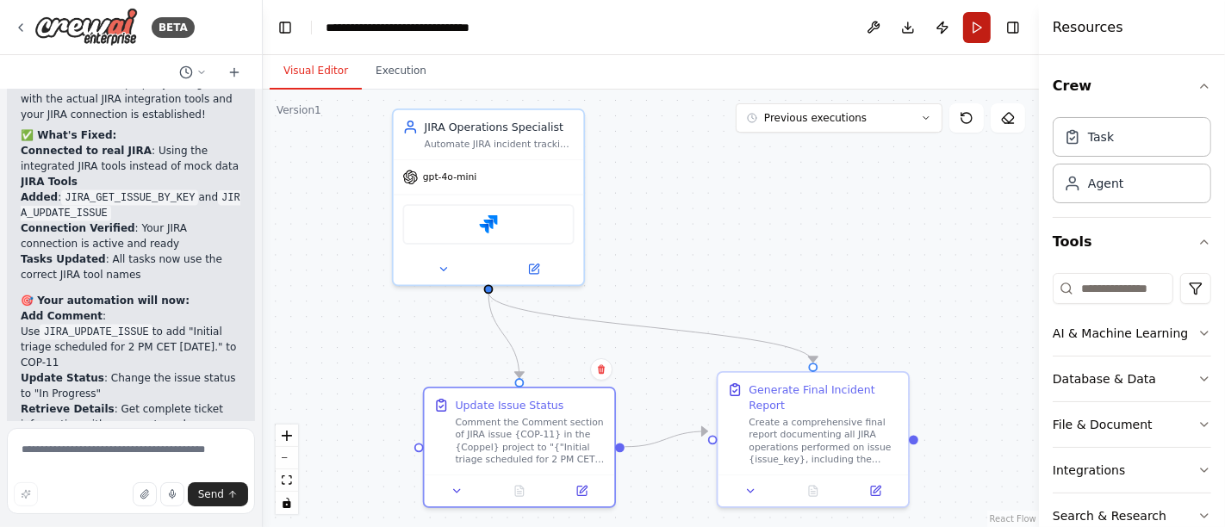
click at [975, 25] on button "Run" at bounding box center [977, 27] width 28 height 31
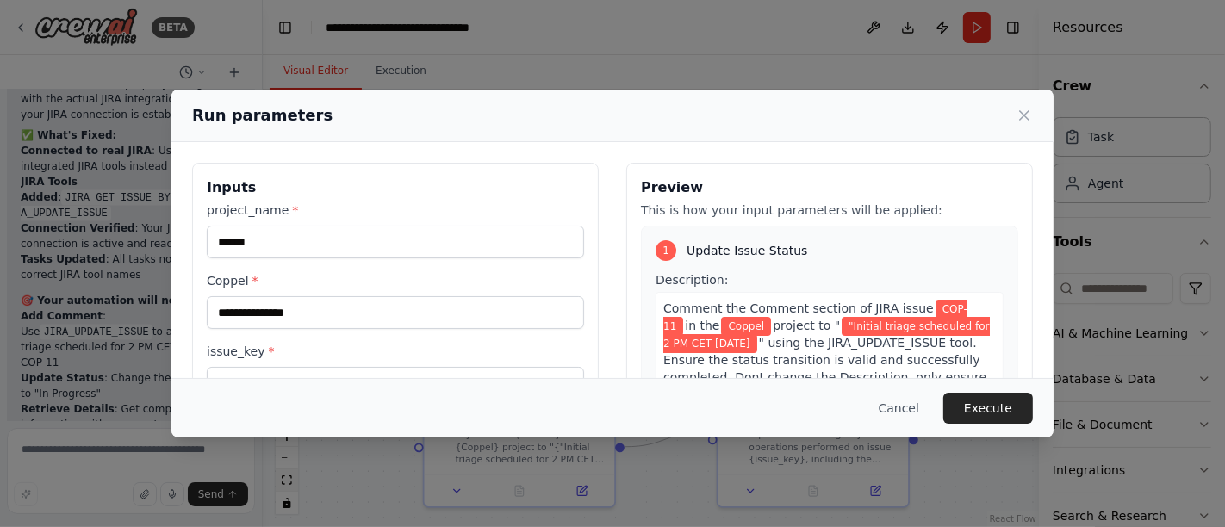
click at [295, 485] on div "Run parameters Inputs project_name * ****** Coppel * issue_key * ****** Preview…" at bounding box center [612, 263] width 1225 height 527
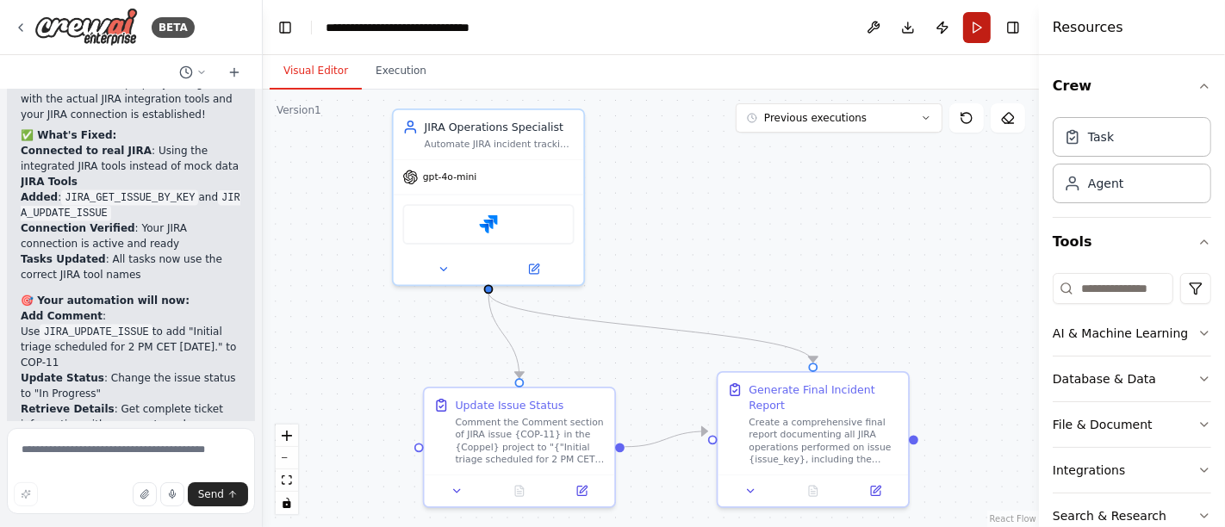
click at [972, 29] on button "Run" at bounding box center [977, 27] width 28 height 31
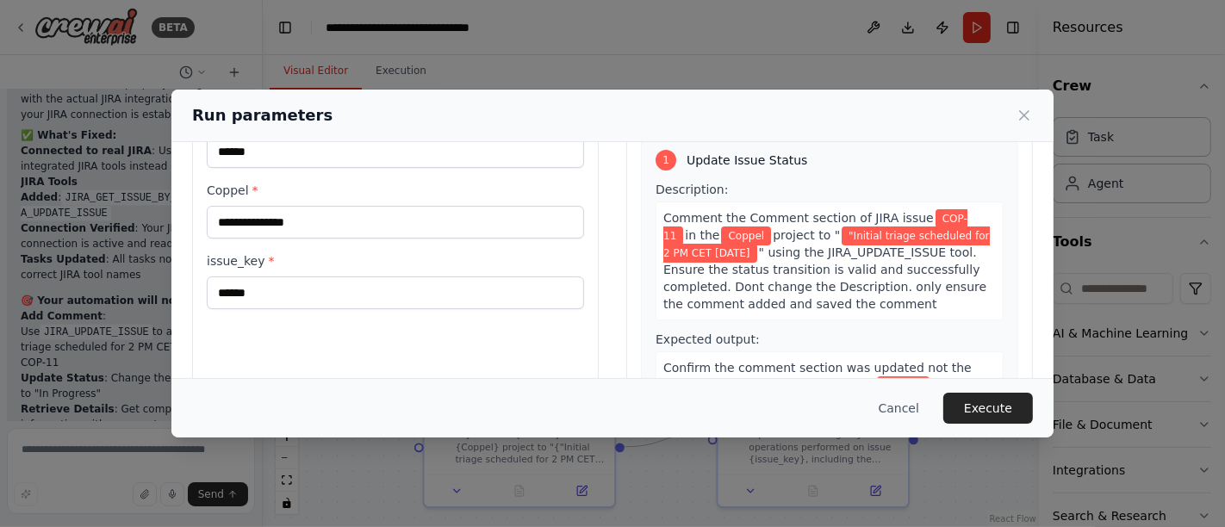
scroll to position [21, 0]
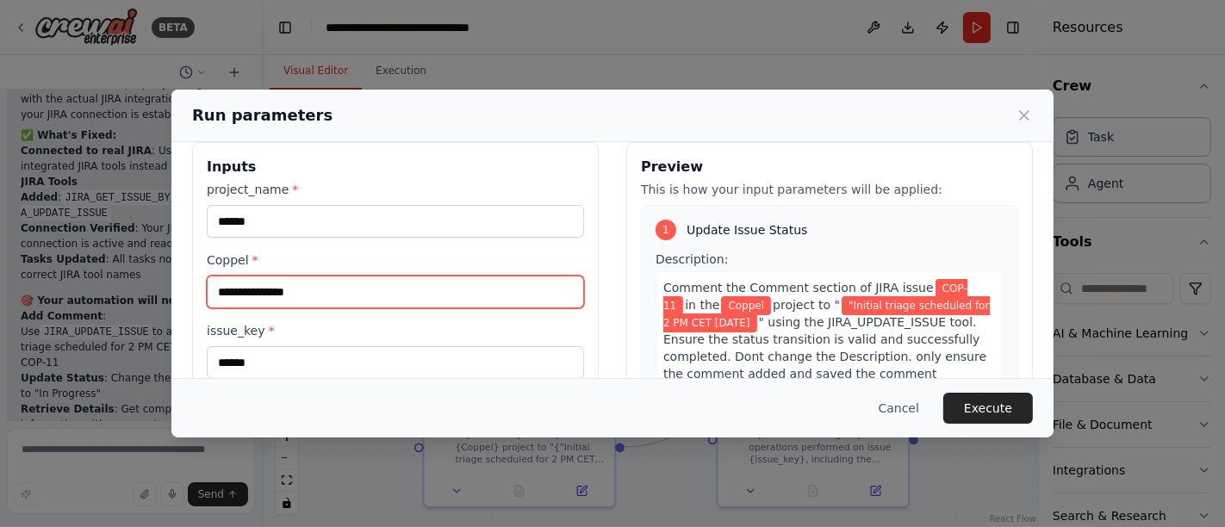
click at [278, 283] on input "Coppel *" at bounding box center [395, 292] width 377 height 33
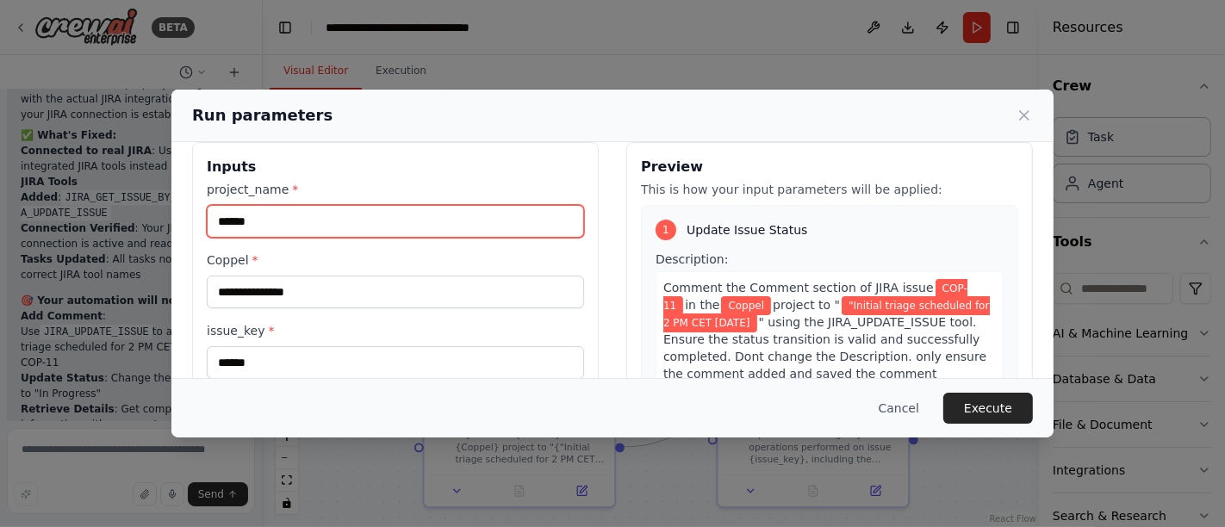
click at [271, 225] on input "******" at bounding box center [395, 221] width 377 height 33
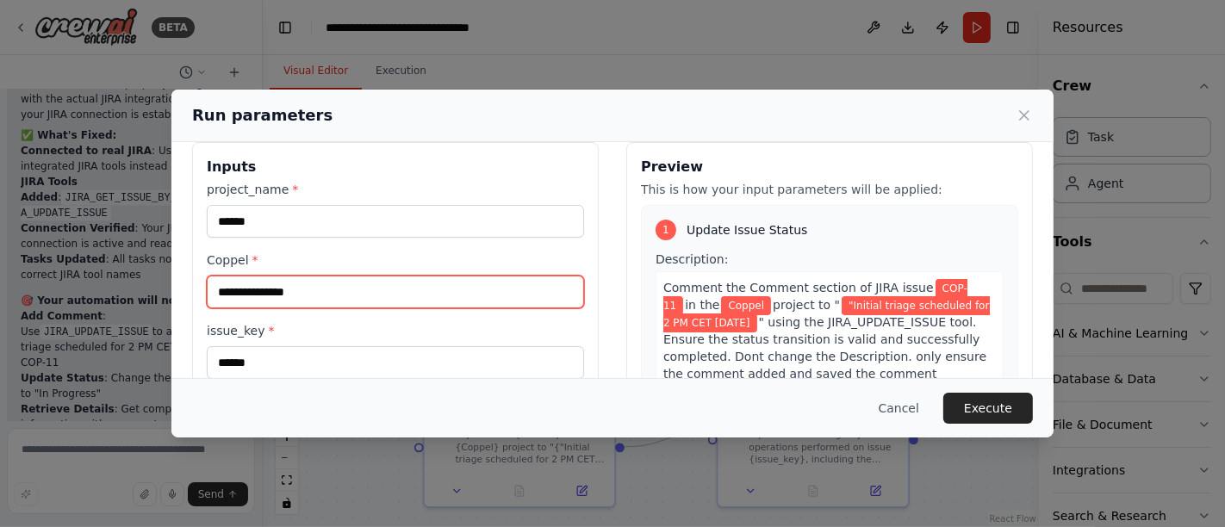
click at [298, 288] on input "Coppel *" at bounding box center [395, 292] width 377 height 33
drag, startPoint x: 293, startPoint y: 296, endPoint x: 215, endPoint y: 296, distance: 77.5
click at [215, 296] on input "Coppel *" at bounding box center [395, 292] width 377 height 33
click at [295, 284] on input "Coppel *" at bounding box center [395, 292] width 377 height 33
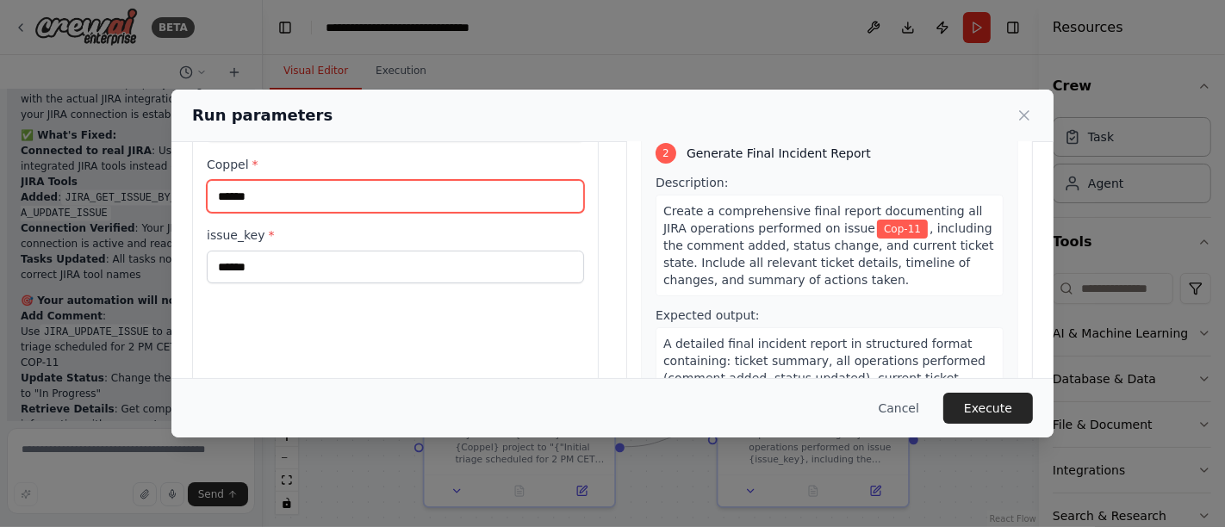
scroll to position [212, 0]
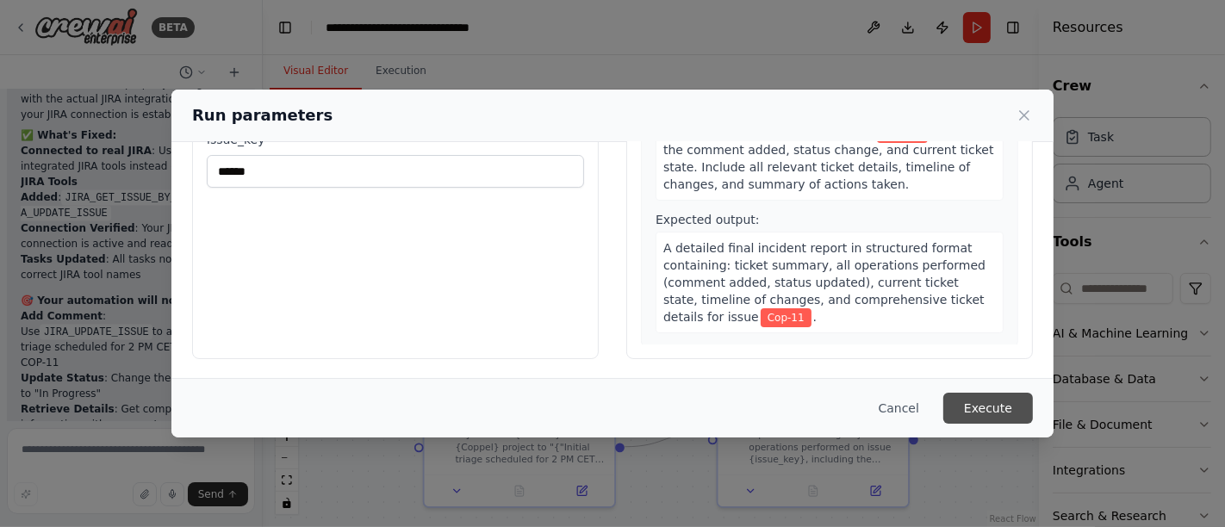
type input "******"
click at [978, 406] on button "Execute" at bounding box center [988, 408] width 90 height 31
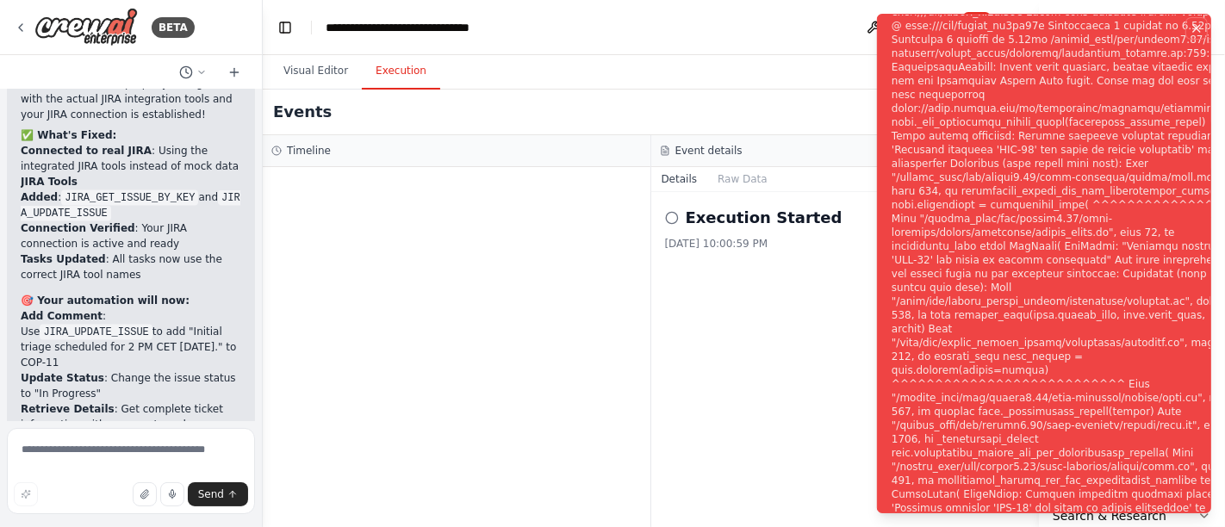
click at [1198, 27] on icon "Notifications (F8)" at bounding box center [1197, 29] width 14 height 14
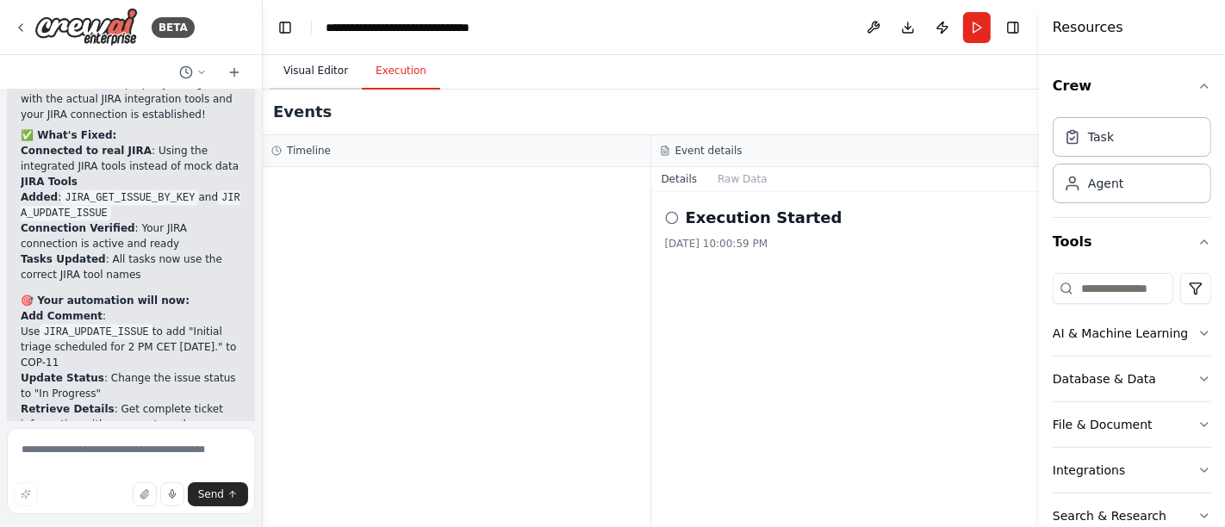
click at [327, 67] on button "Visual Editor" at bounding box center [316, 71] width 92 height 36
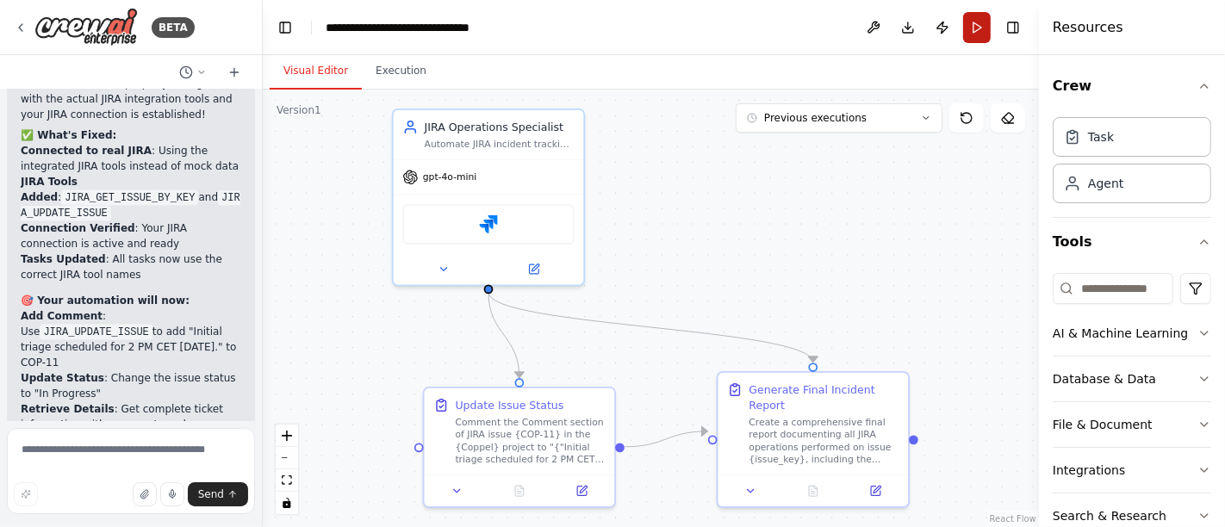
click at [984, 21] on button "Run" at bounding box center [977, 27] width 28 height 31
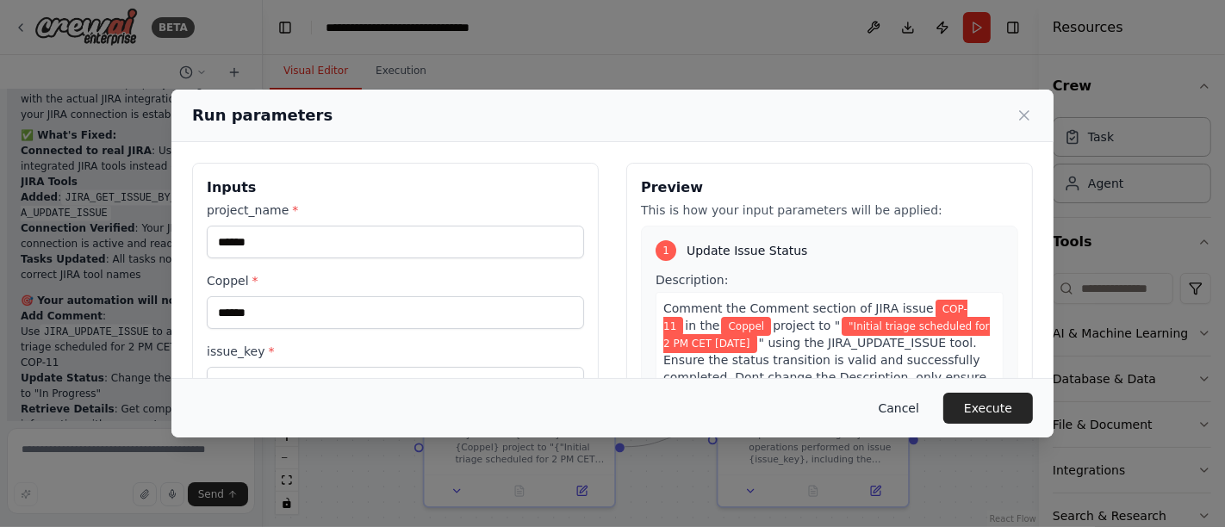
click at [906, 406] on button "Cancel" at bounding box center [899, 408] width 68 height 31
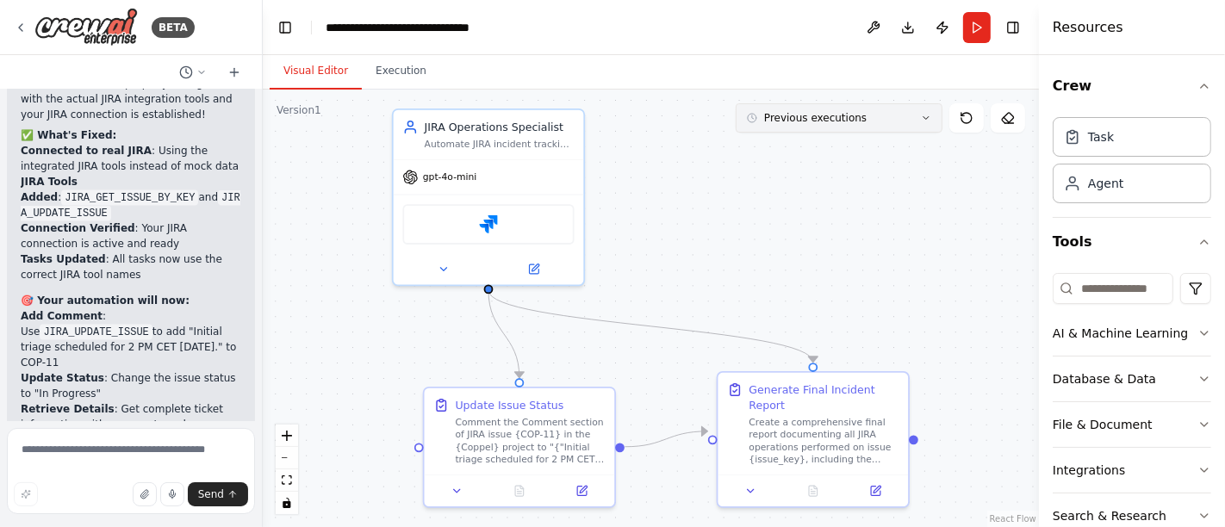
click at [927, 117] on icon at bounding box center [926, 118] width 10 height 10
click at [965, 119] on icon at bounding box center [967, 118] width 14 height 14
click at [930, 114] on icon at bounding box center [926, 118] width 10 height 10
click at [1011, 114] on icon at bounding box center [1007, 118] width 11 height 10
click at [580, 486] on icon at bounding box center [581, 487] width 9 height 9
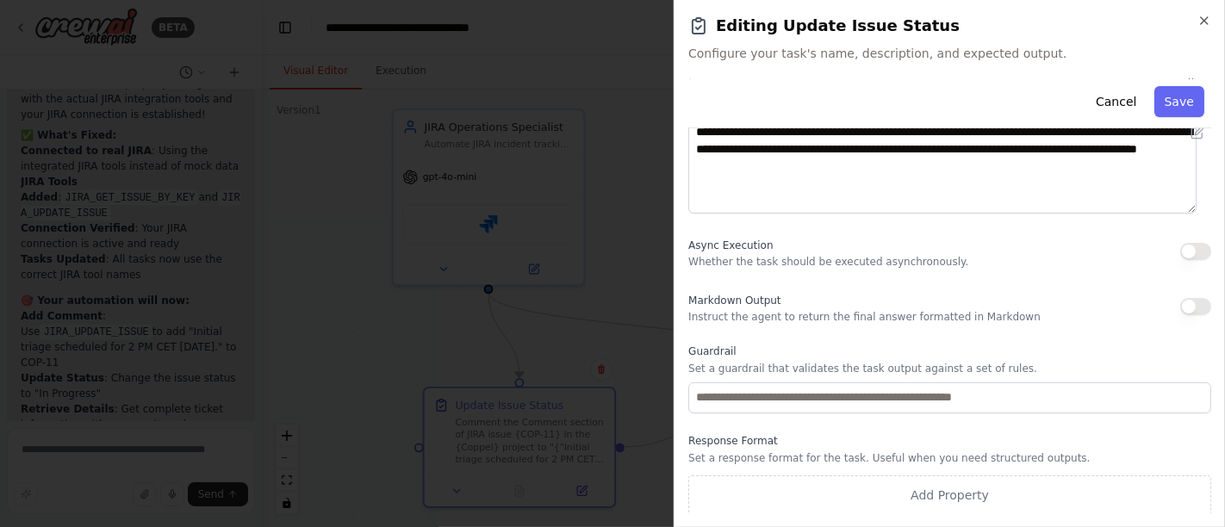
scroll to position [57, 0]
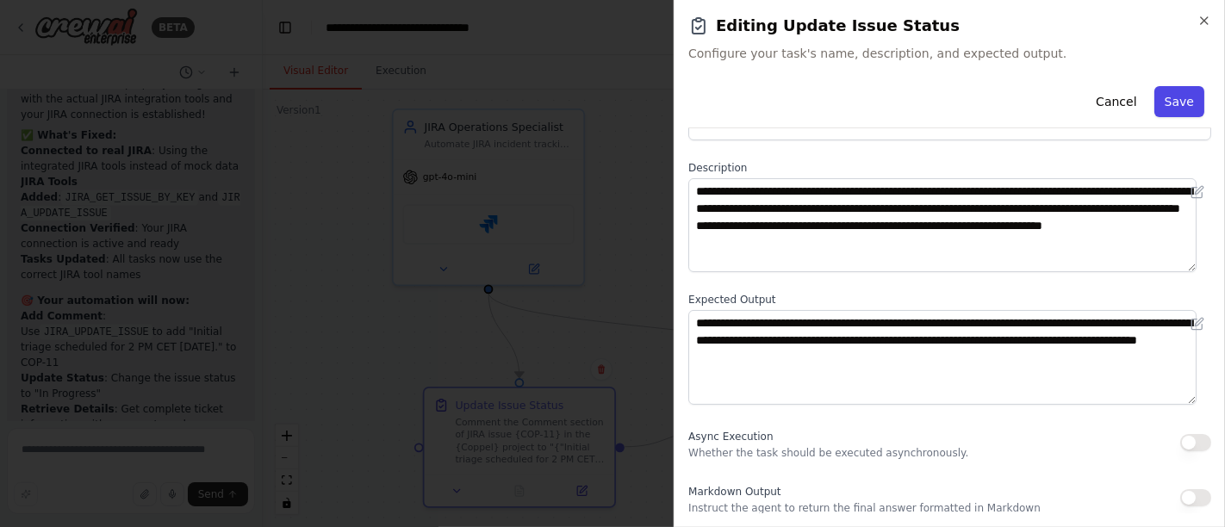
click at [1167, 104] on button "Save" at bounding box center [1179, 101] width 50 height 31
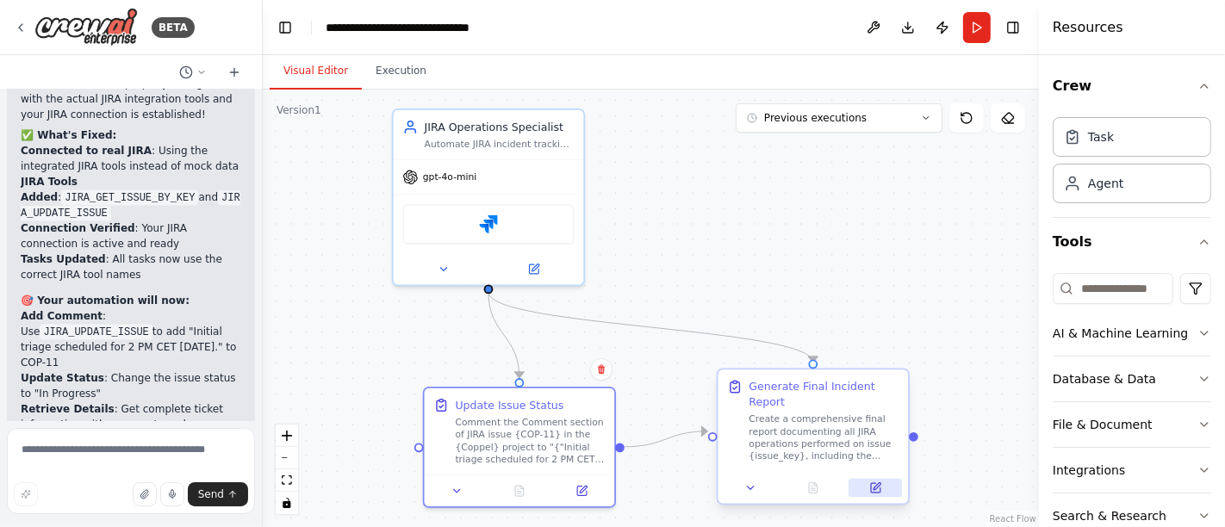
click at [863, 479] on button at bounding box center [875, 488] width 53 height 19
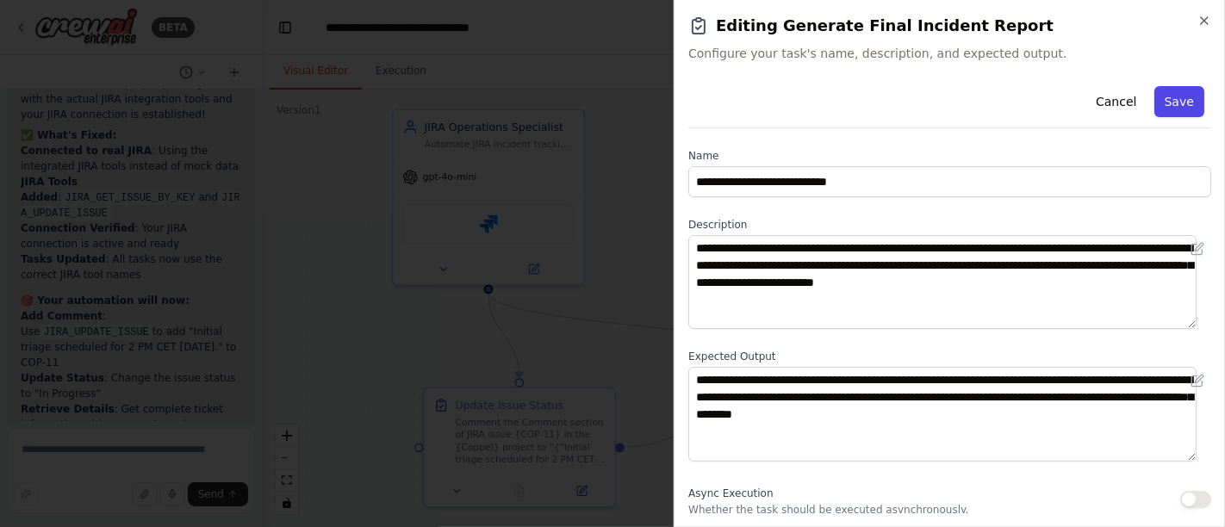
click at [1164, 91] on button "Save" at bounding box center [1179, 101] width 50 height 31
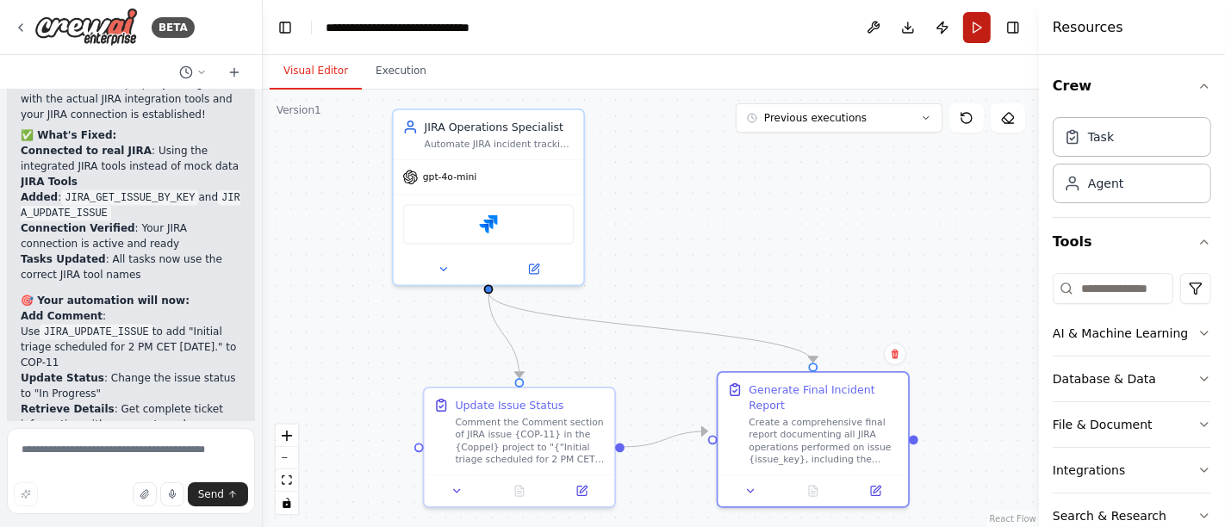
click at [972, 27] on button "Run" at bounding box center [977, 27] width 28 height 31
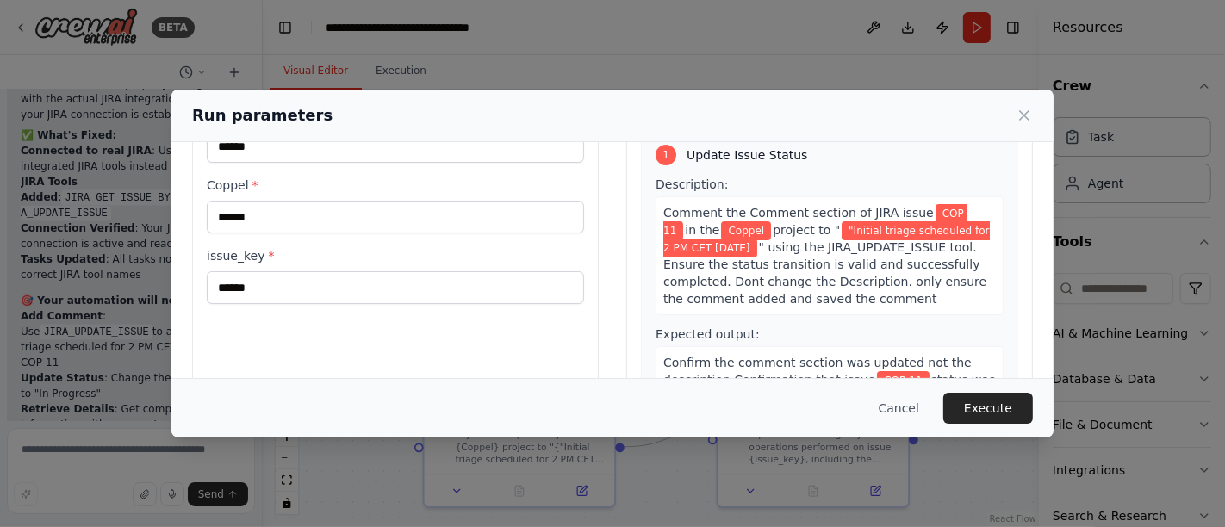
scroll to position [0, 0]
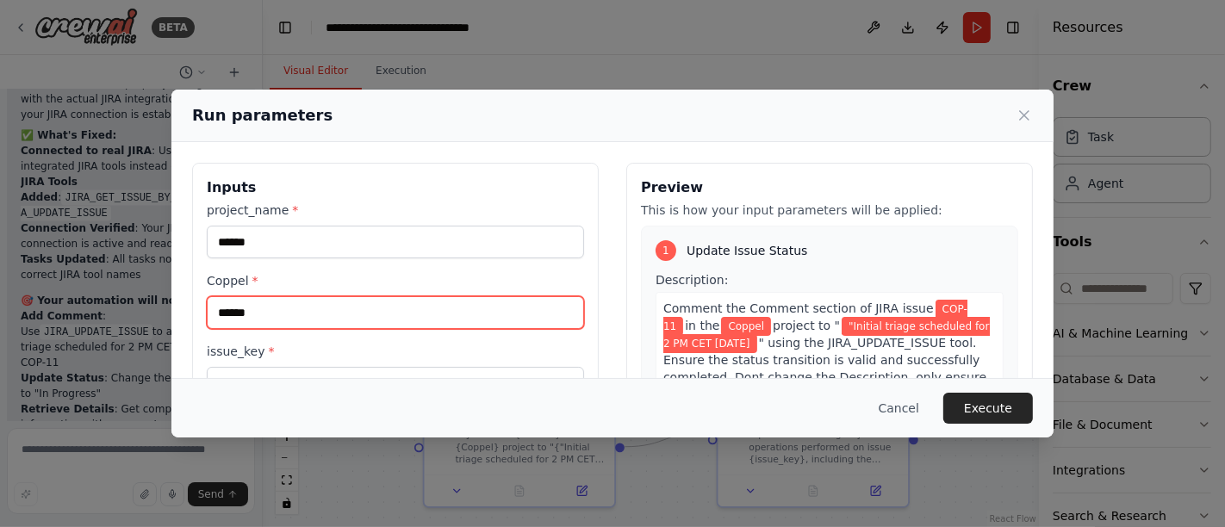
drag, startPoint x: 293, startPoint y: 311, endPoint x: 165, endPoint y: 321, distance: 127.9
click at [165, 321] on div "Run parameters Inputs project_name * ****** Coppel * ****** issue_key * ****** …" at bounding box center [612, 263] width 1225 height 527
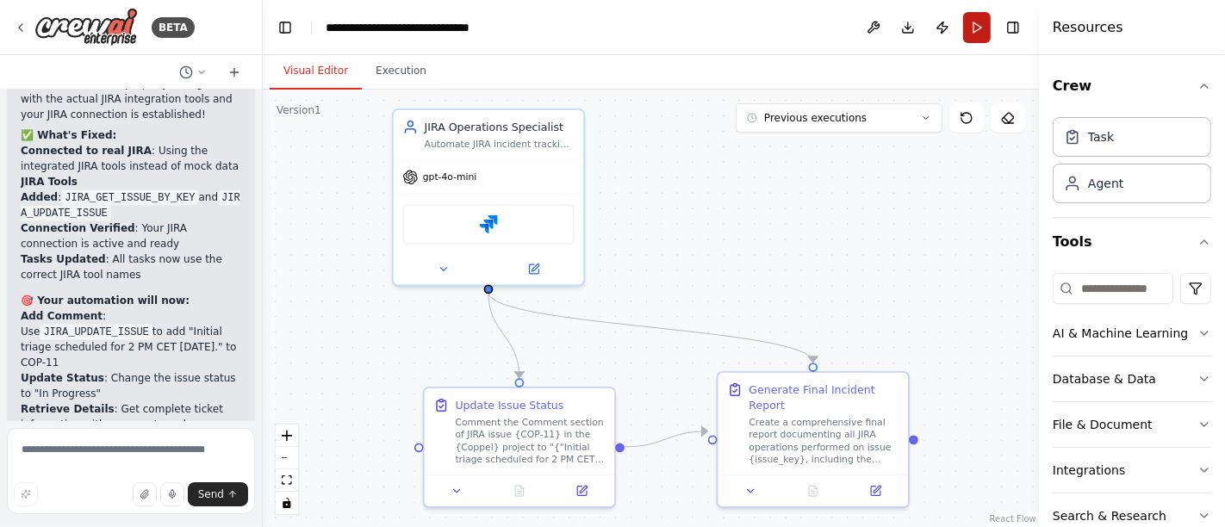
click at [984, 20] on button "Run" at bounding box center [977, 27] width 28 height 31
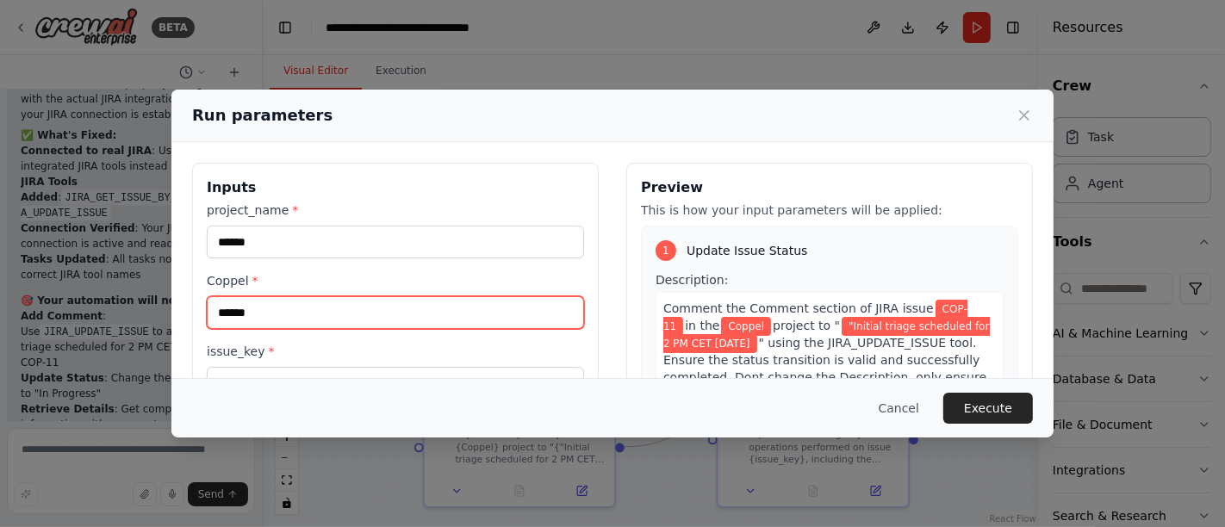
click at [345, 308] on input "******" at bounding box center [395, 312] width 377 height 33
type input "*"
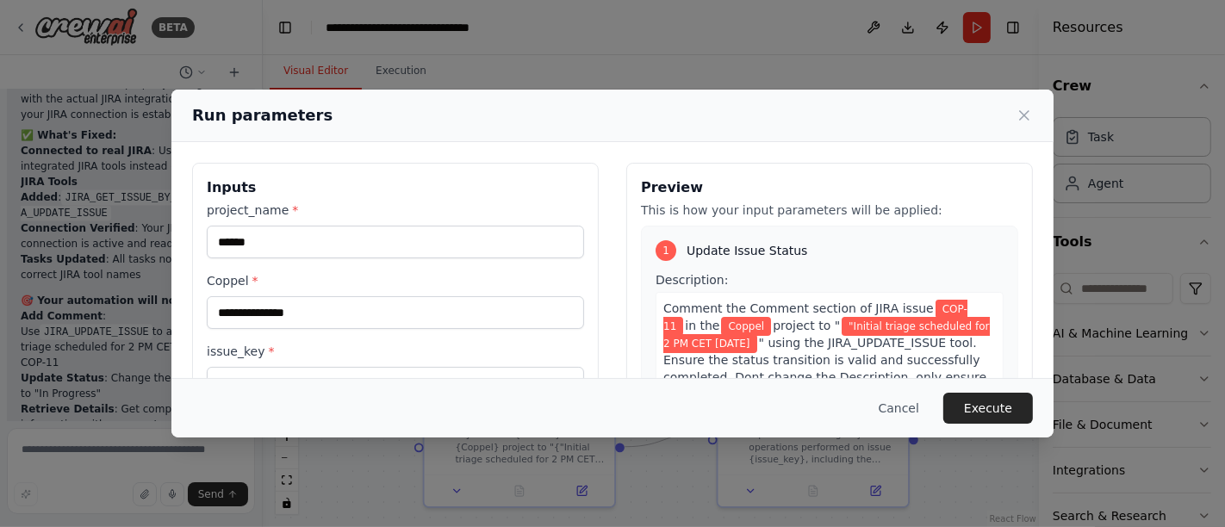
click at [371, 294] on div "Coppel *" at bounding box center [395, 300] width 377 height 57
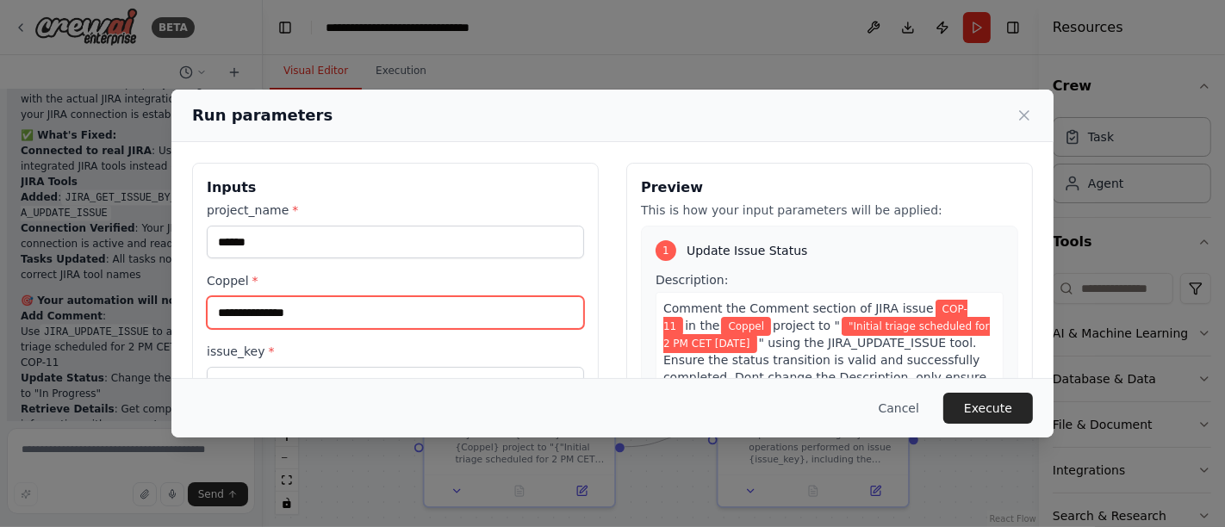
click at [389, 316] on input "Coppel *" at bounding box center [395, 312] width 377 height 33
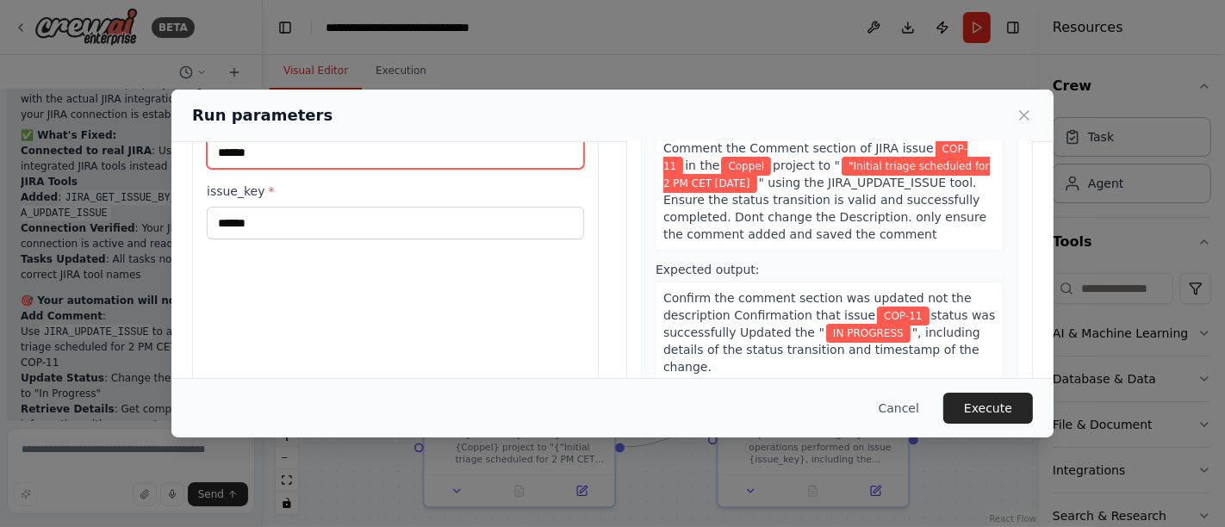
scroll to position [212, 0]
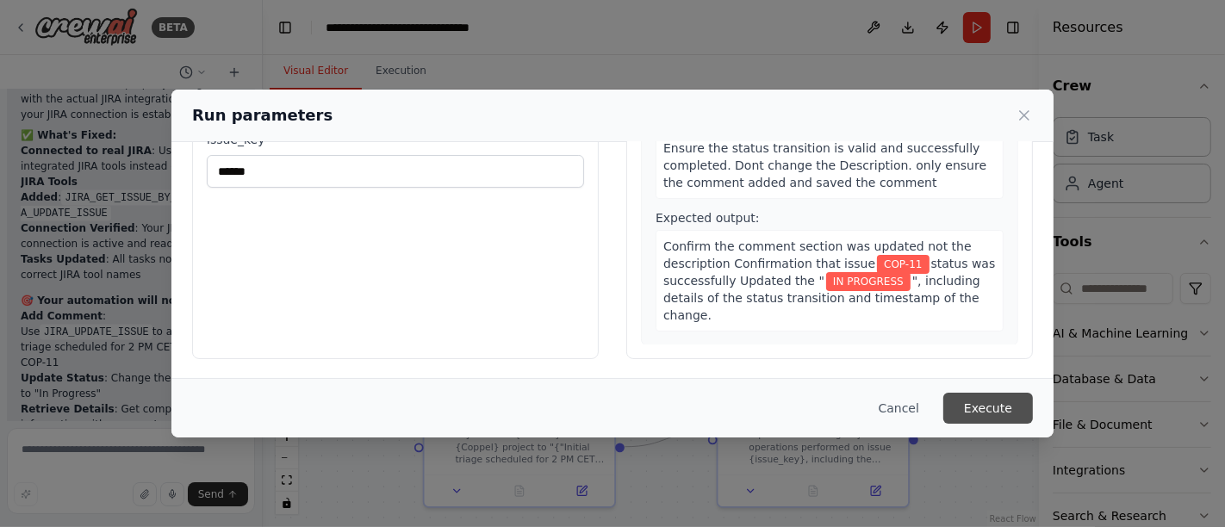
type input "******"
click at [976, 412] on button "Execute" at bounding box center [988, 408] width 90 height 31
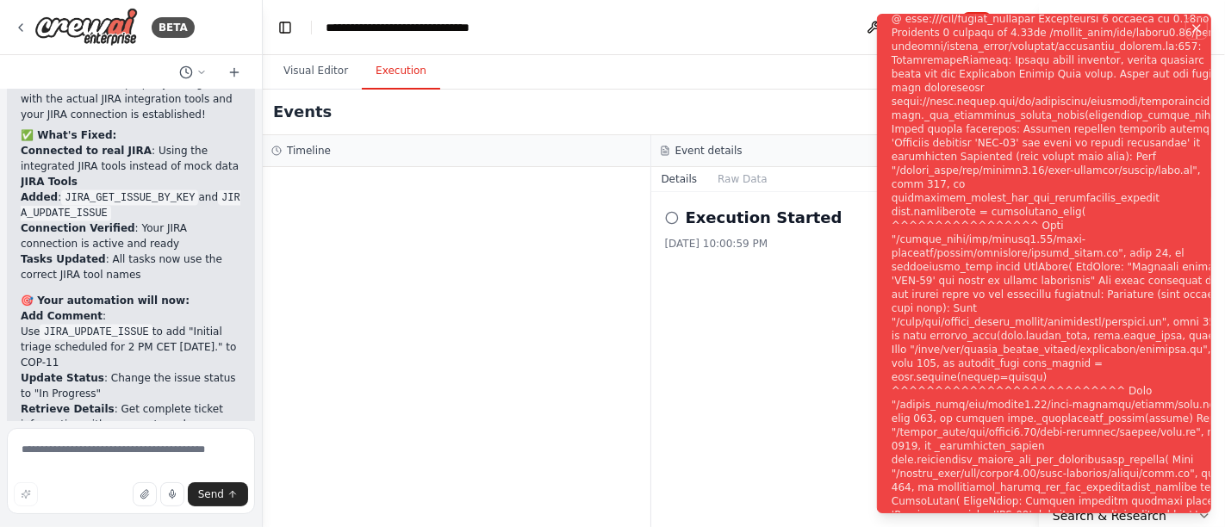
click at [1194, 25] on icon "Notifications (F8)" at bounding box center [1196, 28] width 7 height 7
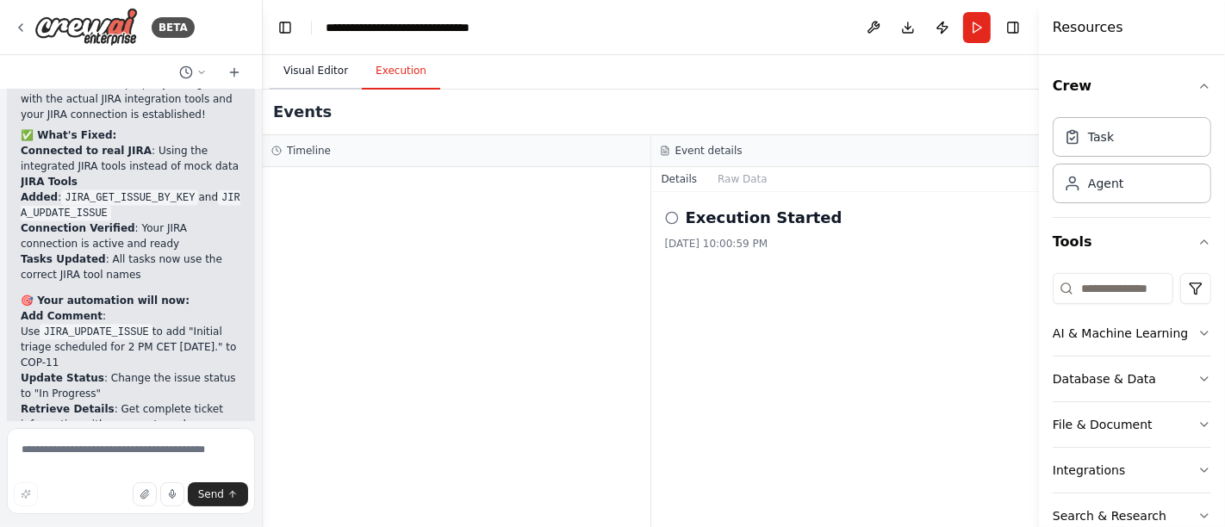
click at [313, 74] on button "Visual Editor" at bounding box center [316, 71] width 92 height 36
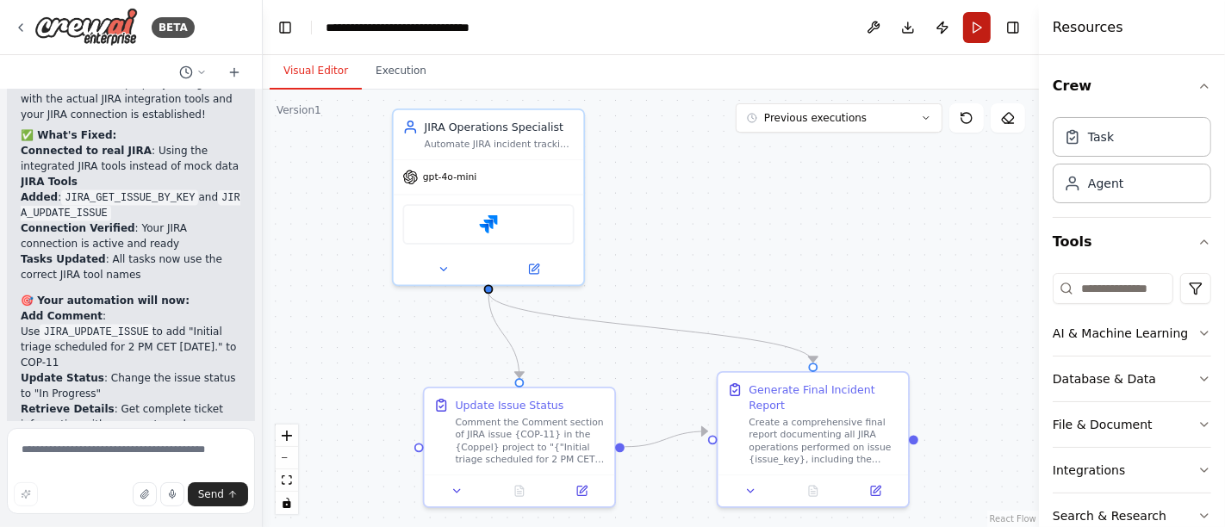
click at [980, 31] on button "Run" at bounding box center [977, 27] width 28 height 31
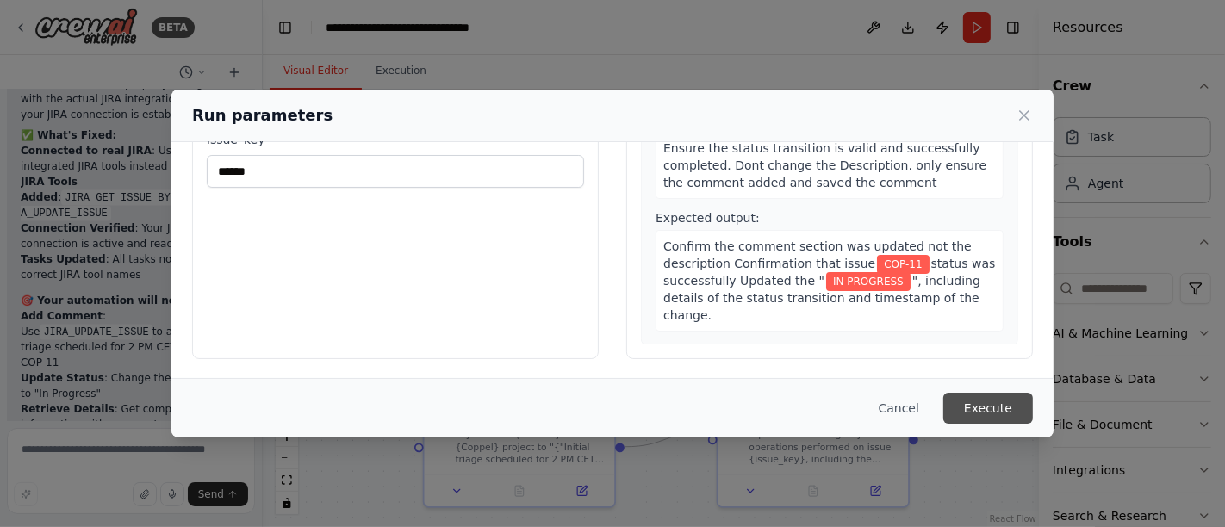
click at [1001, 399] on button "Execute" at bounding box center [988, 408] width 90 height 31
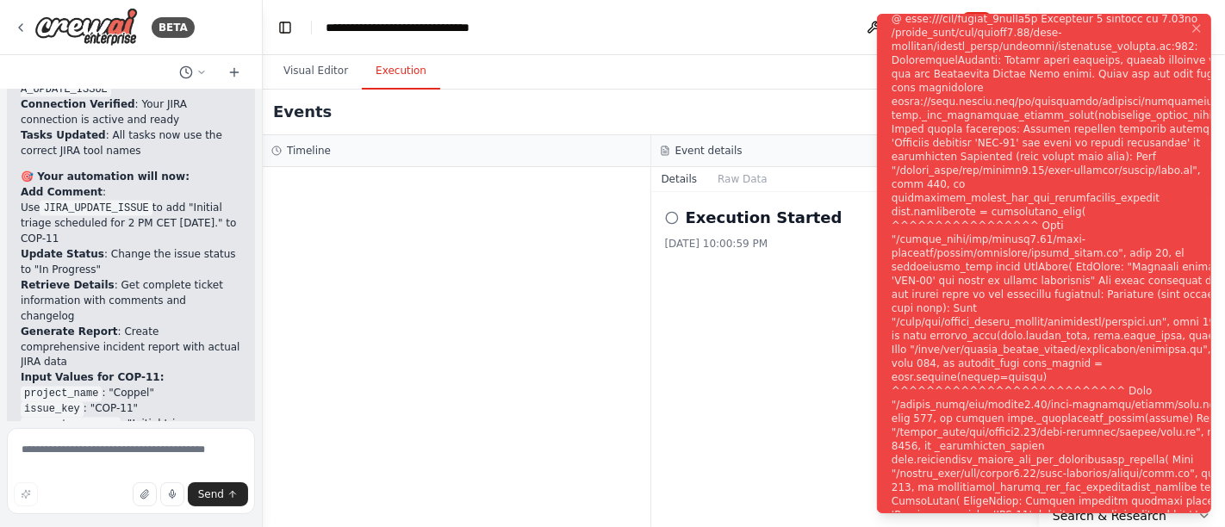
scroll to position [8016, 0]
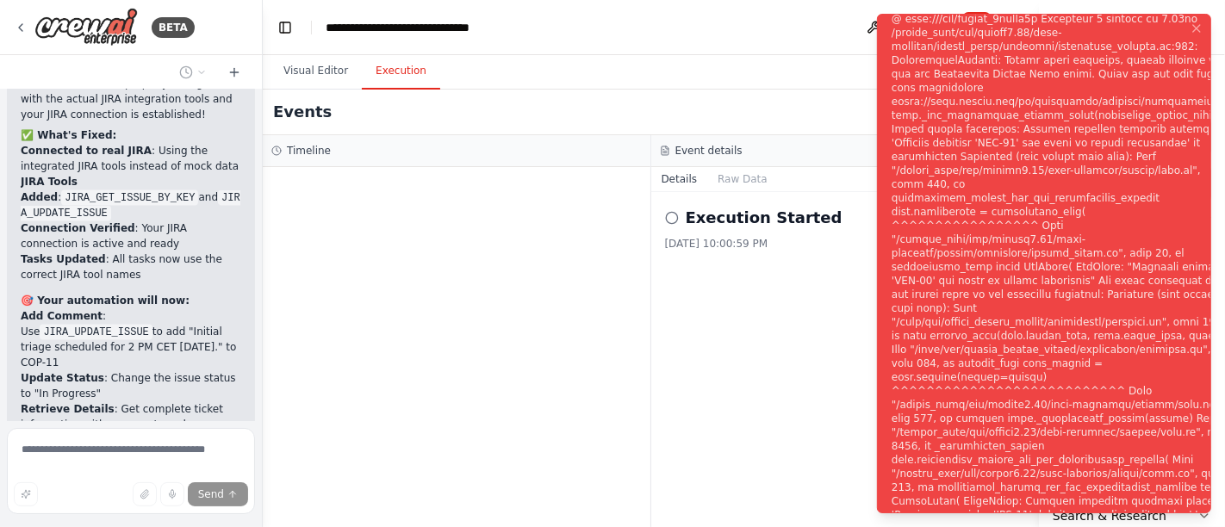
scroll to position [7933, 0]
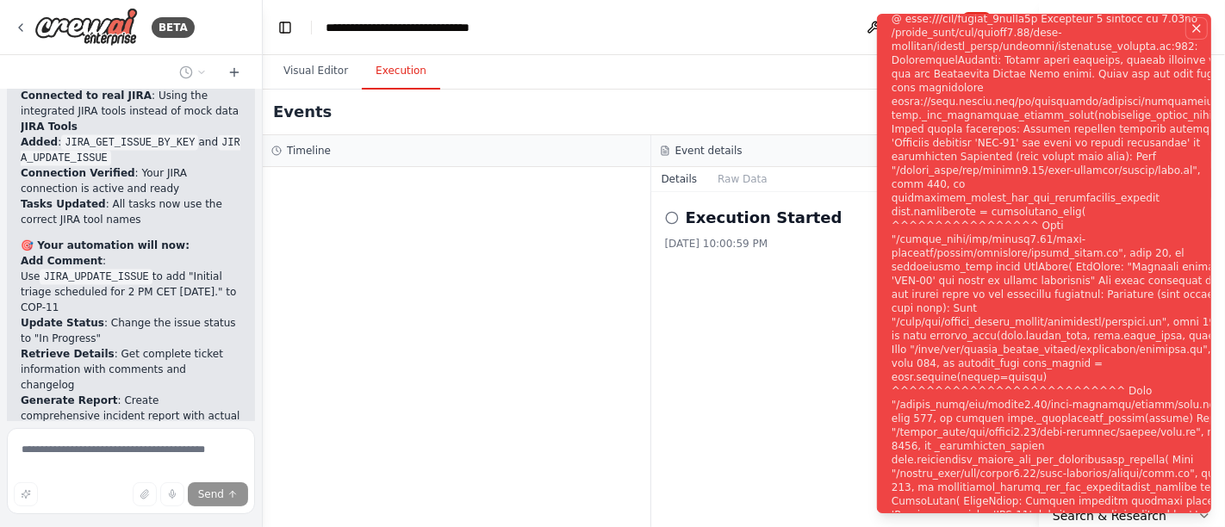
click at [1197, 28] on icon "Notifications (F8)" at bounding box center [1196, 28] width 7 height 7
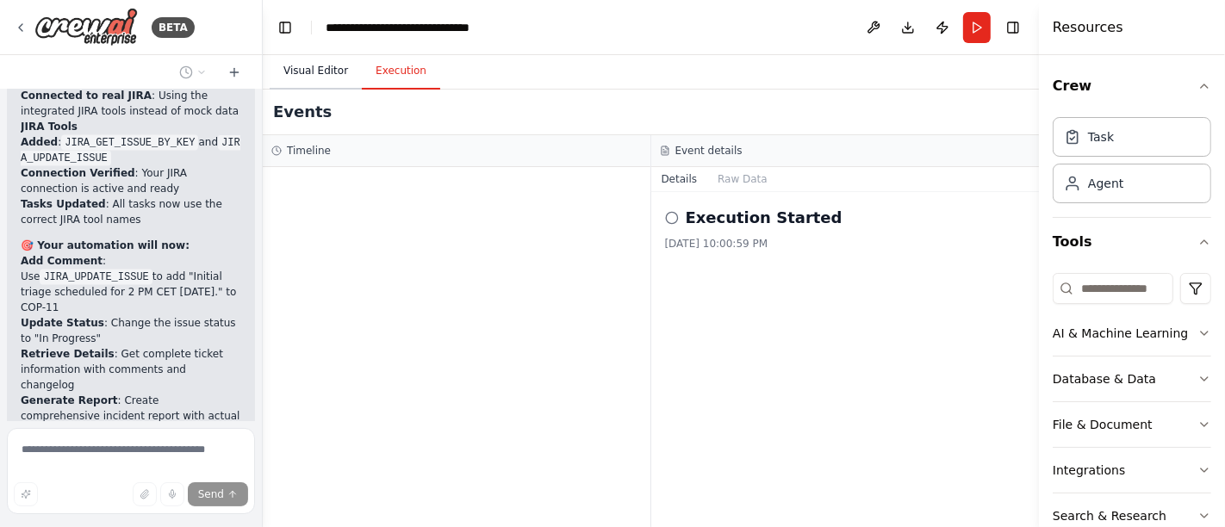
click at [312, 72] on button "Visual Editor" at bounding box center [316, 71] width 92 height 36
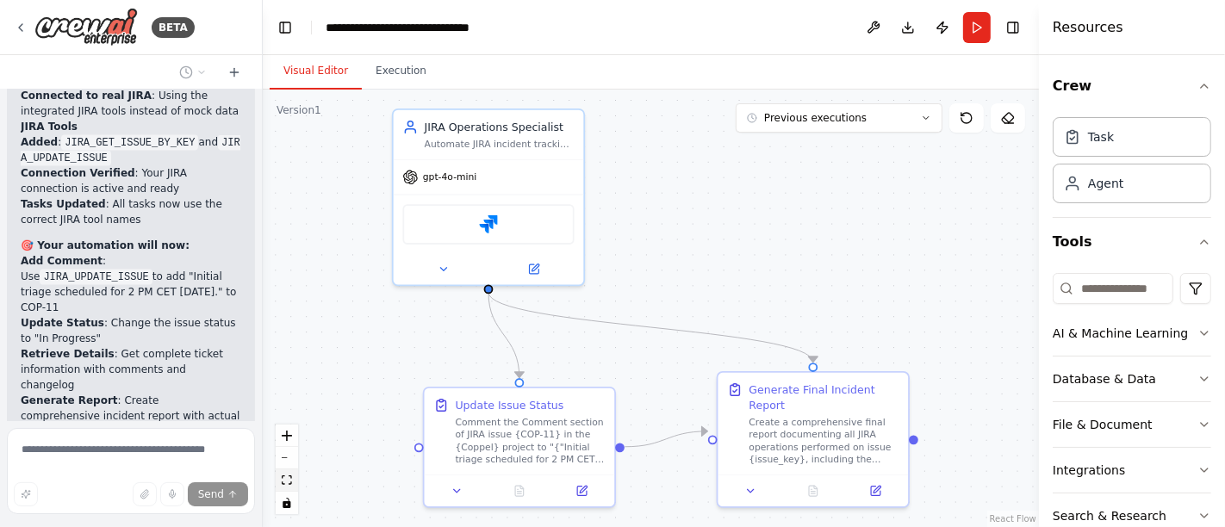
click at [290, 483] on icon "fit view" at bounding box center [287, 480] width 10 height 9
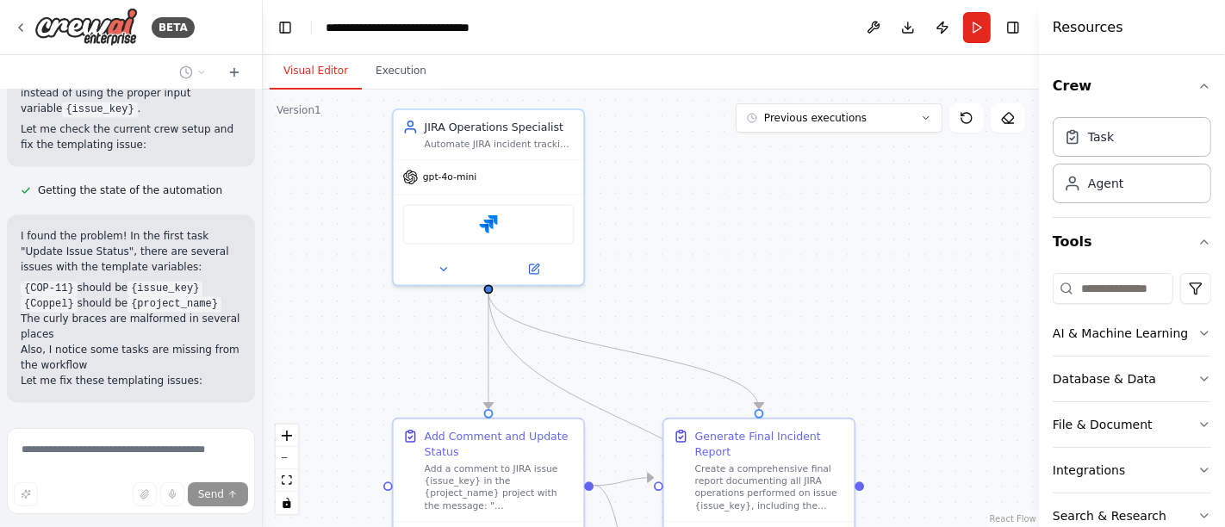
scroll to position [8652, 0]
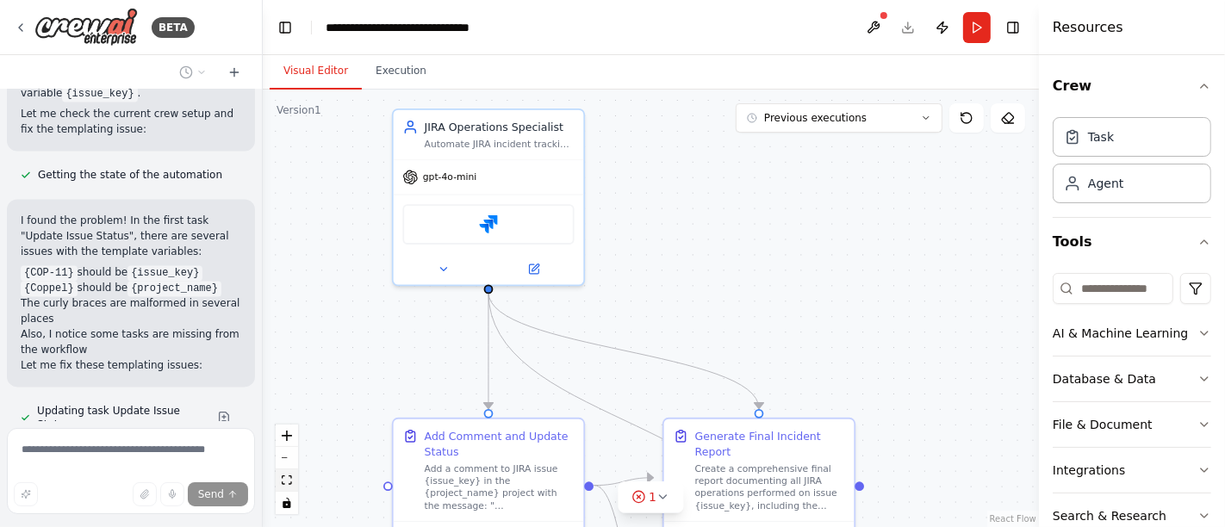
click at [287, 482] on icon "fit view" at bounding box center [287, 480] width 10 height 9
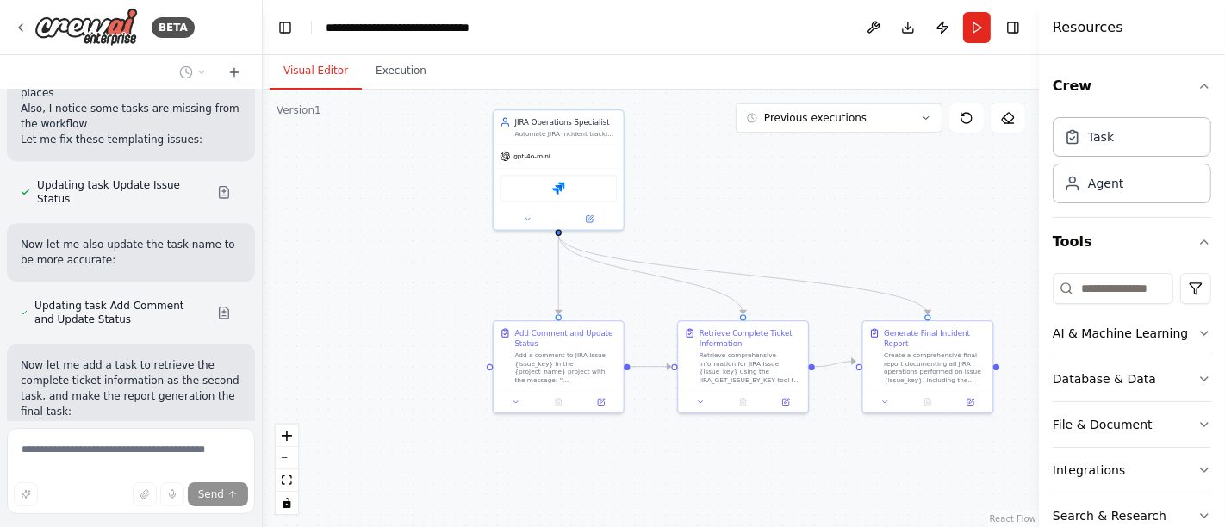
scroll to position [8893, 0]
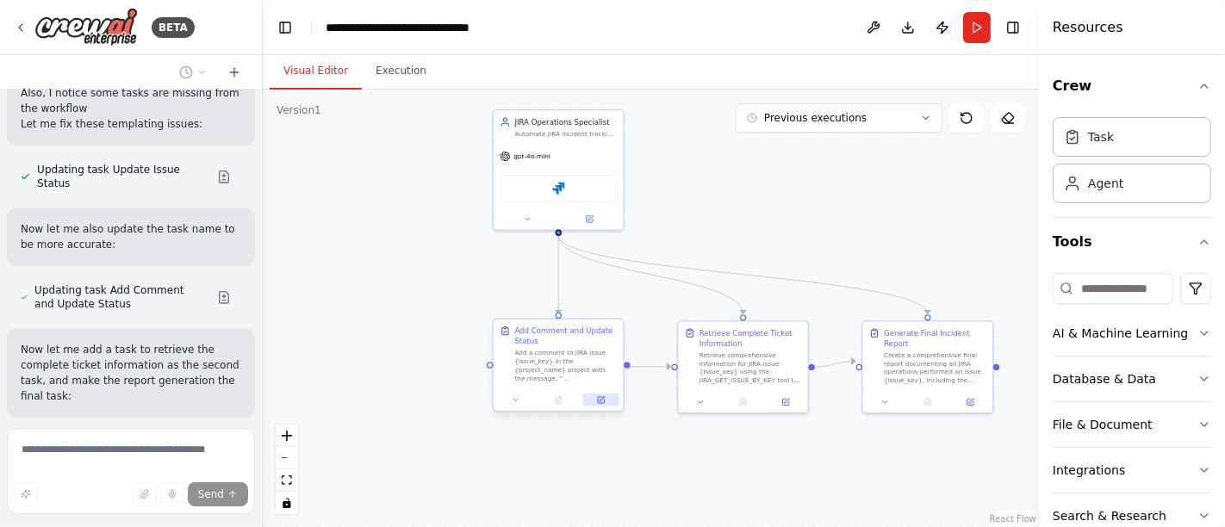
click at [594, 396] on button at bounding box center [601, 400] width 36 height 13
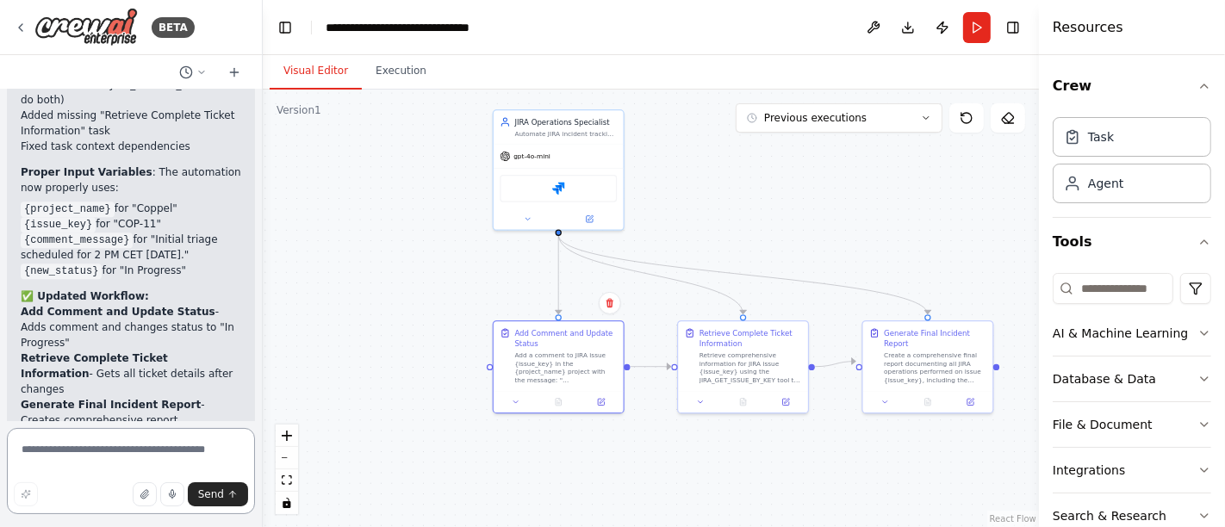
scroll to position [9779, 0]
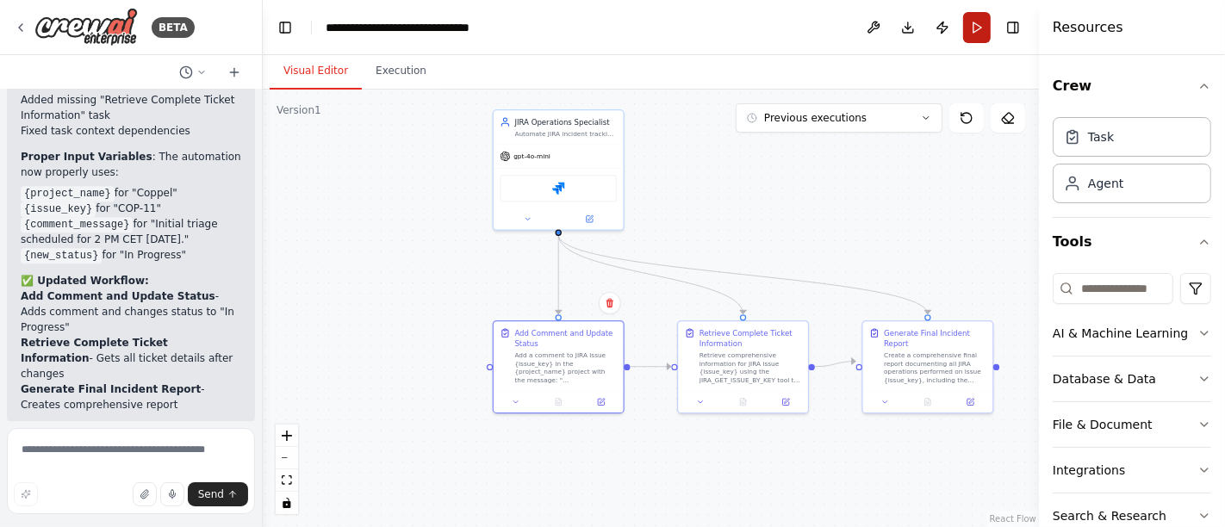
click at [975, 28] on button "Run" at bounding box center [977, 27] width 28 height 31
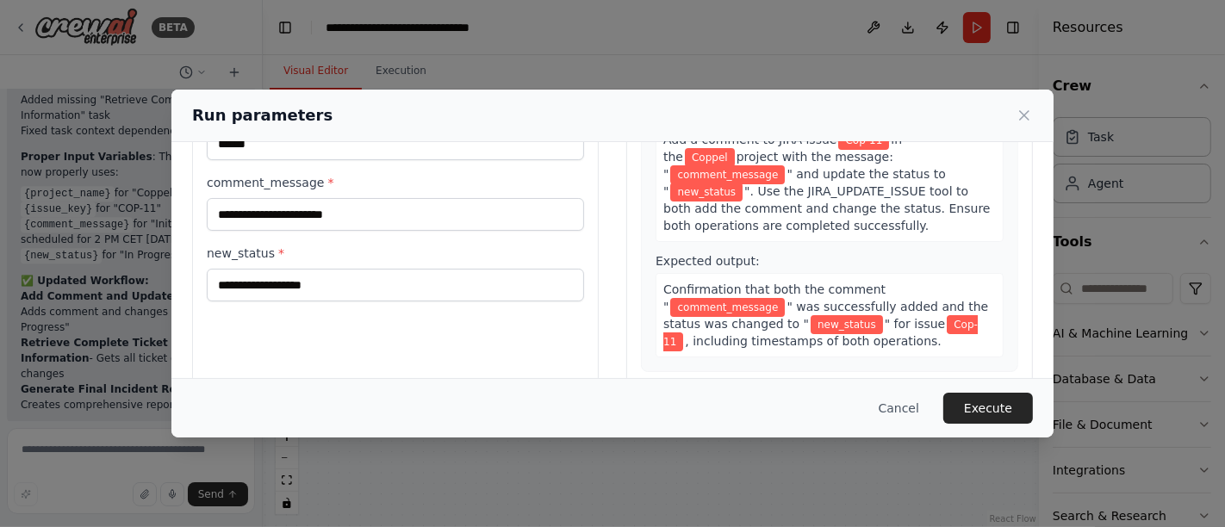
scroll to position [191, 0]
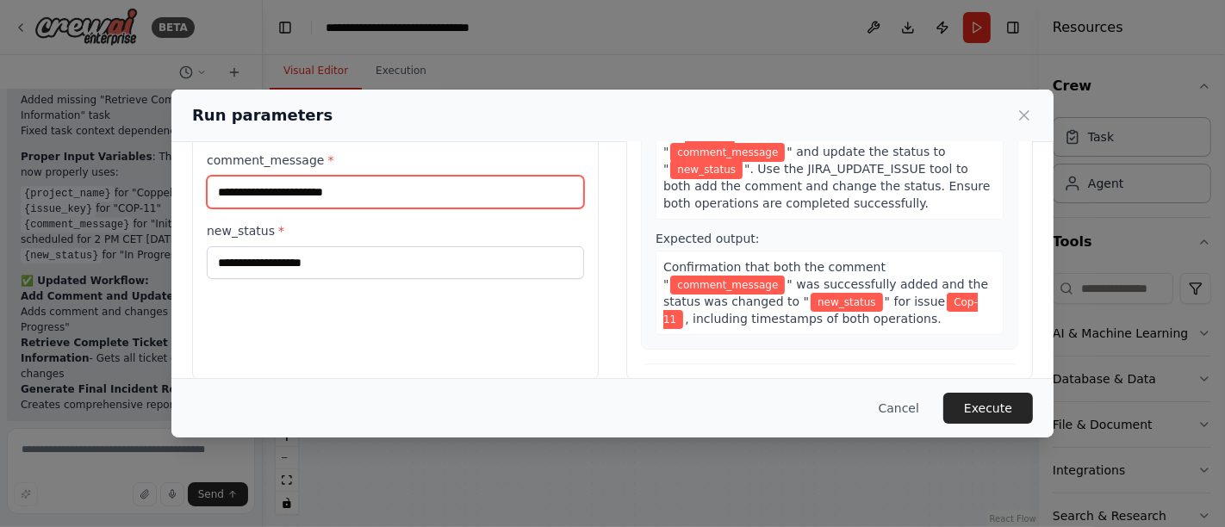
click at [309, 188] on input "comment_message *" at bounding box center [395, 192] width 377 height 33
paste input "**********"
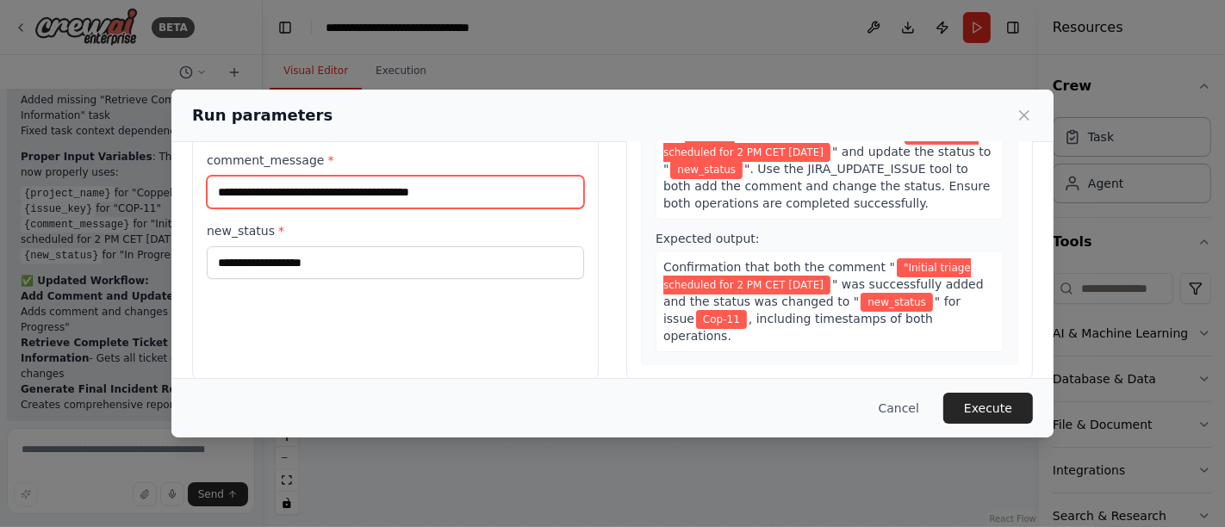
type input "**********"
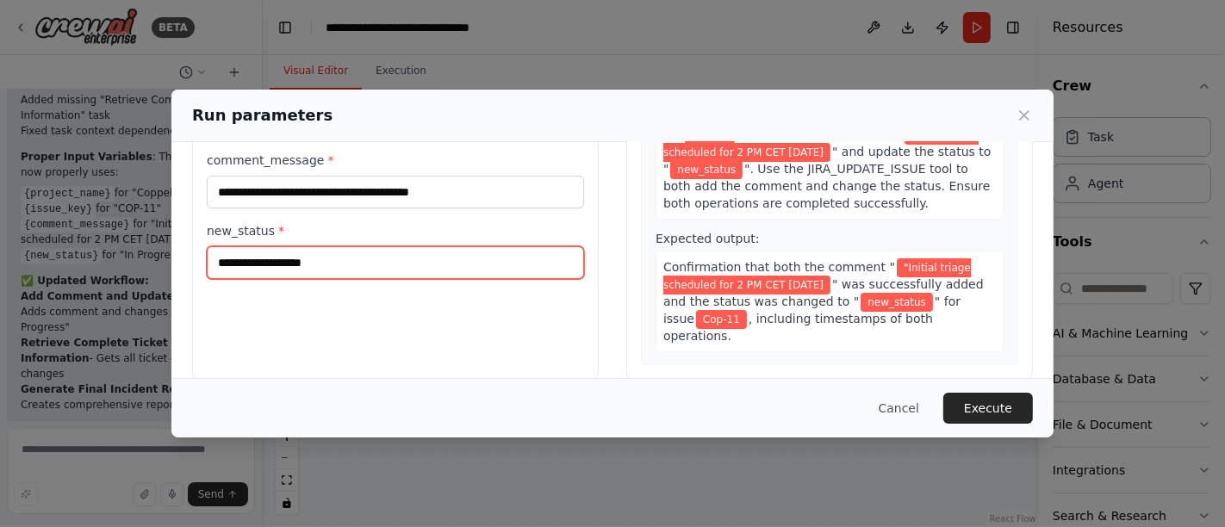
click at [350, 247] on input "new_status *" at bounding box center [395, 262] width 377 height 33
type input "**********"
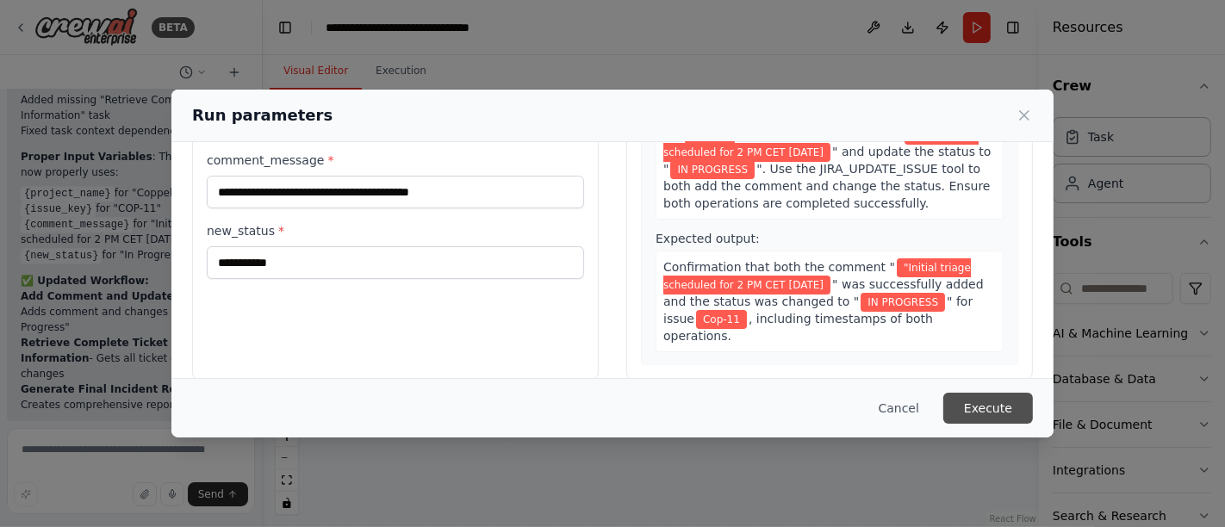
click at [982, 401] on button "Execute" at bounding box center [988, 408] width 90 height 31
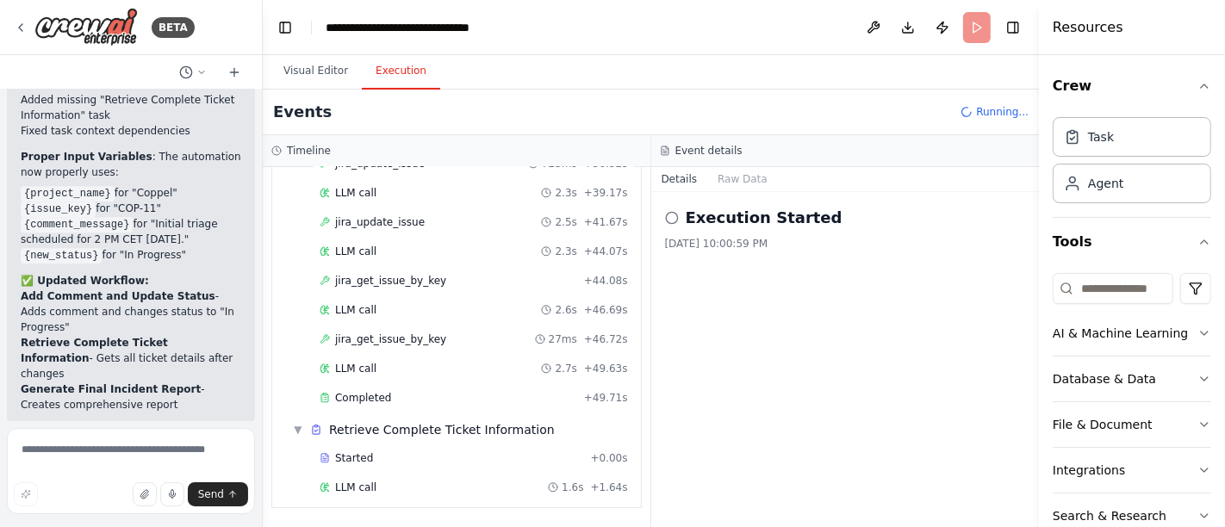
scroll to position [736, 0]
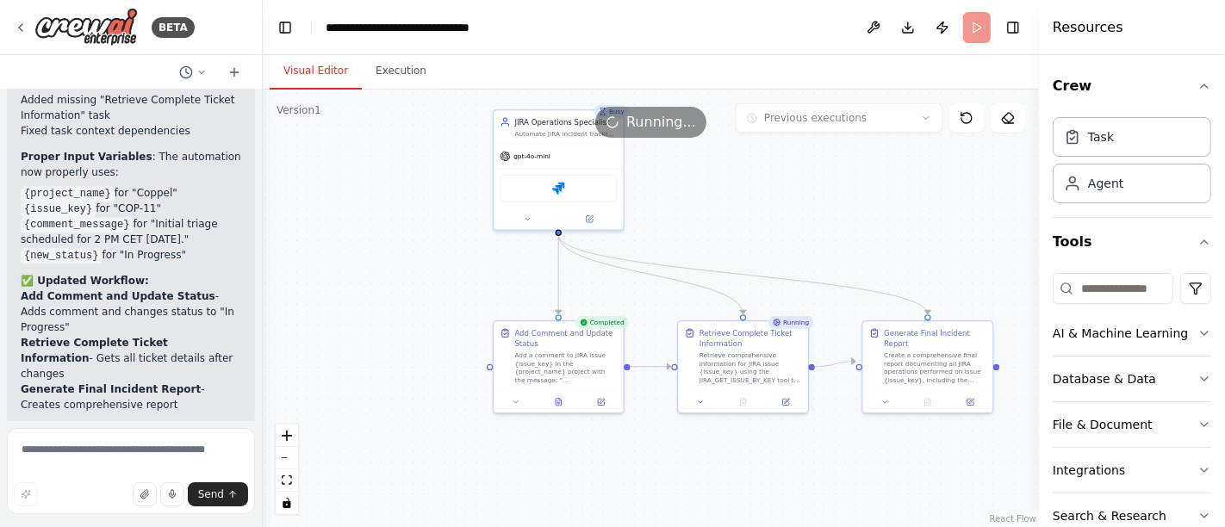
click at [313, 69] on button "Visual Editor" at bounding box center [316, 71] width 92 height 36
click at [553, 397] on button at bounding box center [558, 400] width 45 height 13
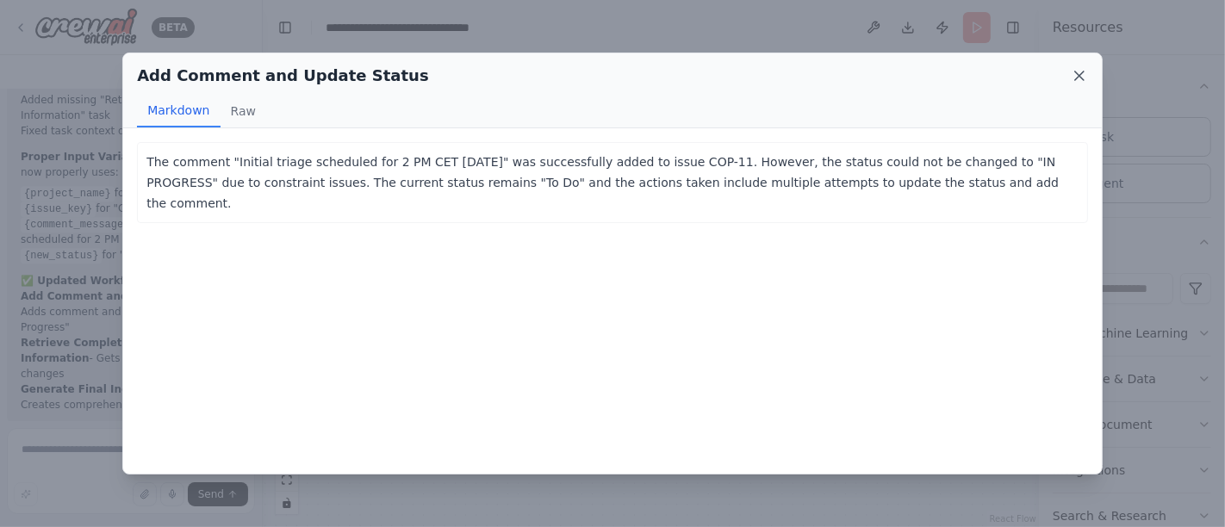
click at [1080, 78] on icon at bounding box center [1079, 76] width 9 height 9
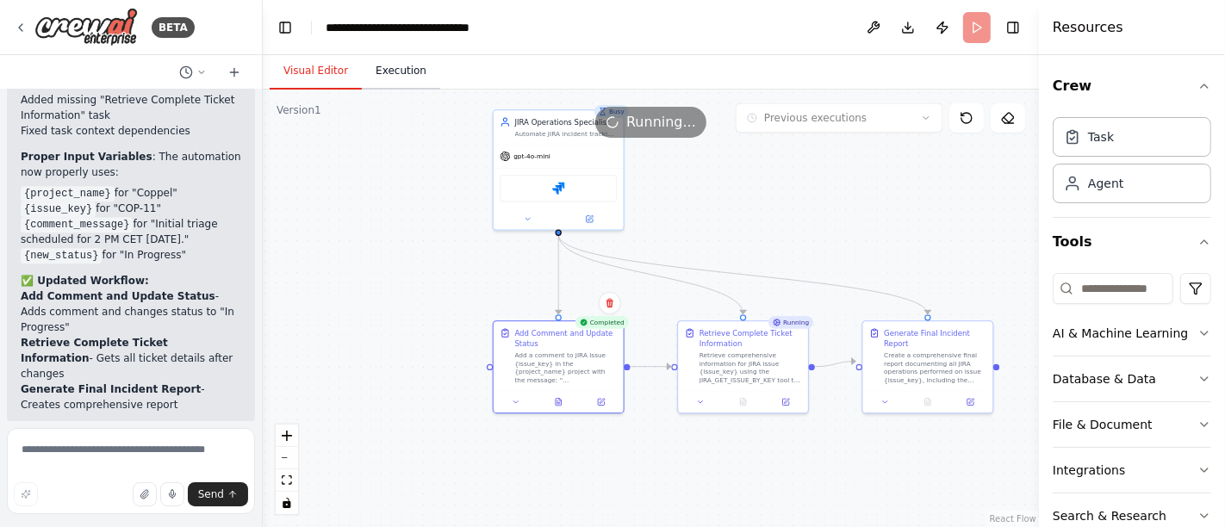
click at [398, 72] on button "Execution" at bounding box center [401, 71] width 78 height 36
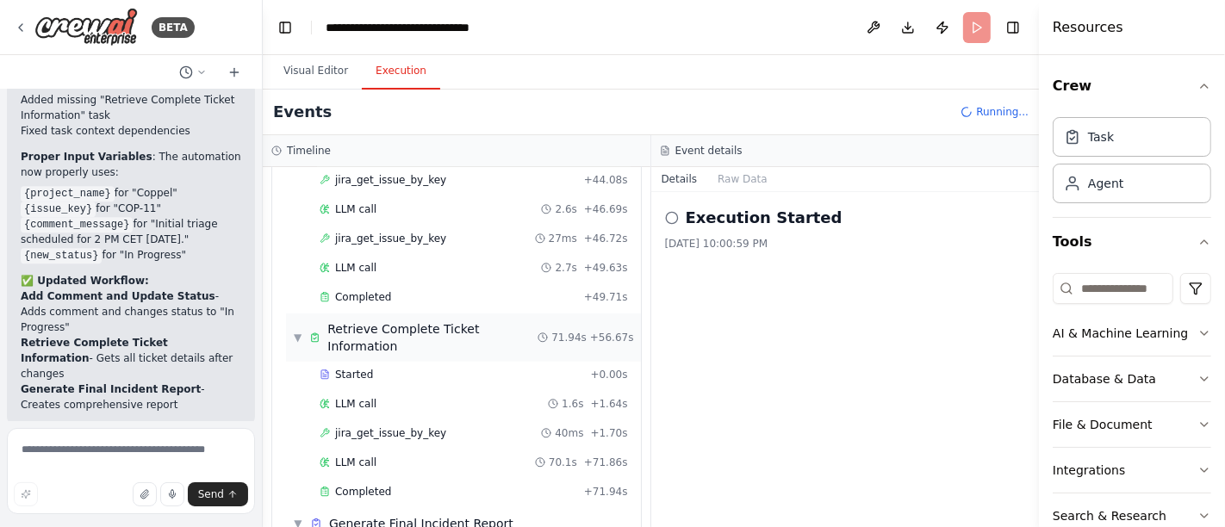
scroll to position [853, 0]
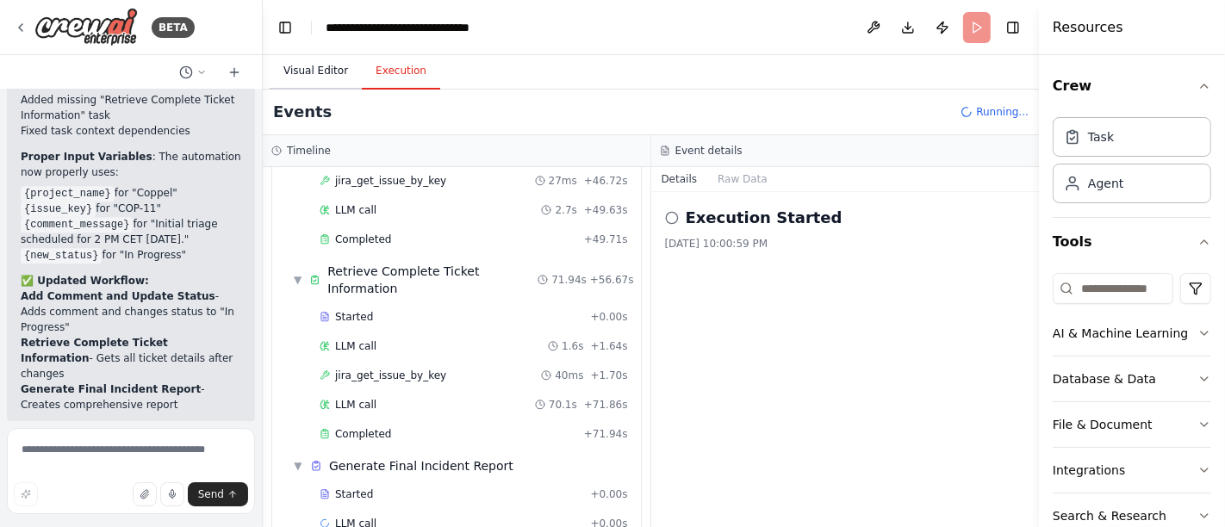
click at [314, 70] on button "Visual Editor" at bounding box center [316, 71] width 92 height 36
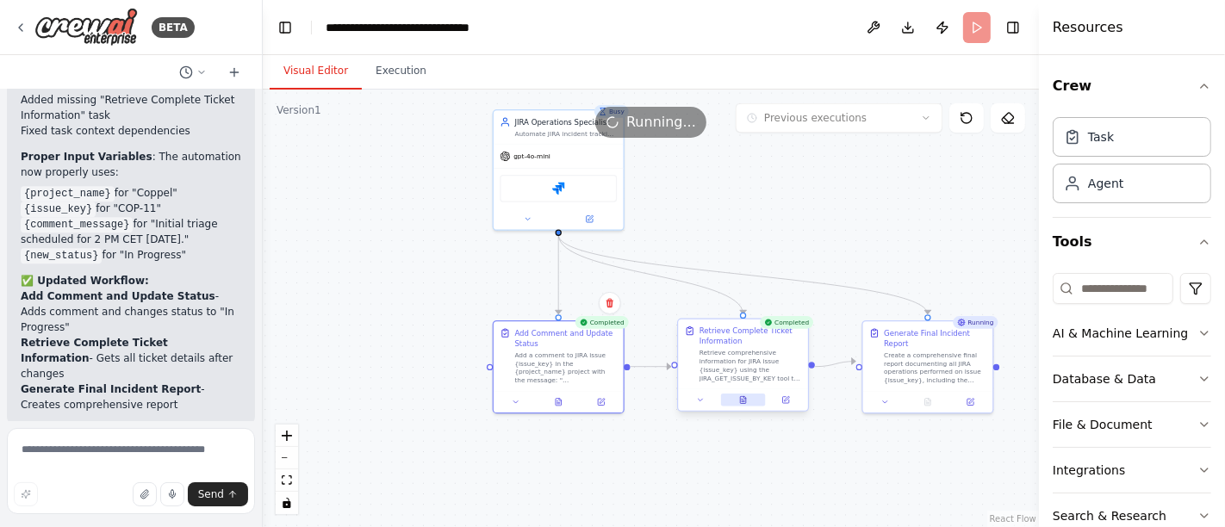
click at [740, 398] on icon at bounding box center [743, 399] width 6 height 7
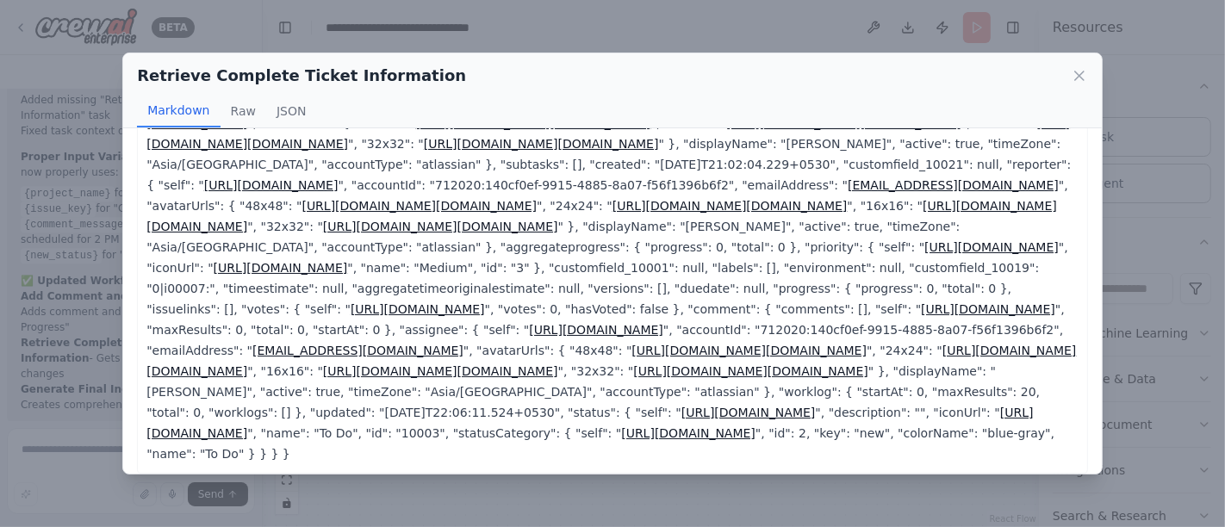
scroll to position [733, 0]
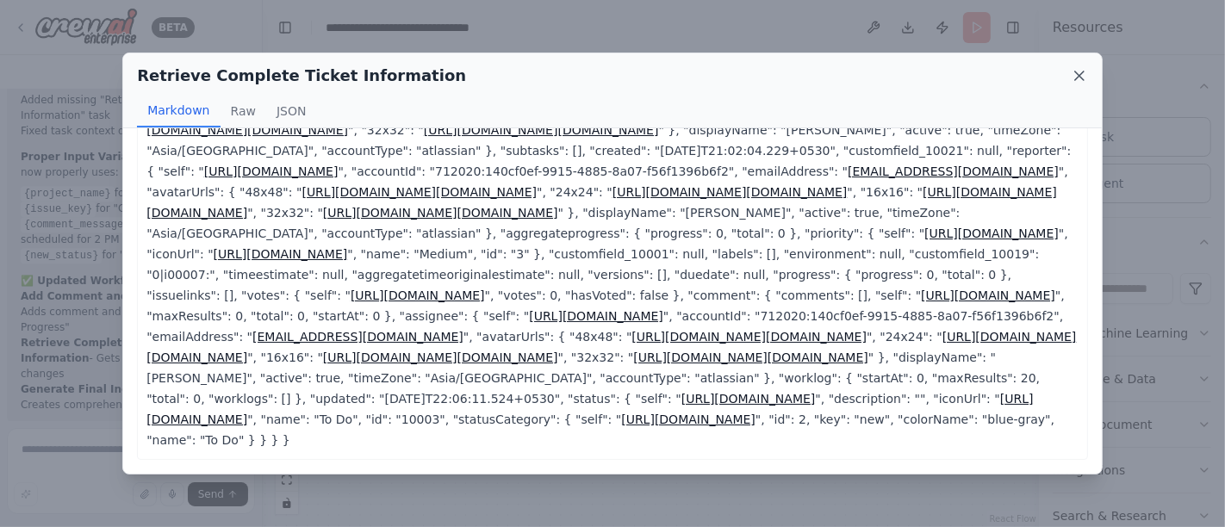
click at [1081, 79] on icon at bounding box center [1079, 75] width 17 height 17
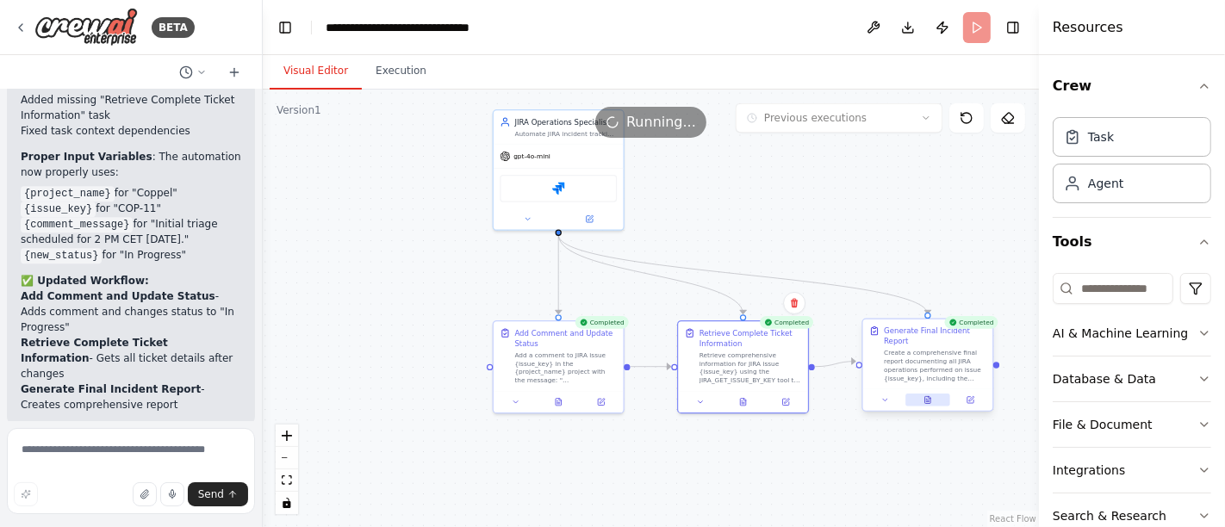
click at [931, 396] on icon at bounding box center [928, 400] width 9 height 9
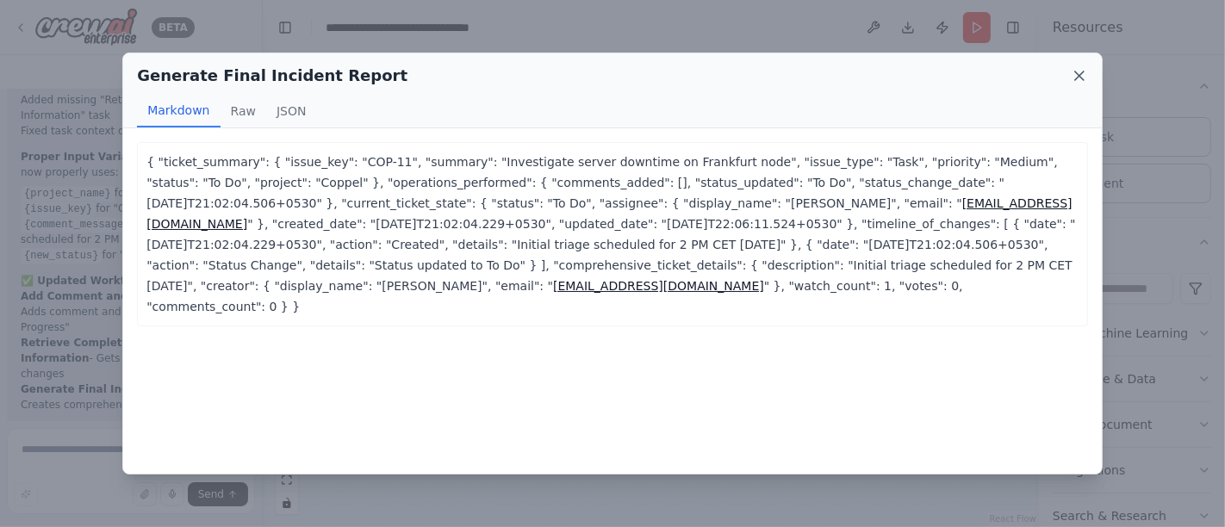
click at [1075, 79] on icon at bounding box center [1079, 76] width 9 height 9
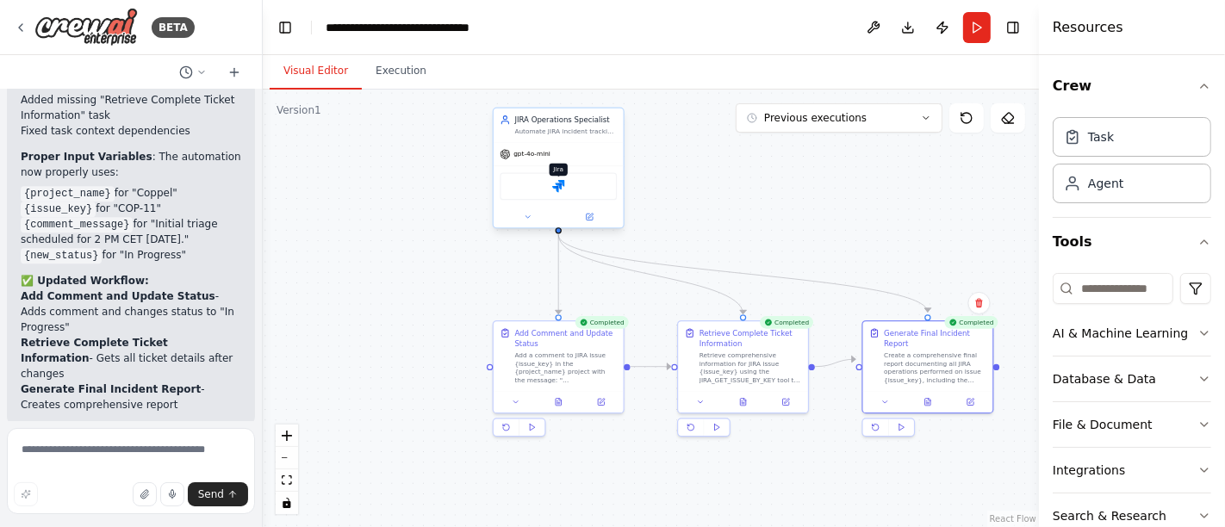
click at [561, 187] on img at bounding box center [558, 186] width 13 height 13
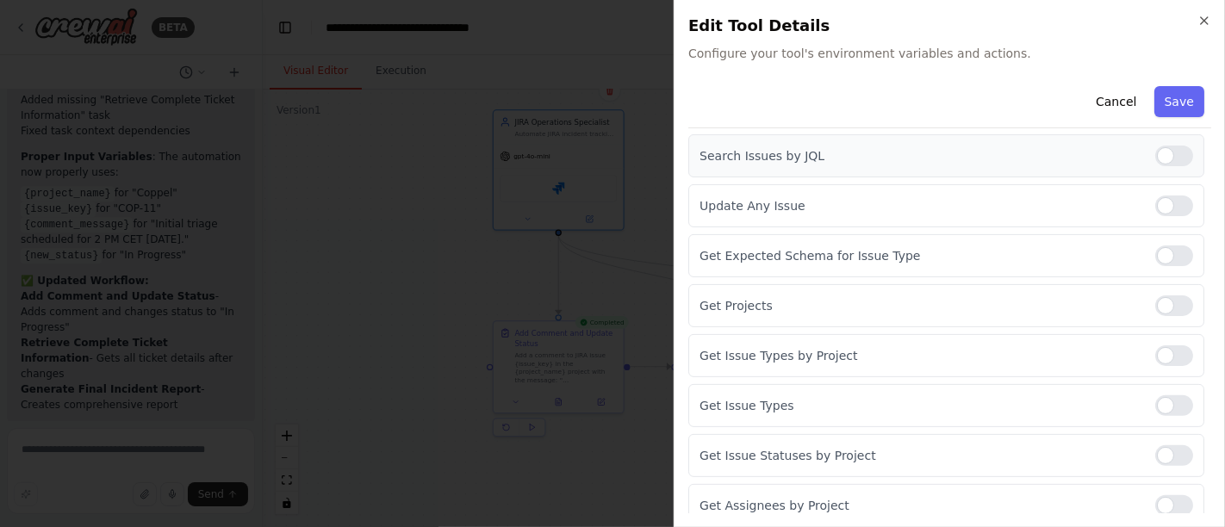
scroll to position [389, 0]
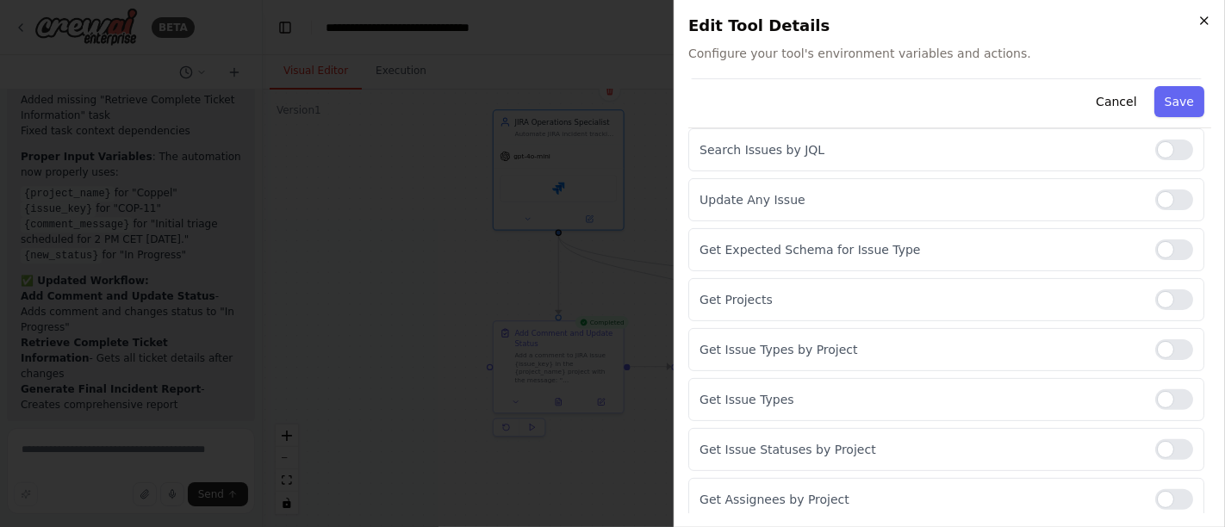
click at [1202, 21] on icon "button" at bounding box center [1204, 21] width 14 height 14
